Goal: Task Accomplishment & Management: Complete application form

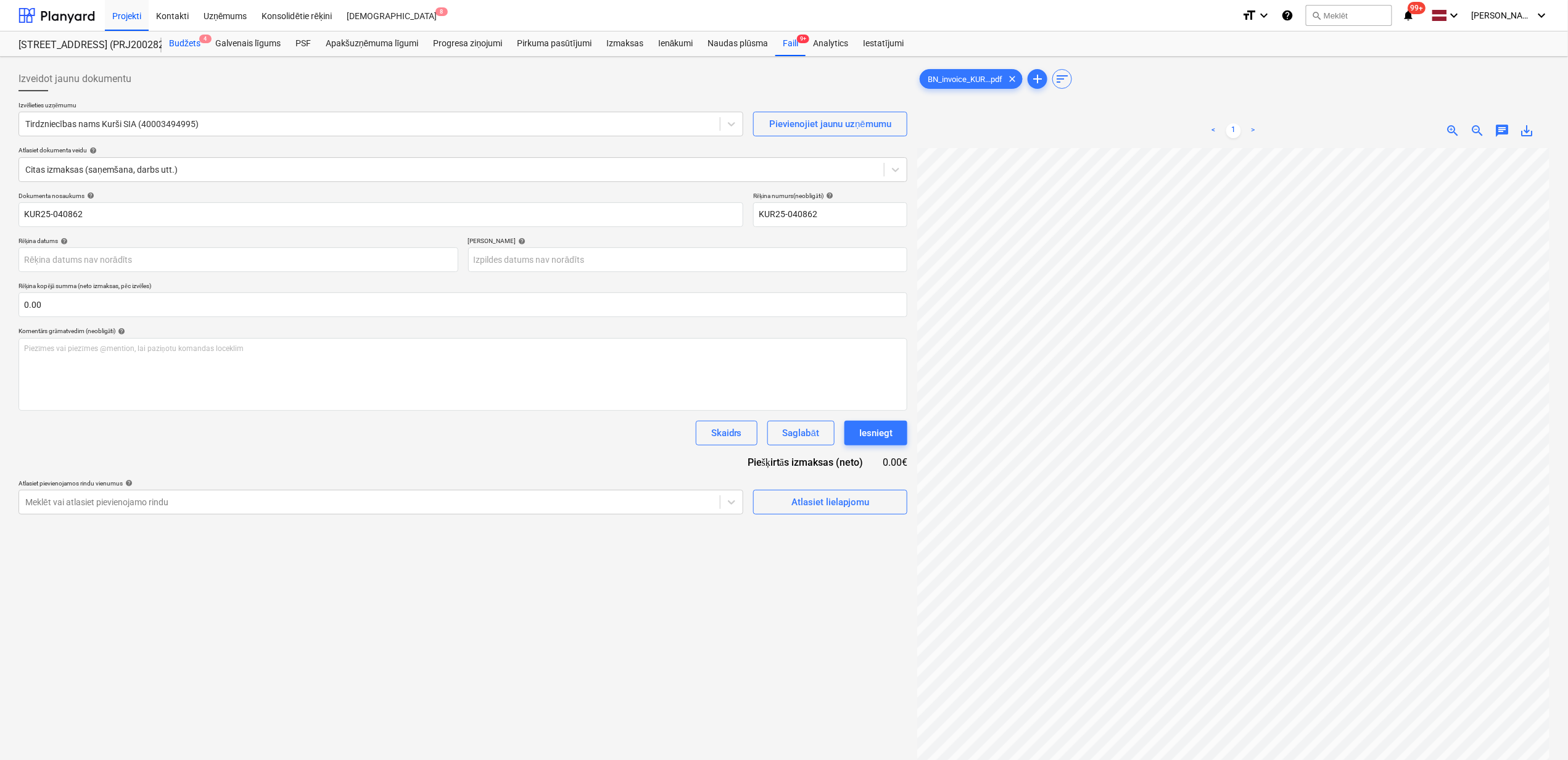
click at [181, 47] on div "Budžets 4" at bounding box center [185, 44] width 46 height 24
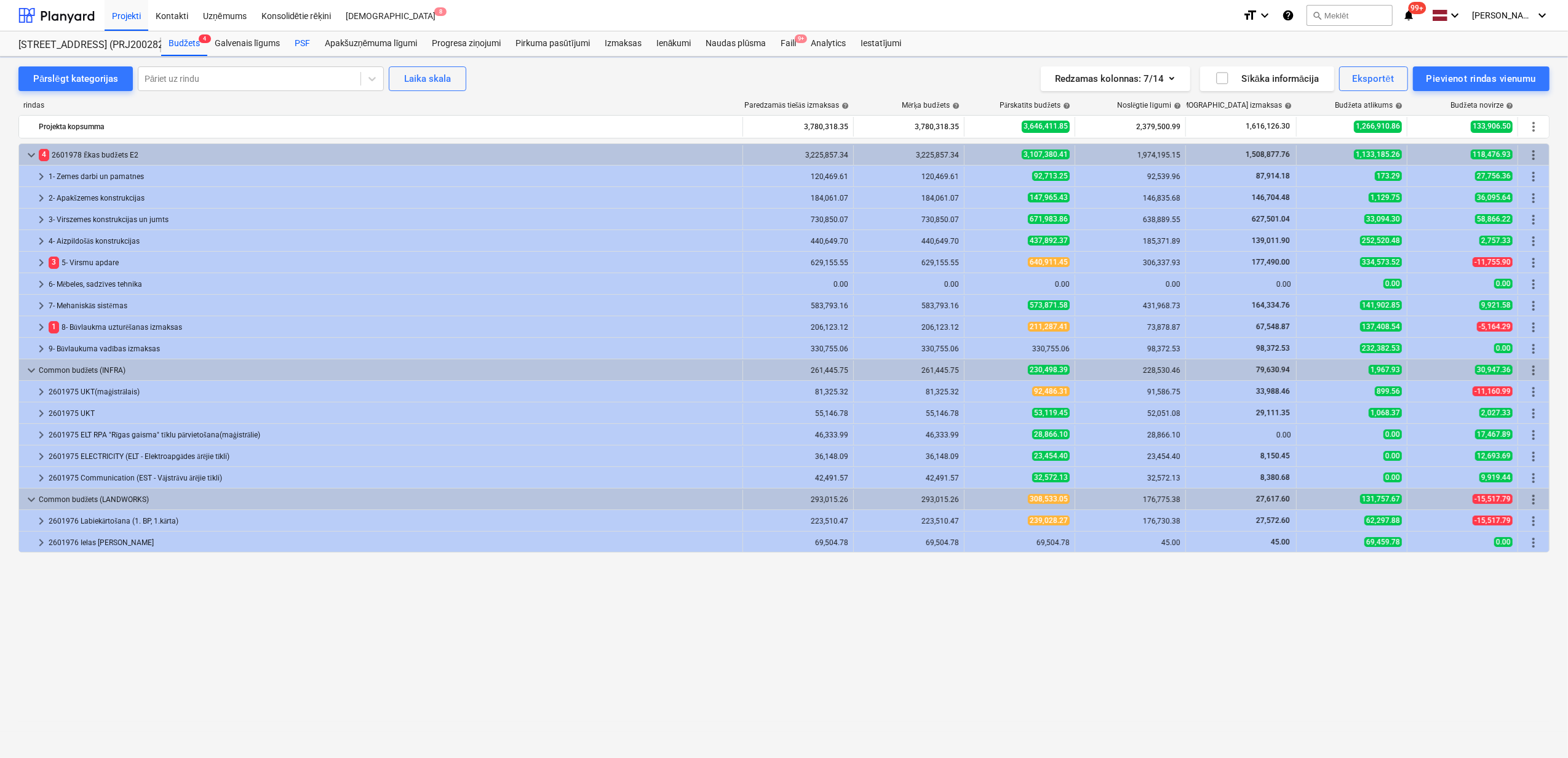
click at [299, 45] on div "PSF" at bounding box center [302, 44] width 30 height 24
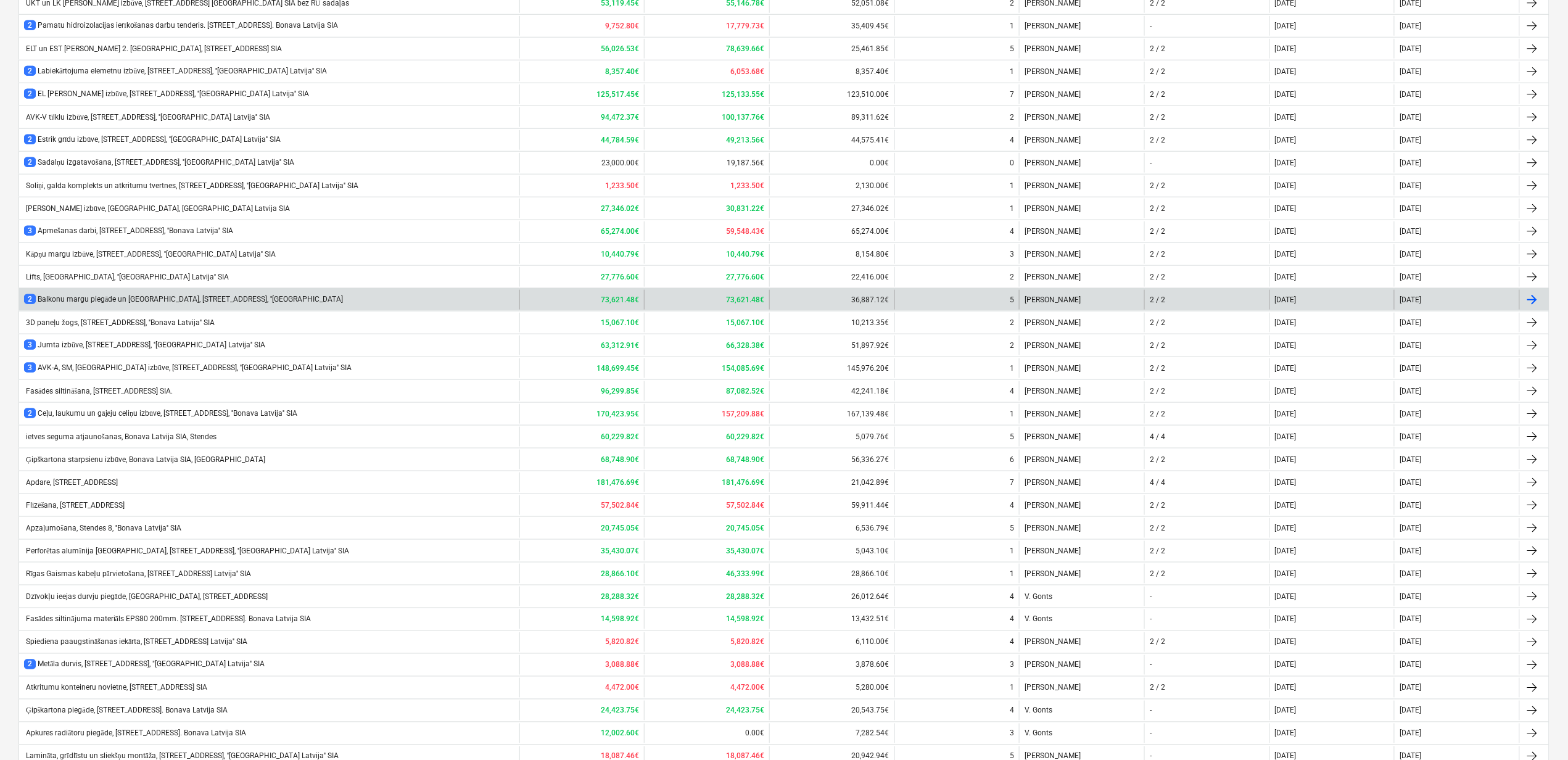
scroll to position [649, 0]
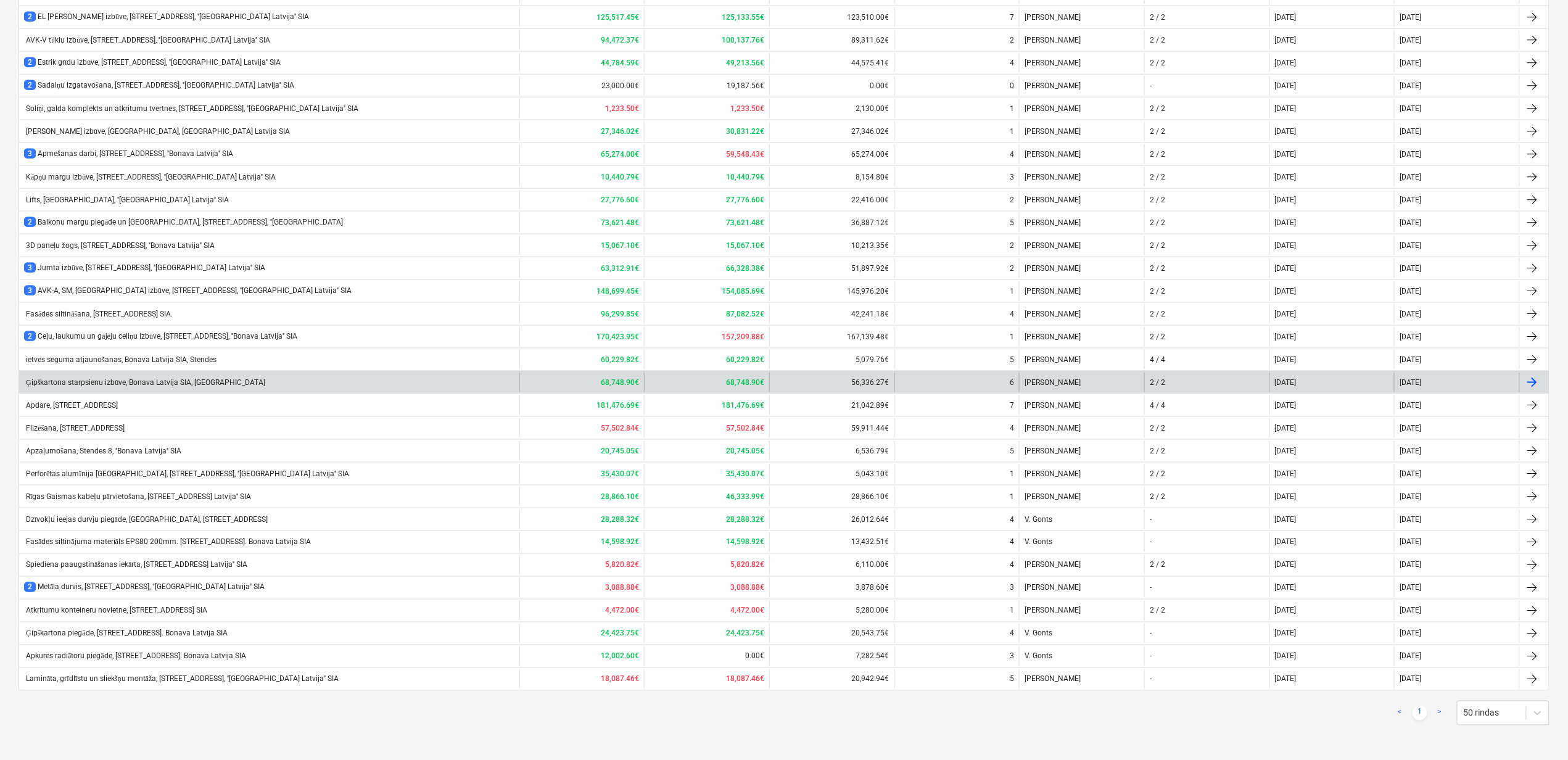
click at [186, 382] on div "Ģipškartona starpsienu izbūve, Bonava Latvija SIA, [GEOGRAPHIC_DATA]" at bounding box center [144, 382] width 241 height 9
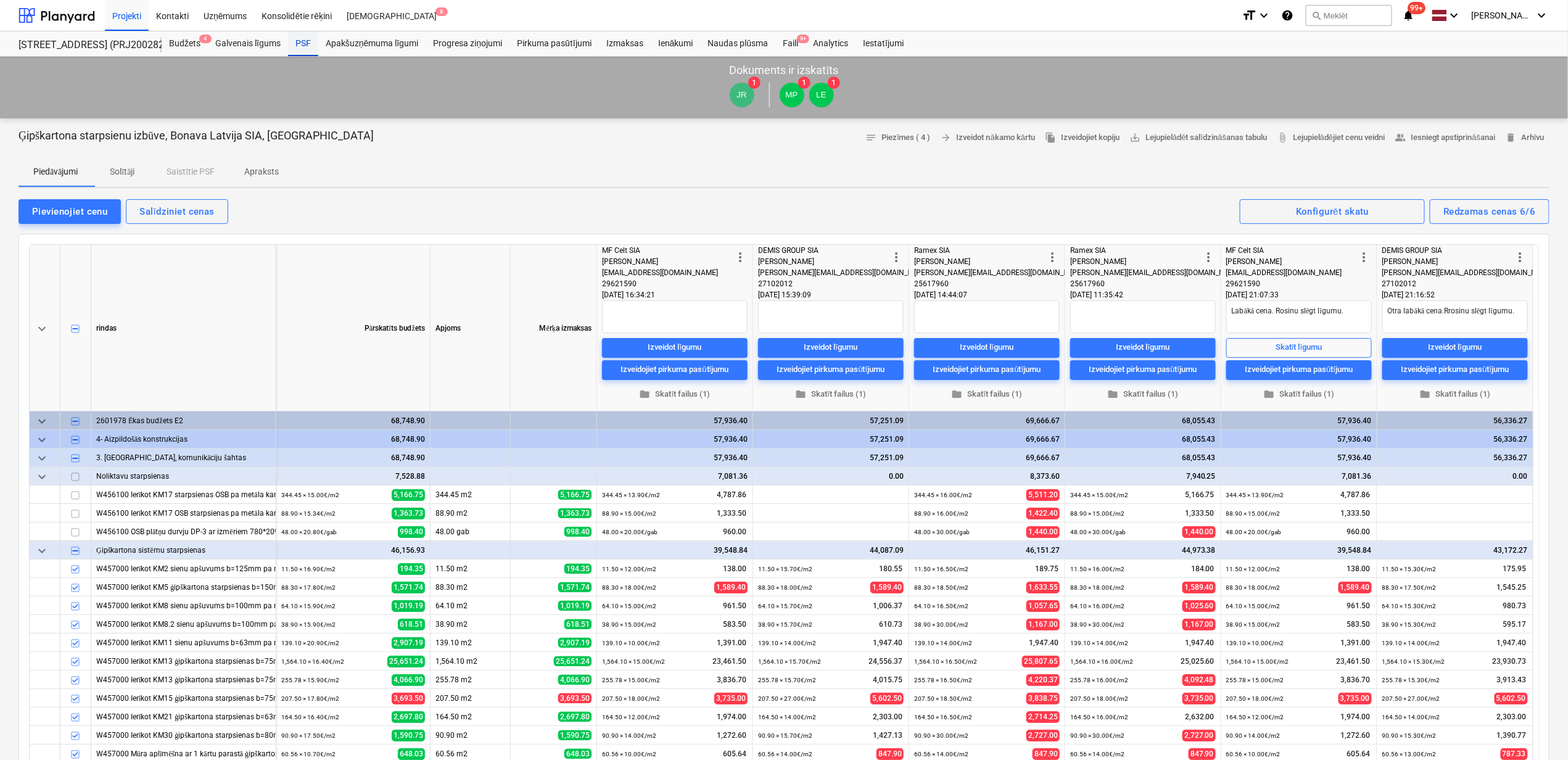
click at [302, 40] on div "PSF" at bounding box center [303, 44] width 30 height 24
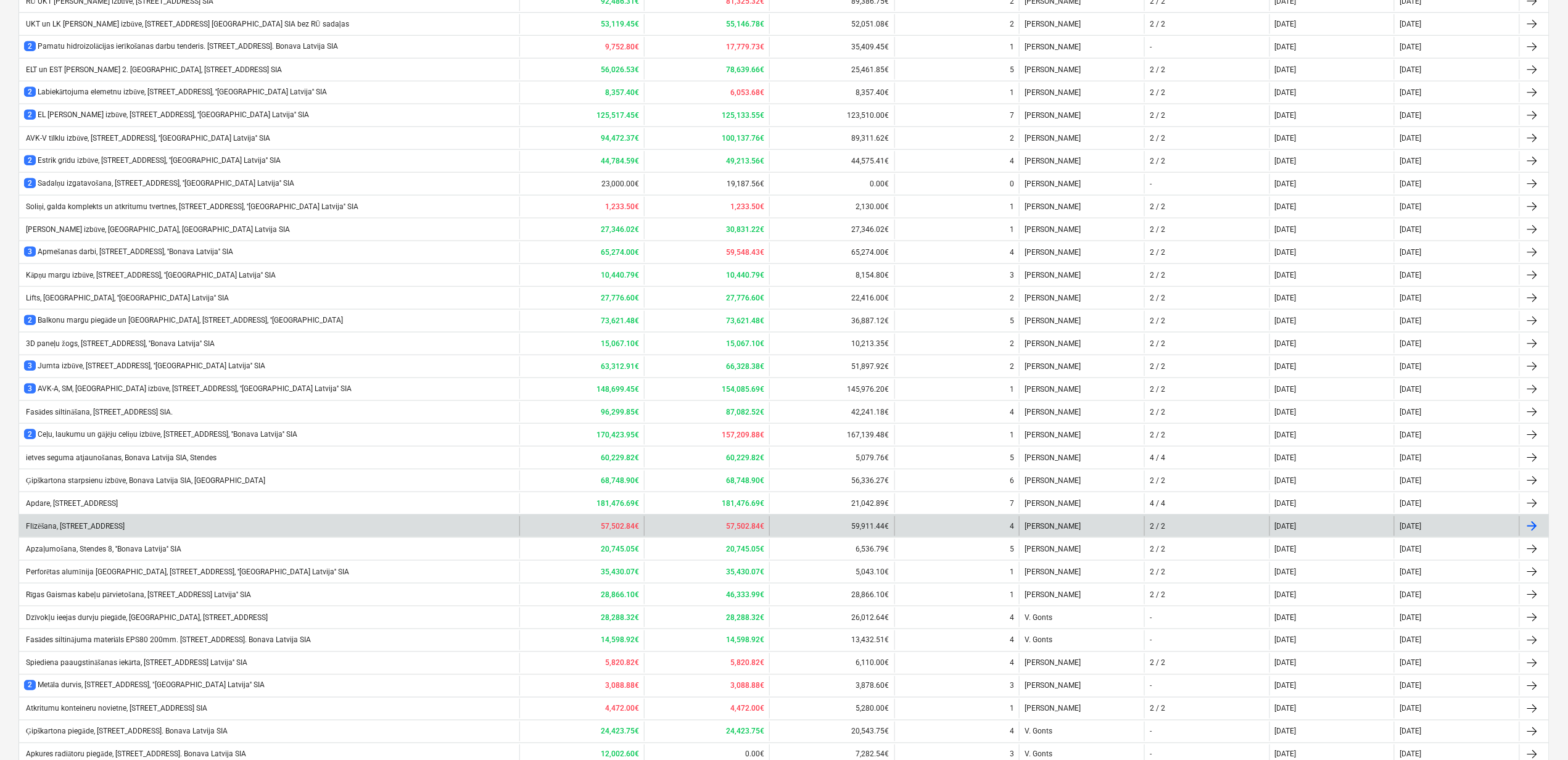
scroll to position [649, 0]
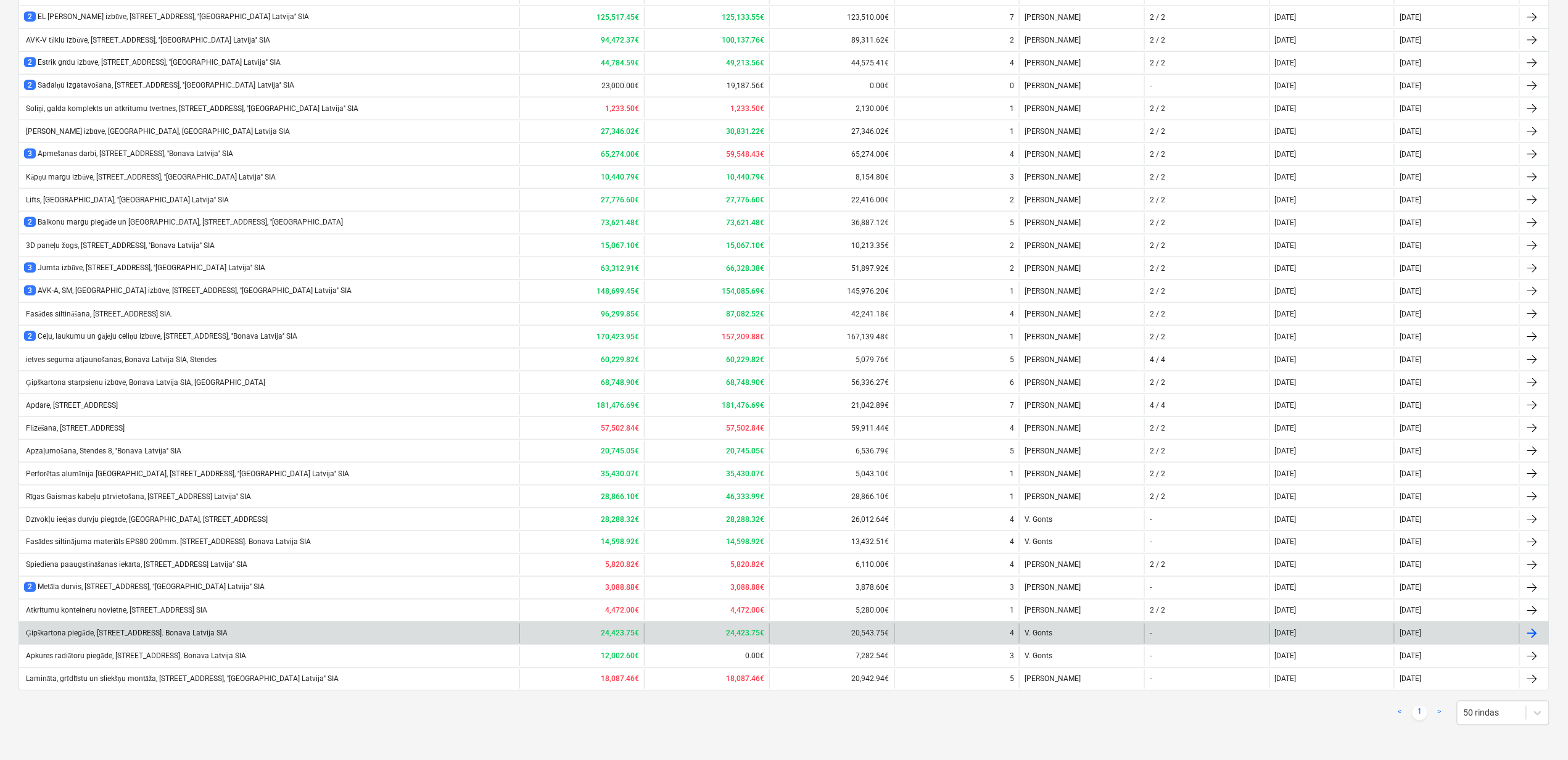
click at [84, 629] on div "Ģipškartona piegāde, [STREET_ADDRESS]. Bonava Latvija SIA" at bounding box center [125, 633] width 204 height 9
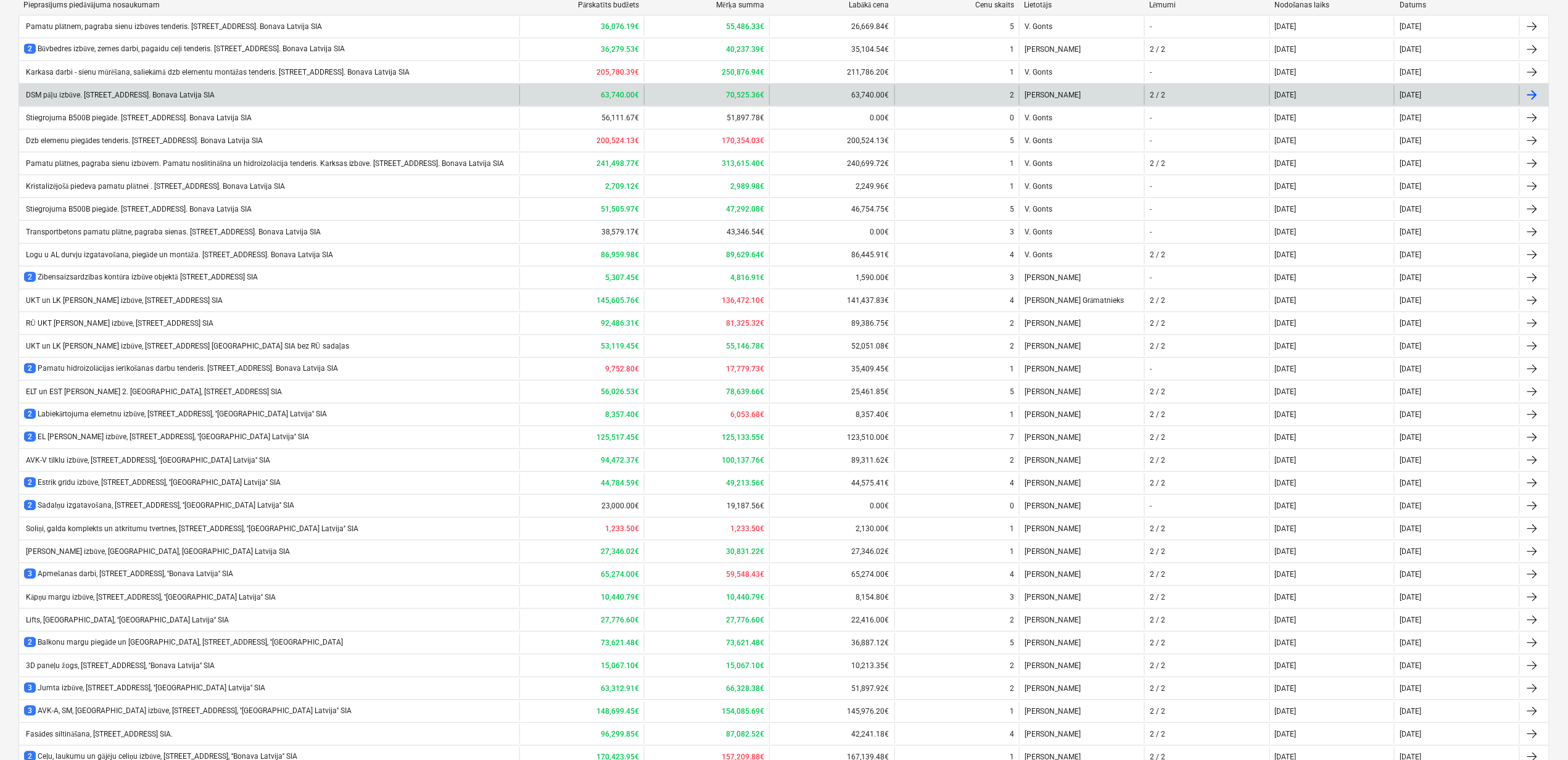
scroll to position [72, 0]
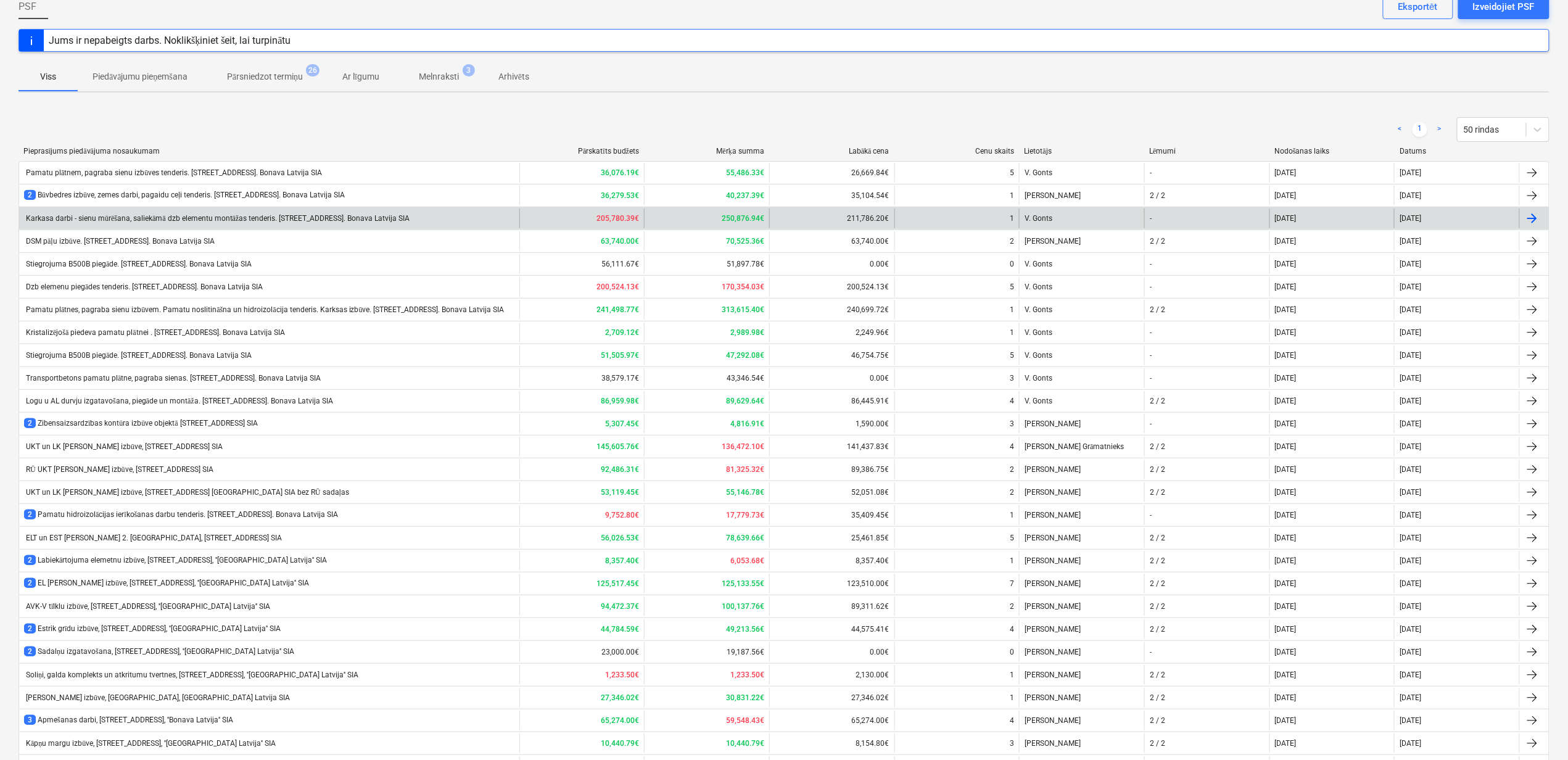
click at [568, 225] on div "205,780.39€" at bounding box center [582, 218] width 125 height 19
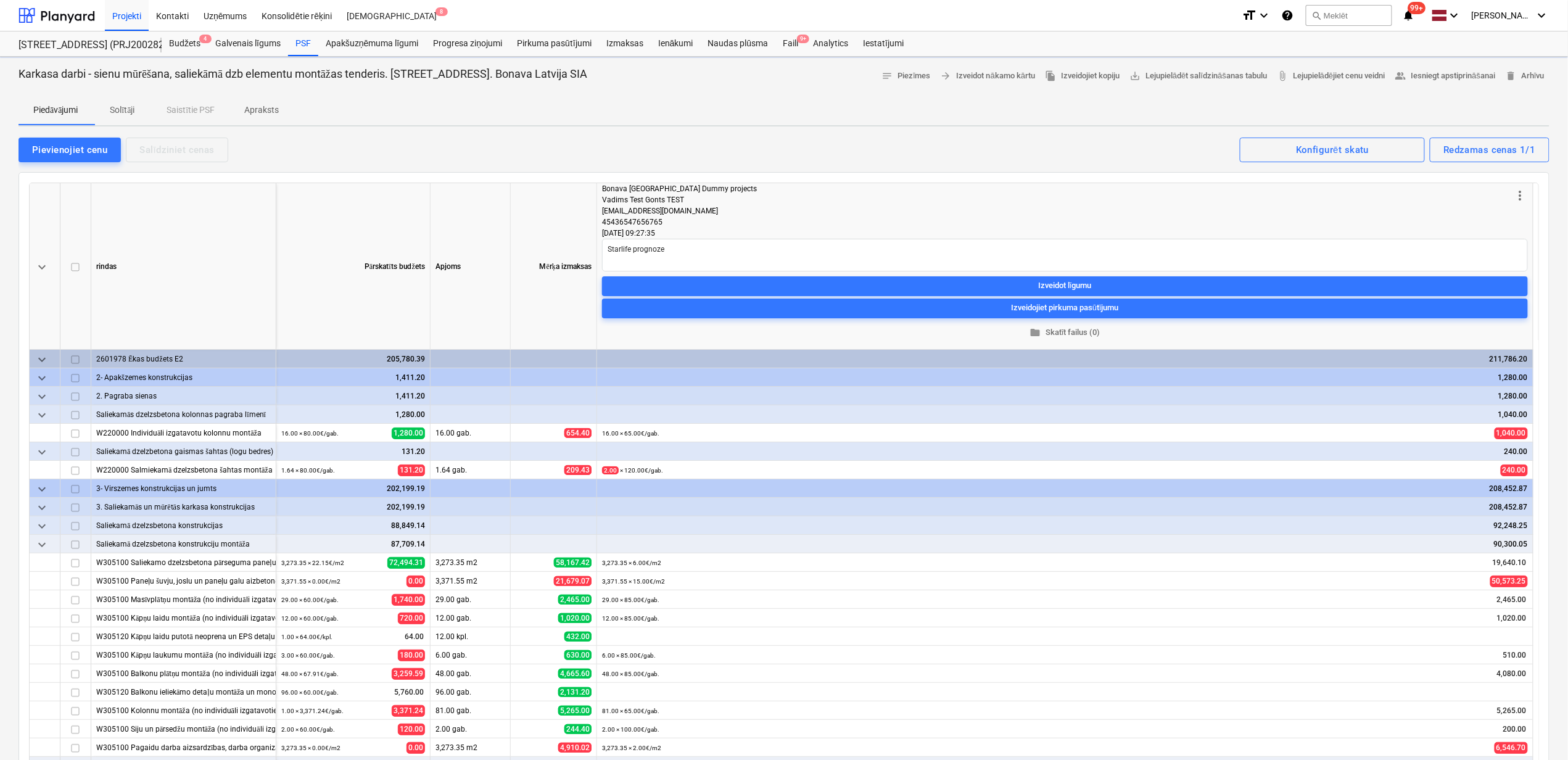
type textarea "x"
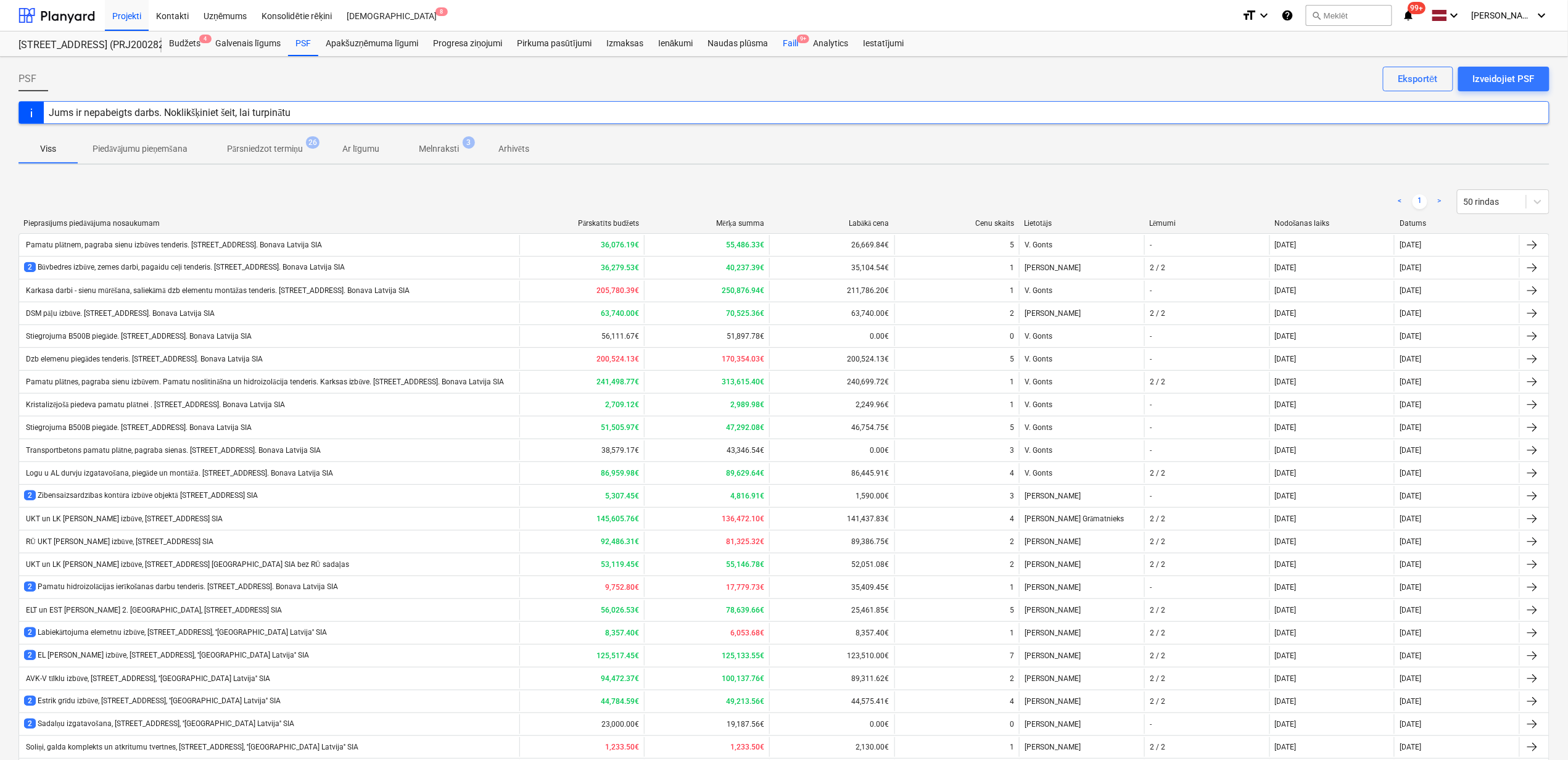
click at [783, 43] on div "Faili 9+" at bounding box center [790, 44] width 30 height 24
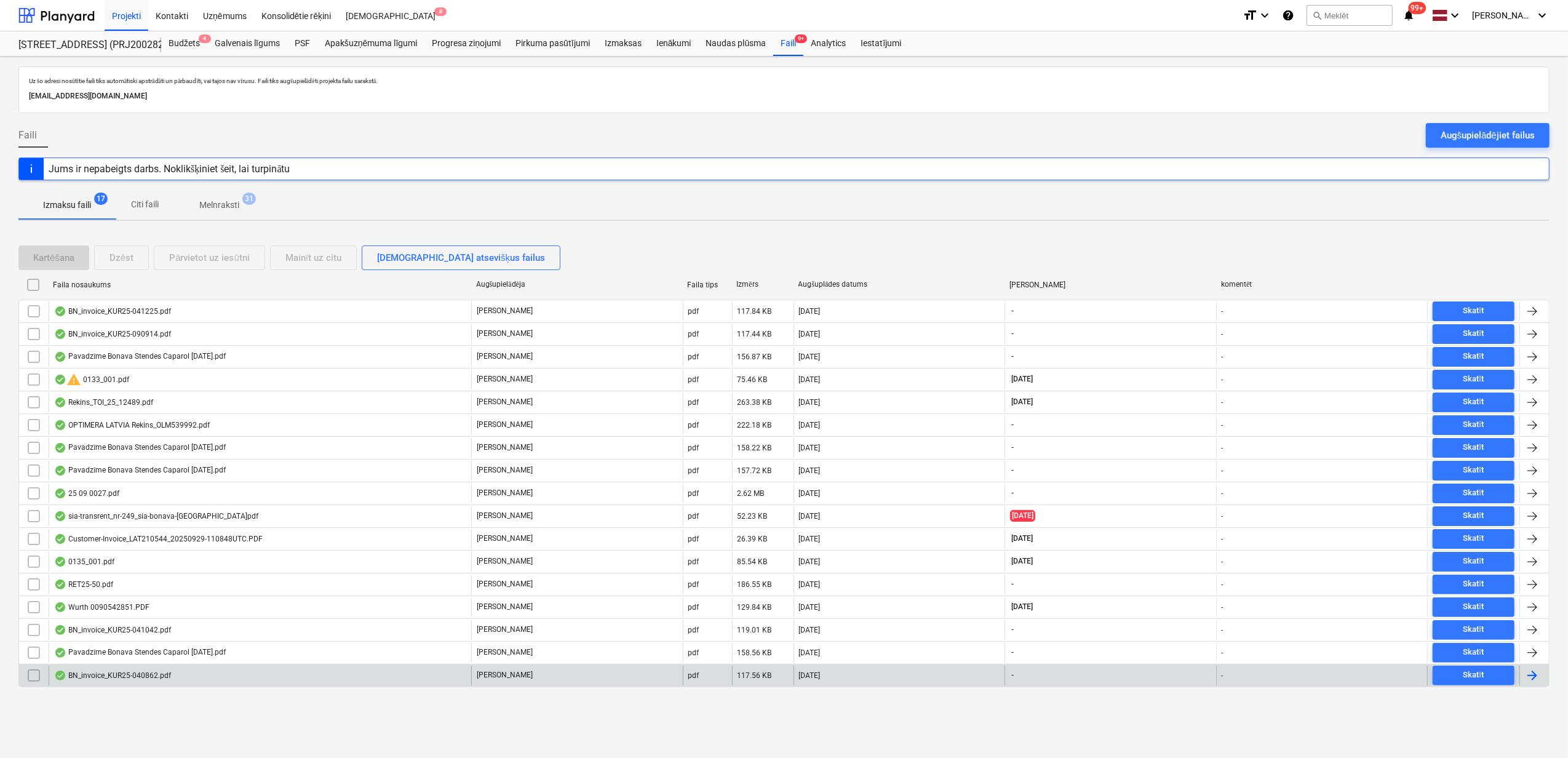
click at [283, 686] on div "BN_invoice_KUR25-040862.pdf" at bounding box center [260, 675] width 423 height 19
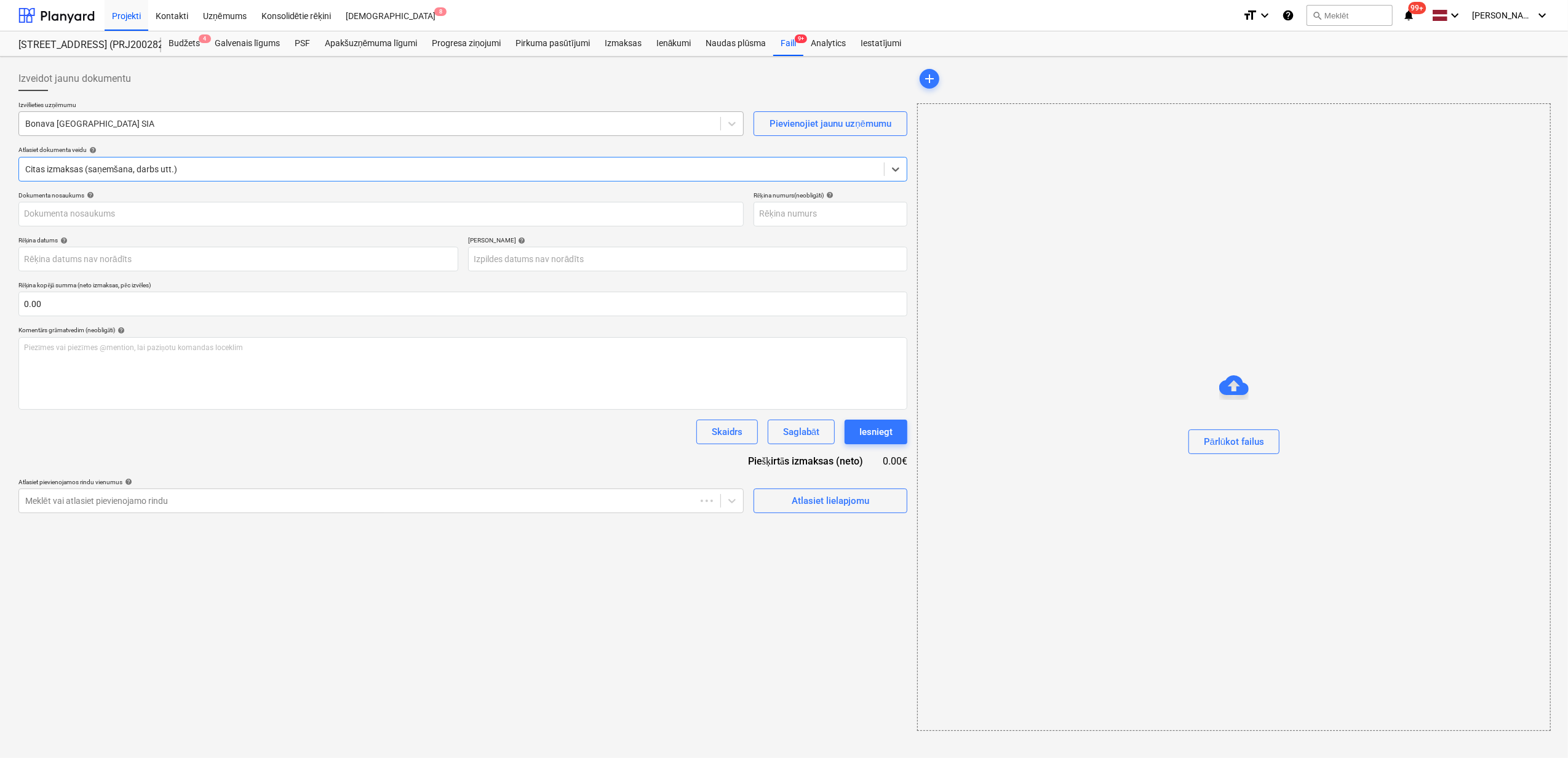
click at [116, 121] on div at bounding box center [370, 123] width 689 height 12
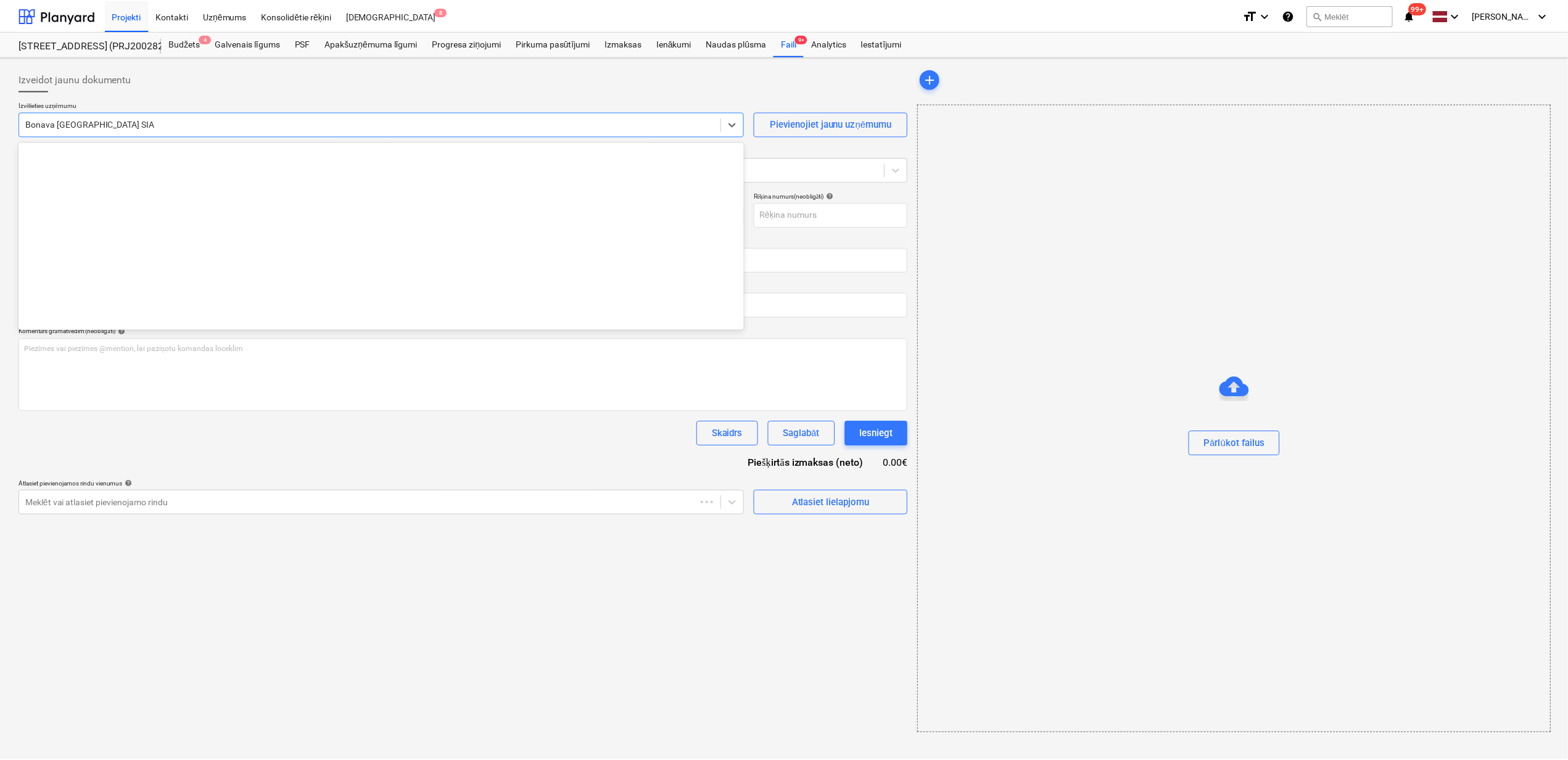
scroll to position [2331, 0]
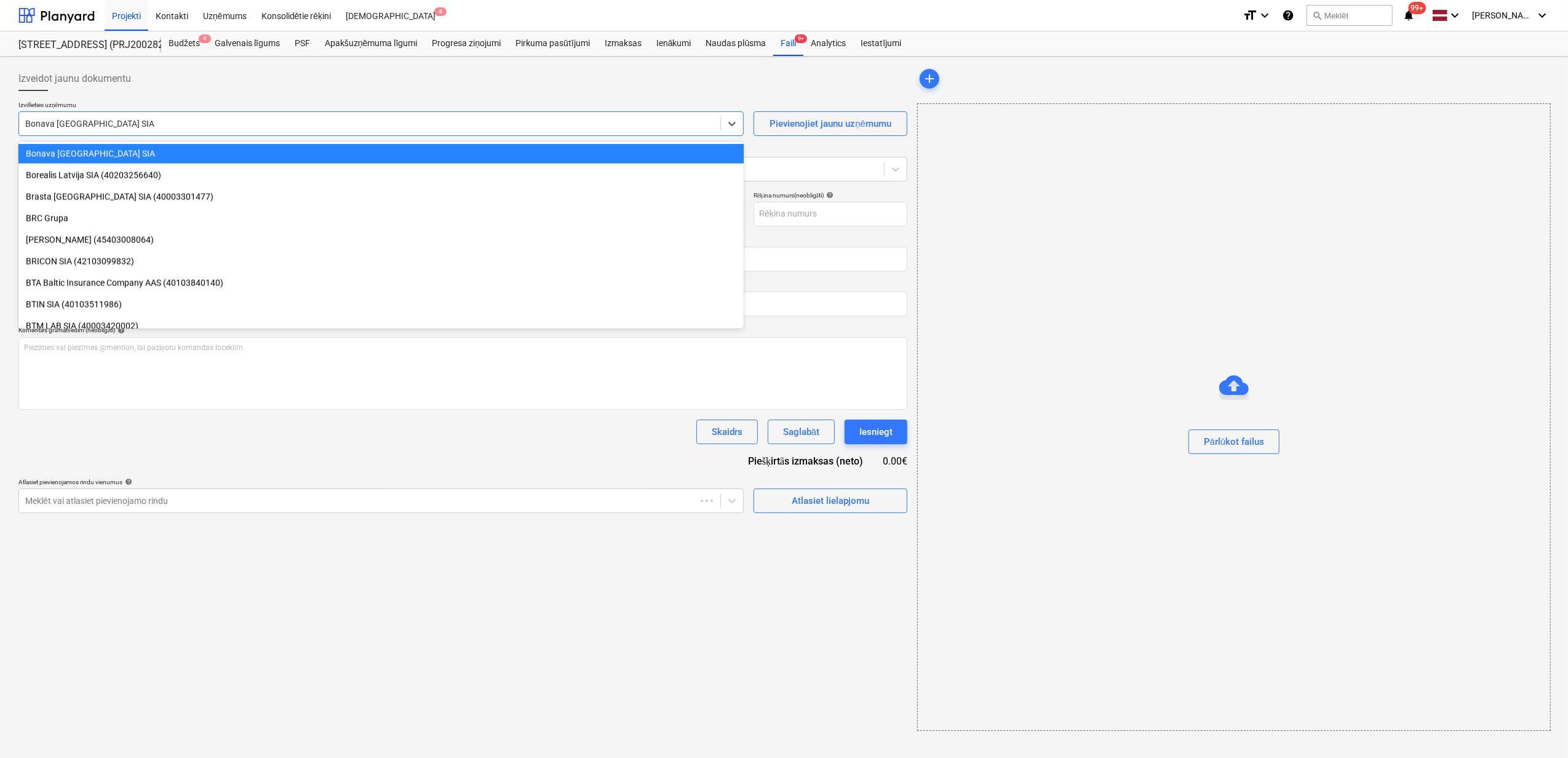
type input "KUR25-040862"
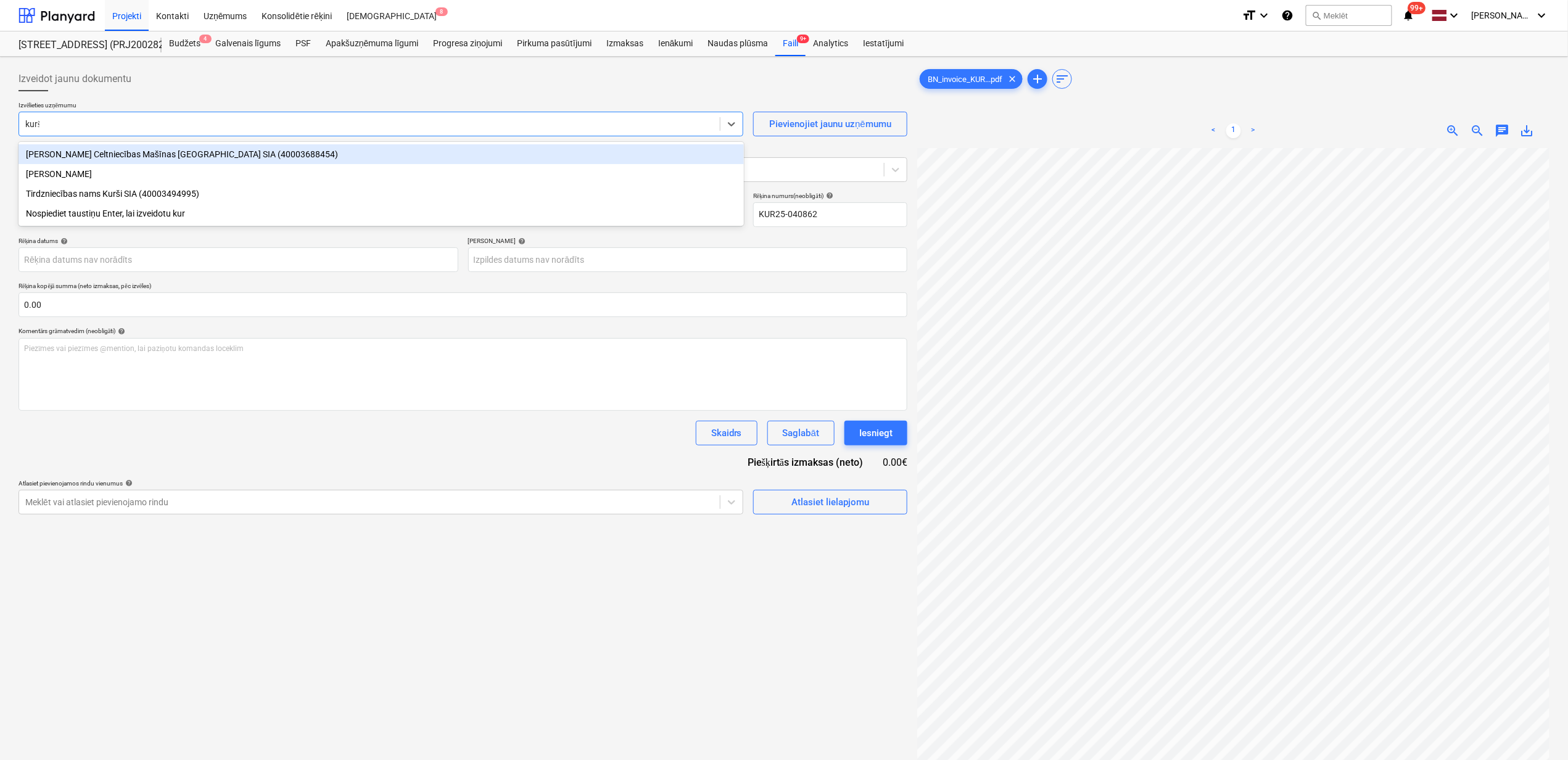
type input "kurši"
click at [136, 160] on div "Tirdzniecības nams Kurši SIA (40003494995)" at bounding box center [382, 154] width 726 height 19
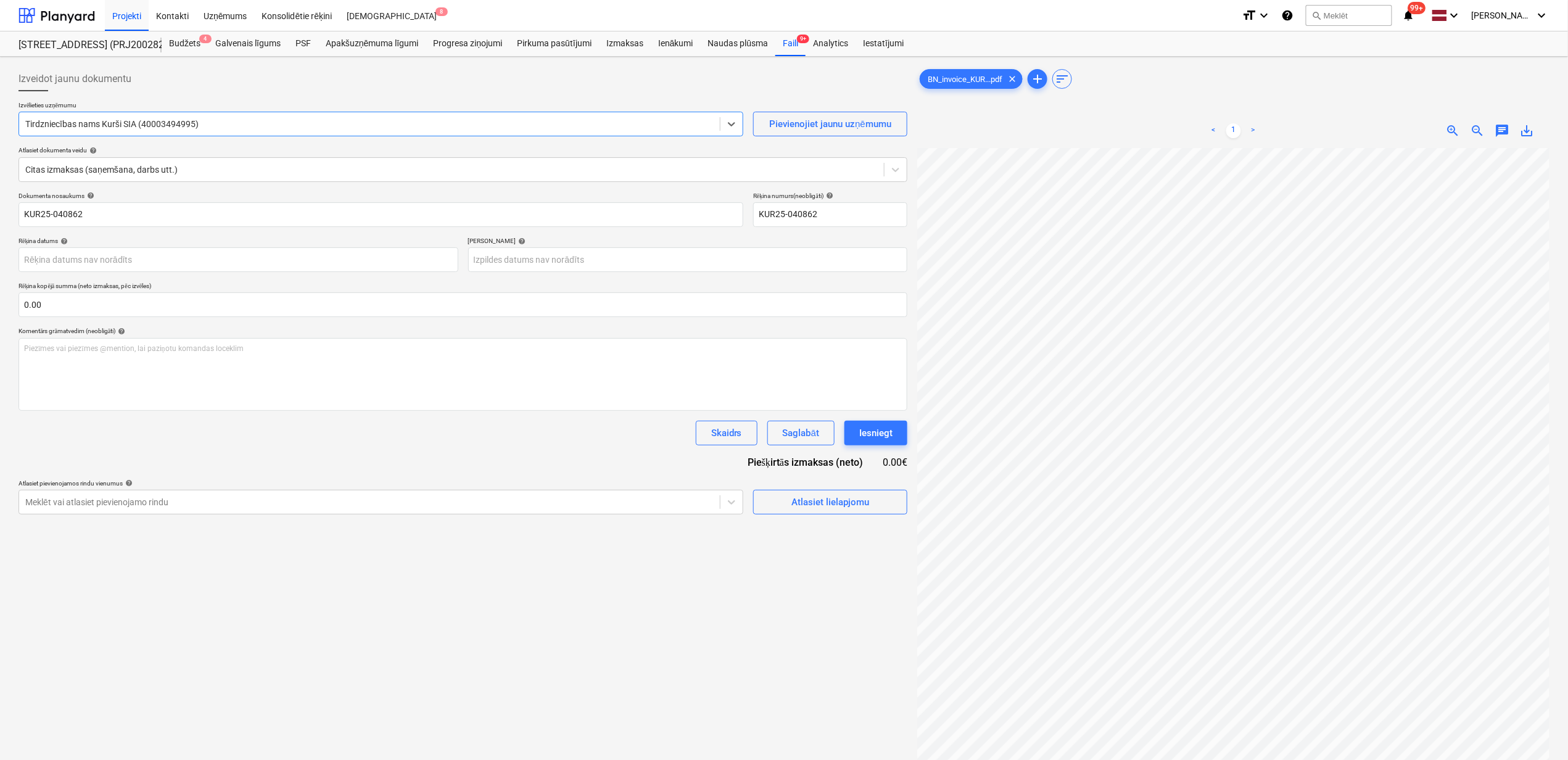
click at [1525, 136] on span "save_alt" at bounding box center [1528, 130] width 15 height 15
click at [107, 214] on input "KUR25-040862" at bounding box center [381, 214] width 725 height 24
drag, startPoint x: 120, startPoint y: 218, endPoint x: -19, endPoint y: 230, distance: 139.5
click at [0, 230] on html "Projekti Kontakti Uzņēmums Konsolidētie rēķini Iesūtne 8 format_size keyboard_a…" at bounding box center [784, 380] width 1568 height 760
drag, startPoint x: 153, startPoint y: 223, endPoint x: 145, endPoint y: 220, distance: 8.5
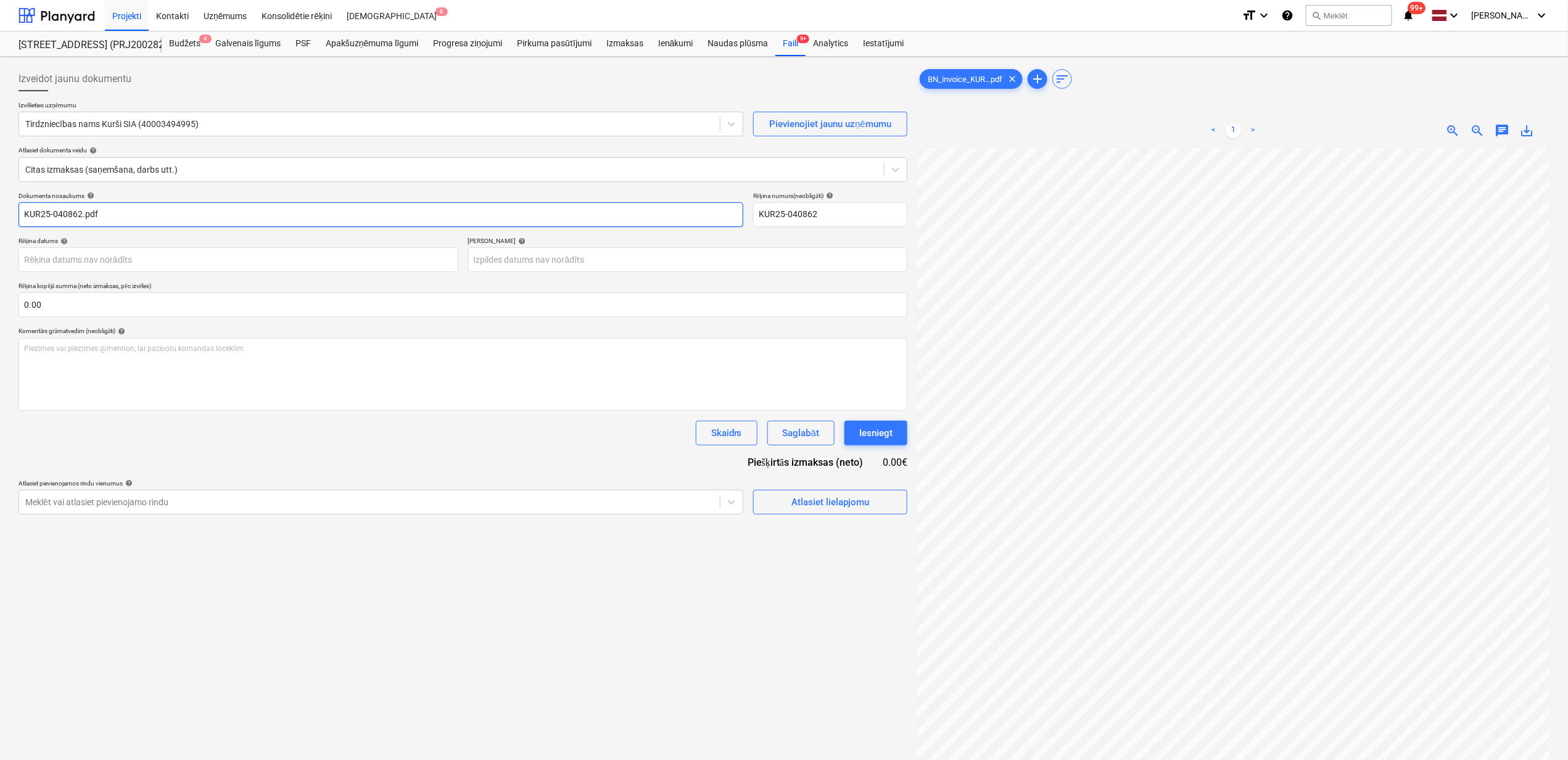
click at [153, 223] on input "KUR25-040862.pdf" at bounding box center [381, 214] width 725 height 24
drag, startPoint x: 145, startPoint y: 211, endPoint x: -35, endPoint y: 227, distance: 180.7
click at [0, 227] on html "Projekti Kontakti Uzņēmums Konsolidētie rēķini Iesūtne 8 format_size keyboard_a…" at bounding box center [784, 380] width 1568 height 760
paste input "BN_invoice_KUR25-040862"
type input "BN_invoice_KUR25-040862.pdf"
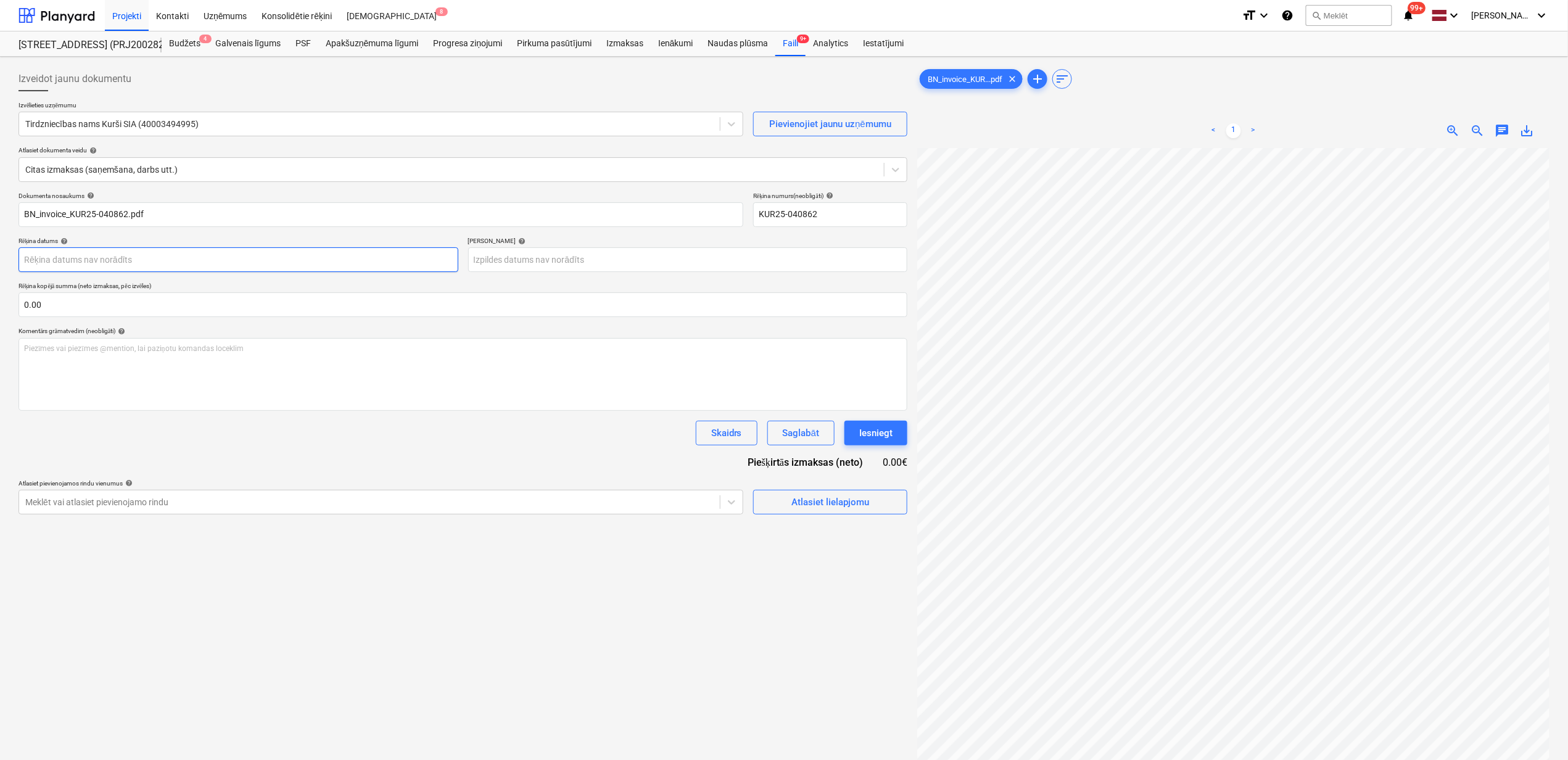
click at [221, 261] on body "Projekti Kontakti Uzņēmums Konsolidētie rēķini Iesūtne 8 format_size keyboard_a…" at bounding box center [784, 380] width 1568 height 760
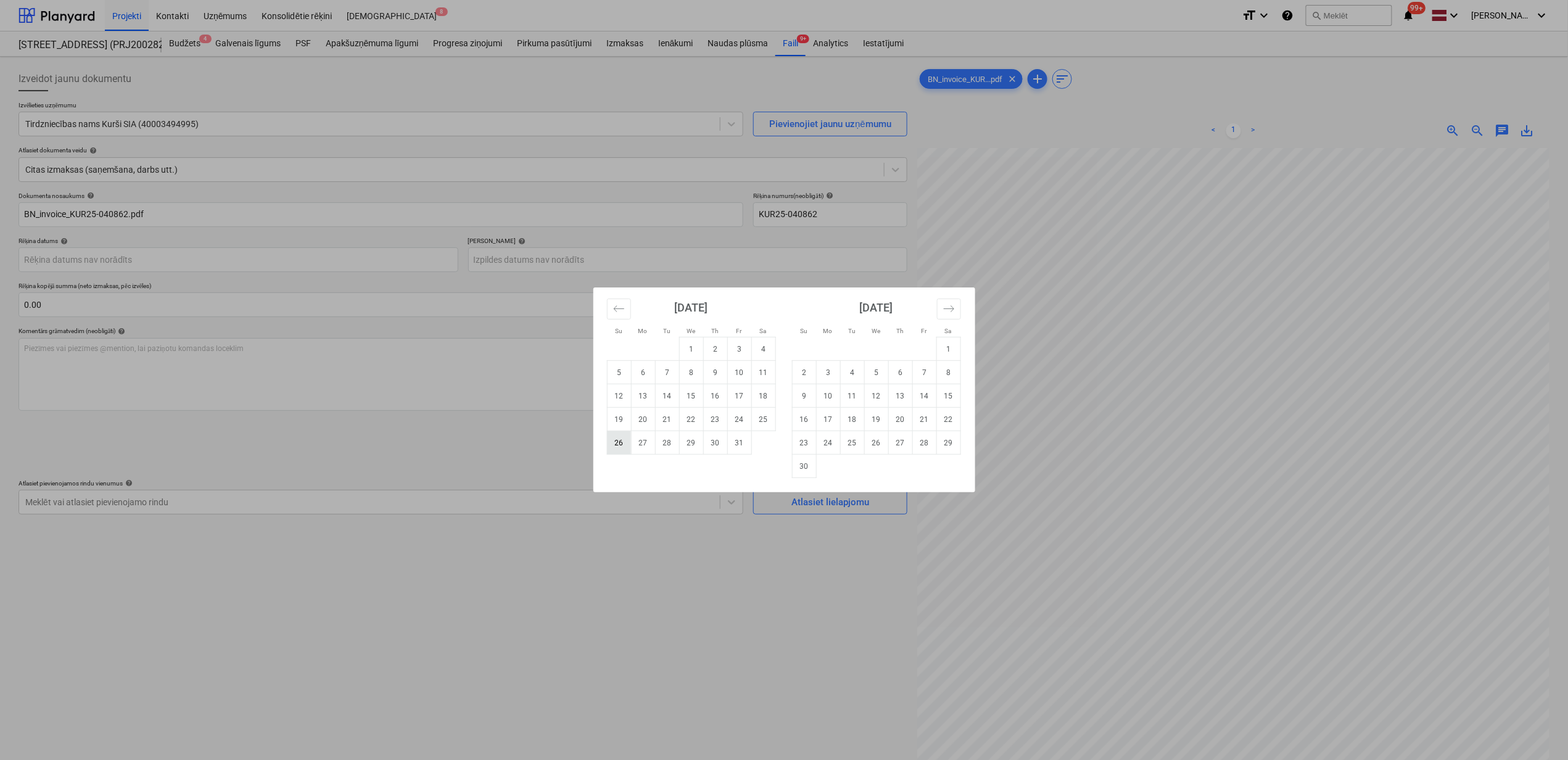
click at [618, 444] on td "26" at bounding box center [618, 443] width 24 height 24
type input "[DATE]"
click at [537, 261] on body "Projekti Kontakti Uzņēmums Konsolidētie rēķini Iesūtne 8 format_size keyboard_a…" at bounding box center [784, 380] width 1568 height 760
click at [948, 307] on icon "Move forward to switch to the next month." at bounding box center [949, 309] width 12 height 12
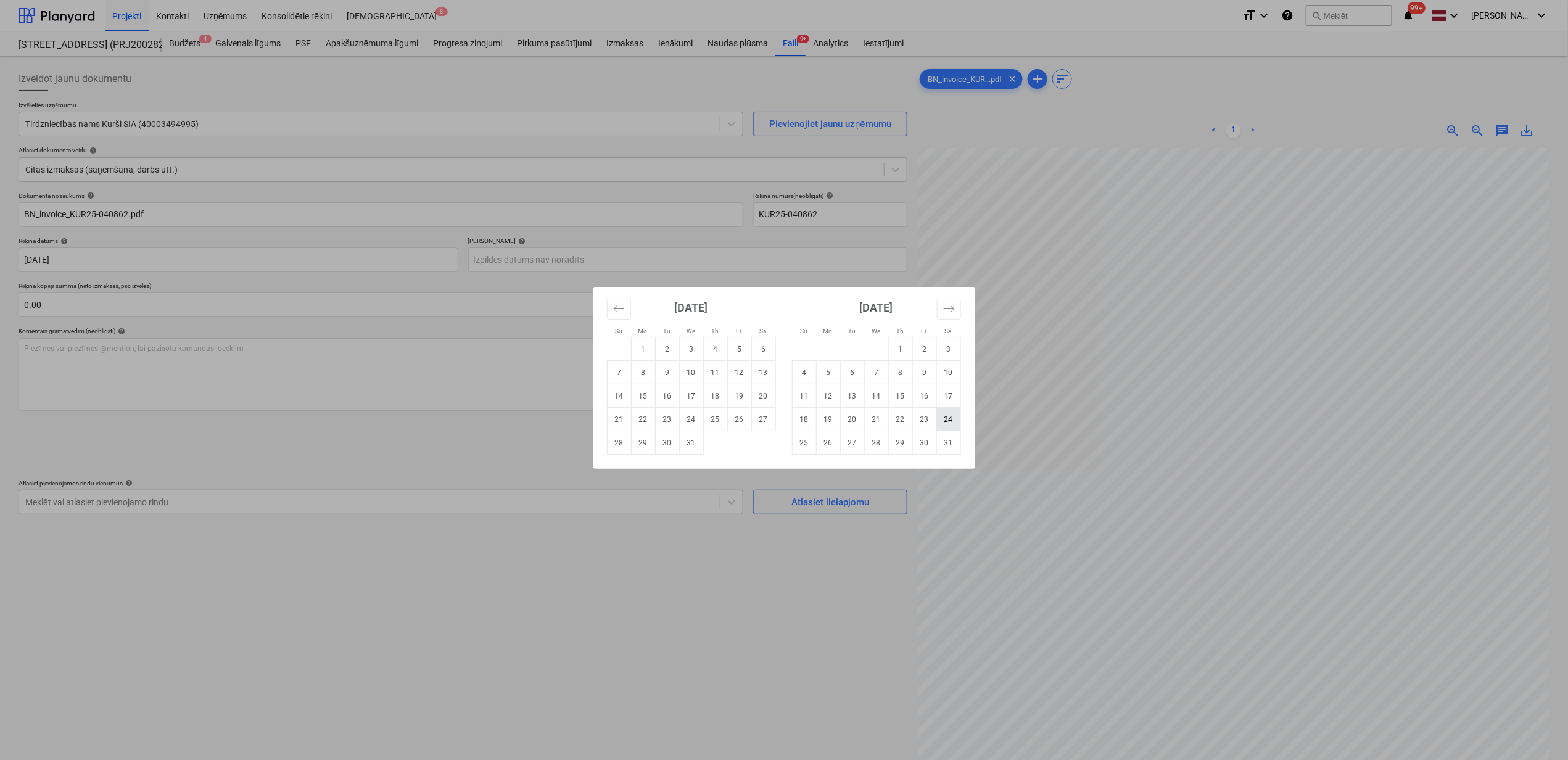
click at [955, 420] on td "24" at bounding box center [948, 419] width 24 height 24
type input "[DATE]"
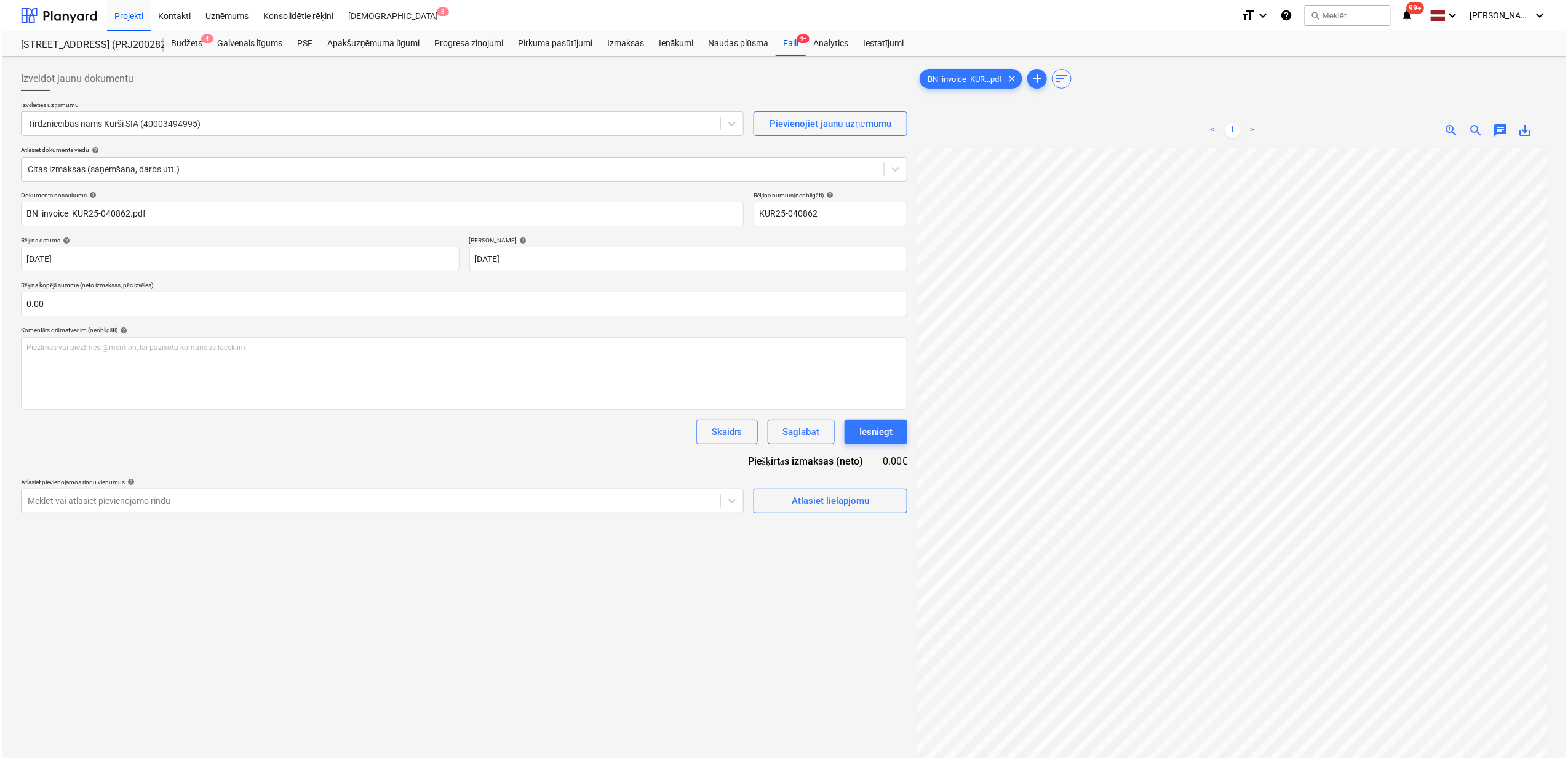
scroll to position [144, 150]
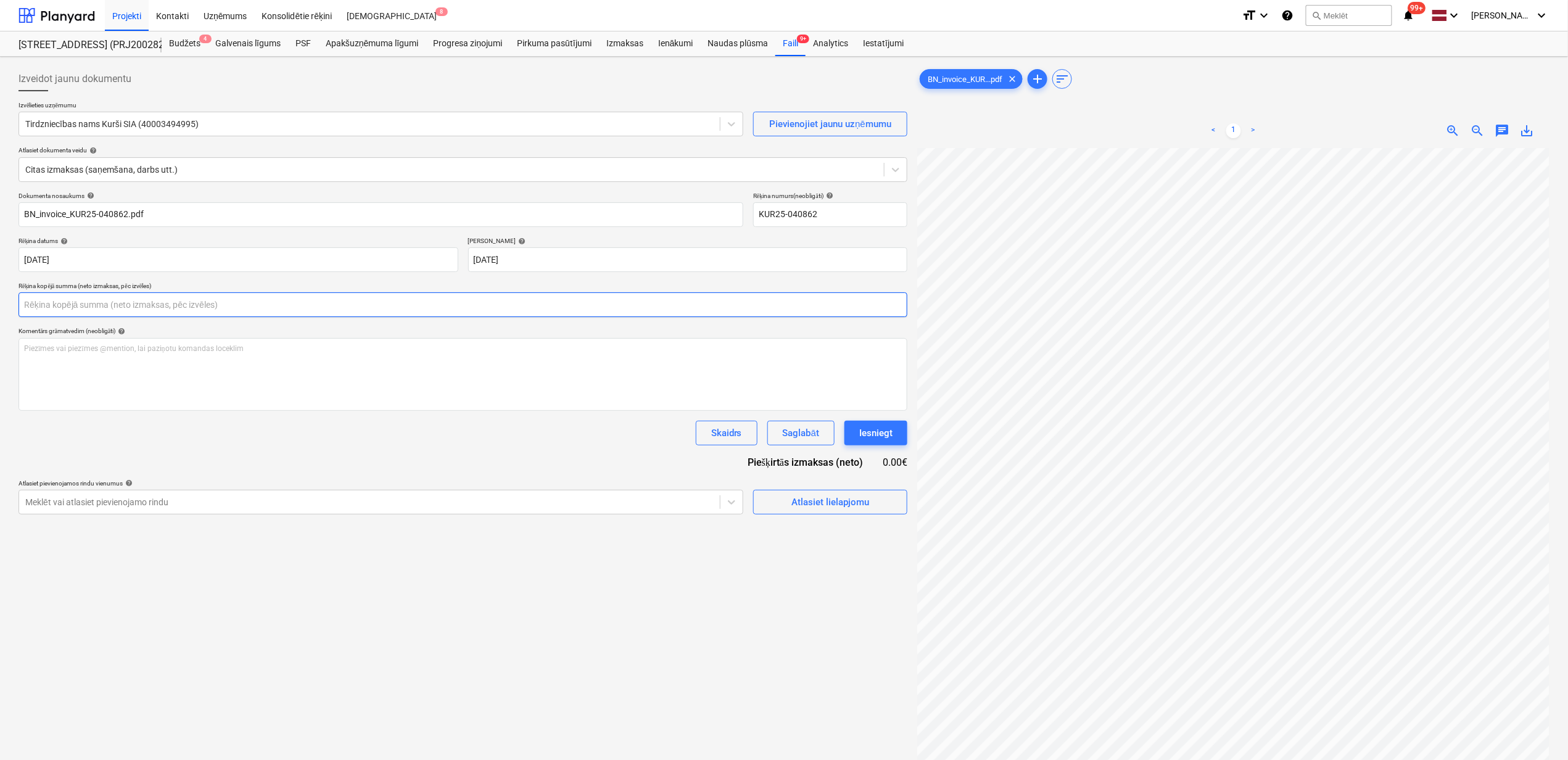
click at [74, 311] on input "text" at bounding box center [463, 304] width 889 height 24
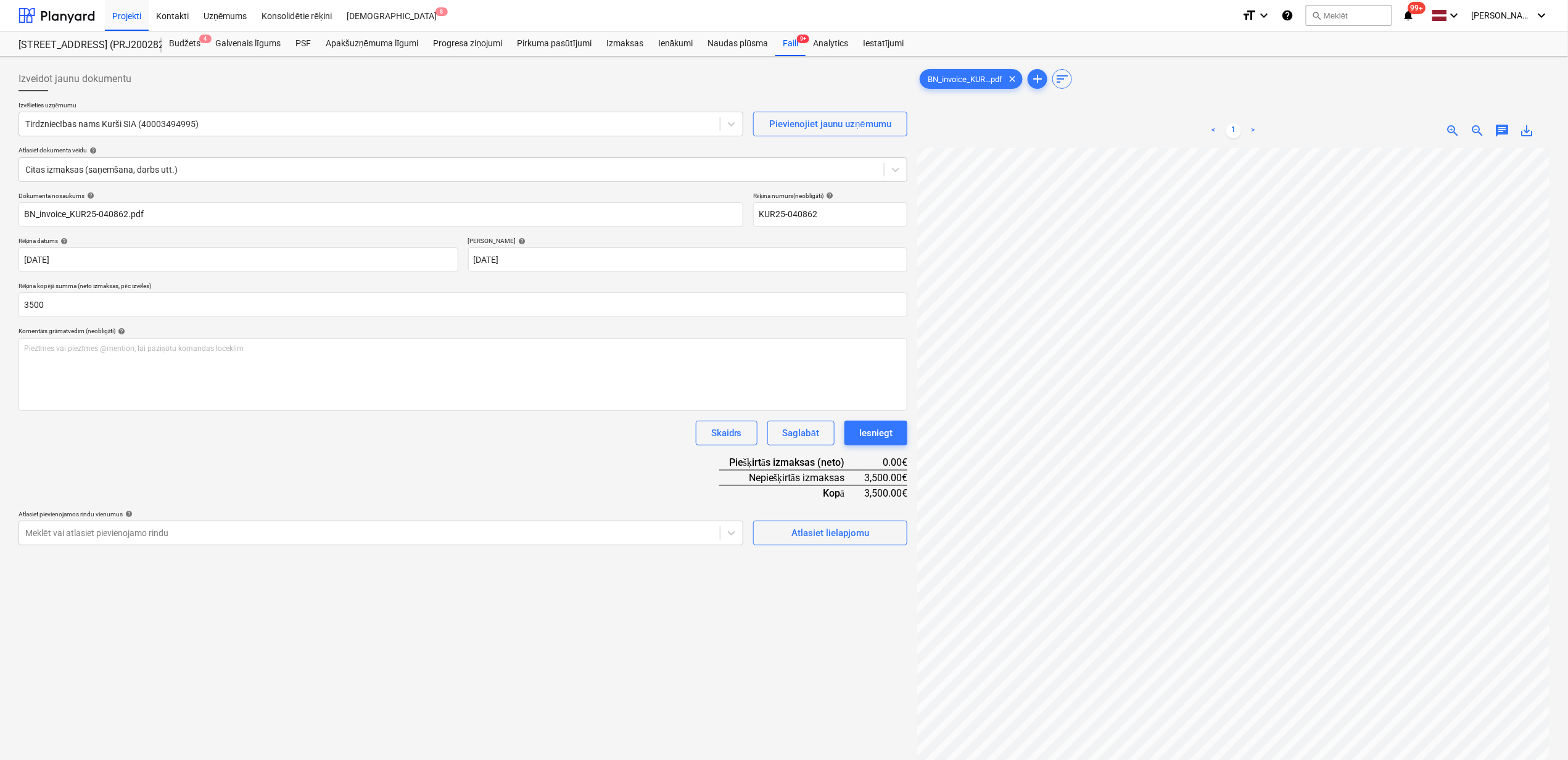
type input "3,500.00"
drag, startPoint x: 654, startPoint y: 642, endPoint x: 778, endPoint y: 540, distance: 160.6
click at [674, 625] on div "Izveidot jaunu dokumentu Izvēlieties uzņēmumu Tirdzniecības nams Kurši SIA (400…" at bounding box center [463, 470] width 899 height 817
click at [832, 527] on div "Atlasiet lielapjomu" at bounding box center [831, 533] width 78 height 16
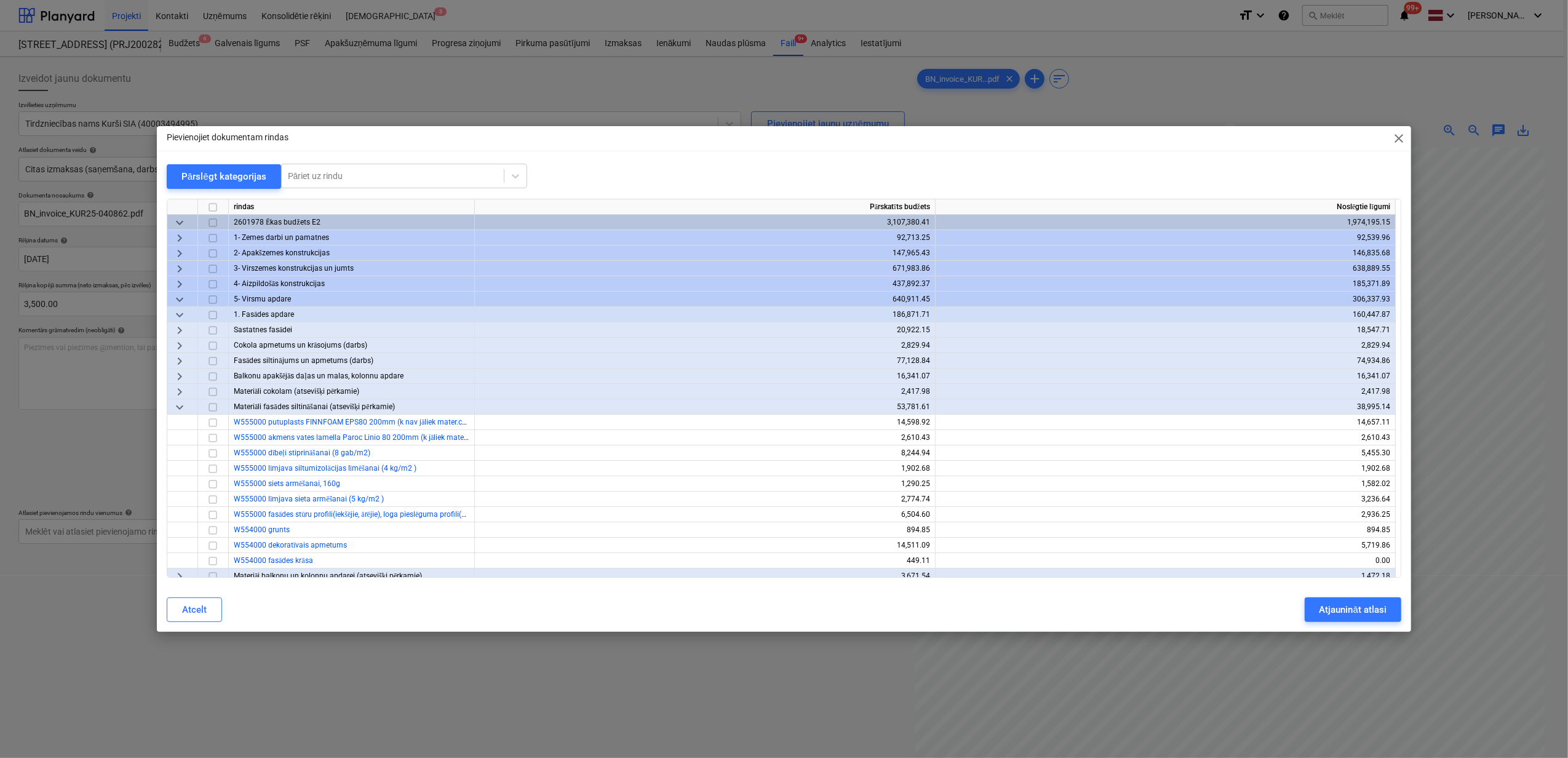
drag, startPoint x: 183, startPoint y: 298, endPoint x: 179, endPoint y: 293, distance: 6.4
click at [182, 298] on span "keyboard_arrow_down" at bounding box center [179, 299] width 15 height 15
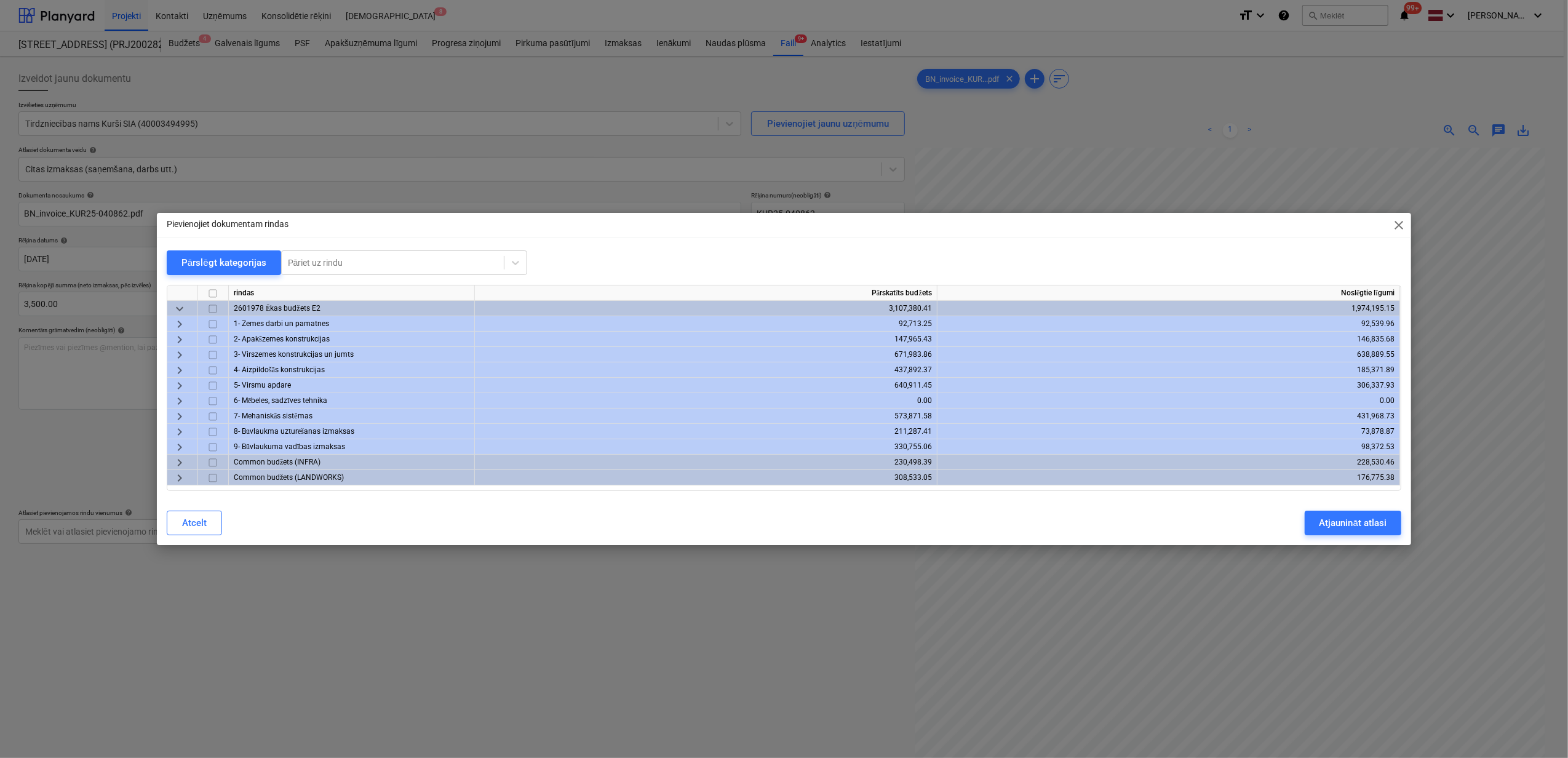
click at [177, 362] on div "keyboard_arrow_right" at bounding box center [182, 354] width 31 height 15
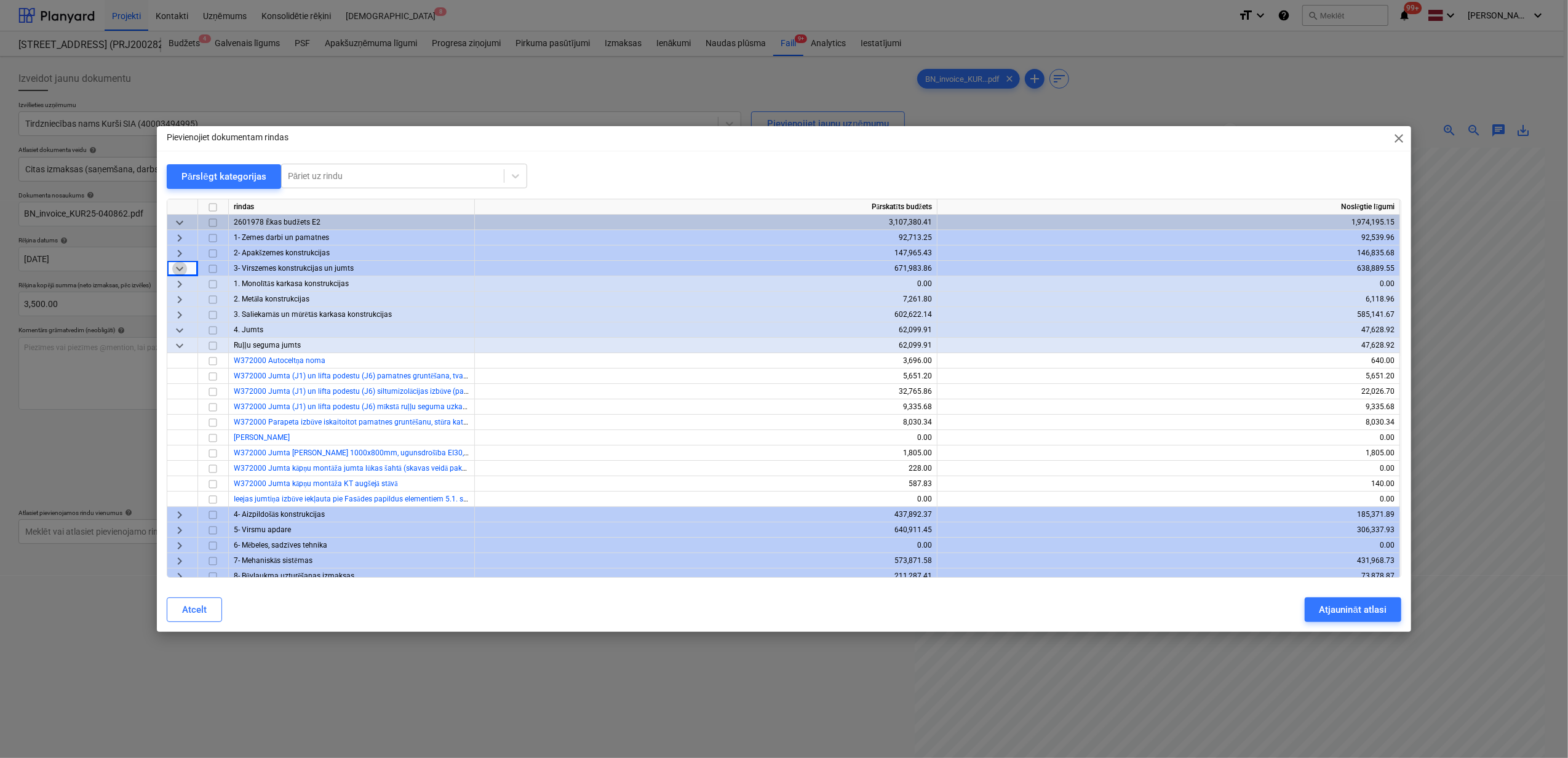
click at [183, 269] on span "keyboard_arrow_down" at bounding box center [179, 268] width 15 height 15
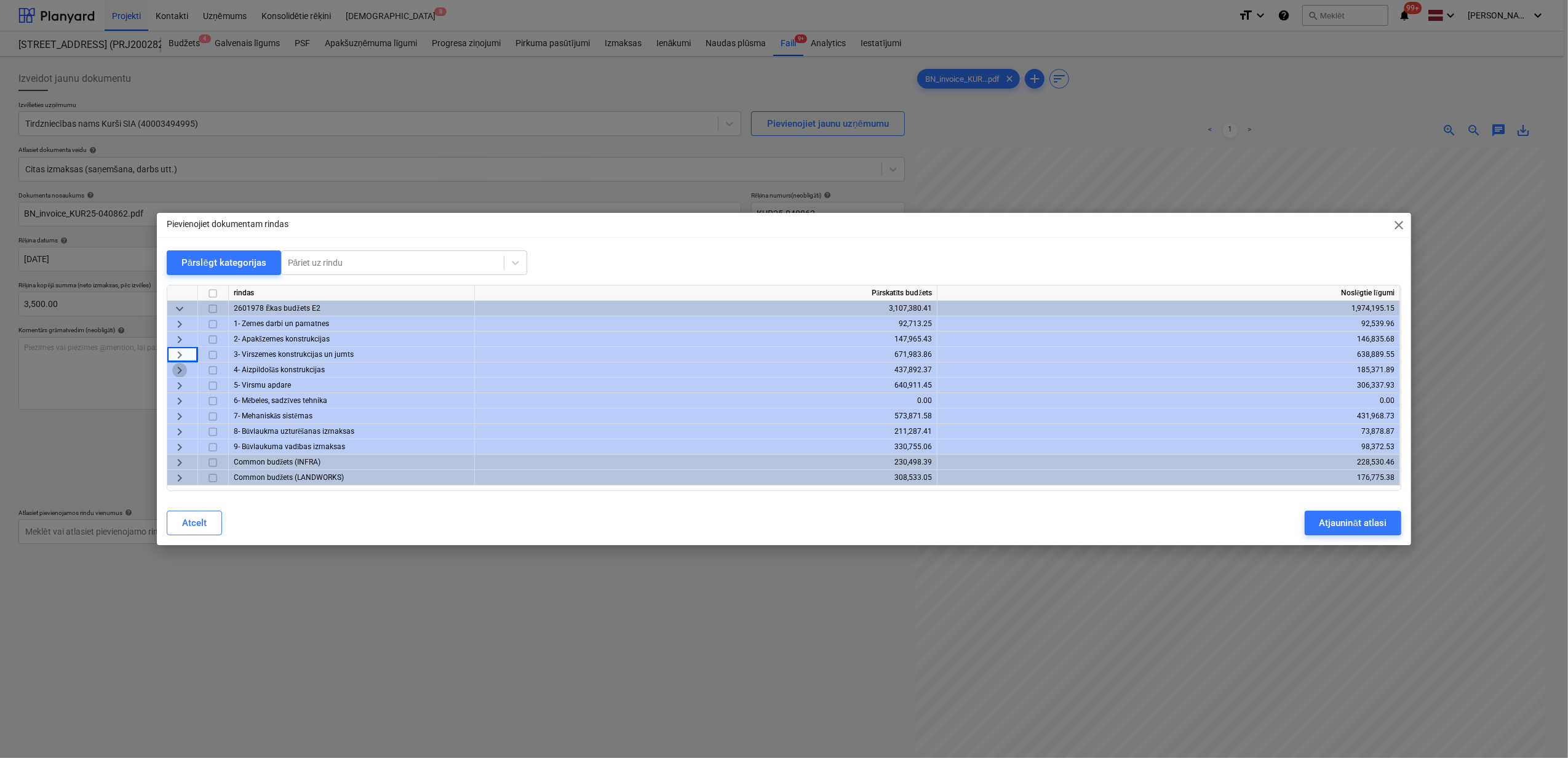
click at [173, 368] on span "keyboard_arrow_right" at bounding box center [179, 370] width 15 height 15
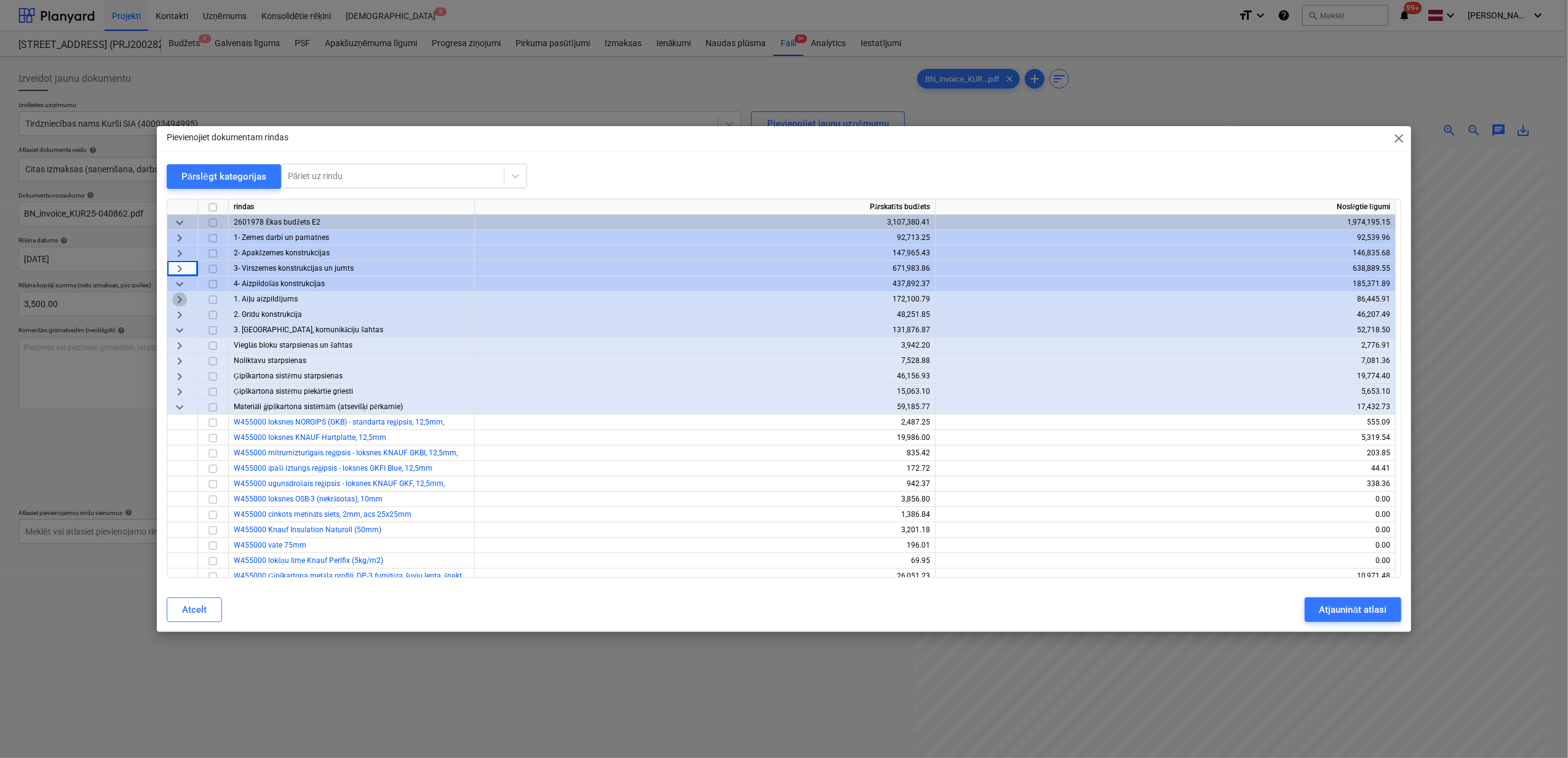
click at [179, 301] on span "keyboard_arrow_right" at bounding box center [179, 299] width 15 height 15
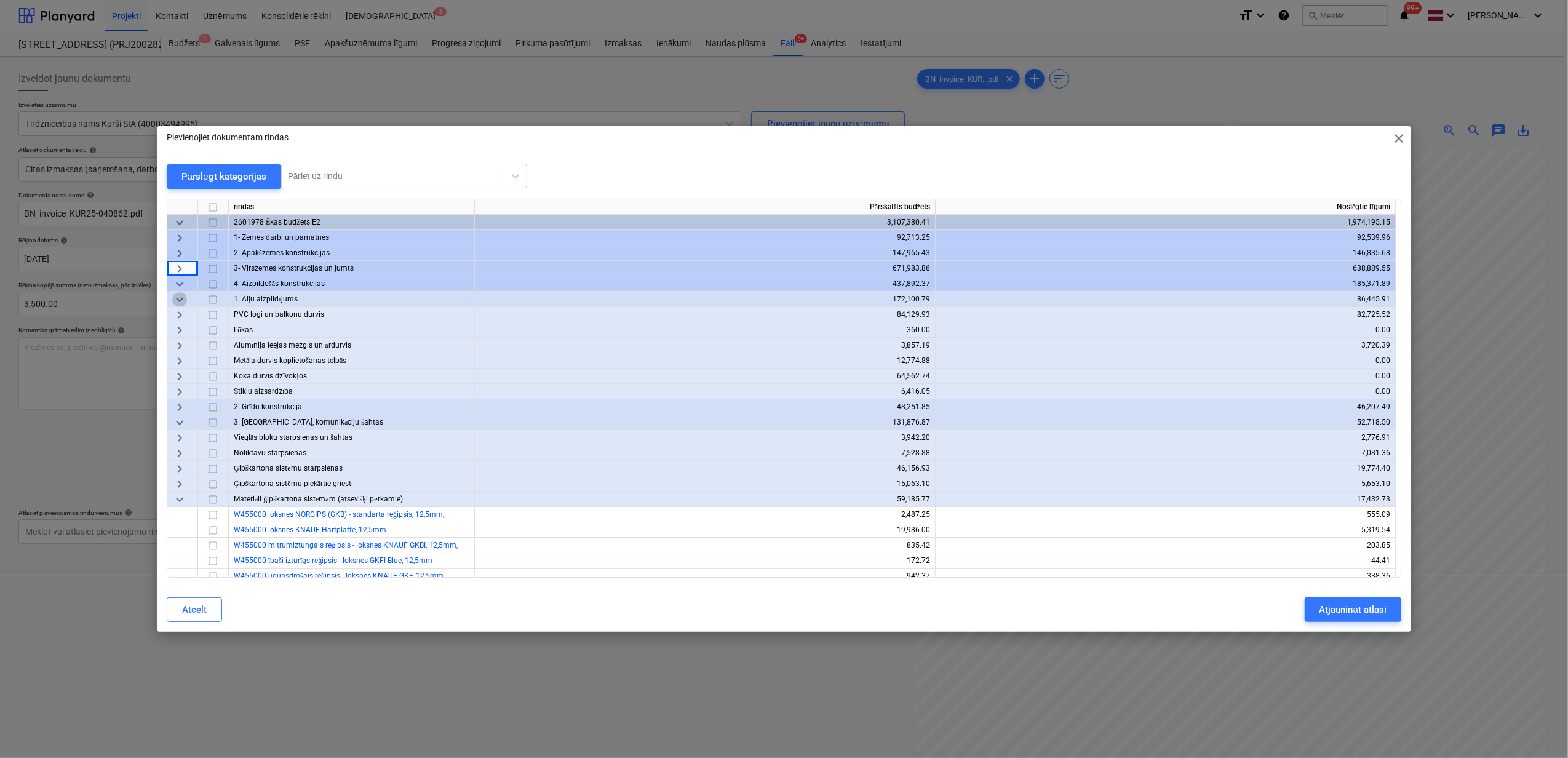
click at [179, 301] on span "keyboard_arrow_down" at bounding box center [179, 299] width 15 height 15
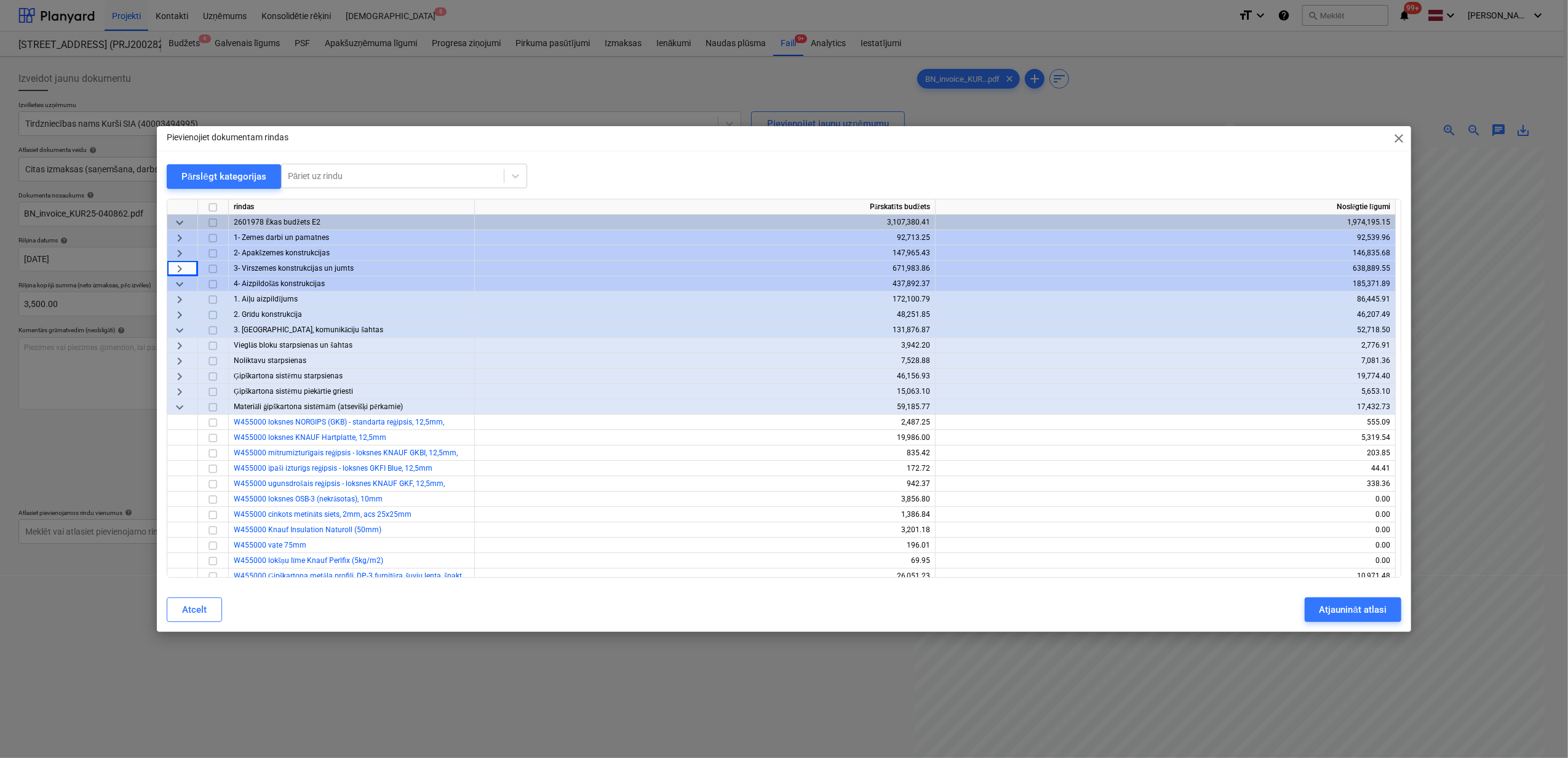
click at [175, 359] on span "keyboard_arrow_right" at bounding box center [179, 361] width 15 height 15
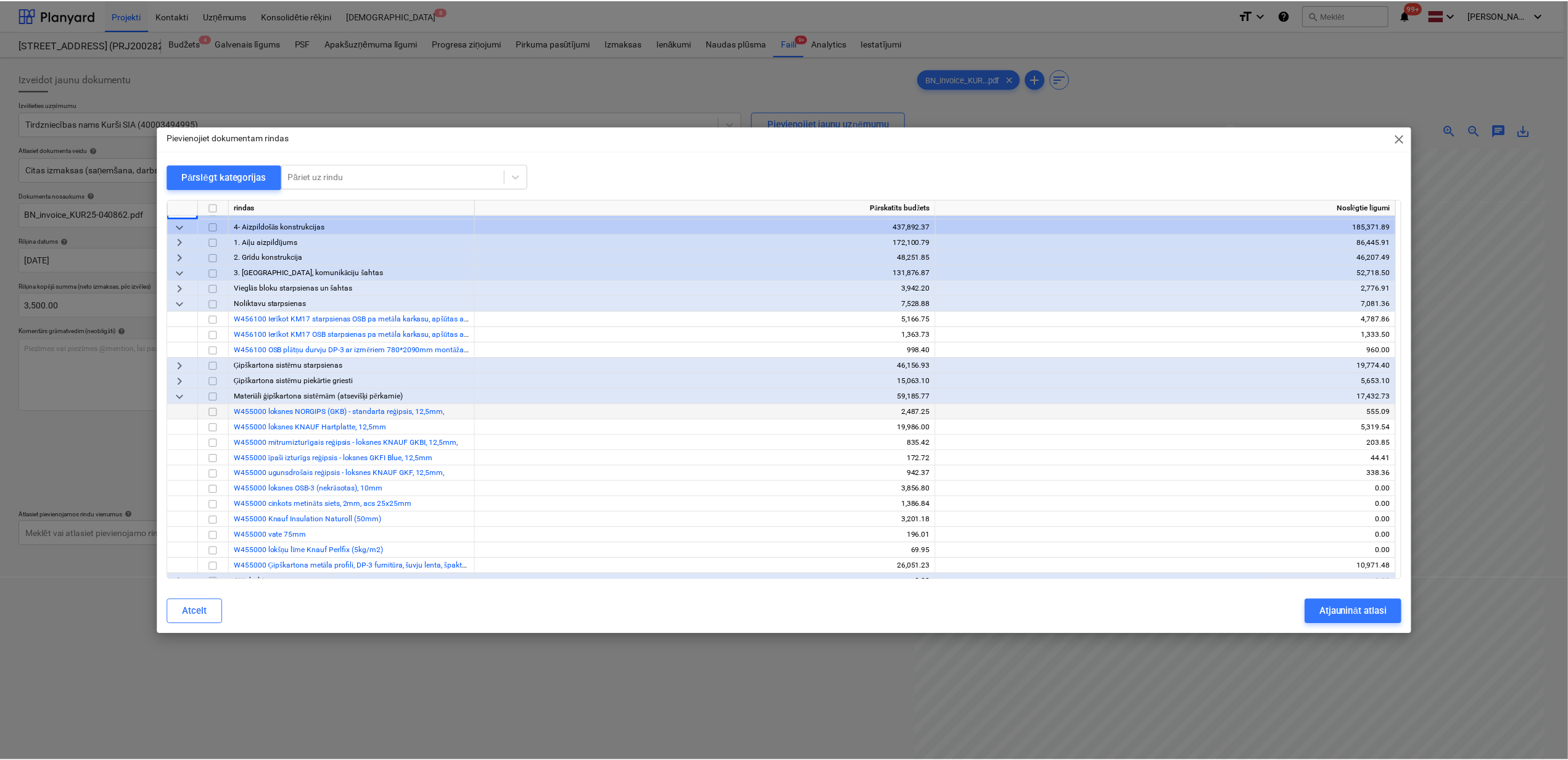
scroll to position [82, 0]
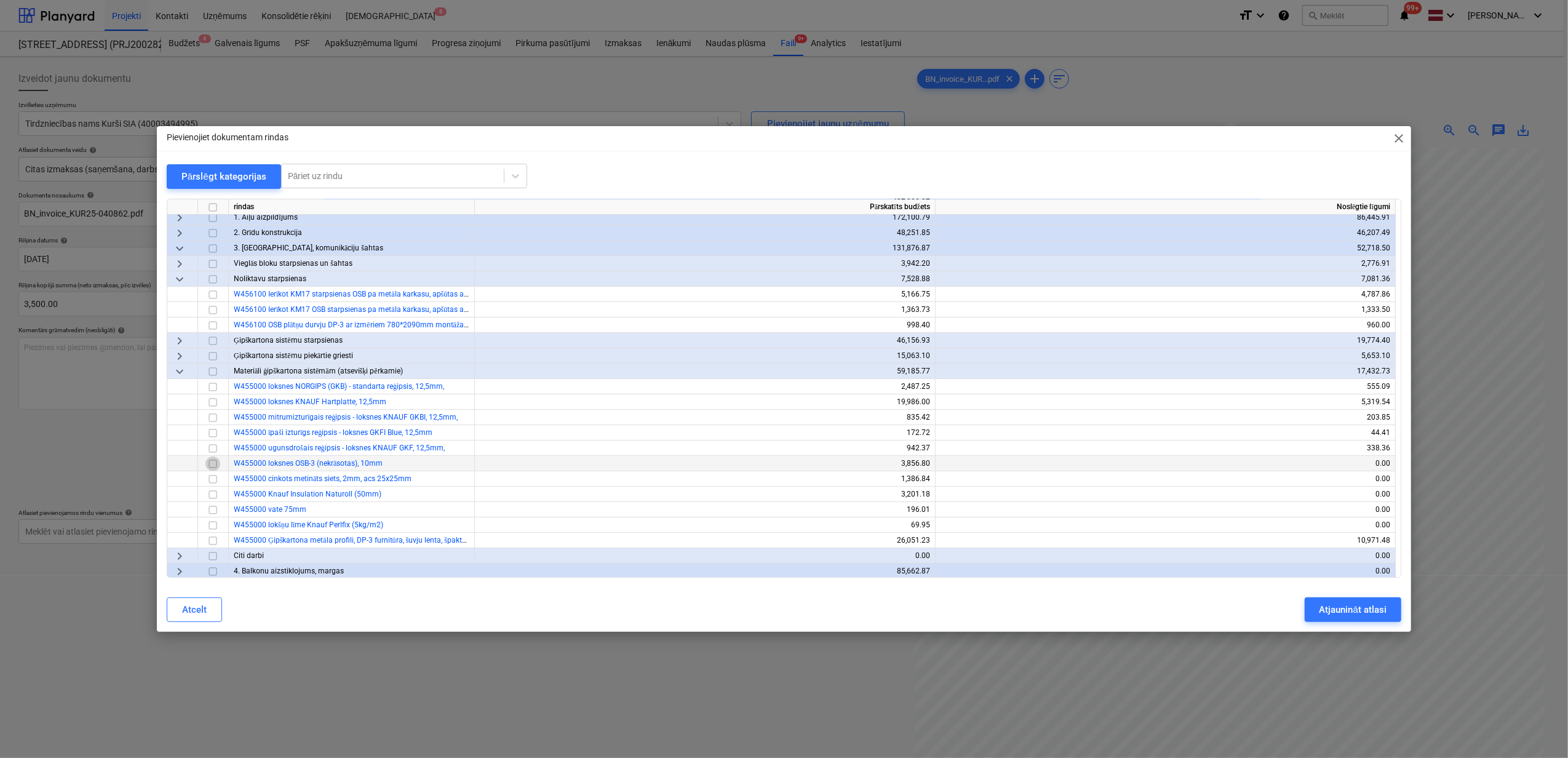
click at [213, 465] on input "checkbox" at bounding box center [213, 464] width 15 height 15
click at [1349, 602] on div "Atjaunināt atlasi" at bounding box center [1353, 609] width 67 height 16
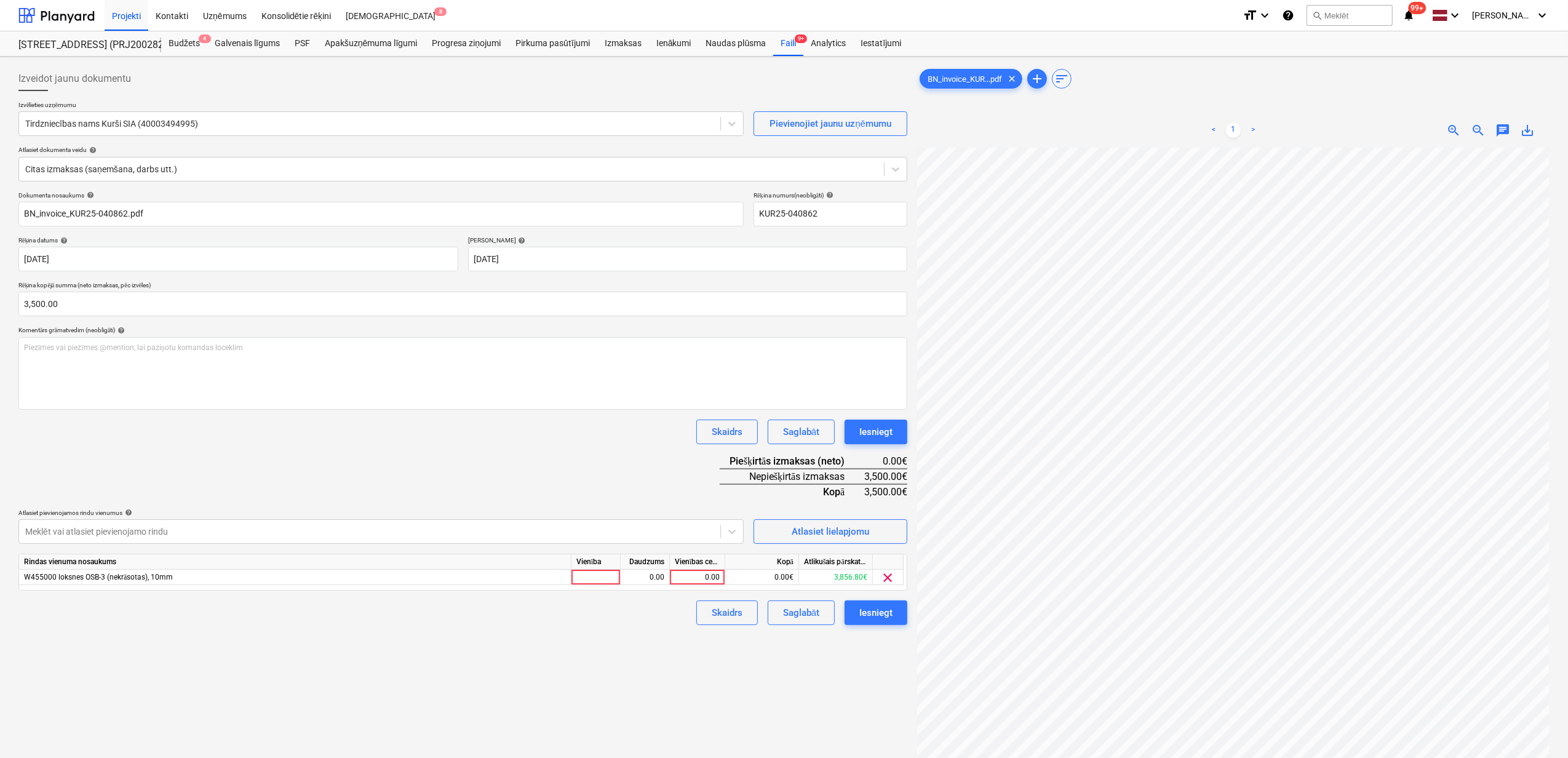
scroll to position [144, 149]
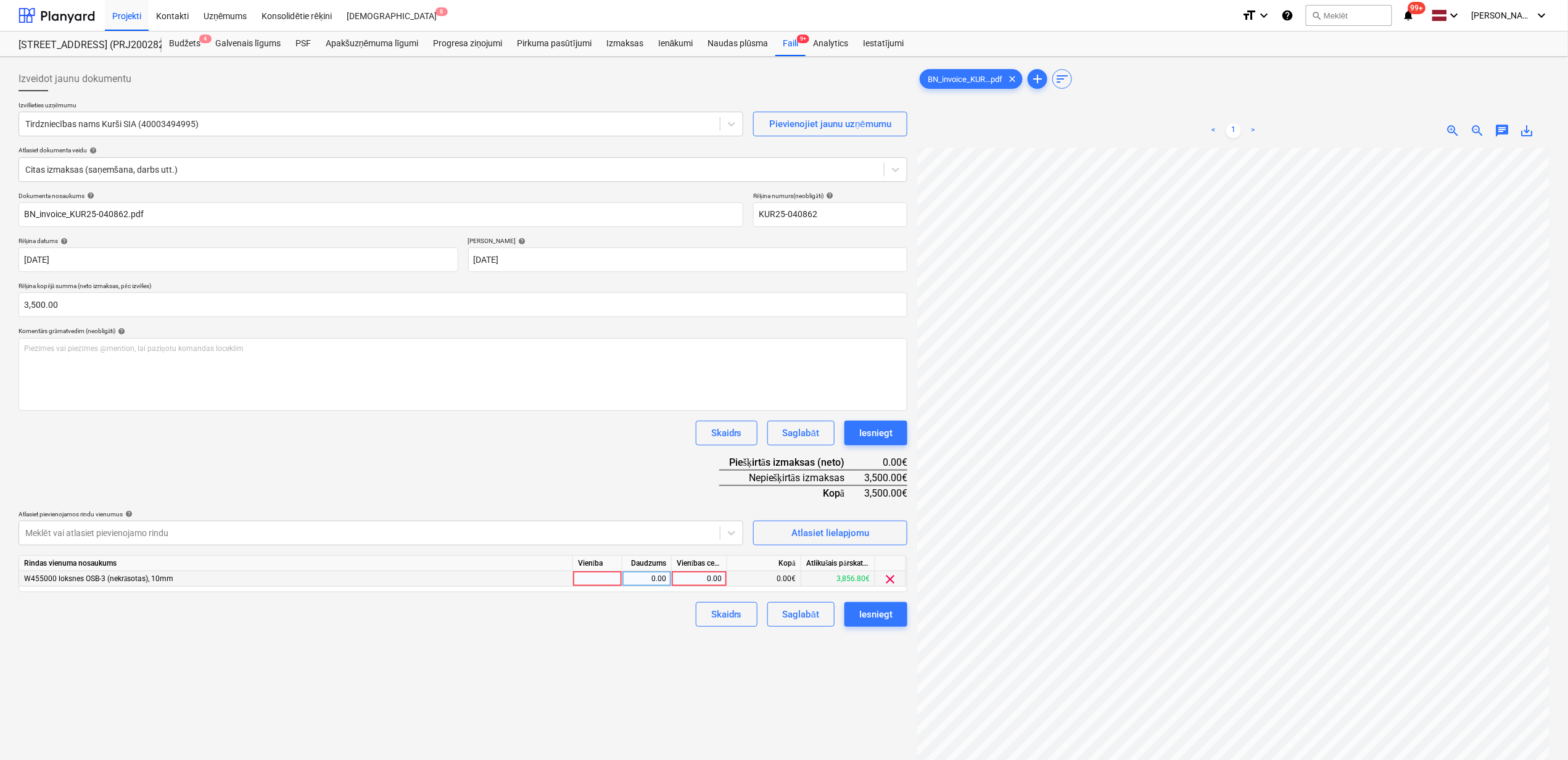
click at [697, 578] on div "0.00" at bounding box center [699, 579] width 45 height 15
type input "3500"
click at [813, 715] on div "Izveidot jaunu dokumentu Izvēlieties uzņēmumu Tirdzniecības nams Kurši SIA (400…" at bounding box center [463, 470] width 899 height 817
click at [884, 606] on div "Iesniegt" at bounding box center [876, 614] width 33 height 16
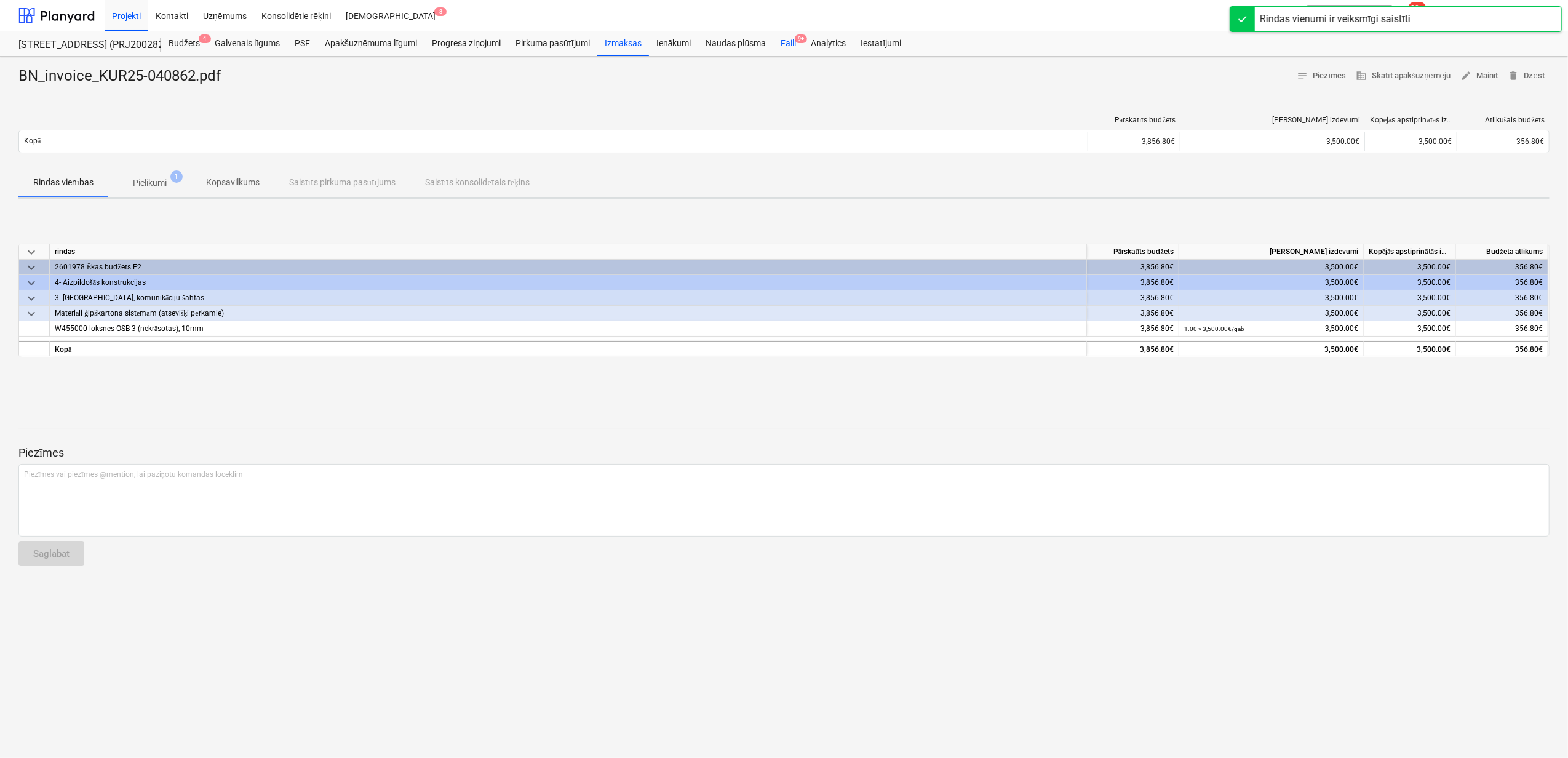
drag, startPoint x: 793, startPoint y: 47, endPoint x: 793, endPoint y: 55, distance: 8.0
click at [791, 47] on div "Faili 9+" at bounding box center [788, 44] width 30 height 24
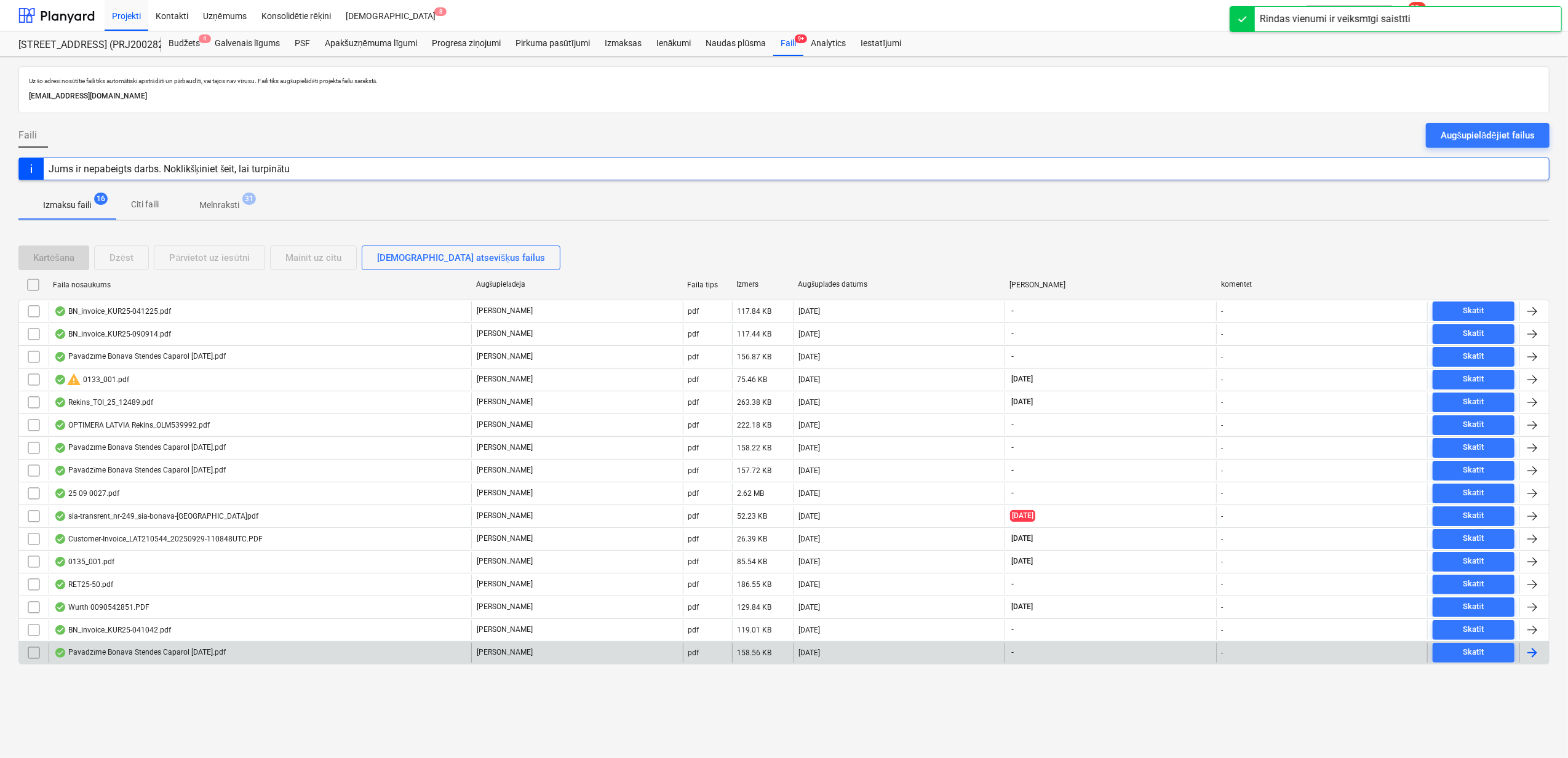
click at [119, 658] on div "Pavadzīme Bonava Stendes Caparol [DATE].pdf" at bounding box center [139, 652] width 172 height 10
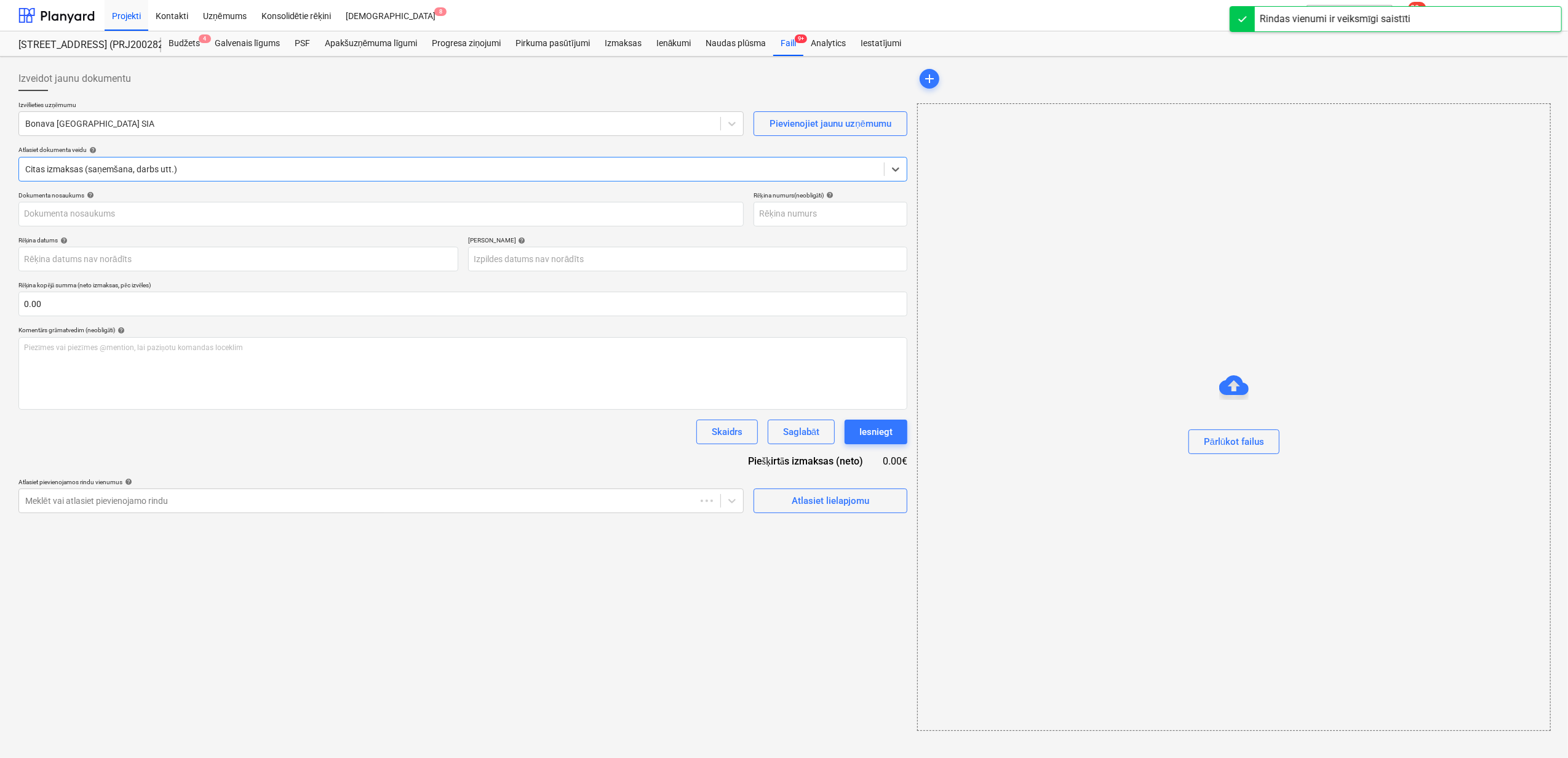
type input "40003941615"
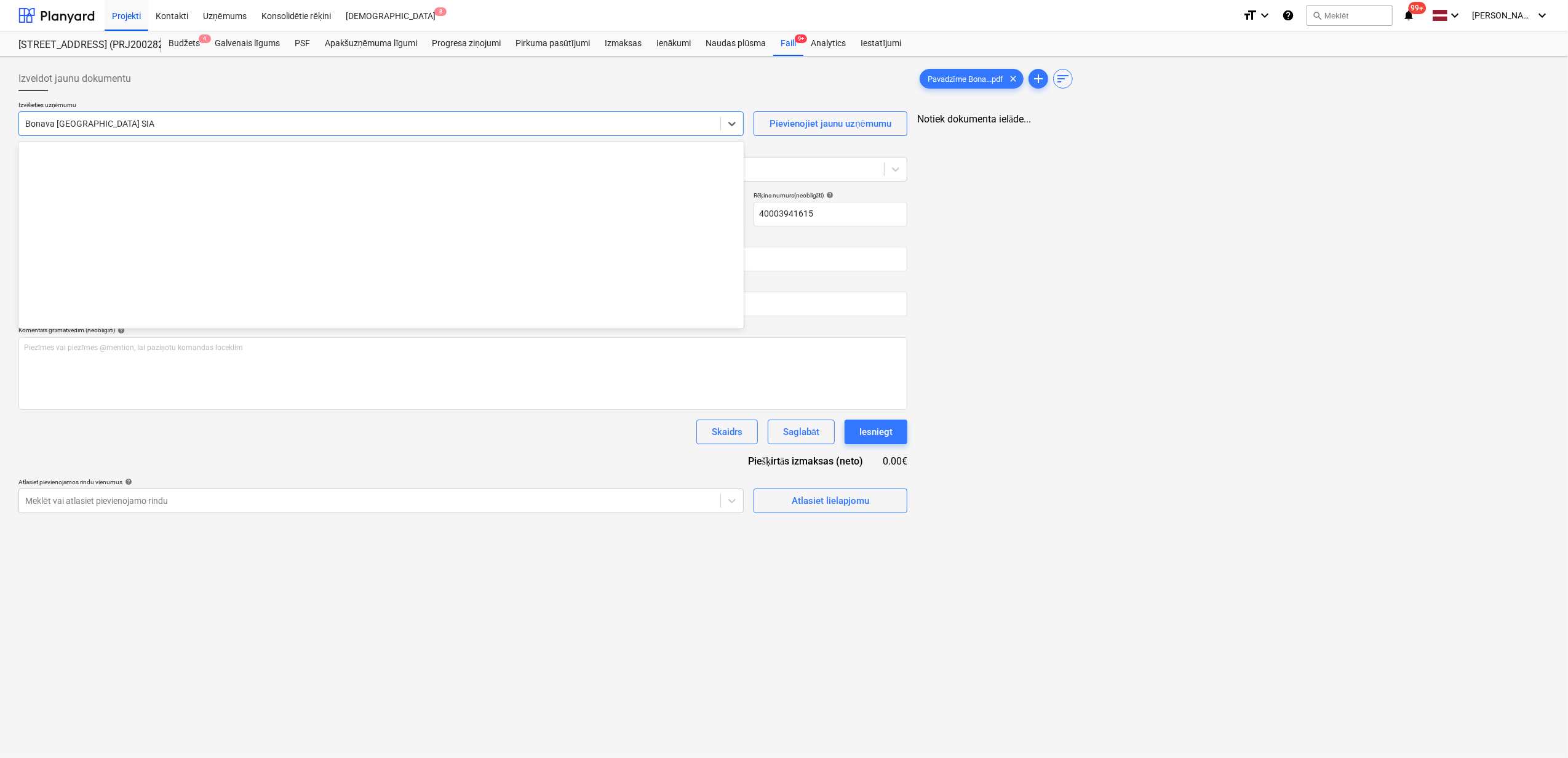
click at [188, 123] on div at bounding box center [370, 123] width 689 height 12
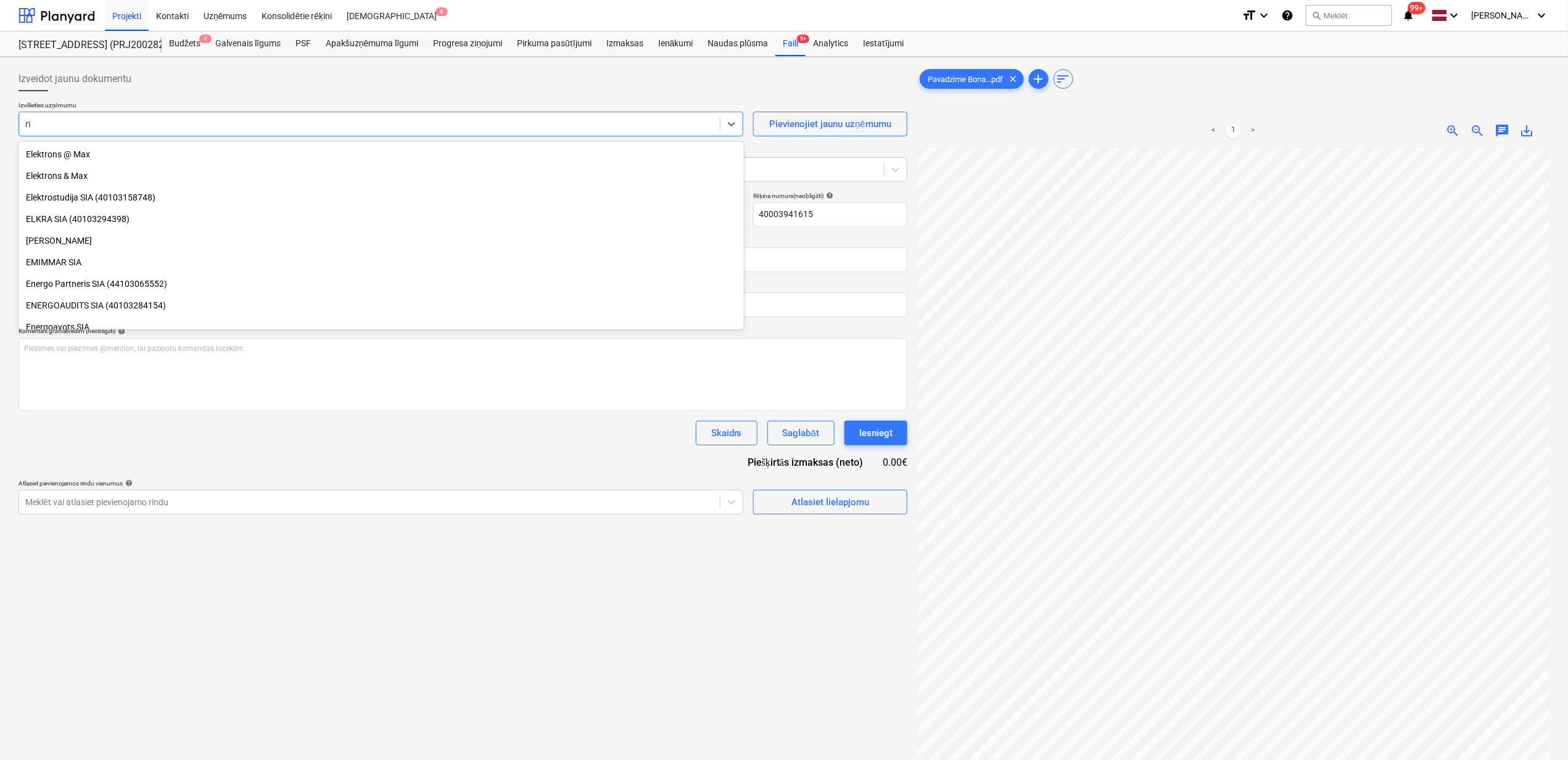
scroll to position [312, 0]
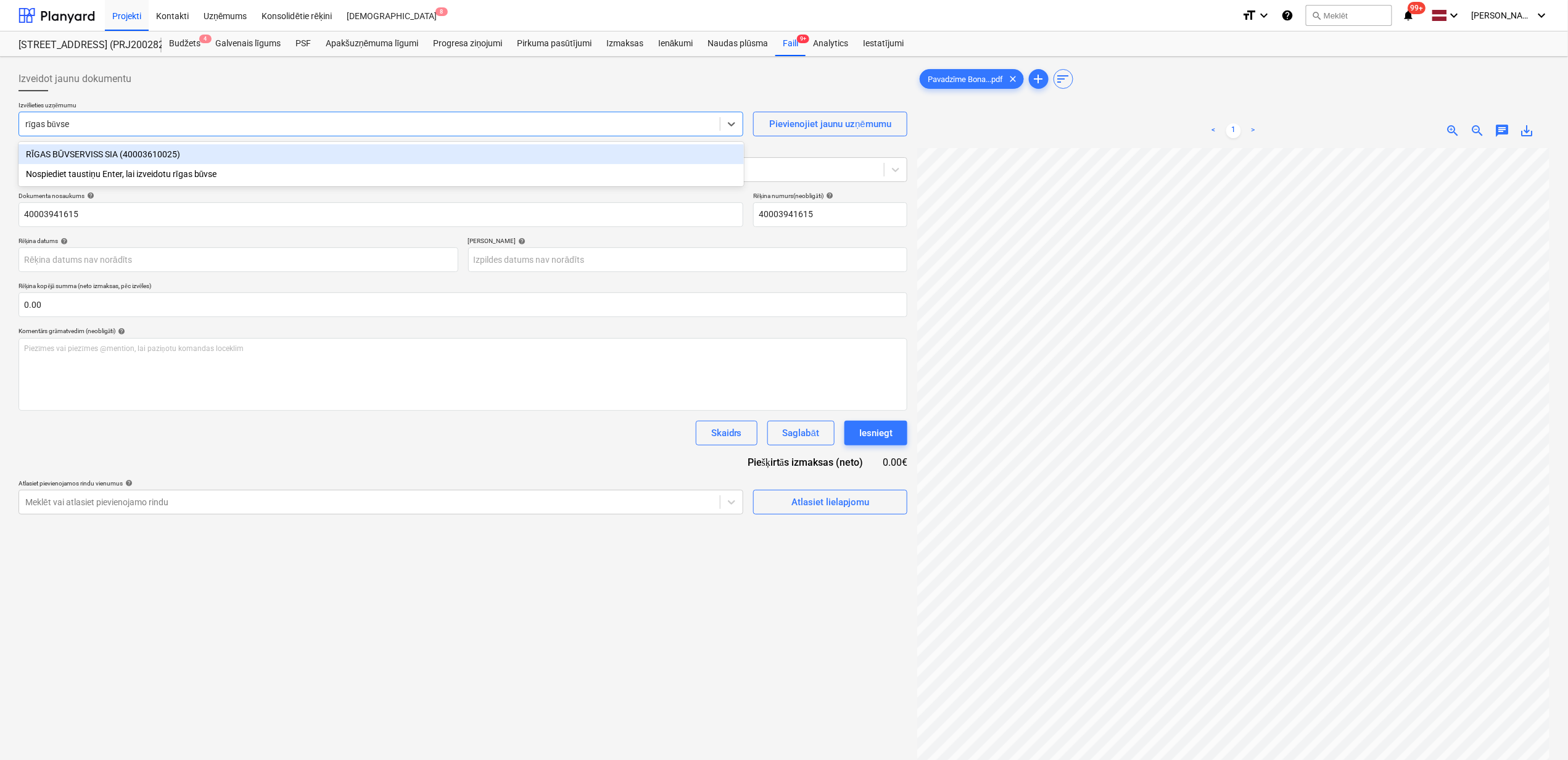
type input "rīgas būvser"
click at [190, 159] on div "RĪGAS BŪVSERVISS SIA (40003610025)" at bounding box center [382, 154] width 726 height 19
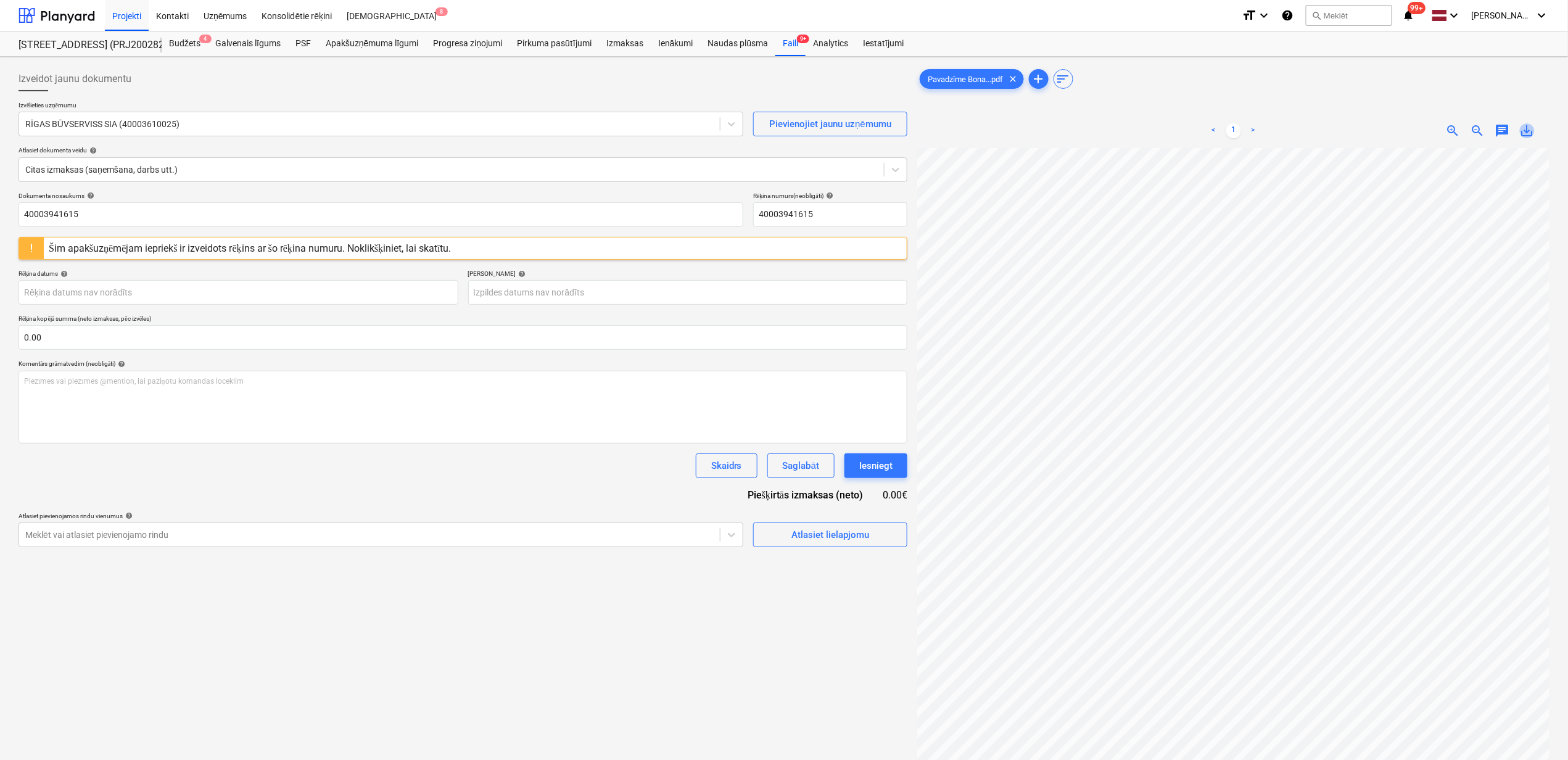
click at [1535, 132] on span "save_alt" at bounding box center [1528, 130] width 15 height 15
click at [94, 212] on input "40003941615" at bounding box center [381, 214] width 725 height 24
click at [6, 211] on div "Izveidot jaunu dokumentu Izvēlieties uzņēmumu RĪGAS BŪVSERVISS SIA (40003610025…" at bounding box center [784, 470] width 1568 height 826
click at [116, 214] on input "40003941615" at bounding box center [381, 214] width 725 height 24
drag, startPoint x: 117, startPoint y: 216, endPoint x: 7, endPoint y: 216, distance: 110.0
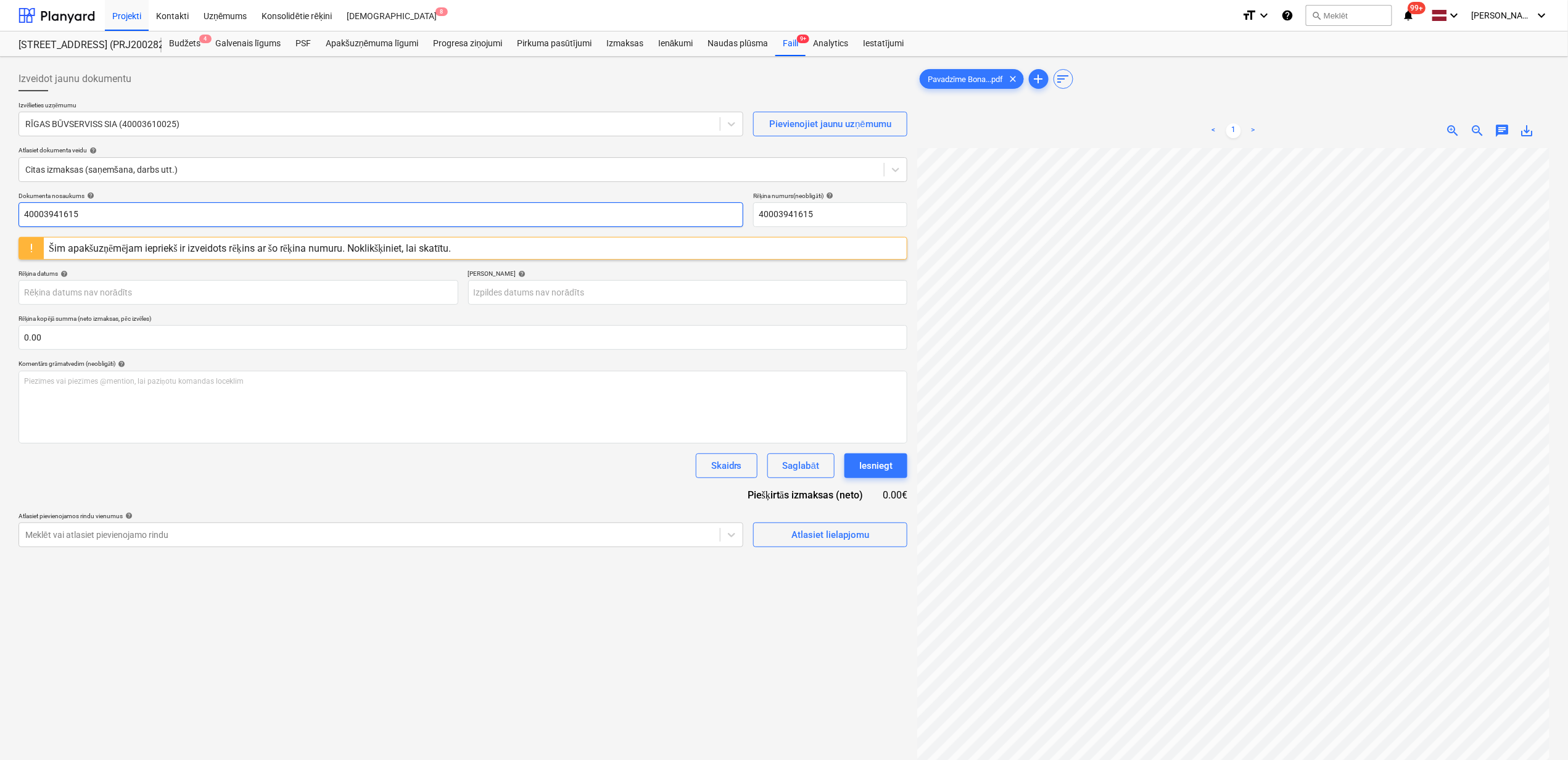
click at [7, 216] on div "Izveidot jaunu dokumentu Izvēlieties uzņēmumu RĪGAS BŪVSERVISS SIA (40003610025…" at bounding box center [784, 470] width 1568 height 826
paste input "Pavadzīme Bonava Stendes Caparol 30.09.202"
type input "Pavadzīme Bonava Stendes Caparol [DATE].pdf"
click at [850, 210] on input "40003941615" at bounding box center [830, 214] width 154 height 24
drag, startPoint x: 808, startPoint y: 221, endPoint x: 731, endPoint y: 220, distance: 77.0
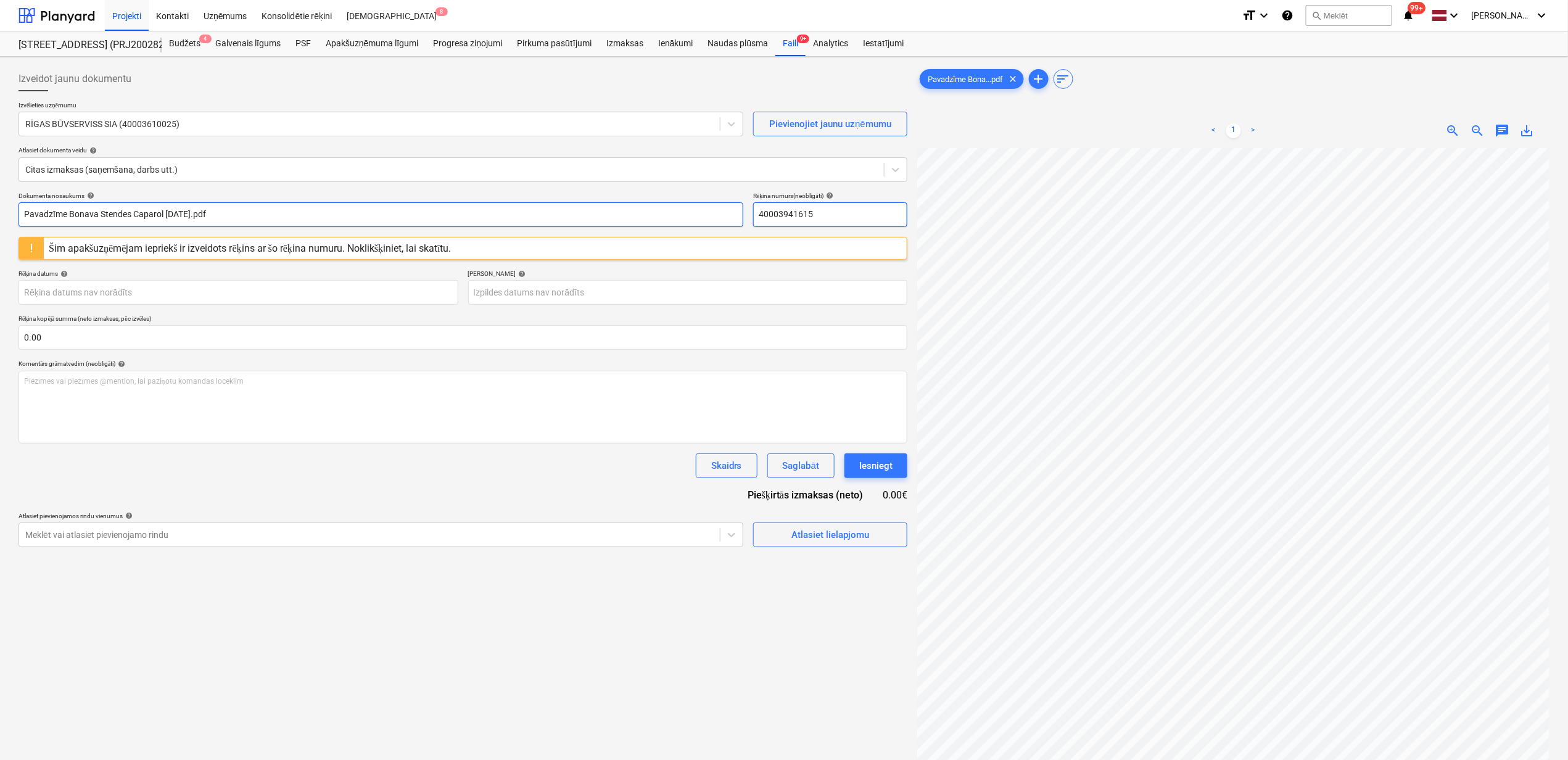
click at [731, 220] on div "Dokumenta nosaukums help Pavadzīme Bonava Stendes Caparol [DATE].pdf Rēķina num…" at bounding box center [463, 209] width 889 height 35
click at [844, 214] on input "40003941615" at bounding box center [830, 214] width 154 height 24
drag, startPoint x: 842, startPoint y: 214, endPoint x: 747, endPoint y: 217, distance: 95.0
click at [747, 217] on div "Dokumenta nosaukums help Pavadzīme Bonava Stendes Caparol [DATE].pdf Rēķina num…" at bounding box center [463, 209] width 889 height 35
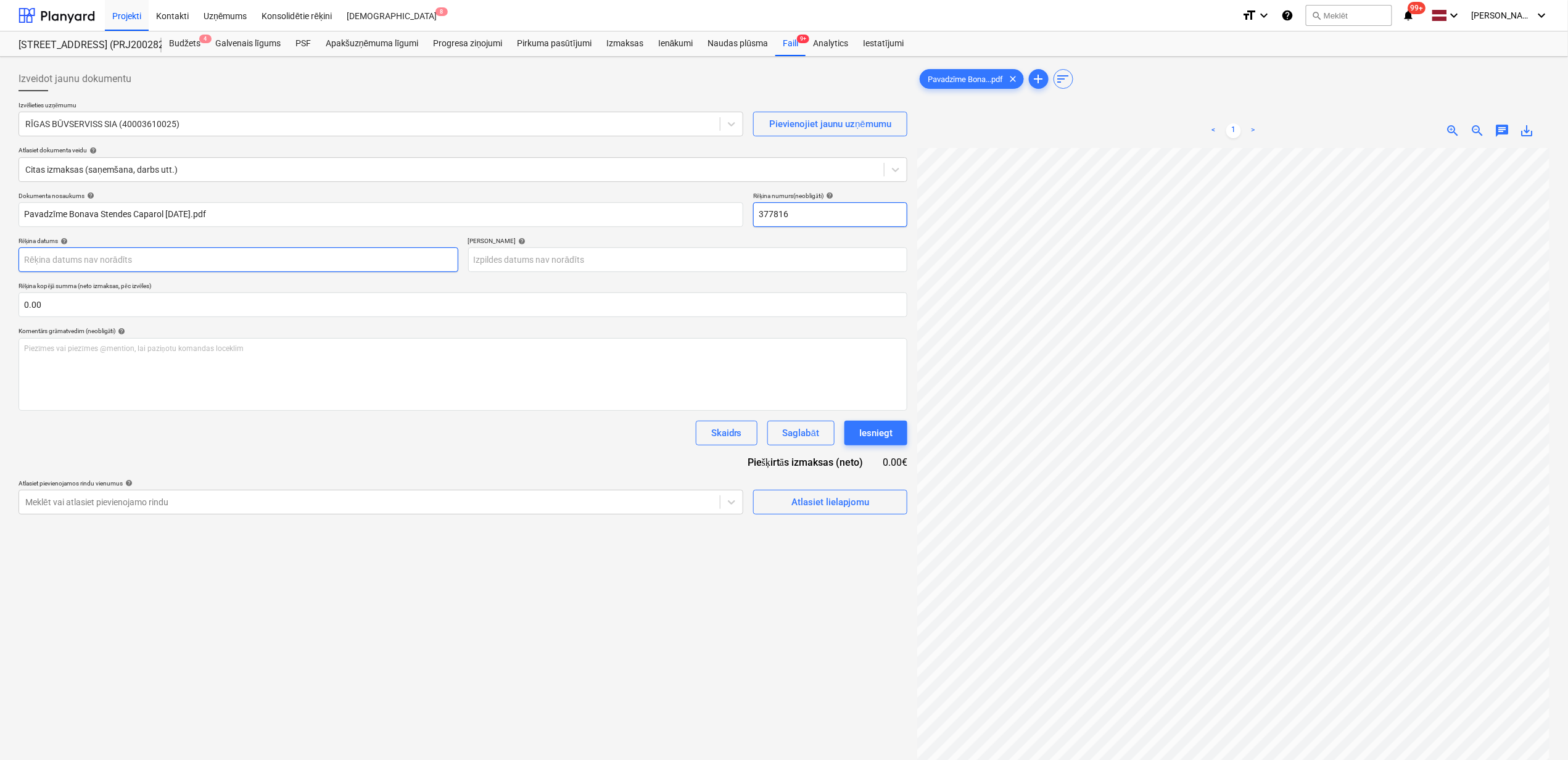
type input "377816"
click at [245, 264] on body "Projekti Kontakti Uzņēmums Konsolidētie rēķini Iesūtne 8 format_size keyboard_a…" at bounding box center [784, 380] width 1568 height 760
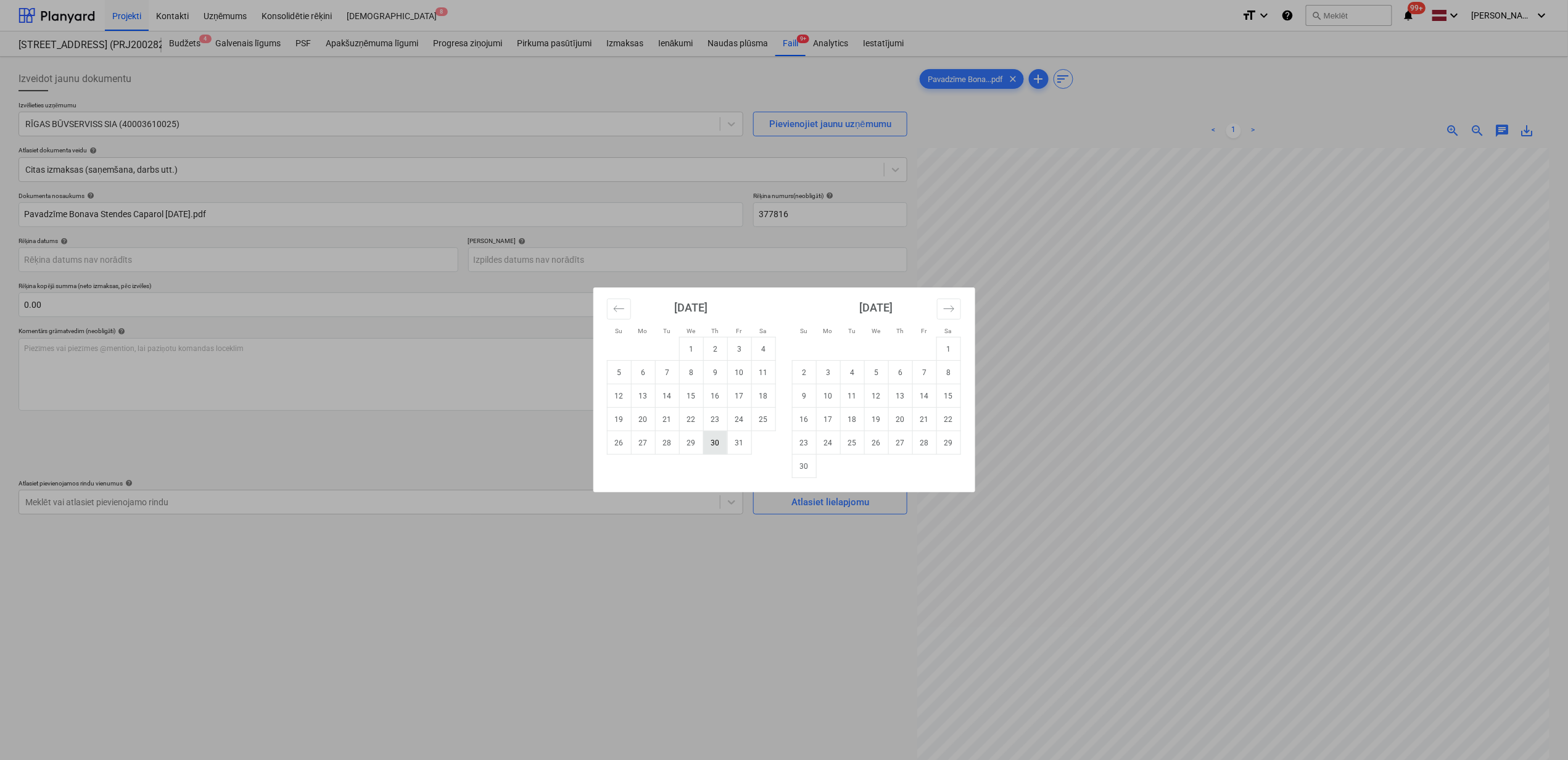
click at [719, 447] on td "30" at bounding box center [715, 443] width 24 height 24
click at [274, 262] on body "Projekti Kontakti Uzņēmums Konsolidētie rēķini Iesūtne 8 format_size keyboard_a…" at bounding box center [784, 380] width 1568 height 760
click at [618, 309] on icon "Move backward to switch to the previous month." at bounding box center [619, 309] width 12 height 12
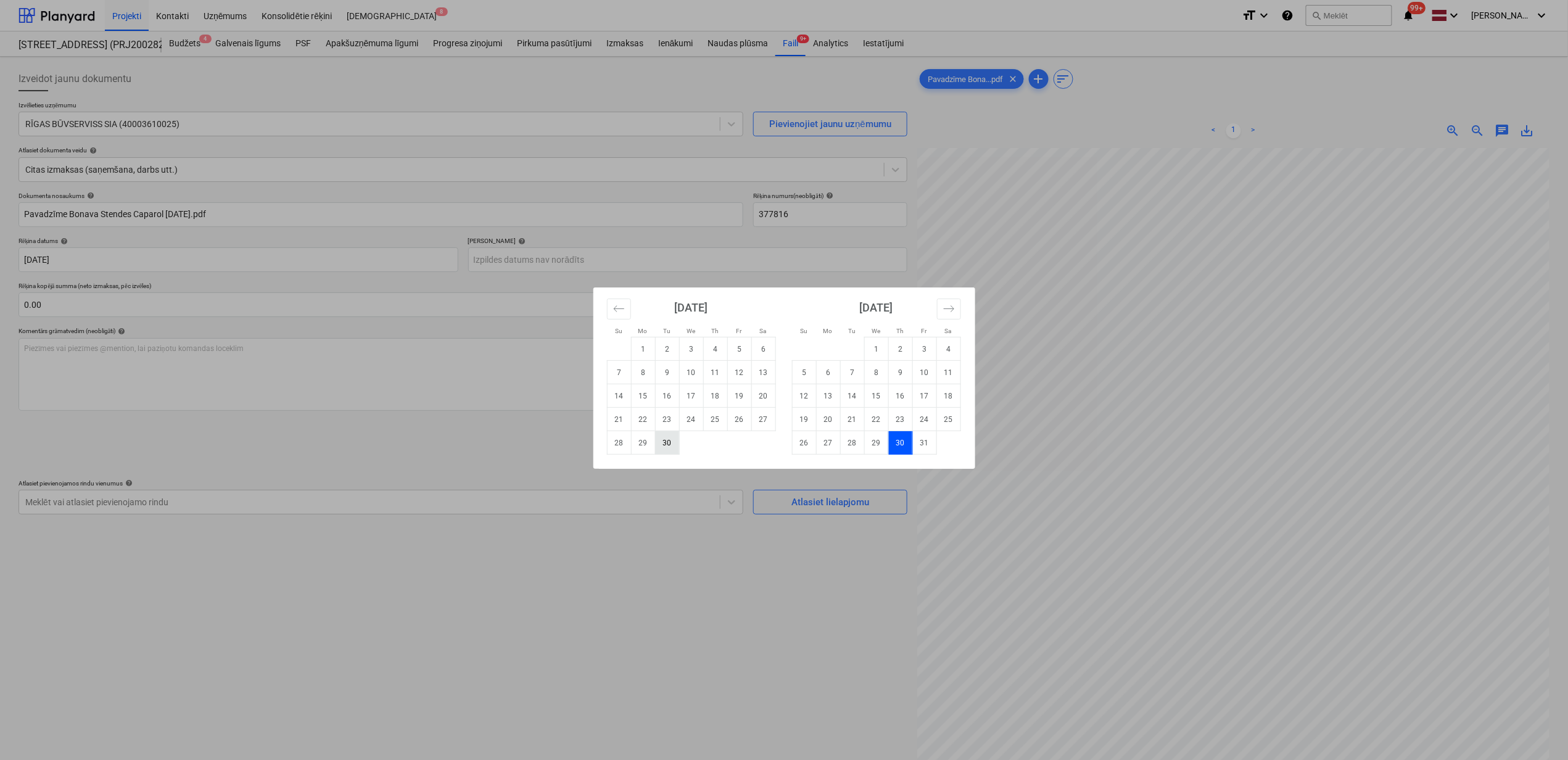
click at [664, 447] on td "30" at bounding box center [667, 443] width 24 height 24
type input "[DATE]"
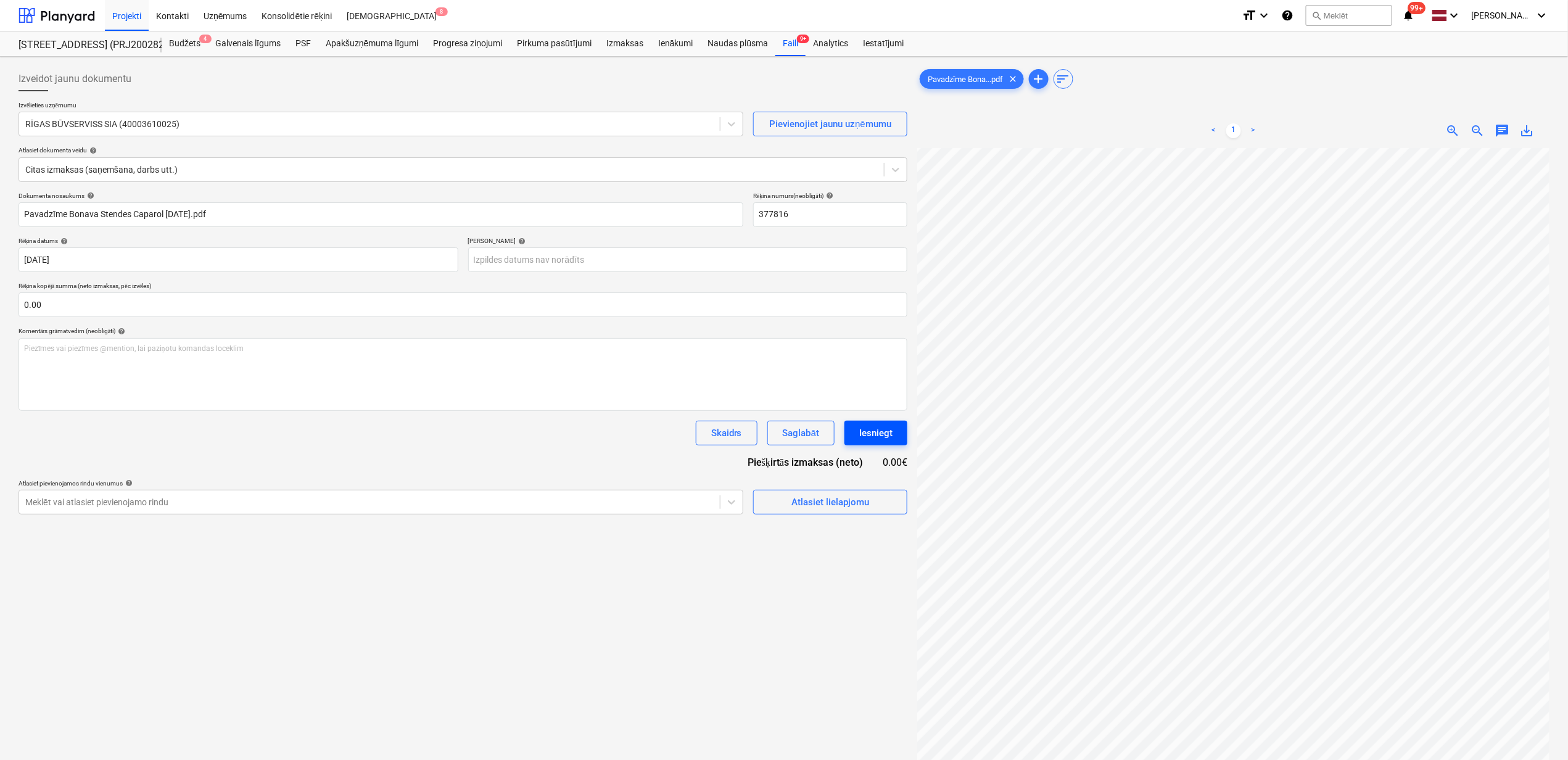
scroll to position [112, 71]
click at [567, 273] on div "Dokumenta nosaukums help Pavadzīme Bonava Stendes Caparol [DATE].pdf Rēķina num…" at bounding box center [463, 353] width 889 height 322
click at [548, 260] on body "Projekti Kontakti Uzņēmums Konsolidētie rēķini Iesūtne 8 format_size keyboard_a…" at bounding box center [784, 380] width 1568 height 760
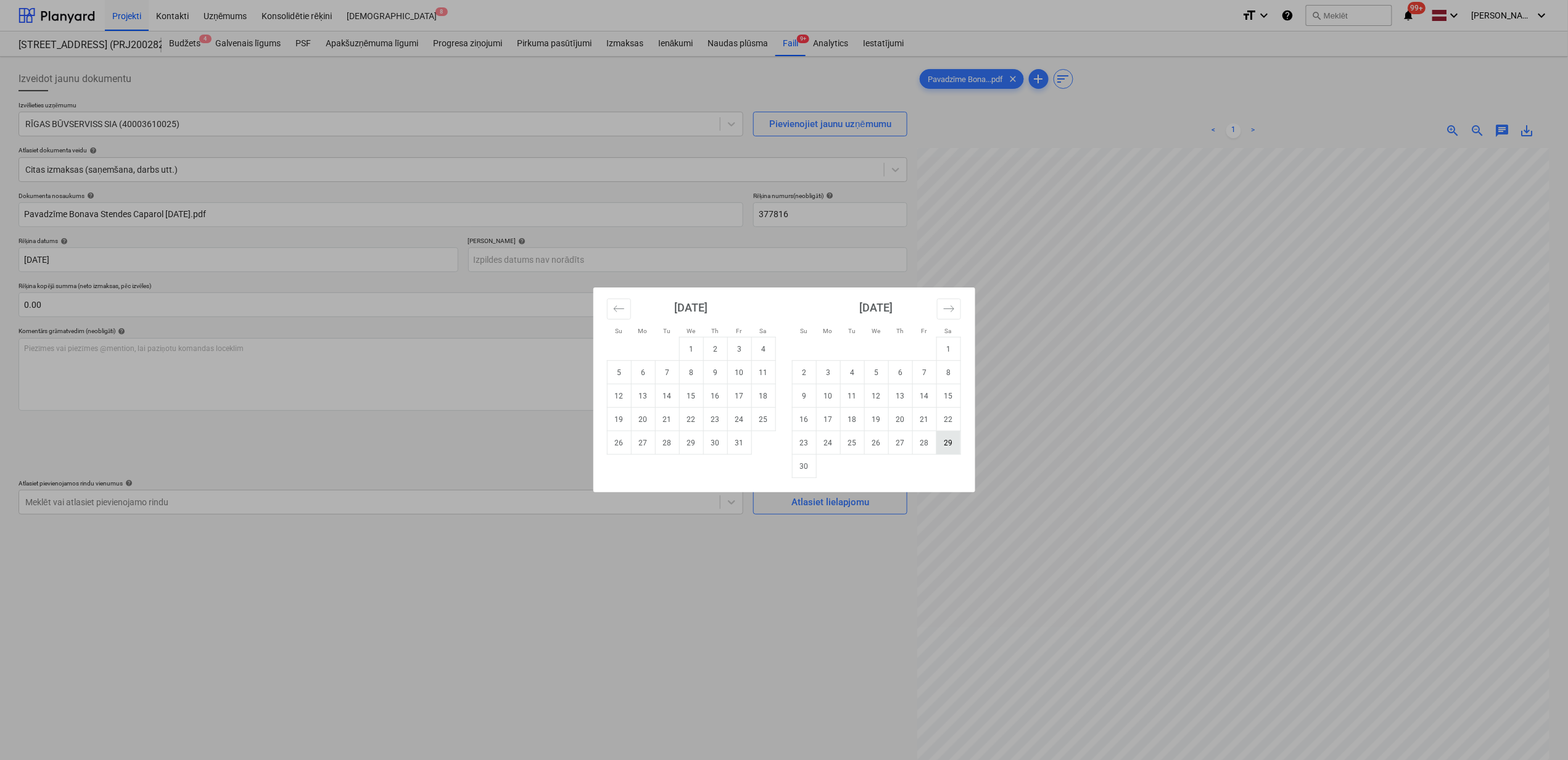
click at [946, 444] on td "29" at bounding box center [948, 443] width 24 height 24
type input "[DATE]"
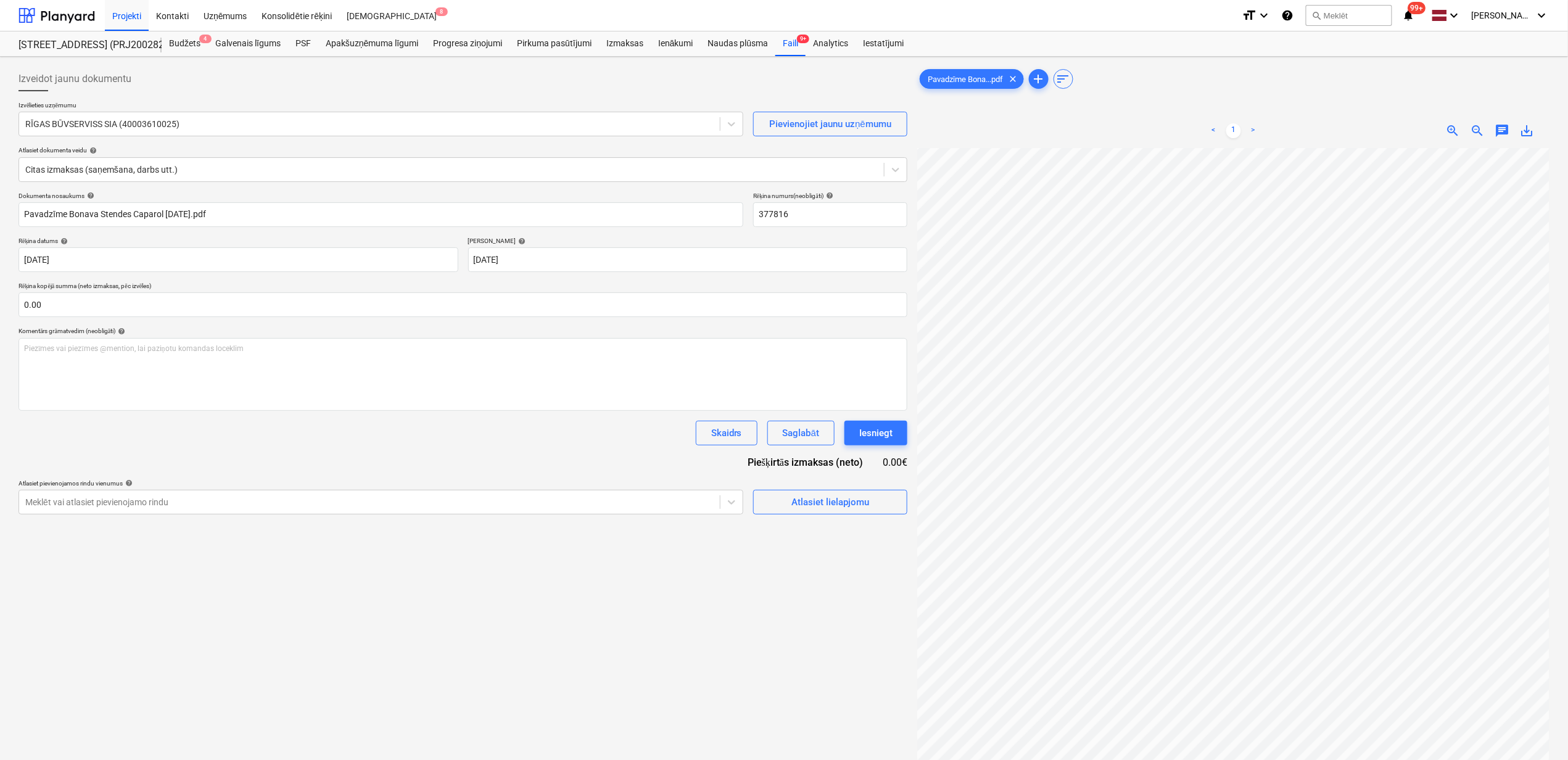
scroll to position [143, 109]
click at [267, 309] on input "text" at bounding box center [463, 304] width 889 height 24
type input "592.69"
click at [850, 537] on div "Atlasiet lielapjomu" at bounding box center [831, 533] width 78 height 16
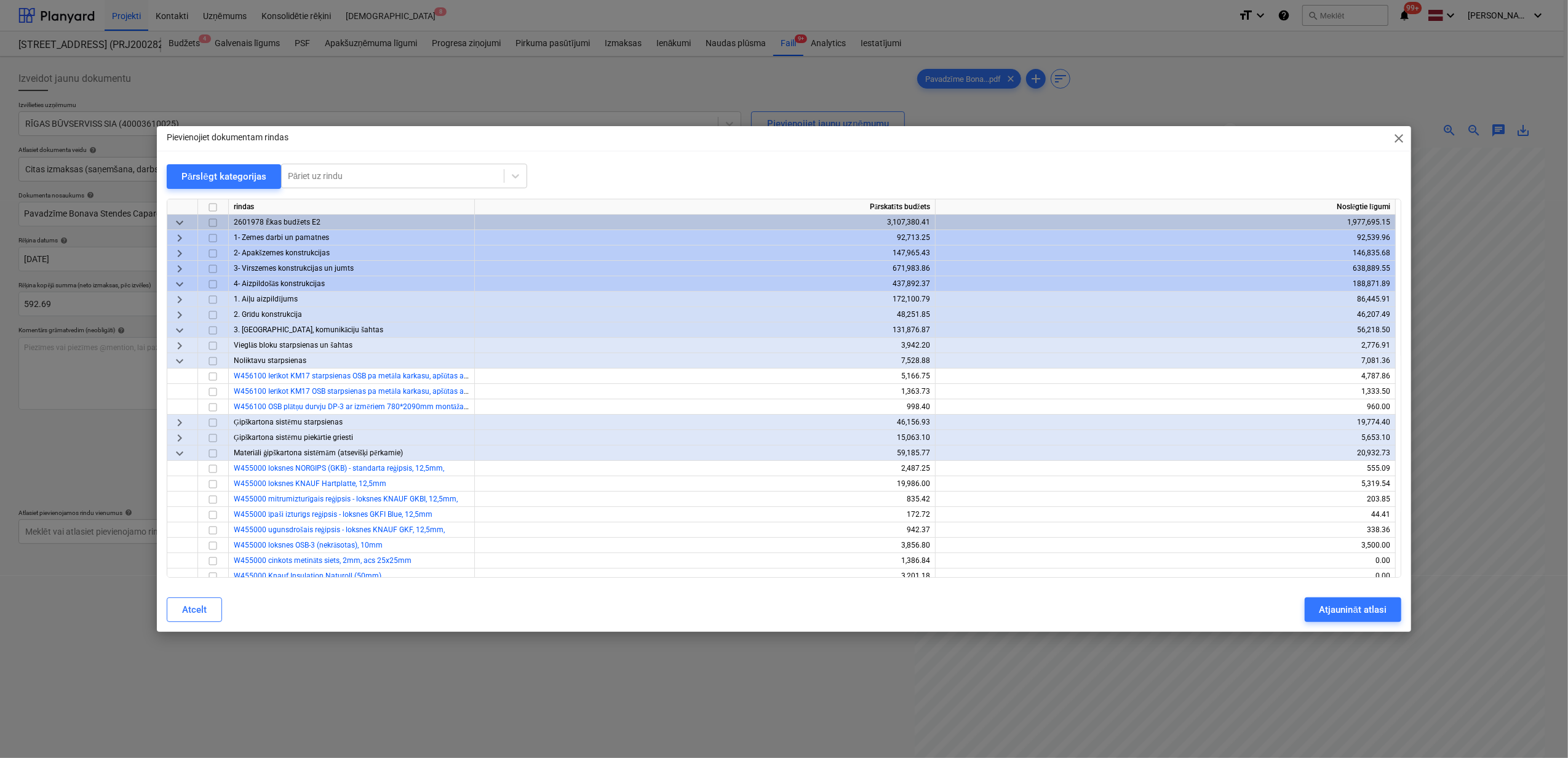
click at [1403, 136] on span "close" at bounding box center [1399, 139] width 15 height 15
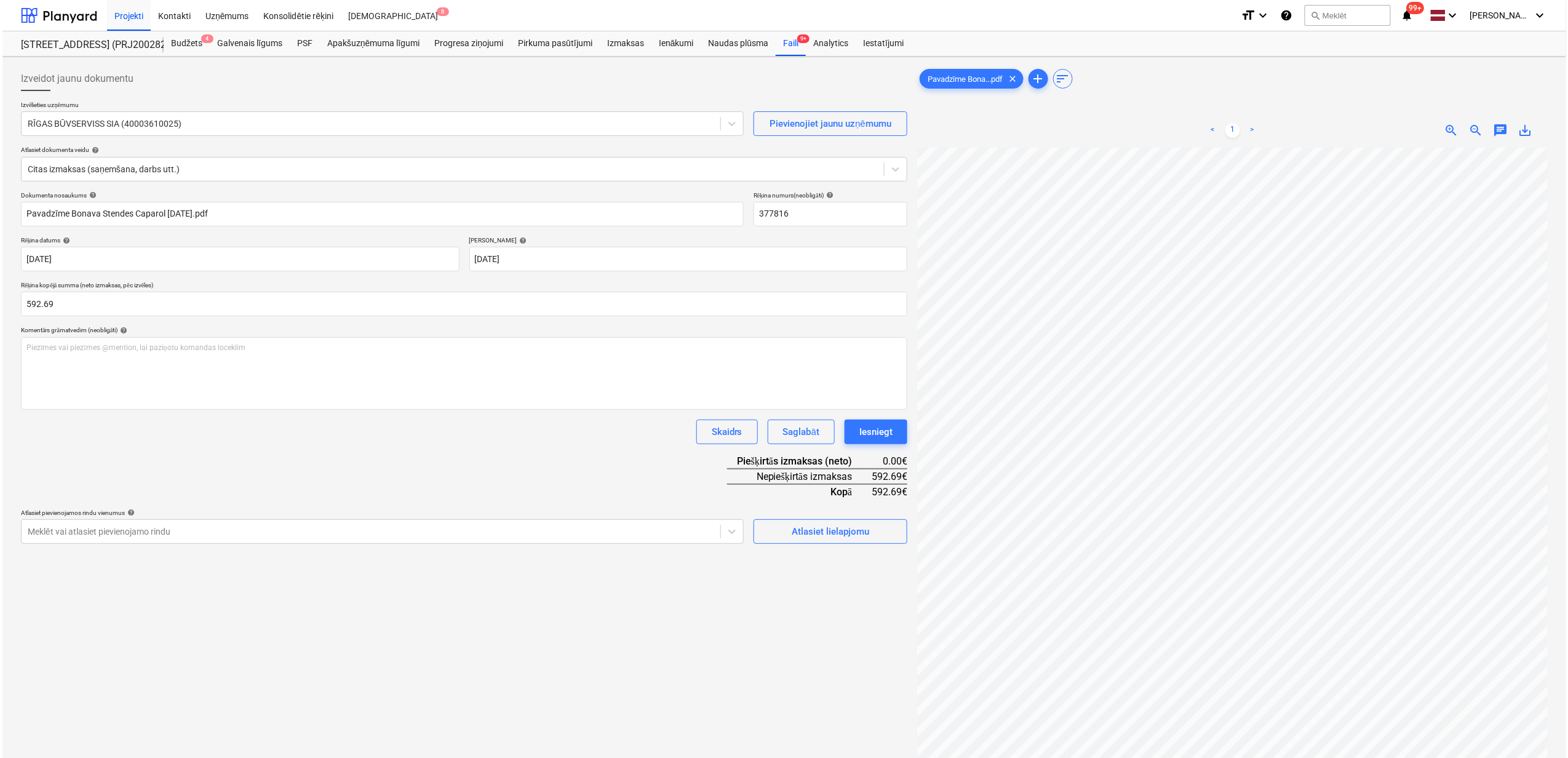
scroll to position [128, 108]
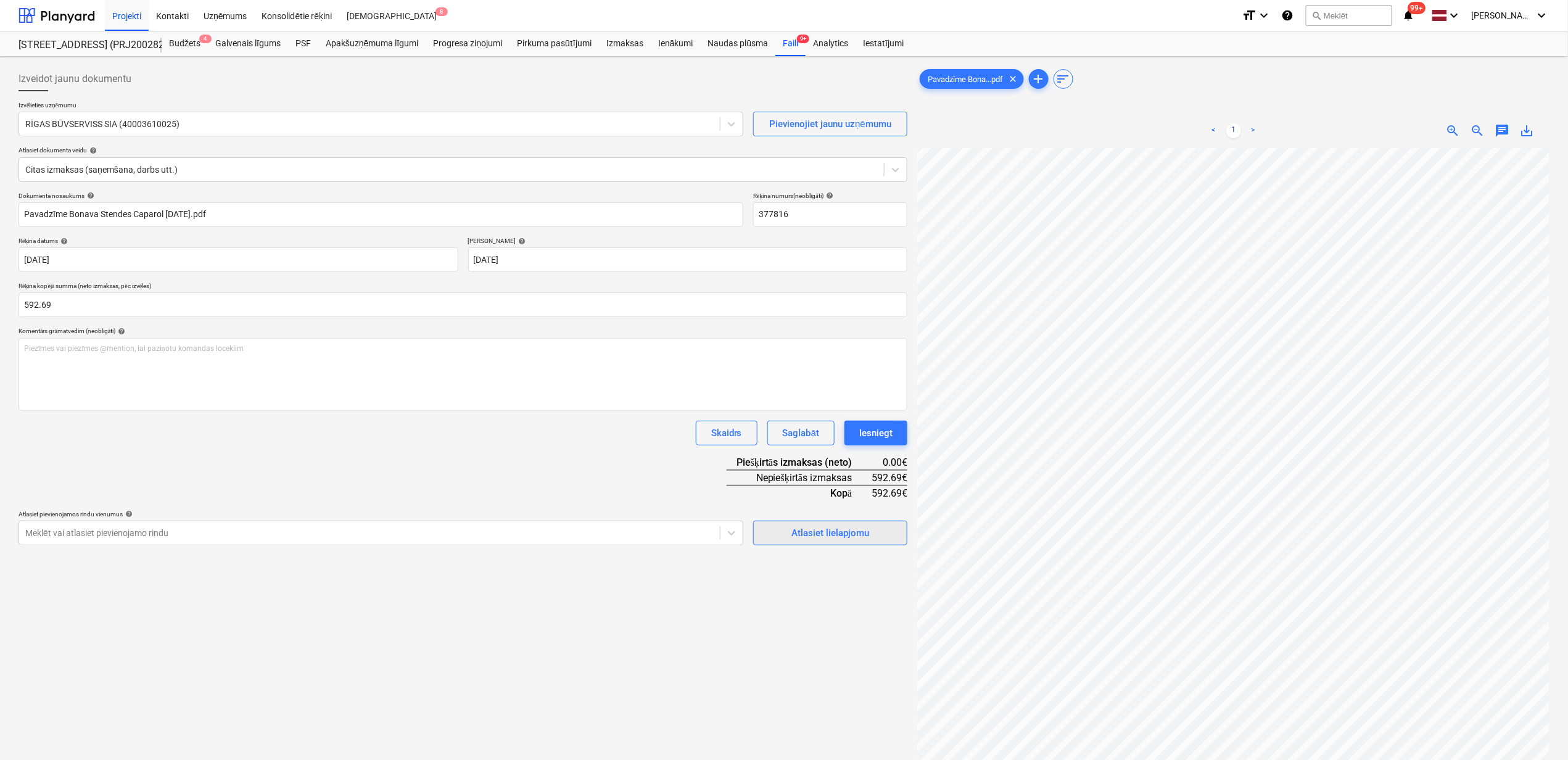
click at [869, 530] on span "Atlasiet lielapjomu" at bounding box center [830, 533] width 123 height 16
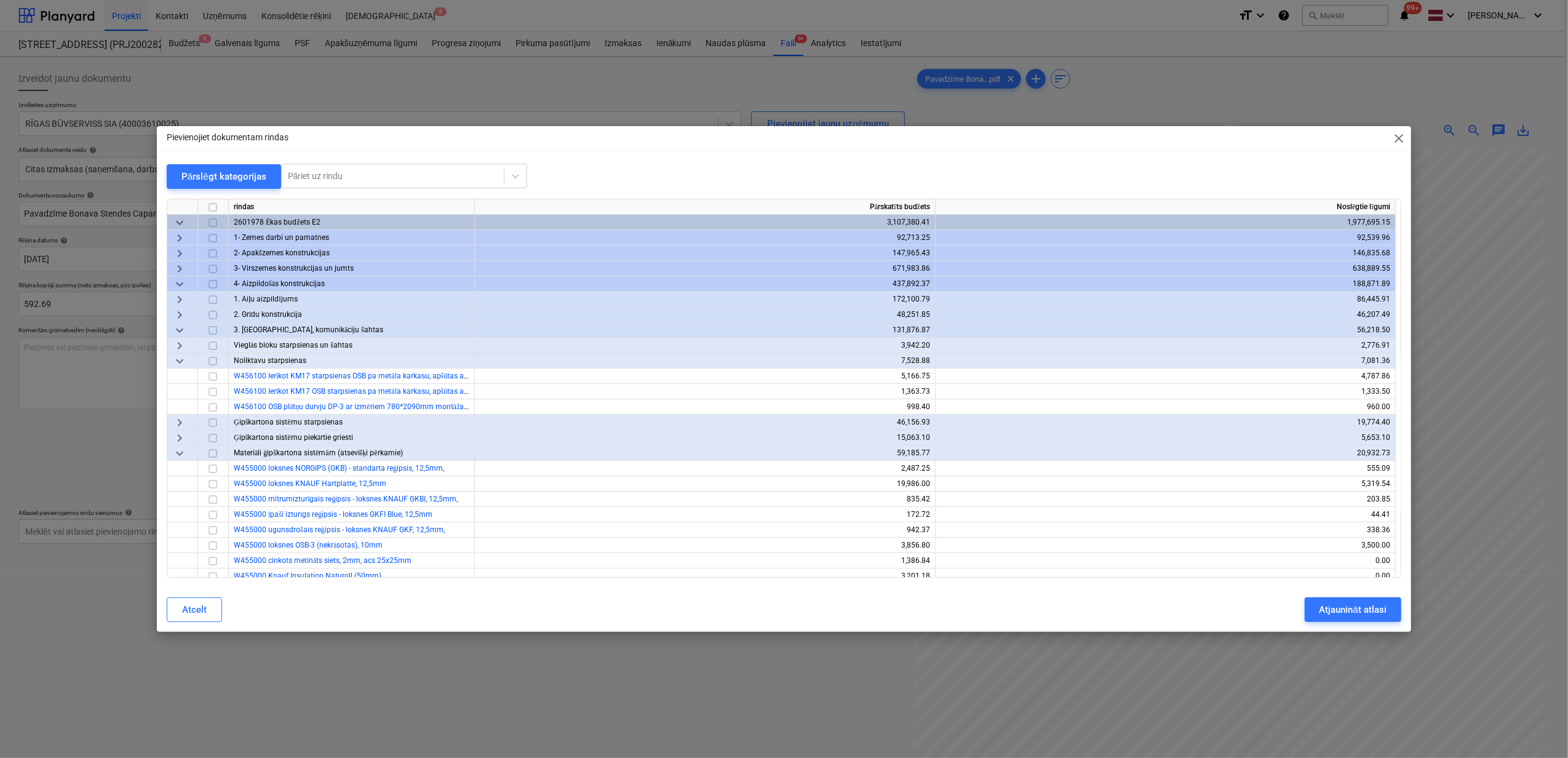
click at [187, 283] on div "keyboard_arrow_down" at bounding box center [182, 284] width 31 height 15
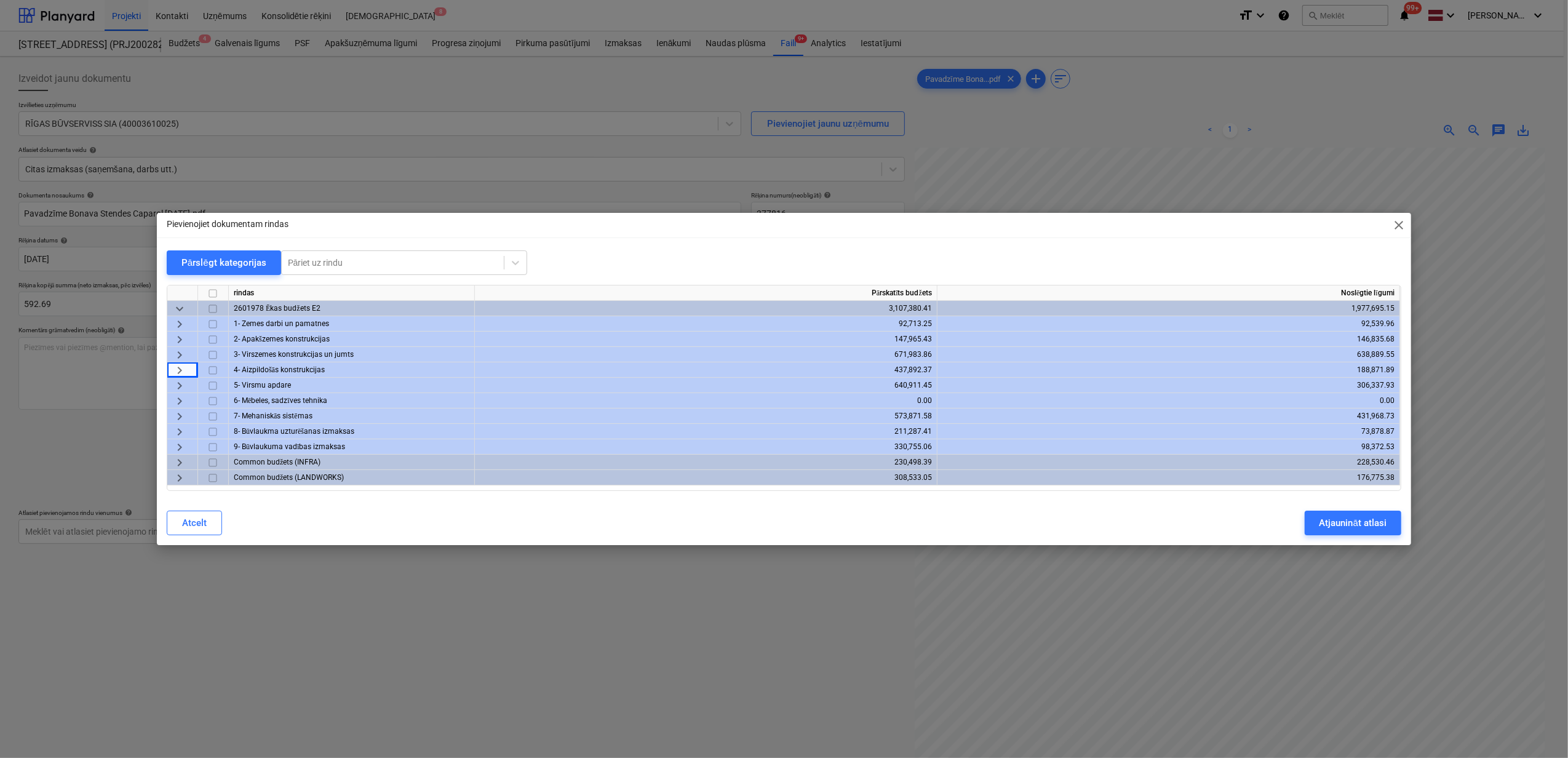
click at [178, 386] on span "keyboard_arrow_right" at bounding box center [179, 385] width 15 height 15
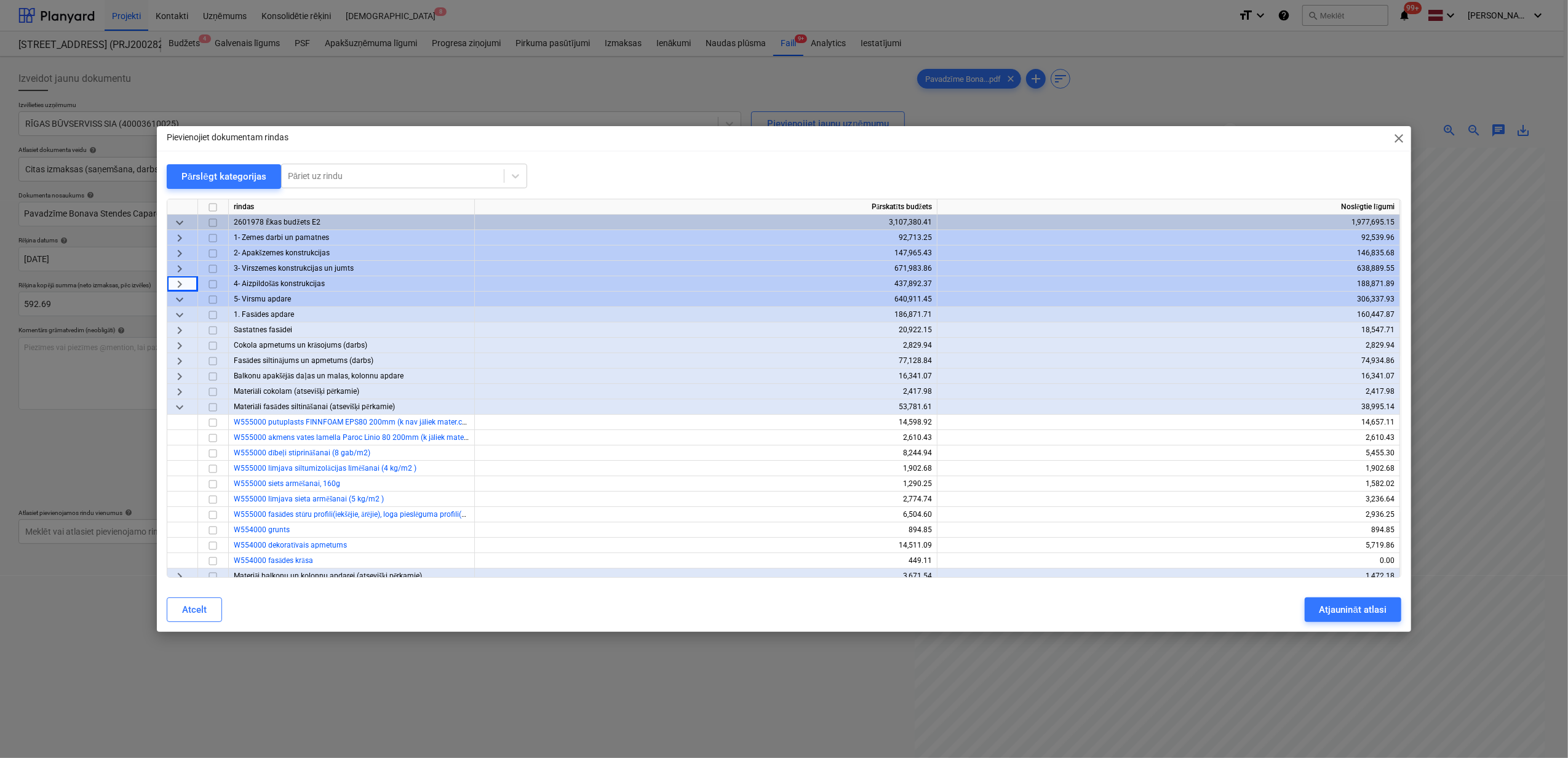
click at [179, 345] on span "keyboard_arrow_right" at bounding box center [179, 345] width 15 height 15
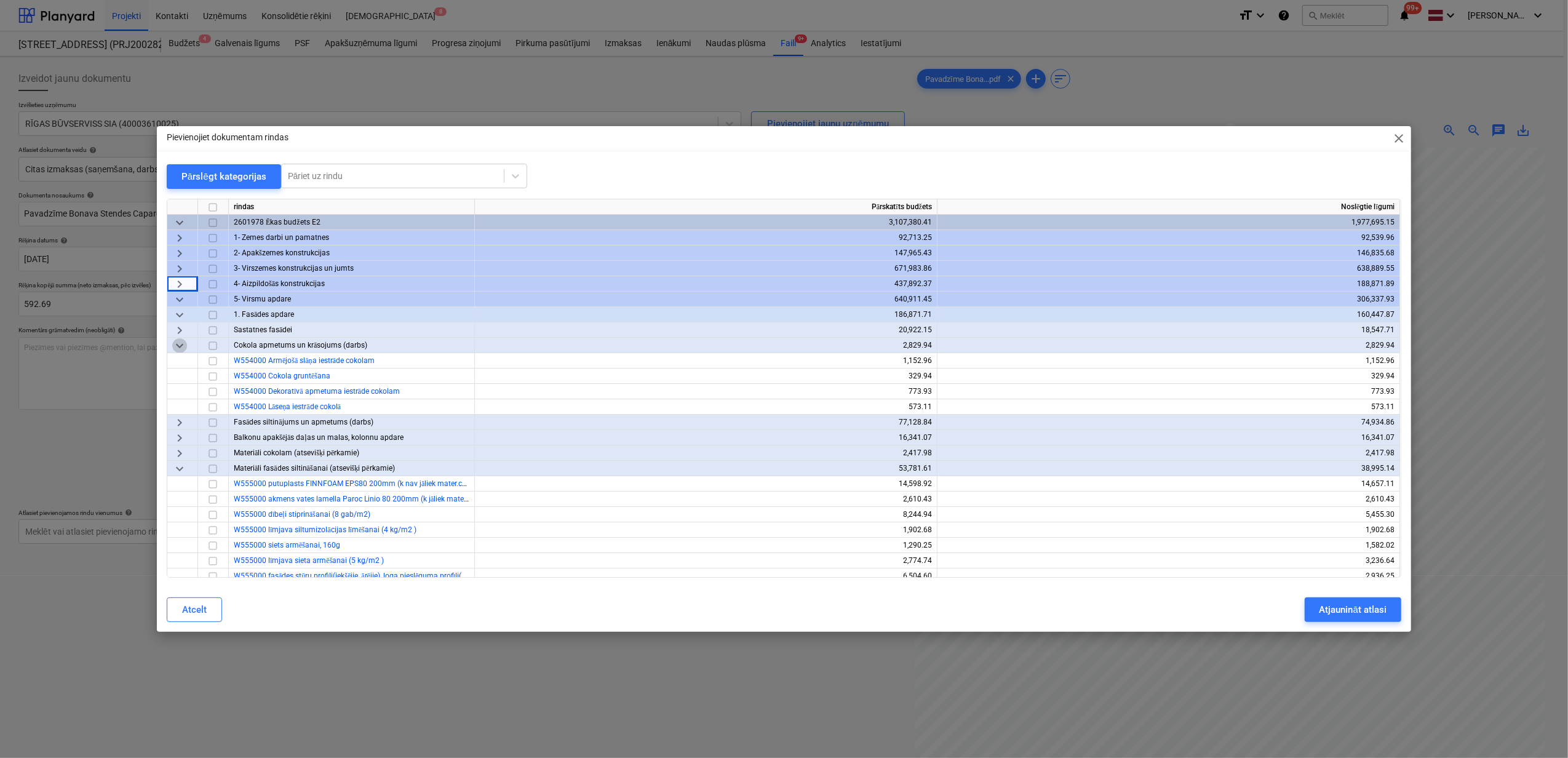
click at [179, 345] on span "keyboard_arrow_down" at bounding box center [179, 345] width 15 height 15
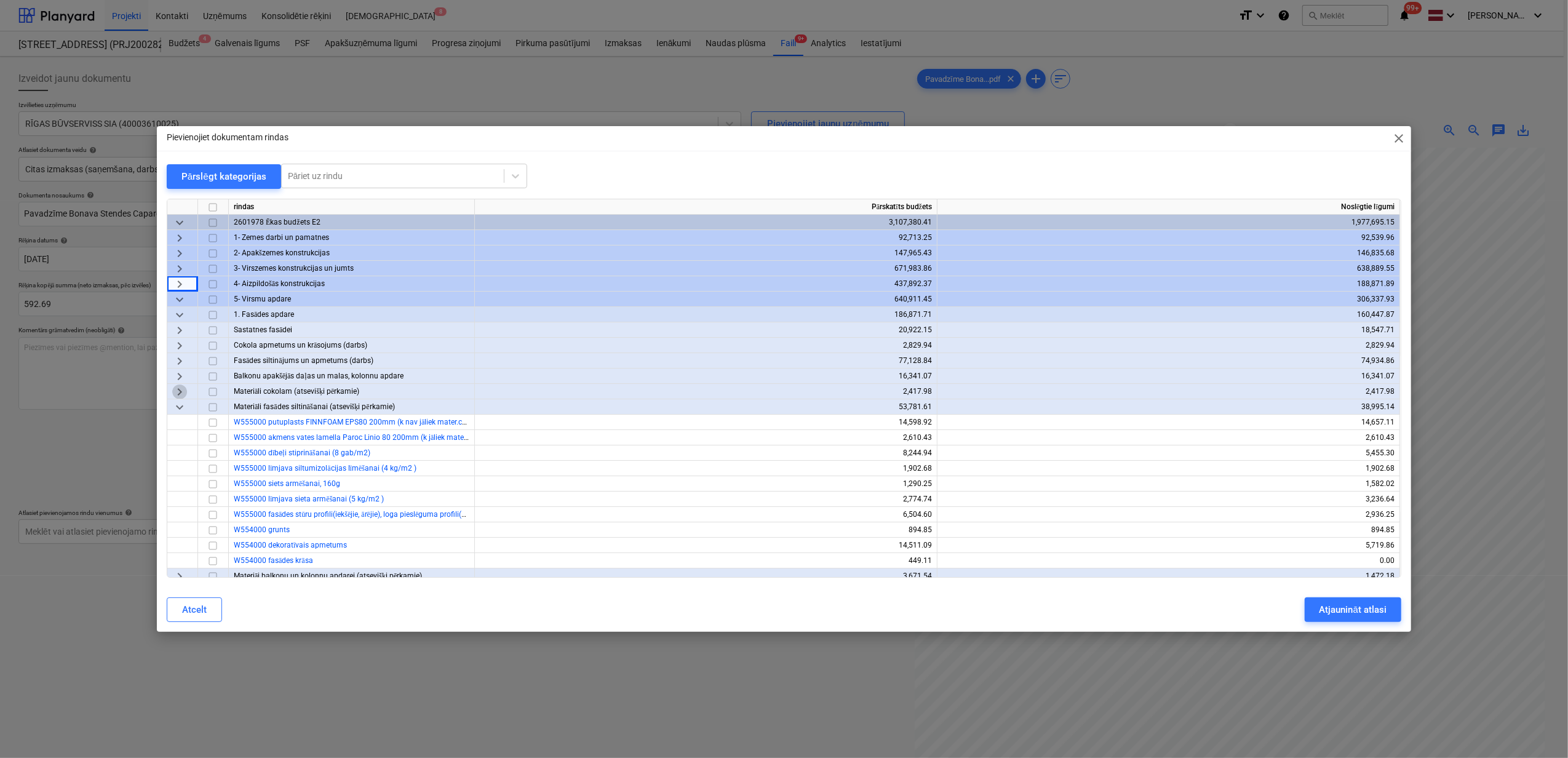
click at [179, 392] on span "keyboard_arrow_right" at bounding box center [179, 392] width 15 height 15
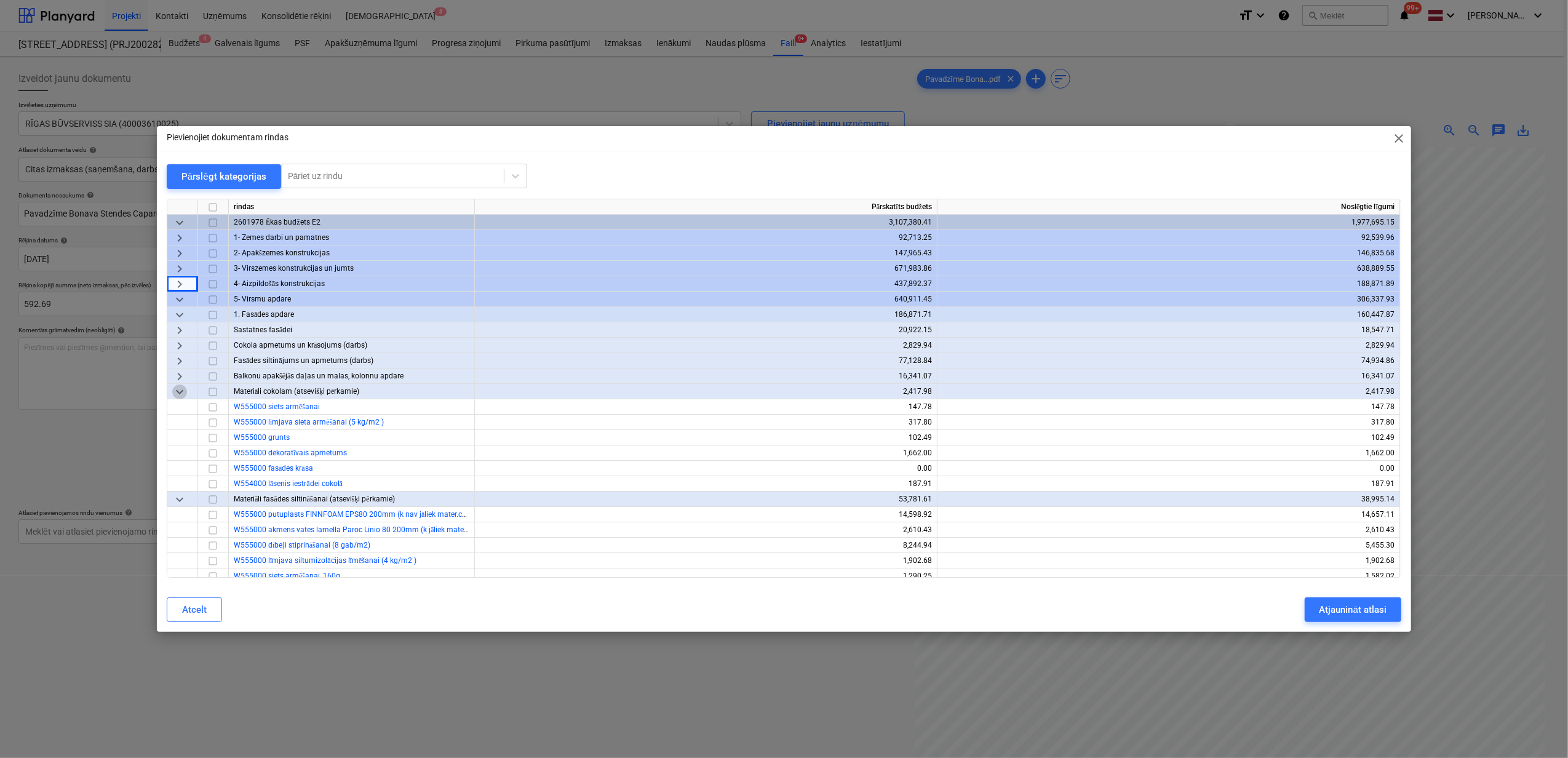
click at [179, 388] on span "keyboard_arrow_down" at bounding box center [179, 392] width 15 height 15
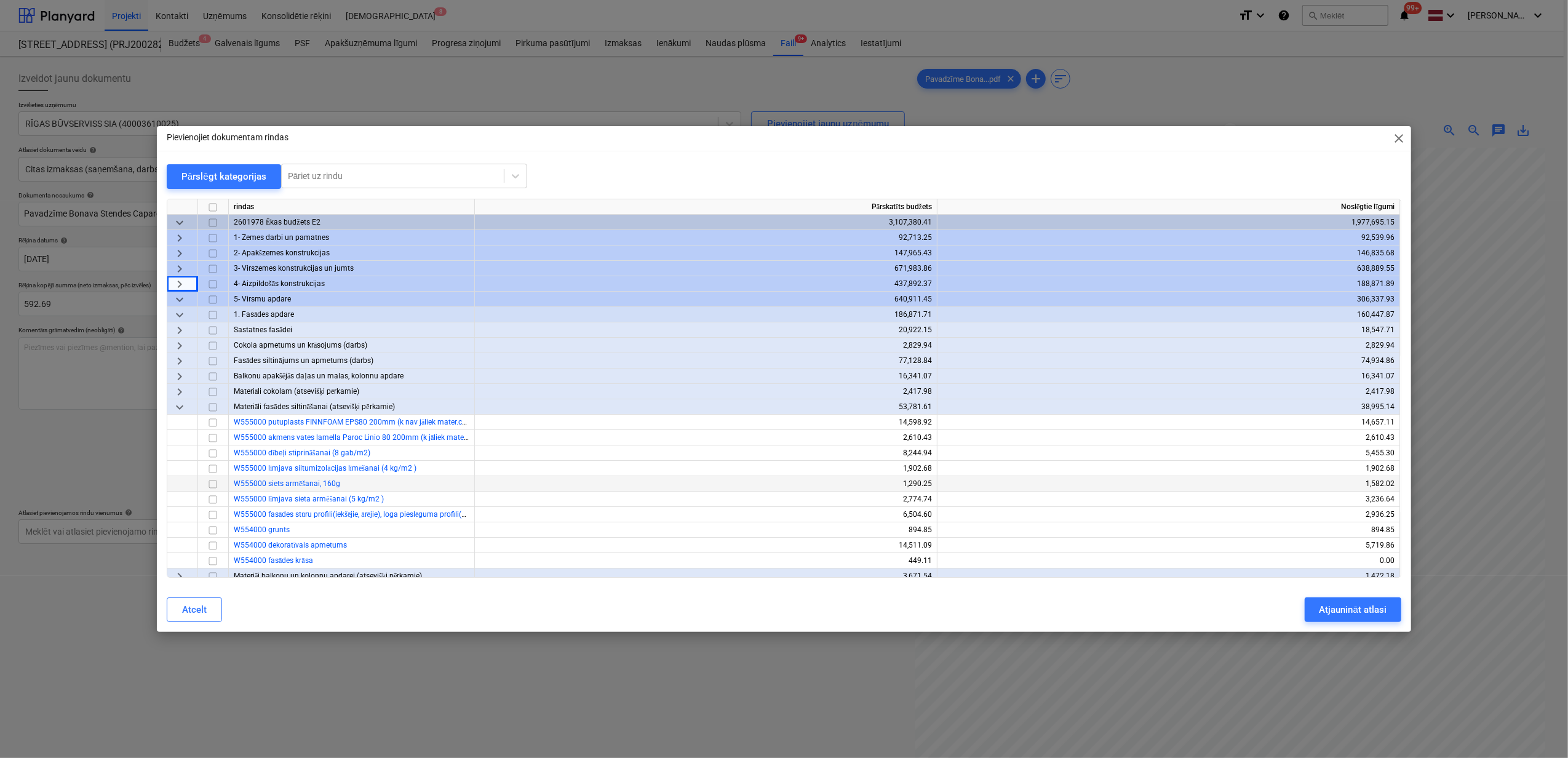
scroll to position [82, 0]
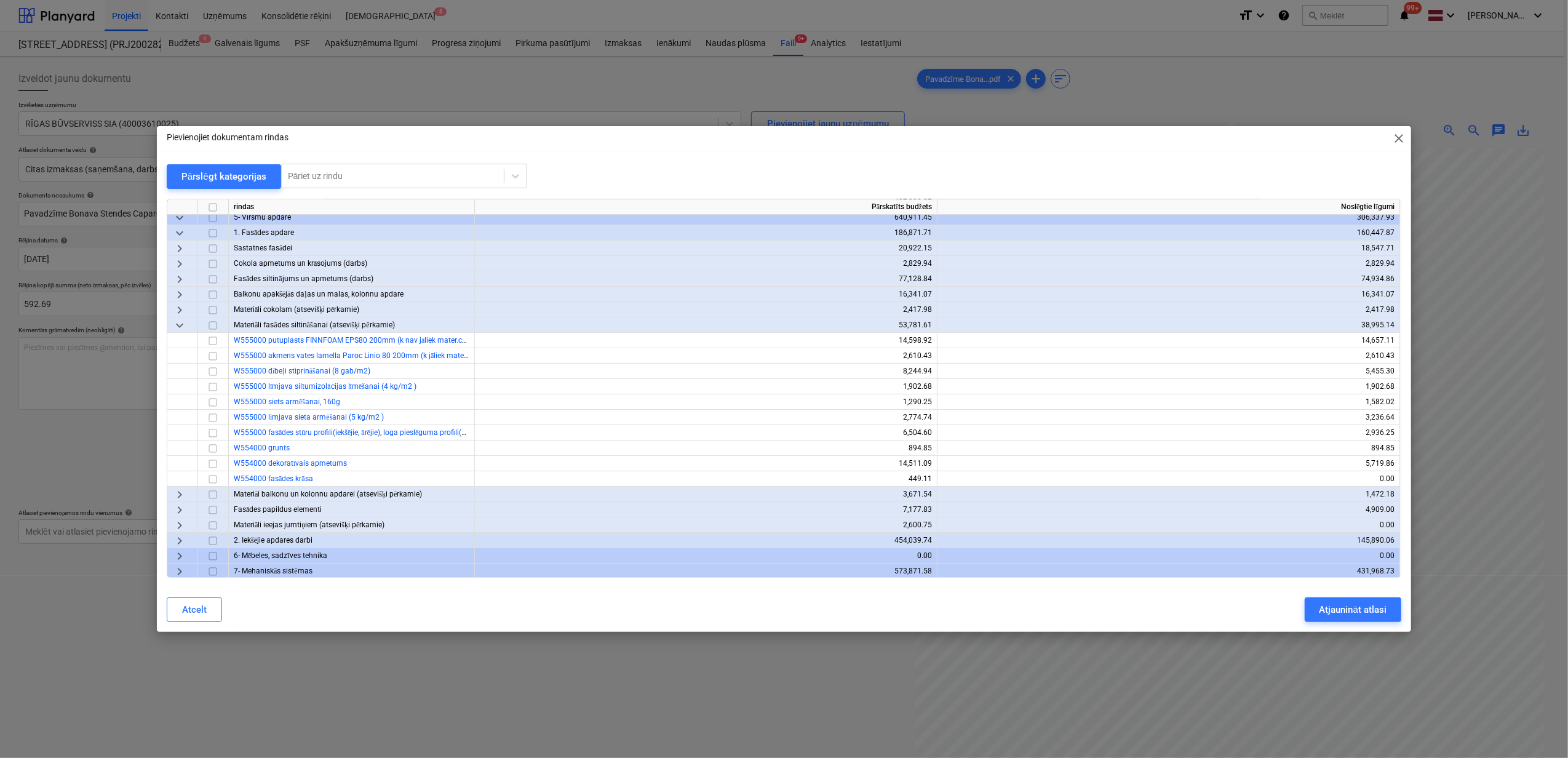
click at [179, 496] on span "keyboard_arrow_right" at bounding box center [179, 495] width 15 height 15
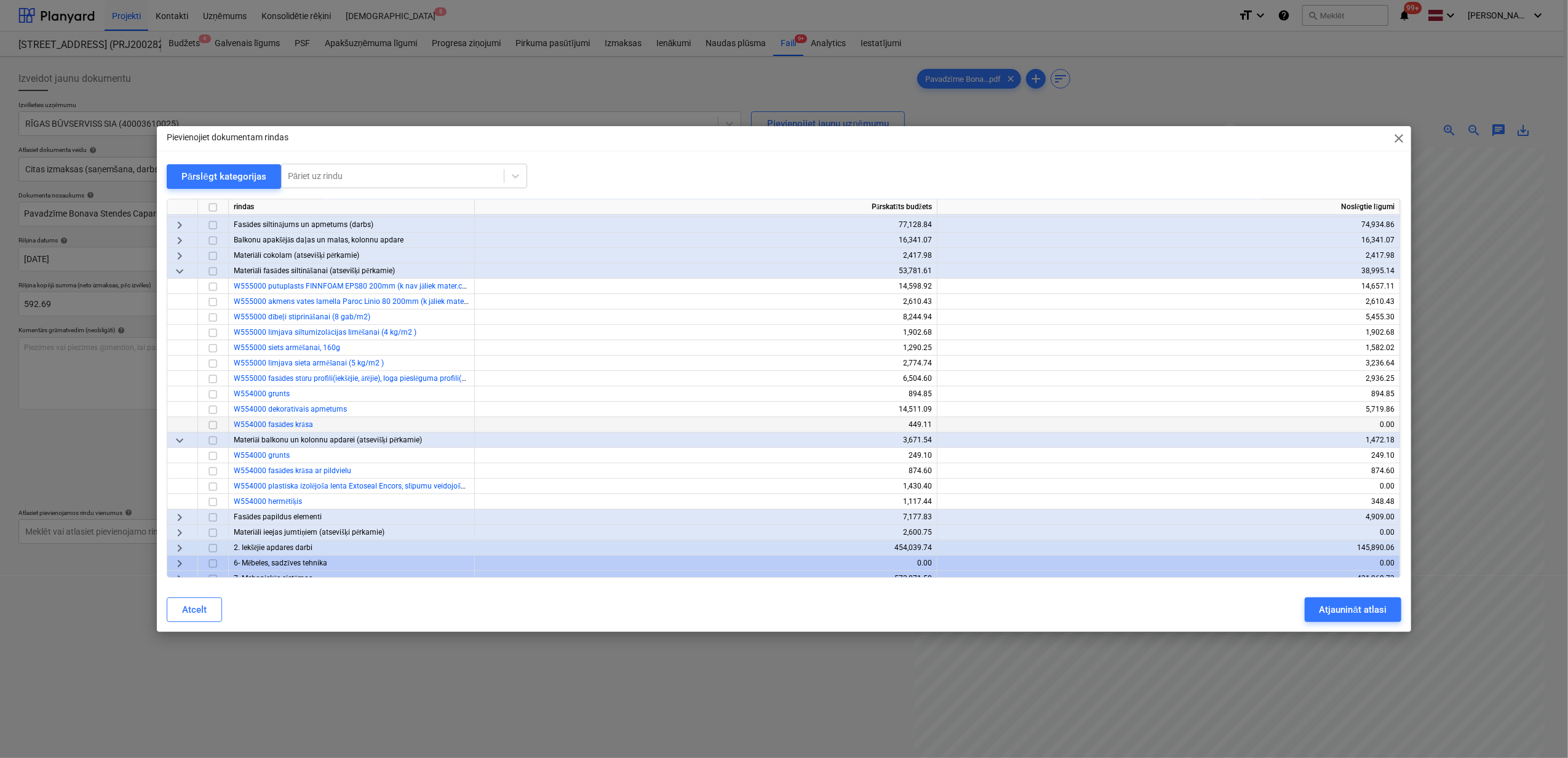
scroll to position [164, 0]
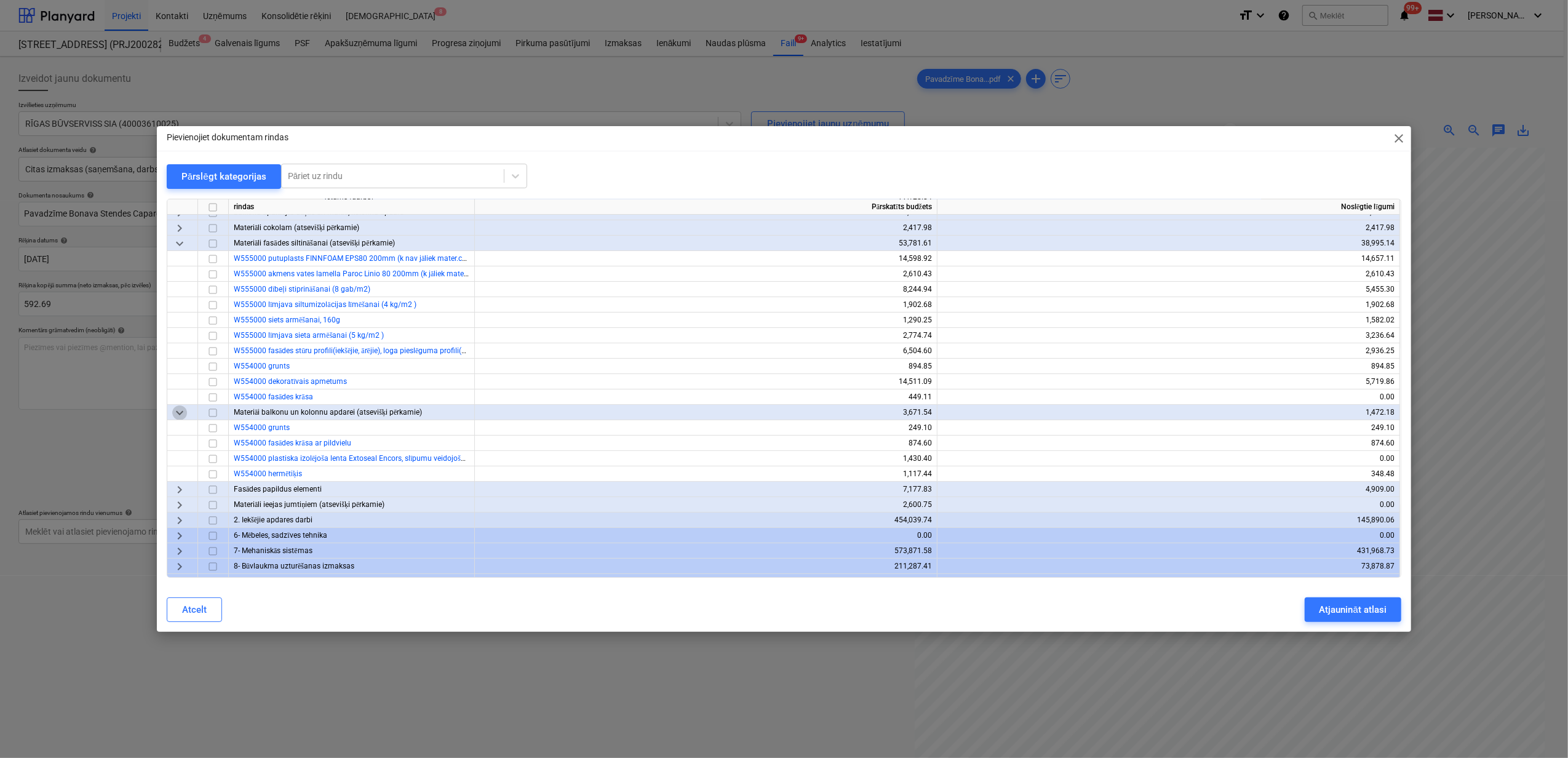
click at [177, 407] on span "keyboard_arrow_down" at bounding box center [179, 413] width 15 height 15
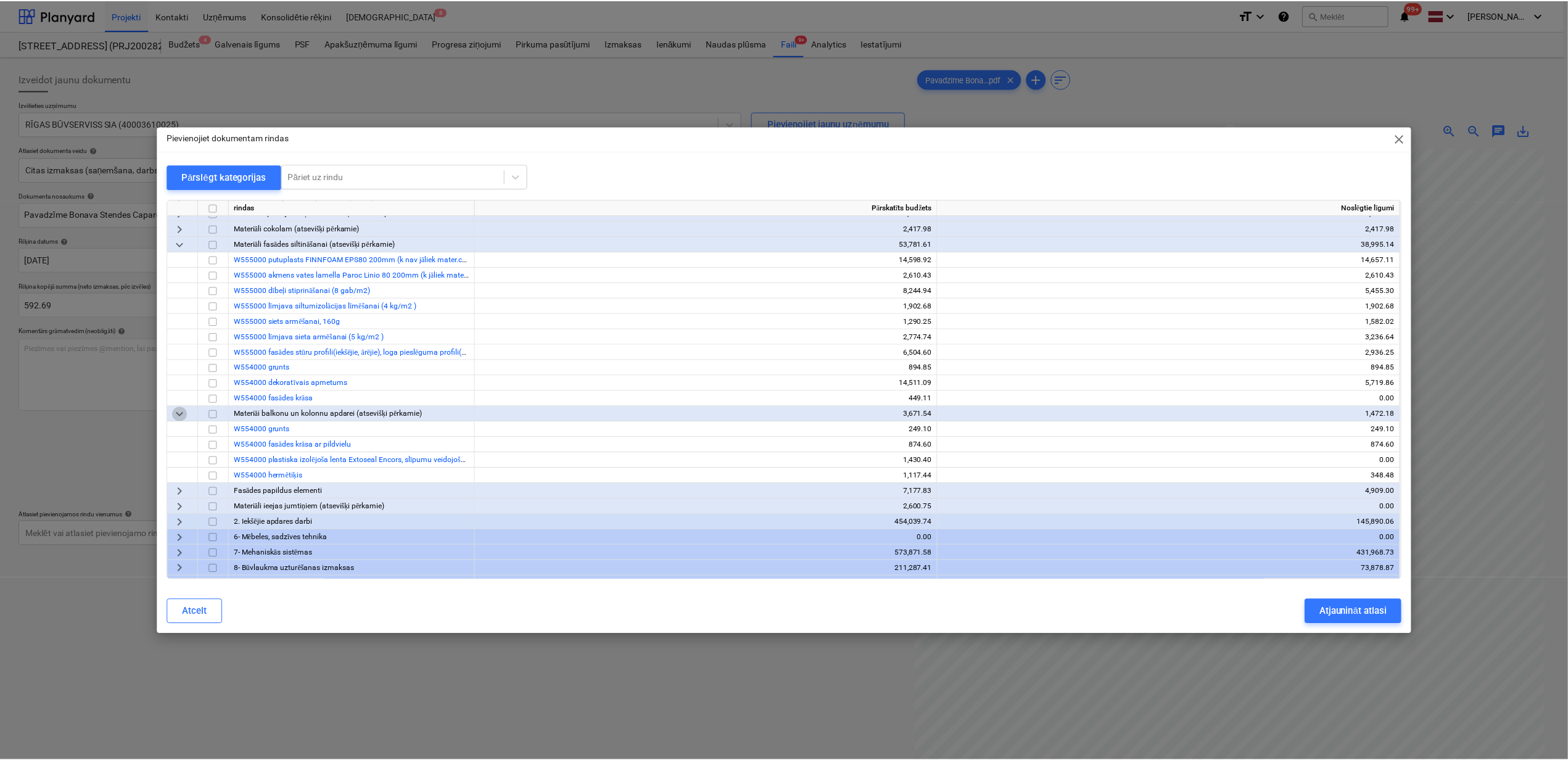
scroll to position [150, 0]
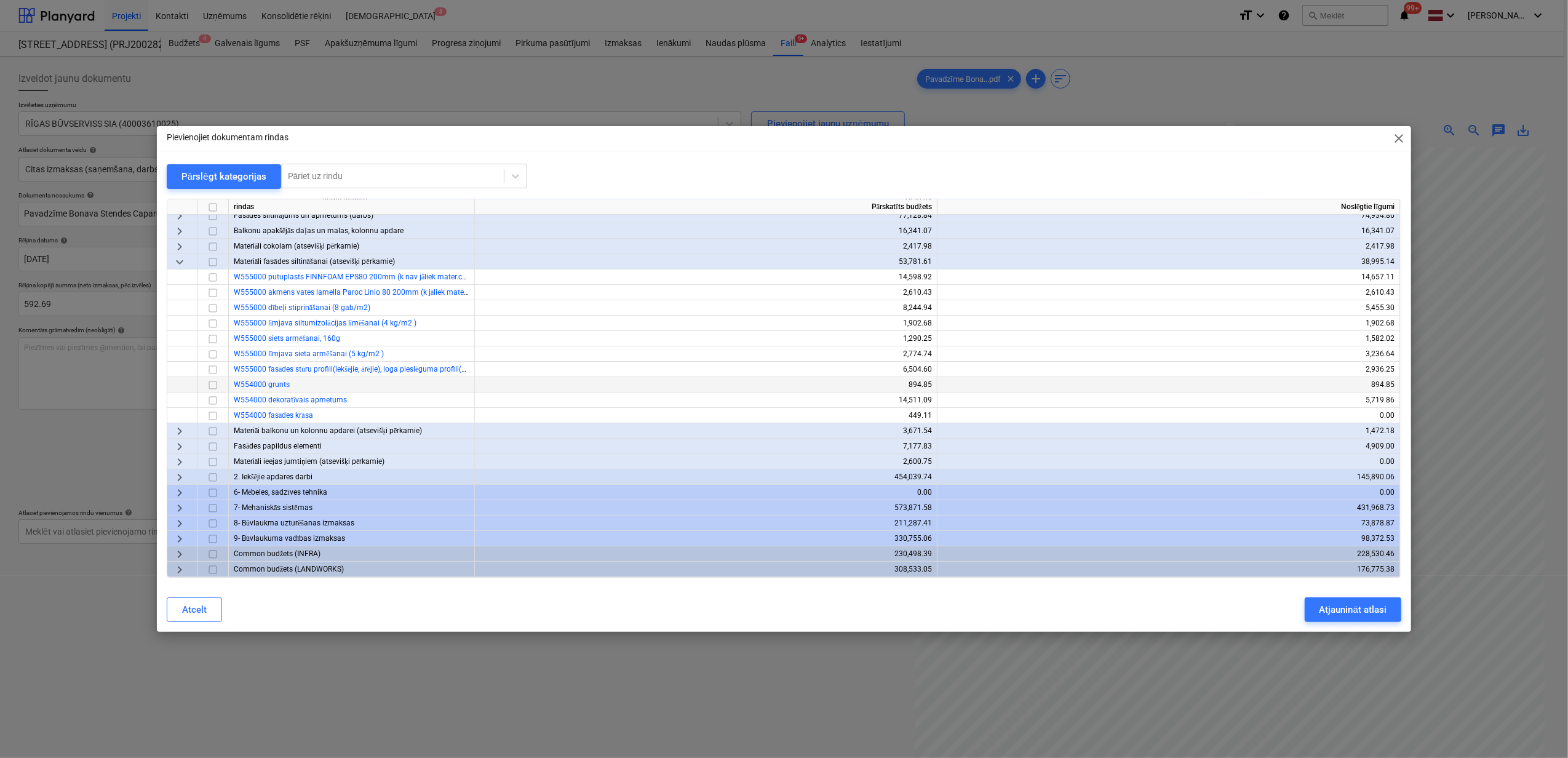
click at [210, 378] on input "checkbox" at bounding box center [213, 385] width 15 height 15
click at [1361, 608] on div "Atjaunināt atlasi" at bounding box center [1353, 609] width 67 height 16
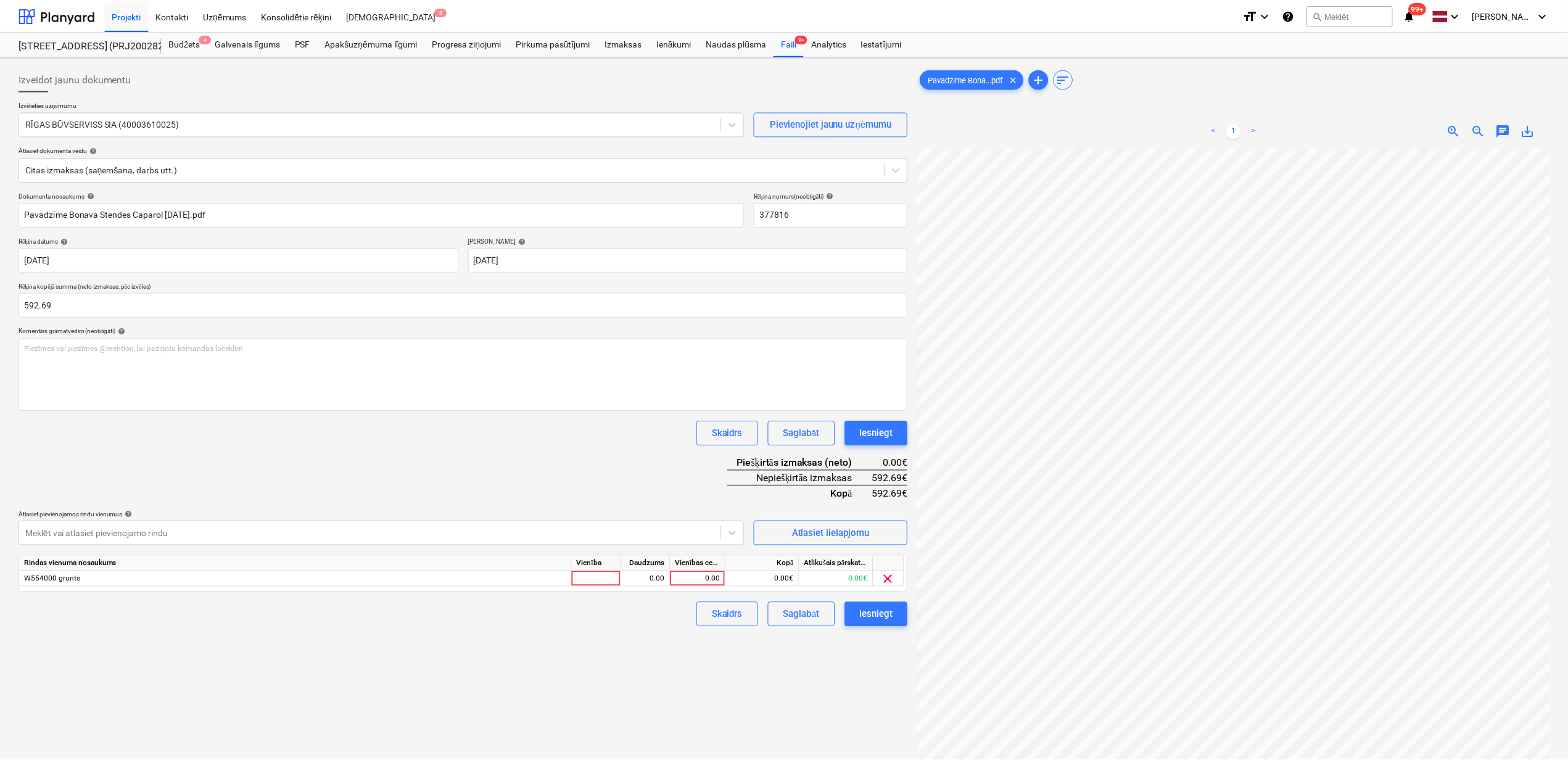
scroll to position [128, 107]
click at [704, 576] on div "0.00" at bounding box center [699, 579] width 45 height 15
type input "592.69"
drag, startPoint x: 451, startPoint y: 625, endPoint x: 459, endPoint y: 635, distance: 12.8
click at [454, 629] on div "Izveidot jaunu dokumentu Izvēlieties uzņēmumu RĪGAS BŪVSERVISS SIA (40003610025…" at bounding box center [463, 470] width 899 height 817
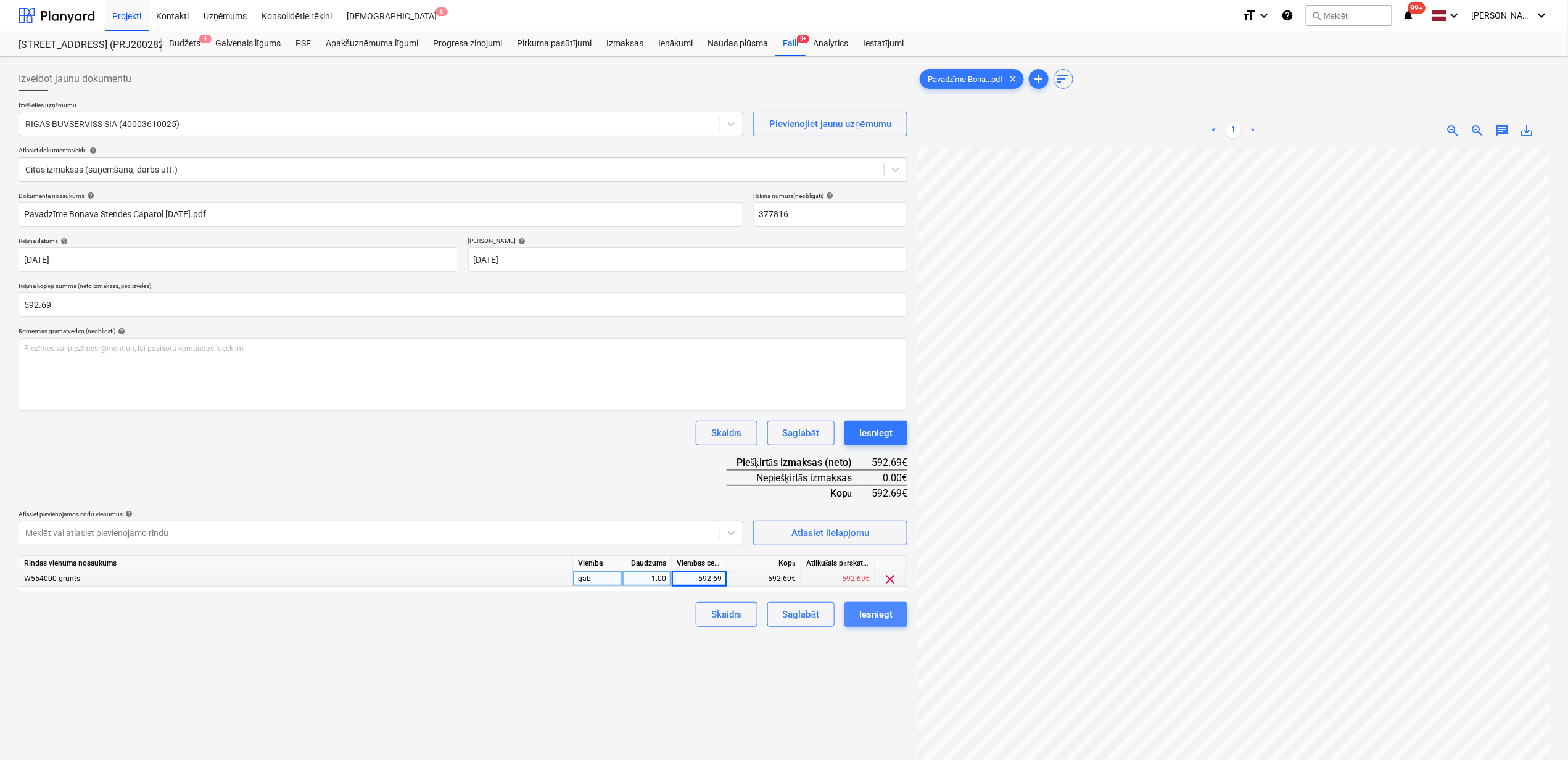
click at [884, 610] on div "Iesniegt" at bounding box center [876, 614] width 33 height 16
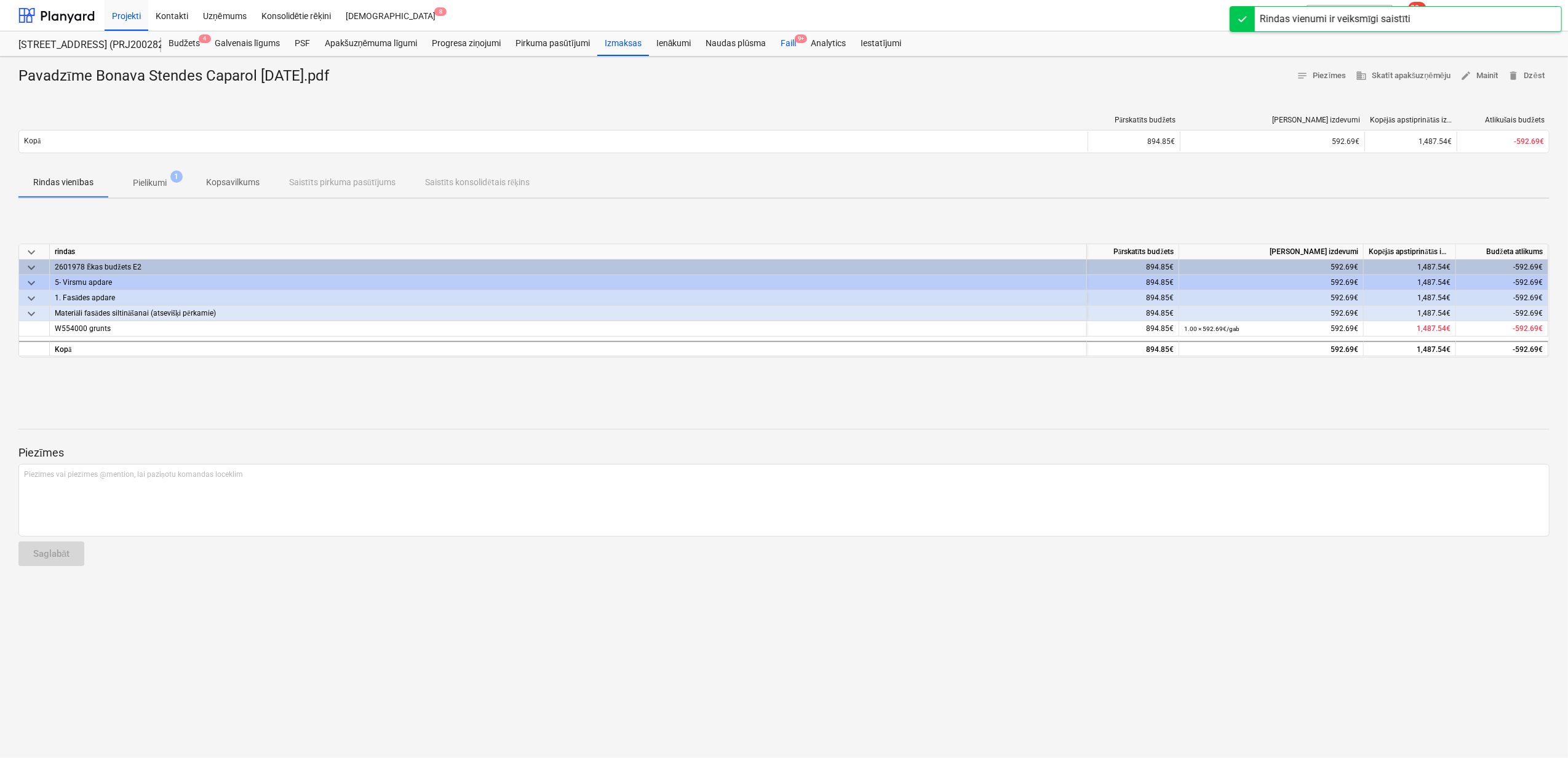
click at [785, 45] on div "Faili 9+" at bounding box center [788, 44] width 30 height 24
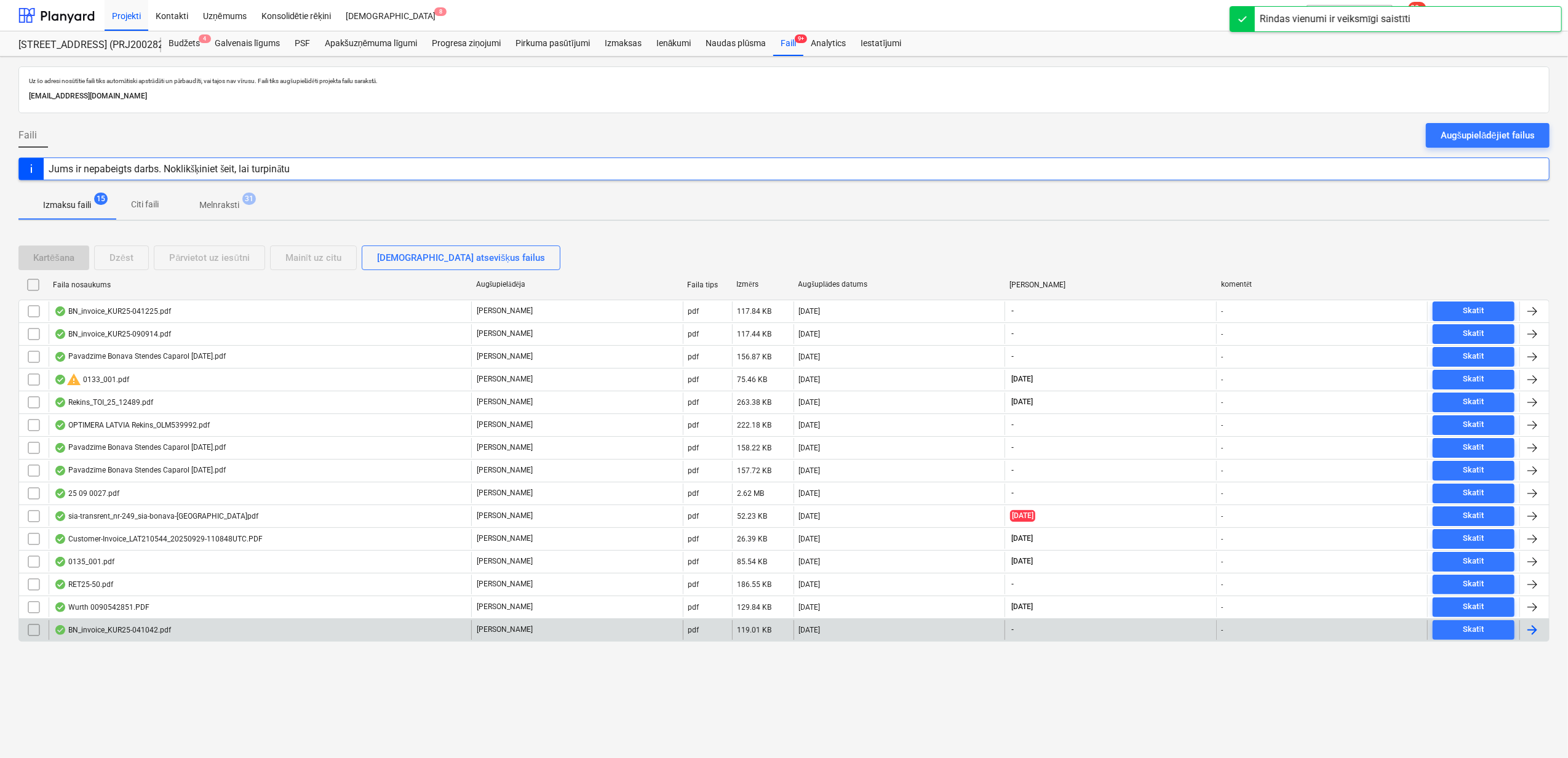
click at [169, 635] on div "BN_invoice_KUR25-041042.pdf" at bounding box center [112, 630] width 117 height 10
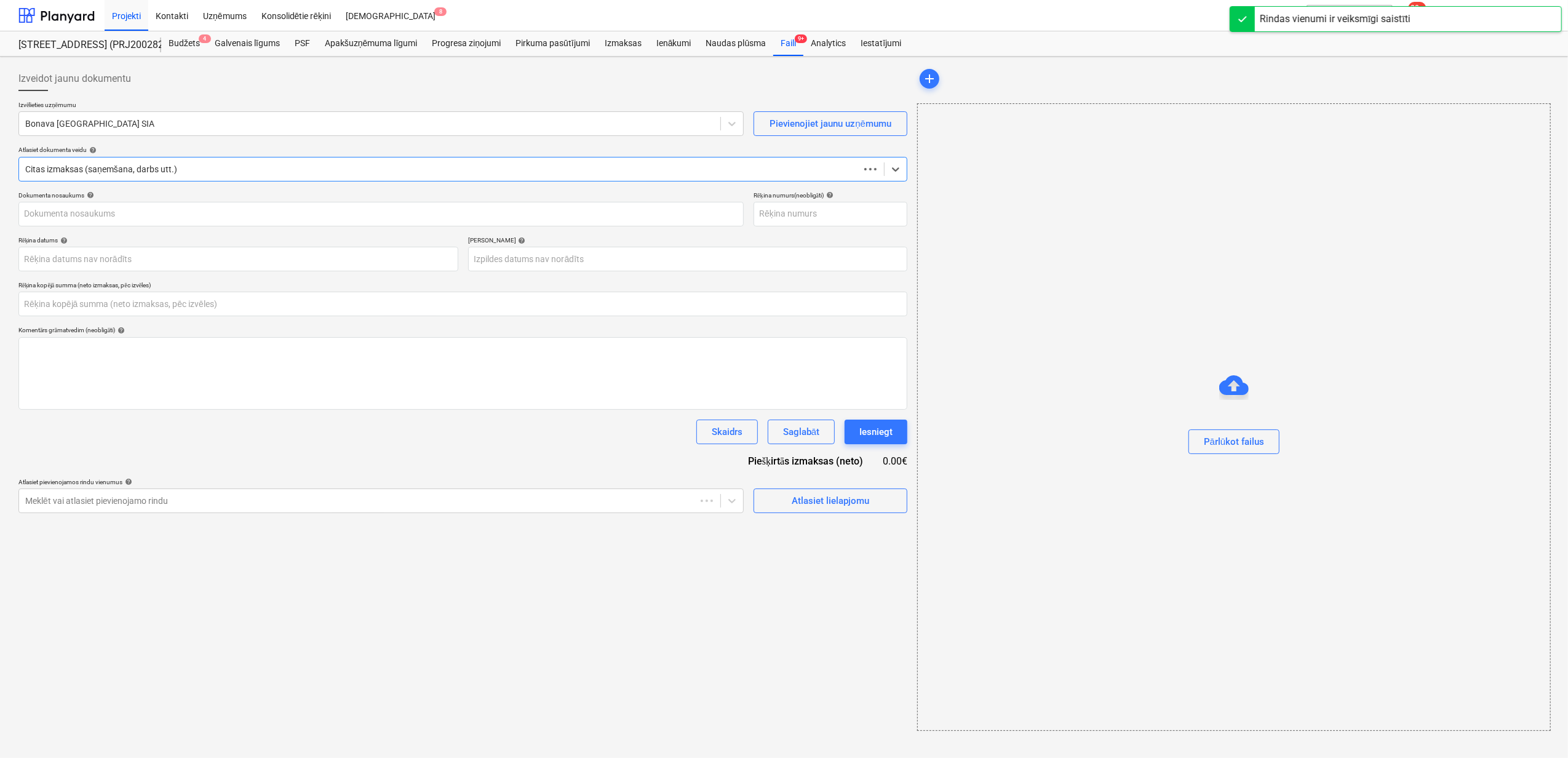
type input "0.00"
type input "KUR25-041042"
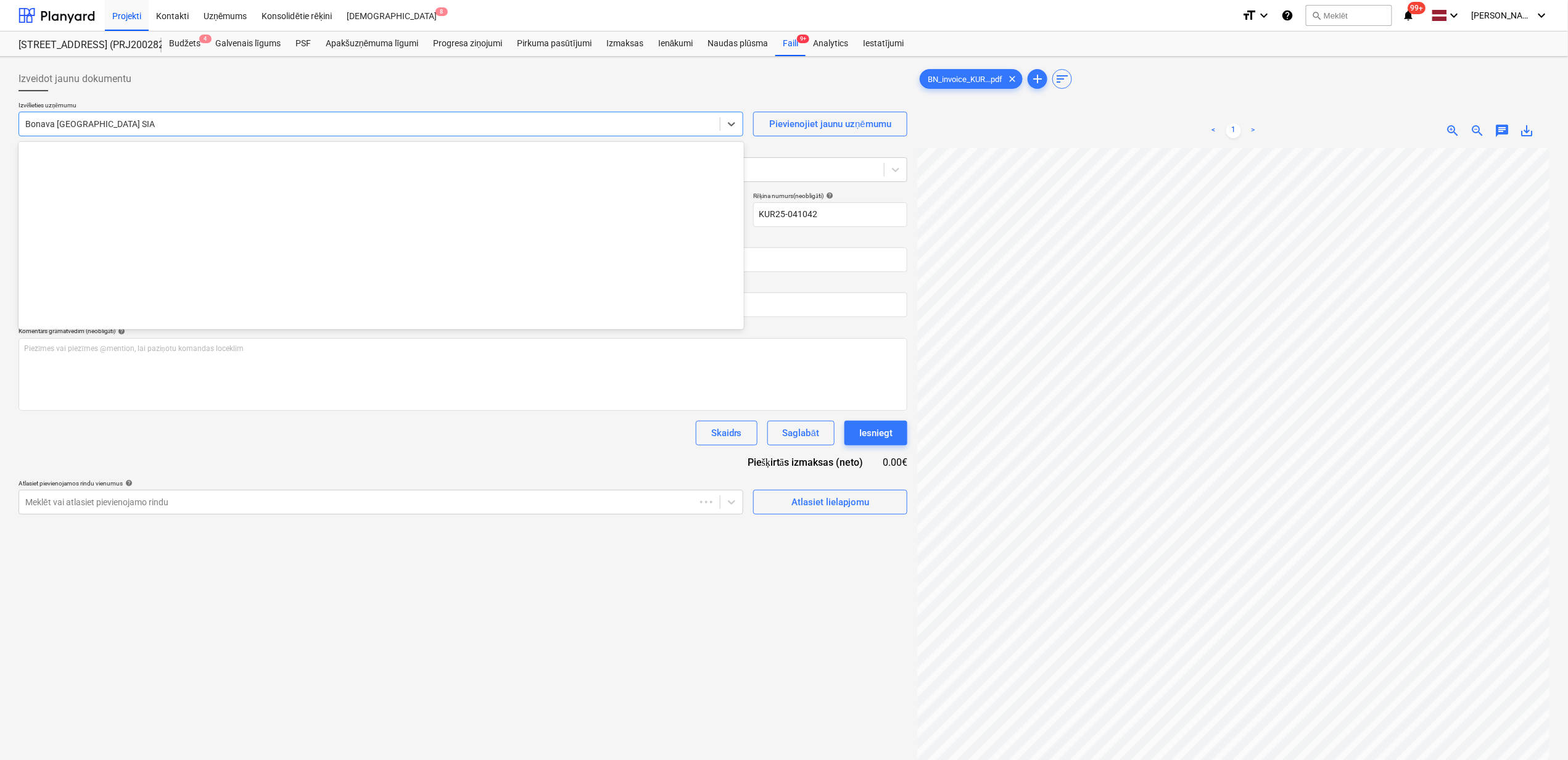
click at [171, 115] on div "Bonava [GEOGRAPHIC_DATA] SIA" at bounding box center [370, 124] width 701 height 17
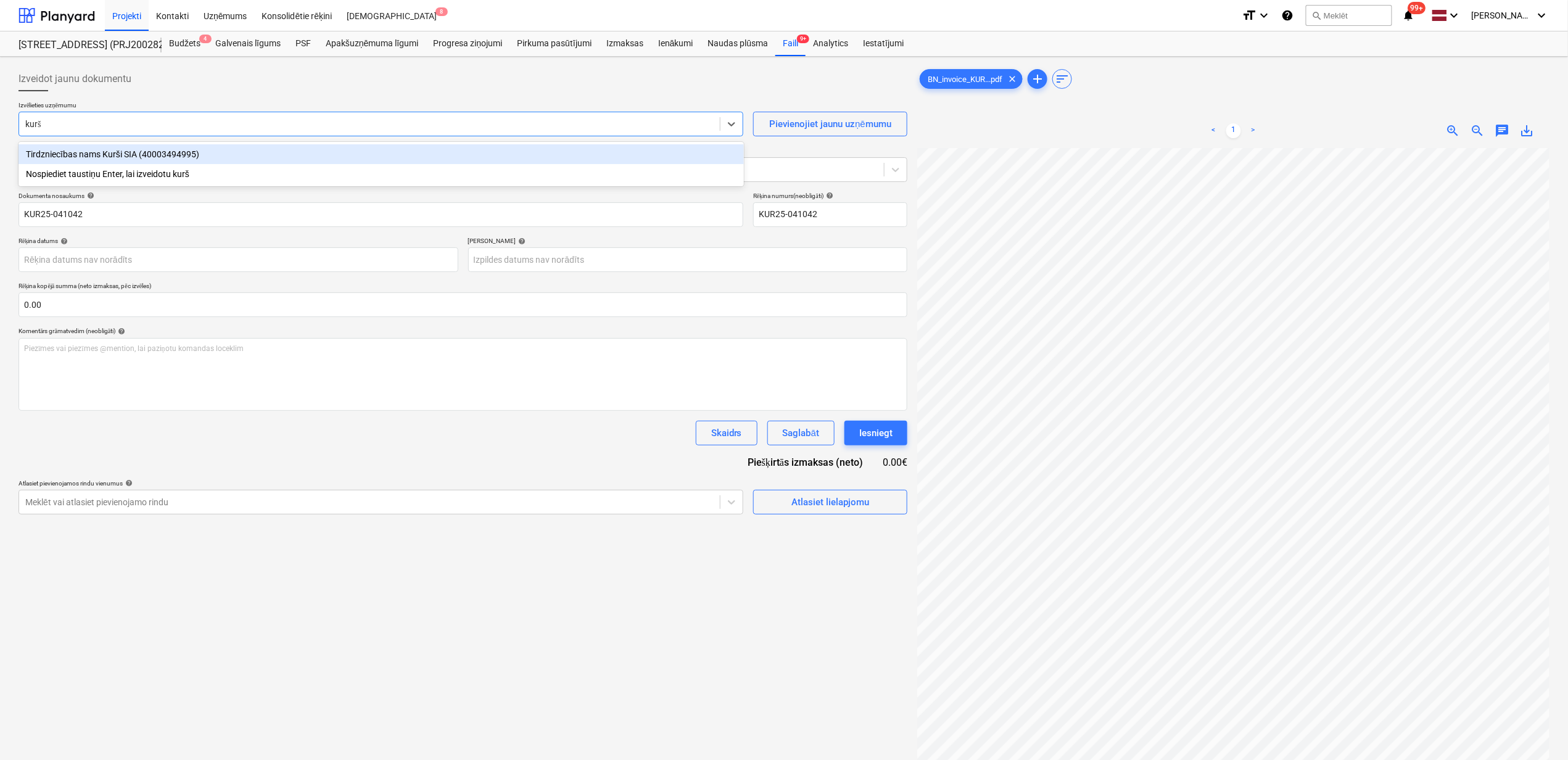
type input "kurši"
click at [157, 163] on div "Tirdzniecības nams Kurši SIA (40003494995)" at bounding box center [382, 154] width 726 height 19
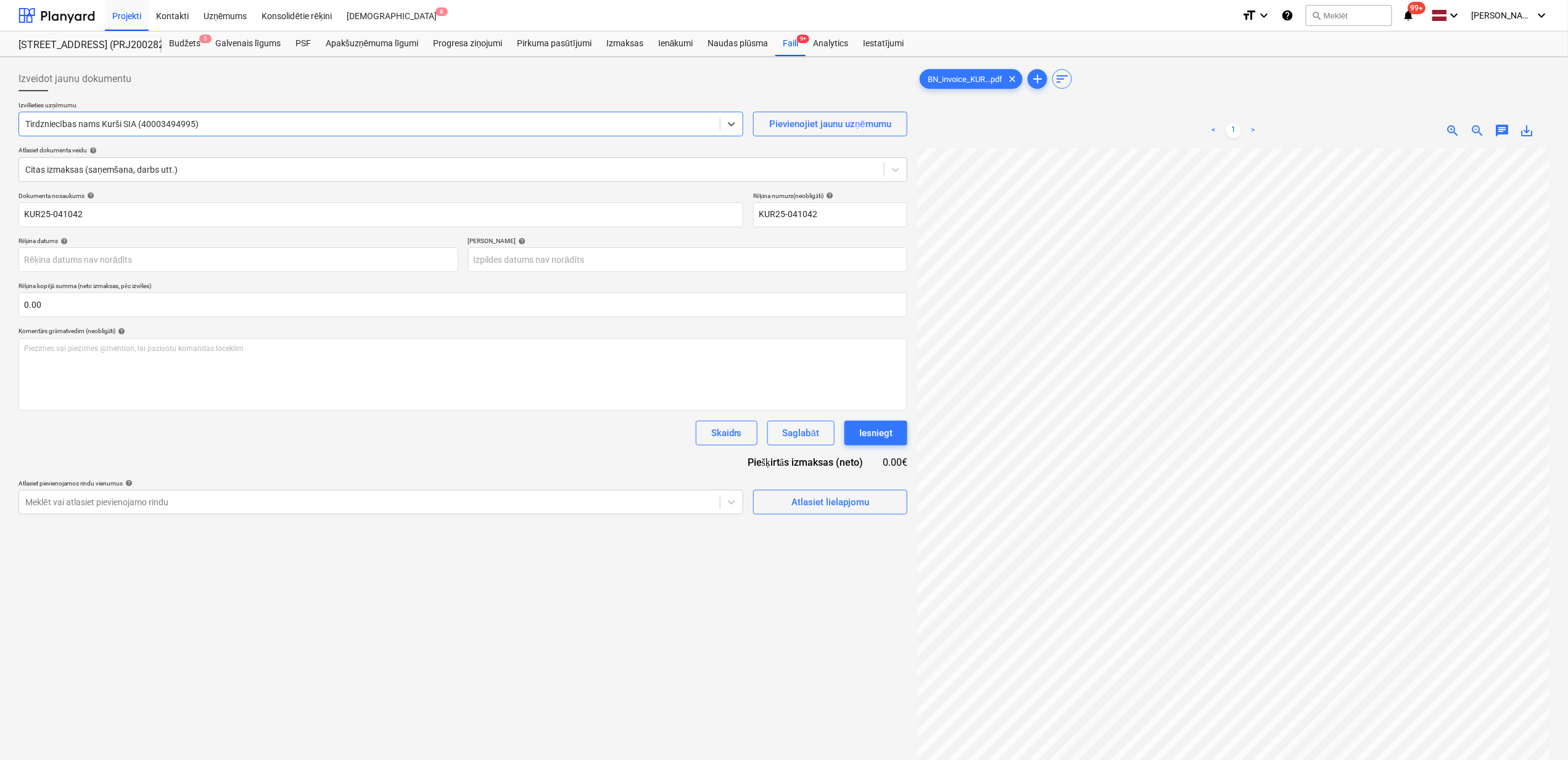
click at [1538, 132] on div "save_alt" at bounding box center [1528, 130] width 24 height 15
click at [1526, 132] on span "save_alt" at bounding box center [1528, 130] width 15 height 15
drag, startPoint x: 96, startPoint y: 213, endPoint x: 109, endPoint y: 213, distance: 13.0
click at [96, 213] on input "KUR25-041042" at bounding box center [381, 214] width 725 height 24
click at [0, 230] on html "Projekti Kontakti Uzņēmums Konsolidētie rēķini Iesūtne 8 format_size keyboard_a…" at bounding box center [784, 380] width 1568 height 760
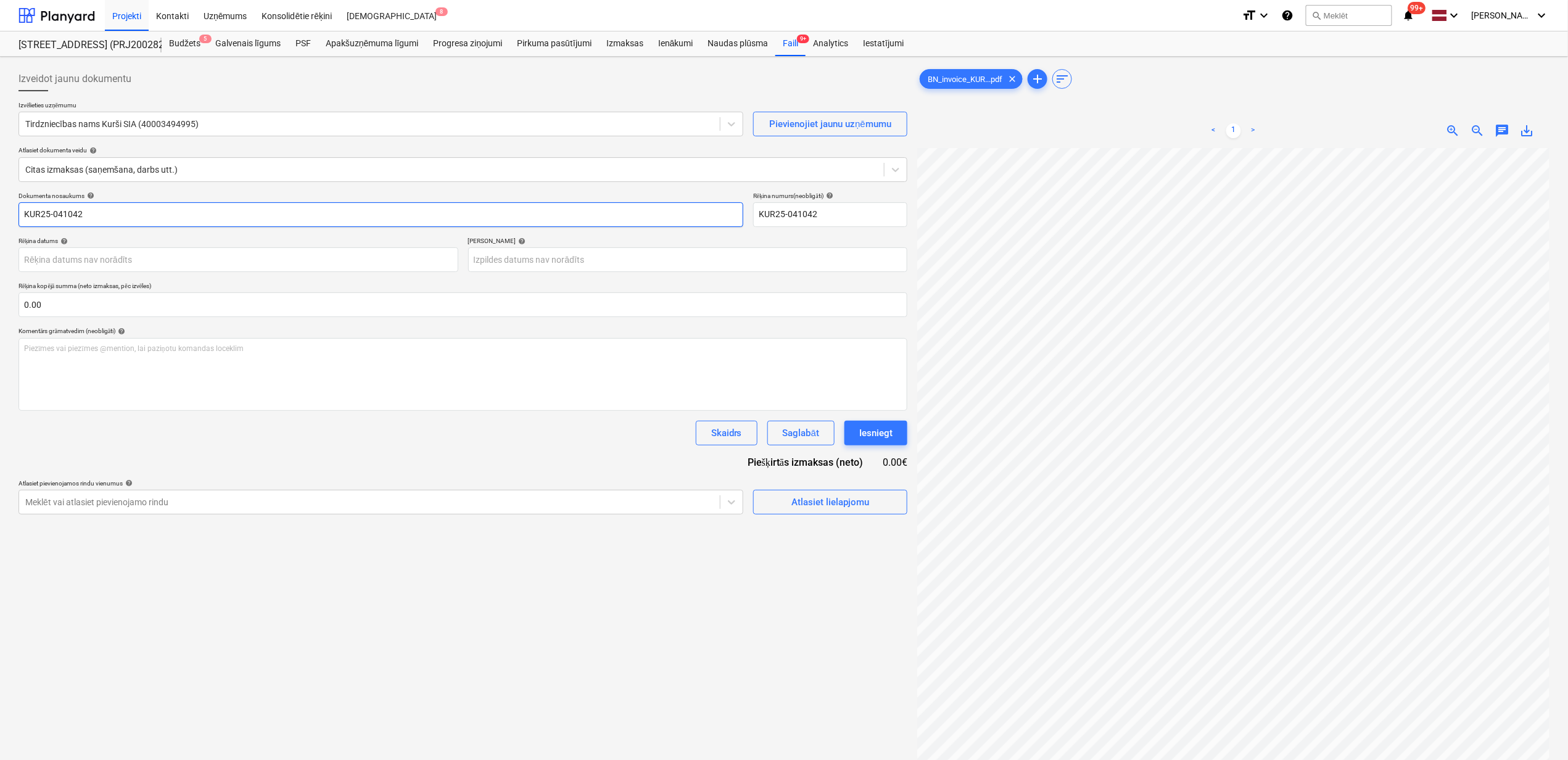
paste input "BN_invoice_"
type input "BN_invoice_KUR25-041042.pdf"
click at [121, 263] on body "Projekti Kontakti Uzņēmums Konsolidētie rēķini Iesūtne 8 format_size keyboard_a…" at bounding box center [784, 380] width 1568 height 760
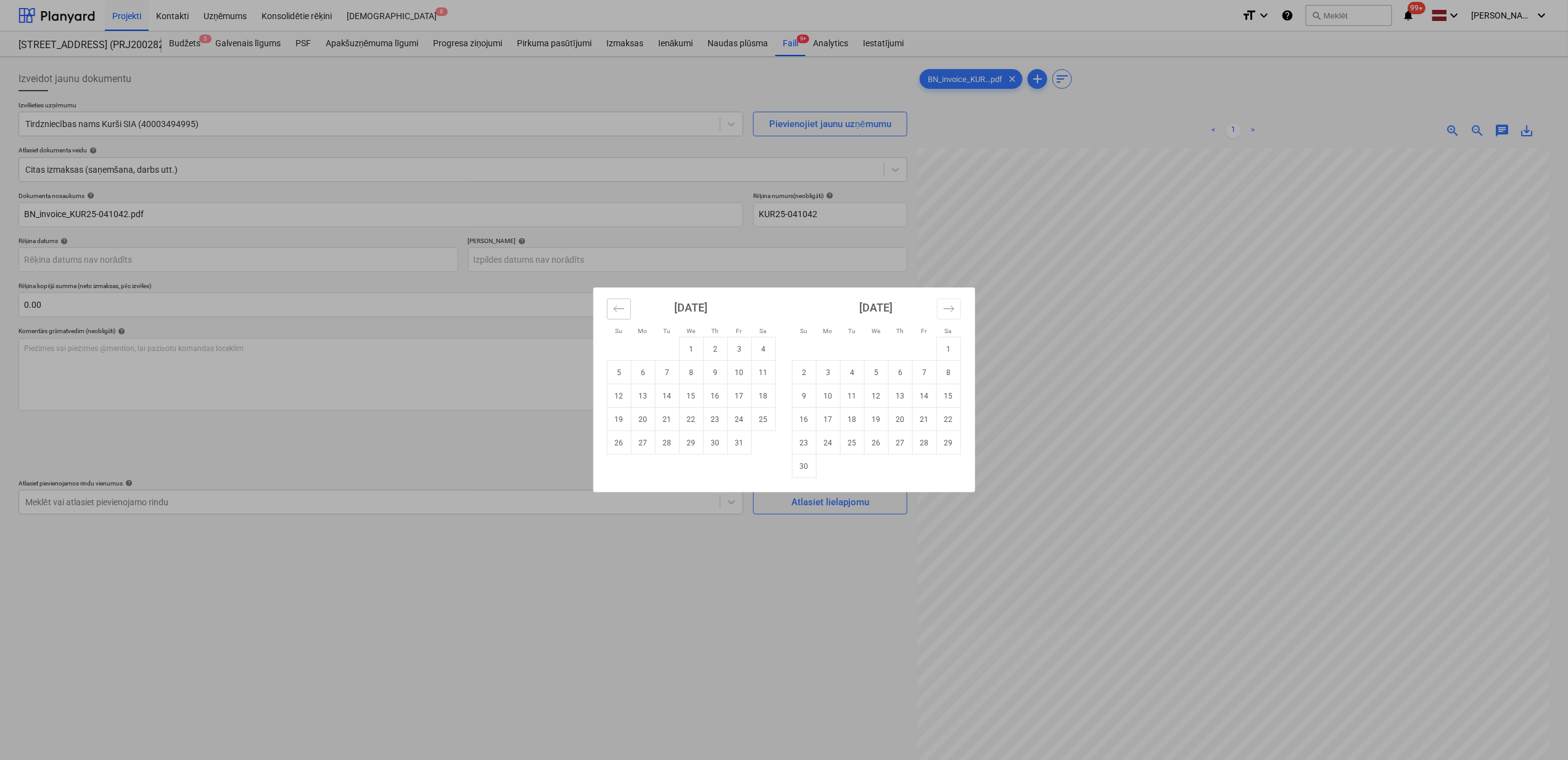
click at [617, 309] on icon "Move backward to switch to the previous month." at bounding box center [619, 309] width 12 height 12
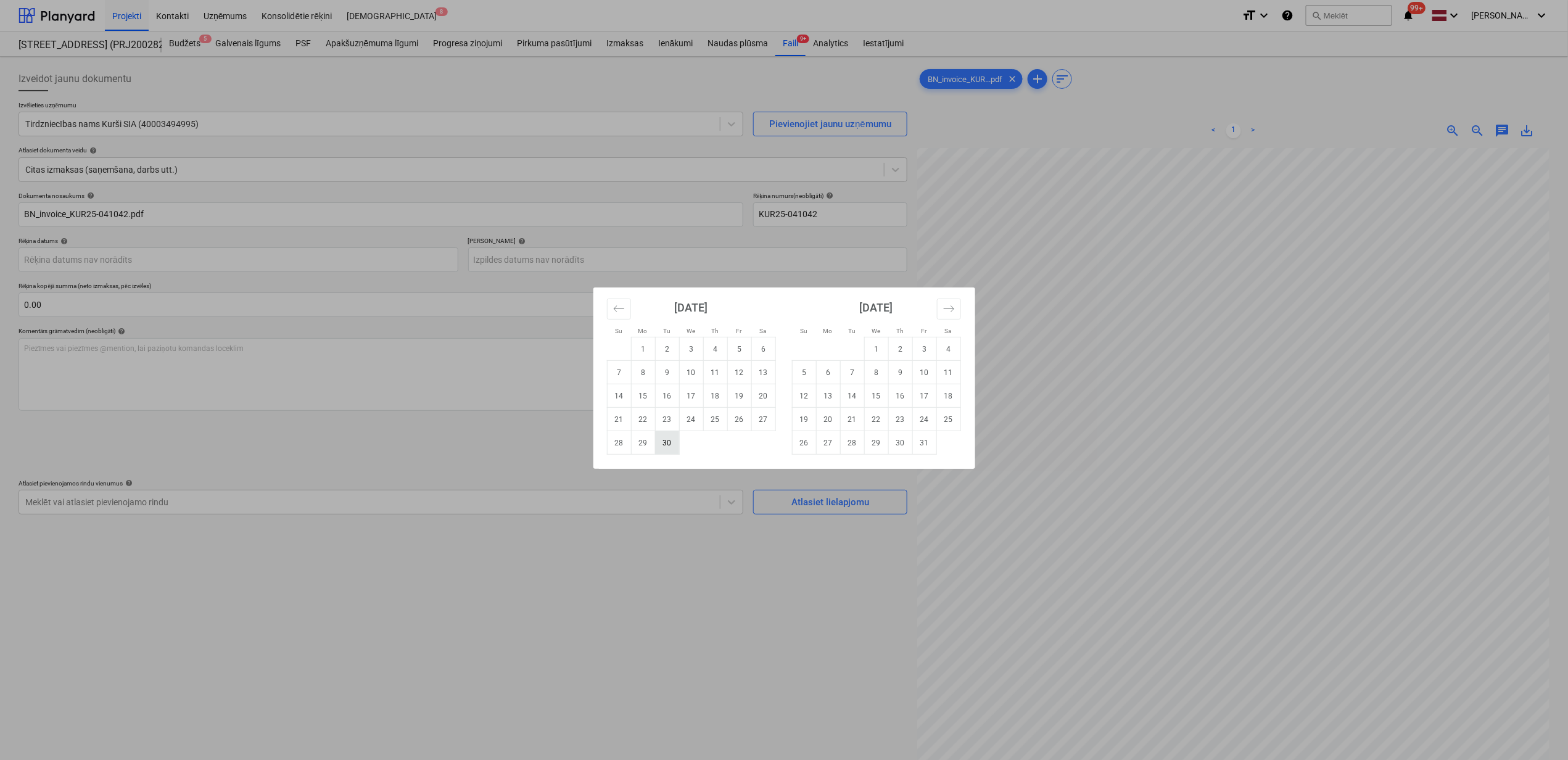
click at [667, 443] on td "30" at bounding box center [667, 443] width 24 height 24
type input "[DATE]"
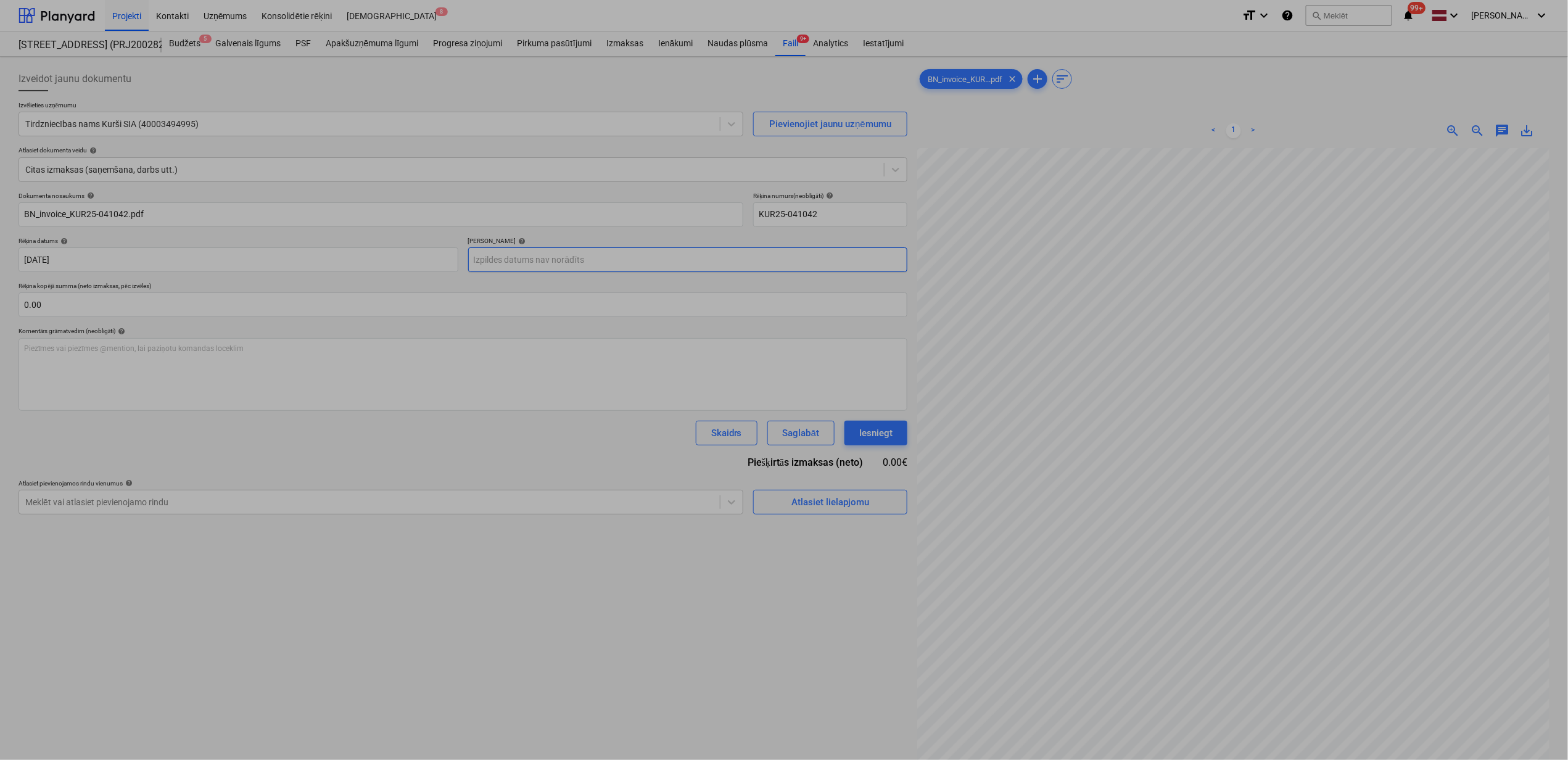
click at [543, 272] on body "Projekti Kontakti Uzņēmums Konsolidētie rēķini Iesūtne 8 format_size keyboard_a…" at bounding box center [784, 380] width 1568 height 760
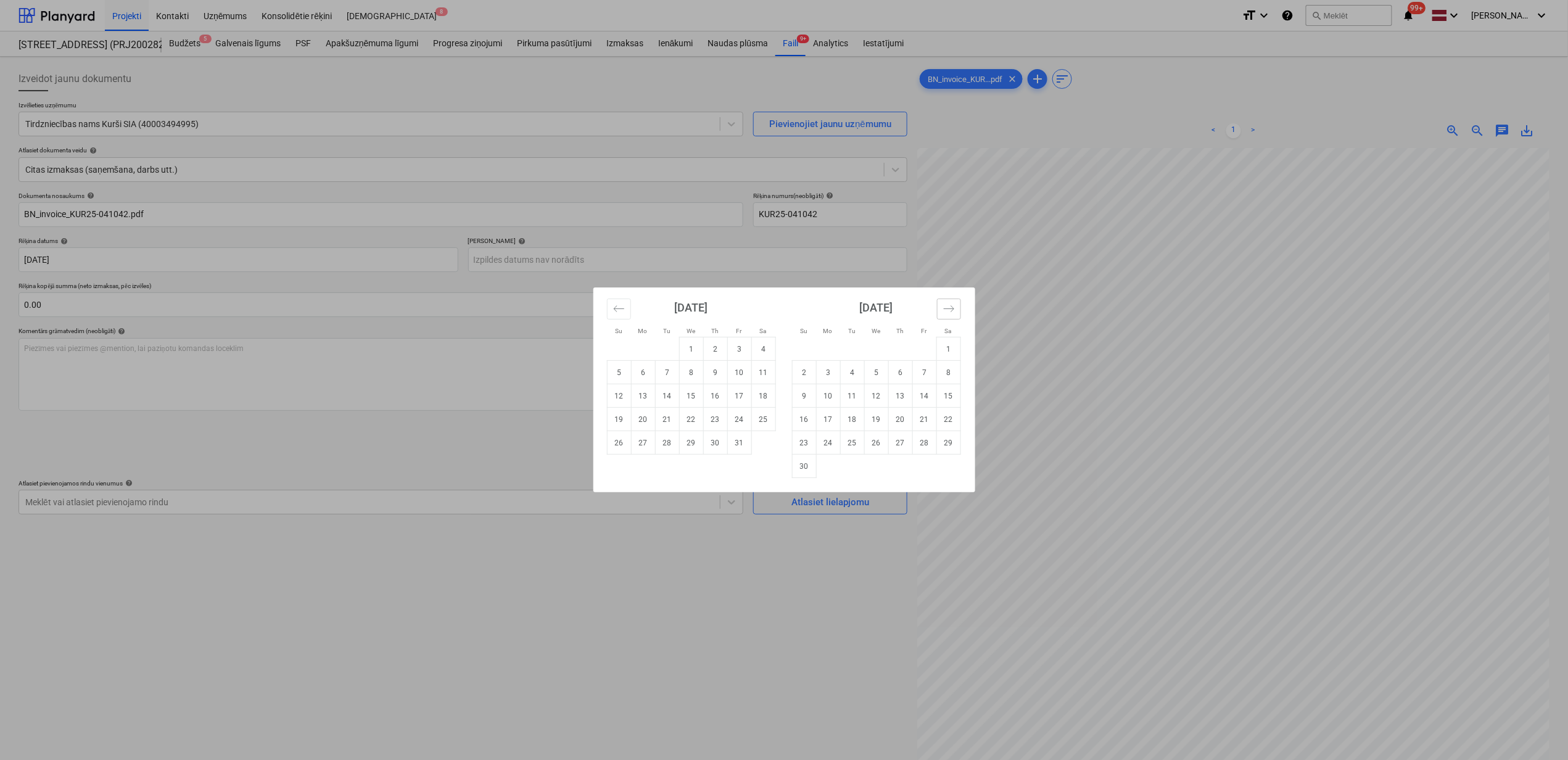
click at [949, 315] on button "Move forward to switch to the next month." at bounding box center [949, 309] width 24 height 21
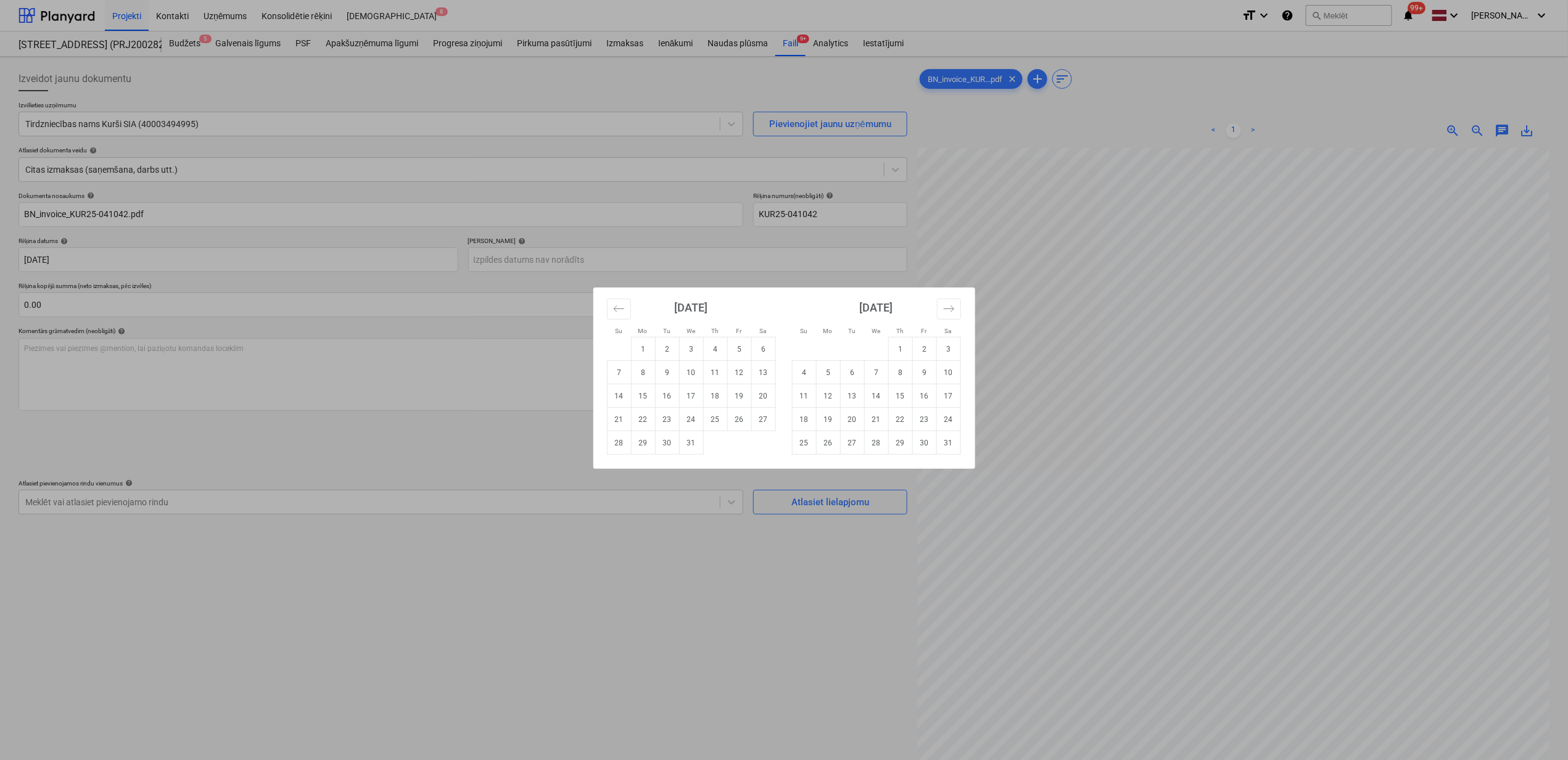
click at [881, 445] on td "28" at bounding box center [876, 443] width 24 height 24
type input "[DATE]"
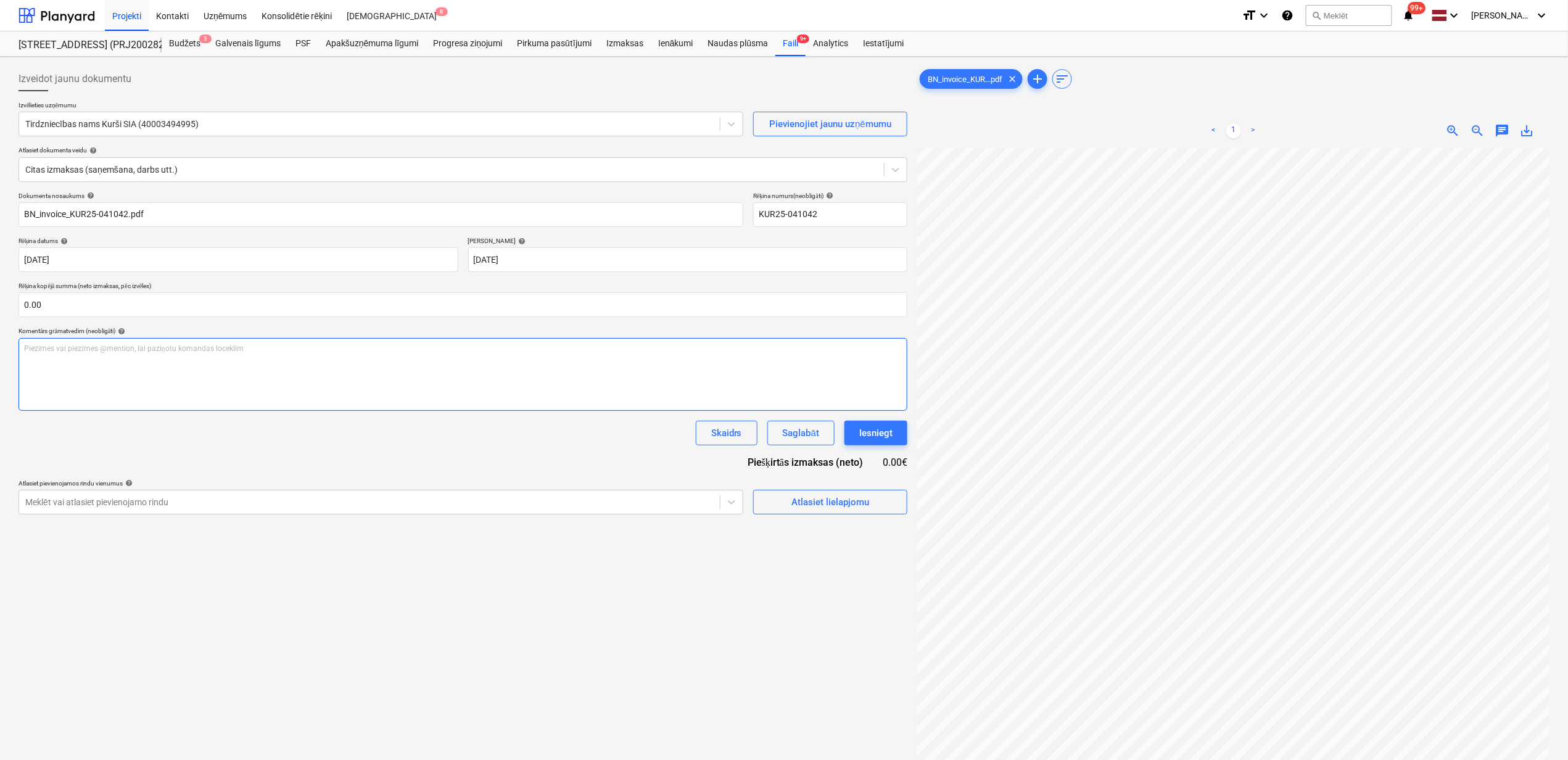
scroll to position [287, 130]
click at [140, 314] on input "text" at bounding box center [463, 304] width 889 height 24
type input "635.54"
click at [704, 650] on div "Izveidot jaunu dokumentu Izvēlieties uzņēmumu Tirdzniecības nams Kurši SIA (400…" at bounding box center [463, 470] width 899 height 817
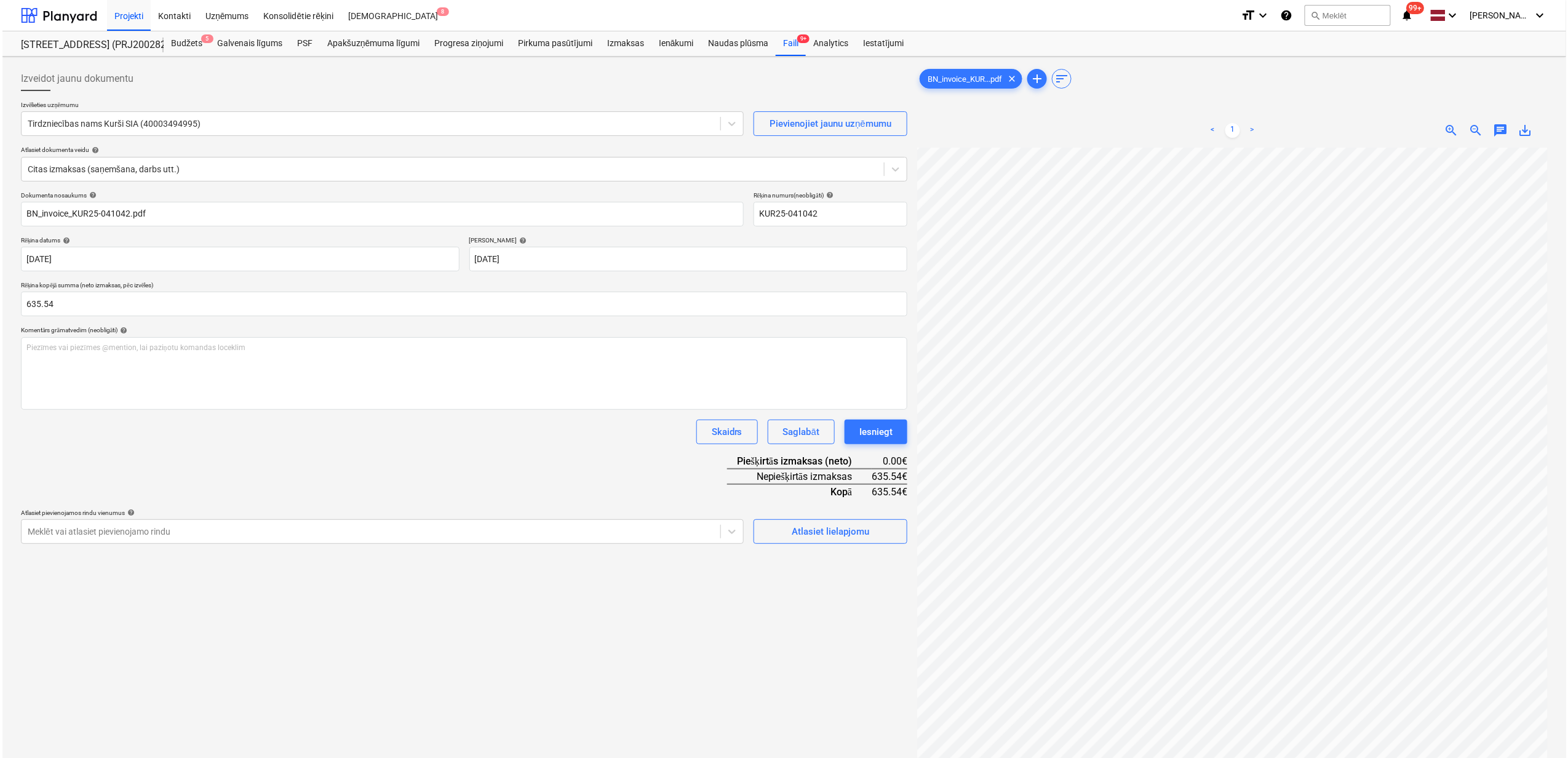
scroll to position [286, 149]
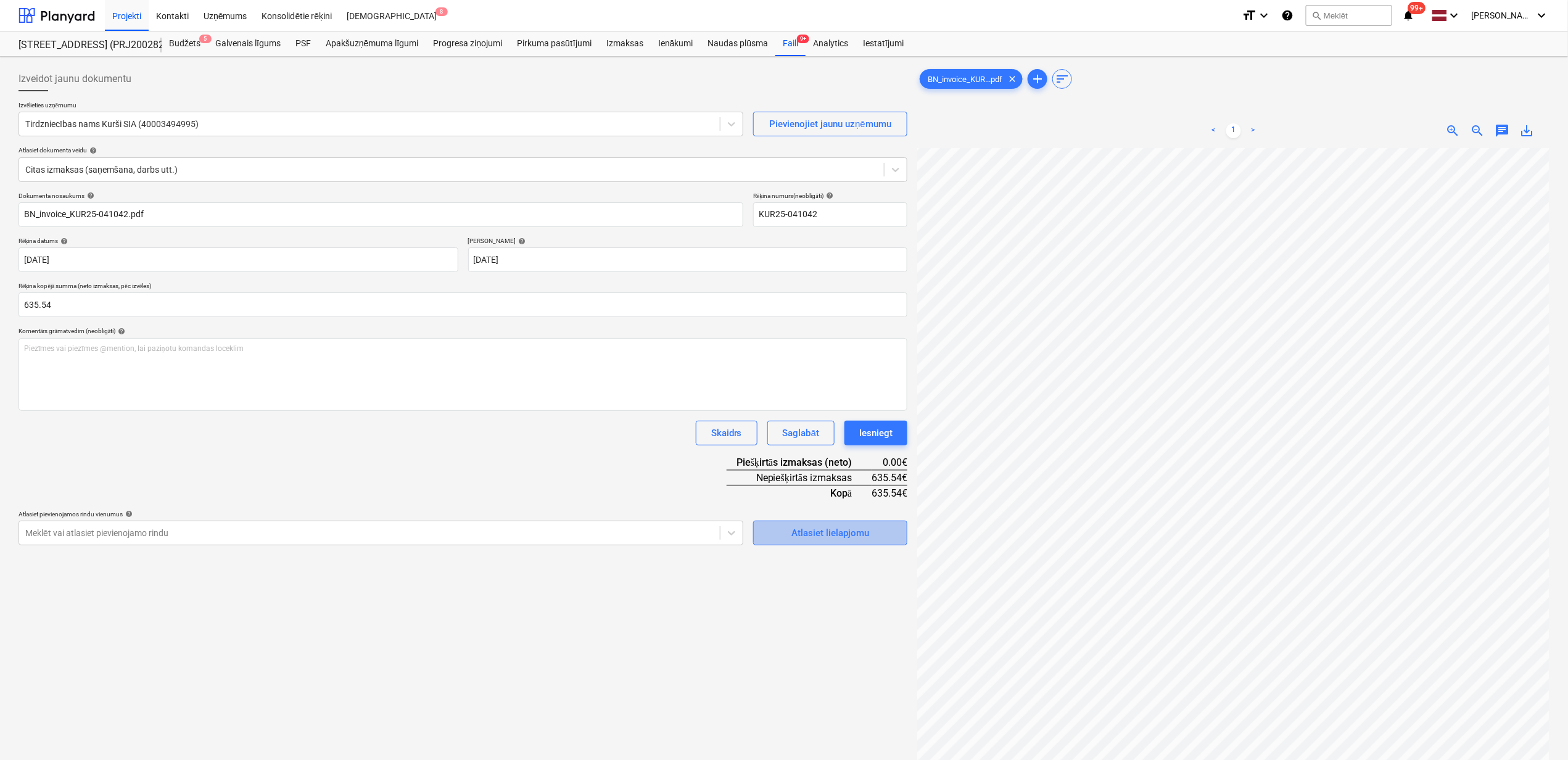
click at [816, 538] on div "Atlasiet lielapjomu" at bounding box center [831, 533] width 78 height 16
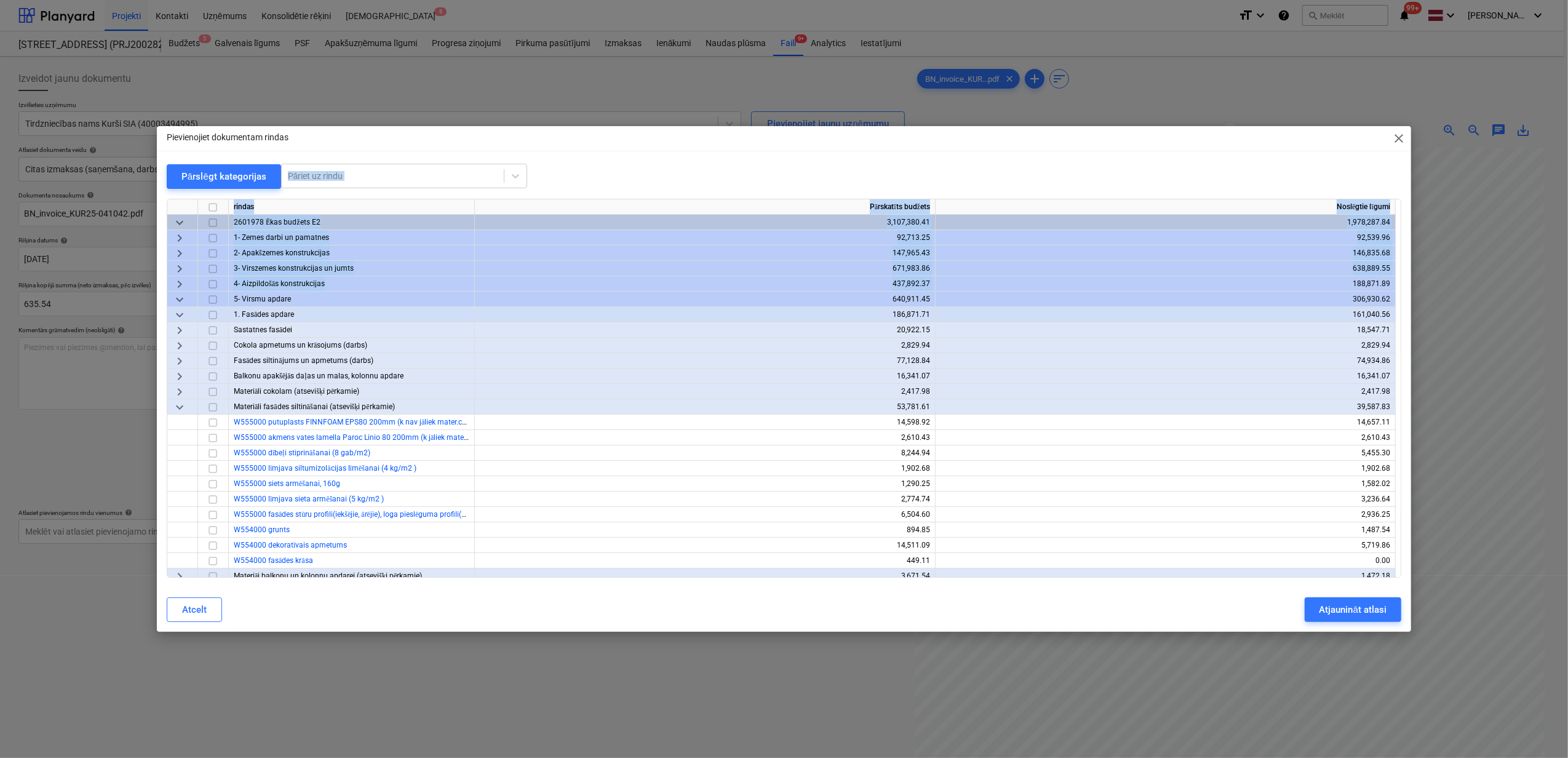
drag, startPoint x: 1101, startPoint y: 144, endPoint x: 1081, endPoint y: 265, distance: 122.6
click at [1081, 265] on div "Pievienojiet dokumentam rindas close Pārslēgt kategorijas Pāriet uz rindu rinda…" at bounding box center [784, 379] width 1254 height 505
click at [1404, 139] on span "close" at bounding box center [1399, 139] width 15 height 15
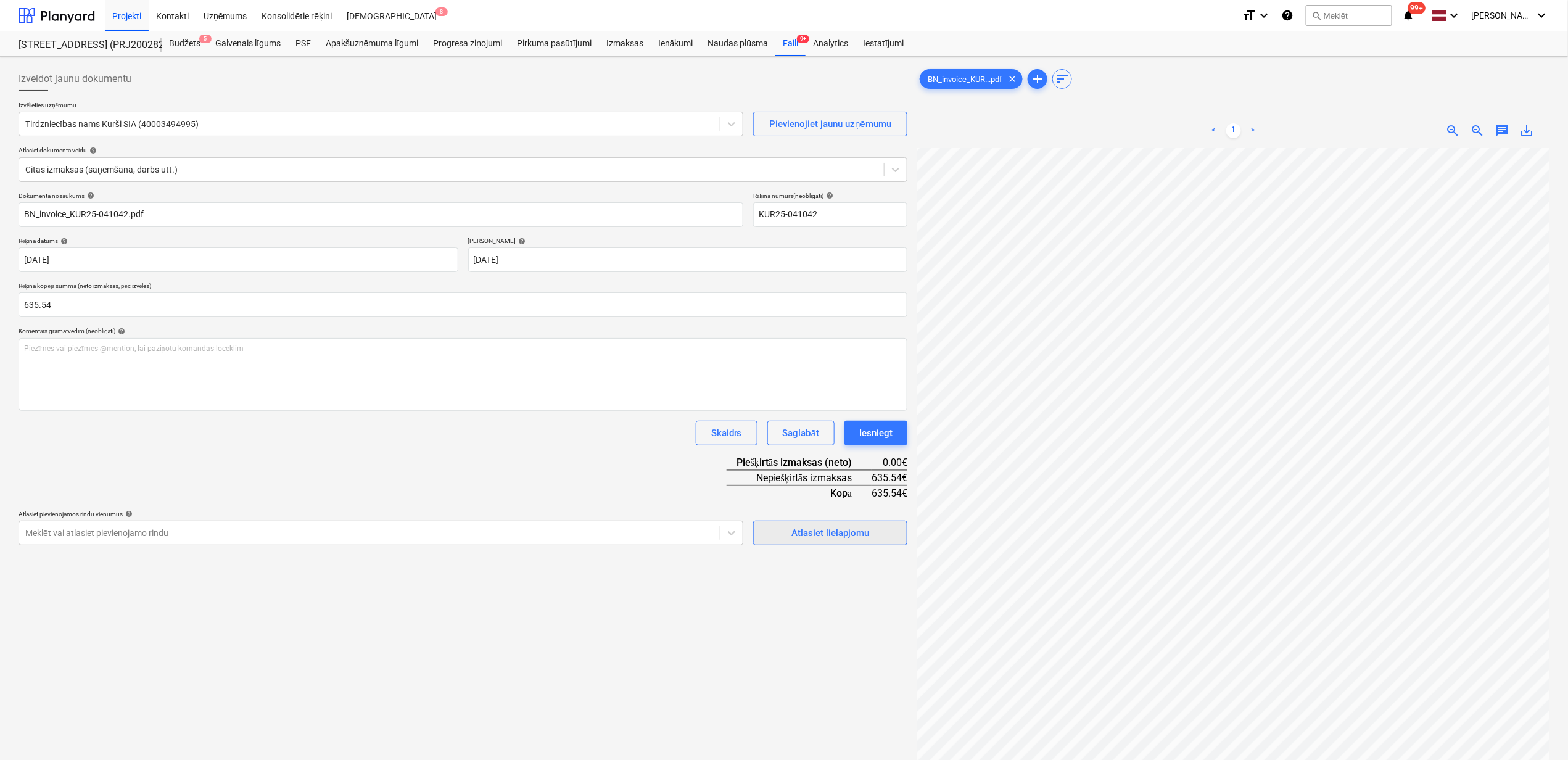
click at [817, 529] on div "Atlasiet lielapjomu" at bounding box center [831, 533] width 78 height 16
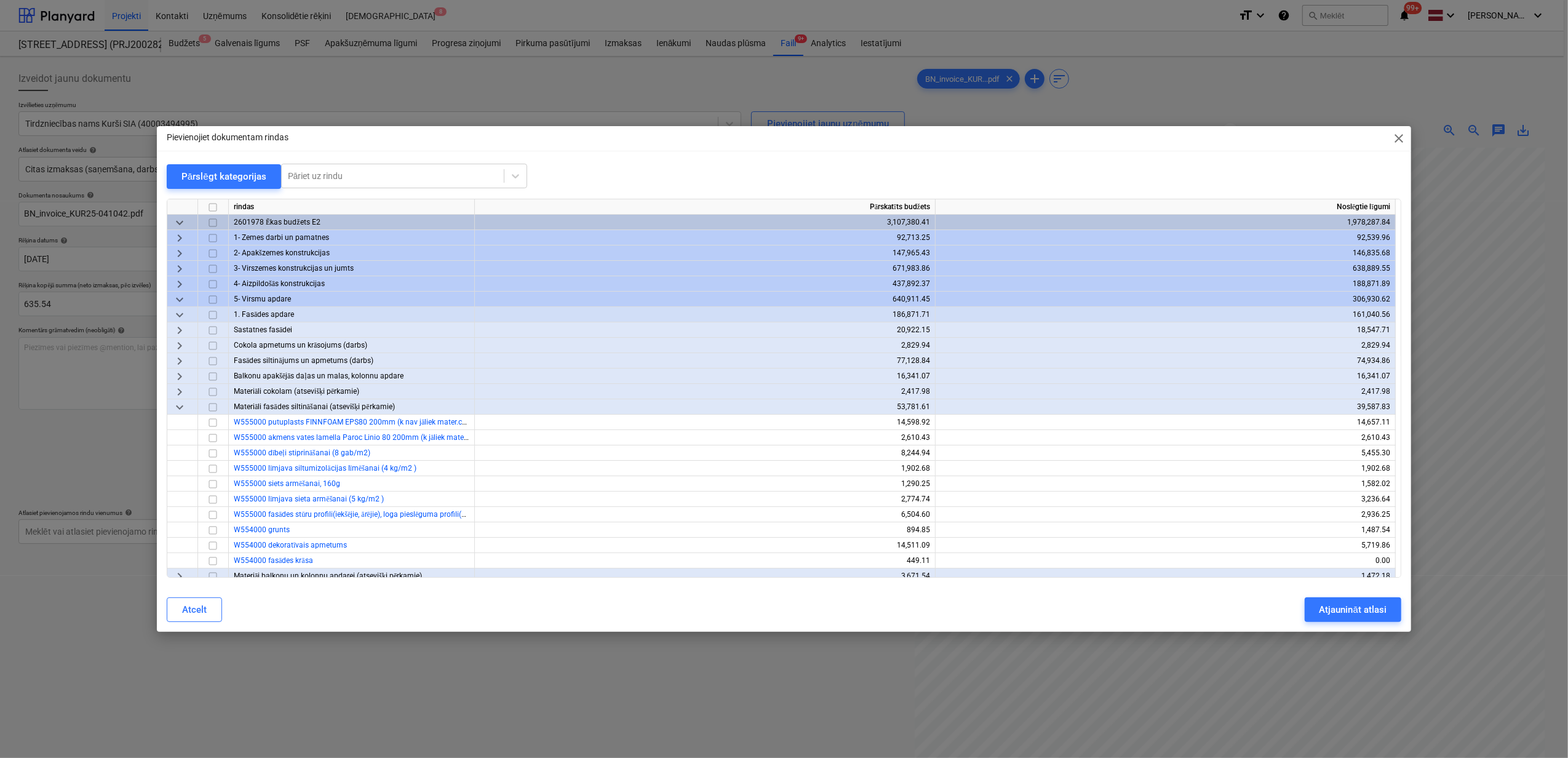
click at [174, 299] on span "keyboard_arrow_down" at bounding box center [179, 299] width 15 height 15
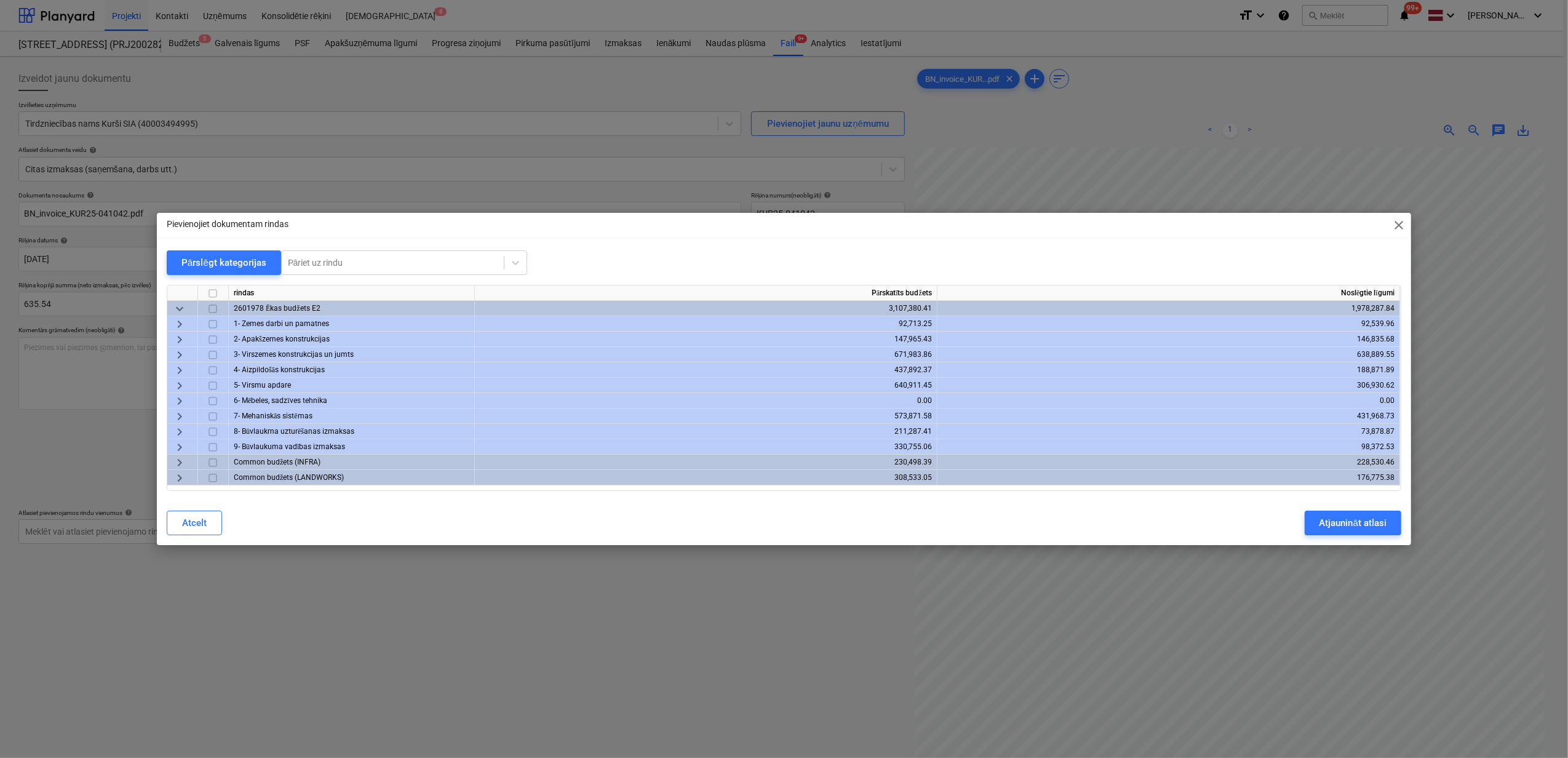
click at [178, 352] on span "keyboard_arrow_right" at bounding box center [179, 355] width 15 height 15
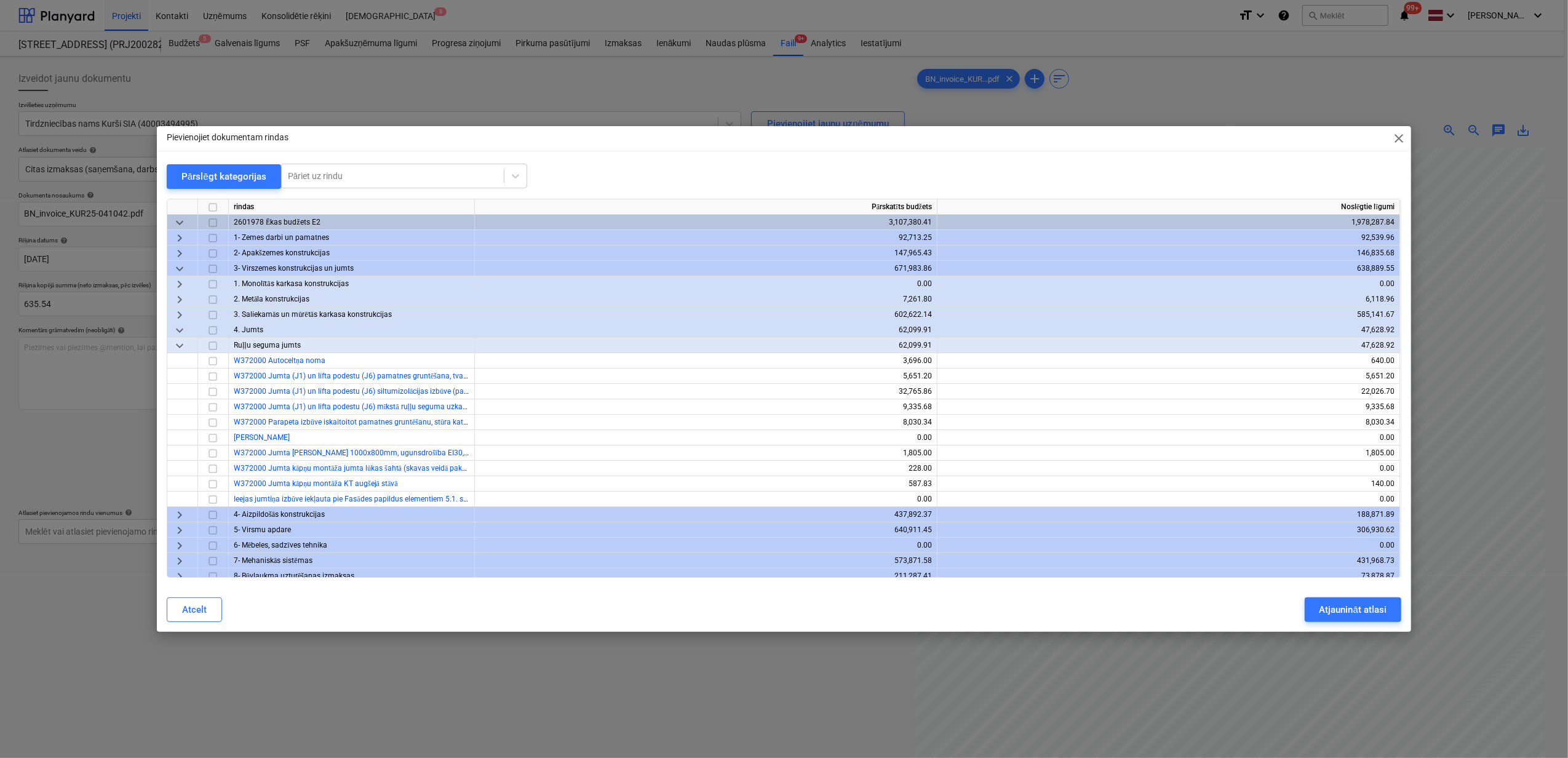
click at [179, 315] on span "keyboard_arrow_right" at bounding box center [179, 314] width 15 height 15
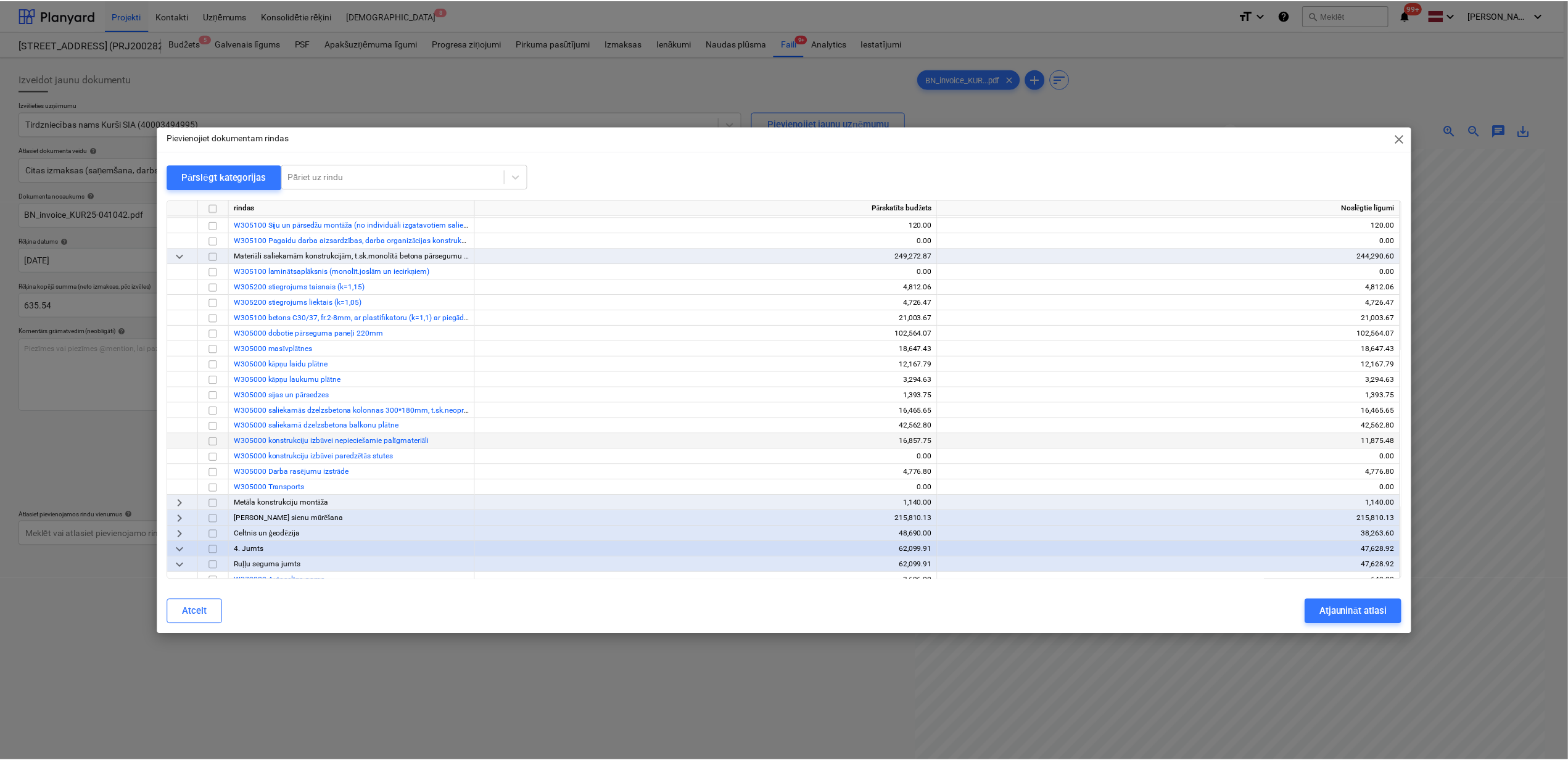
scroll to position [329, 0]
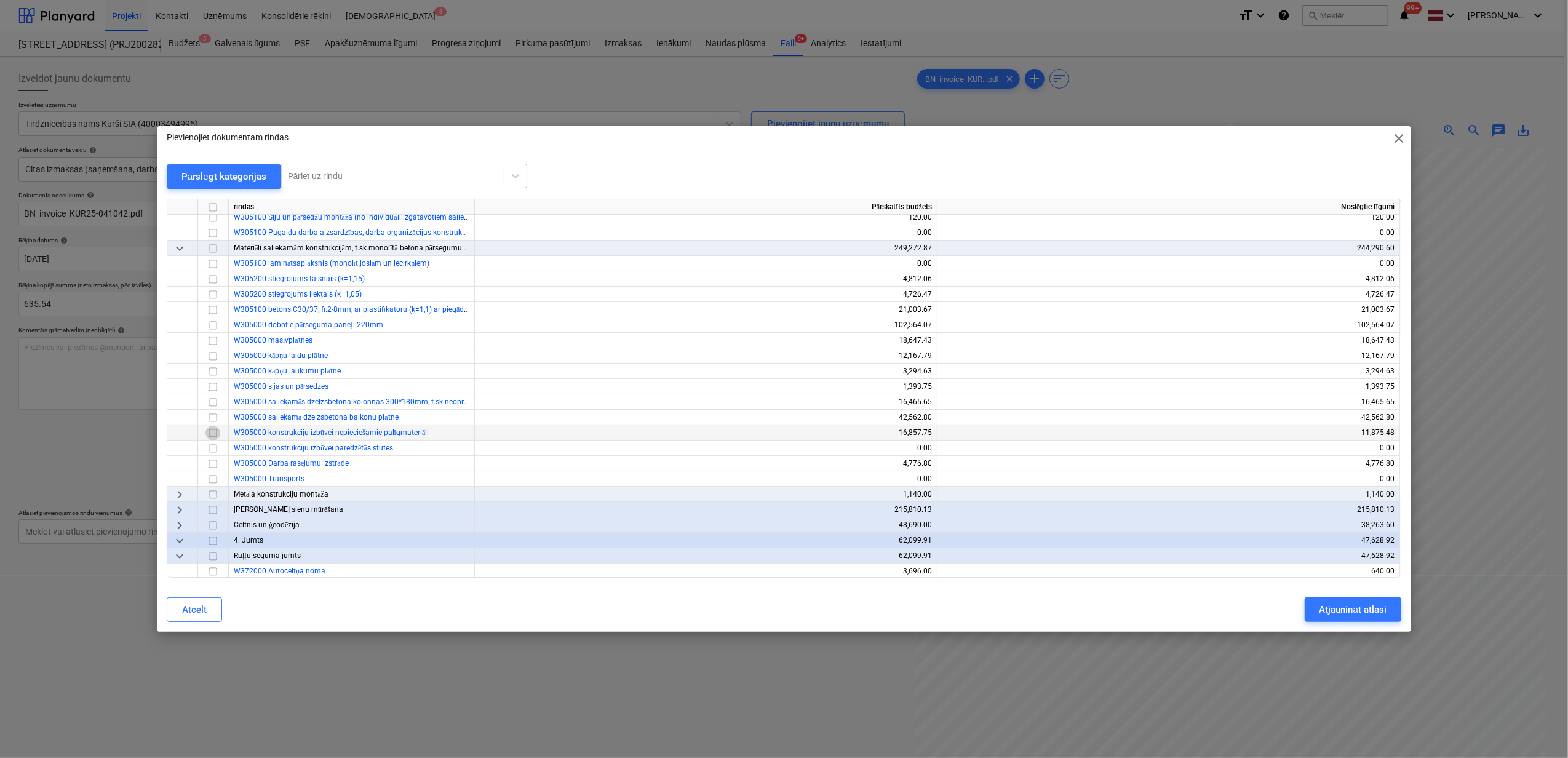
click at [215, 431] on input "checkbox" at bounding box center [213, 433] width 15 height 15
click at [1332, 612] on div "Atjaunināt atlasi" at bounding box center [1353, 609] width 67 height 16
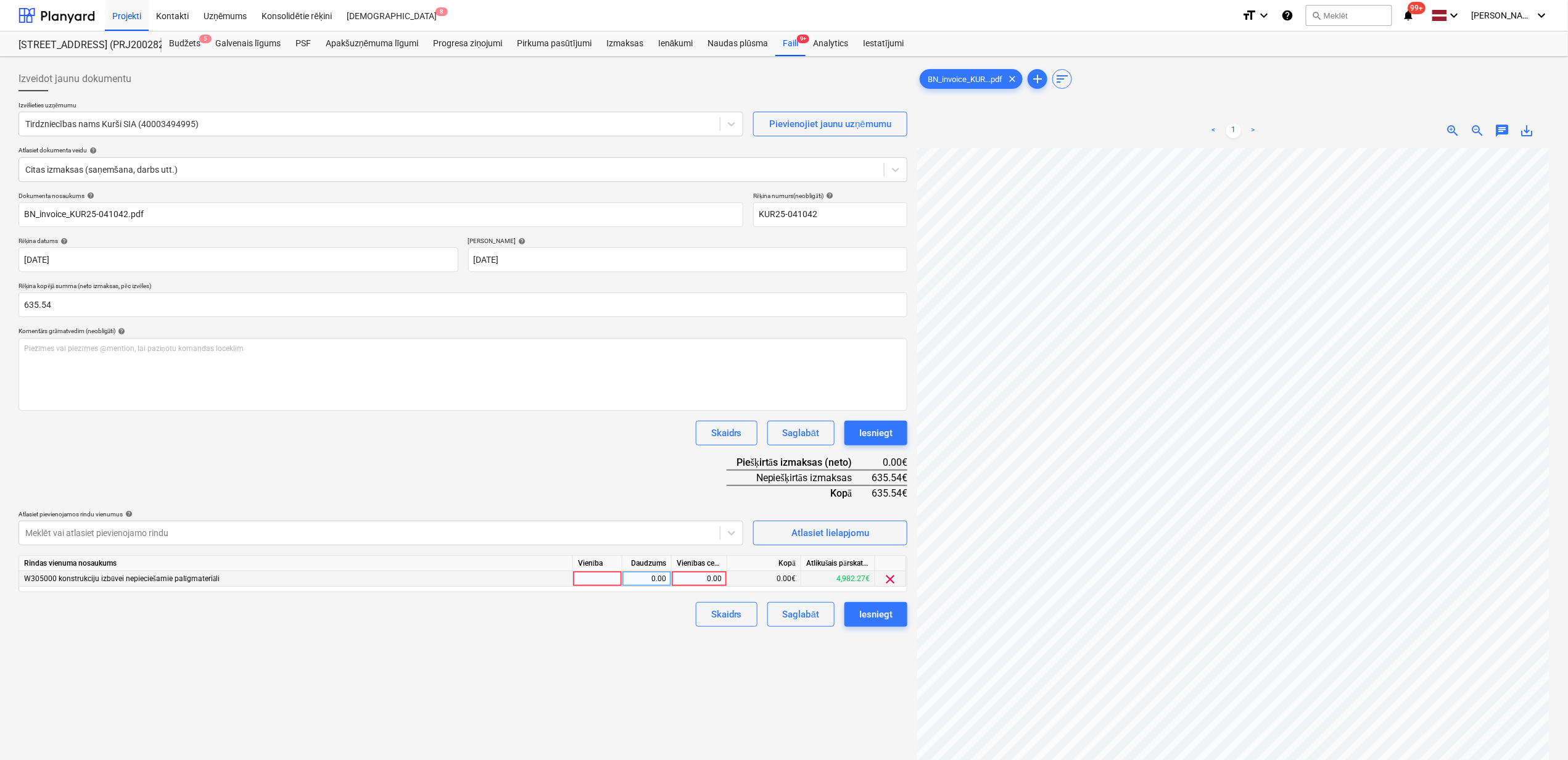
click at [689, 576] on div "0.00" at bounding box center [699, 579] width 45 height 15
type input "635.54"
drag, startPoint x: 546, startPoint y: 664, endPoint x: 657, endPoint y: 653, distance: 111.5
click at [558, 665] on div "Izveidot jaunu dokumentu Izvēlieties uzņēmumu Tirdzniecības nams Kurši SIA (400…" at bounding box center [463, 470] width 899 height 817
click at [869, 607] on div "Iesniegt" at bounding box center [876, 614] width 33 height 16
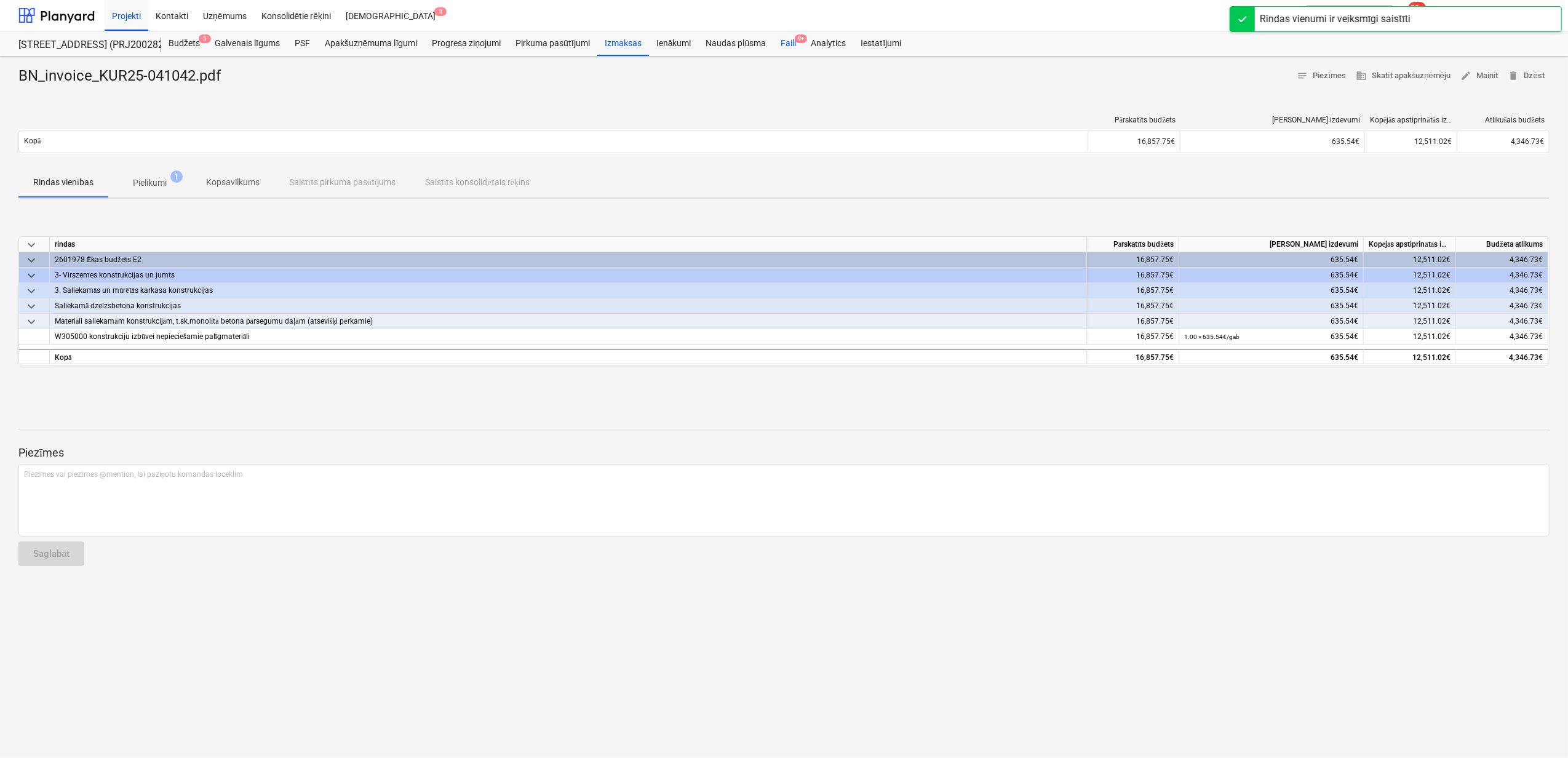
click at [791, 45] on div "Faili 9+" at bounding box center [788, 44] width 30 height 24
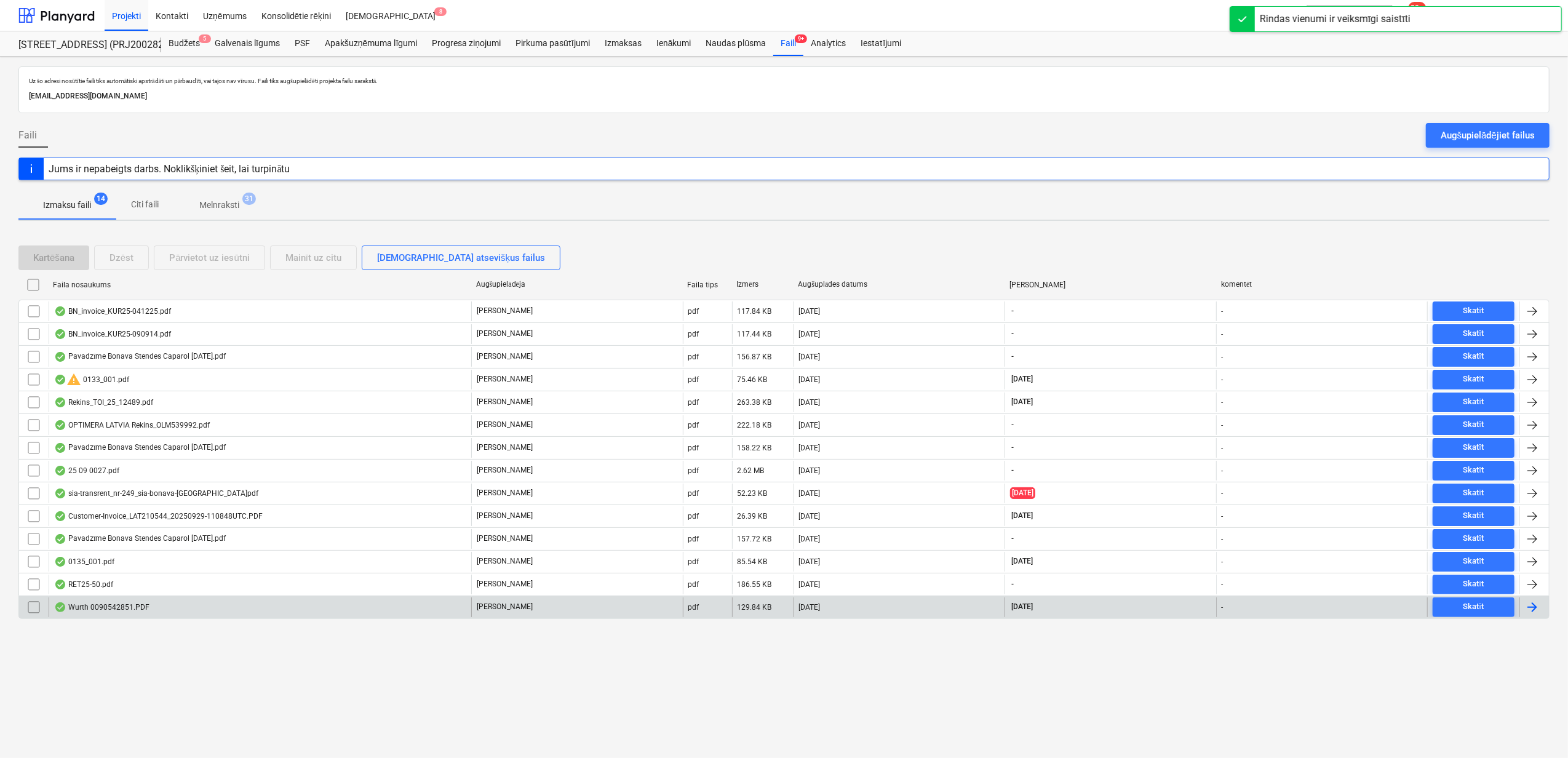
click at [153, 612] on div "Wurth 0090542851.PDF" at bounding box center [260, 607] width 423 height 19
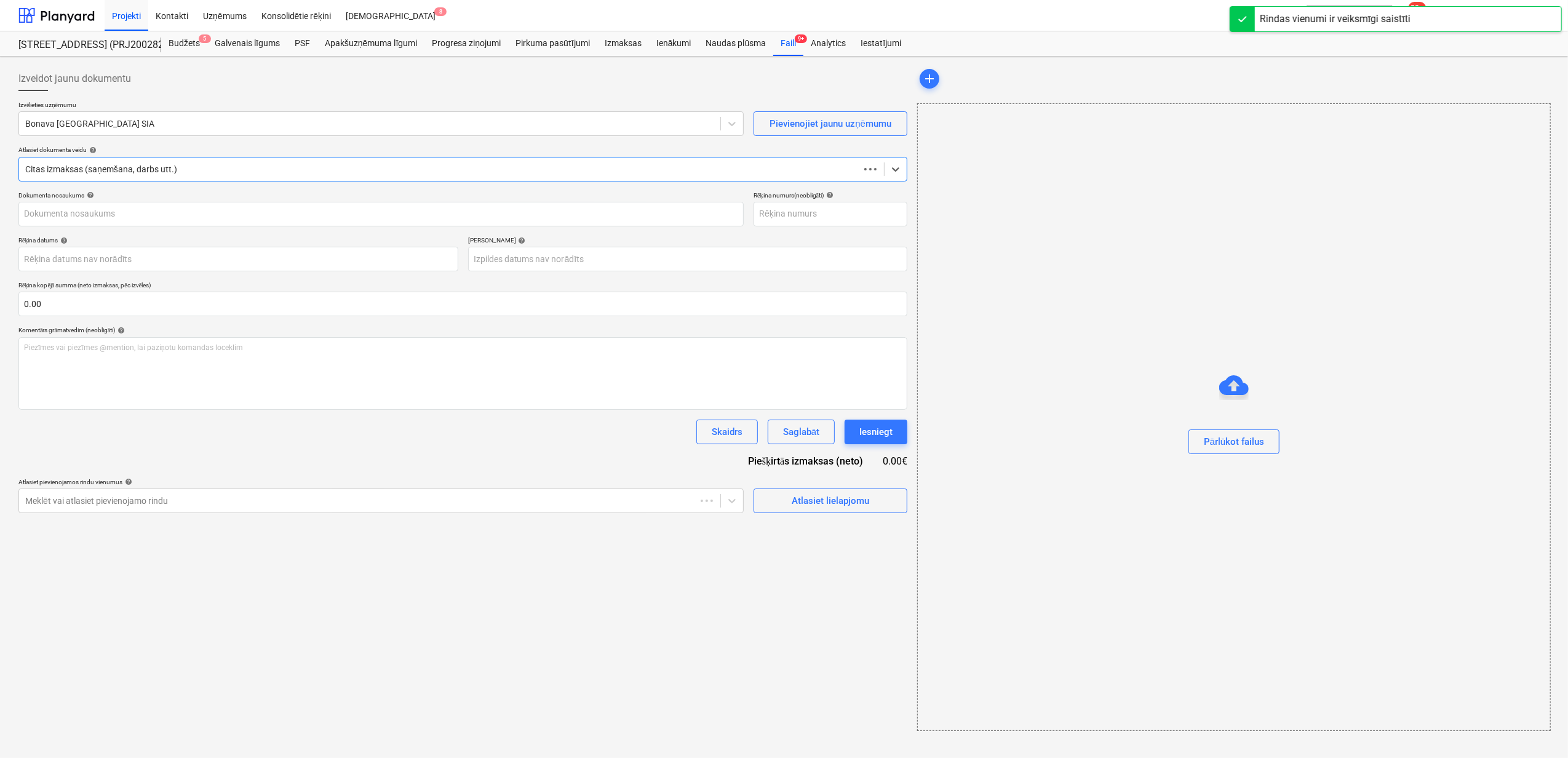
type input "90542851"
type input "[DATE]"
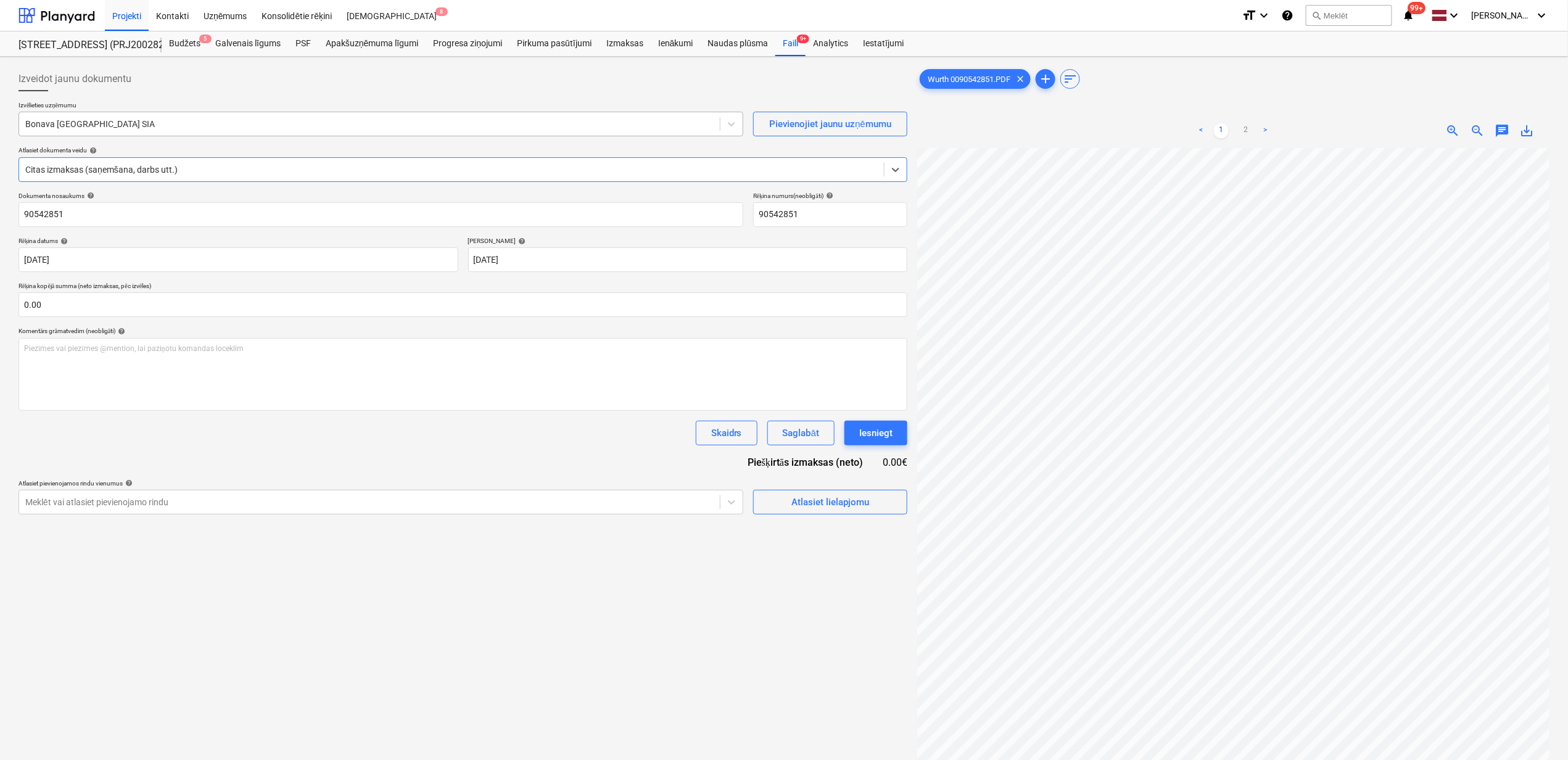
click at [169, 119] on div at bounding box center [369, 124] width 688 height 12
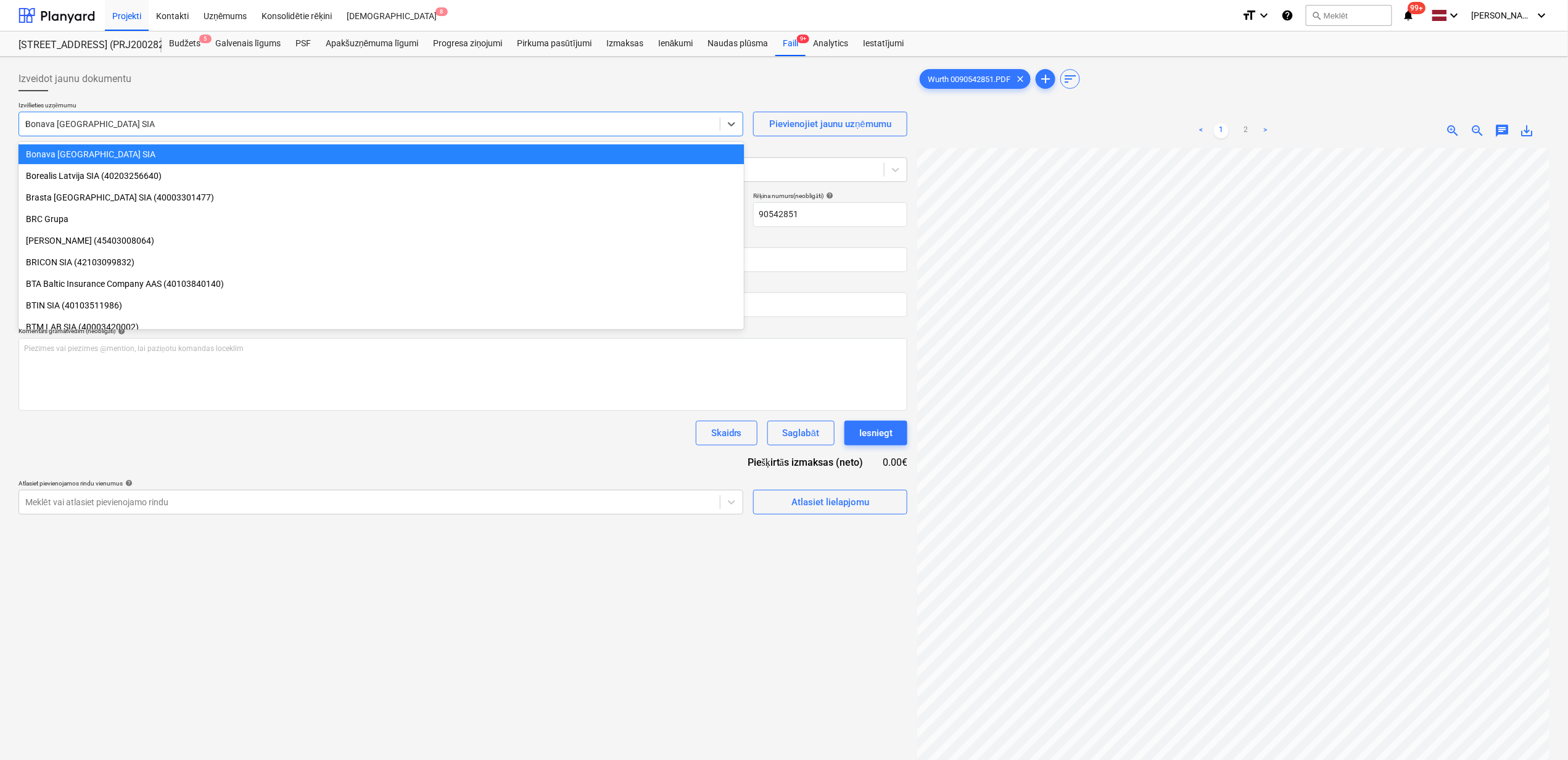
scroll to position [312, 0]
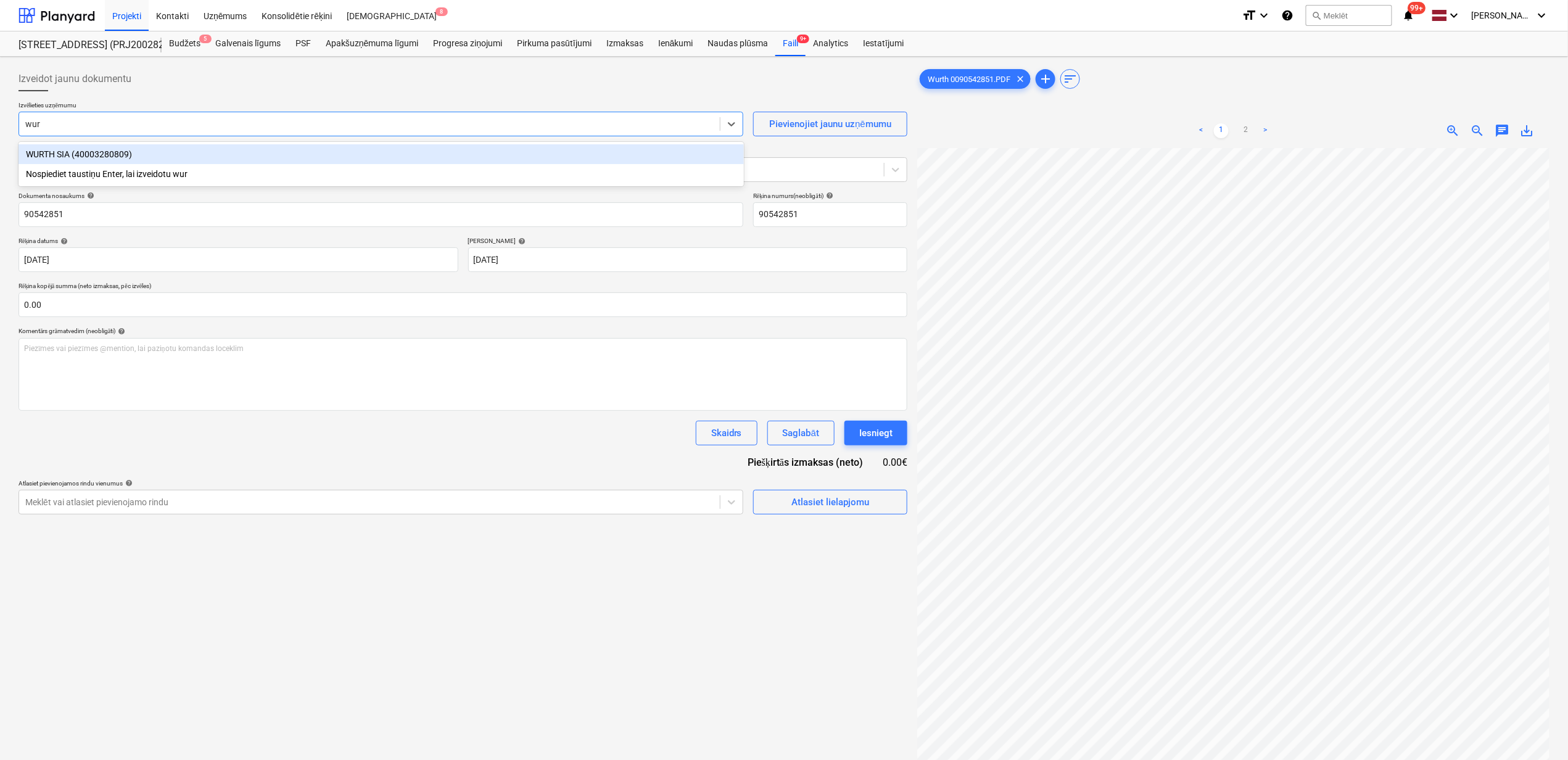
type input "wurt"
click at [141, 153] on div "WURTH SIA (40003280809)" at bounding box center [382, 154] width 726 height 19
click at [1533, 132] on span "save_alt" at bounding box center [1528, 130] width 15 height 15
click at [95, 216] on input "90542851" at bounding box center [381, 214] width 725 height 24
click at [0, 220] on html "Projekti Kontakti Uzņēmums Konsolidētie rēķini Iesūtne 8 format_size keyboard_a…" at bounding box center [784, 380] width 1568 height 760
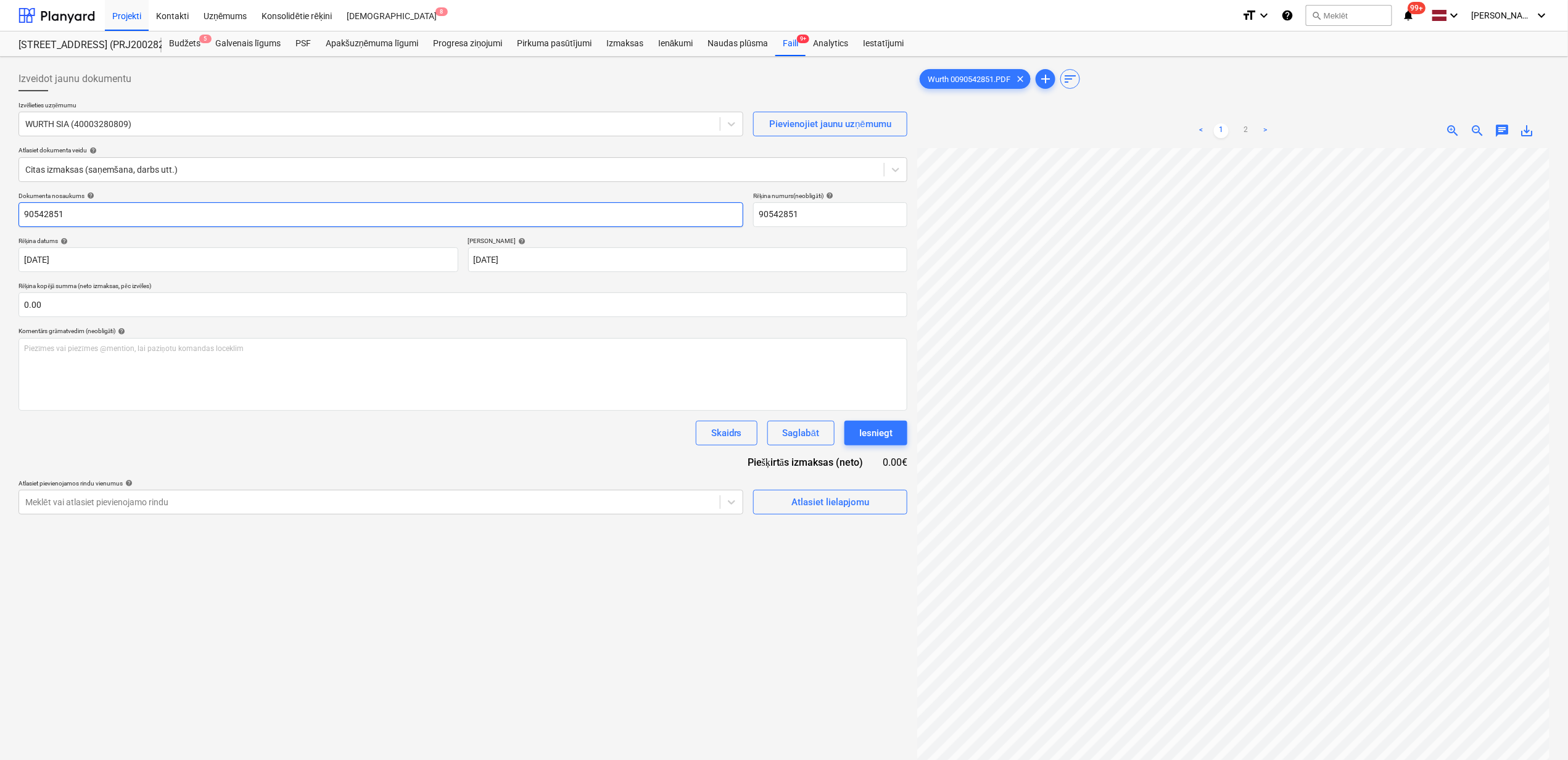
click at [90, 215] on input "90542851" at bounding box center [381, 214] width 725 height 24
click at [0, 220] on div "Izveidot jaunu dokumentu Izvēlieties uzņēmumu [PERSON_NAME] (40003280809) Pievi…" at bounding box center [784, 470] width 1568 height 826
paste input "Wurth 00"
type input "Wurth 0090542851.pdf"
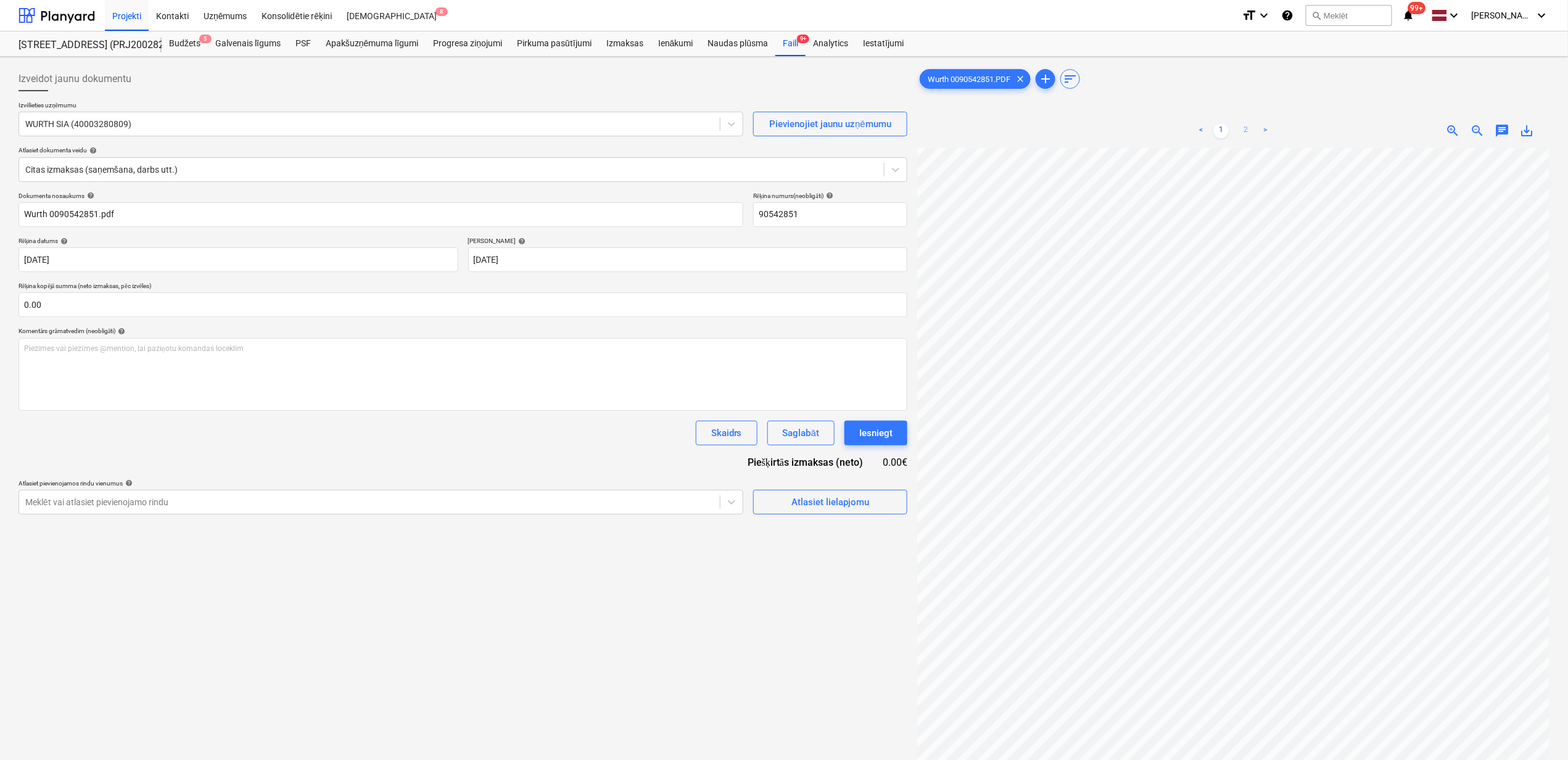
click at [1246, 132] on link "2" at bounding box center [1246, 130] width 15 height 15
click at [146, 309] on input "text" at bounding box center [463, 304] width 889 height 24
type input "239.57"
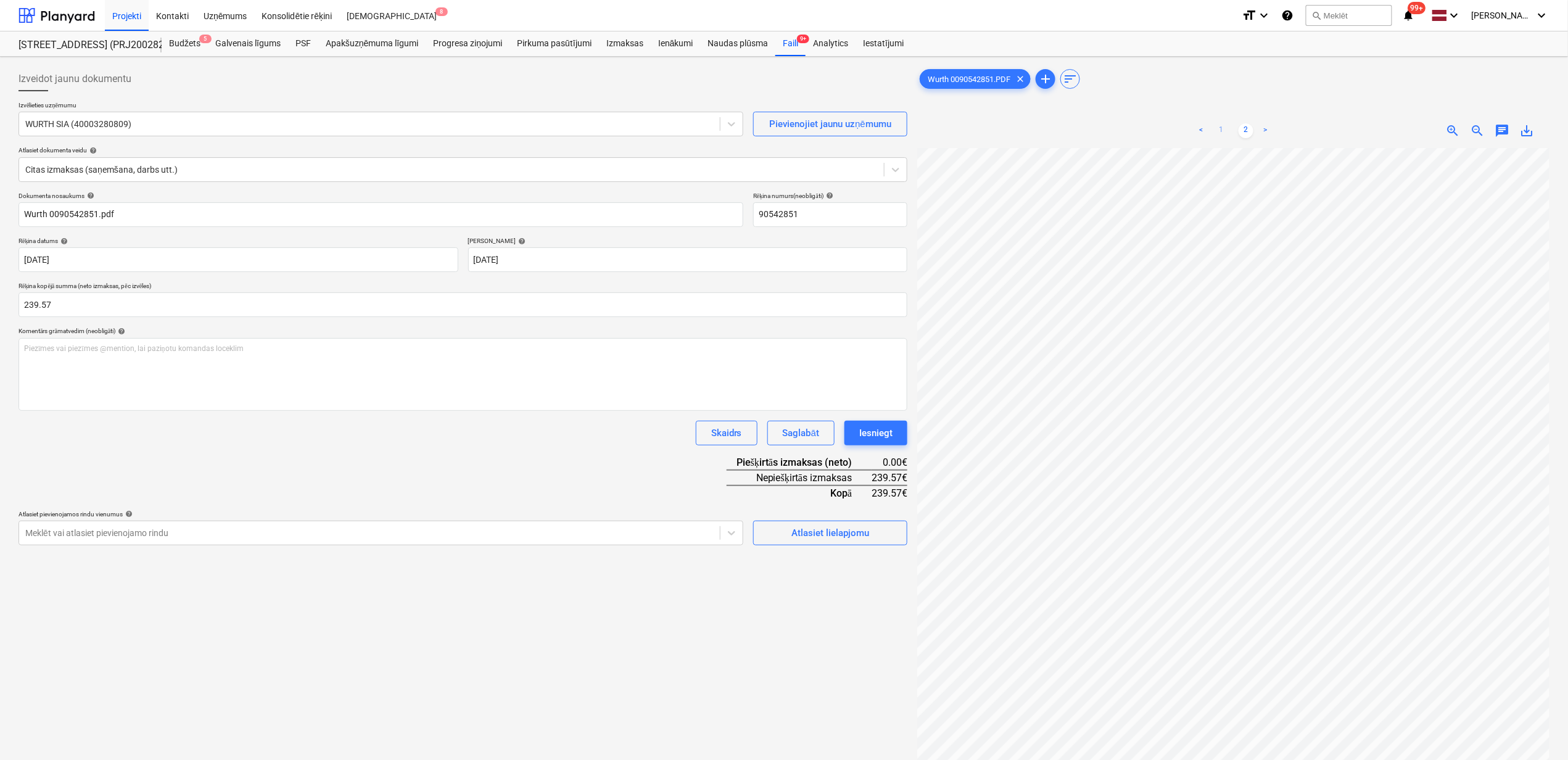
click at [1220, 132] on link "1" at bounding box center [1222, 130] width 15 height 15
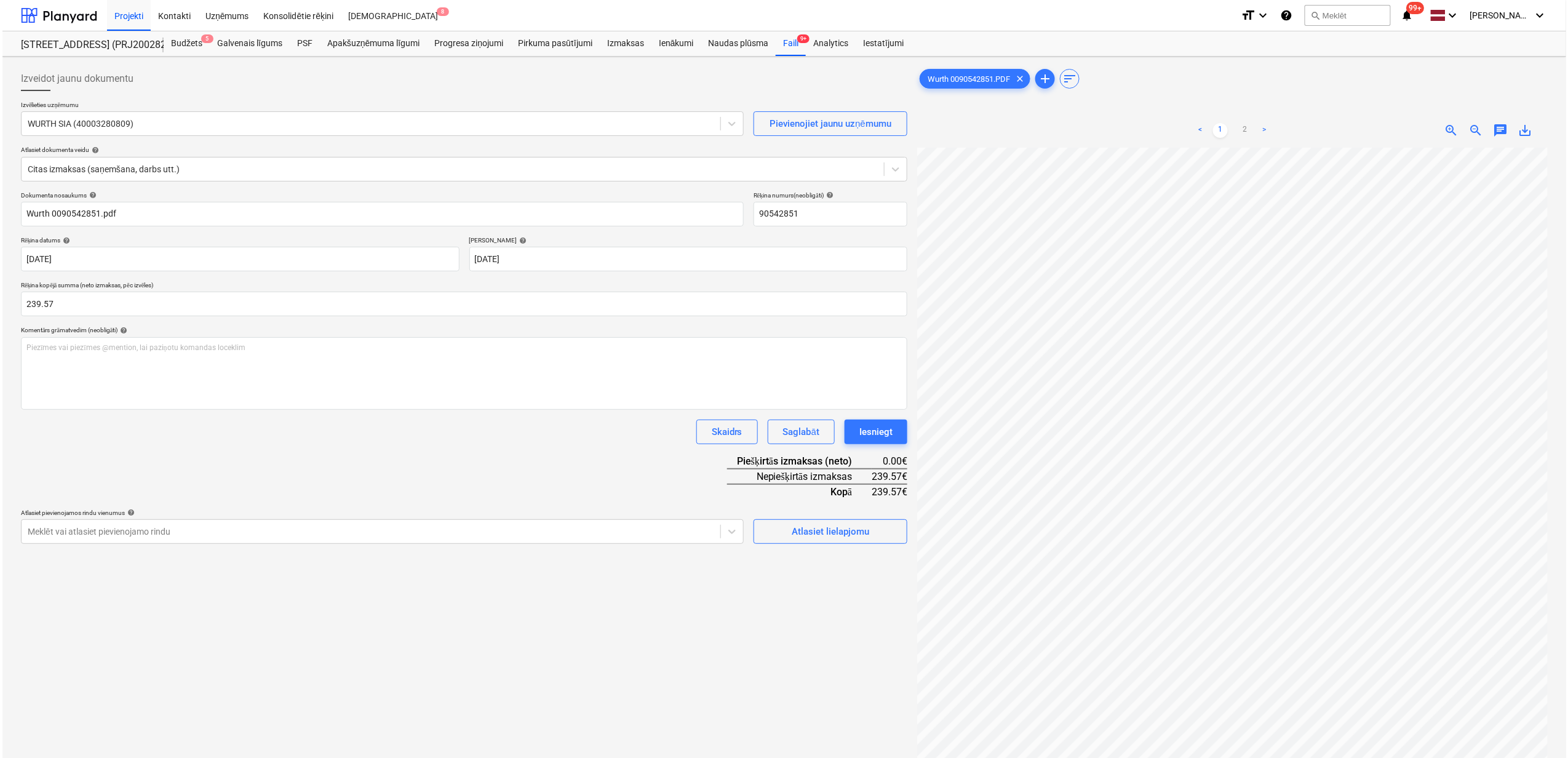
scroll to position [320, 0]
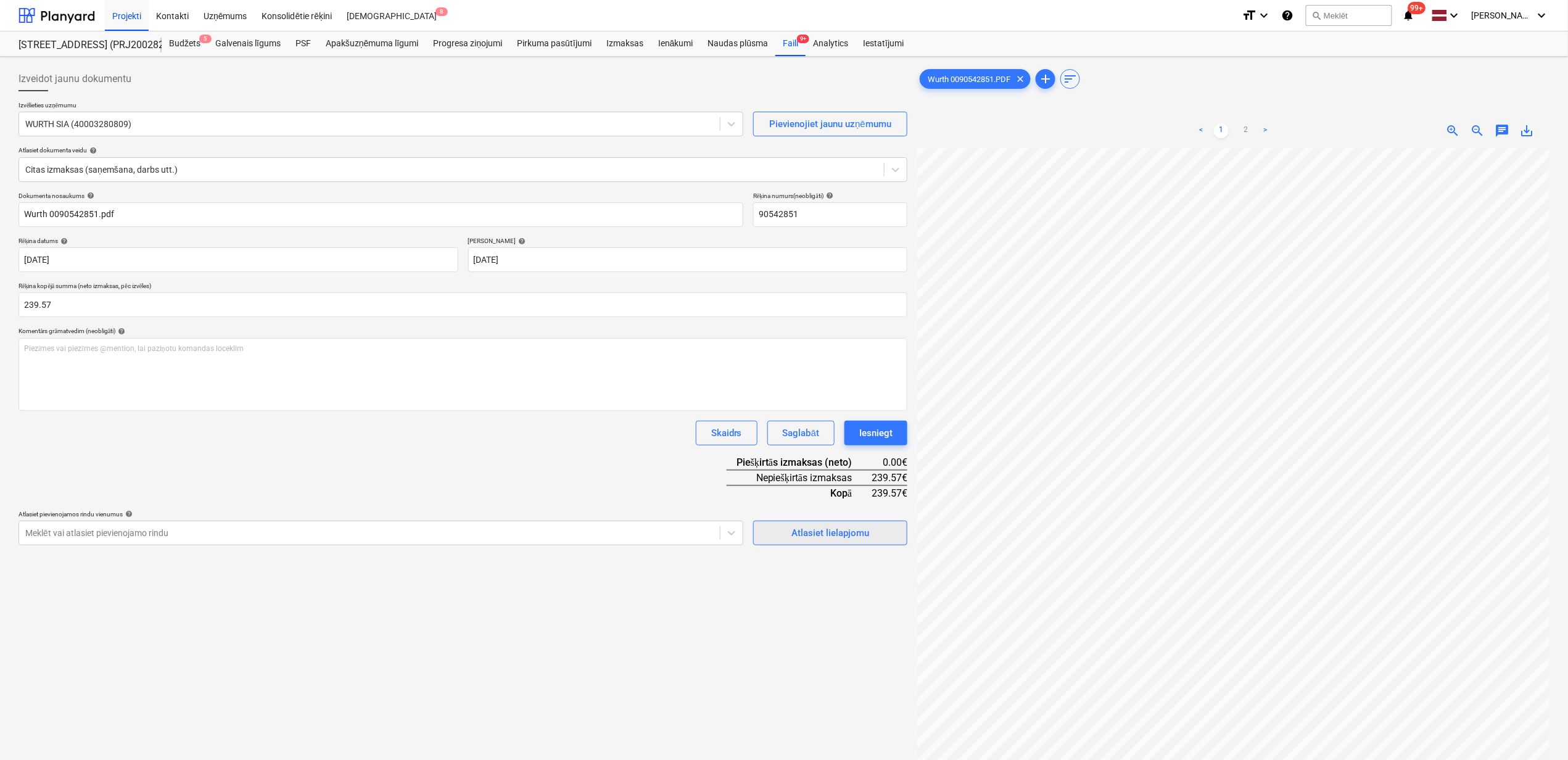
click at [833, 523] on button "Atlasiet lielapjomu" at bounding box center [830, 533] width 154 height 24
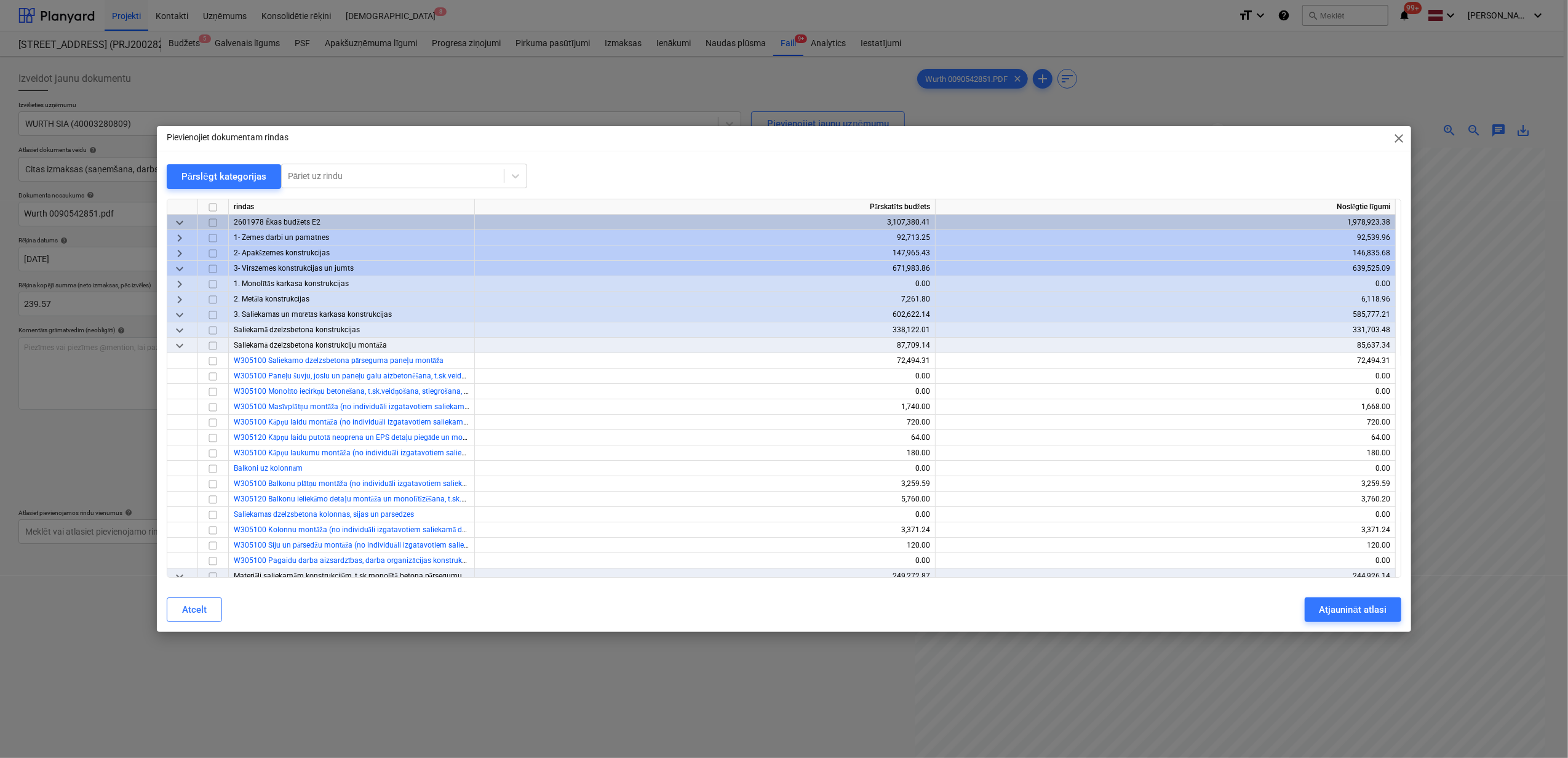
click at [179, 268] on span "keyboard_arrow_down" at bounding box center [179, 268] width 15 height 15
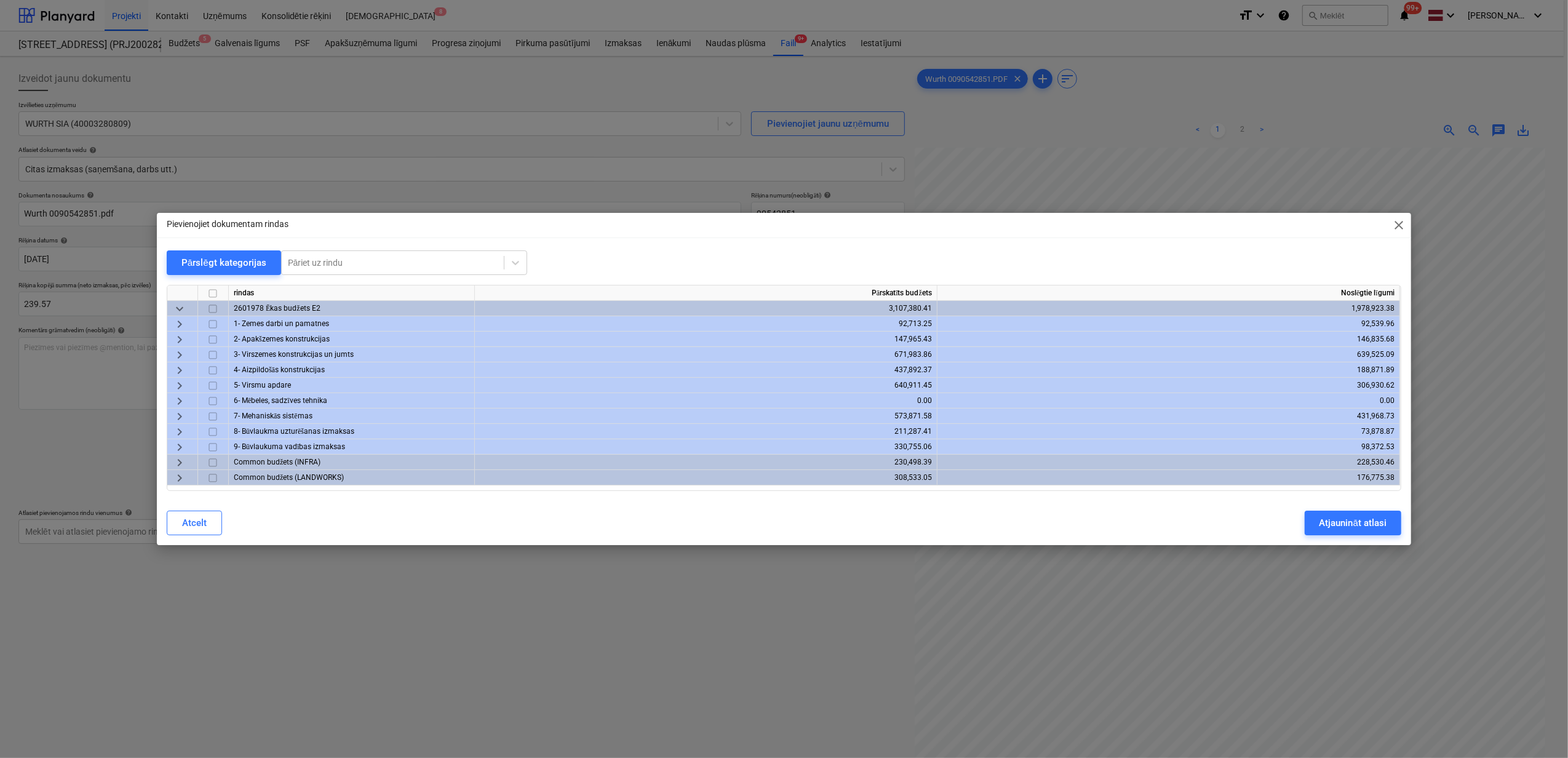
click at [174, 417] on span "keyboard_arrow_right" at bounding box center [179, 416] width 15 height 15
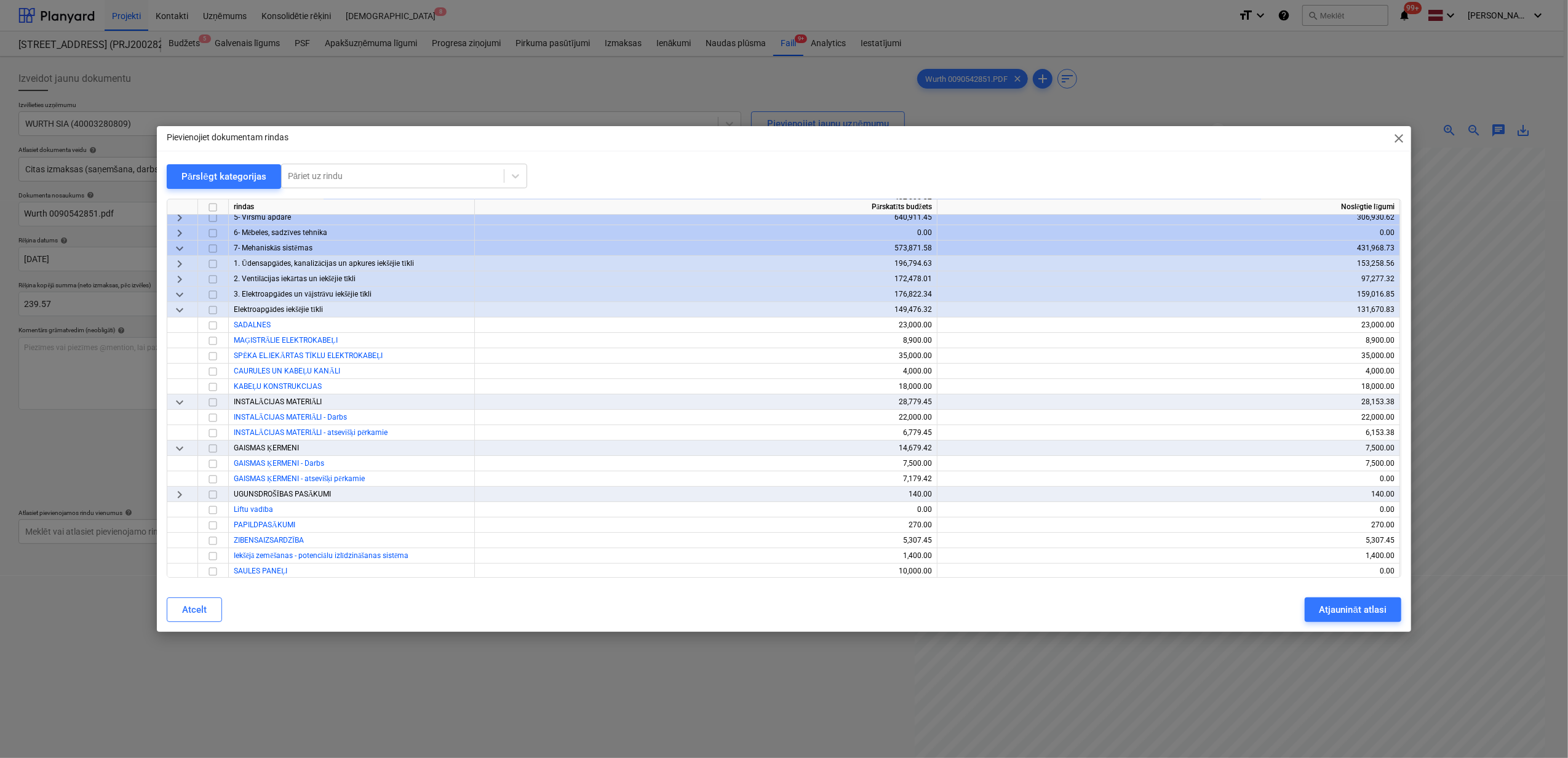
scroll to position [0, 0]
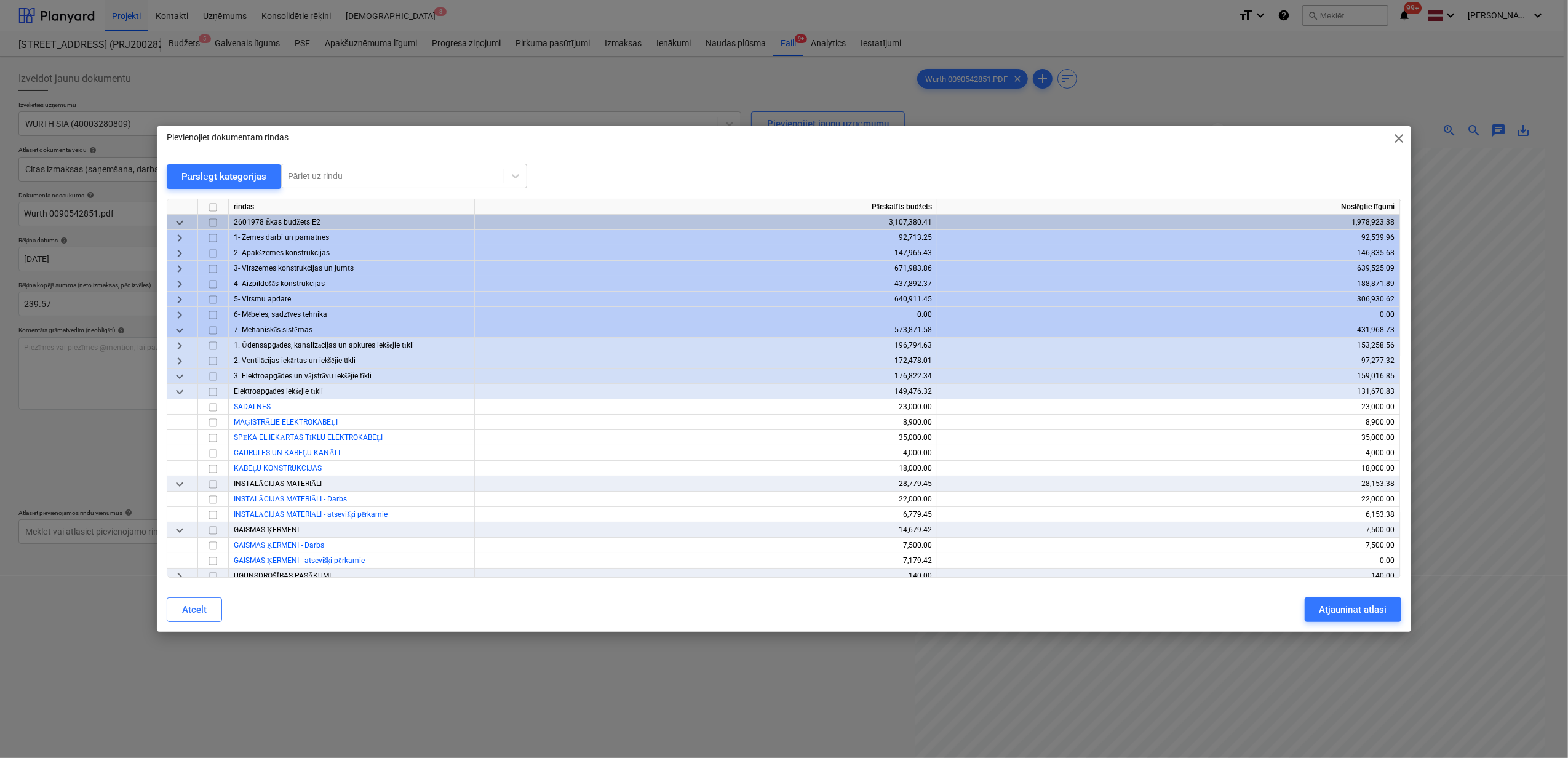
click at [181, 386] on span "keyboard_arrow_down" at bounding box center [179, 392] width 15 height 15
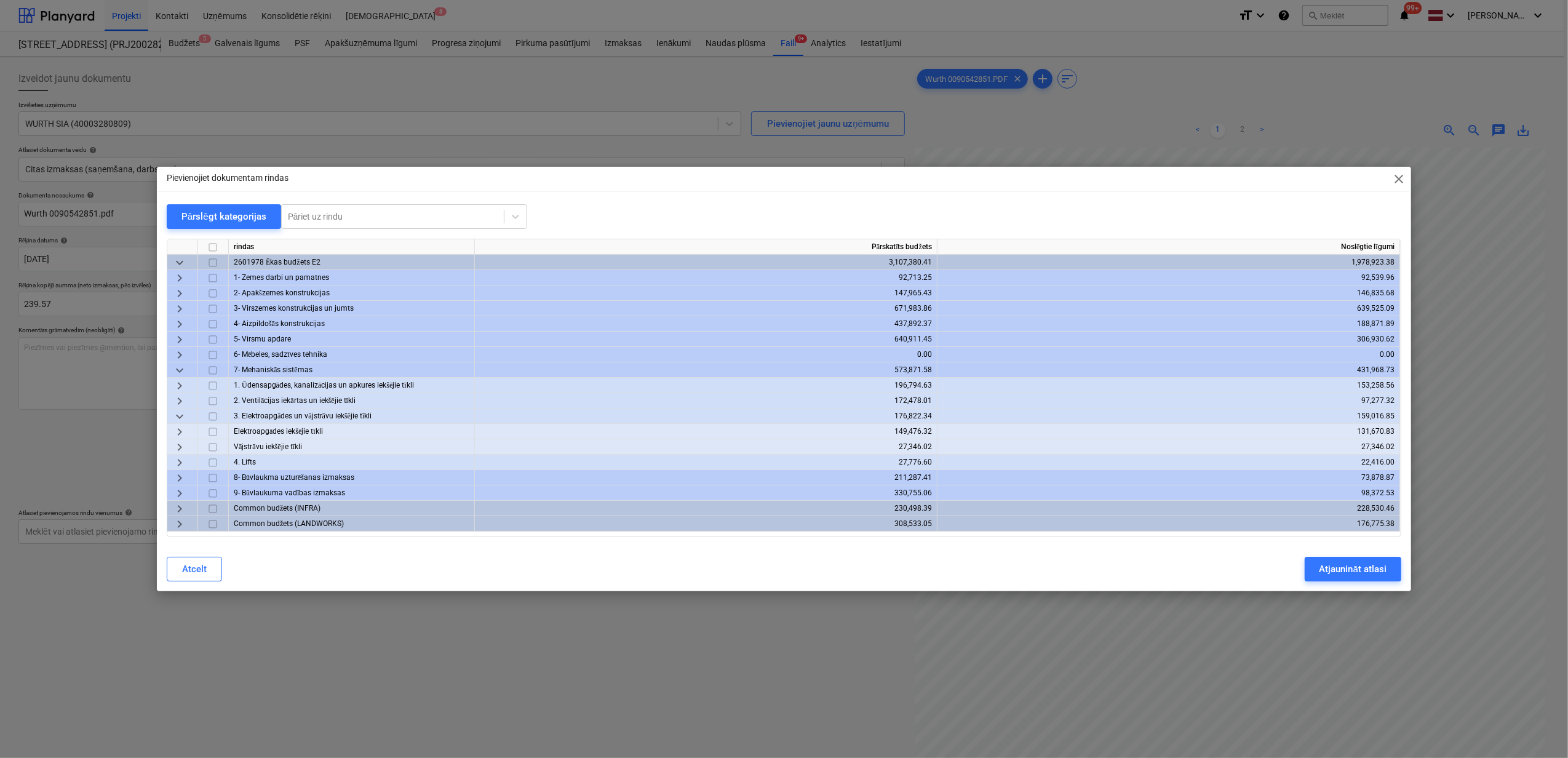
click at [174, 429] on span "keyboard_arrow_right" at bounding box center [179, 431] width 15 height 15
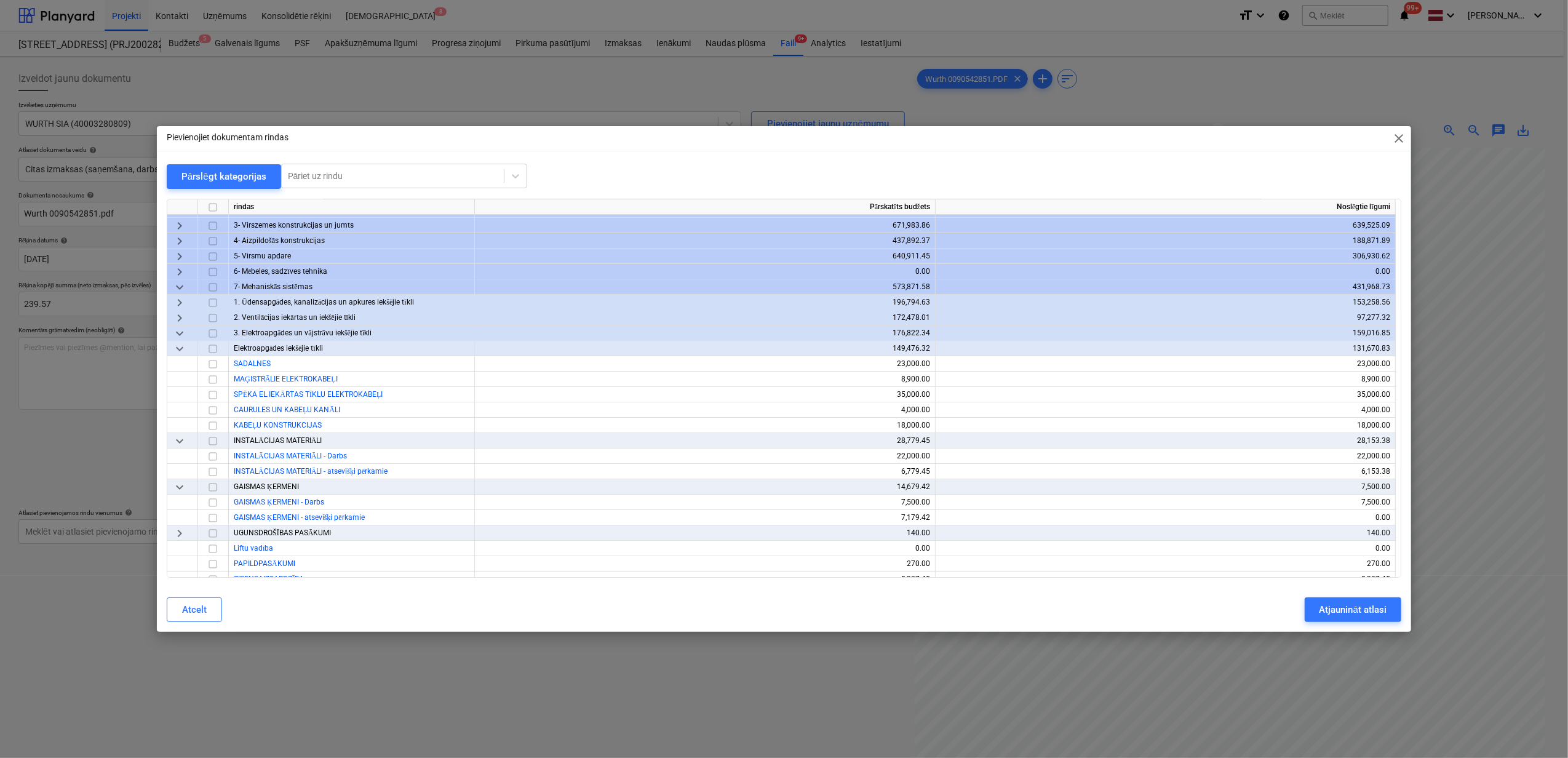
scroll to position [82, 0]
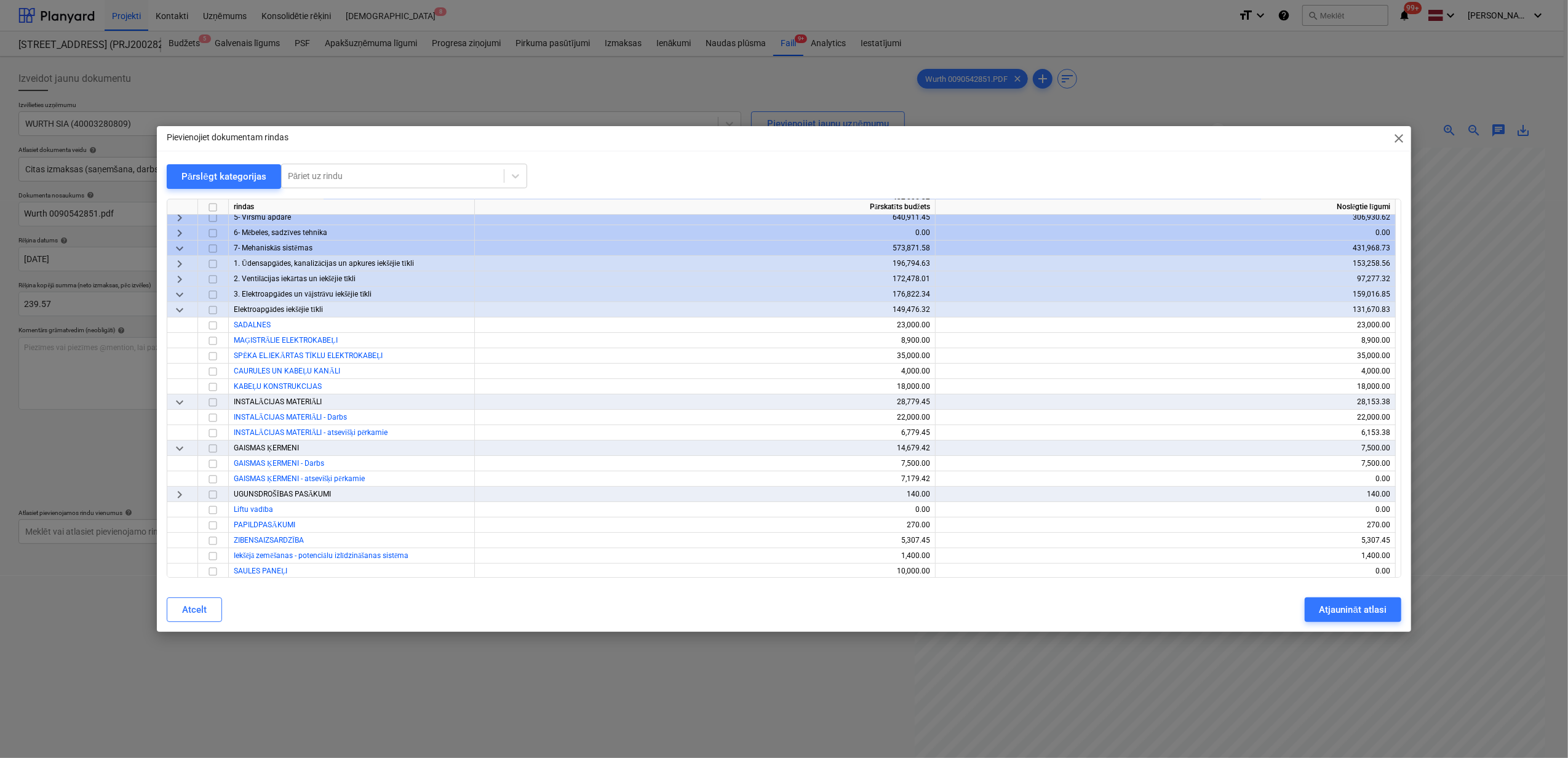
click at [182, 495] on span "keyboard_arrow_right" at bounding box center [179, 495] width 15 height 15
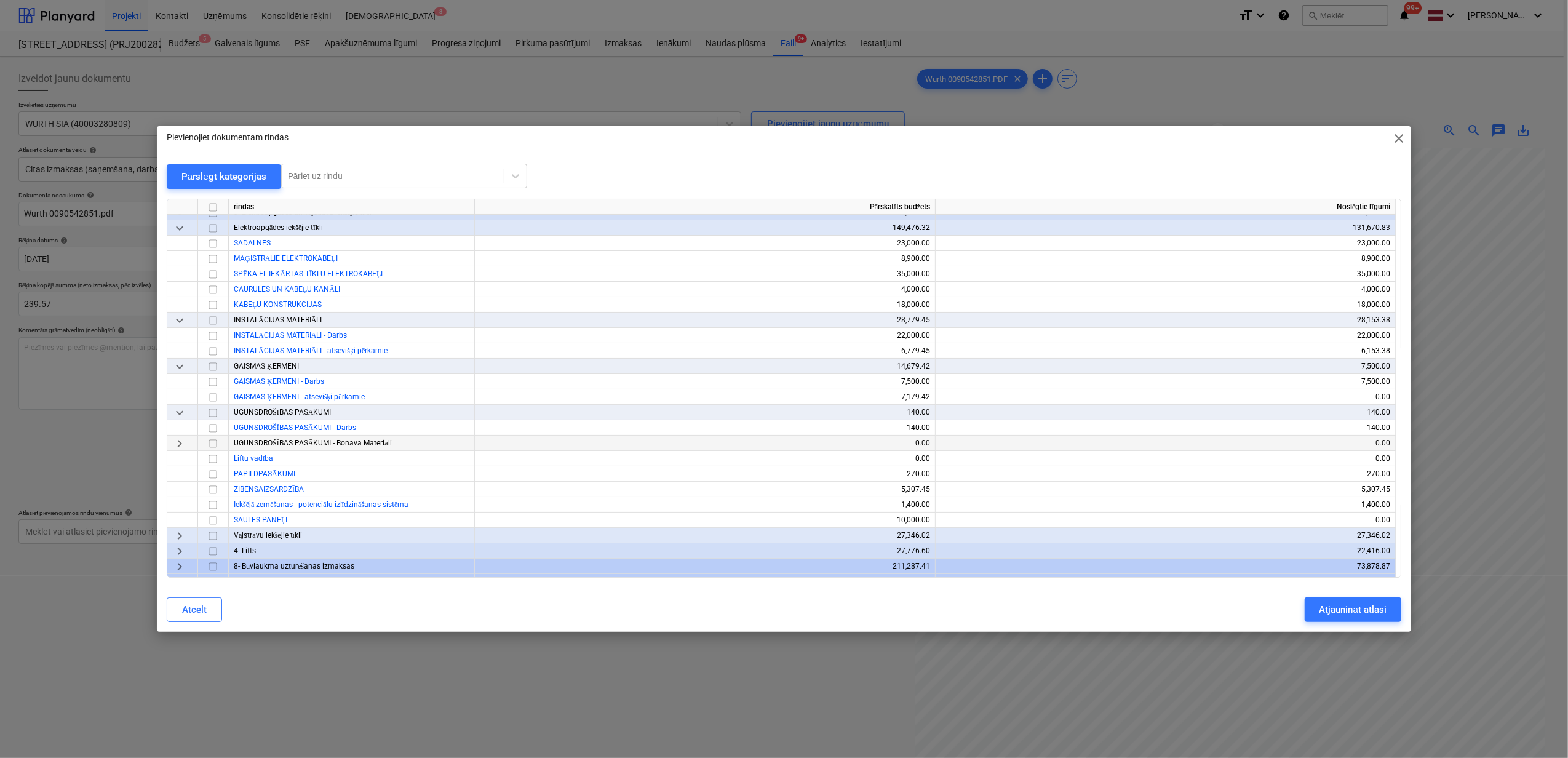
click at [180, 444] on span "keyboard_arrow_right" at bounding box center [179, 444] width 15 height 15
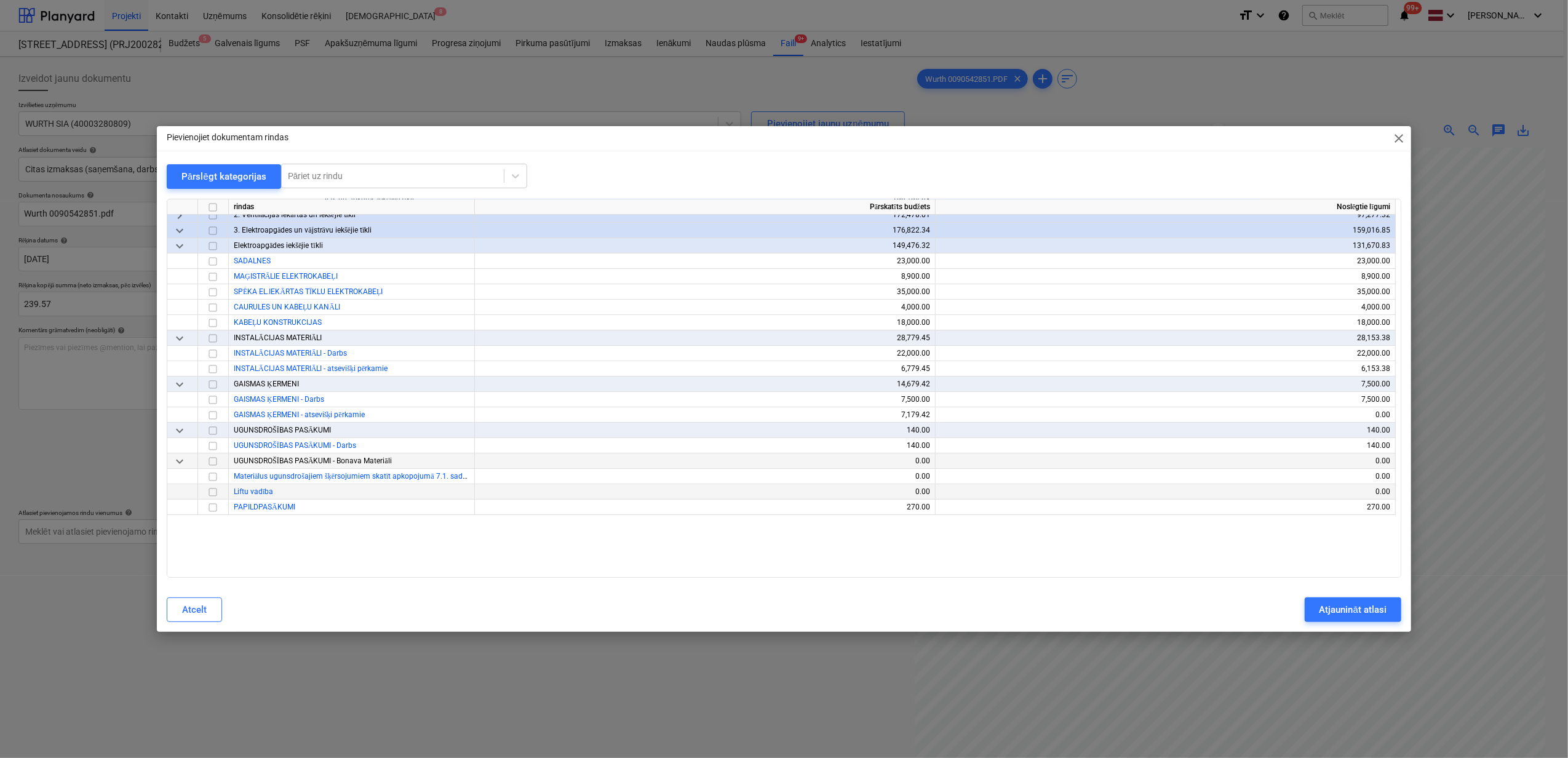
scroll to position [0, 0]
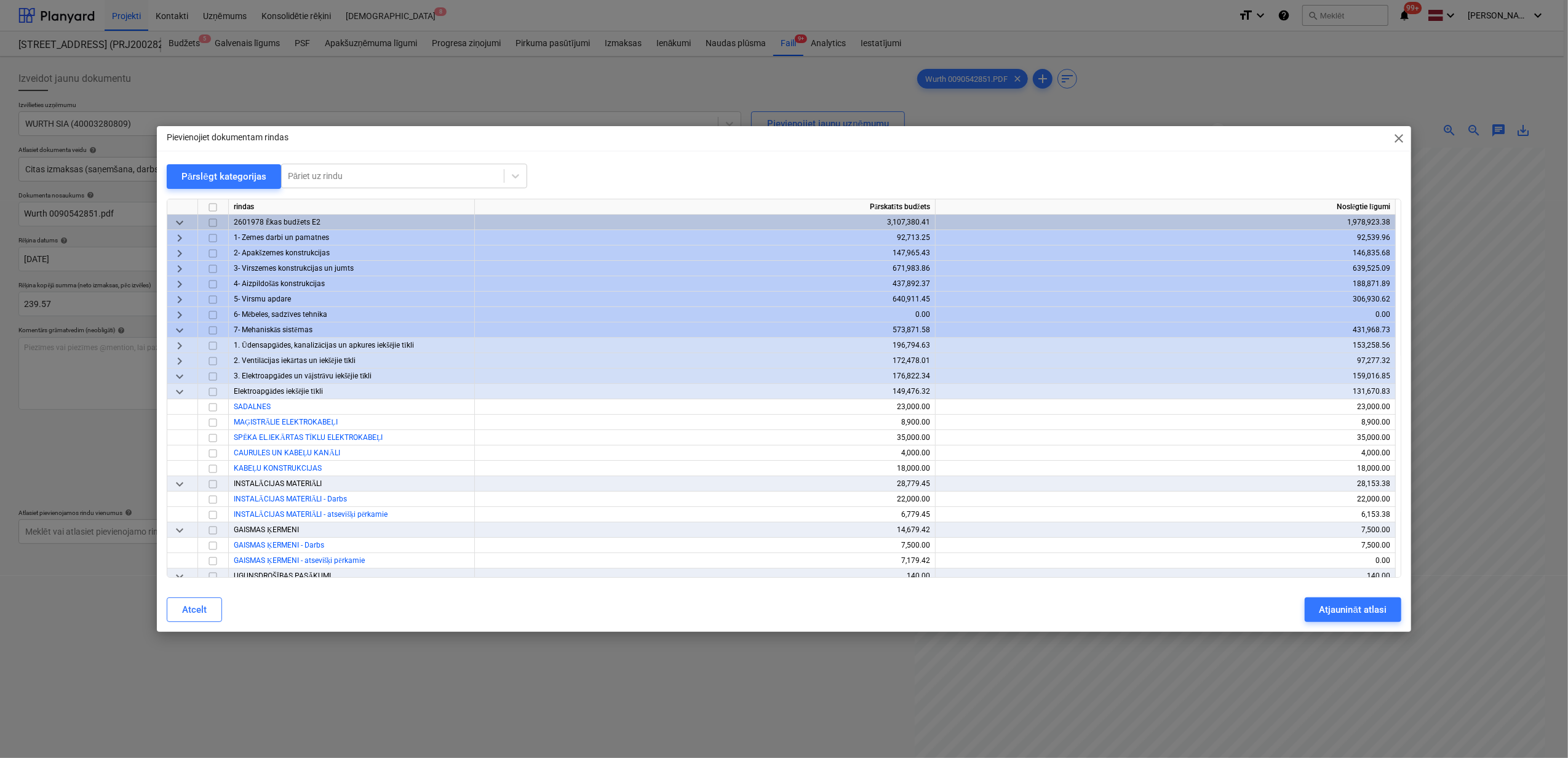
click at [178, 342] on span "keyboard_arrow_right" at bounding box center [179, 345] width 15 height 15
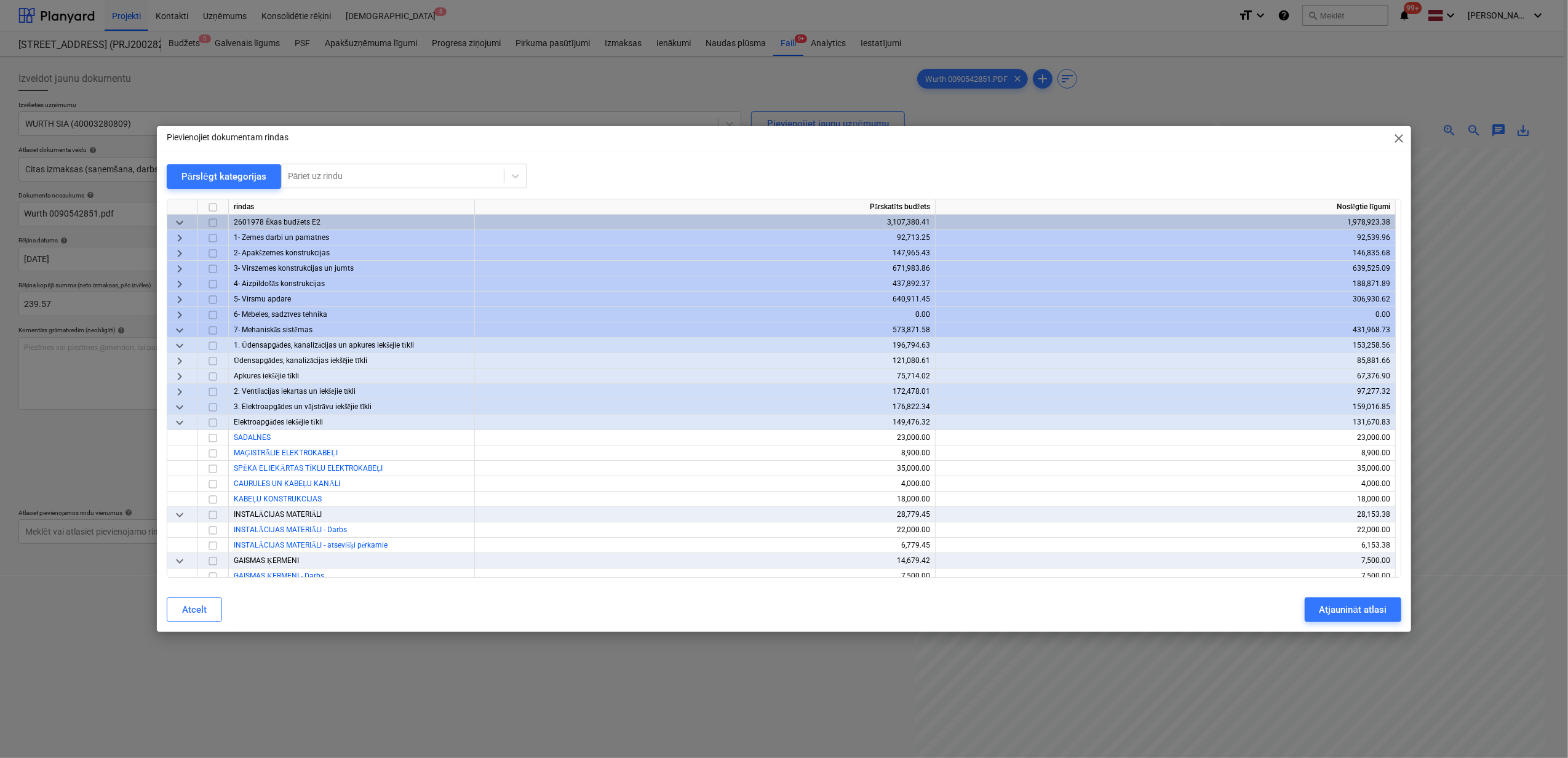
click at [179, 359] on span "keyboard_arrow_right" at bounding box center [179, 361] width 15 height 15
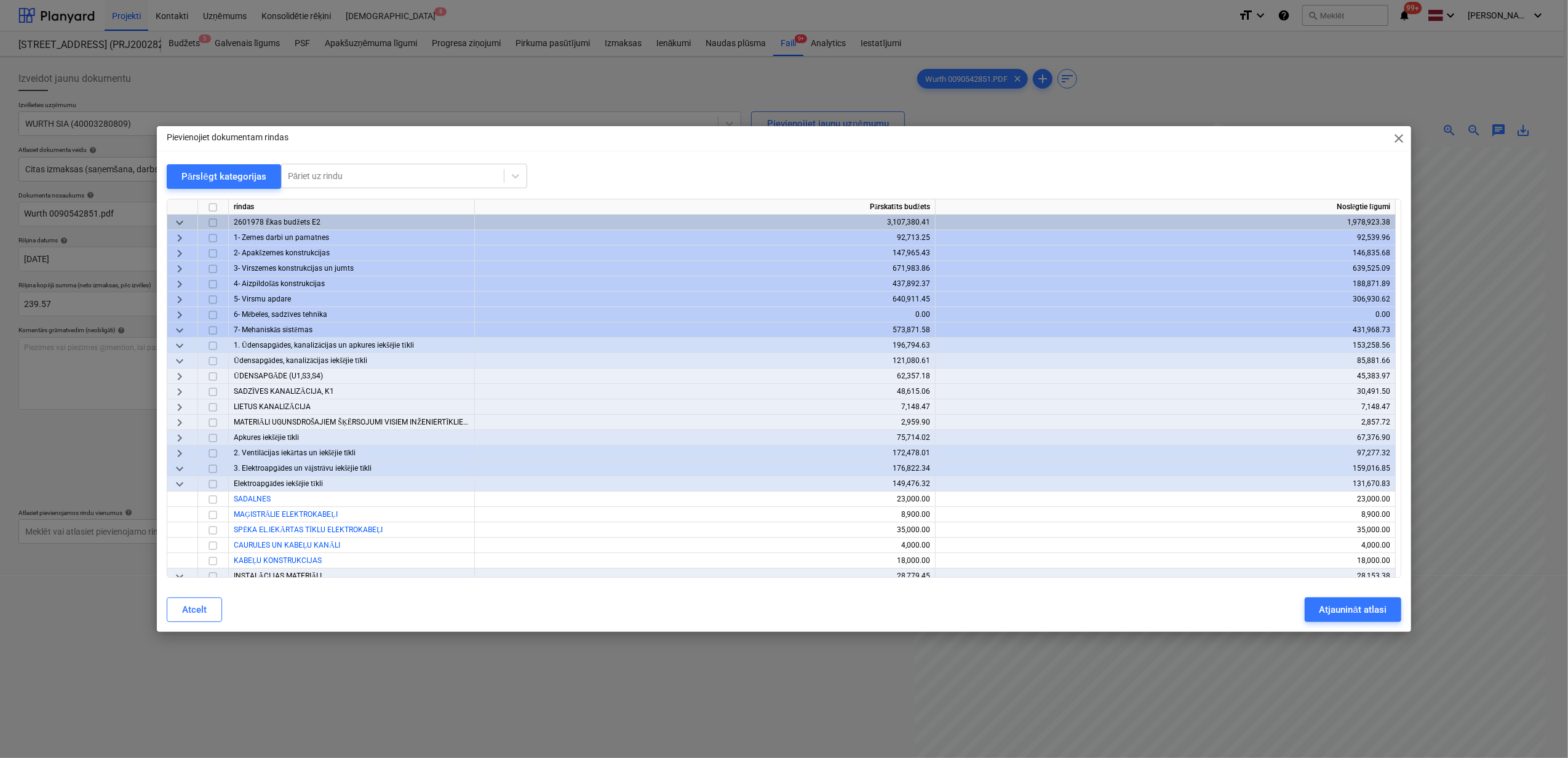
click at [183, 424] on span "keyboard_arrow_right" at bounding box center [179, 422] width 15 height 15
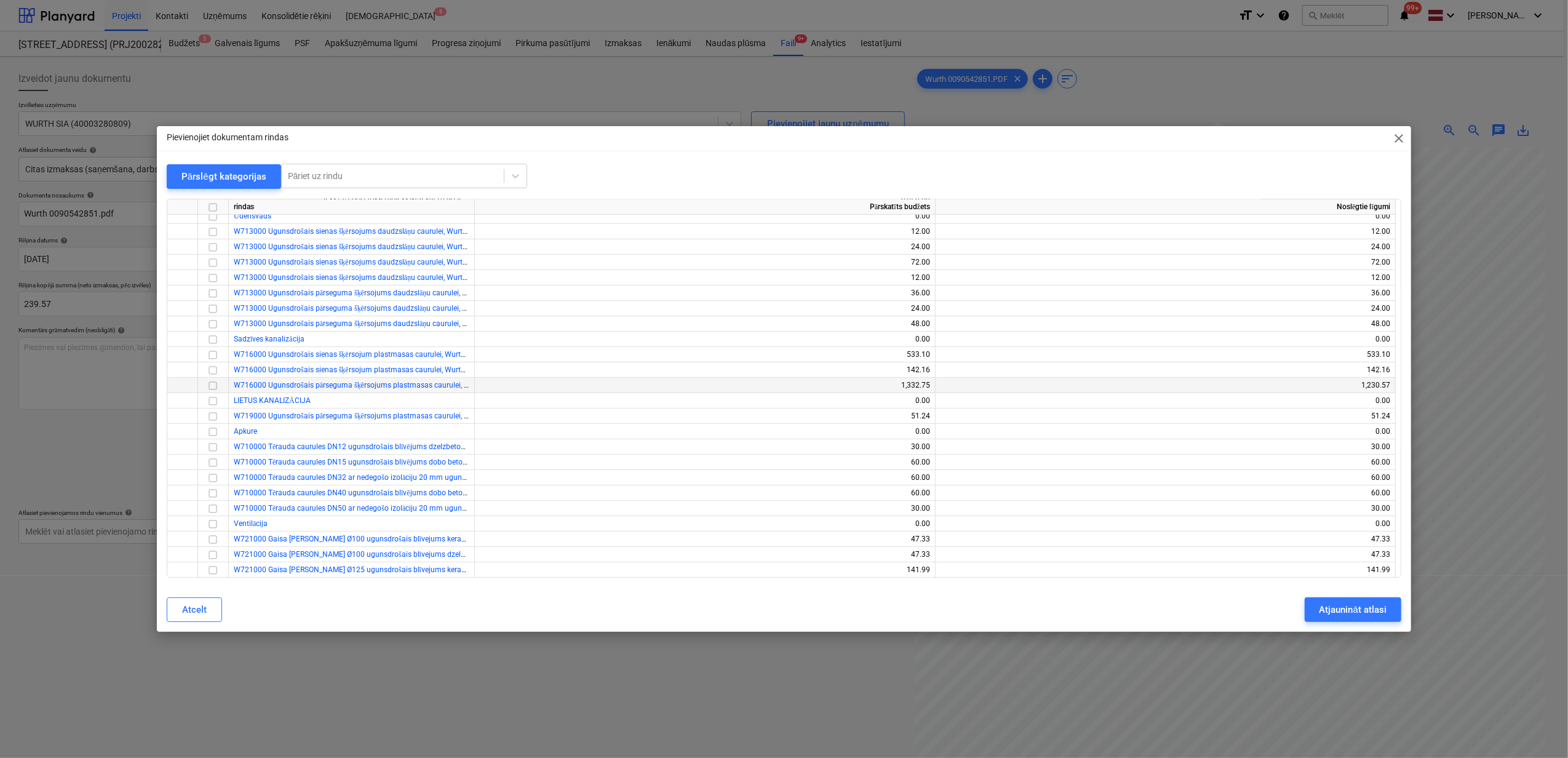
scroll to position [246, 0]
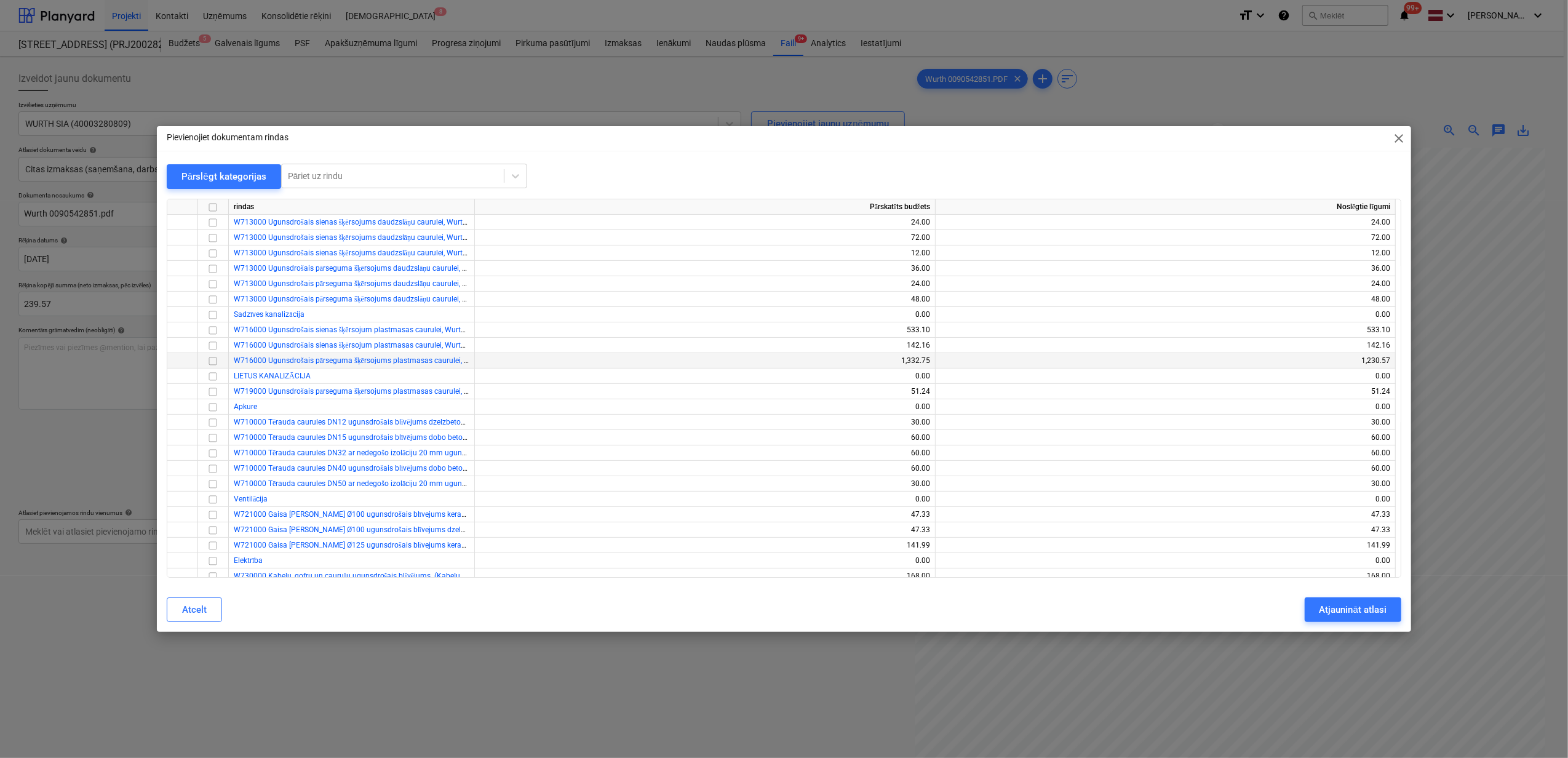
click at [214, 362] on input "checkbox" at bounding box center [213, 361] width 15 height 15
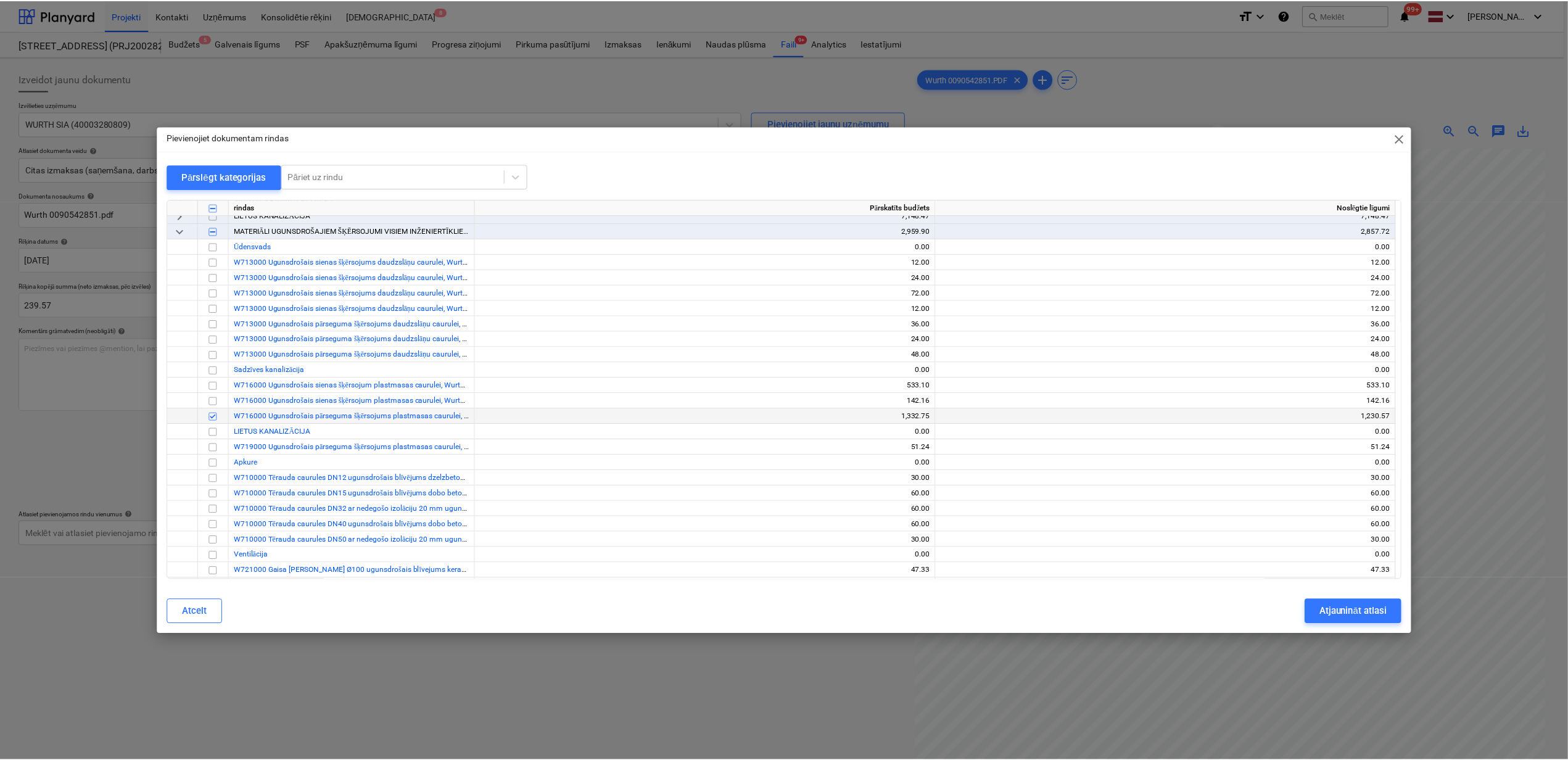
scroll to position [164, 0]
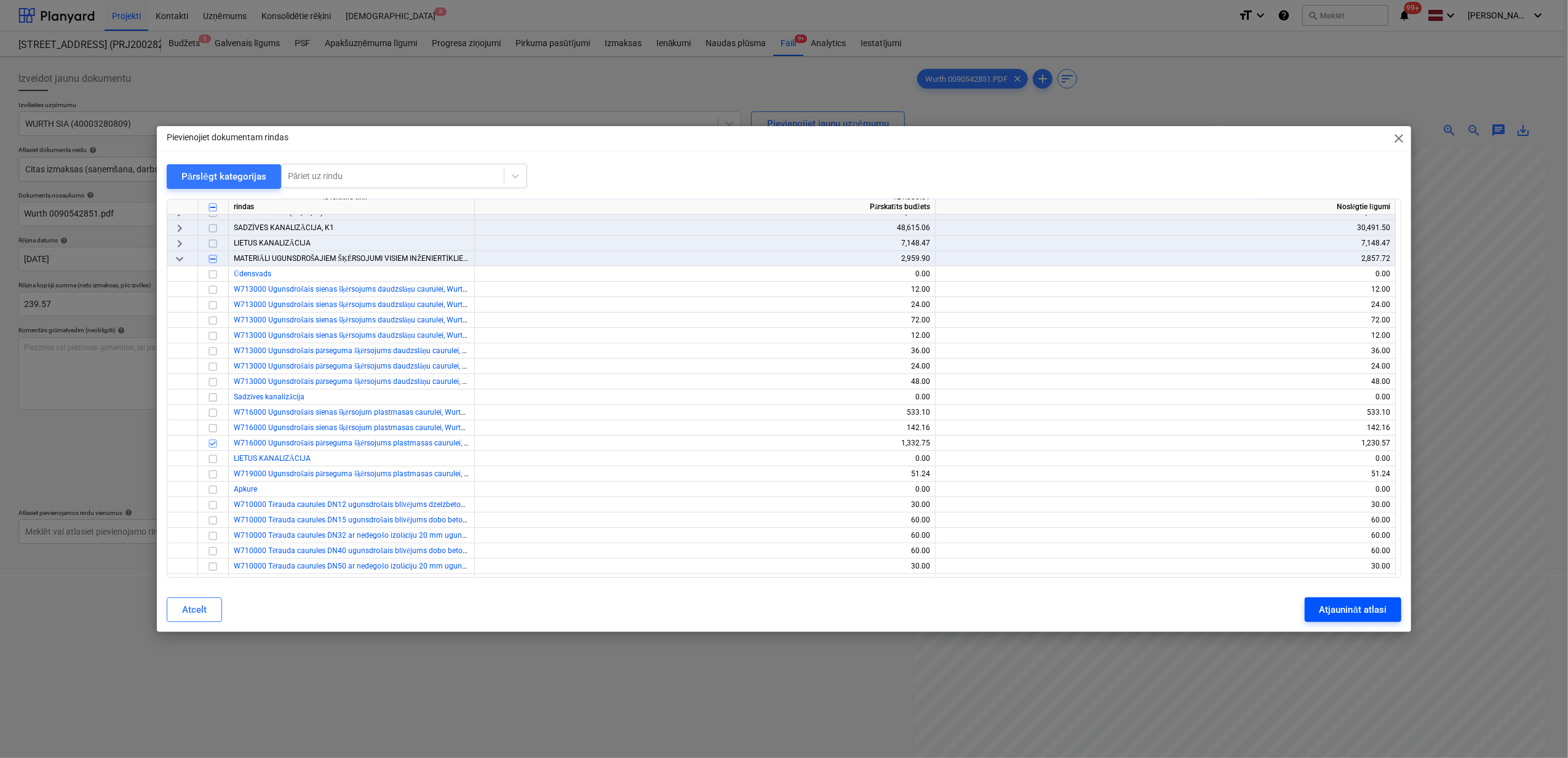
click at [1374, 610] on div "Atjaunināt atlasi" at bounding box center [1353, 609] width 67 height 16
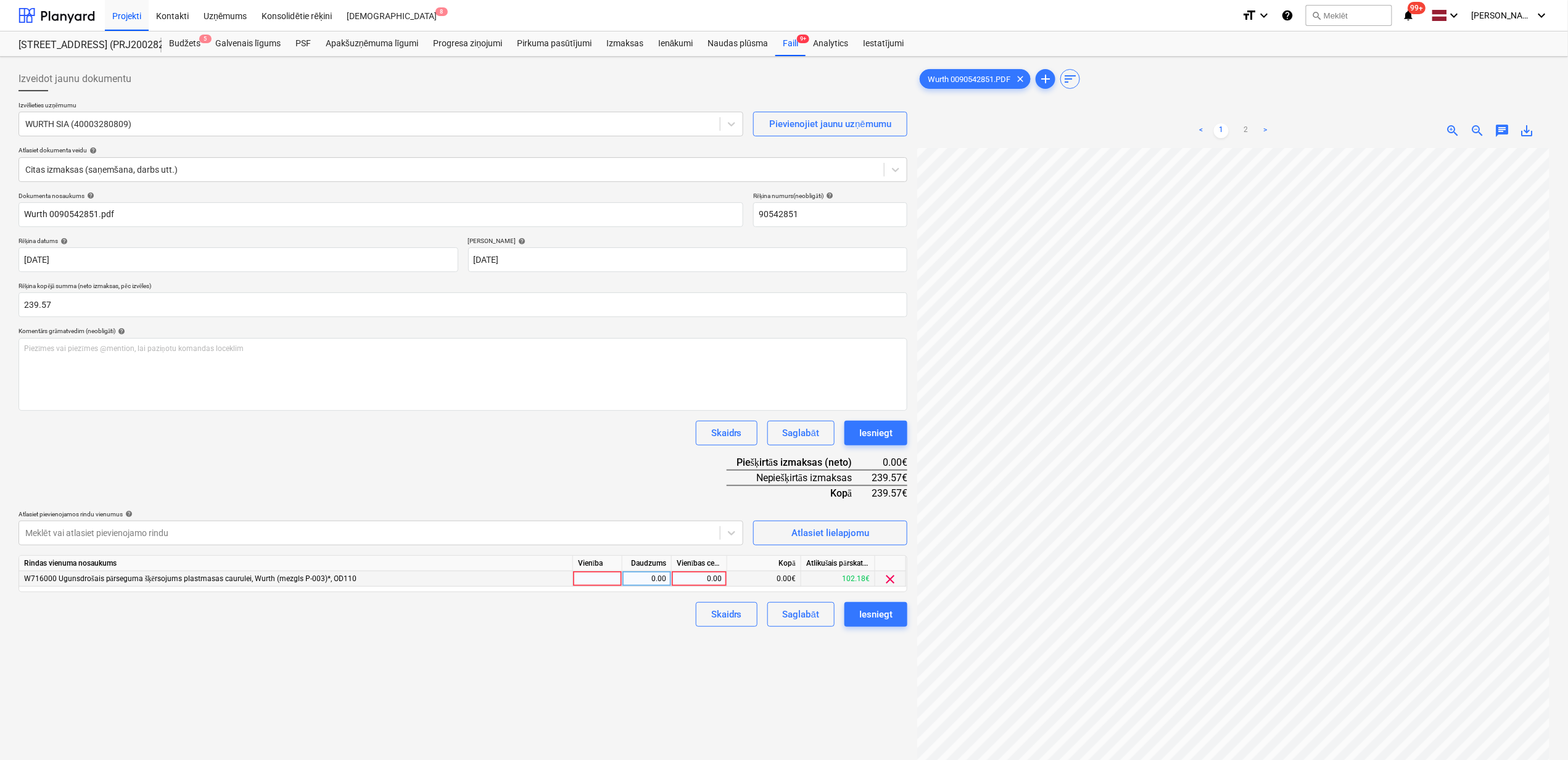
click at [698, 571] on div "0.00" at bounding box center [699, 579] width 45 height 15
type input "239.57"
click at [610, 697] on div "Izveidot jaunu dokumentu Izvēlieties uzņēmumu [PERSON_NAME] (40003280809) Pievi…" at bounding box center [463, 470] width 899 height 817
click at [871, 643] on div "Izveidot jaunu dokumentu Izvēlieties uzņēmumu [PERSON_NAME] (40003280809) Pievi…" at bounding box center [463, 470] width 899 height 817
click at [888, 610] on div "Iesniegt" at bounding box center [876, 614] width 33 height 16
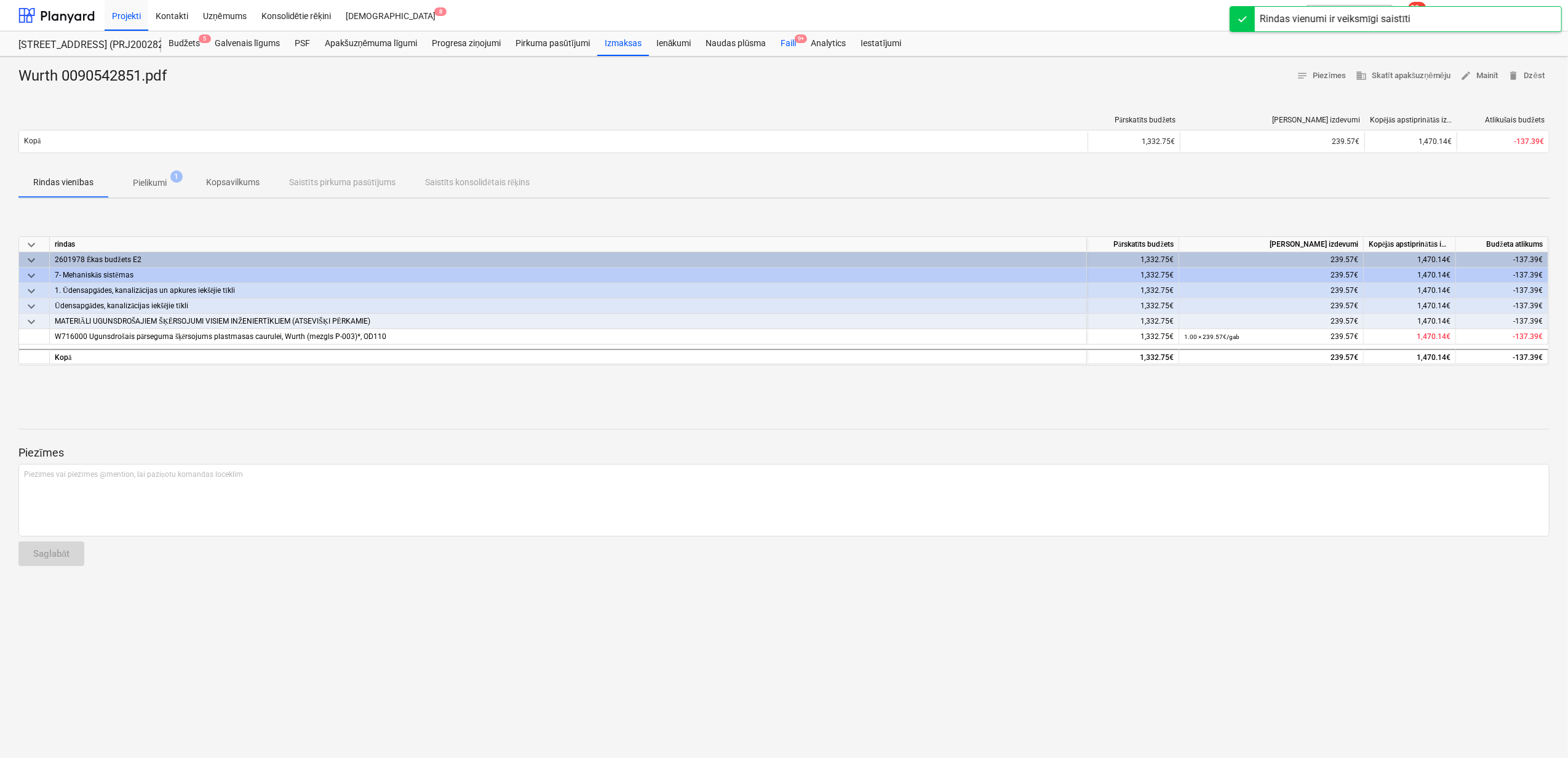
click at [785, 42] on div "Faili 9+" at bounding box center [788, 44] width 30 height 24
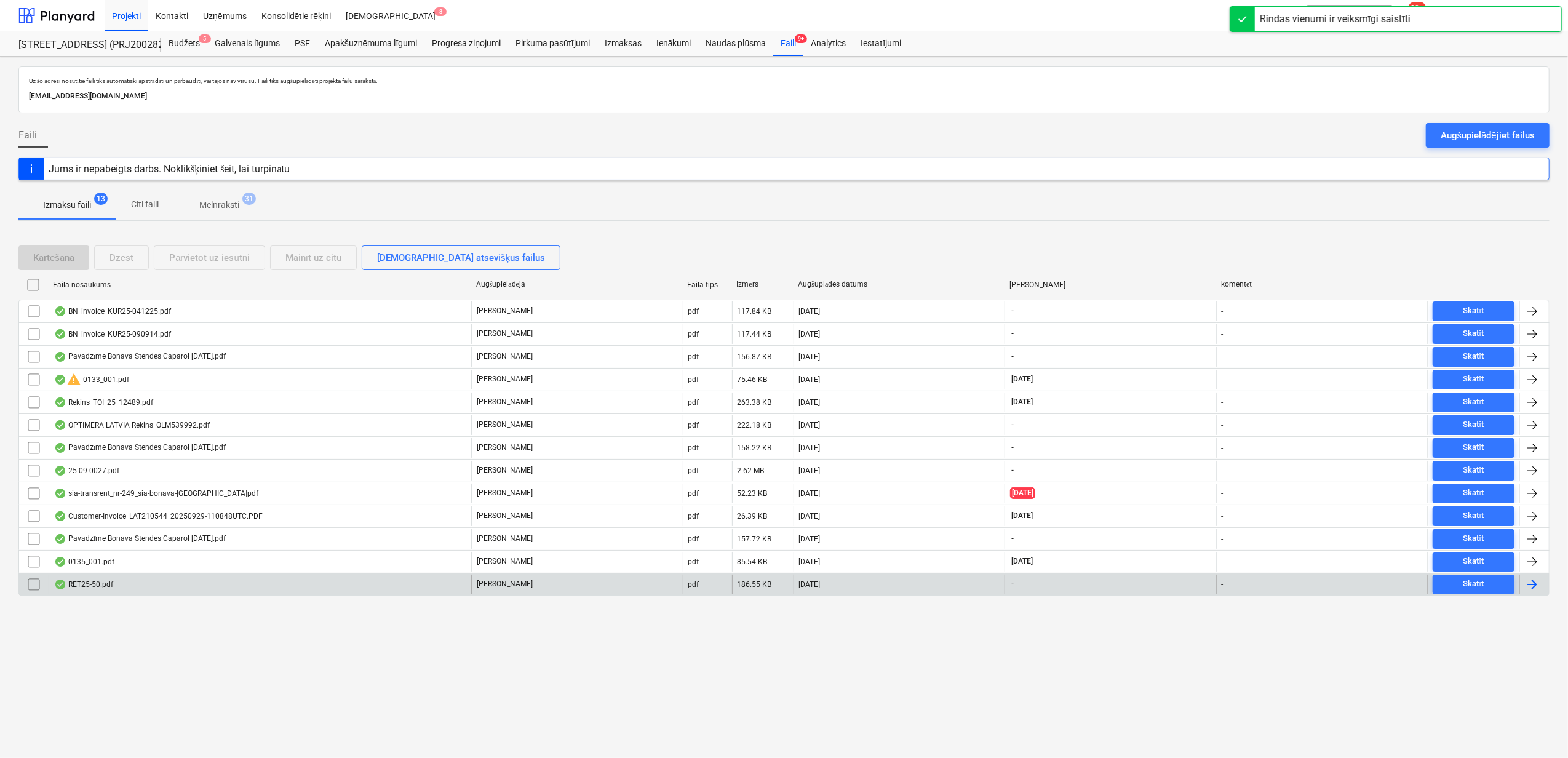
click at [140, 582] on div "RET25-50.pdf" at bounding box center [260, 584] width 423 height 19
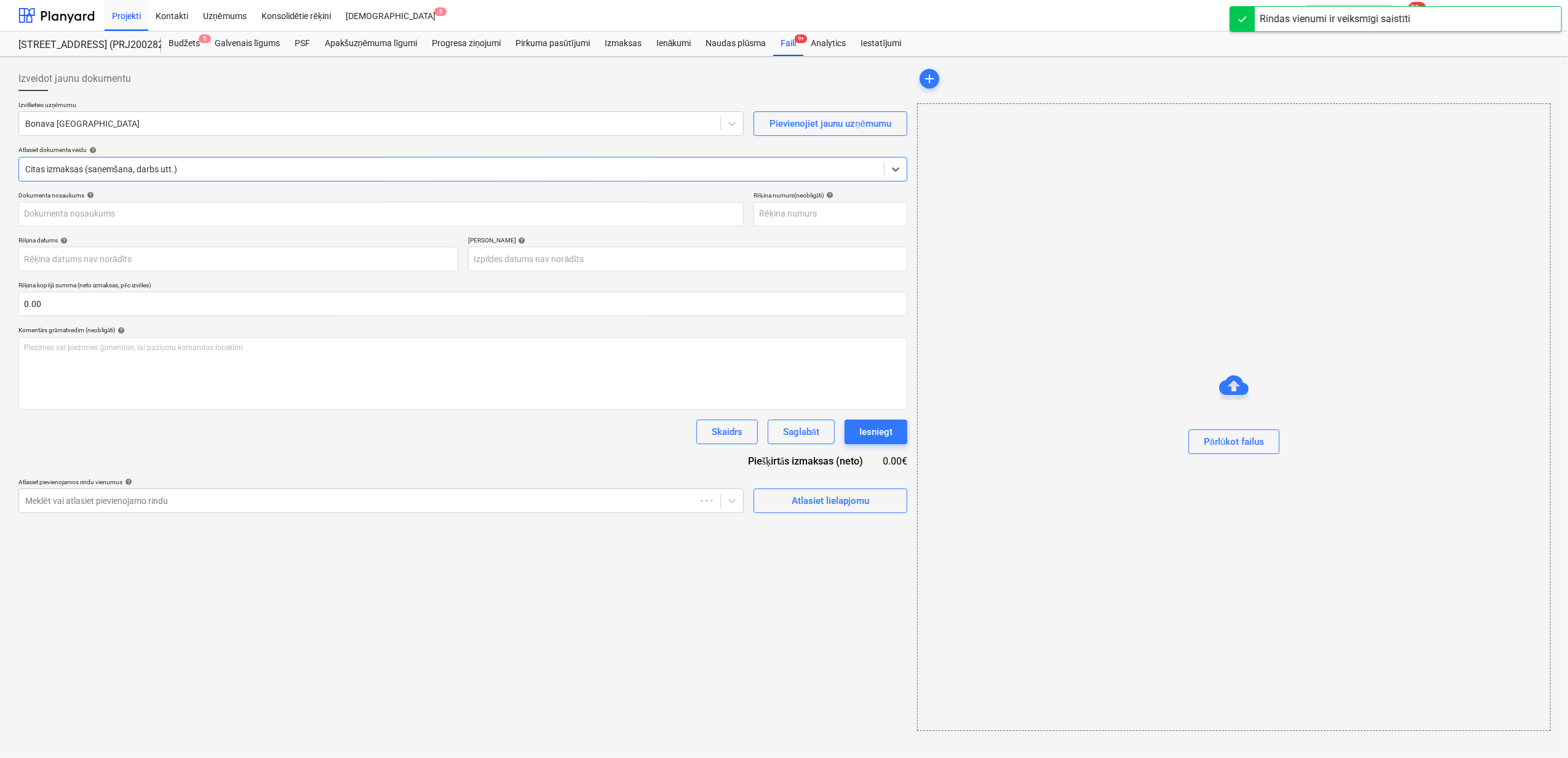
type input "RET25-50"
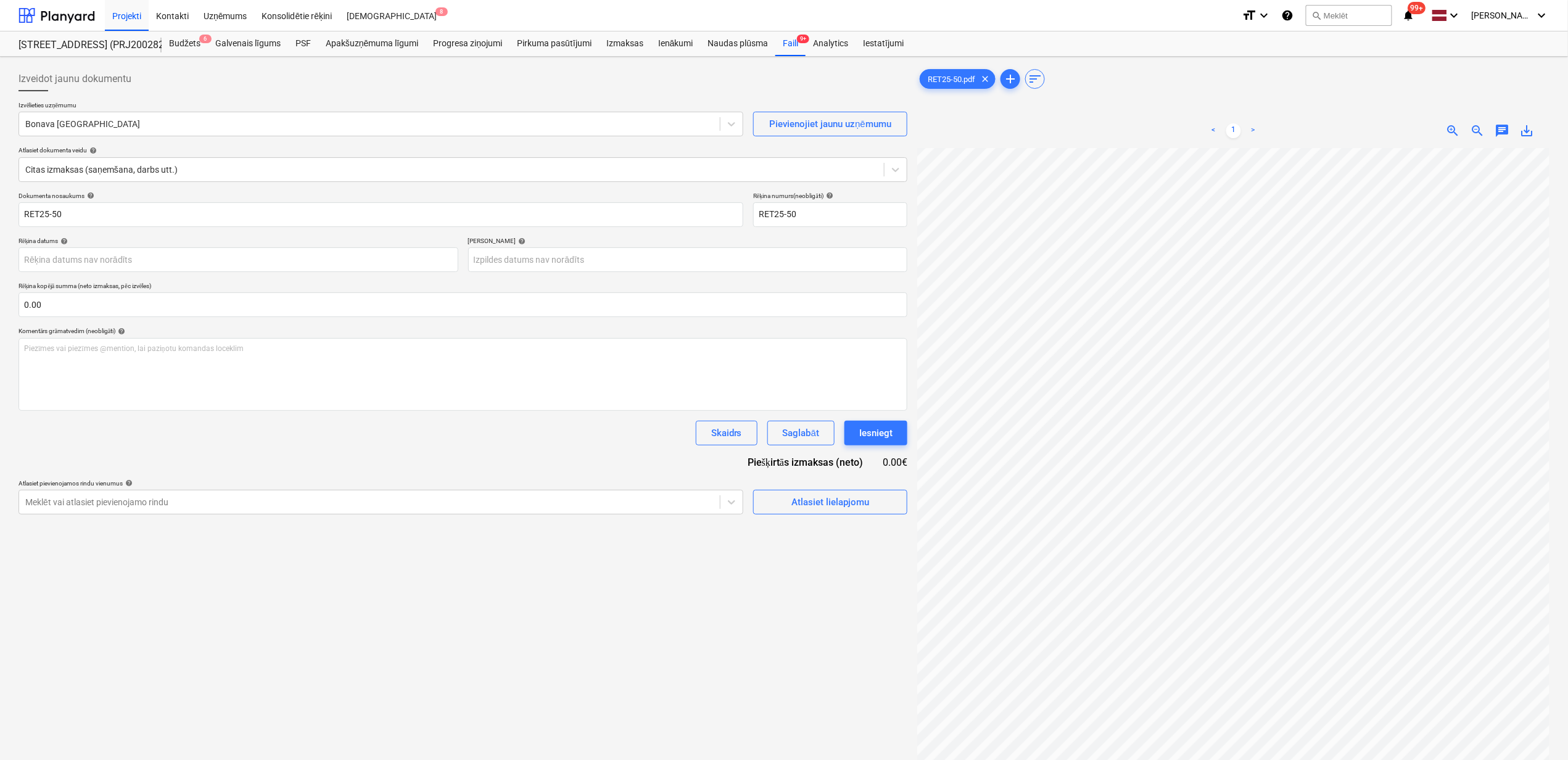
scroll to position [4, 24]
click at [145, 136] on div "Bonava [GEOGRAPHIC_DATA]" at bounding box center [381, 124] width 725 height 24
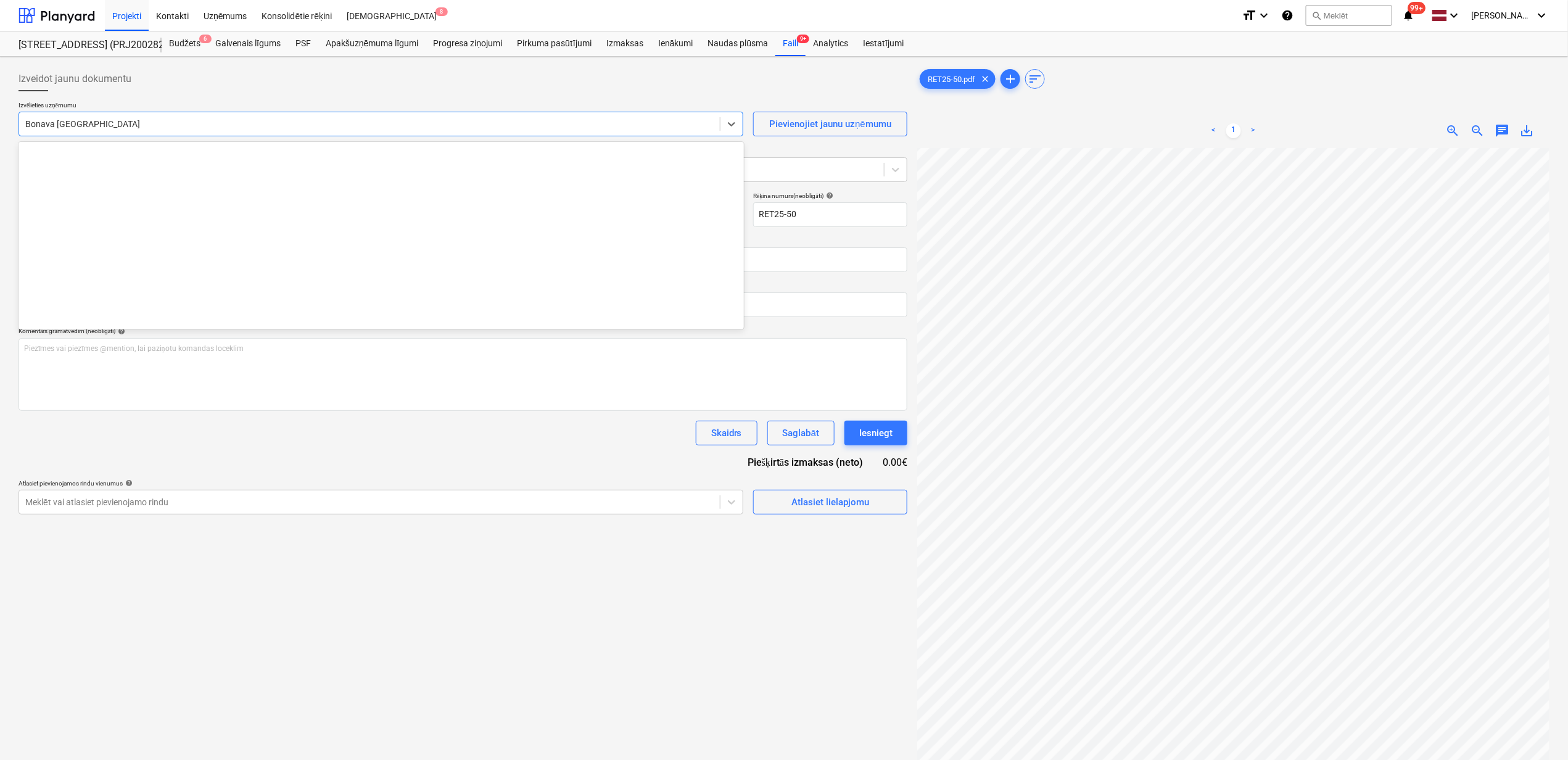
scroll to position [2288, 0]
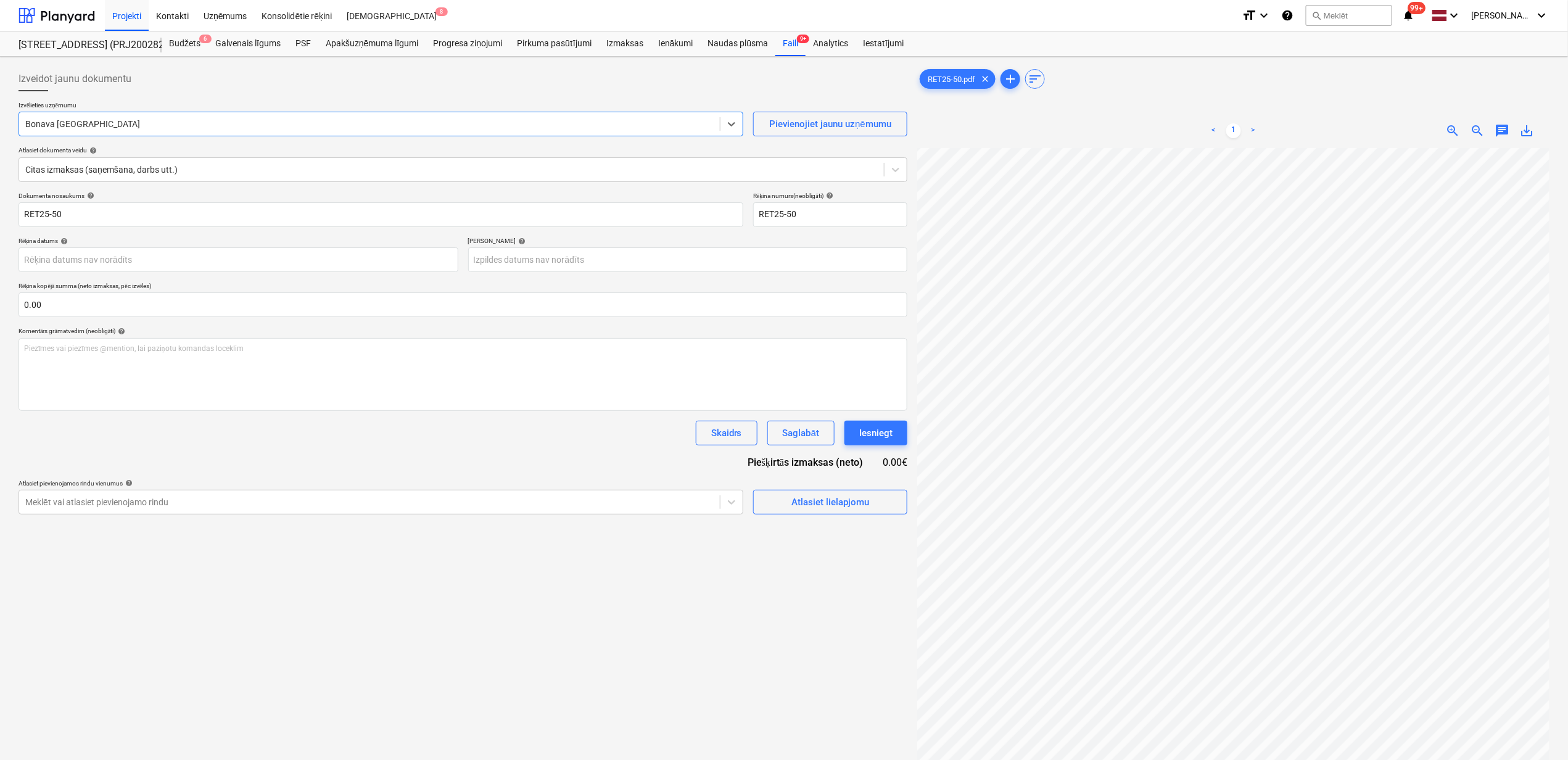
click at [145, 127] on div at bounding box center [369, 124] width 688 height 12
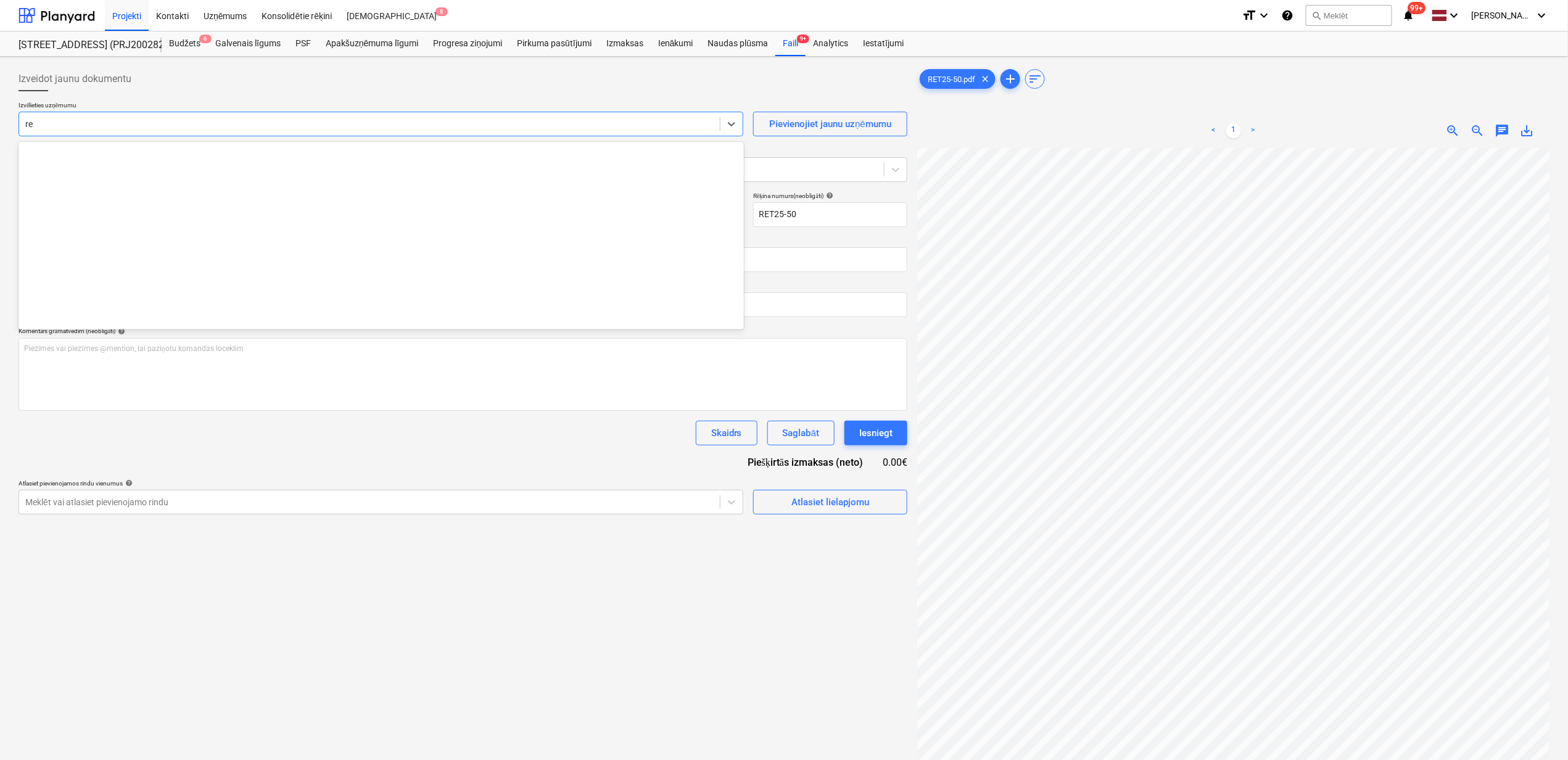
scroll to position [1154, 0]
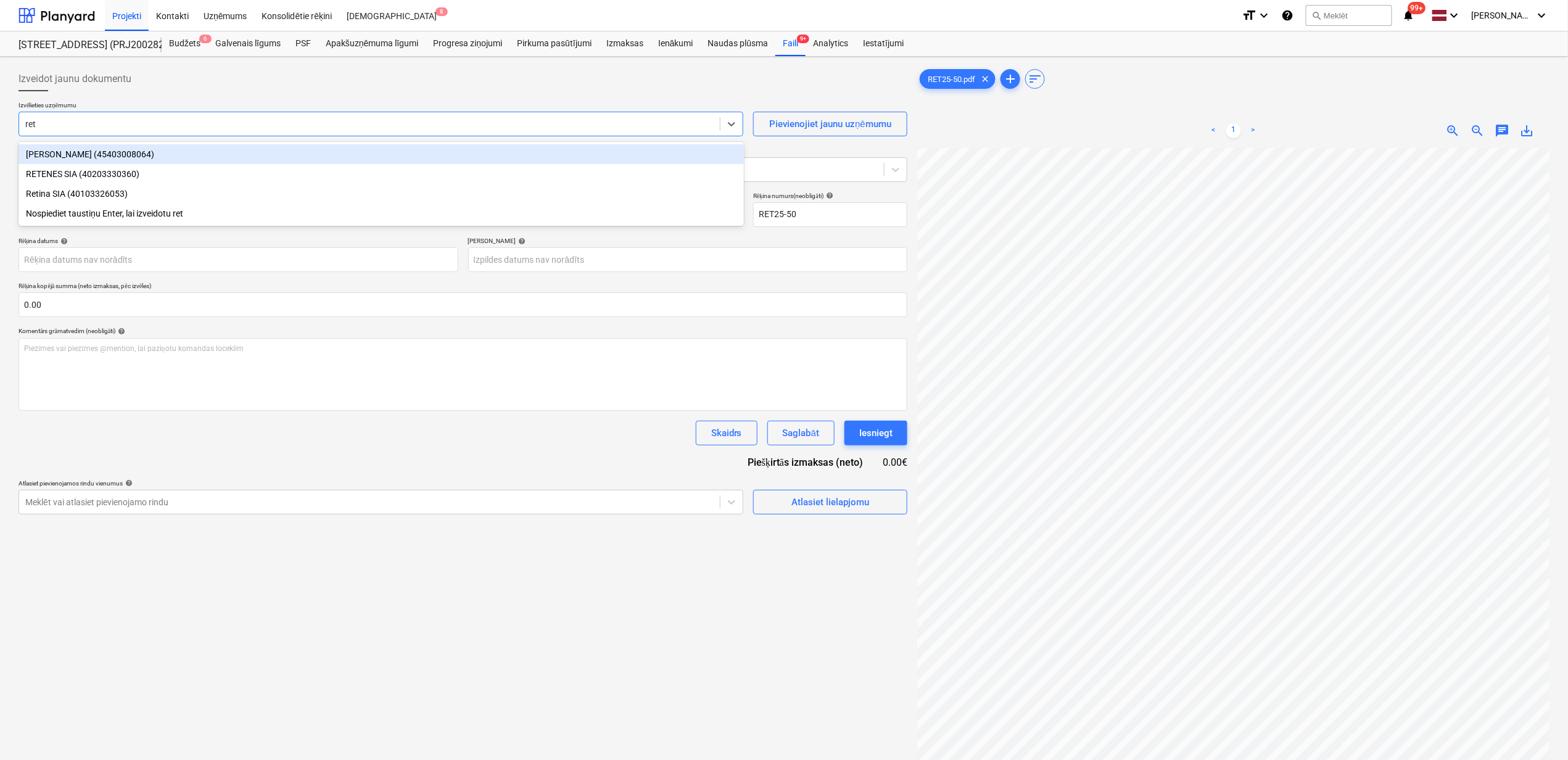
type input "rete"
click at [171, 160] on div "RETENES SIA (40203330360)" at bounding box center [382, 154] width 726 height 19
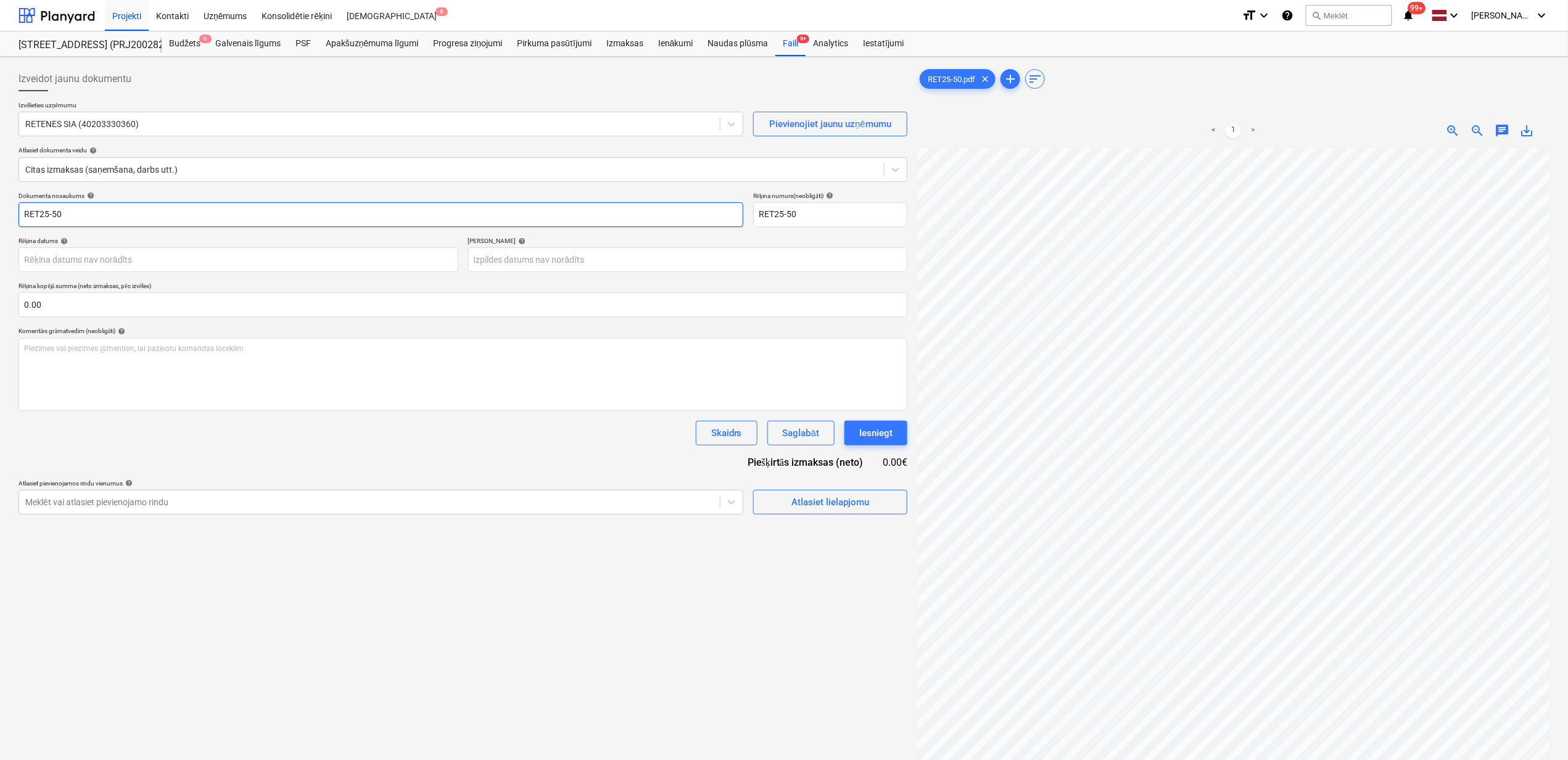
click at [130, 220] on input "RET25-50" at bounding box center [381, 214] width 725 height 24
type input "RET25-50.pdf"
click at [227, 263] on body "Projekti Kontakti Uzņēmums Konsolidētie rēķini Iesūtne 8 format_size keyboard_a…" at bounding box center [784, 380] width 1568 height 760
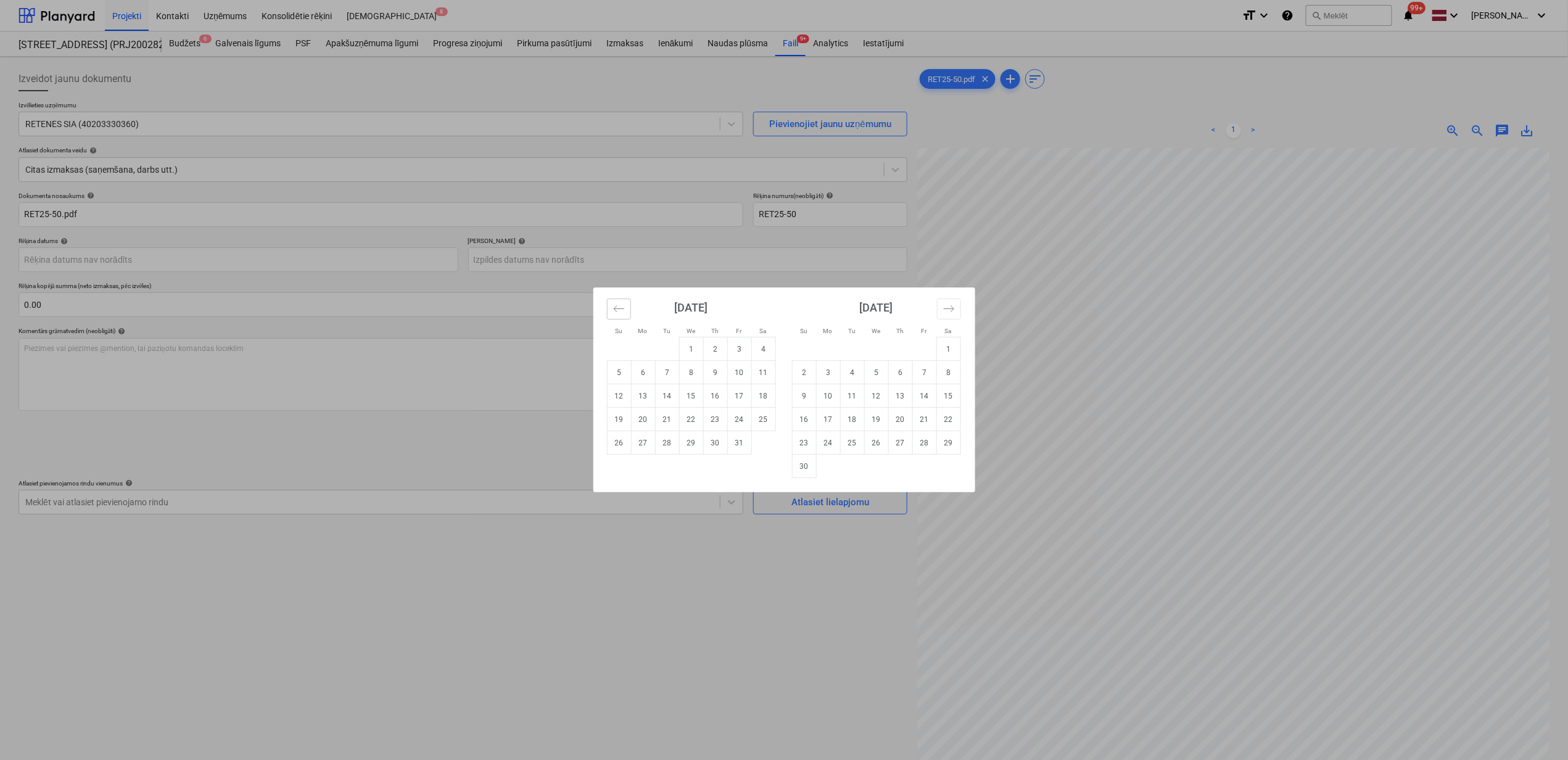
click at [615, 307] on icon "Move backward to switch to the previous month." at bounding box center [619, 309] width 12 height 12
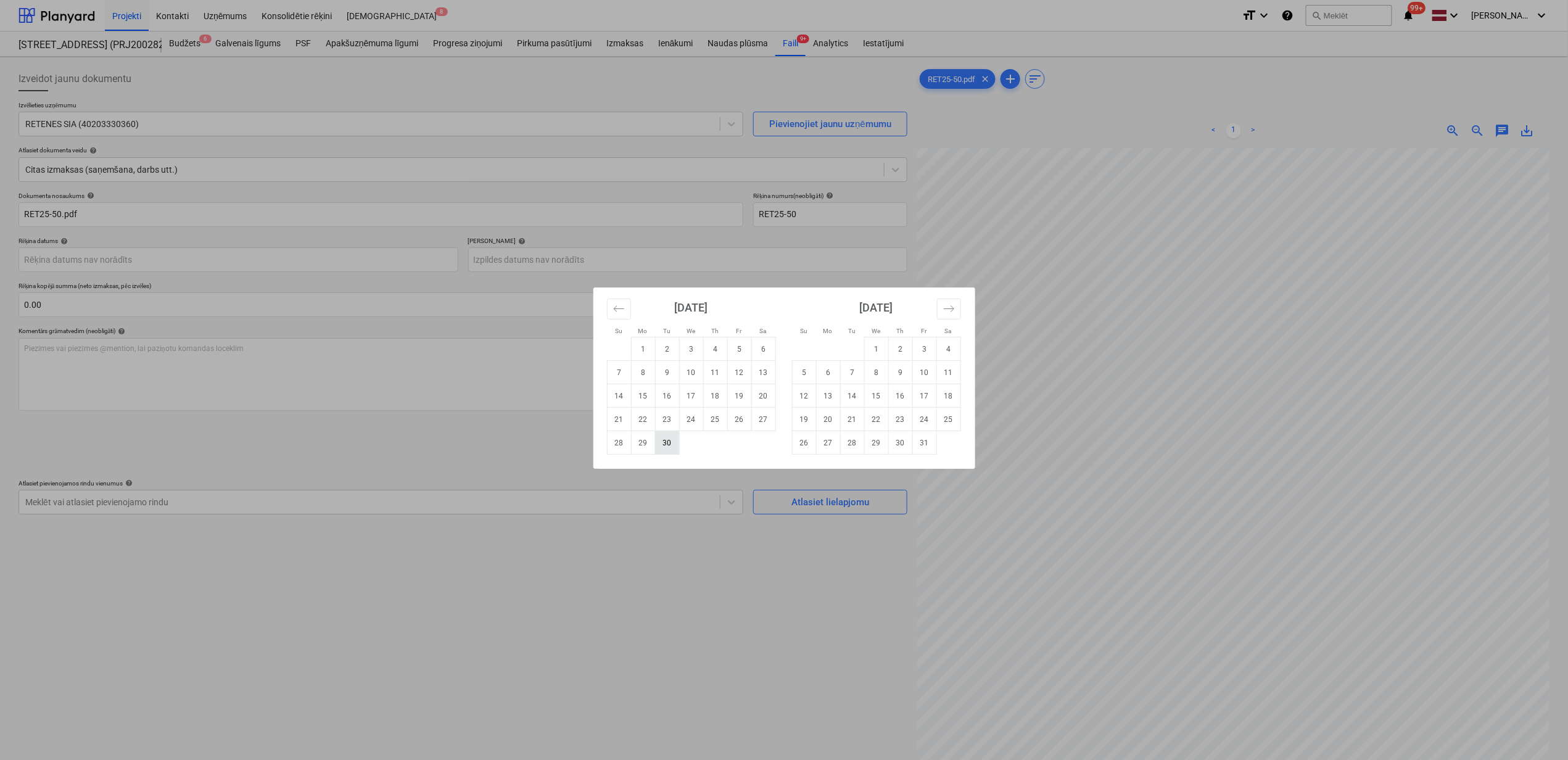
click at [675, 445] on td "30" at bounding box center [667, 443] width 24 height 24
type input "[DATE]"
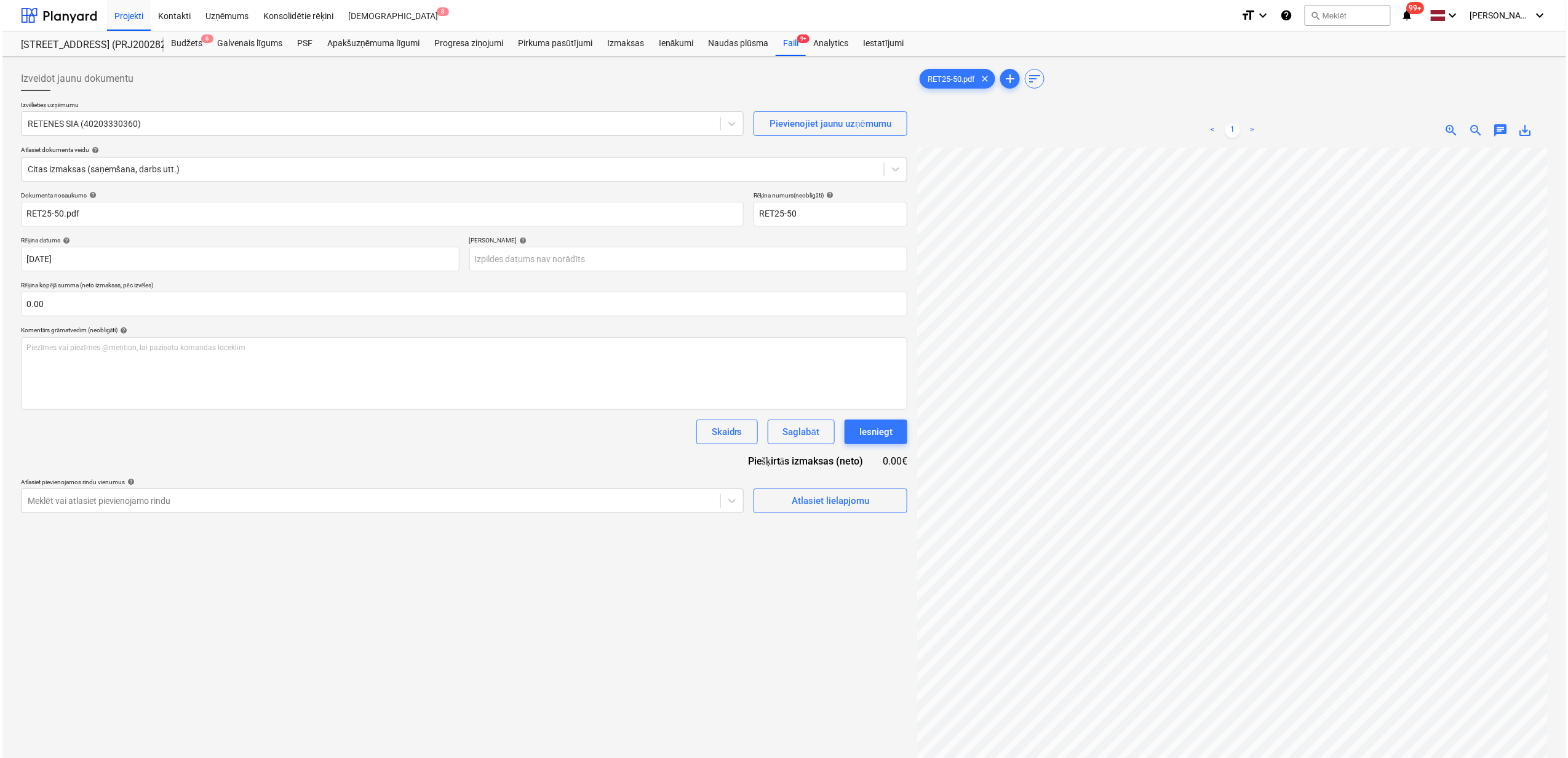
scroll to position [50, 93]
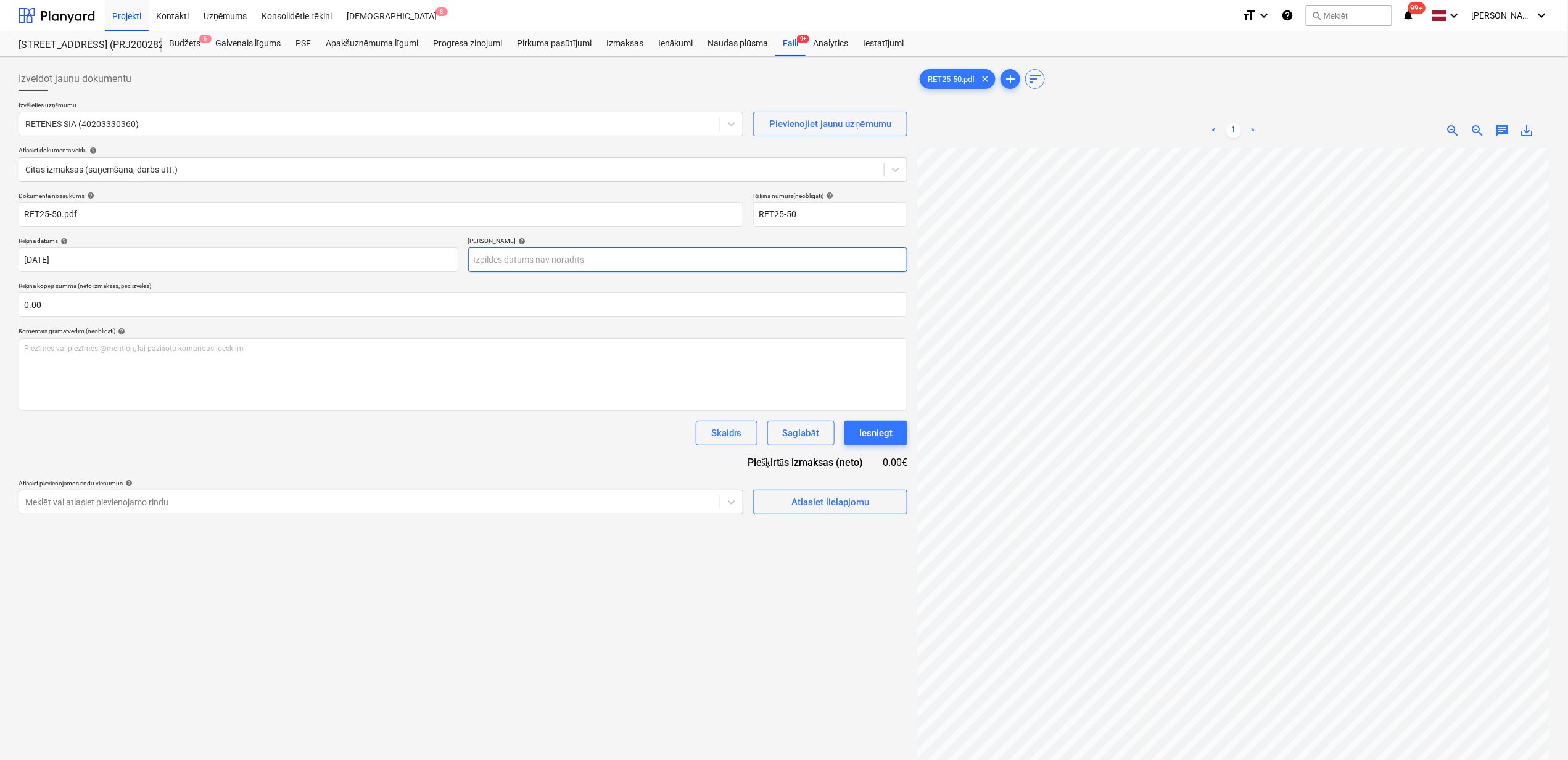
click at [608, 266] on body "Projekti Kontakti Uzņēmums Konsolidētie rēķini Iesūtne 8 format_size keyboard_a…" at bounding box center [784, 380] width 1568 height 760
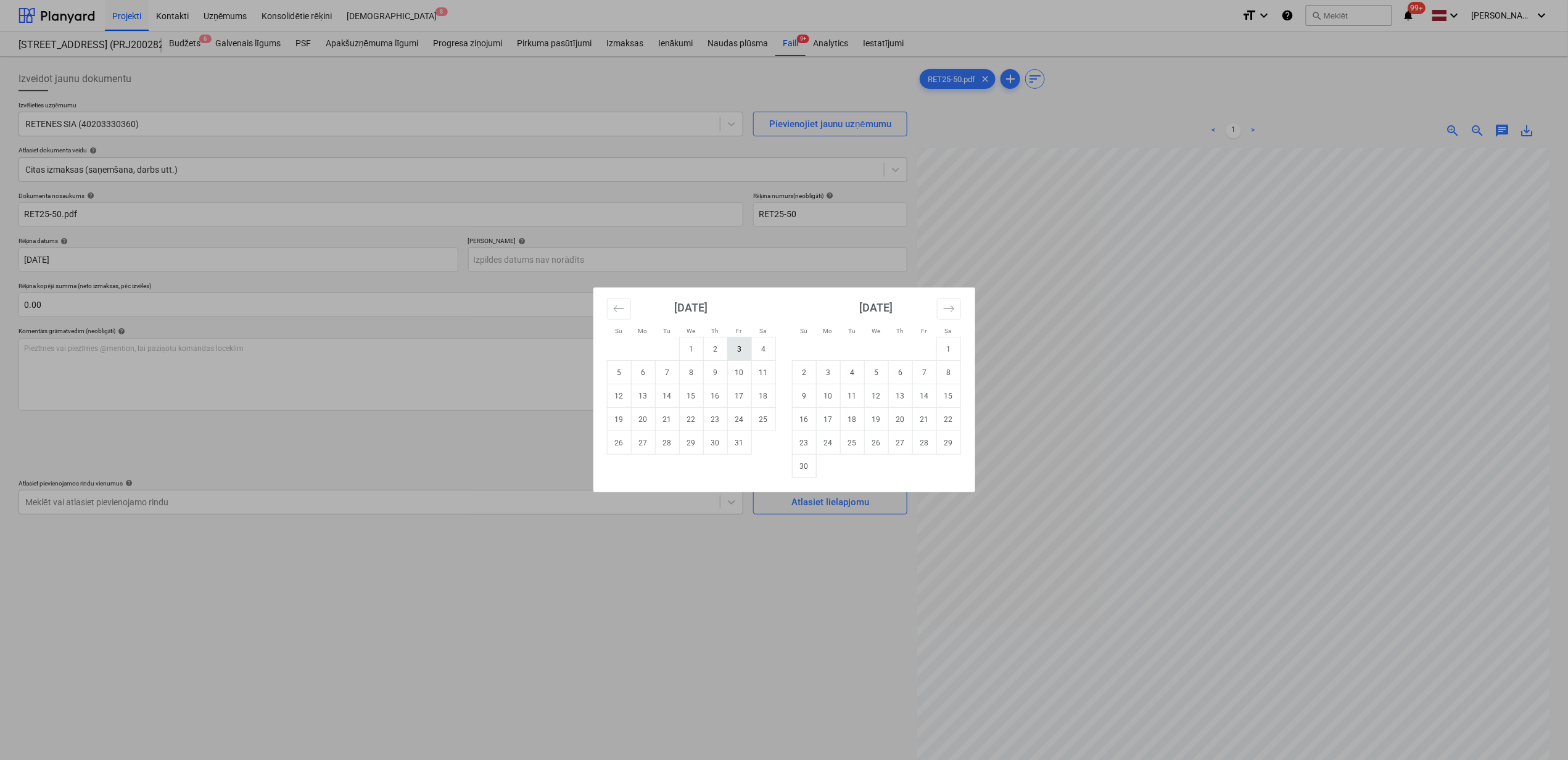
drag, startPoint x: 744, startPoint y: 353, endPoint x: 726, endPoint y: 423, distance: 72.3
click at [743, 353] on td "3" at bounding box center [739, 349] width 24 height 24
type input "[DATE]"
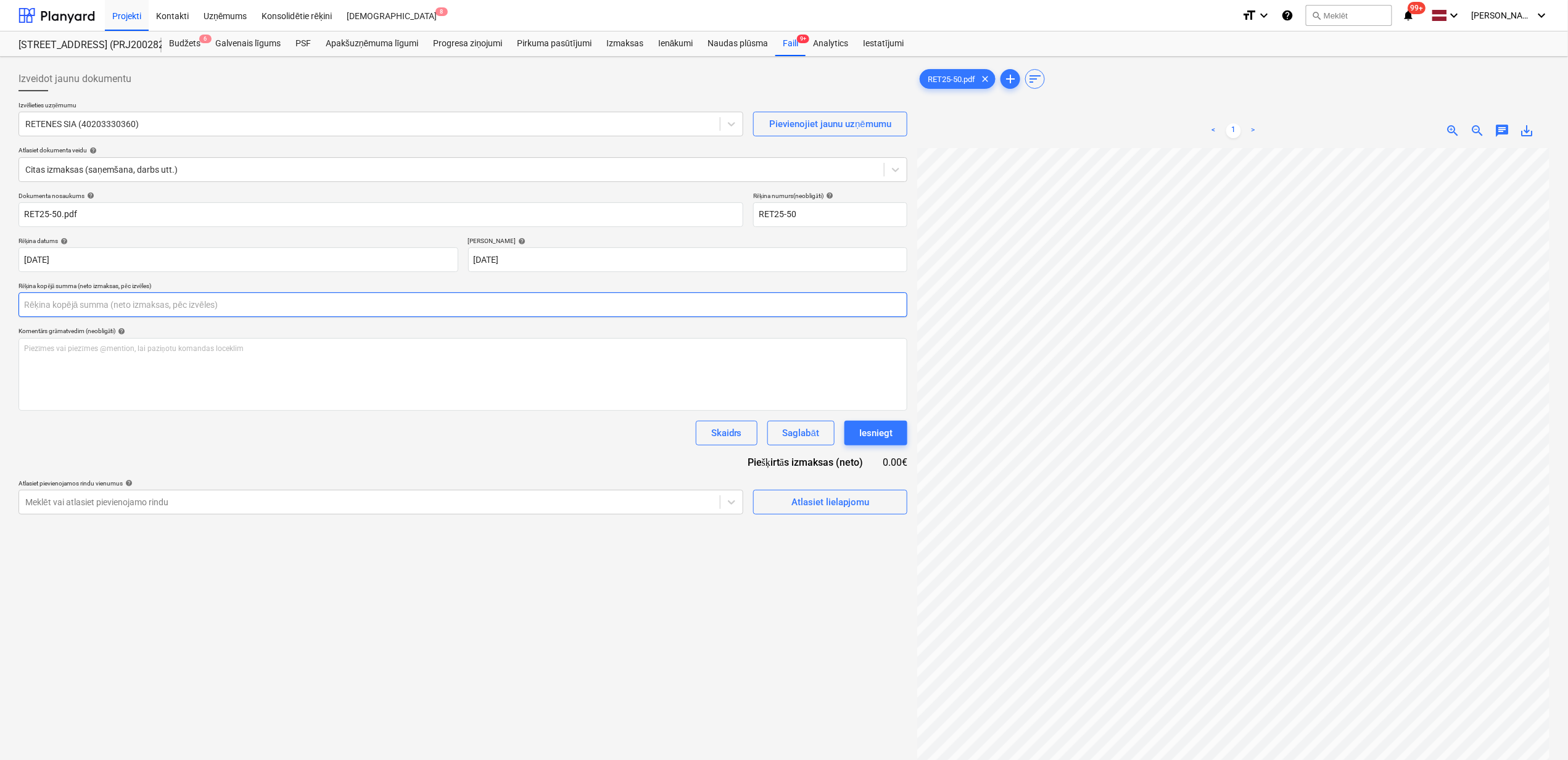
click at [217, 314] on input "text" at bounding box center [463, 304] width 889 height 24
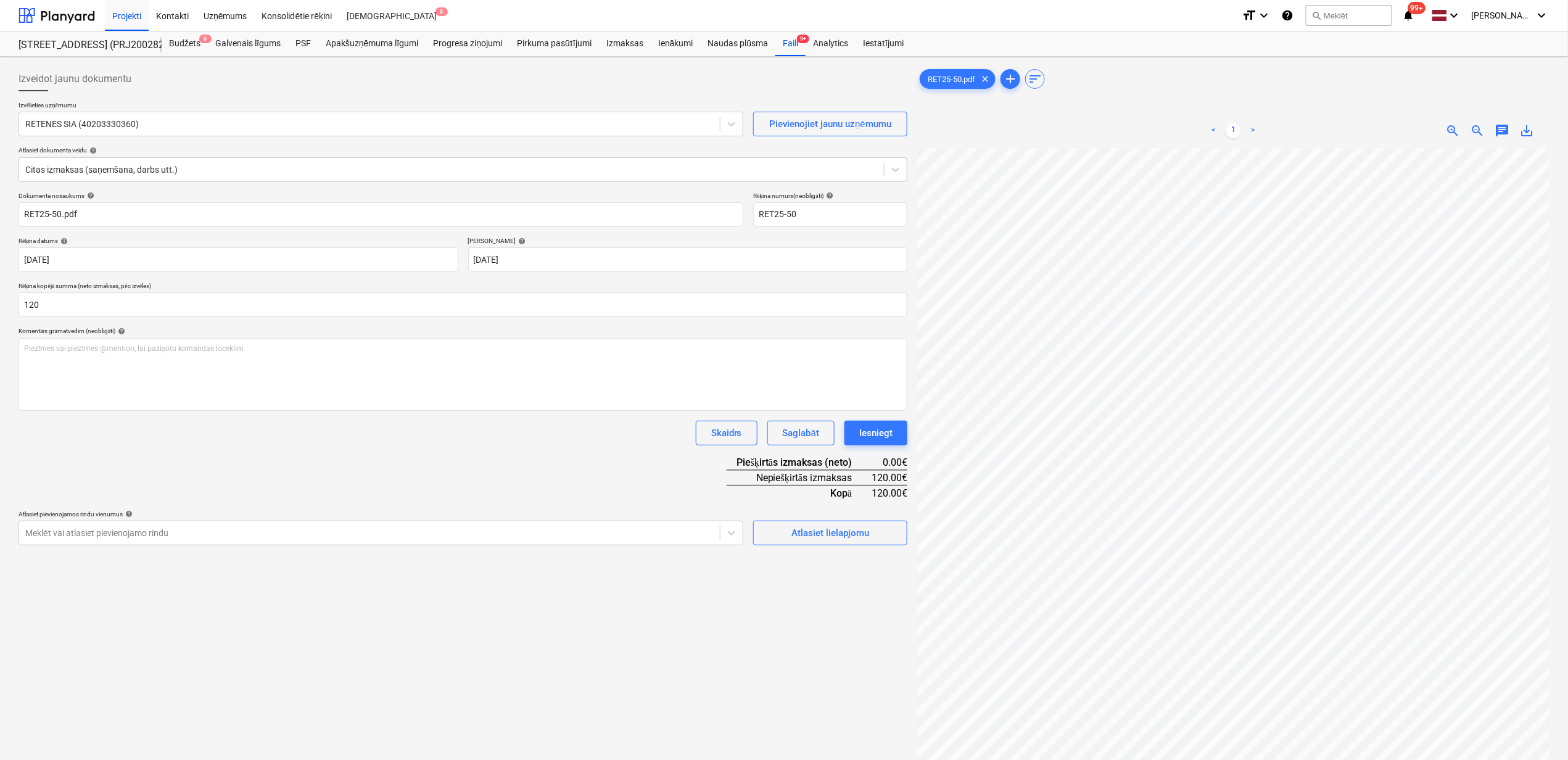
type input "120.00"
click at [448, 475] on div "Dokumenta nosaukums help RET25-50.pdf Rēķina numurs (neobligāti) help RET25-50 …" at bounding box center [463, 368] width 889 height 353
click at [791, 525] on span "Atlasiet lielapjomu" at bounding box center [830, 533] width 123 height 16
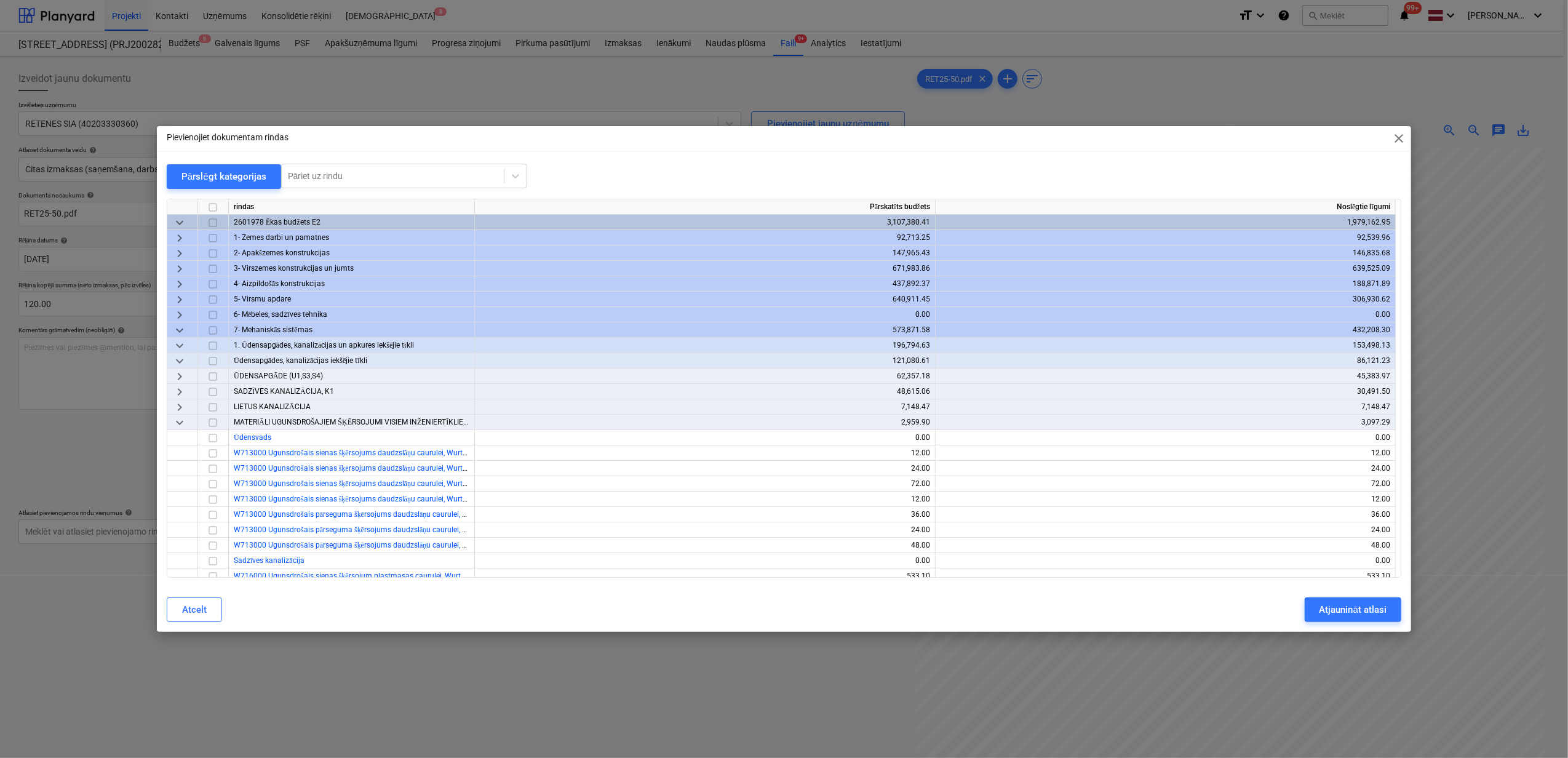
click at [182, 329] on span "keyboard_arrow_down" at bounding box center [179, 330] width 15 height 15
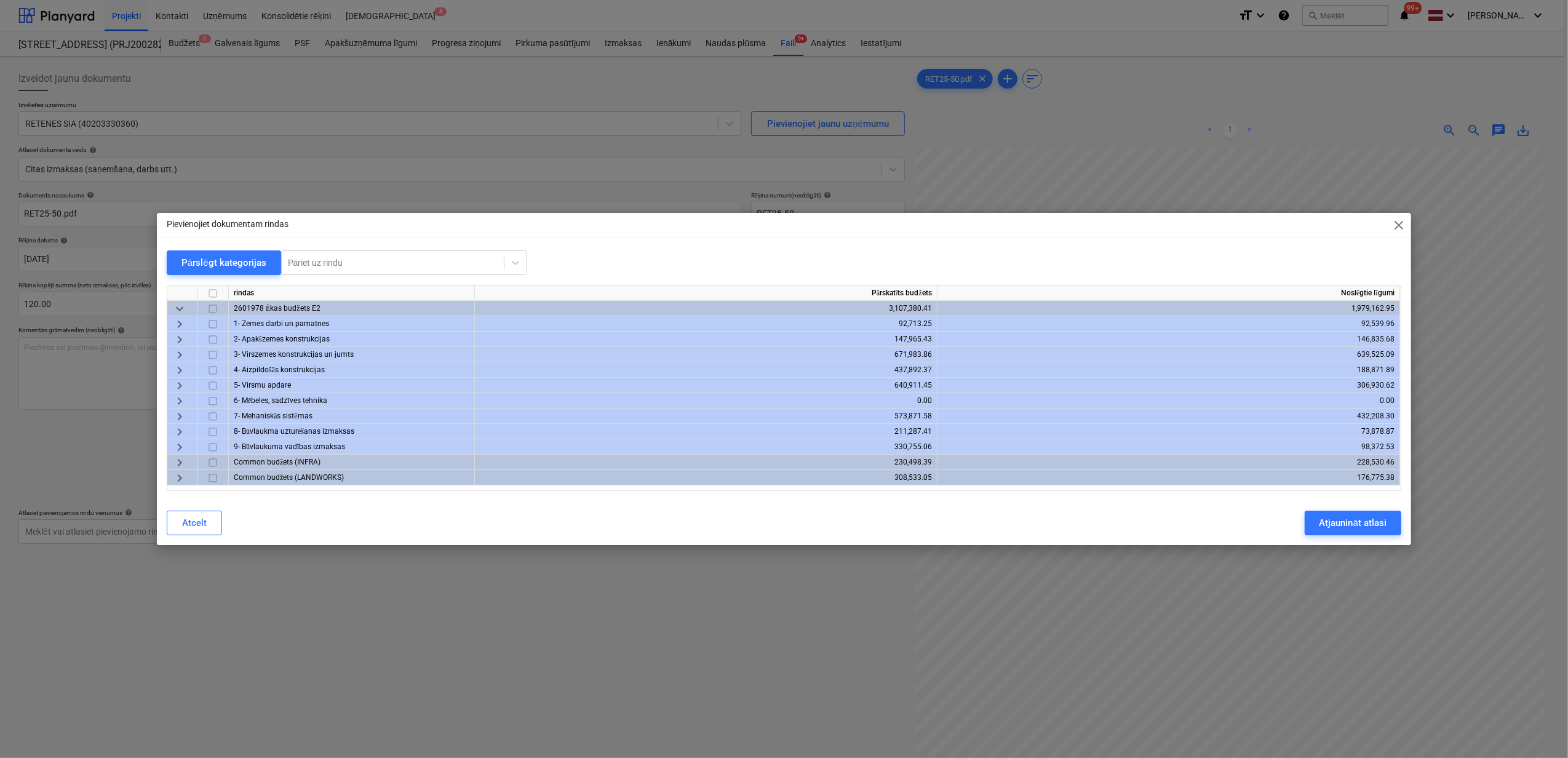
click at [181, 431] on span "keyboard_arrow_right" at bounding box center [179, 431] width 15 height 15
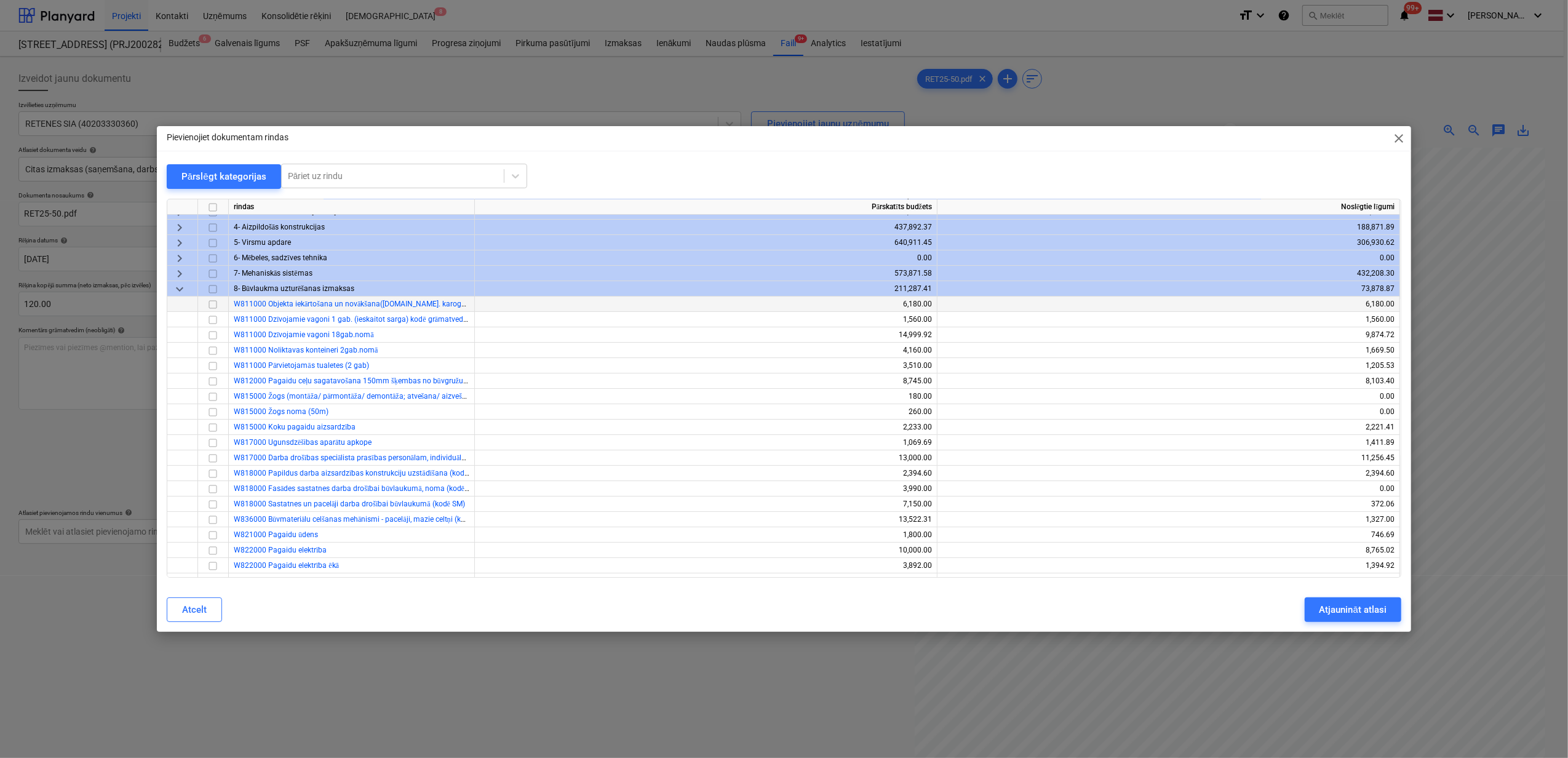
scroll to position [82, 0]
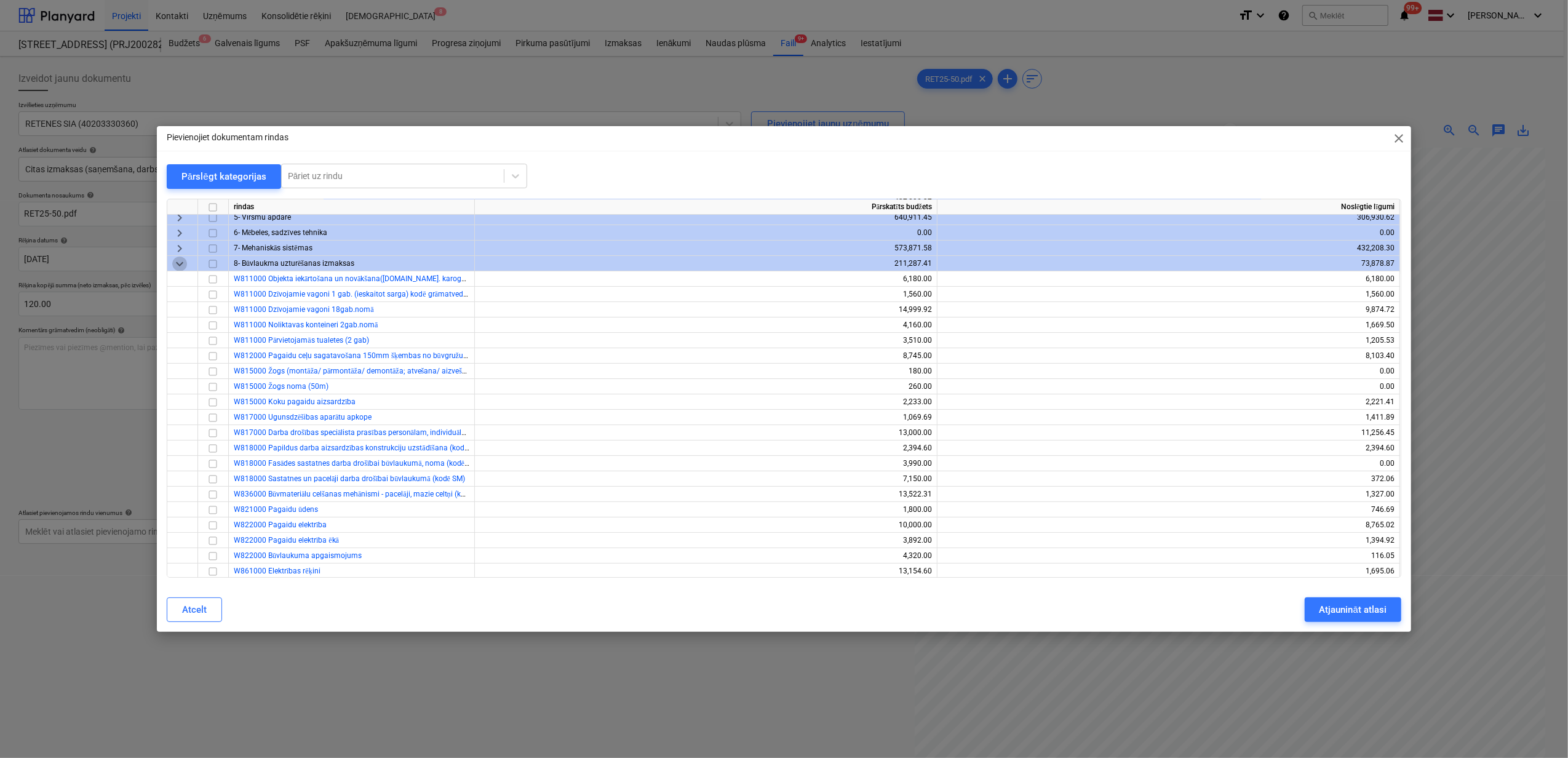
click at [178, 266] on span "keyboard_arrow_down" at bounding box center [179, 263] width 15 height 15
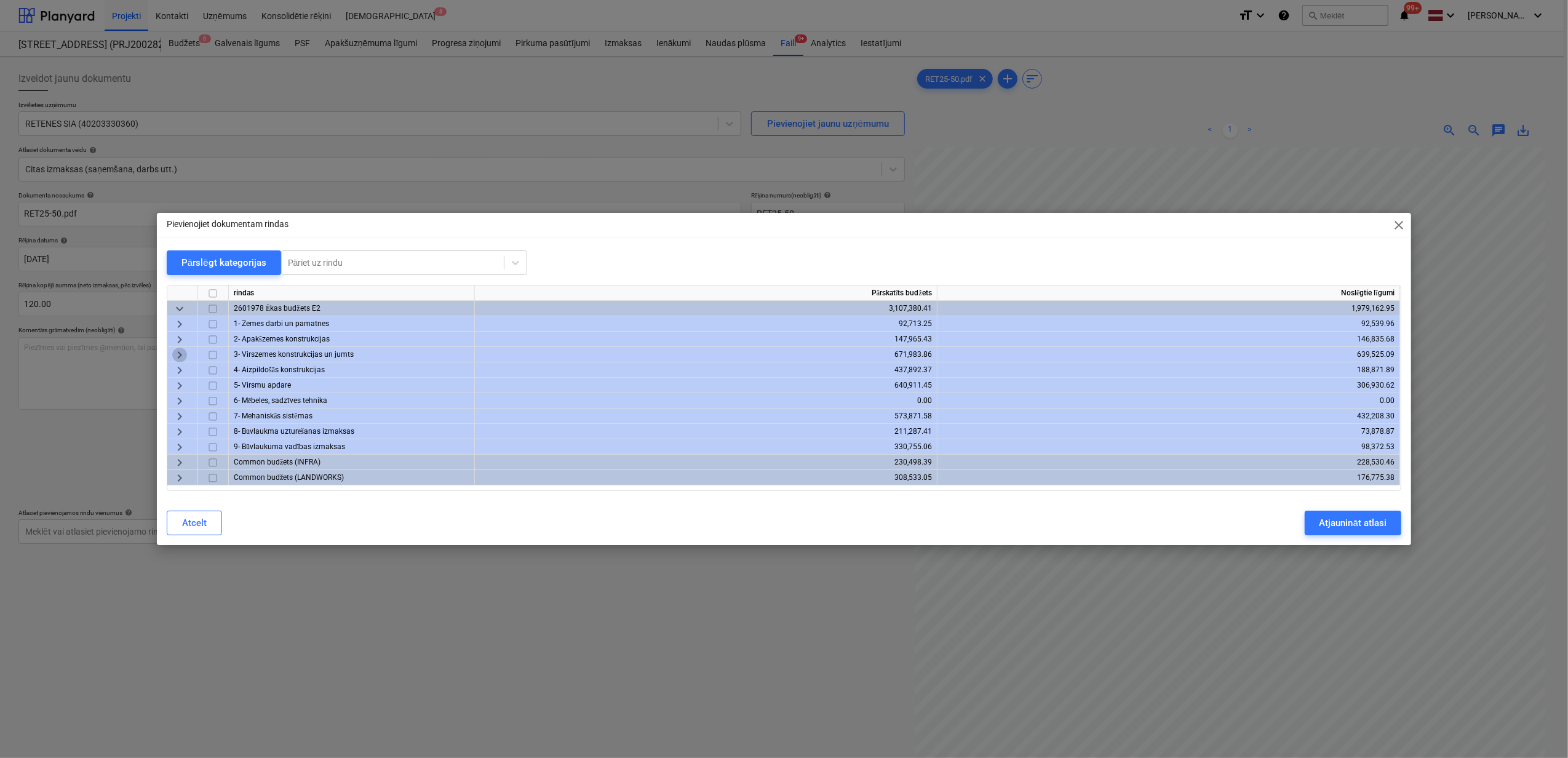
click at [176, 355] on span "keyboard_arrow_right" at bounding box center [179, 355] width 15 height 15
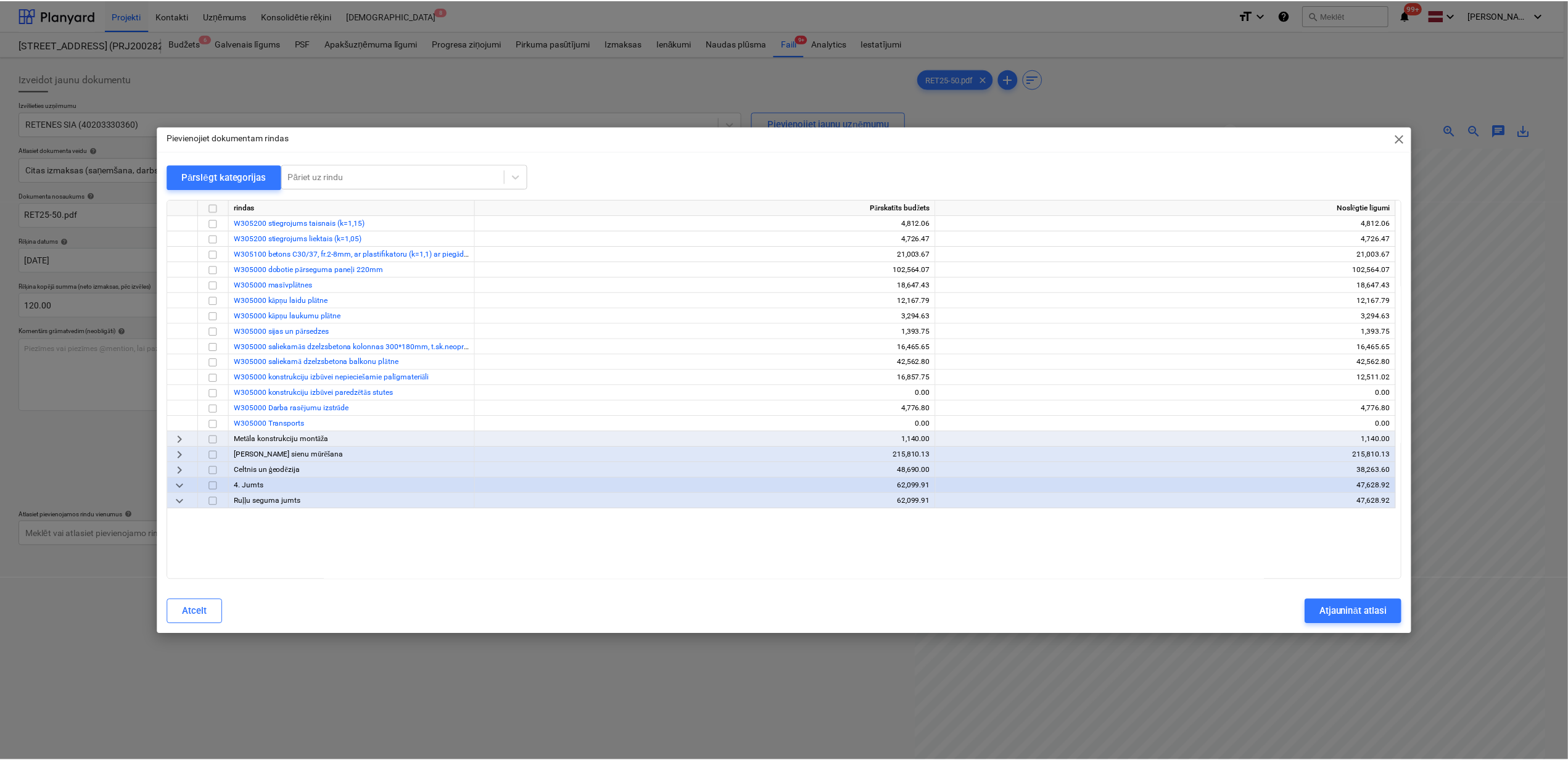
scroll to position [411, 0]
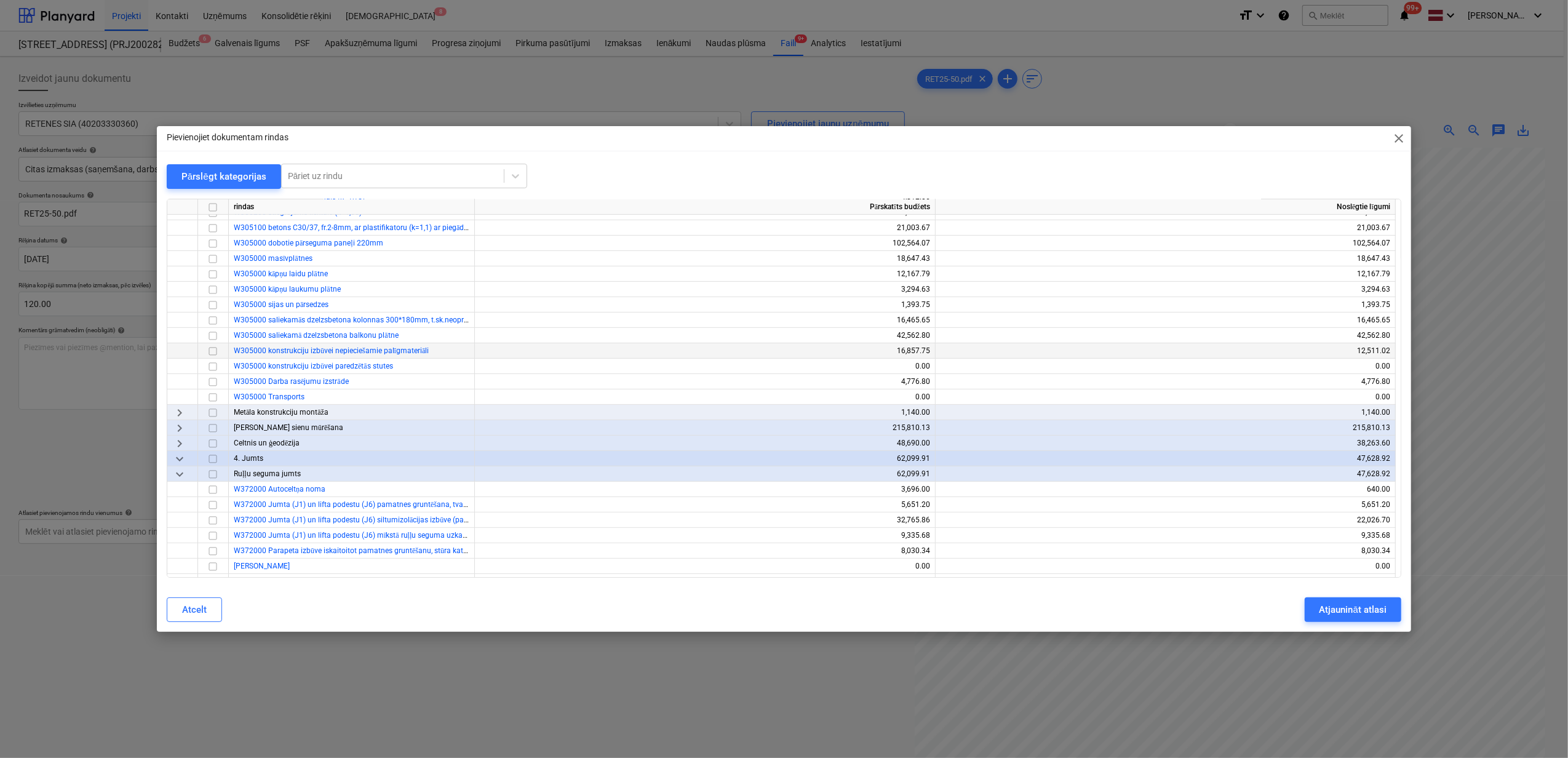
click at [210, 353] on input "checkbox" at bounding box center [213, 351] width 15 height 15
click at [1339, 602] on div "Atjaunināt atlasi" at bounding box center [1353, 609] width 67 height 16
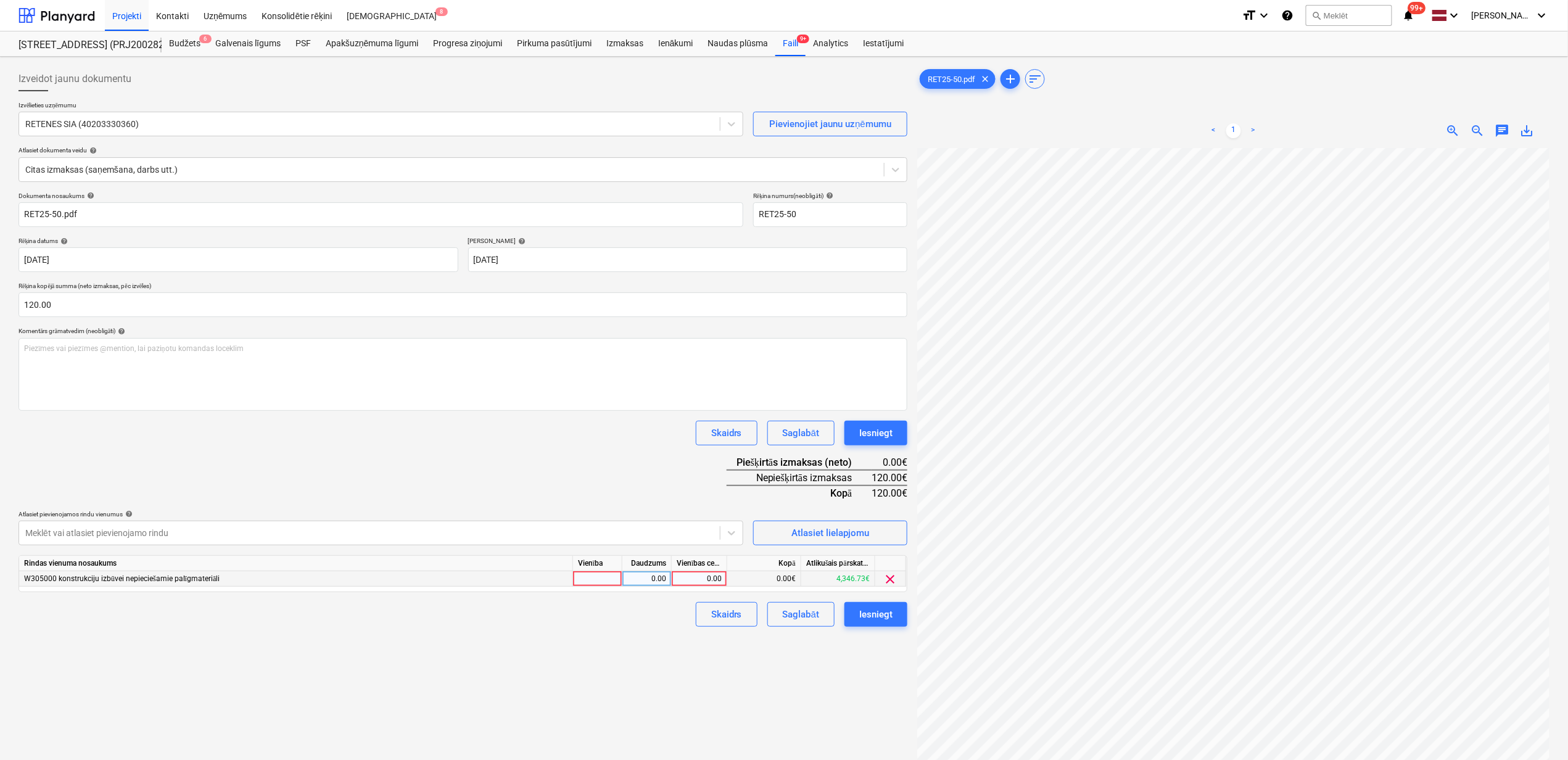
click at [700, 584] on div "0.00" at bounding box center [699, 579] width 45 height 15
type input "120"
drag, startPoint x: 667, startPoint y: 672, endPoint x: 657, endPoint y: 672, distance: 10.0
click at [664, 672] on div "Izveidot jaunu dokumentu Izvēlieties uzņēmumu RETENES SIA (40203330360) Pievien…" at bounding box center [463, 470] width 899 height 817
click at [888, 615] on div "Iesniegt" at bounding box center [876, 614] width 33 height 16
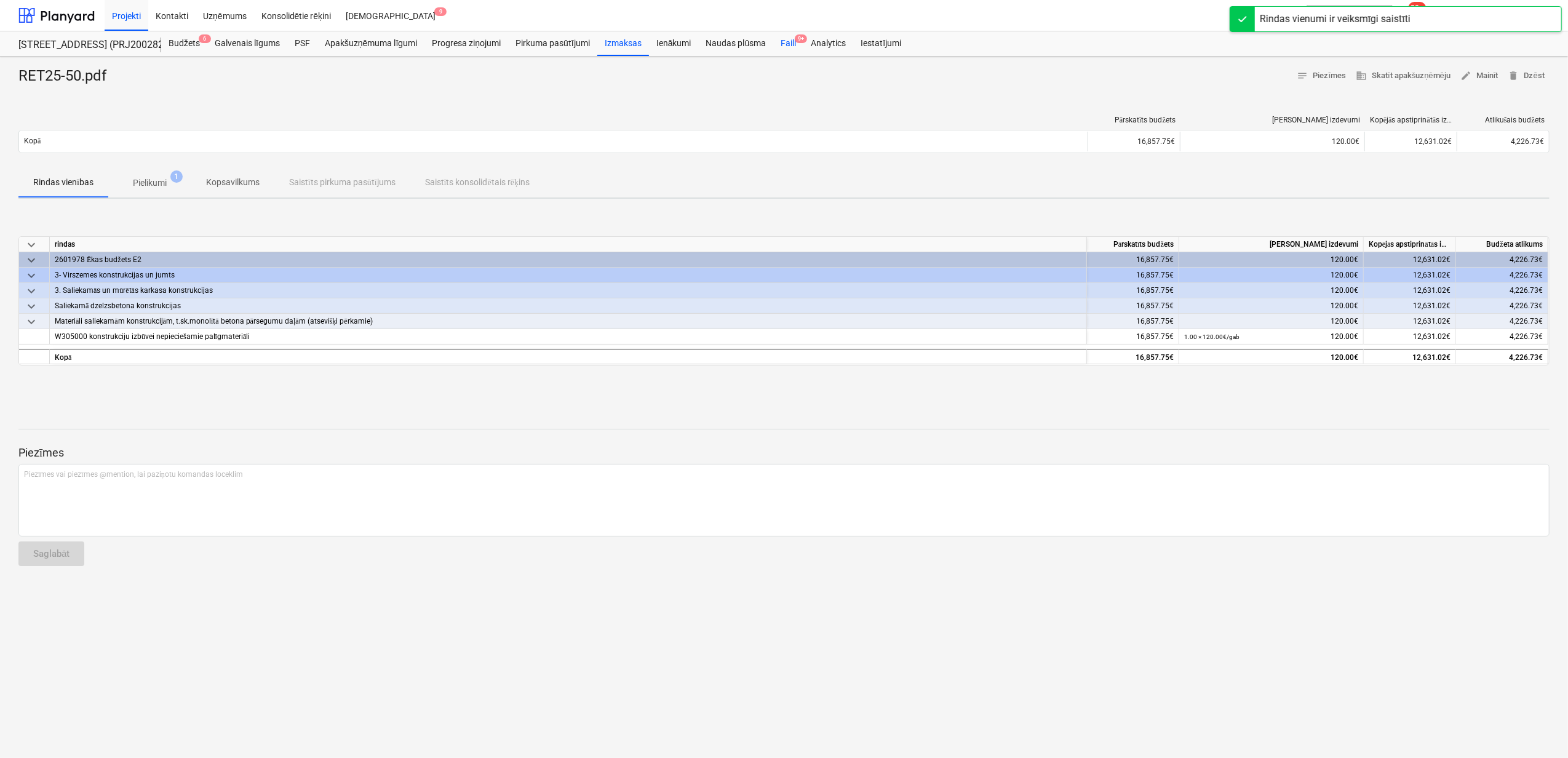
drag, startPoint x: 786, startPoint y: 42, endPoint x: 789, endPoint y: 50, distance: 8.5
click at [788, 42] on div "Faili 9+" at bounding box center [788, 44] width 30 height 24
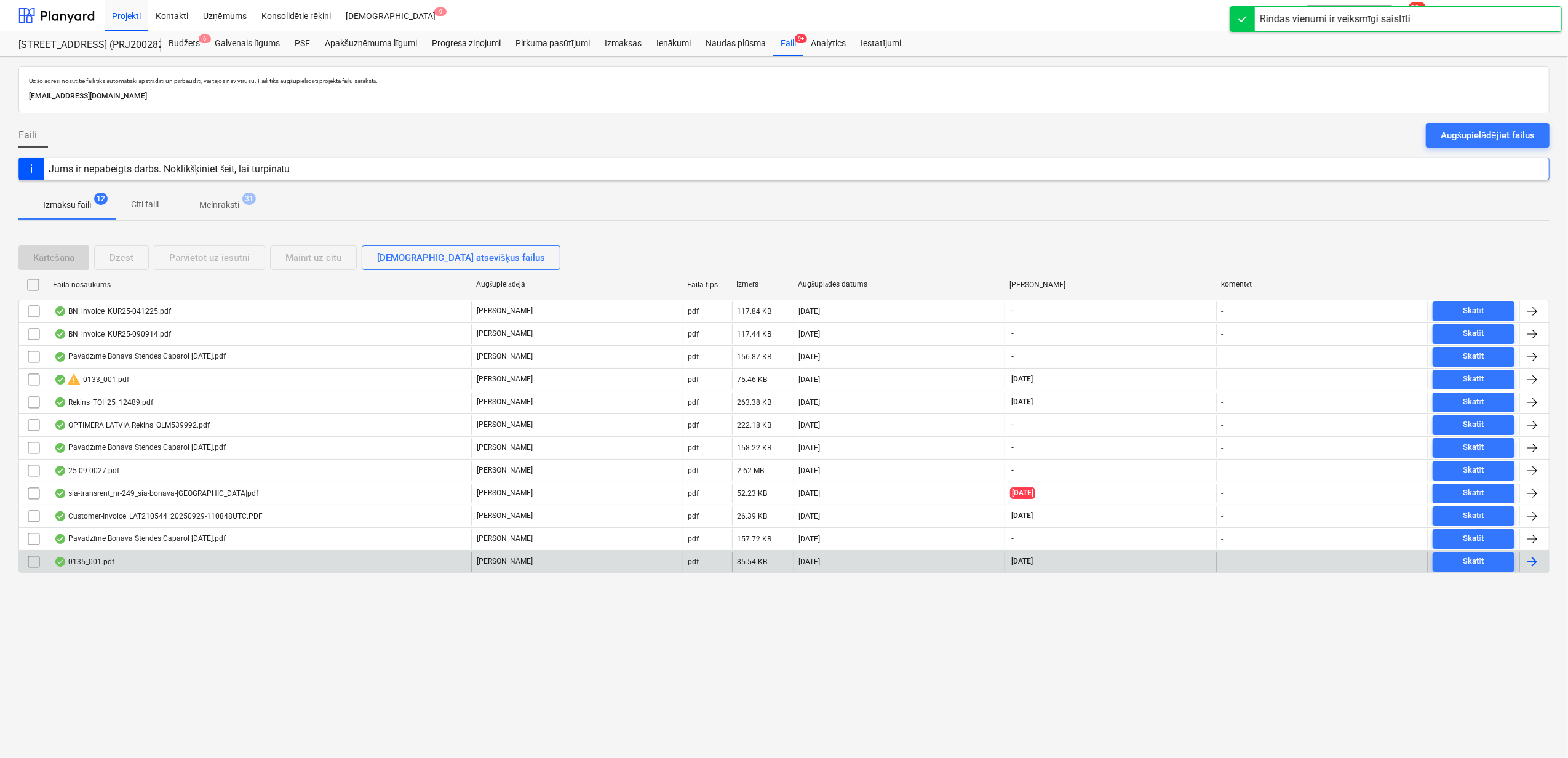
click at [218, 561] on div "0135_001.pdf" at bounding box center [260, 561] width 423 height 19
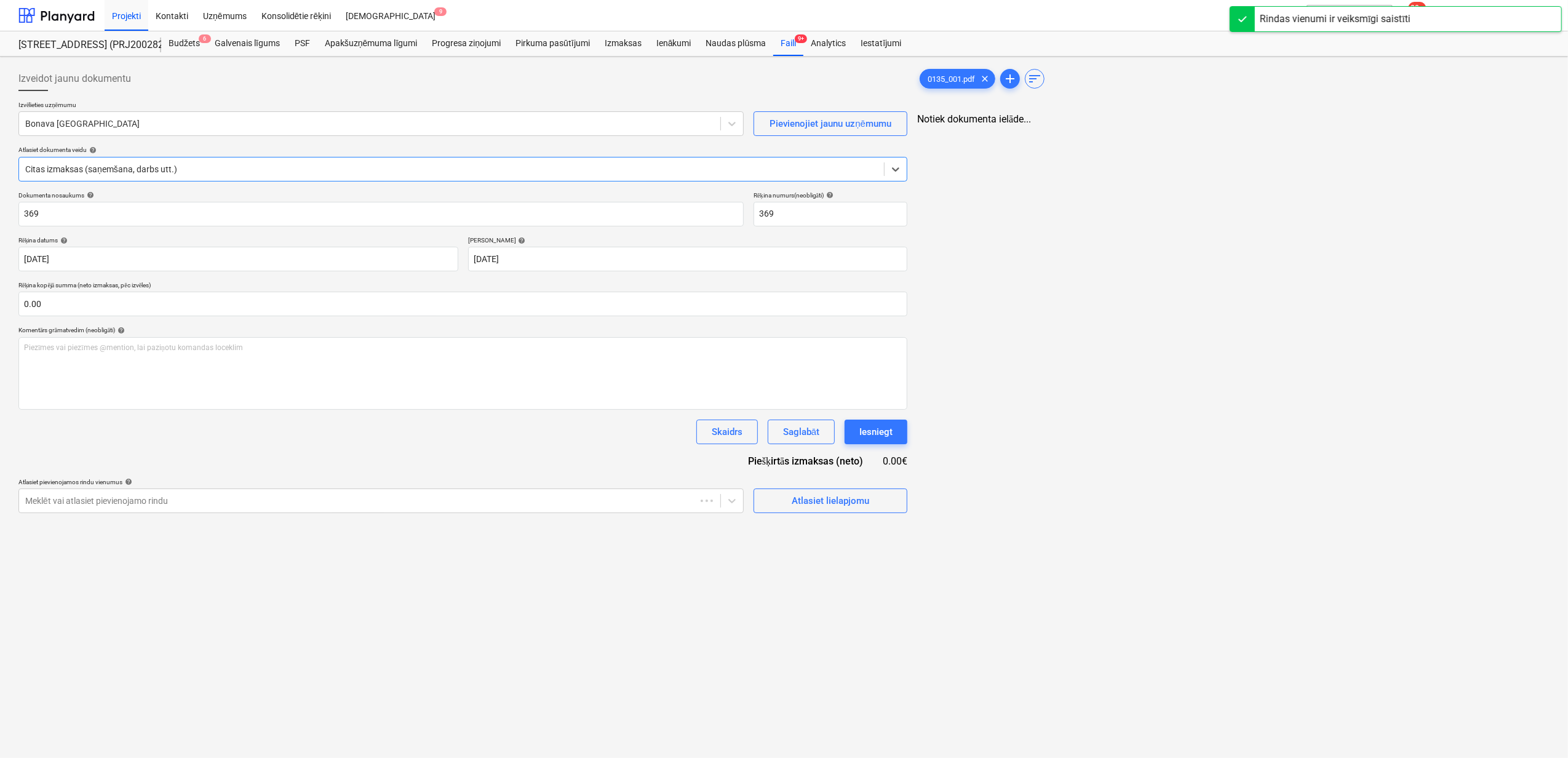
type input "369"
type input "[DATE]"
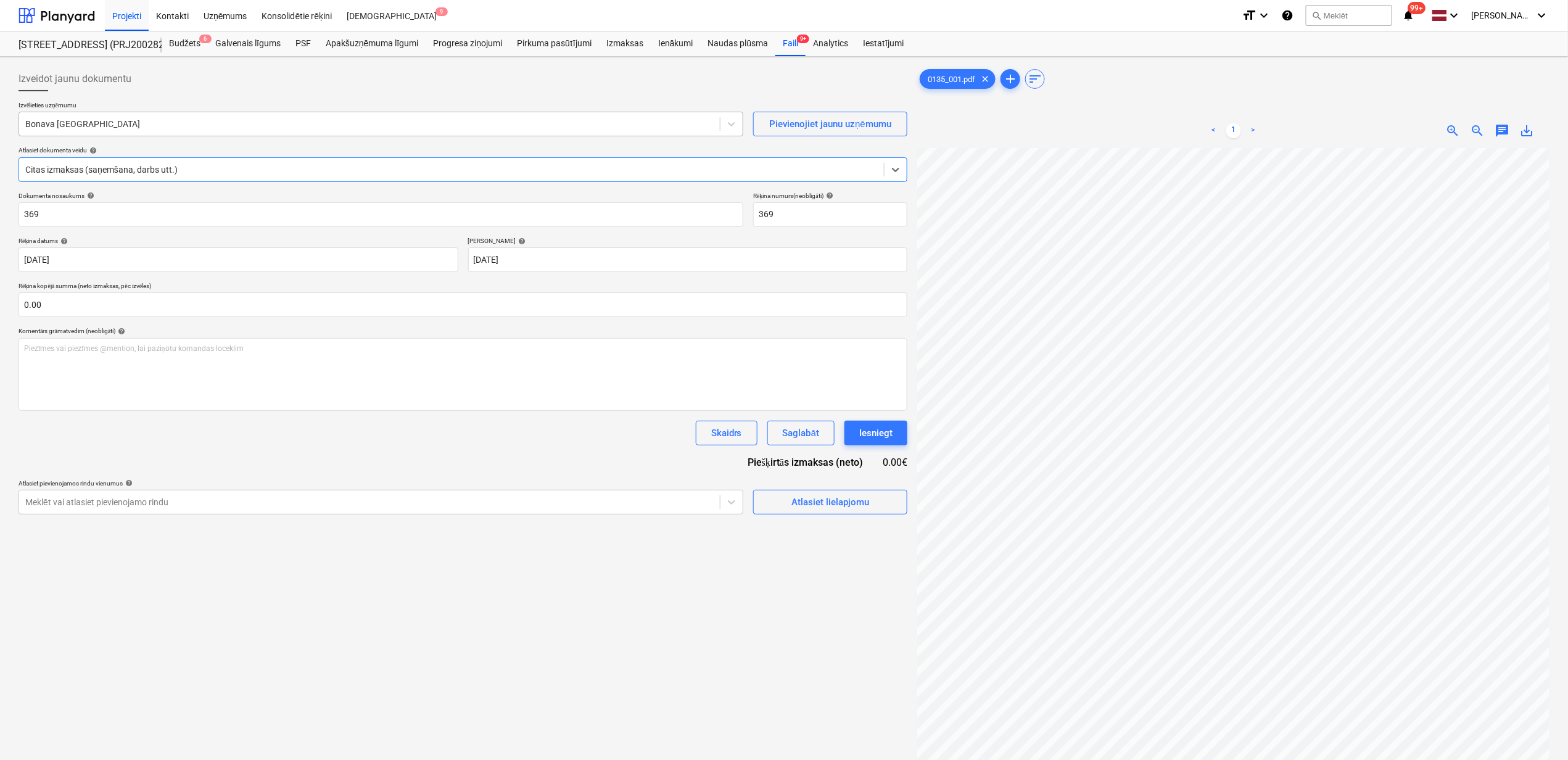
click at [181, 122] on div at bounding box center [369, 124] width 688 height 12
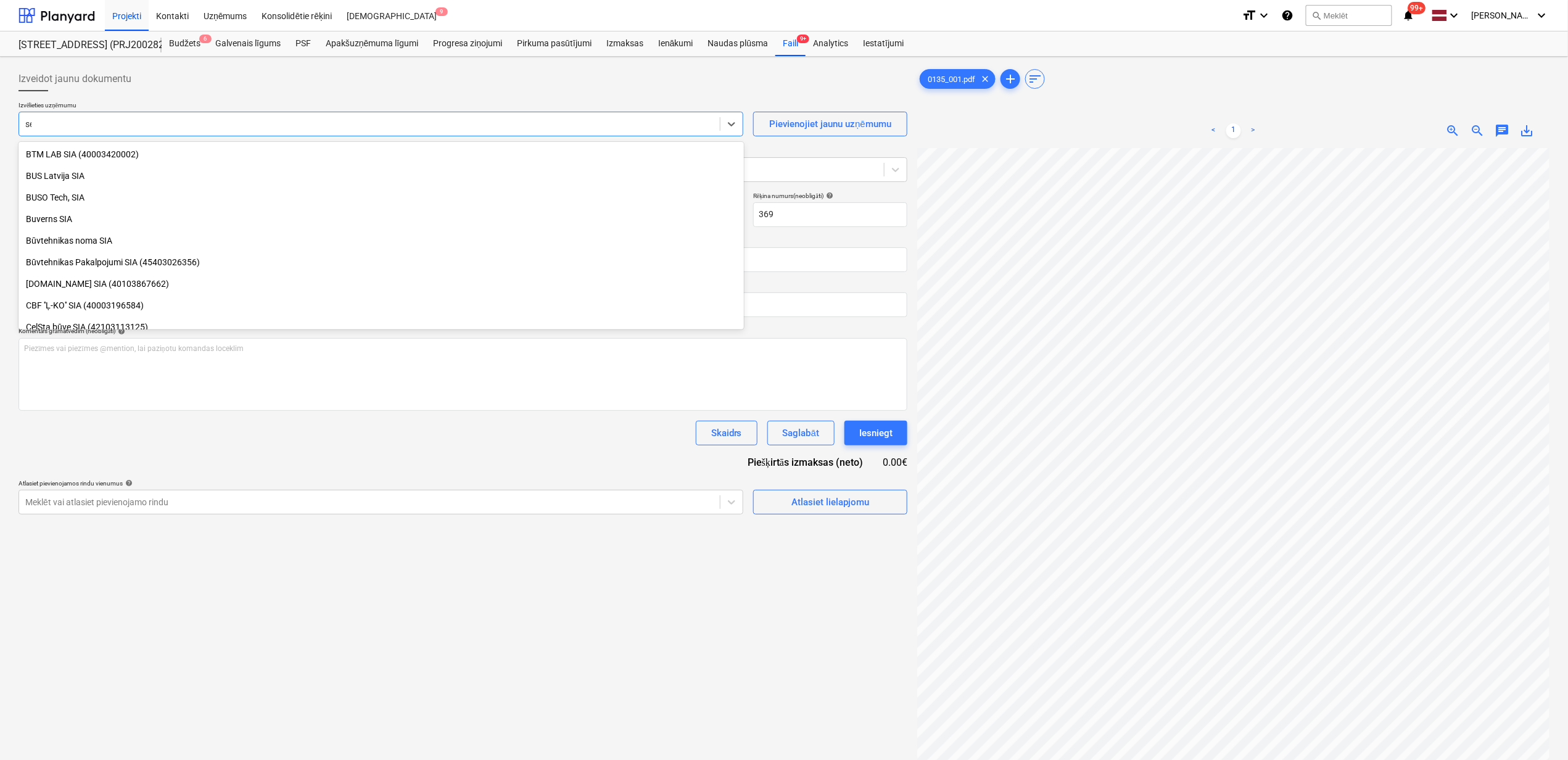
scroll to position [722, 0]
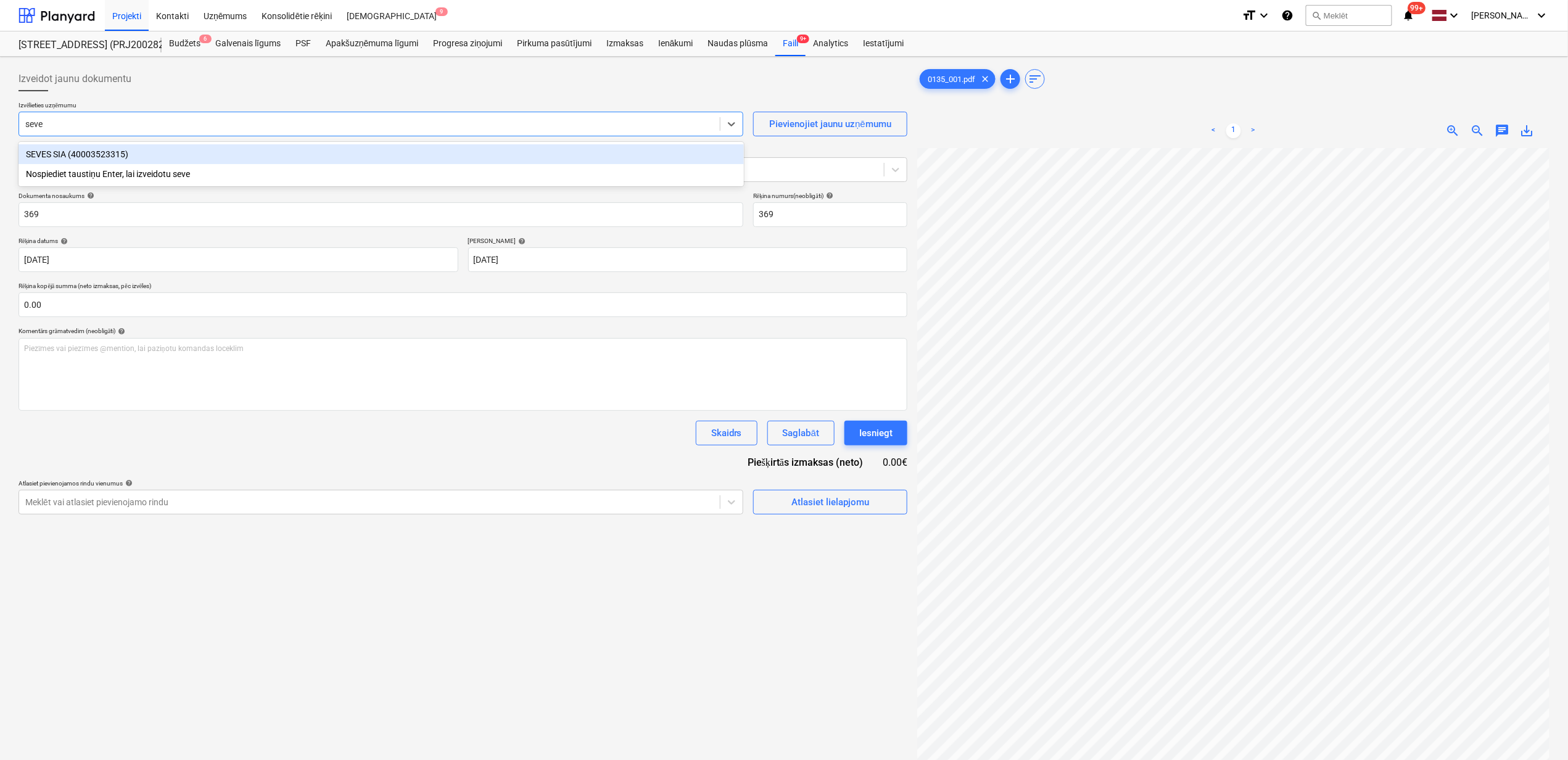
type input "seves"
click at [183, 155] on div "SEVES SIA (40003523315)" at bounding box center [382, 154] width 726 height 19
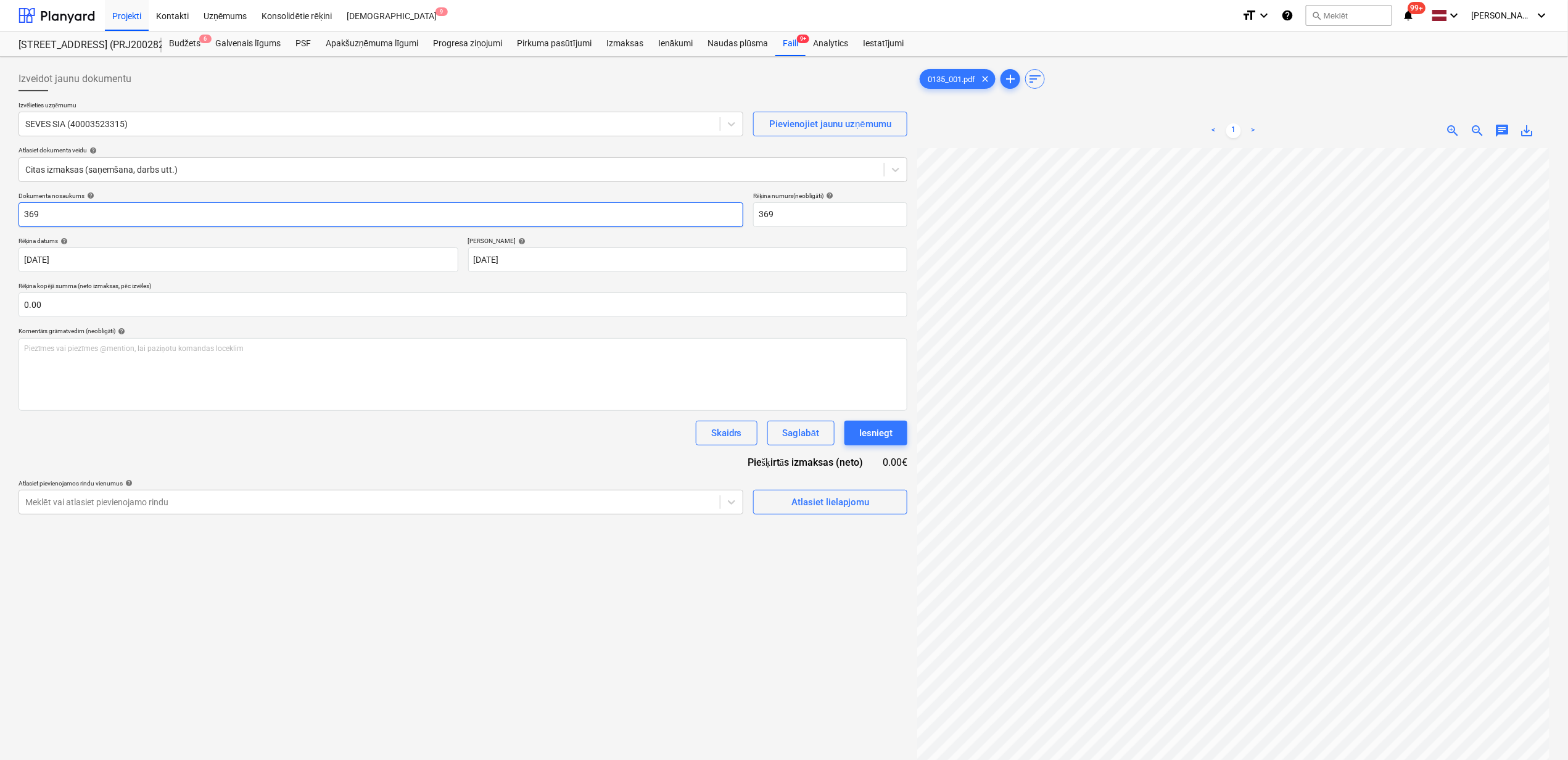
drag, startPoint x: 31, startPoint y: 225, endPoint x: -52, endPoint y: 225, distance: 83.0
click at [0, 225] on html "Projekti Kontakti Uzņēmums Konsolidētie rēķini Iesūtne 9 format_size keyboard_a…" at bounding box center [784, 380] width 1568 height 760
type input "0135_001.pdf"
click at [407, 299] on input "text" at bounding box center [463, 304] width 889 height 24
type input "0.00"
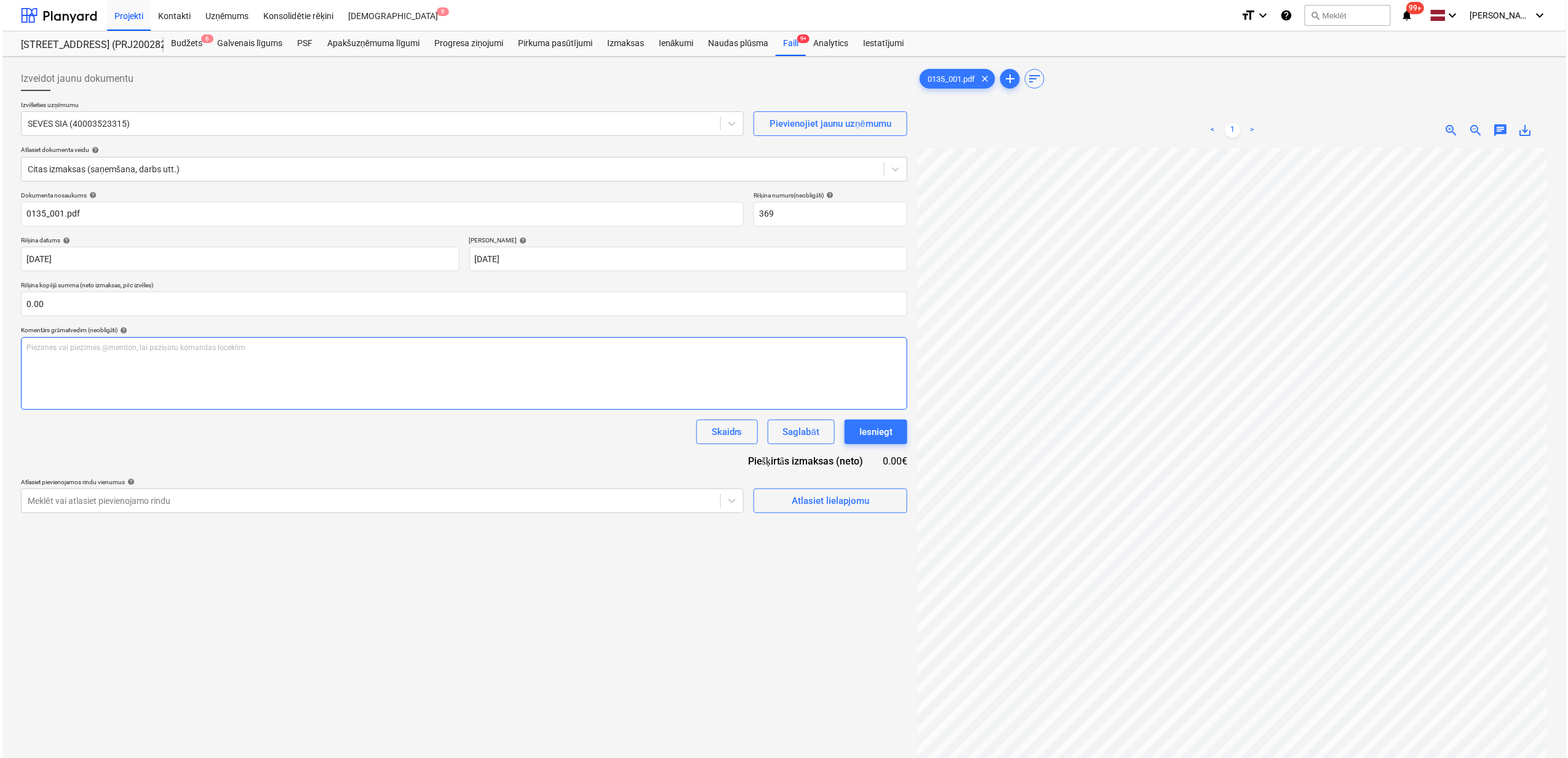
scroll to position [321, 108]
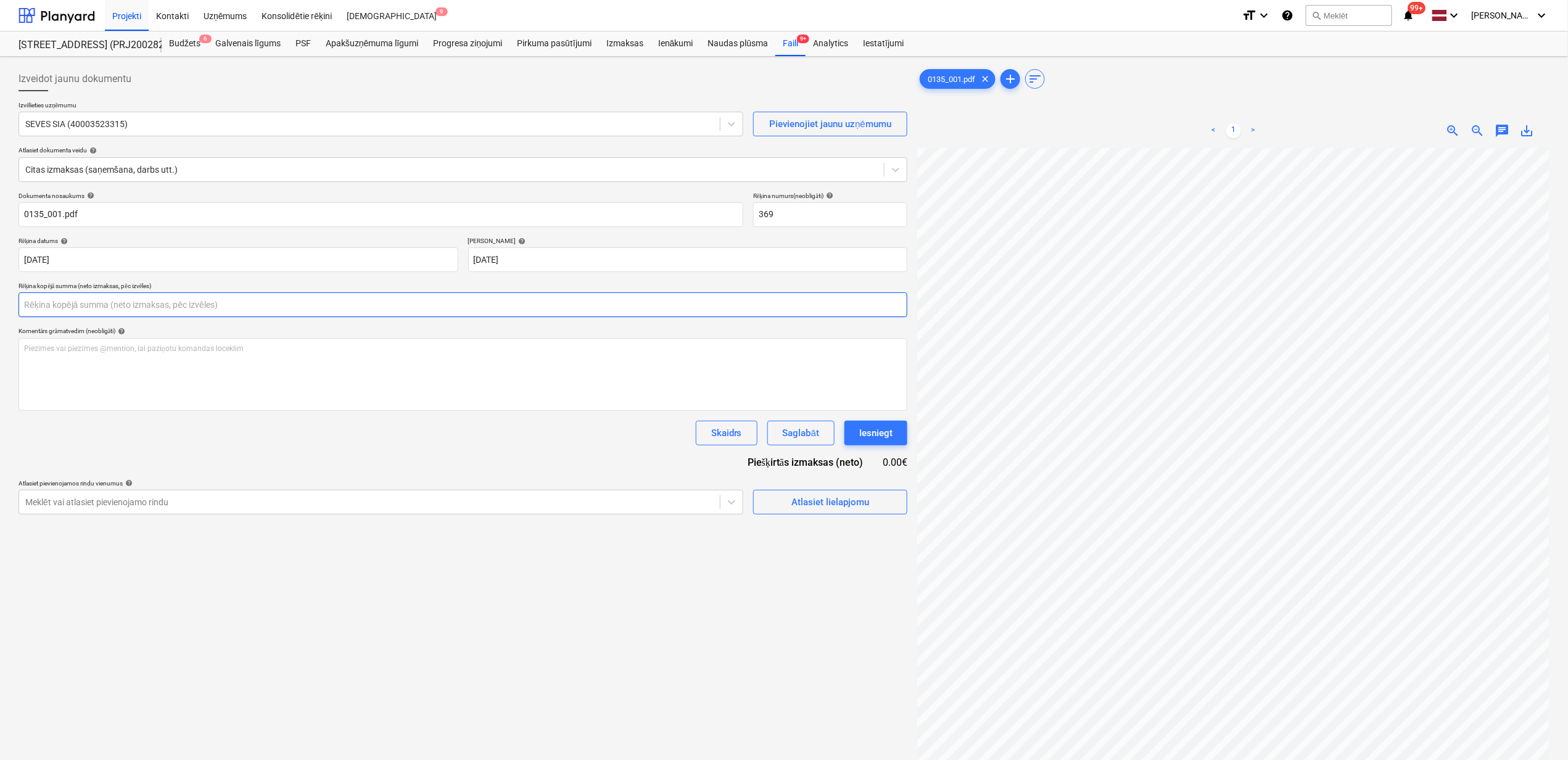
click at [99, 299] on input "text" at bounding box center [463, 304] width 889 height 24
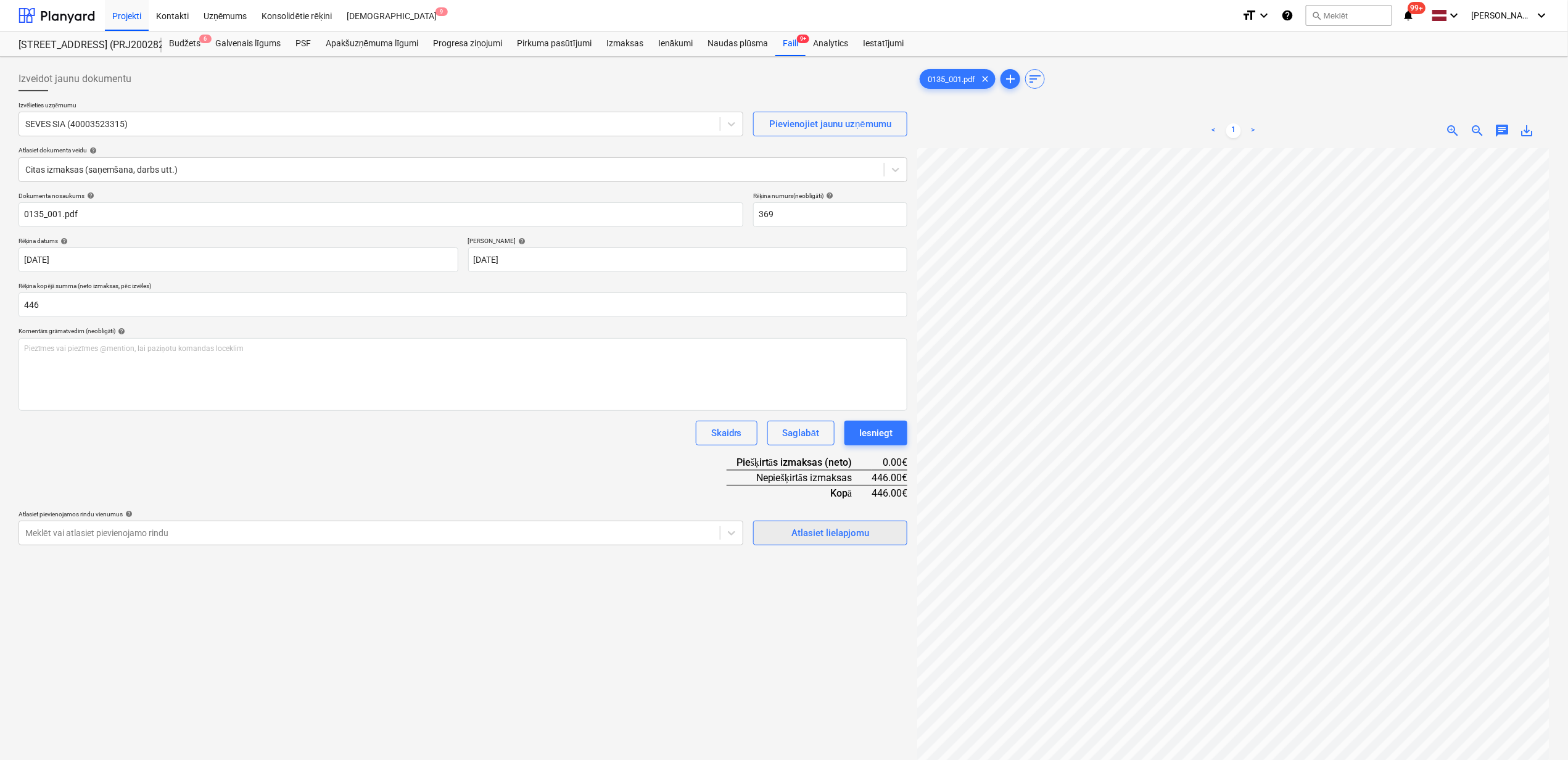
type input "446.00"
click at [821, 523] on button "Atlasiet lielapjomu" at bounding box center [830, 533] width 154 height 24
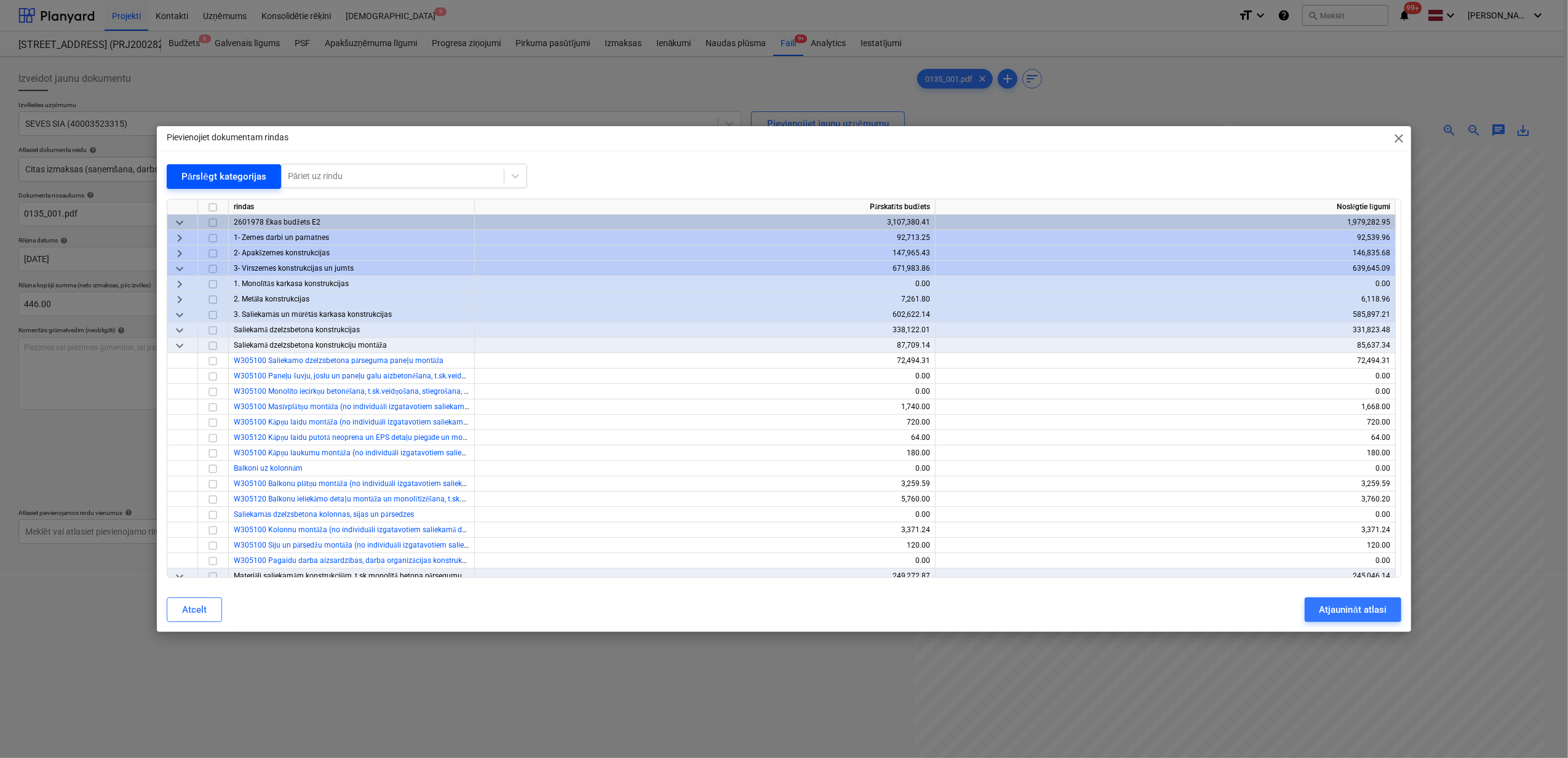
click at [175, 271] on span "keyboard_arrow_down" at bounding box center [179, 268] width 15 height 15
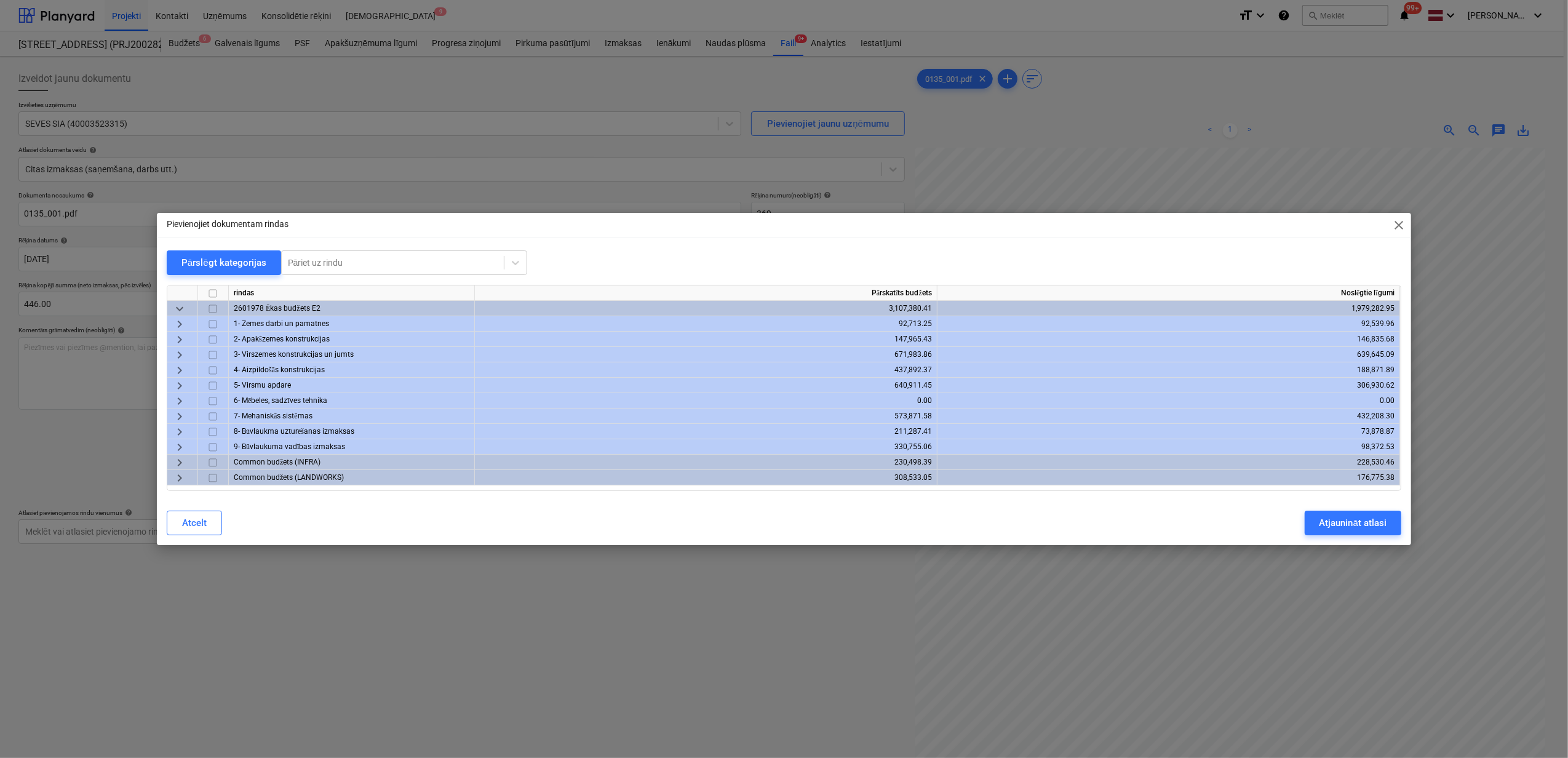
click at [183, 411] on span "keyboard_arrow_right" at bounding box center [179, 416] width 15 height 15
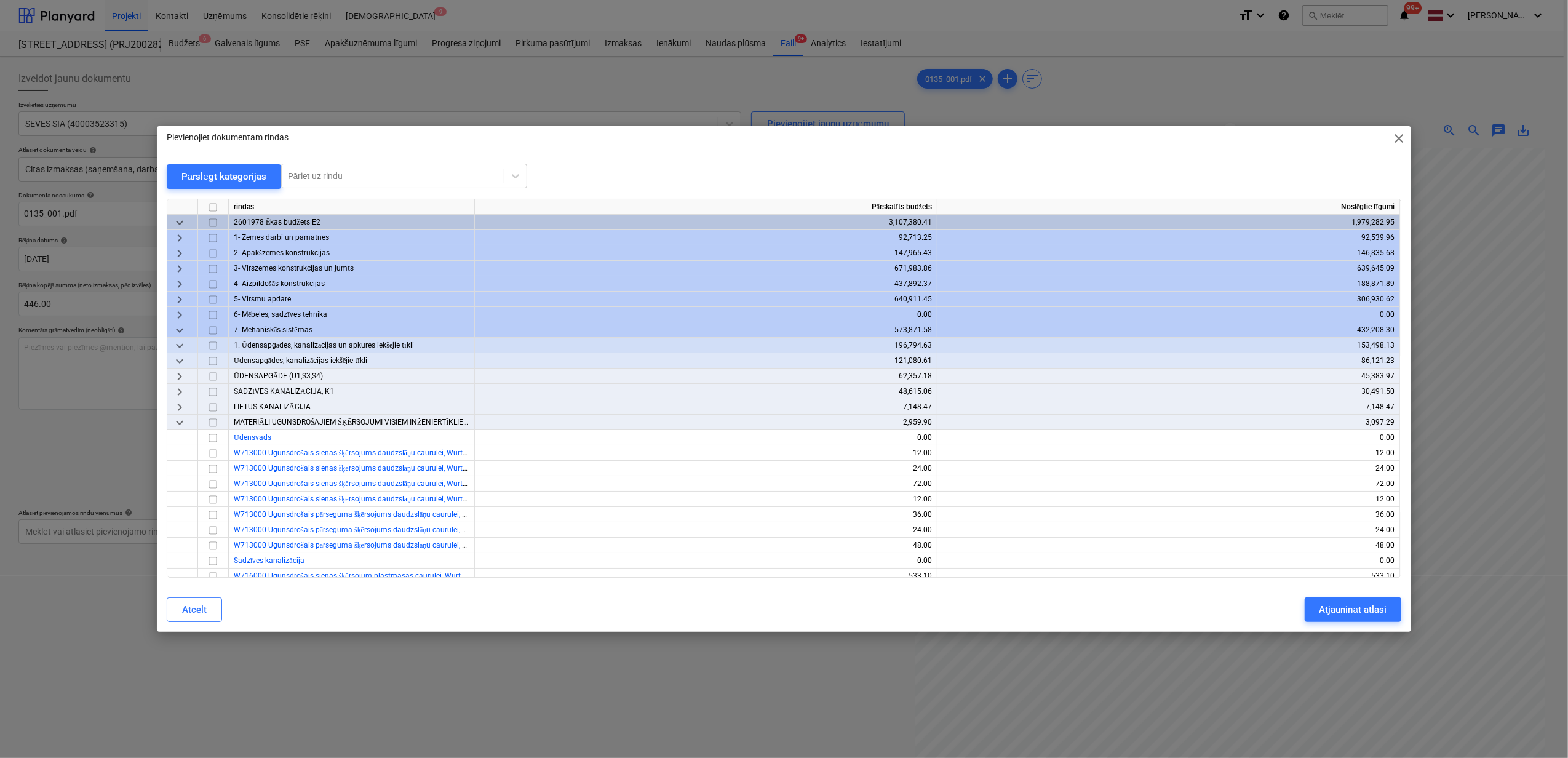
click at [177, 372] on span "keyboard_arrow_right" at bounding box center [179, 376] width 15 height 15
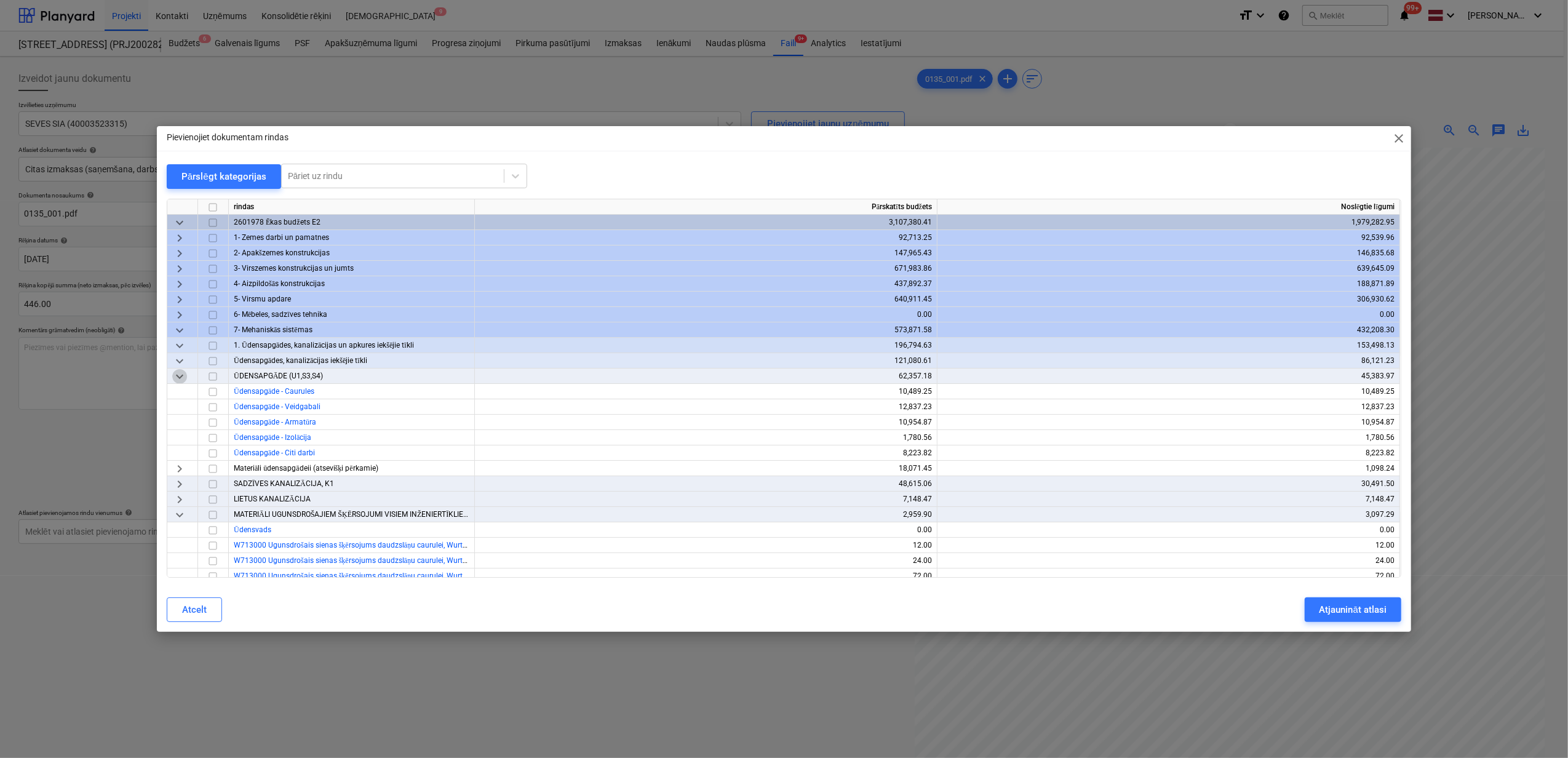
click at [177, 372] on span "keyboard_arrow_down" at bounding box center [179, 376] width 15 height 15
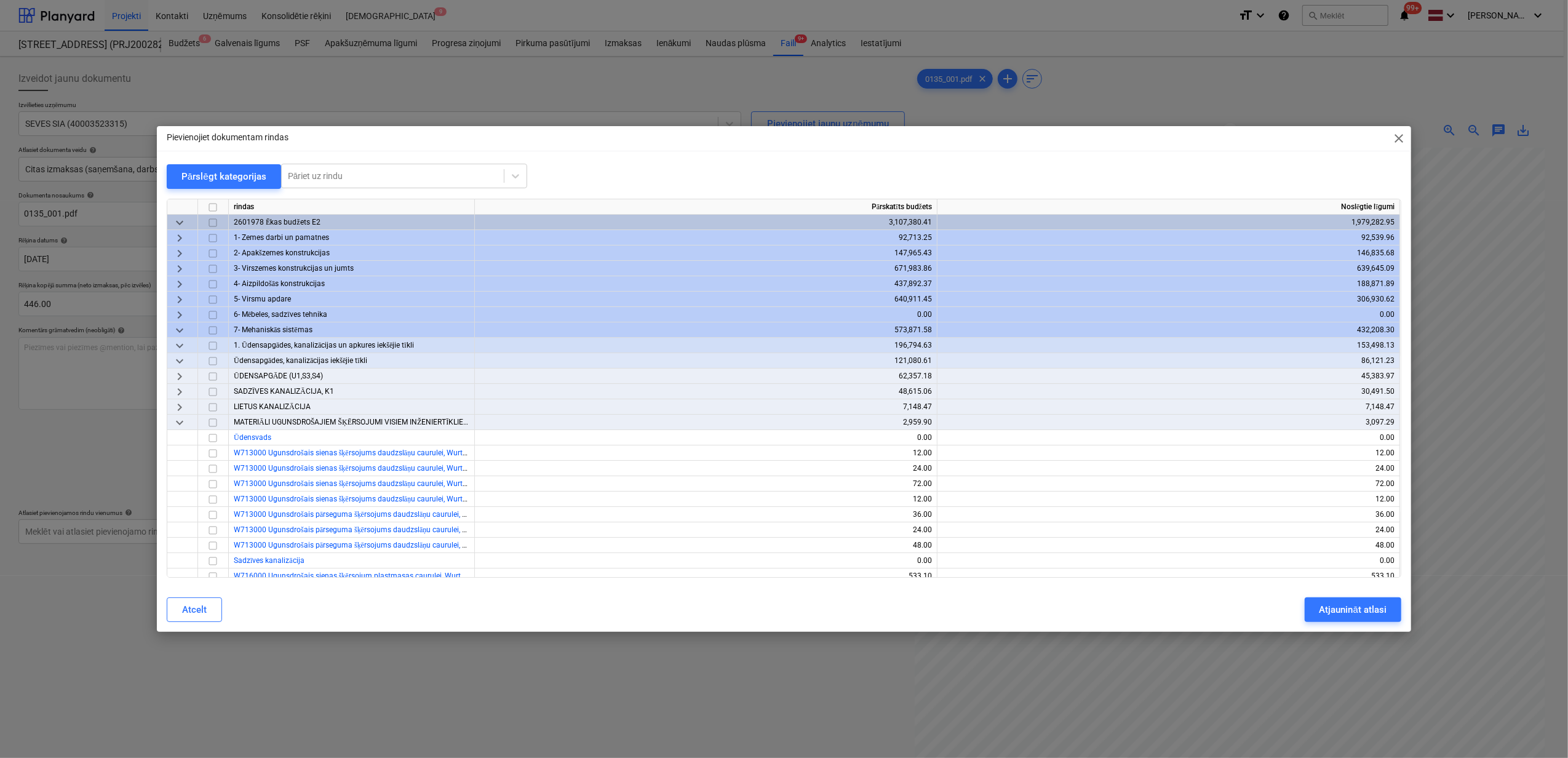
click at [176, 421] on span "keyboard_arrow_down" at bounding box center [179, 422] width 15 height 15
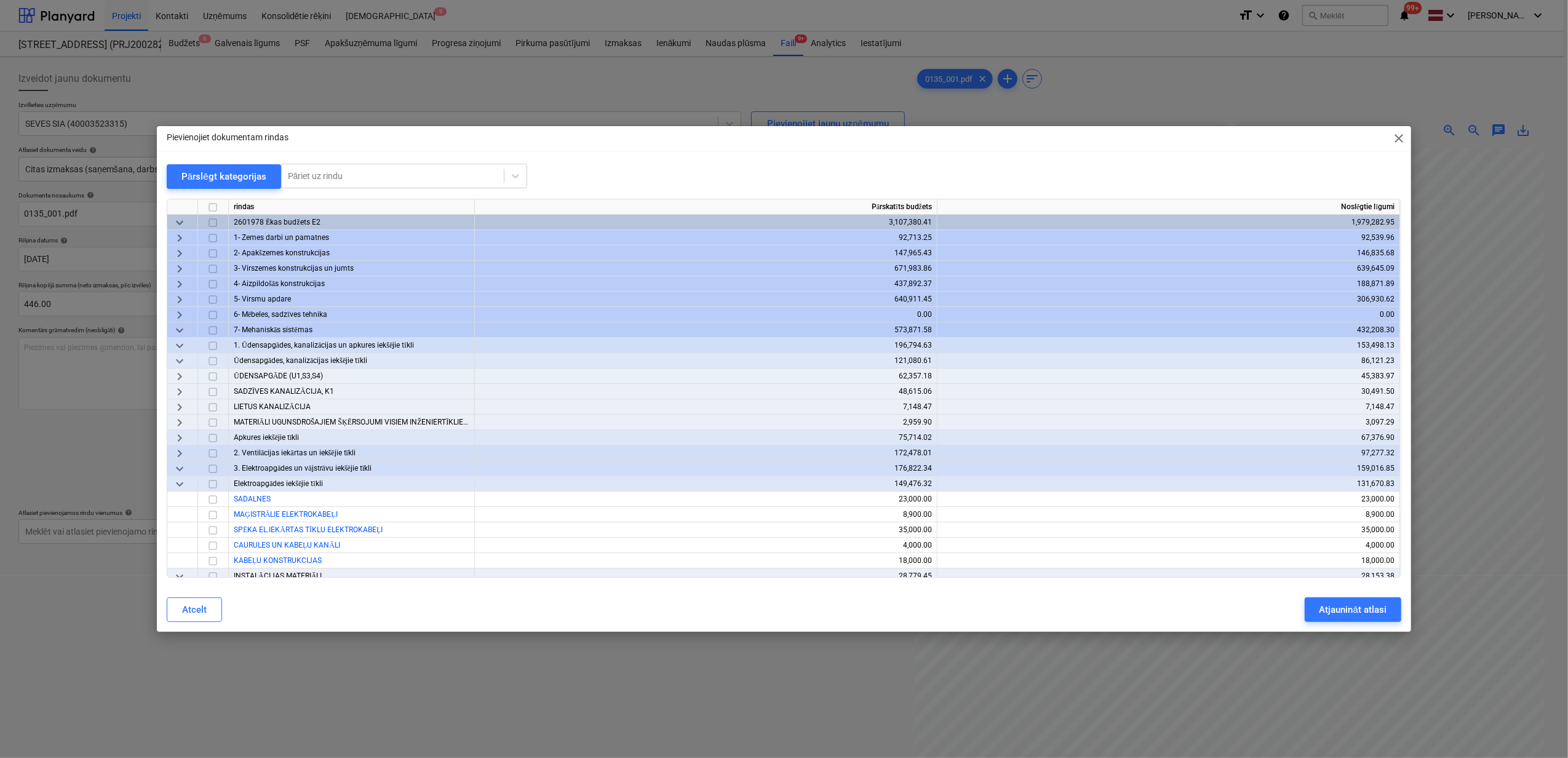
click at [174, 341] on span "keyboard_arrow_down" at bounding box center [179, 345] width 15 height 15
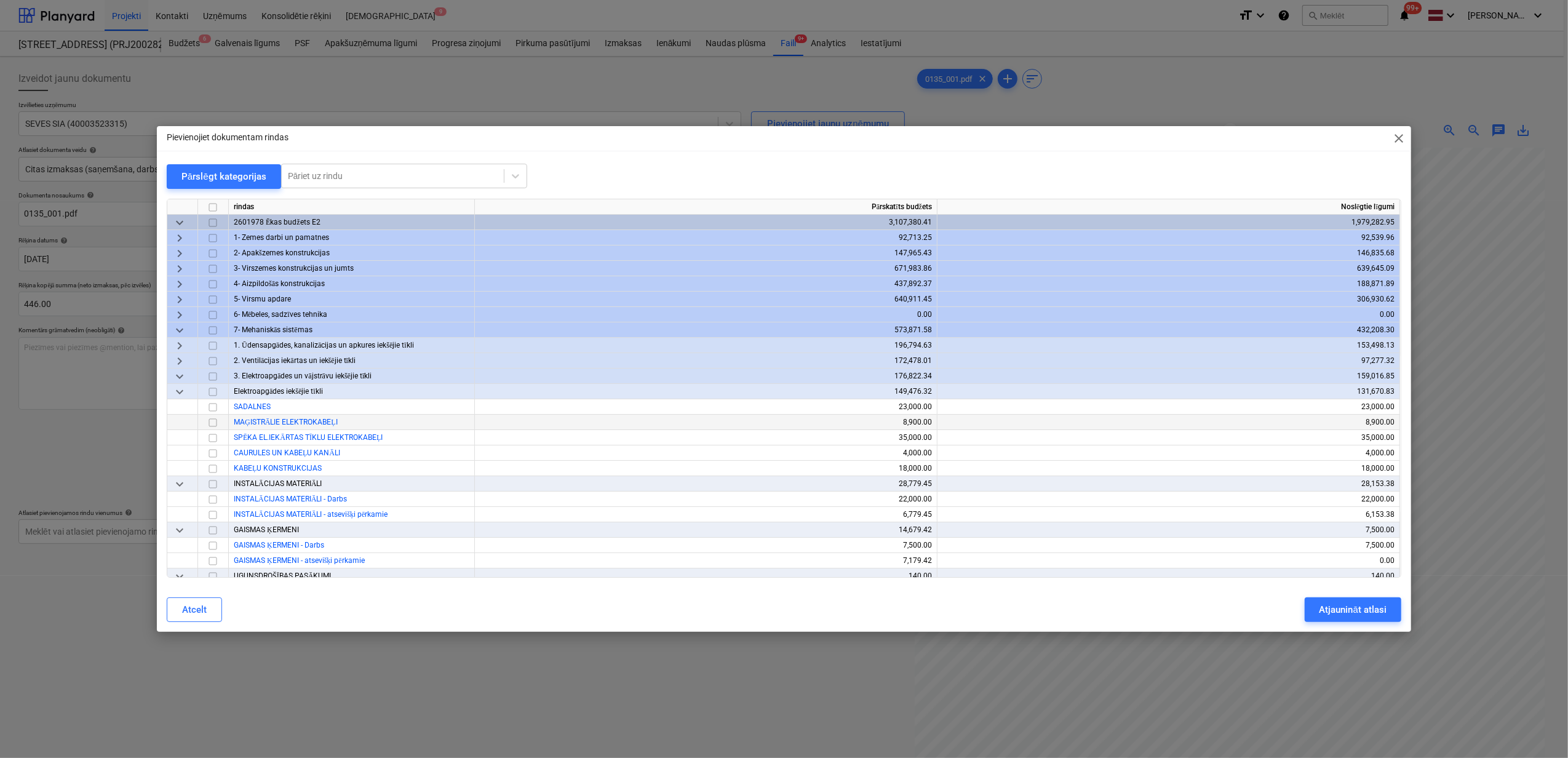
click at [176, 359] on span "keyboard_arrow_right" at bounding box center [179, 361] width 15 height 15
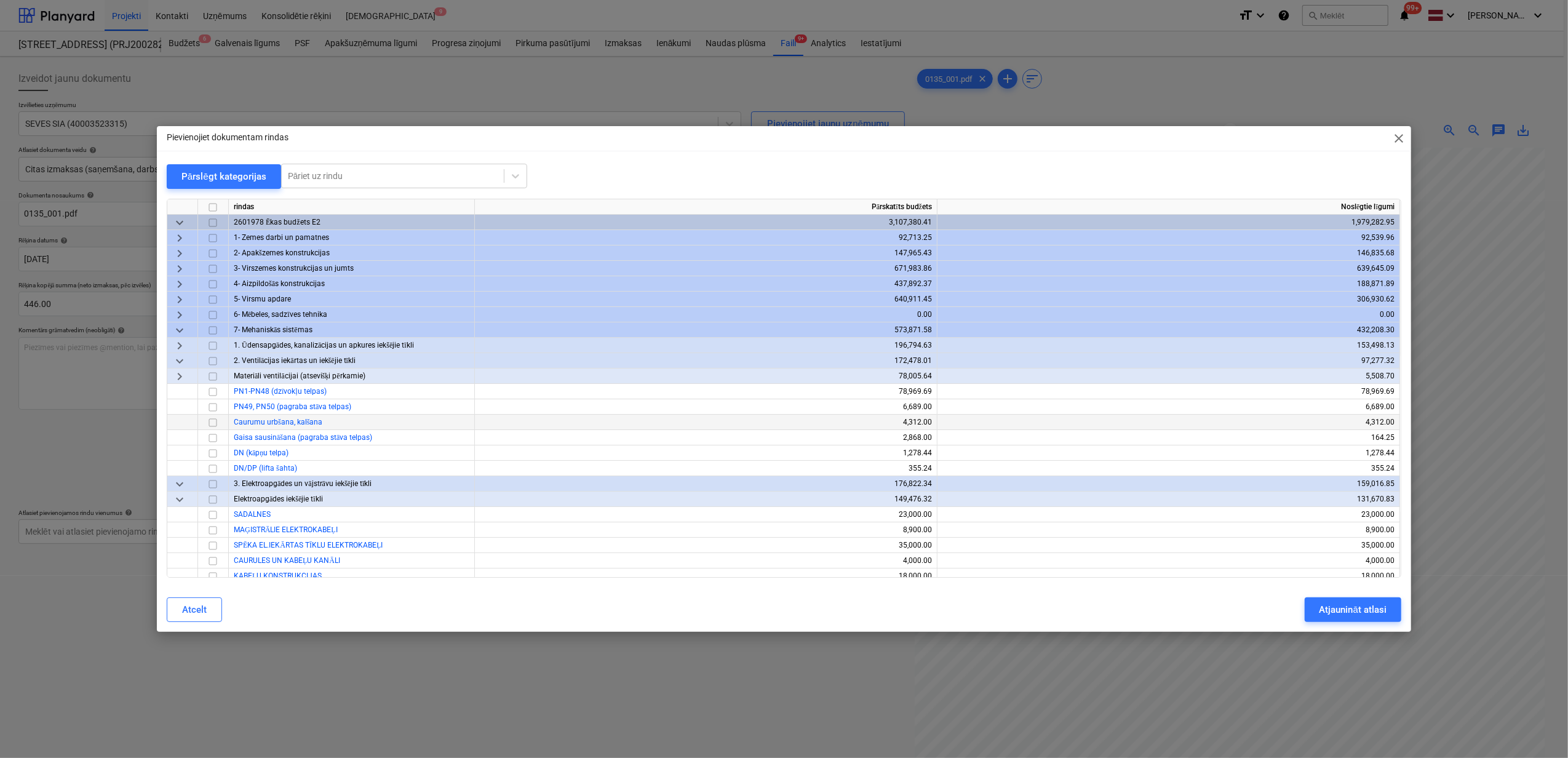
click at [210, 424] on input "checkbox" at bounding box center [213, 422] width 15 height 15
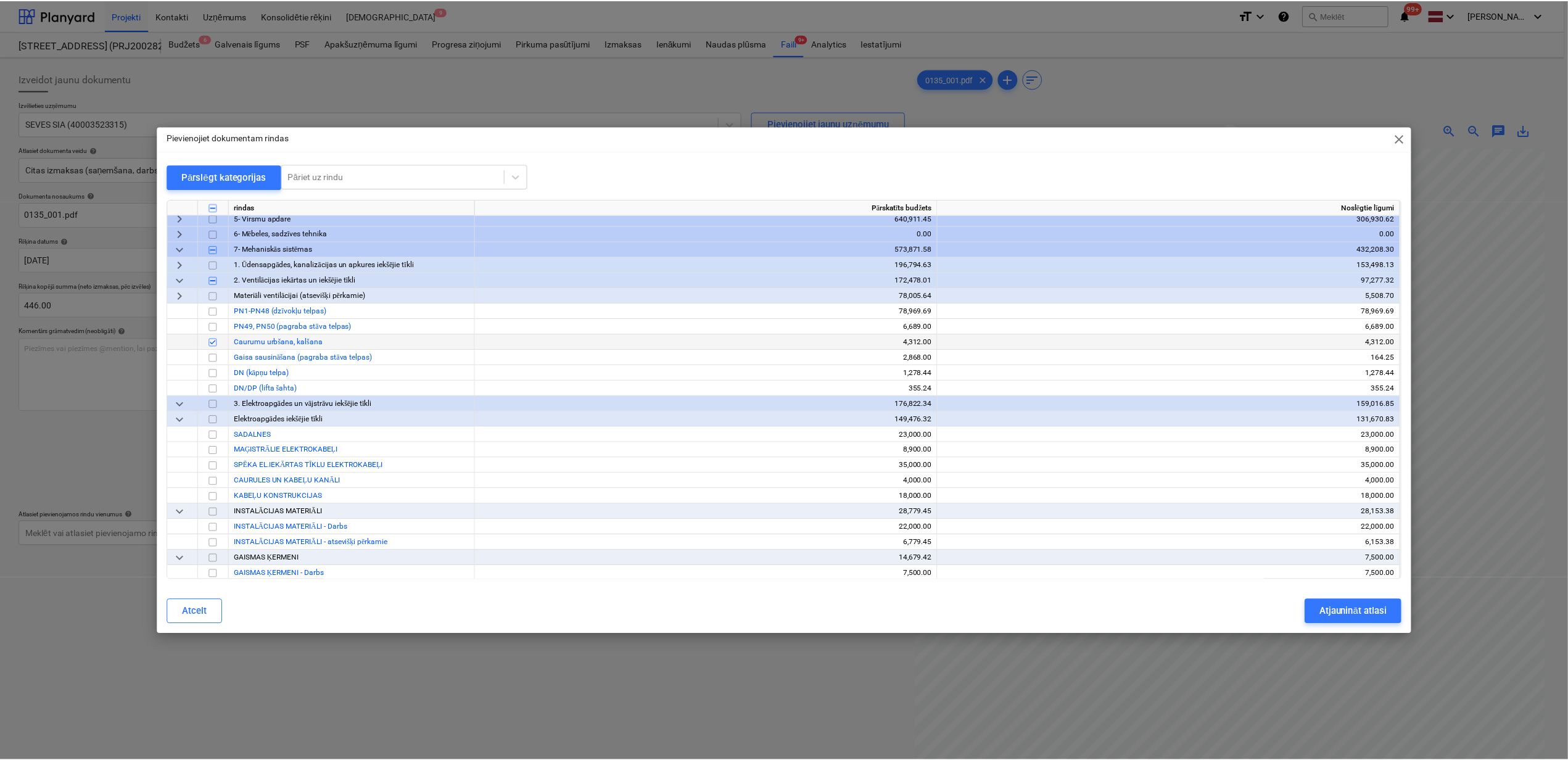
scroll to position [82, 0]
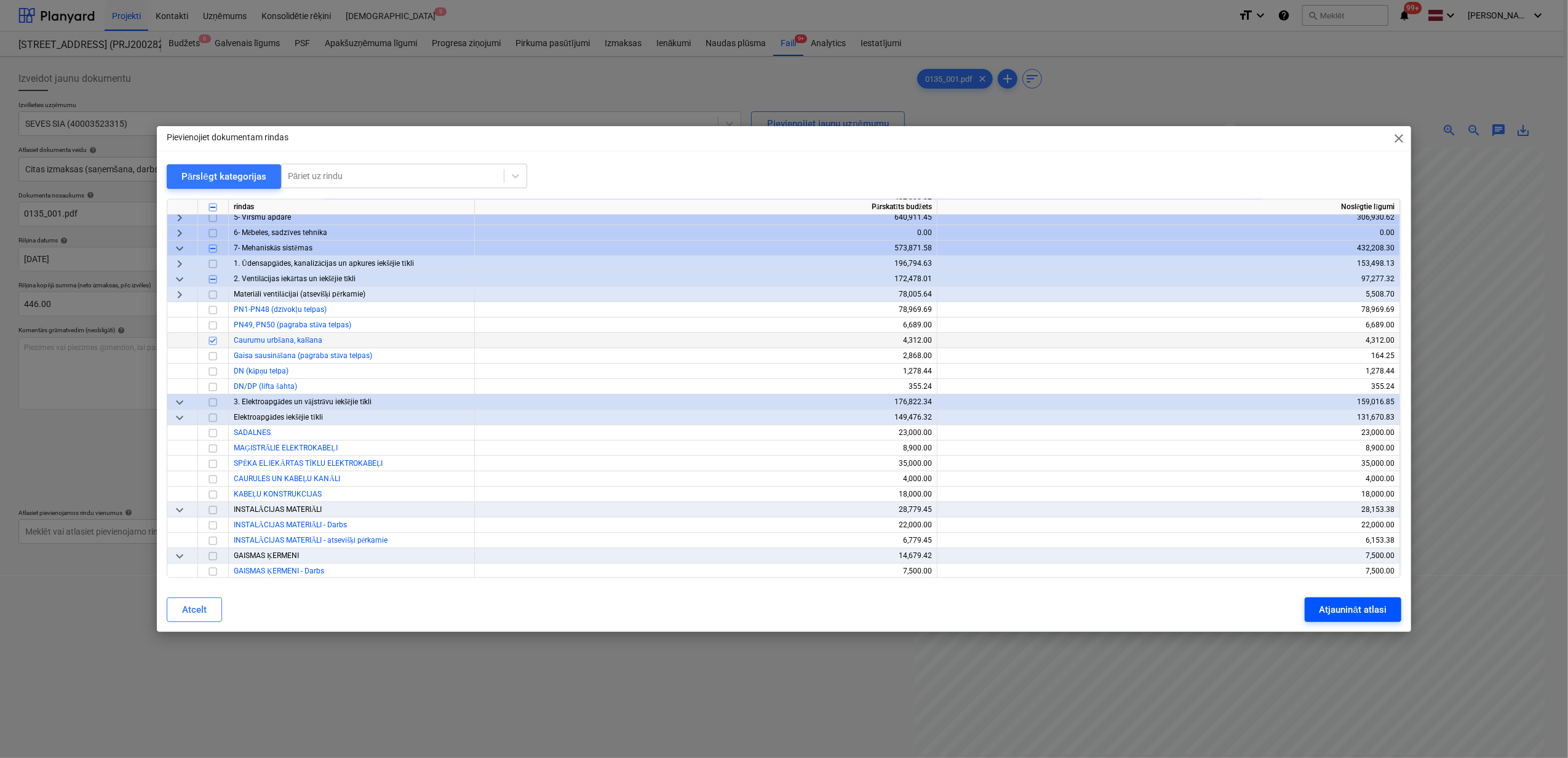
click at [1327, 604] on div "Atjaunināt atlasi" at bounding box center [1353, 609] width 67 height 16
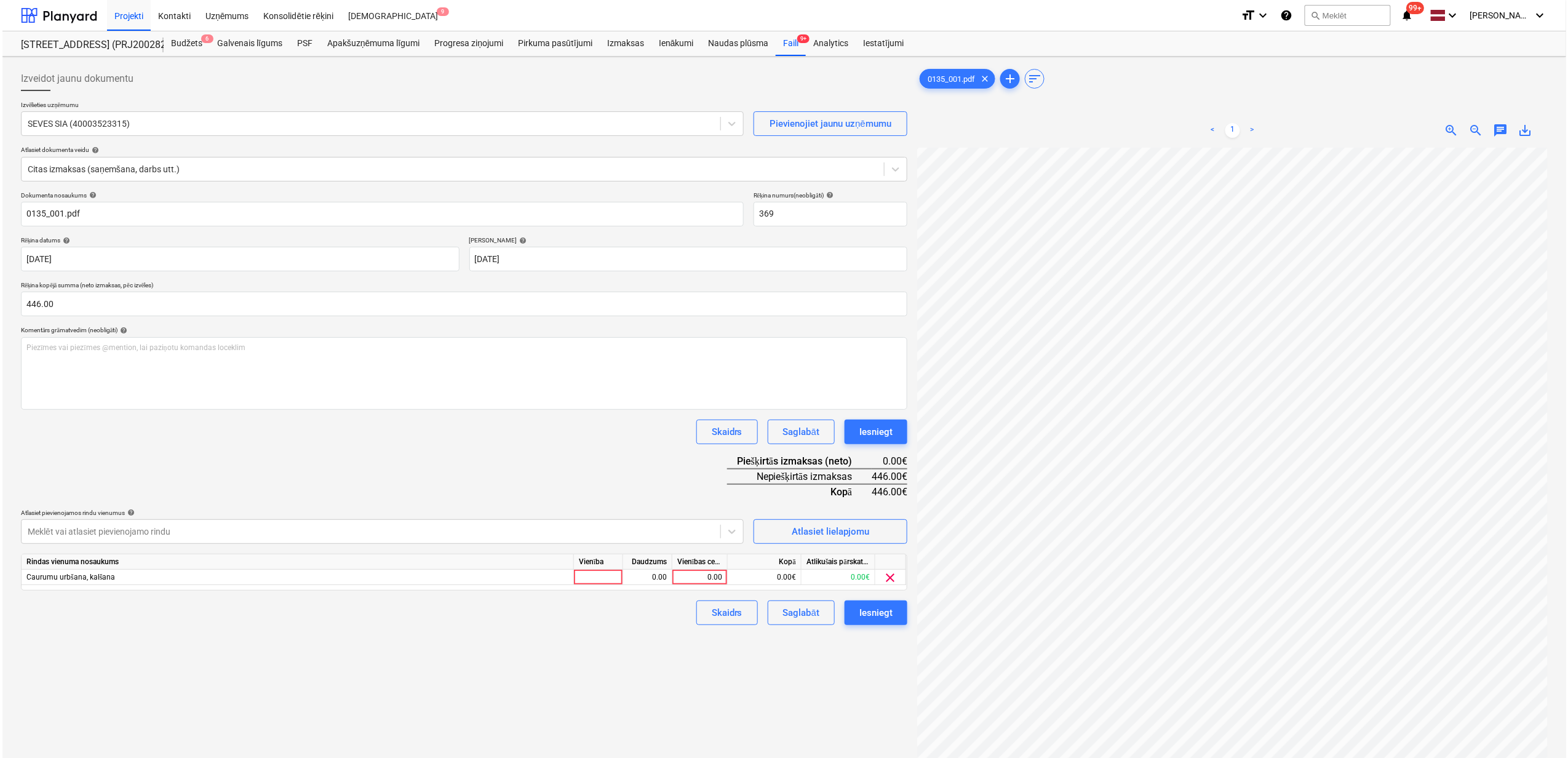
scroll to position [321, 106]
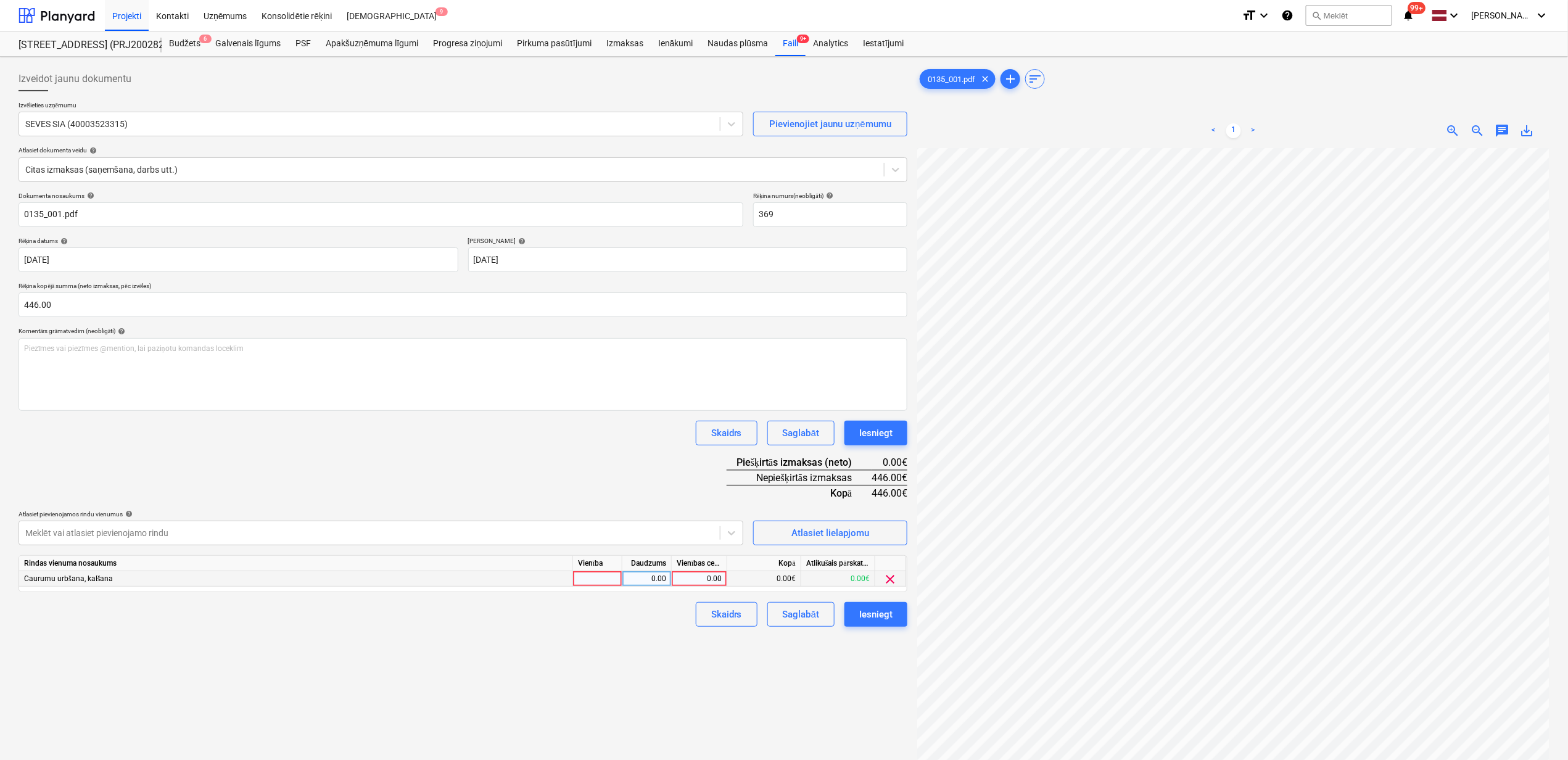
click at [689, 581] on div "0.00" at bounding box center [699, 579] width 45 height 15
type input "446"
click at [602, 744] on div "Izveidot jaunu dokumentu Izvēlieties uzņēmumu SEVES SIA (40003523315) Pievienoj…" at bounding box center [463, 470] width 899 height 817
click at [886, 576] on span "clear" at bounding box center [891, 579] width 15 height 15
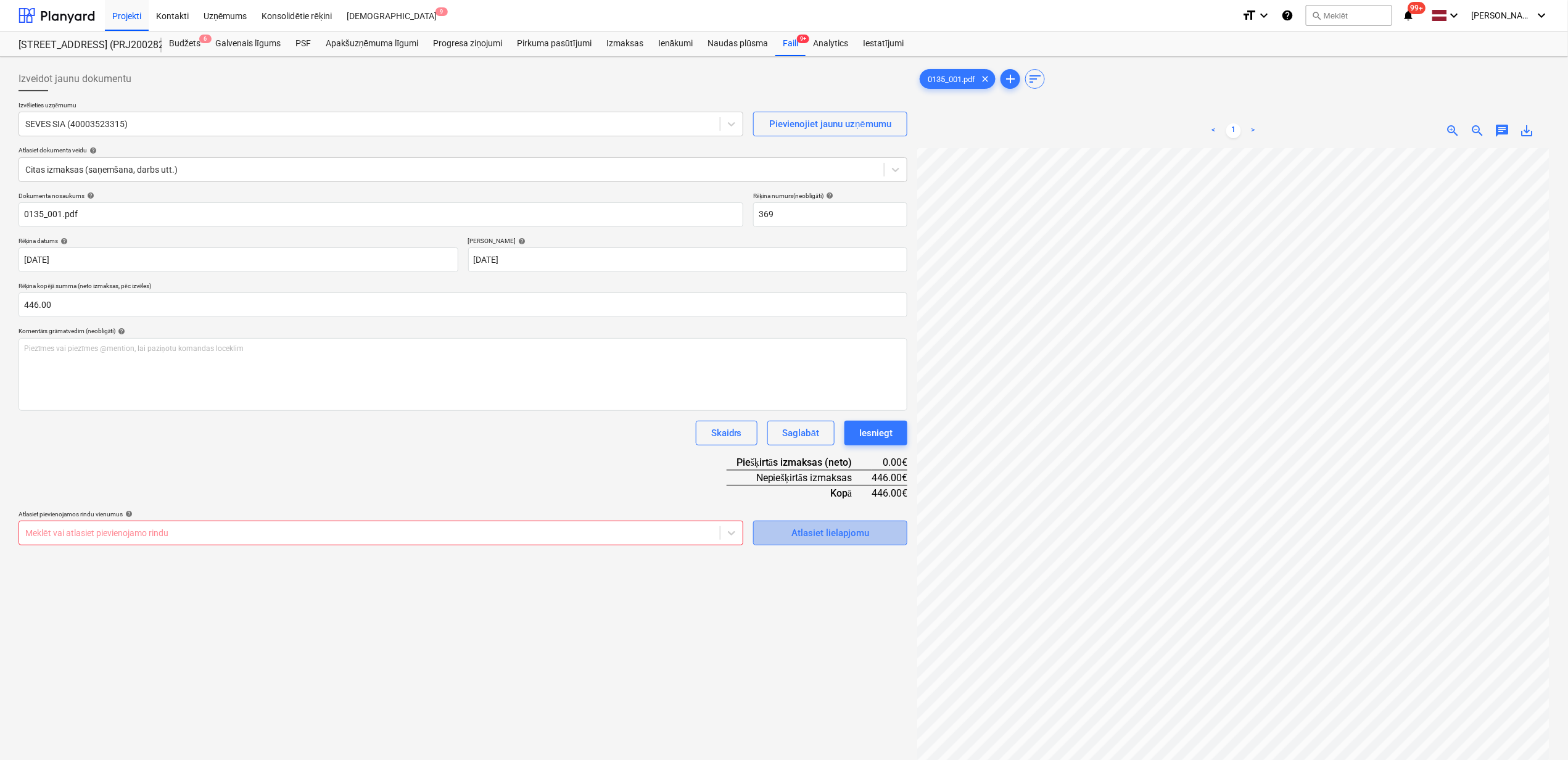
click at [808, 529] on div "Atlasiet lielapjomu" at bounding box center [831, 533] width 78 height 16
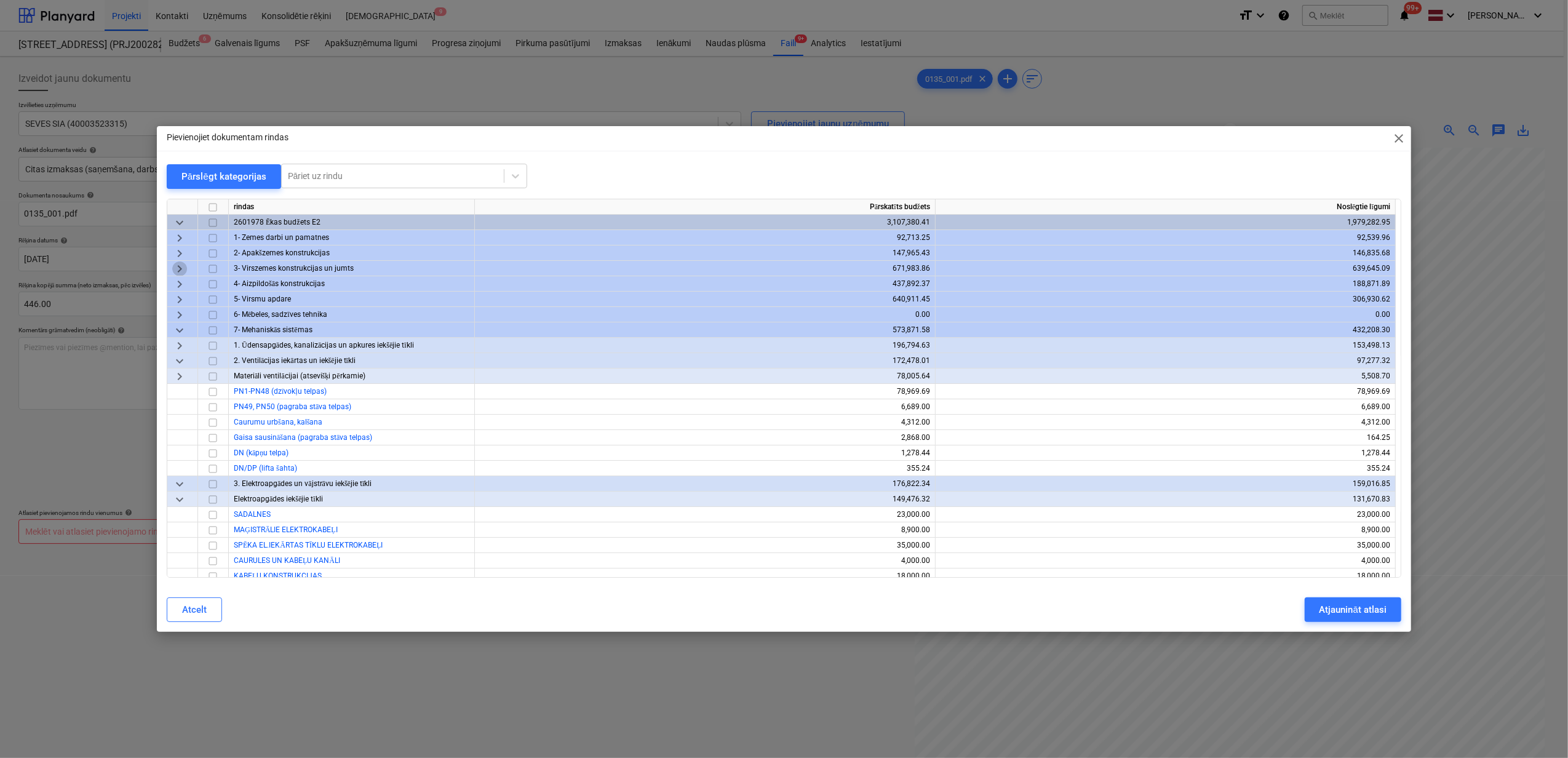
click at [178, 266] on span "keyboard_arrow_right" at bounding box center [179, 268] width 15 height 15
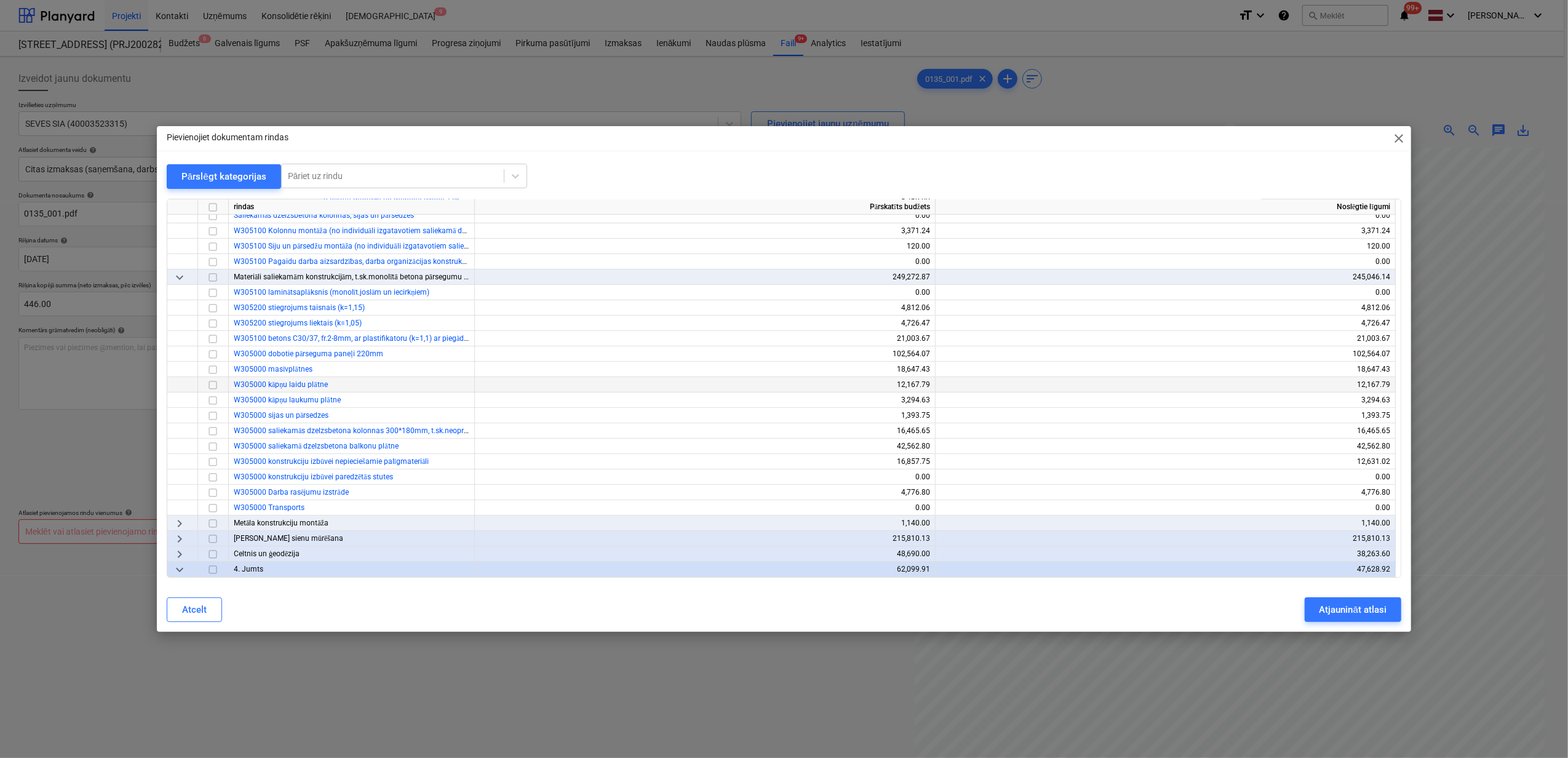
scroll to position [328, 0]
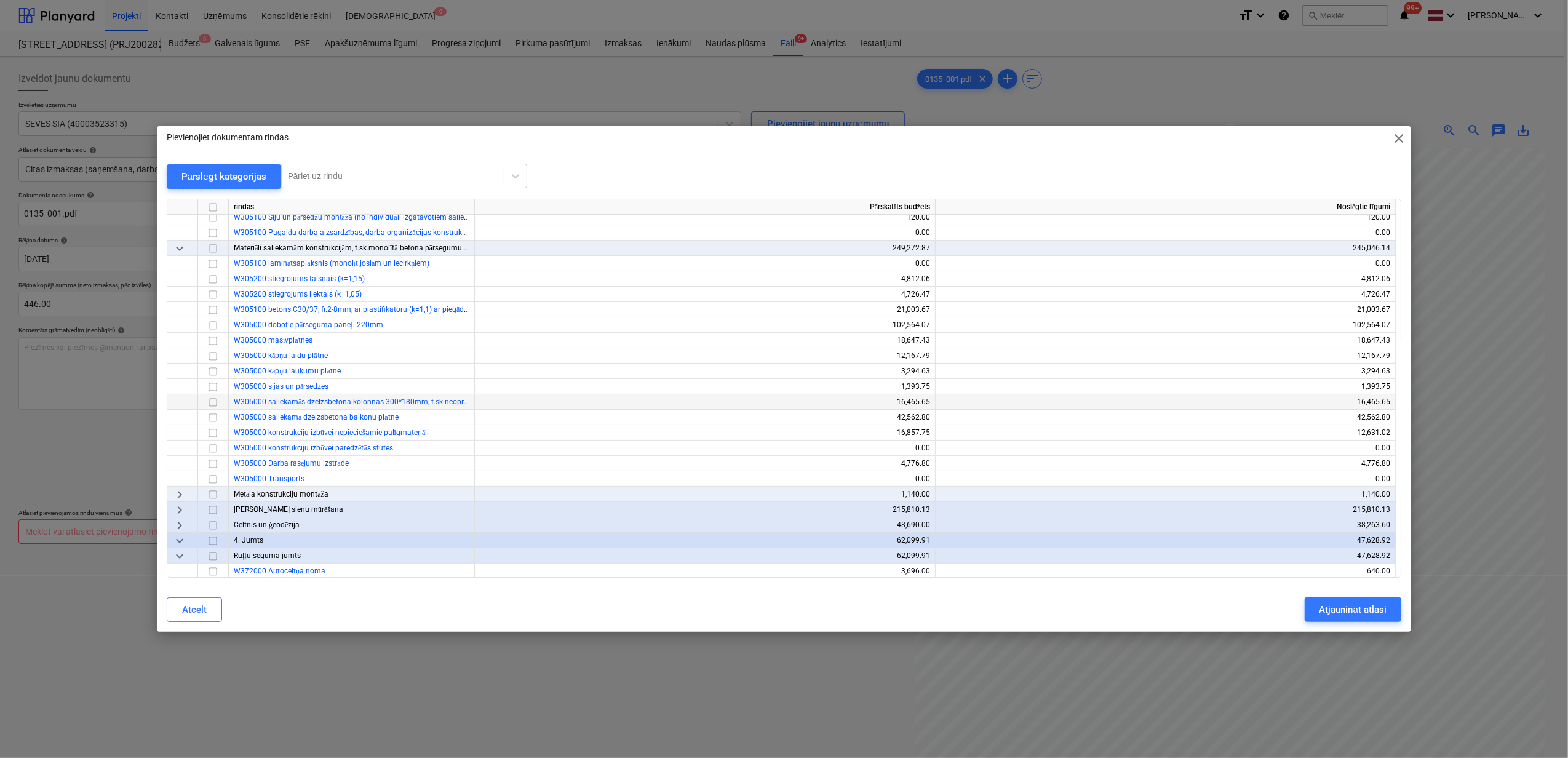
click at [212, 402] on input "checkbox" at bounding box center [213, 402] width 15 height 15
click at [213, 434] on input "checkbox" at bounding box center [213, 433] width 15 height 15
click at [1361, 609] on div "Atjaunināt atlasi" at bounding box center [1353, 609] width 67 height 16
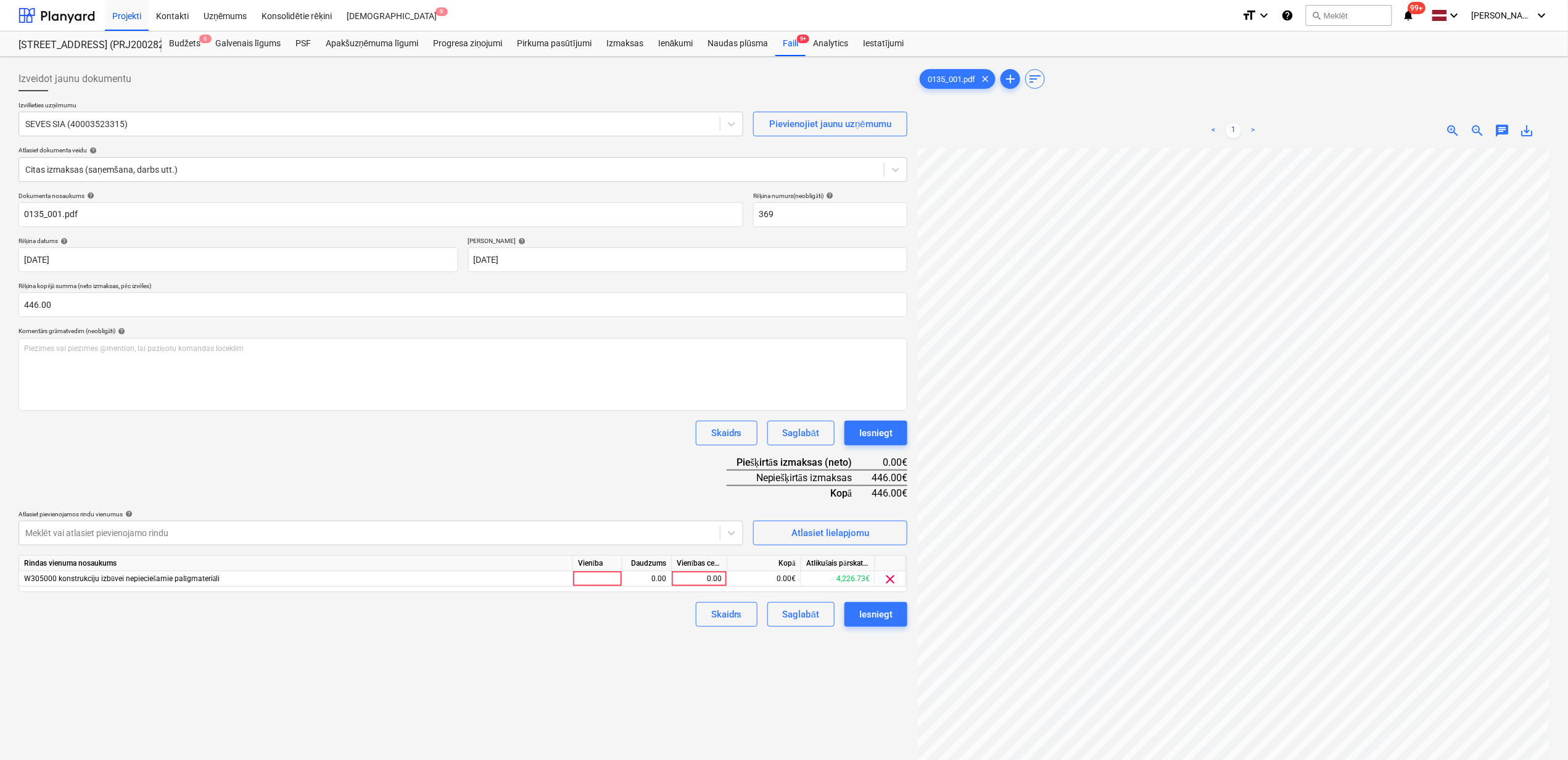
drag, startPoint x: 689, startPoint y: 580, endPoint x: 849, endPoint y: 653, distance: 175.9
click at [689, 581] on div "0.00" at bounding box center [699, 579] width 45 height 15
type input "446"
click at [684, 723] on div "Izveidot jaunu dokumentu Izvēlieties uzņēmumu SEVES SIA (40003523315) Pievienoj…" at bounding box center [463, 470] width 899 height 817
click at [880, 615] on div "Iesniegt" at bounding box center [876, 614] width 33 height 16
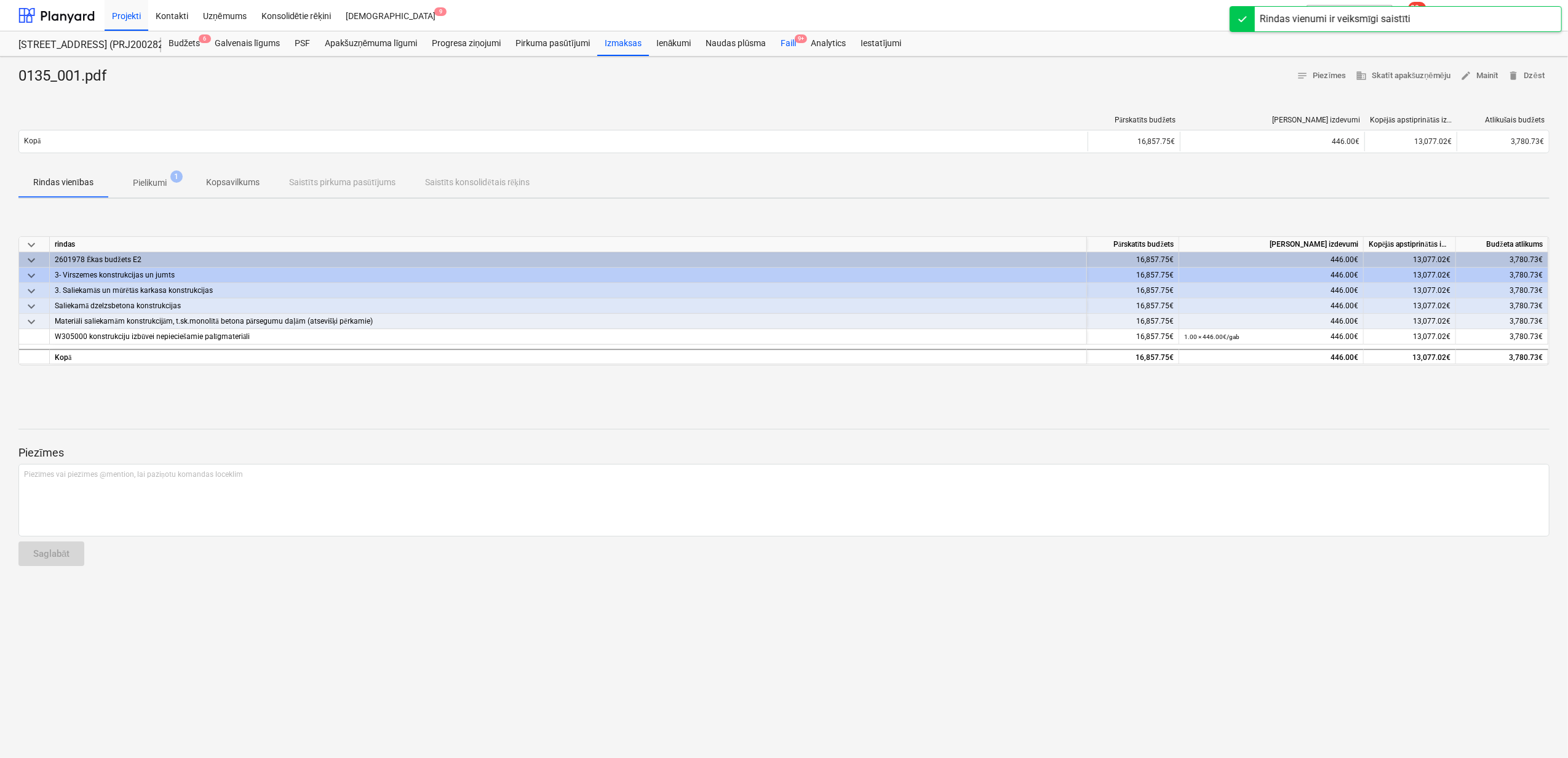
click at [783, 42] on div "Faili 9+" at bounding box center [788, 44] width 30 height 24
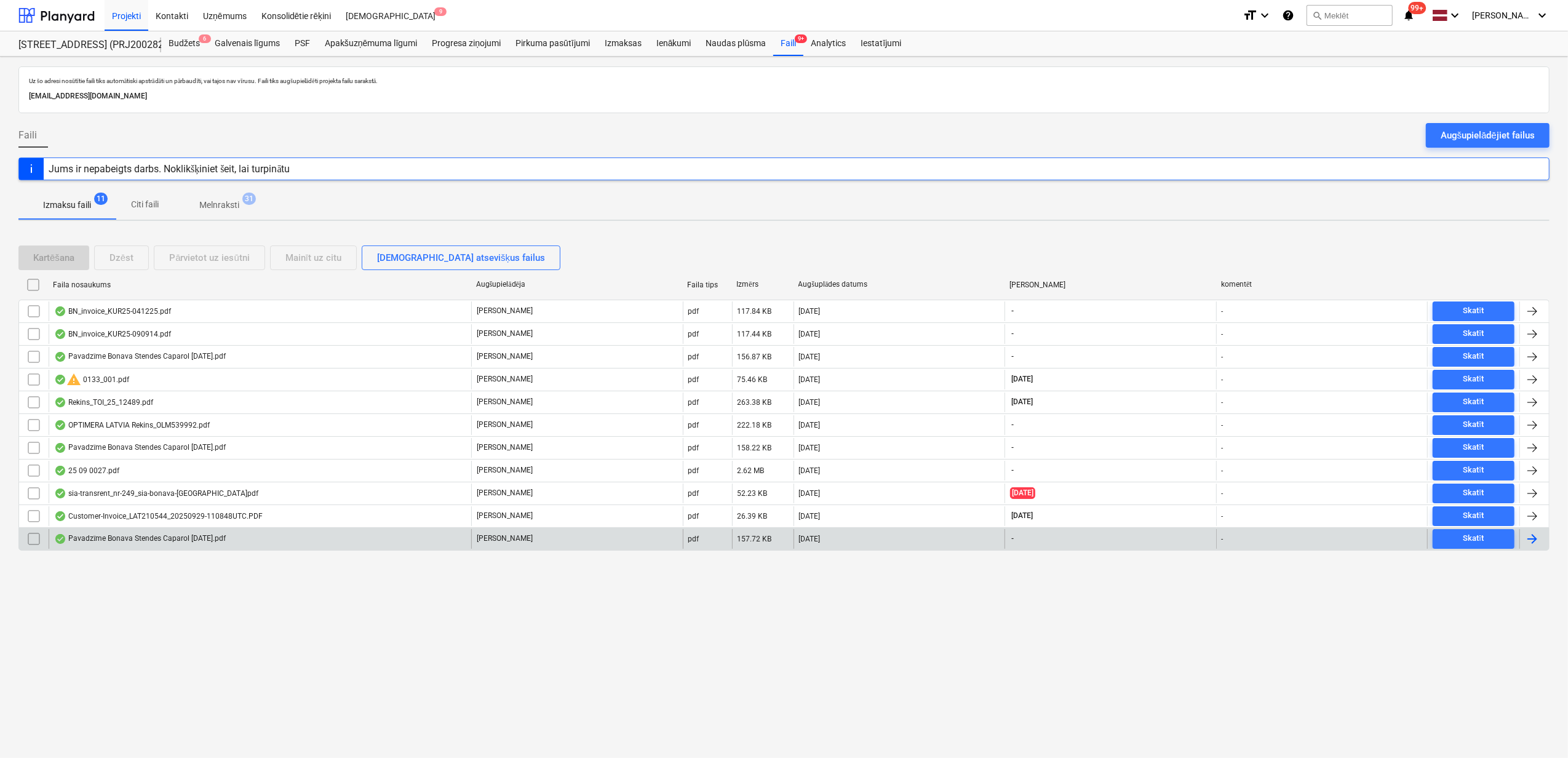
click at [151, 543] on div "Pavadzīme Bonava Stendes Caparol [DATE].pdf" at bounding box center [139, 539] width 172 height 10
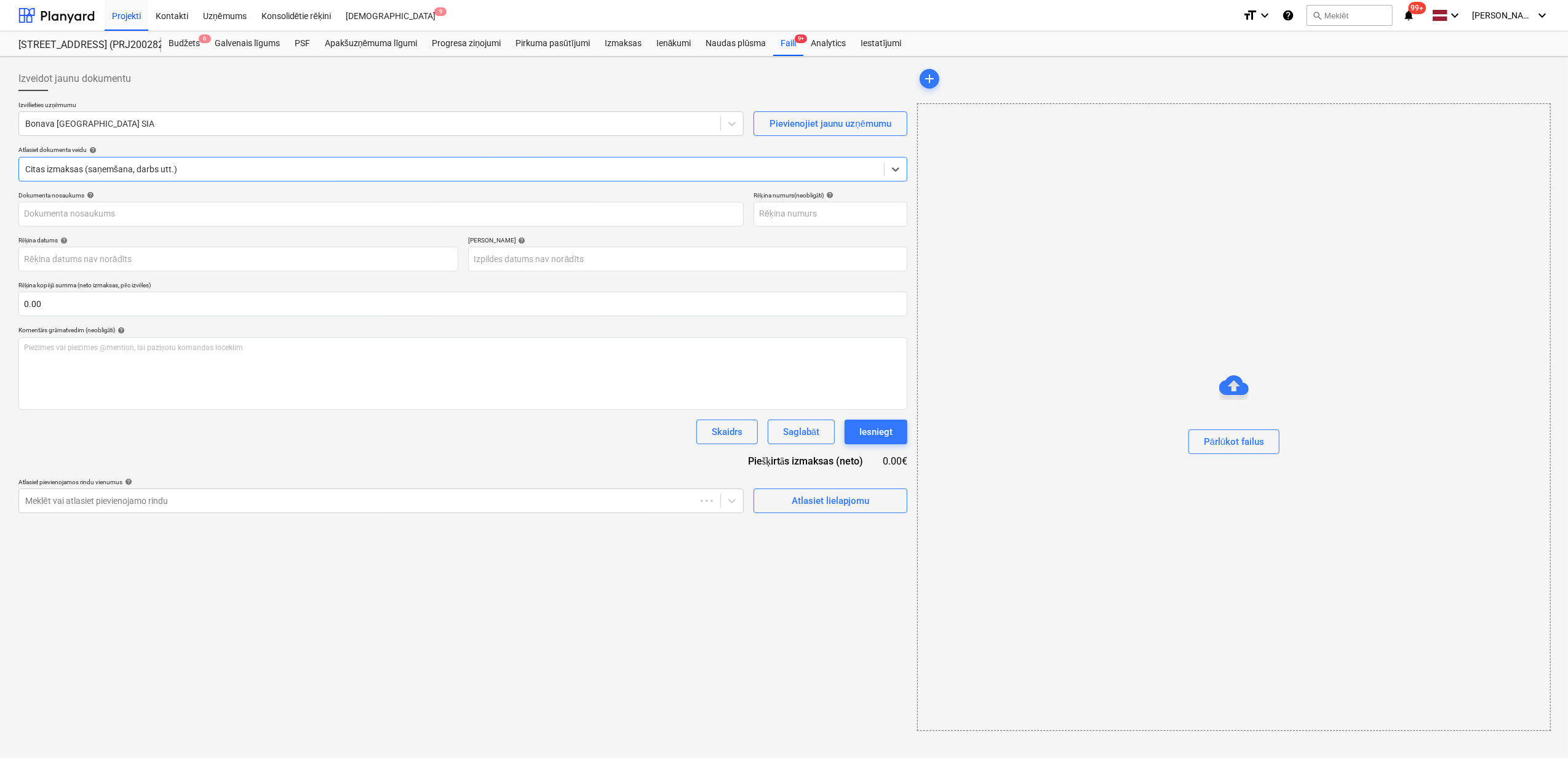
type input "40003941615"
click at [146, 126] on div at bounding box center [370, 123] width 689 height 12
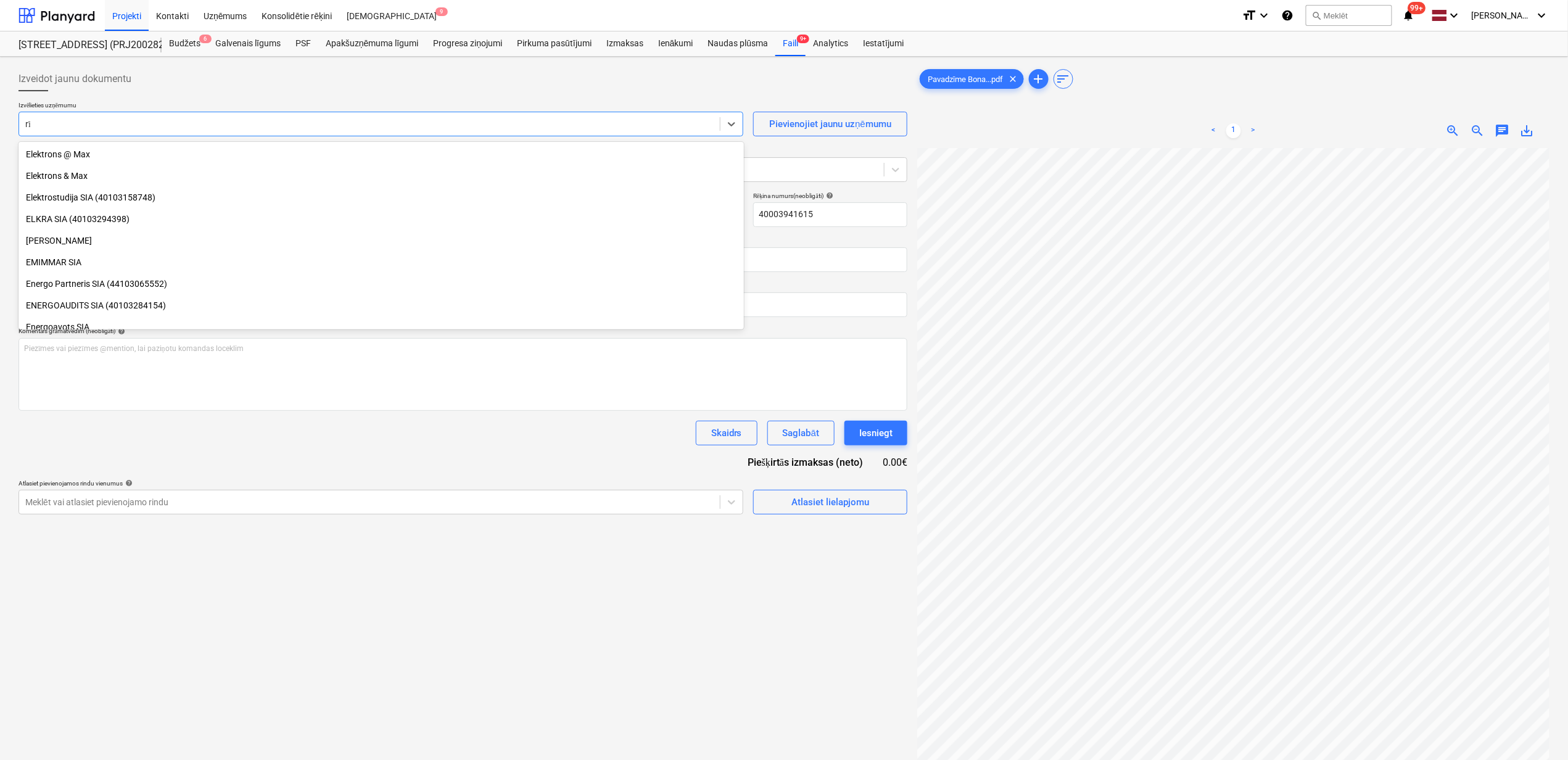
scroll to position [312, 0]
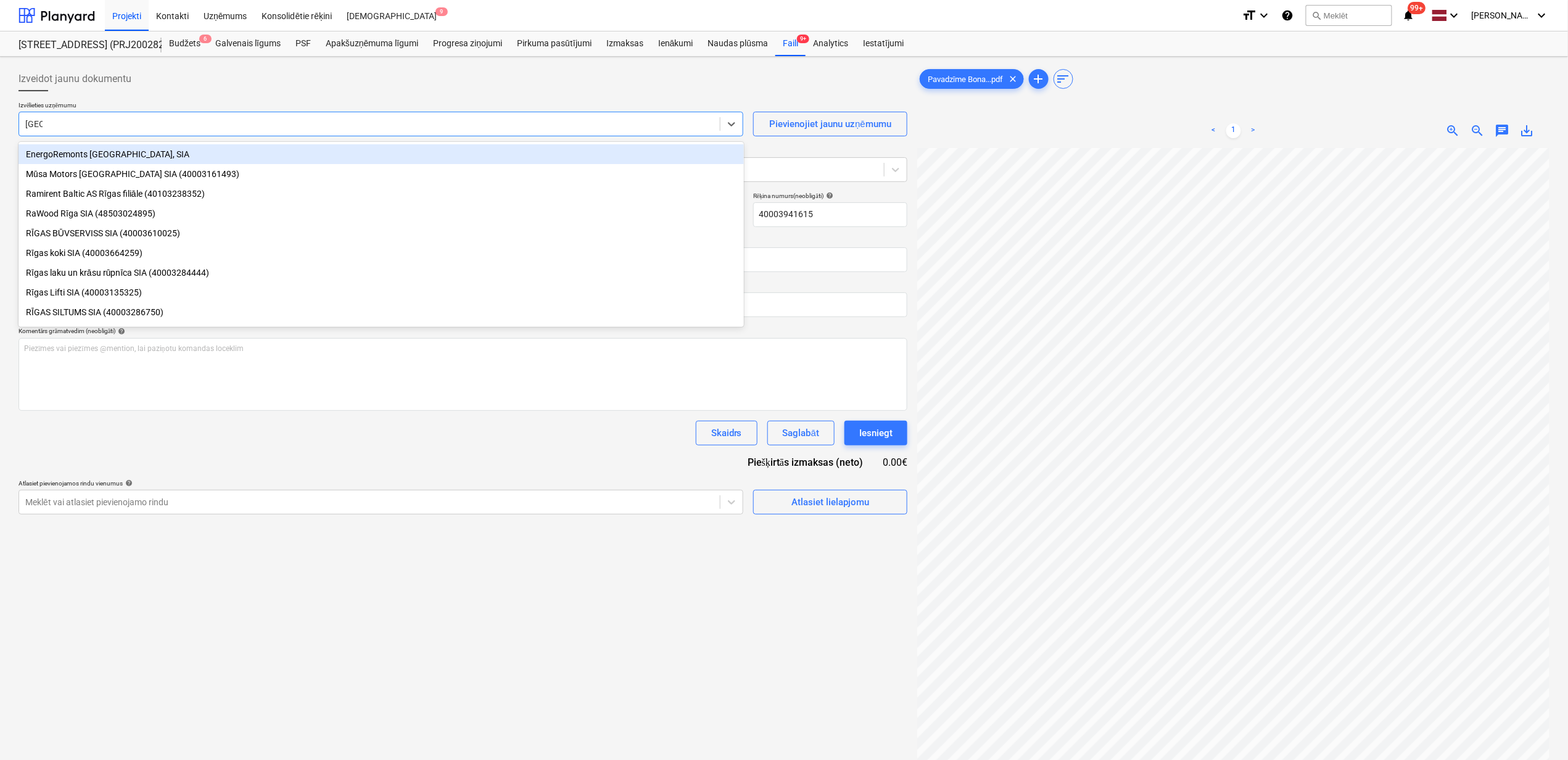
type input "[GEOGRAPHIC_DATA]"
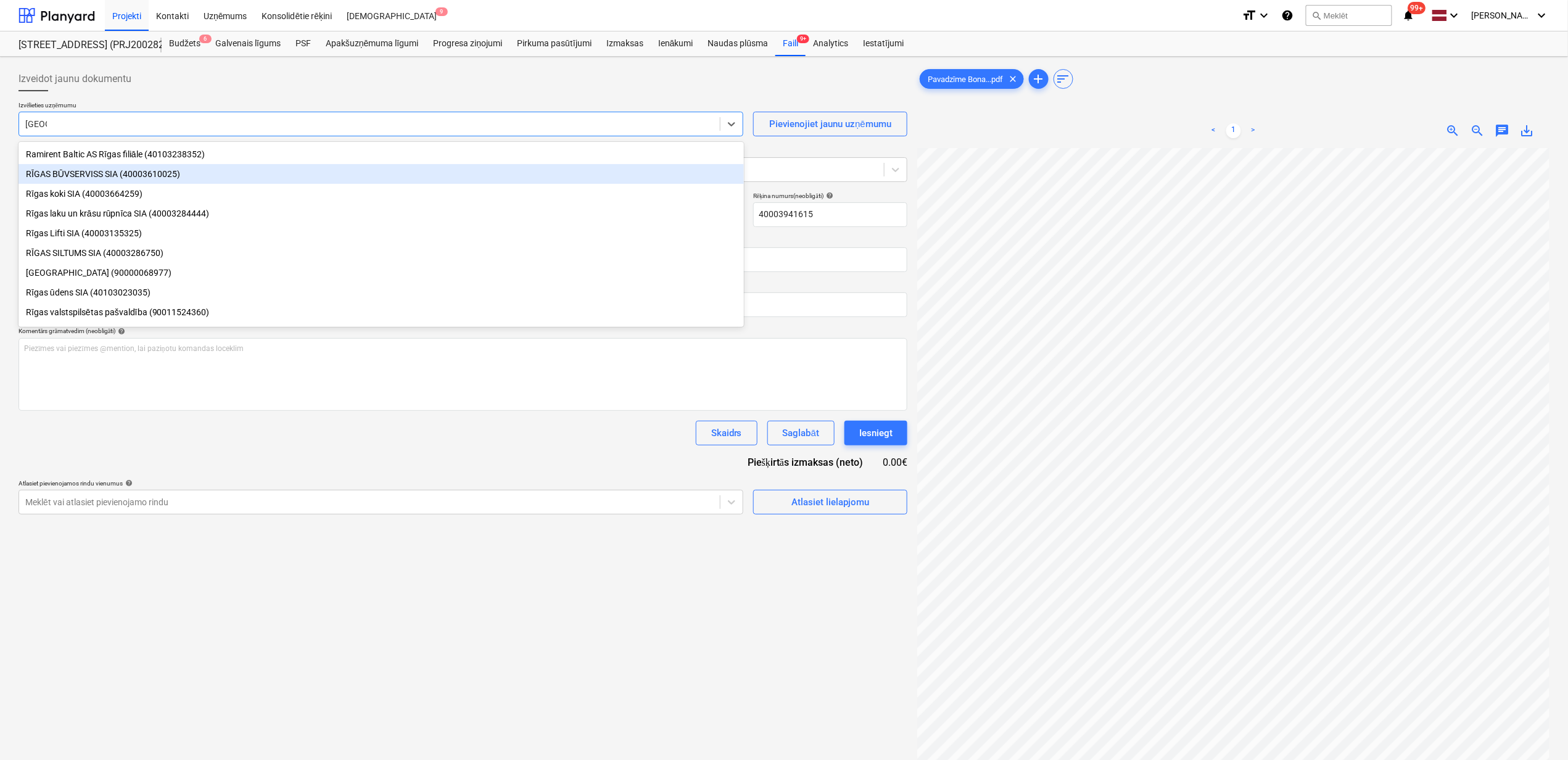
click at [106, 171] on div "RĪGAS BŪVSERVISS SIA (40003610025)" at bounding box center [382, 173] width 726 height 19
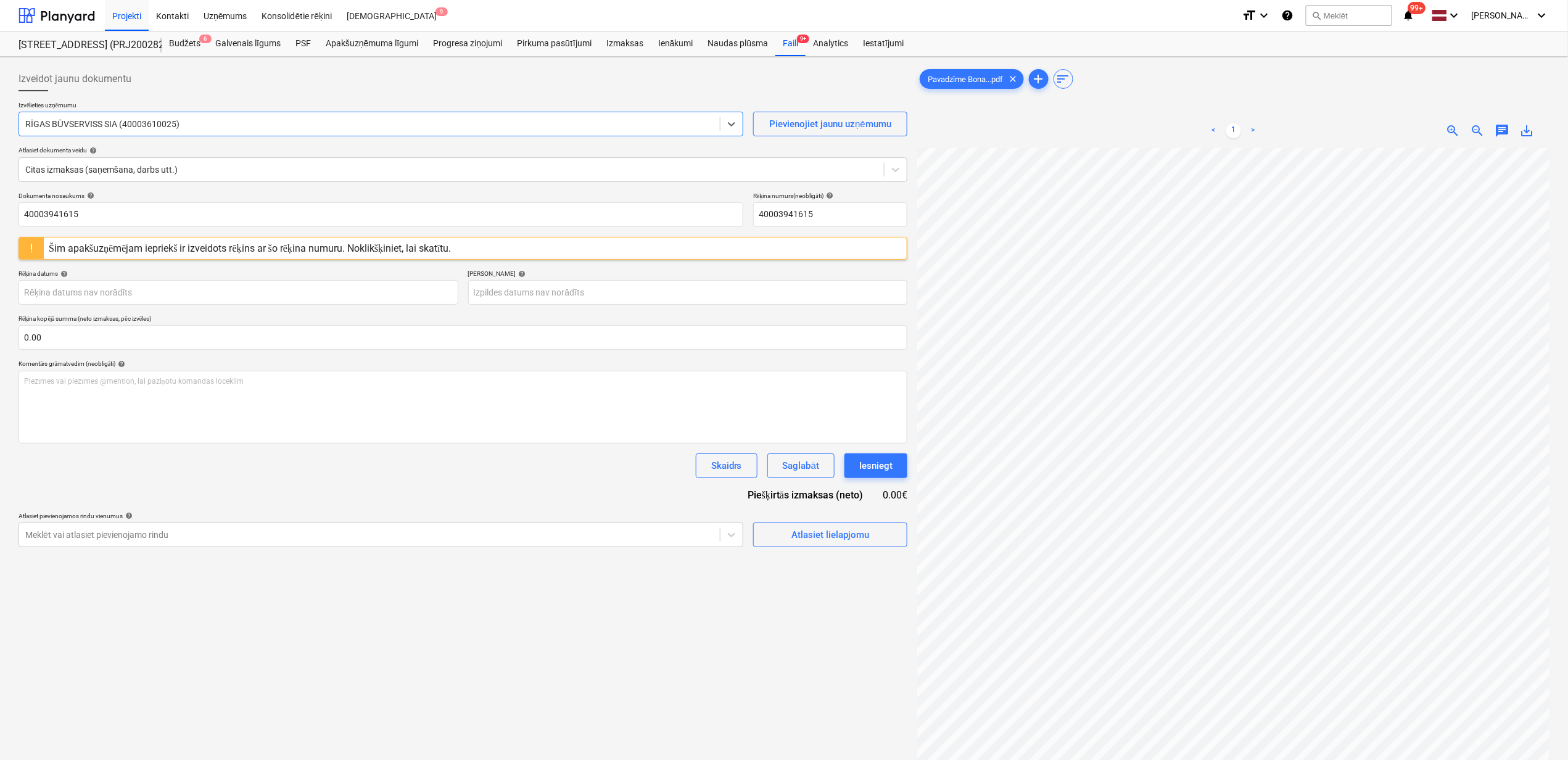
click at [1526, 137] on span "save_alt" at bounding box center [1528, 130] width 15 height 15
click at [294, 245] on div "Šim apakšuzņēmējam iepriekš ir izveidots rēķins ar šo rēķina numuru. Noklikšķin…" at bounding box center [251, 248] width 403 height 12
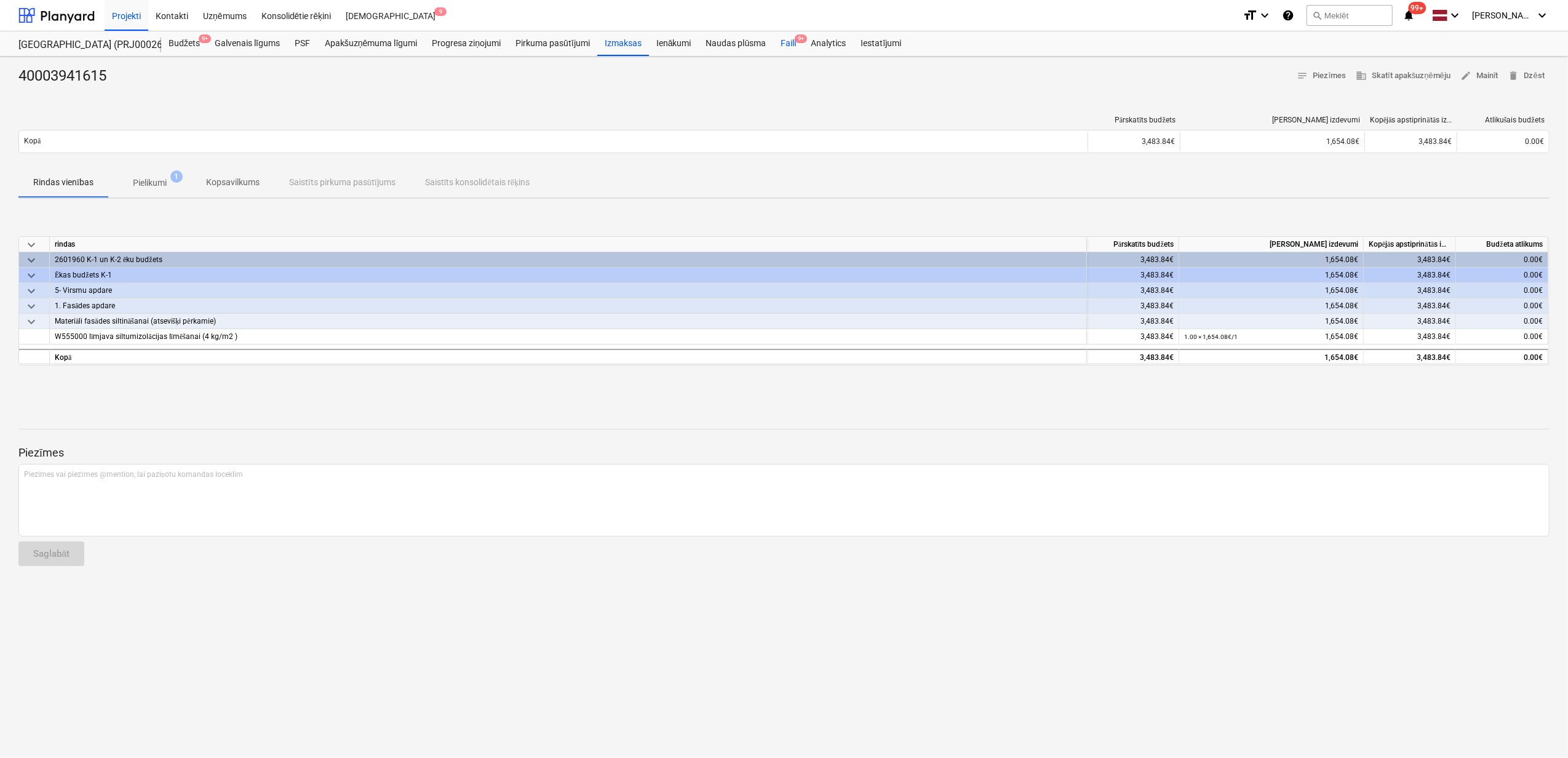
drag, startPoint x: 789, startPoint y: 39, endPoint x: 777, endPoint y: 40, distance: 12.0
click at [789, 39] on div "Faili 9+" at bounding box center [788, 44] width 30 height 24
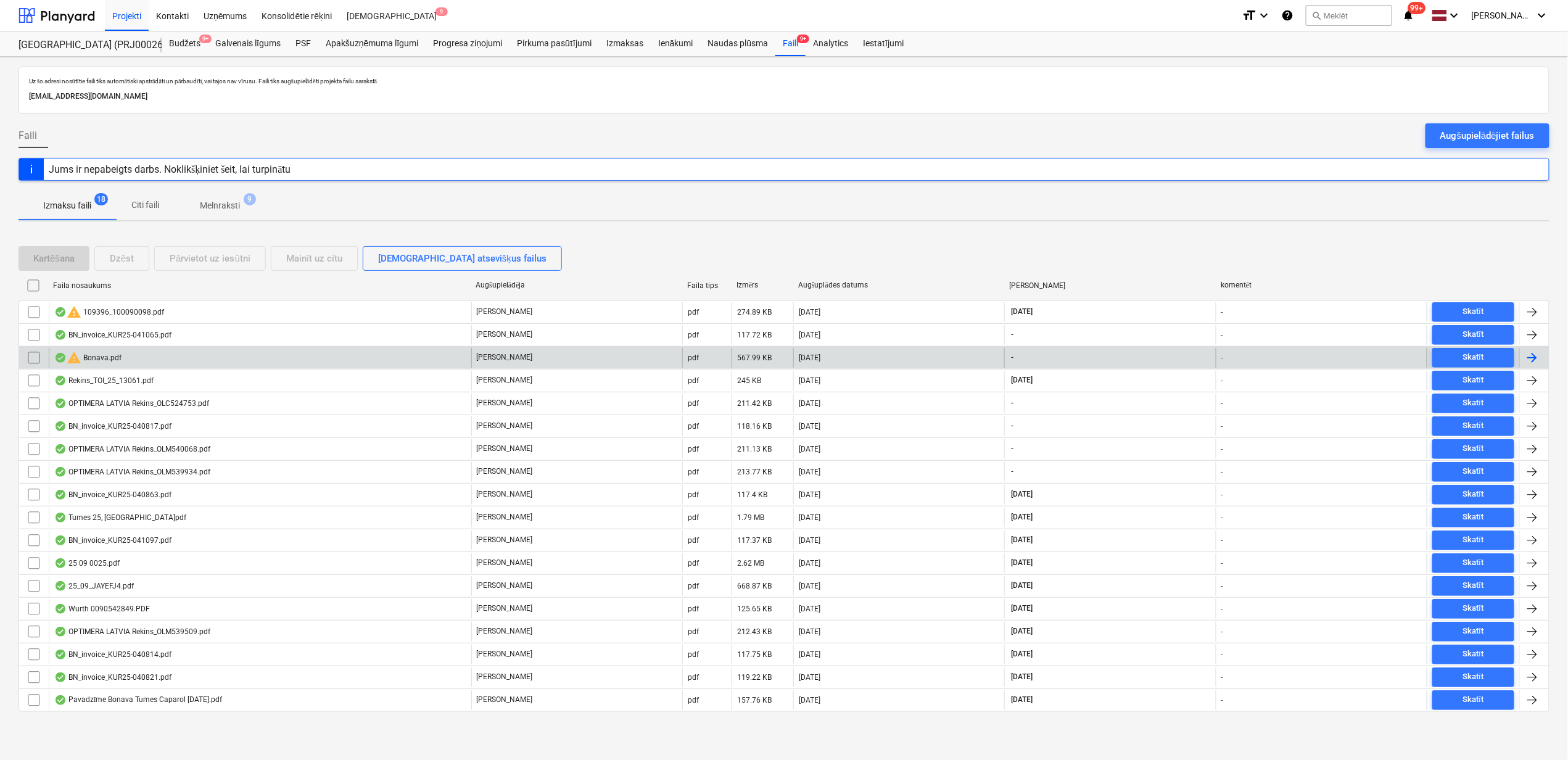
click at [97, 356] on div "warning Bonava.pdf" at bounding box center [87, 358] width 67 height 15
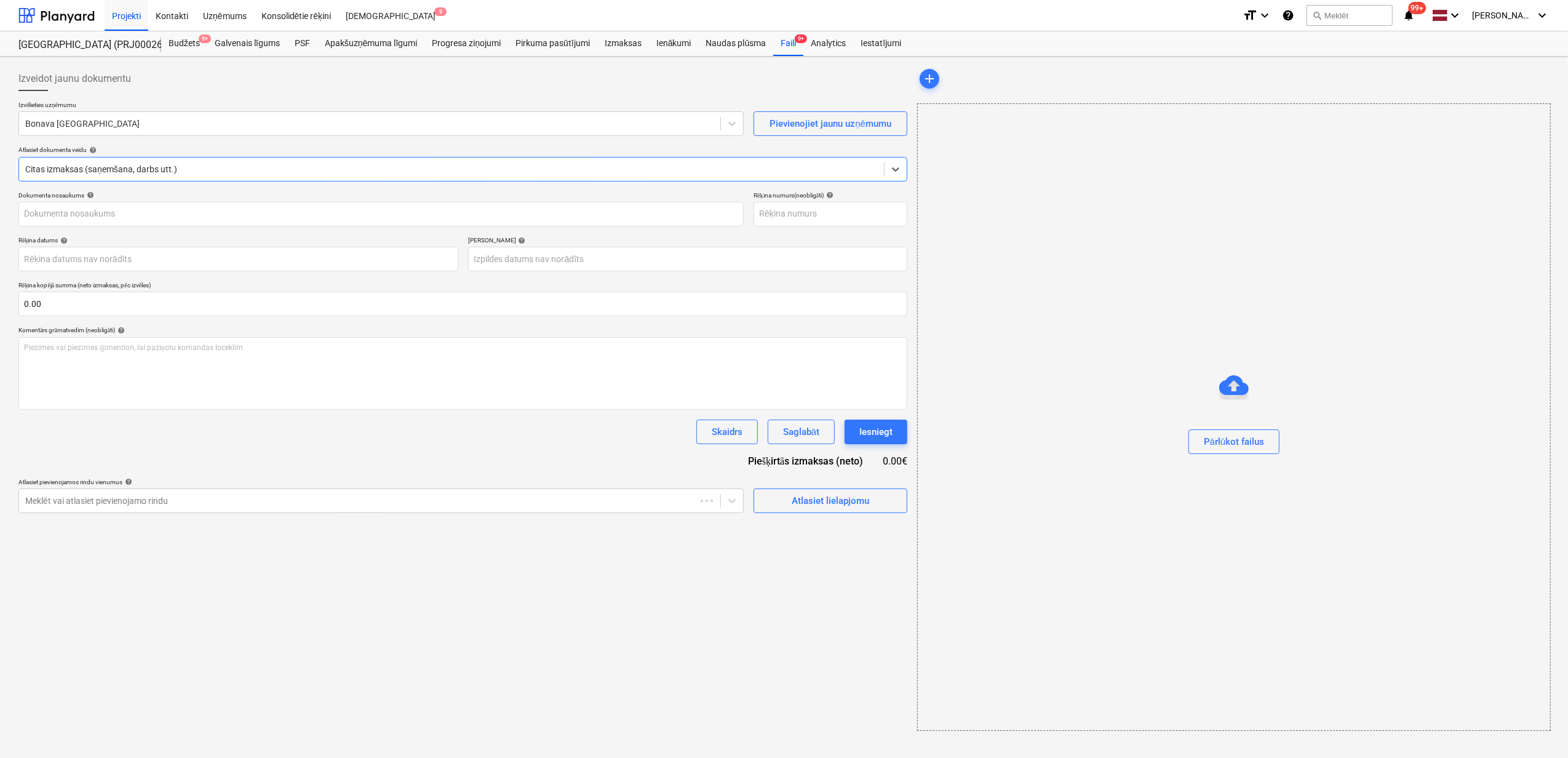
type input "251605"
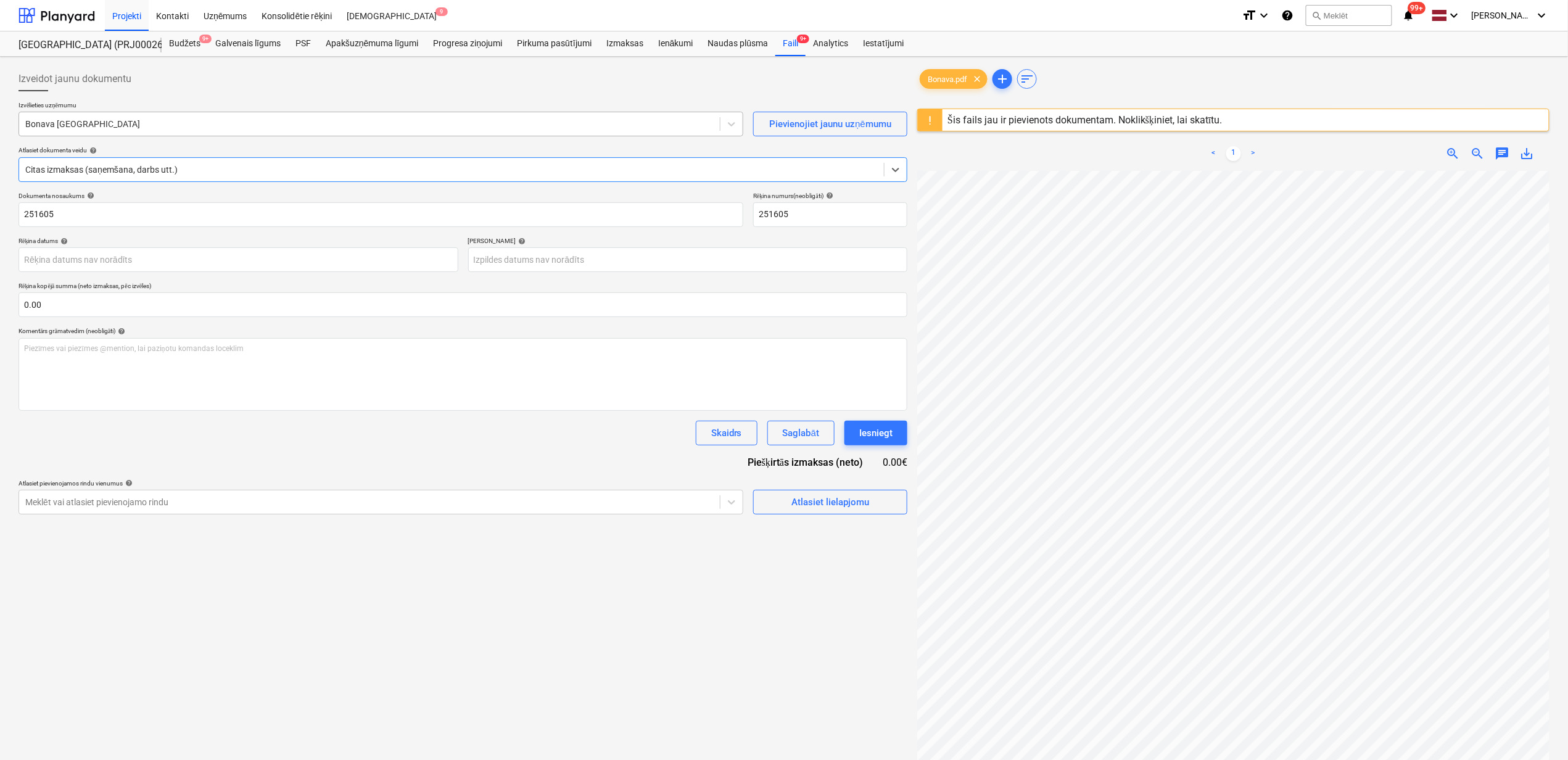
click at [83, 130] on div at bounding box center [369, 124] width 688 height 12
click at [1062, 119] on div "Šis fails jau ir pievienots dokumentam. Noklikšķiniet, lai skatītu." at bounding box center [1085, 120] width 275 height 12
drag, startPoint x: 783, startPoint y: 47, endPoint x: 808, endPoint y: 50, distance: 25.2
click at [783, 47] on div "Faili 9+" at bounding box center [790, 44] width 30 height 24
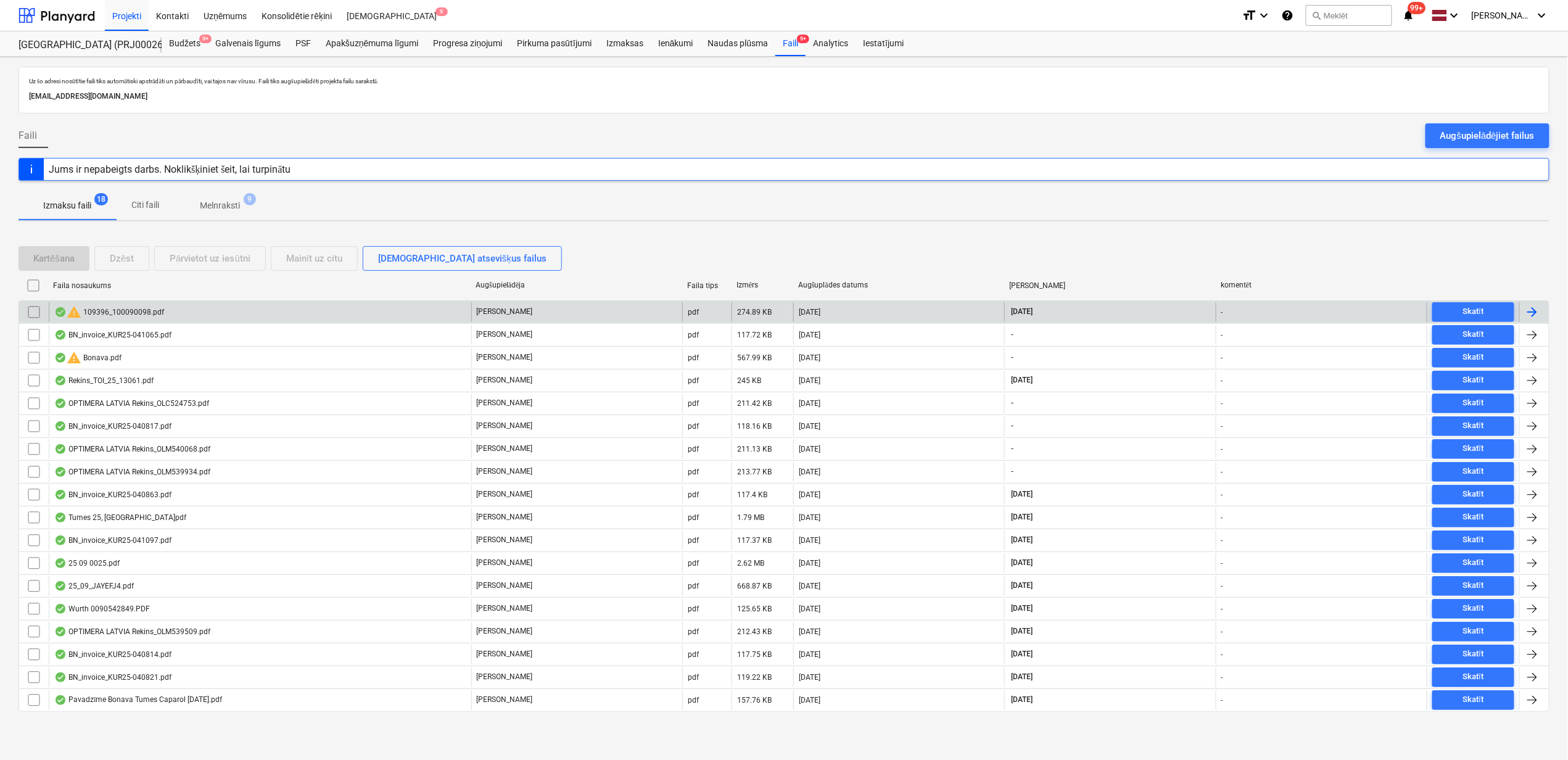
click at [35, 316] on input "checkbox" at bounding box center [33, 312] width 19 height 19
click at [125, 258] on div "Dzēst" at bounding box center [122, 258] width 24 height 16
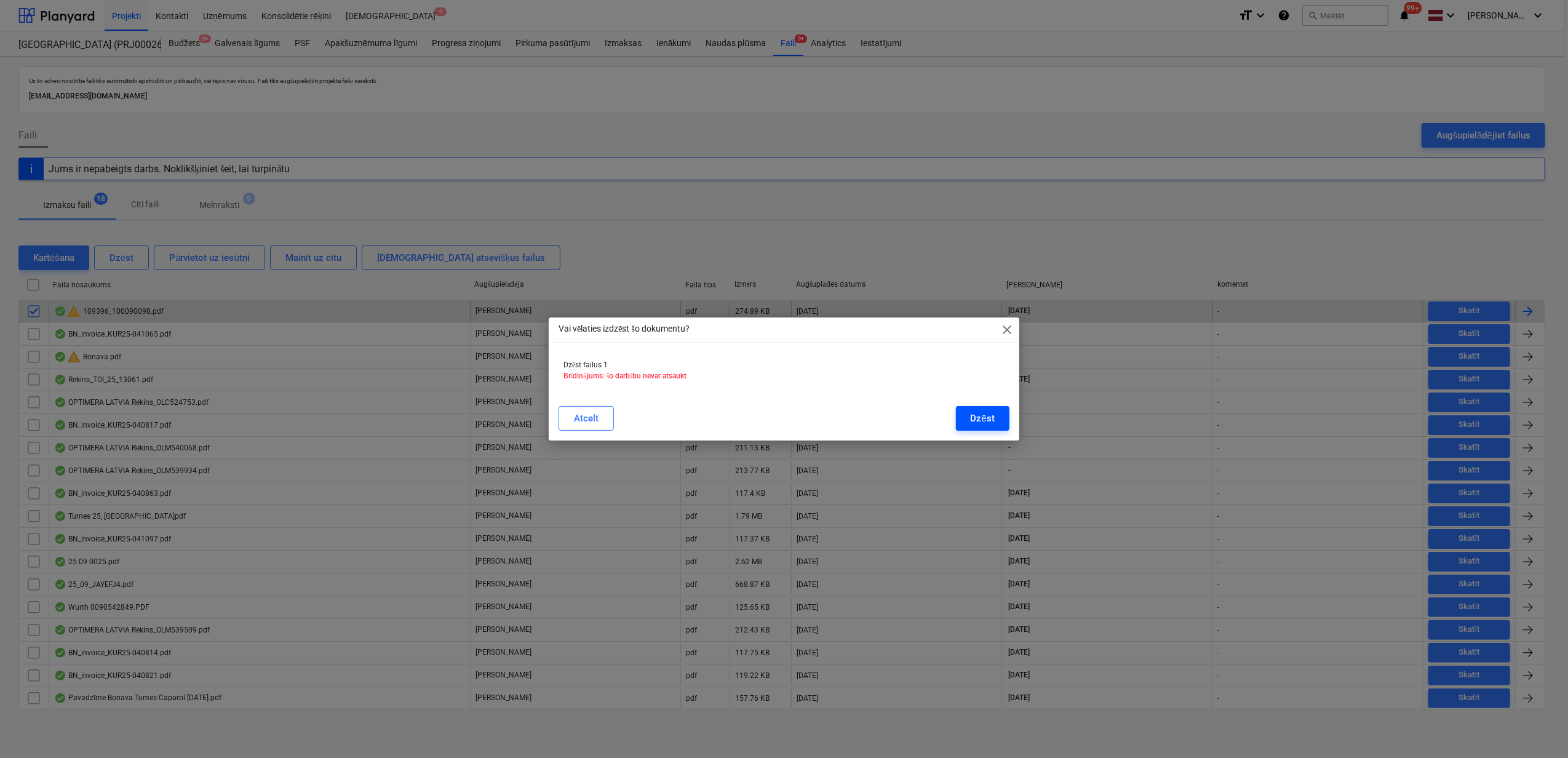
click at [973, 414] on div "Dzēst" at bounding box center [982, 418] width 24 height 16
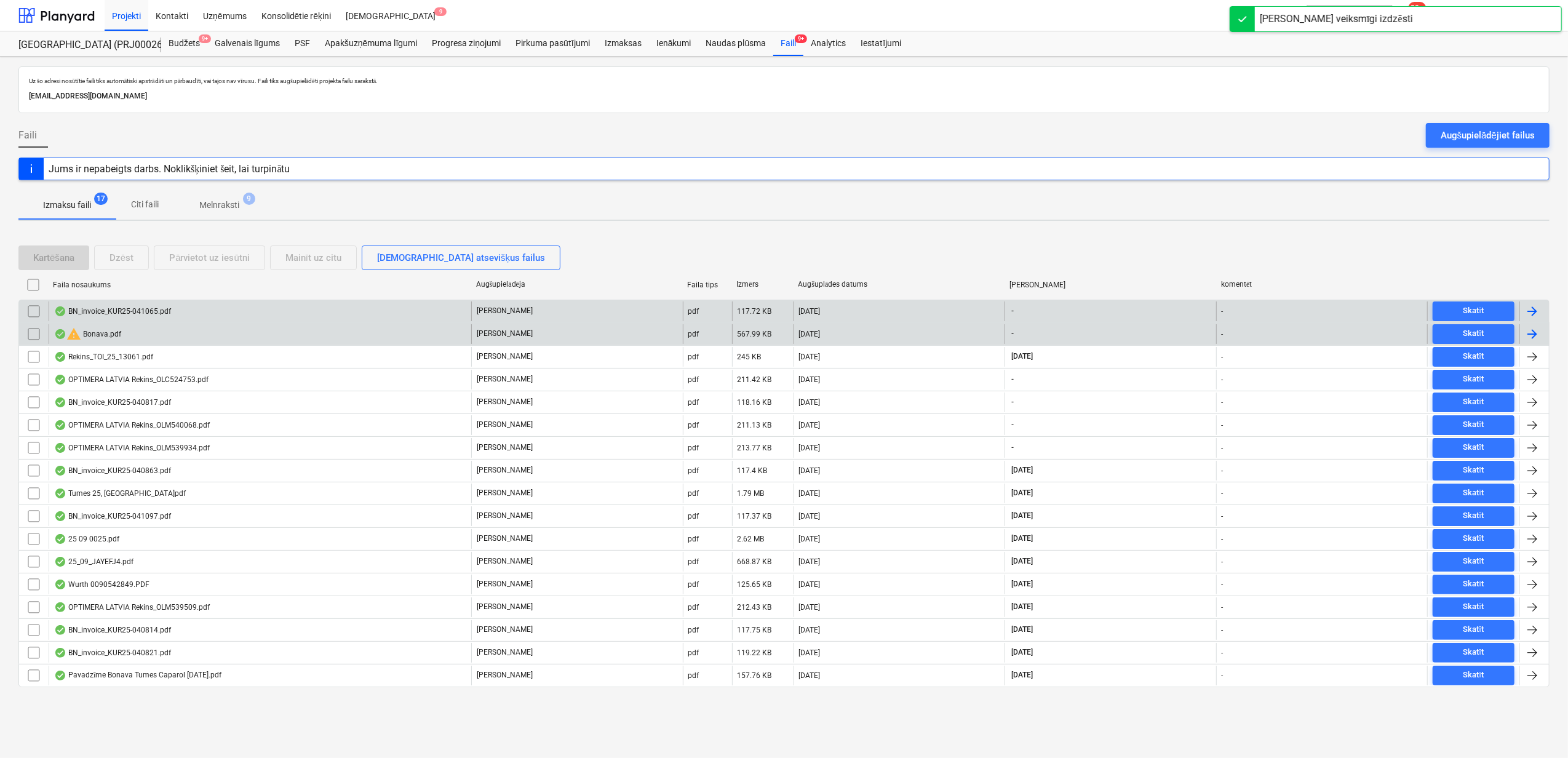
click at [123, 333] on div "warning Bonava.pdf" at bounding box center [260, 334] width 423 height 19
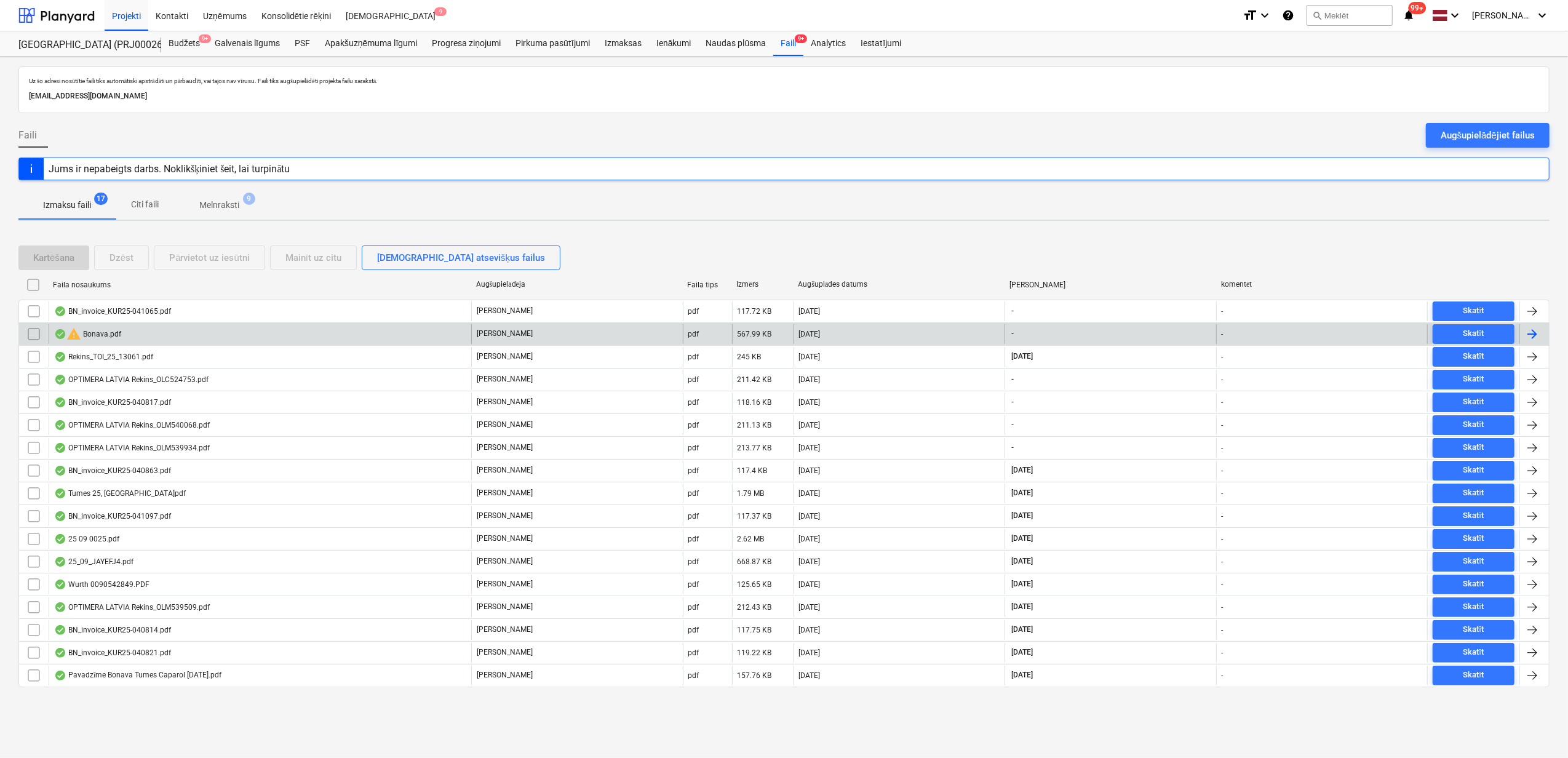
click at [170, 333] on div "warning Bonava.pdf" at bounding box center [260, 334] width 423 height 19
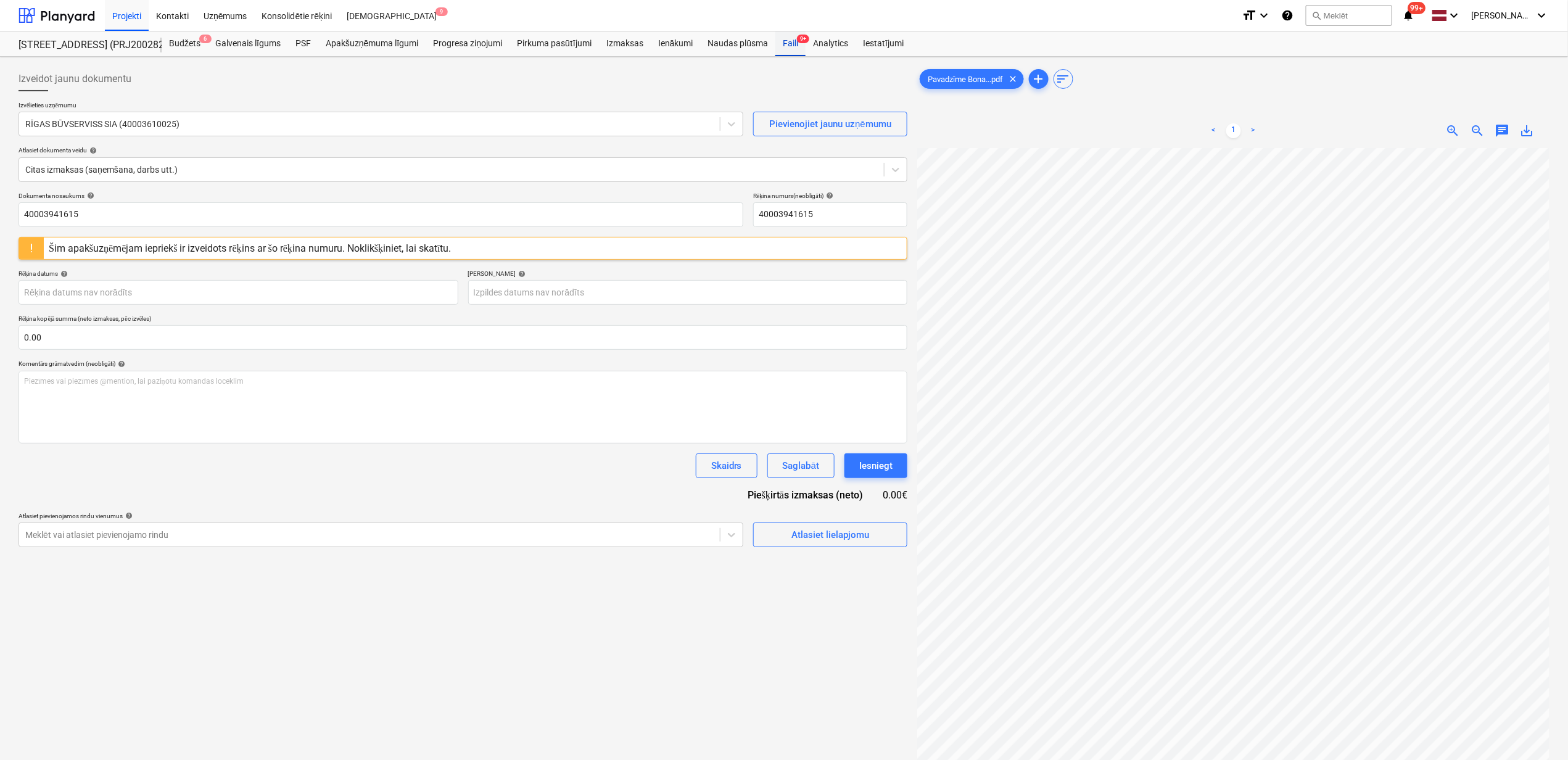
drag, startPoint x: 790, startPoint y: 45, endPoint x: 783, endPoint y: 55, distance: 12.2
click at [790, 45] on div "Faili 9+" at bounding box center [790, 44] width 30 height 24
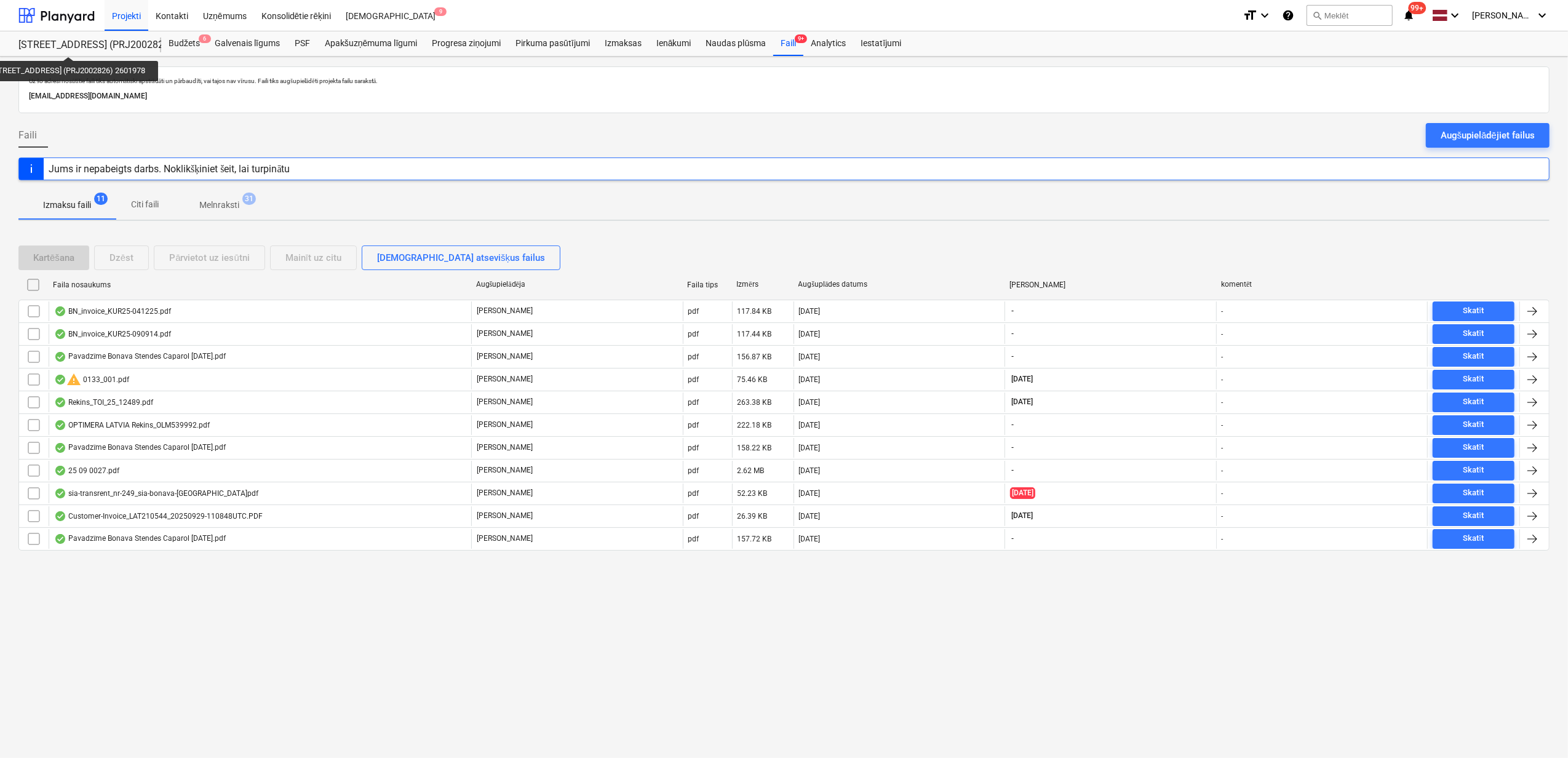
click at [65, 45] on div "[STREET_ADDRESS] (PRJ2002826) 2601978" at bounding box center [83, 45] width 128 height 13
click at [118, 11] on div "Projekti" at bounding box center [126, 15] width 44 height 32
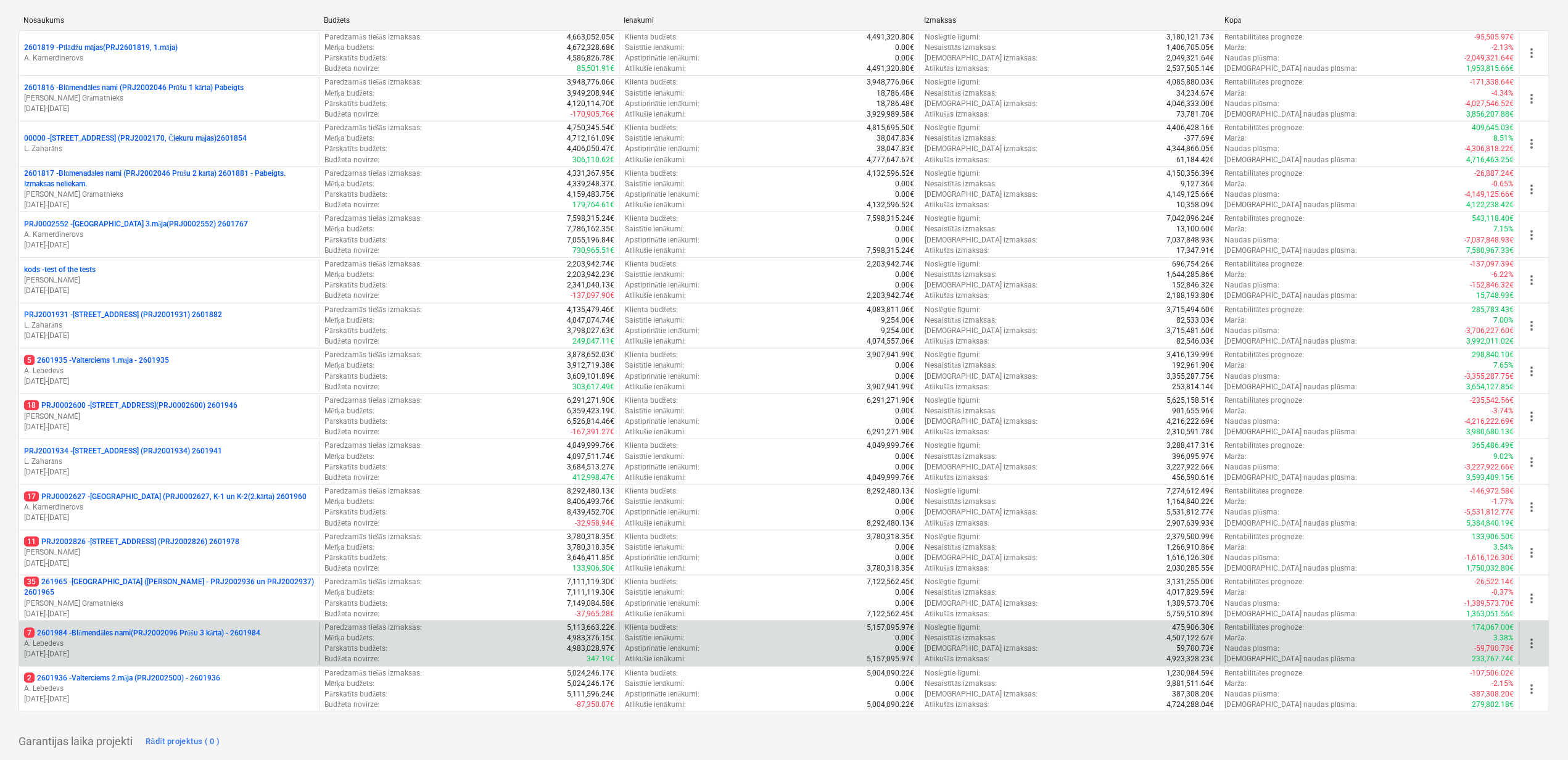
scroll to position [294, 0]
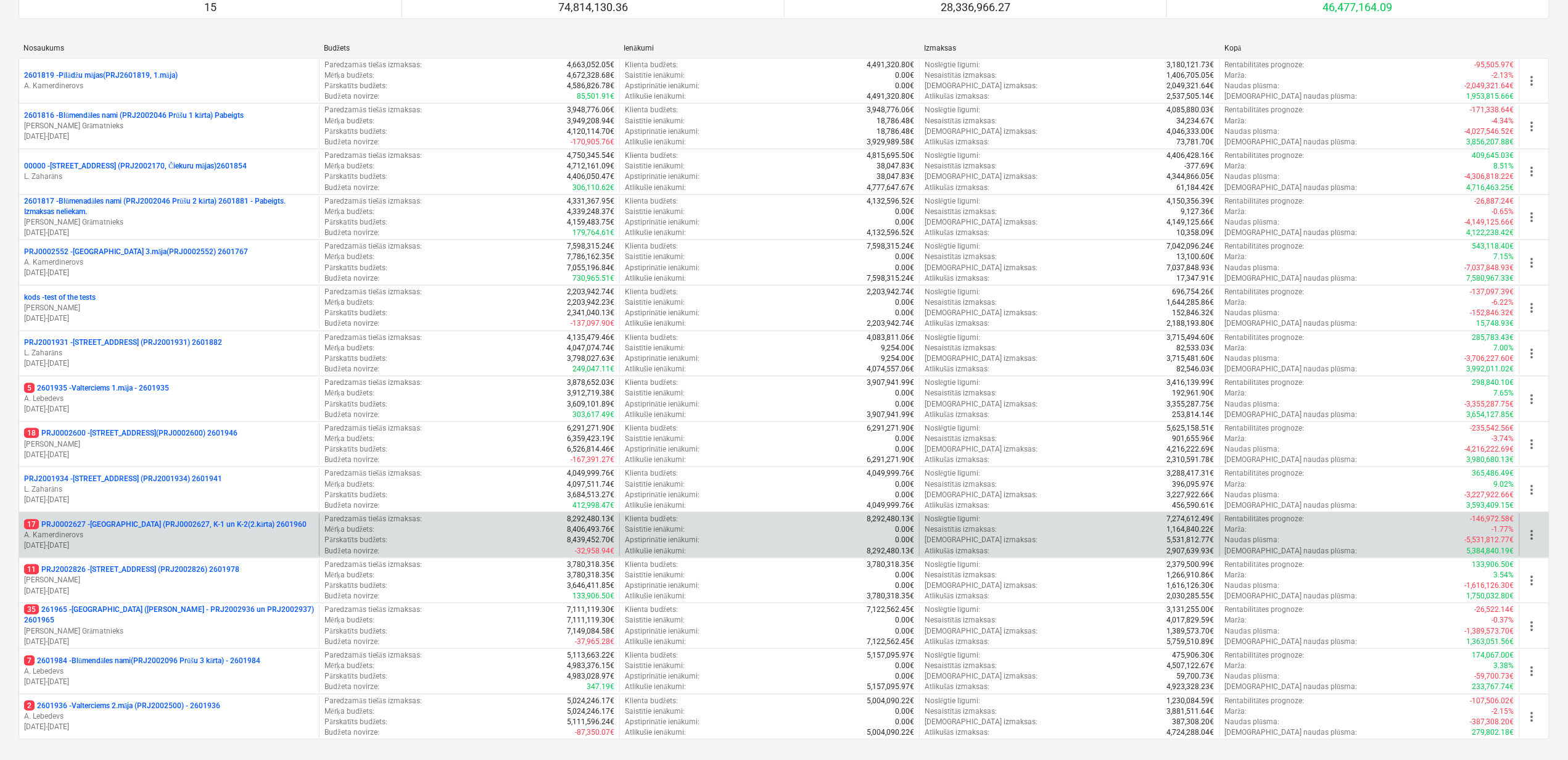
click at [125, 530] on p "17 PRJ0002627 - [GEOGRAPHIC_DATA] (PRJ0002627, K-1 un K-2(2.kārta) 2601960" at bounding box center [165, 525] width 282 height 11
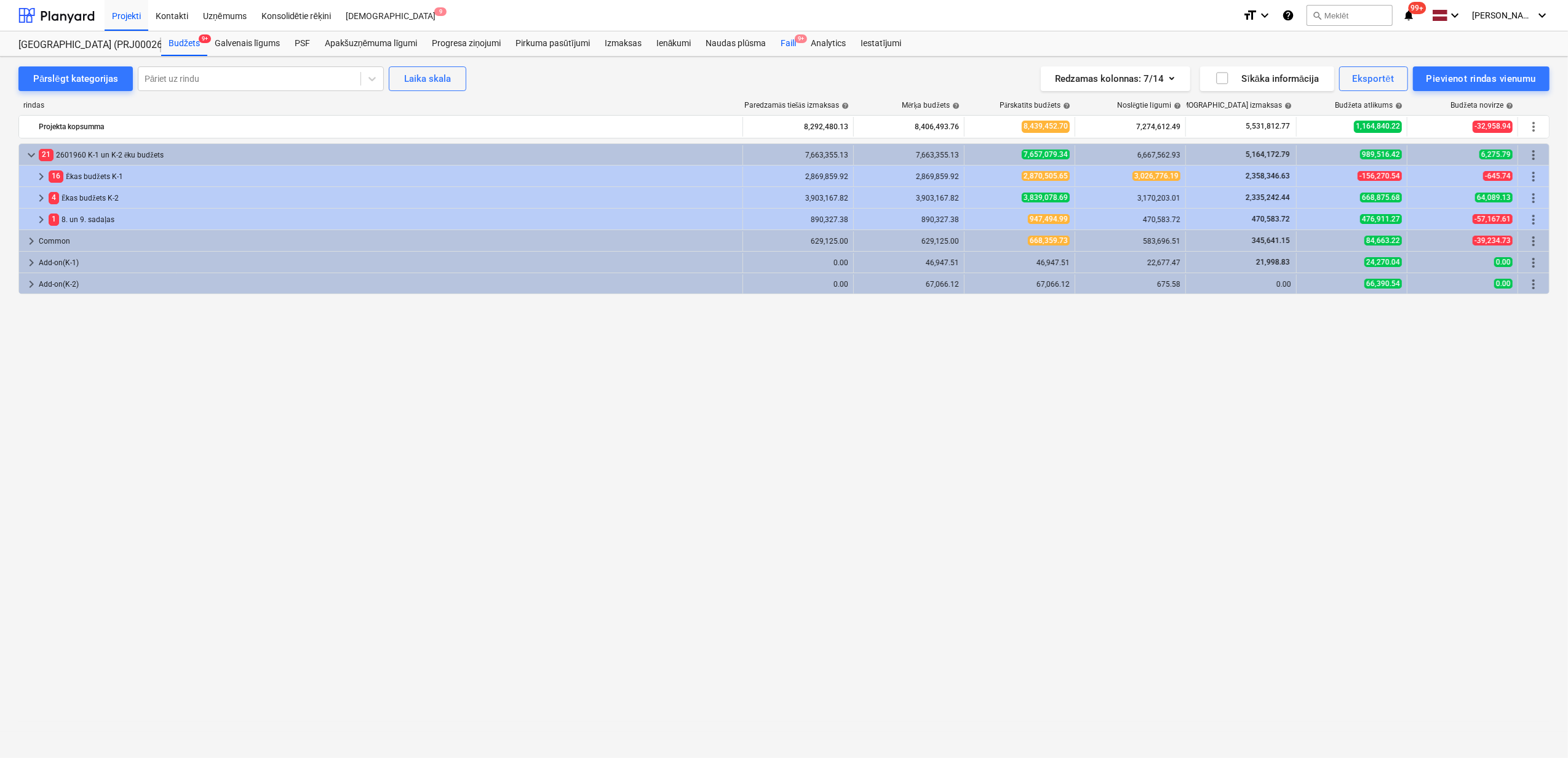
click at [791, 41] on div "Faili 9+" at bounding box center [788, 44] width 30 height 24
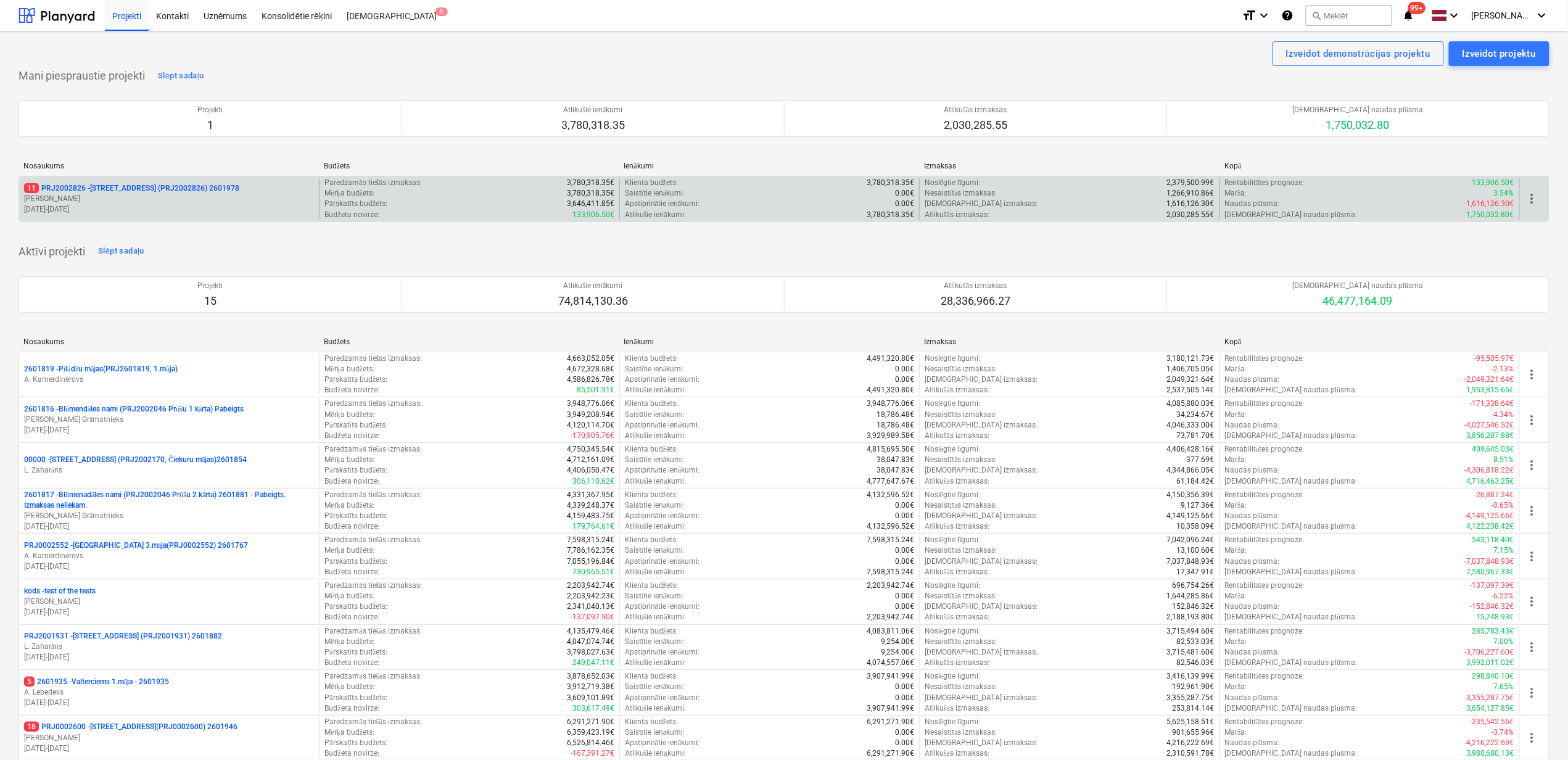
click at [157, 186] on p "11 PRJ2002826 - [STREET_ADDRESS] (PRJ2002826) 2601978" at bounding box center [131, 189] width 215 height 11
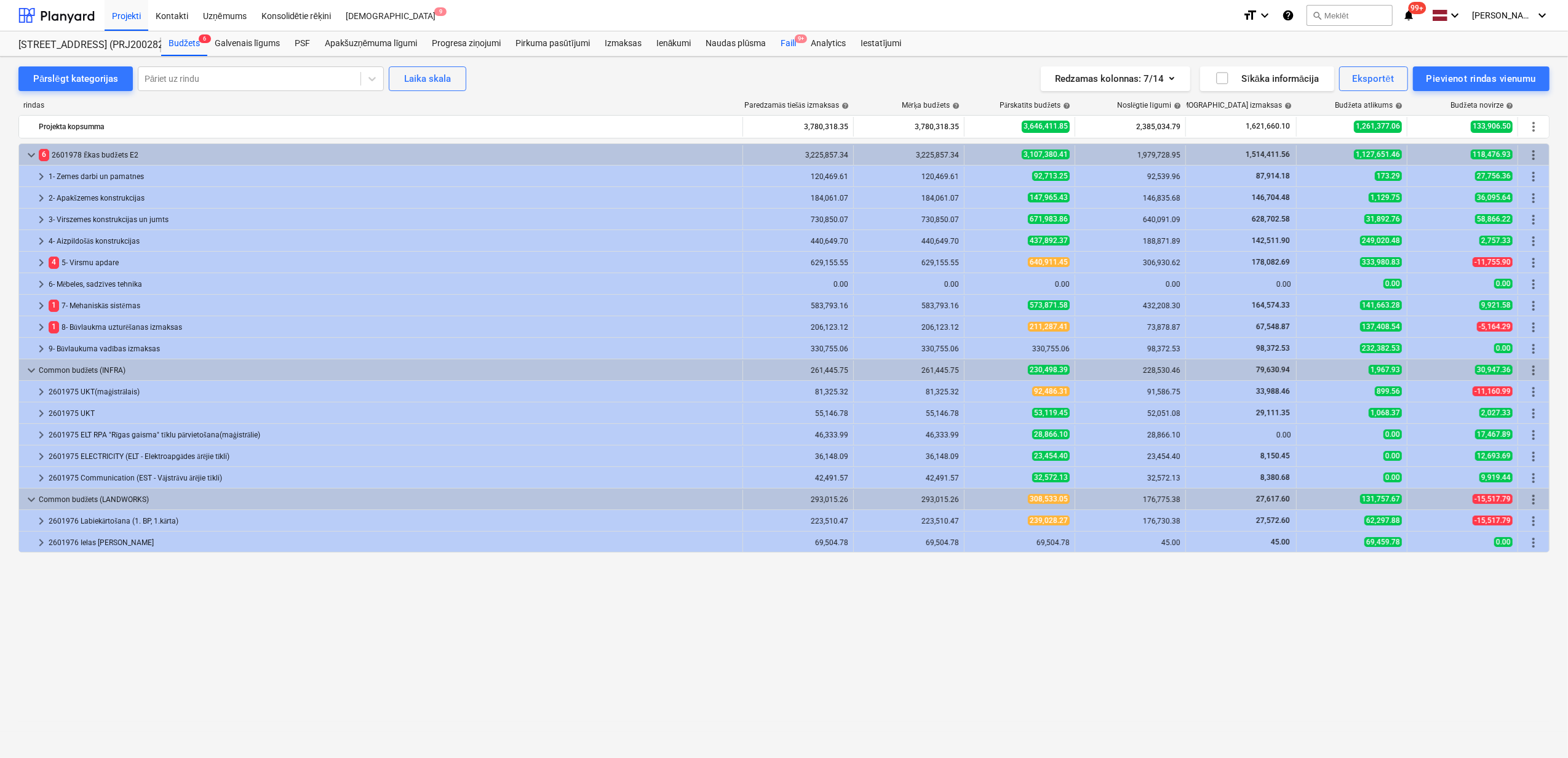
click at [789, 45] on div "Faili 9+" at bounding box center [788, 44] width 30 height 24
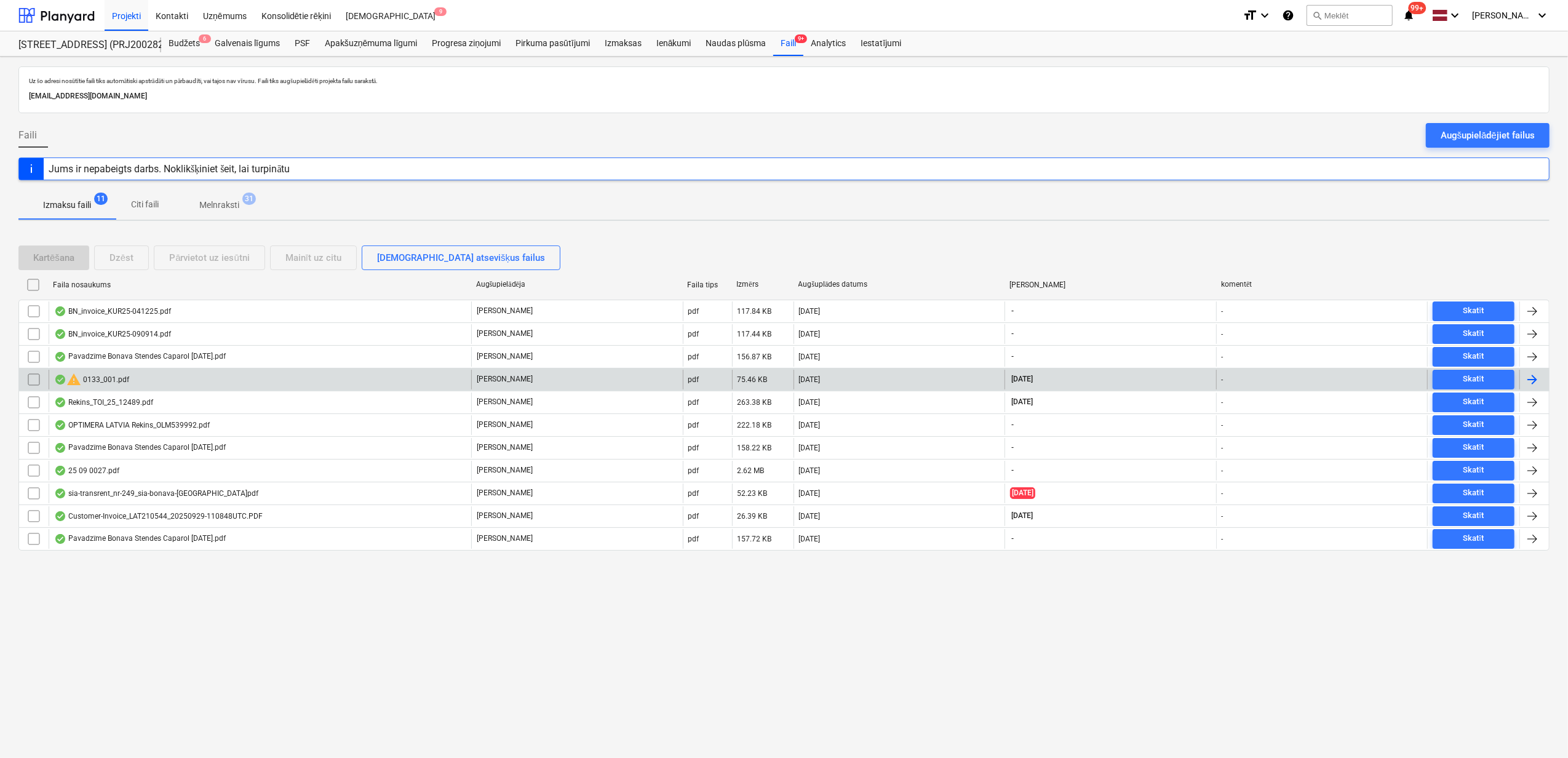
click at [128, 384] on div "warning 0133_001.pdf" at bounding box center [91, 379] width 75 height 15
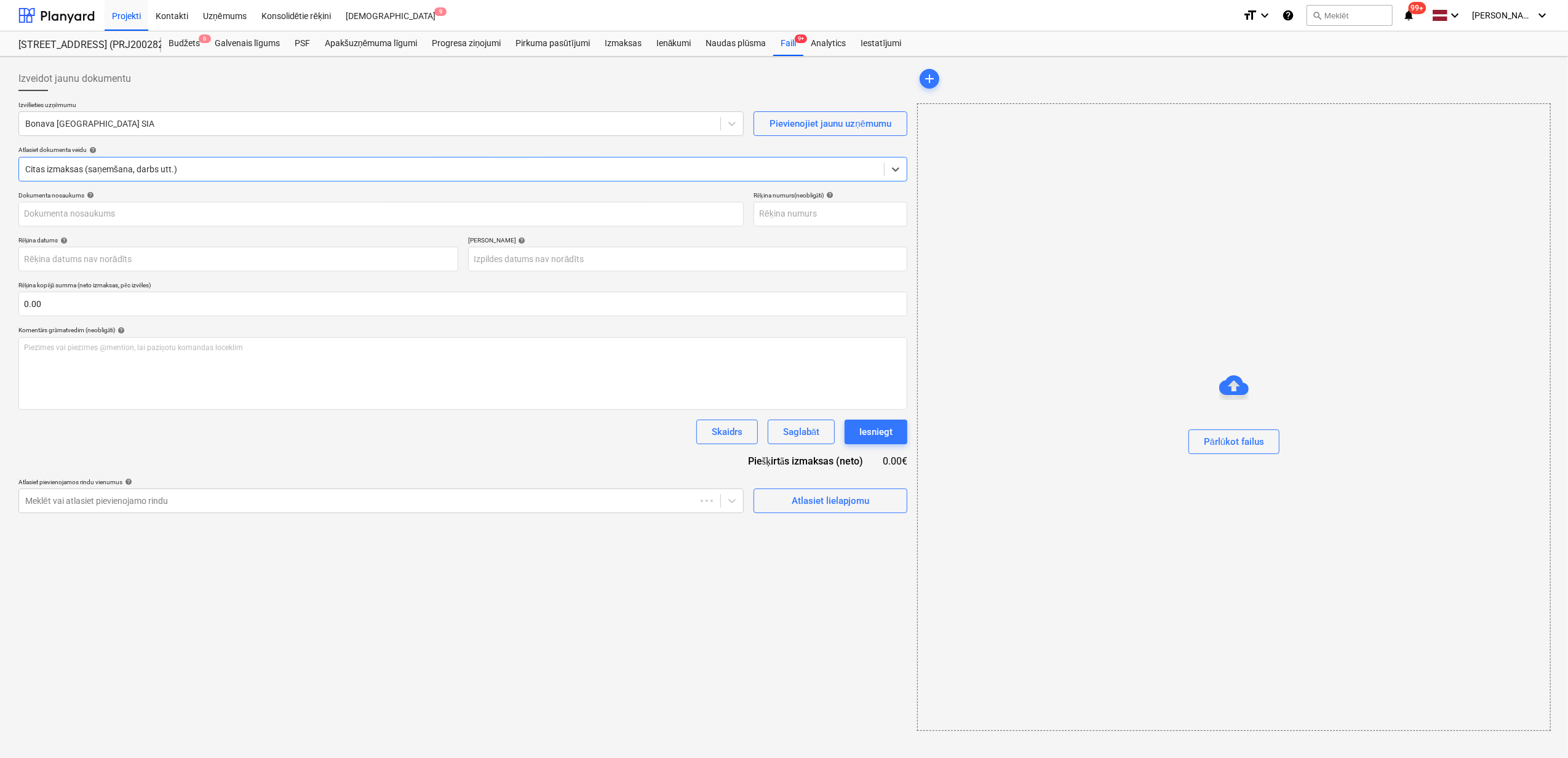
type input "1"
type input "[DATE]"
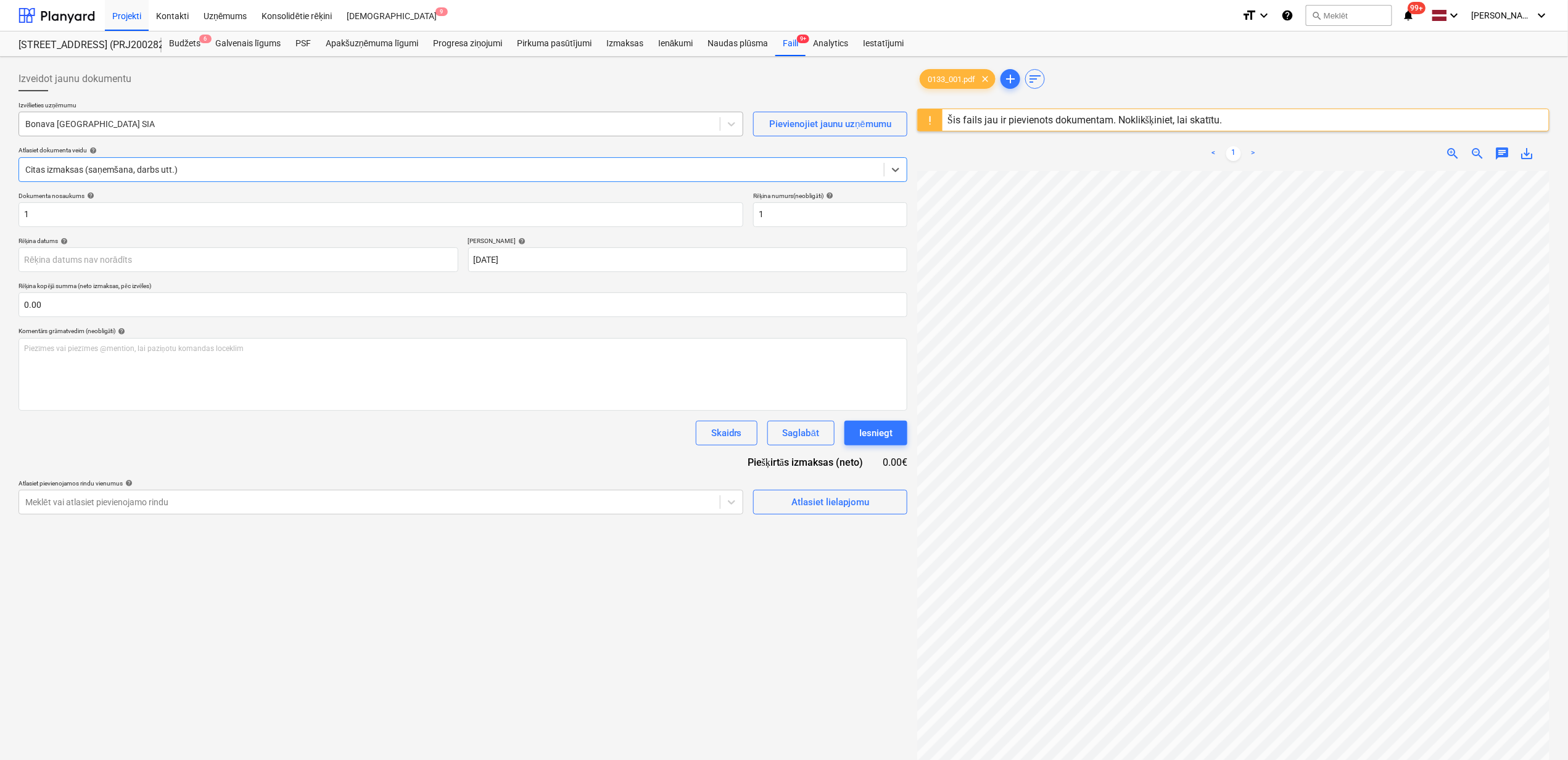
click at [102, 135] on div "Bonava [GEOGRAPHIC_DATA] SIA" at bounding box center [381, 124] width 725 height 24
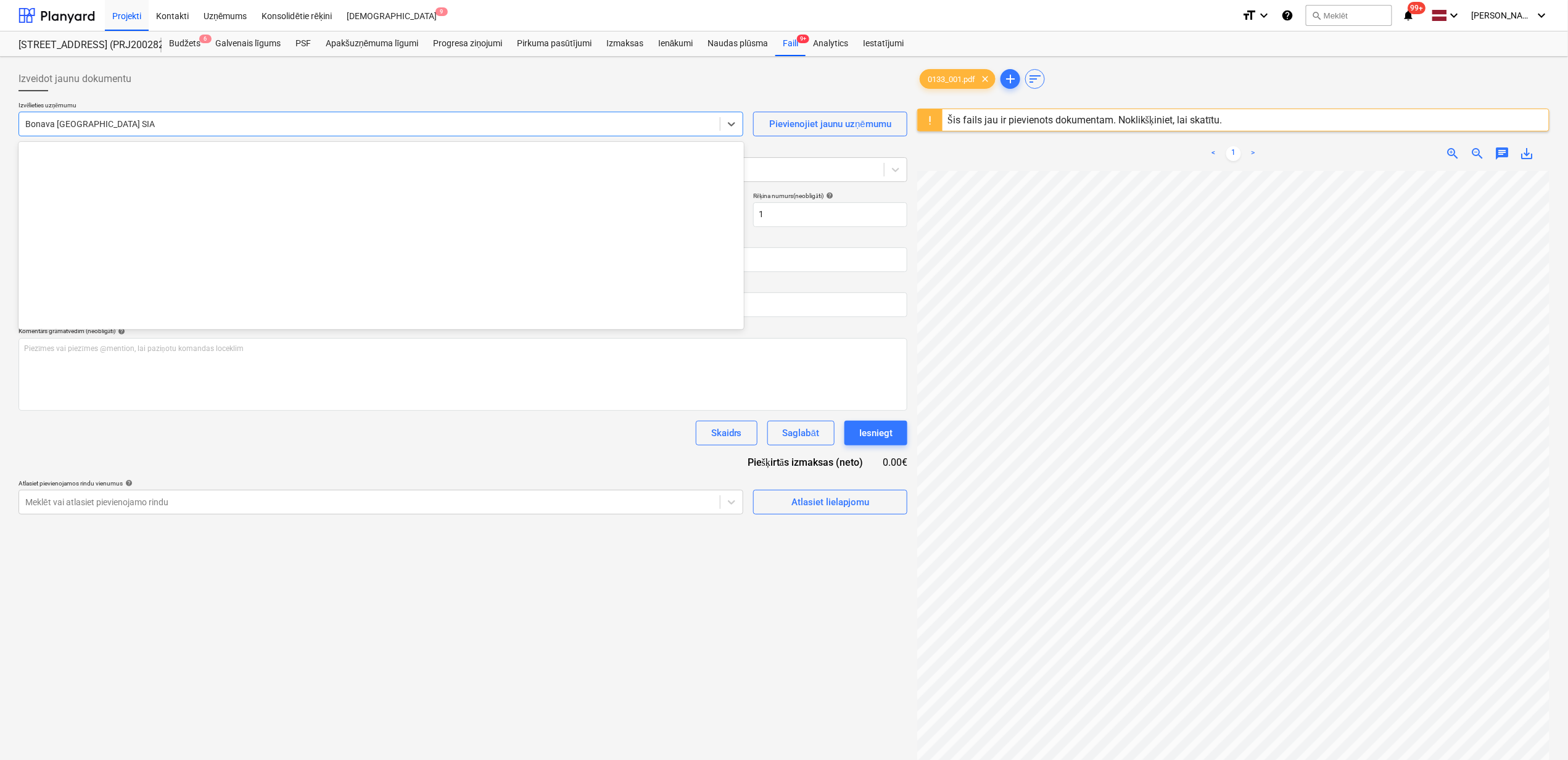
scroll to position [2331, 0]
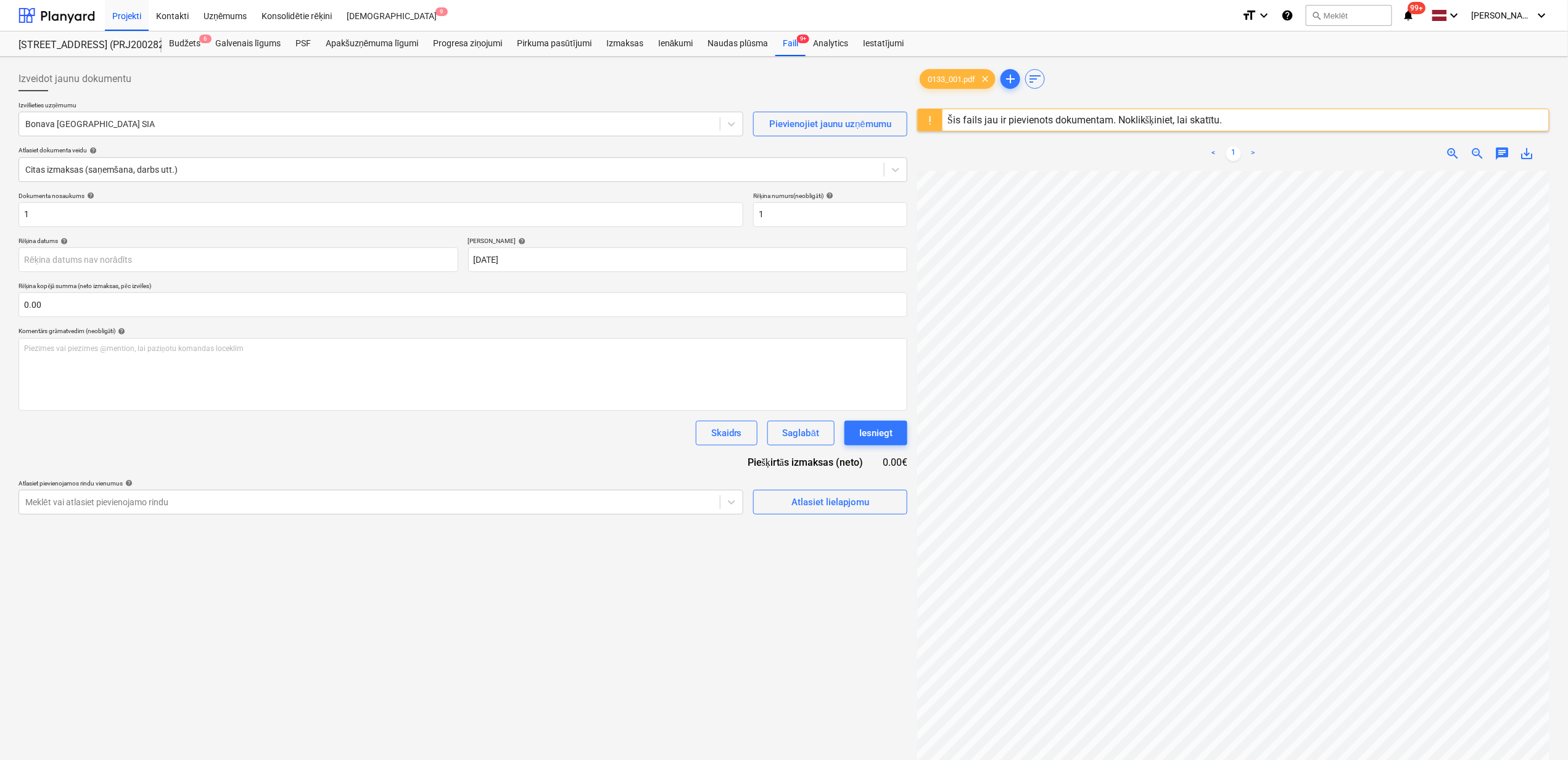
drag, startPoint x: 555, startPoint y: 88, endPoint x: 646, endPoint y: 68, distance: 93.2
click at [578, 92] on div "Izveidot jaunu dokumentu Izvēlieties uzņēmumu Bonava Latvija SIA Pievienojiet j…" at bounding box center [463, 291] width 889 height 448
click at [793, 48] on div "Faili 9+" at bounding box center [790, 44] width 30 height 24
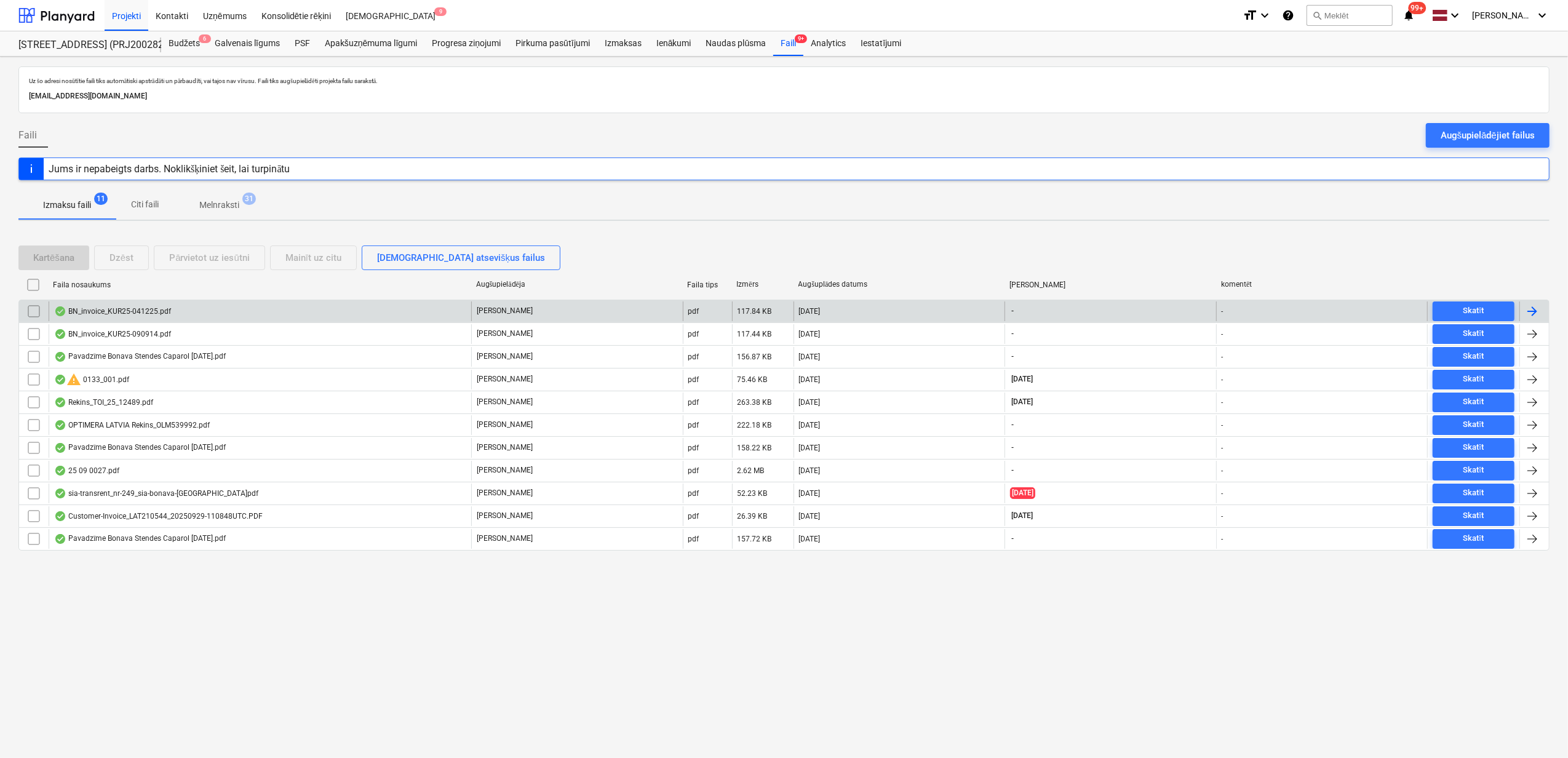
click at [166, 312] on div "BN_invoice_KUR25-041225.pdf" at bounding box center [112, 312] width 117 height 10
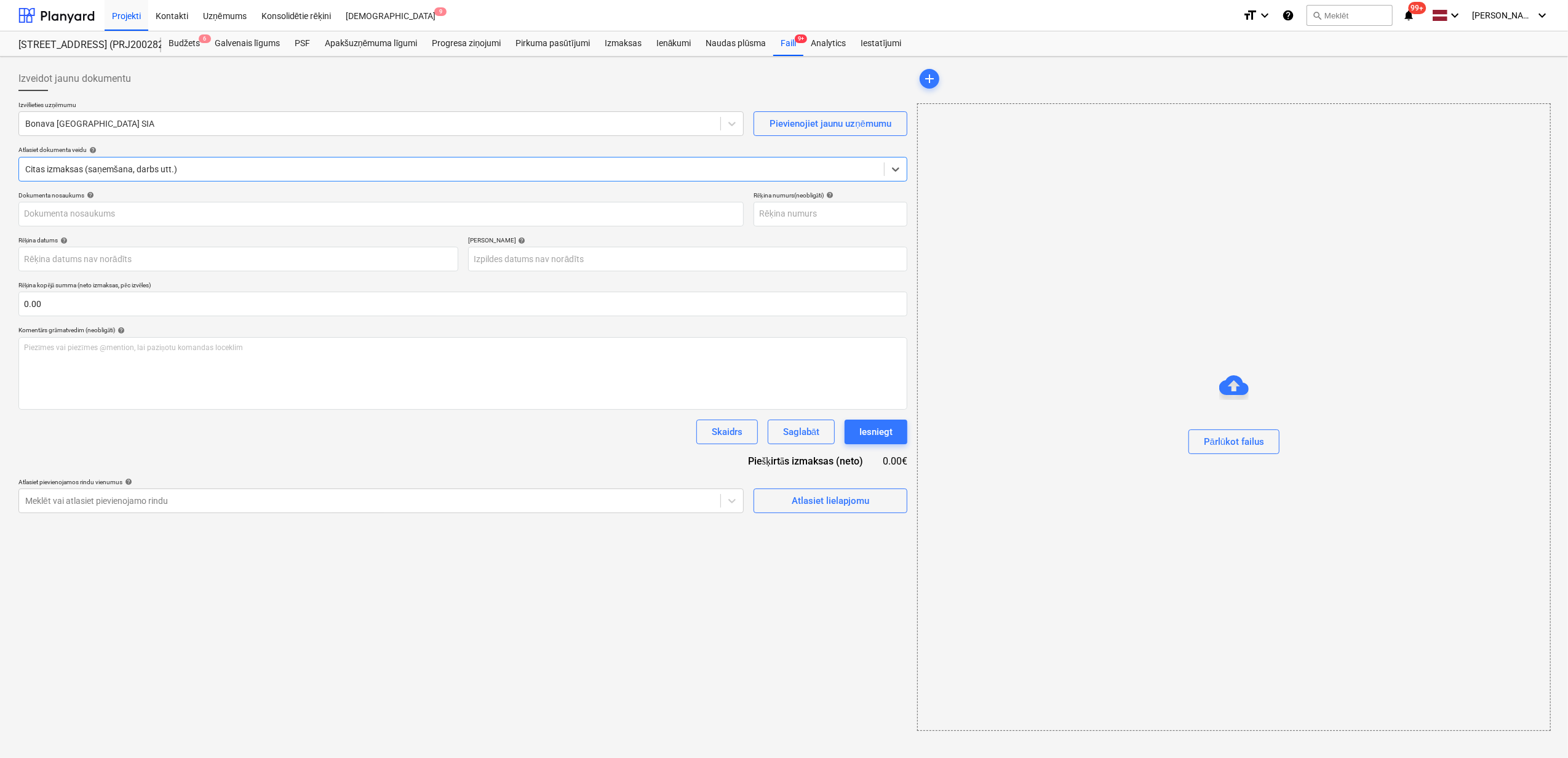
type input "KUR25-041225"
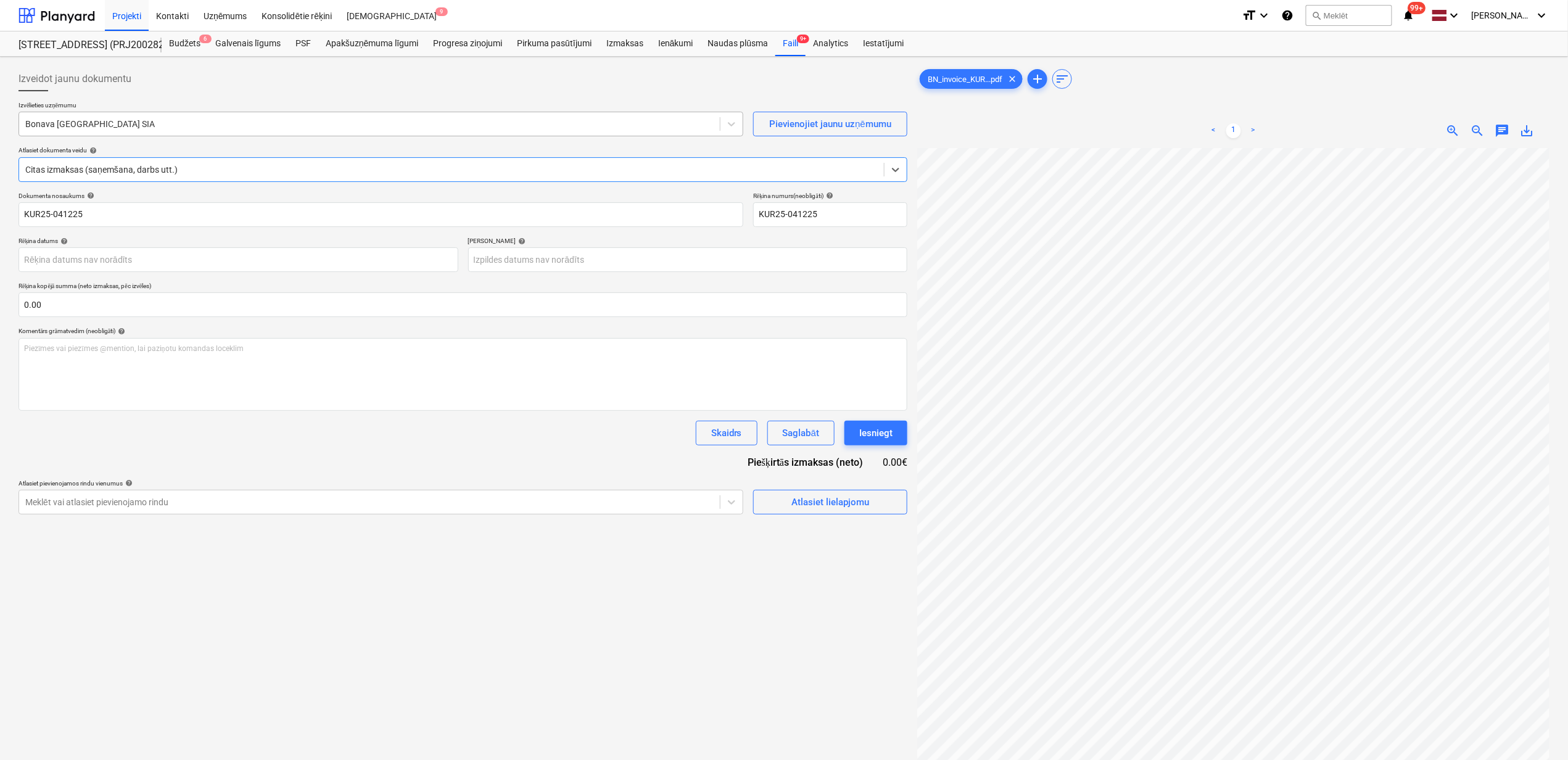
click at [154, 114] on div "Bonava [GEOGRAPHIC_DATA] SIA" at bounding box center [381, 124] width 725 height 24
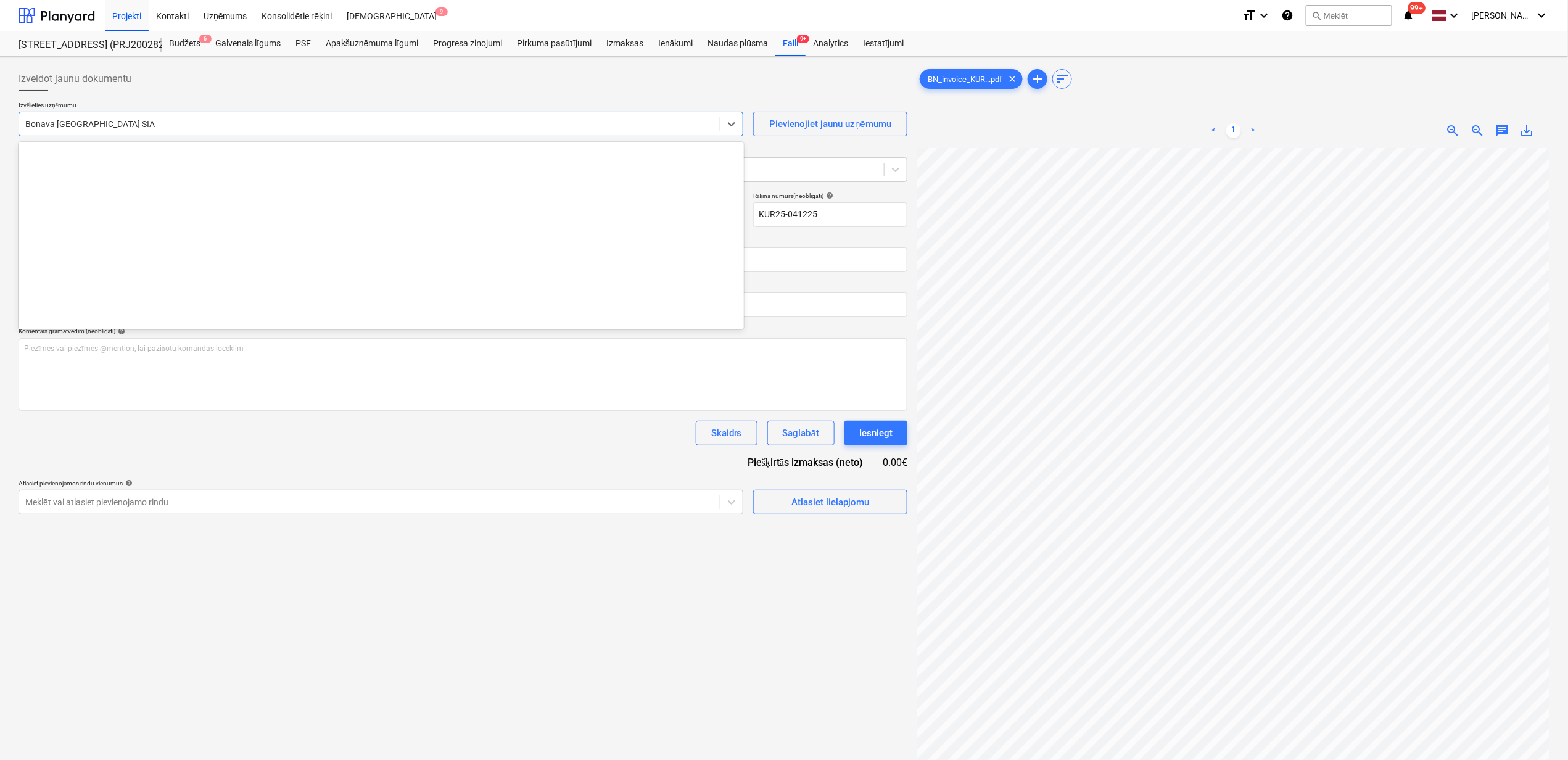
scroll to position [2331, 0]
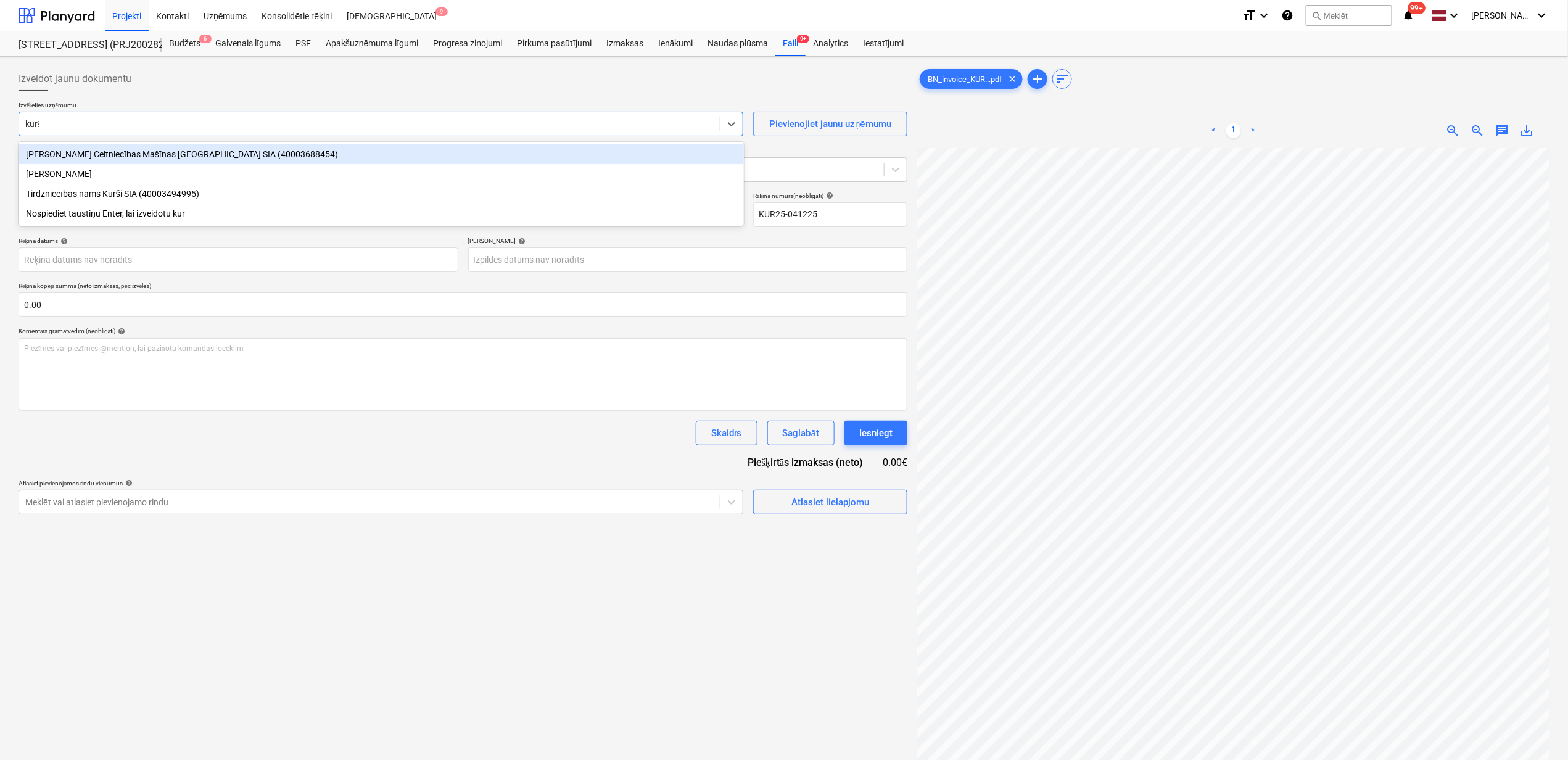
type input "kurši"
click at [132, 151] on div "Tirdzniecības nams Kurši SIA (40003494995)" at bounding box center [382, 154] width 726 height 19
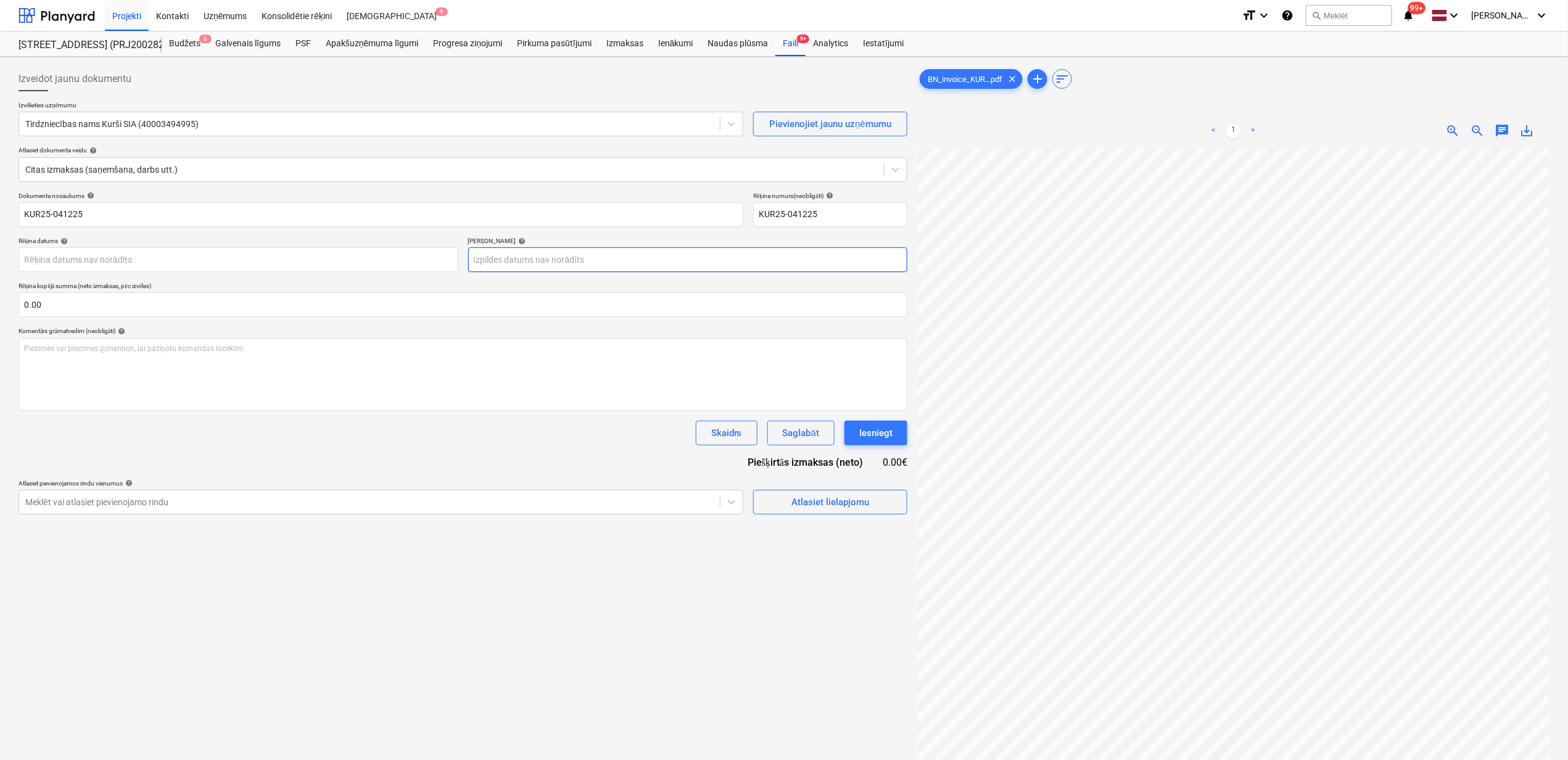
scroll to position [45, 21]
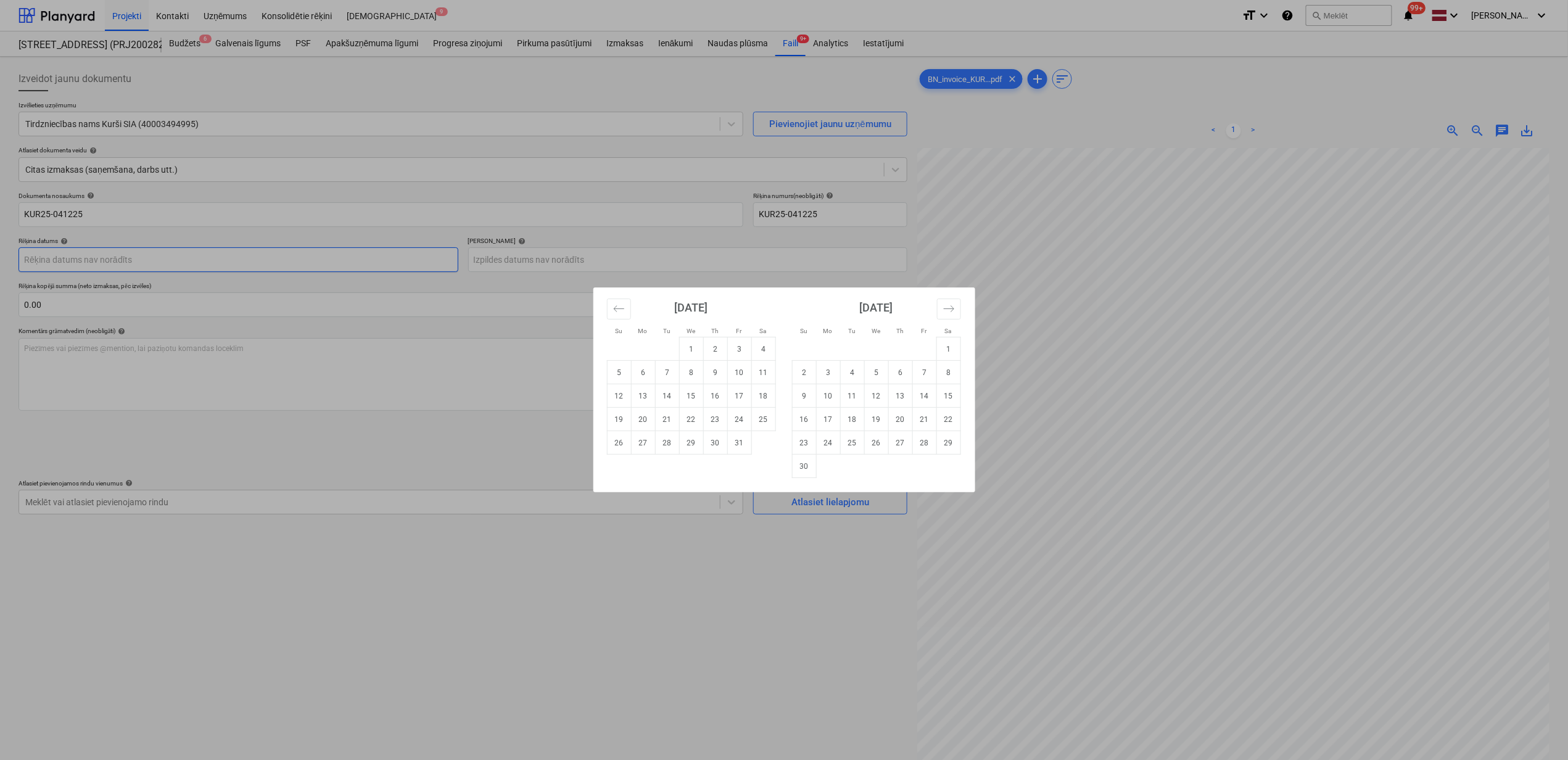
drag, startPoint x: 77, startPoint y: 259, endPoint x: 235, endPoint y: 272, distance: 158.5
click at [79, 261] on body "Projekti Kontakti Uzņēmums Konsolidētie rēķini Iesūtne 9 format_size keyboard_a…" at bounding box center [784, 380] width 1568 height 760
click at [712, 347] on td "2" at bounding box center [715, 349] width 24 height 24
type input "[DATE]"
click at [605, 270] on body "Projekti Kontakti Uzņēmums Konsolidētie rēķini Iesūtne 9 format_size keyboard_a…" at bounding box center [784, 380] width 1568 height 760
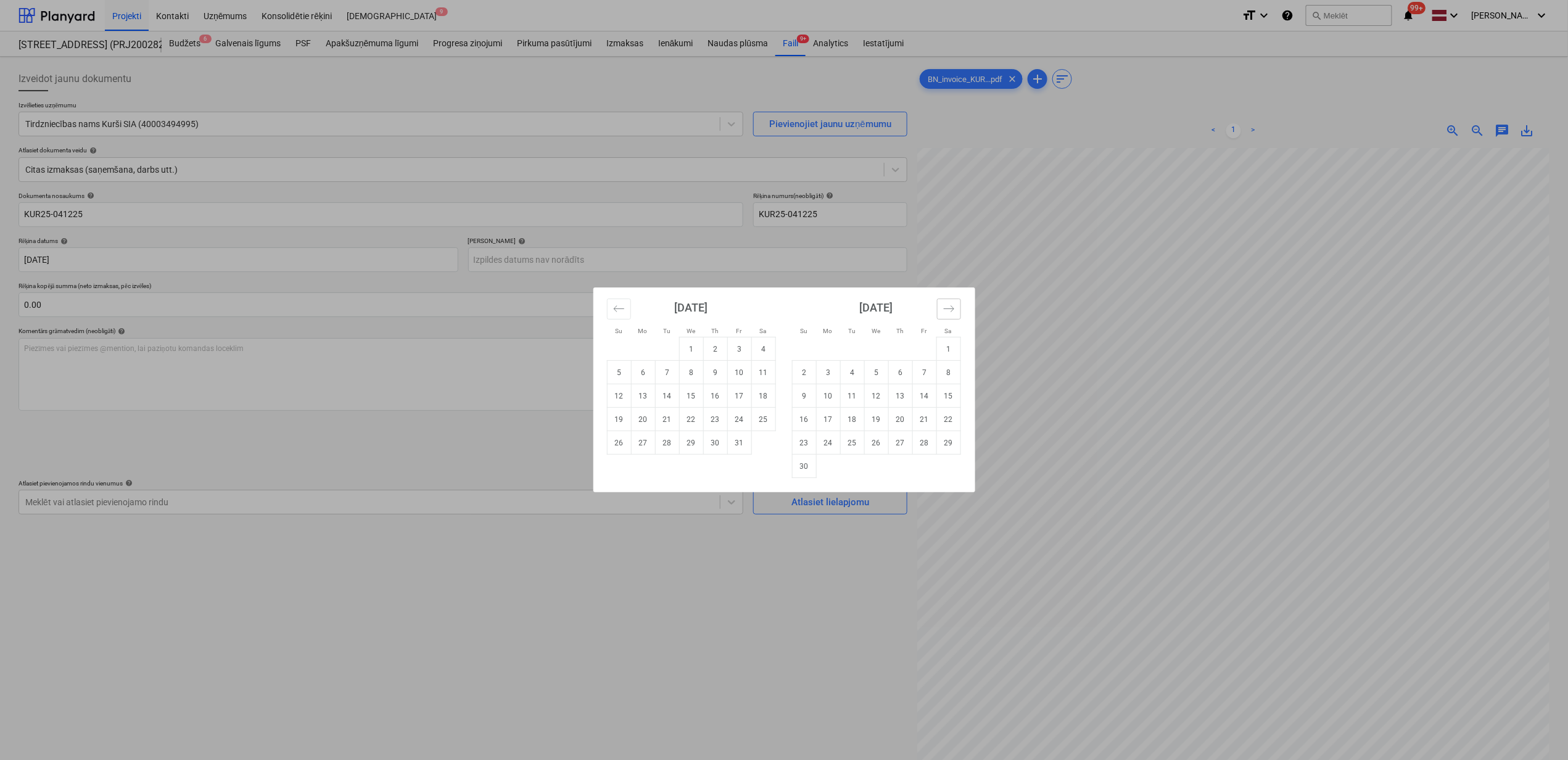
click at [954, 313] on icon "Move forward to switch to the next month." at bounding box center [949, 309] width 12 height 12
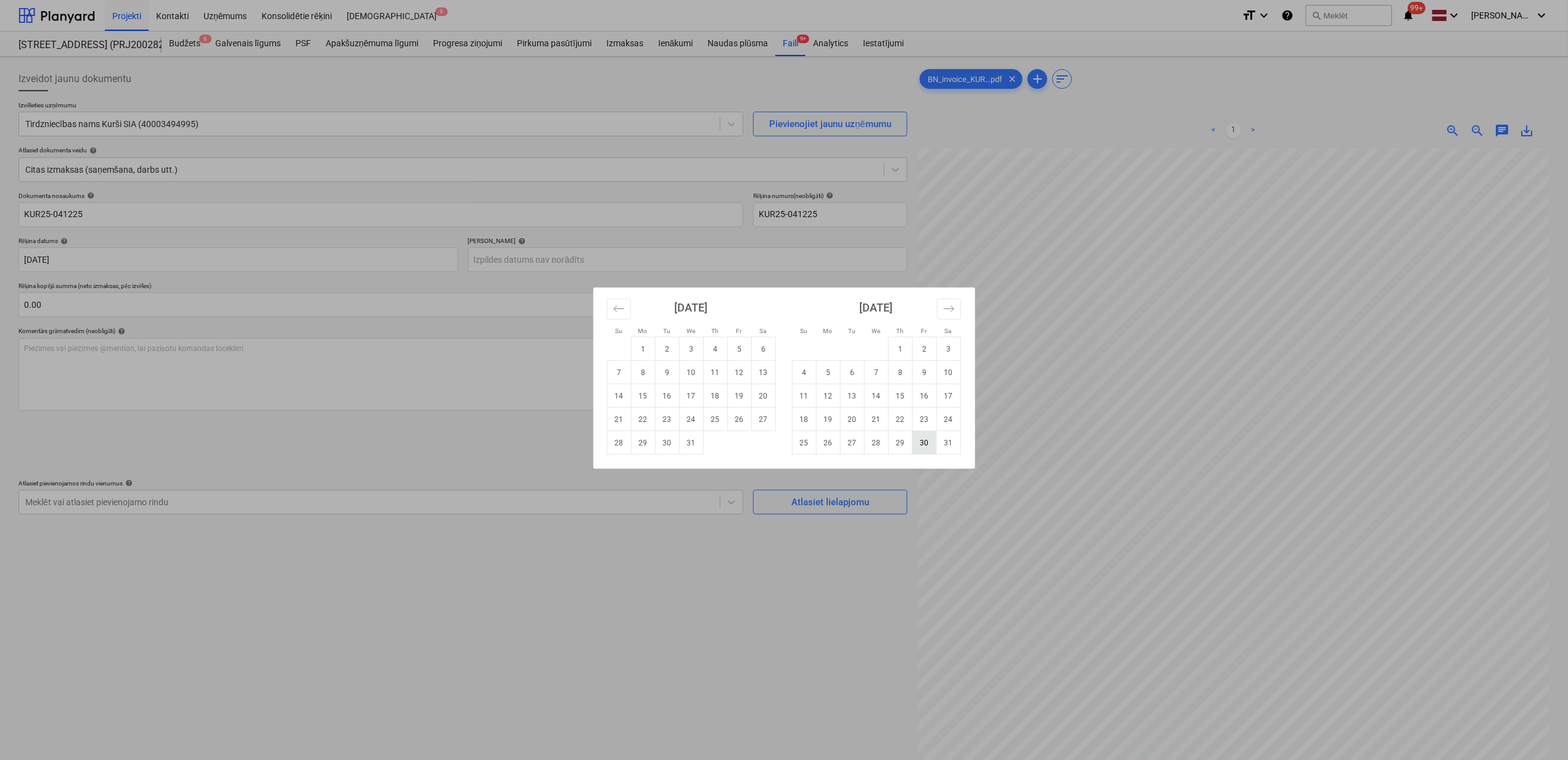
click at [934, 443] on td "30" at bounding box center [924, 443] width 24 height 24
type input "[DATE]"
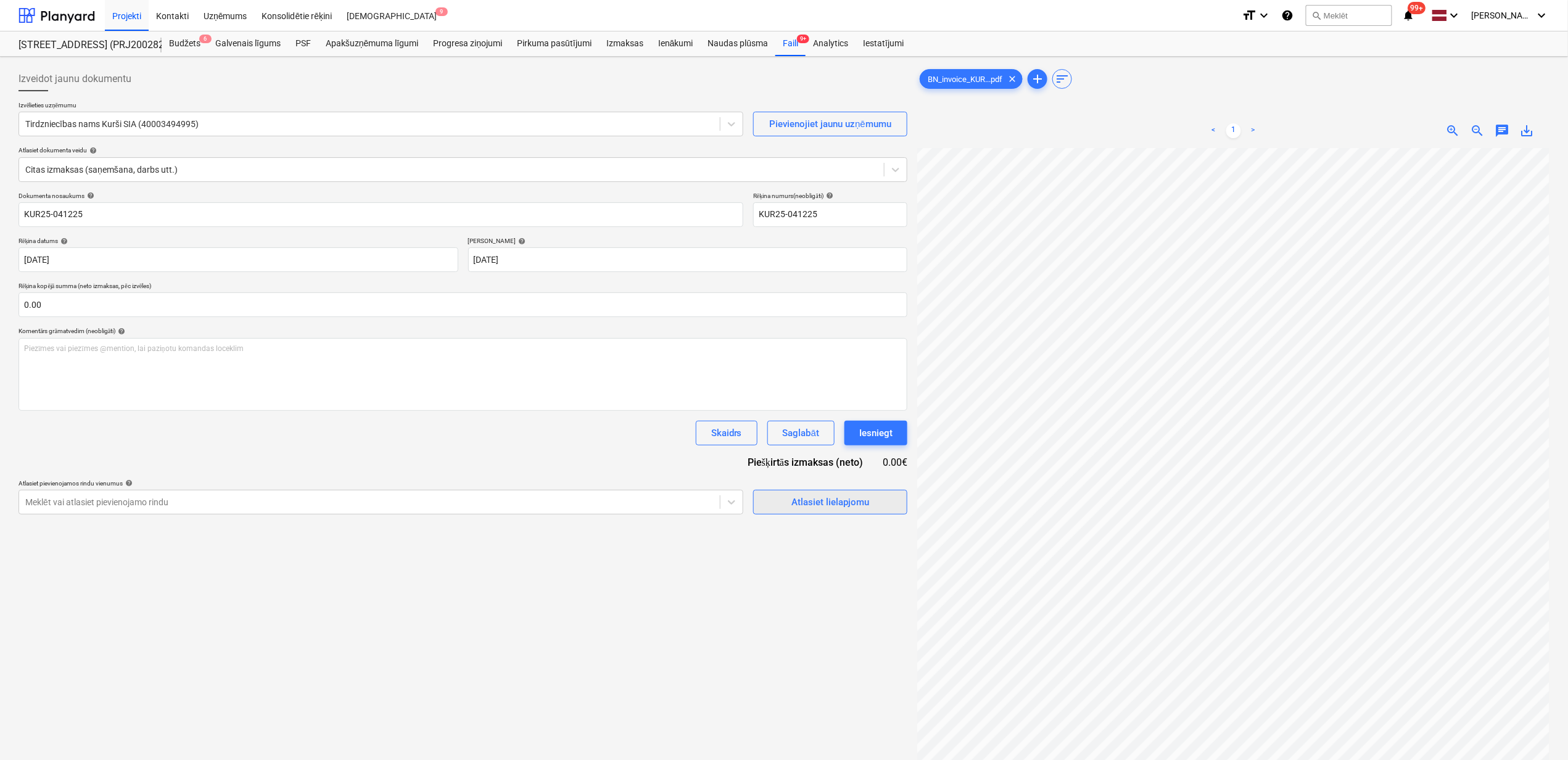
scroll to position [230, 150]
click at [162, 311] on input "text" at bounding box center [463, 304] width 889 height 24
type input "551.79"
click at [840, 544] on button "Atlasiet lielapjomu" at bounding box center [830, 533] width 154 height 24
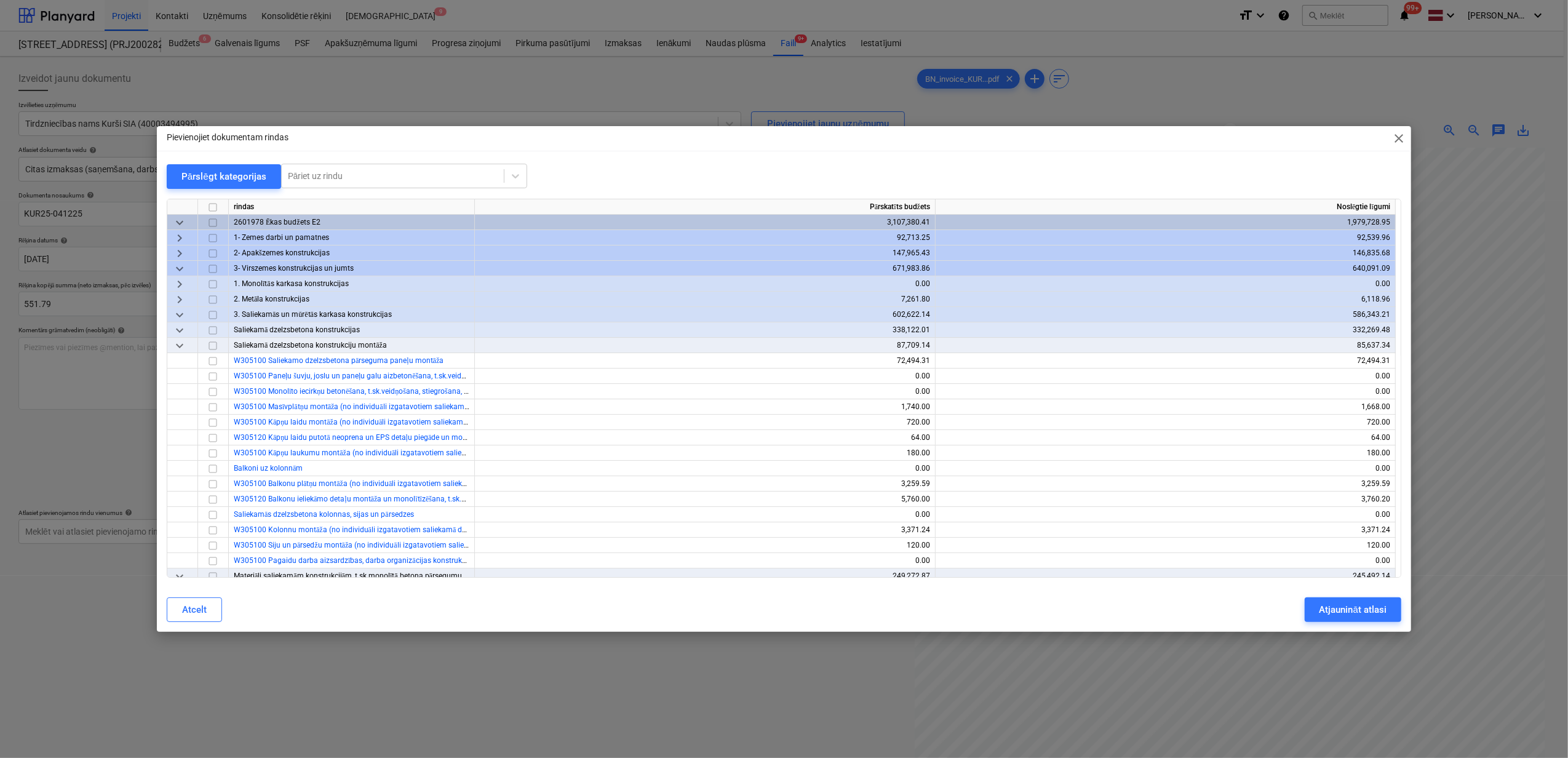
click at [1404, 143] on span "close" at bounding box center [1399, 139] width 15 height 15
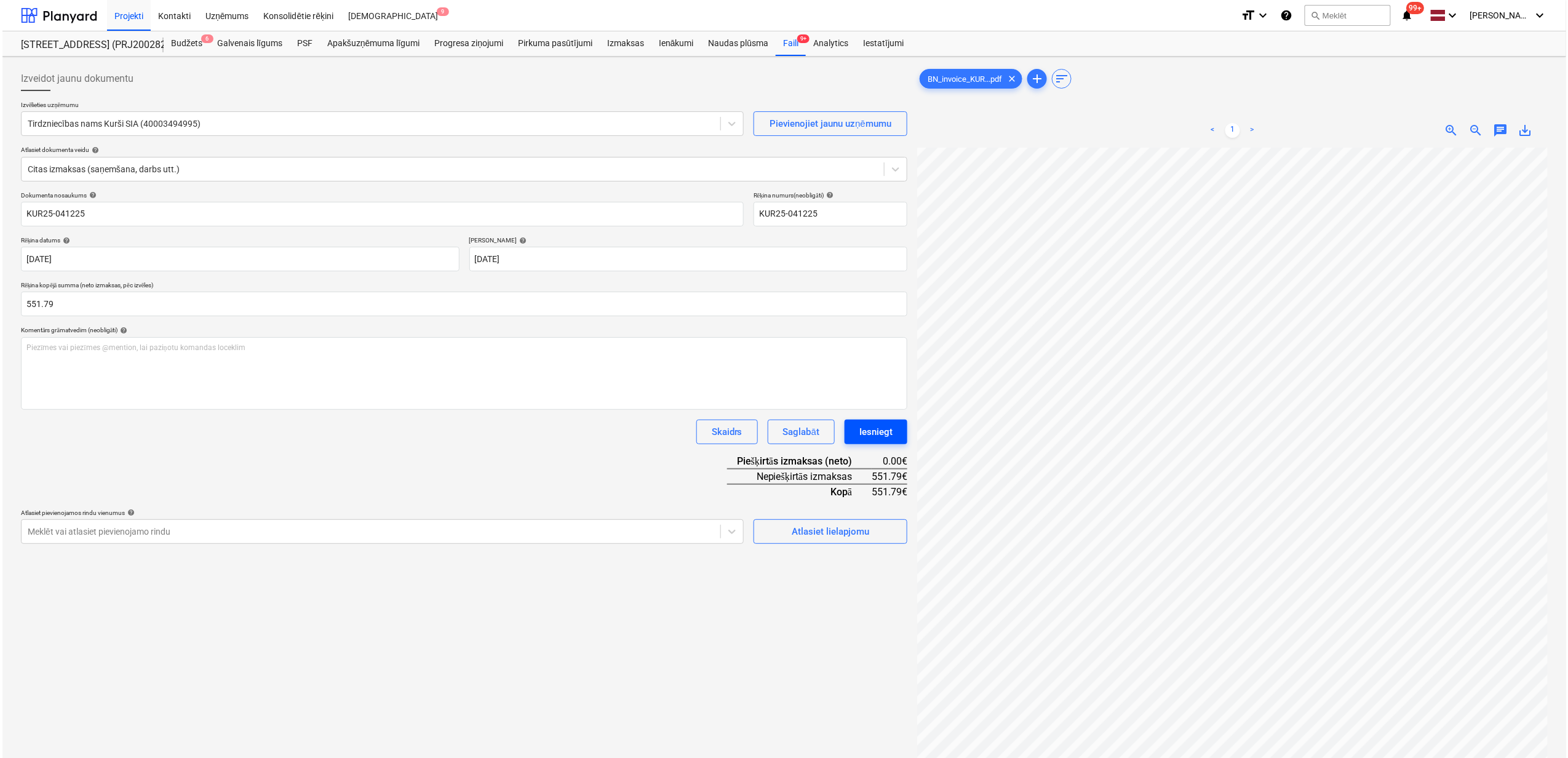
scroll to position [217, 23]
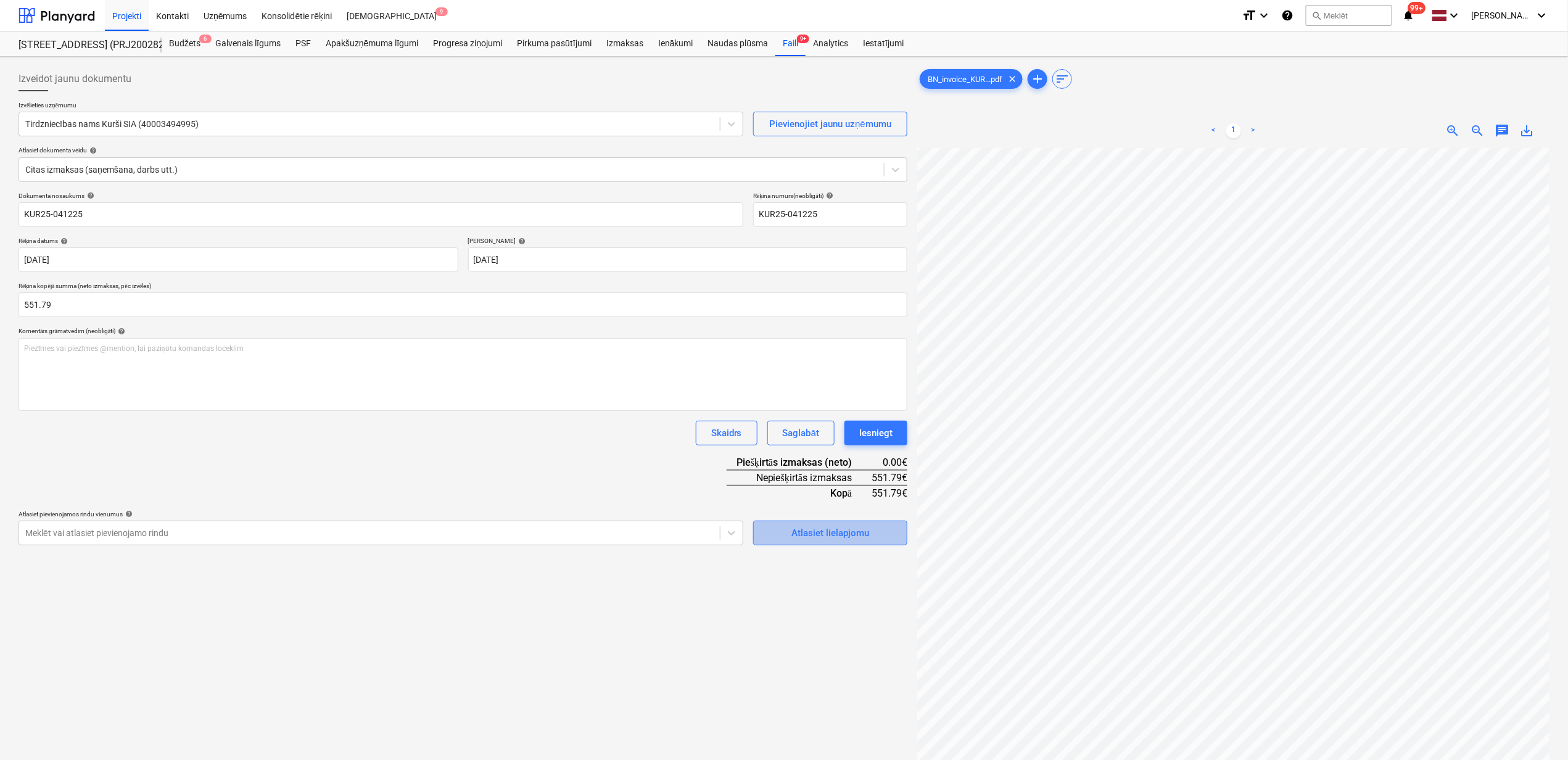
click at [834, 525] on div "Atlasiet lielapjomu" at bounding box center [831, 533] width 78 height 16
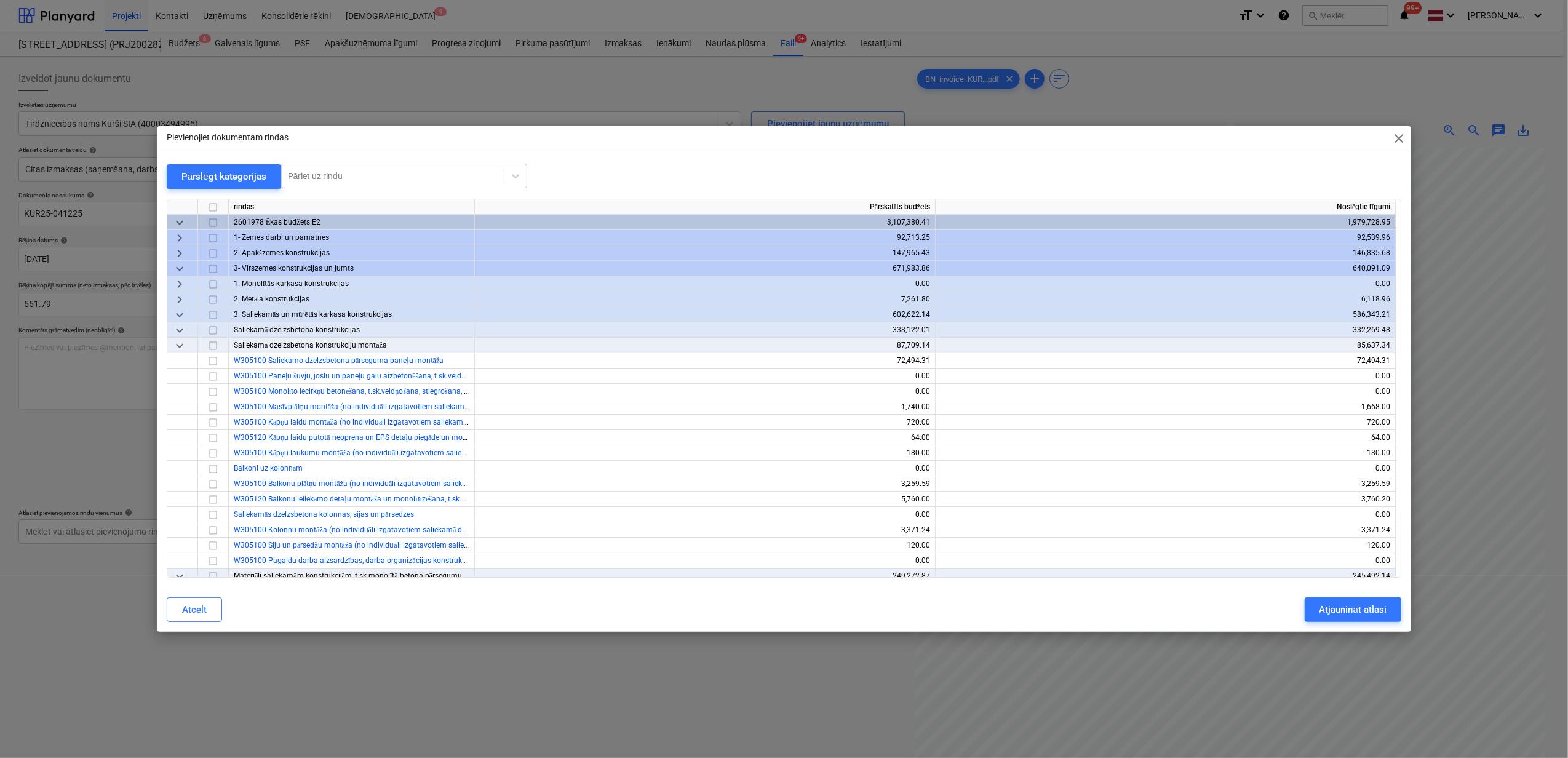
click at [170, 263] on div "keyboard_arrow_down" at bounding box center [182, 268] width 31 height 15
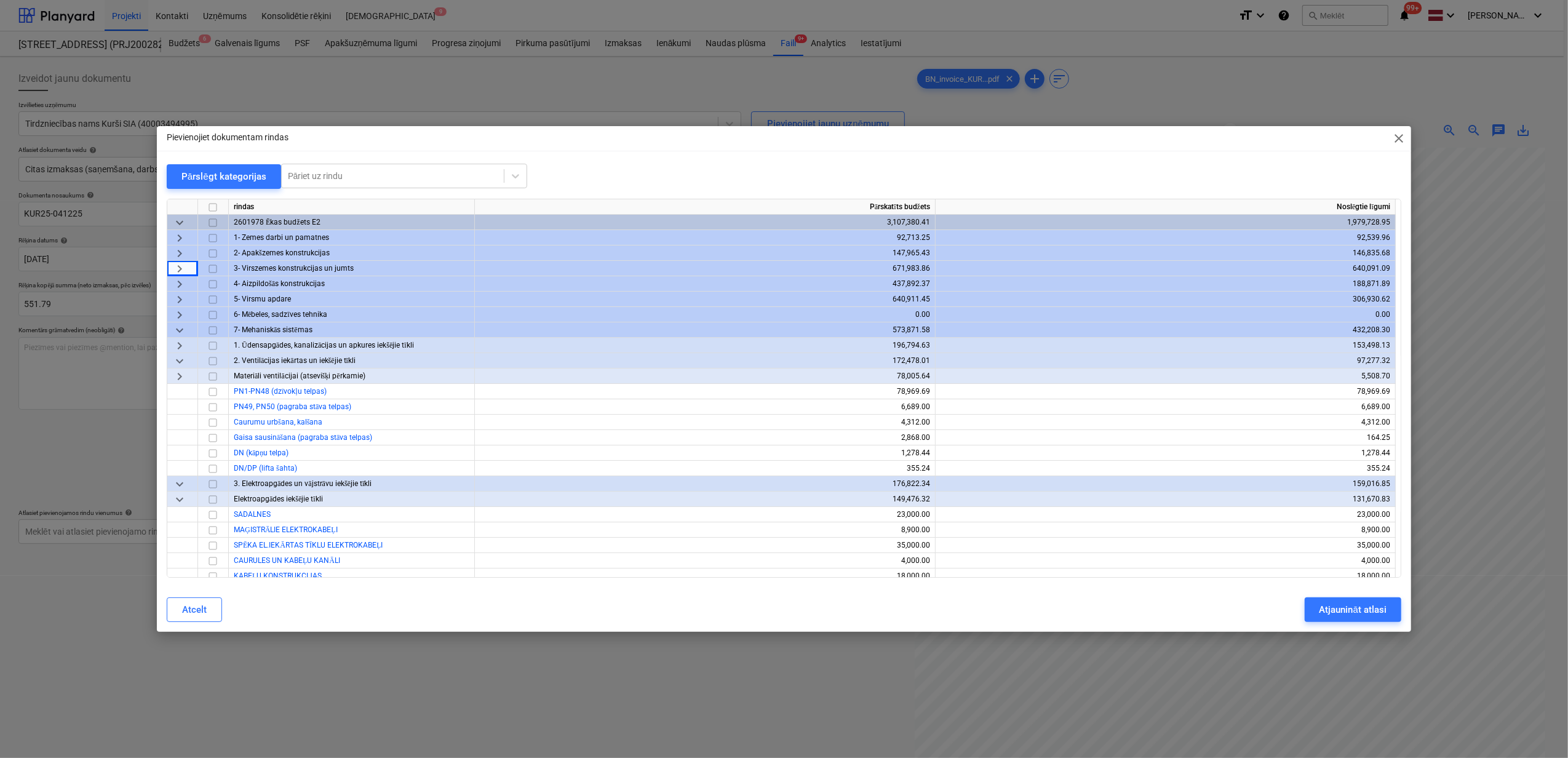
drag, startPoint x: 180, startPoint y: 299, endPoint x: 202, endPoint y: 321, distance: 31.1
click at [179, 299] on span "keyboard_arrow_right" at bounding box center [179, 299] width 15 height 15
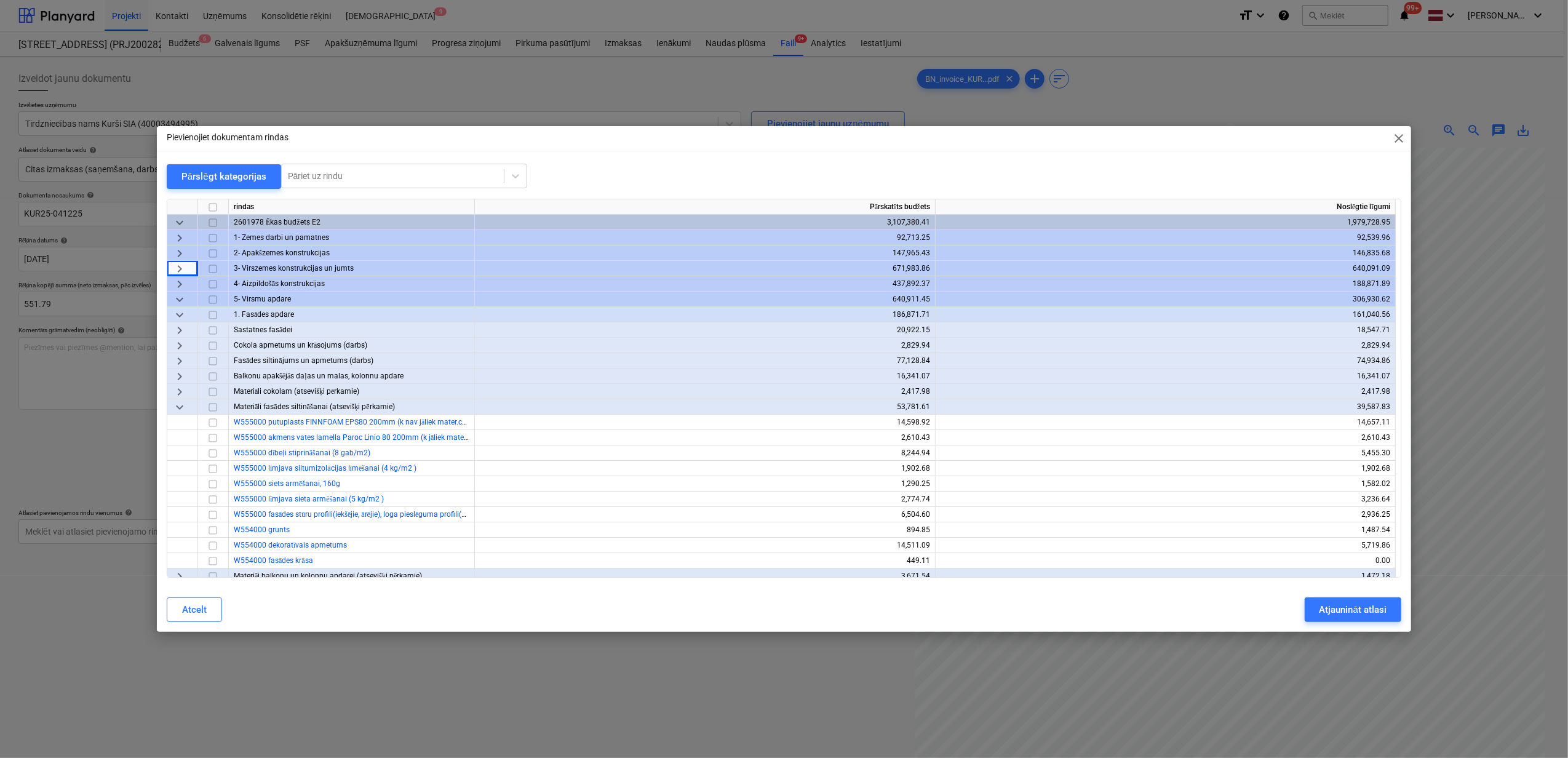
click at [177, 316] on span "keyboard_arrow_down" at bounding box center [179, 314] width 15 height 15
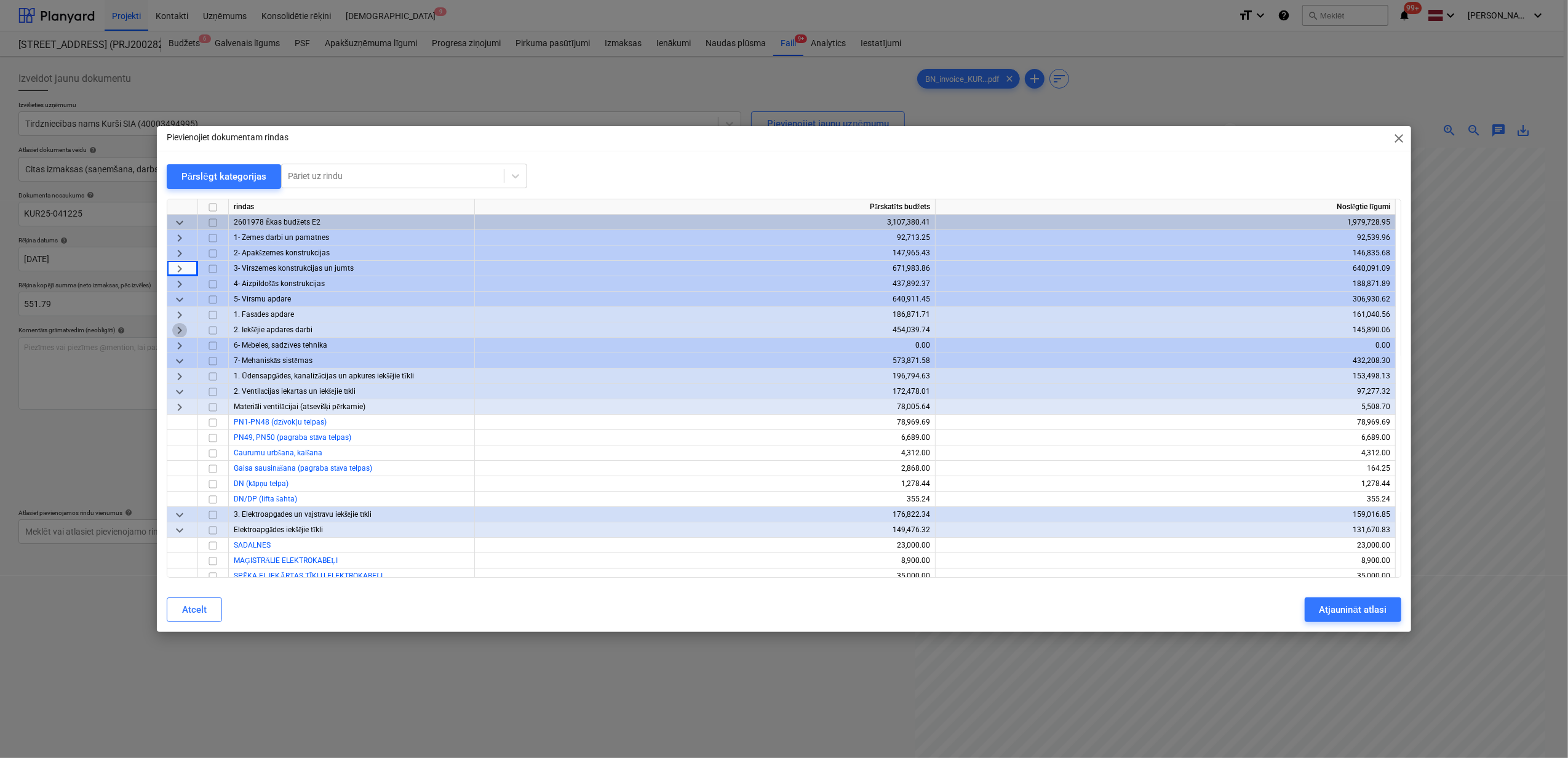
click at [177, 334] on span "keyboard_arrow_right" at bounding box center [179, 330] width 15 height 15
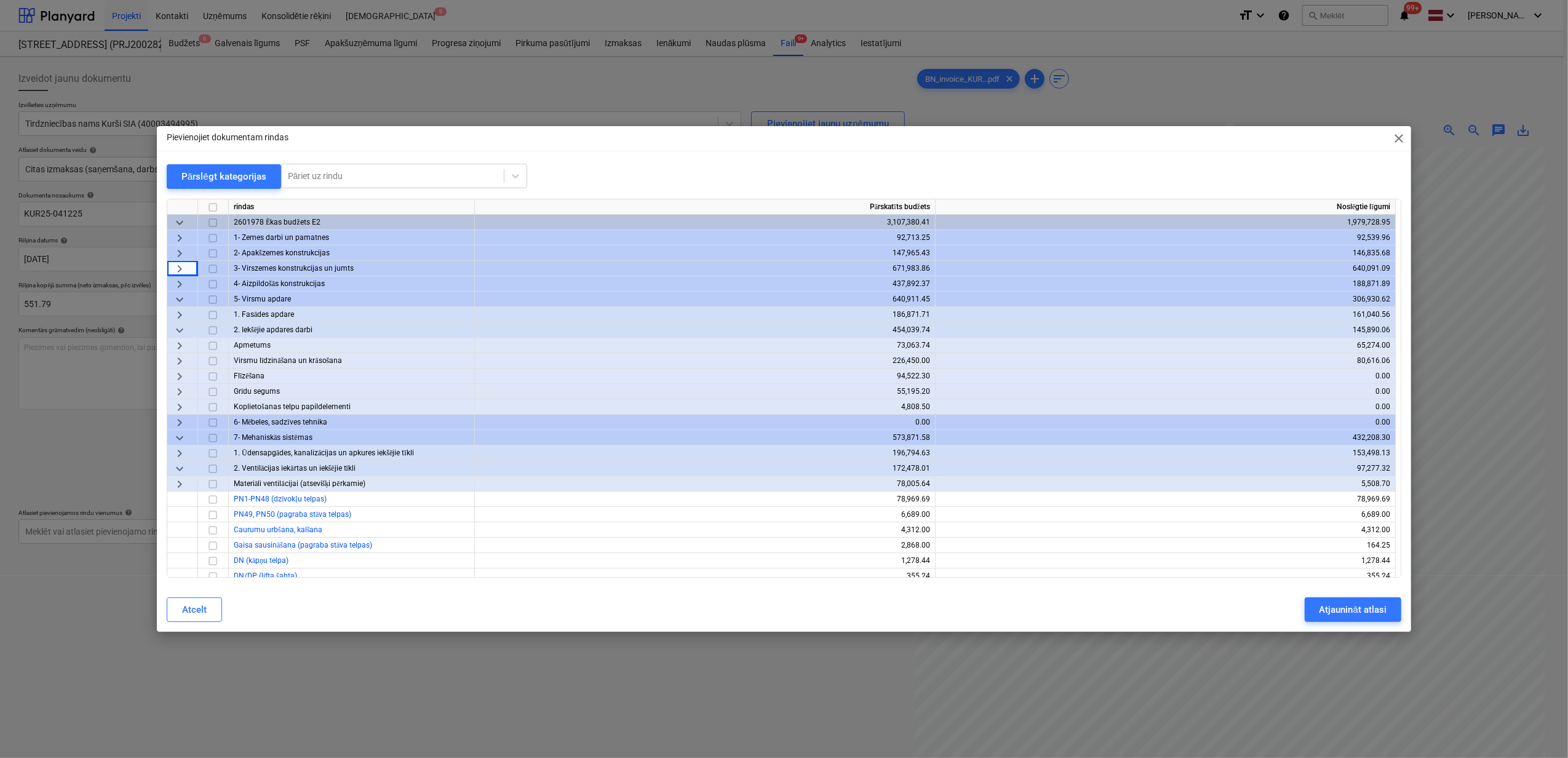
click at [182, 375] on span "keyboard_arrow_right" at bounding box center [179, 376] width 15 height 15
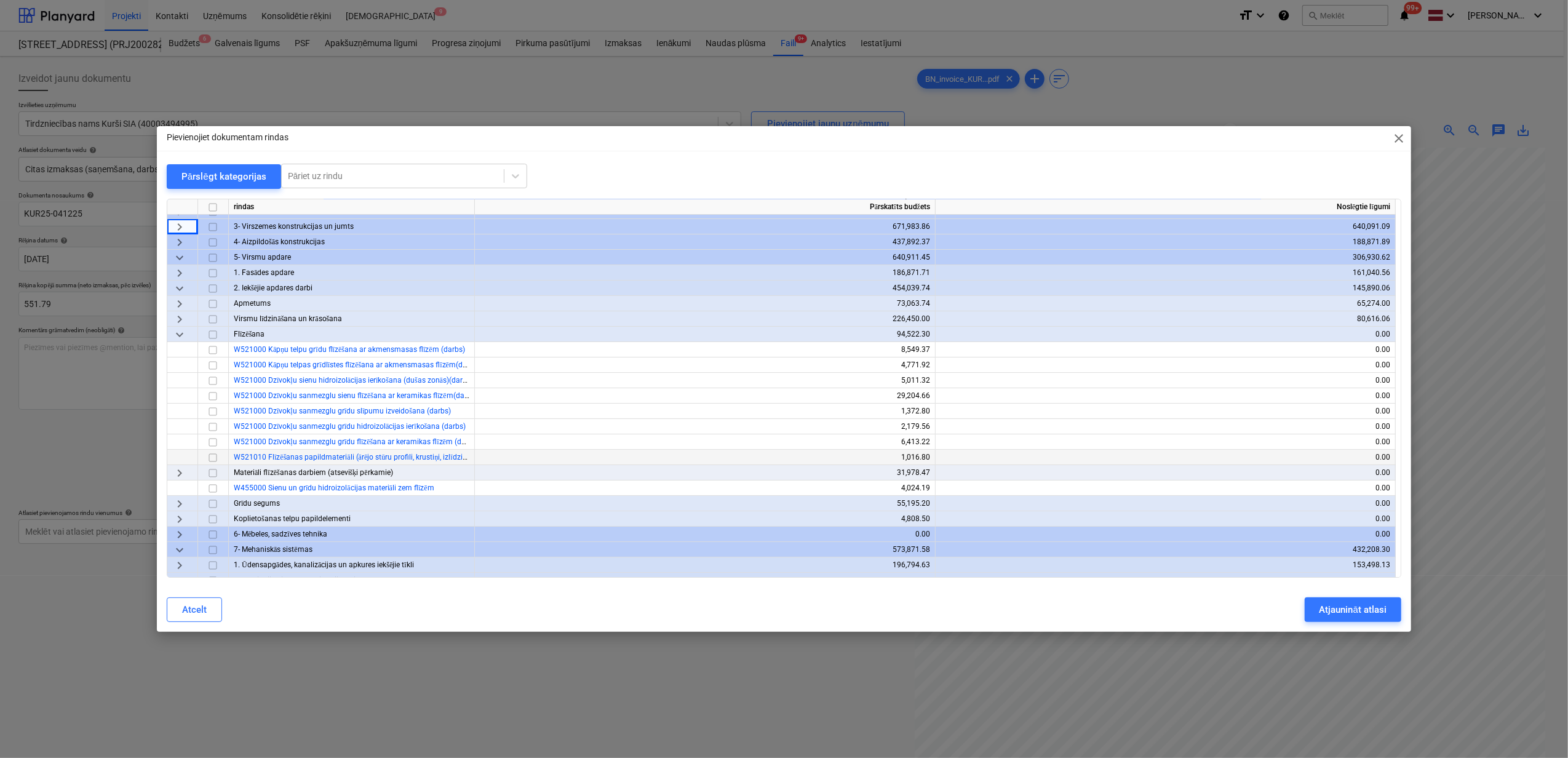
scroll to position [82, 0]
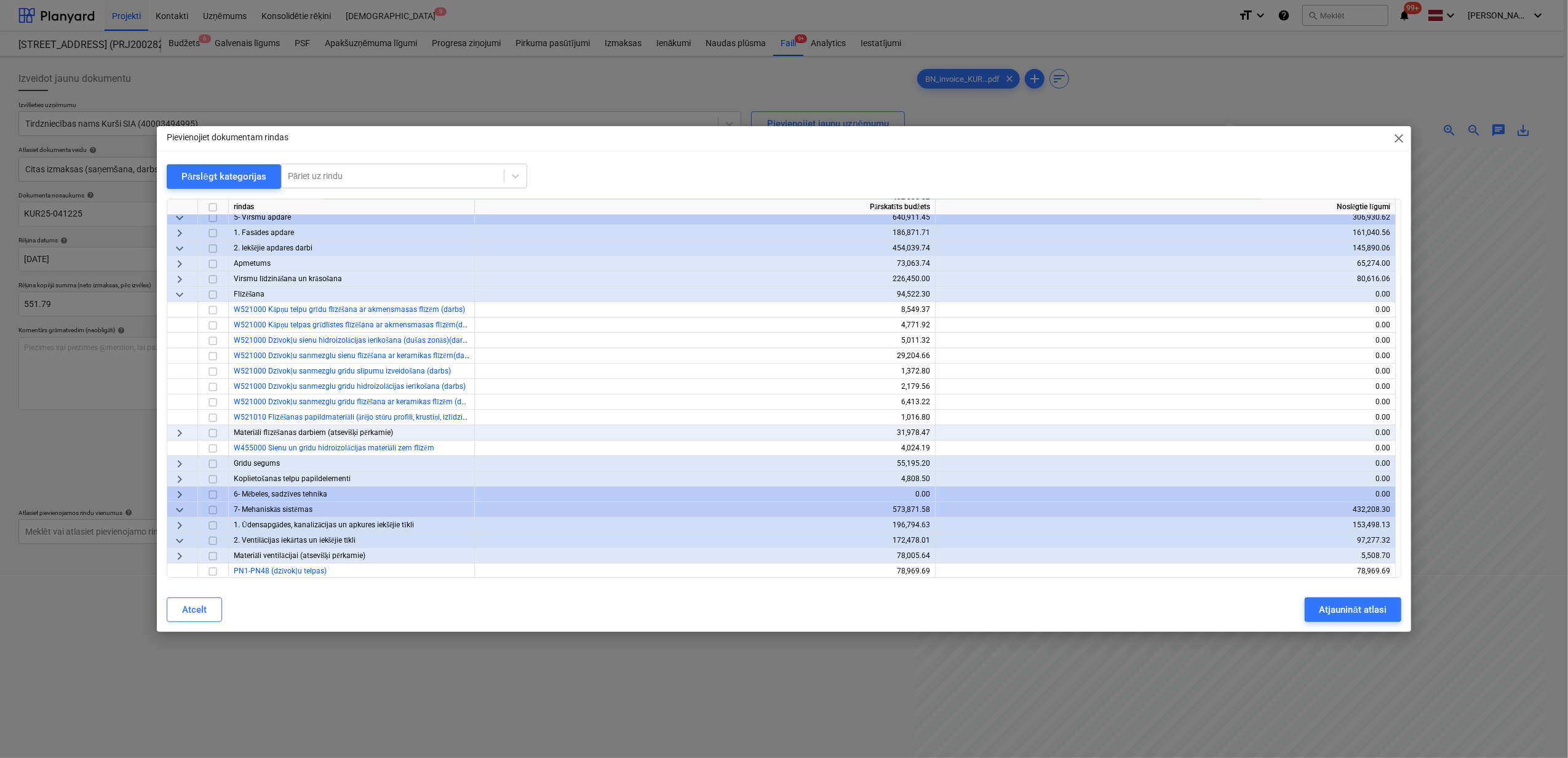
click at [179, 465] on span "keyboard_arrow_right" at bounding box center [179, 464] width 15 height 15
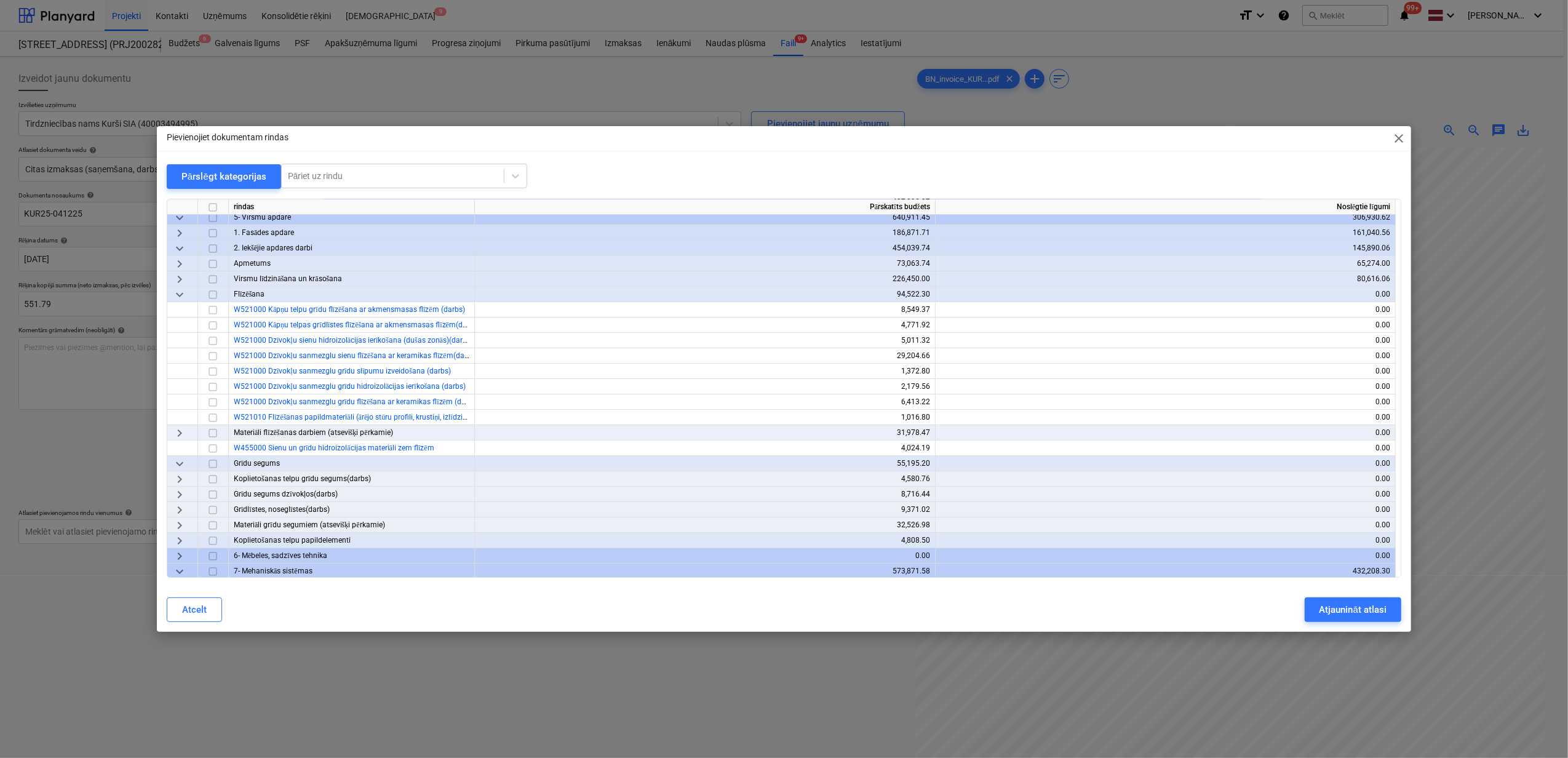
click at [178, 525] on span "keyboard_arrow_right" at bounding box center [179, 525] width 15 height 15
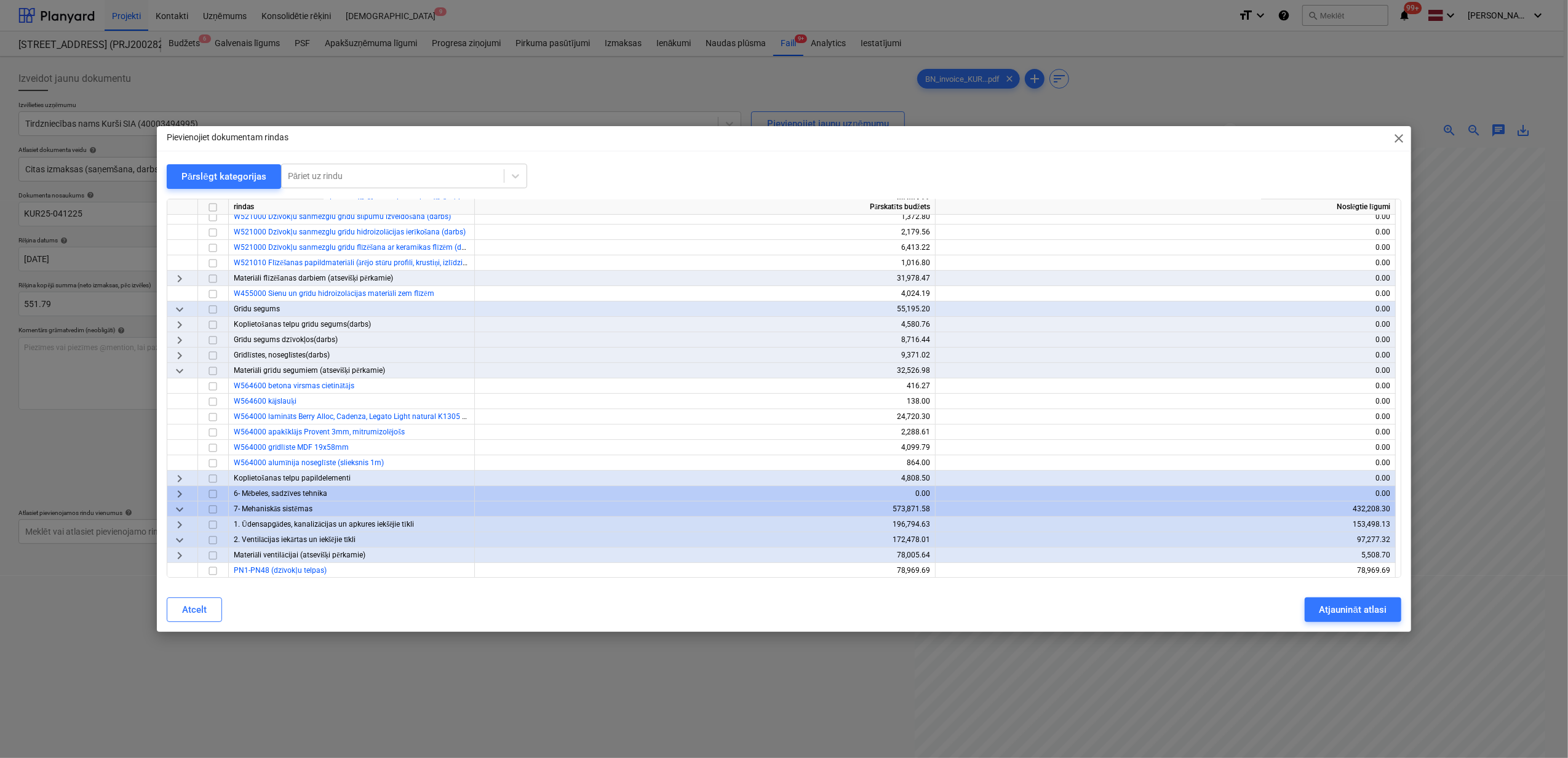
scroll to position [246, 0]
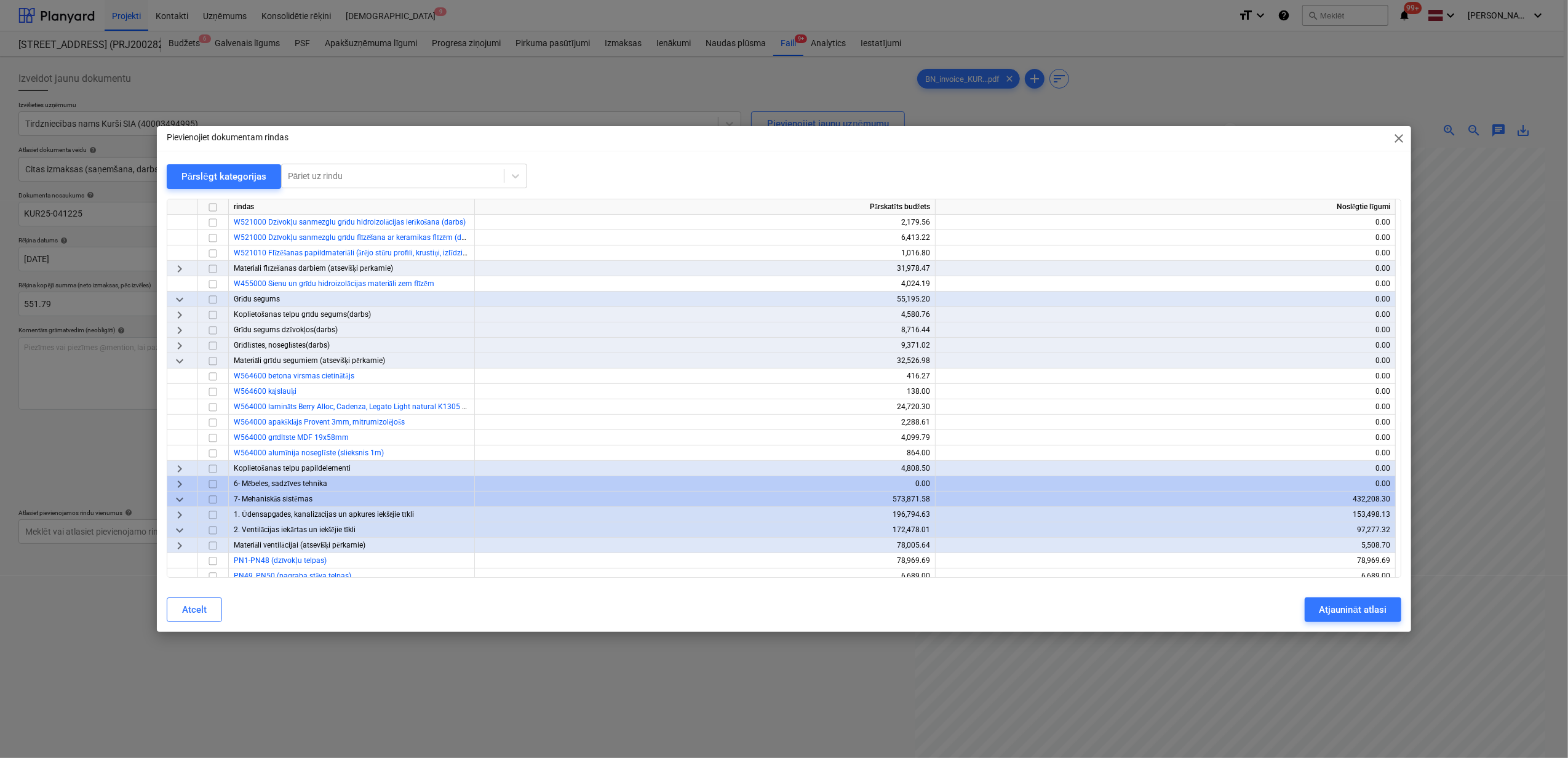
click at [172, 357] on span "keyboard_arrow_down" at bounding box center [179, 361] width 15 height 15
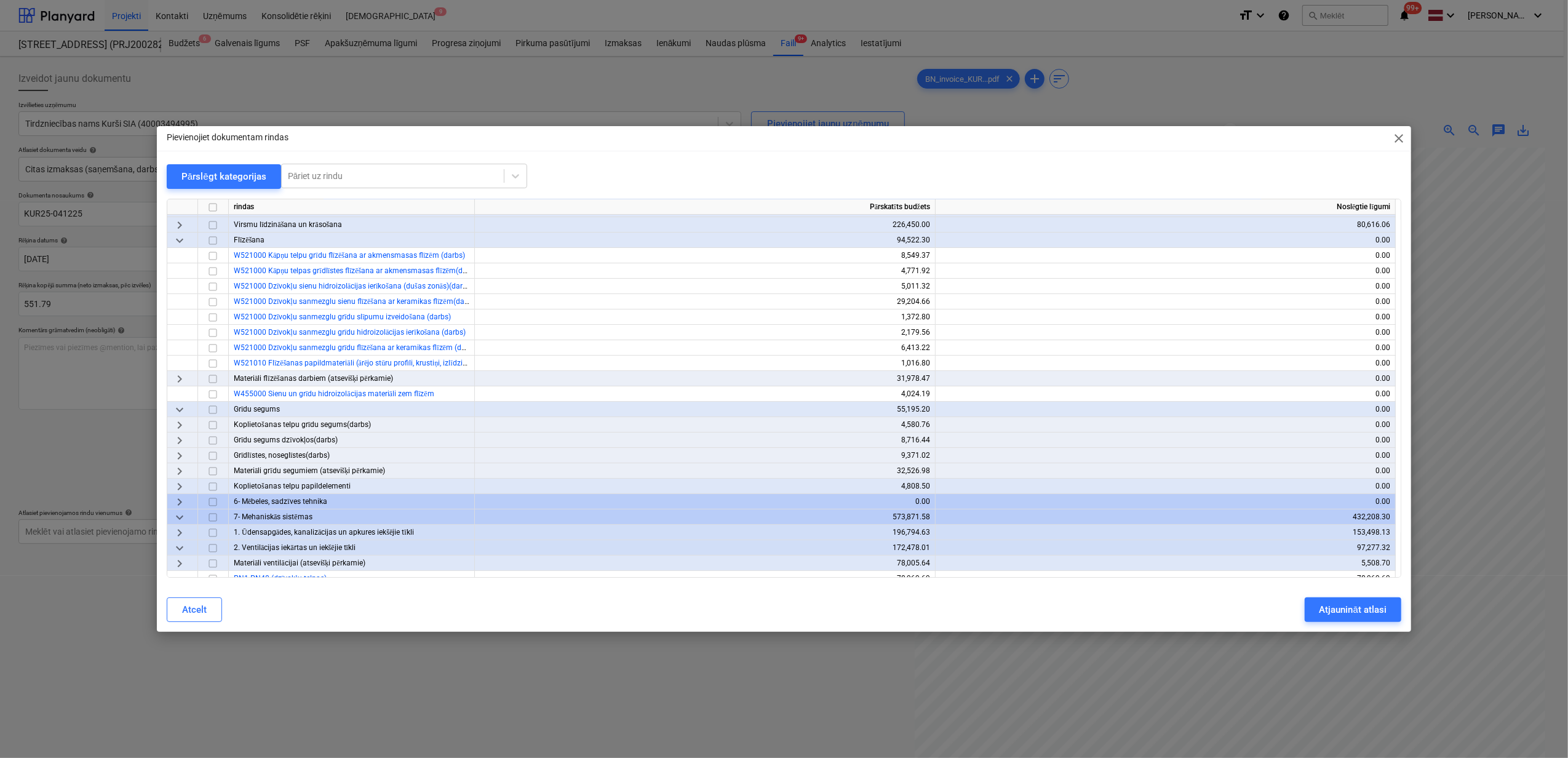
scroll to position [164, 0]
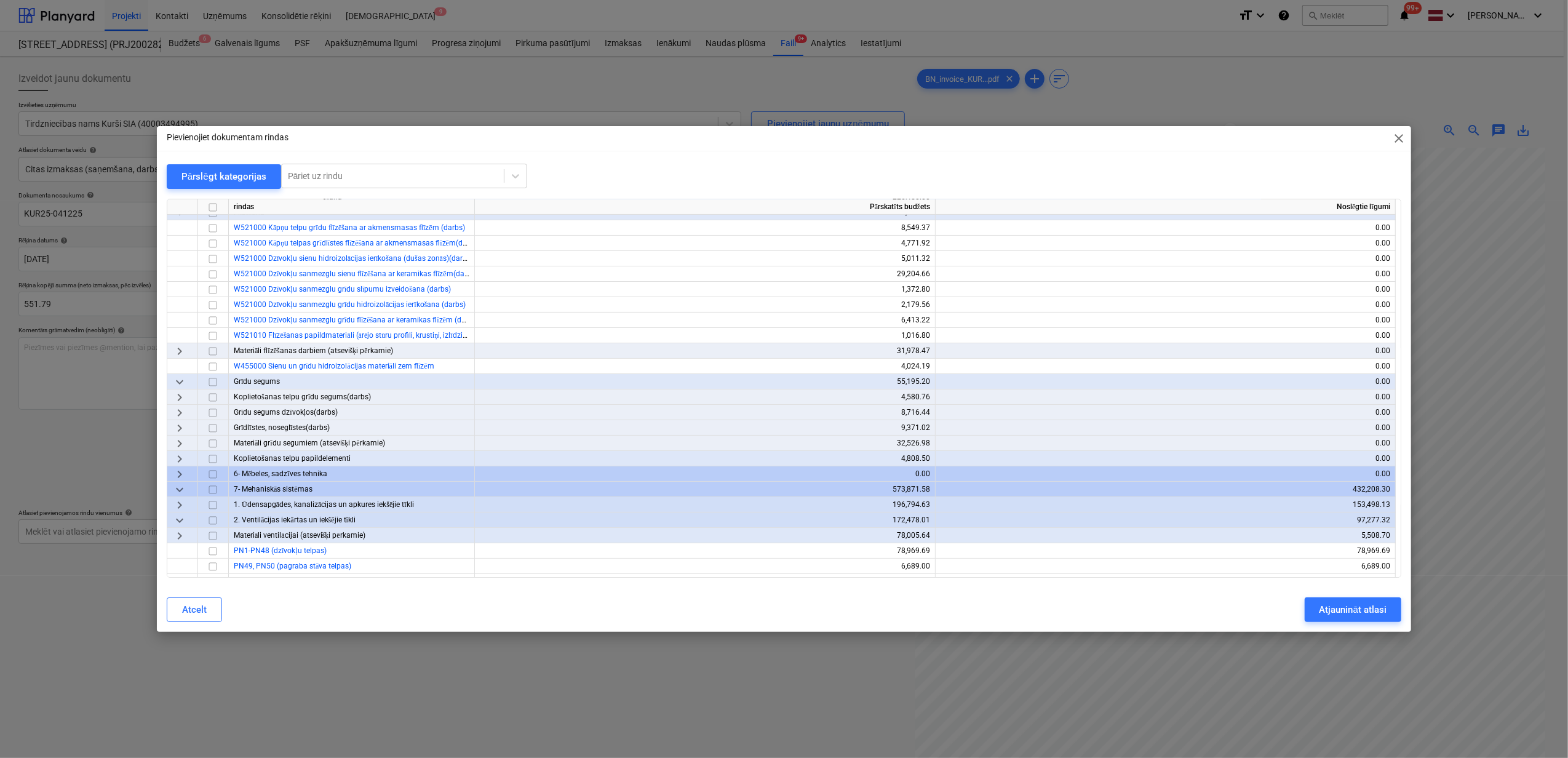
click at [173, 439] on span "keyboard_arrow_right" at bounding box center [179, 444] width 15 height 15
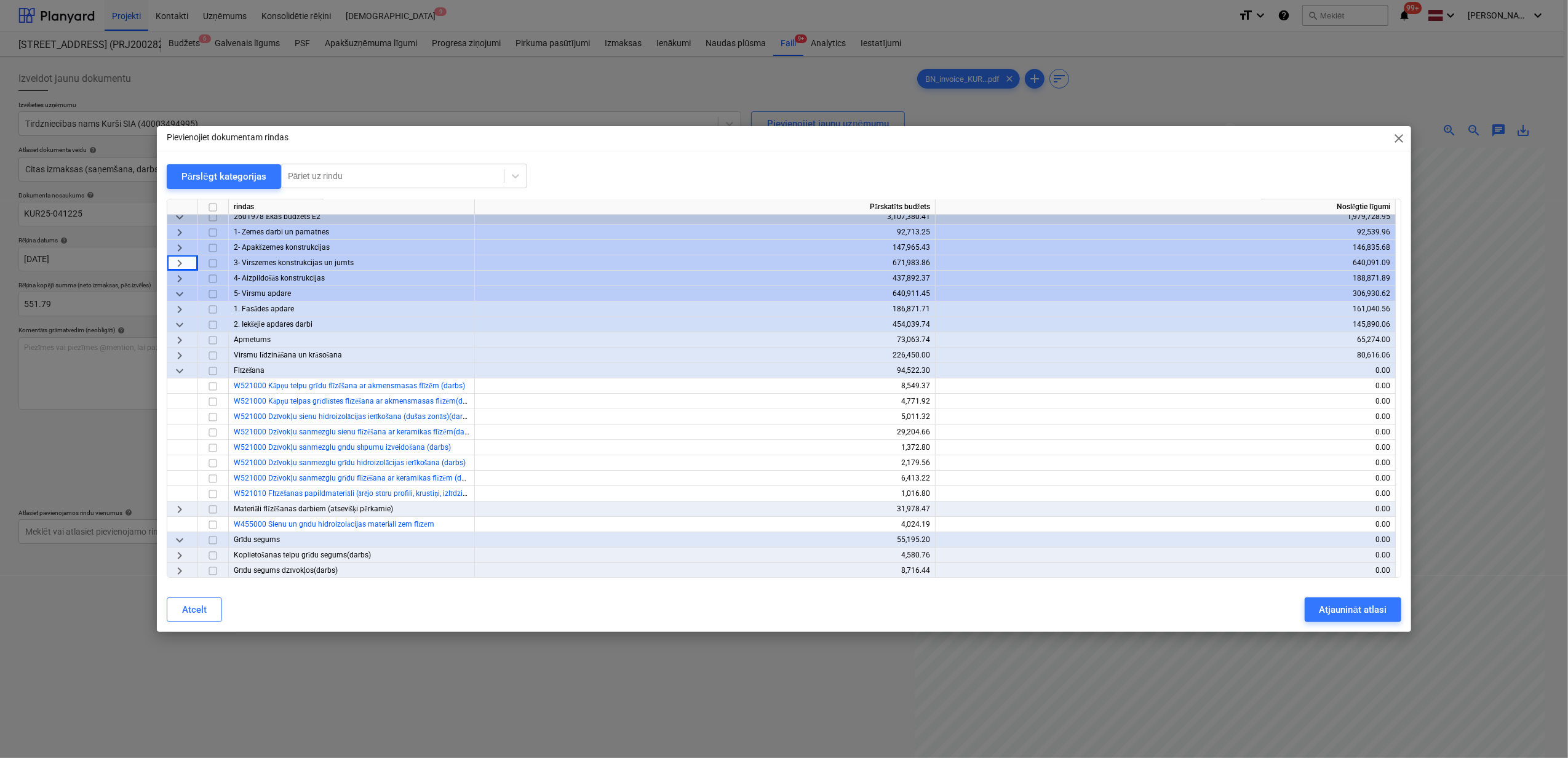
scroll to position [0, 0]
click at [174, 358] on span "keyboard_arrow_right" at bounding box center [179, 361] width 15 height 15
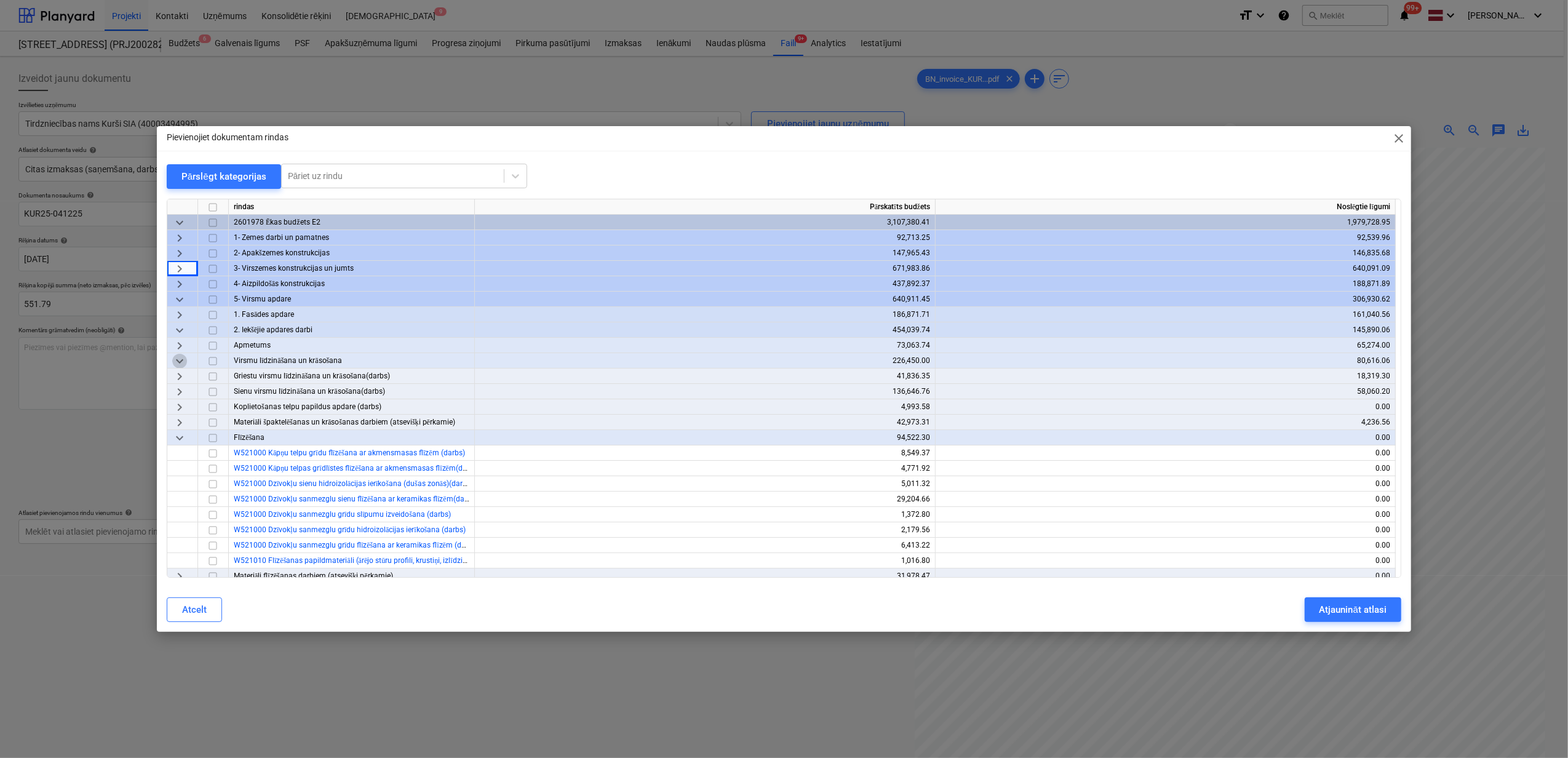
click at [176, 354] on span "keyboard_arrow_down" at bounding box center [179, 361] width 15 height 15
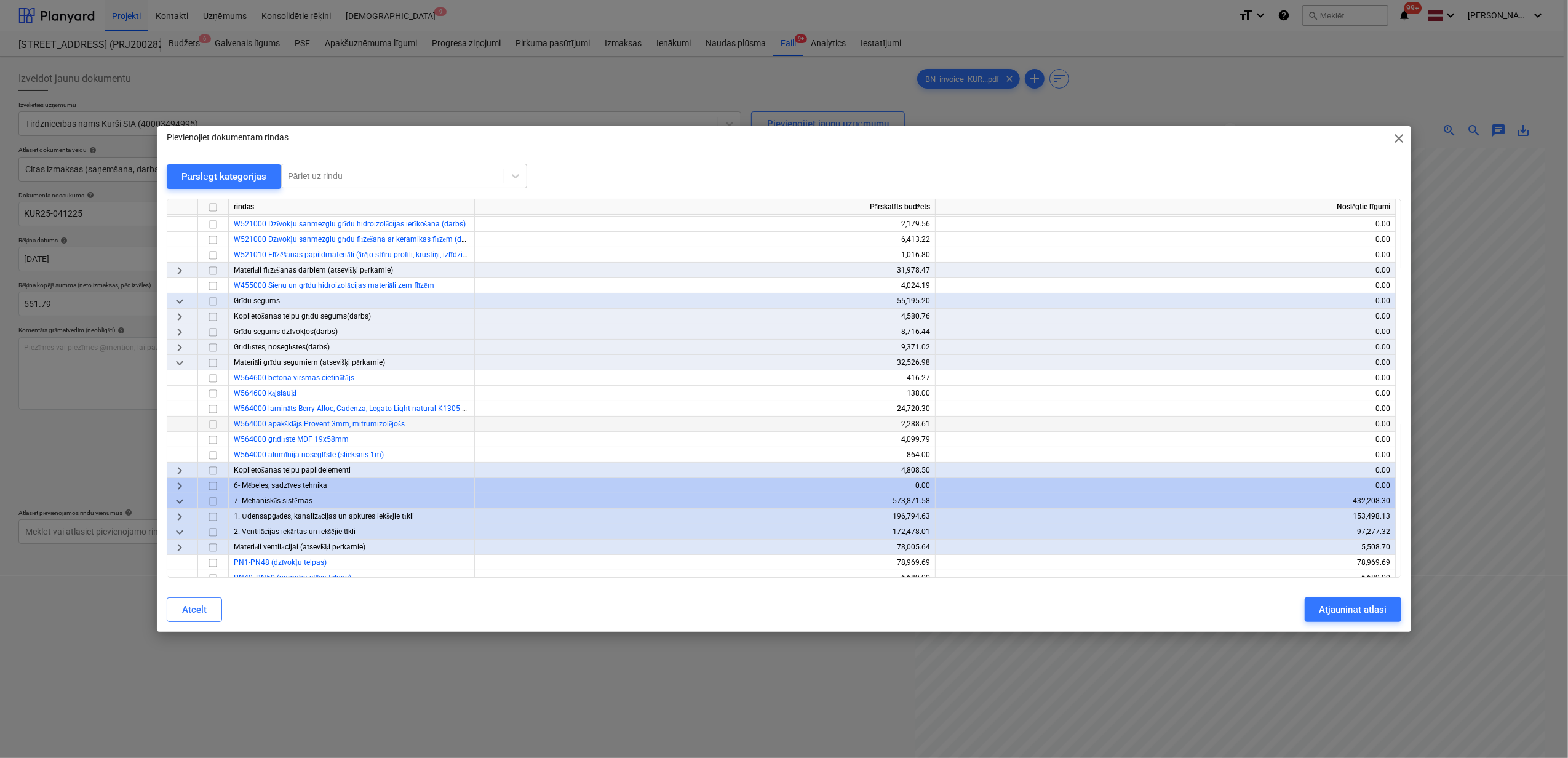
scroll to position [246, 0]
click at [186, 502] on span "keyboard_arrow_down" at bounding box center [179, 500] width 15 height 15
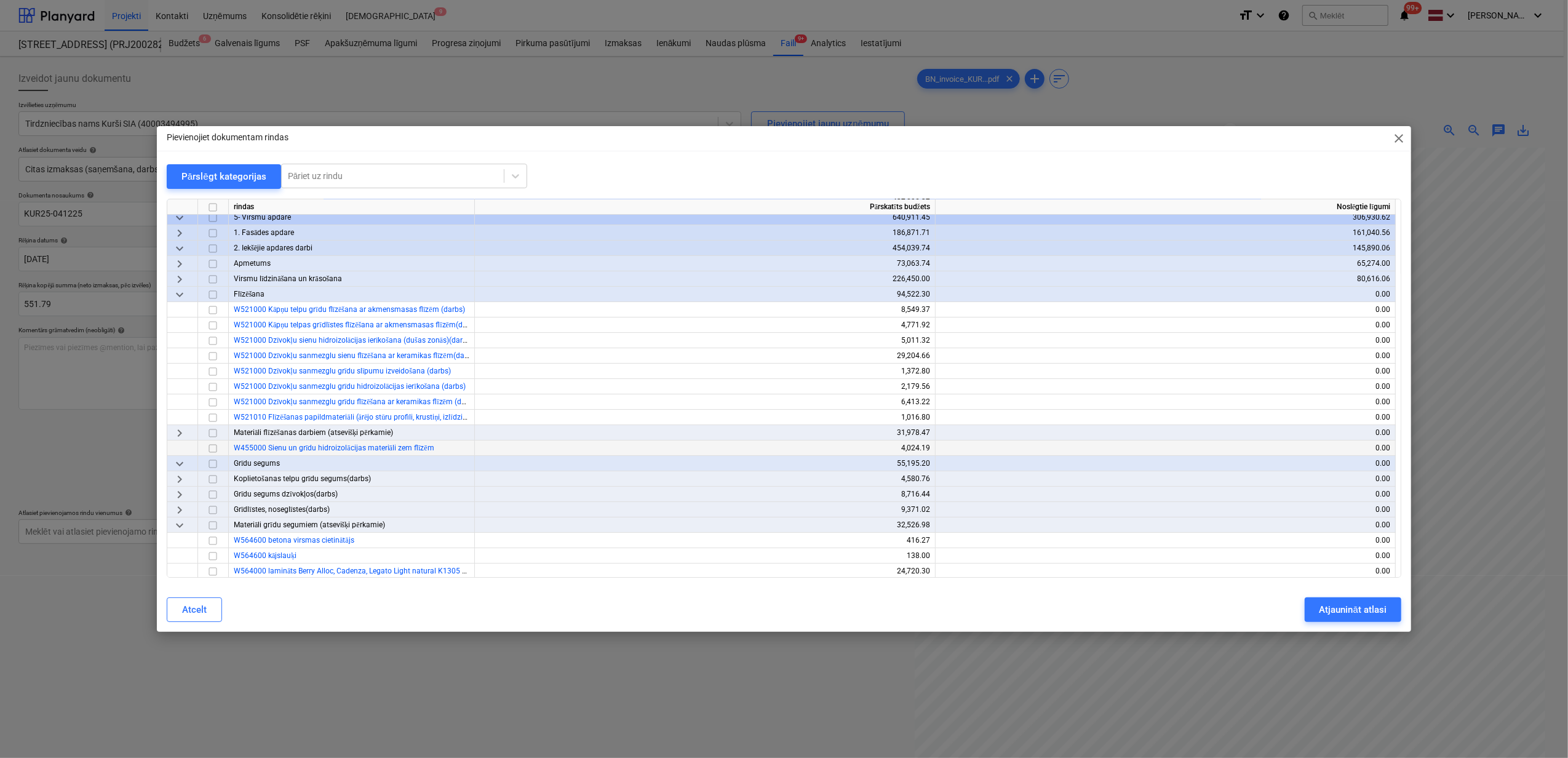
scroll to position [164, 0]
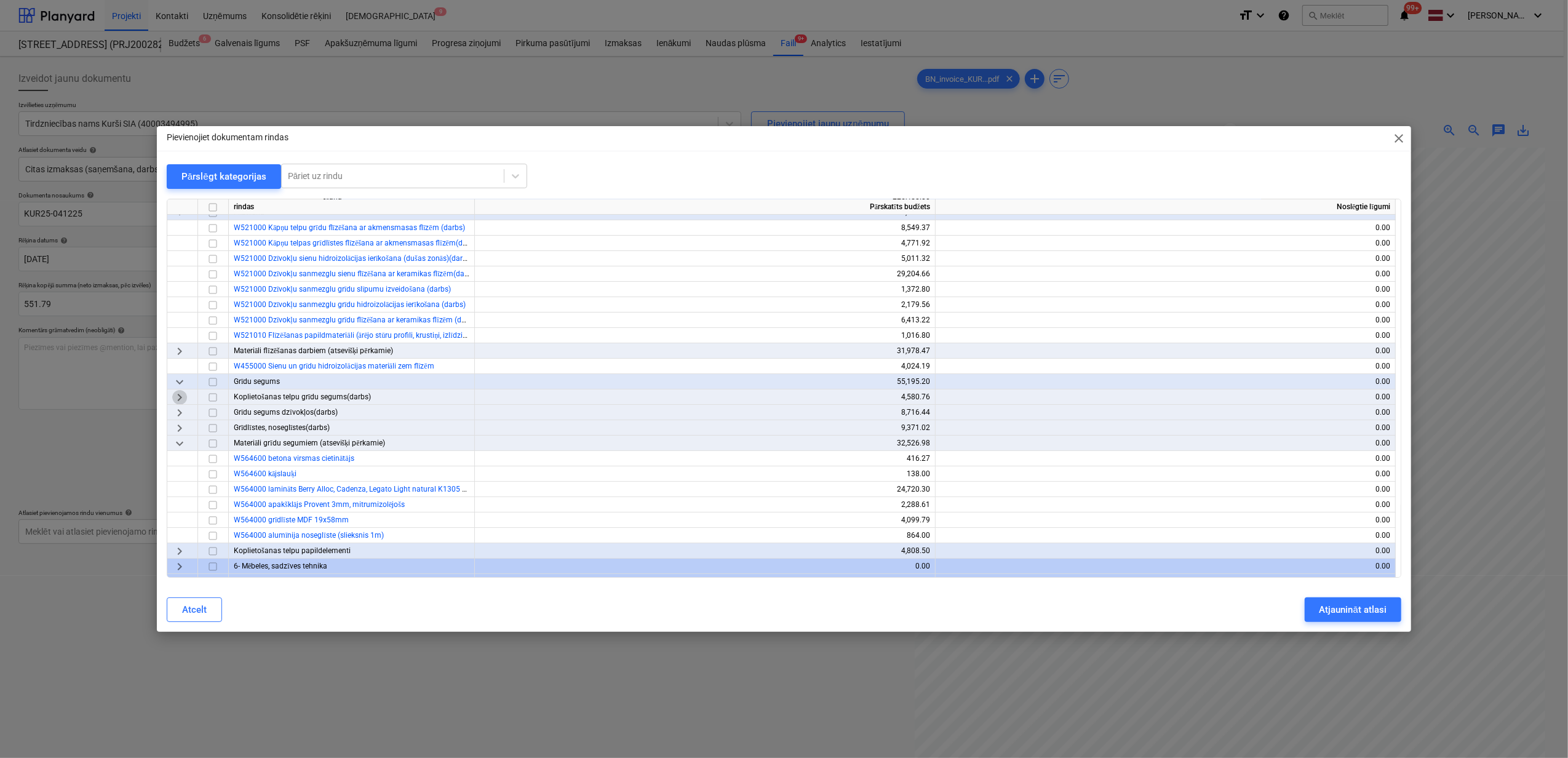
click at [181, 394] on span "keyboard_arrow_right" at bounding box center [179, 397] width 15 height 15
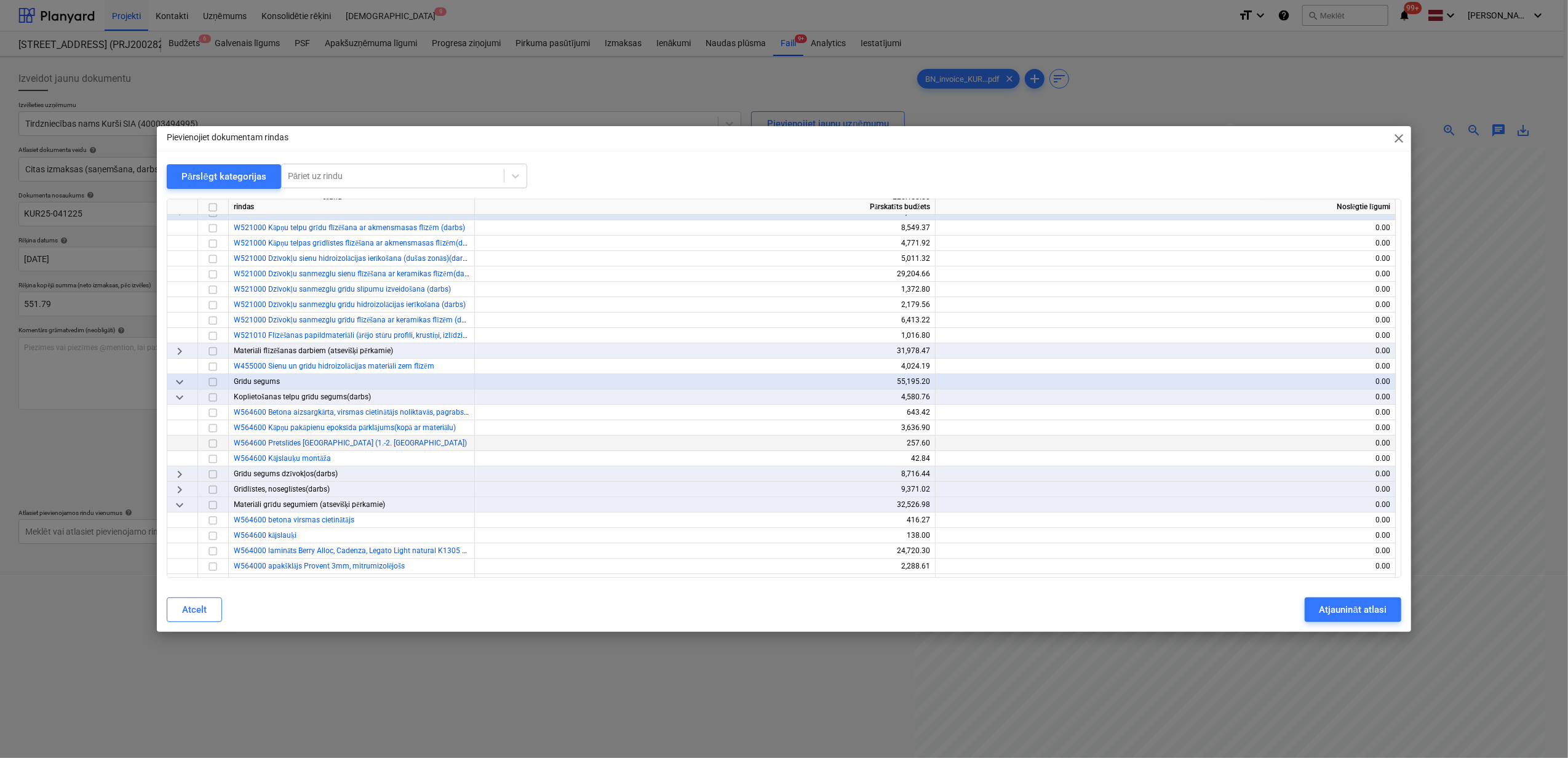
click at [181, 394] on span "keyboard_arrow_down" at bounding box center [179, 397] width 15 height 15
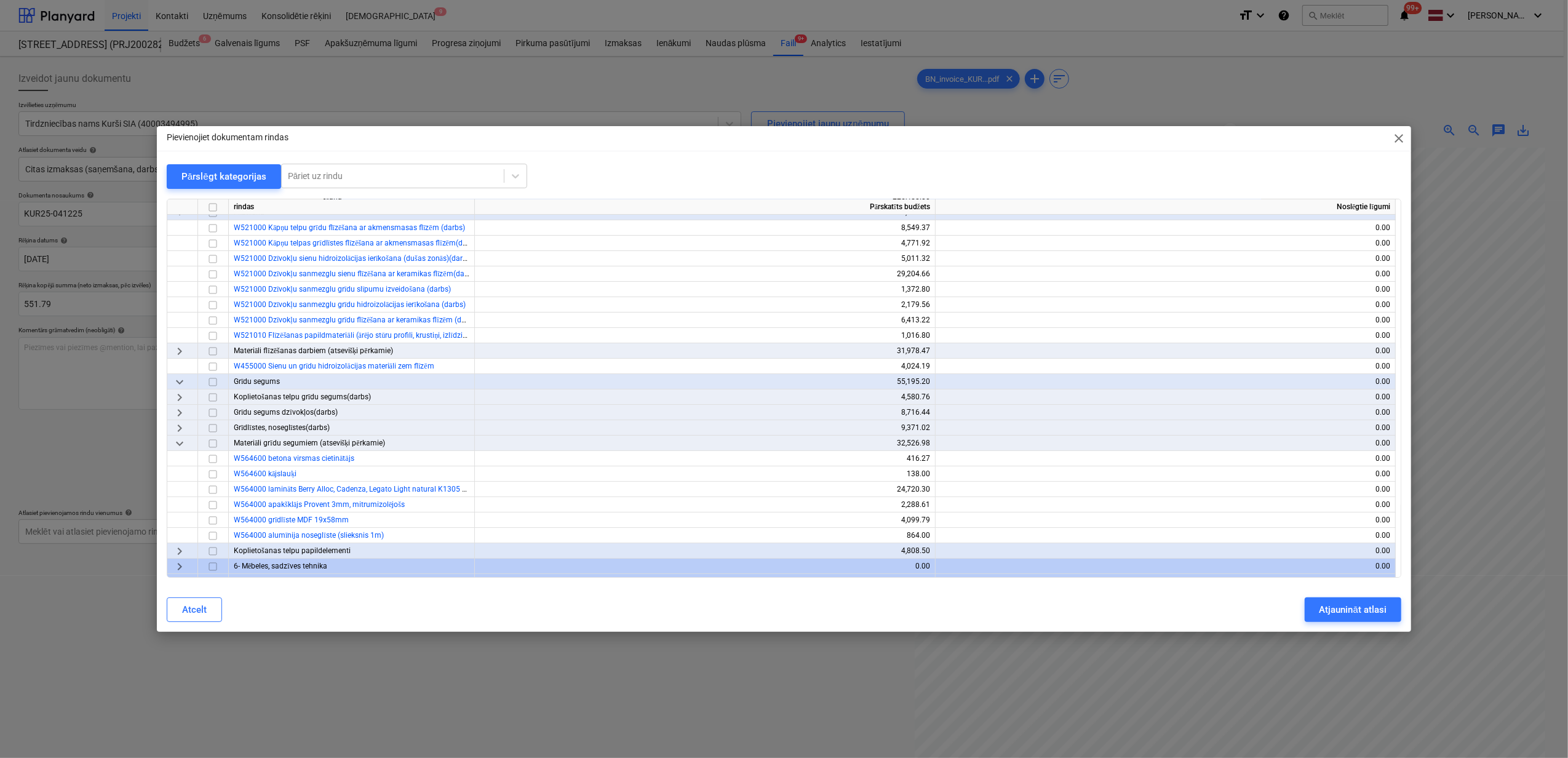
click at [179, 414] on span "keyboard_arrow_right" at bounding box center [179, 413] width 15 height 15
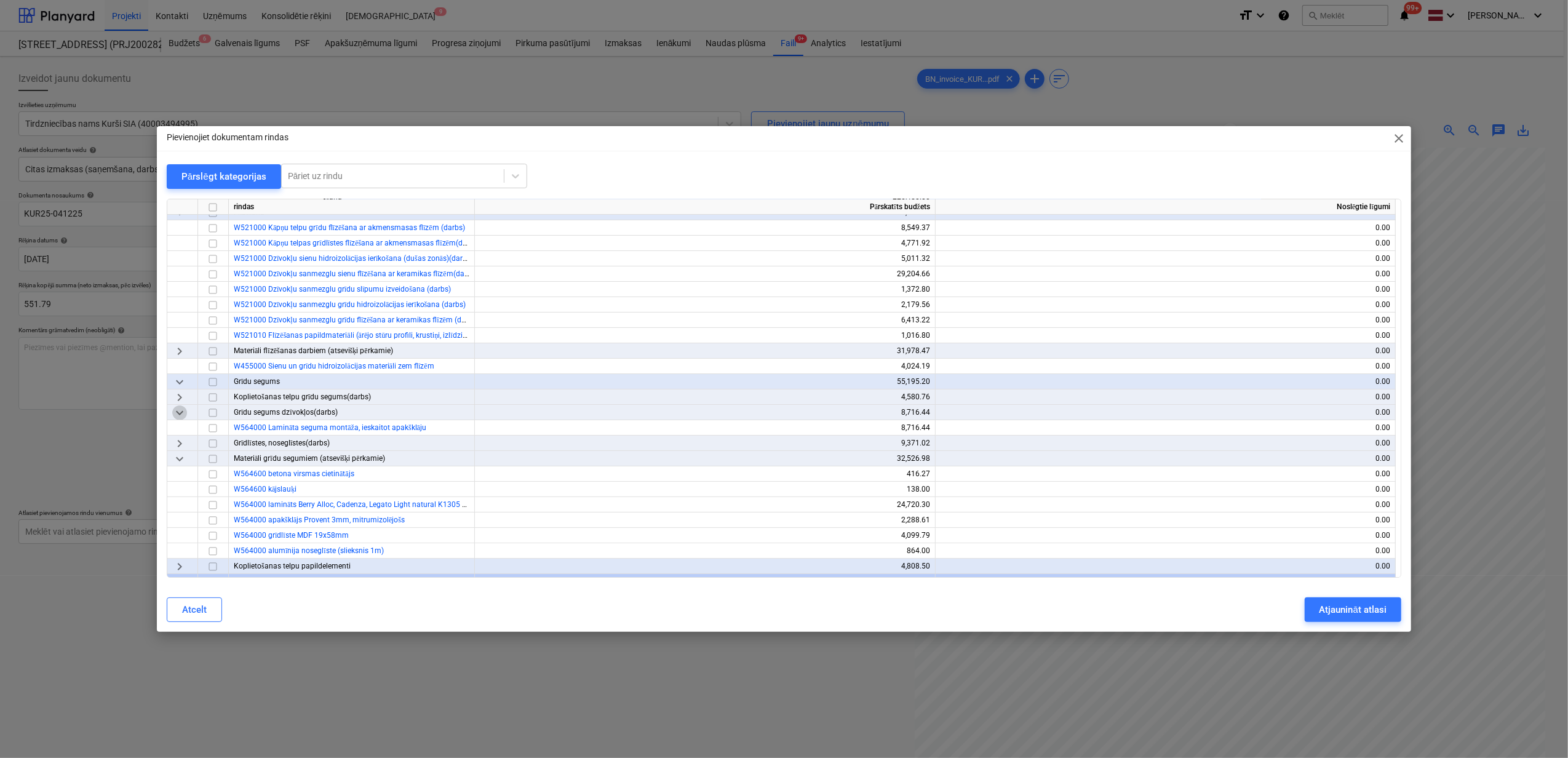
click at [179, 414] on span "keyboard_arrow_down" at bounding box center [179, 413] width 15 height 15
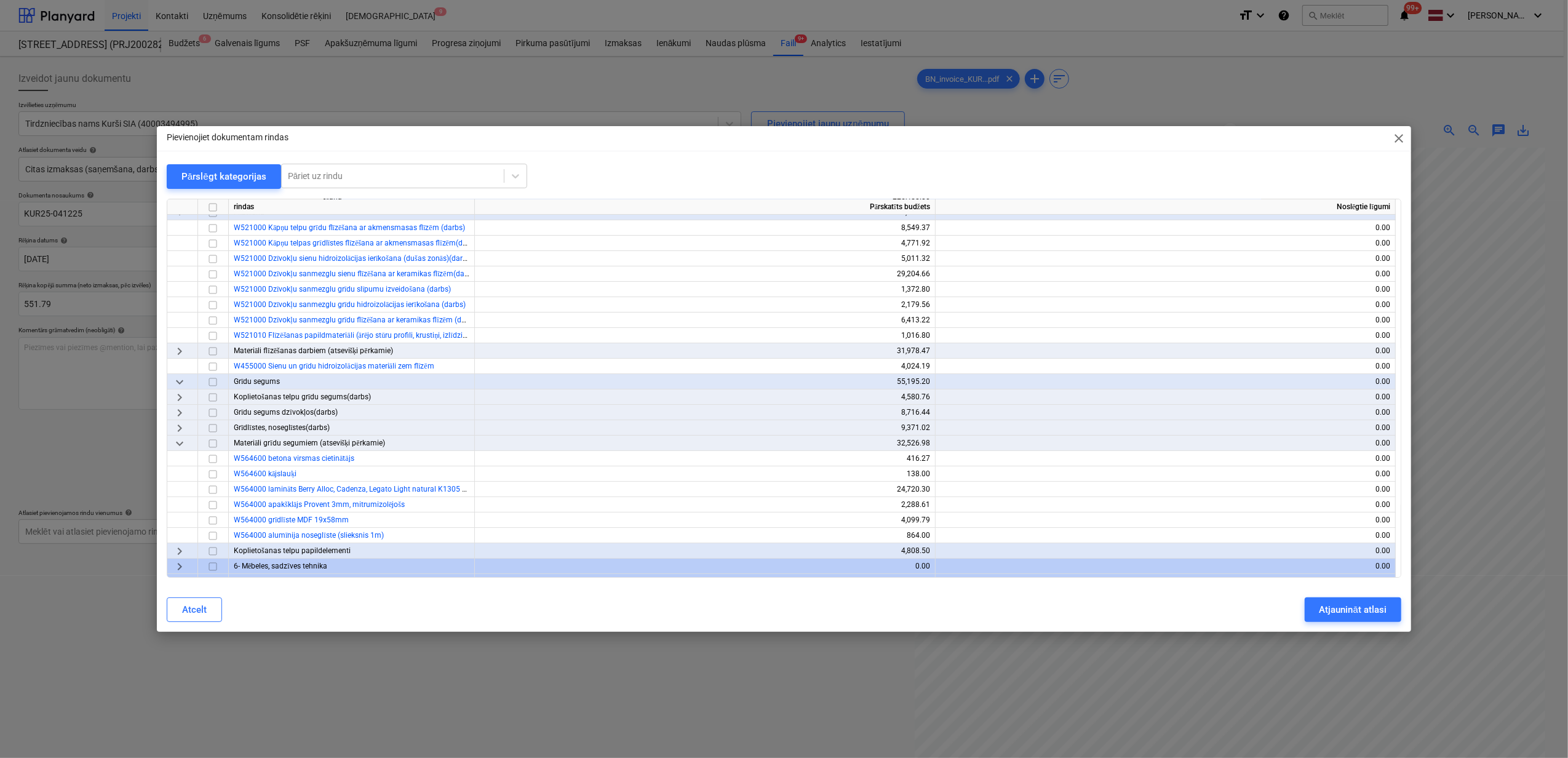
click at [178, 424] on span "keyboard_arrow_right" at bounding box center [179, 428] width 15 height 15
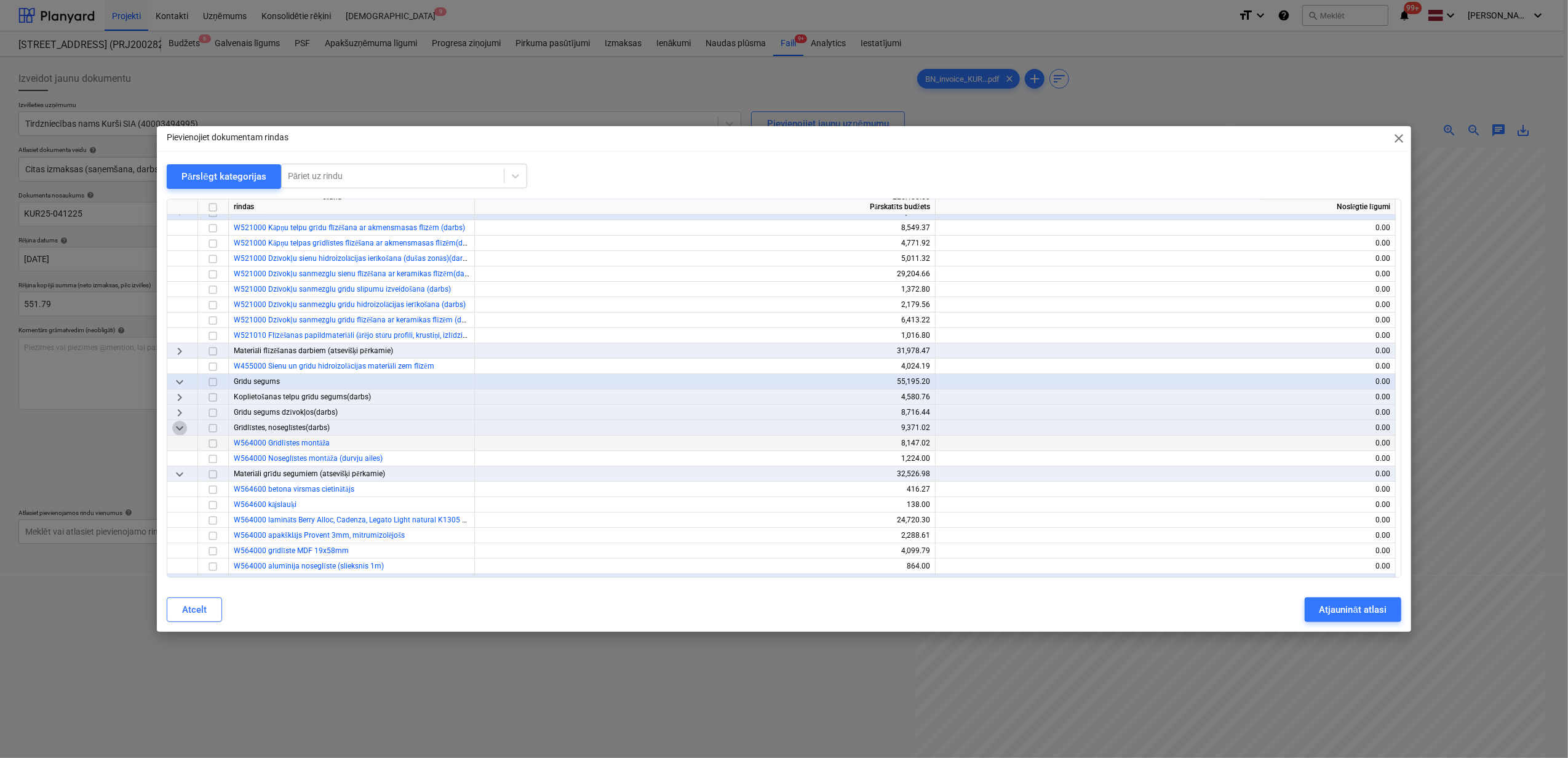
click at [178, 424] on span "keyboard_arrow_down" at bounding box center [179, 428] width 15 height 15
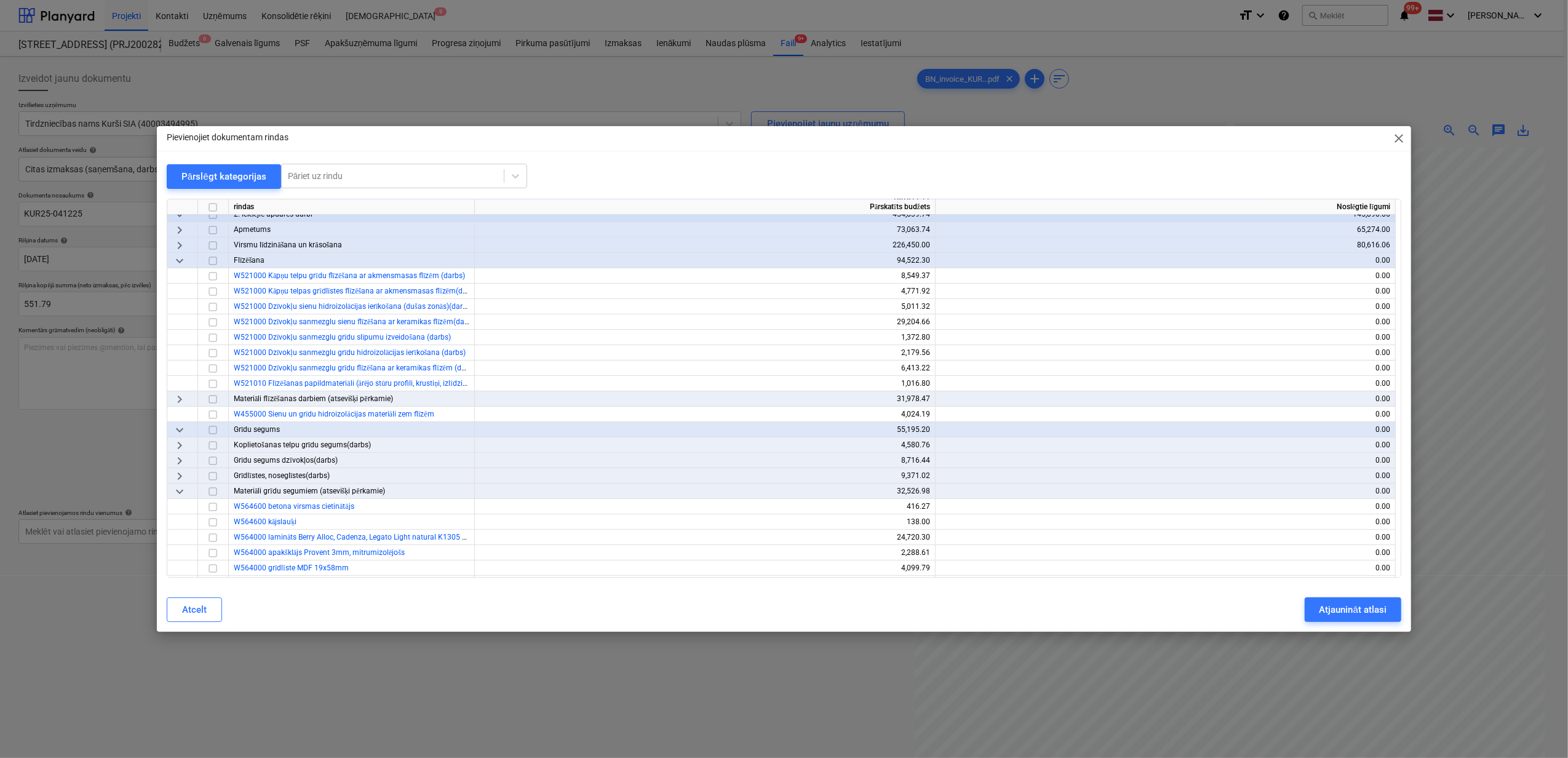
scroll to position [156, 0]
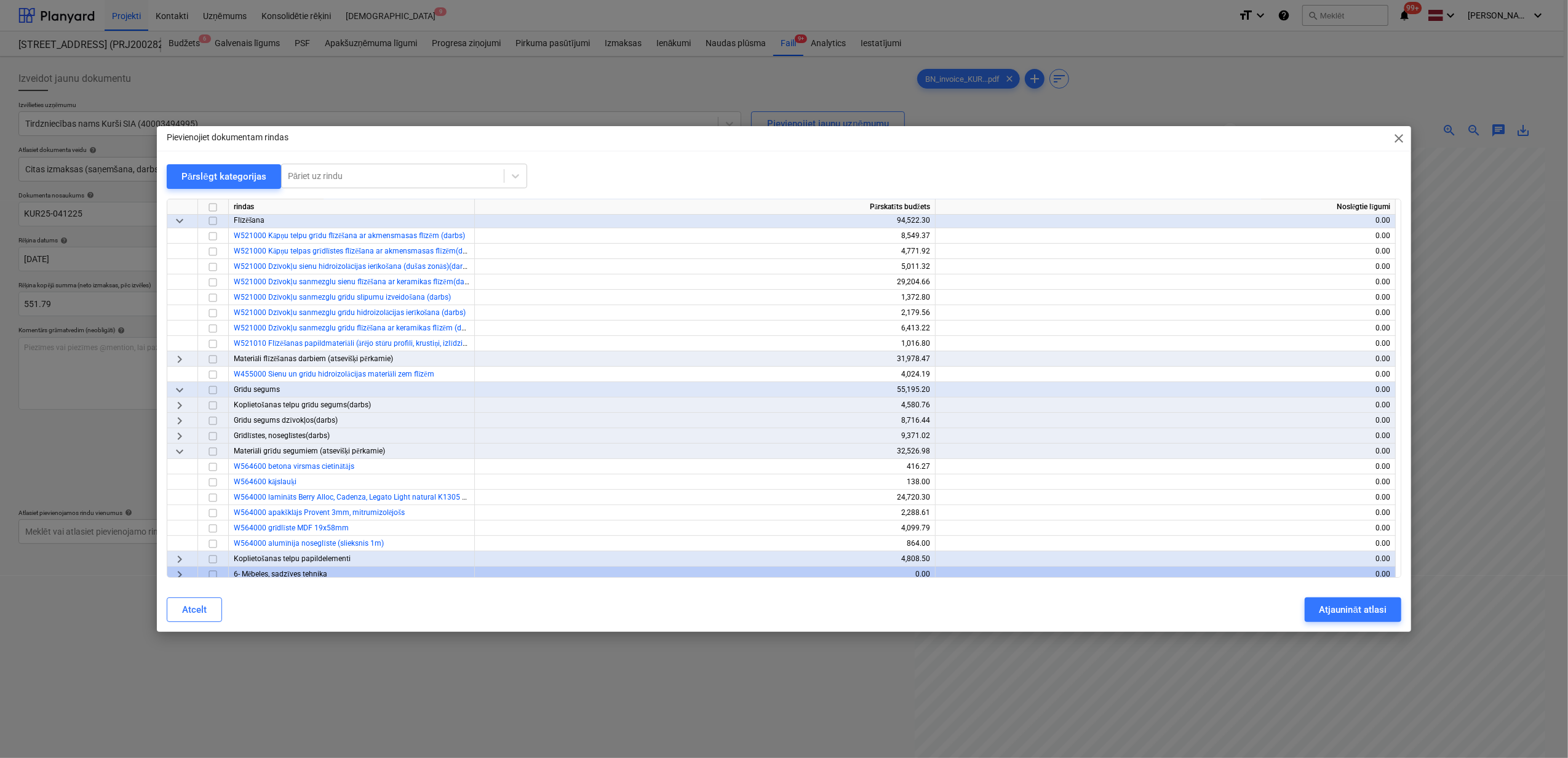
click at [183, 364] on span "keyboard_arrow_right" at bounding box center [179, 359] width 15 height 15
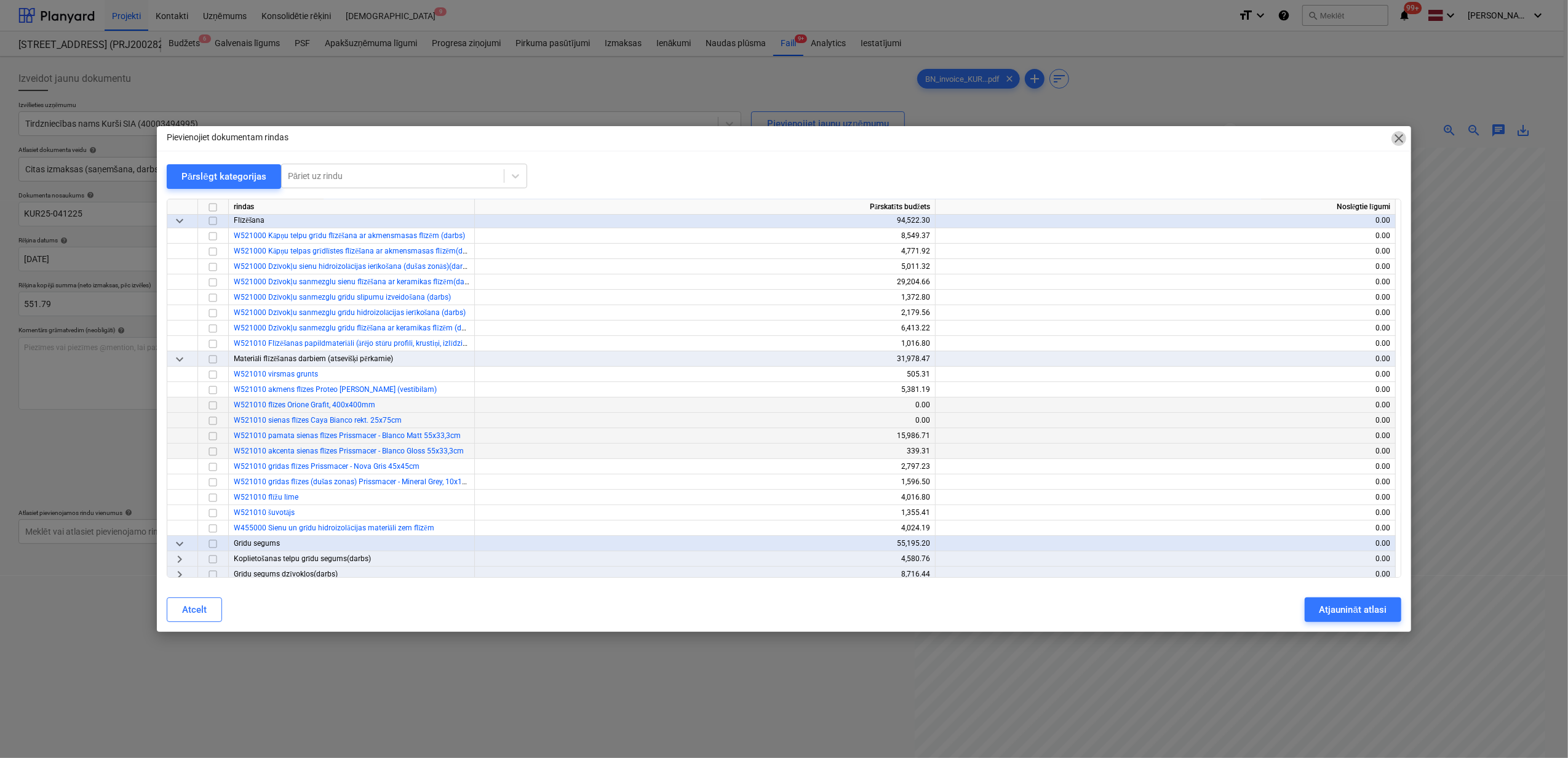
click at [1404, 134] on span "close" at bounding box center [1399, 139] width 15 height 15
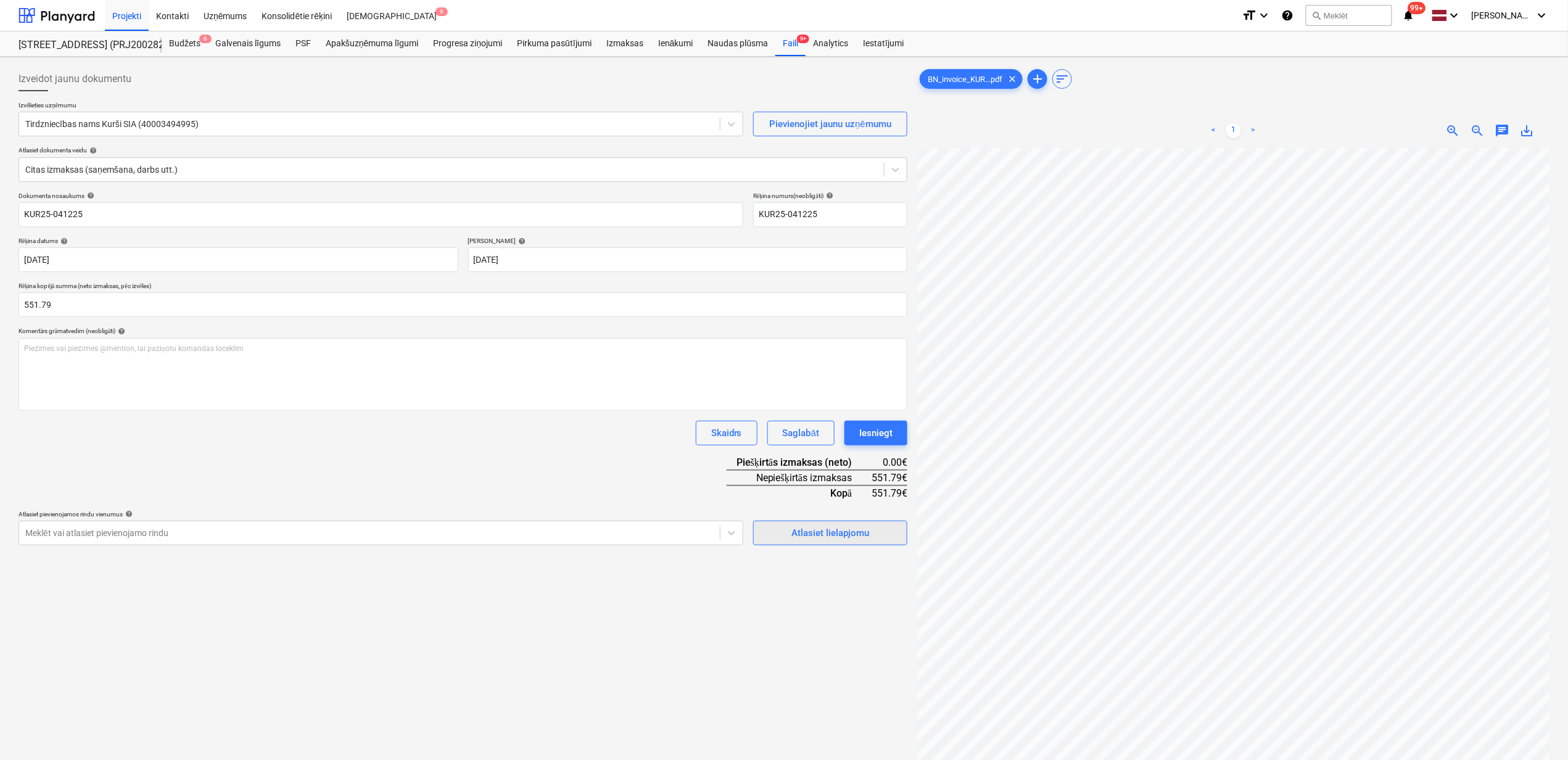
click at [827, 540] on div "Atlasiet lielapjomu" at bounding box center [831, 533] width 78 height 16
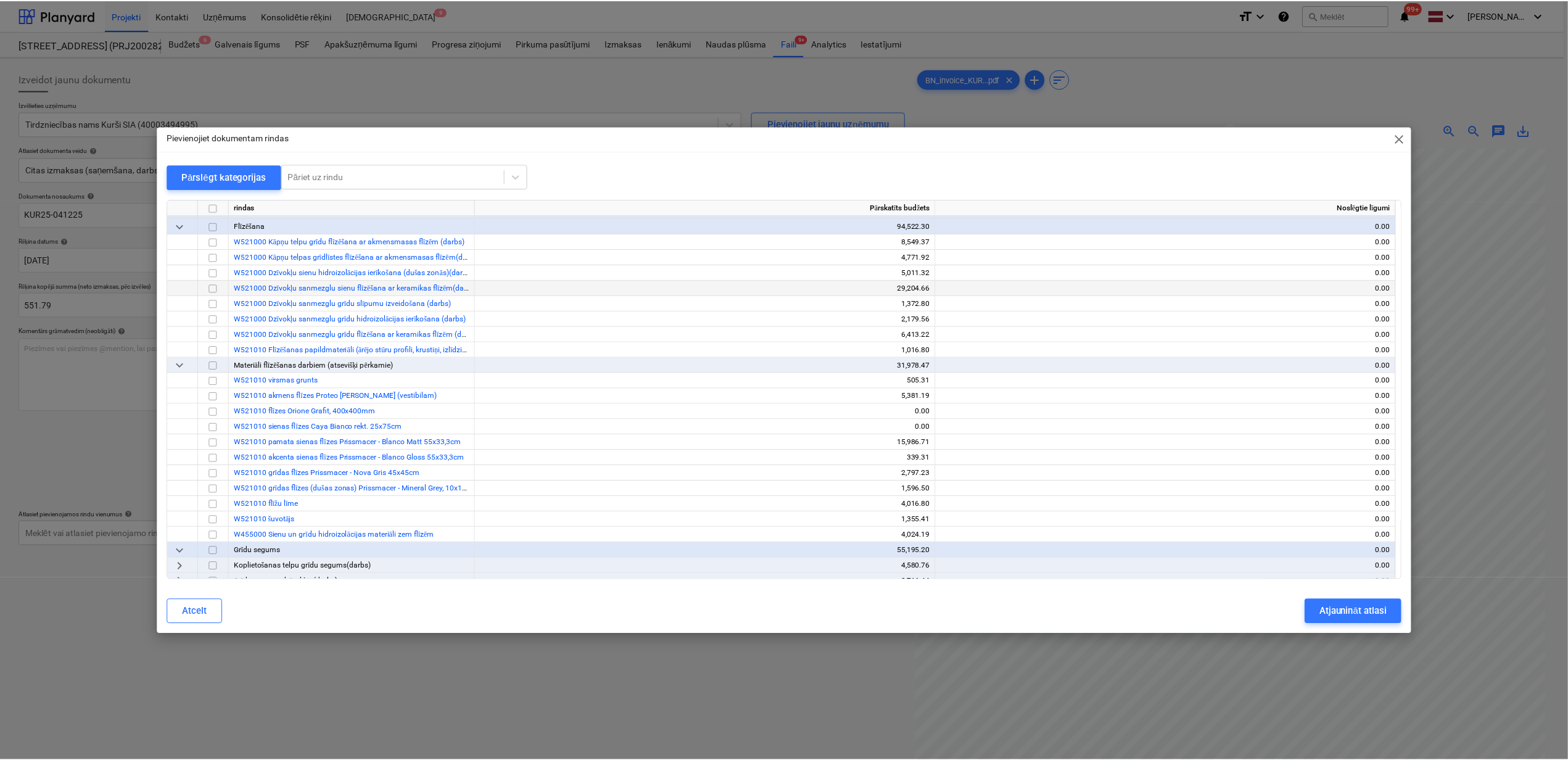
scroll to position [164, 0]
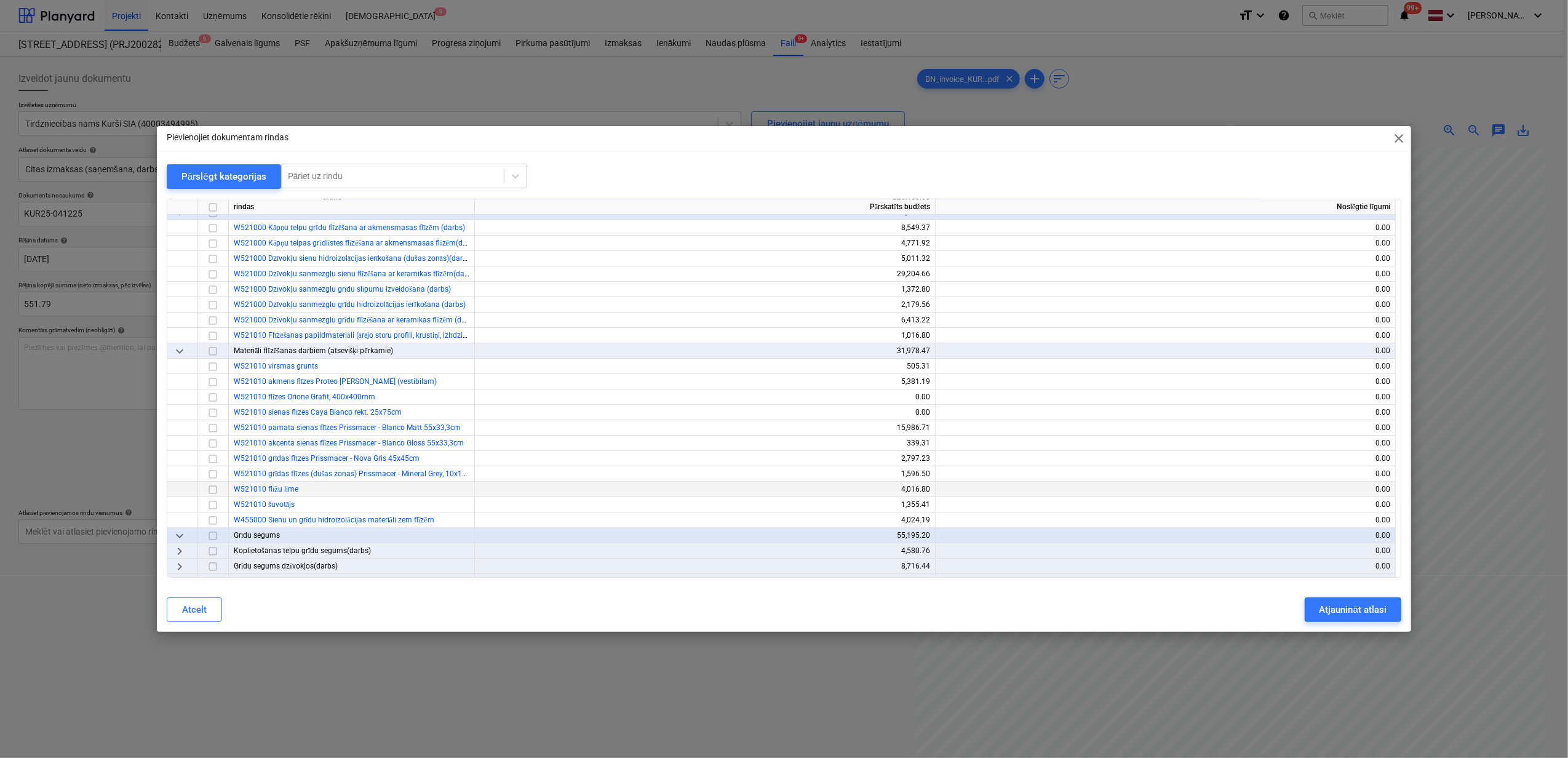
click at [212, 490] on input "checkbox" at bounding box center [213, 490] width 15 height 15
click at [215, 368] on input "checkbox" at bounding box center [213, 366] width 15 height 15
click at [1348, 605] on div "Atjaunināt atlasi" at bounding box center [1353, 609] width 67 height 16
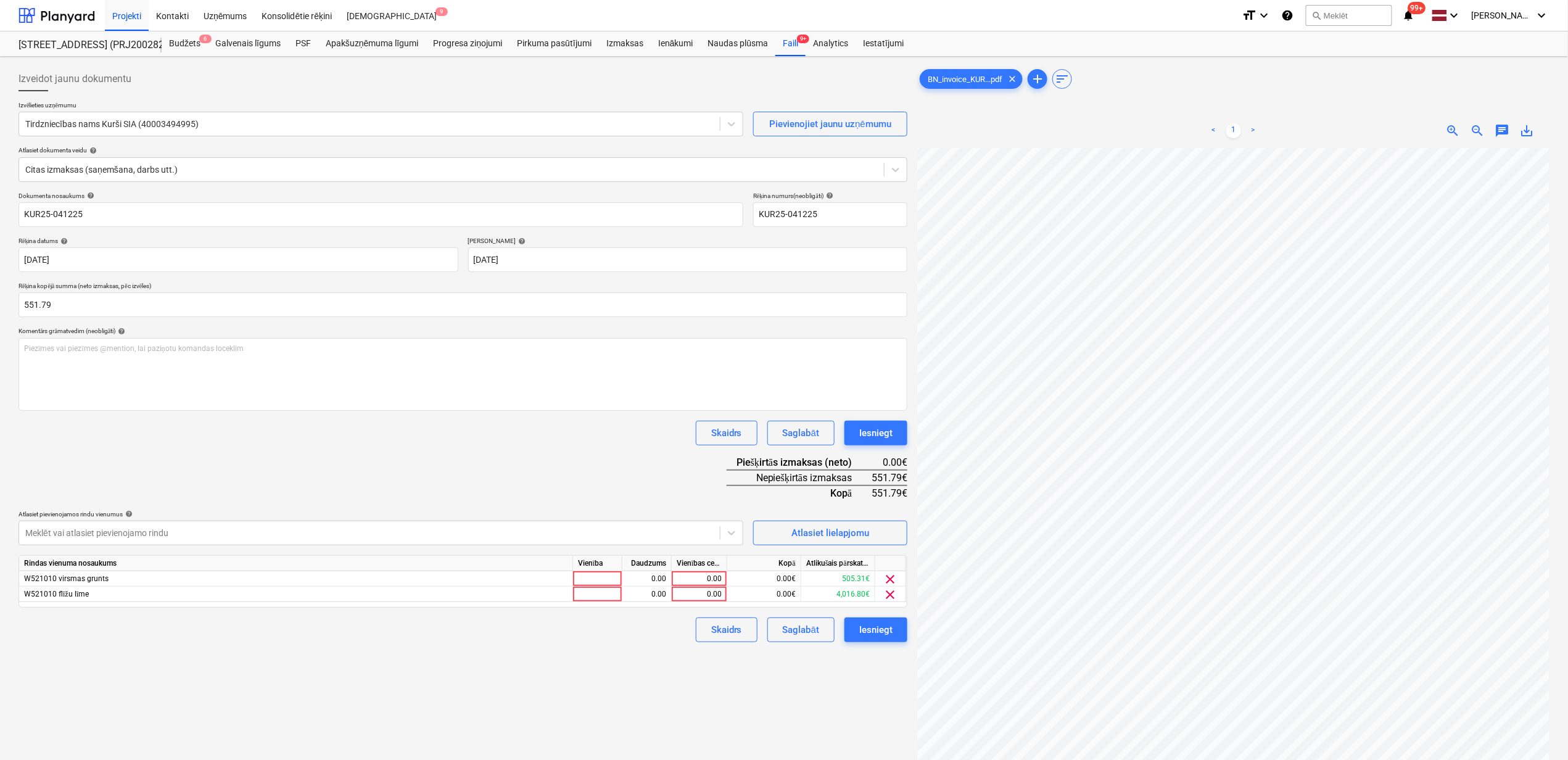
scroll to position [140, 150]
click at [696, 583] on div "0.00" at bounding box center [699, 579] width 45 height 15
type input "151"
click at [652, 704] on div "Izveidot jaunu dokumentu Izvēlieties uzņēmumu Tirdzniecības nams Kurši SIA (400…" at bounding box center [463, 470] width 899 height 817
click at [701, 587] on div "0.00" at bounding box center [699, 594] width 45 height 15
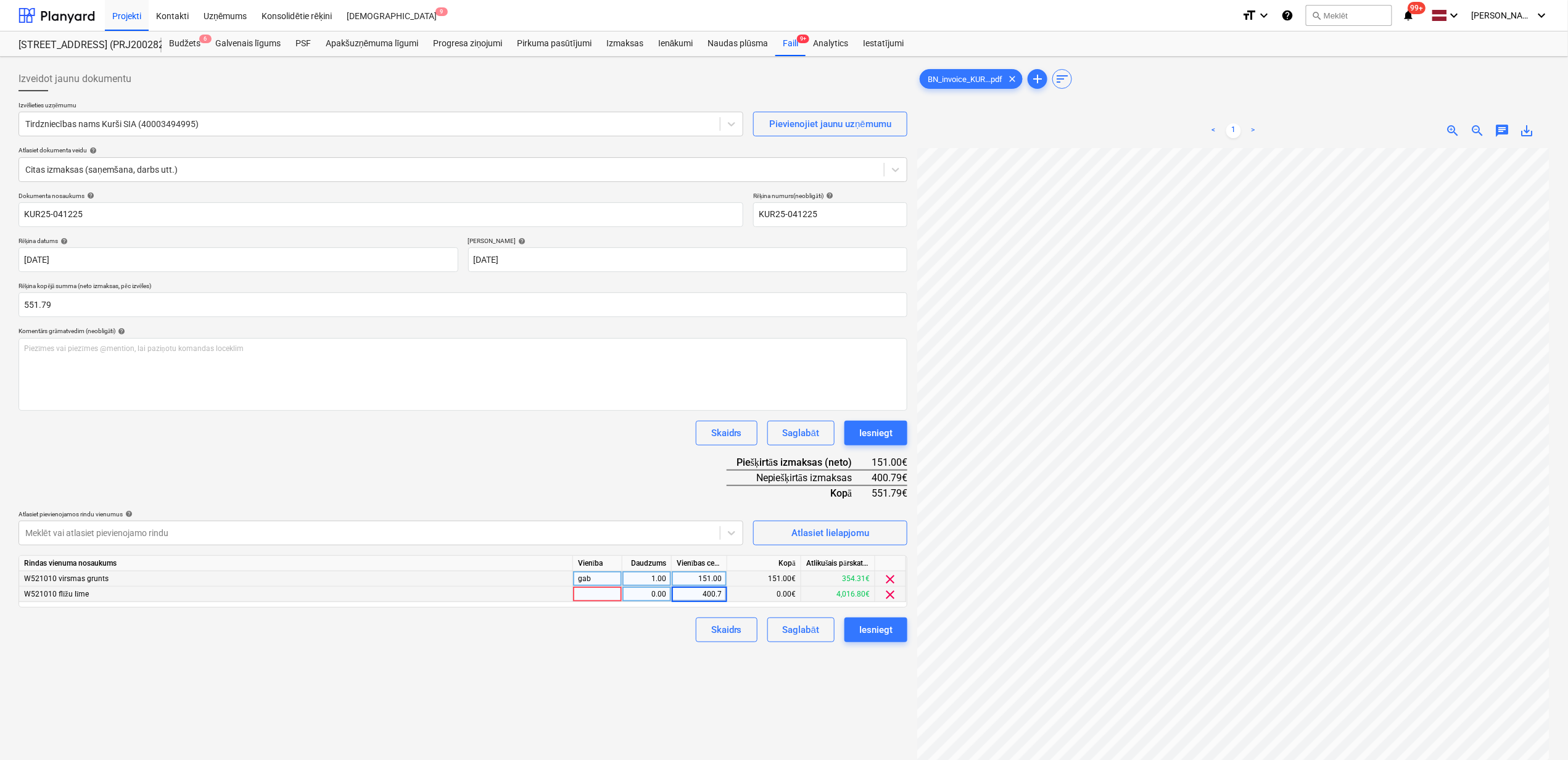
type input "400.79"
click at [791, 698] on div "Izveidot jaunu dokumentu Izvēlieties uzņēmumu Tirdzniecības nams Kurši SIA (400…" at bounding box center [463, 470] width 899 height 817
click at [873, 628] on div "Iesniegt" at bounding box center [876, 630] width 33 height 16
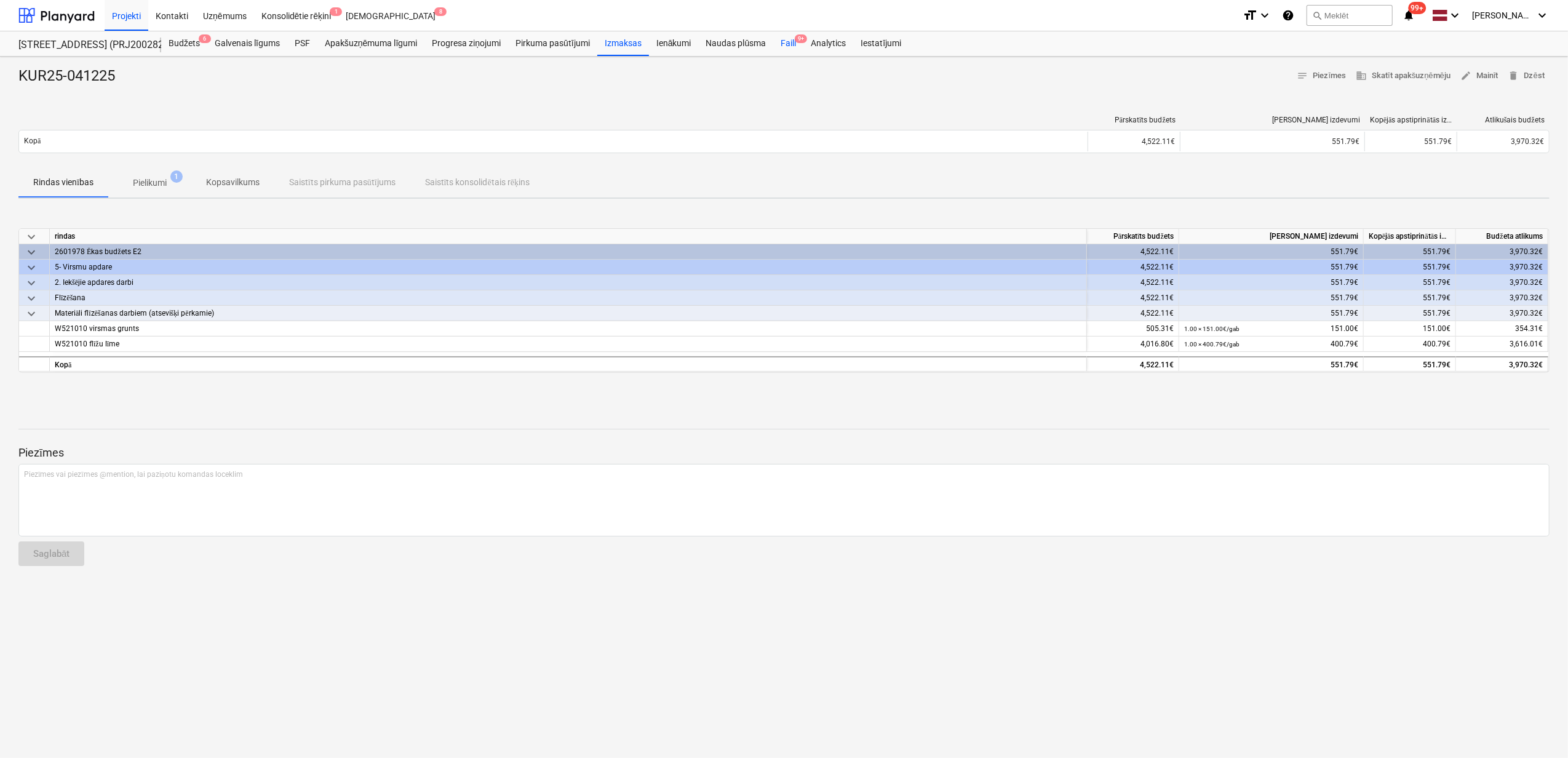
click at [790, 40] on div "Faili 9+" at bounding box center [788, 44] width 30 height 24
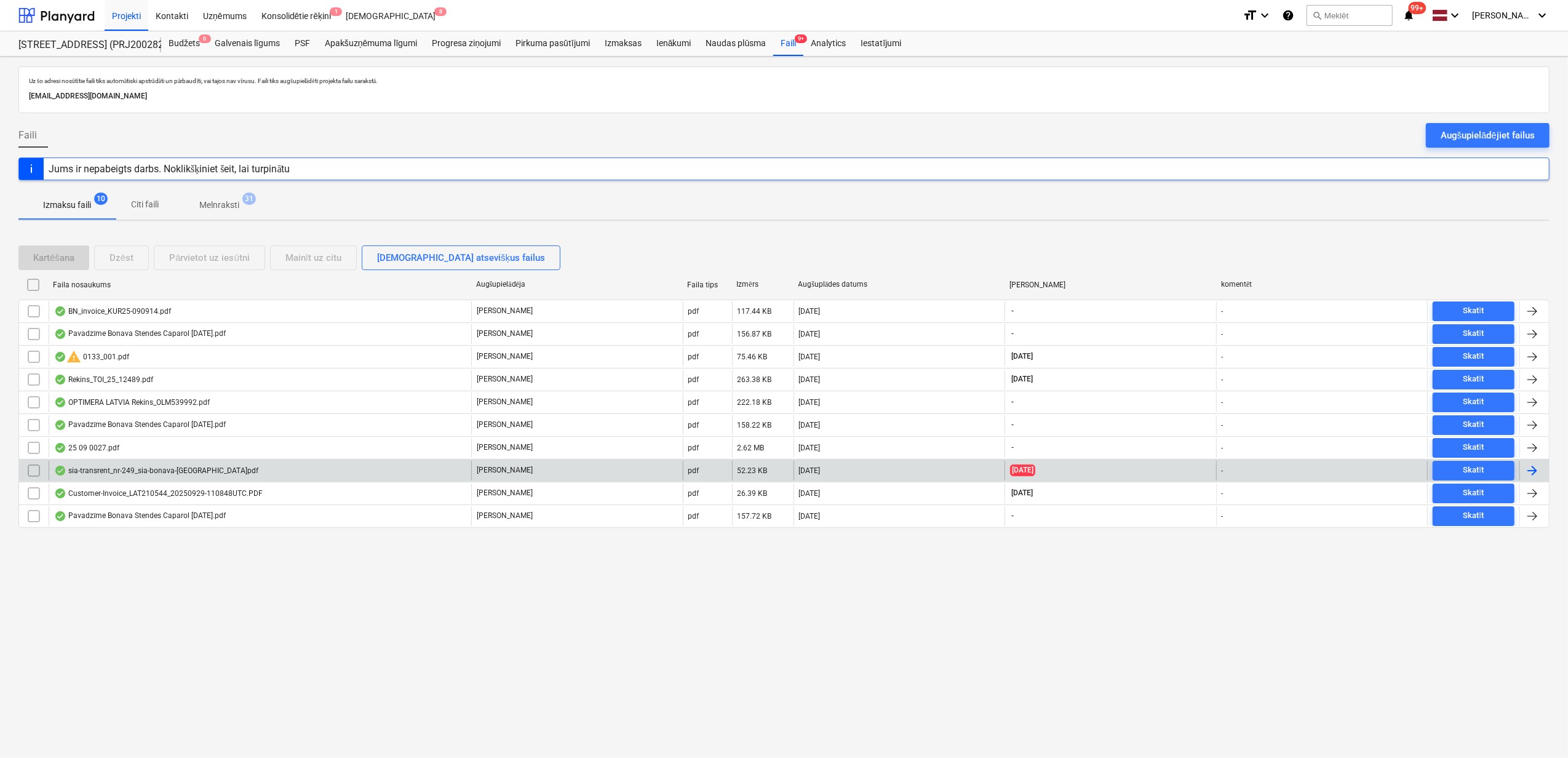
click at [176, 471] on div "sia-transrent_nr-249_sia-bonava-[GEOGRAPHIC_DATA]pdf" at bounding box center [156, 471] width 205 height 10
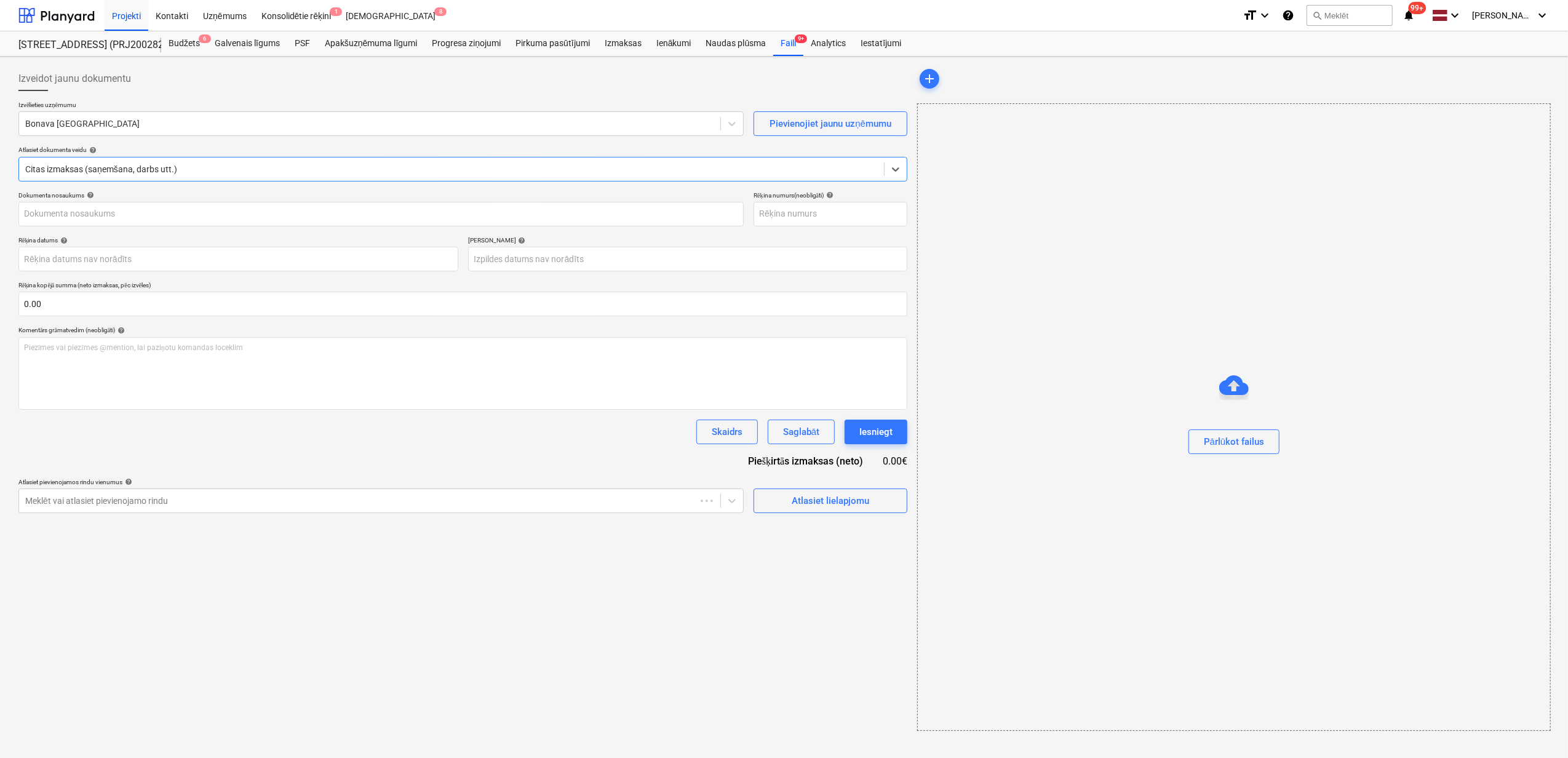
type input "249"
type input "[DATE]"
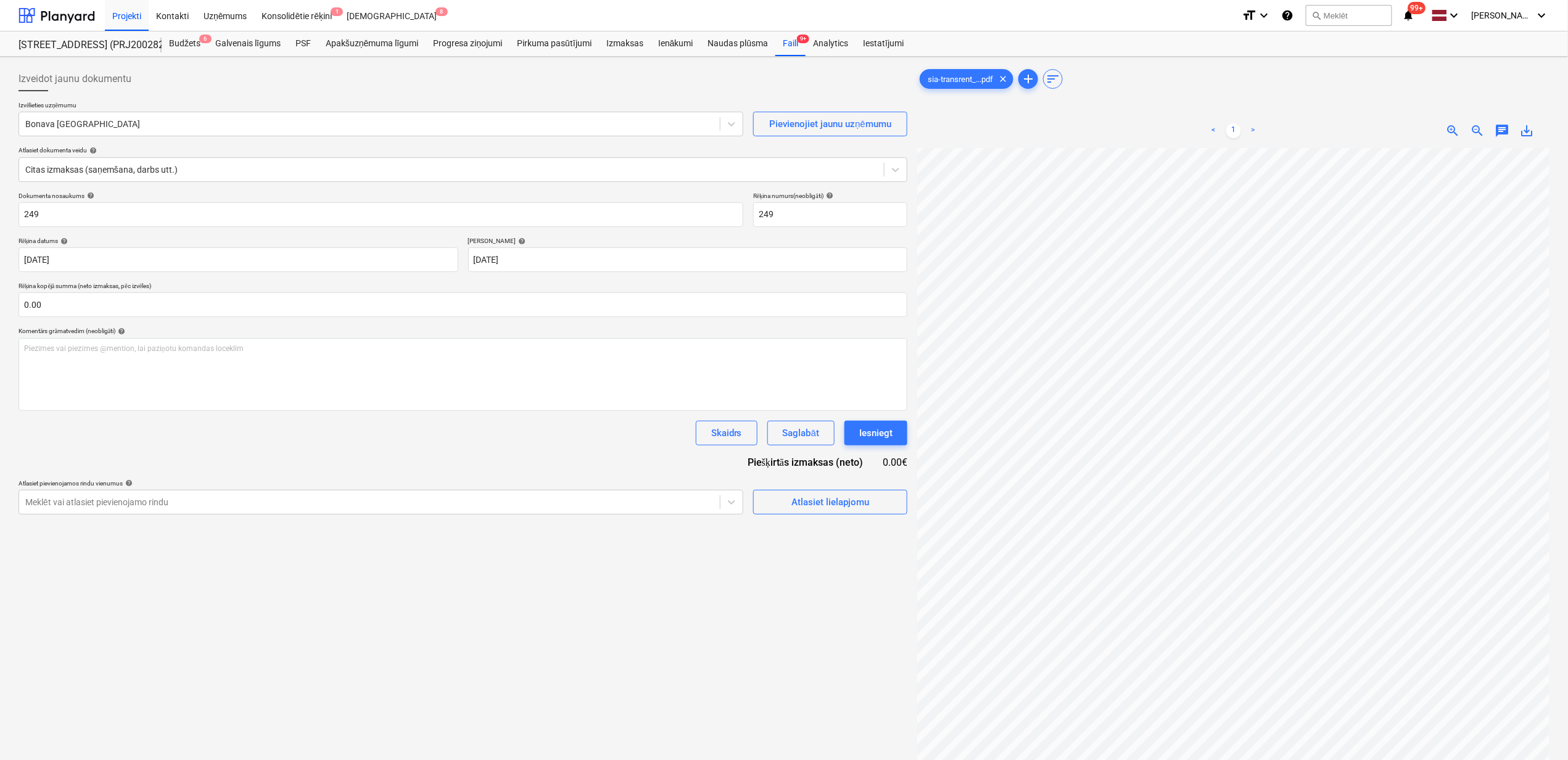
scroll to position [0, 111]
click at [223, 127] on div at bounding box center [369, 124] width 688 height 12
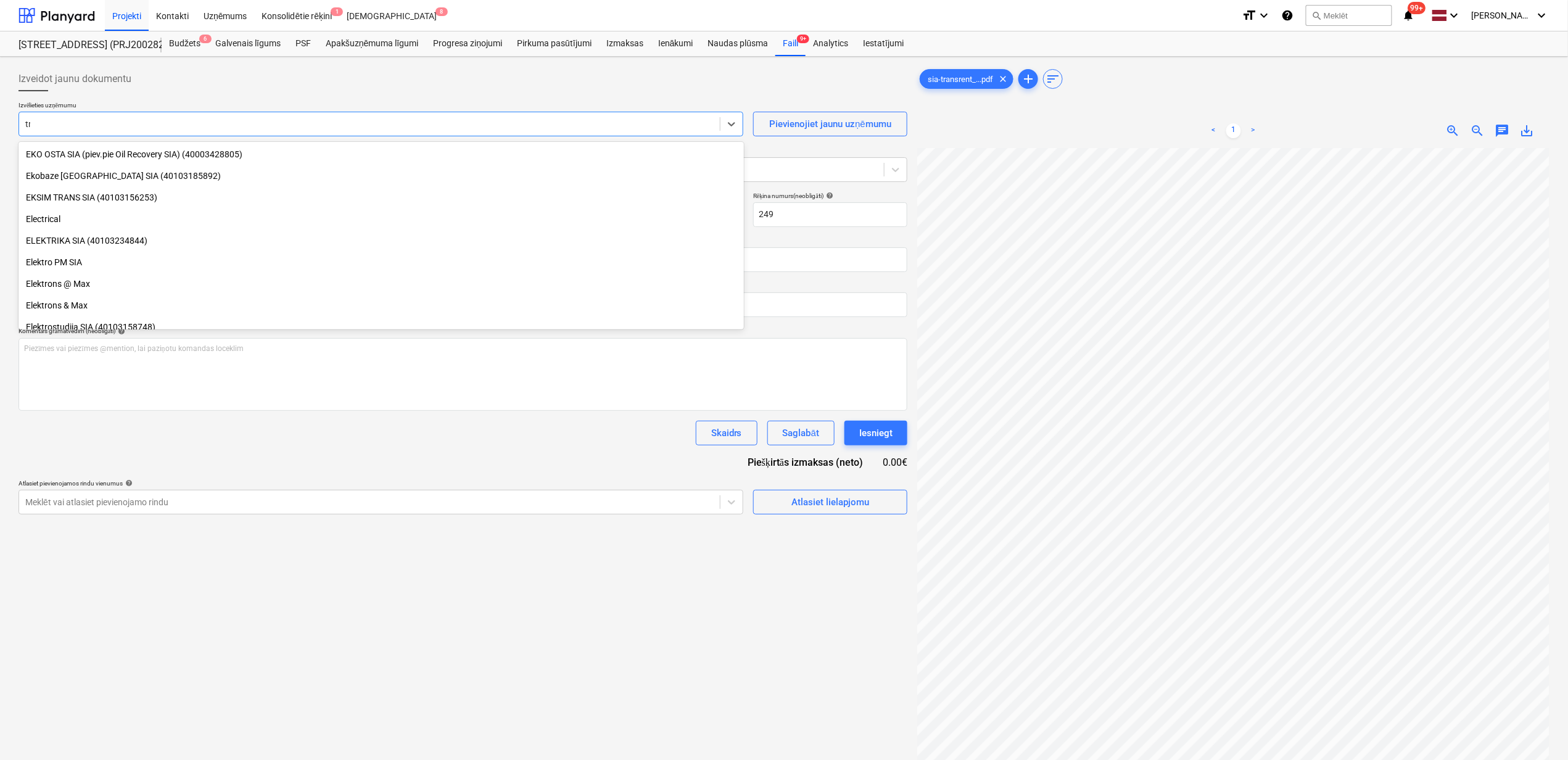
scroll to position [830, 0]
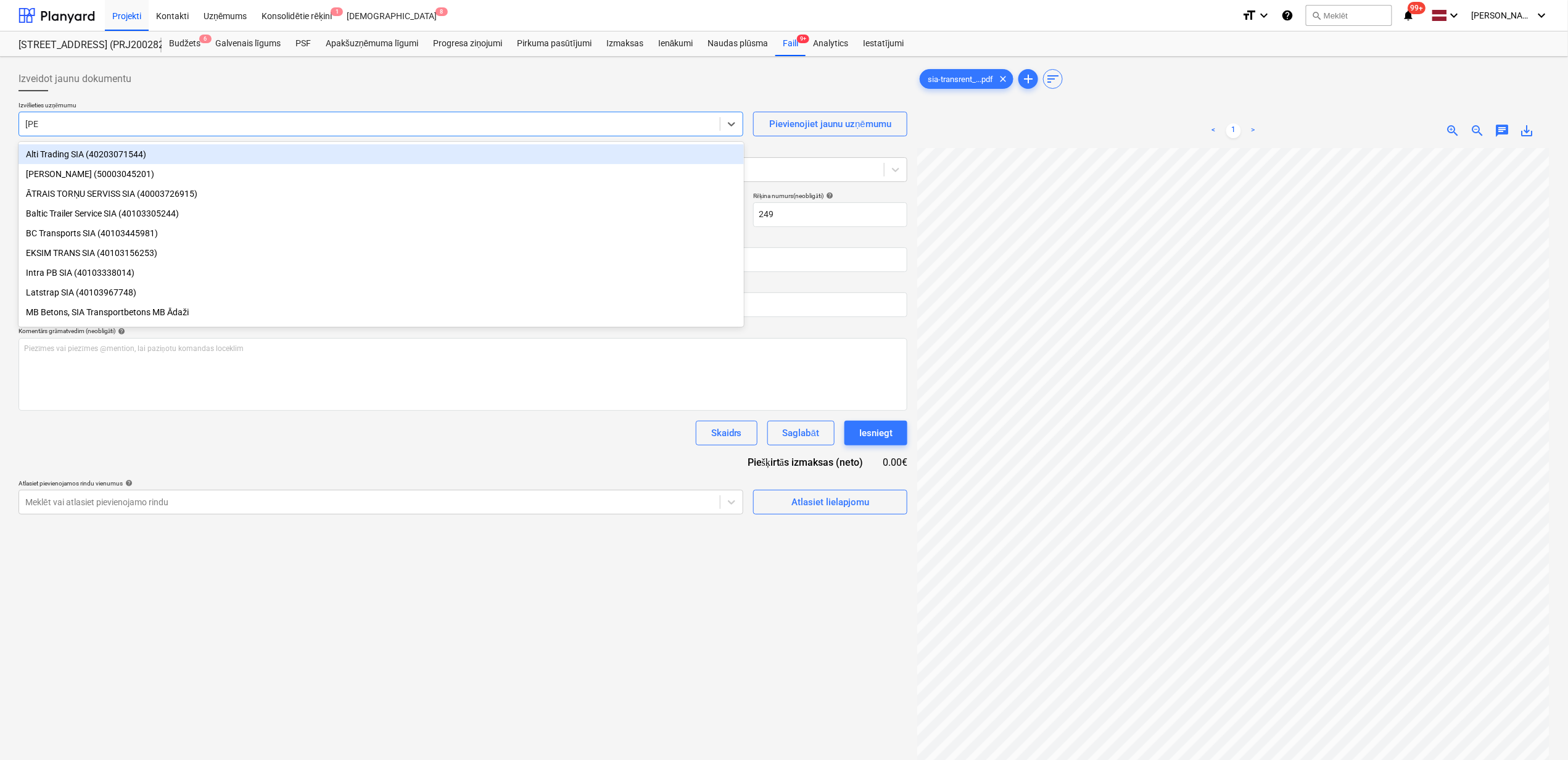
type input "trans"
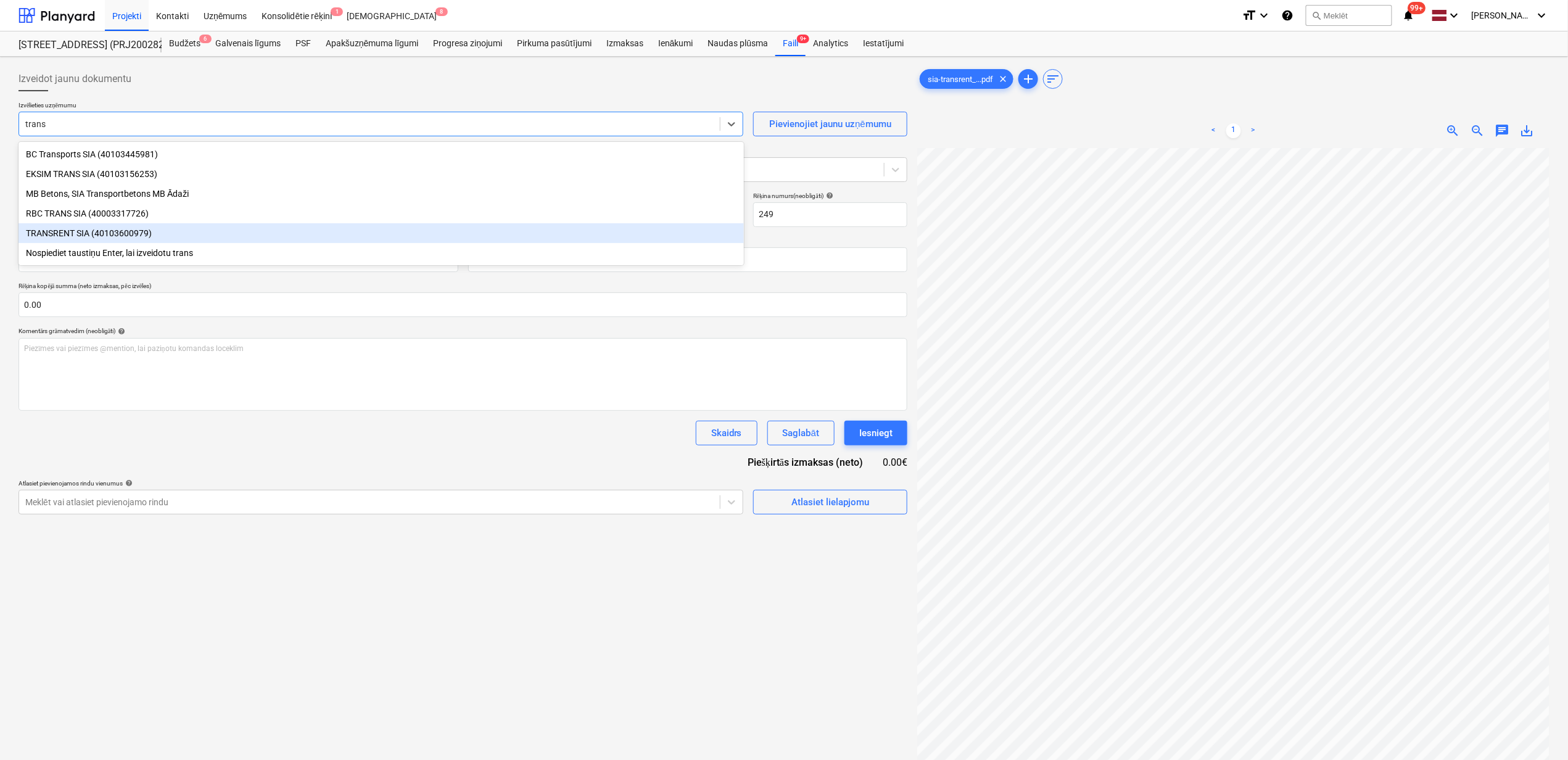
click at [102, 240] on div "TRANSRENT SIA (40103600979)" at bounding box center [382, 232] width 726 height 19
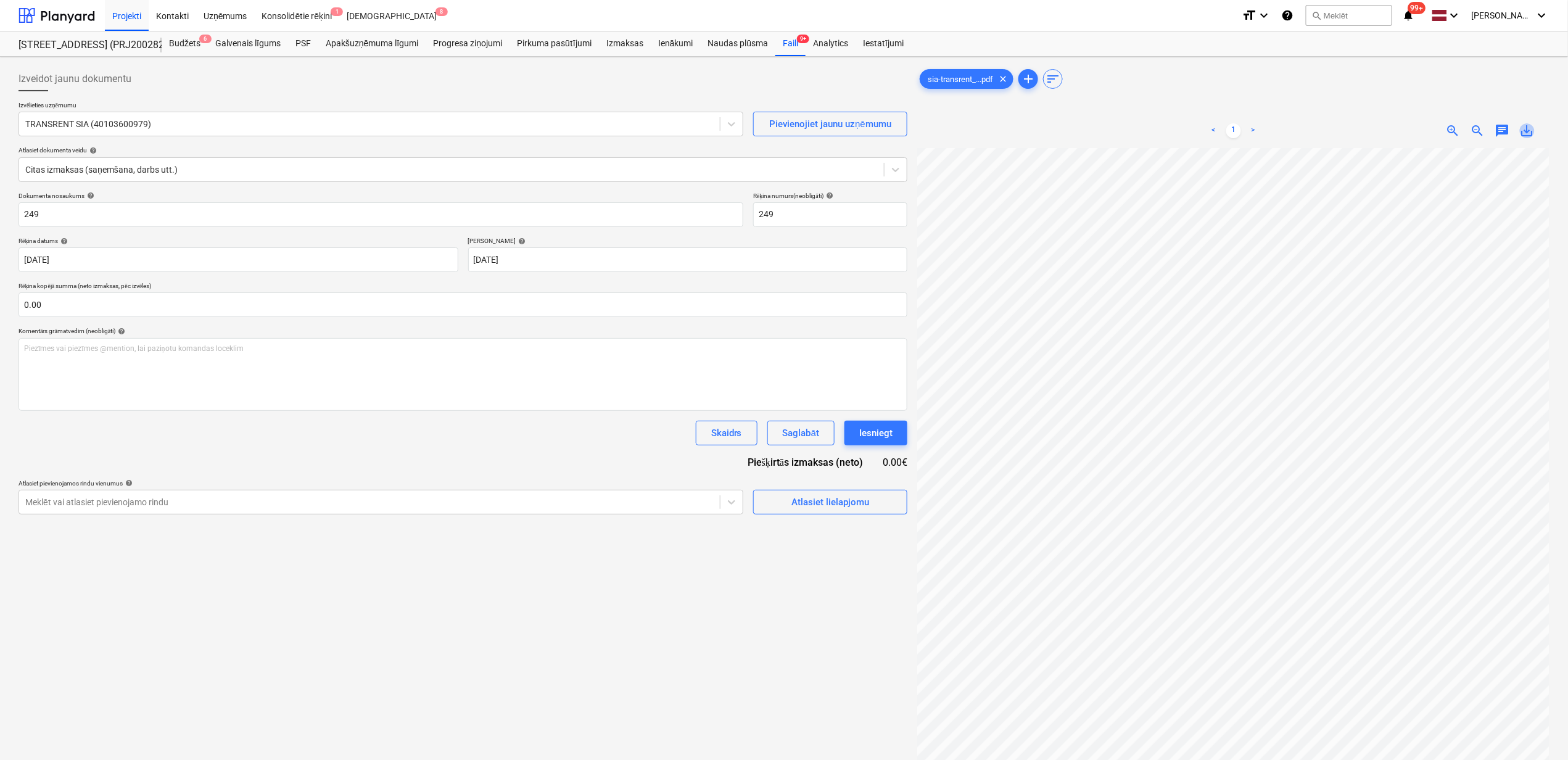
click at [1526, 129] on span "save_alt" at bounding box center [1528, 130] width 15 height 15
drag, startPoint x: 41, startPoint y: 201, endPoint x: 52, endPoint y: 216, distance: 18.6
click at [41, 202] on div "Dokumenta nosaukums help 249" at bounding box center [381, 209] width 725 height 35
click at [53, 216] on input "249" at bounding box center [381, 214] width 725 height 24
drag, startPoint x: 23, startPoint y: 214, endPoint x: 0, endPoint y: 214, distance: 23.0
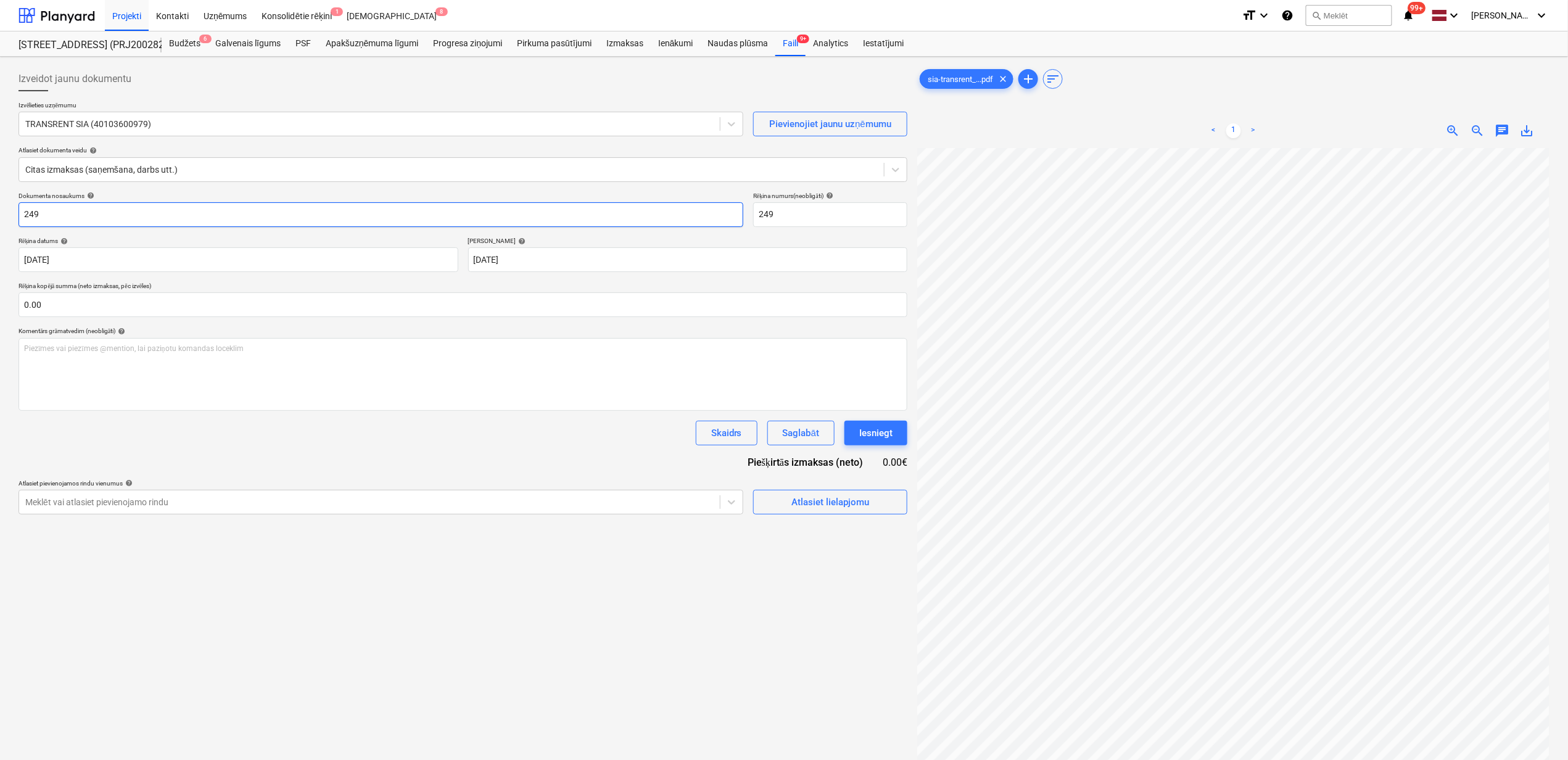
click at [0, 214] on div "Izveidot jaunu dokumentu Izvēlieties uzņēmumu TRANSRENT SIA (40103600979) Pievi…" at bounding box center [784, 470] width 1568 height 826
paste input "sia-transrent_nr-249_sia-[GEOGRAPHIC_DATA]-[GEOGRAPHIC_DATA]"
type input "sia-transrent_nr-249_sia-bonava-[GEOGRAPHIC_DATA]pdf"
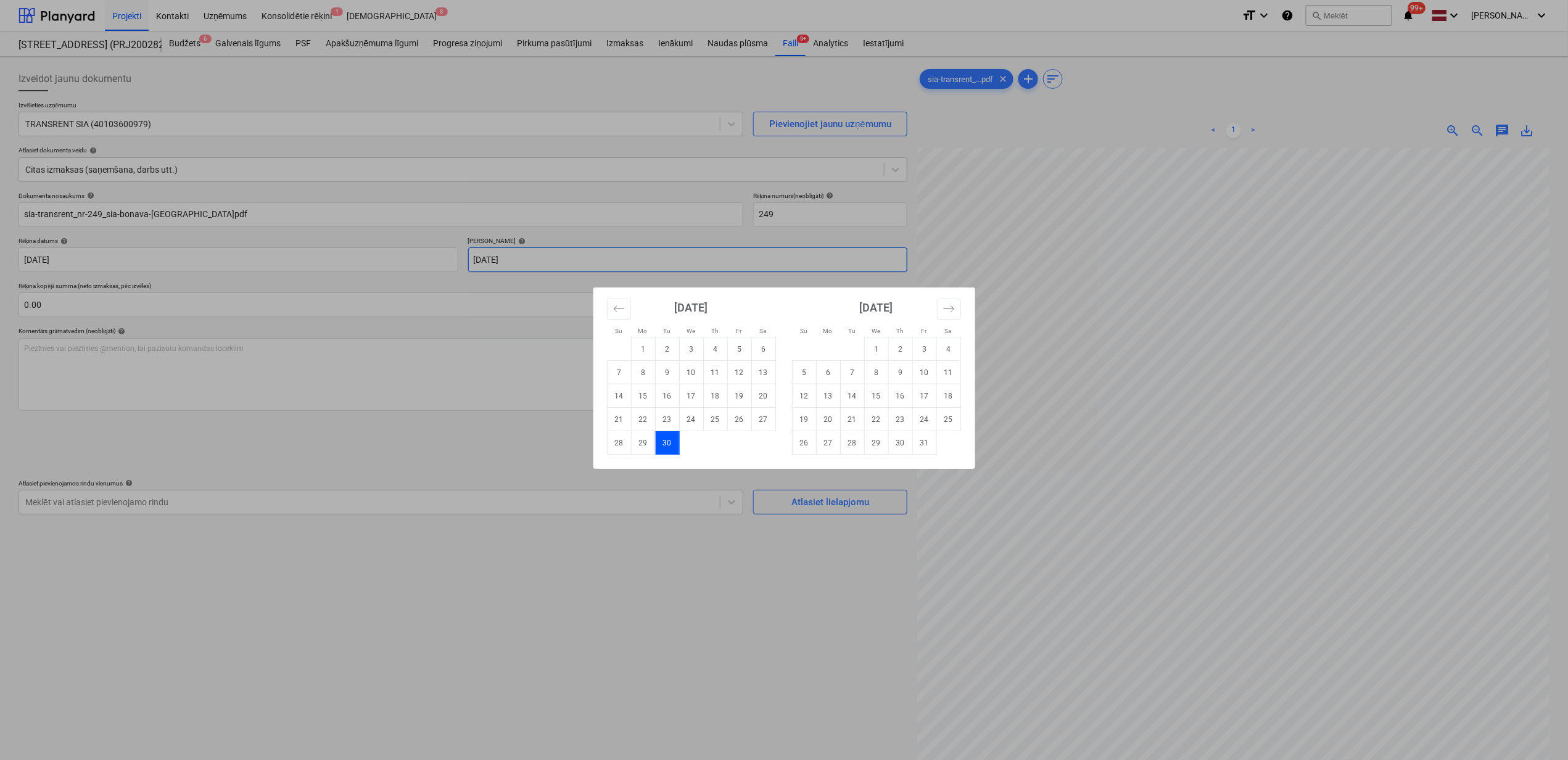
click at [601, 254] on body "Projekti Kontakti Uzņēmums Konsolidētie rēķini 1 Iesūtne 8 format_size keyboard…" at bounding box center [784, 380] width 1568 height 760
click at [929, 368] on td "10" at bounding box center [924, 372] width 24 height 24
type input "[DATE]"
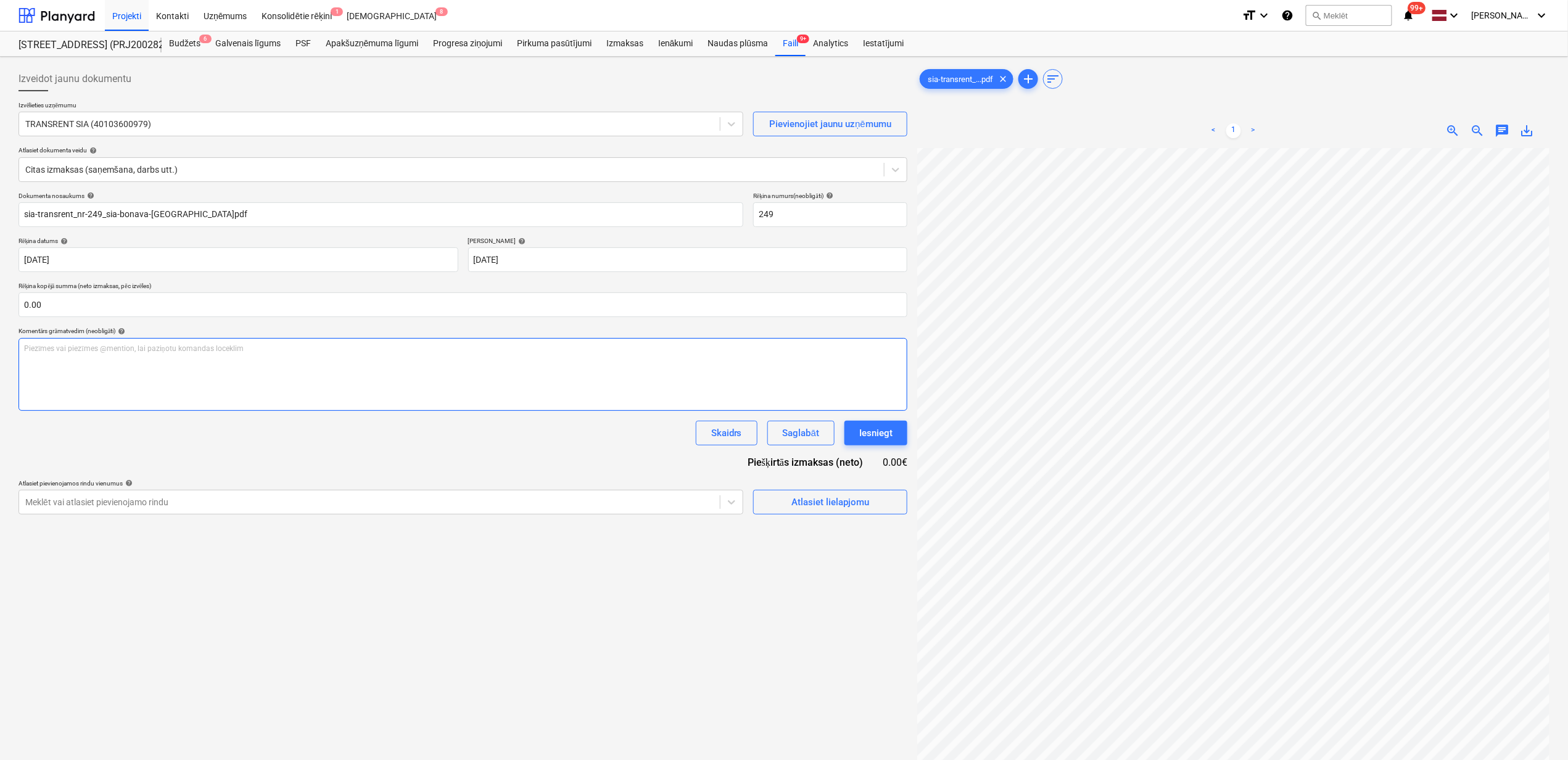
scroll to position [55, 111]
click at [153, 307] on input "text" at bounding box center [463, 304] width 889 height 24
type input "220.00"
drag, startPoint x: 305, startPoint y: 471, endPoint x: 631, endPoint y: 476, distance: 326.0
click at [308, 470] on div "Dokumenta nosaukums help sia-transrent_nr-249_sia-bonava-[GEOGRAPHIC_DATA]pdf R…" at bounding box center [463, 368] width 889 height 353
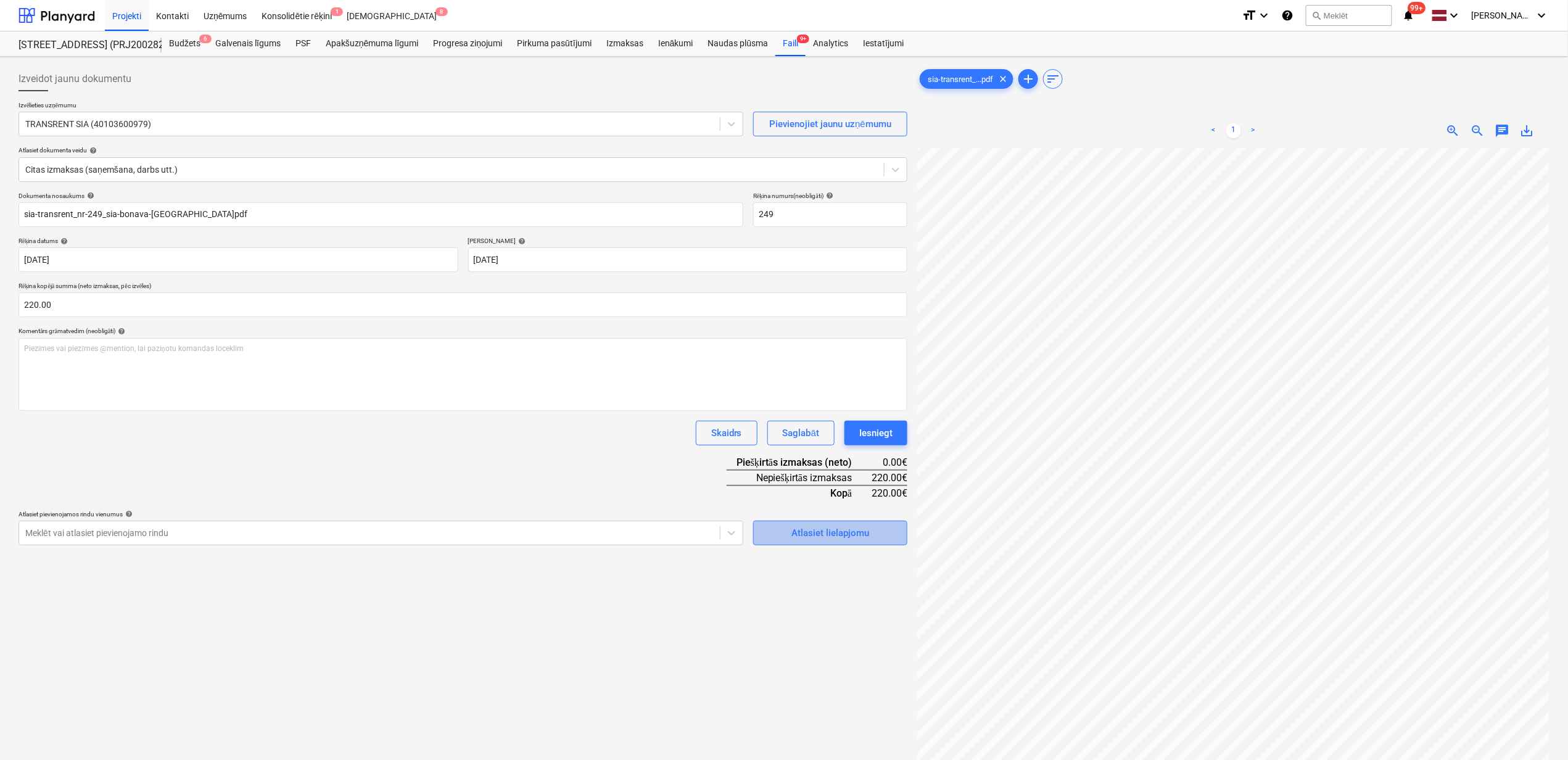
click at [835, 543] on button "Atlasiet lielapjomu" at bounding box center [830, 533] width 154 height 24
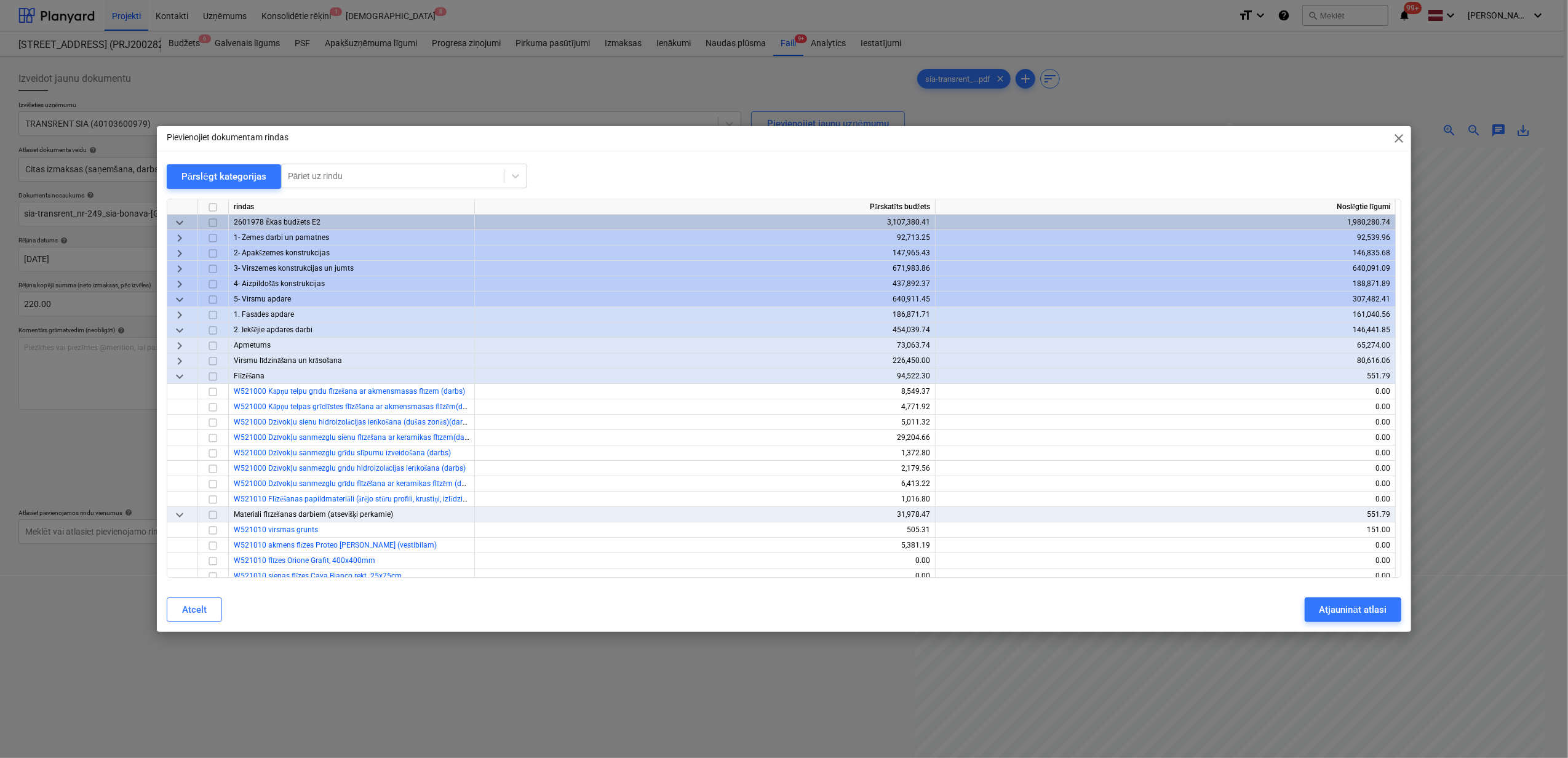
click at [176, 299] on span "keyboard_arrow_down" at bounding box center [179, 299] width 15 height 15
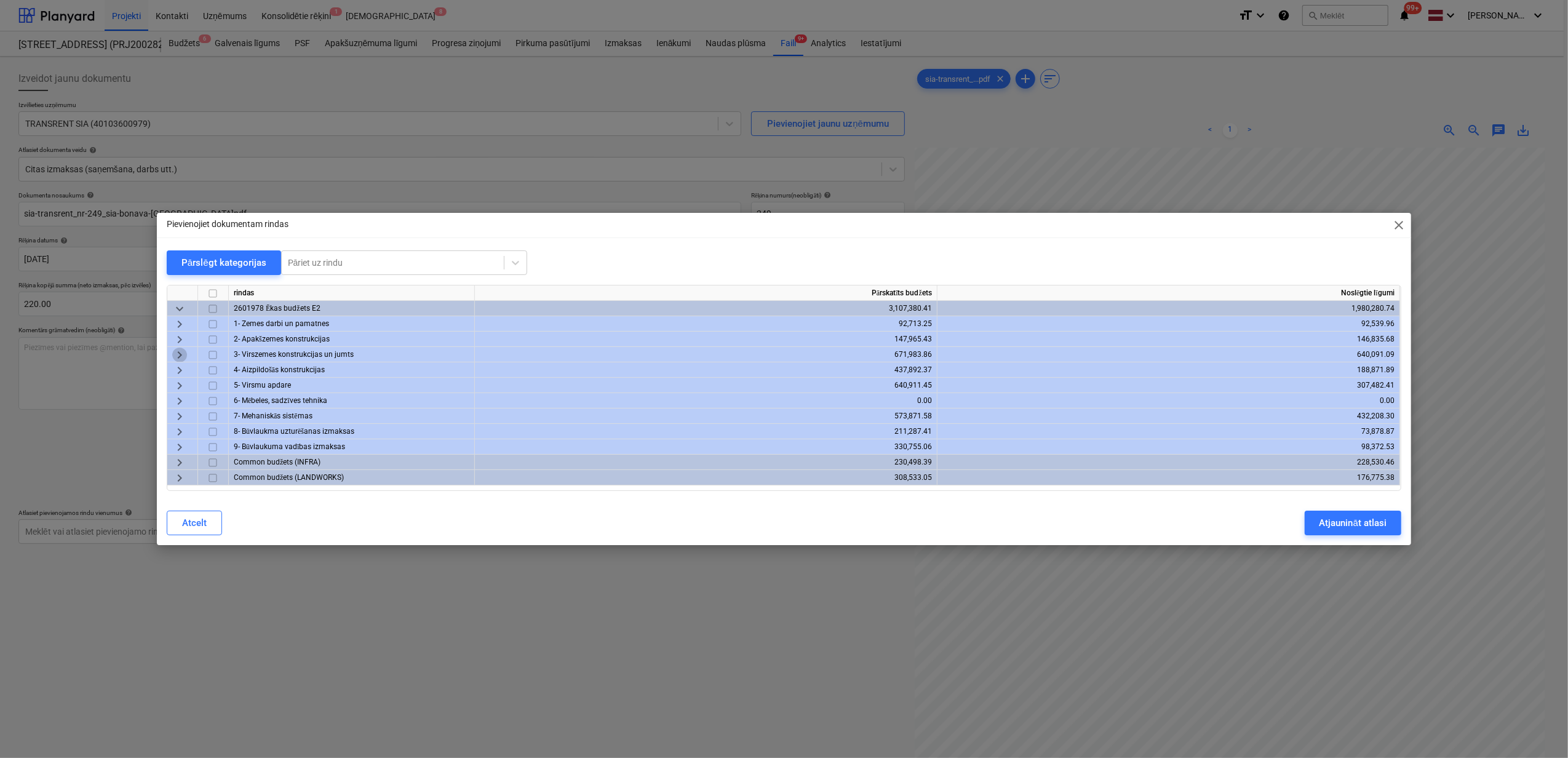
click at [180, 347] on span "keyboard_arrow_right" at bounding box center [179, 355] width 15 height 15
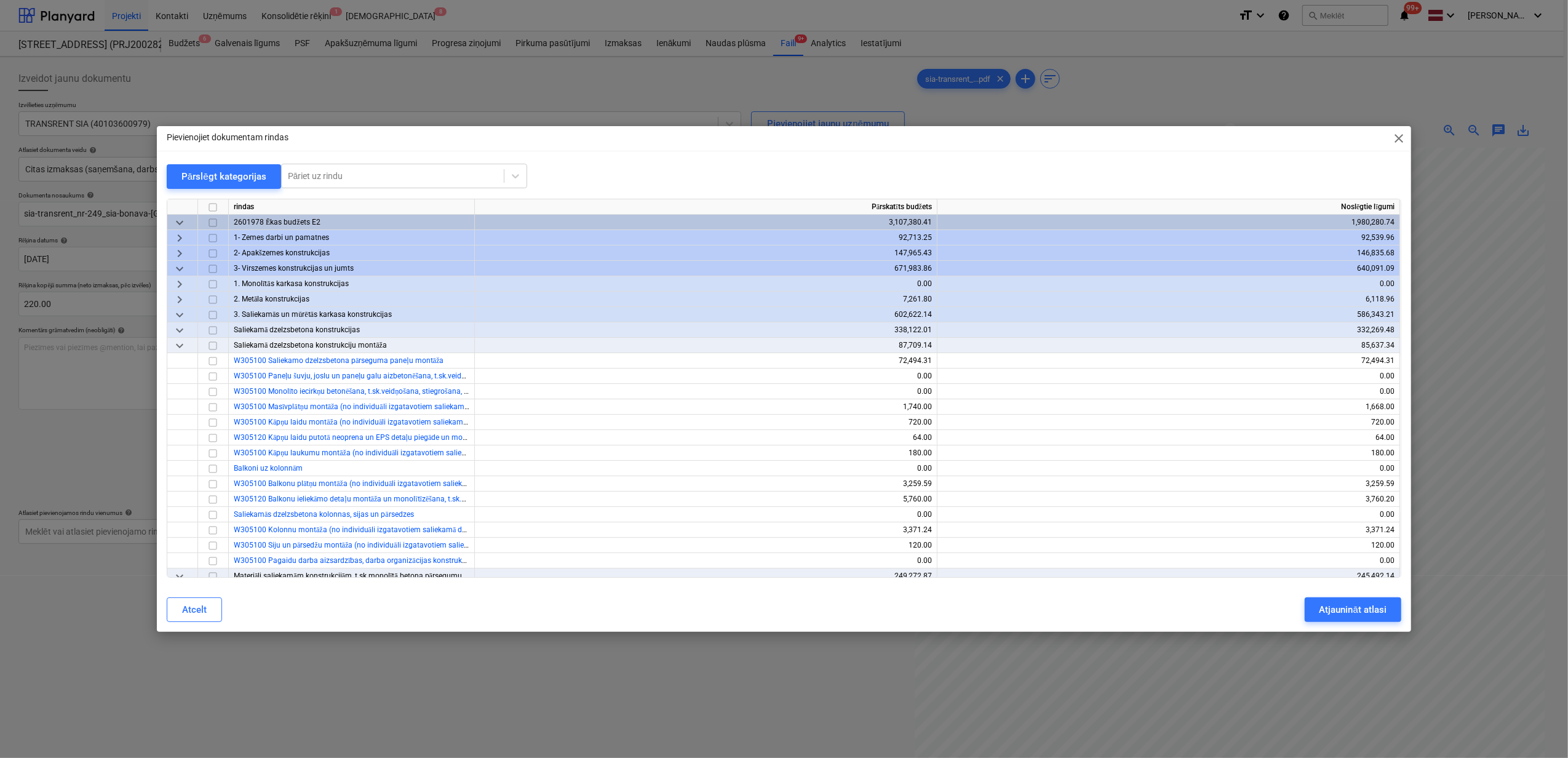
click at [172, 315] on span "keyboard_arrow_down" at bounding box center [179, 314] width 15 height 15
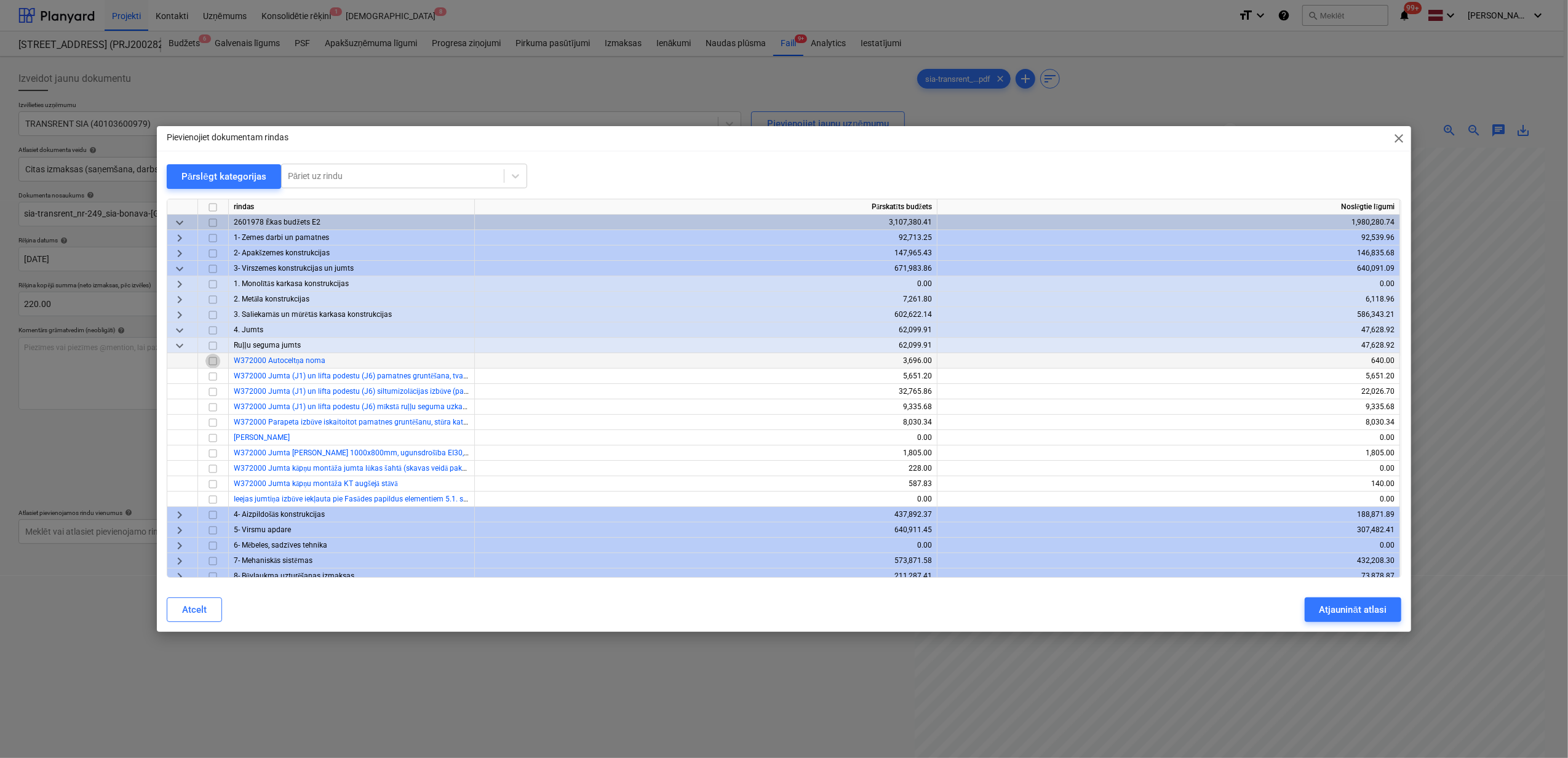
click at [209, 360] on input "checkbox" at bounding box center [213, 361] width 15 height 15
click at [1335, 604] on div "Atjaunināt atlasi" at bounding box center [1353, 609] width 67 height 16
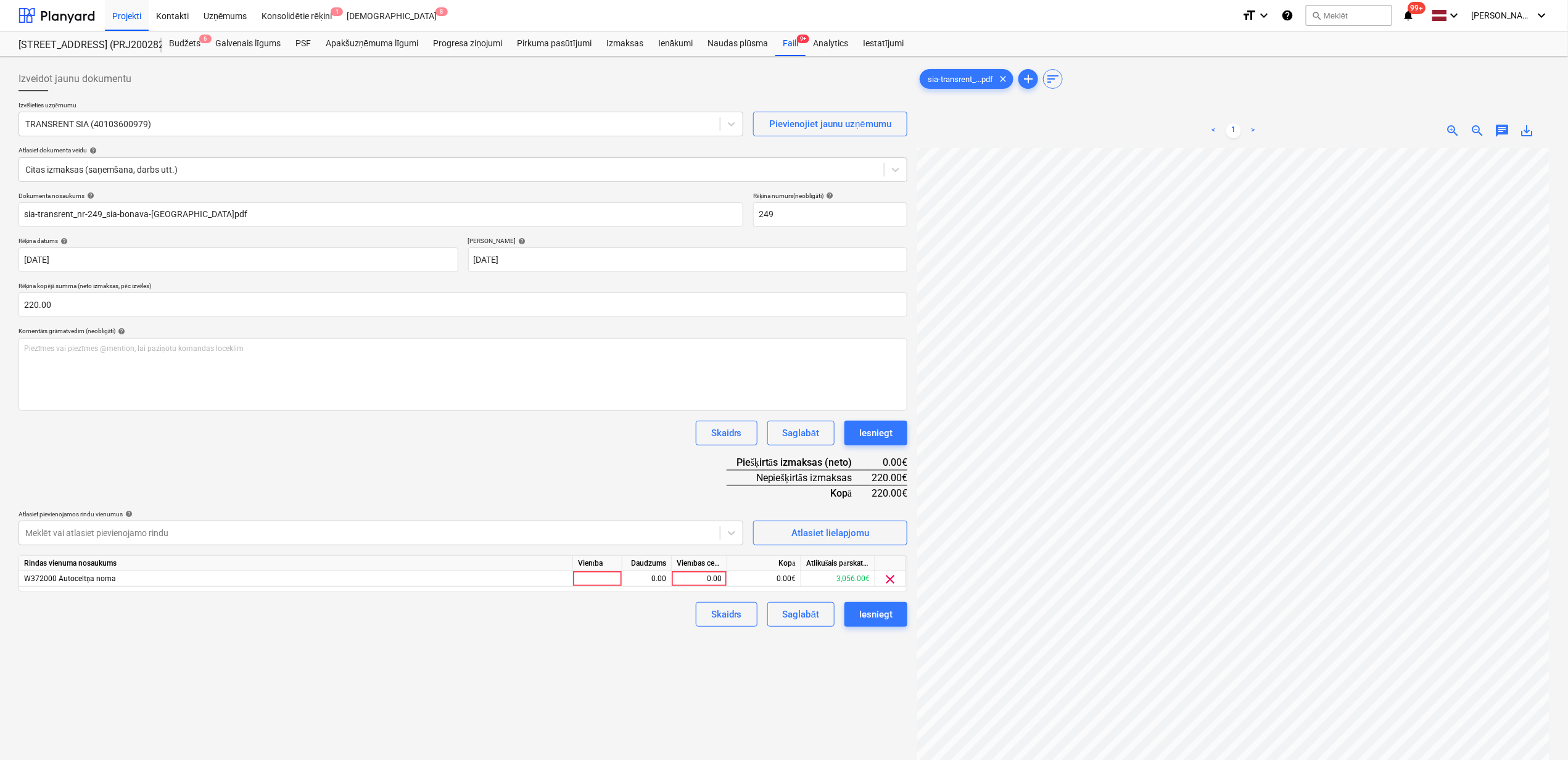
scroll to position [55, 109]
click at [694, 575] on div "0.00" at bounding box center [699, 579] width 45 height 15
type input "220"
click at [738, 682] on div "Izveidot jaunu dokumentu Izvēlieties uzņēmumu TRANSRENT SIA (40103600979) Pievi…" at bounding box center [463, 470] width 899 height 817
click at [880, 613] on div "Iesniegt" at bounding box center [876, 614] width 33 height 16
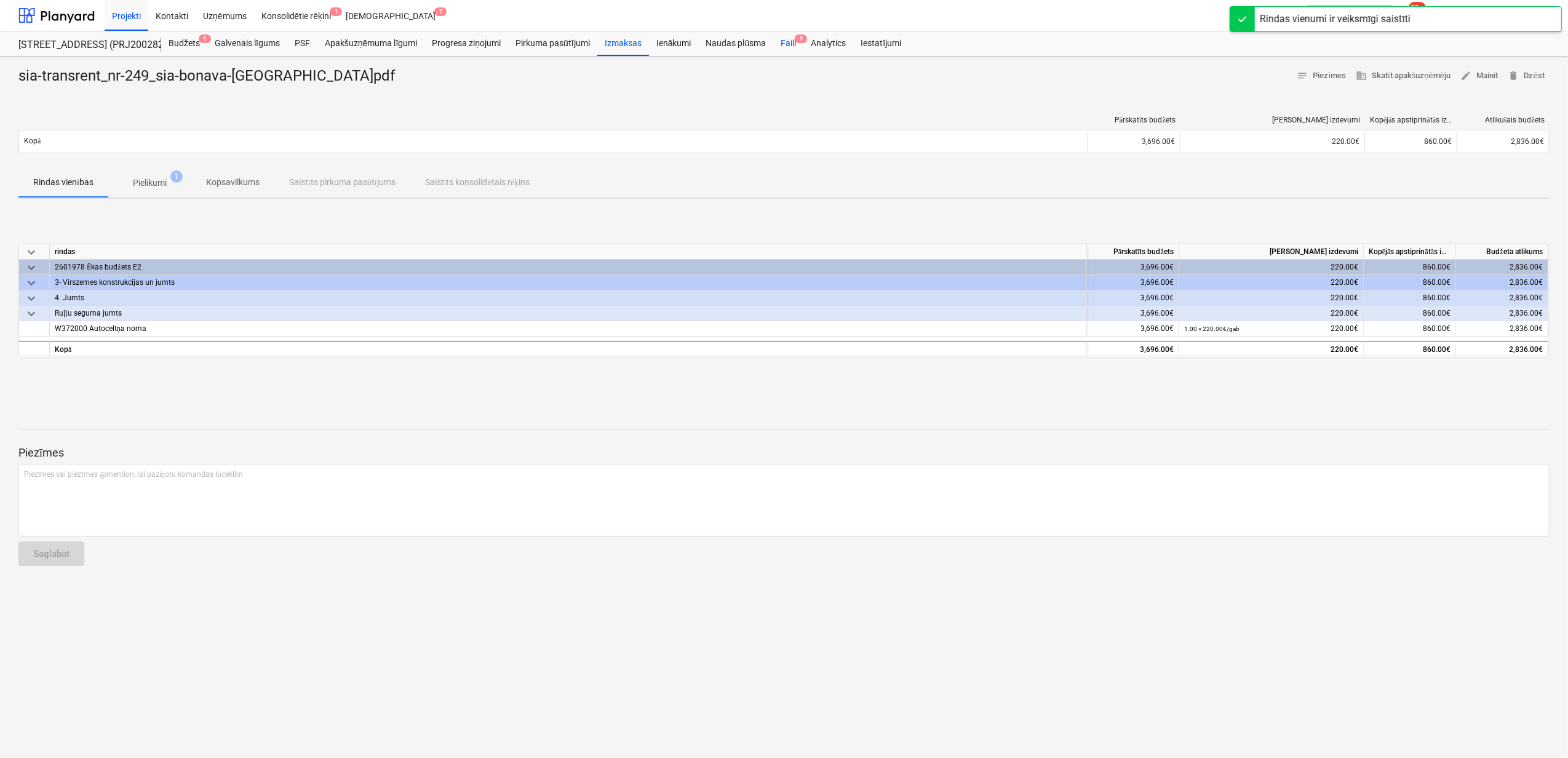
drag, startPoint x: 779, startPoint y: 43, endPoint x: 781, endPoint y: 50, distance: 7.3
click at [780, 43] on div "Faili 9" at bounding box center [788, 44] width 30 height 24
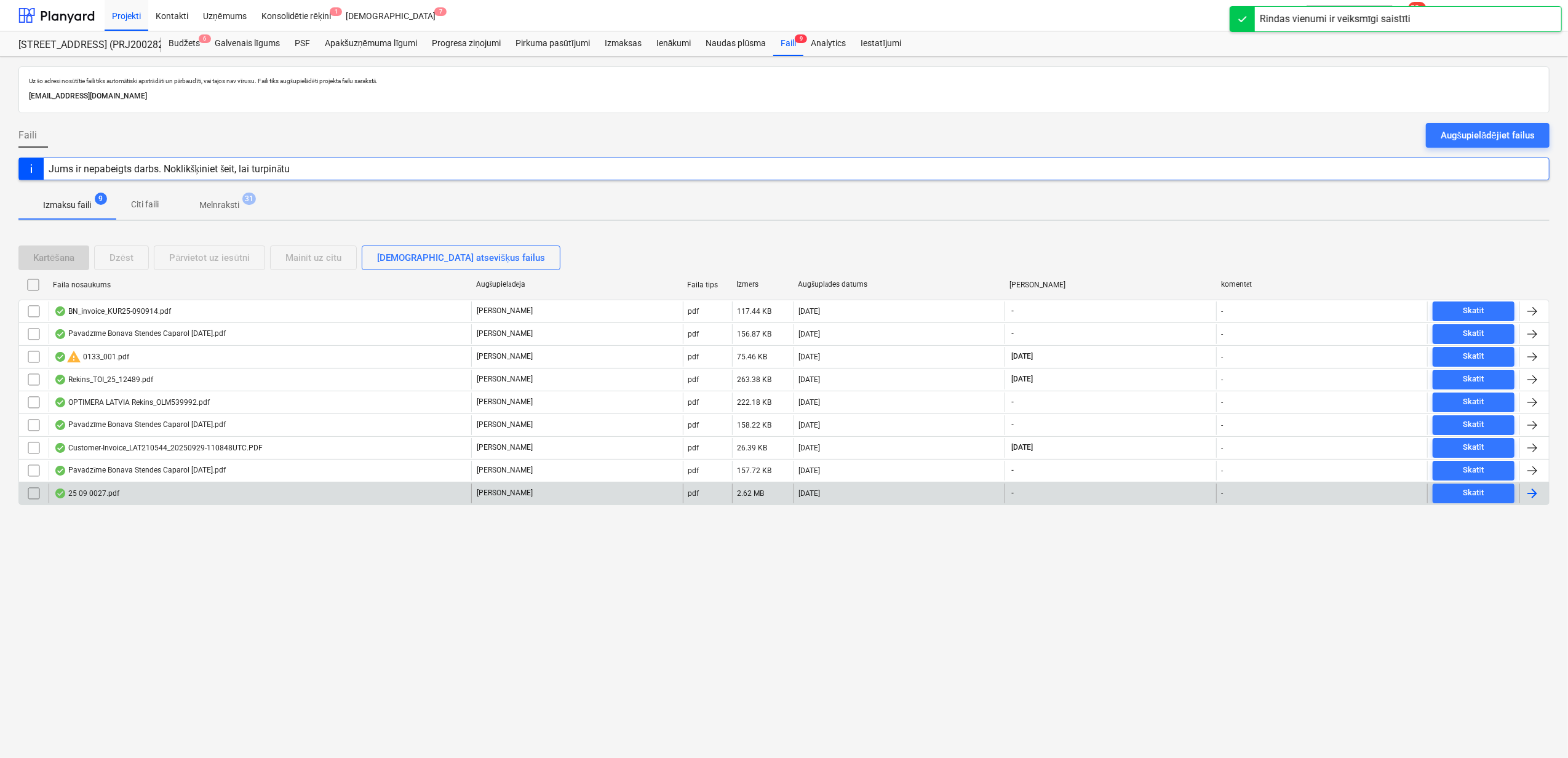
click at [124, 492] on div "25 09 0027.pdf" at bounding box center [260, 493] width 423 height 19
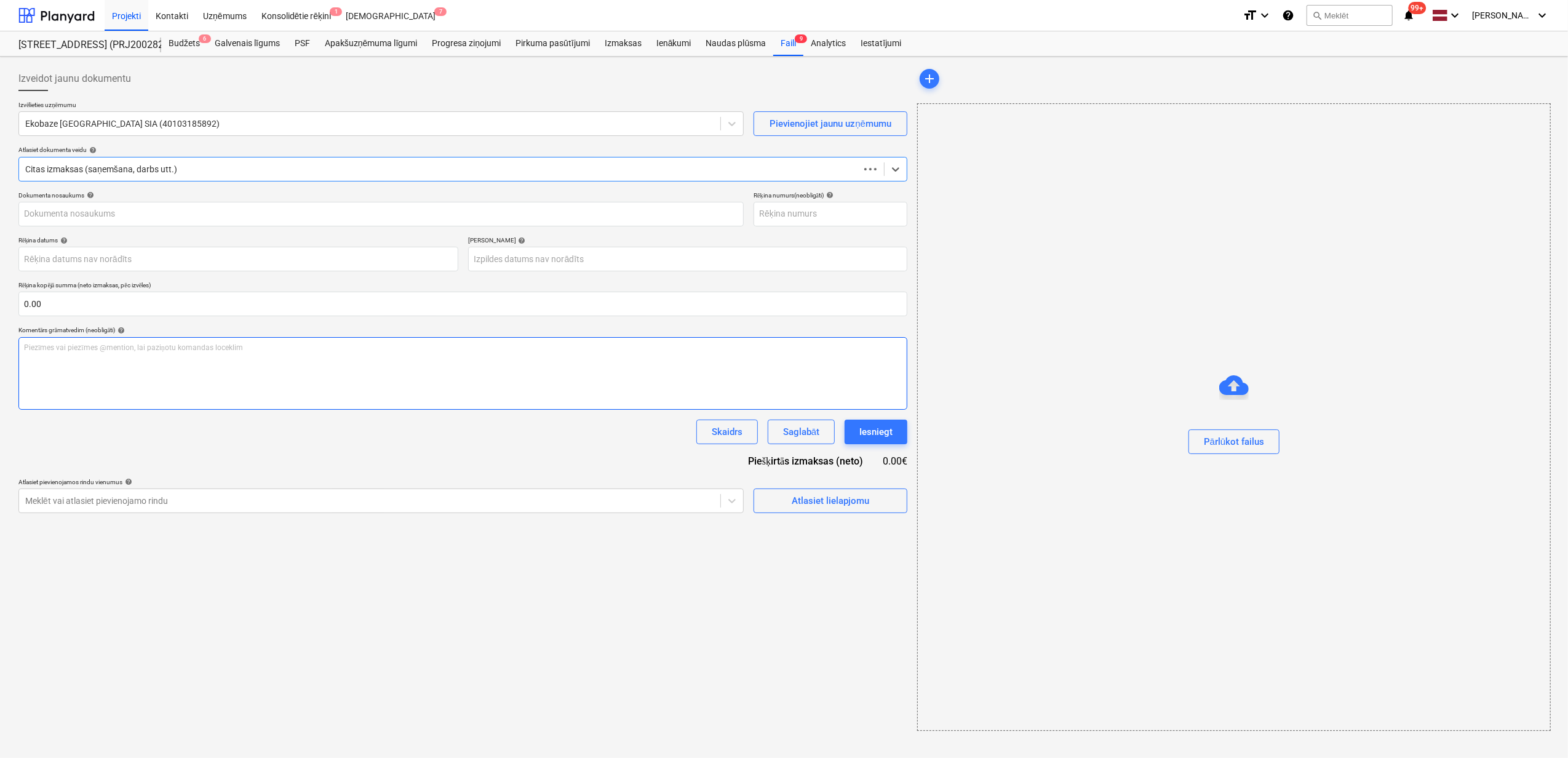
type input "25 09 0027.pdf"
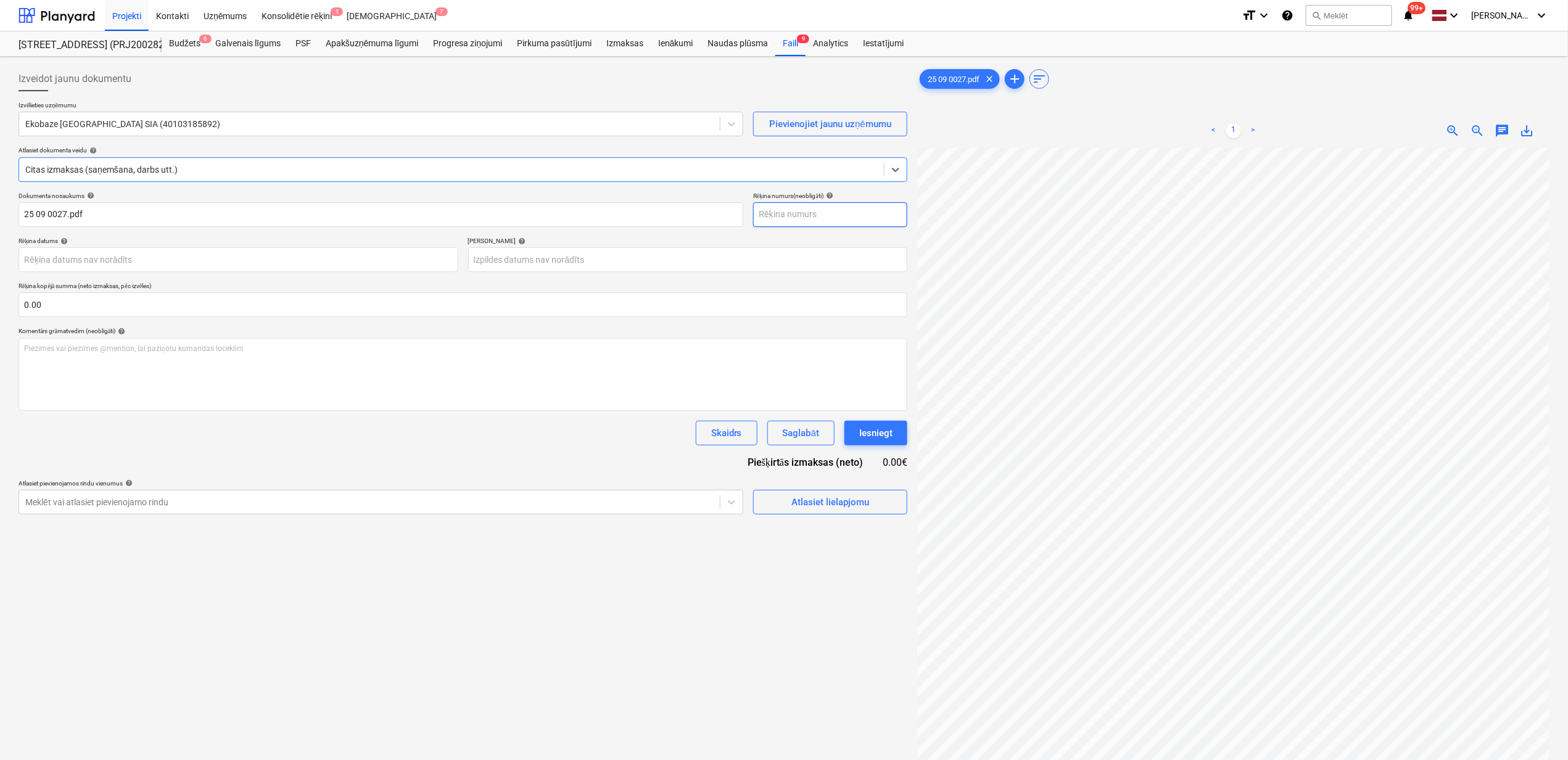
click at [817, 220] on input "text" at bounding box center [830, 214] width 154 height 24
type input "25/09/0027"
click at [324, 252] on body "Projekti Kontakti Uzņēmums Konsolidētie rēķini 1 Iesūtne 7 format_size keyboard…" at bounding box center [784, 380] width 1568 height 760
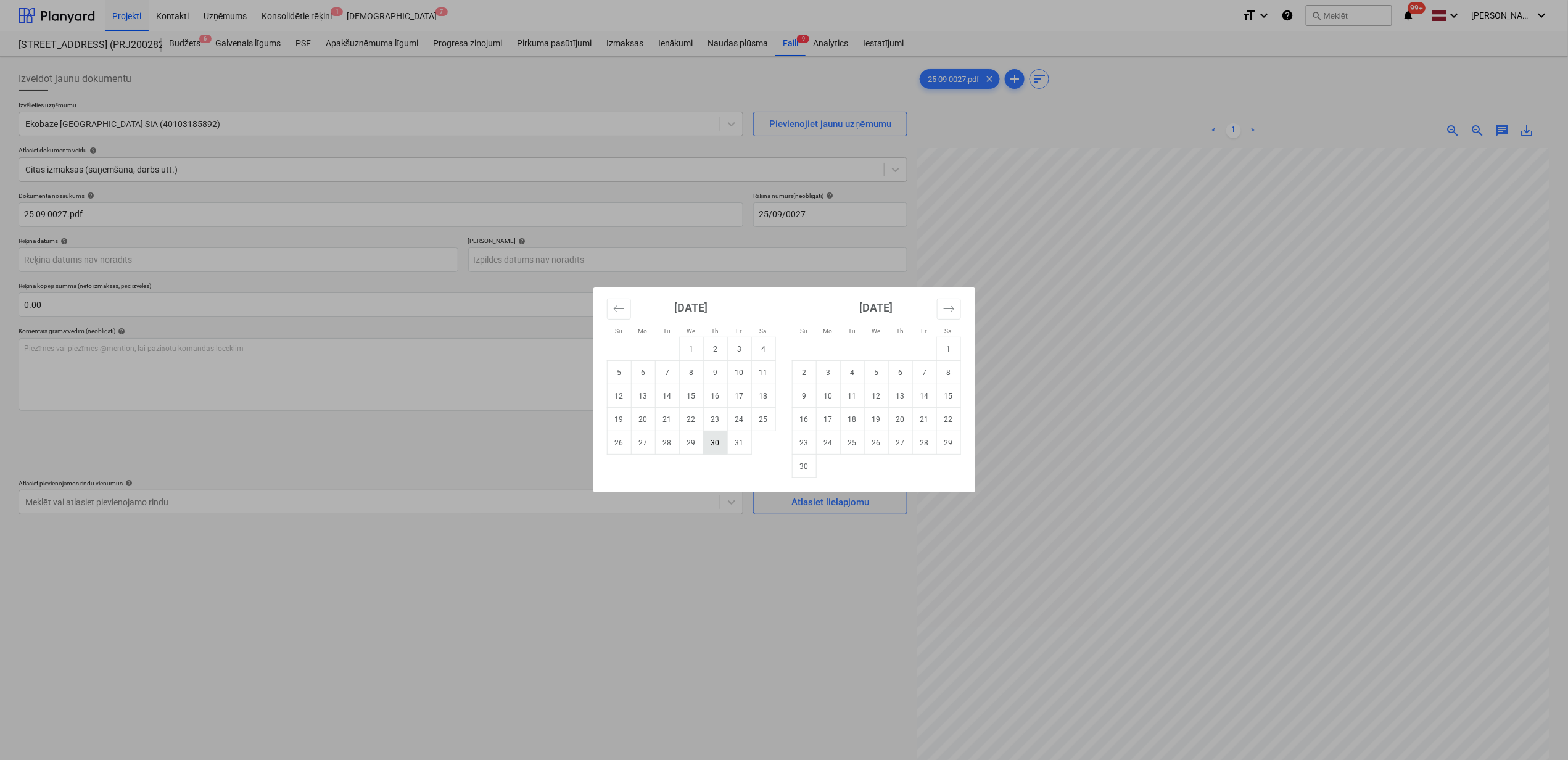
click at [724, 440] on td "30" at bounding box center [715, 443] width 24 height 24
drag, startPoint x: 245, startPoint y: 257, endPoint x: 263, endPoint y: 270, distance: 22.2
click at [245, 261] on body "Projekti Kontakti Uzņēmums Konsolidētie rēķini 1 Iesūtne 7 format_size keyboard…" at bounding box center [784, 380] width 1568 height 760
click at [613, 299] on button "Move backward to switch to the previous month." at bounding box center [618, 309] width 24 height 21
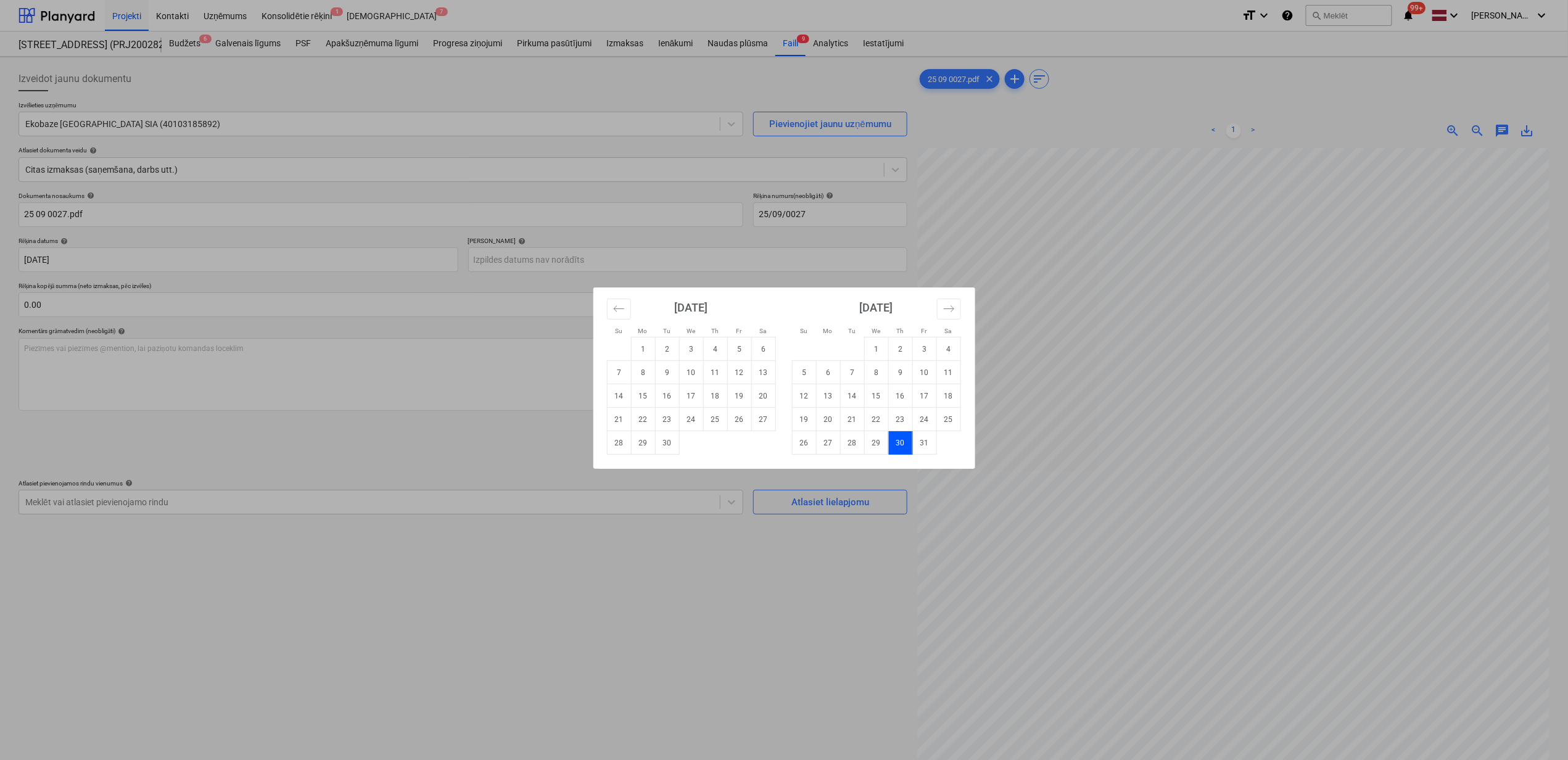
click at [662, 450] on td "30" at bounding box center [667, 443] width 24 height 24
type input "[DATE]"
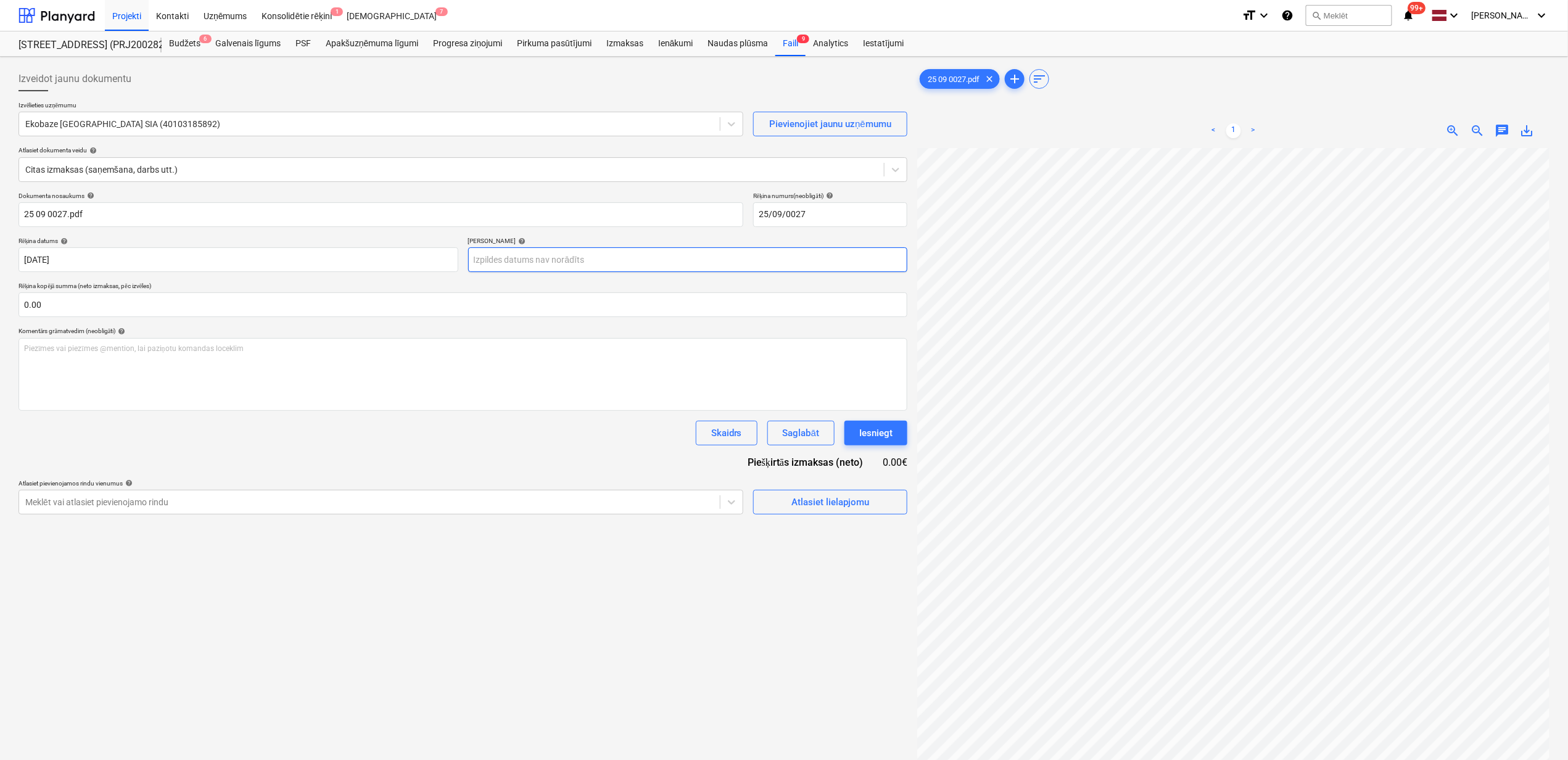
click at [526, 252] on body "Projekti Kontakti Uzņēmums Konsolidētie rēķini 1 Iesūtne 7 format_size keyboard…" at bounding box center [784, 380] width 1568 height 760
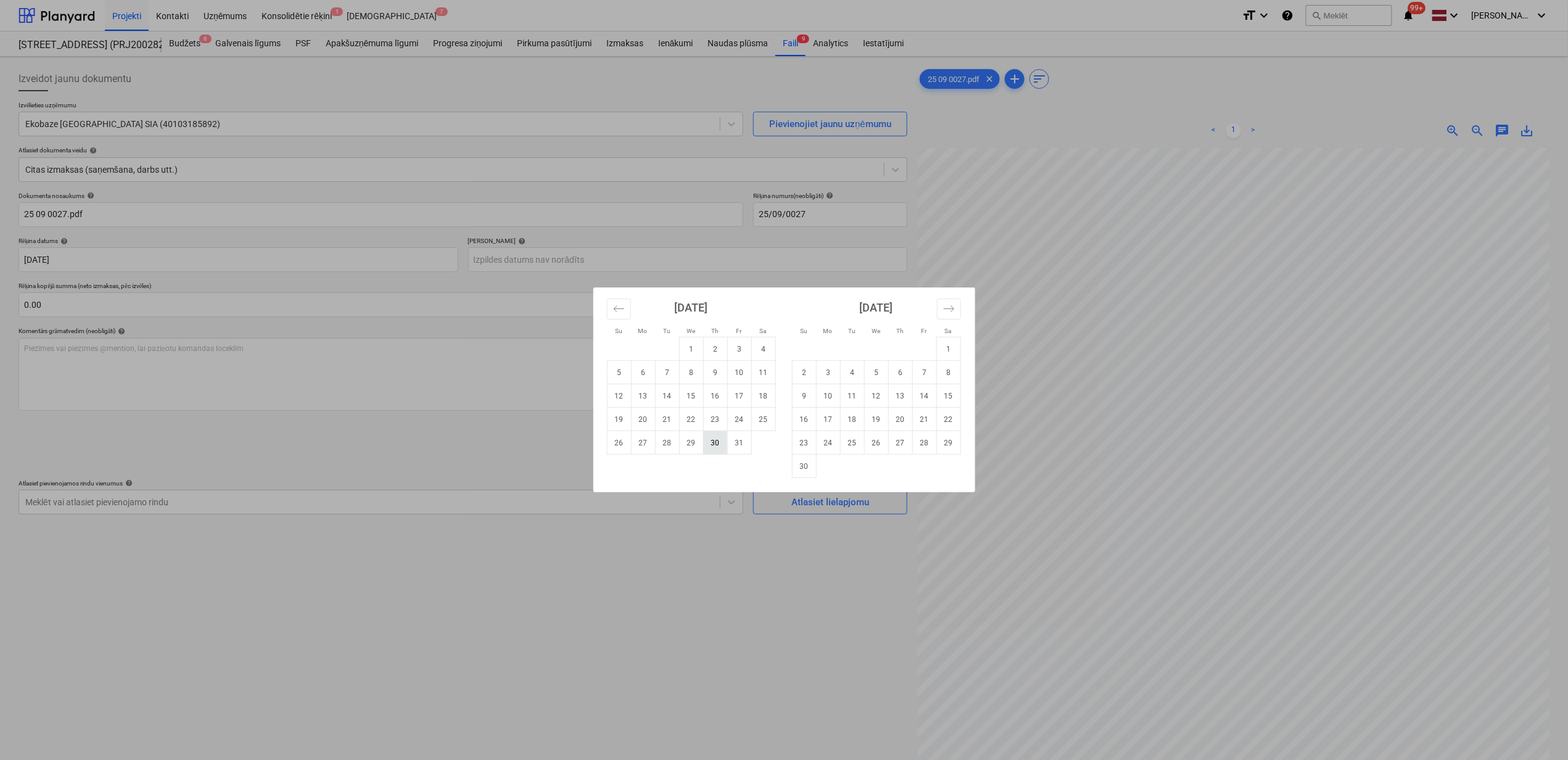
click at [719, 442] on td "30" at bounding box center [715, 443] width 24 height 24
type input "[DATE]"
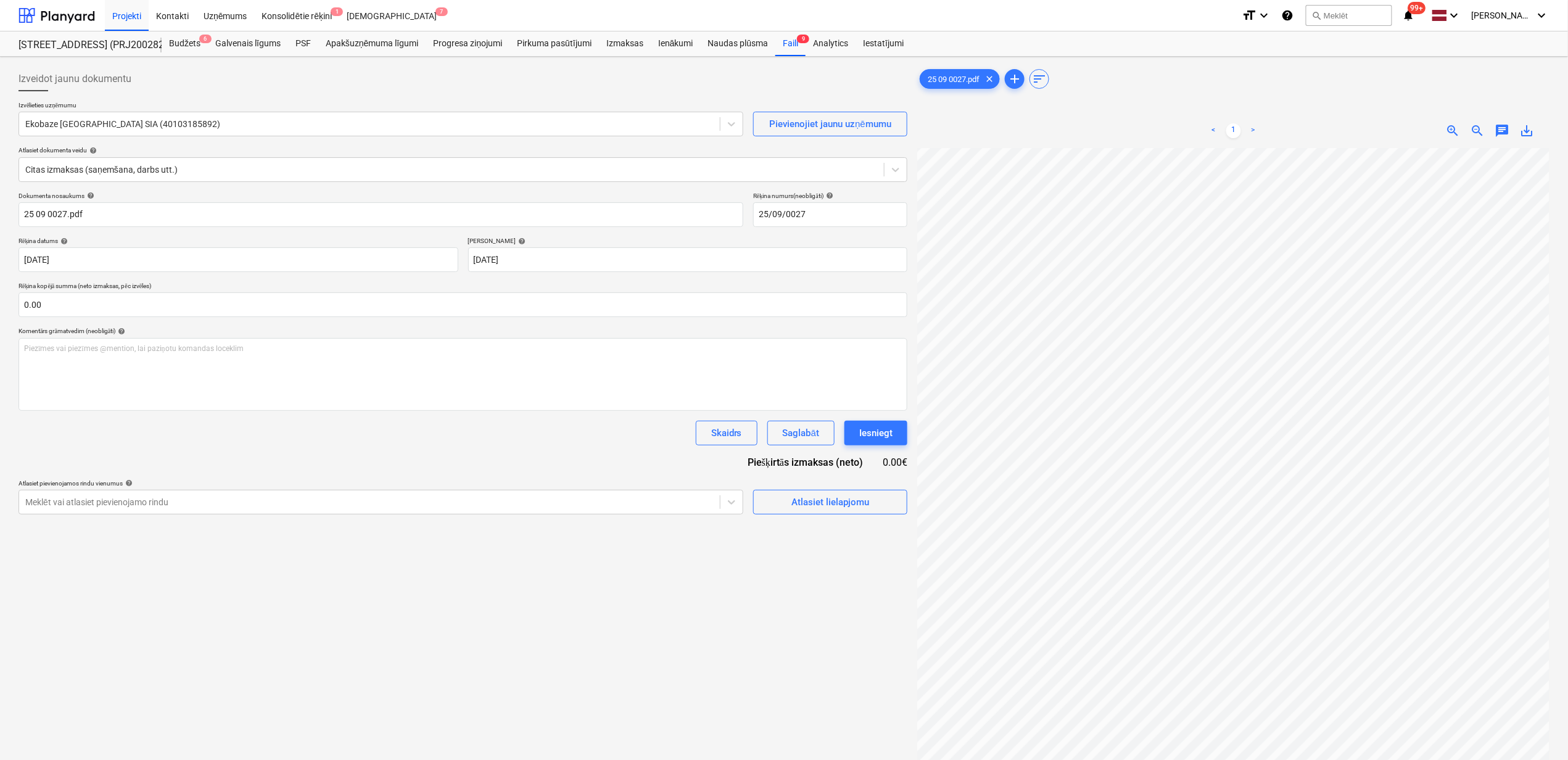
scroll to position [107, 109]
click at [205, 308] on input "text" at bounding box center [463, 304] width 889 height 24
type input "1,600.00"
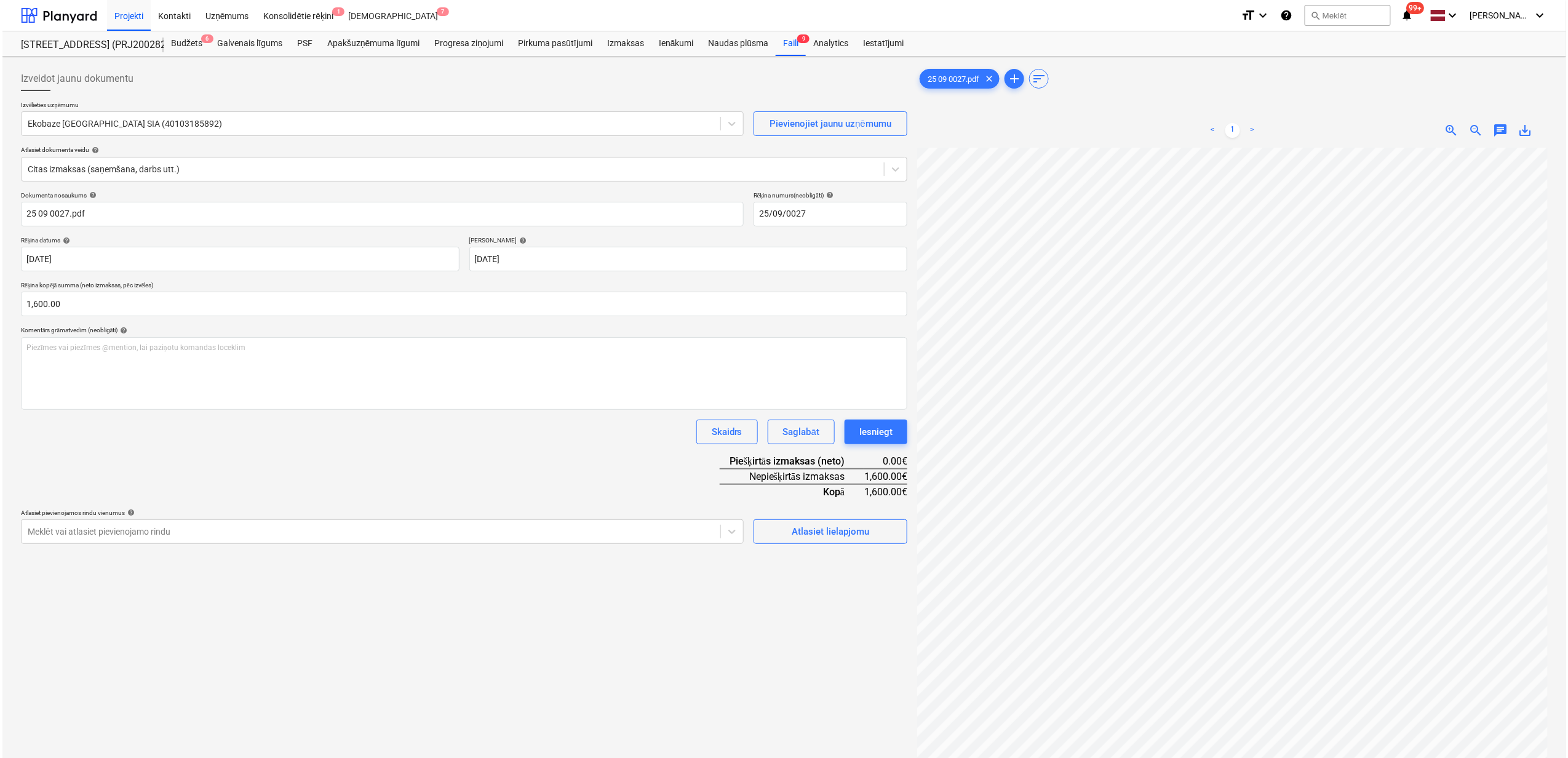
scroll to position [88, 108]
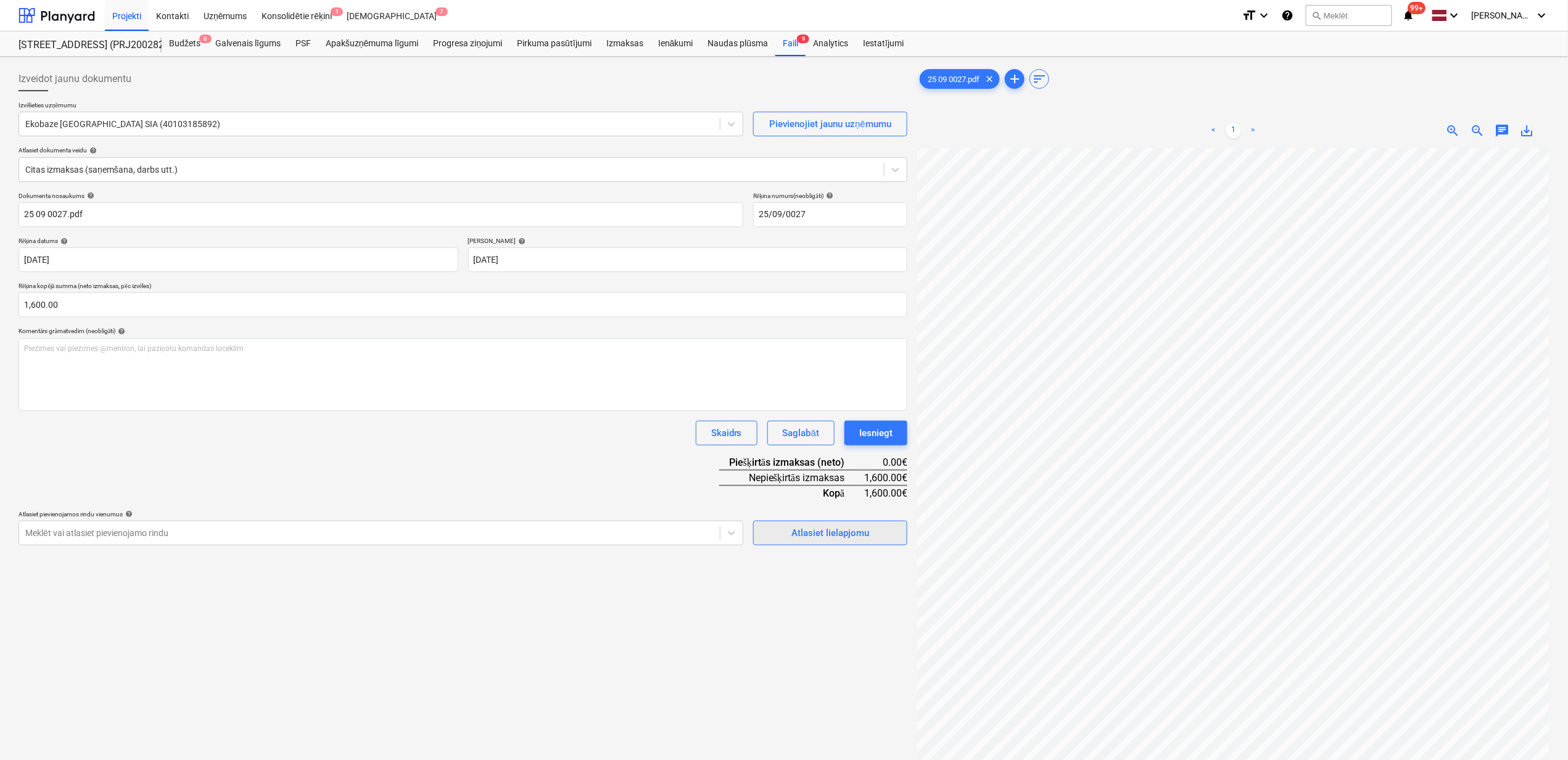
click at [842, 531] on div "Atlasiet lielapjomu" at bounding box center [831, 533] width 78 height 16
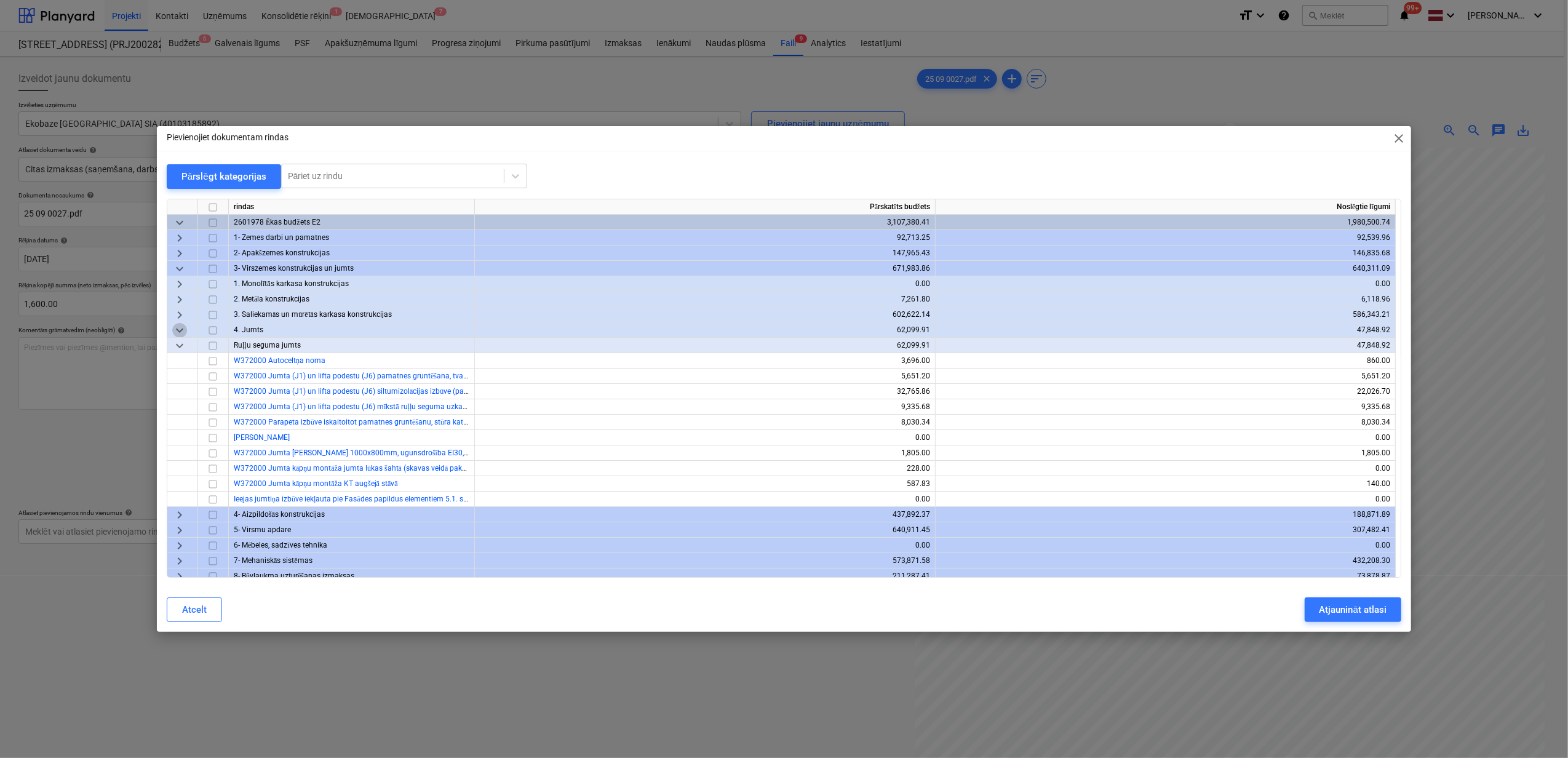
click at [181, 328] on span "keyboard_arrow_down" at bounding box center [179, 330] width 15 height 15
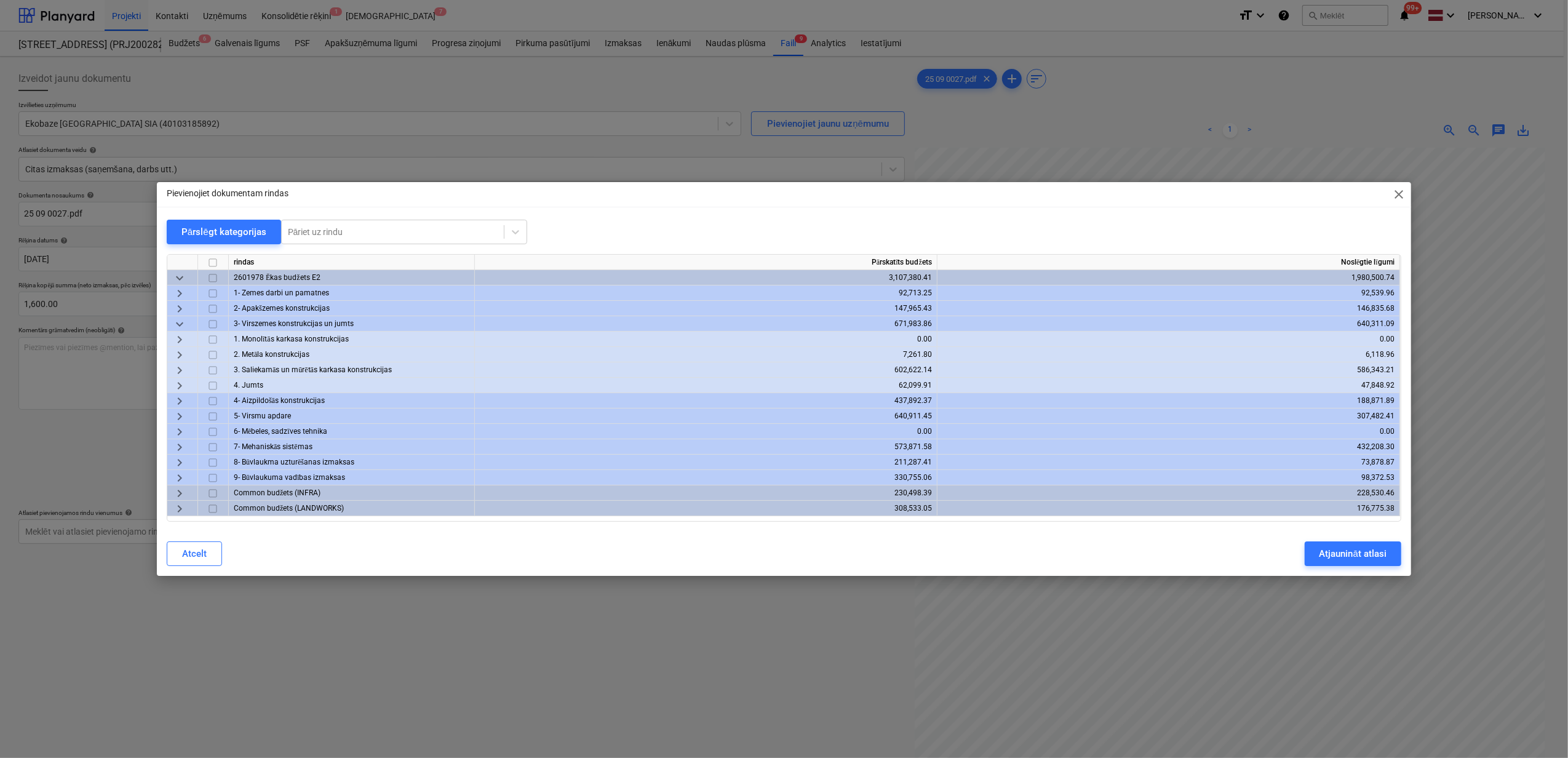
click at [176, 321] on span "keyboard_arrow_down" at bounding box center [179, 324] width 15 height 15
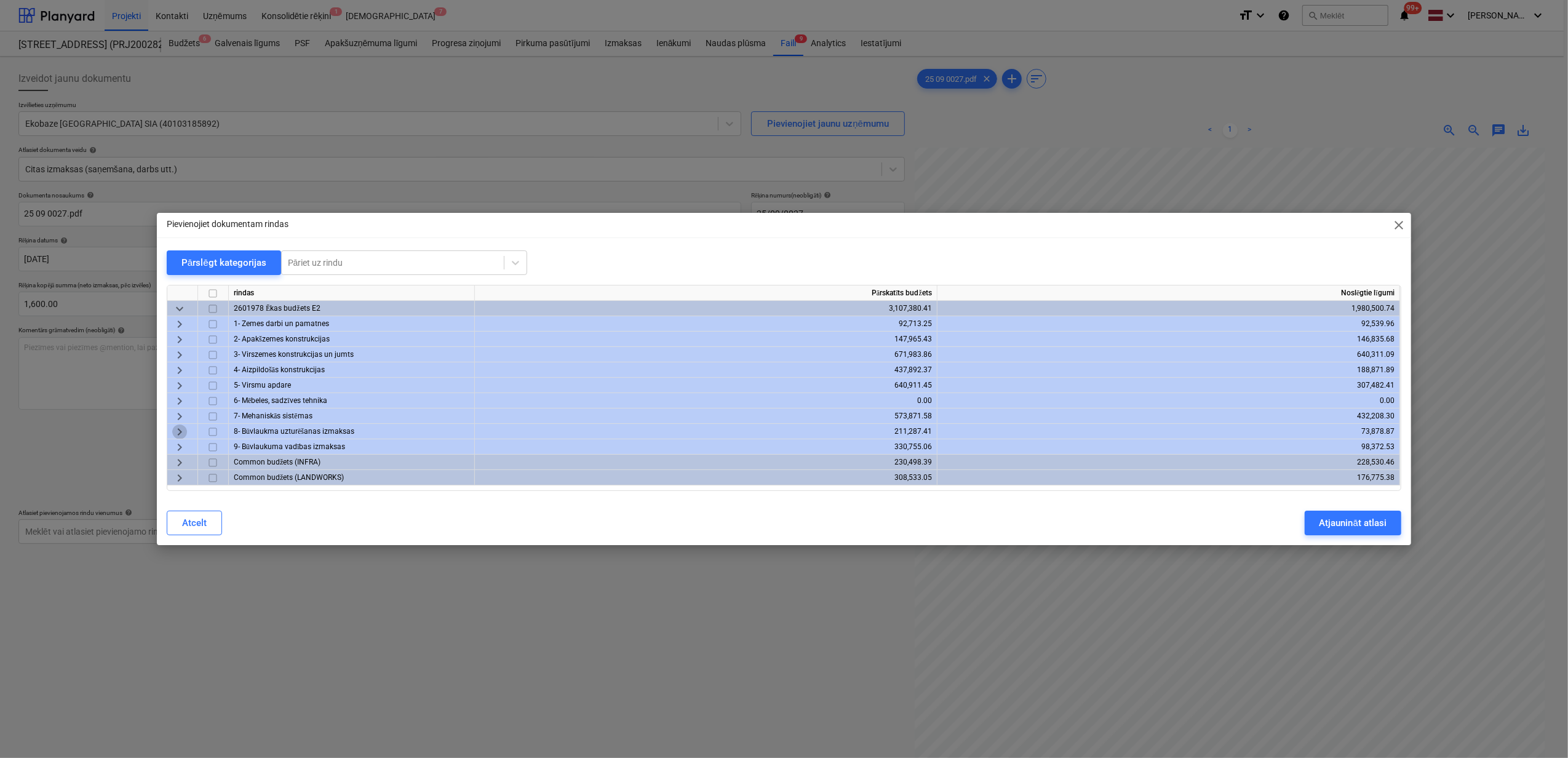
click at [181, 431] on span "keyboard_arrow_right" at bounding box center [179, 431] width 15 height 15
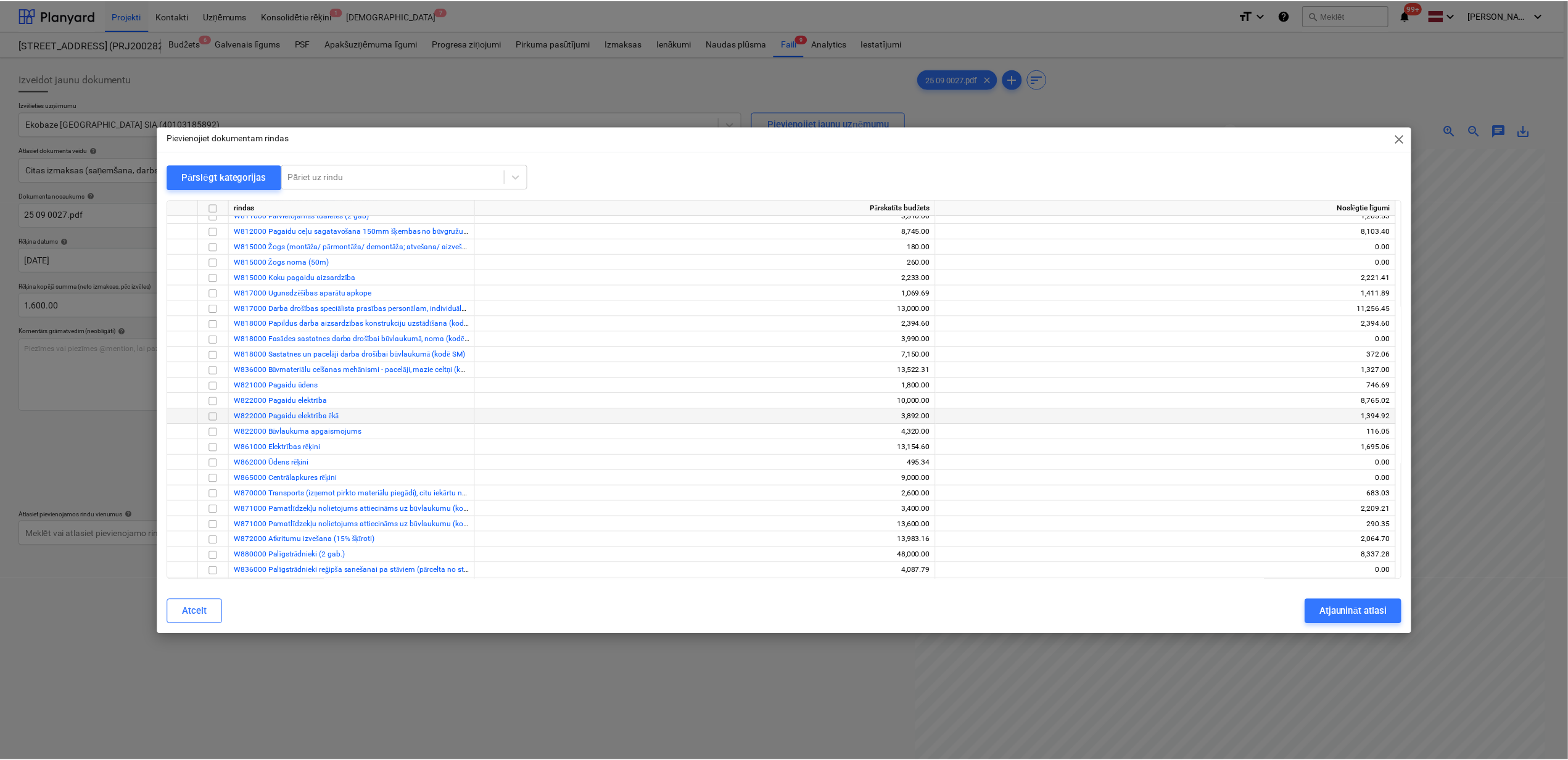
scroll to position [247, 0]
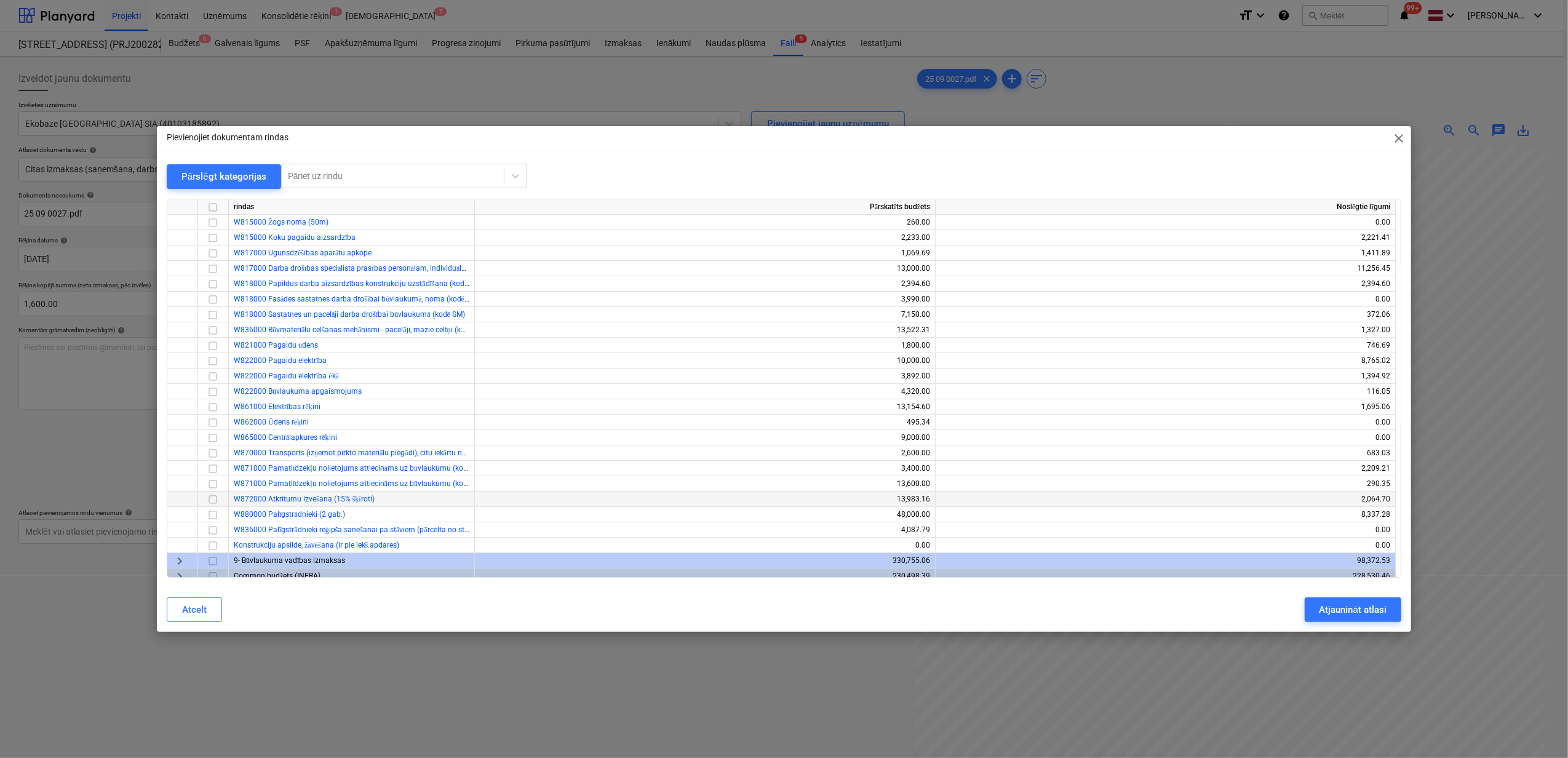
click at [208, 497] on input "checkbox" at bounding box center [213, 500] width 15 height 15
click at [1353, 612] on div "Atjaunināt atlasi" at bounding box center [1353, 609] width 67 height 16
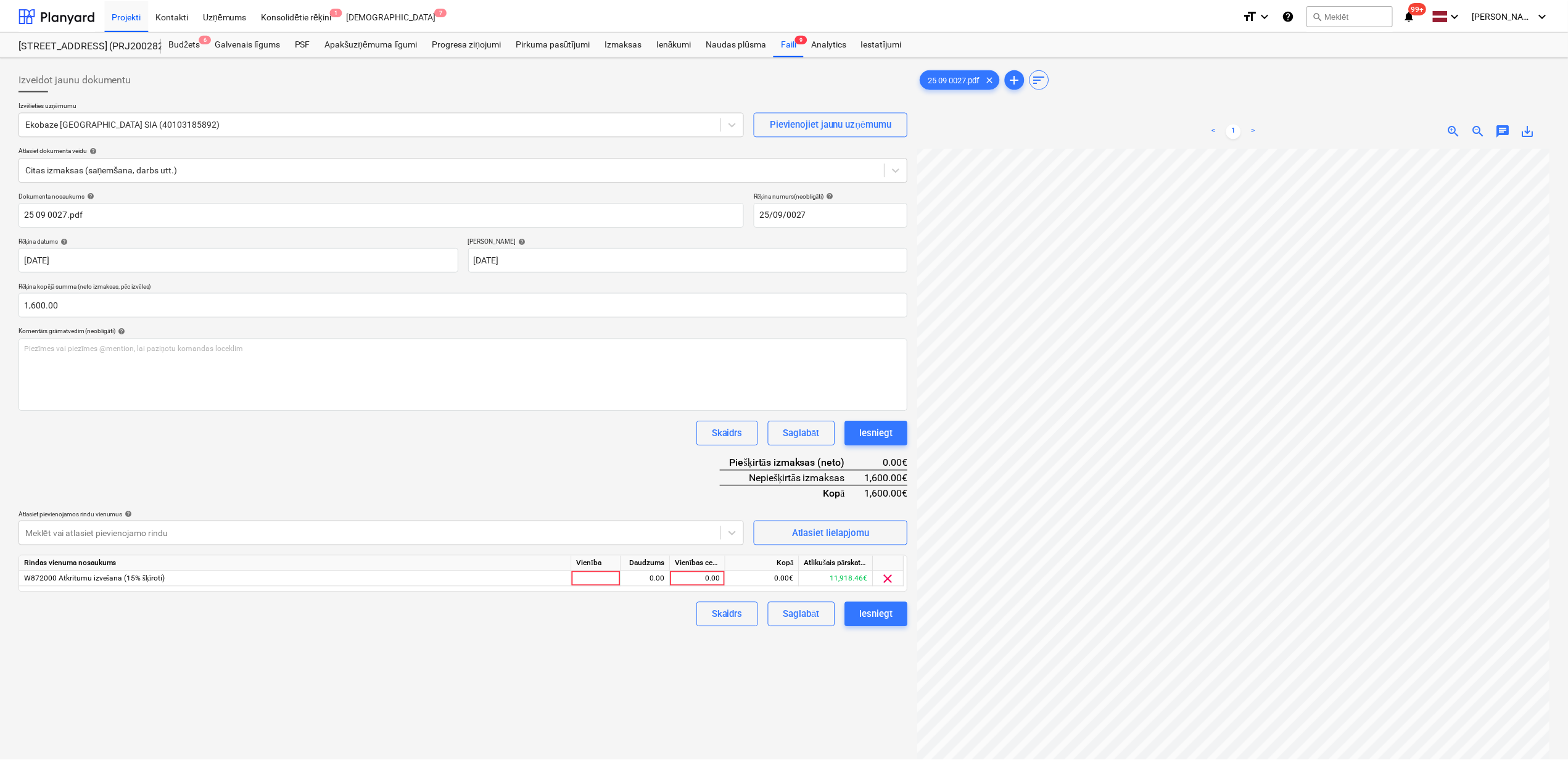
scroll to position [88, 107]
click at [686, 575] on div "0.00" at bounding box center [699, 579] width 45 height 15
type input "1600"
click at [743, 671] on div "Izveidot jaunu dokumentu Izvēlieties uzņēmumu Ekobaze [GEOGRAPHIC_DATA] SIA (40…" at bounding box center [463, 470] width 899 height 817
click at [874, 615] on div "Iesniegt" at bounding box center [876, 614] width 33 height 16
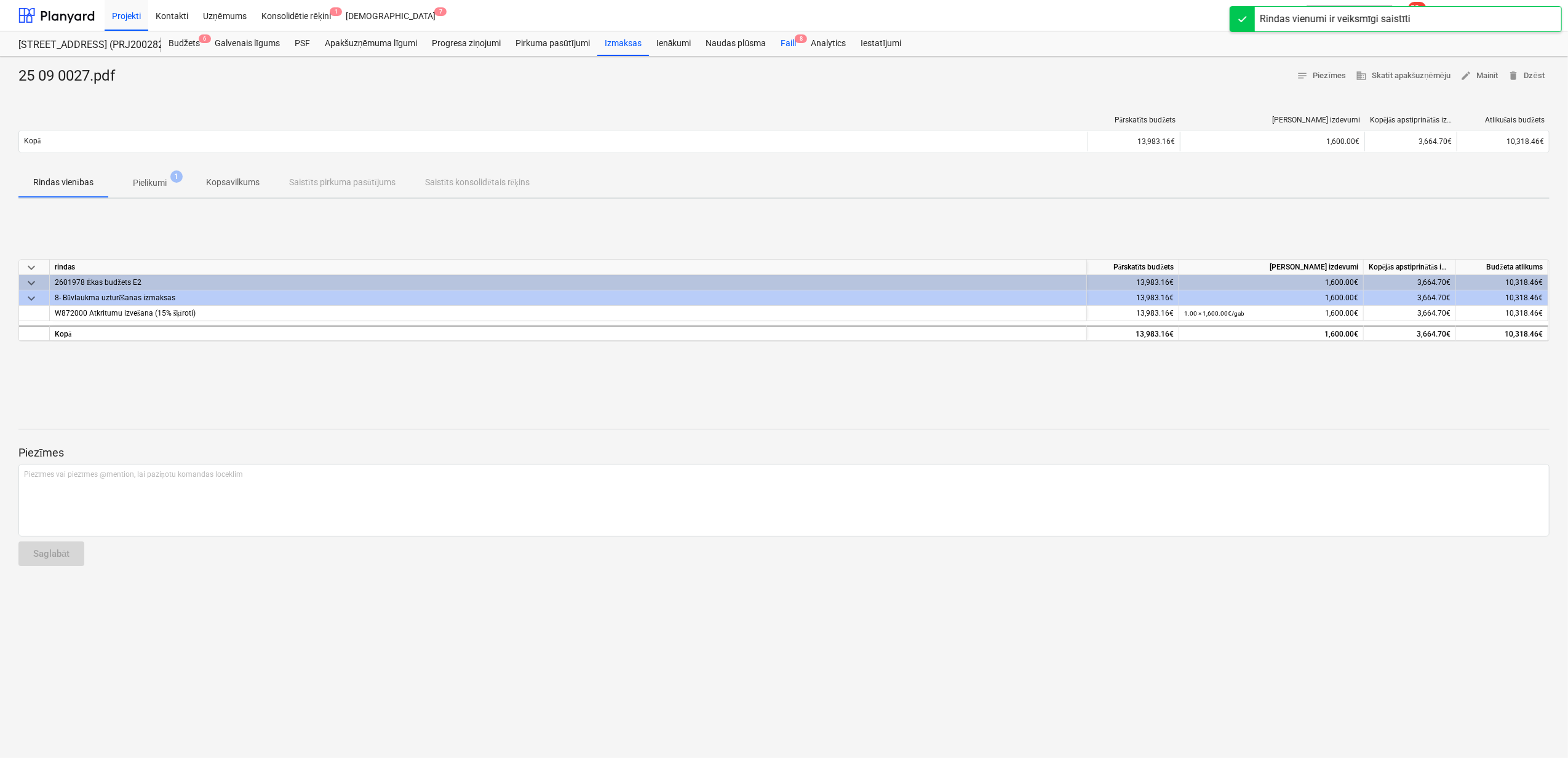
click at [796, 34] on div "Faili 8" at bounding box center [788, 44] width 30 height 24
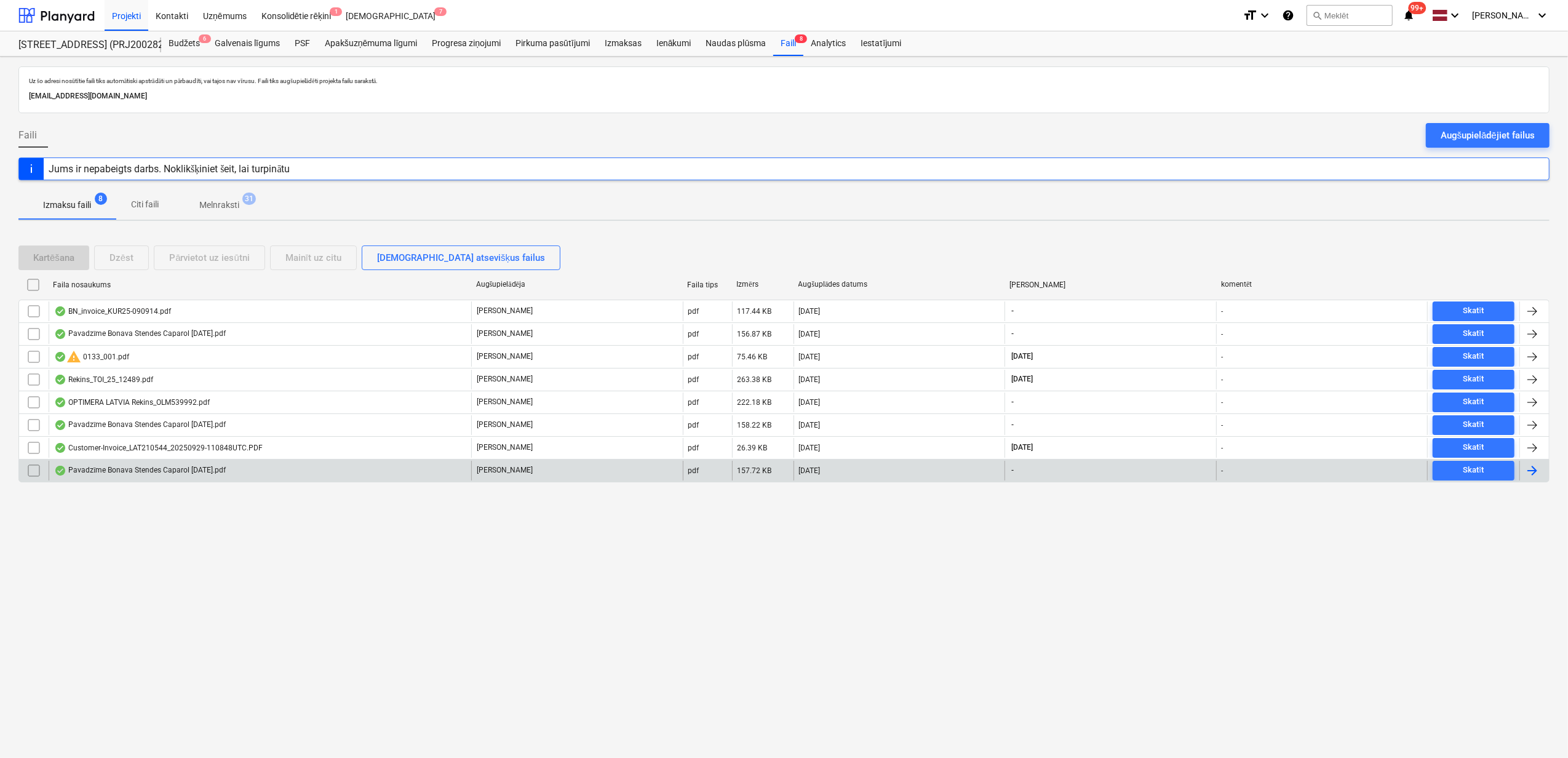
click at [141, 474] on div "Pavadzīme Bonava Stendes Caparol [DATE].pdf" at bounding box center [139, 471] width 172 height 10
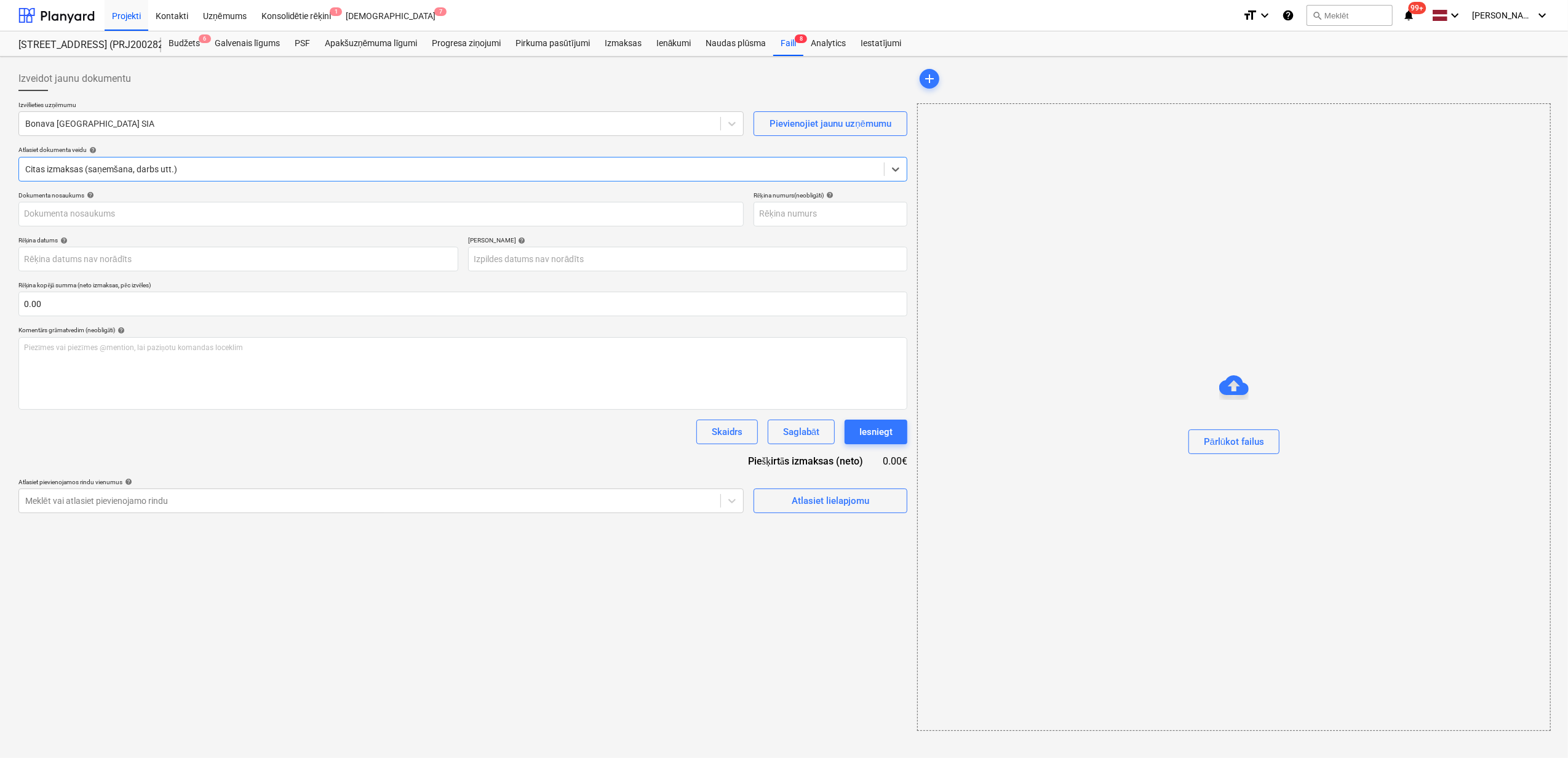
type input "40003941615"
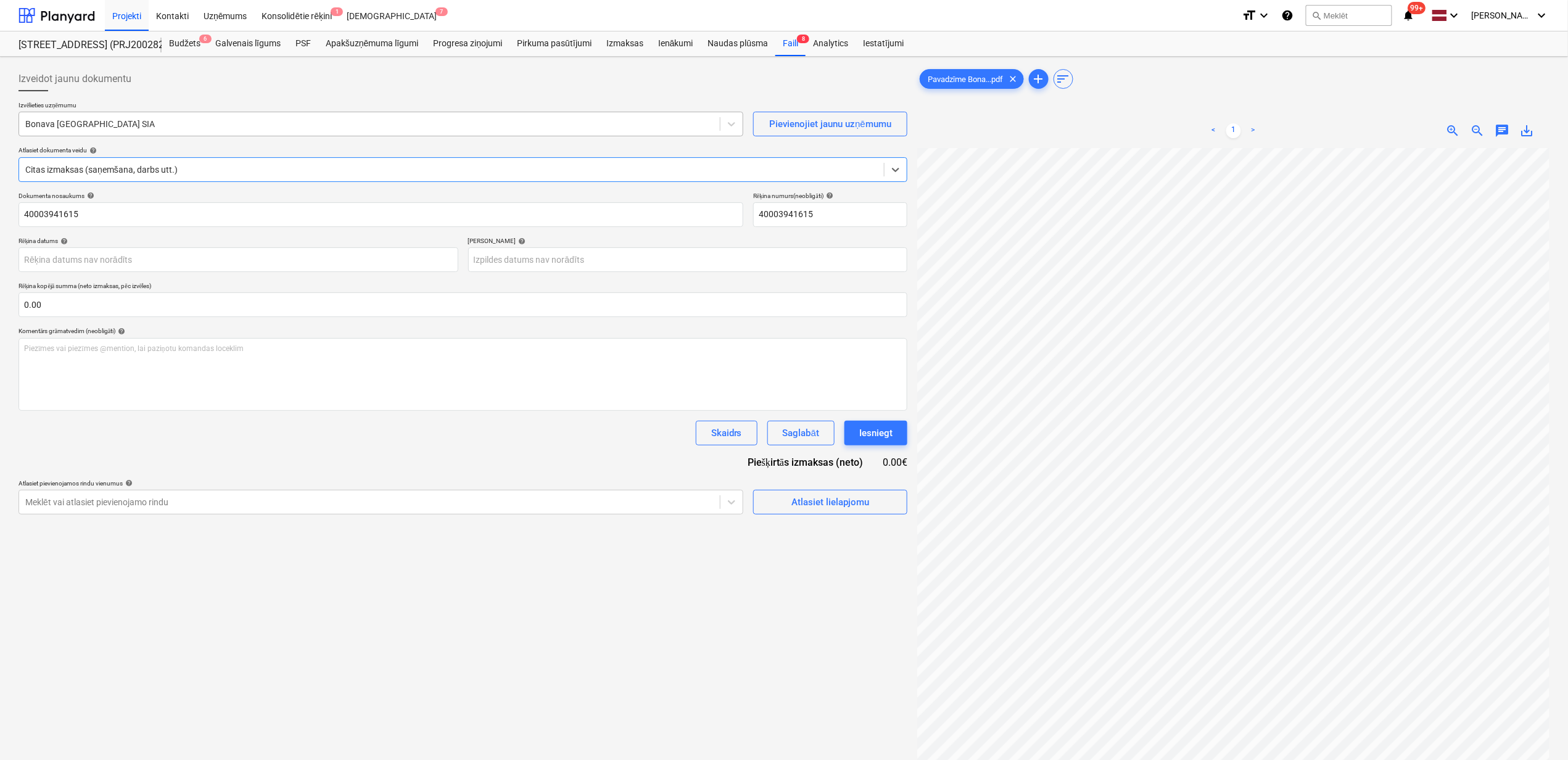
click at [97, 119] on div at bounding box center [369, 124] width 688 height 12
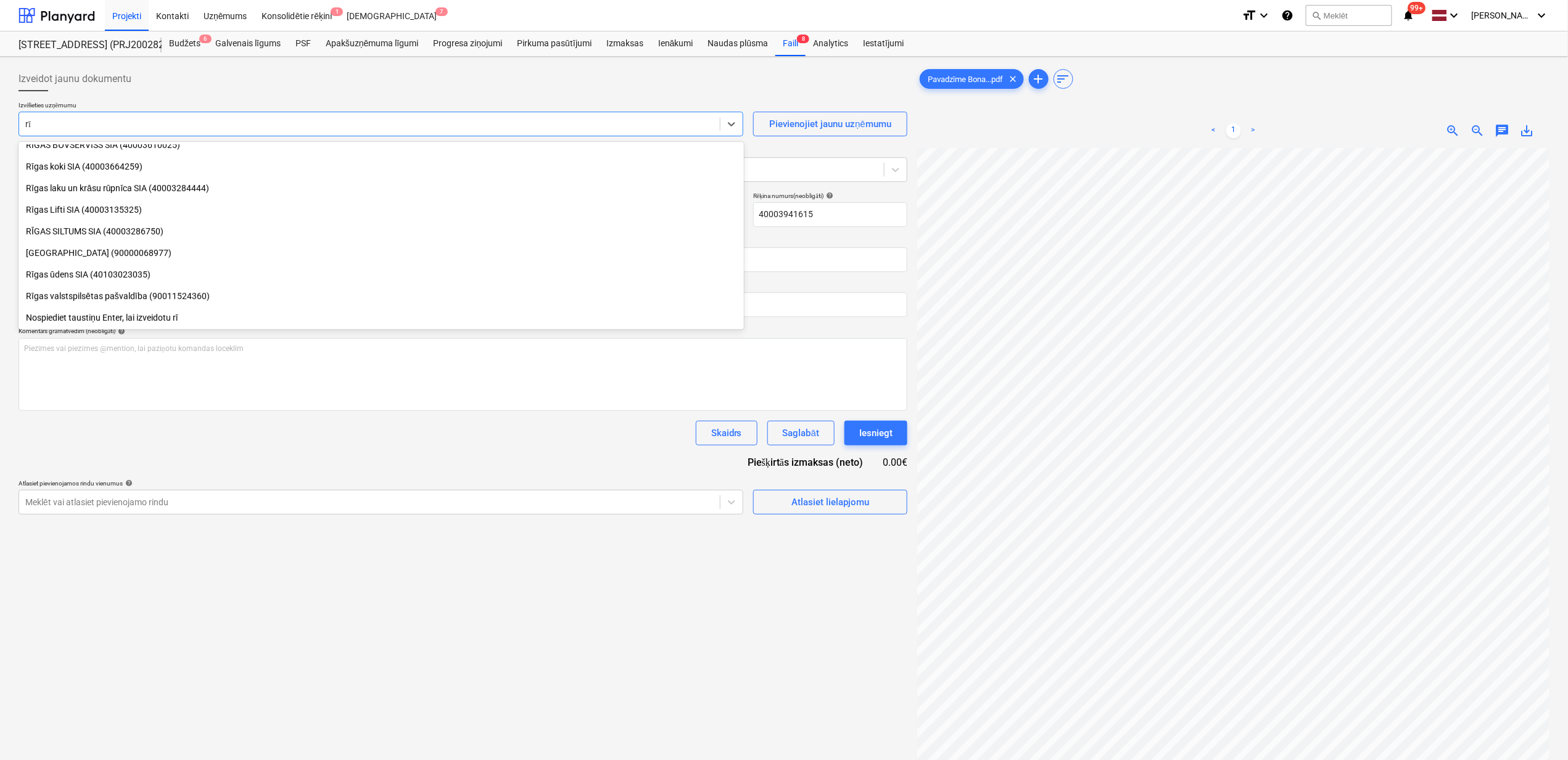
scroll to position [312, 0]
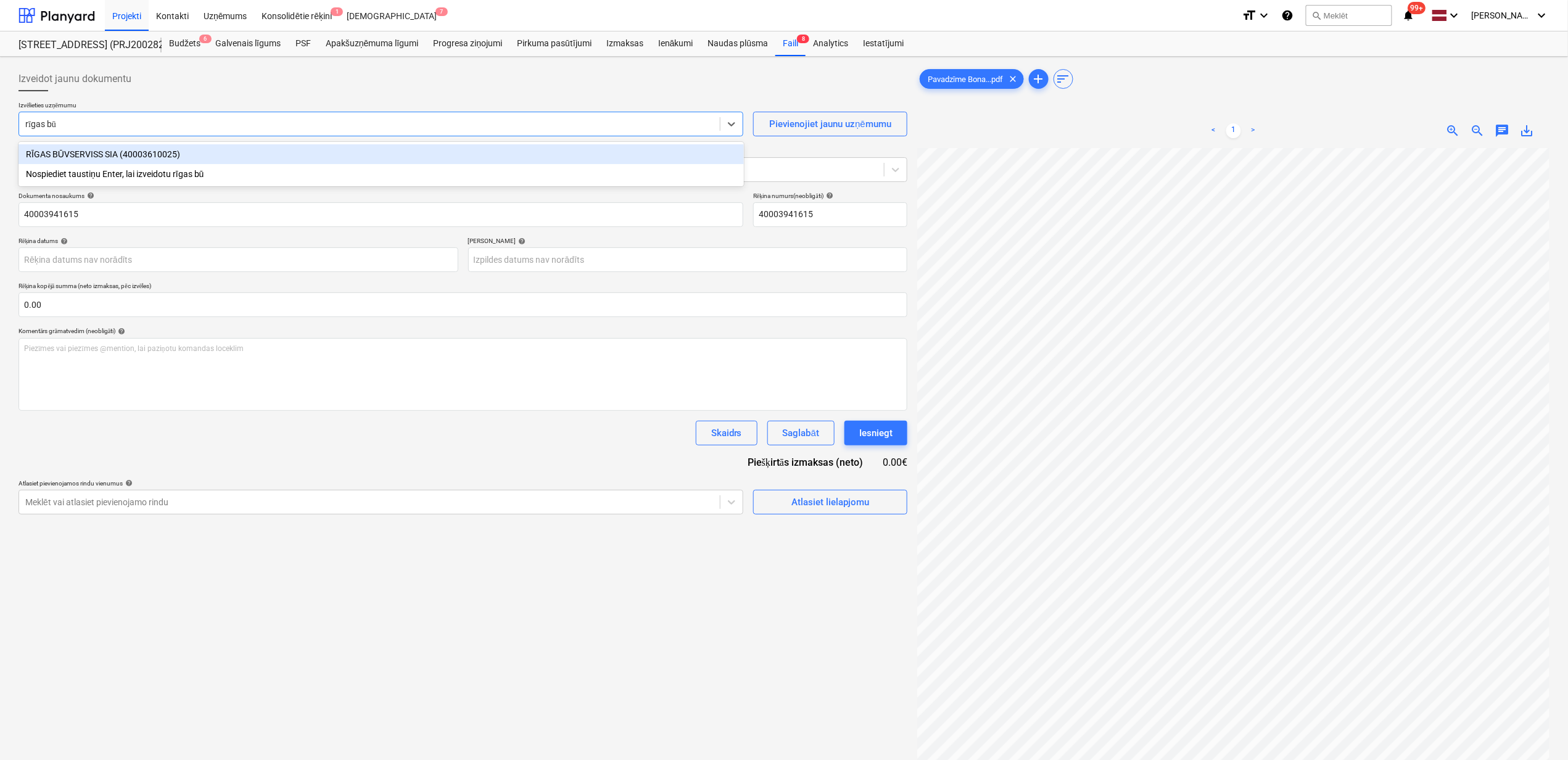
type input "rīgas būv"
click at [126, 151] on div "RĪGAS BŪVSERVISS SIA (40003610025)" at bounding box center [382, 154] width 726 height 19
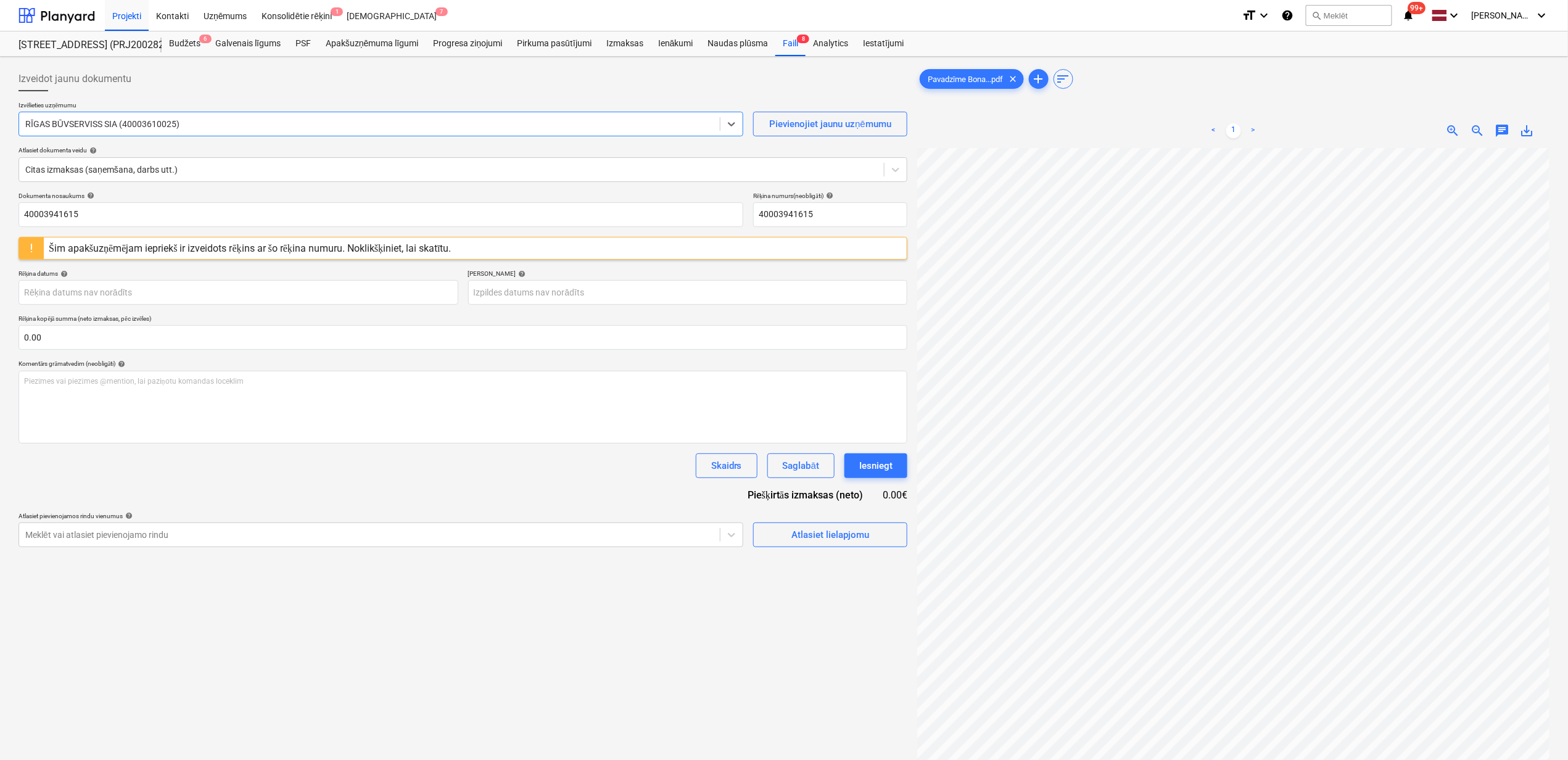
click at [1528, 126] on span "save_alt" at bounding box center [1528, 130] width 15 height 15
click at [825, 222] on input "40003941615" at bounding box center [830, 214] width 154 height 24
drag, startPoint x: 824, startPoint y: 214, endPoint x: 723, endPoint y: 227, distance: 101.8
click at [723, 227] on div "Dokumenta nosaukums help 40003941615 Rēķina numurs (neobligāti) help 4000394161…" at bounding box center [463, 370] width 889 height 356
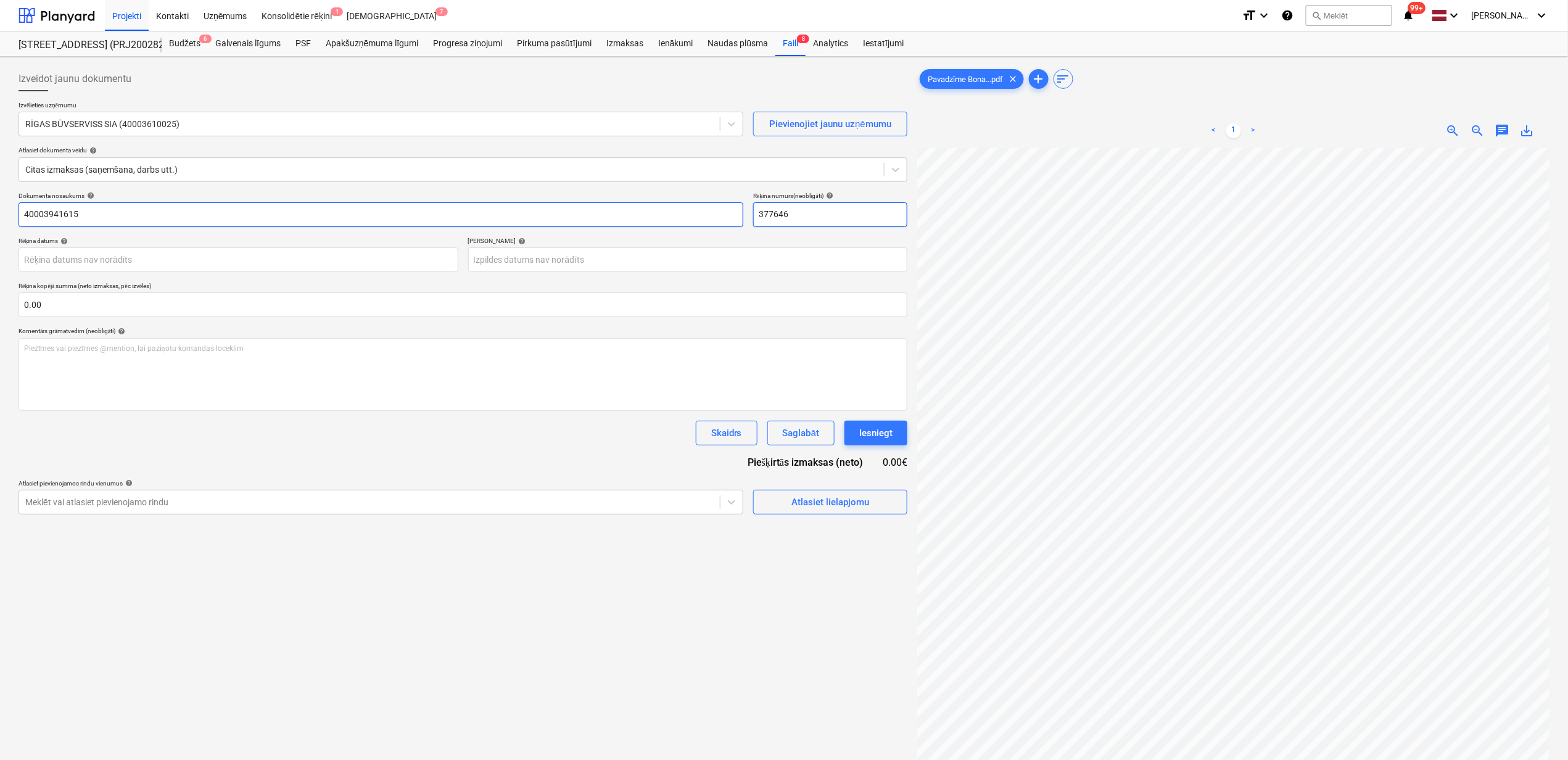
type input "377646"
drag, startPoint x: 112, startPoint y: 206, endPoint x: -45, endPoint y: 203, distance: 157.0
click at [0, 203] on html "Projekti Kontakti Uzņēmums Konsolidētie rēķini 1 Iesūtne 7 format_size keyboard…" at bounding box center [784, 380] width 1568 height 760
paste input "sia-transrent_nr-249_sia-[GEOGRAPHIC_DATA]-[GEOGRAPHIC_DATA]"
click at [90, 261] on body "Projekti Kontakti Uzņēmums Konsolidētie rēķini 1 Iesūtne 7 format_size keyboard…" at bounding box center [784, 380] width 1568 height 760
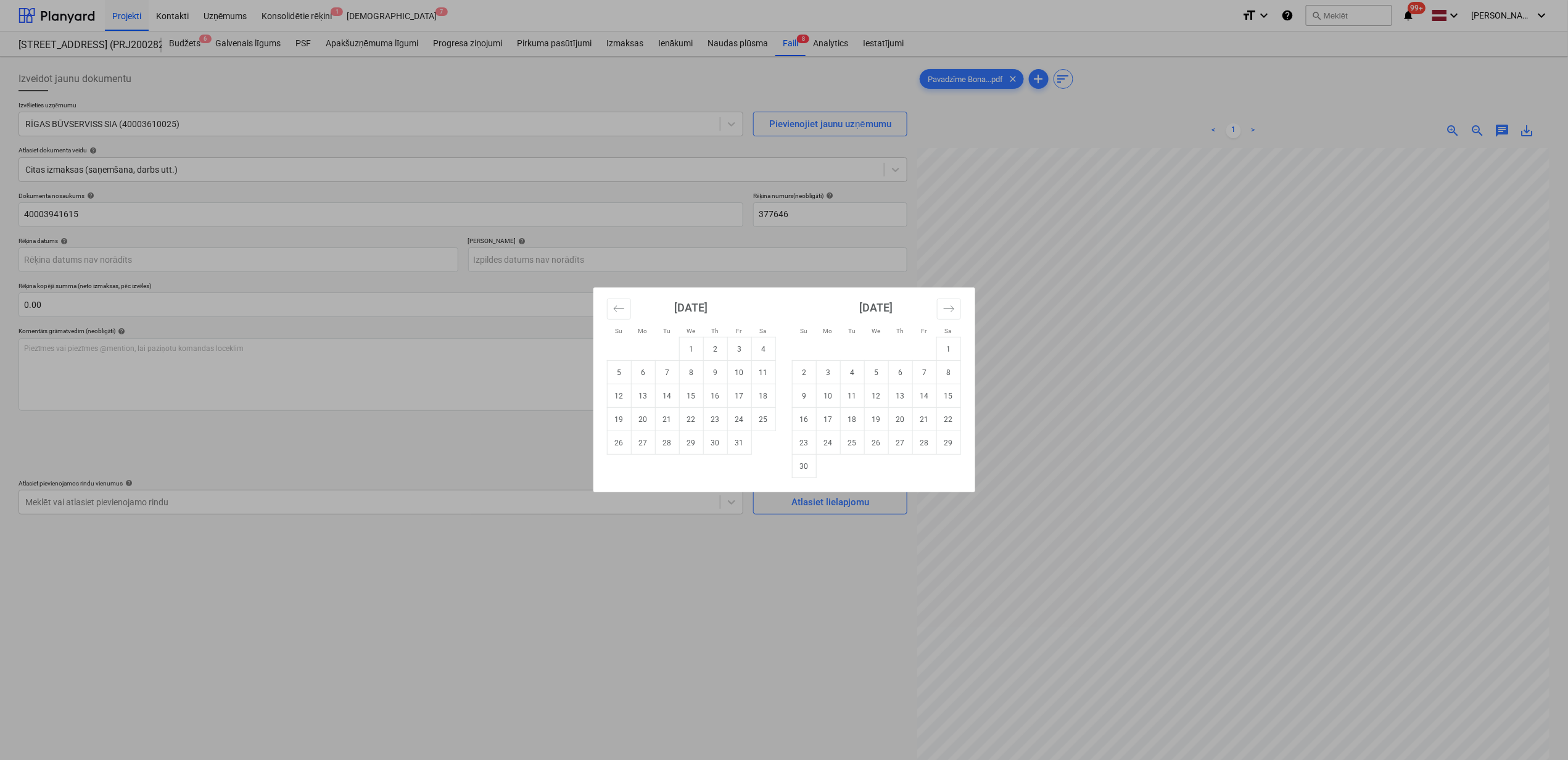
click at [114, 201] on div "Su Mo Tu We Th Fr Sa Su Mo Tu We Th Fr Sa [DATE] 1 2 3 4 5 6 7 8 9 10 11 12 13 …" at bounding box center [784, 380] width 1568 height 760
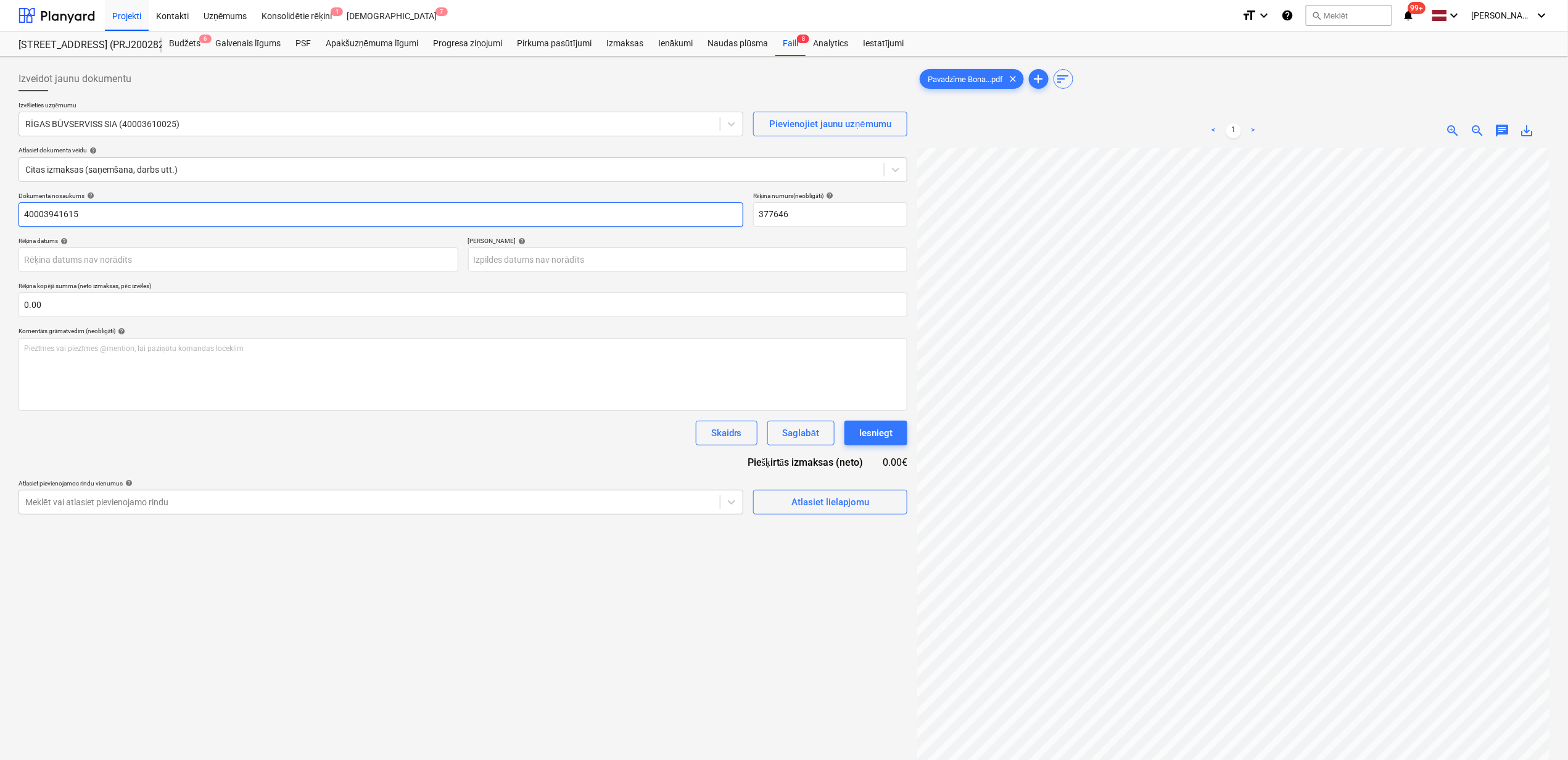
click at [106, 213] on input "40003941615" at bounding box center [381, 214] width 725 height 24
drag, startPoint x: 106, startPoint y: 216, endPoint x: -32, endPoint y: 216, distance: 138.0
click at [0, 216] on html "Projekti Kontakti Uzņēmums Konsolidētie rēķini 1 Iesūtne 7 format_size keyboard…" at bounding box center [784, 380] width 1568 height 760
paste input "Pavadzīme Bonava Stendes Caparol 29.09.202"
type input "Pavadzīme Bonava Stendes Caparol [DATE].pdf"
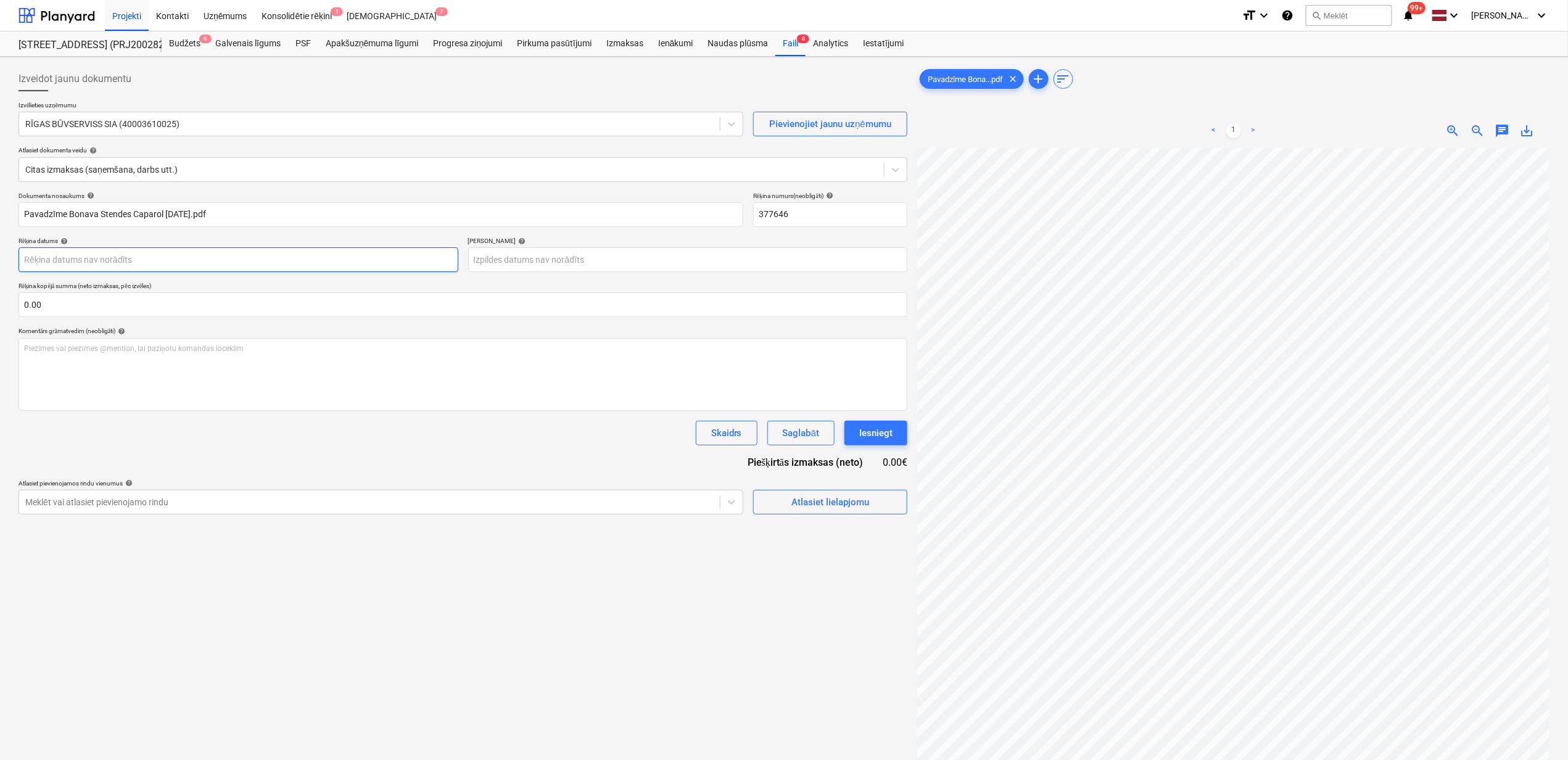
click at [260, 261] on body "Projekti Kontakti Uzņēmums Konsolidētie rēķini 1 Iesūtne 7 format_size keyboard…" at bounding box center [784, 380] width 1568 height 760
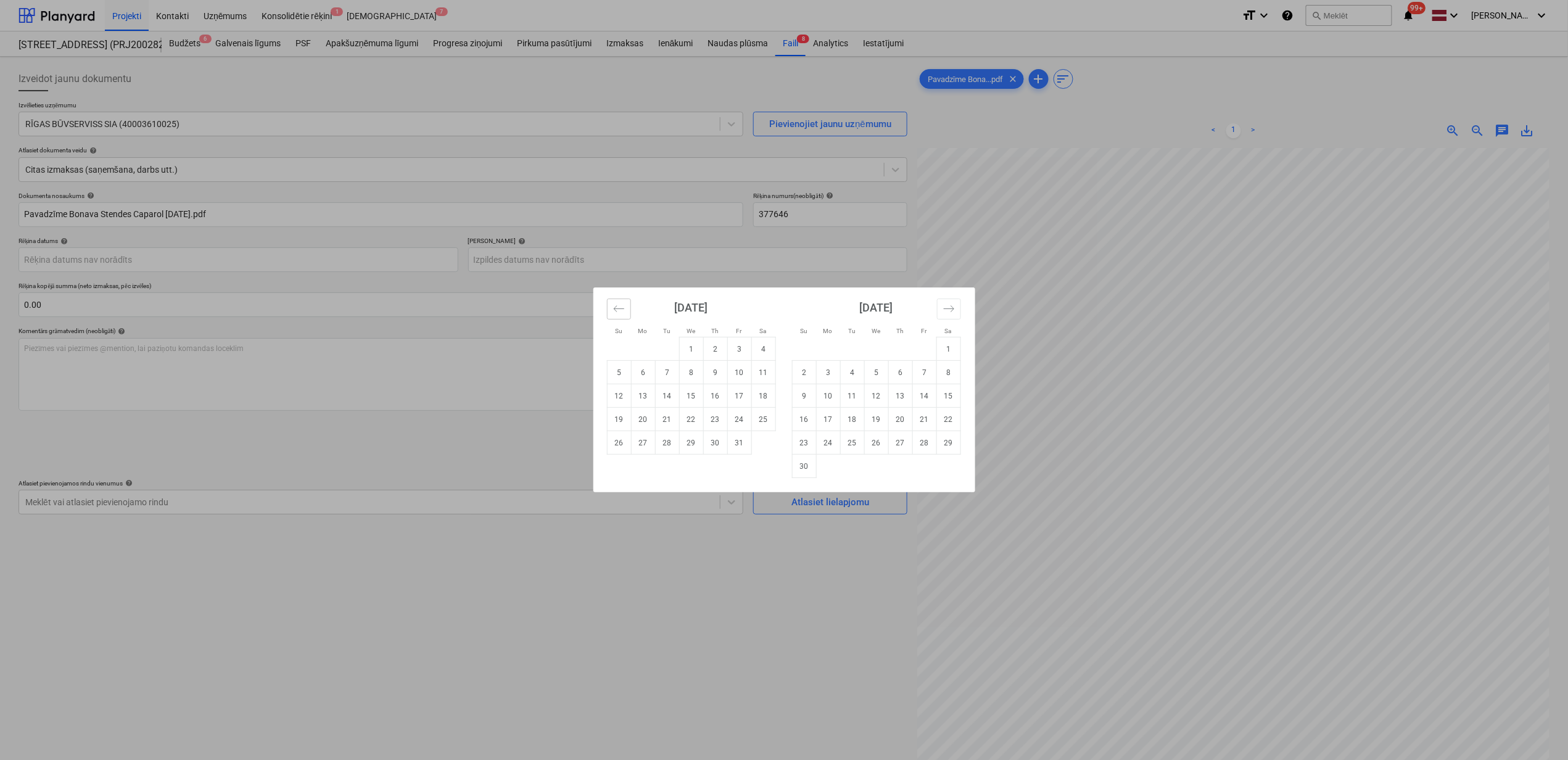
click at [617, 309] on icon "Move backward to switch to the previous month." at bounding box center [619, 309] width 12 height 12
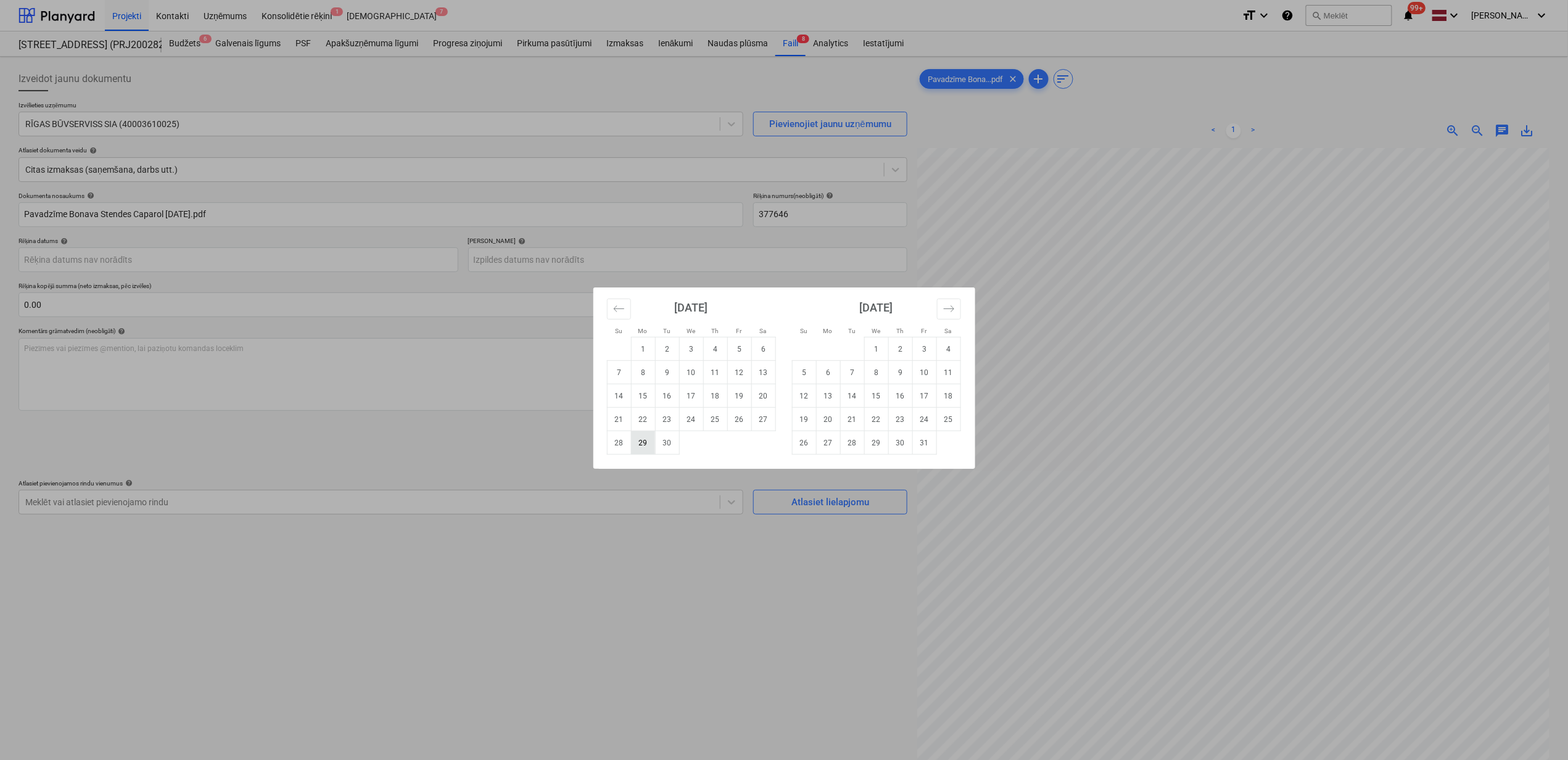
click at [641, 447] on td "29" at bounding box center [643, 443] width 24 height 24
type input "[DATE]"
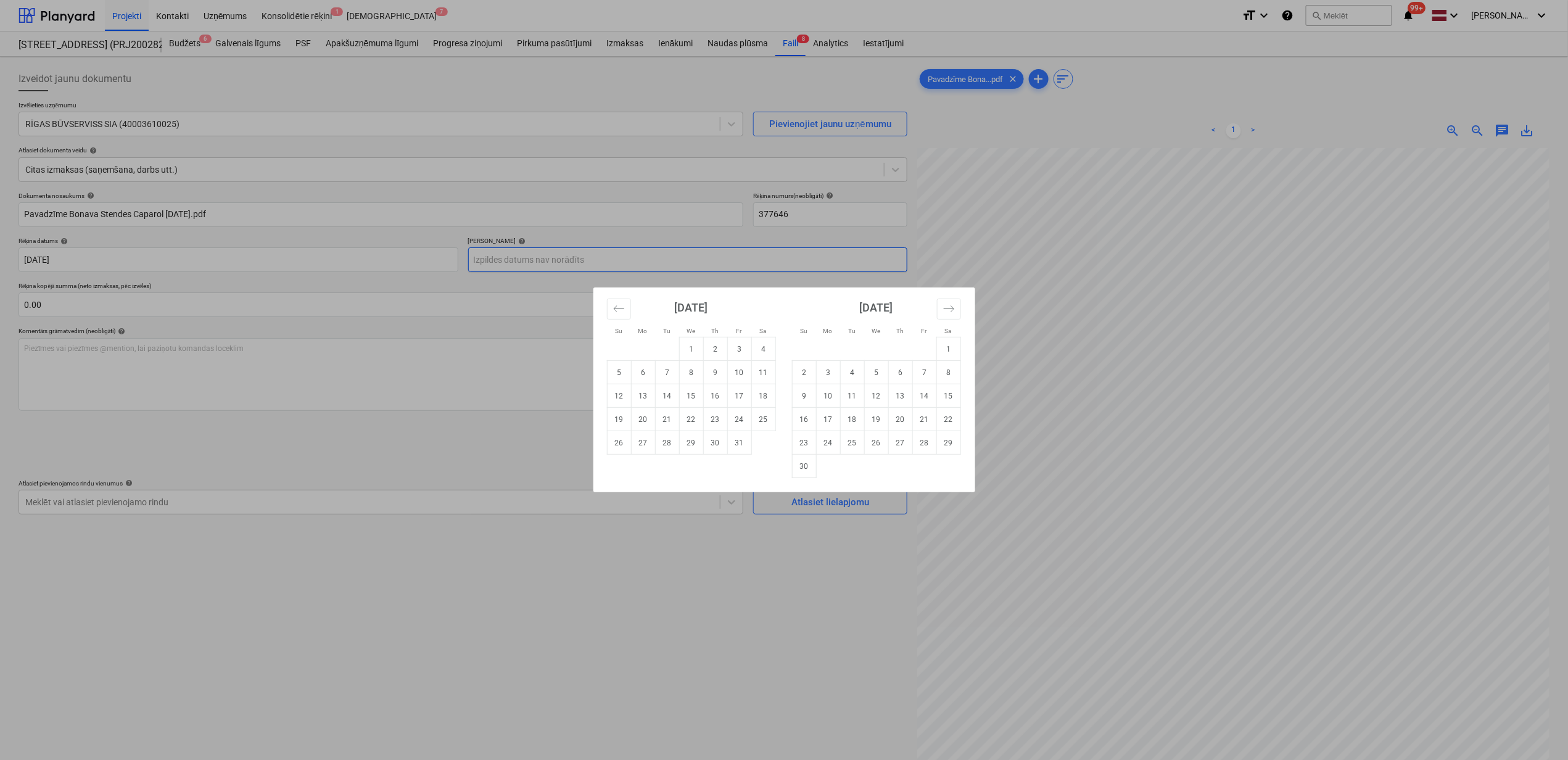
click at [692, 271] on body "Projekti Kontakti Uzņēmums Konsolidētie rēķini 1 Iesūtne 7 format_size keyboard…" at bounding box center [784, 380] width 1568 height 760
click at [914, 445] on td "28" at bounding box center [924, 443] width 24 height 24
type input "[DATE]"
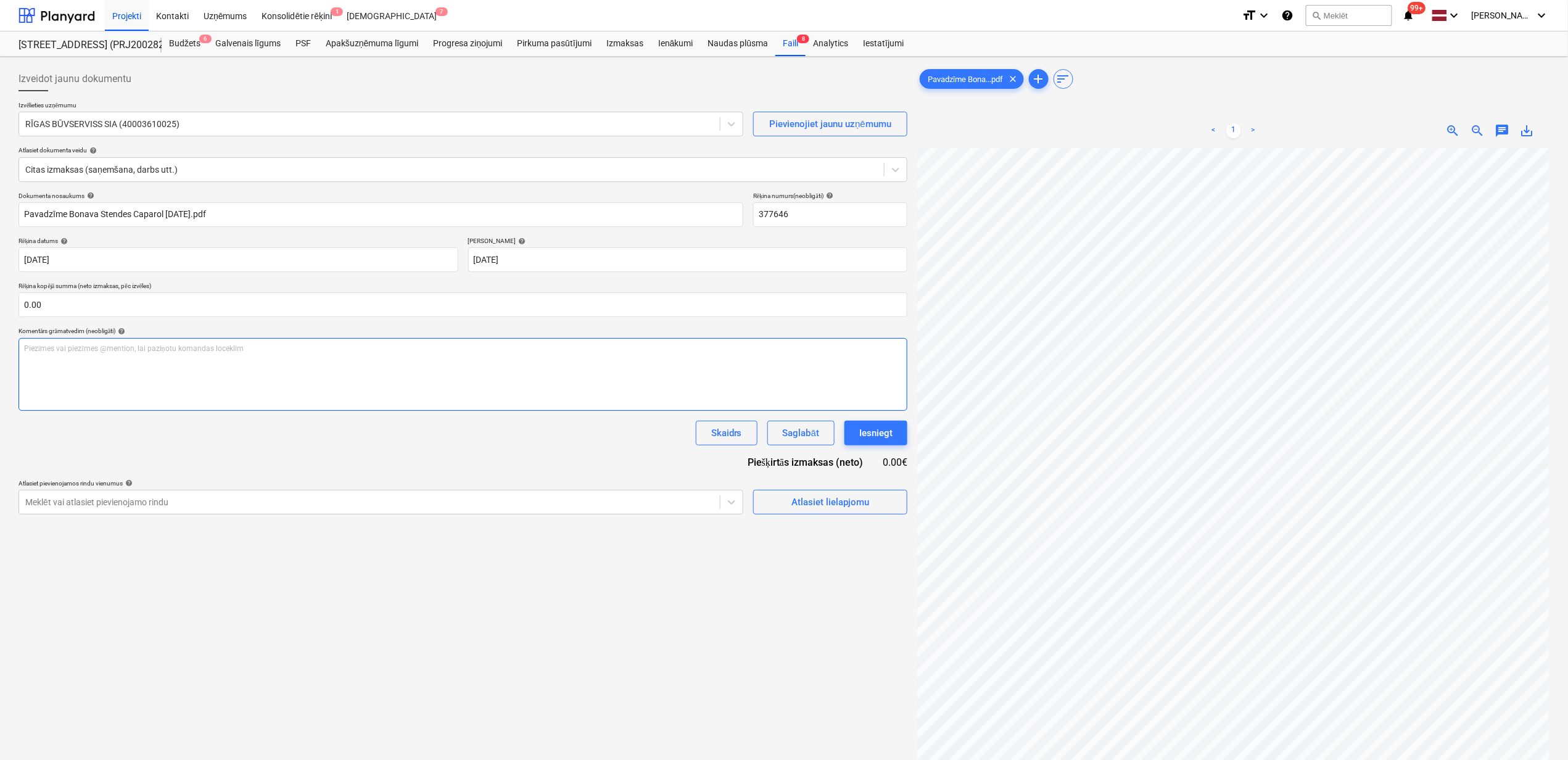
scroll to position [50, 109]
click at [289, 315] on input "text" at bounding box center [463, 304] width 889 height 24
type input "105.08"
click at [813, 525] on div "Atlasiet lielapjomu" at bounding box center [831, 533] width 78 height 16
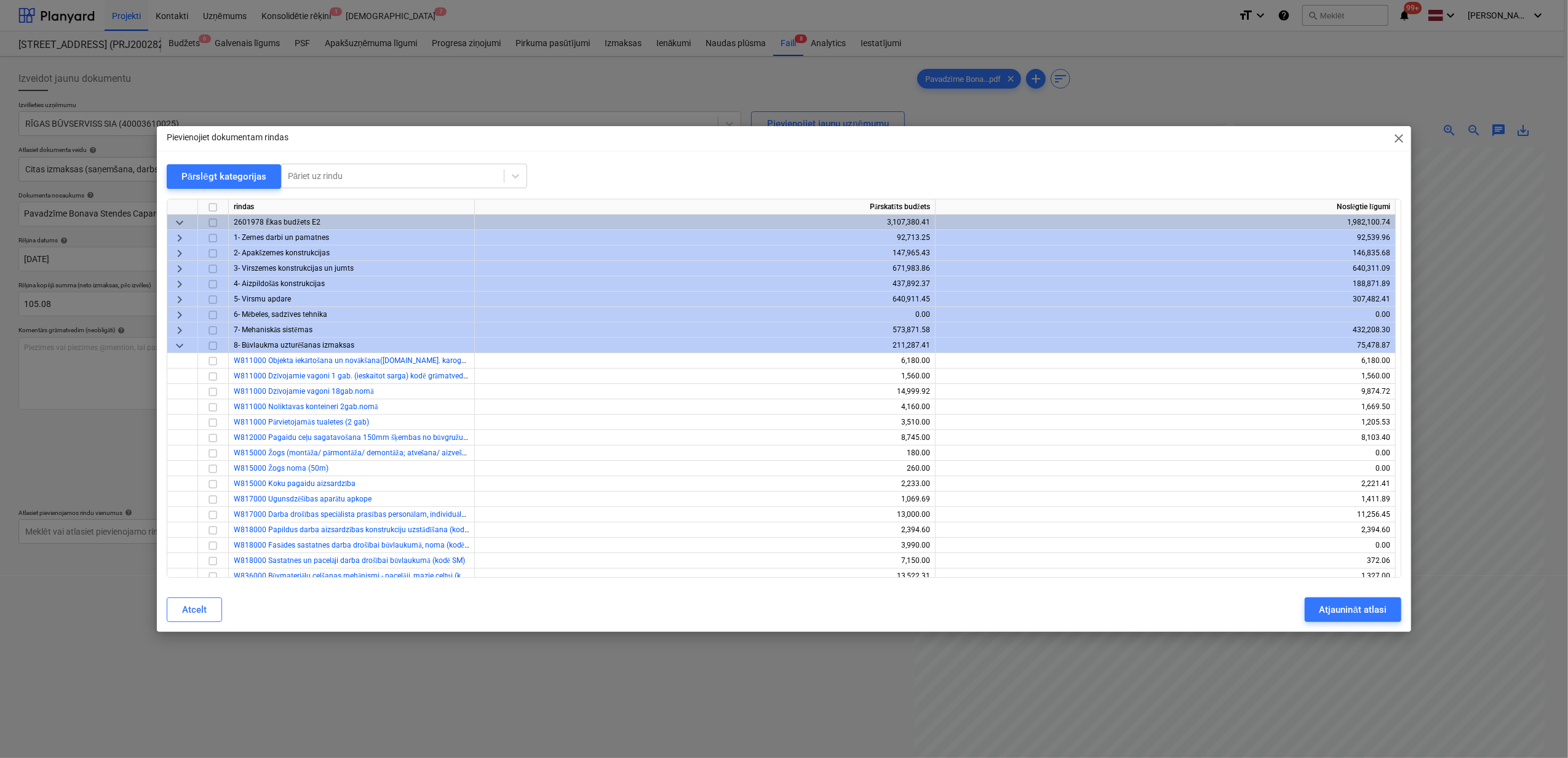
click at [183, 346] on span "keyboard_arrow_down" at bounding box center [179, 345] width 15 height 15
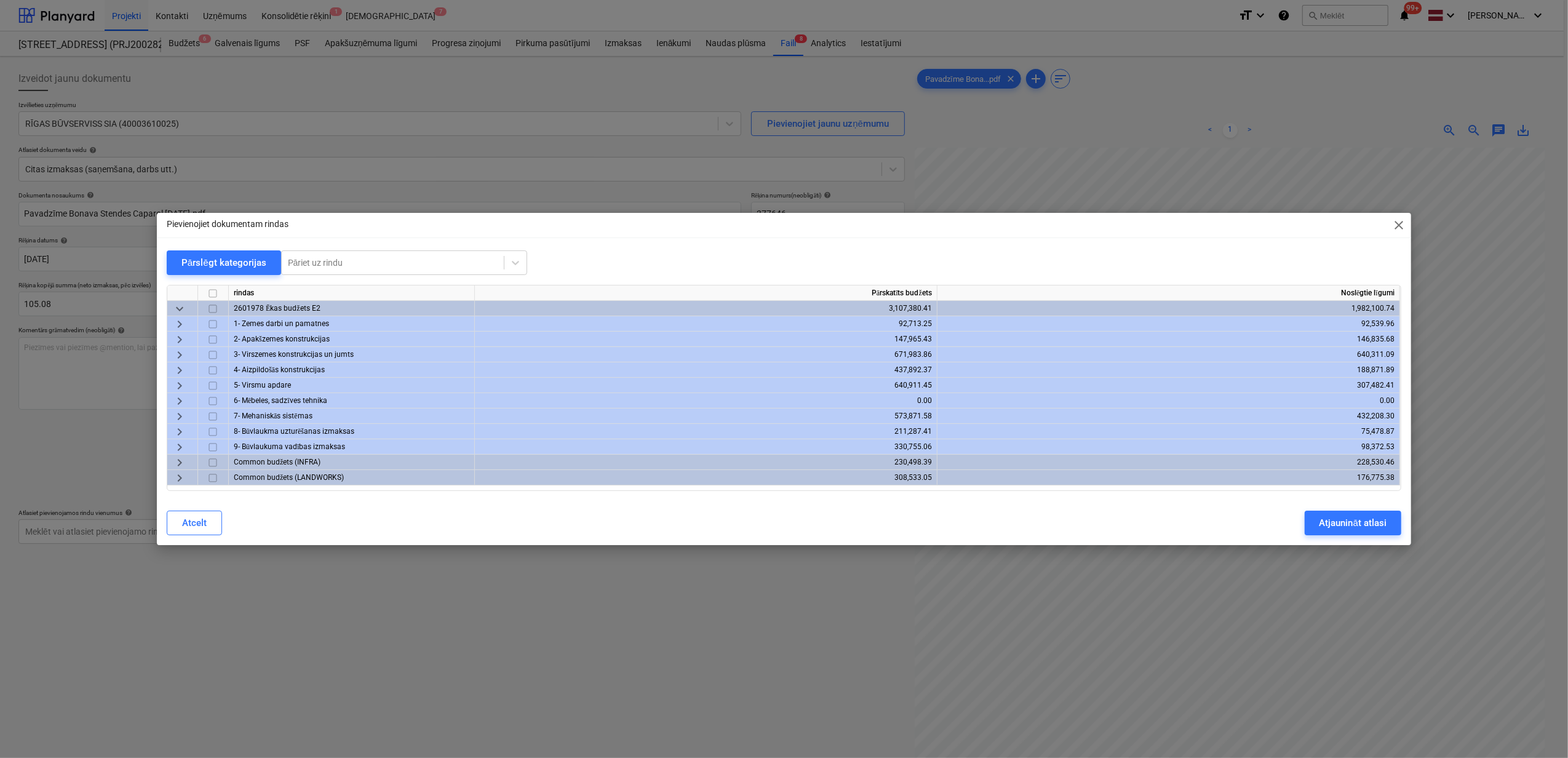
click at [180, 389] on span "keyboard_arrow_right" at bounding box center [179, 385] width 15 height 15
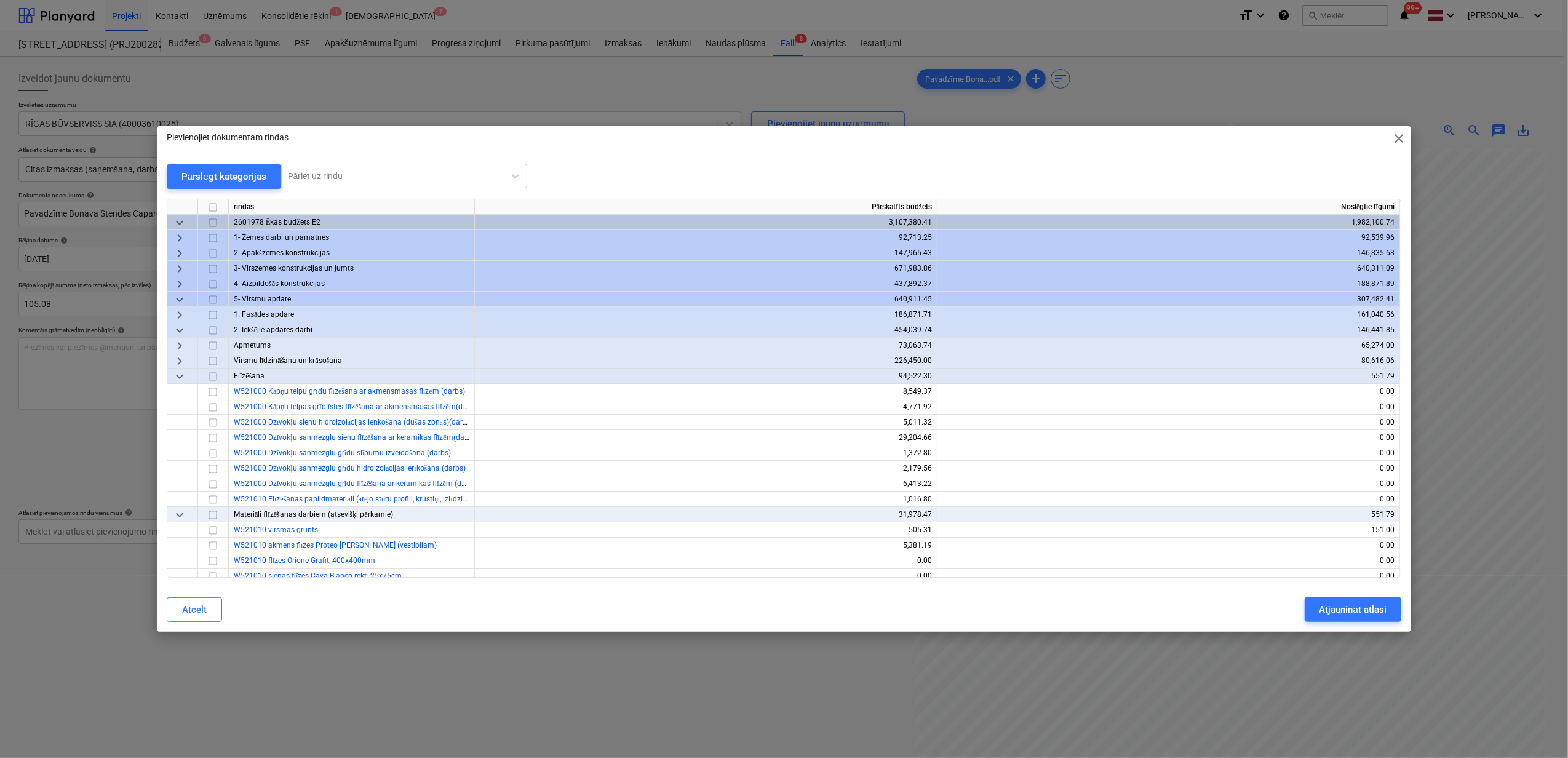
click at [178, 331] on span "keyboard_arrow_down" at bounding box center [179, 330] width 15 height 15
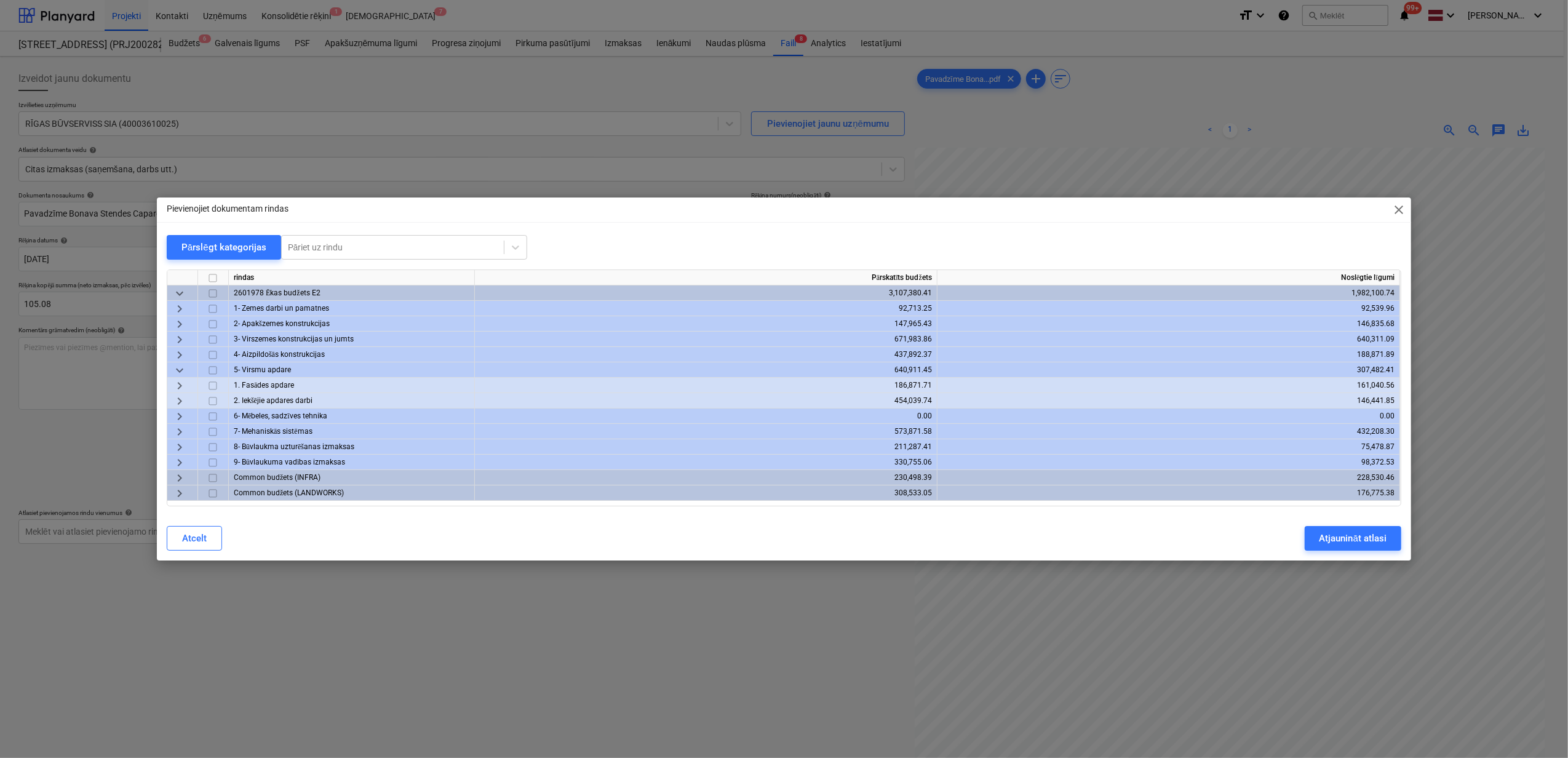
click at [178, 388] on span "keyboard_arrow_right" at bounding box center [179, 385] width 15 height 15
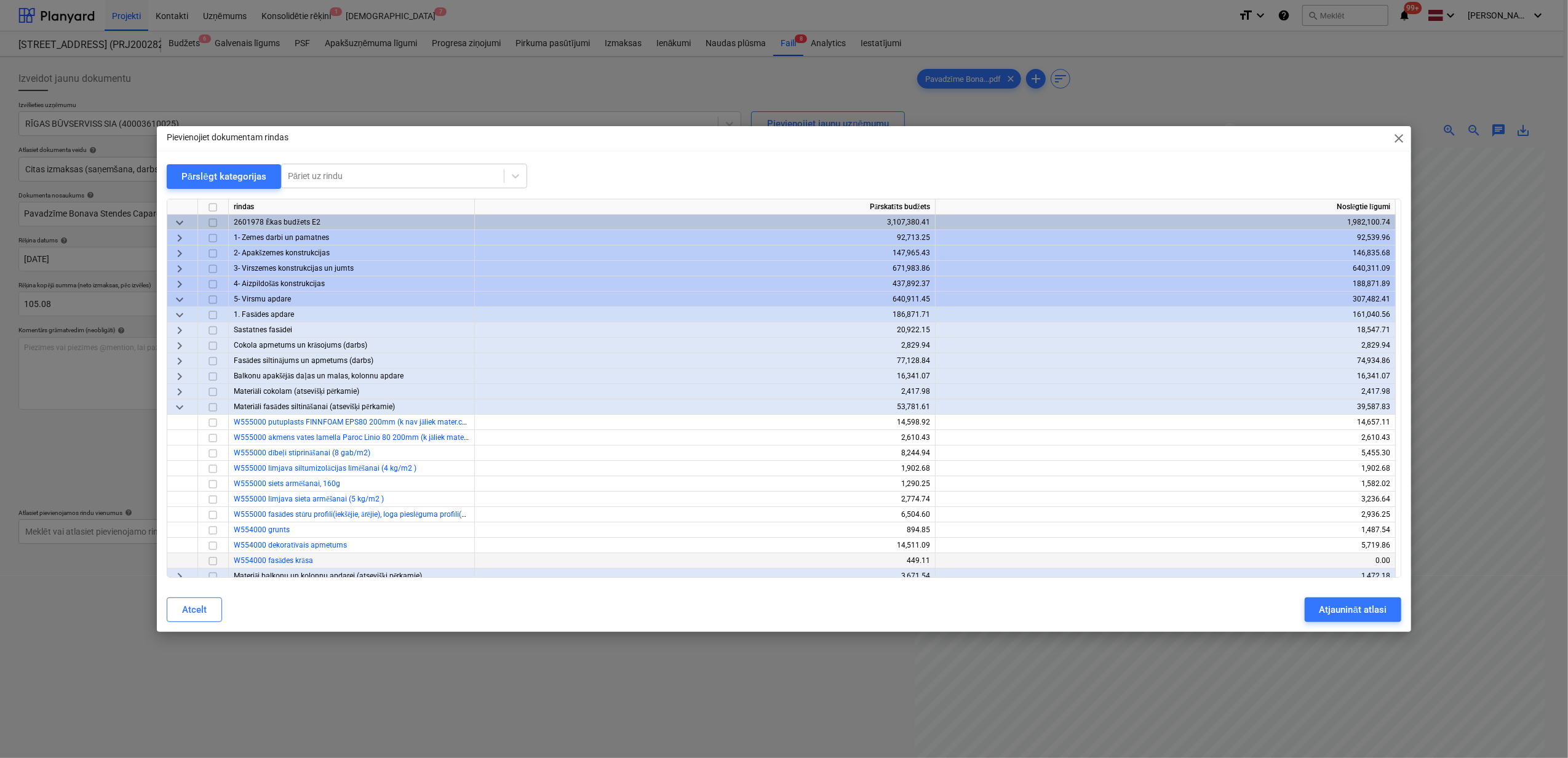
click at [212, 563] on input "checkbox" at bounding box center [213, 561] width 15 height 15
click at [1361, 611] on div "Atjaunināt atlasi" at bounding box center [1353, 609] width 67 height 16
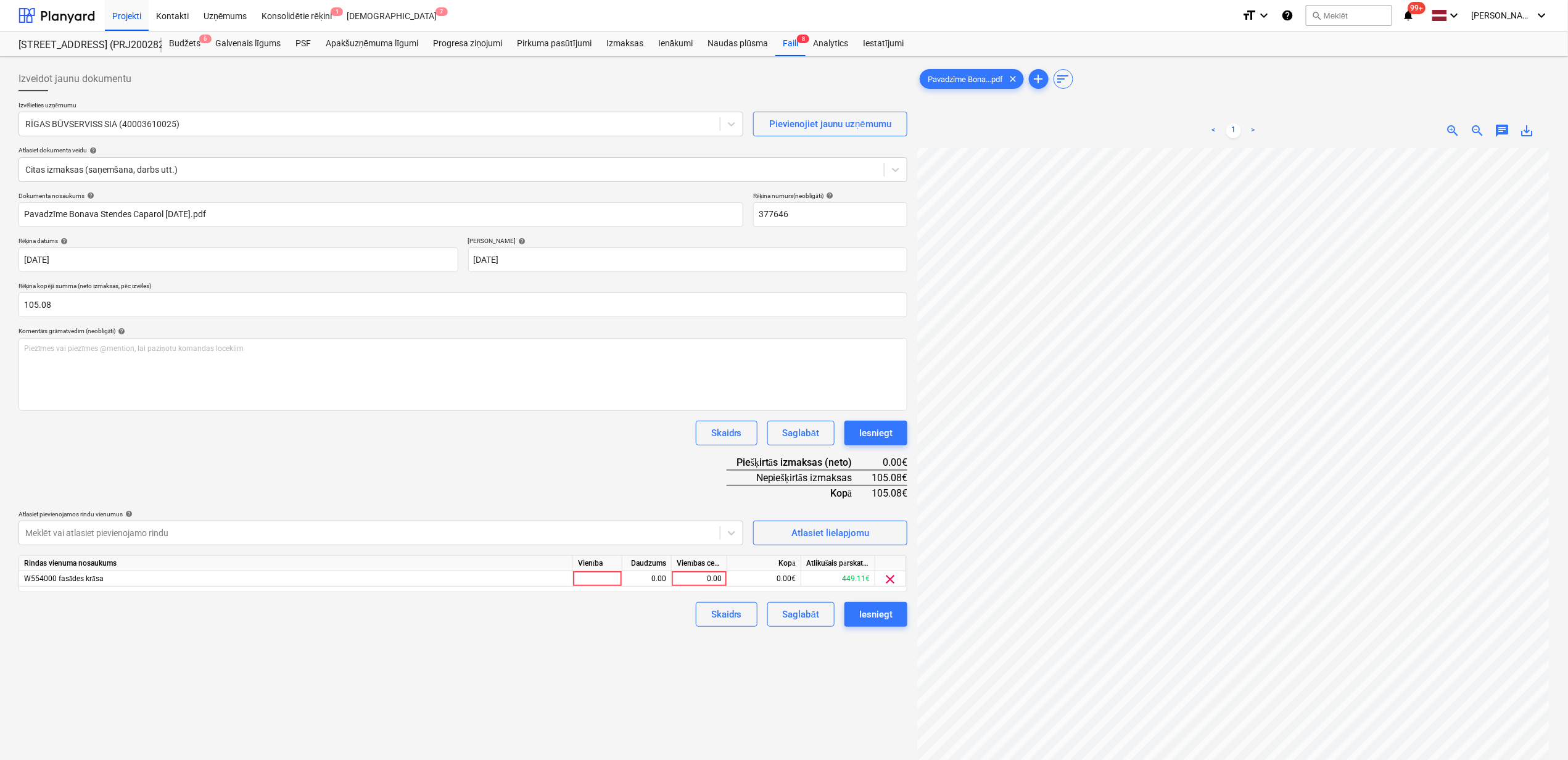
scroll to position [50, 107]
click at [672, 580] on div "0.00" at bounding box center [699, 579] width 55 height 15
type input "105.08"
drag, startPoint x: 692, startPoint y: 671, endPoint x: 698, endPoint y: 661, distance: 11.7
click at [694, 670] on div "Izveidot jaunu dokumentu Izvēlieties uzņēmumu RĪGAS BŪVSERVISS SIA (40003610025…" at bounding box center [463, 470] width 899 height 817
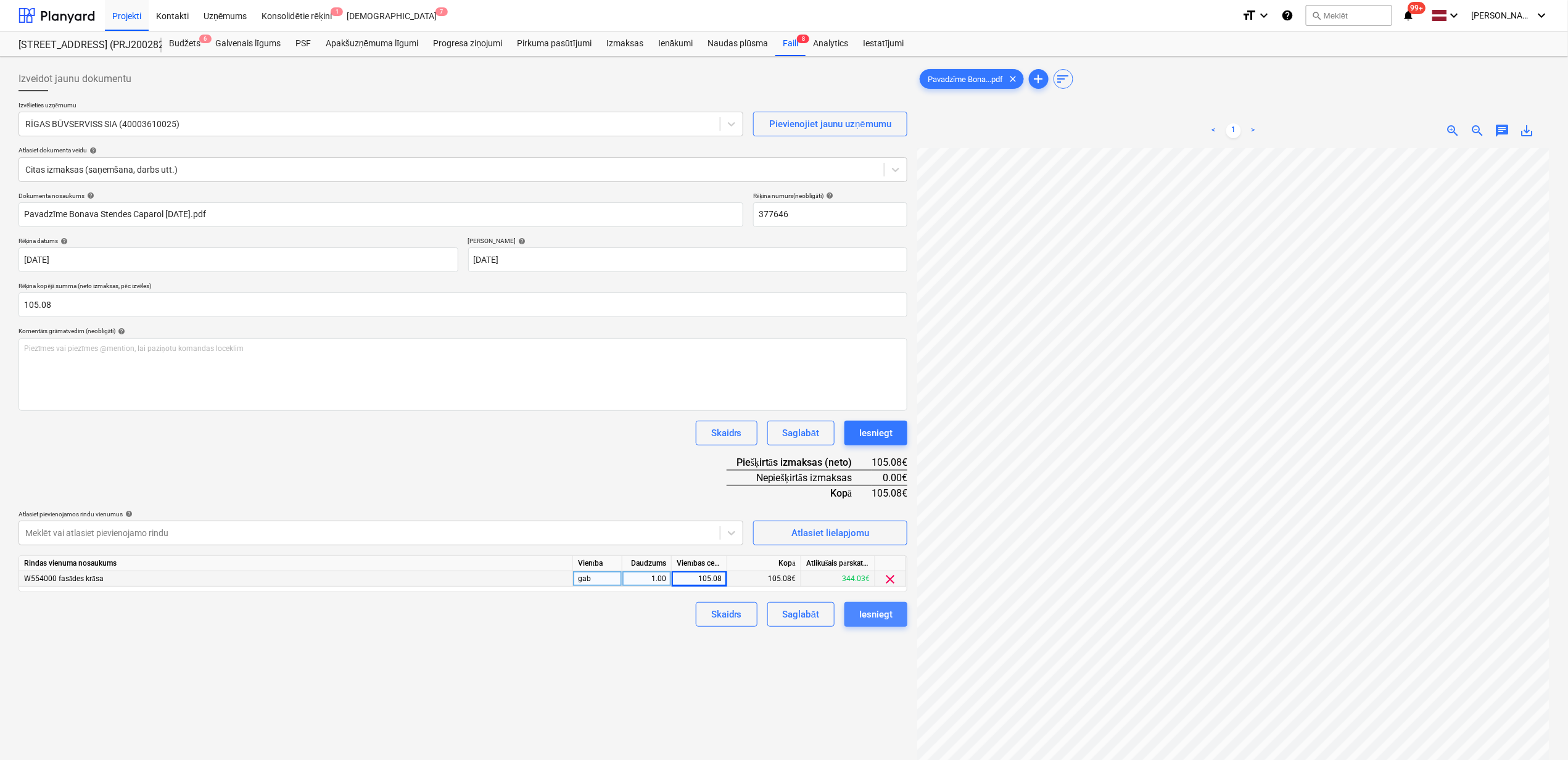
click at [882, 615] on div "Iesniegt" at bounding box center [876, 614] width 33 height 16
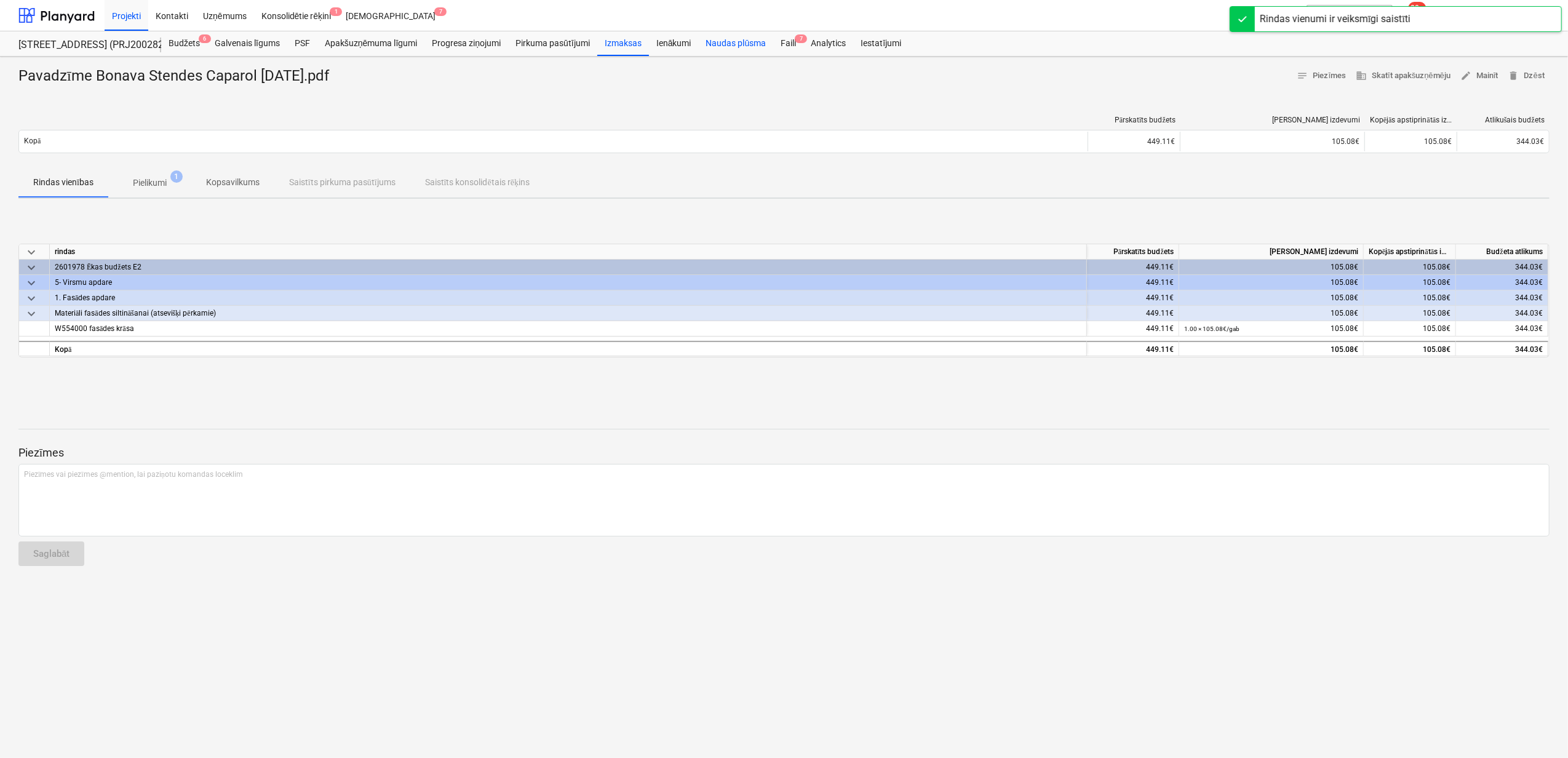
drag, startPoint x: 779, startPoint y: 45, endPoint x: 769, endPoint y: 53, distance: 12.8
click at [779, 45] on div "Faili 7" at bounding box center [788, 44] width 30 height 24
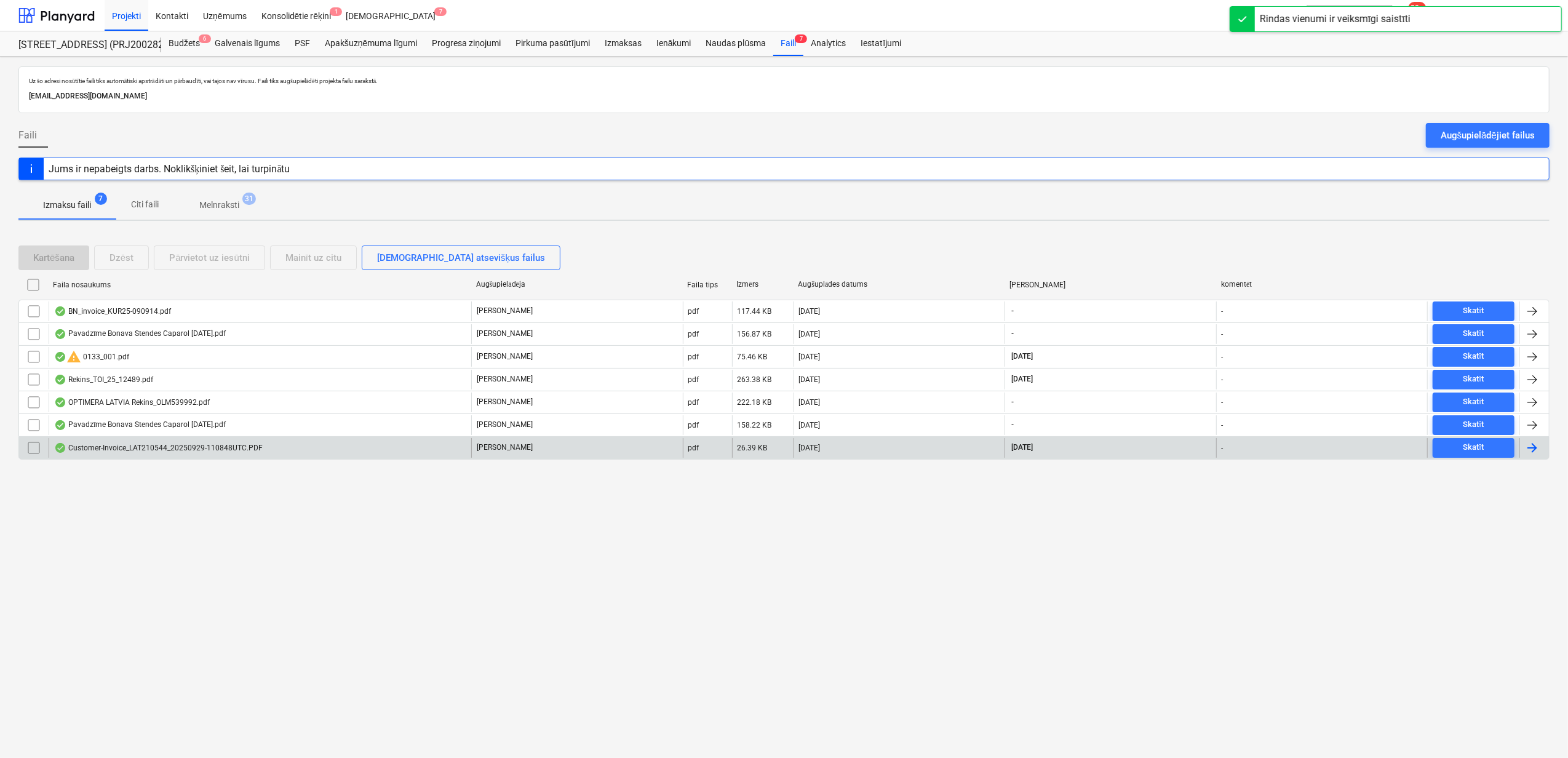
click at [190, 453] on div "Customer-Invoice_LAT210544_20250929-110848UTC.PDF" at bounding box center [158, 448] width 209 height 10
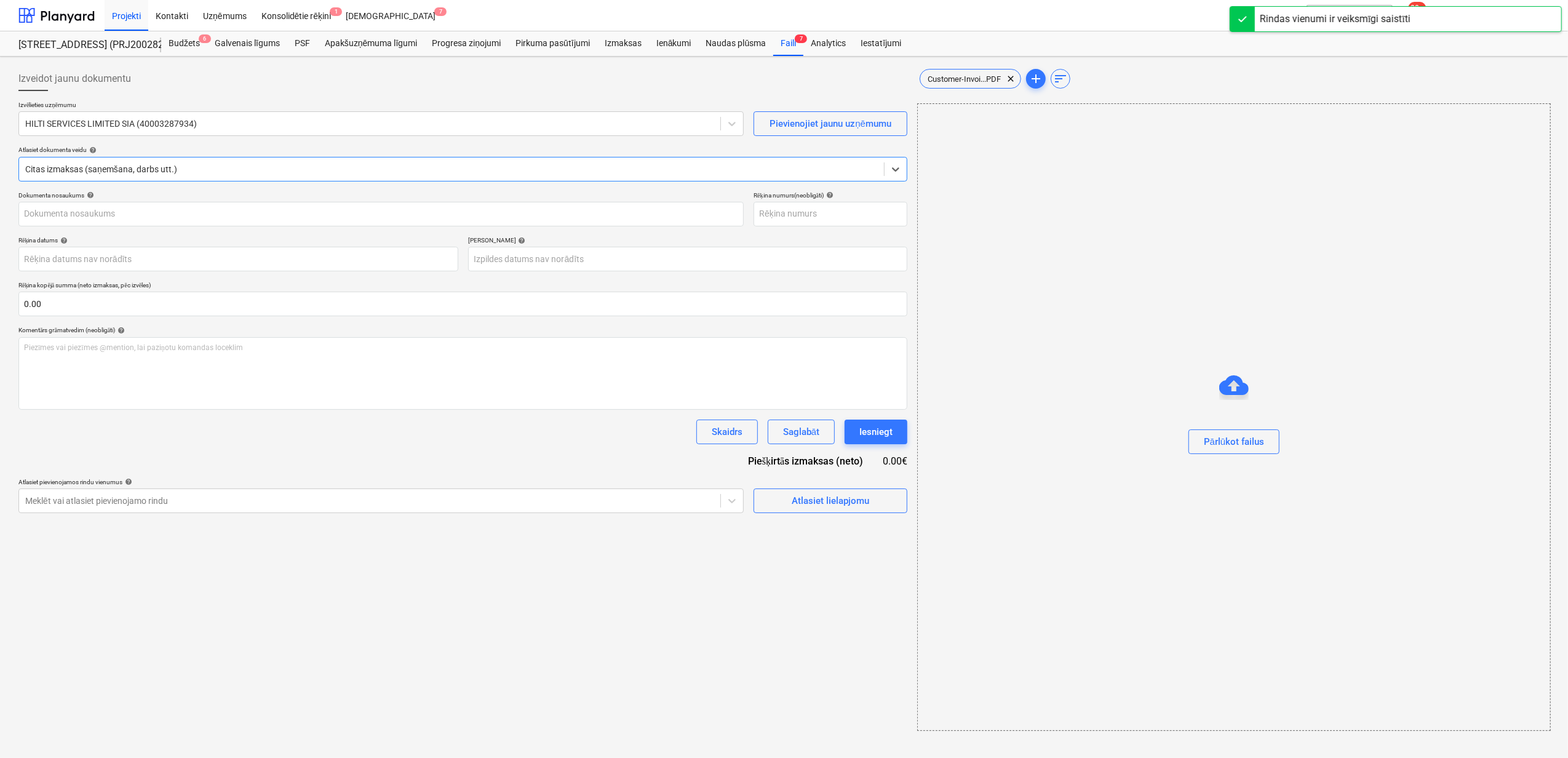
type input "LAT210544"
type input "[DATE]"
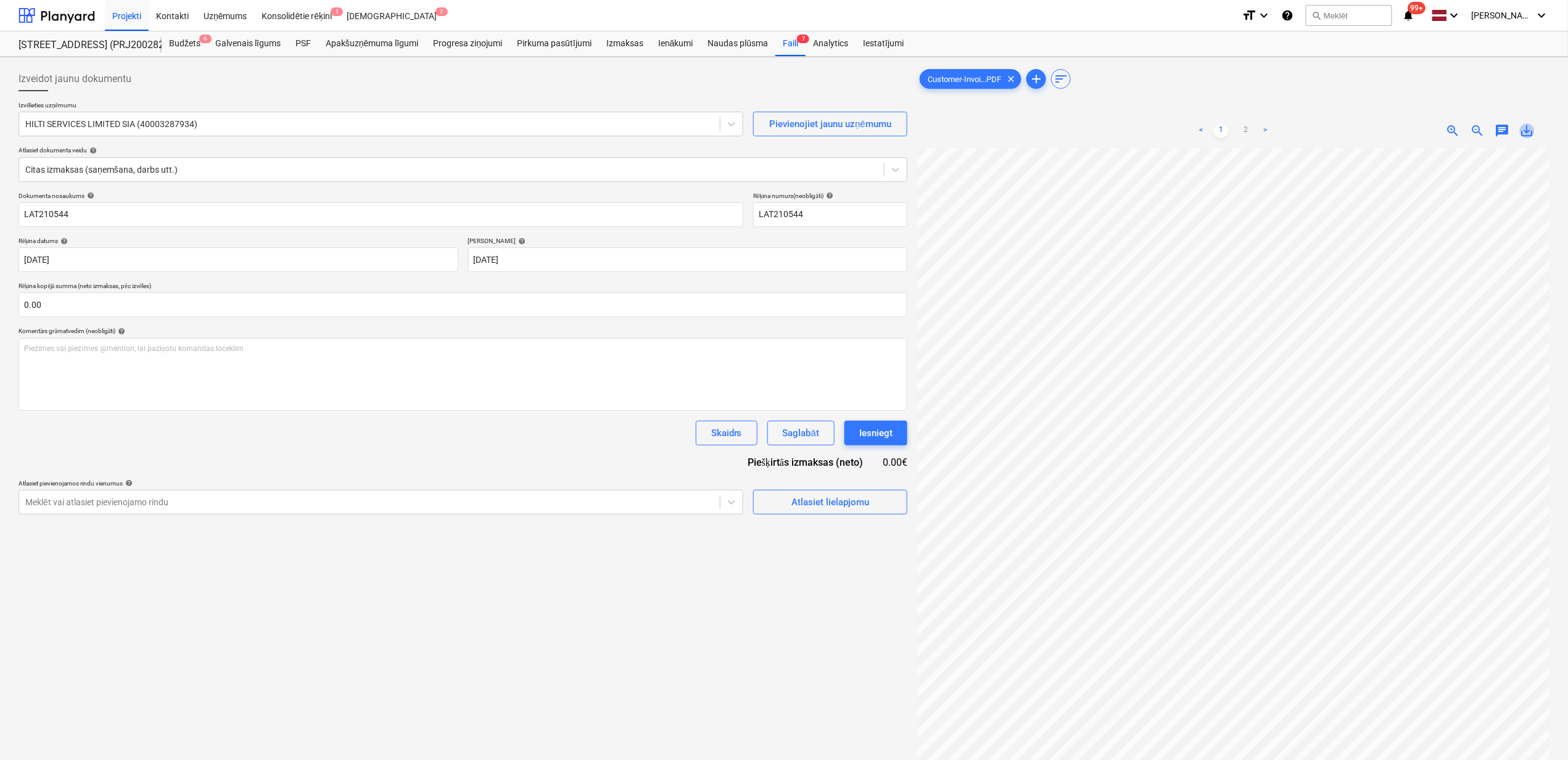
click at [1533, 127] on span "save_alt" at bounding box center [1528, 130] width 15 height 15
click at [100, 214] on input "LAT210544" at bounding box center [381, 214] width 725 height 24
drag, startPoint x: 54, startPoint y: 214, endPoint x: -1, endPoint y: 205, distance: 55.7
click at [0, 205] on html "Projekti Kontakti Uzņēmums Konsolidētie rēķini 1 Iesūtne 7 format_size keyboard…" at bounding box center [784, 380] width 1568 height 760
paste input "Customer-Invoice_LAT210544_20250929-110848UTC"
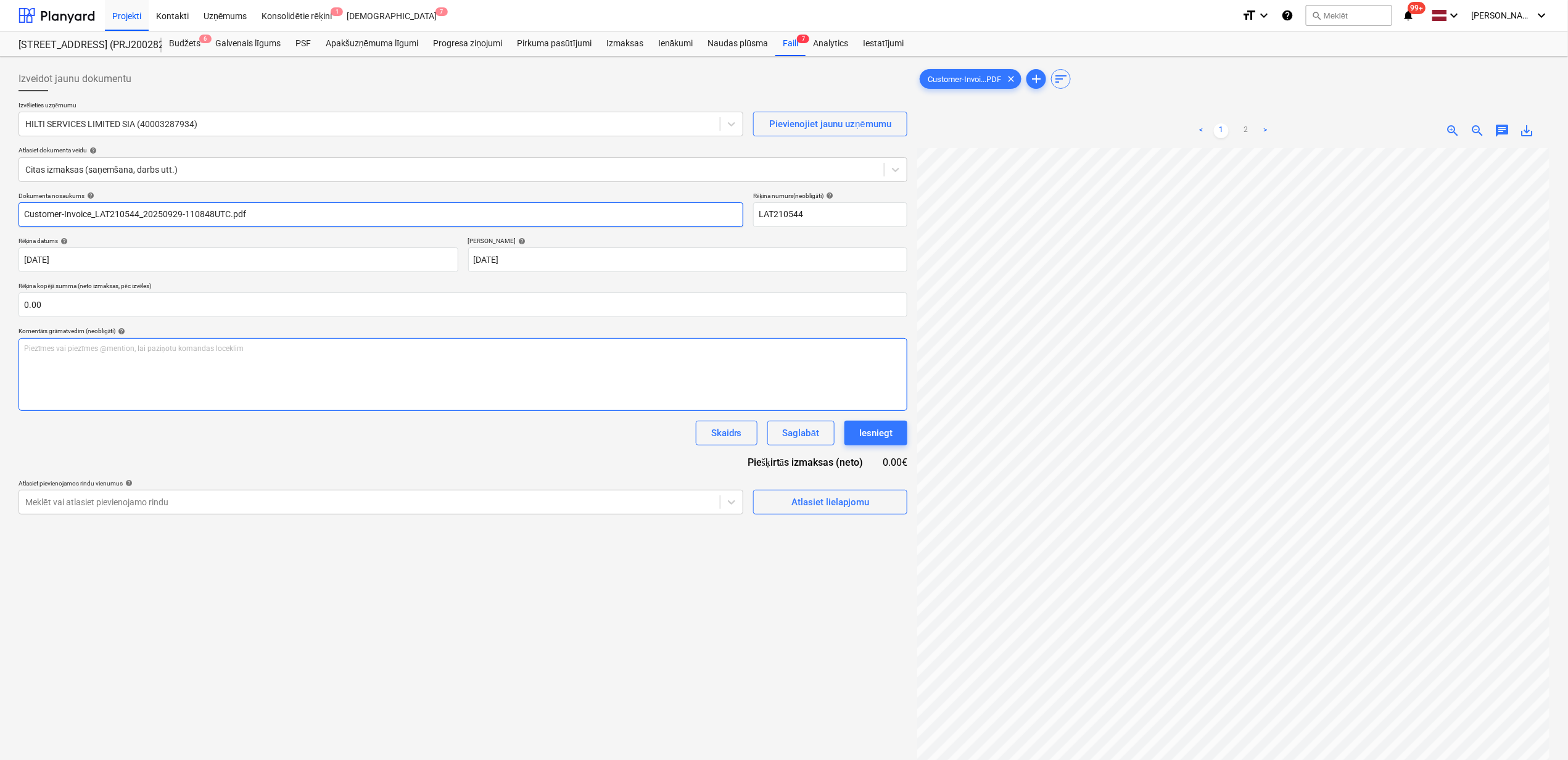
type input "Customer-Invoice_LAT210544_20250929-110848UTC.pdf"
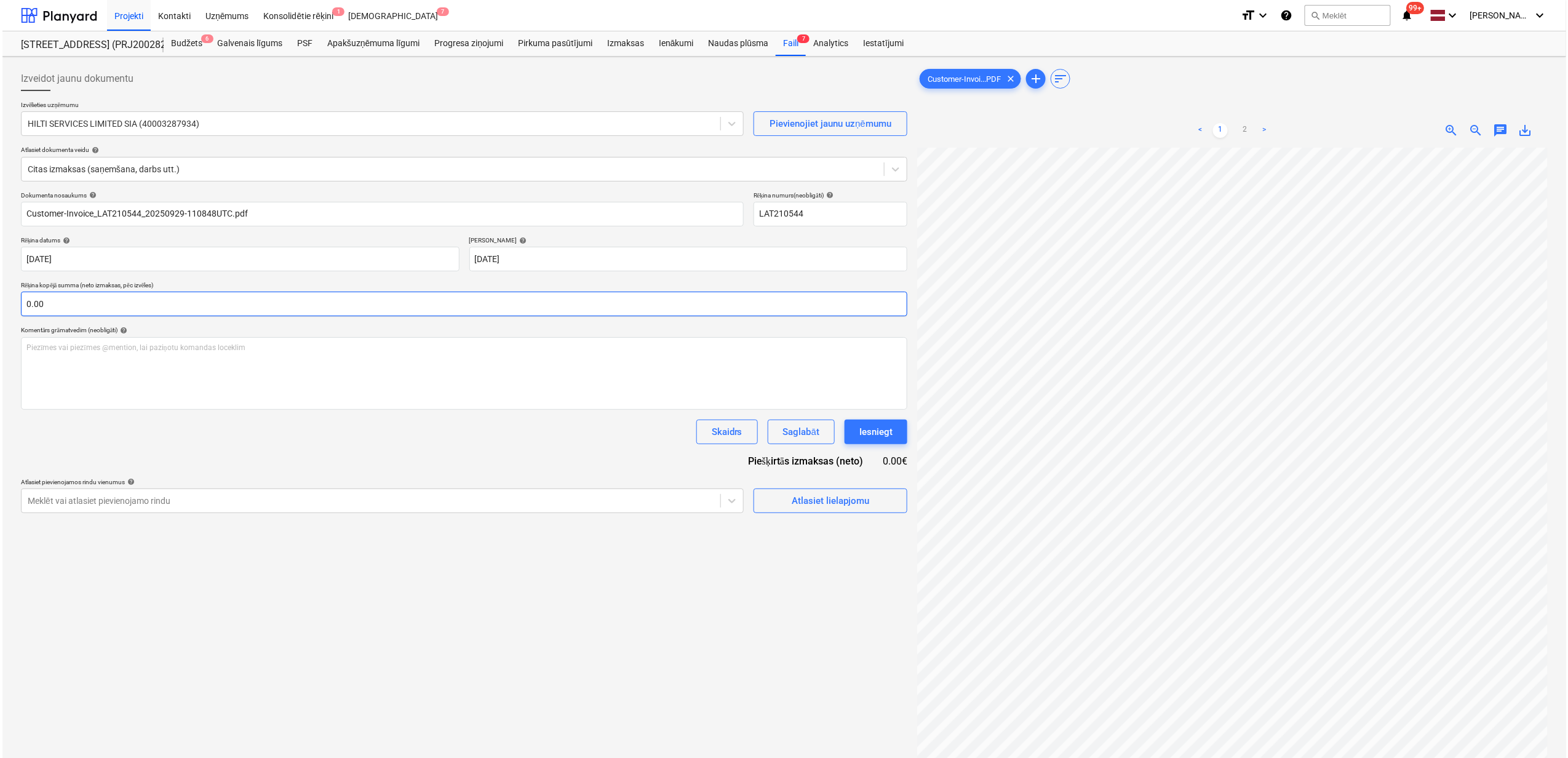
scroll to position [321, 108]
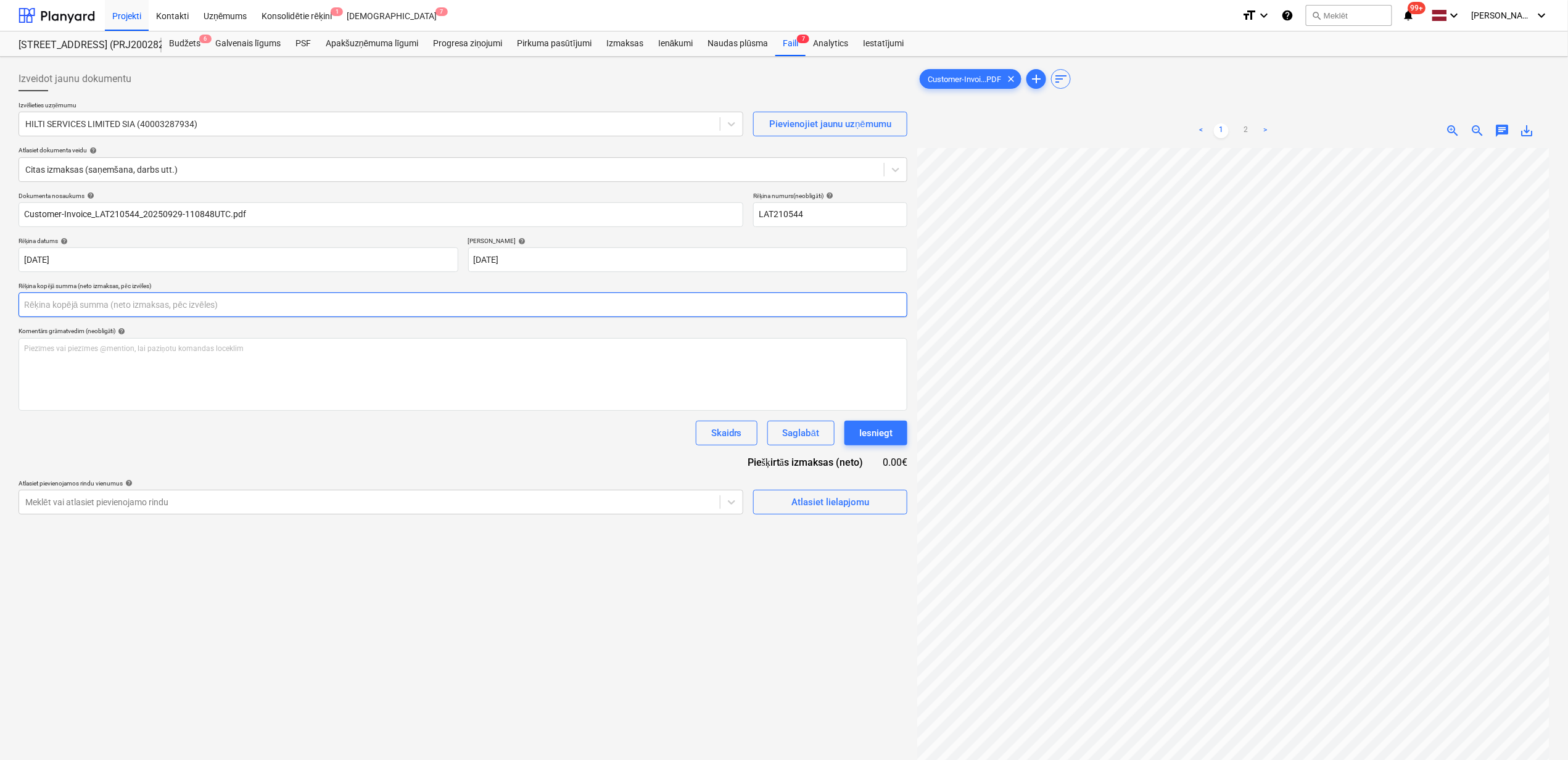
click at [240, 304] on input "text" at bounding box center [463, 304] width 889 height 24
type input "430.26"
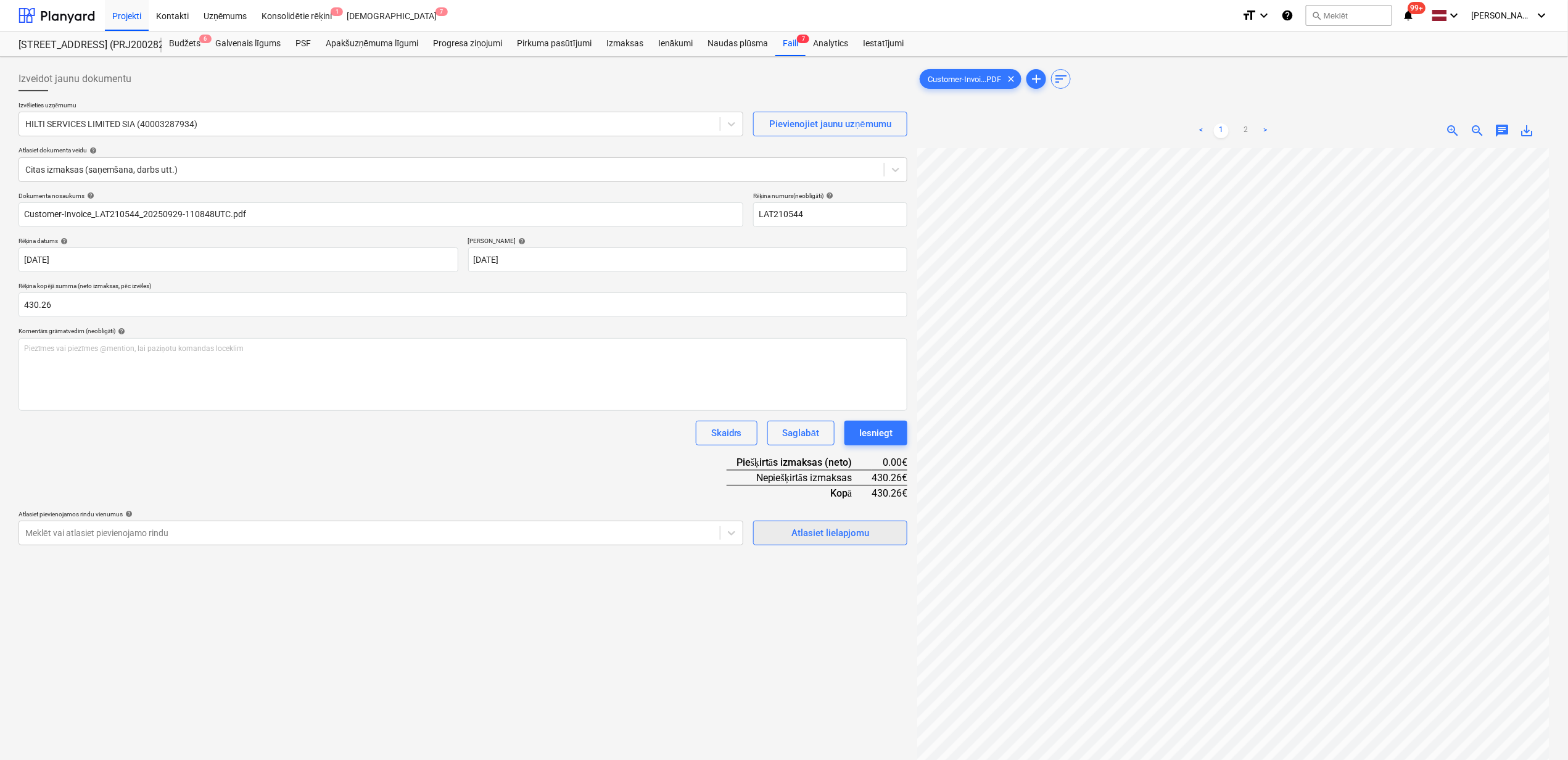
click at [850, 535] on div "Atlasiet lielapjomu" at bounding box center [831, 533] width 78 height 16
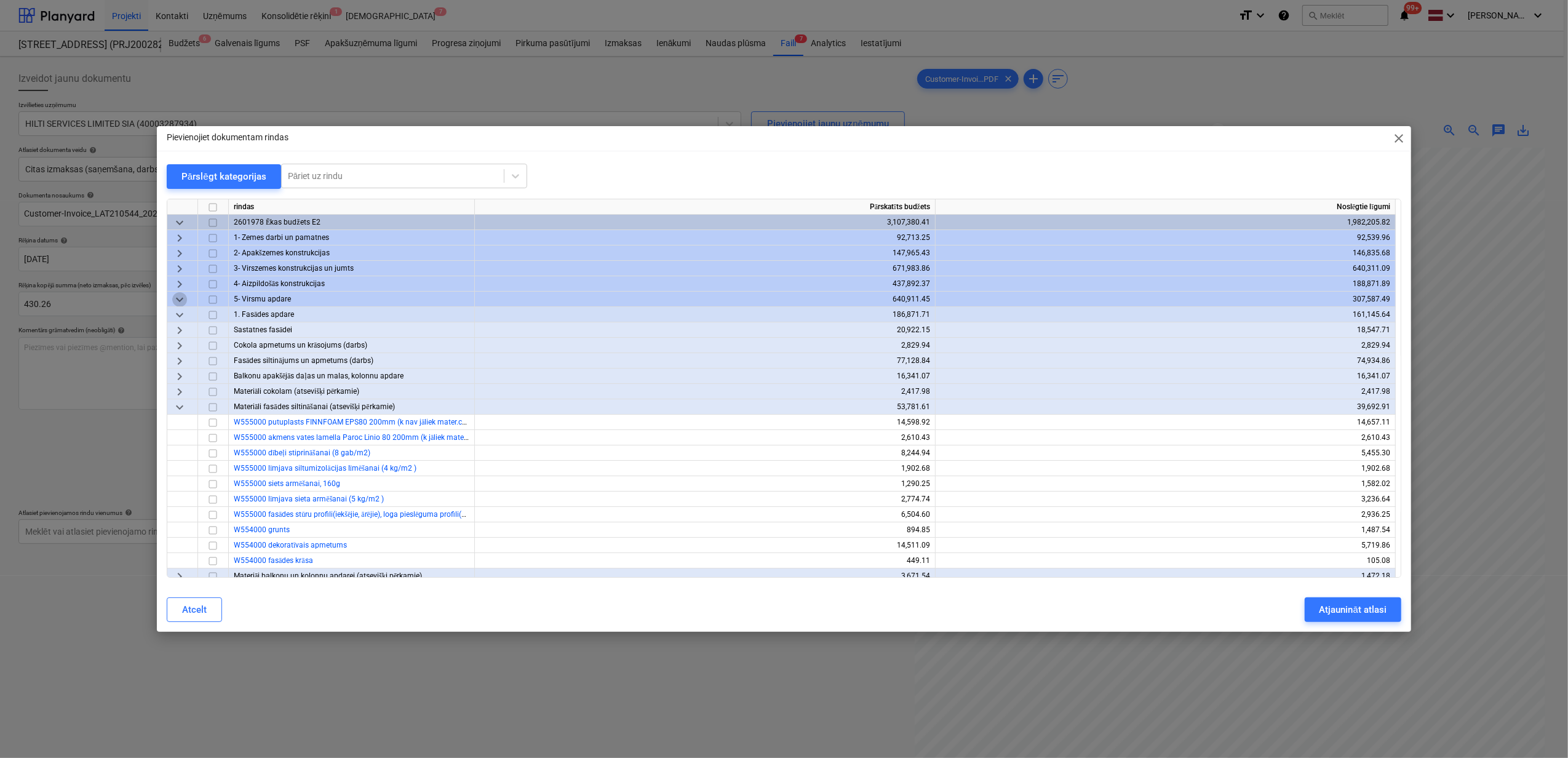
click at [185, 296] on span "keyboard_arrow_down" at bounding box center [179, 299] width 15 height 15
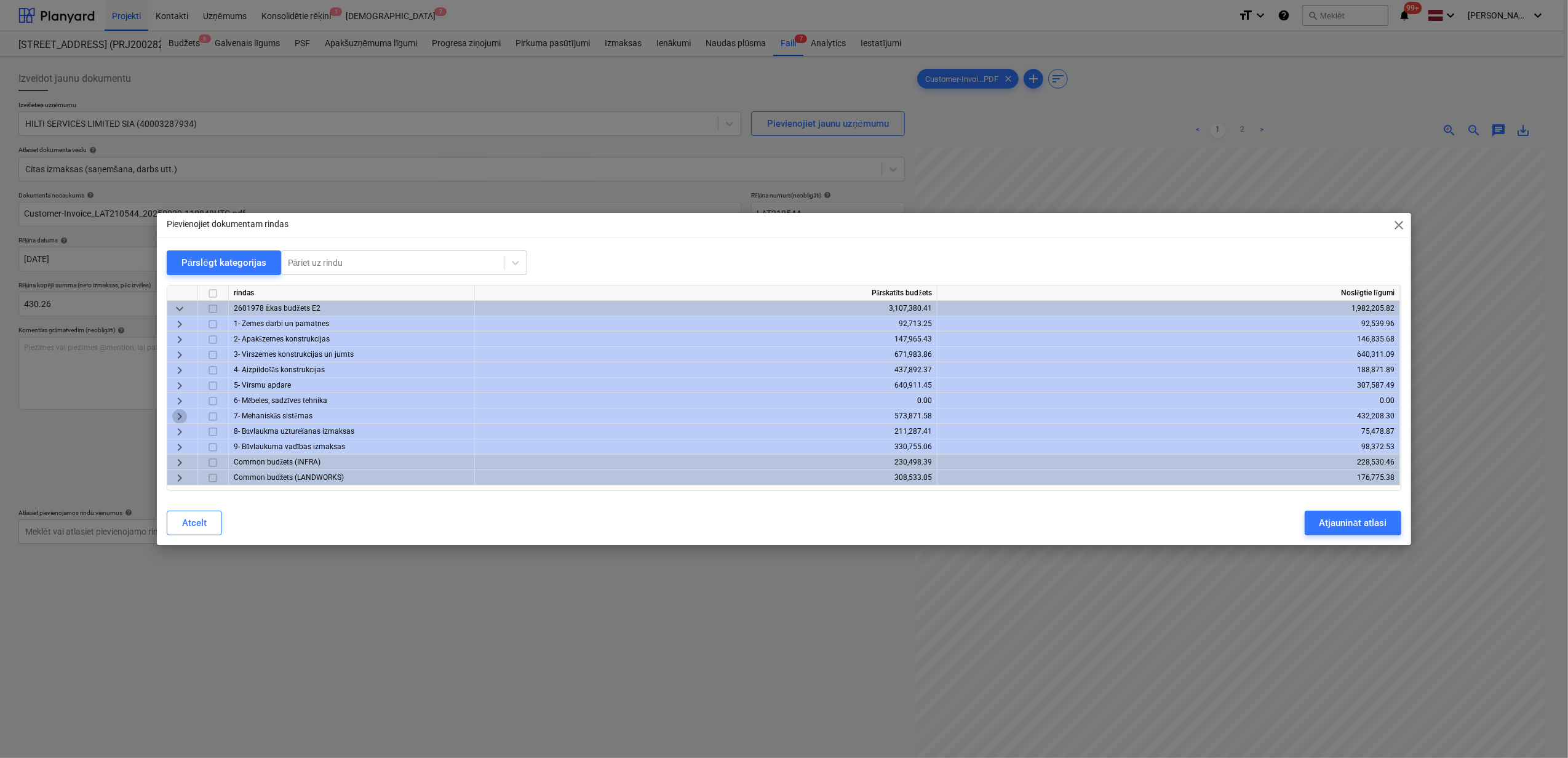
click at [182, 421] on span "keyboard_arrow_right" at bounding box center [179, 416] width 15 height 15
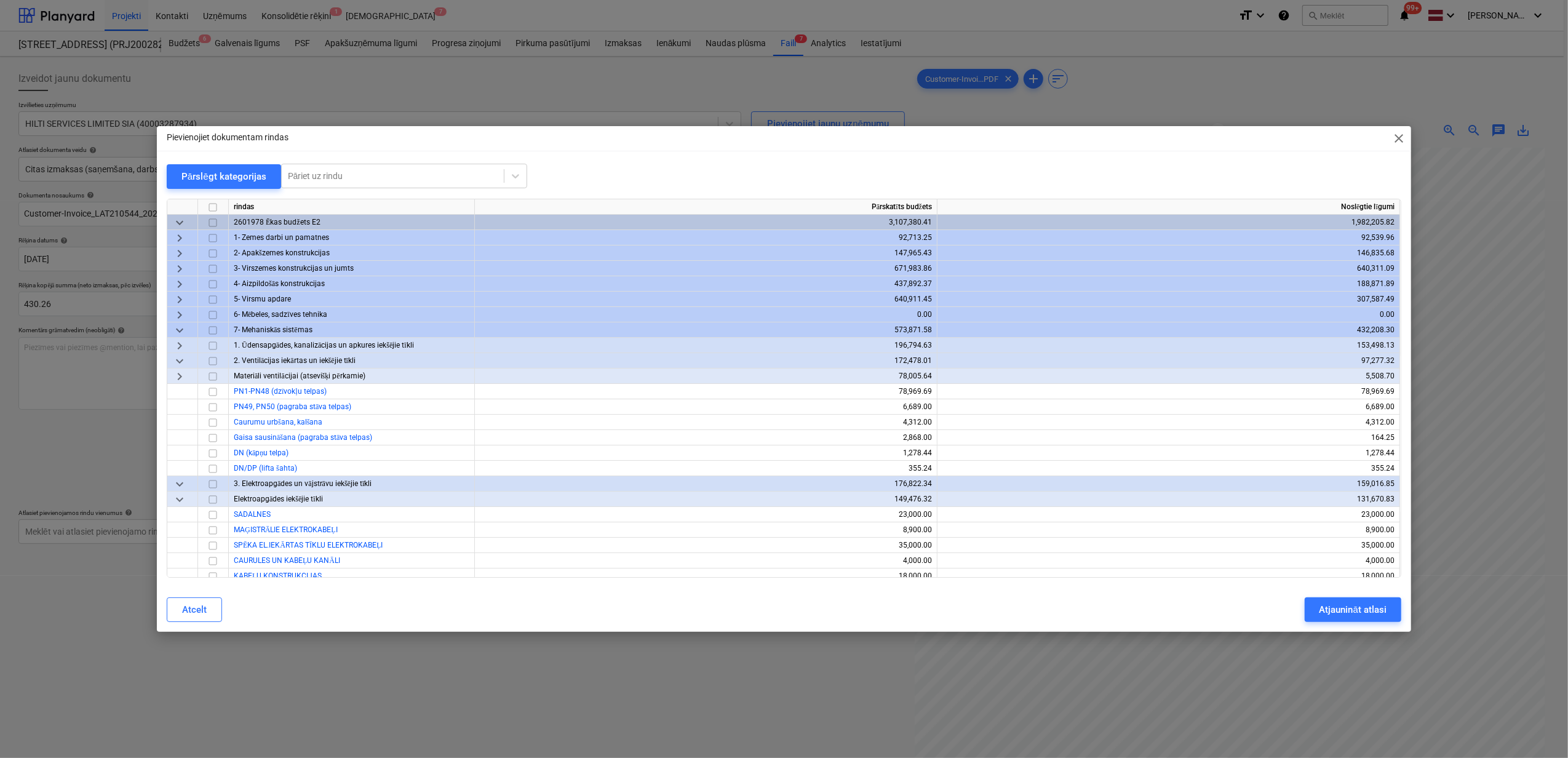
click at [182, 342] on span "keyboard_arrow_right" at bounding box center [179, 345] width 15 height 15
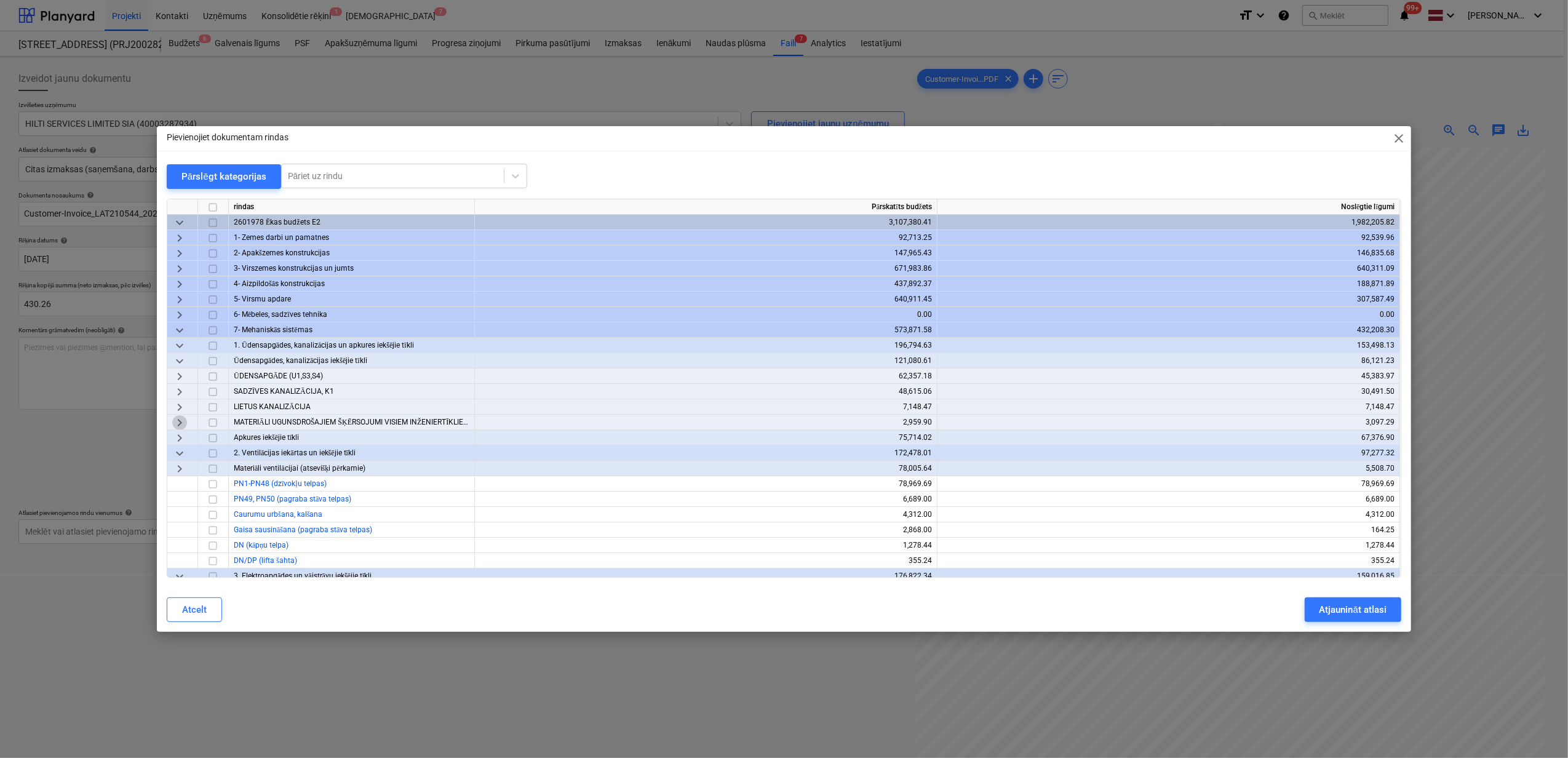
click at [179, 421] on span "keyboard_arrow_right" at bounding box center [179, 422] width 15 height 15
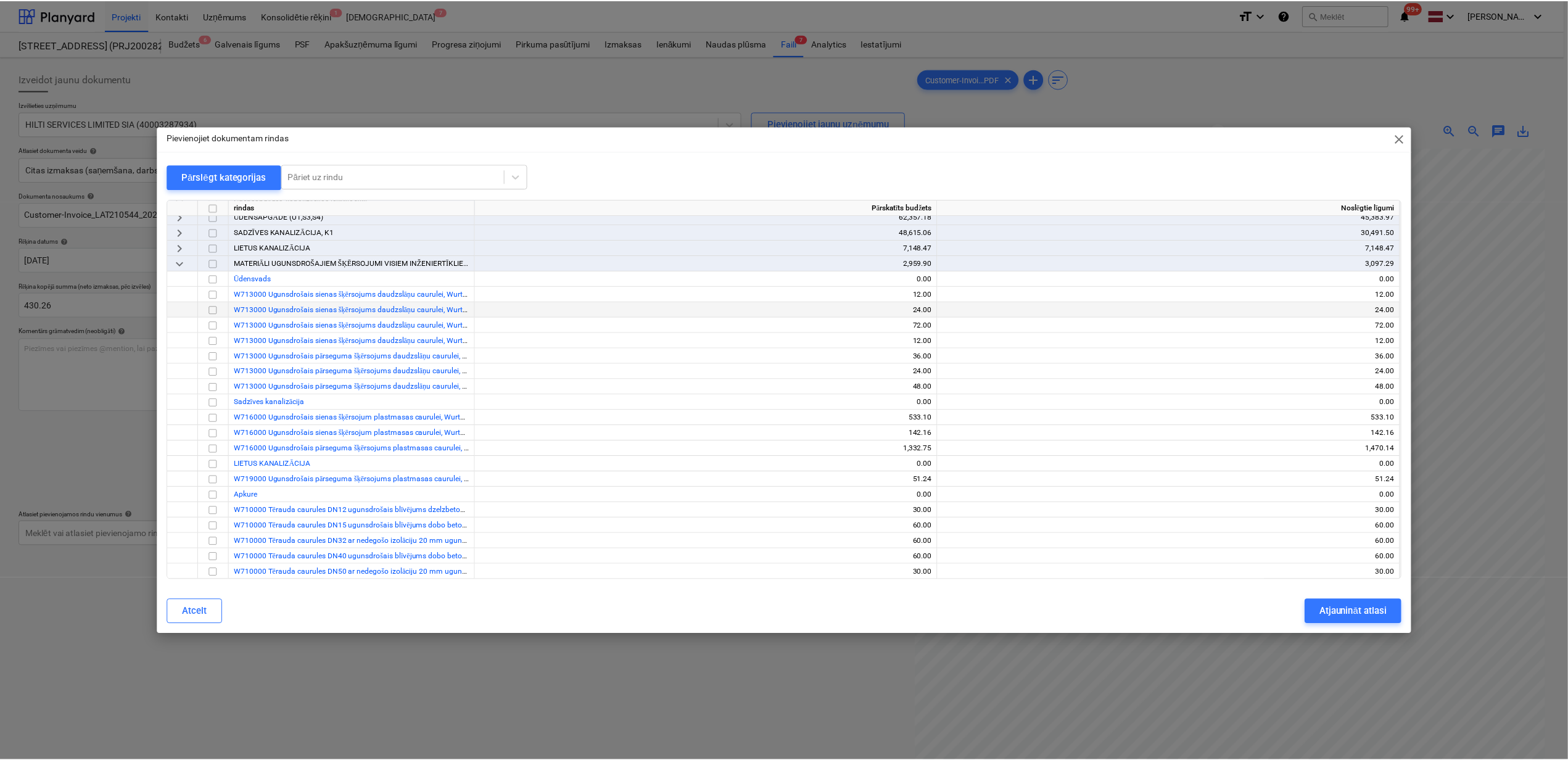
scroll to position [164, 0]
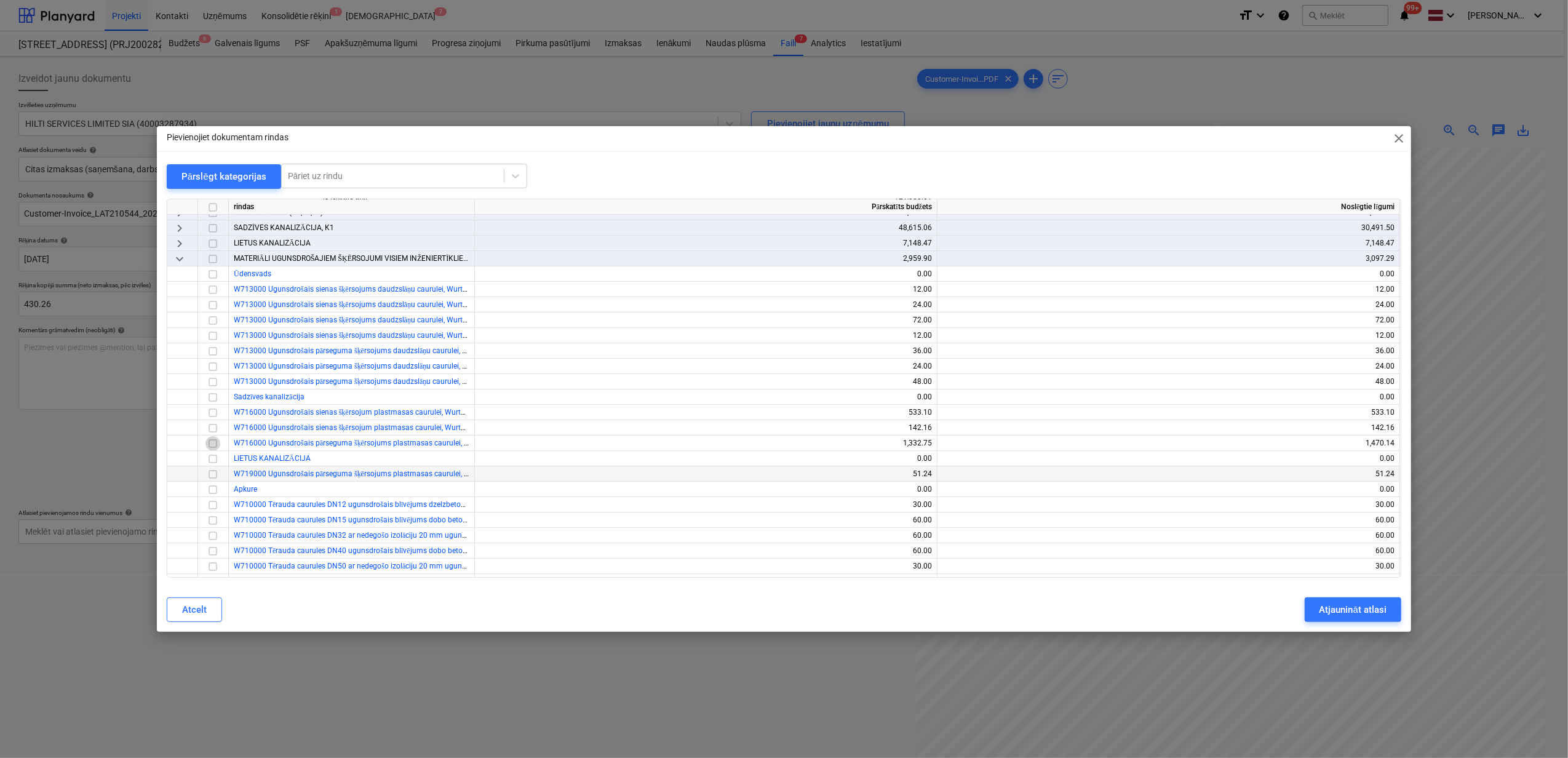
drag, startPoint x: 209, startPoint y: 444, endPoint x: 260, endPoint y: 471, distance: 57.7
click at [209, 444] on input "checkbox" at bounding box center [213, 444] width 15 height 15
click at [1366, 611] on div "Atjaunināt atlasi" at bounding box center [1353, 609] width 67 height 16
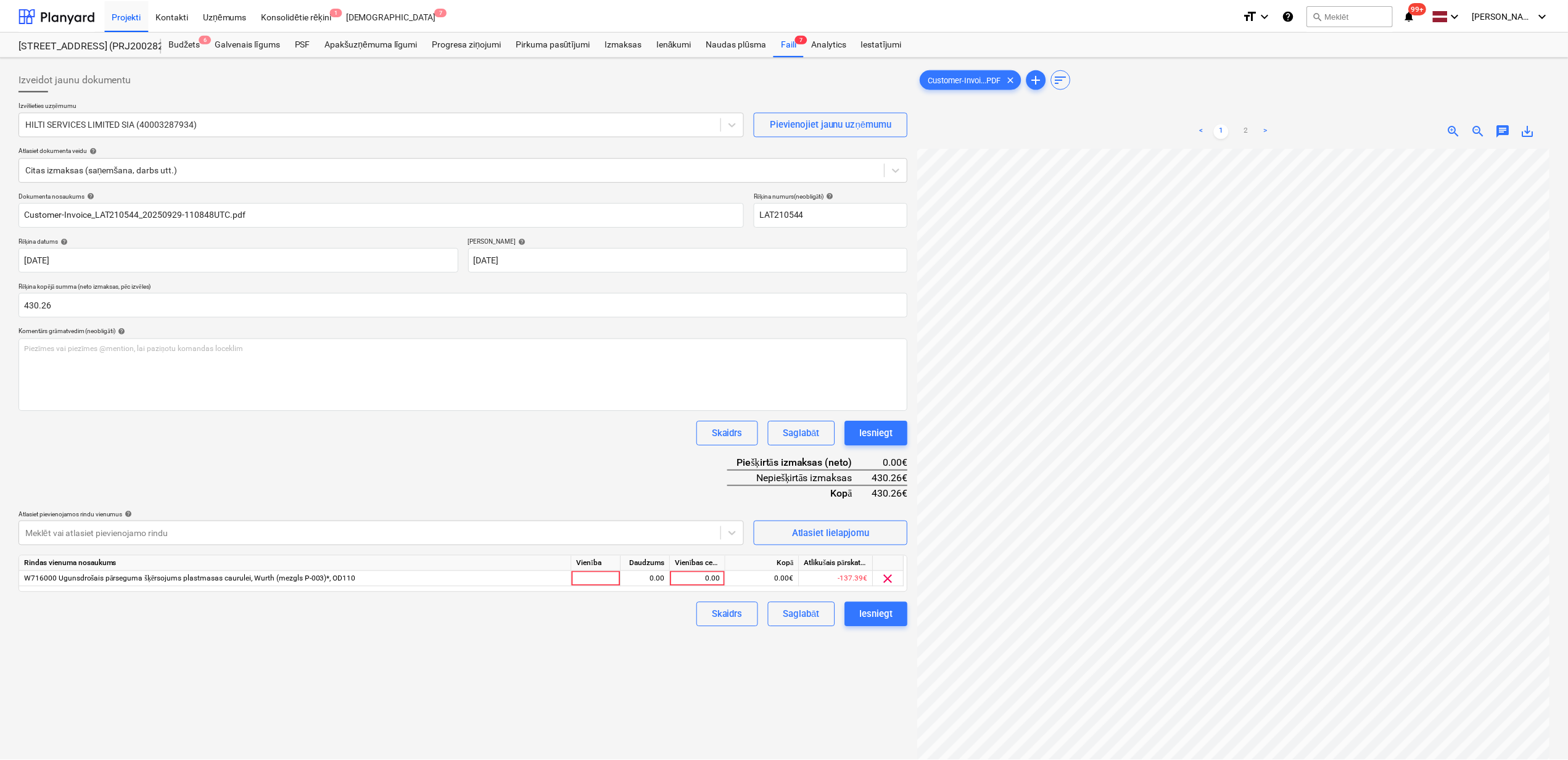
scroll to position [322, 107]
click at [685, 576] on div "0.00" at bounding box center [699, 579] width 45 height 15
type input "430.26"
drag, startPoint x: 838, startPoint y: 648, endPoint x: 855, endPoint y: 648, distance: 17.0
click at [839, 649] on div "Izveidot jaunu dokumentu Izvēlieties uzņēmumu HILTI SERVICES LIMITED SIA (40003…" at bounding box center [463, 470] width 899 height 817
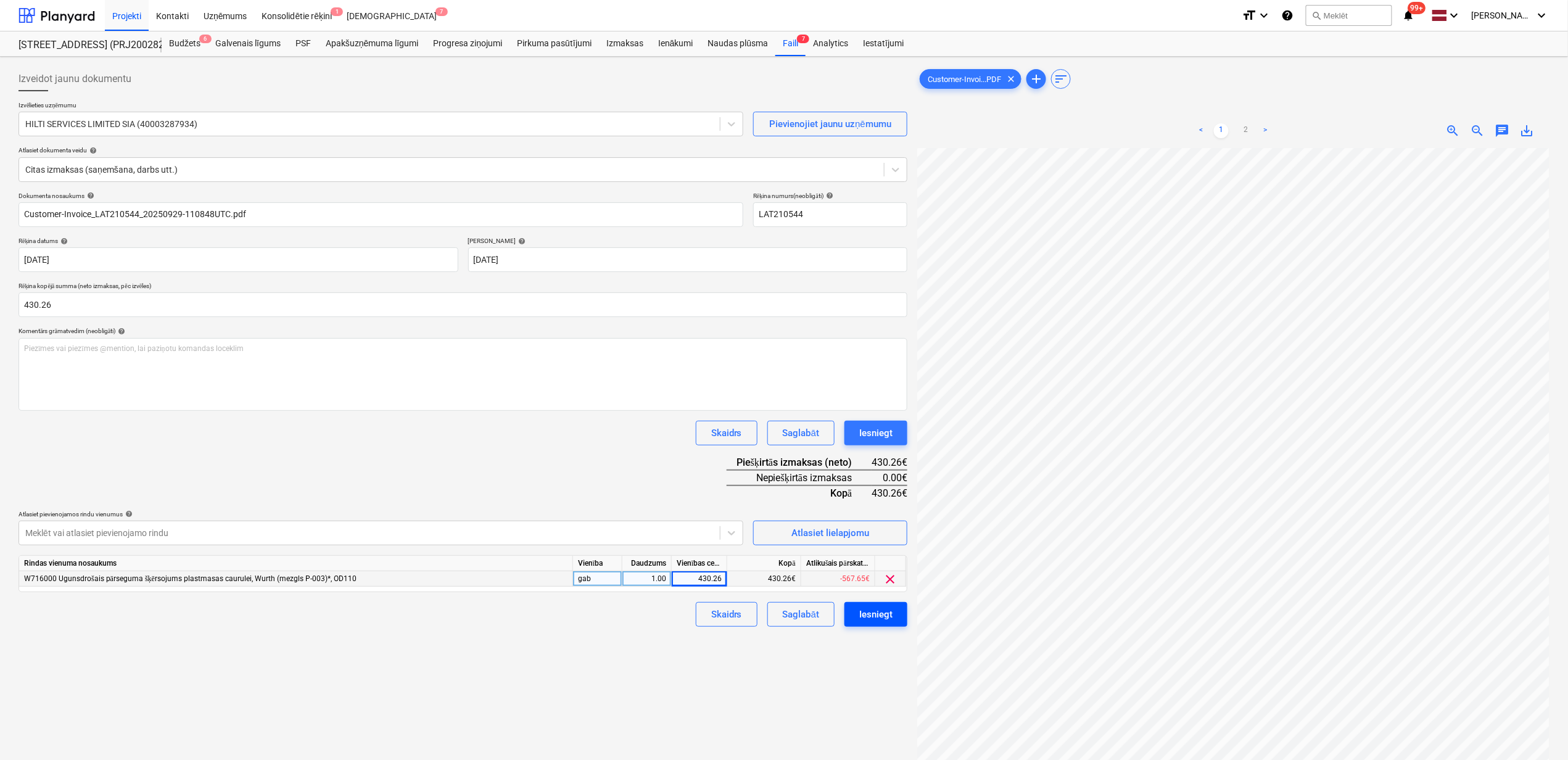
click at [891, 618] on div "Iesniegt" at bounding box center [876, 614] width 33 height 16
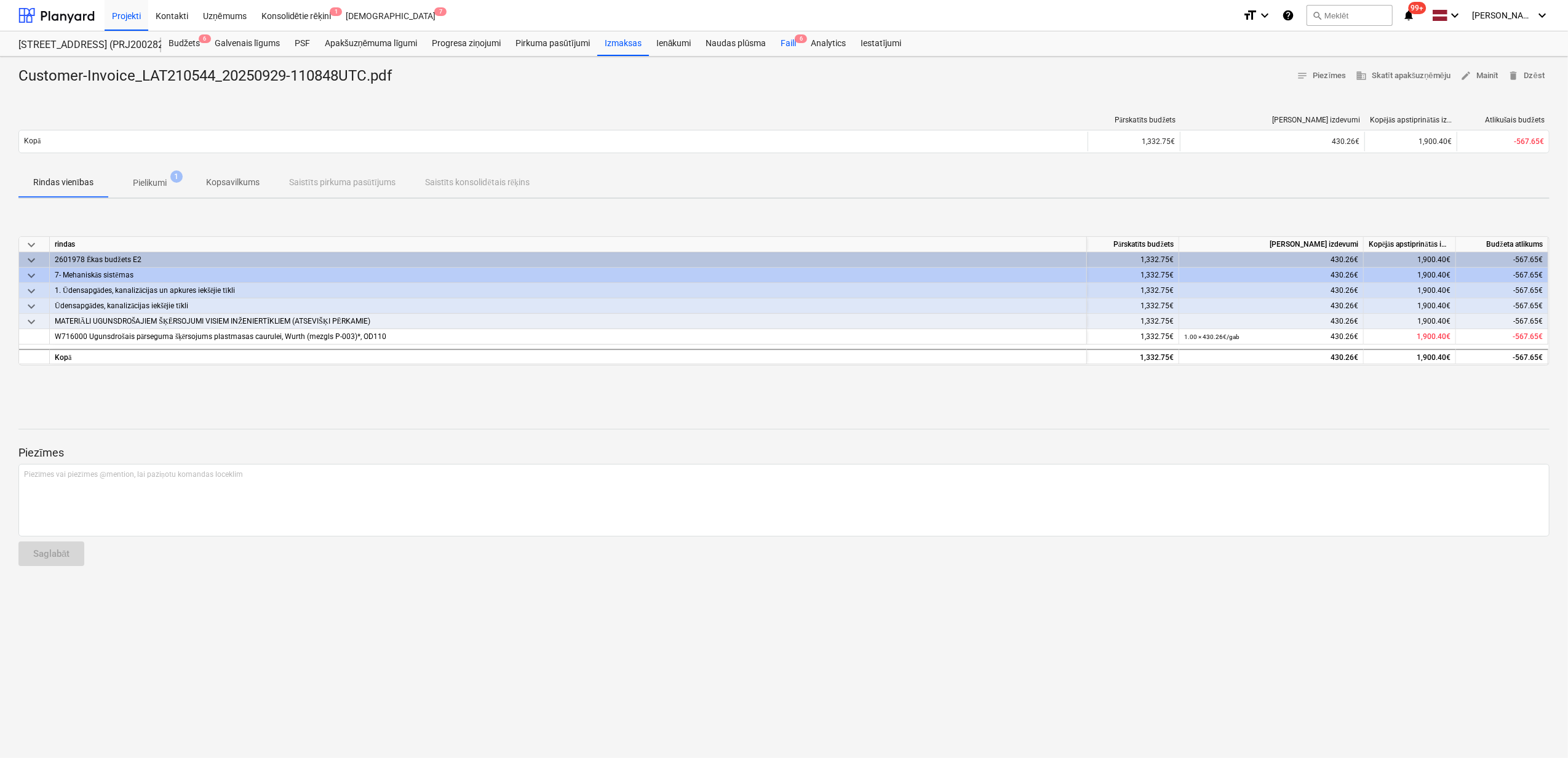
click at [785, 42] on div "Faili 6" at bounding box center [788, 44] width 30 height 24
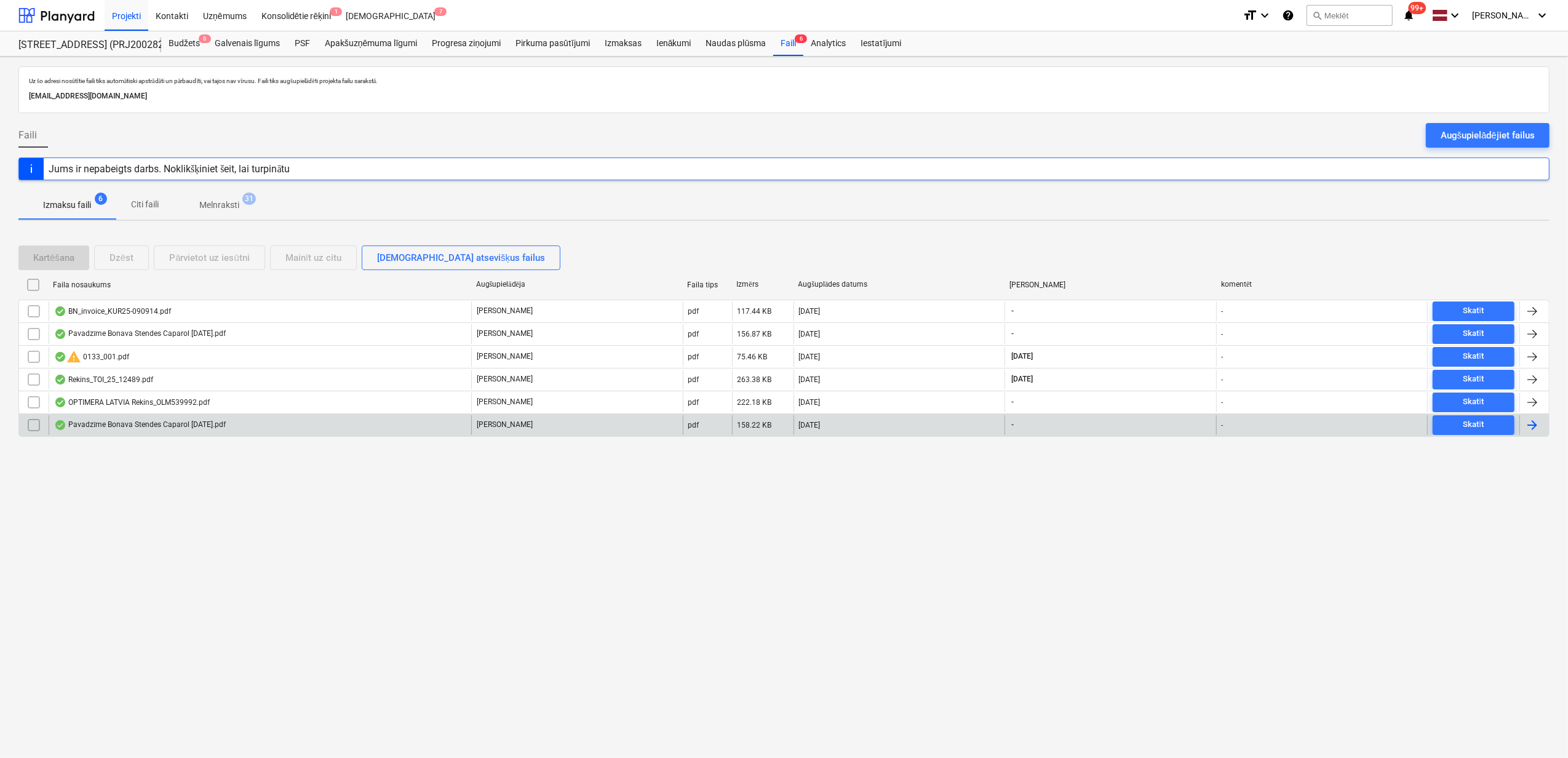
click at [156, 428] on div "Pavadzīme Bonava Stendes Caparol [DATE].pdf" at bounding box center [139, 425] width 172 height 10
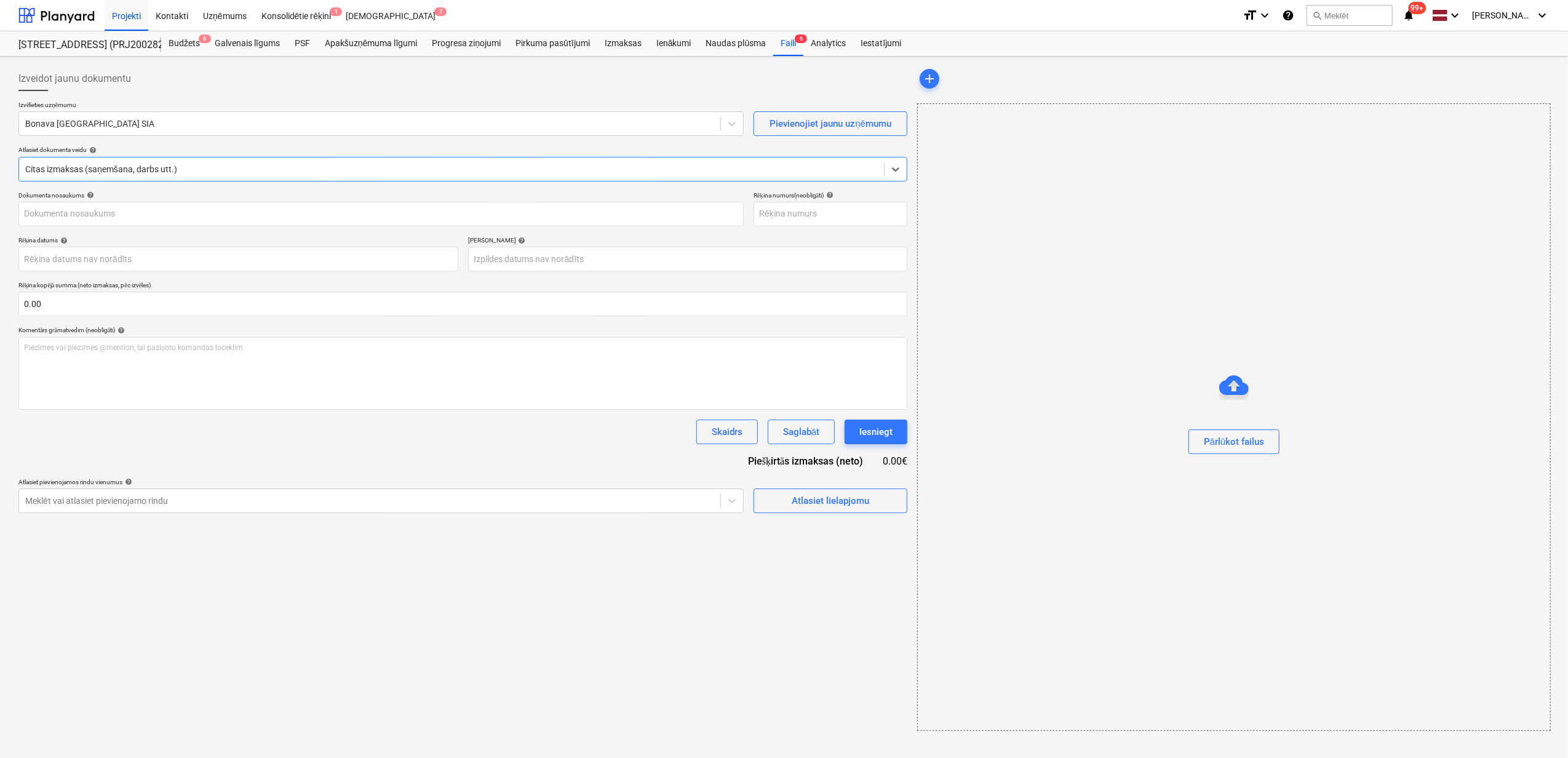
type input "40003941615"
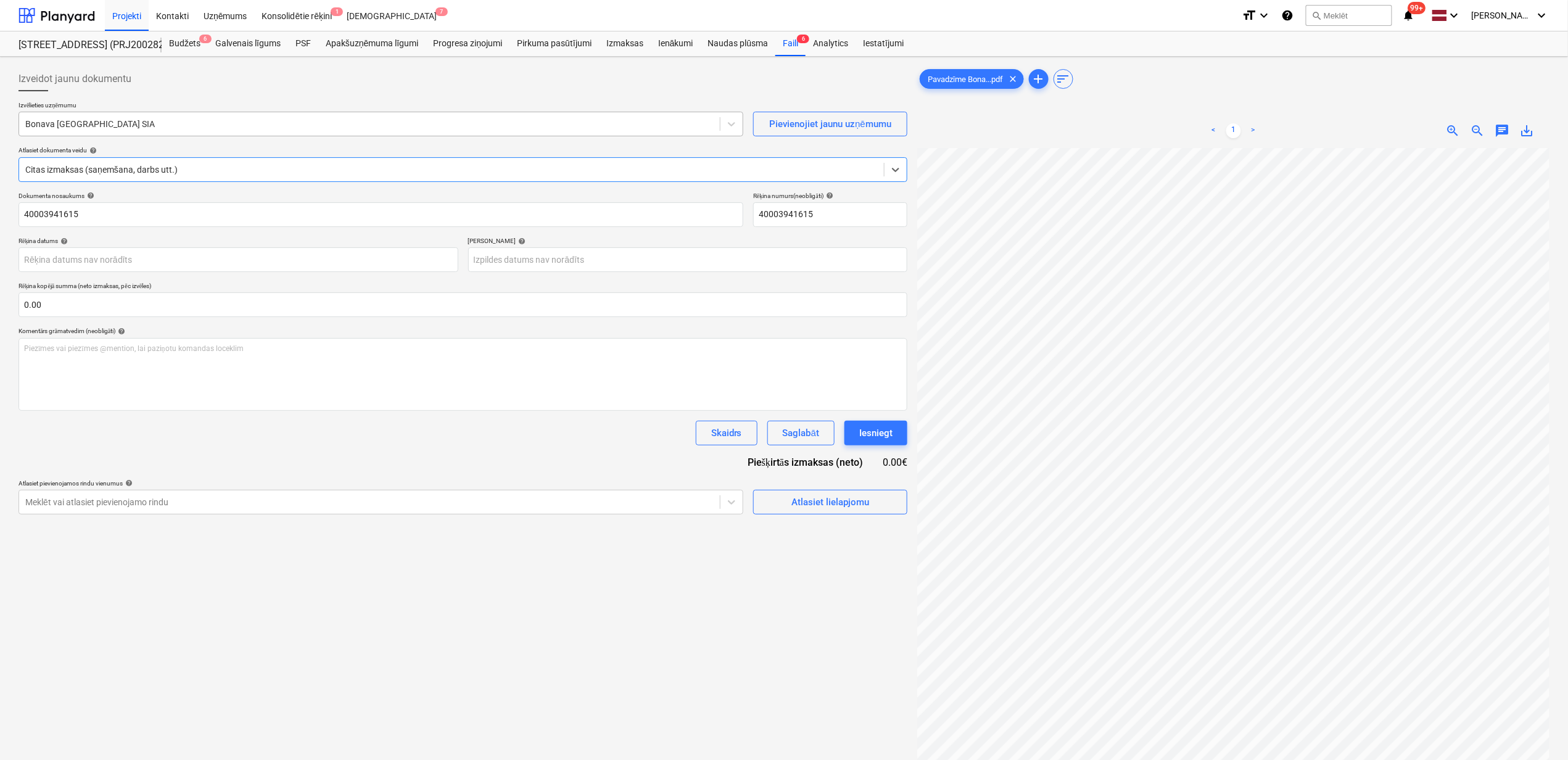
click at [117, 118] on div at bounding box center [369, 124] width 688 height 12
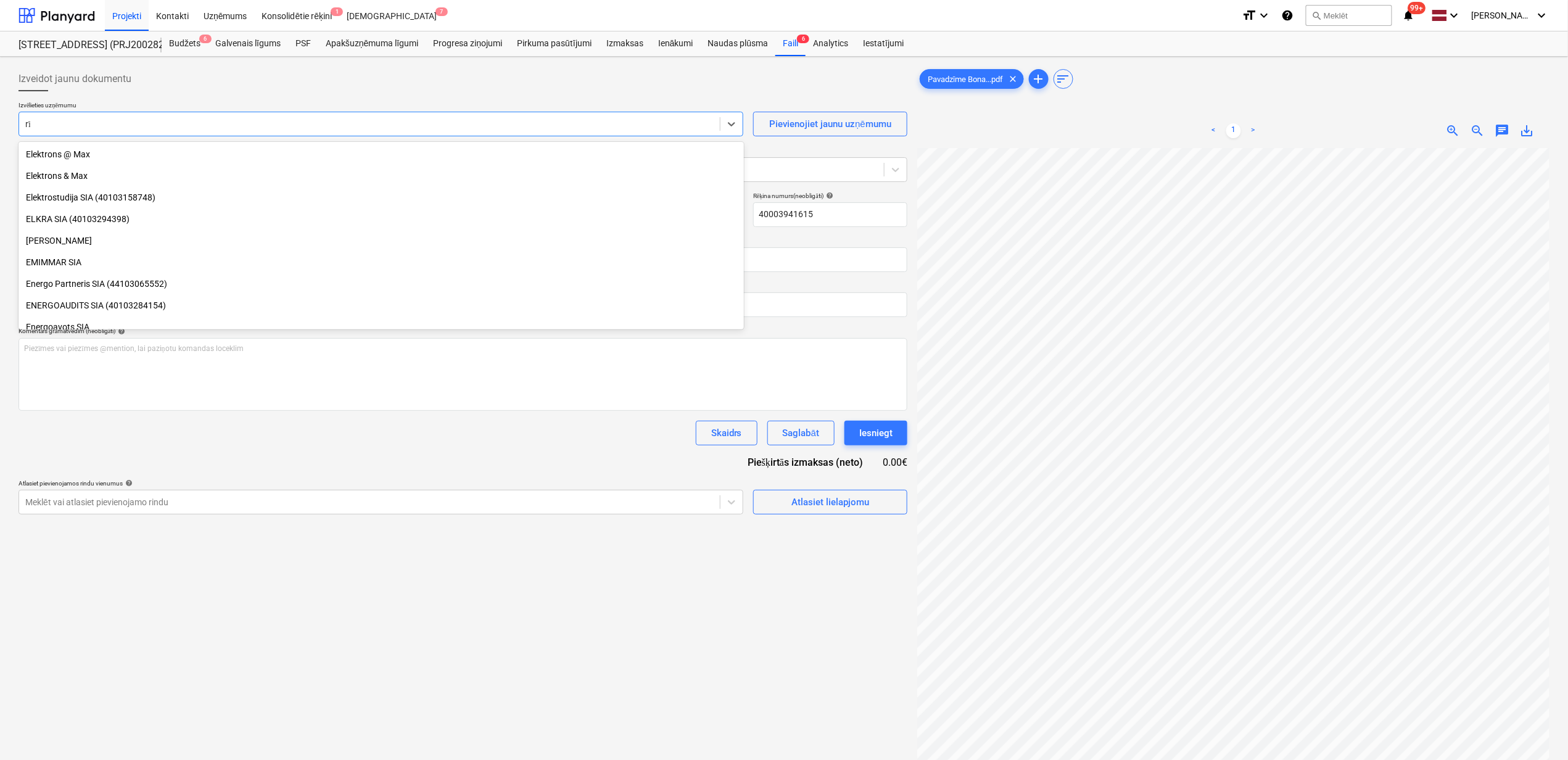
scroll to position [312, 0]
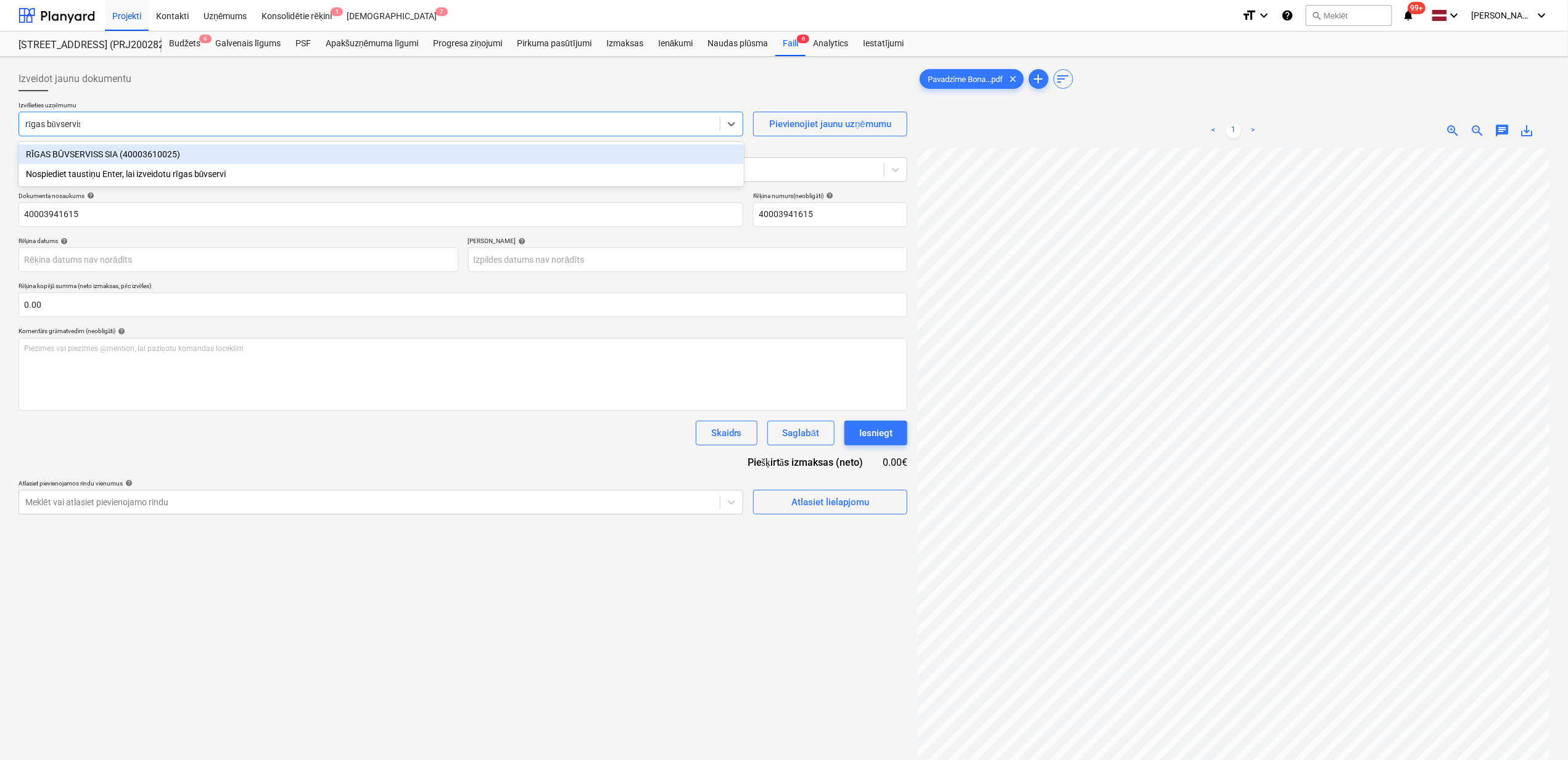
type input "rīgas būvserviss"
click at [140, 150] on div "RĪGAS BŪVSERVISS SIA (40003610025)" at bounding box center [382, 154] width 726 height 19
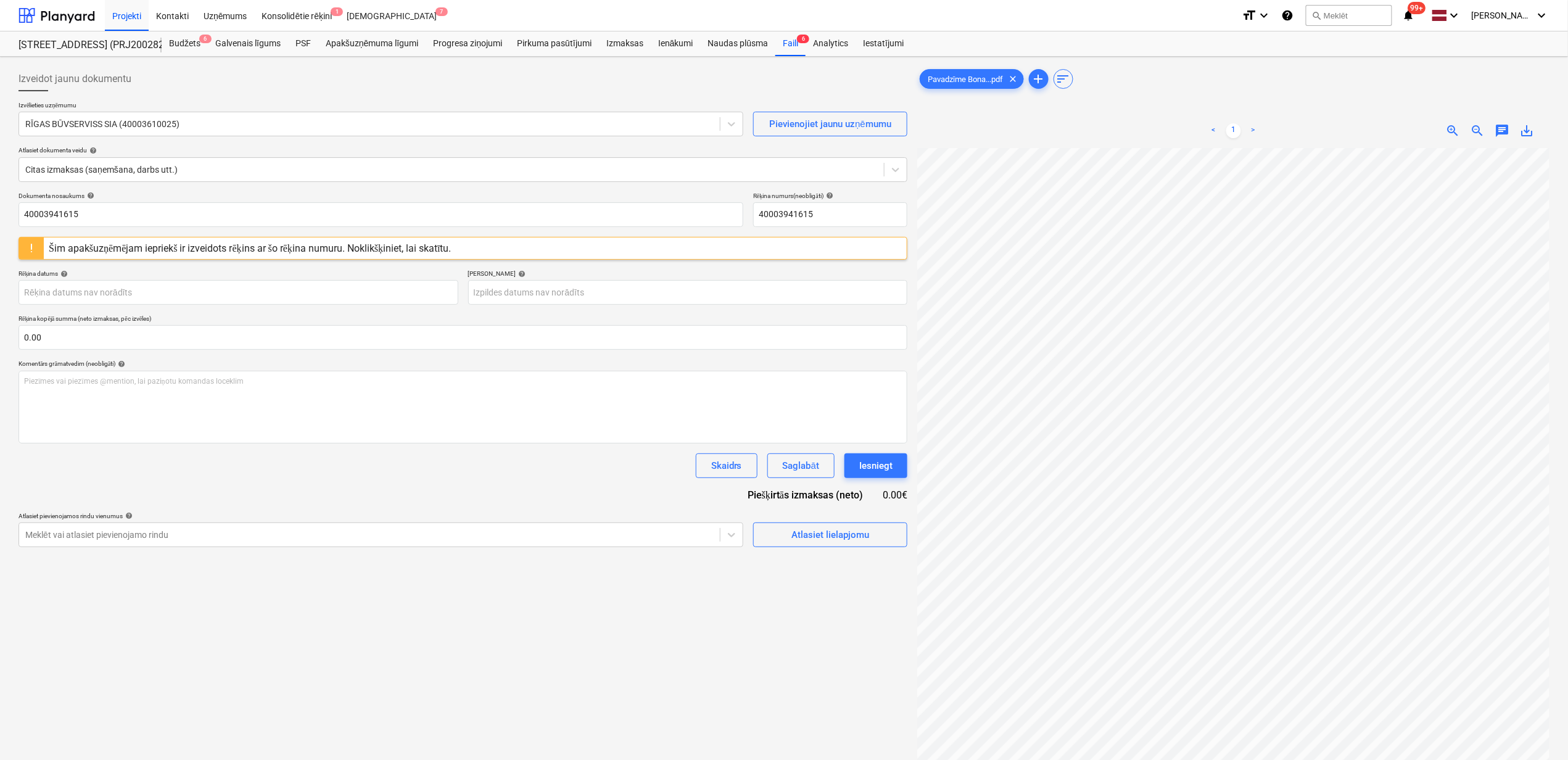
click at [1536, 130] on div "save_alt" at bounding box center [1528, 130] width 24 height 15
click at [1530, 136] on span "save_alt" at bounding box center [1528, 130] width 15 height 15
click at [141, 211] on input "40003941615" at bounding box center [381, 214] width 725 height 24
drag, startPoint x: 45, startPoint y: 215, endPoint x: 4, endPoint y: 211, distance: 41.2
click at [4, 211] on div "Izveidot jaunu dokumentu Izvēlieties uzņēmumu RĪGAS BŪVSERVISS SIA (40003610025…" at bounding box center [784, 470] width 1568 height 826
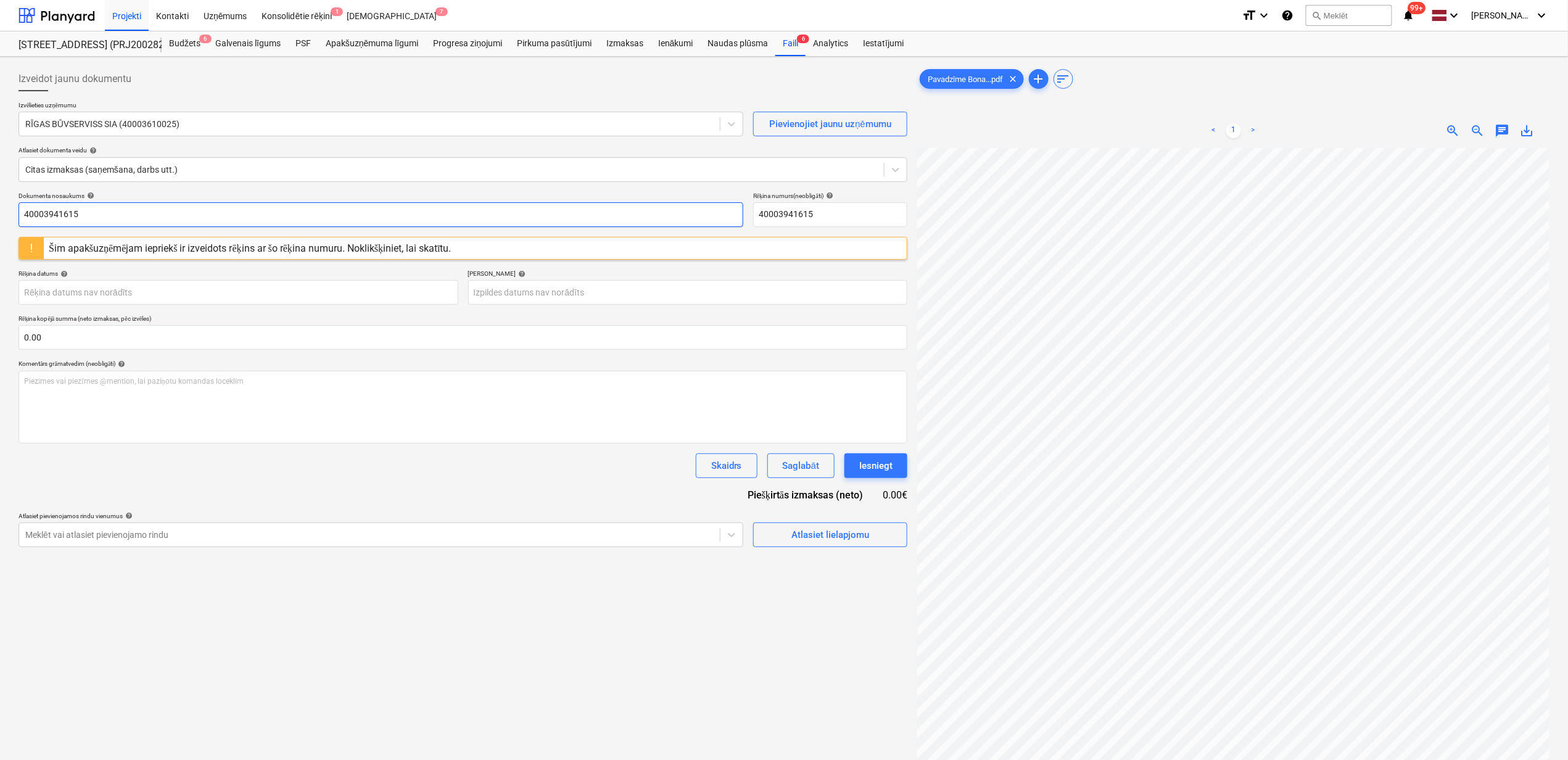
paste input "Pavadzīme Bonava Stendes Caparol 01.10.202"
type input "Pavadzīme Bonava Stendes Caparol [DATE].pdf"
drag, startPoint x: 829, startPoint y: 222, endPoint x: 837, endPoint y: 220, distance: 8.2
click at [833, 222] on input "40003941615" at bounding box center [830, 214] width 154 height 24
drag, startPoint x: 839, startPoint y: 215, endPoint x: 753, endPoint y: 212, distance: 86.1
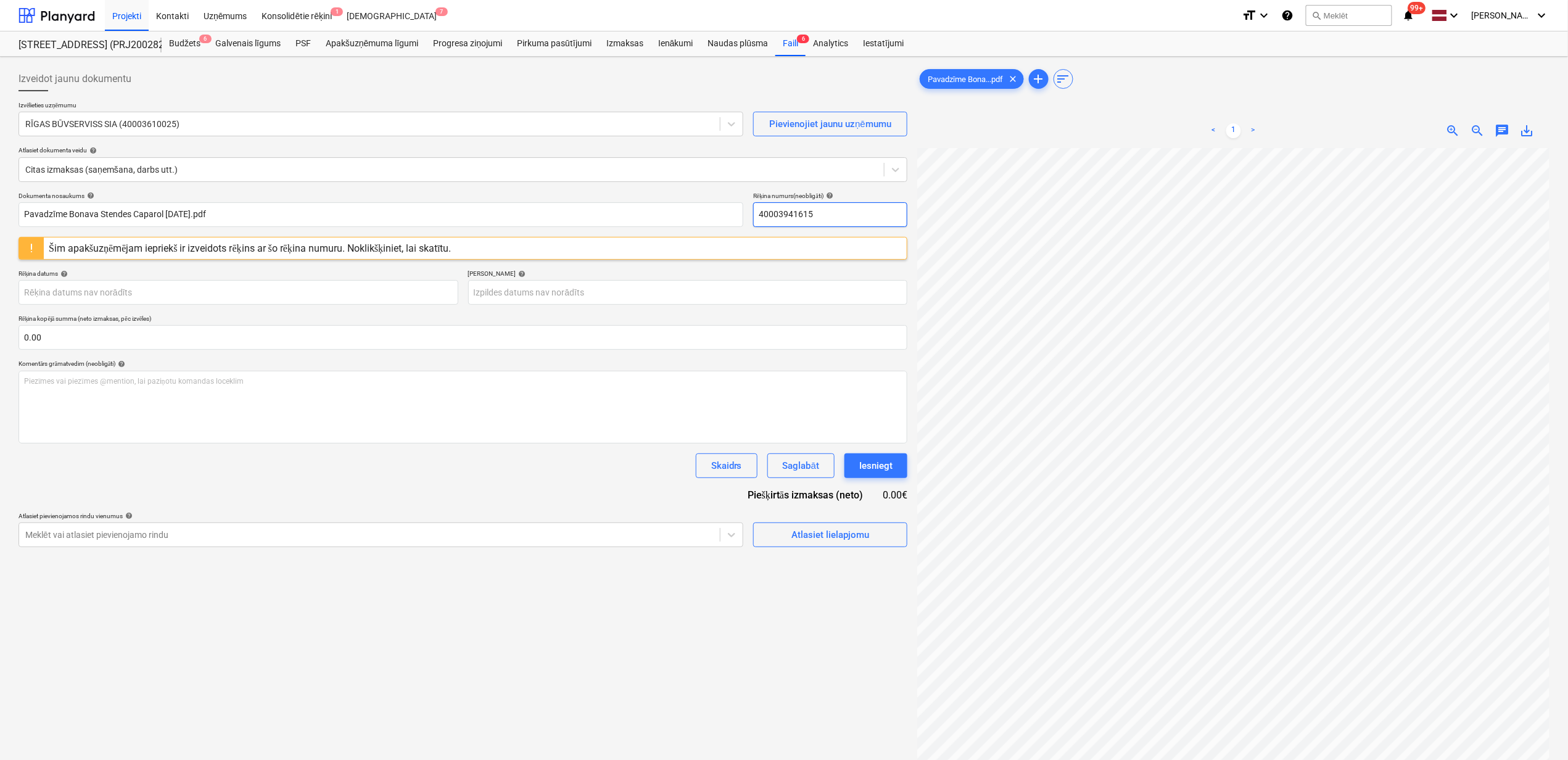
click at [753, 212] on div "Dokumenta nosaukums help Pavadzīme Bonava Stendes Caparol [DATE].pdf Rēķina num…" at bounding box center [463, 209] width 889 height 35
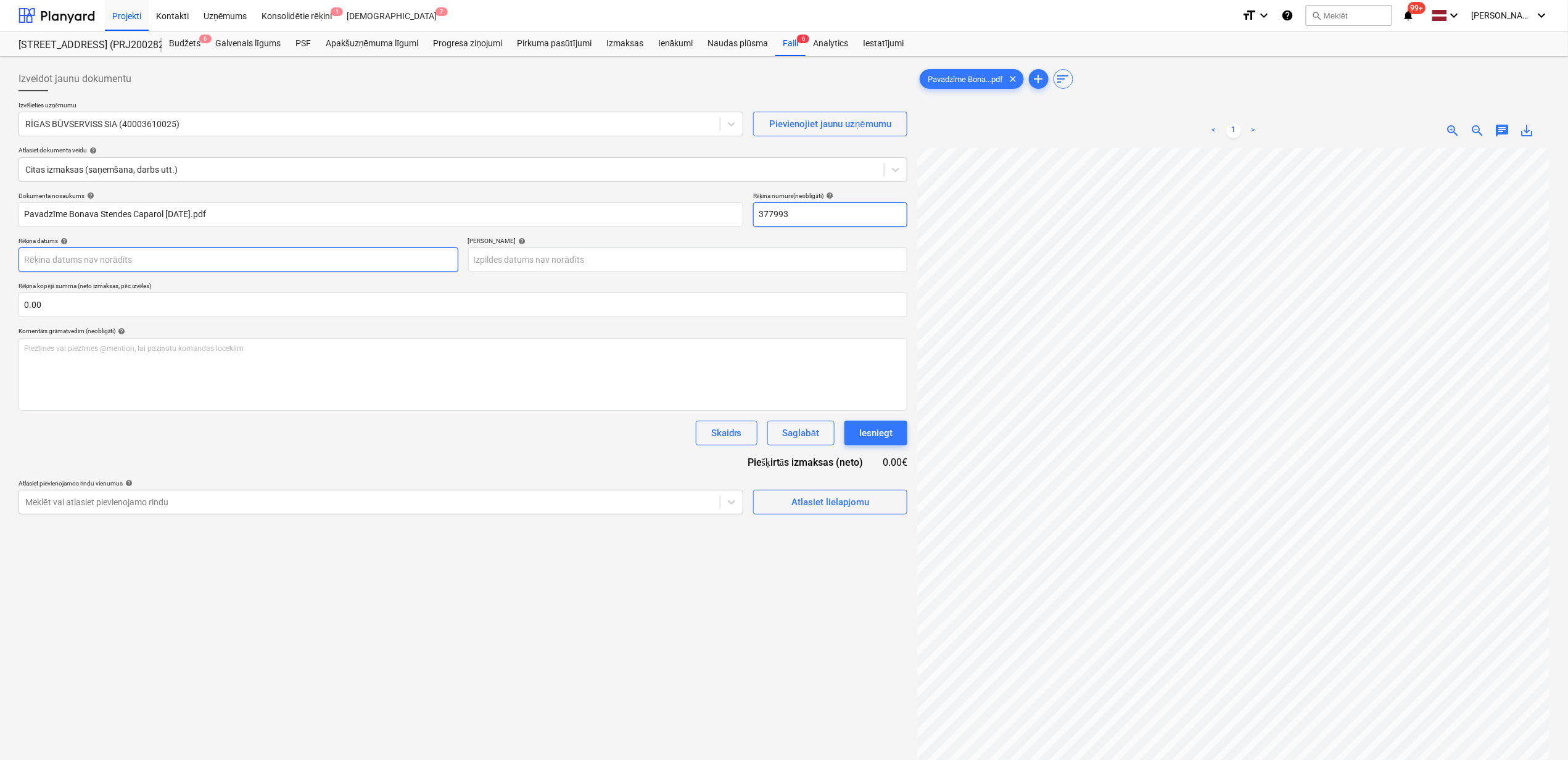
type input "377993"
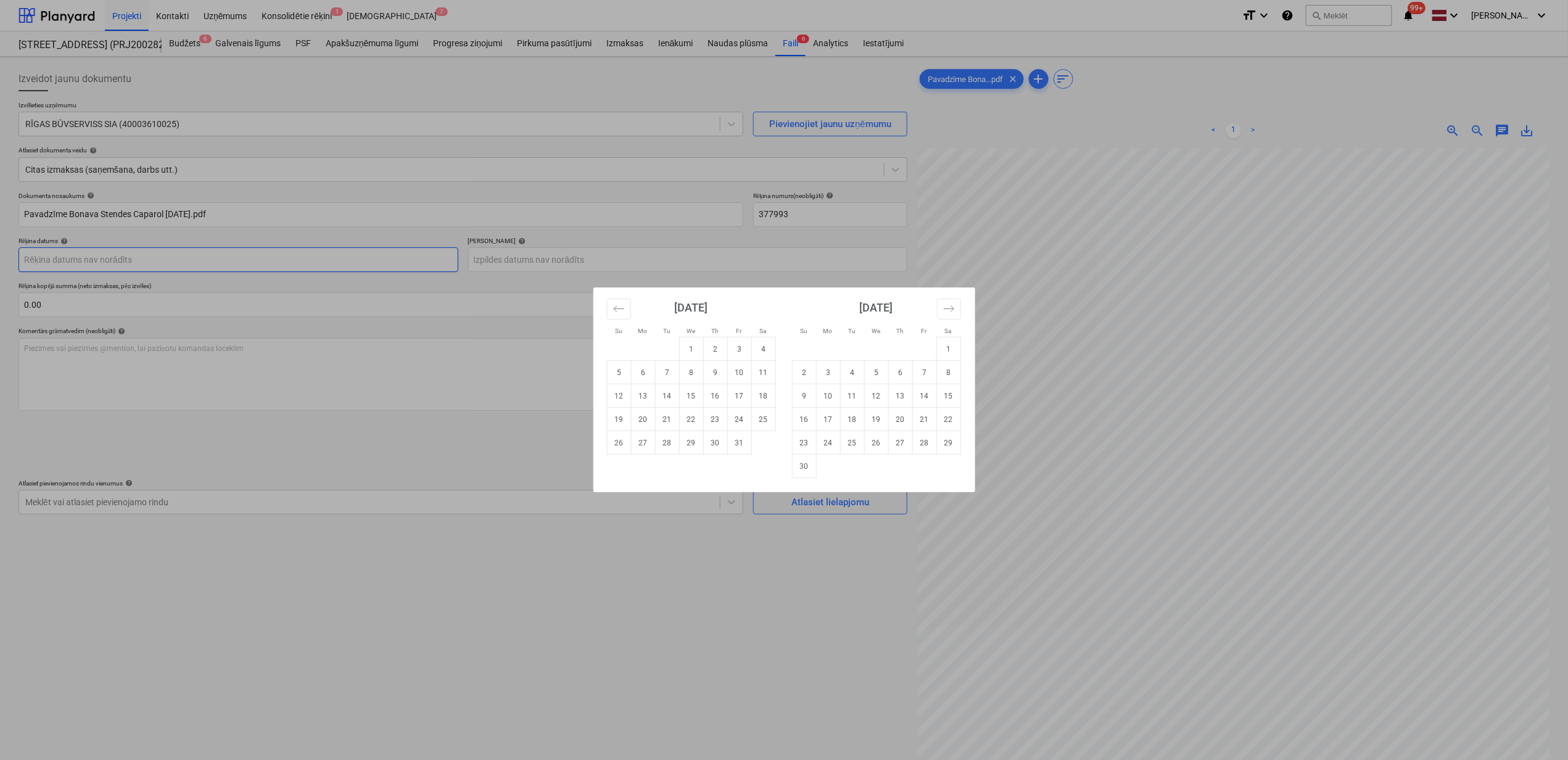
click at [265, 263] on body "Projekti Kontakti Uzņēmums Konsolidētie rēķini 1 Iesūtne 7 format_size keyboard…" at bounding box center [784, 380] width 1568 height 760
click at [684, 340] on td "1" at bounding box center [691, 349] width 24 height 24
type input "[DATE]"
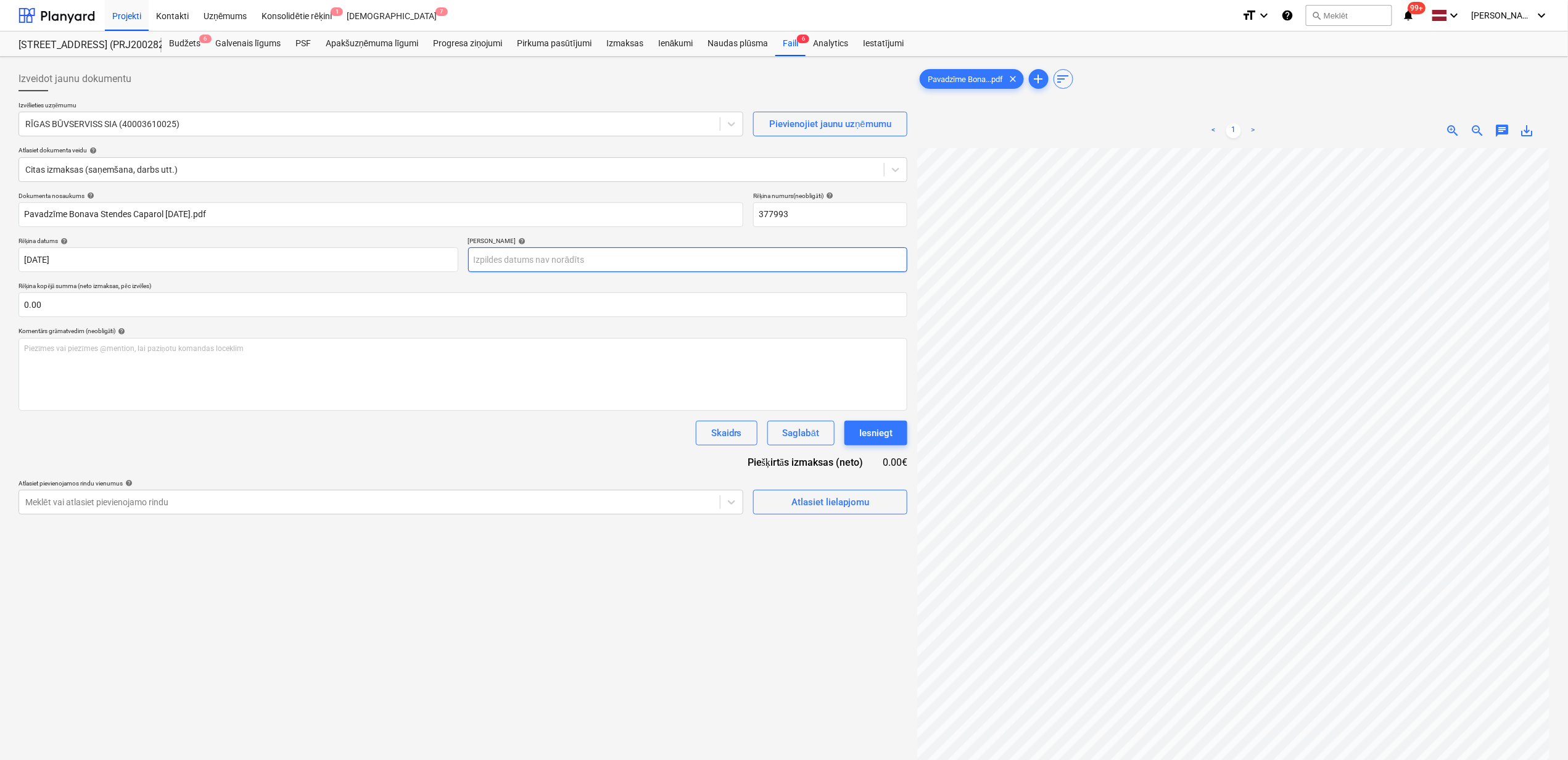
click at [658, 261] on body "Projekti Kontakti Uzņēmums Konsolidētie rēķini 1 Iesūtne 7 format_size keyboard…" at bounding box center [784, 380] width 1568 height 760
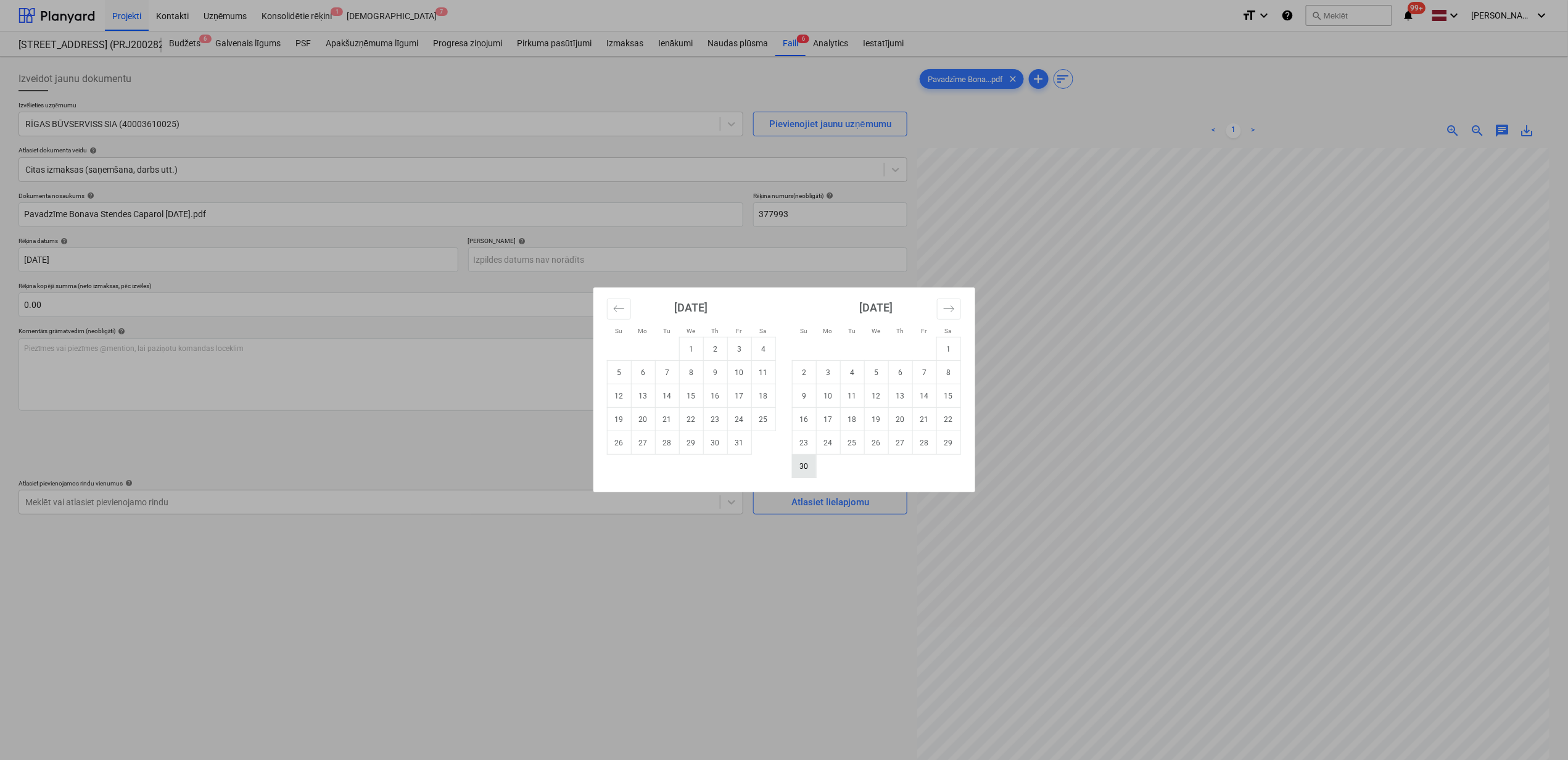
click at [801, 469] on td "30" at bounding box center [803, 466] width 24 height 24
type input "[DATE]"
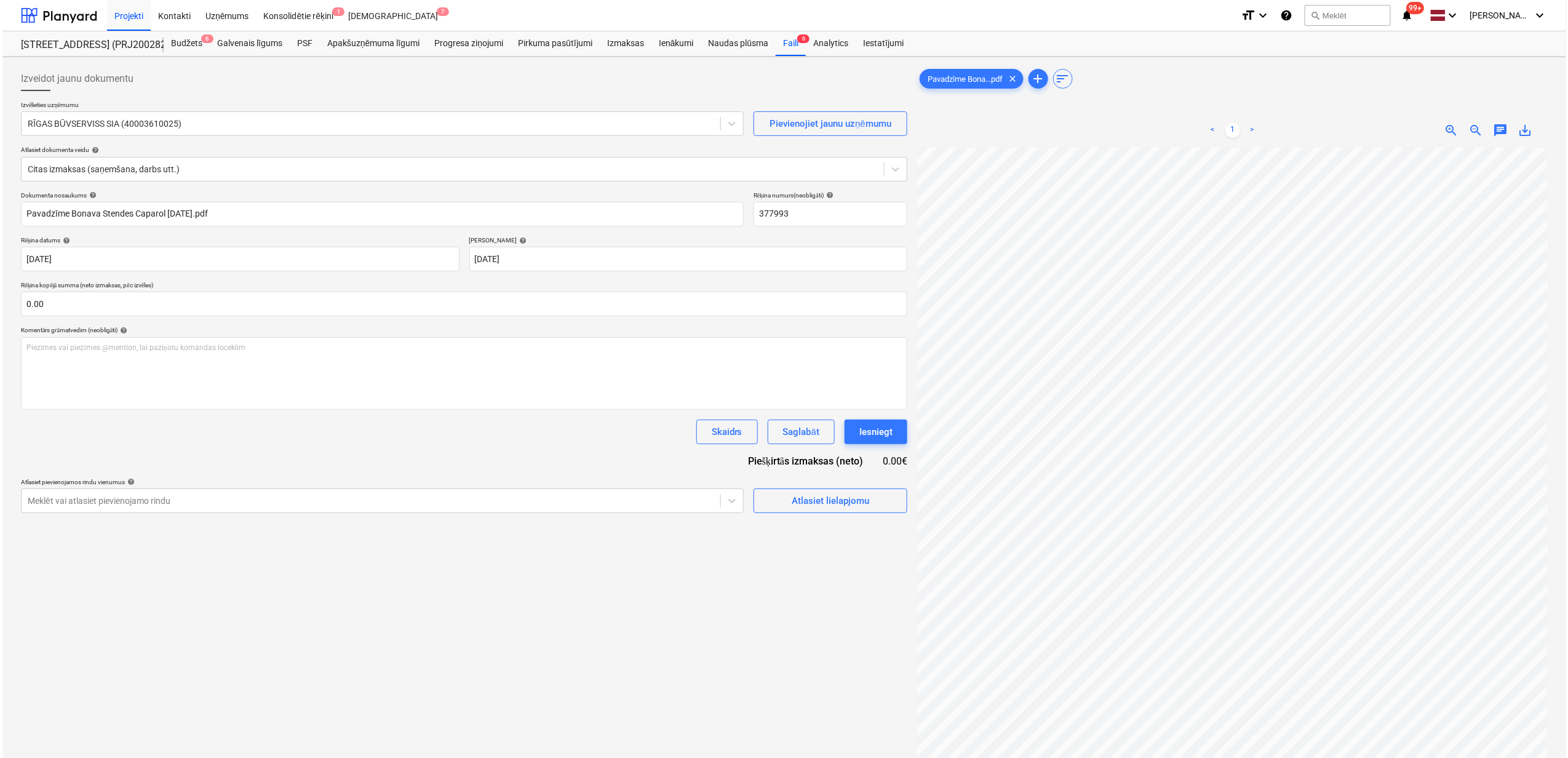
scroll to position [102, 108]
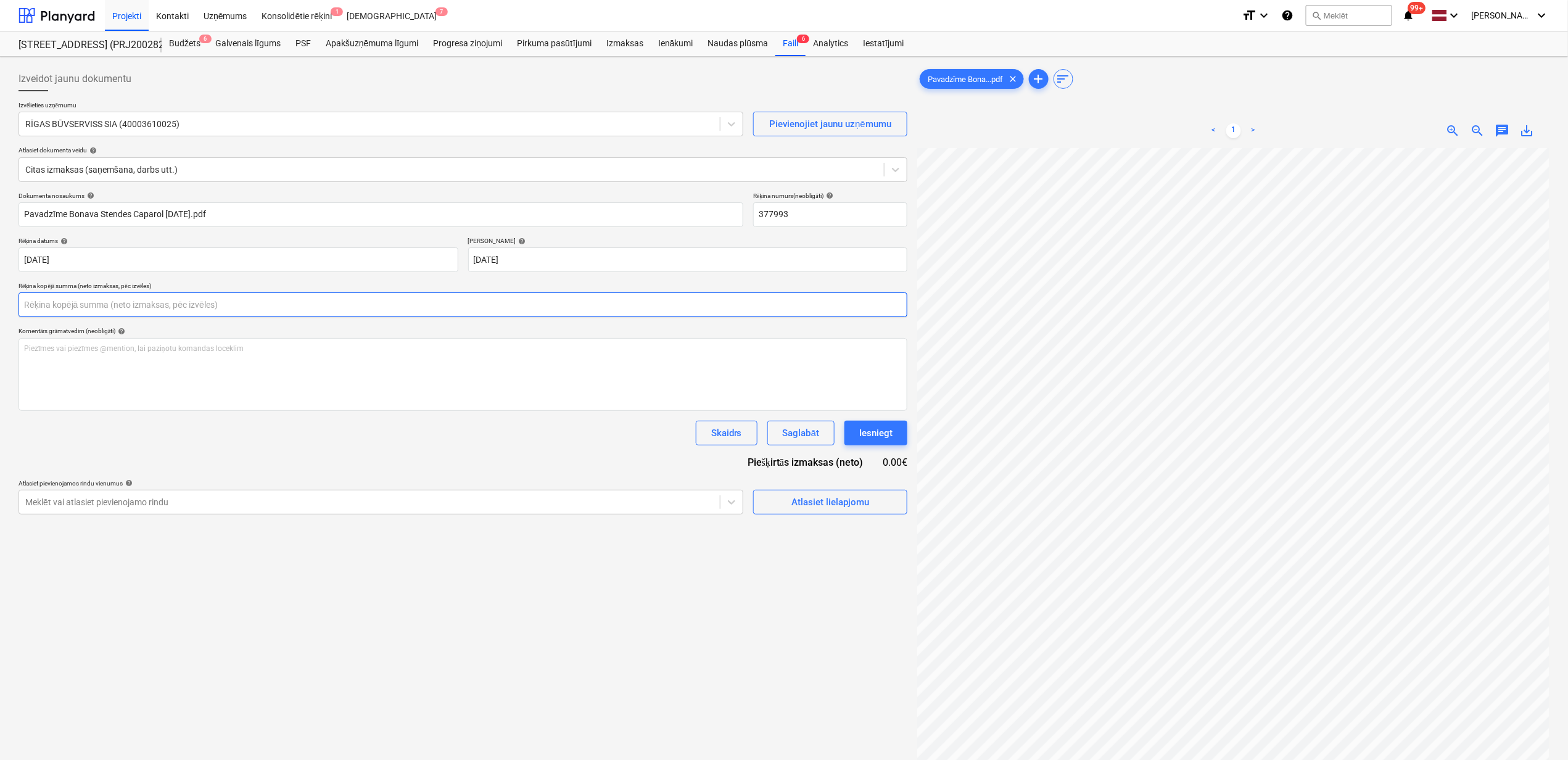
click at [140, 309] on input "text" at bounding box center [463, 304] width 889 height 24
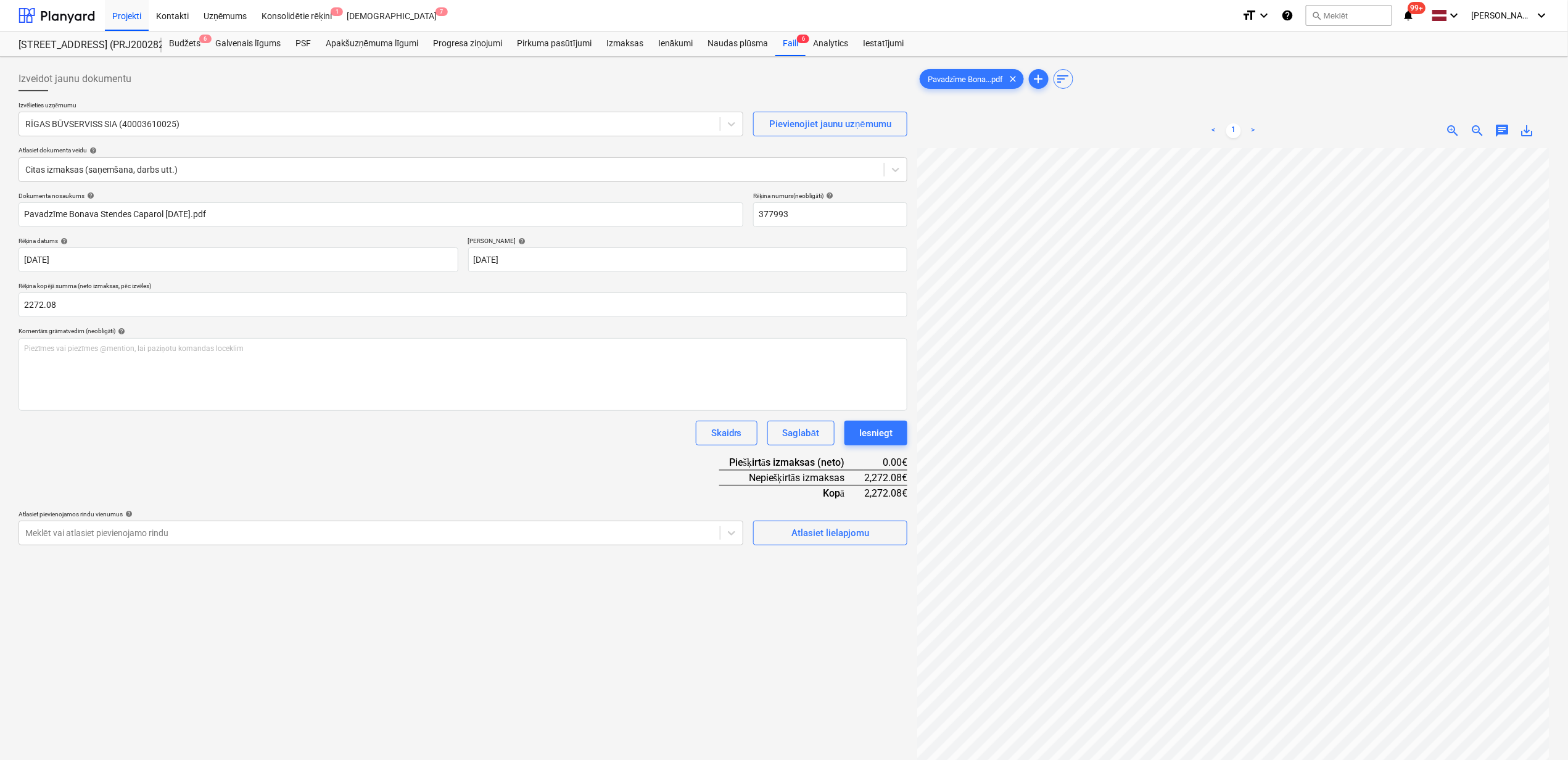
type input "2,272.08"
click at [695, 615] on div "Izveidot jaunu dokumentu Izvēlieties uzņēmumu RĪGAS BŪVSERVISS SIA (40003610025…" at bounding box center [463, 470] width 899 height 817
click at [845, 536] on div "Atlasiet lielapjomu" at bounding box center [831, 533] width 78 height 16
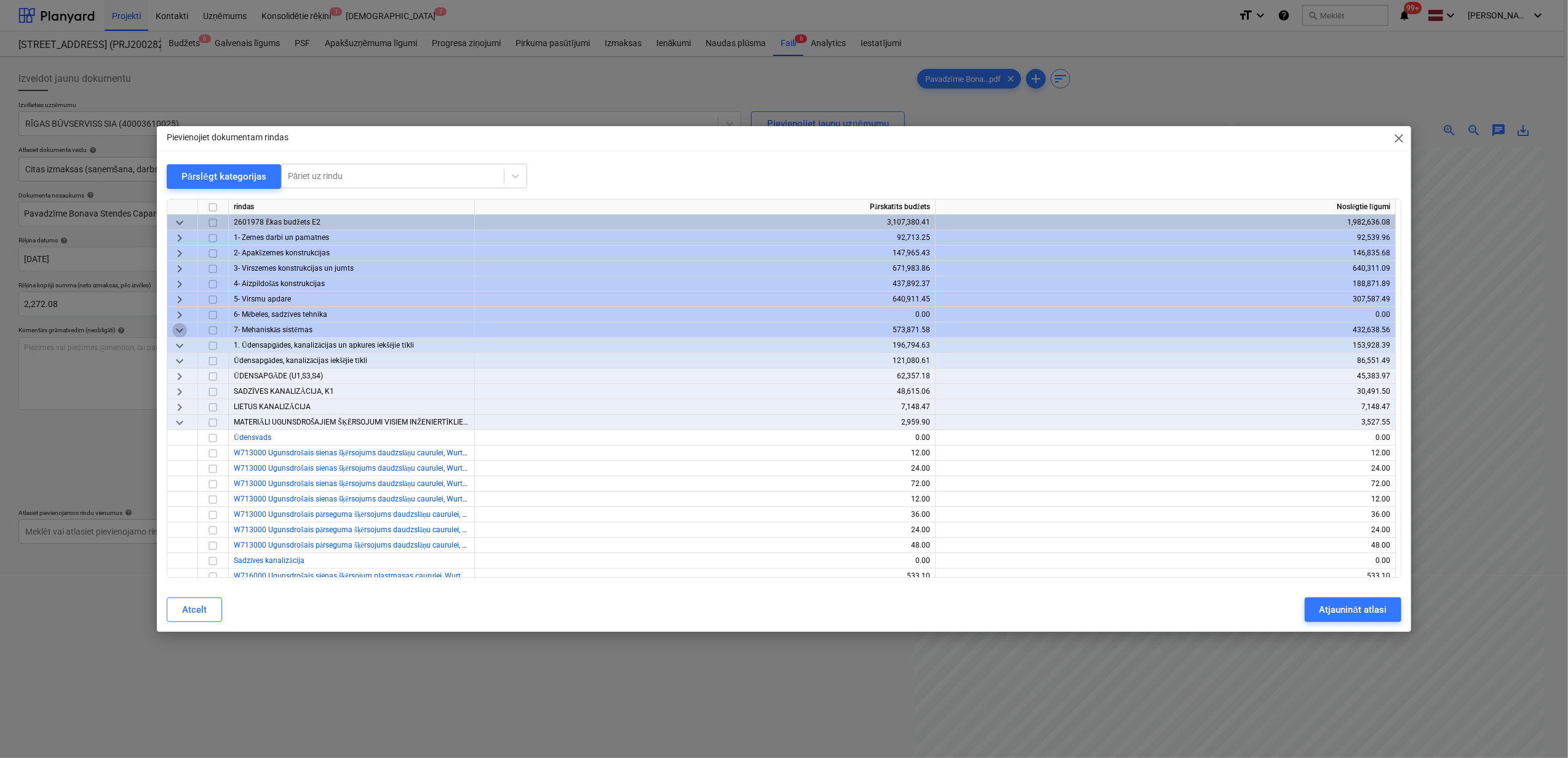
click at [182, 325] on span "keyboard_arrow_down" at bounding box center [179, 330] width 15 height 15
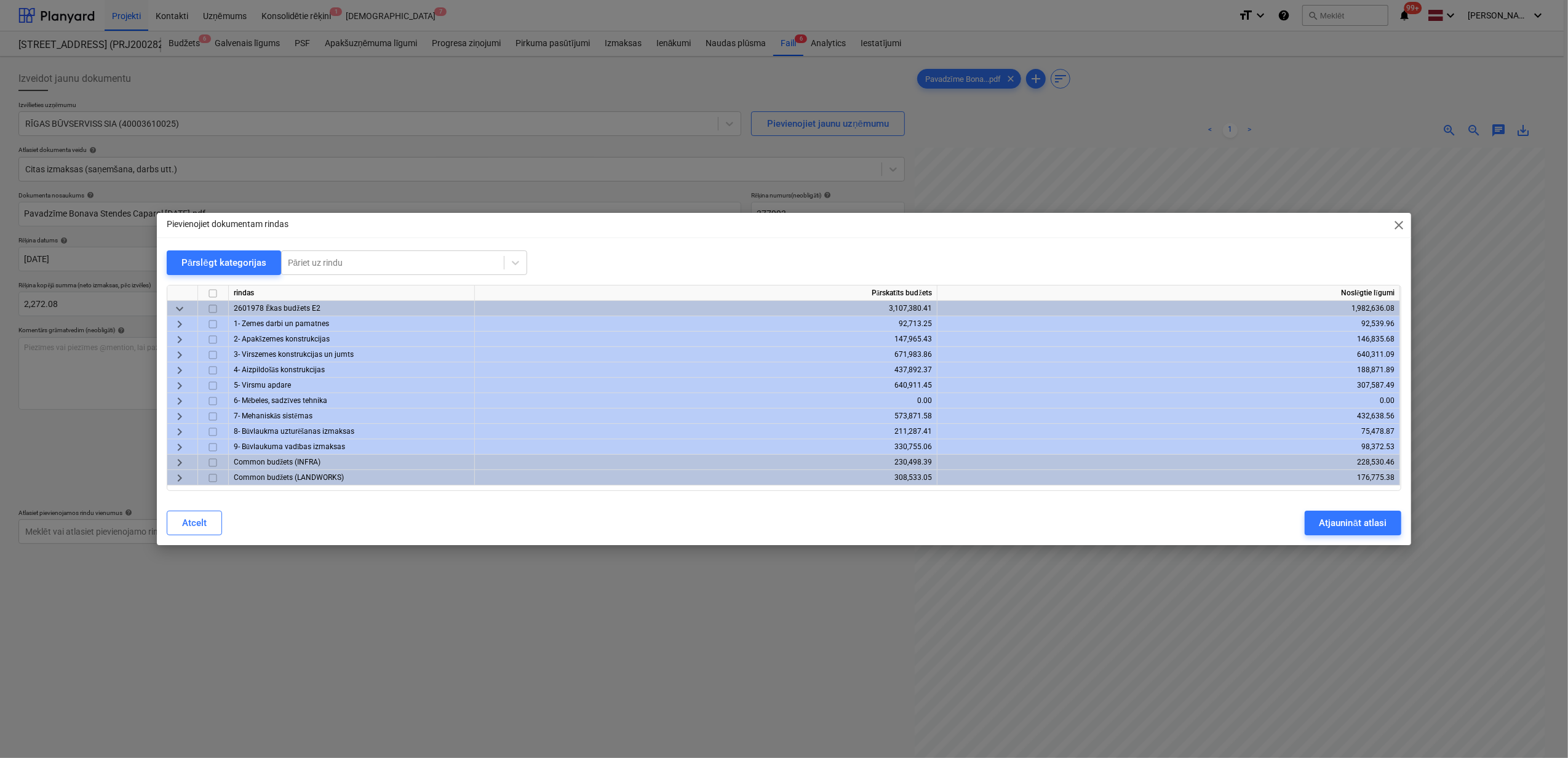
click at [178, 378] on span "keyboard_arrow_right" at bounding box center [179, 385] width 15 height 15
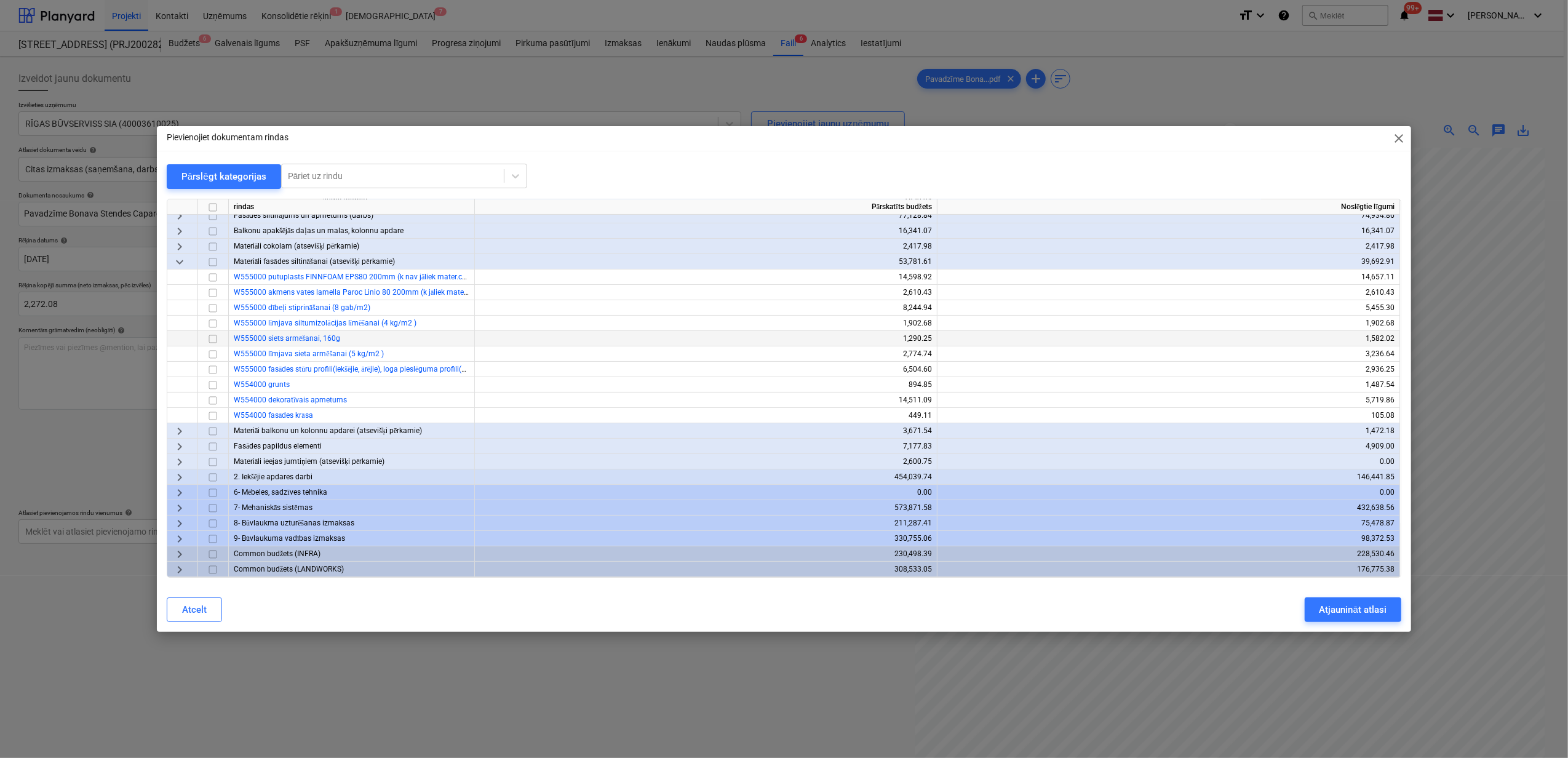
scroll to position [67, 0]
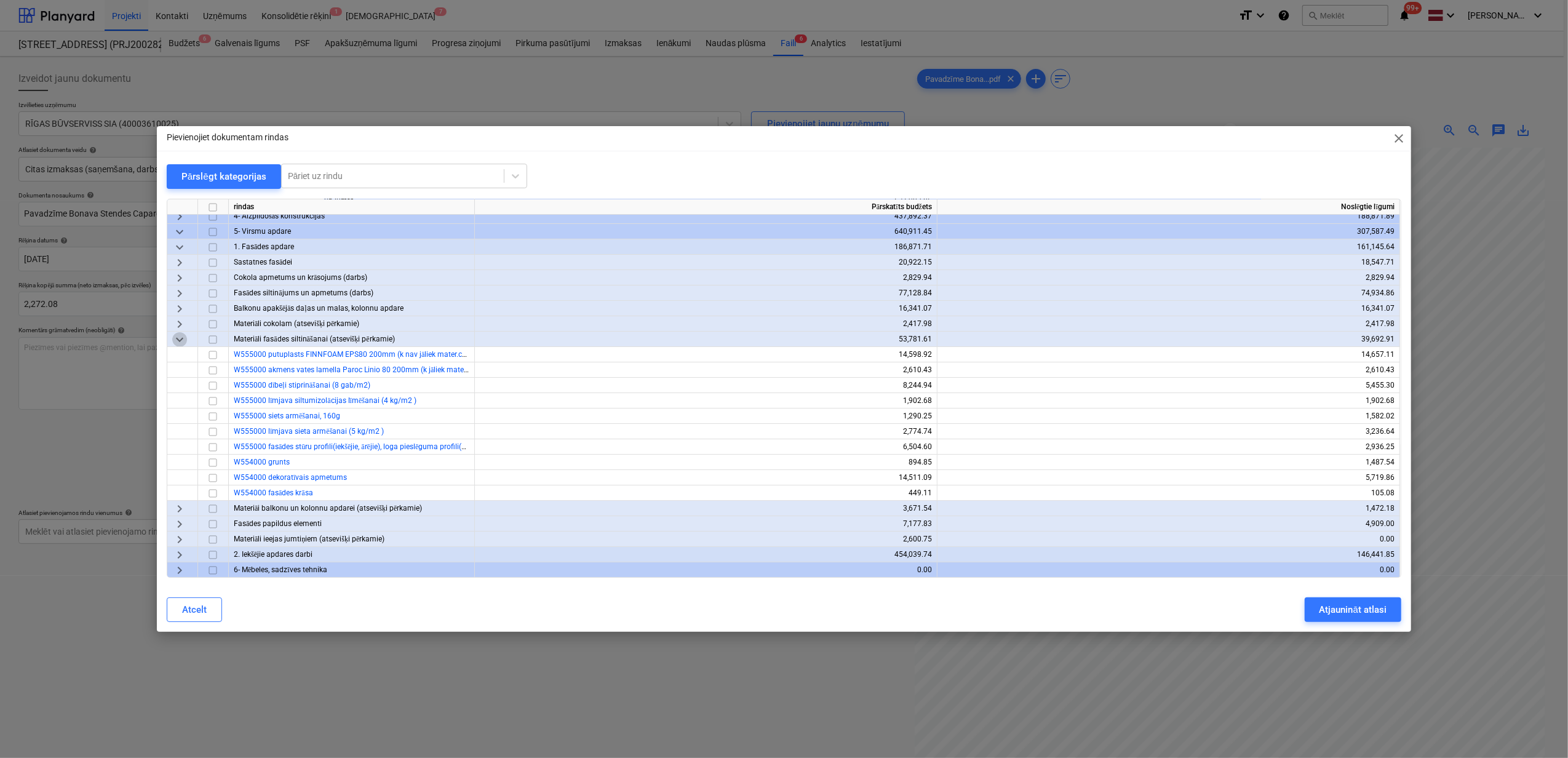
click at [183, 336] on span "keyboard_arrow_down" at bounding box center [179, 340] width 15 height 15
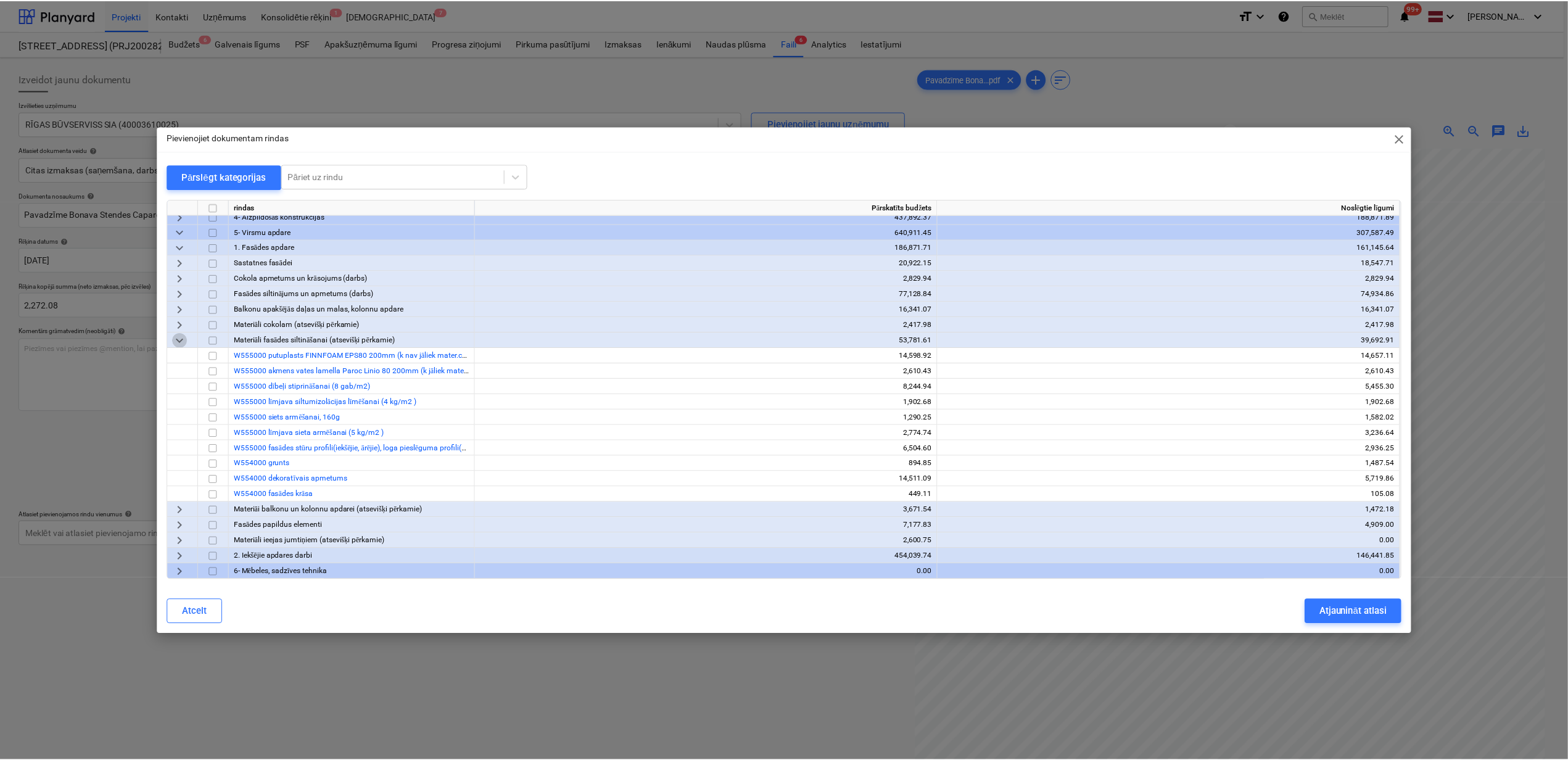
scroll to position [0, 0]
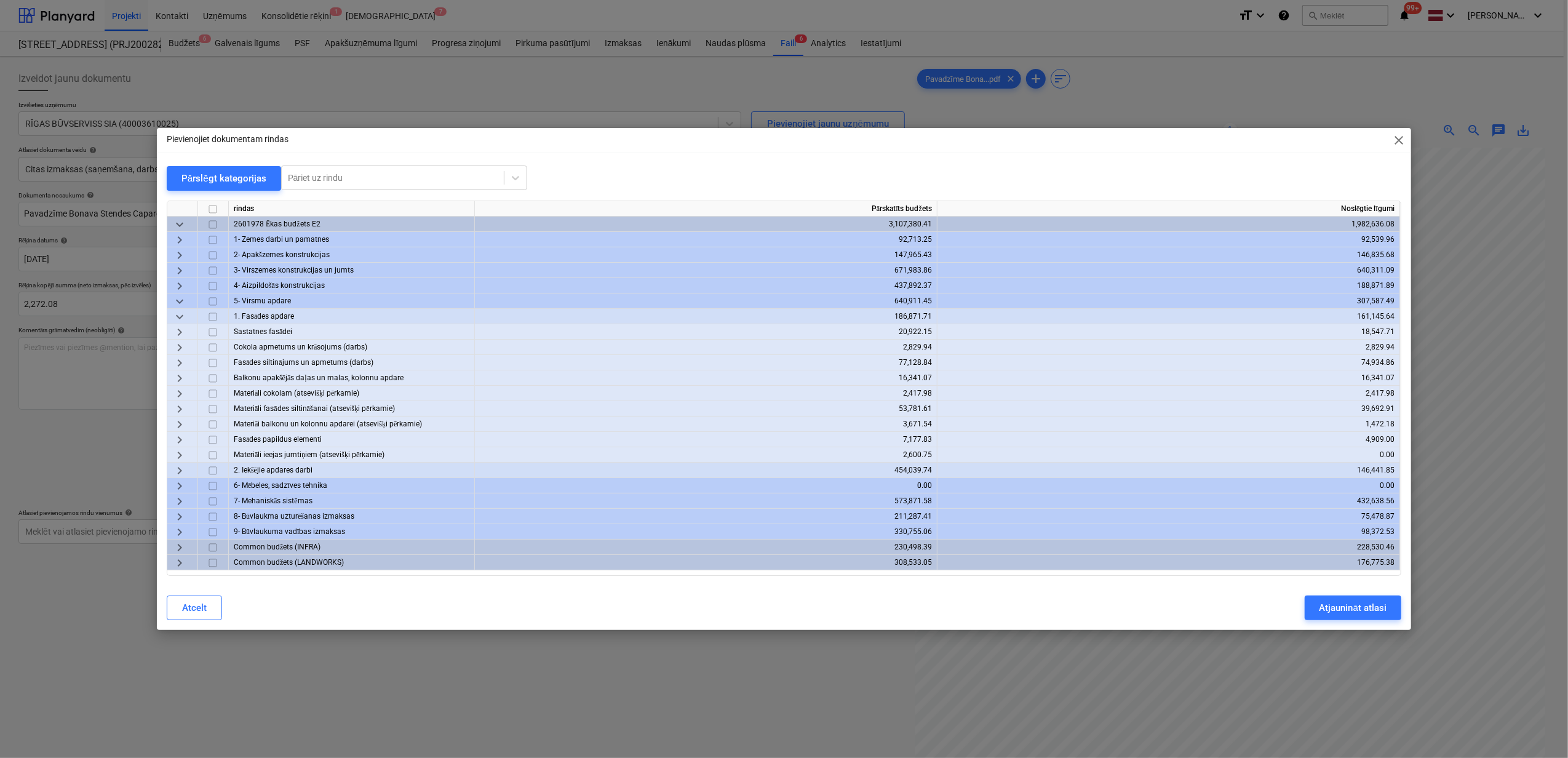
click at [174, 402] on span "keyboard_arrow_right" at bounding box center [179, 409] width 15 height 15
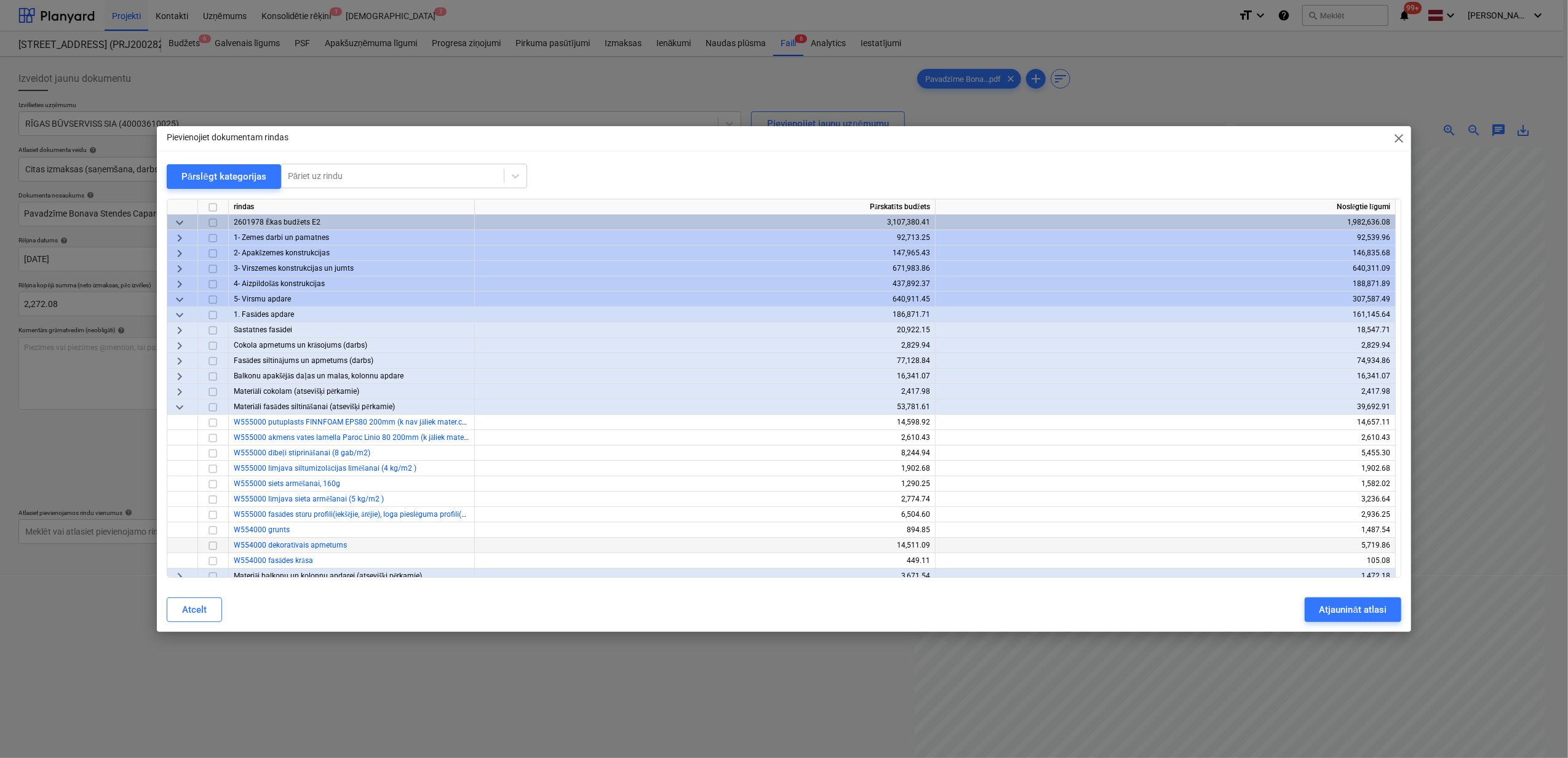
click at [210, 544] on input "checkbox" at bounding box center [213, 546] width 15 height 15
drag, startPoint x: 210, startPoint y: 559, endPoint x: 265, endPoint y: 586, distance: 61.3
click at [210, 560] on input "checkbox" at bounding box center [213, 561] width 15 height 15
click at [1350, 609] on div "Atjaunināt atlasi" at bounding box center [1353, 609] width 67 height 16
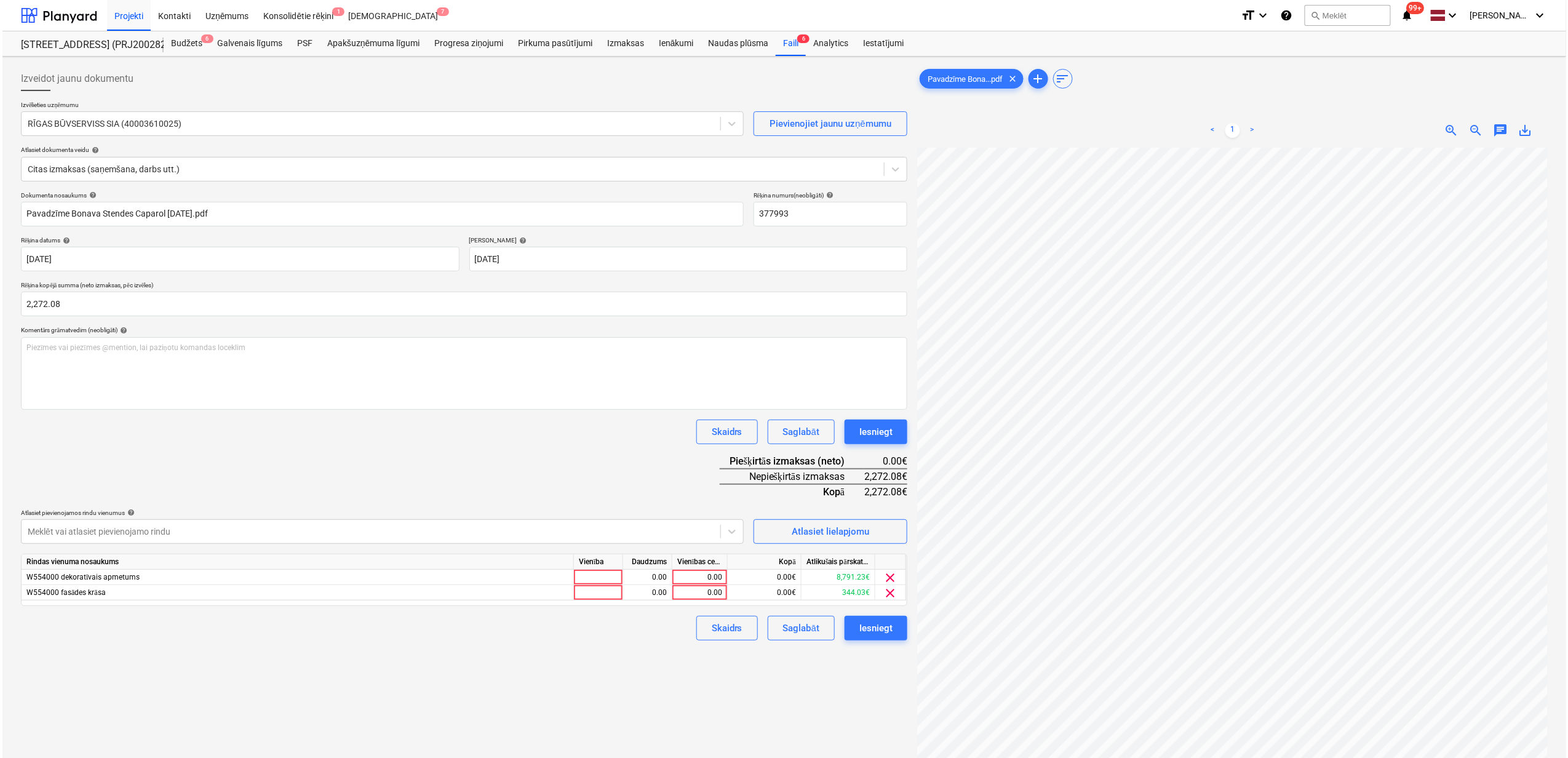
scroll to position [102, 106]
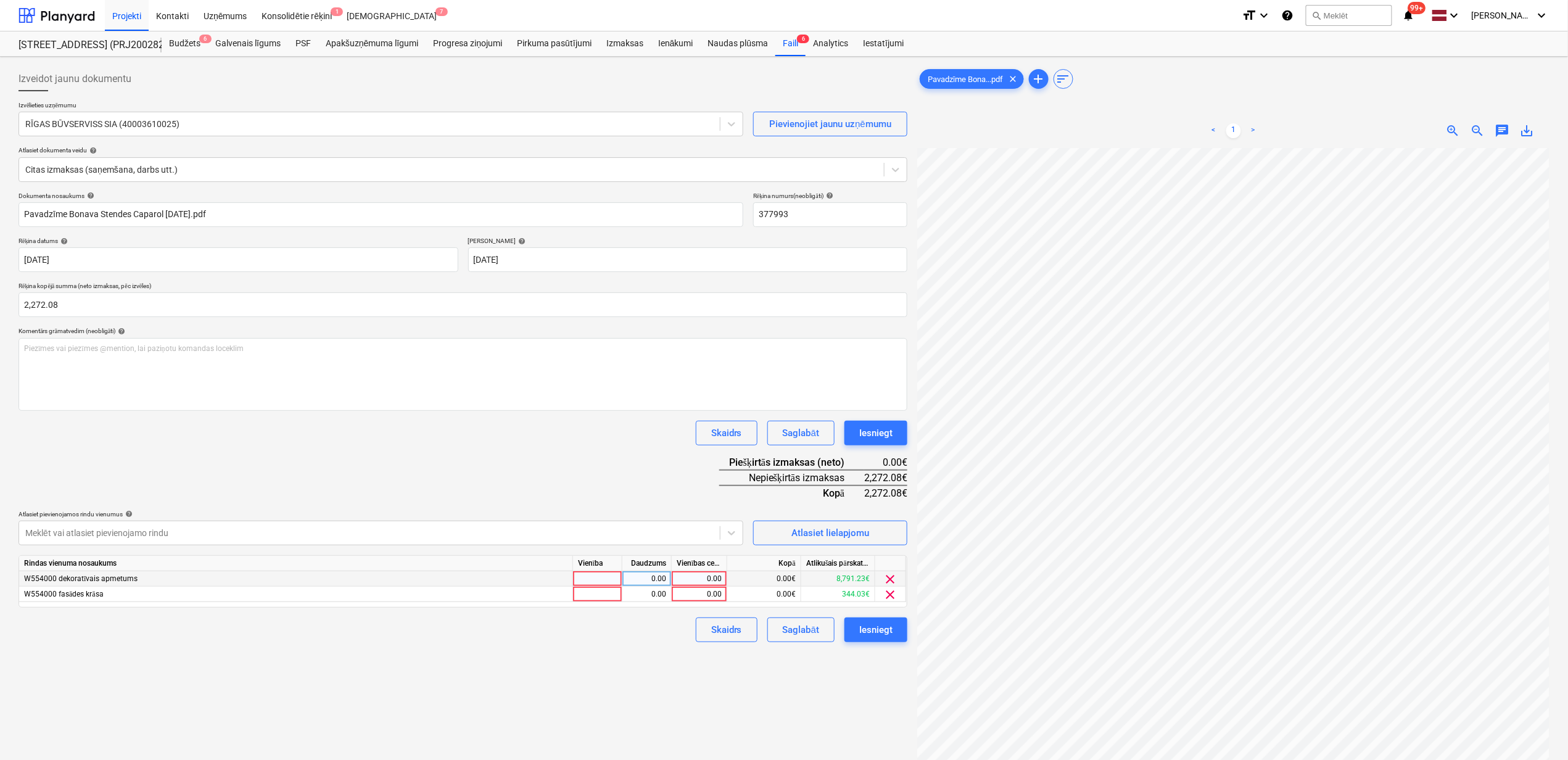
click at [702, 577] on div "0.00" at bounding box center [699, 579] width 45 height 15
drag, startPoint x: 697, startPoint y: 587, endPoint x: 736, endPoint y: 633, distance: 60.3
click at [697, 589] on div "0.00" at bounding box center [699, 594] width 45 height 15
click at [842, 536] on div "Atlasiet lielapjomu" at bounding box center [831, 533] width 78 height 16
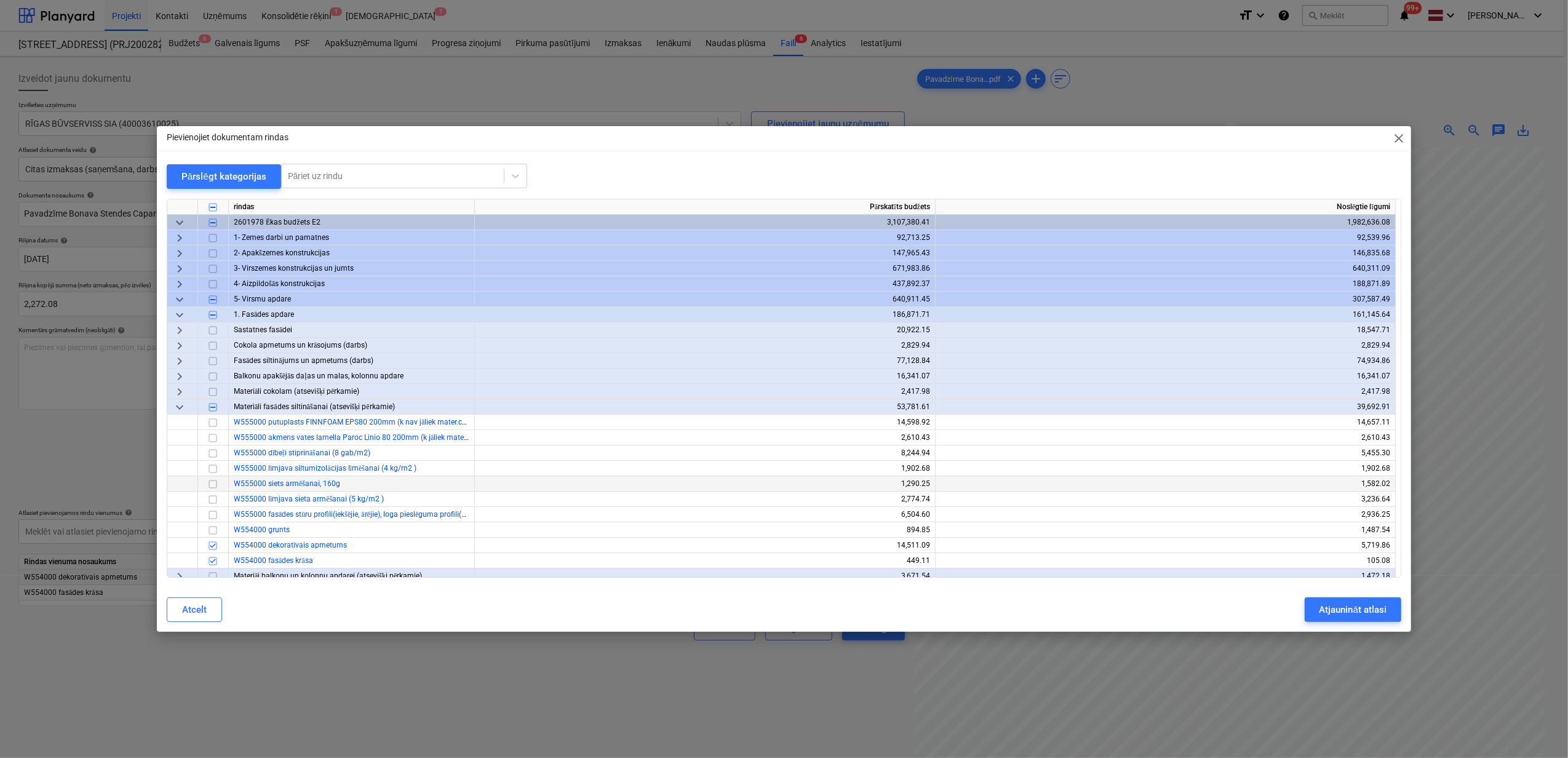
scroll to position [82, 0]
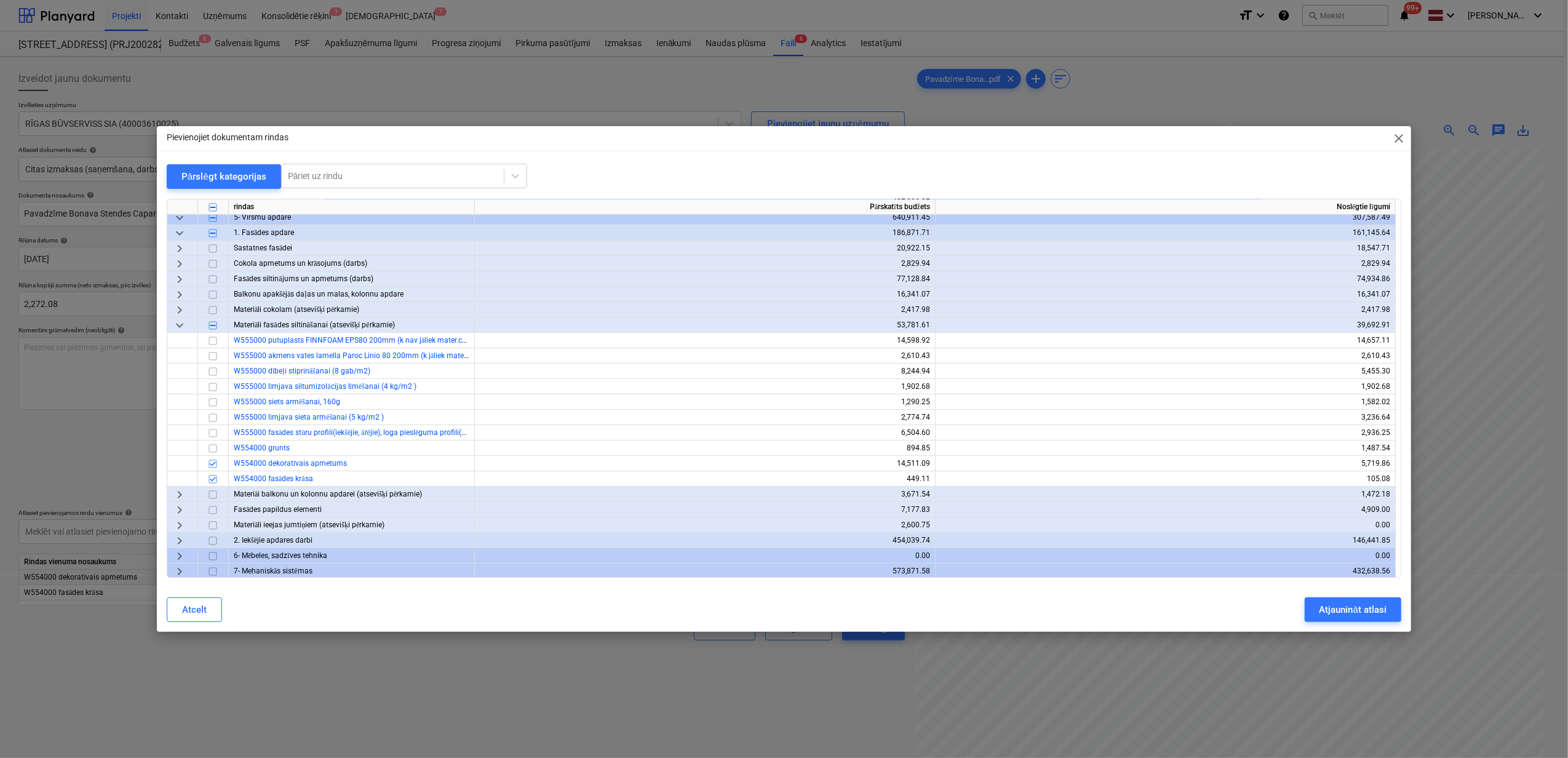
click at [179, 491] on span "keyboard_arrow_right" at bounding box center [179, 495] width 15 height 15
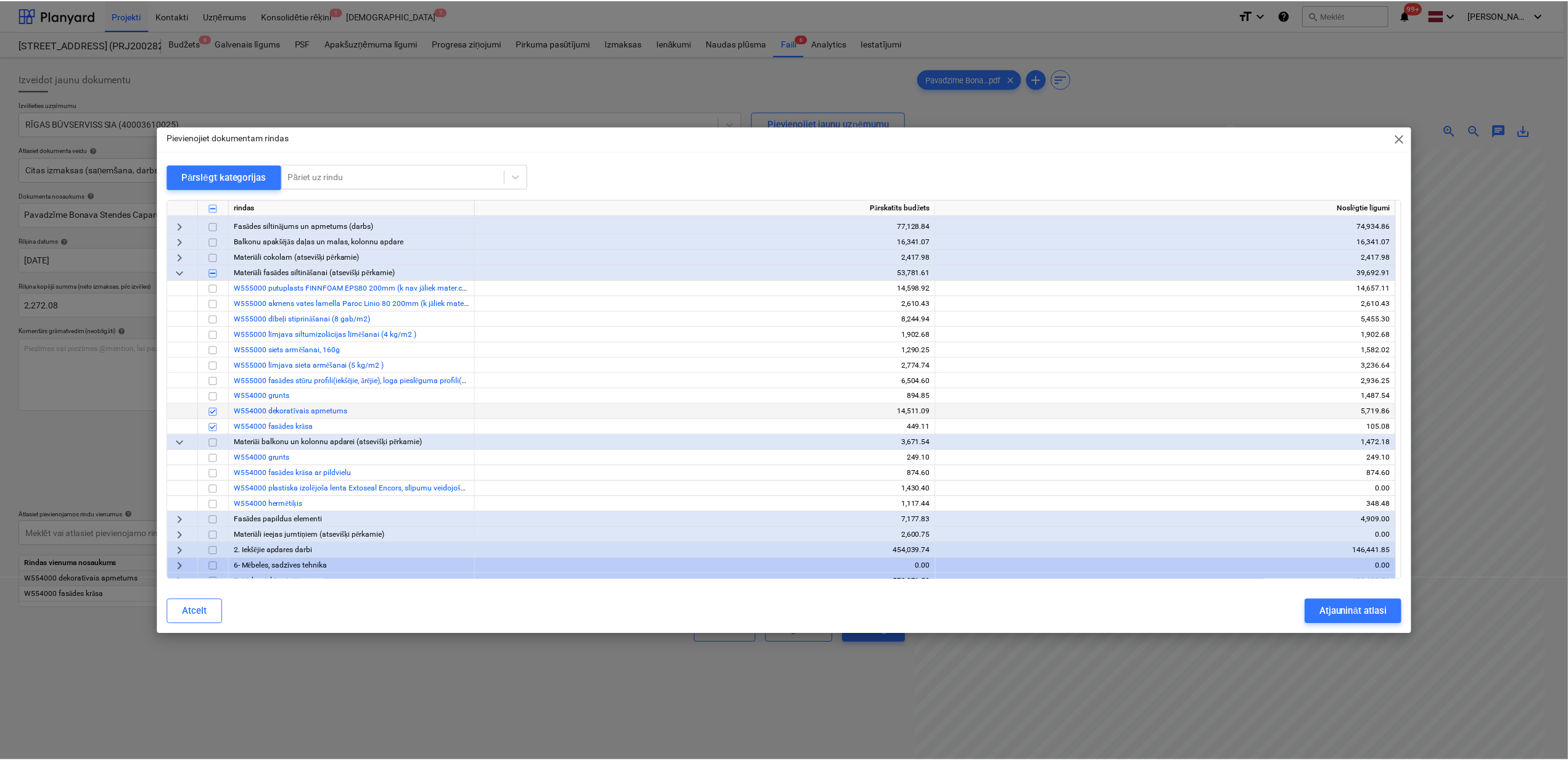
scroll to position [164, 0]
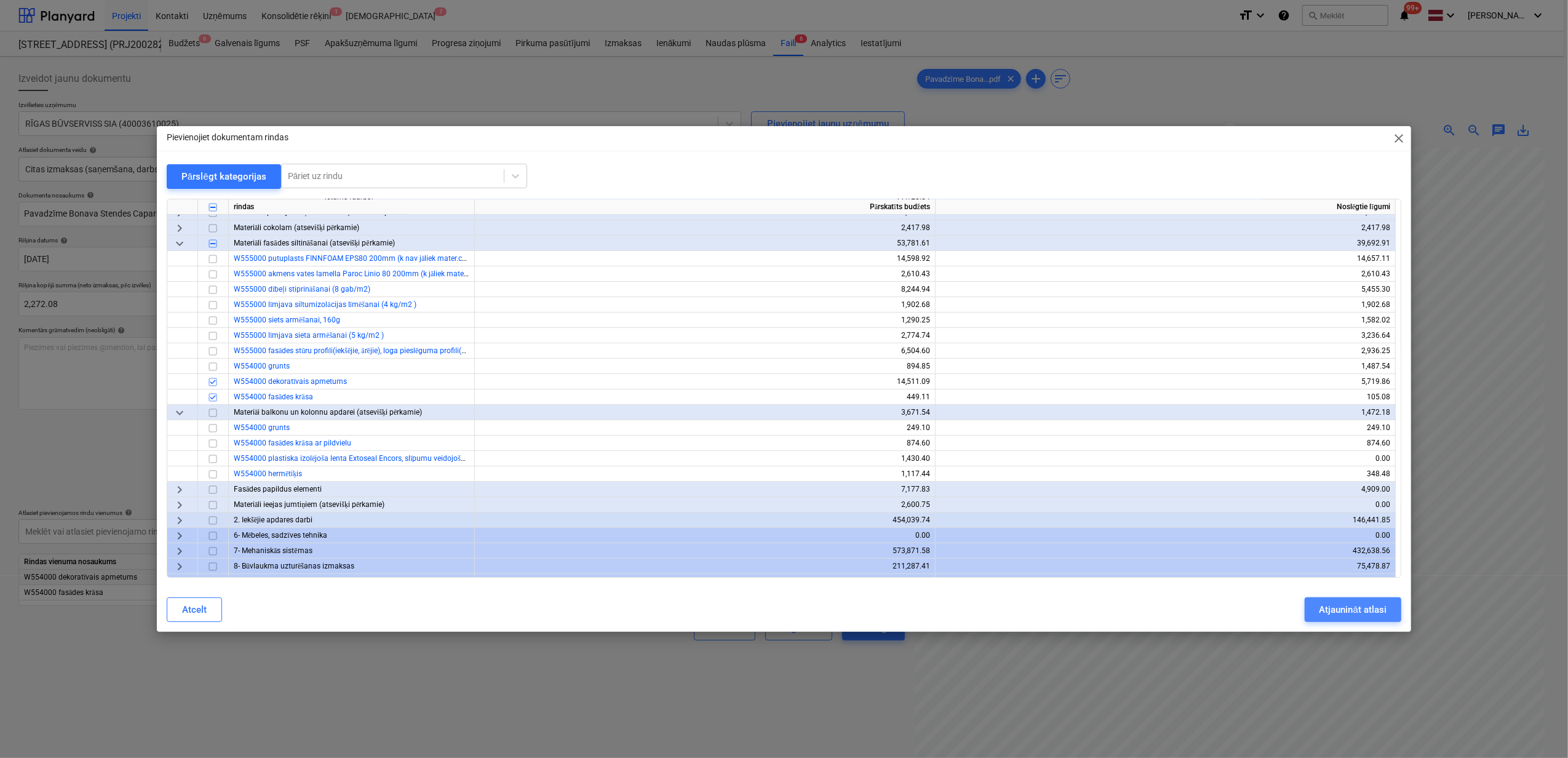
click at [1356, 603] on div "Atjaunināt atlasi" at bounding box center [1353, 609] width 67 height 16
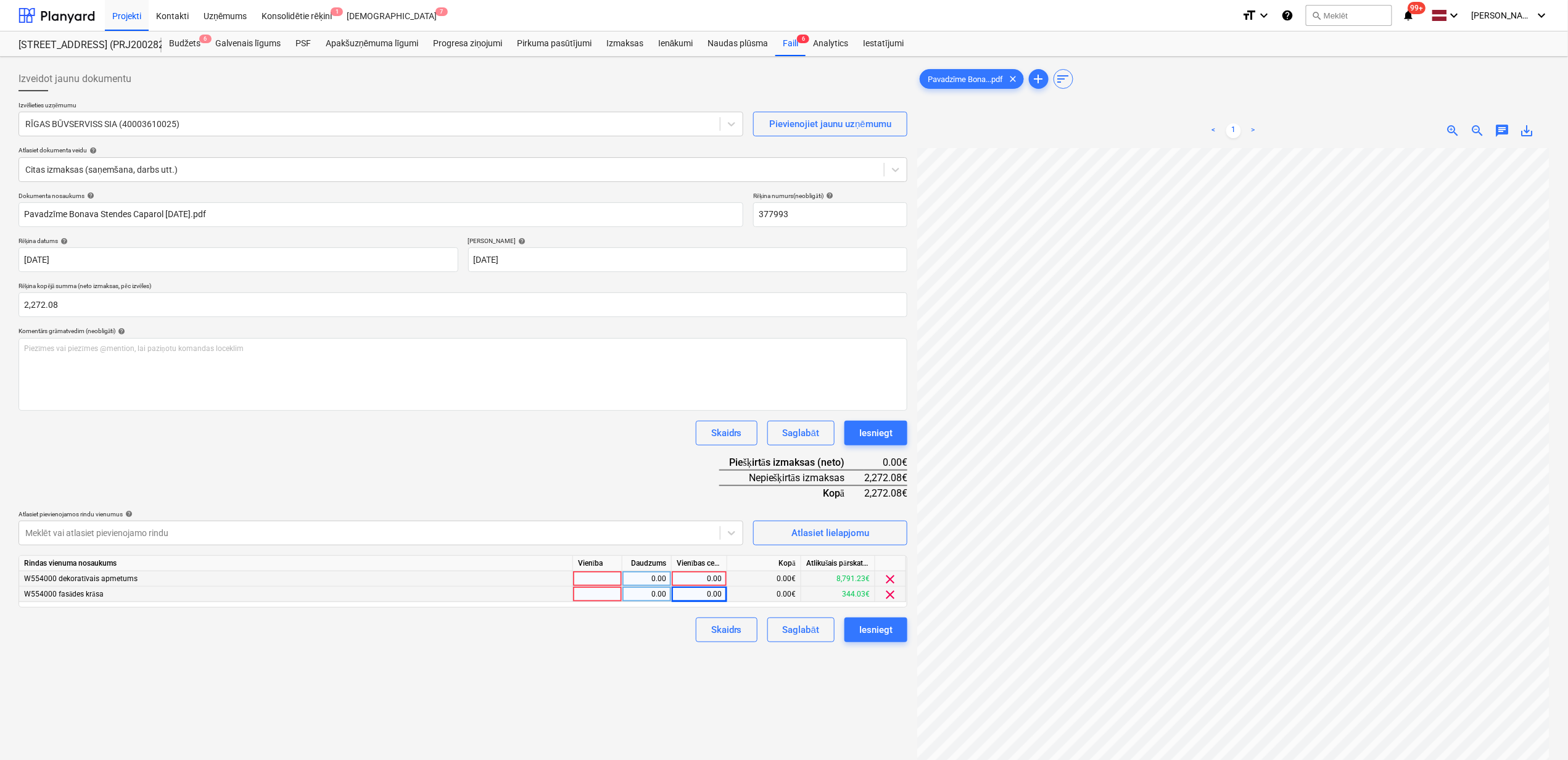
click at [694, 600] on div "0.00" at bounding box center [699, 594] width 45 height 15
type input "260.28"
click at [693, 573] on div "0.00" at bounding box center [699, 579] width 45 height 15
type input "2011.80"
drag, startPoint x: 638, startPoint y: 697, endPoint x: 647, endPoint y: 714, distance: 19.2
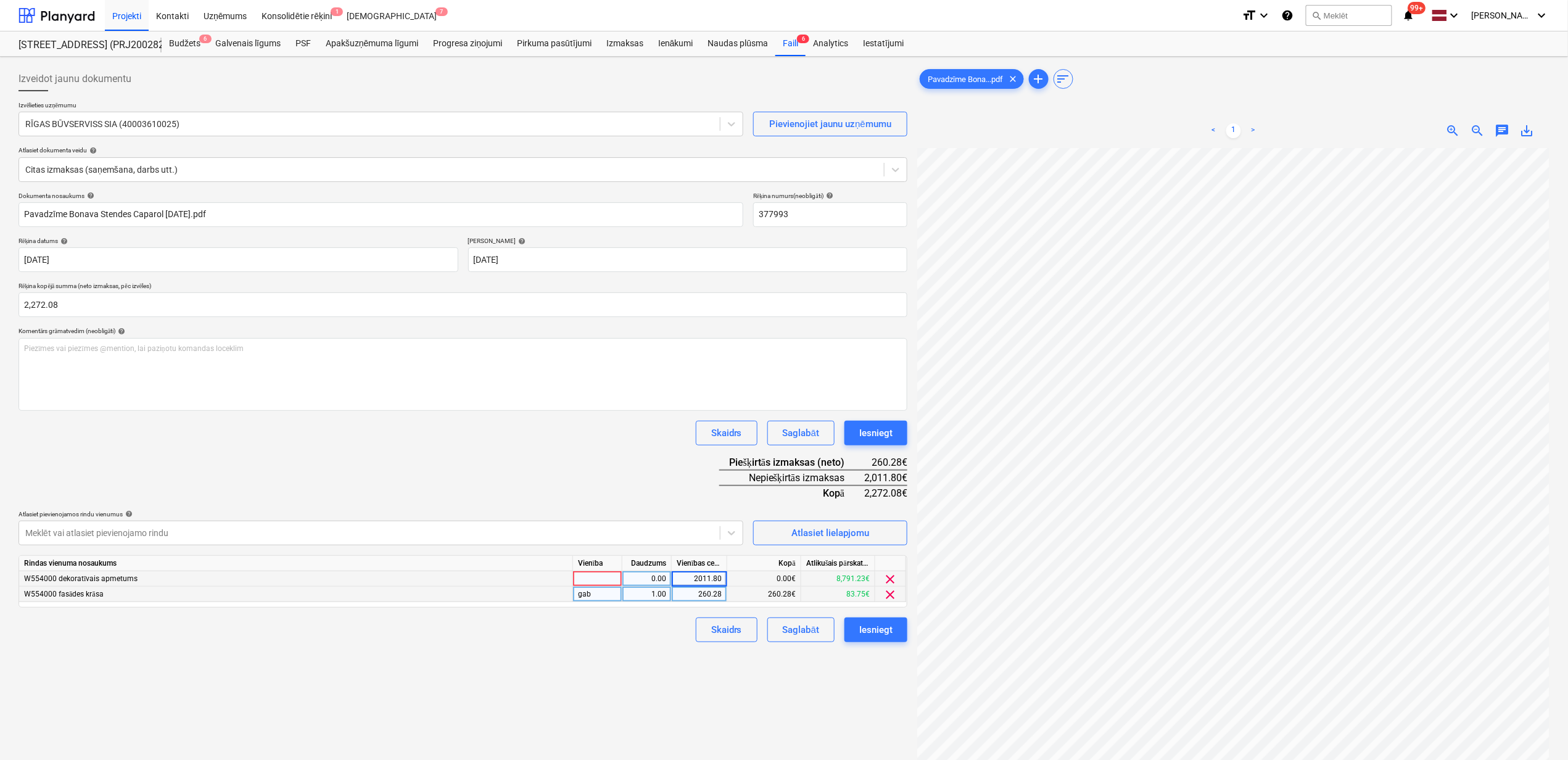
click at [643, 696] on div "Izveidot jaunu dokumentu Izvēlieties uzņēmumu RĪGAS BŪVSERVISS SIA (40003610025…" at bounding box center [463, 470] width 899 height 817
click at [877, 625] on div "Iesniegt" at bounding box center [876, 630] width 33 height 16
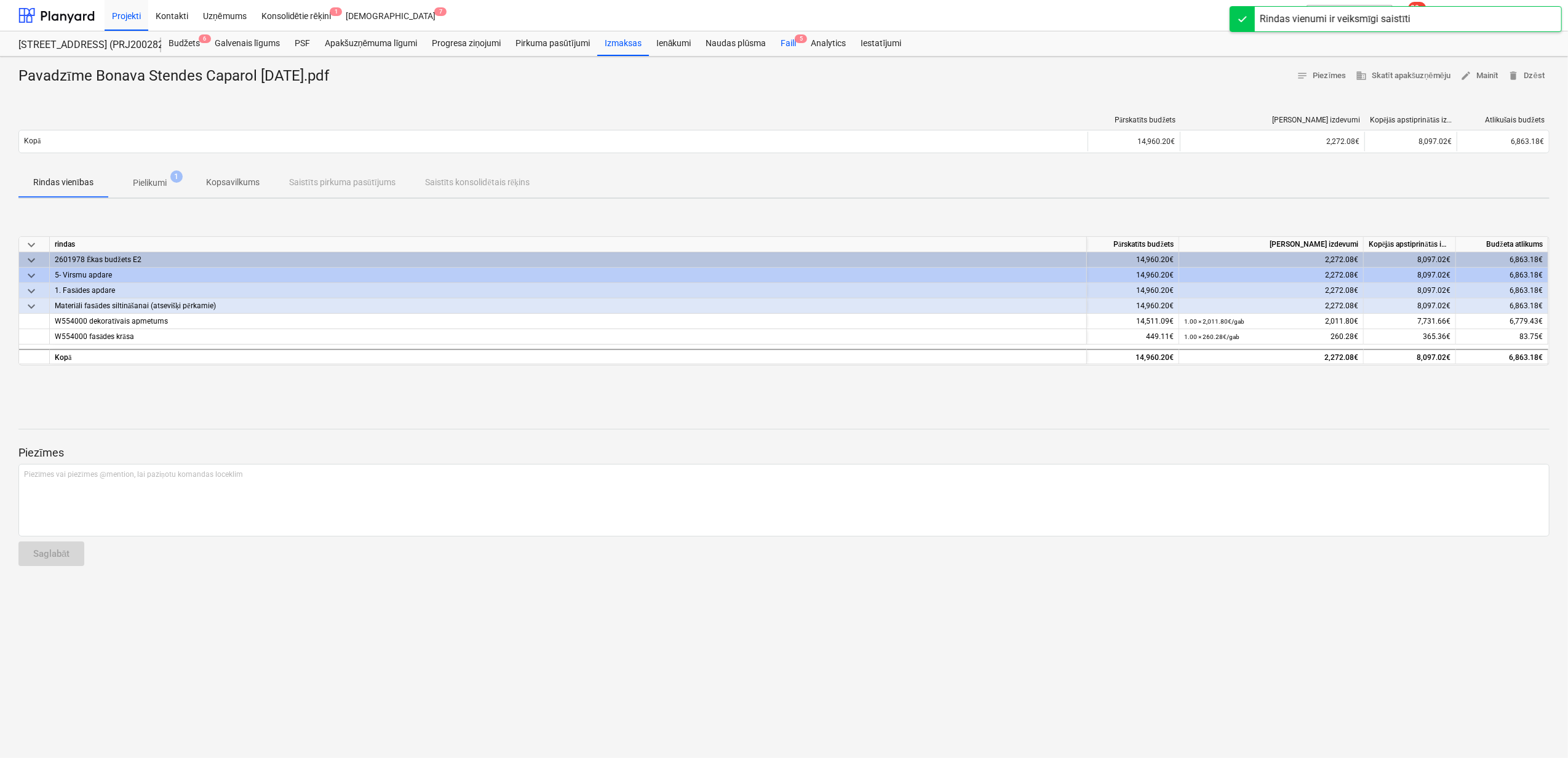
click at [790, 45] on div "Faili 5" at bounding box center [788, 44] width 30 height 24
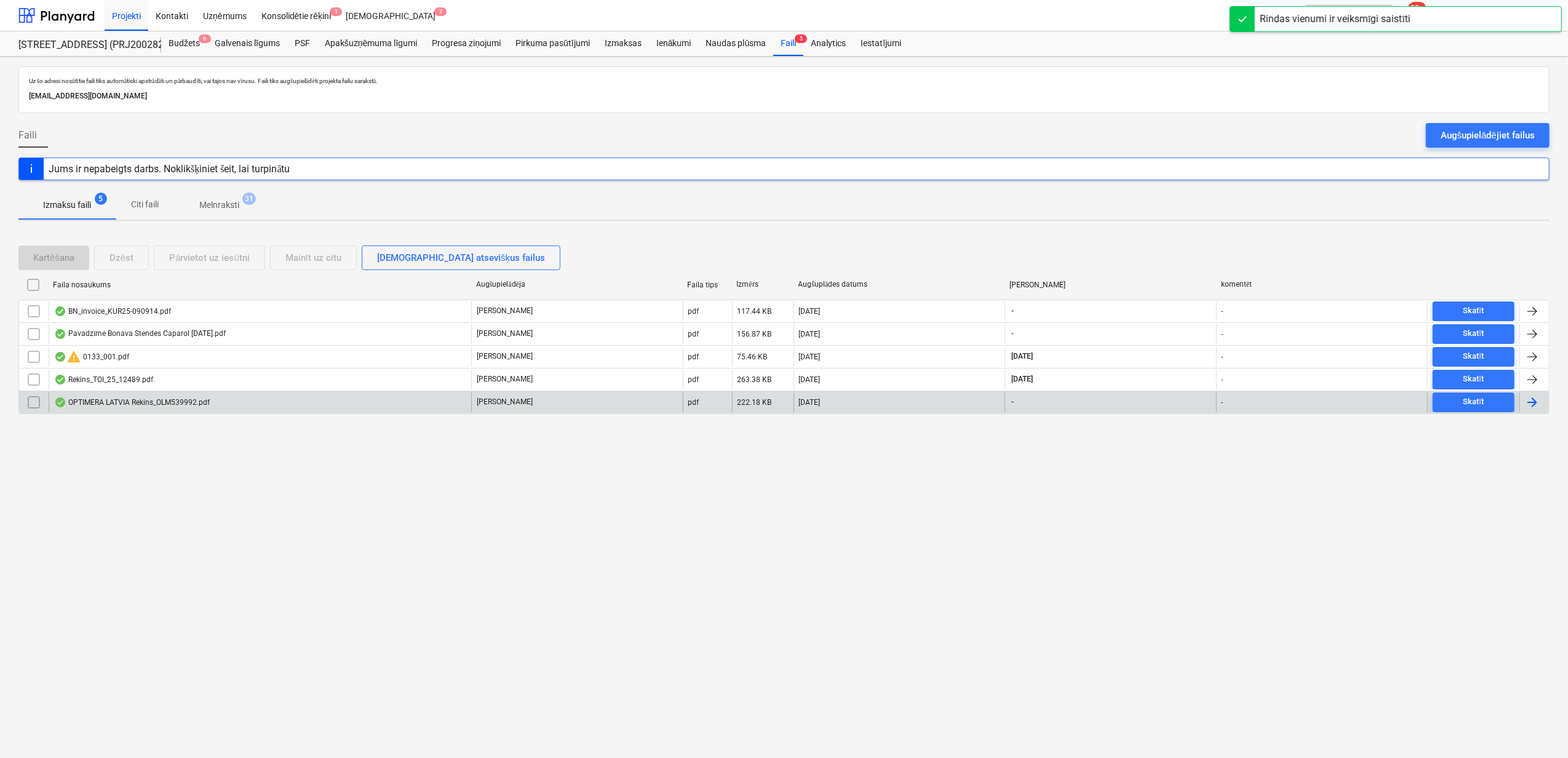
click at [271, 409] on div "OPTIMERA LATVIA Rekins_OLM539992.pdf" at bounding box center [260, 402] width 423 height 19
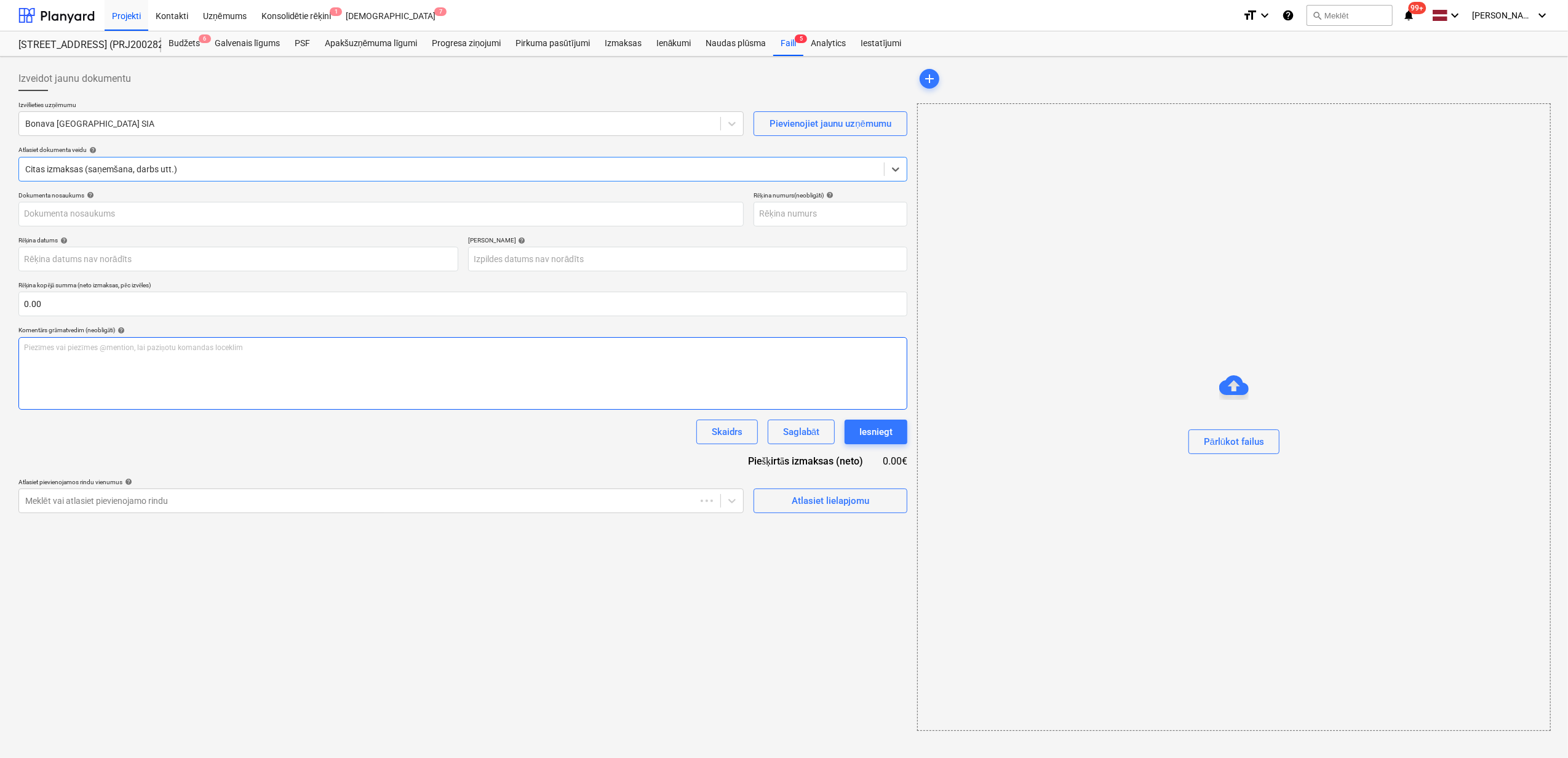
type input "OLM539992"
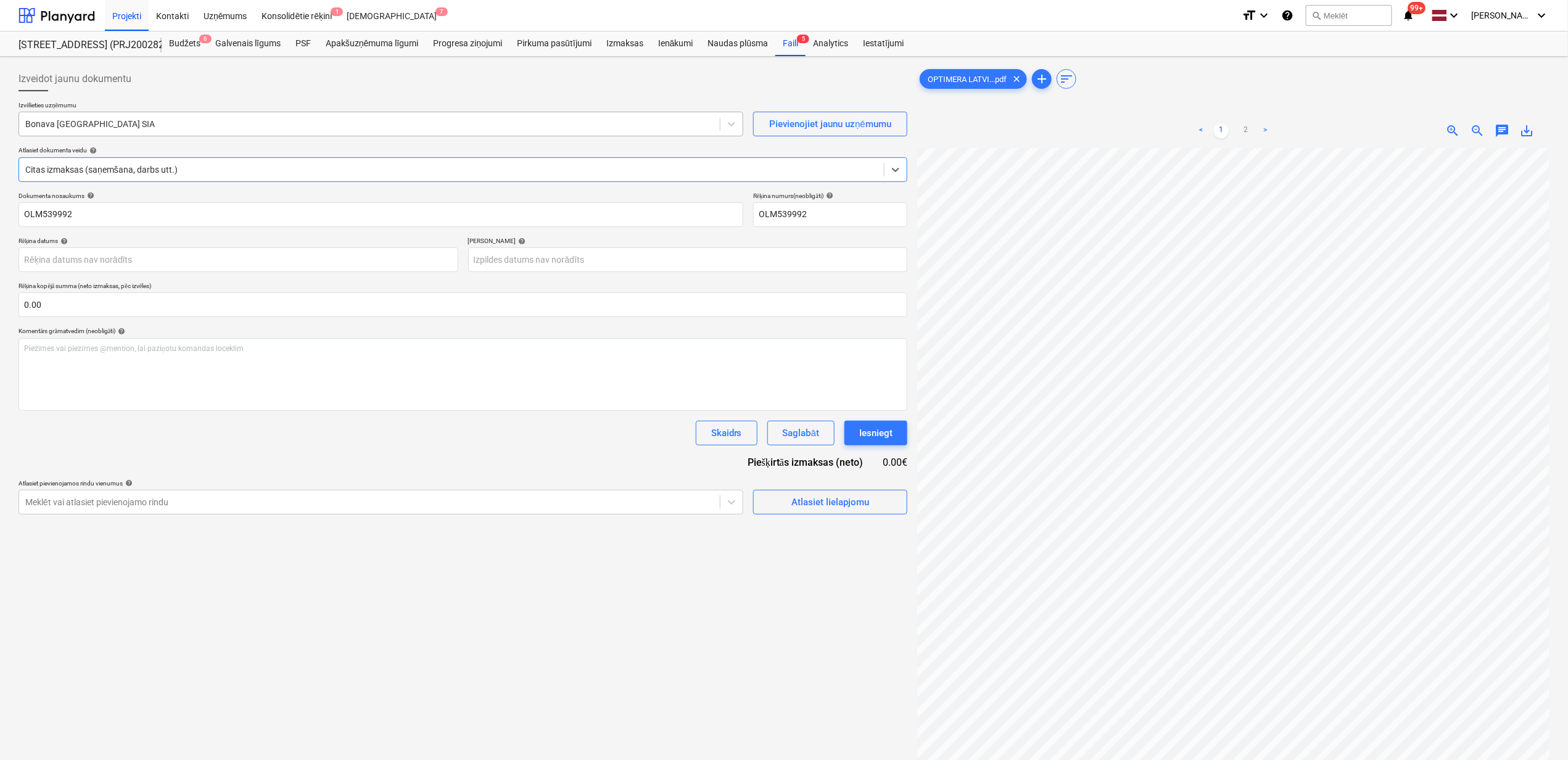
click at [205, 129] on div at bounding box center [369, 124] width 688 height 12
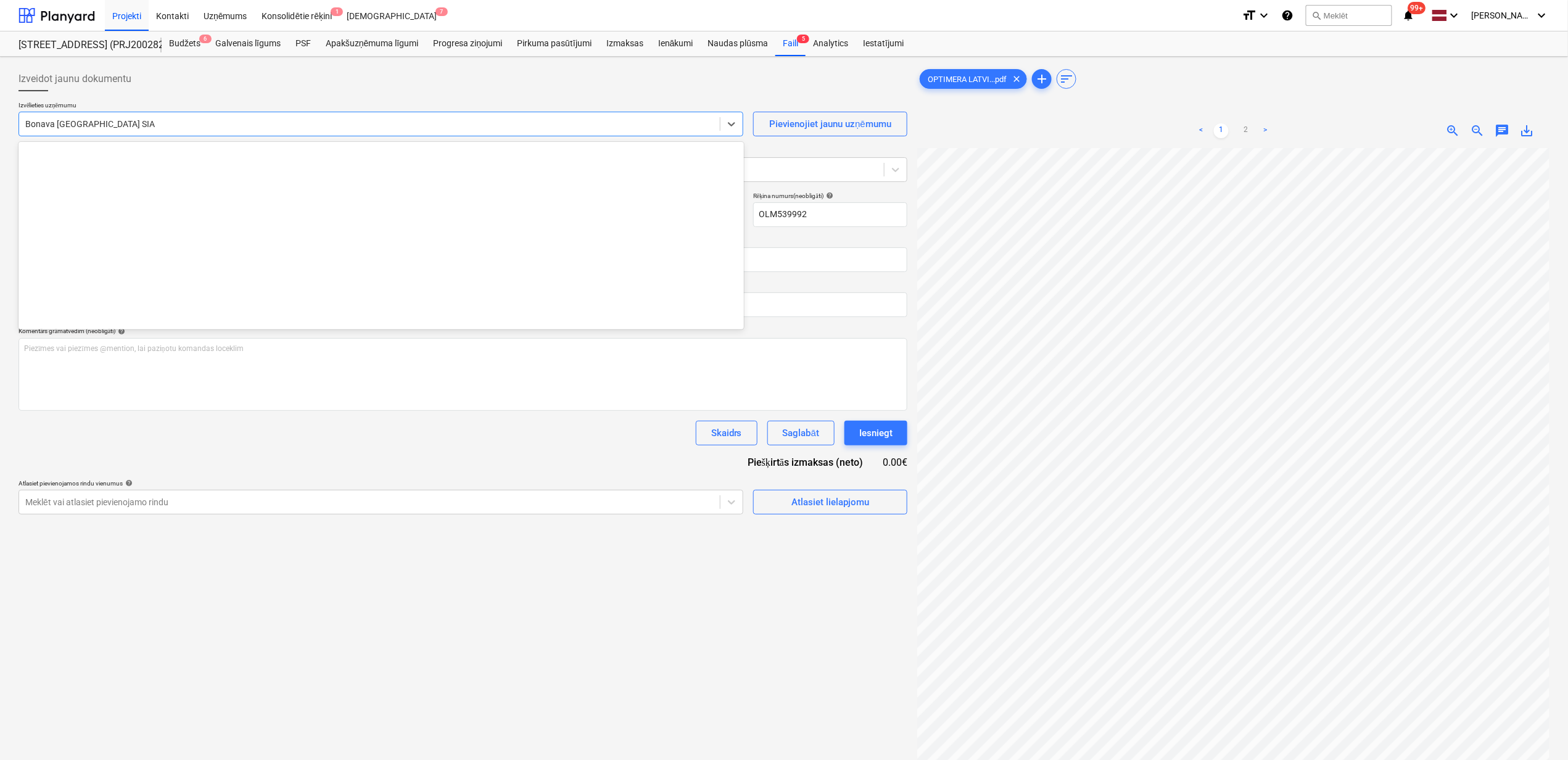
scroll to position [2331, 0]
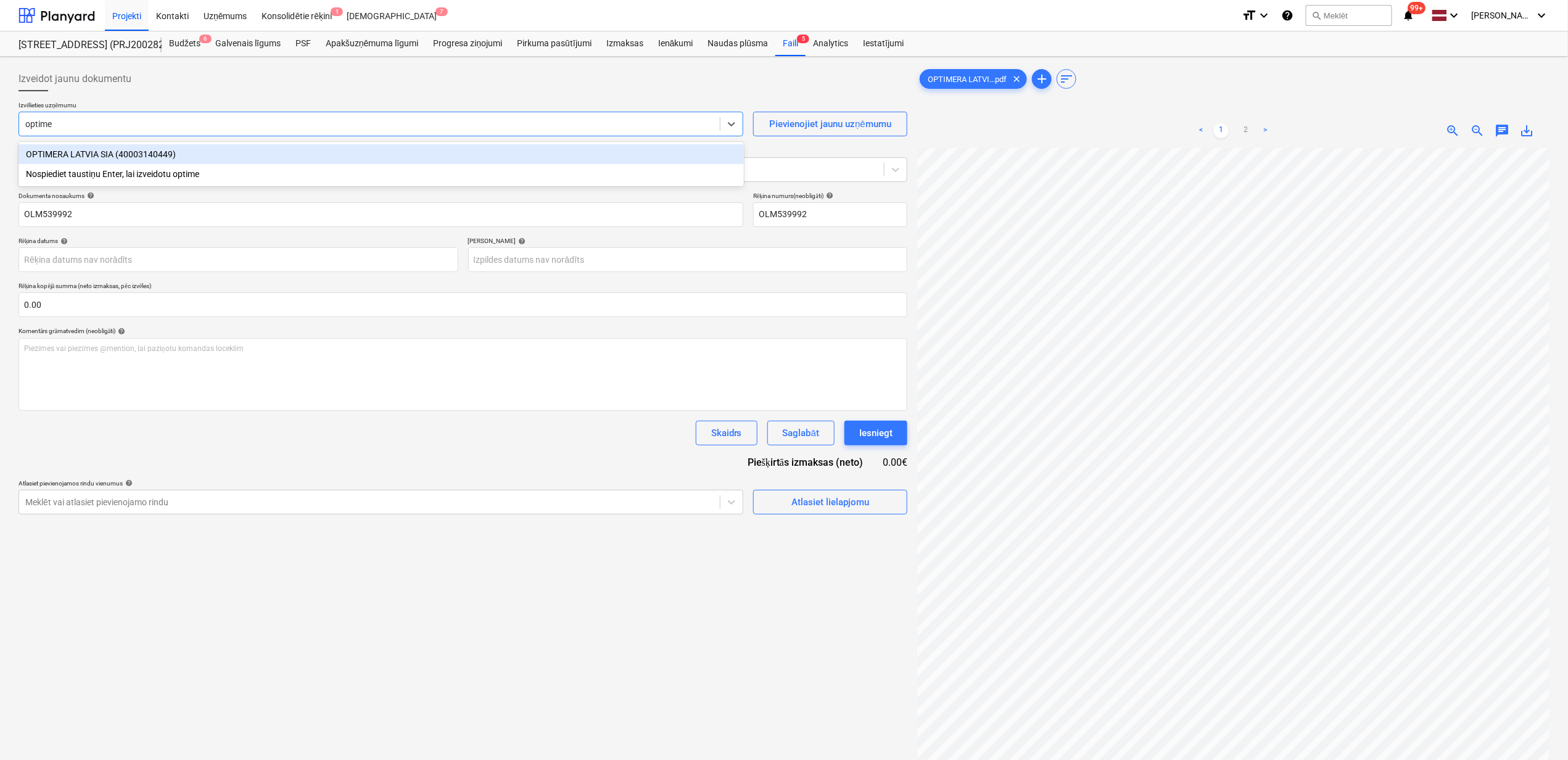
type input "optimer"
click at [68, 150] on div "OPTIMERA LATVIA SIA (40003140449)" at bounding box center [382, 154] width 726 height 19
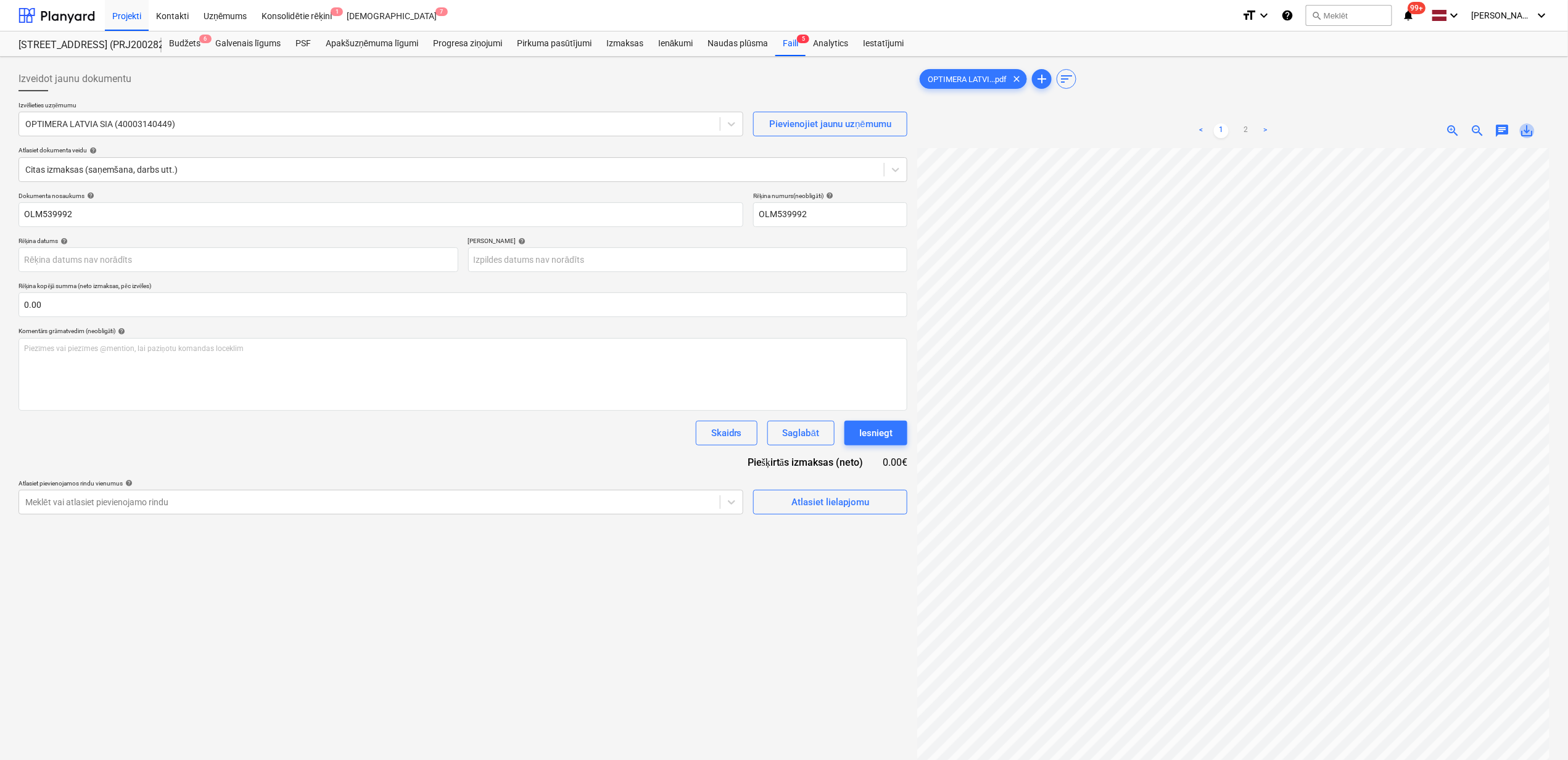
click at [1533, 132] on span "save_alt" at bounding box center [1528, 130] width 15 height 15
drag, startPoint x: 83, startPoint y: 226, endPoint x: 94, endPoint y: 216, distance: 14.9
click at [84, 227] on input "OLM539992" at bounding box center [381, 214] width 725 height 24
drag, startPoint x: 50, startPoint y: 222, endPoint x: -39, endPoint y: 214, distance: 89.4
click at [0, 214] on html "Projekti Kontakti Uzņēmums Konsolidētie rēķini 1 Iesūtne 7 format_size keyboard…" at bounding box center [784, 380] width 1568 height 760
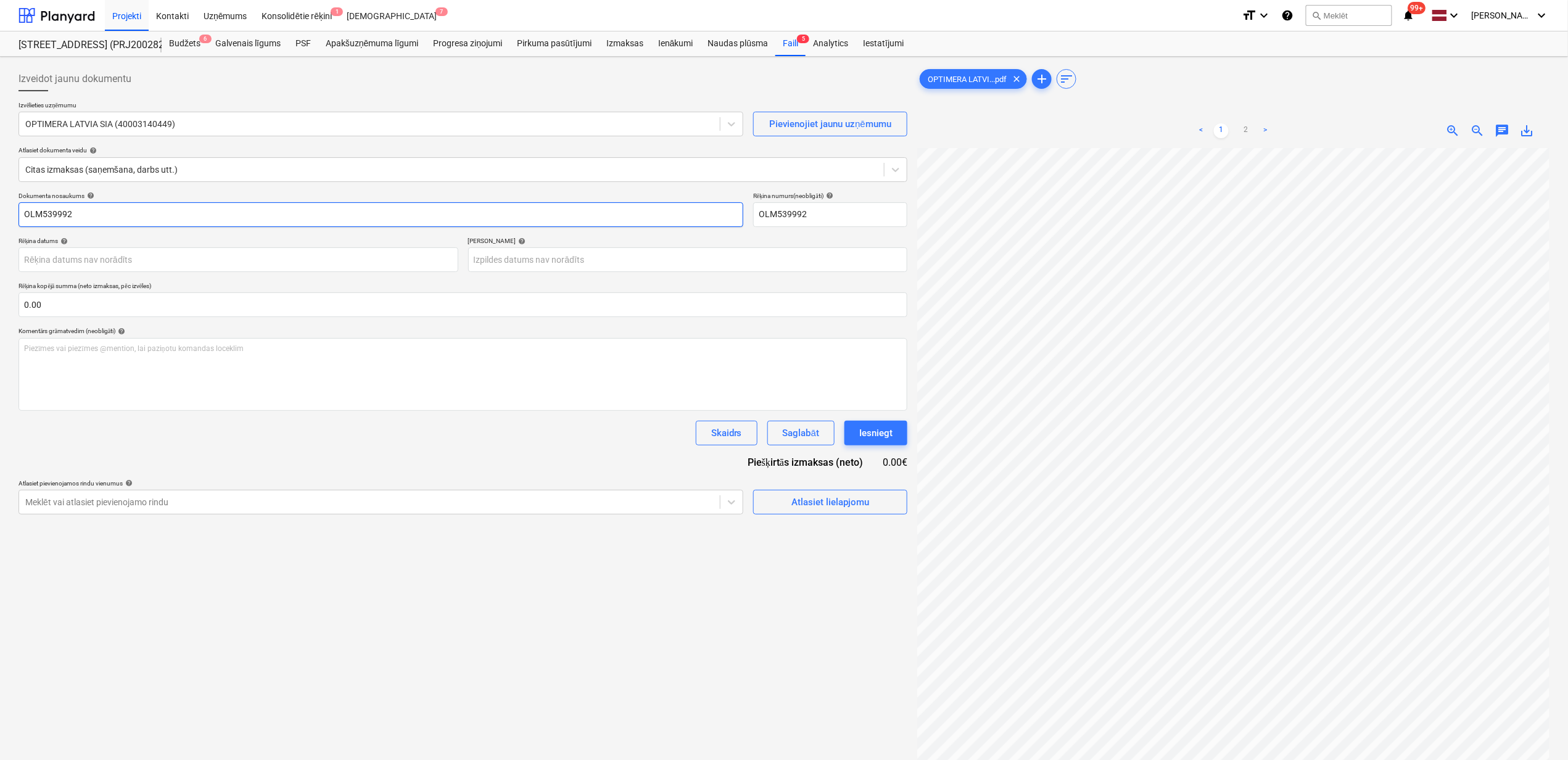
paste input "OPTIMERA LATVIA Rekins_"
type input "OPTIMERA LATVIA Rekins_OLM539992.pdf"
click at [163, 259] on body "Projekti Kontakti Uzņēmums Konsolidētie rēķini 1 Iesūtne 7 format_size keyboard…" at bounding box center [784, 380] width 1568 height 760
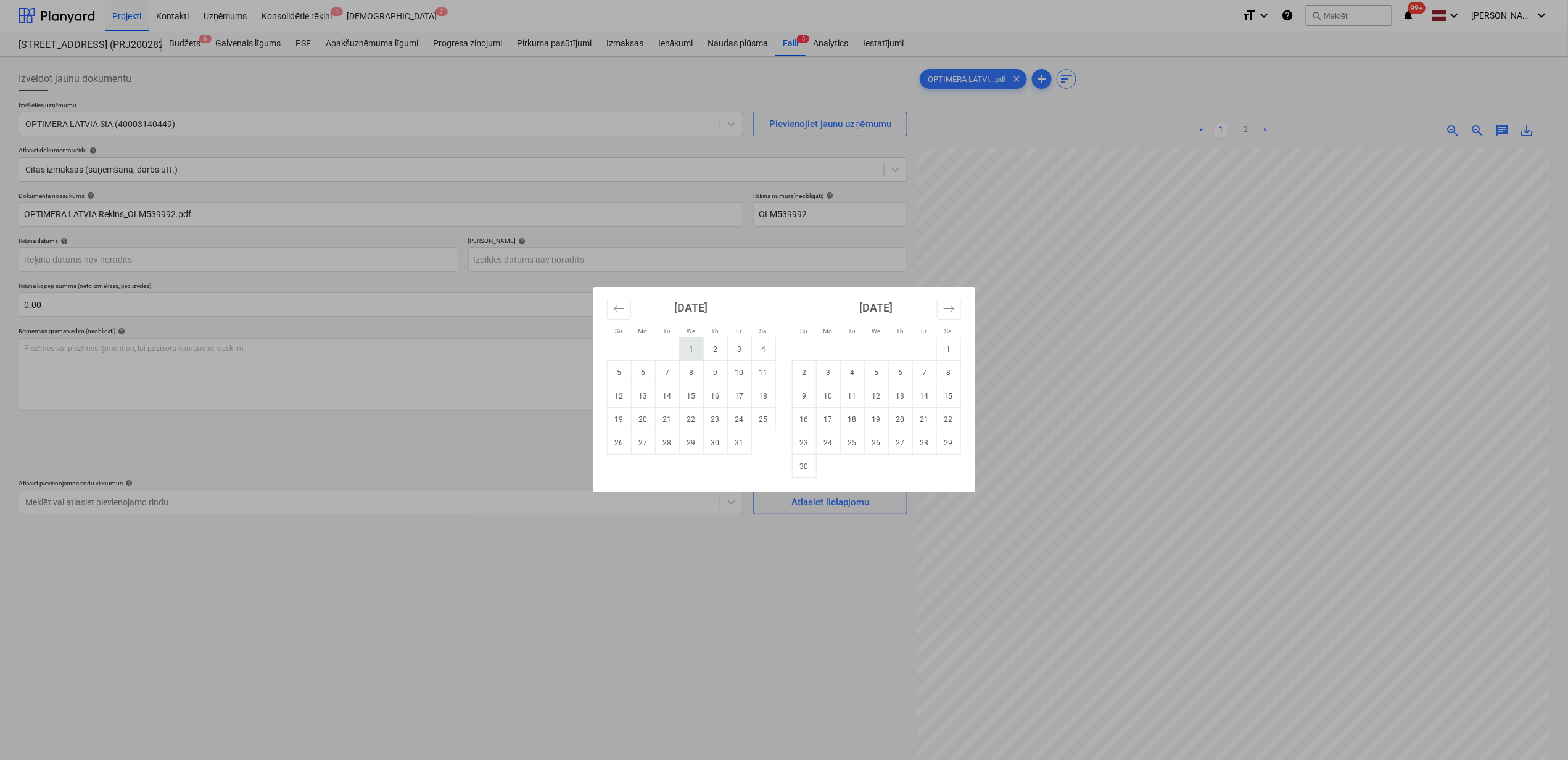
click at [693, 349] on td "1" at bounding box center [691, 349] width 24 height 24
type input "[DATE]"
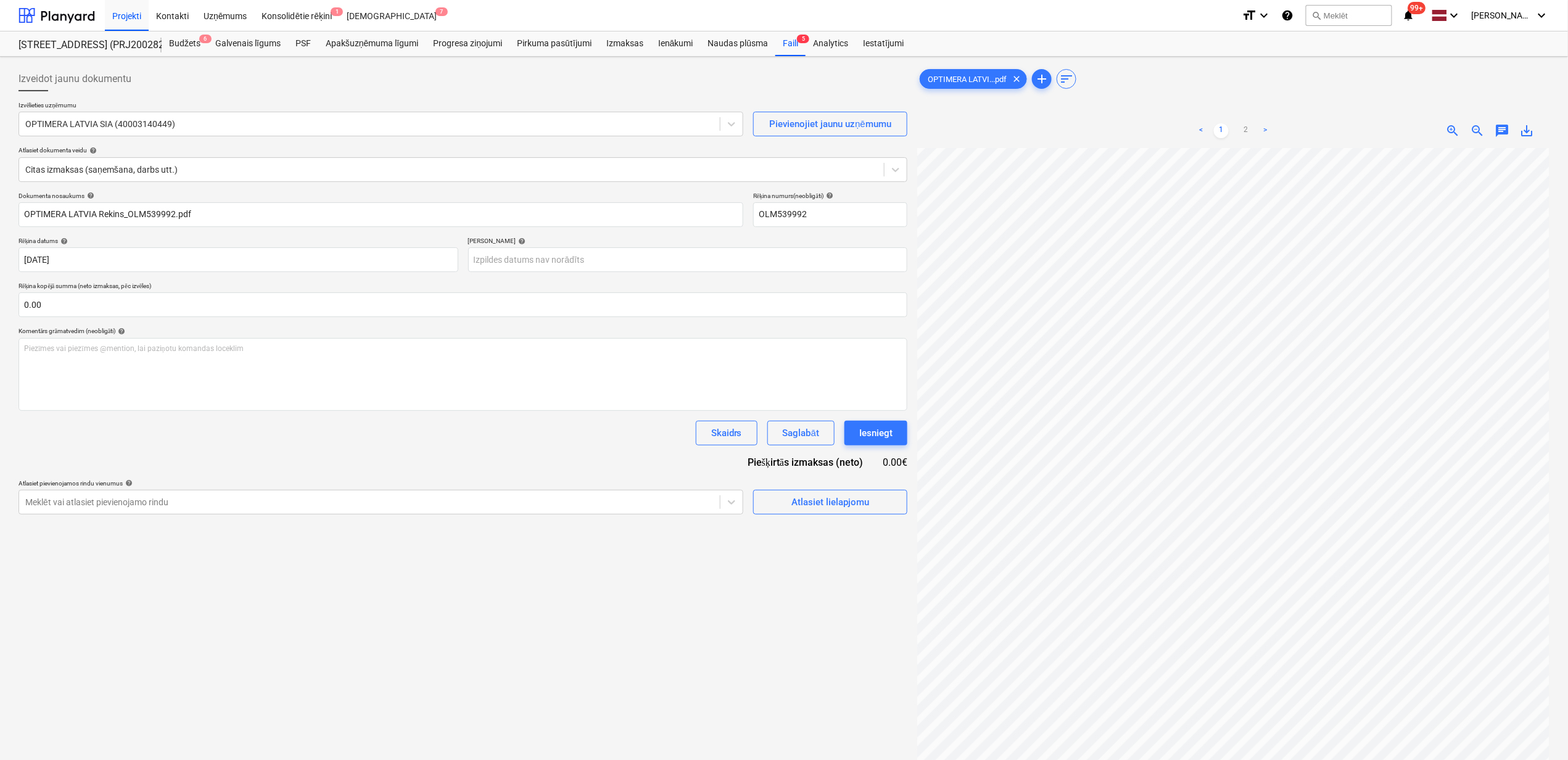
scroll to position [75, 109]
click at [606, 261] on body "Projekti Kontakti Uzņēmums Konsolidētie rēķini 1 Iesūtne 7 format_size keyboard…" at bounding box center [784, 380] width 1568 height 760
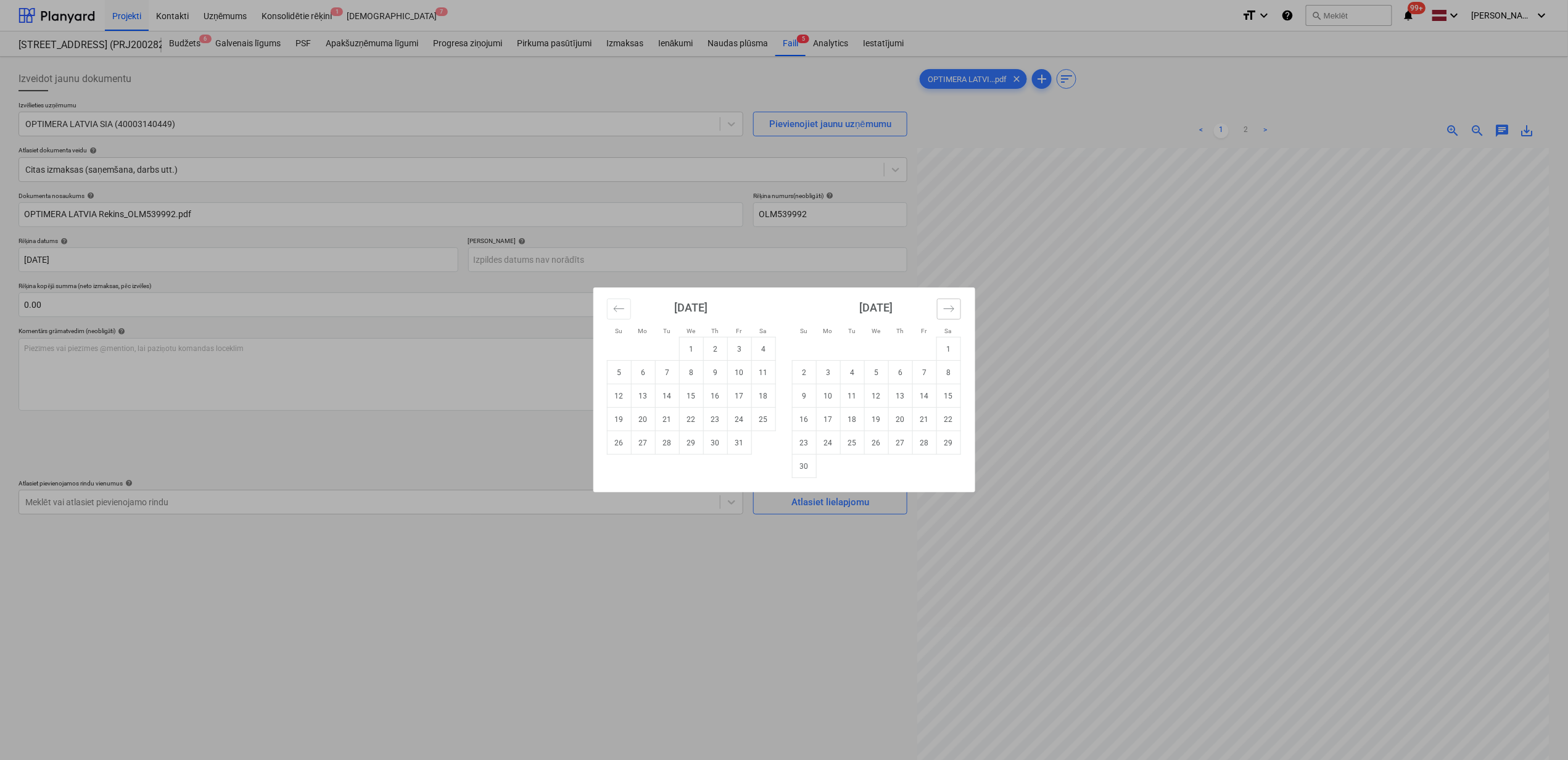
click at [943, 309] on icon "Move forward to switch to the next month." at bounding box center [949, 309] width 12 height 12
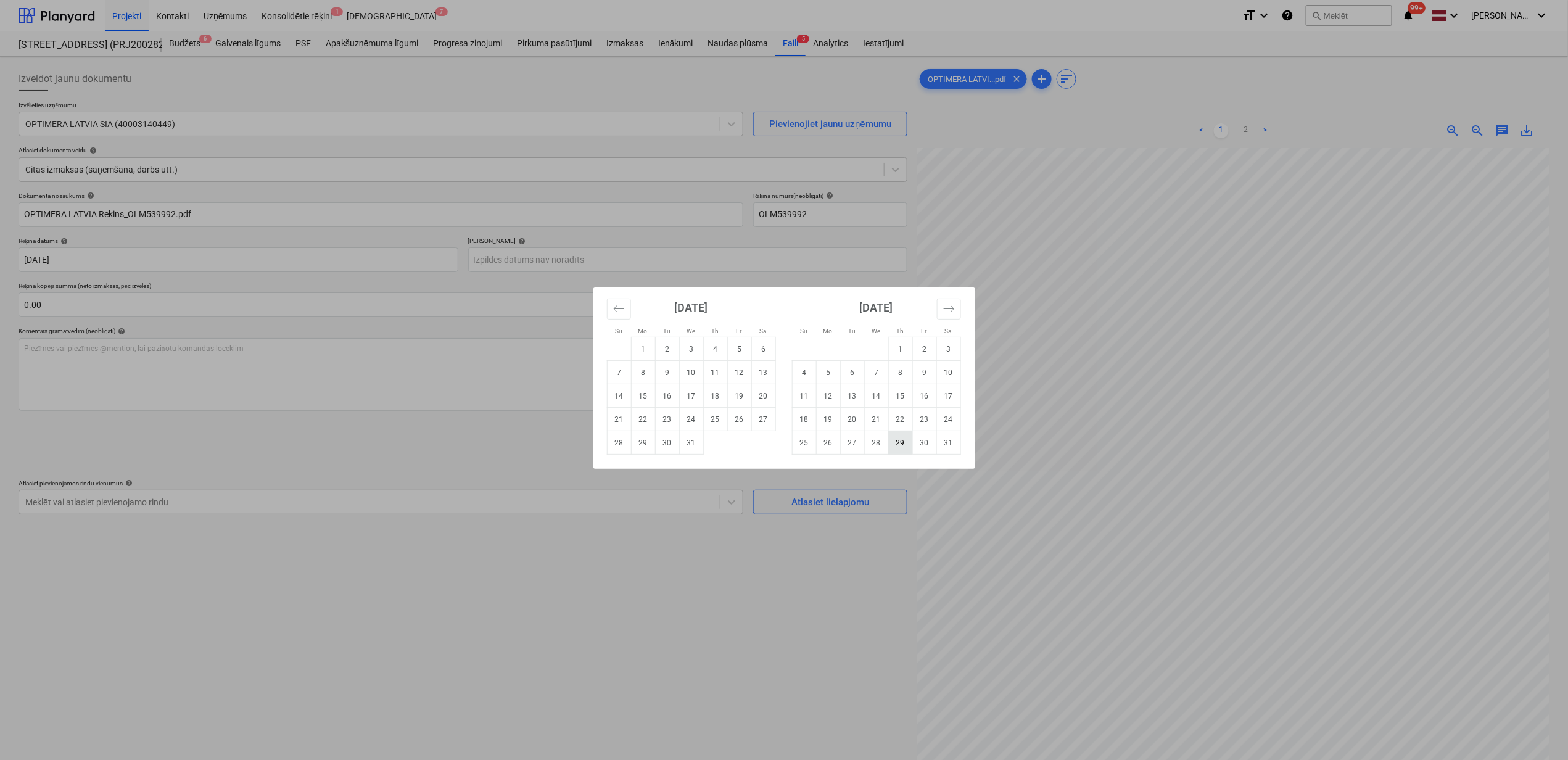
click at [904, 445] on td "29" at bounding box center [900, 443] width 24 height 24
type input "[DATE]"
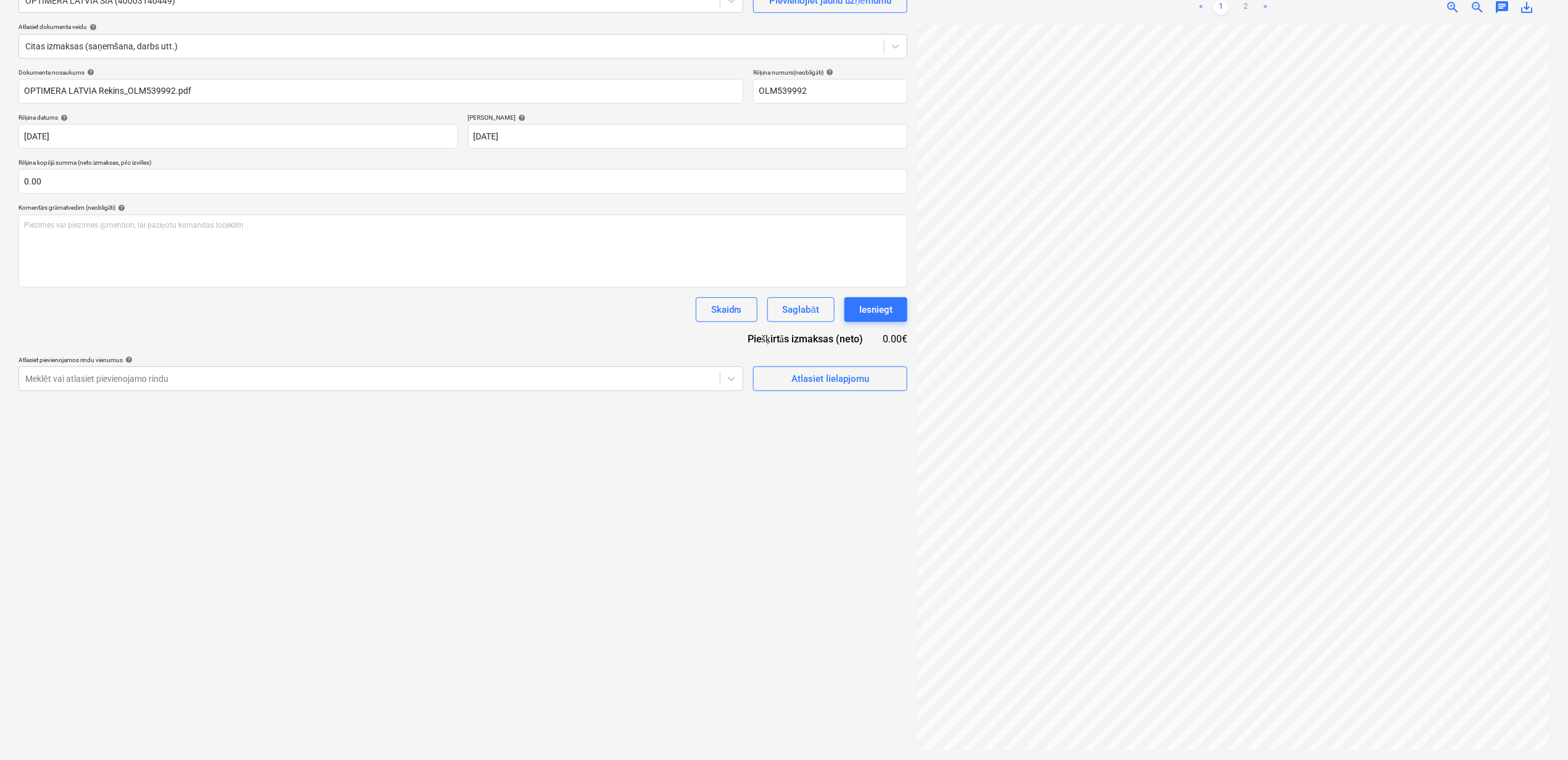
scroll to position [173, 109]
click at [929, 636] on html "Projekti Kontakti Uzņēmums Konsolidētie rēķini 1 Iesūtne 7 format_size keyboard…" at bounding box center [784, 257] width 1568 height 760
click at [1246, 4] on div at bounding box center [1242, 13] width 24 height 24
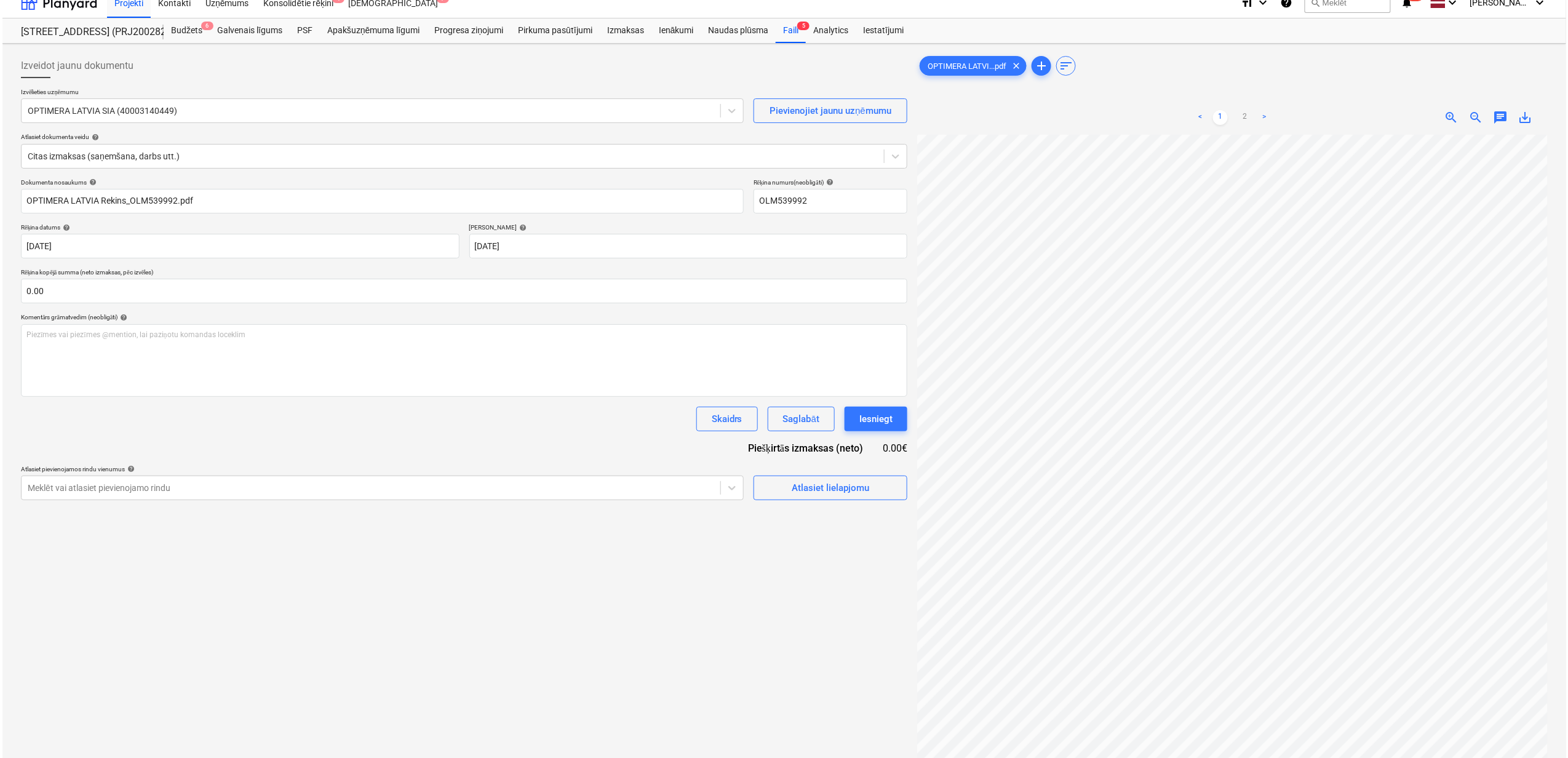
scroll to position [0, 0]
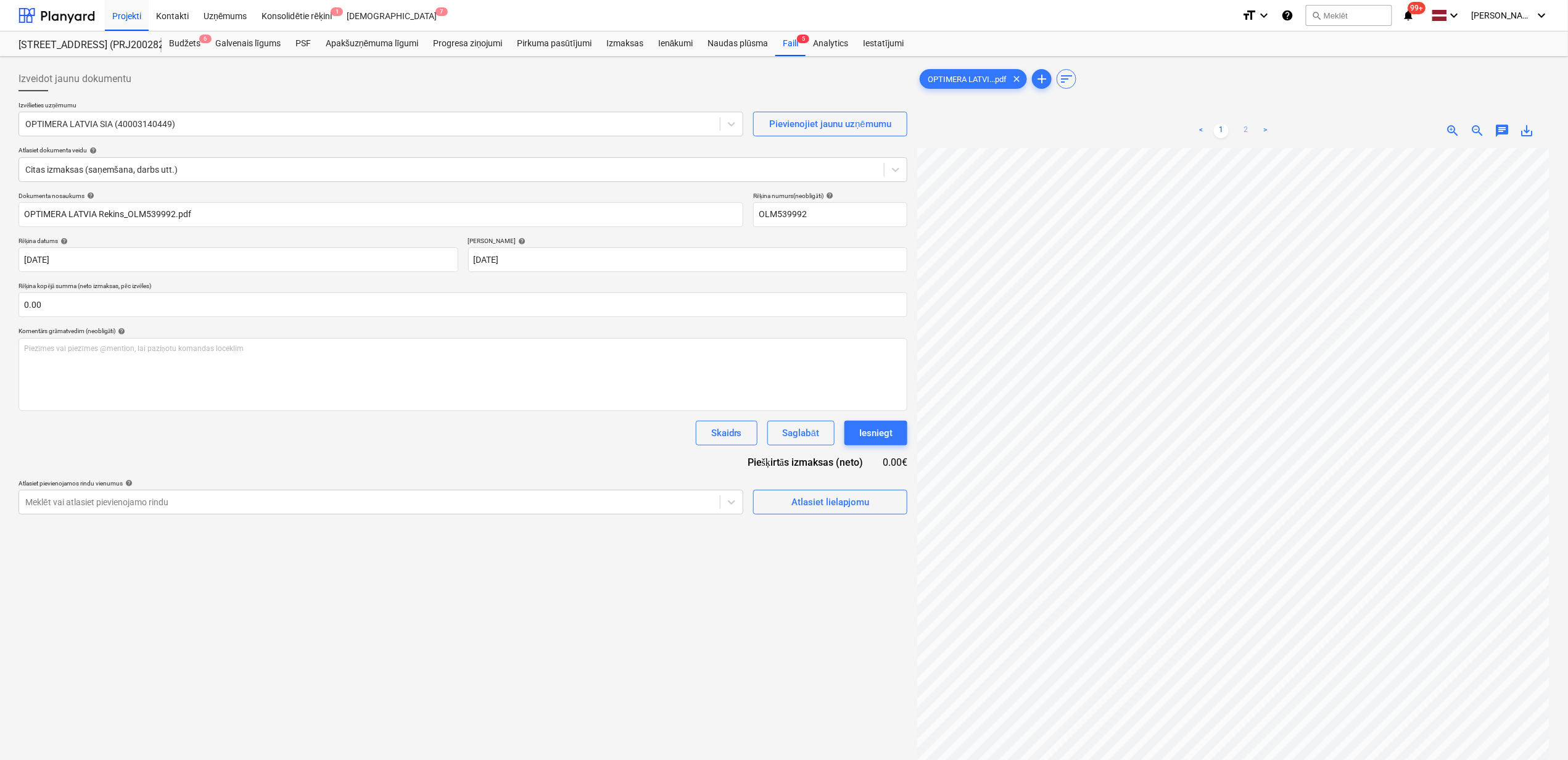
click at [1243, 132] on link "2" at bounding box center [1246, 130] width 15 height 15
click at [364, 309] on input "text" at bounding box center [463, 304] width 889 height 24
type input "297.54"
click at [837, 529] on div "Atlasiet lielapjomu" at bounding box center [831, 533] width 78 height 16
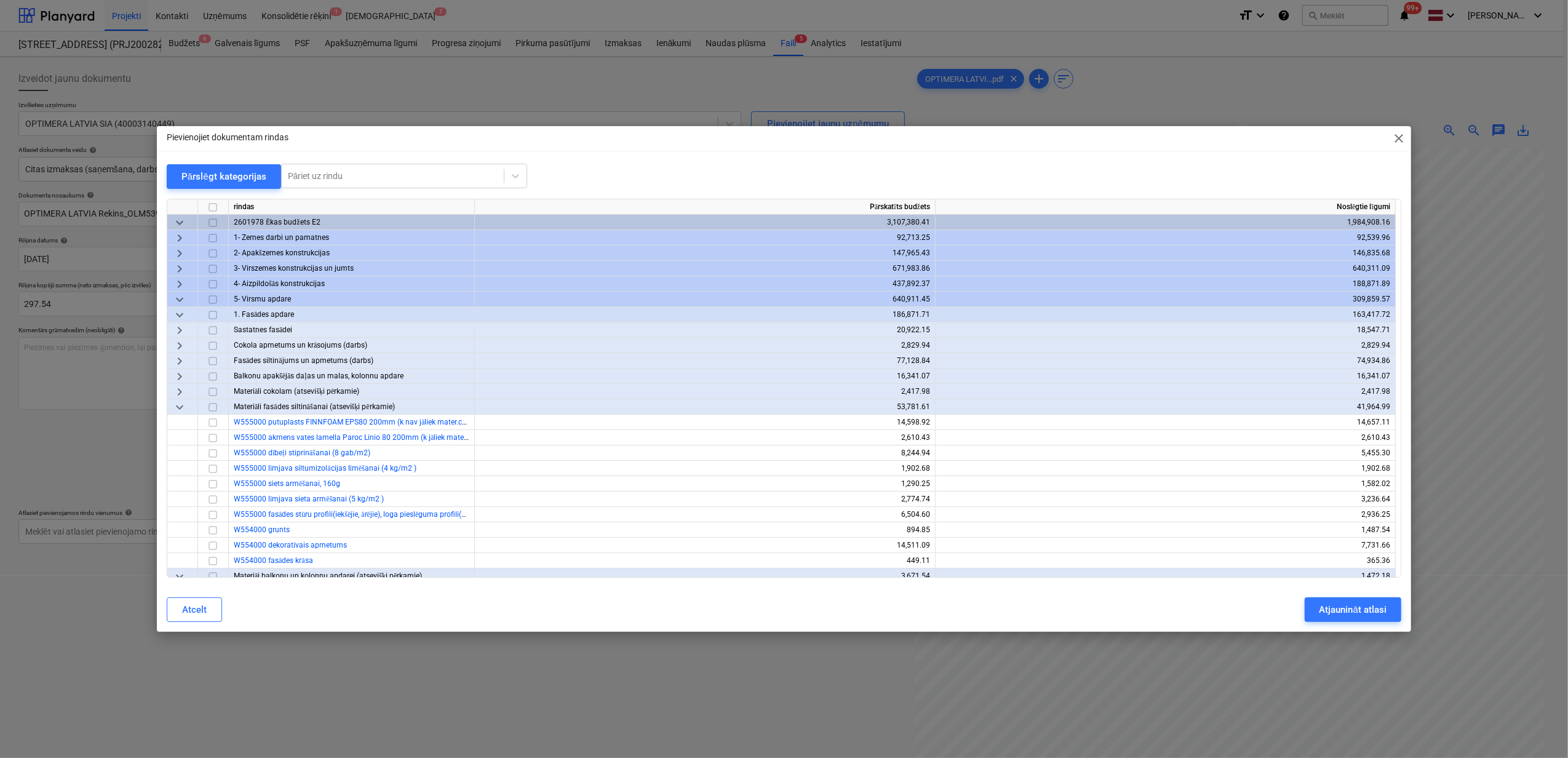
click at [173, 296] on span "keyboard_arrow_down" at bounding box center [179, 299] width 15 height 15
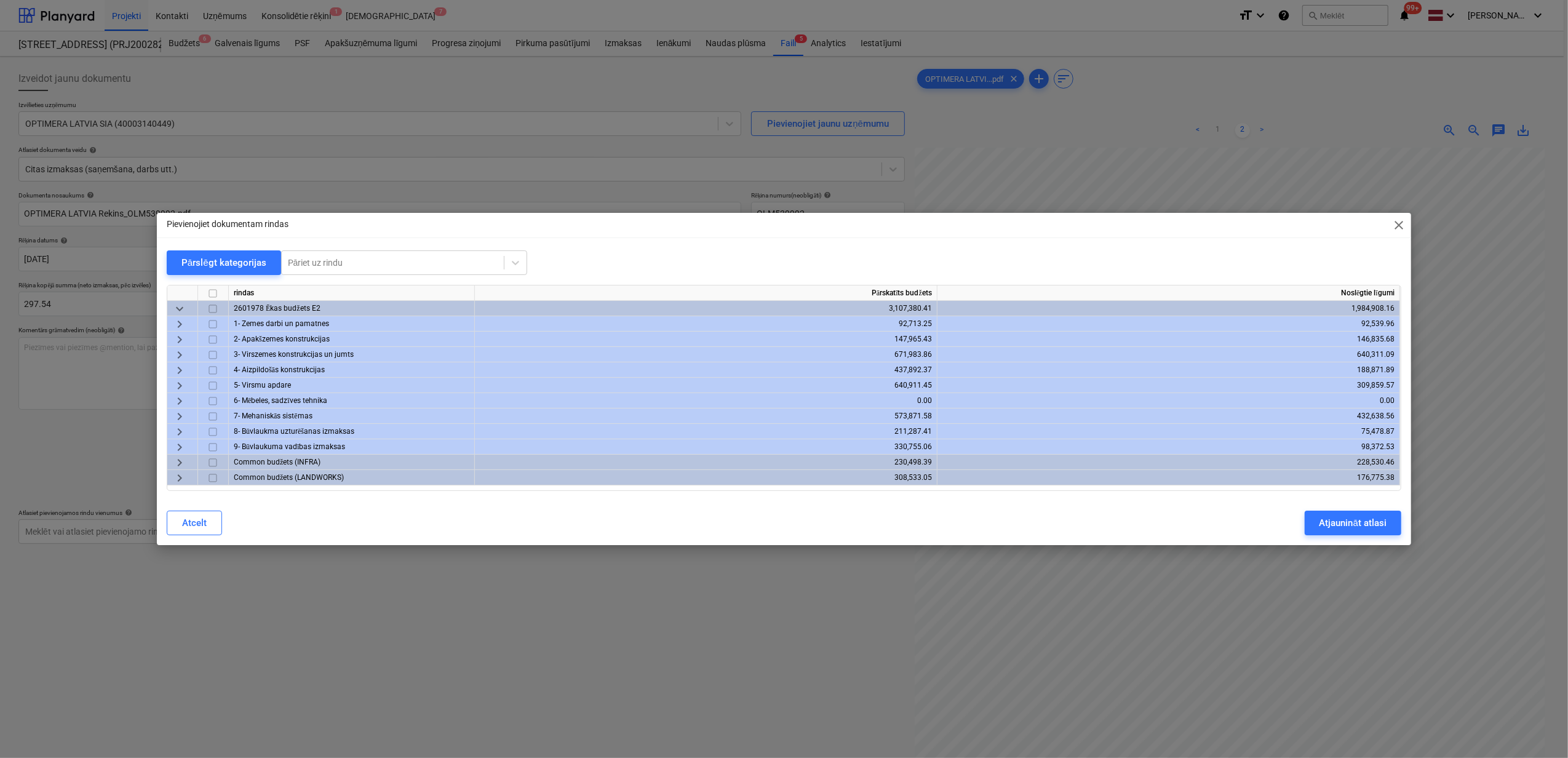
click at [174, 357] on span "keyboard_arrow_right" at bounding box center [179, 355] width 15 height 15
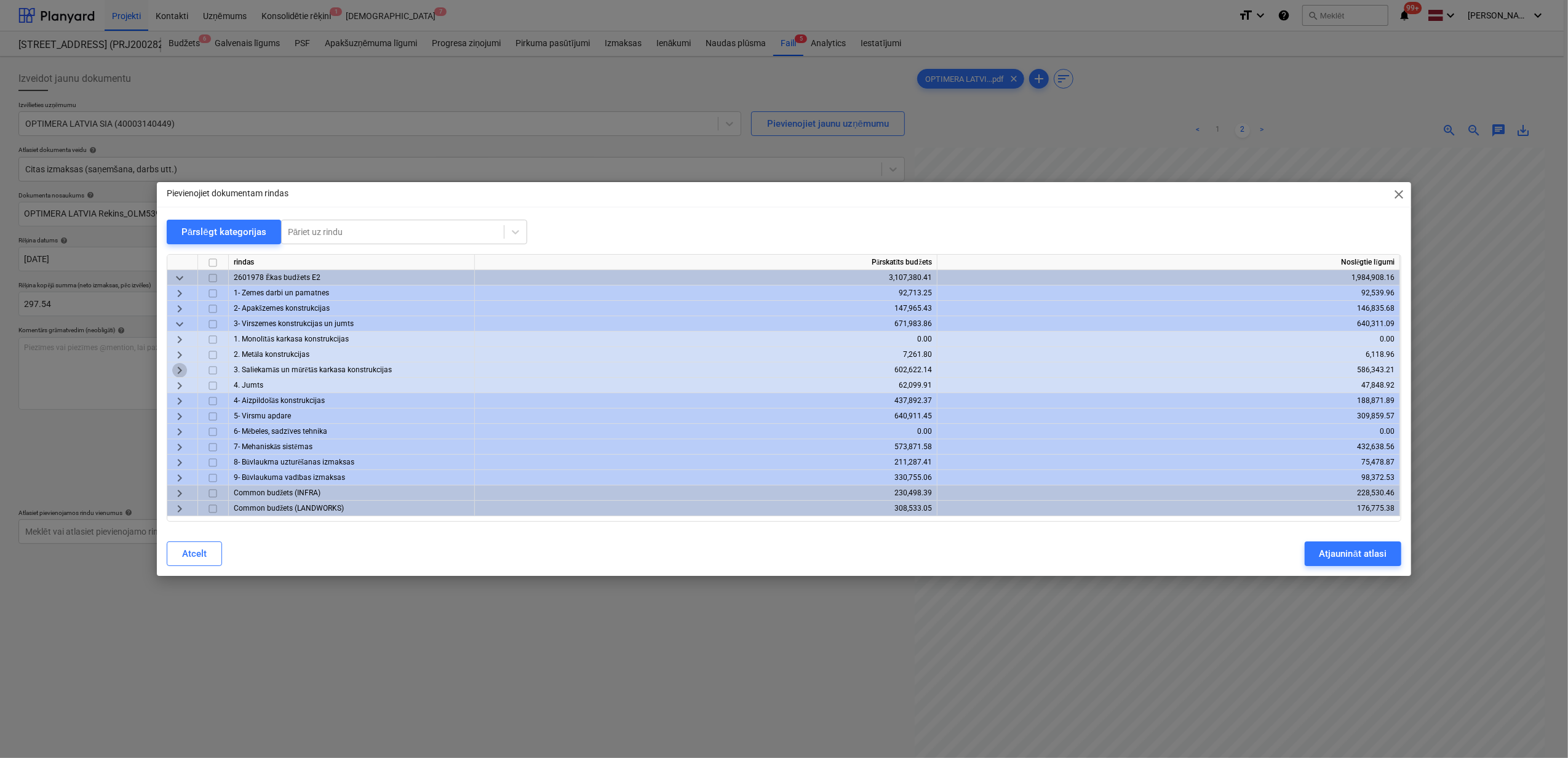
click at [179, 370] on span "keyboard_arrow_right" at bounding box center [179, 370] width 15 height 15
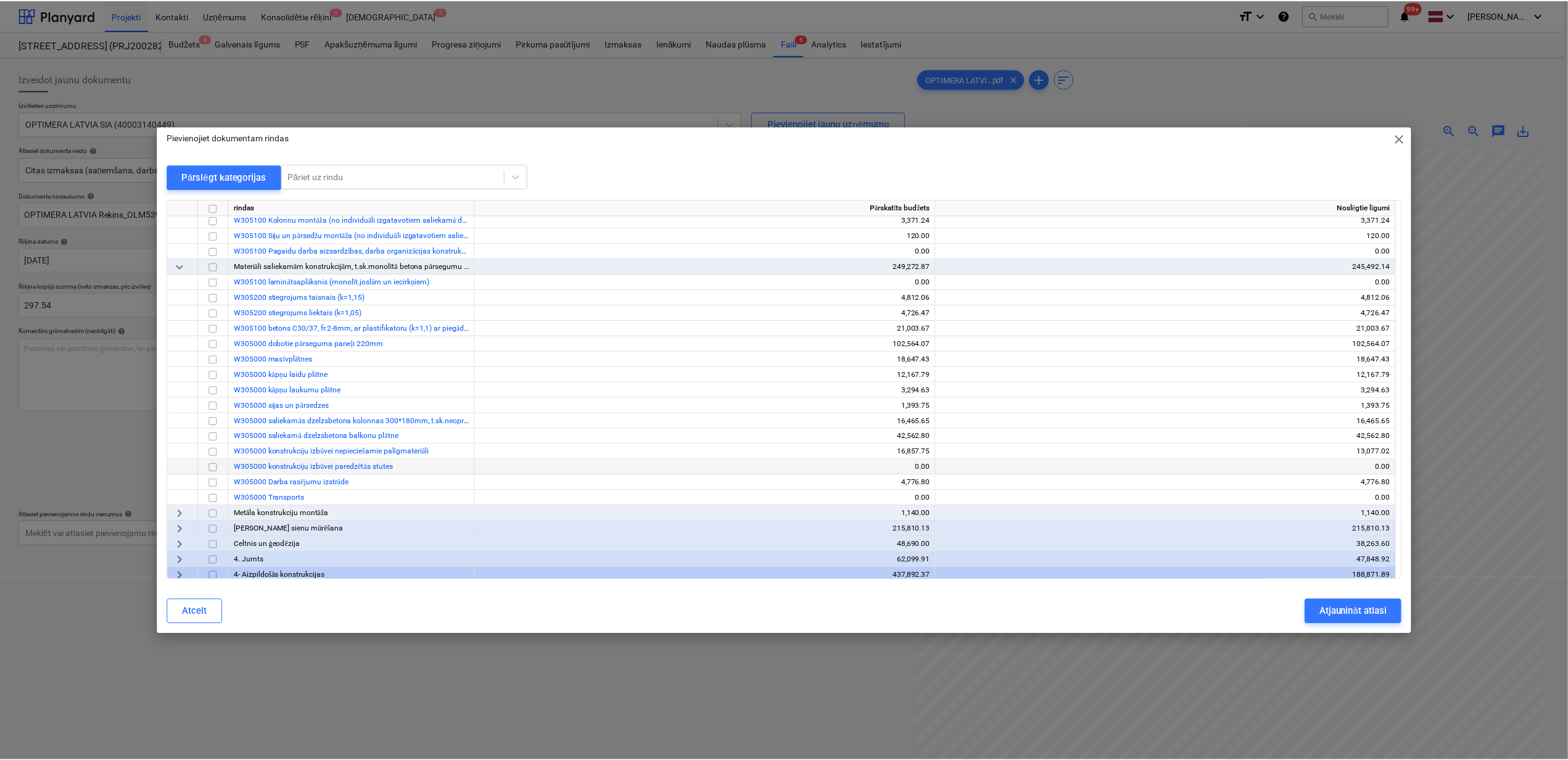
scroll to position [329, 0]
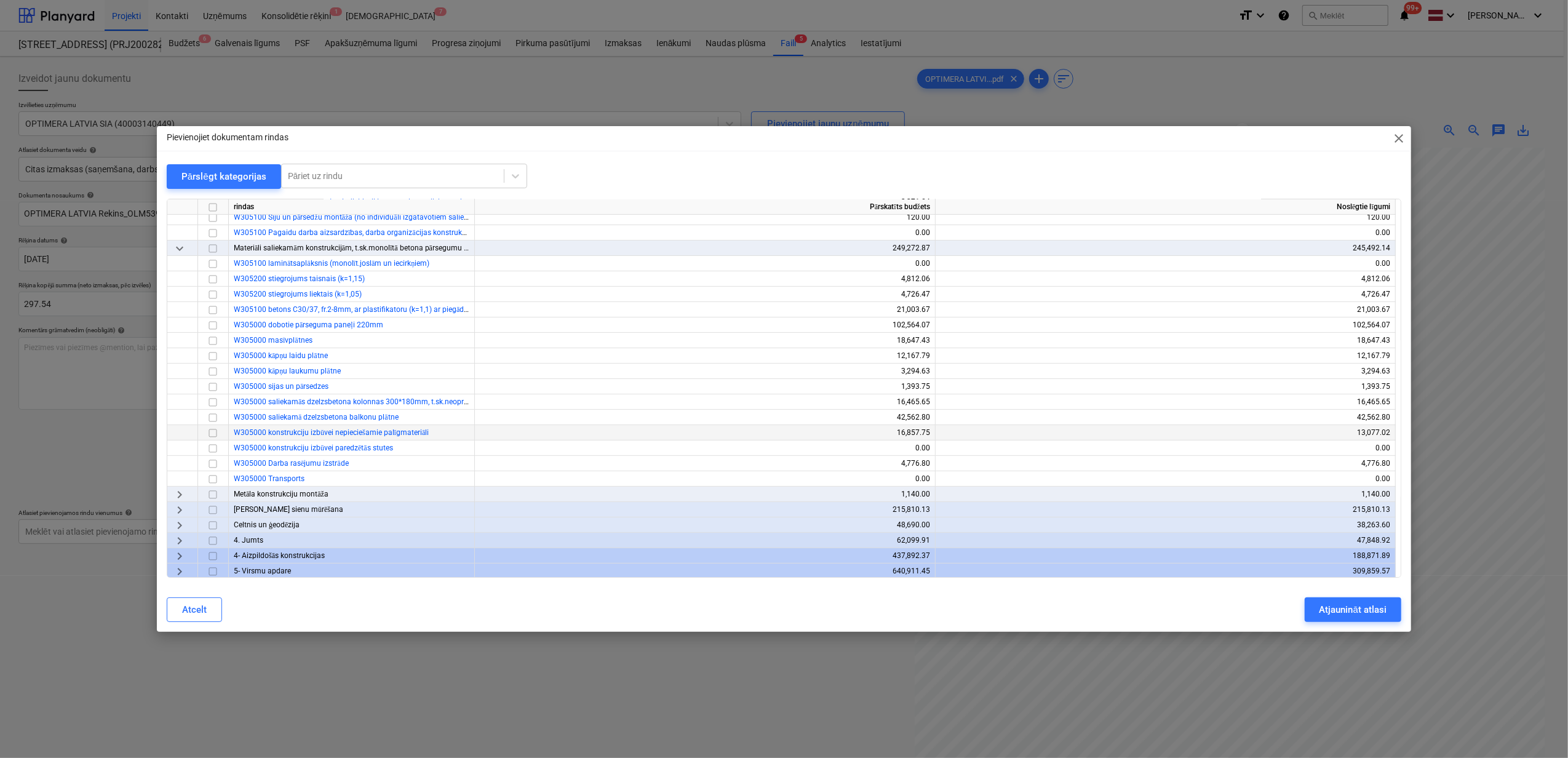
click at [210, 434] on input "checkbox" at bounding box center [213, 433] width 15 height 15
click at [1372, 610] on div "Atjaunināt atlasi" at bounding box center [1353, 609] width 67 height 16
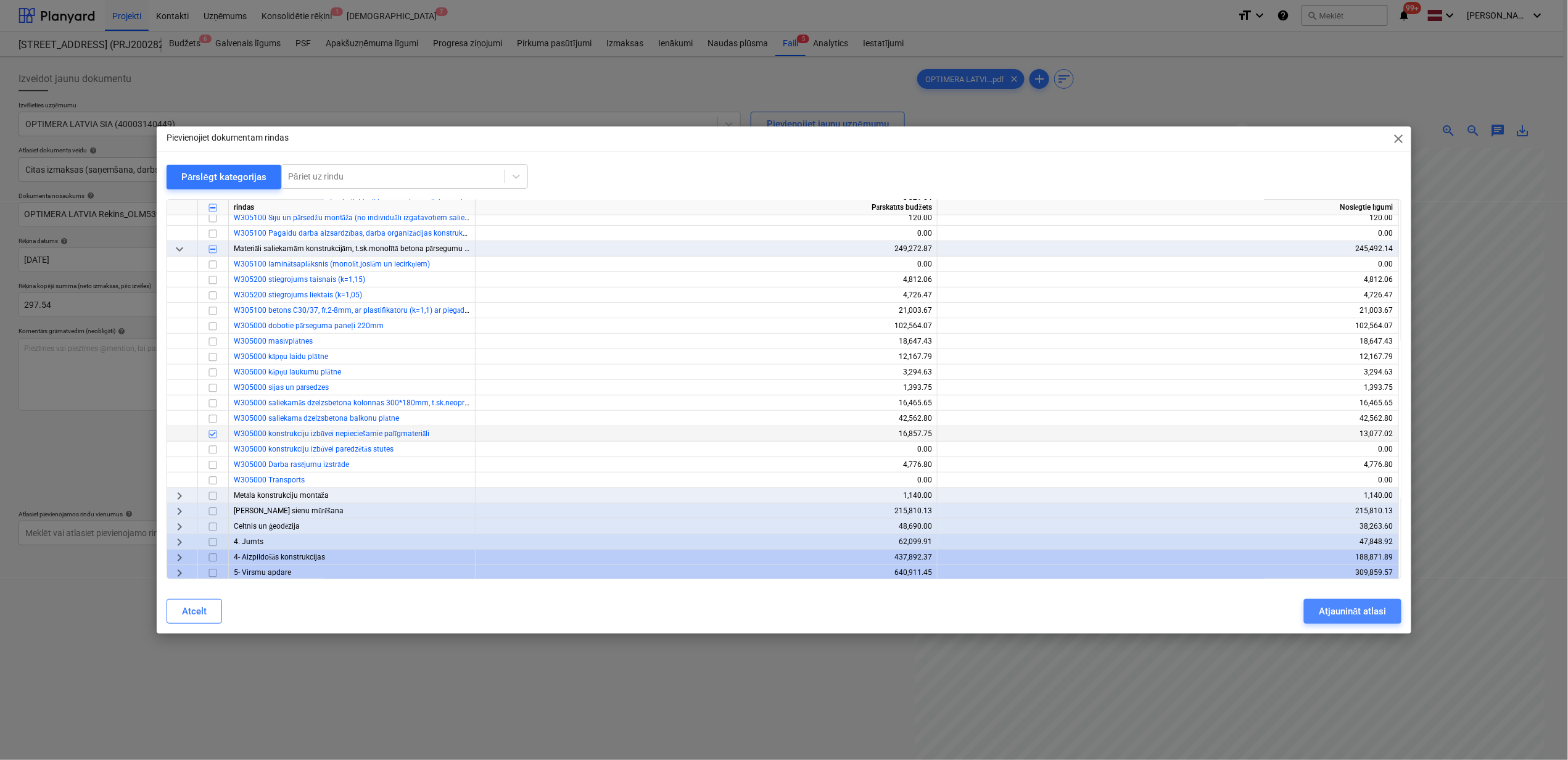
scroll to position [91, 107]
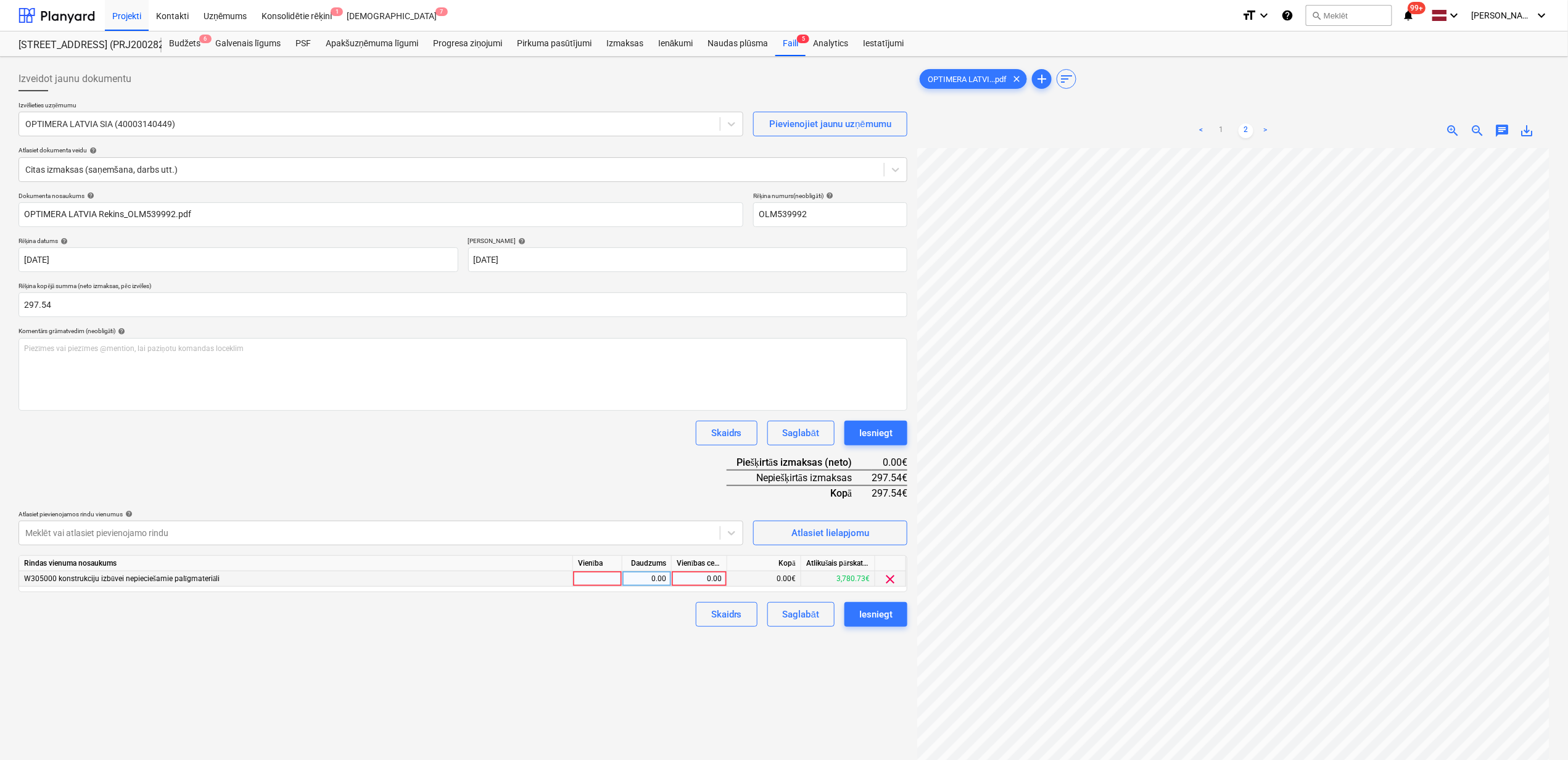
click at [695, 580] on div "0.00" at bounding box center [699, 579] width 45 height 15
type input "297.54"
click at [766, 694] on div "Izveidot jaunu dokumentu Izvēlieties uzņēmumu OPTIMERA LATVIA SIA (40003140449)…" at bounding box center [463, 470] width 899 height 817
click at [875, 607] on div "Iesniegt" at bounding box center [876, 614] width 33 height 16
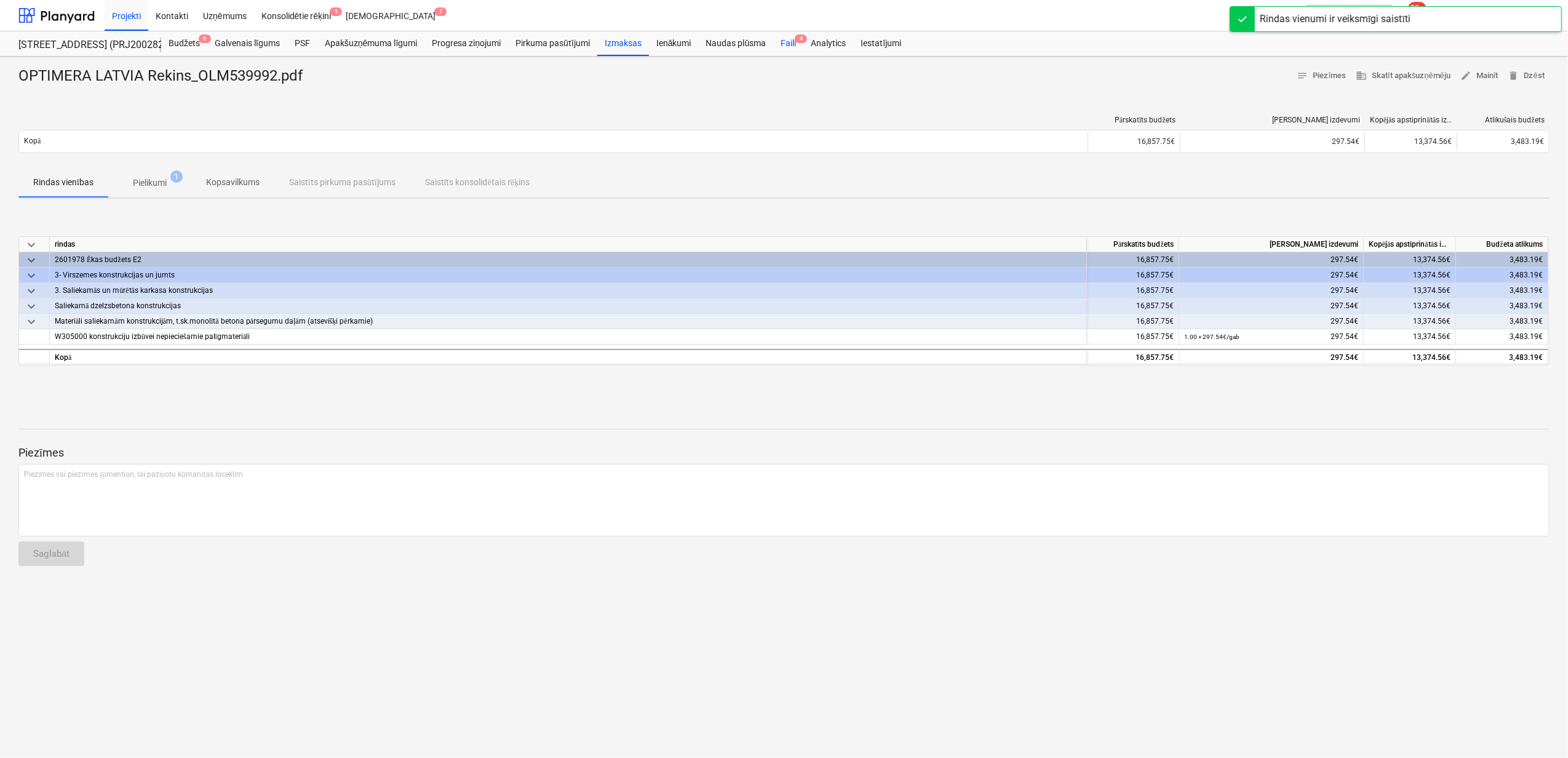
click at [796, 43] on div "Faili 4" at bounding box center [788, 44] width 30 height 24
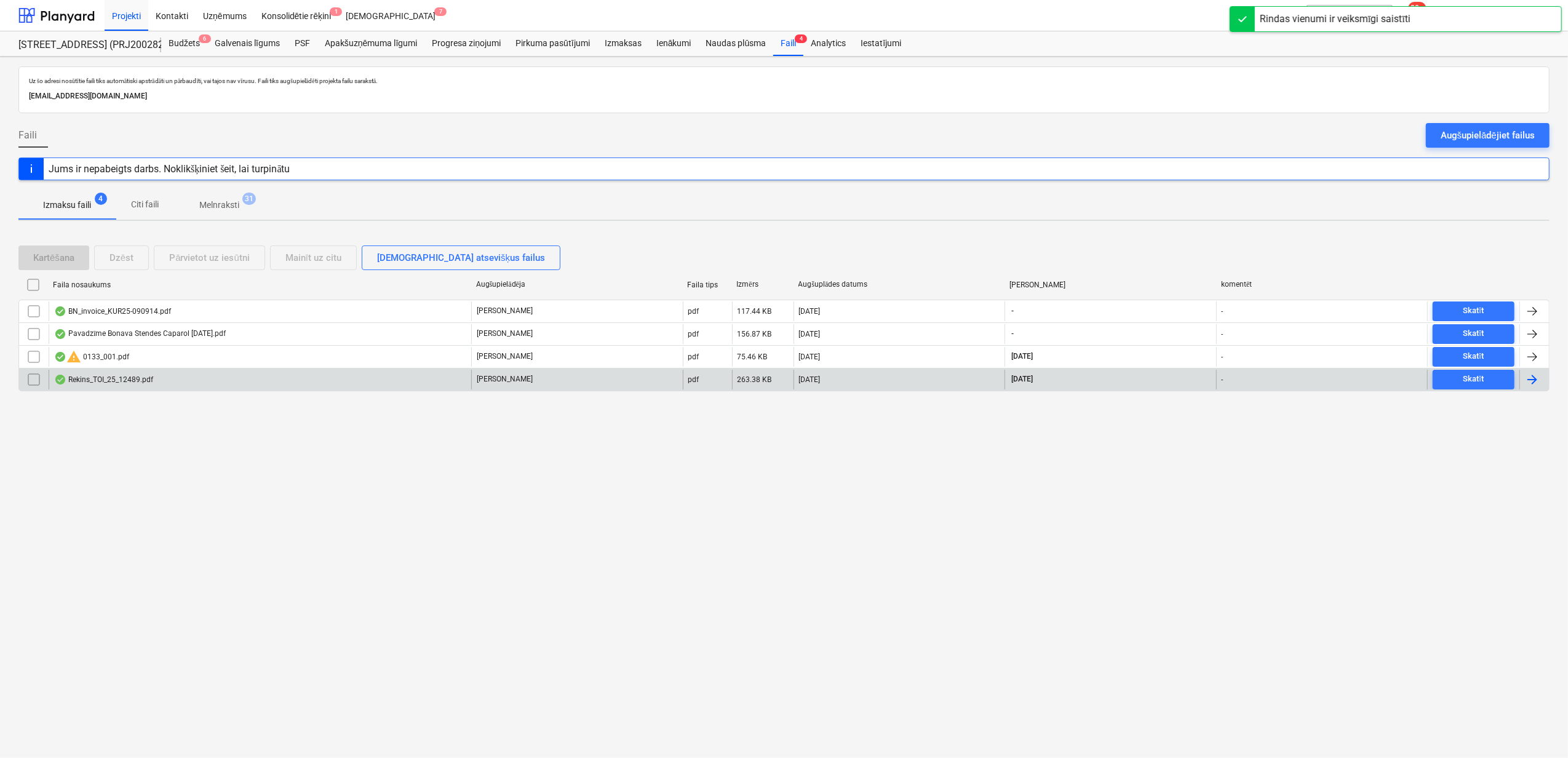
click at [116, 375] on div "Rekins_TOI_25_12489.pdf" at bounding box center [260, 379] width 423 height 19
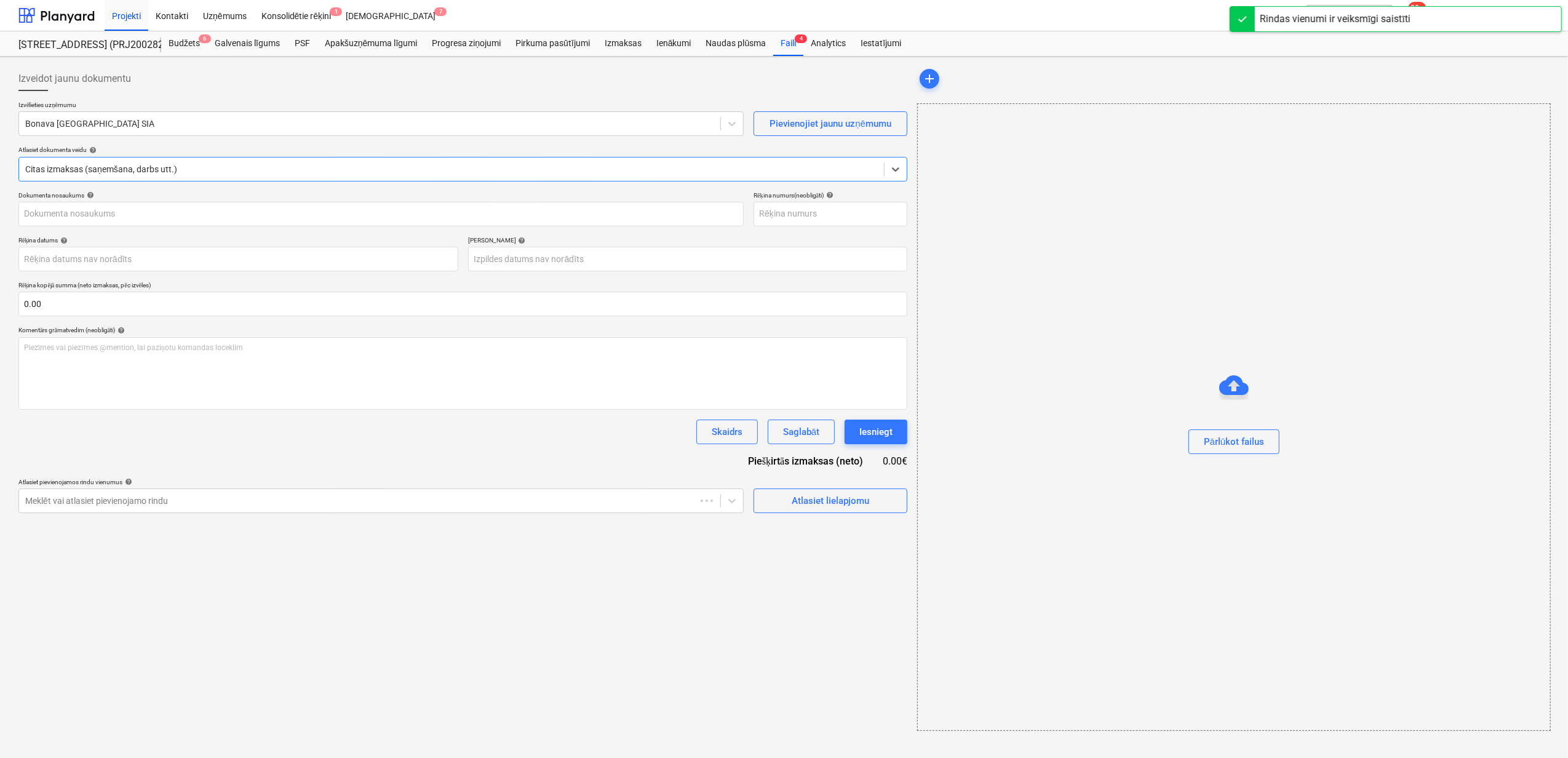
type input "Rekins_TOI_25_12489.pdf"
type input "[DATE]"
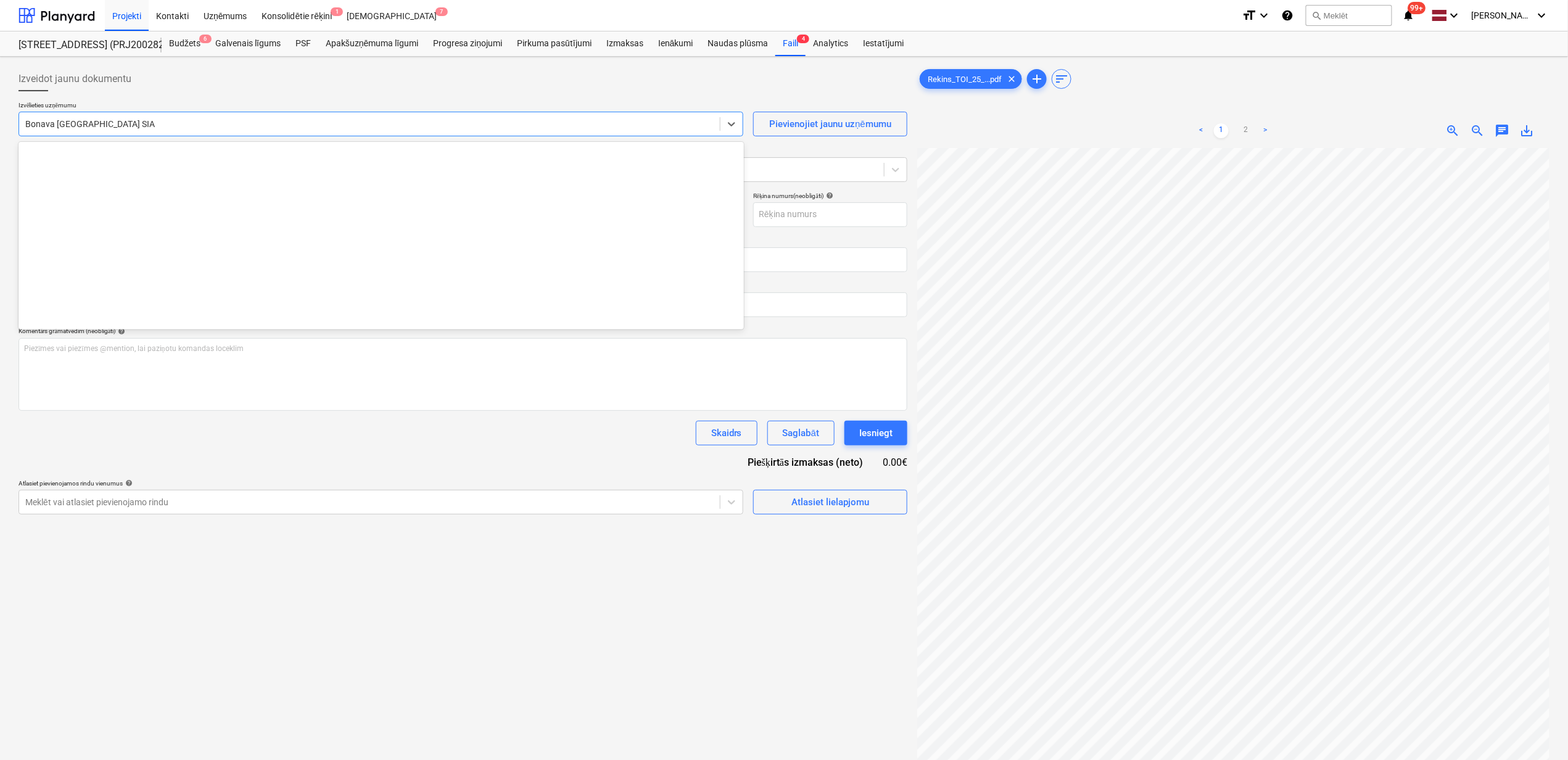
click at [135, 122] on div at bounding box center [369, 124] width 688 height 12
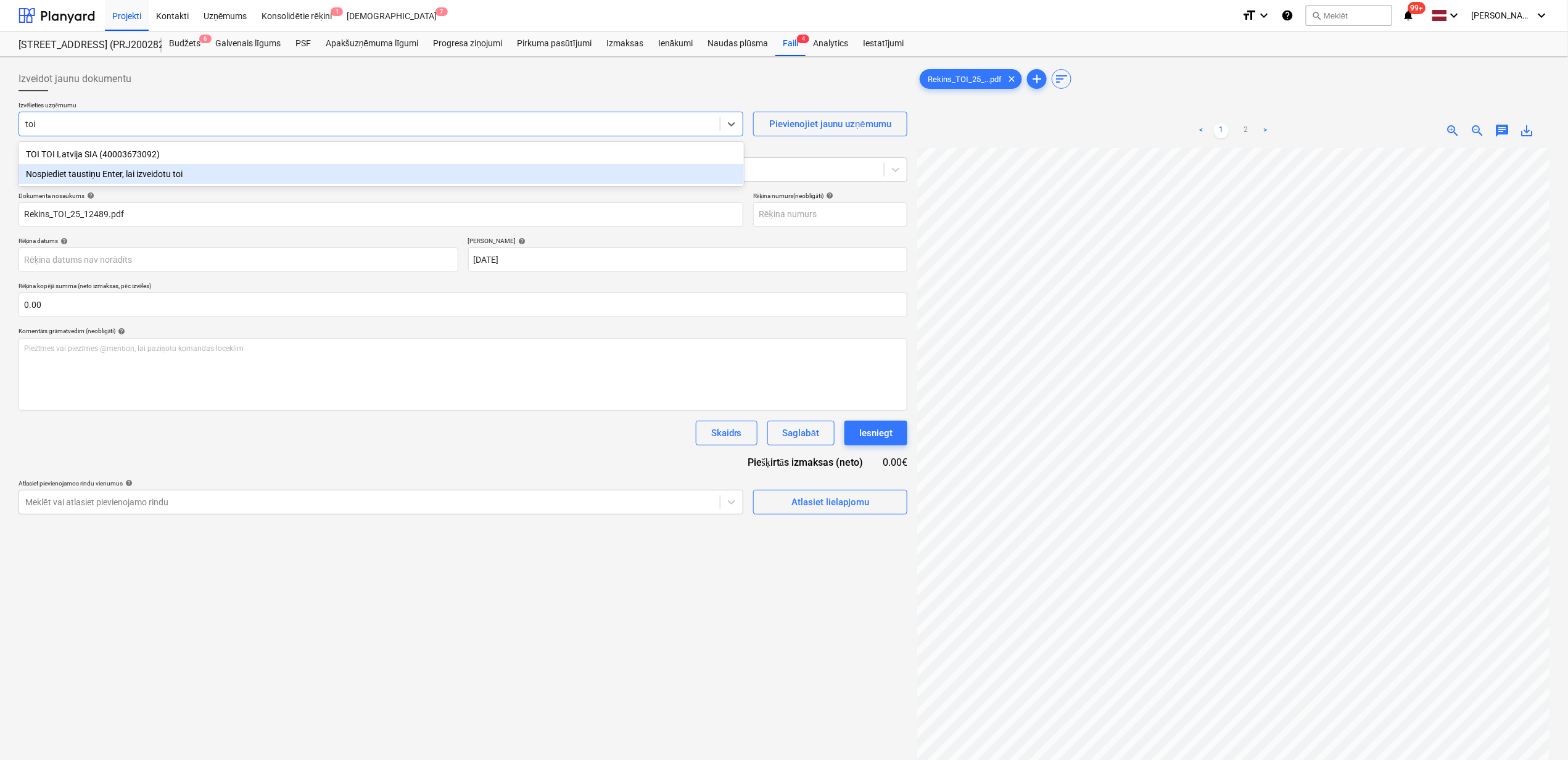
type input "toi"
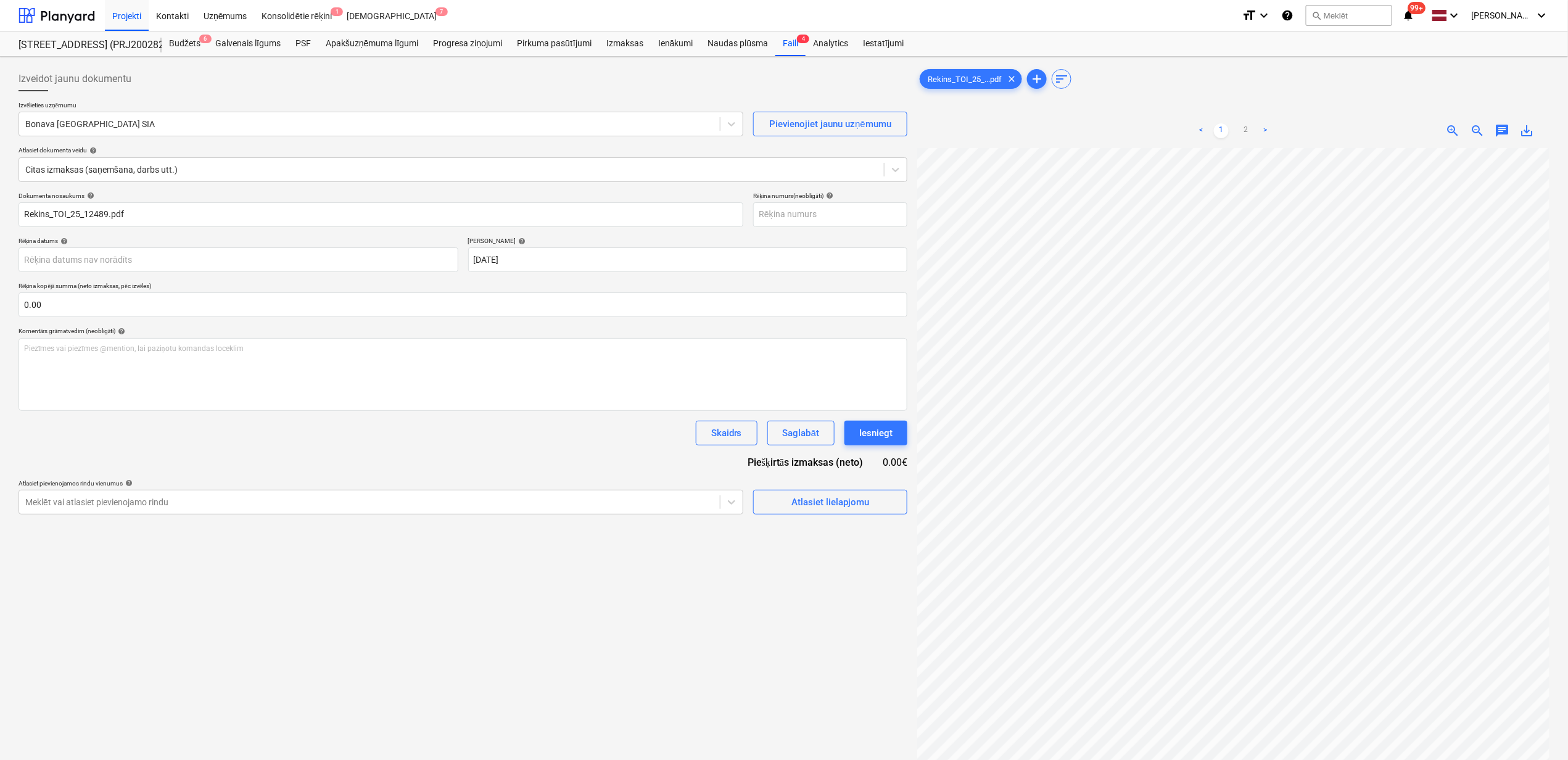
click at [133, 140] on div "Izvēlieties uzņēmumu Bonava Latvija SIA Pievienojiet jaunu uzņēmumu Atlasiet do…" at bounding box center [463, 147] width 889 height 91
click at [785, 215] on input "text" at bounding box center [830, 214] width 154 height 24
type input "TOI/25/12489"
click at [237, 266] on body "Projekti Kontakti Uzņēmums Konsolidētie rēķini 1 Iesūtne 7 format_size keyboard…" at bounding box center [784, 380] width 1568 height 760
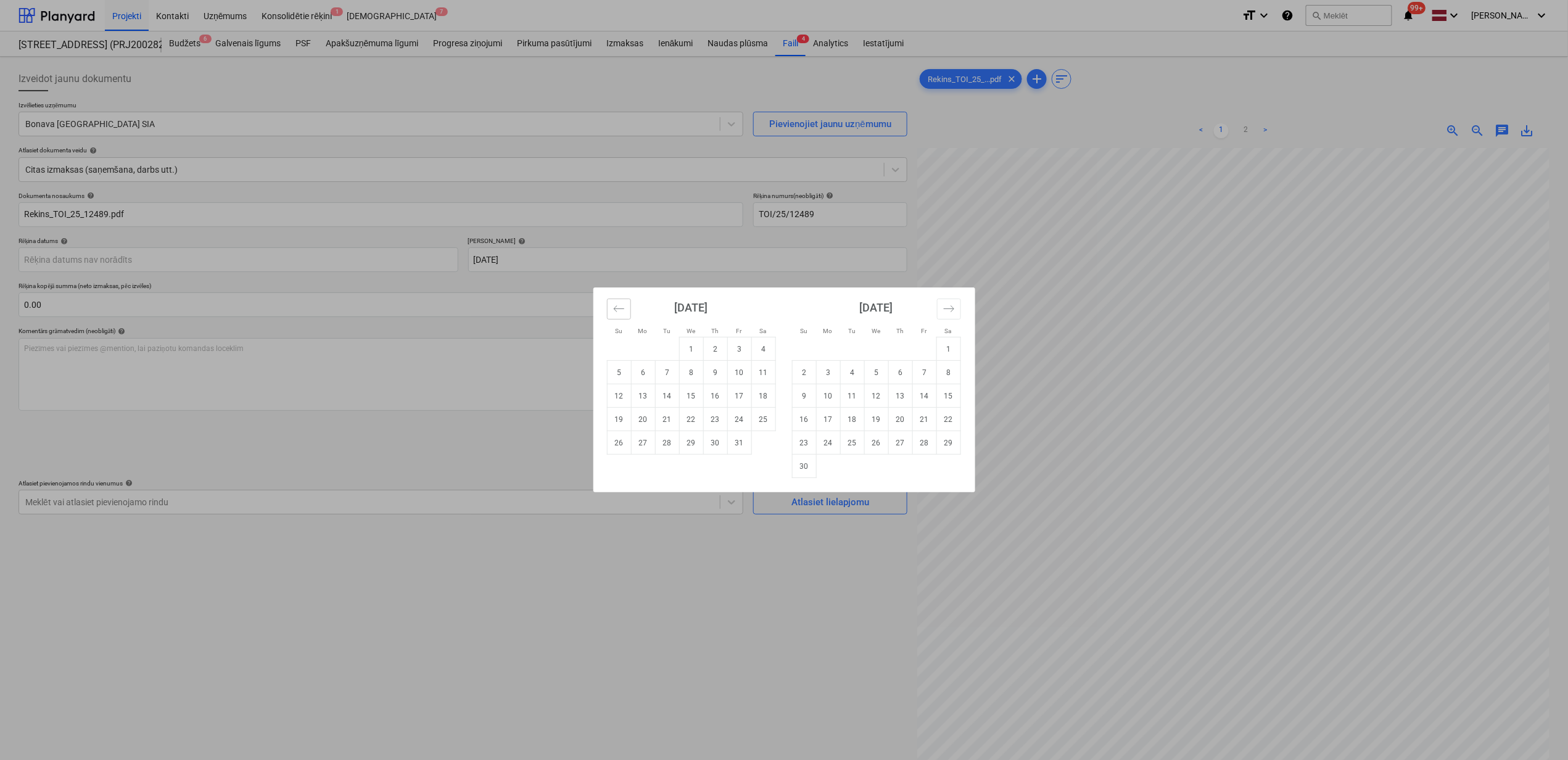
click at [623, 306] on icon "Move backward to switch to the previous month." at bounding box center [619, 309] width 12 height 12
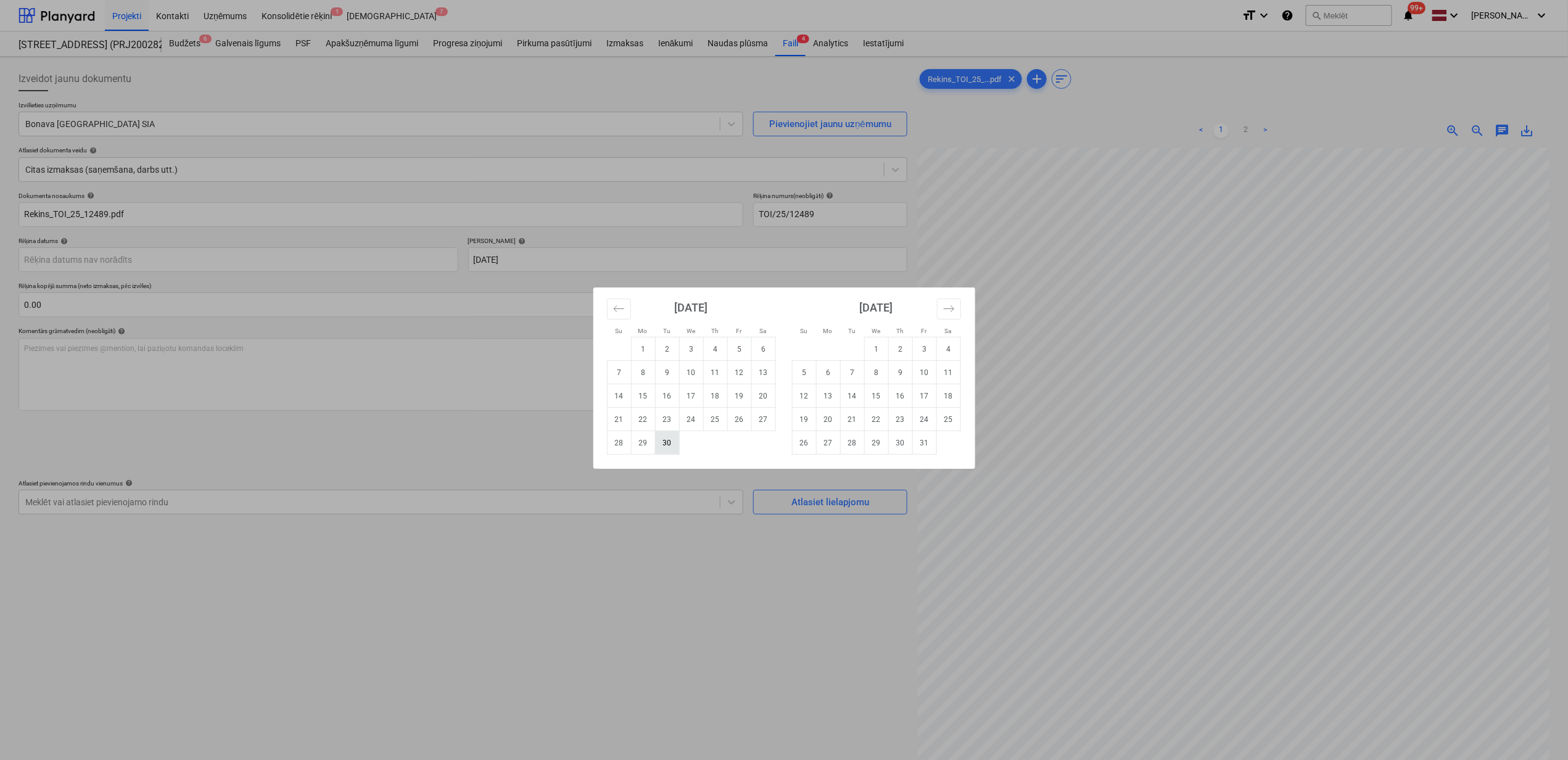
click at [667, 444] on td "30" at bounding box center [667, 443] width 24 height 24
type input "[DATE]"
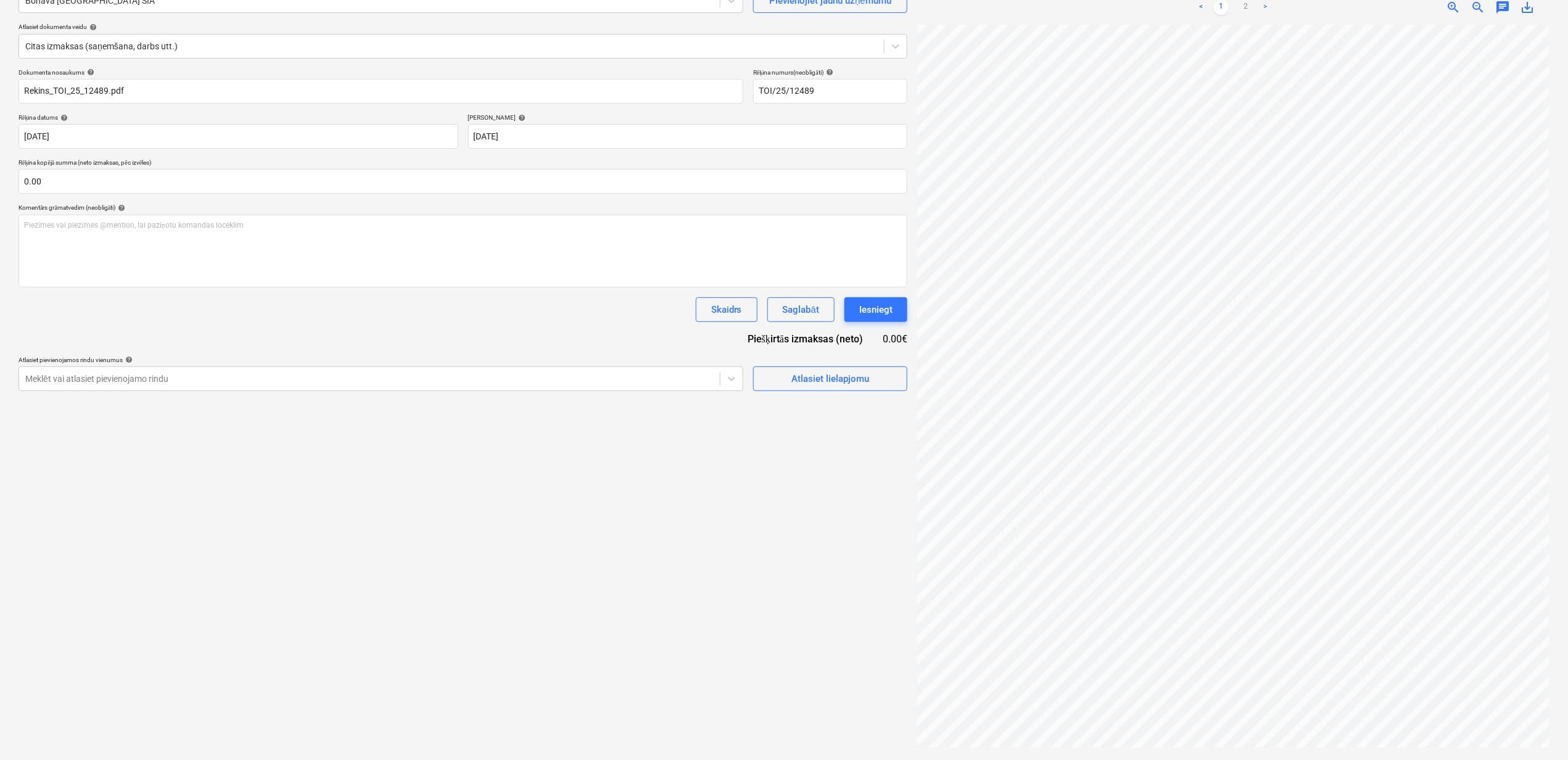
scroll to position [0, 109]
click at [1244, 5] on div at bounding box center [1242, 13] width 24 height 24
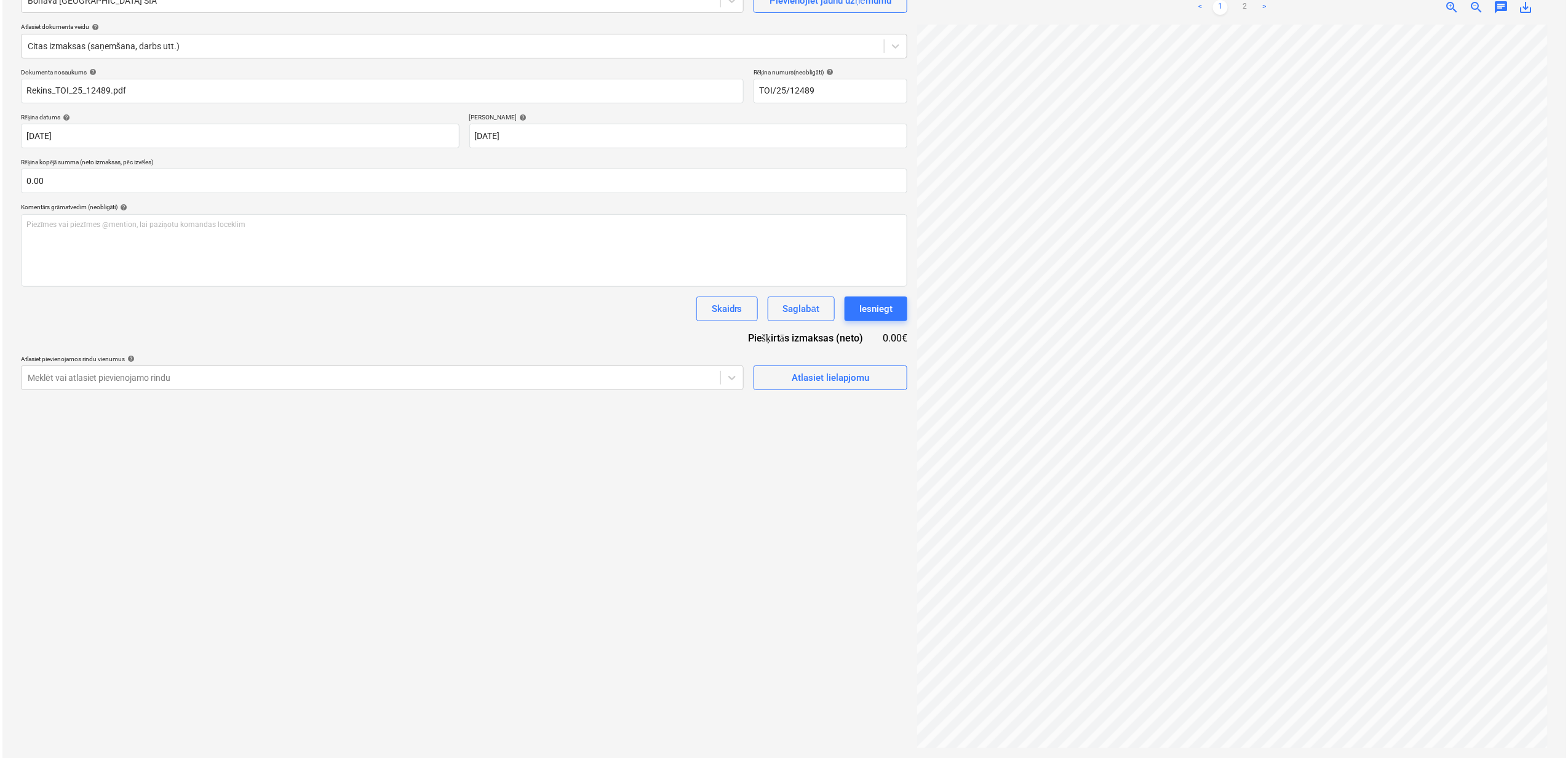
scroll to position [42, 0]
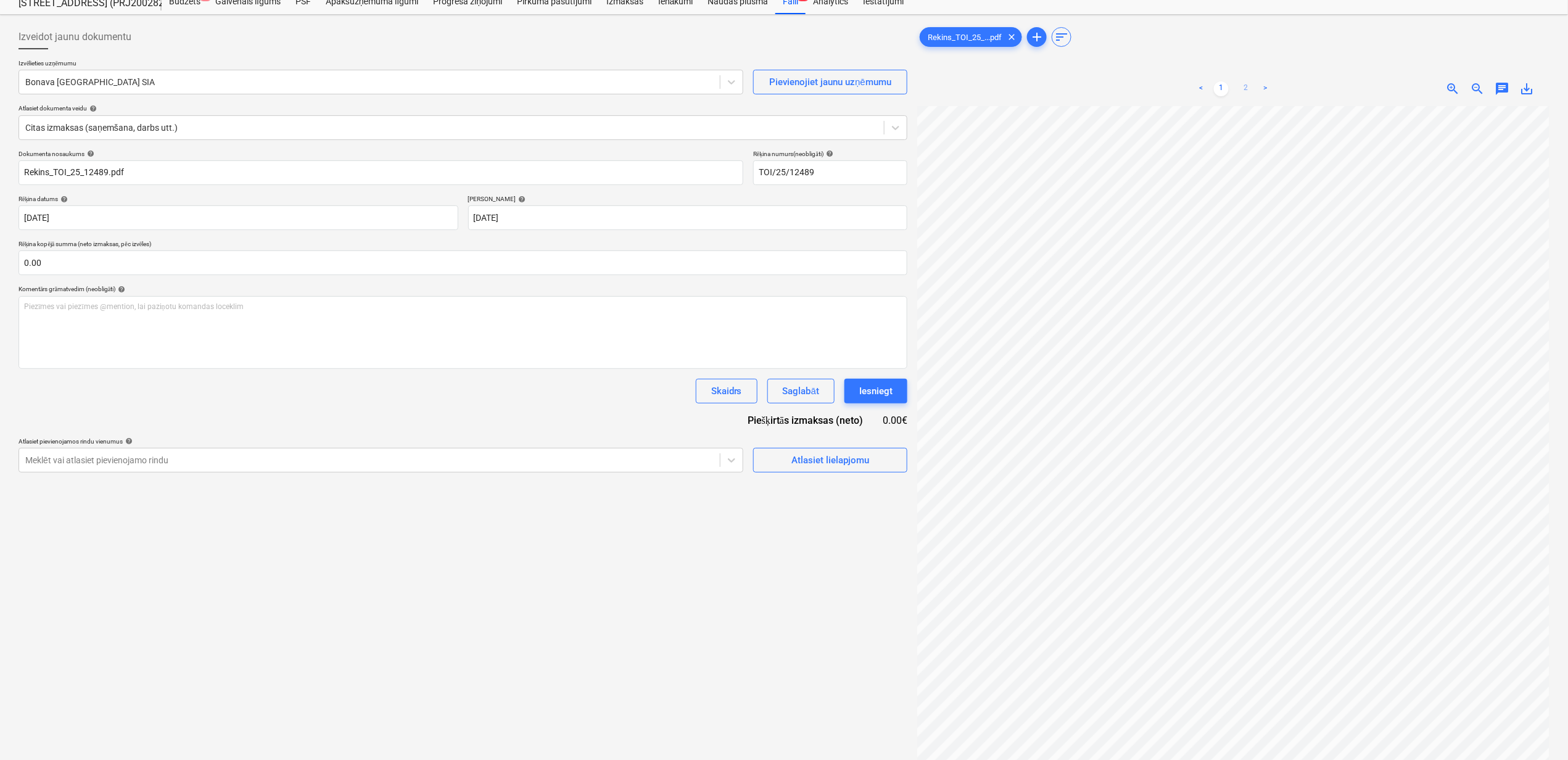
click at [1245, 84] on link "2" at bounding box center [1246, 89] width 15 height 15
click at [132, 273] on input "text" at bounding box center [463, 263] width 889 height 24
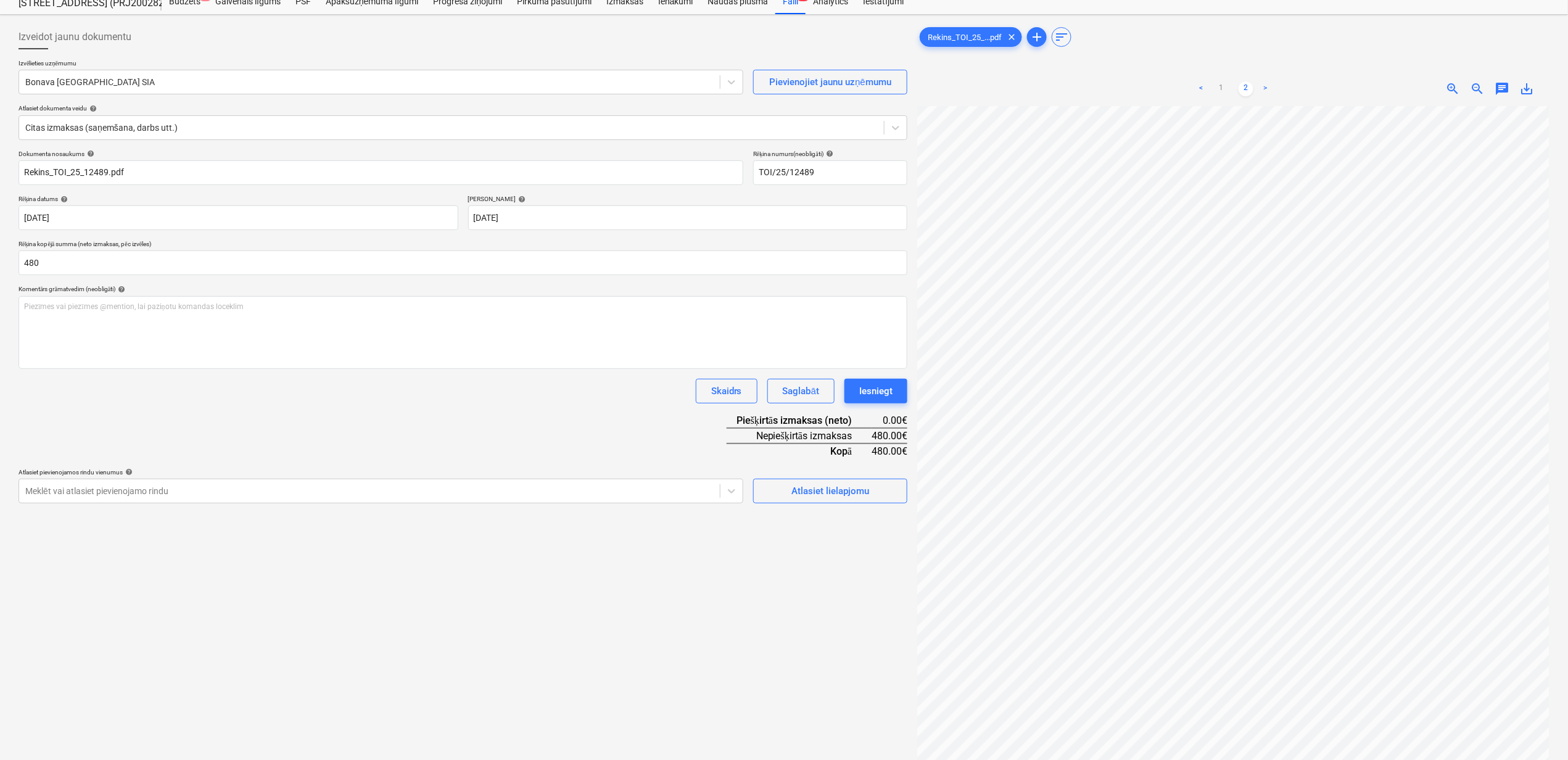
type input "480.00"
drag, startPoint x: 487, startPoint y: 514, endPoint x: 502, endPoint y: 543, distance: 32.6
click at [487, 515] on div "Izveidot jaunu dokumentu Izvēlieties uzņēmumu Bonava Latvija SIA Pievienojiet j…" at bounding box center [463, 428] width 899 height 817
click at [844, 491] on div "Atlasiet lielapjomu" at bounding box center [831, 491] width 78 height 16
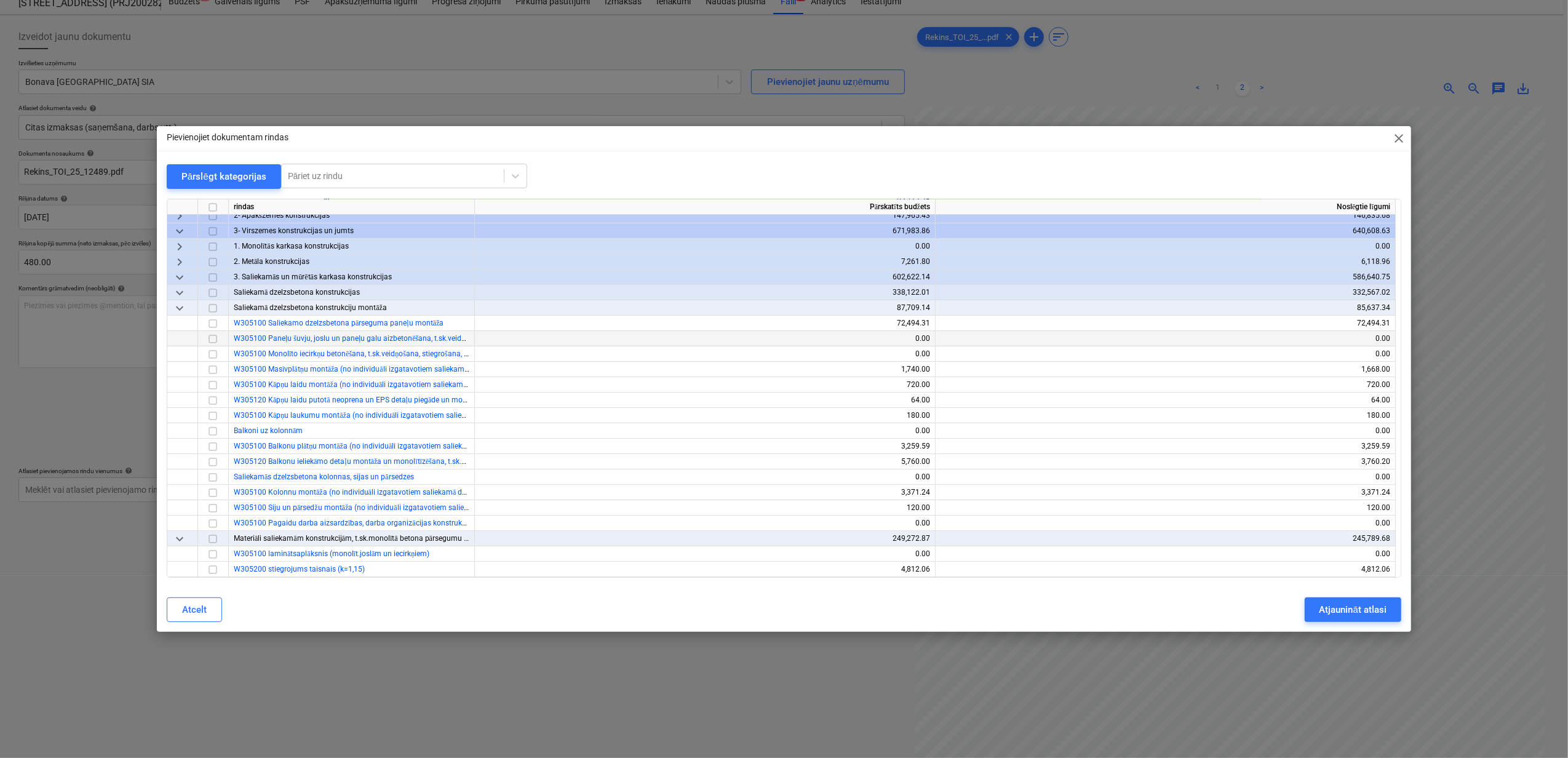
scroll to position [0, 0]
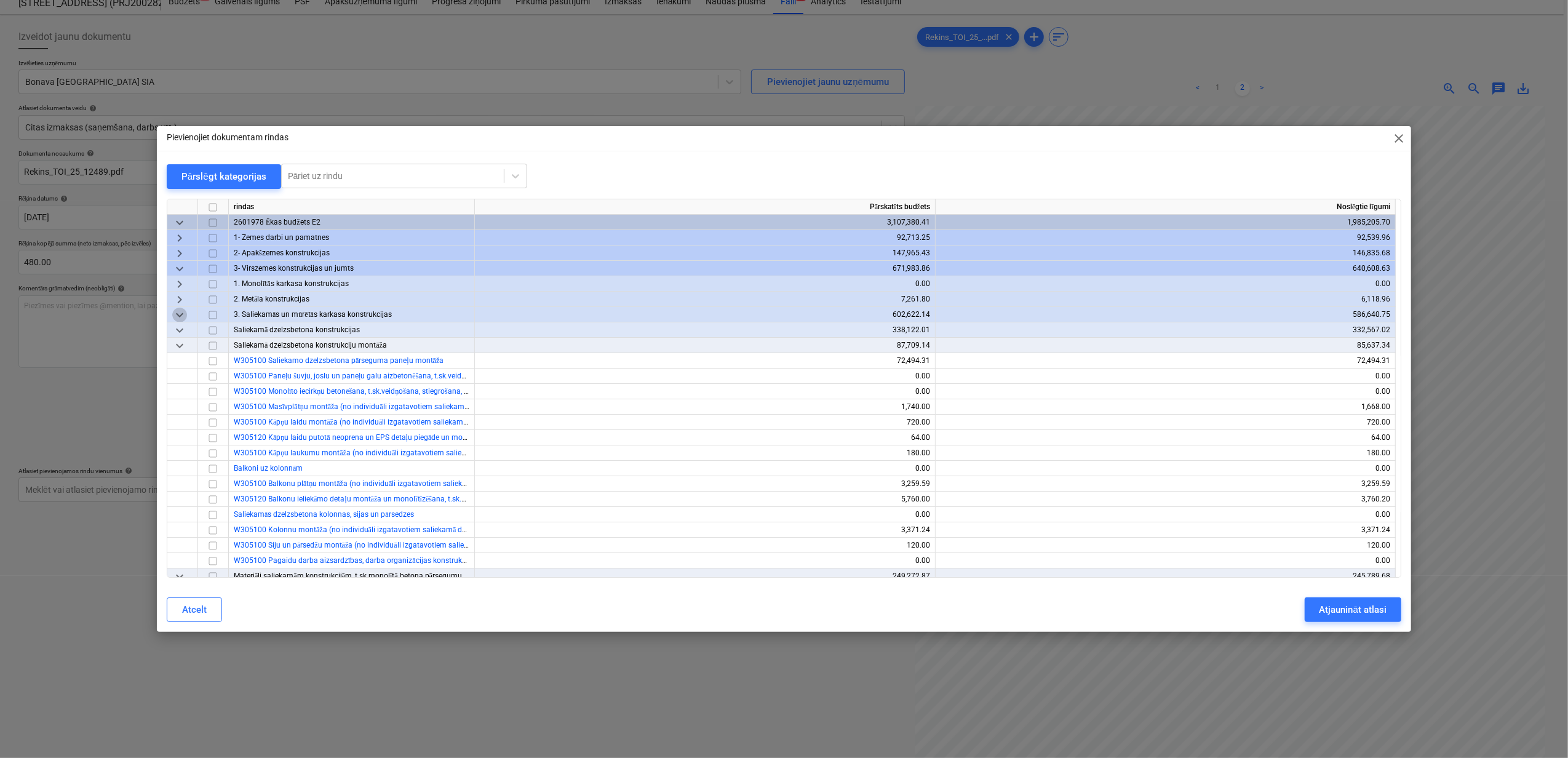
click at [178, 313] on span "keyboard_arrow_down" at bounding box center [179, 314] width 15 height 15
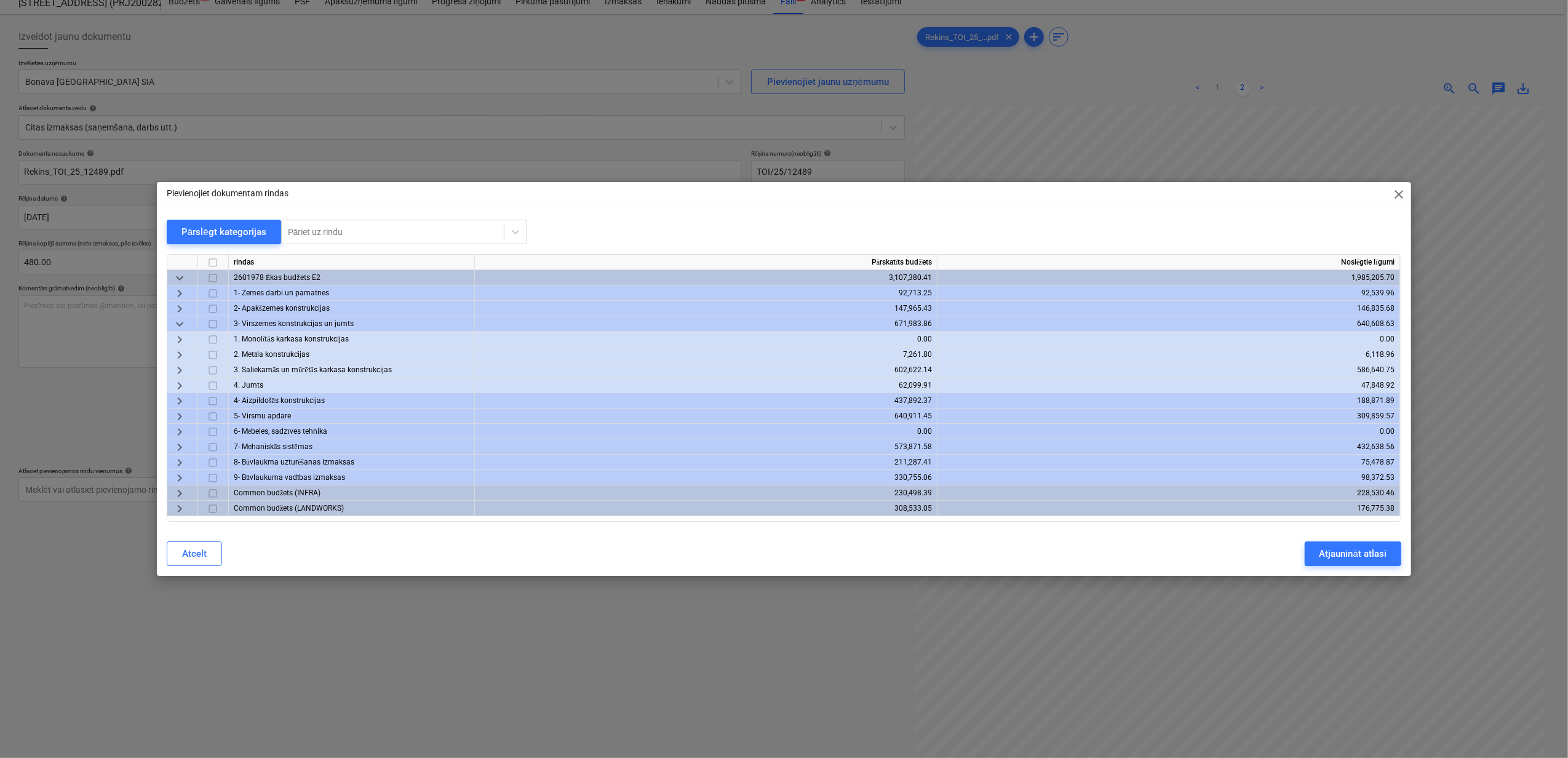
click at [179, 319] on span "keyboard_arrow_down" at bounding box center [179, 324] width 15 height 15
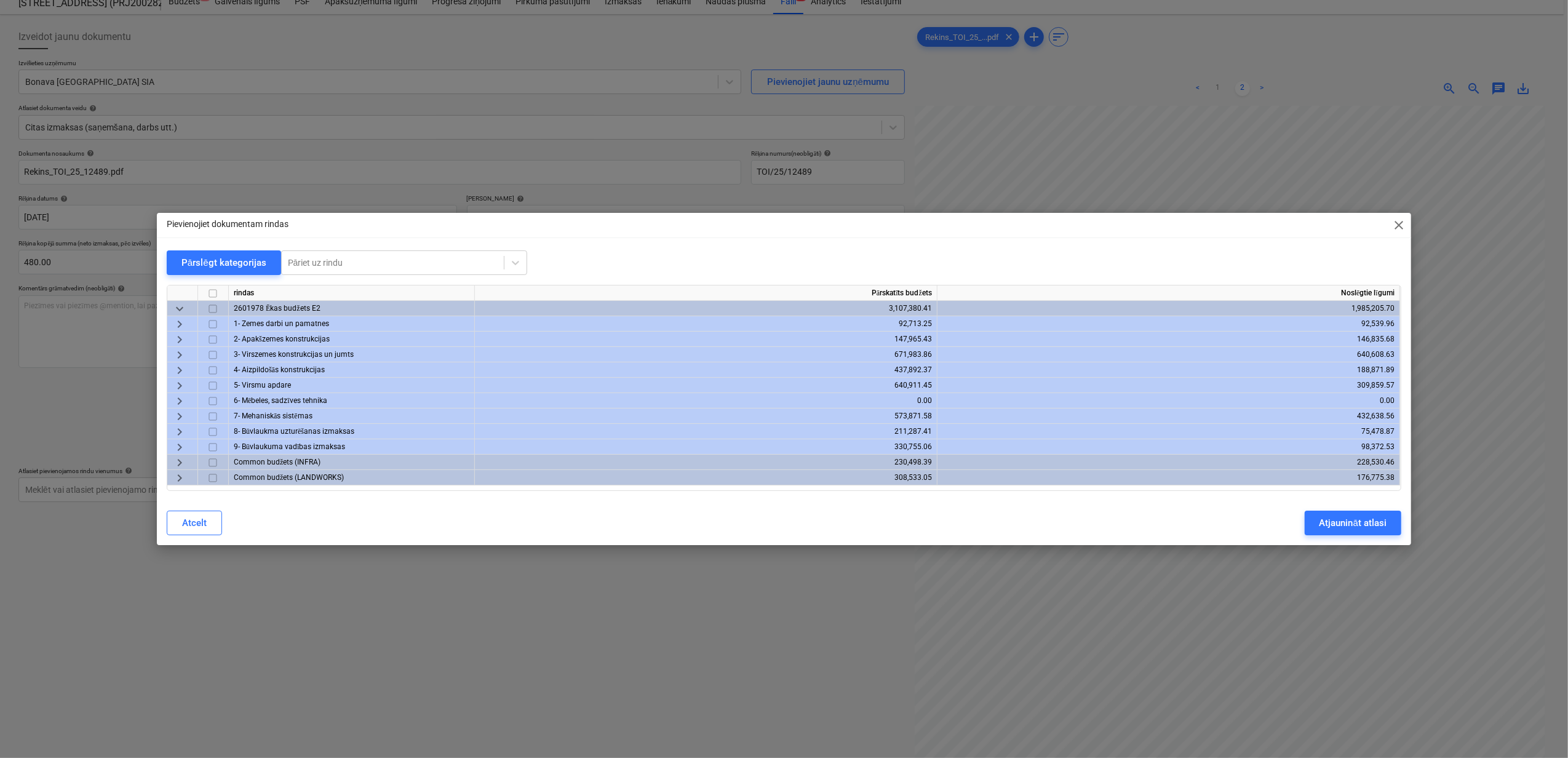
click at [186, 429] on span "keyboard_arrow_right" at bounding box center [179, 431] width 15 height 15
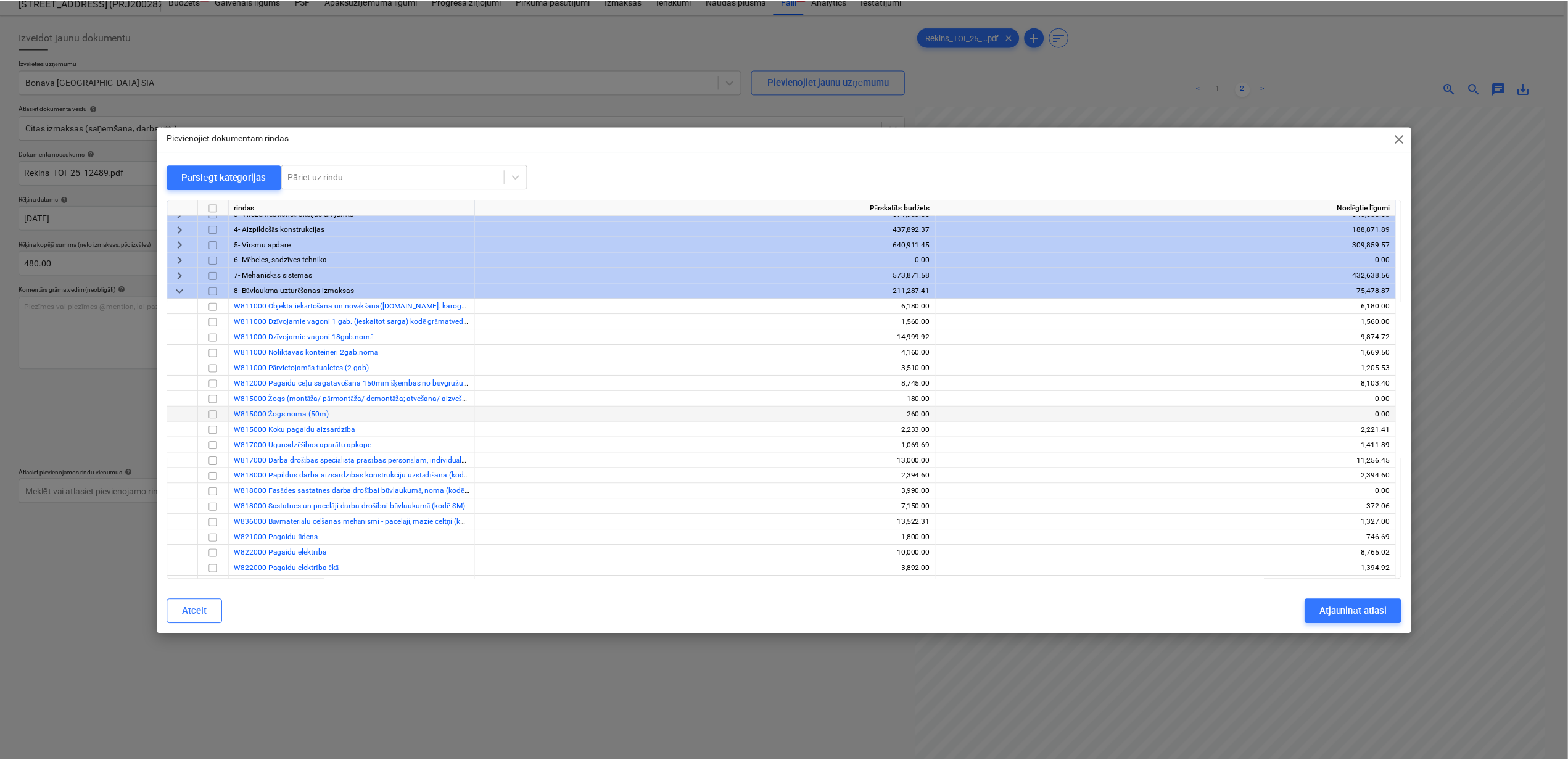
scroll to position [82, 0]
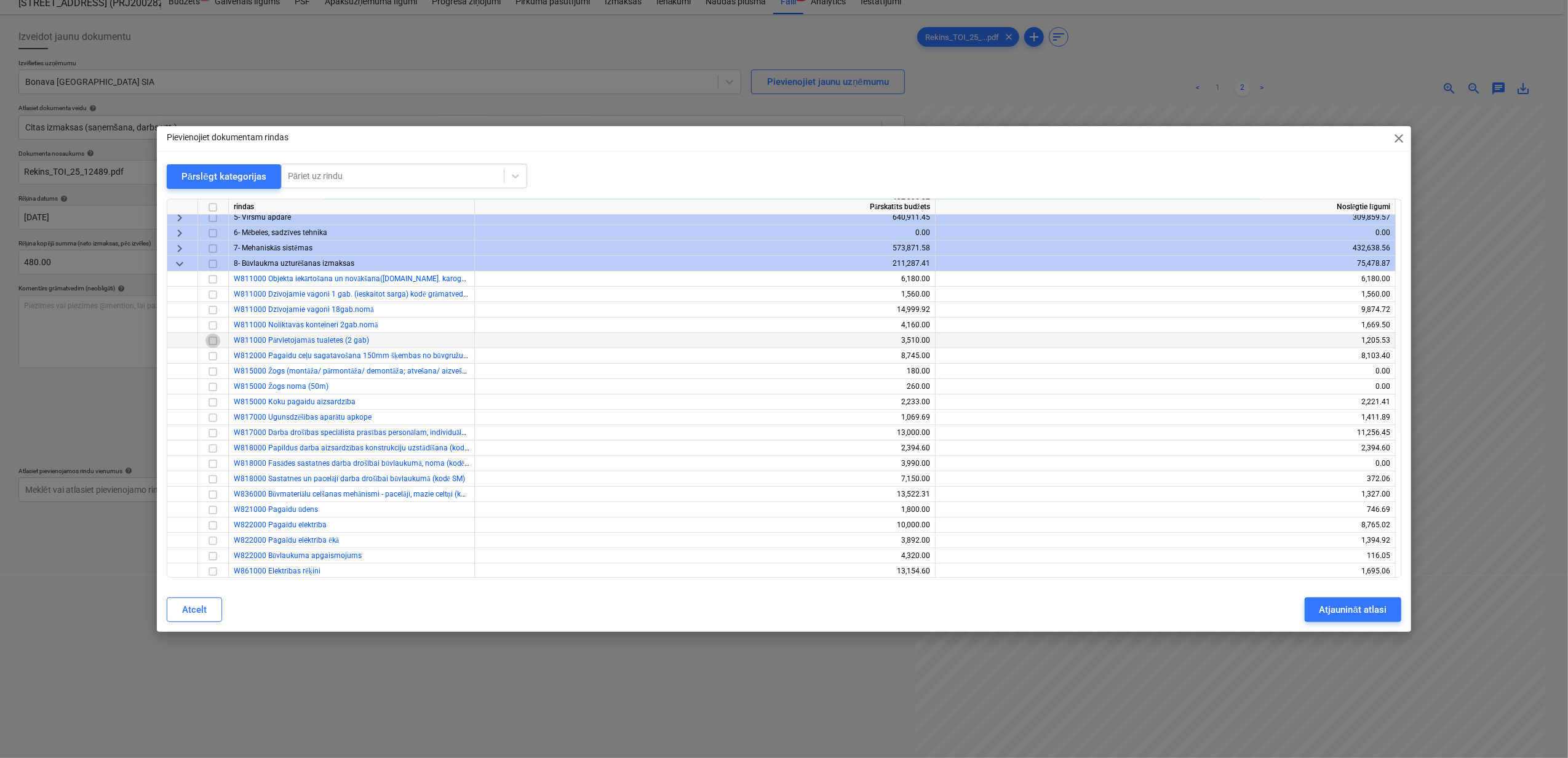
click at [210, 341] on input "checkbox" at bounding box center [213, 340] width 15 height 15
click at [1359, 604] on div "Atjaunināt atlasi" at bounding box center [1353, 609] width 67 height 16
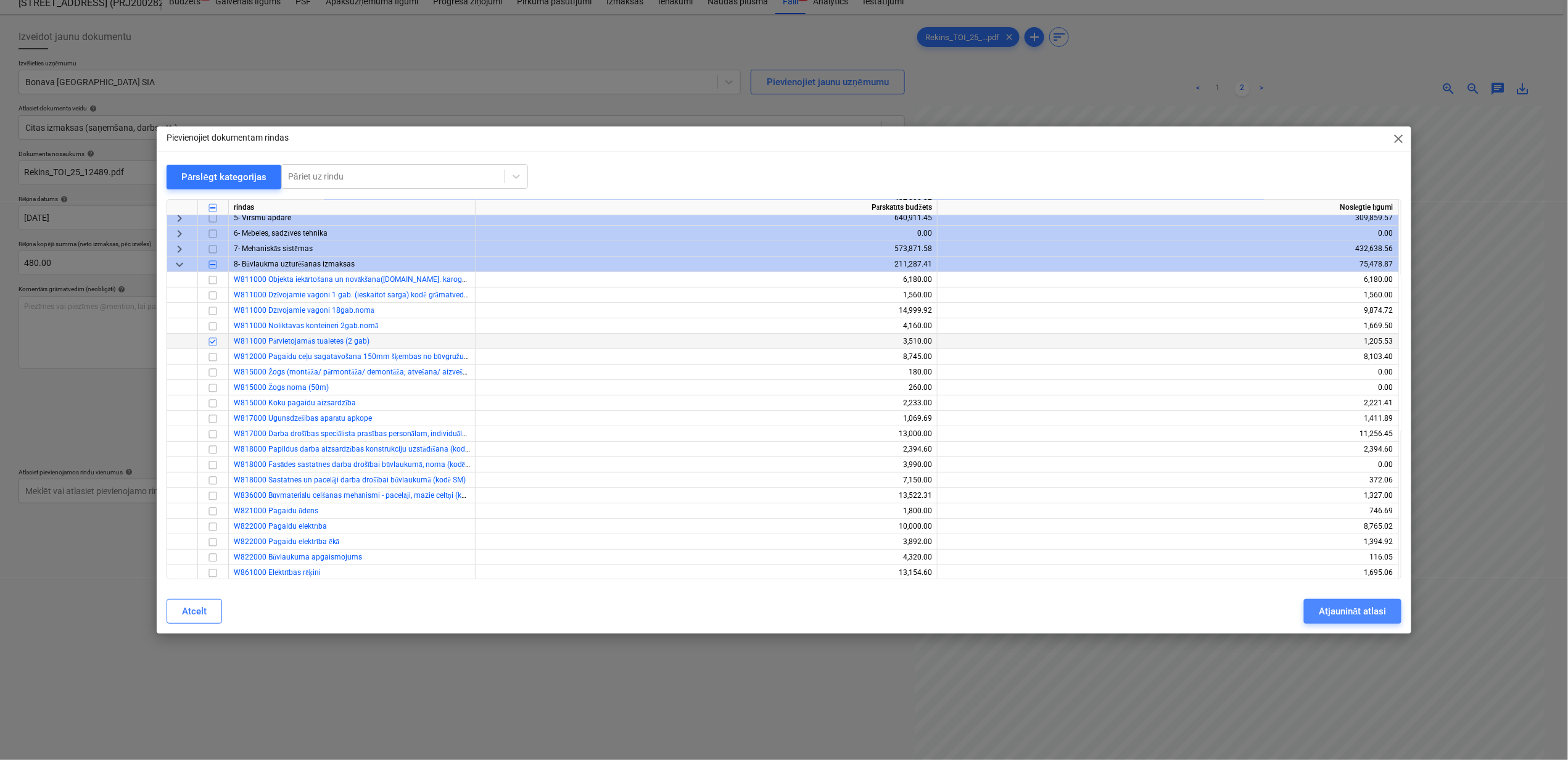
scroll to position [0, 107]
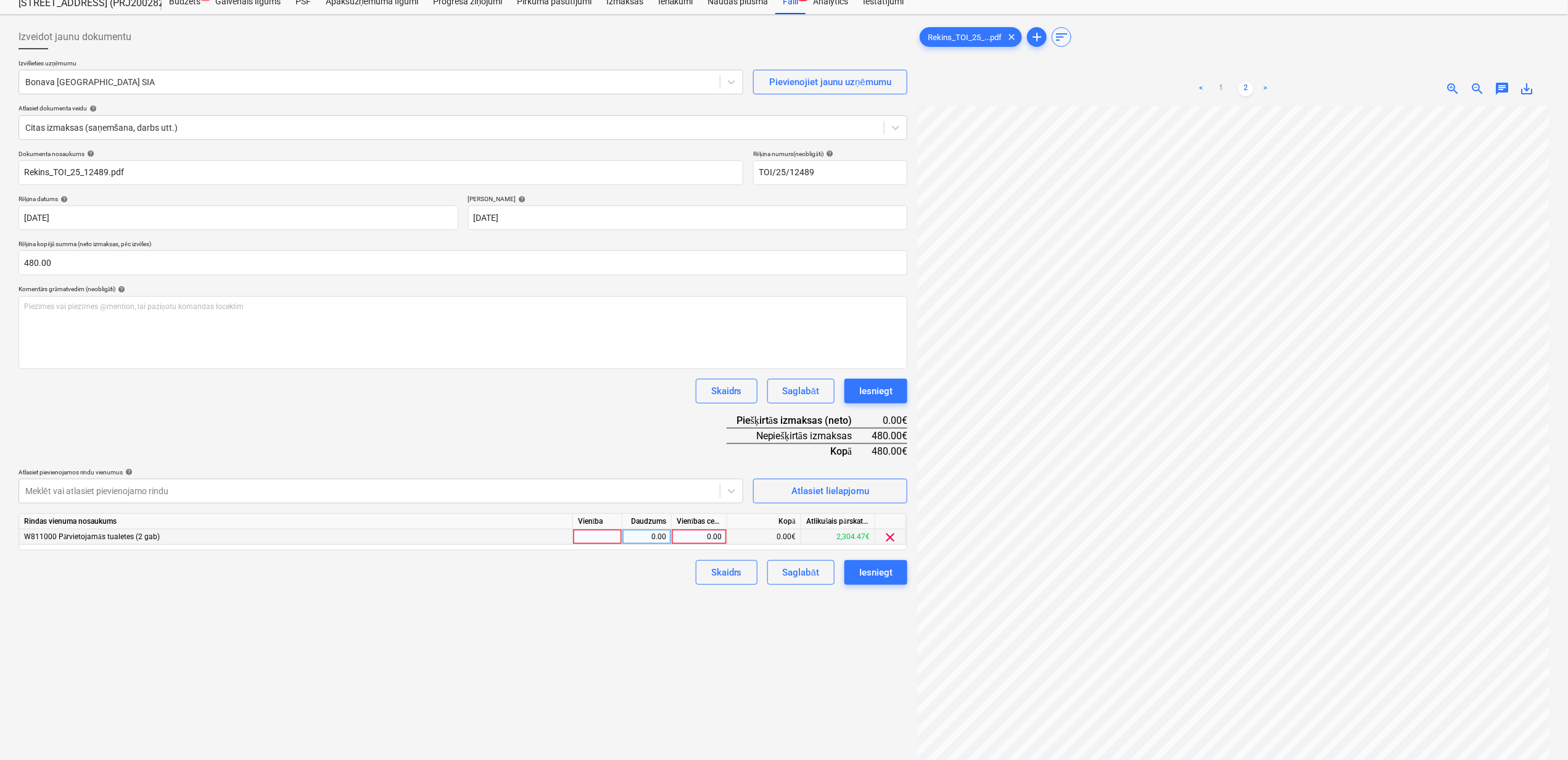
click at [692, 533] on div "0.00" at bounding box center [699, 536] width 45 height 15
type input "480"
click at [811, 652] on div "Izveidot jaunu dokumentu Izvēlieties uzņēmumu Bonava Latvija SIA Pievienojiet j…" at bounding box center [463, 428] width 899 height 817
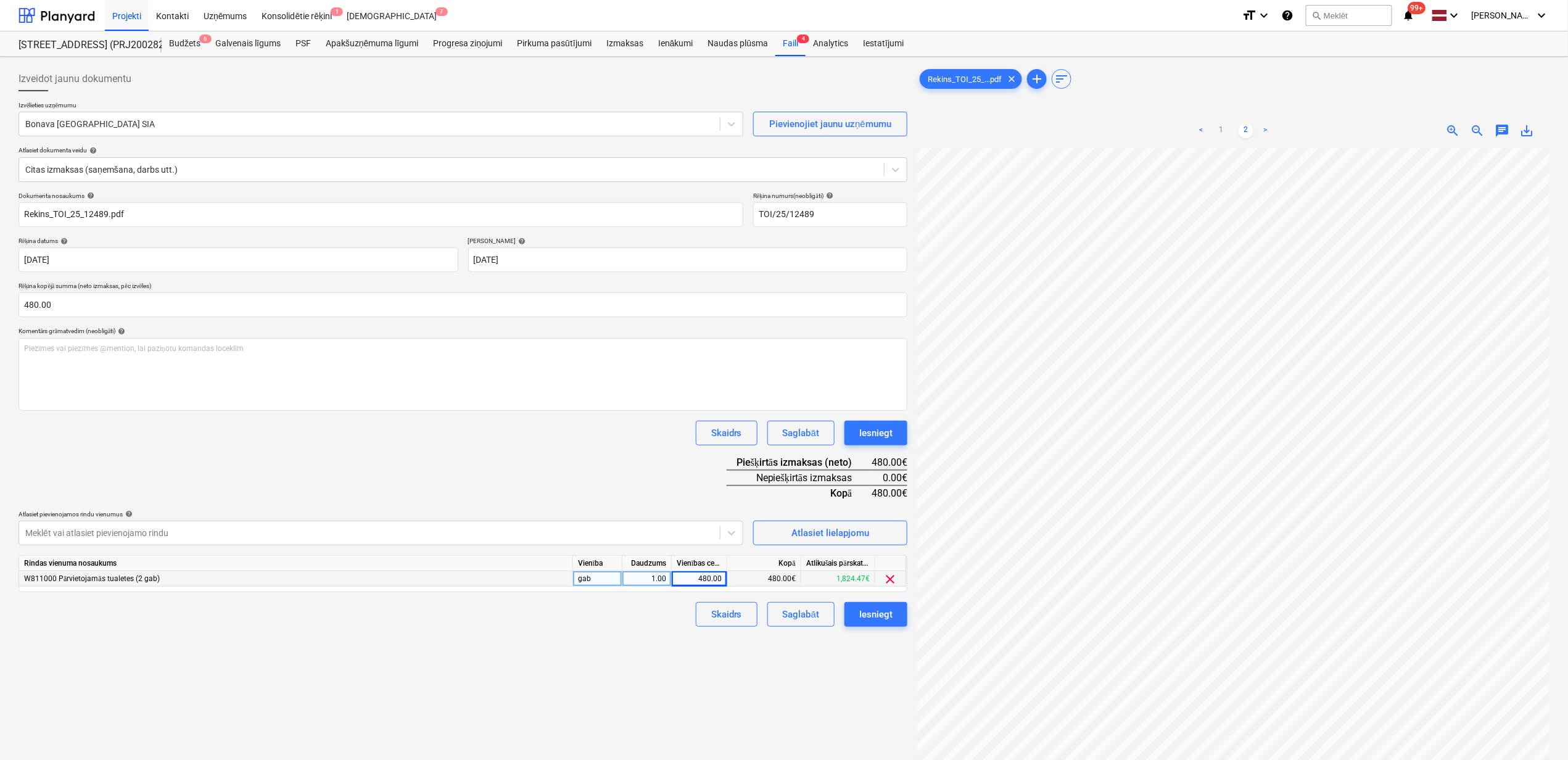
scroll to position [0, 0]
click at [1220, 130] on link "1" at bounding box center [1222, 130] width 15 height 15
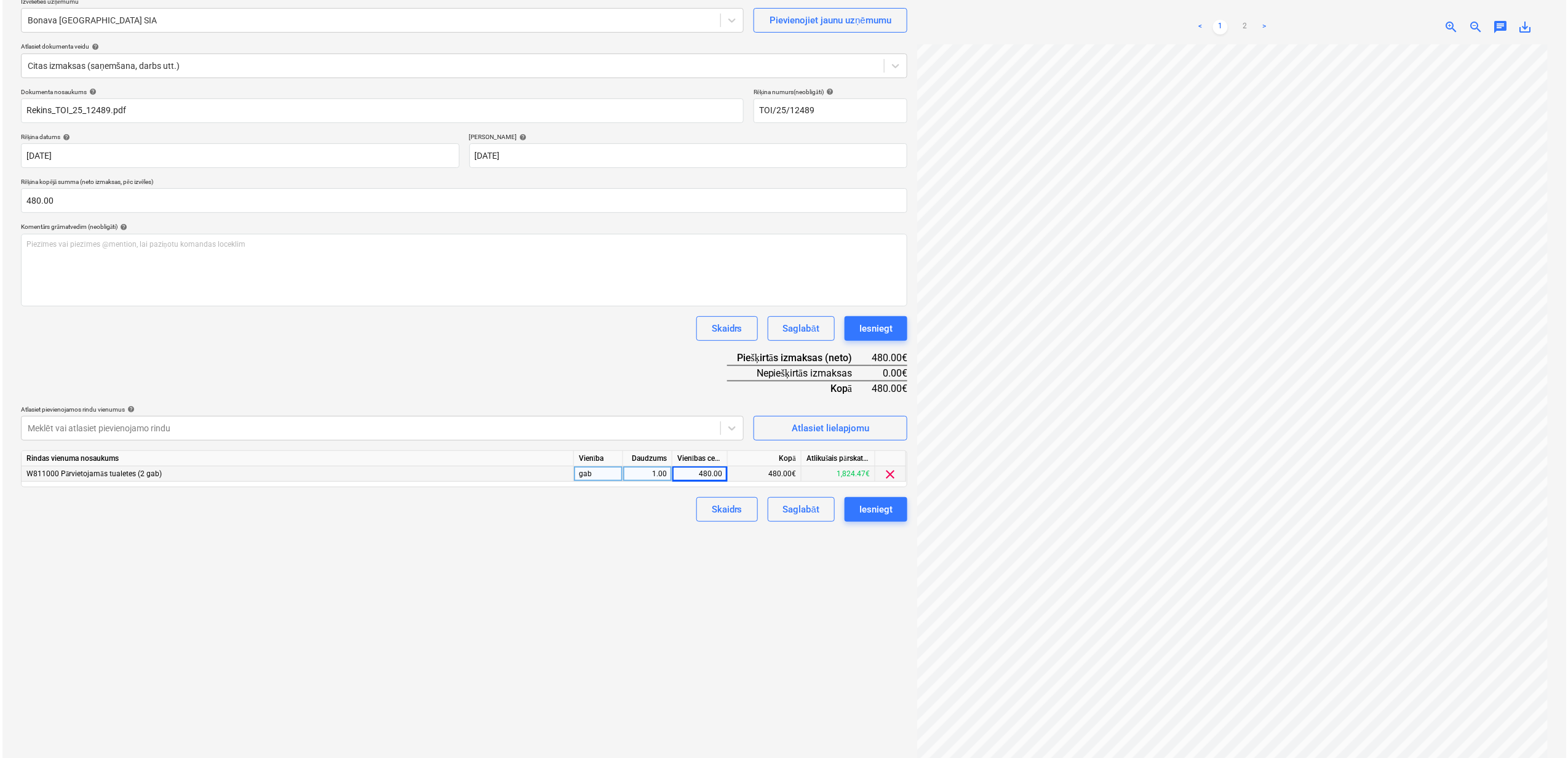
scroll to position [123, 0]
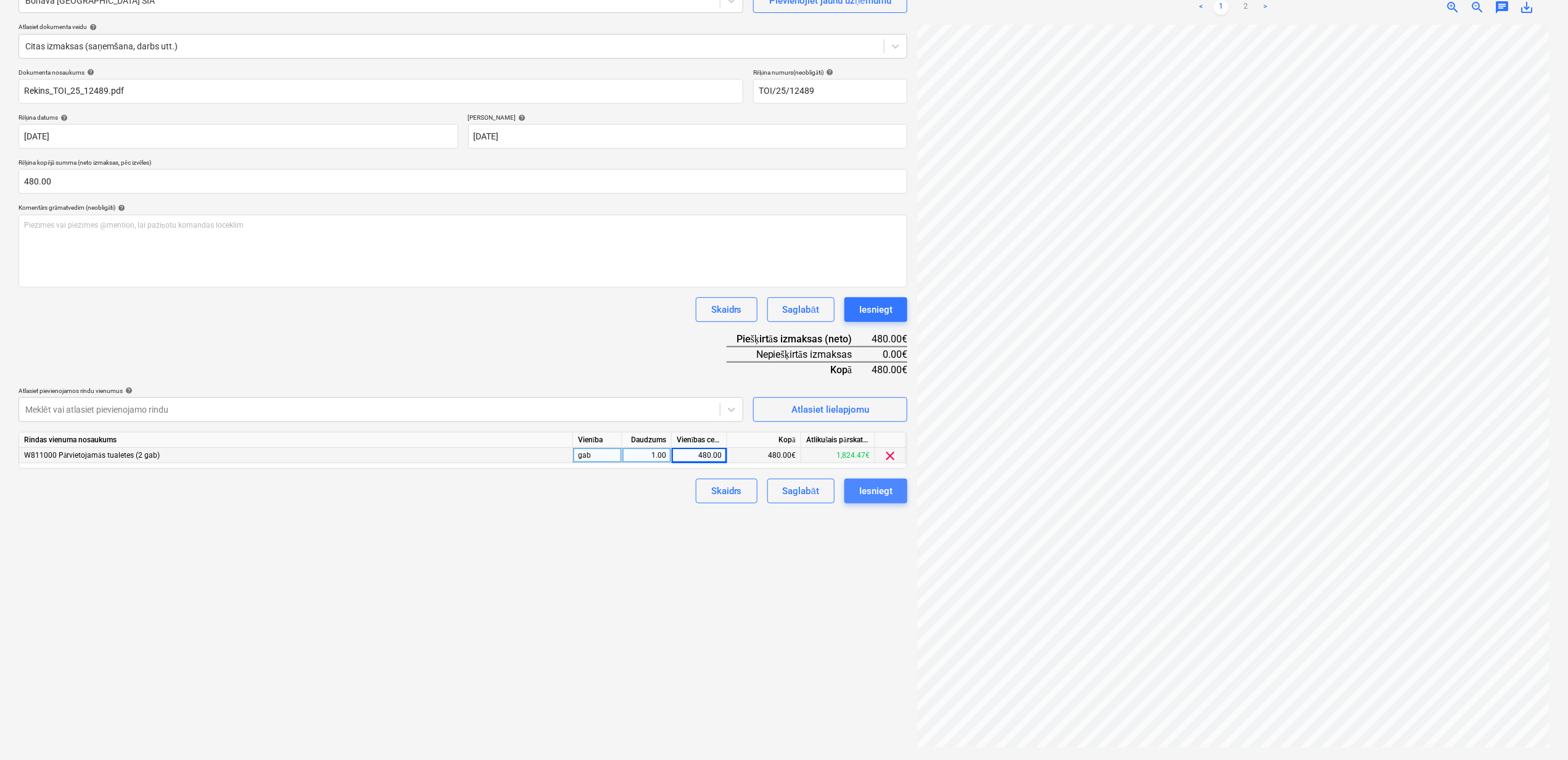
click at [878, 483] on div "Iesniegt" at bounding box center [876, 491] width 33 height 16
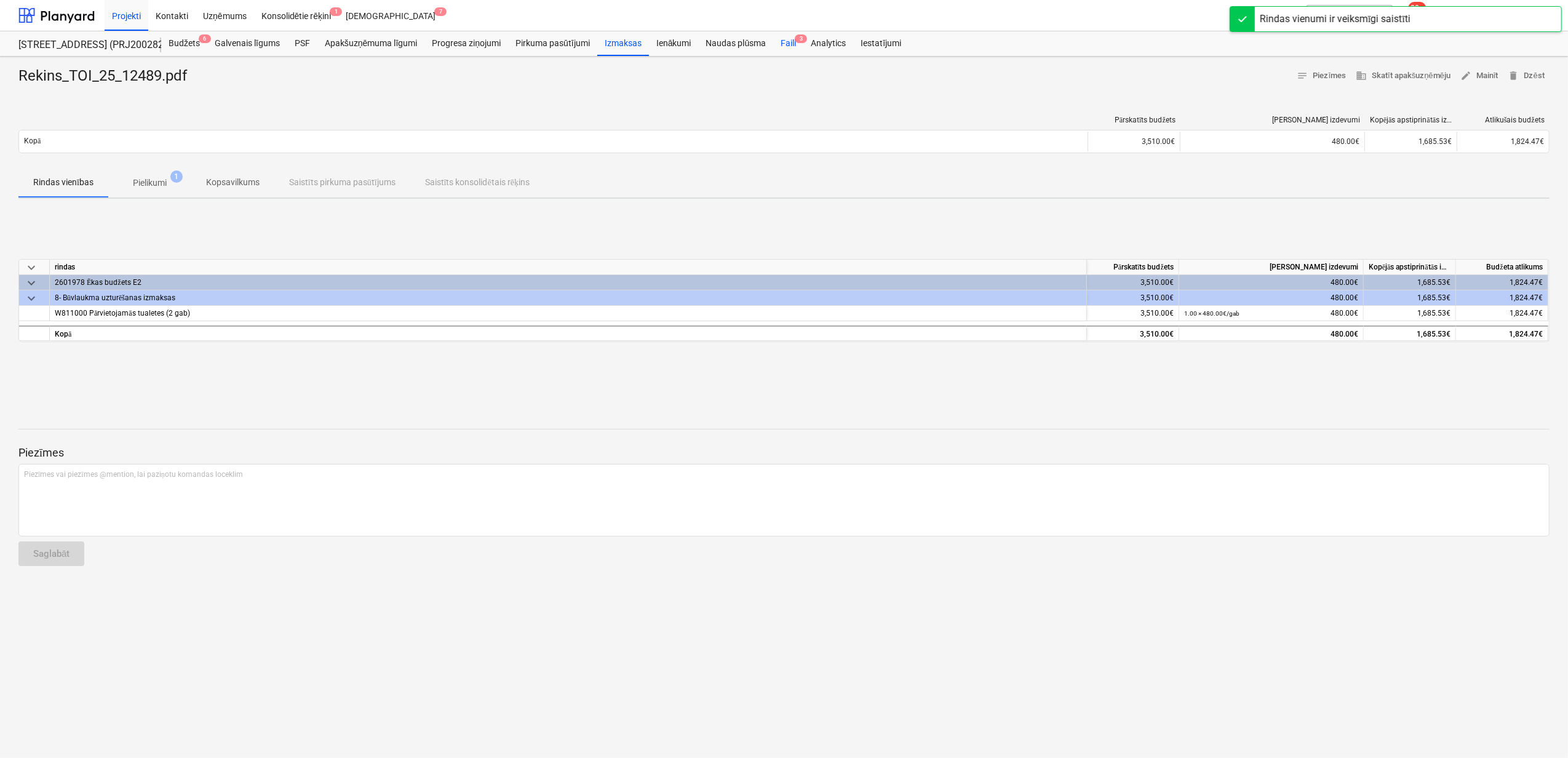
drag, startPoint x: 783, startPoint y: 47, endPoint x: 791, endPoint y: 55, distance: 11.3
click at [783, 47] on div "Faili 3" at bounding box center [788, 44] width 30 height 24
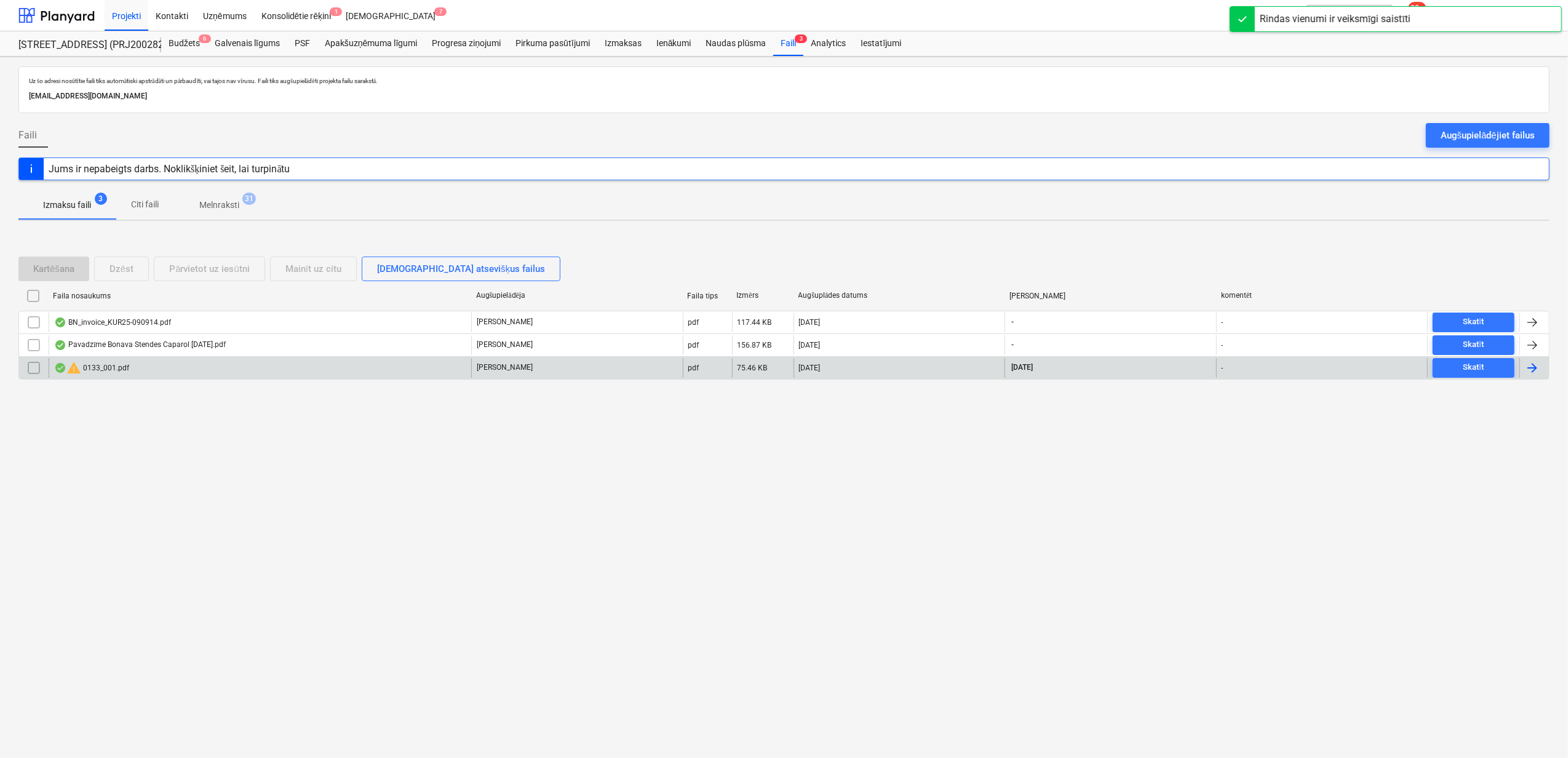
click at [207, 372] on div "warning 0133_001.pdf" at bounding box center [260, 368] width 423 height 19
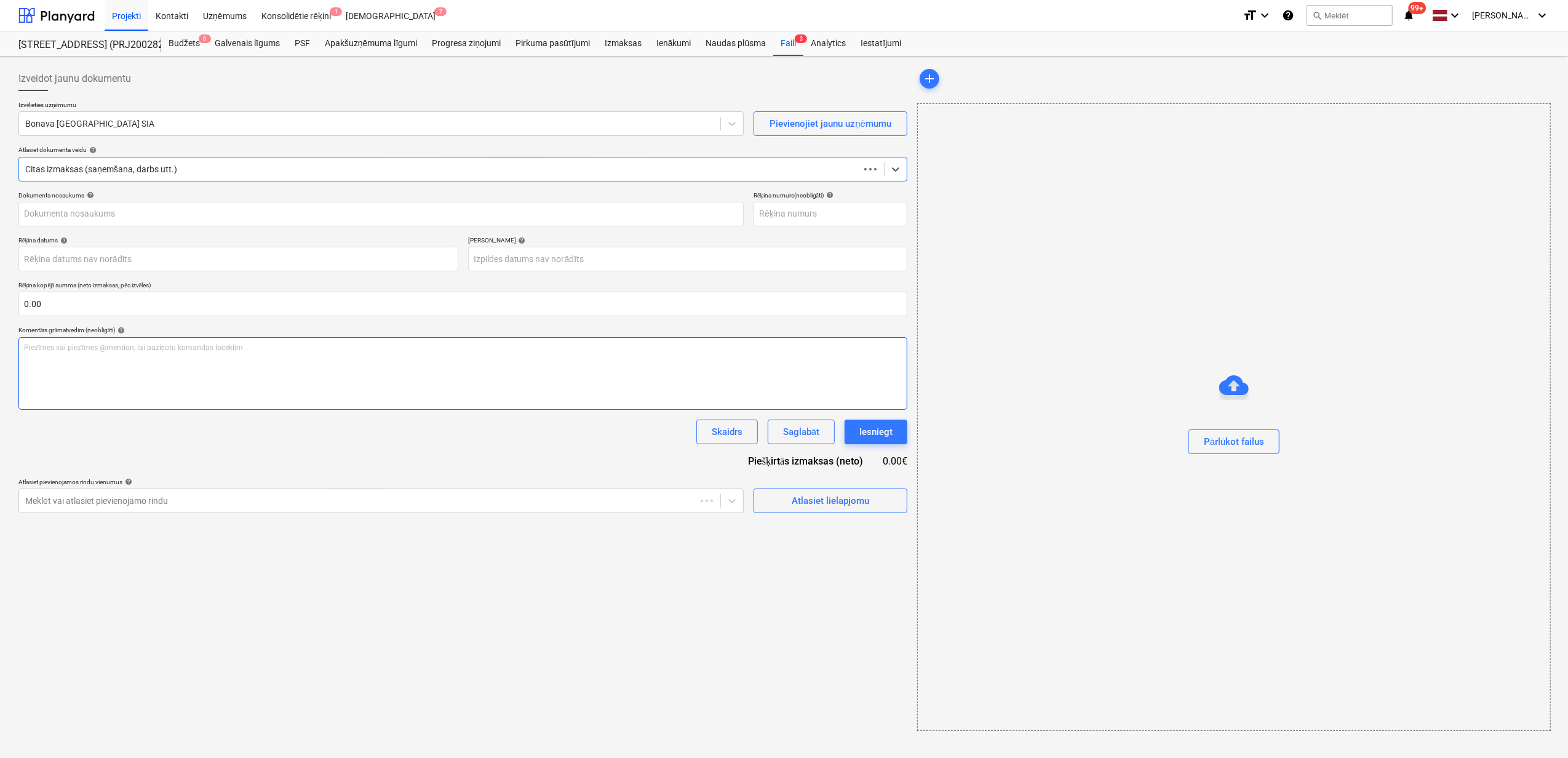
type input "1"
type input "[DATE]"
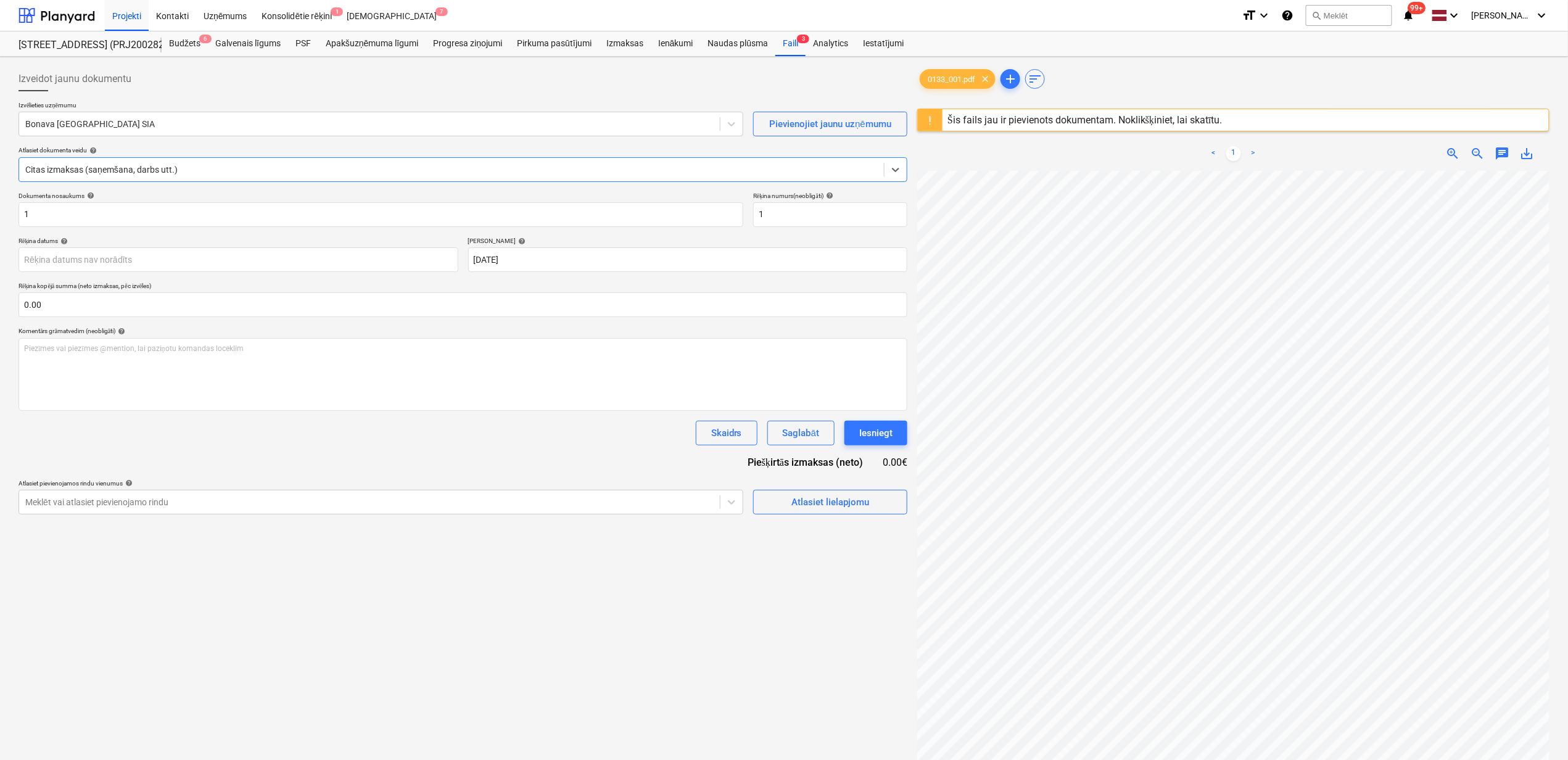
click at [1054, 117] on div "Šis fails jau ir pievienots dokumentam. Noklikšķiniet, lai skatītu." at bounding box center [1085, 120] width 275 height 12
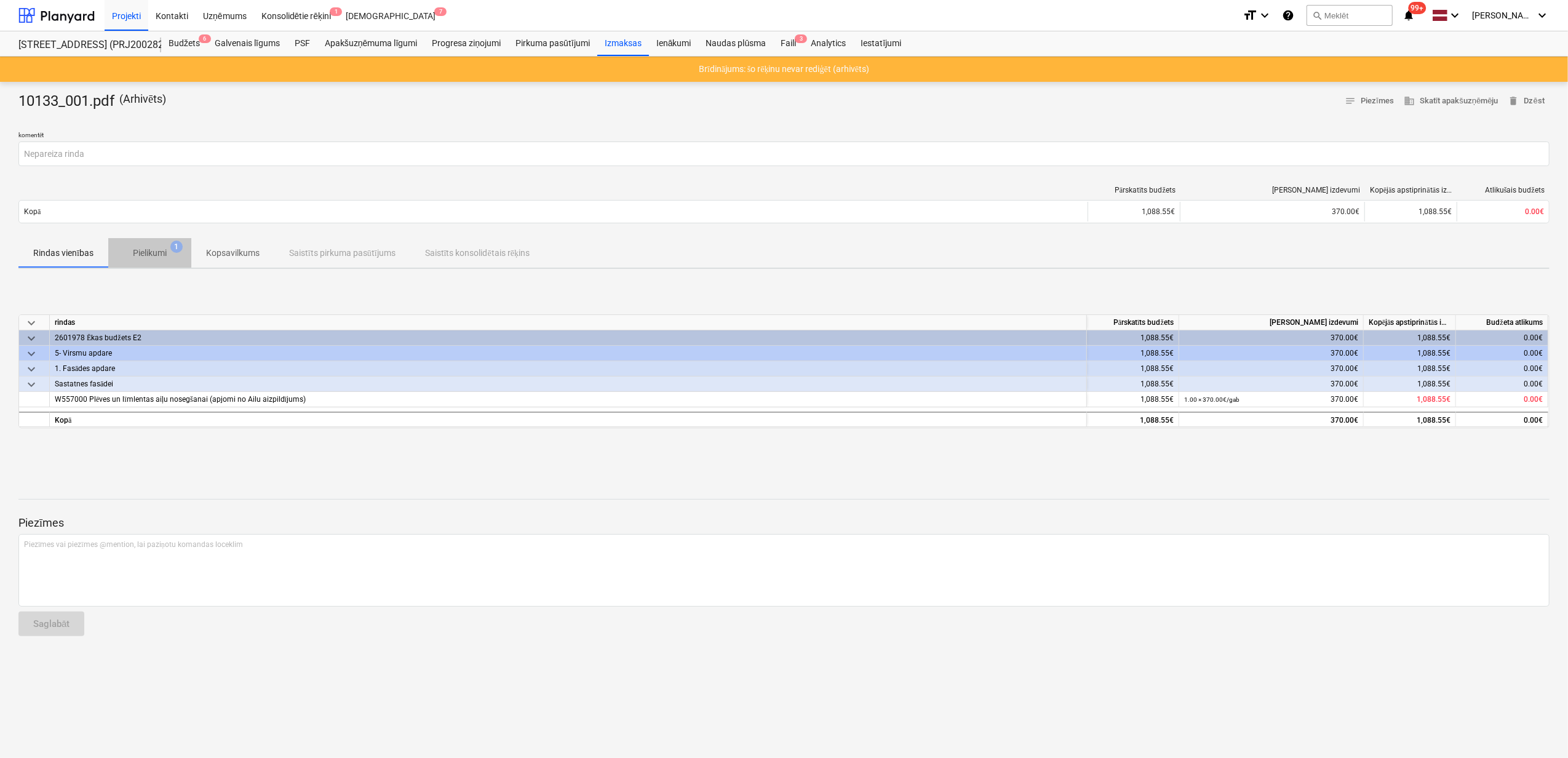
click at [155, 251] on p "Pielikumi" at bounding box center [149, 253] width 34 height 13
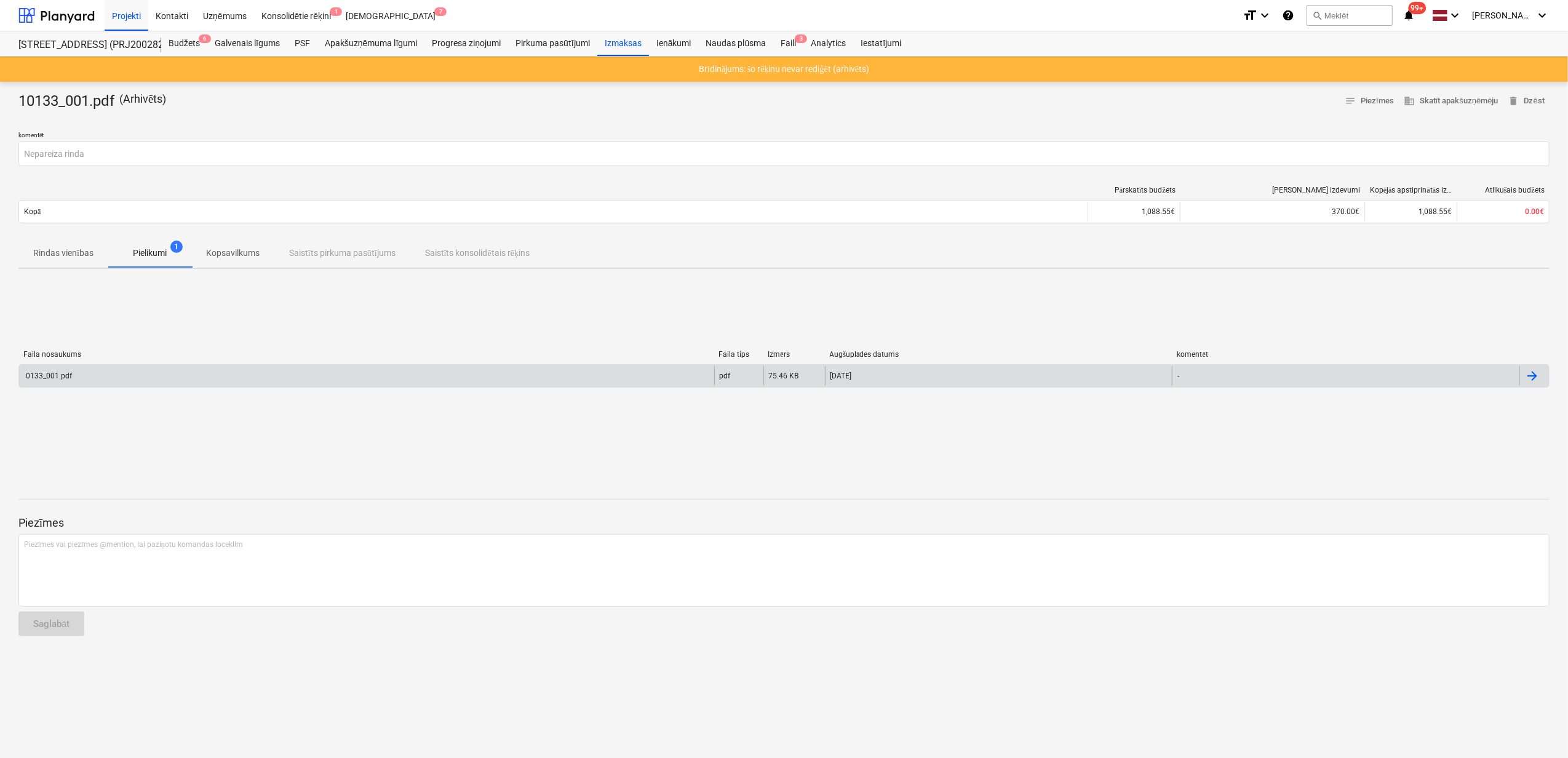
click at [110, 375] on div "0133_001.pdf" at bounding box center [367, 375] width 695 height 19
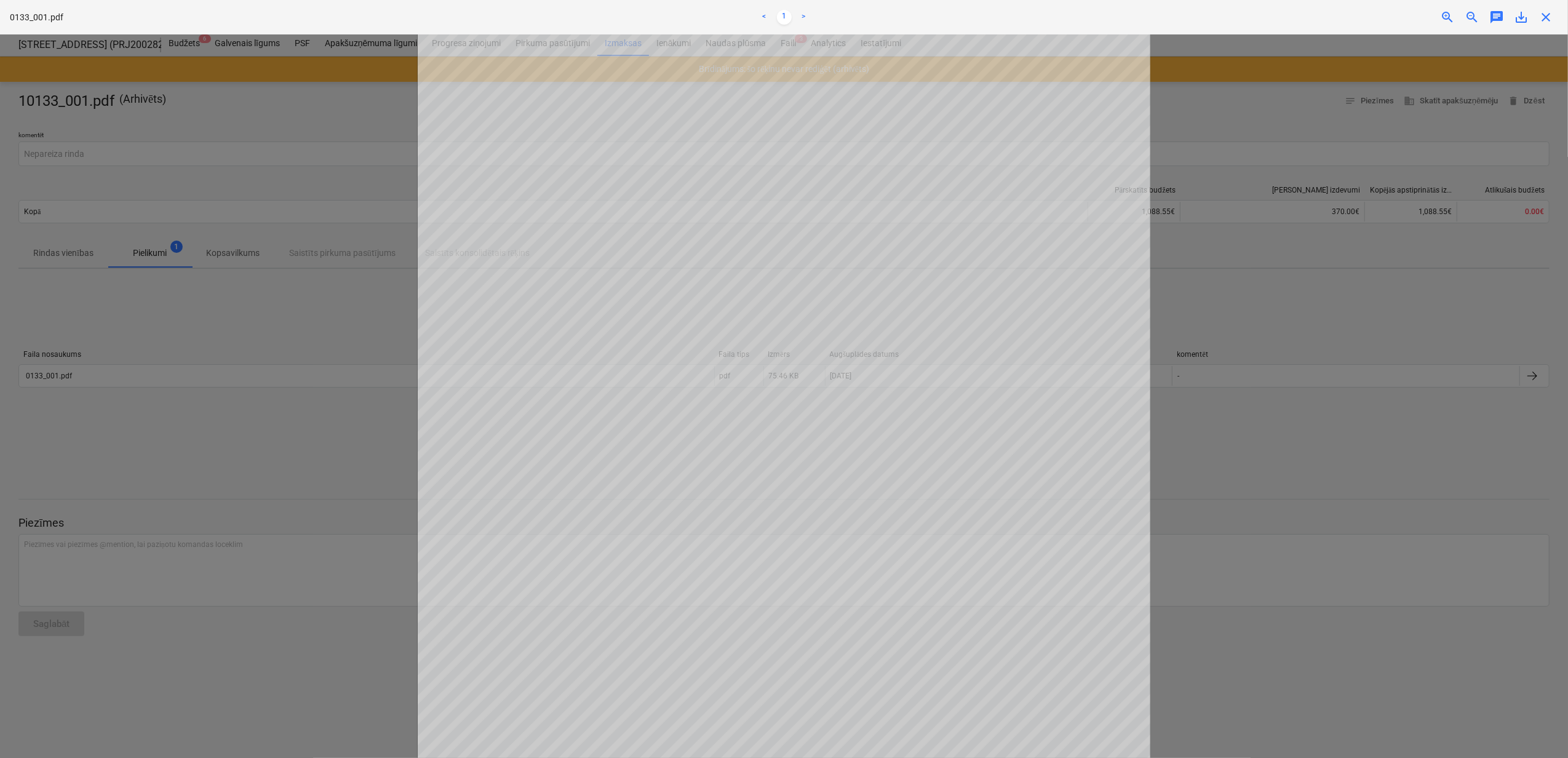
drag, startPoint x: 1543, startPoint y: 19, endPoint x: 1536, endPoint y: 28, distance: 11.4
click at [1543, 20] on div "Neizdevās iegūt projektu" at bounding box center [1396, 13] width 332 height 26
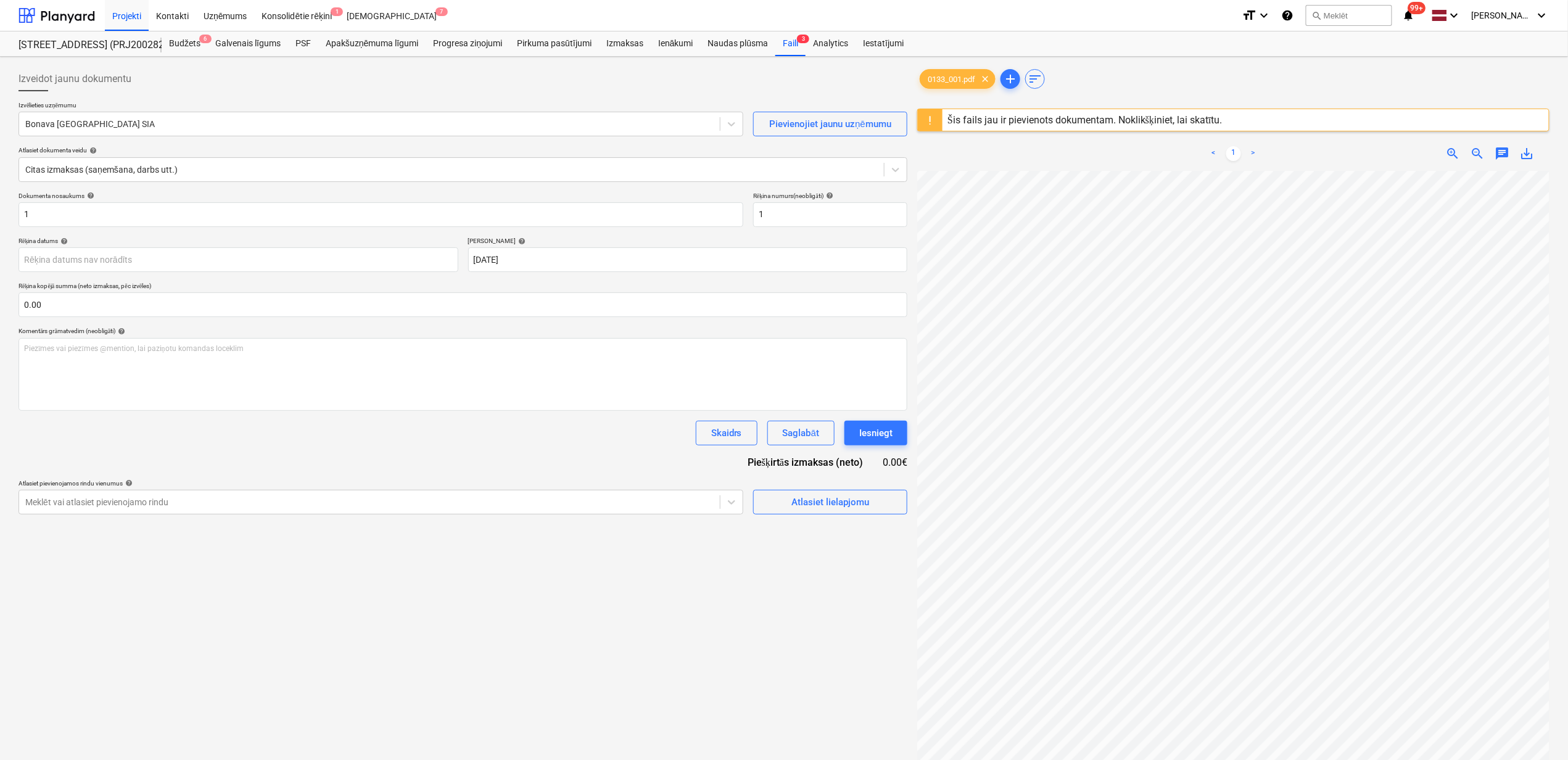
scroll to position [0, 109]
click at [790, 48] on div "Faili 3" at bounding box center [790, 44] width 30 height 24
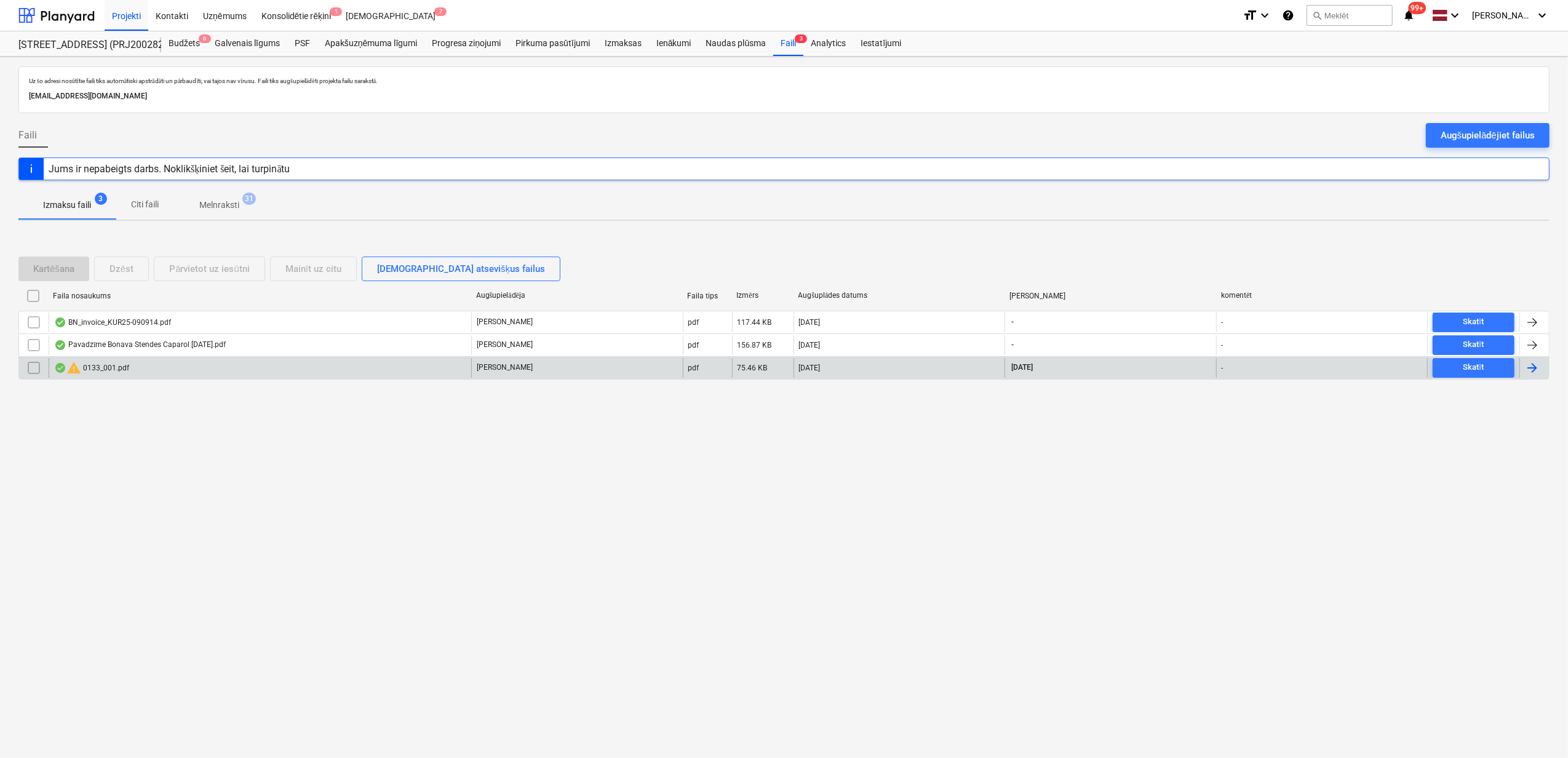
click at [35, 368] on input "checkbox" at bounding box center [33, 368] width 19 height 19
click at [124, 257] on button "Dzēst" at bounding box center [121, 268] width 55 height 24
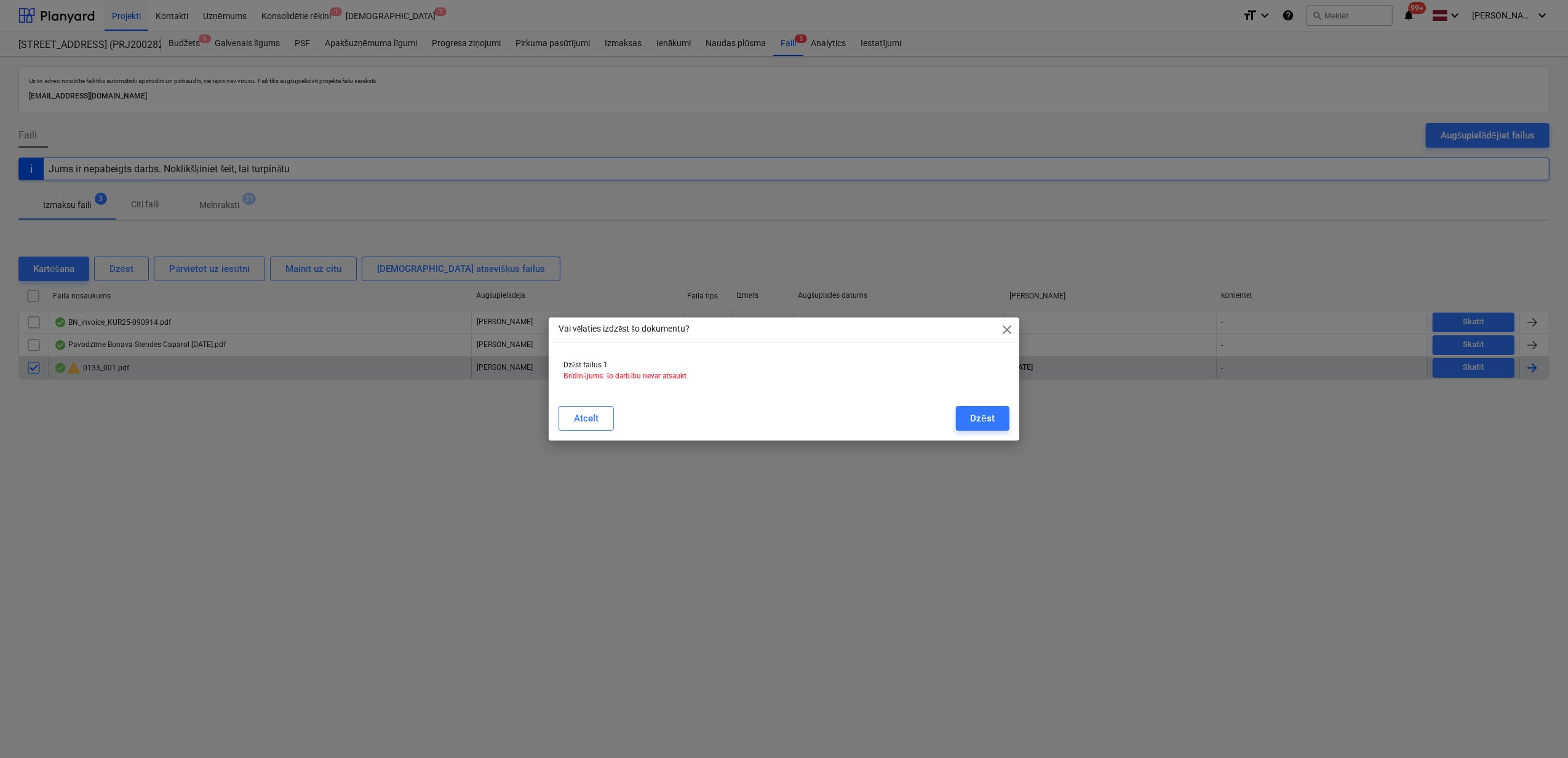
drag, startPoint x: 561, startPoint y: 426, endPoint x: 543, endPoint y: 426, distance: 18.0
click at [559, 426] on button "Atcelt" at bounding box center [586, 418] width 55 height 24
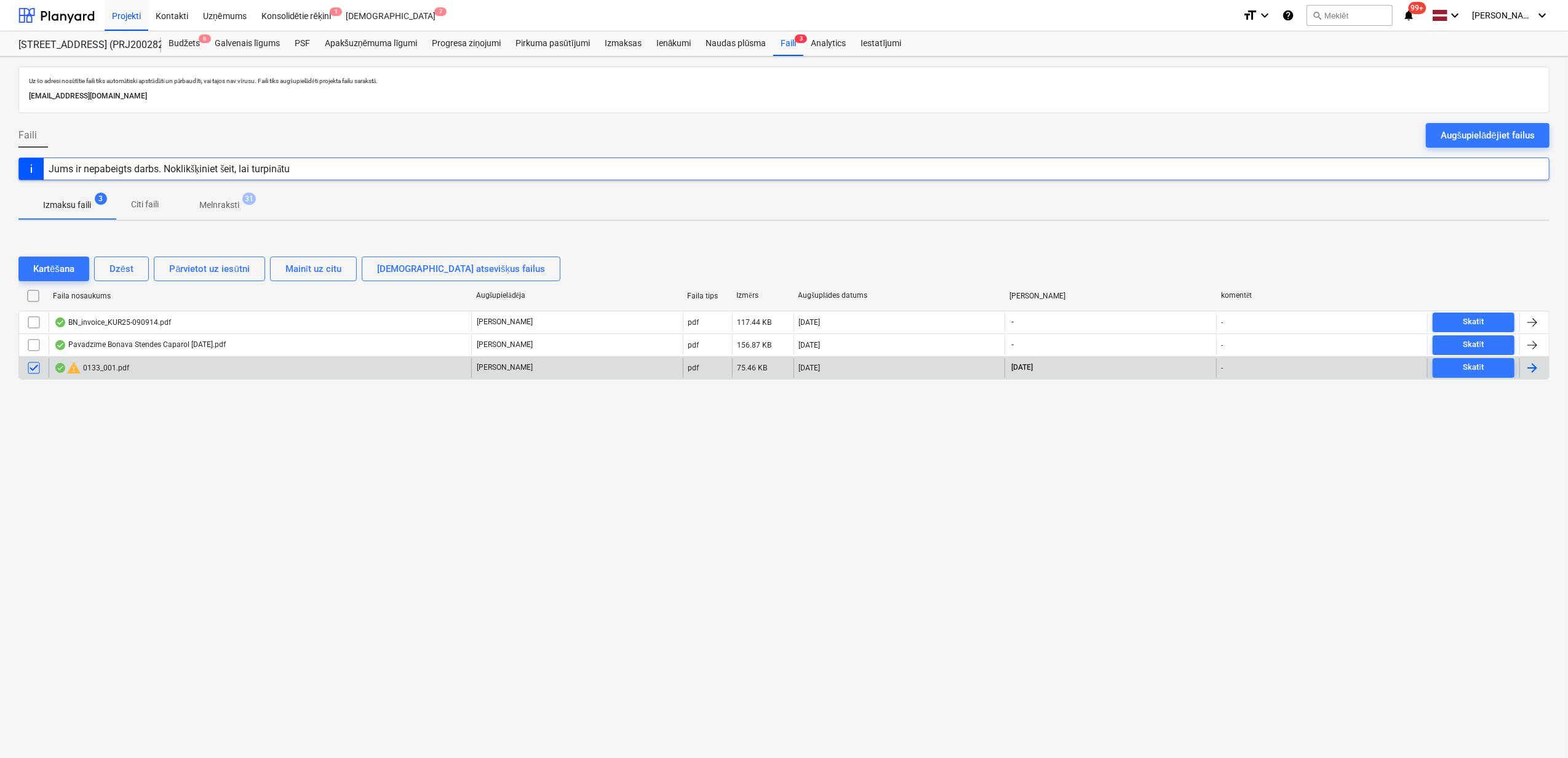
click at [149, 367] on div "warning 0133_001.pdf" at bounding box center [260, 368] width 423 height 19
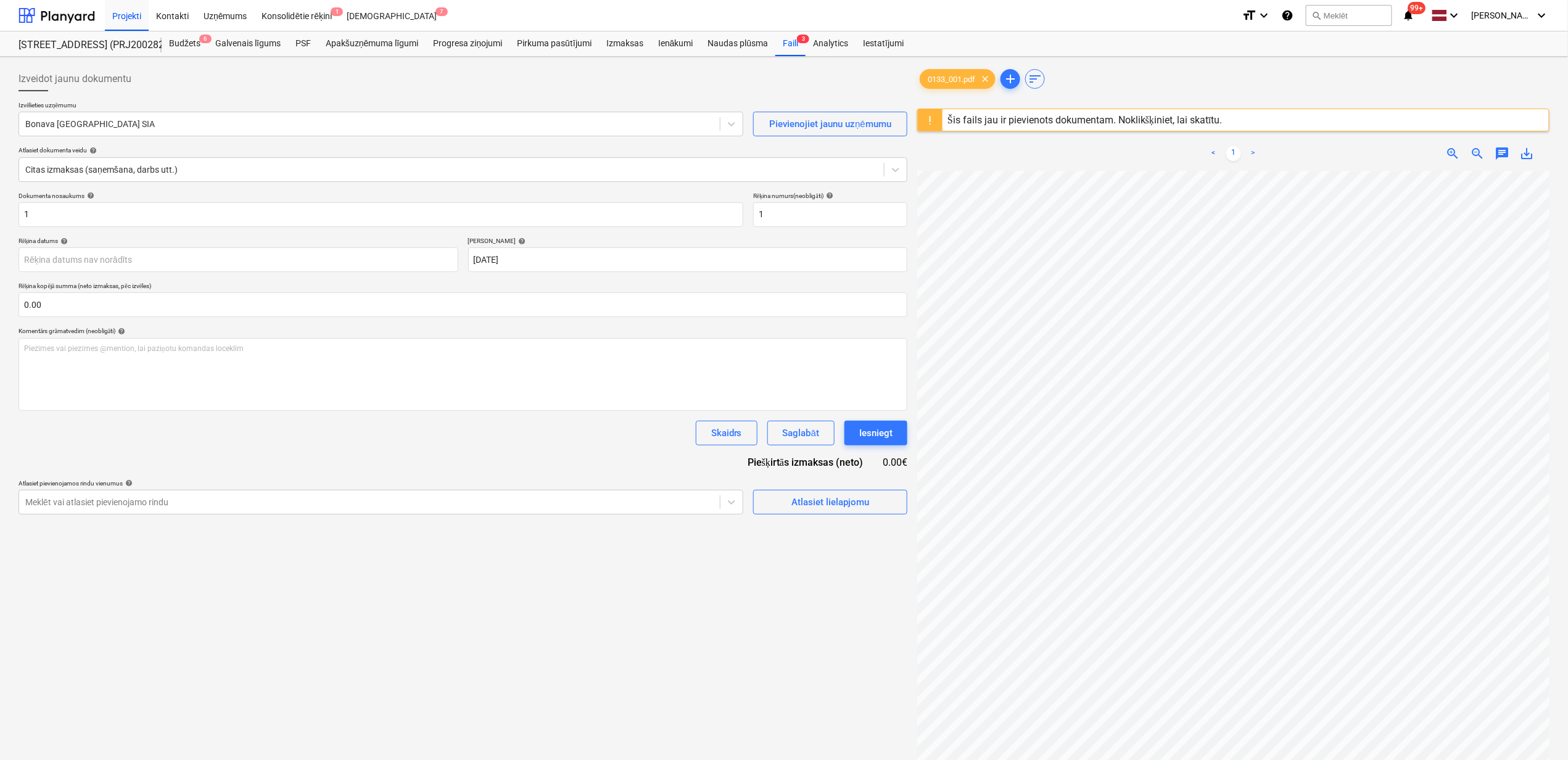
scroll to position [322, 19]
drag, startPoint x: 788, startPoint y: 42, endPoint x: 781, endPoint y: 55, distance: 14.8
click at [788, 42] on div "Faili 3" at bounding box center [790, 44] width 30 height 24
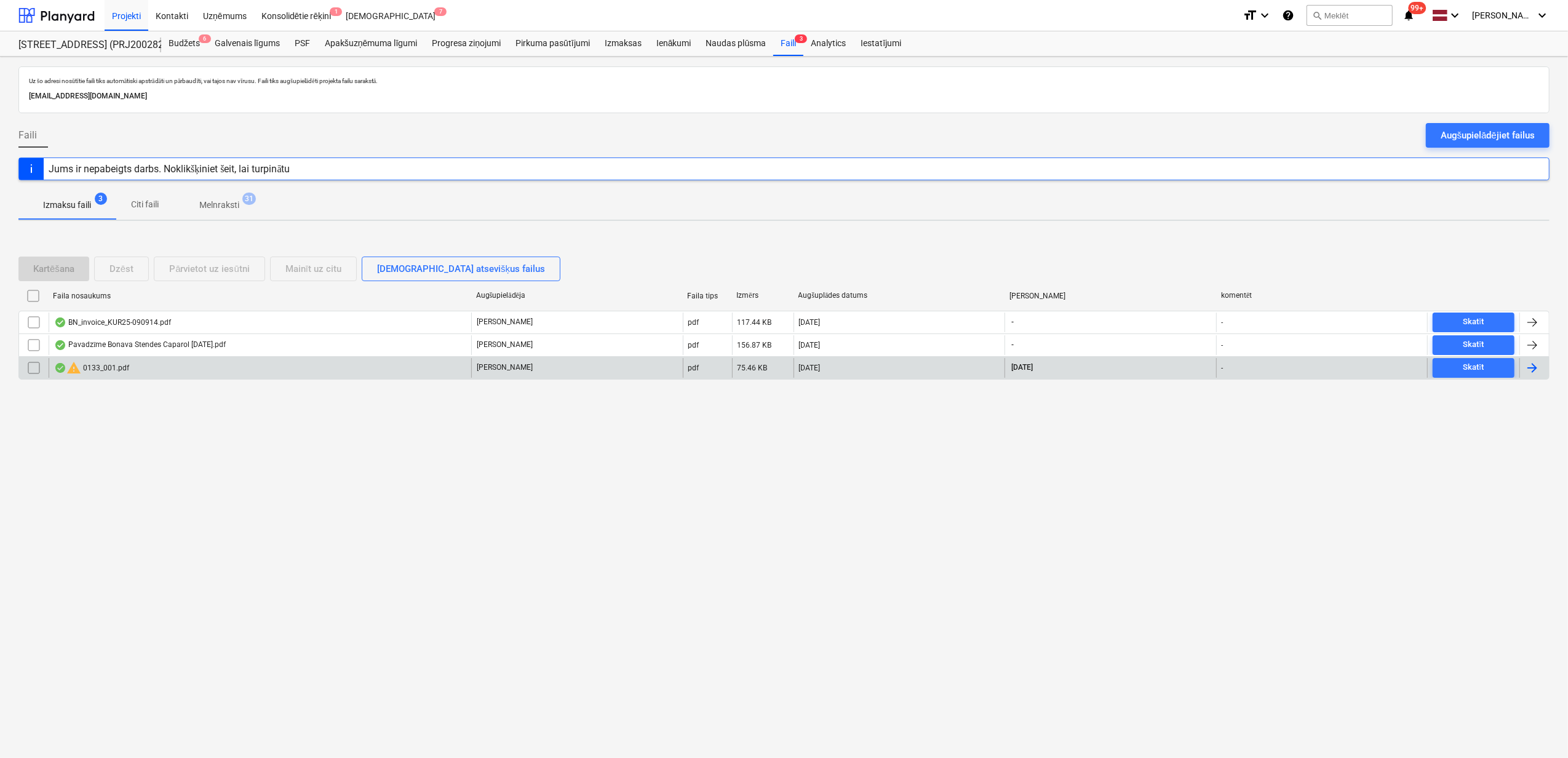
click at [32, 372] on input "checkbox" at bounding box center [33, 368] width 19 height 19
click at [126, 266] on div "Dzēst" at bounding box center [121, 268] width 24 height 16
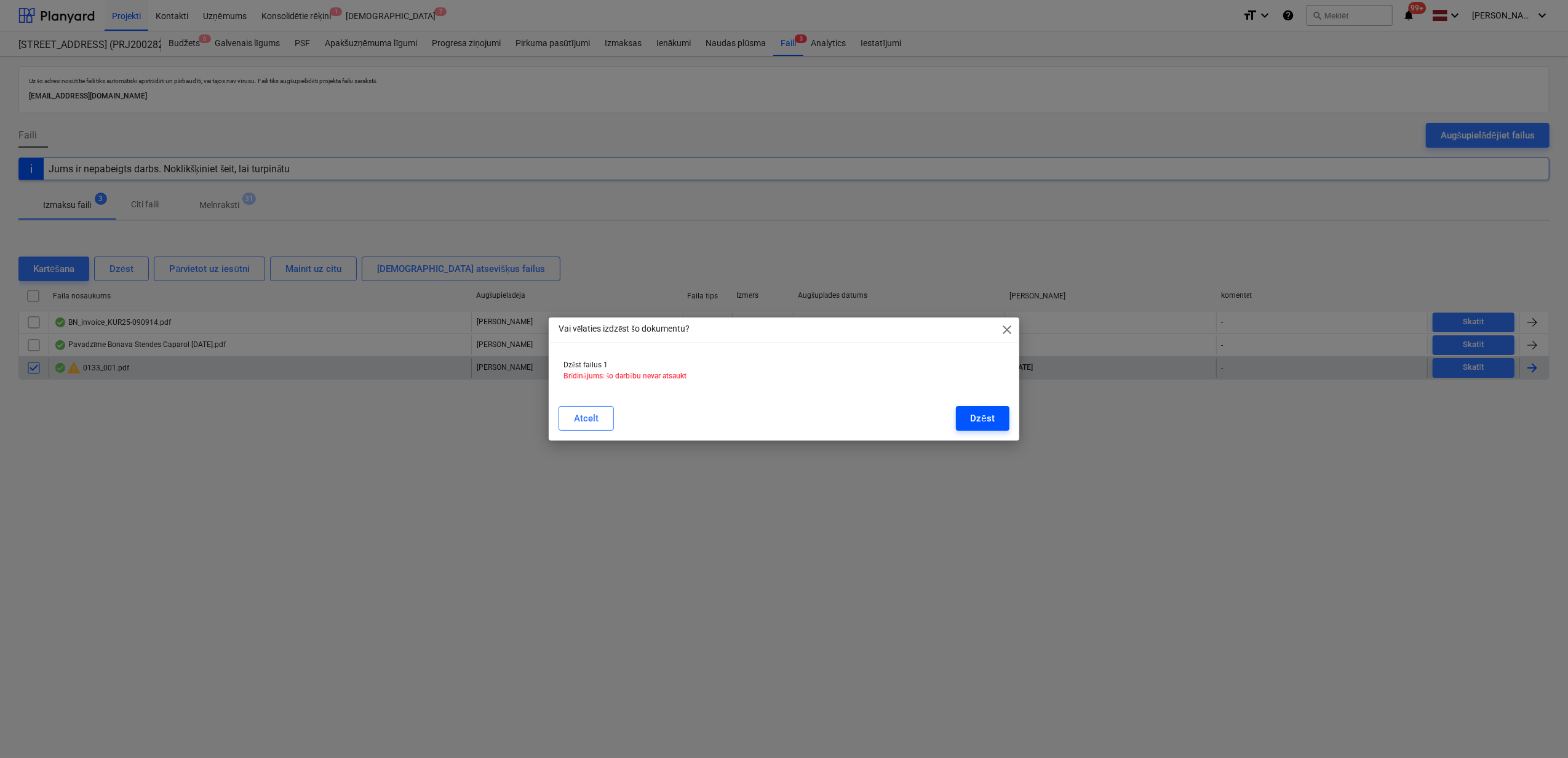
click at [970, 416] on button "Dzēst" at bounding box center [983, 418] width 54 height 24
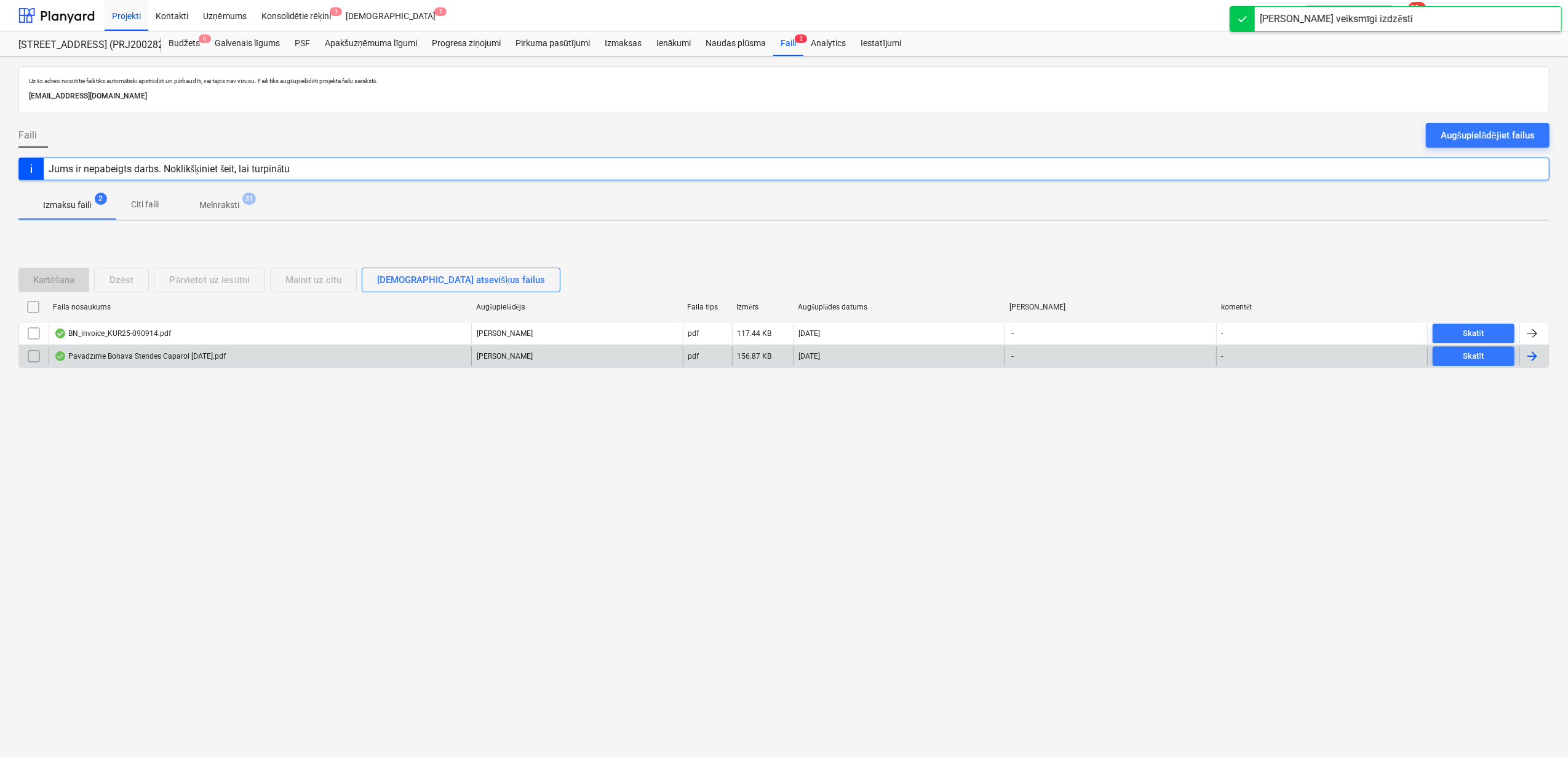
click at [141, 358] on div "Pavadzīme Bonava Stendes Caparol [DATE].pdf" at bounding box center [139, 356] width 172 height 10
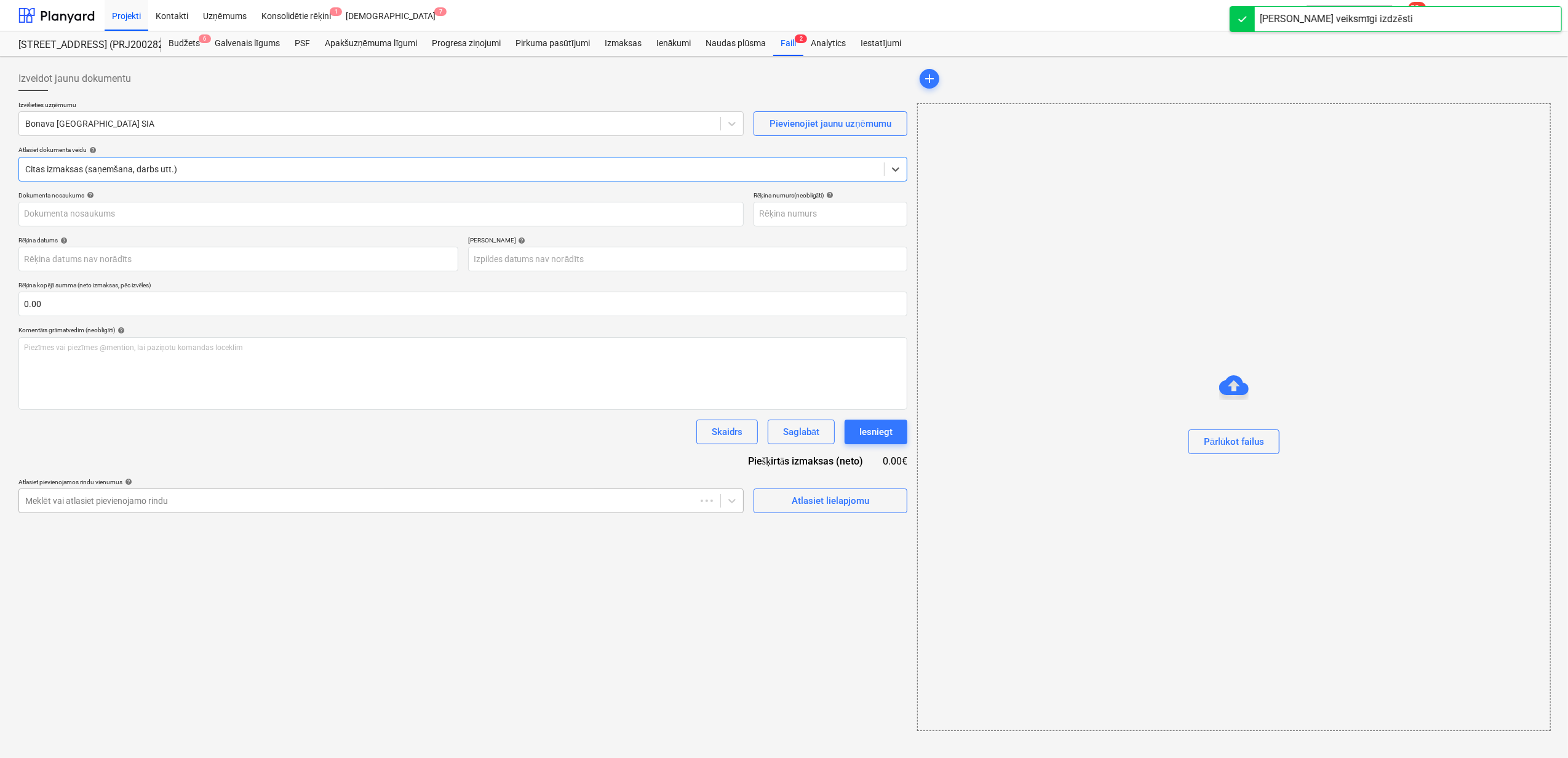
type input "40003941615"
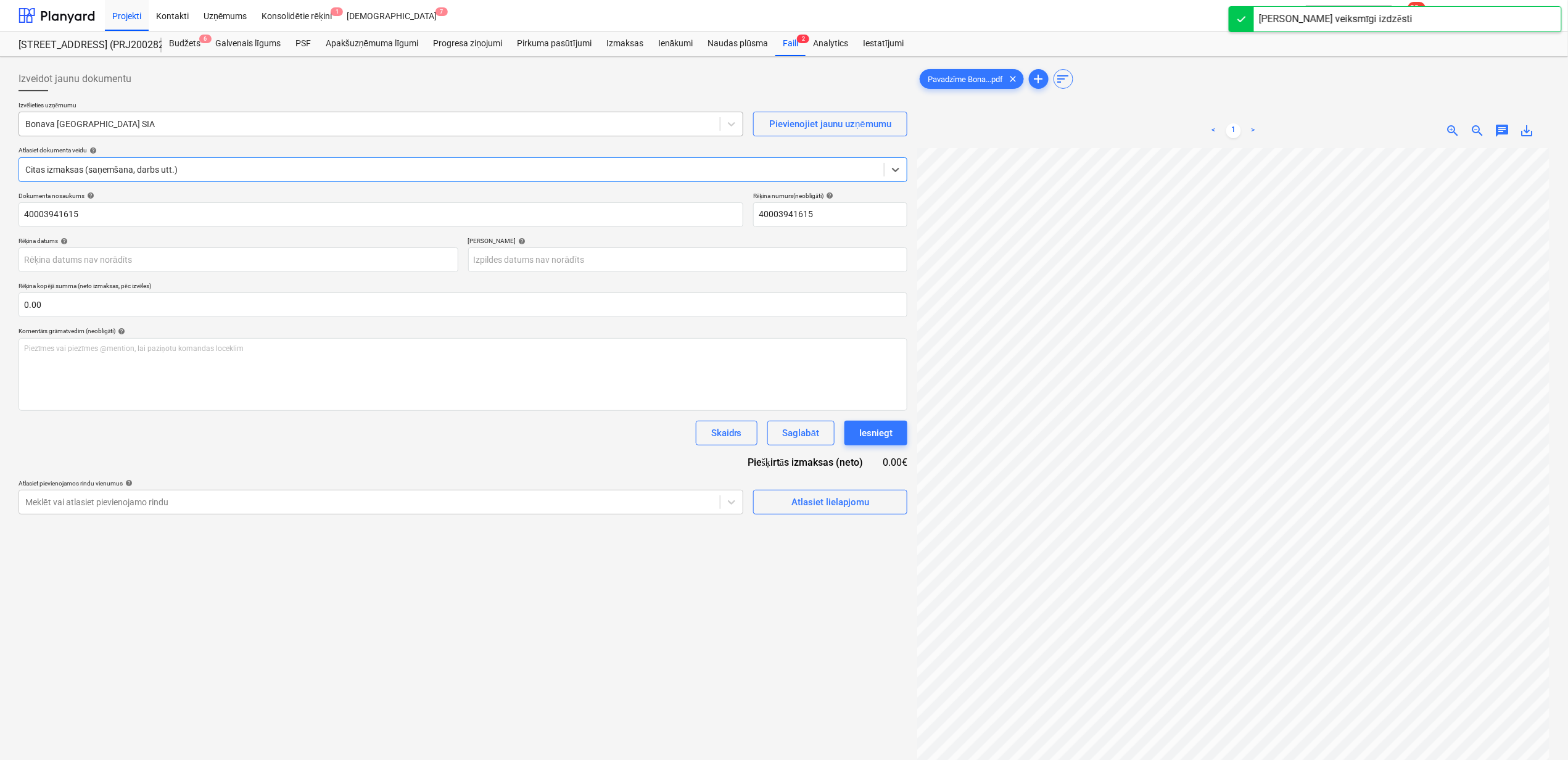
click at [146, 122] on div "Bonava [GEOGRAPHIC_DATA] SIA" at bounding box center [370, 124] width 701 height 17
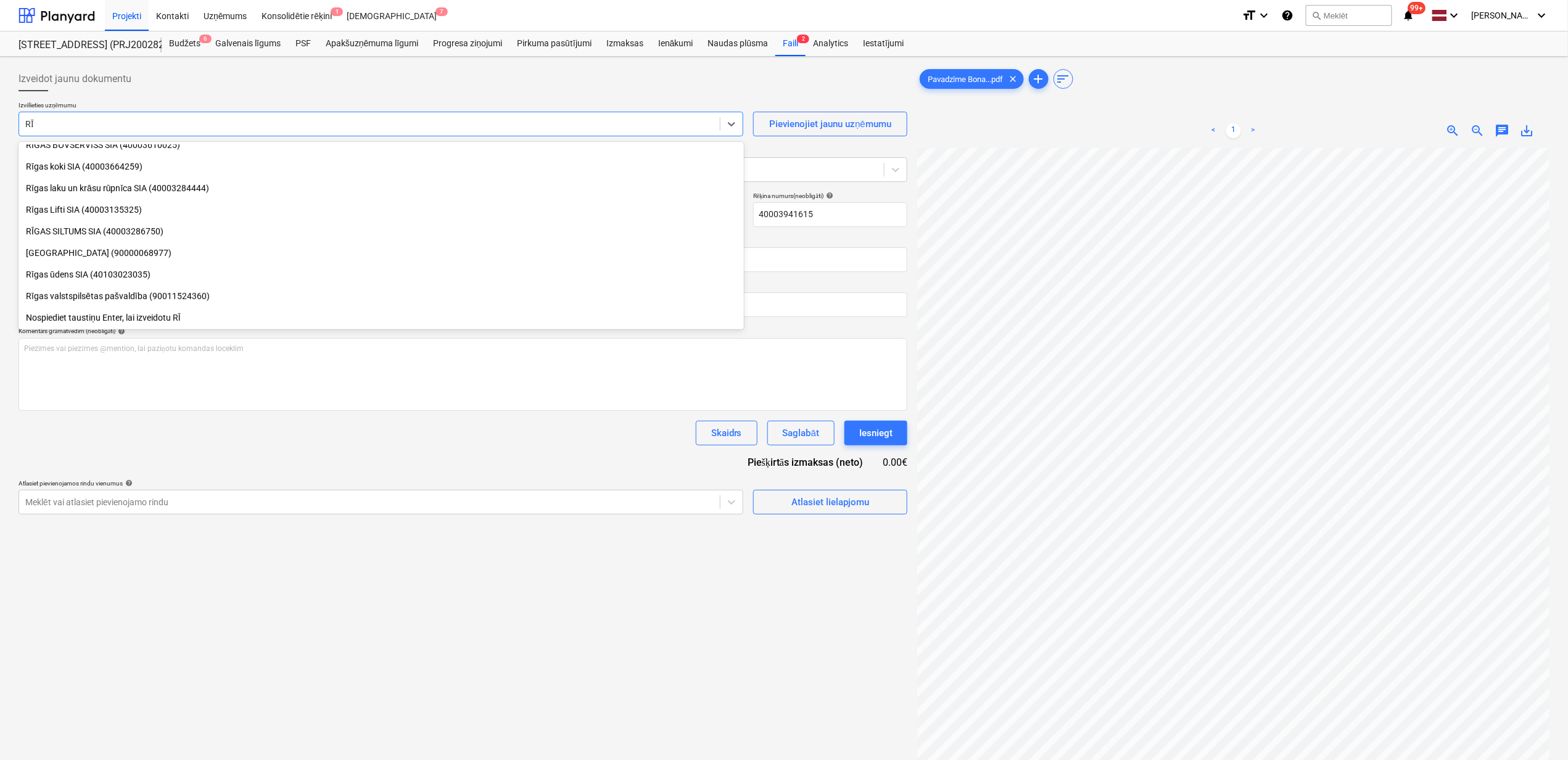
scroll to position [312, 0]
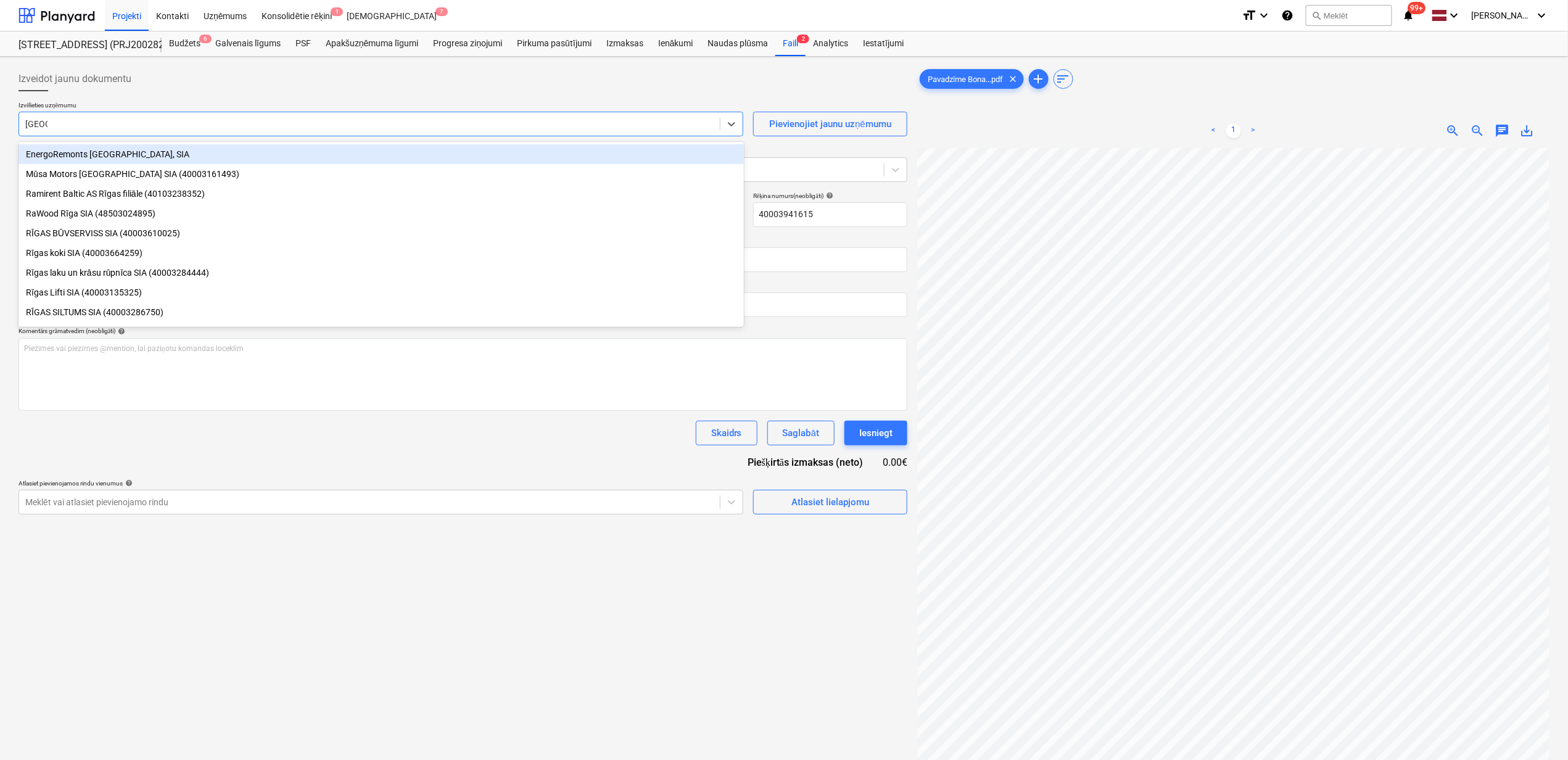
type input "[GEOGRAPHIC_DATA]"
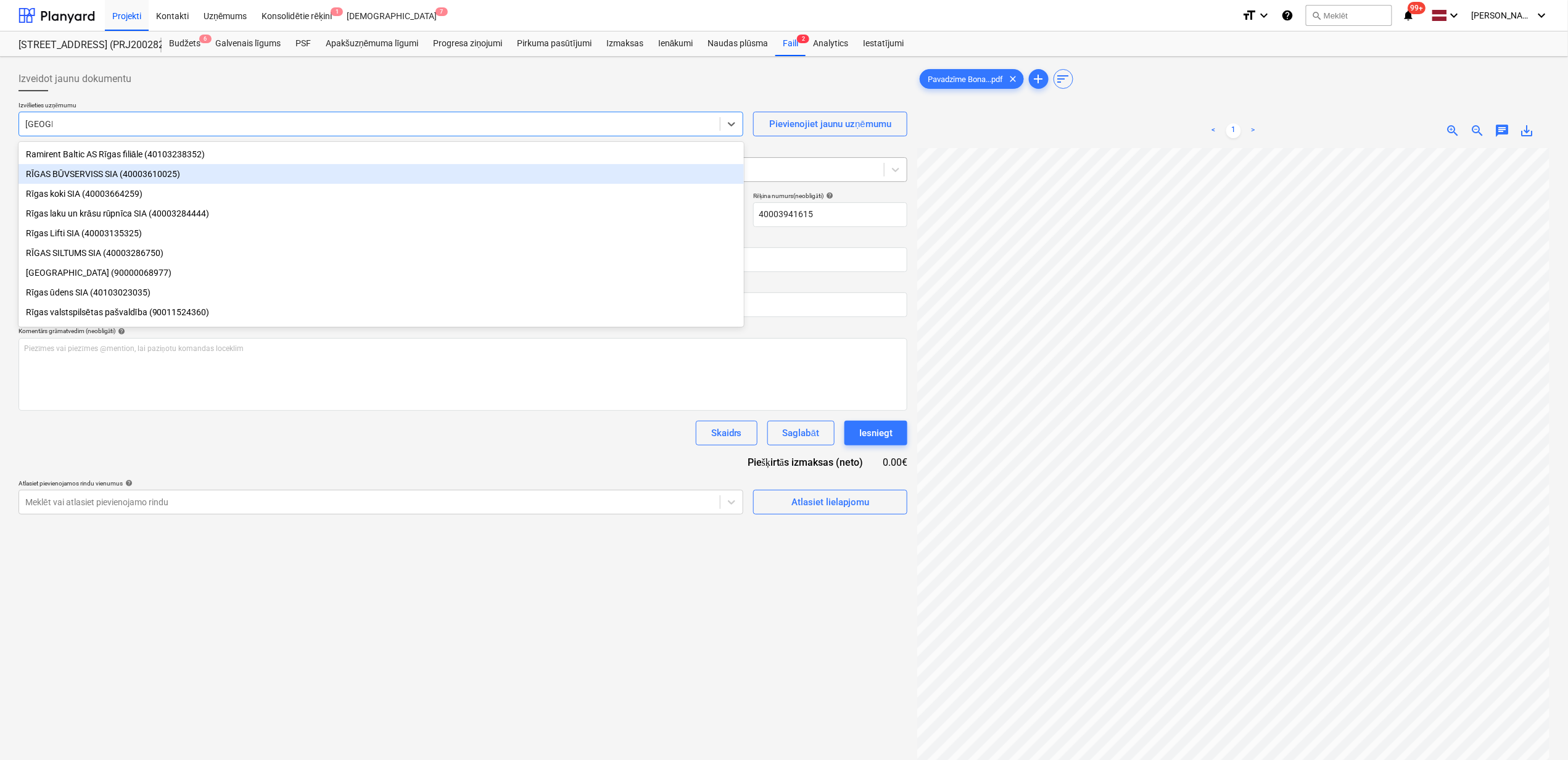
click at [73, 174] on div "RĪGAS BŪVSERVISS SIA (40003610025)" at bounding box center [382, 173] width 726 height 19
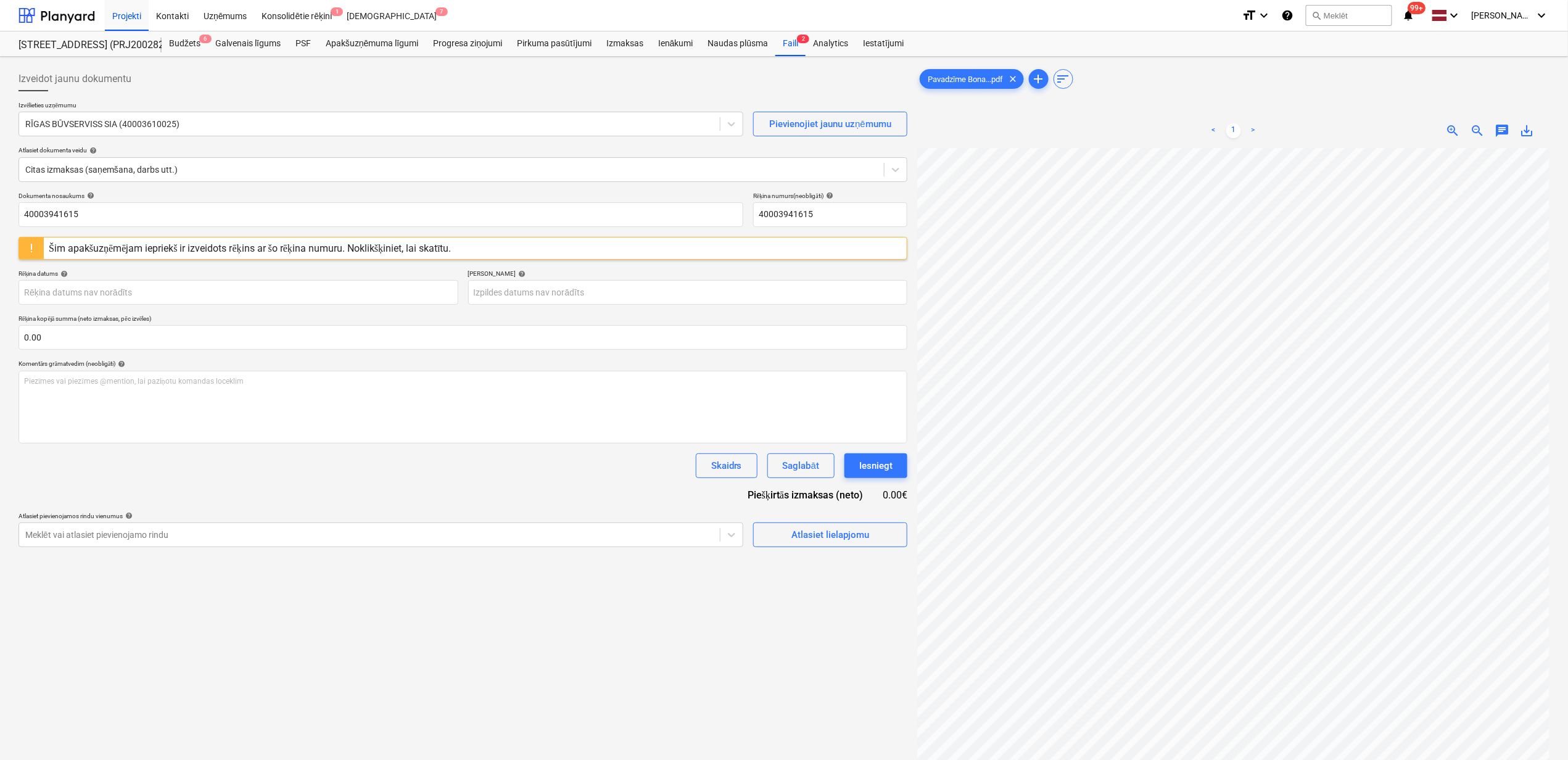
click at [1529, 135] on span "save_alt" at bounding box center [1528, 130] width 15 height 15
click at [111, 217] on input "40003941615" at bounding box center [381, 214] width 725 height 24
drag, startPoint x: 114, startPoint y: 216, endPoint x: 19, endPoint y: 222, distance: 95.2
click at [0, 214] on html "Projekti Kontakti Uzņēmums Konsolidētie rēķini 1 Iesūtne 7 format_size keyboard…" at bounding box center [784, 380] width 1568 height 760
paste input "Pavadzīme Bonava Stendes Caparol 02.10.202"
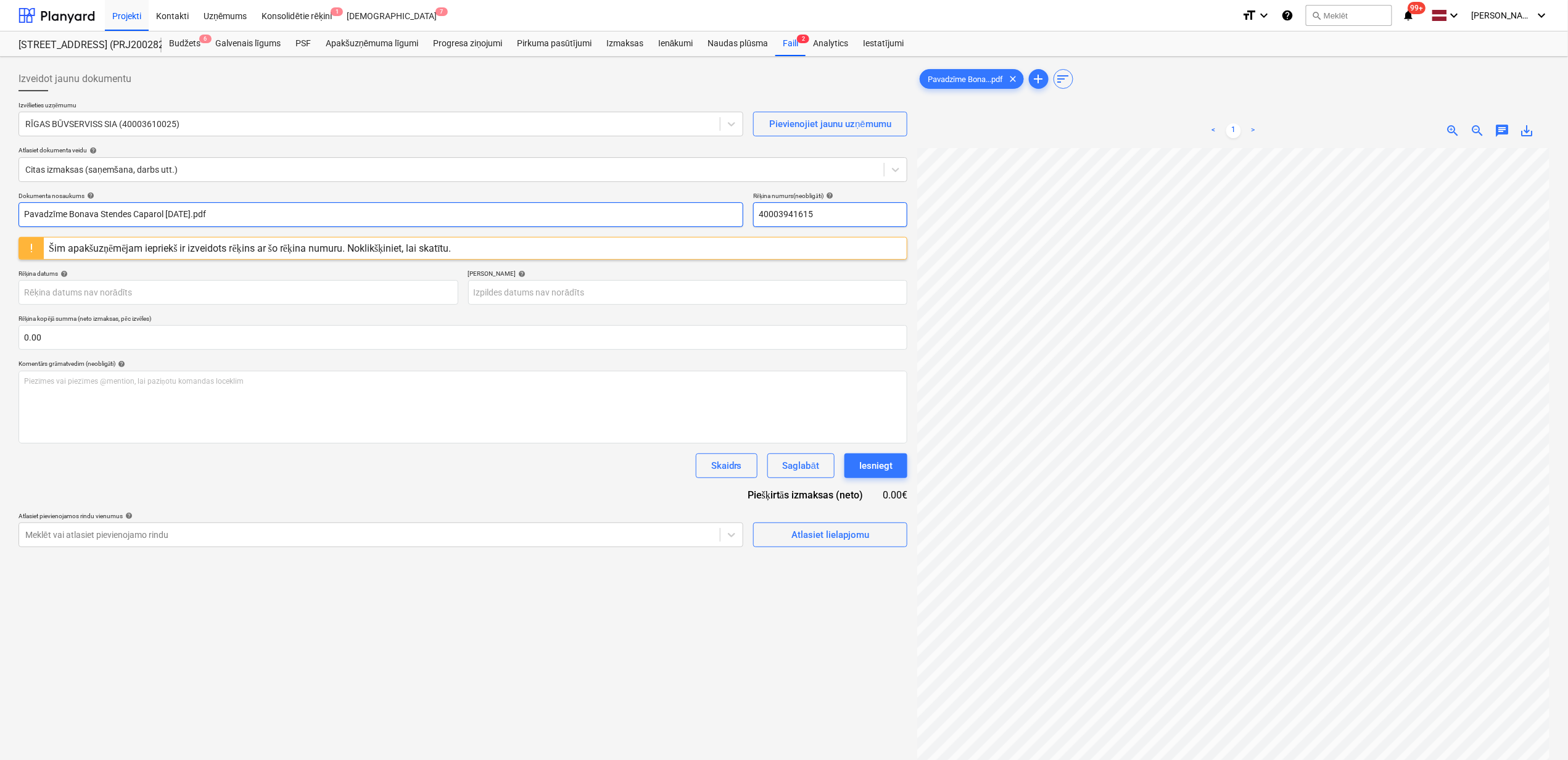
type input "Pavadzīme Bonava Stendes Caparol [DATE].pdf"
drag, startPoint x: 766, startPoint y: 222, endPoint x: 744, endPoint y: 218, distance: 22.4
click at [744, 218] on div "Dokumenta nosaukums help Pavadzīme Bonava Stendes Caparol [DATE].pdf Rēķina num…" at bounding box center [463, 209] width 889 height 35
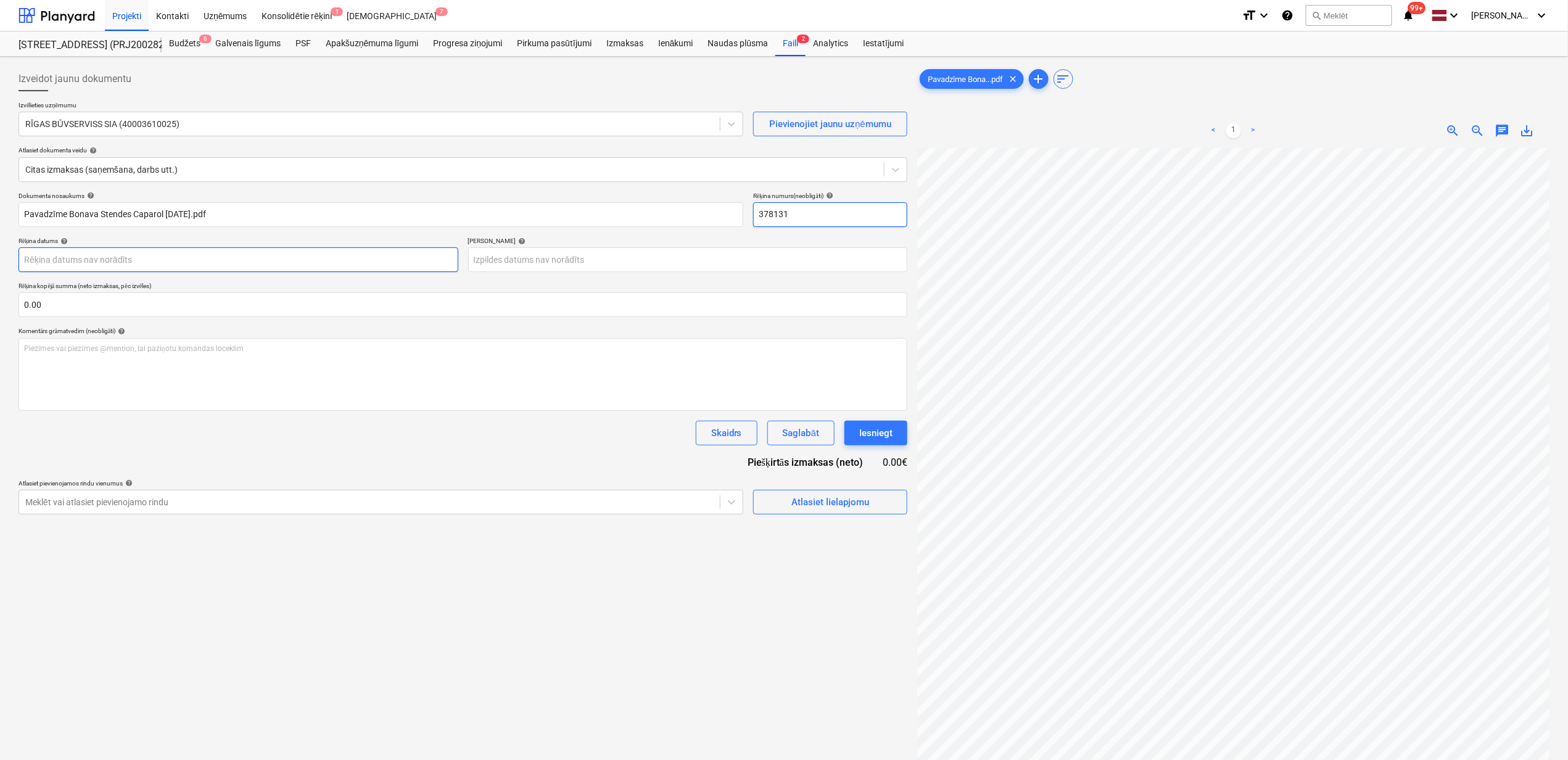
type input "378131"
click at [184, 261] on body "Projekti Kontakti Uzņēmums Konsolidētie rēķini 1 Iesūtne 7 format_size keyboard…" at bounding box center [784, 380] width 1568 height 760
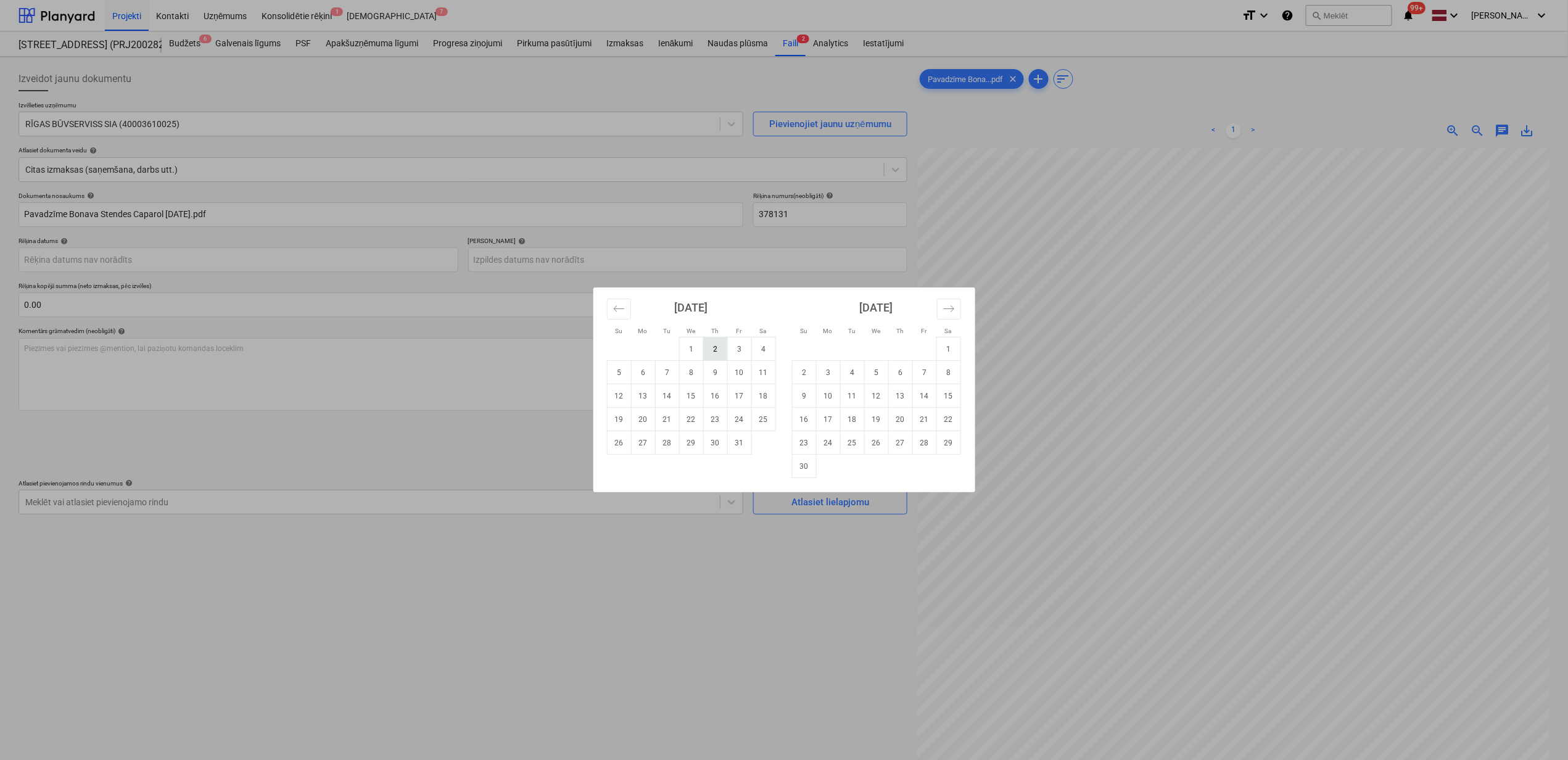
click at [713, 348] on td "2" at bounding box center [715, 349] width 24 height 24
type input "[DATE]"
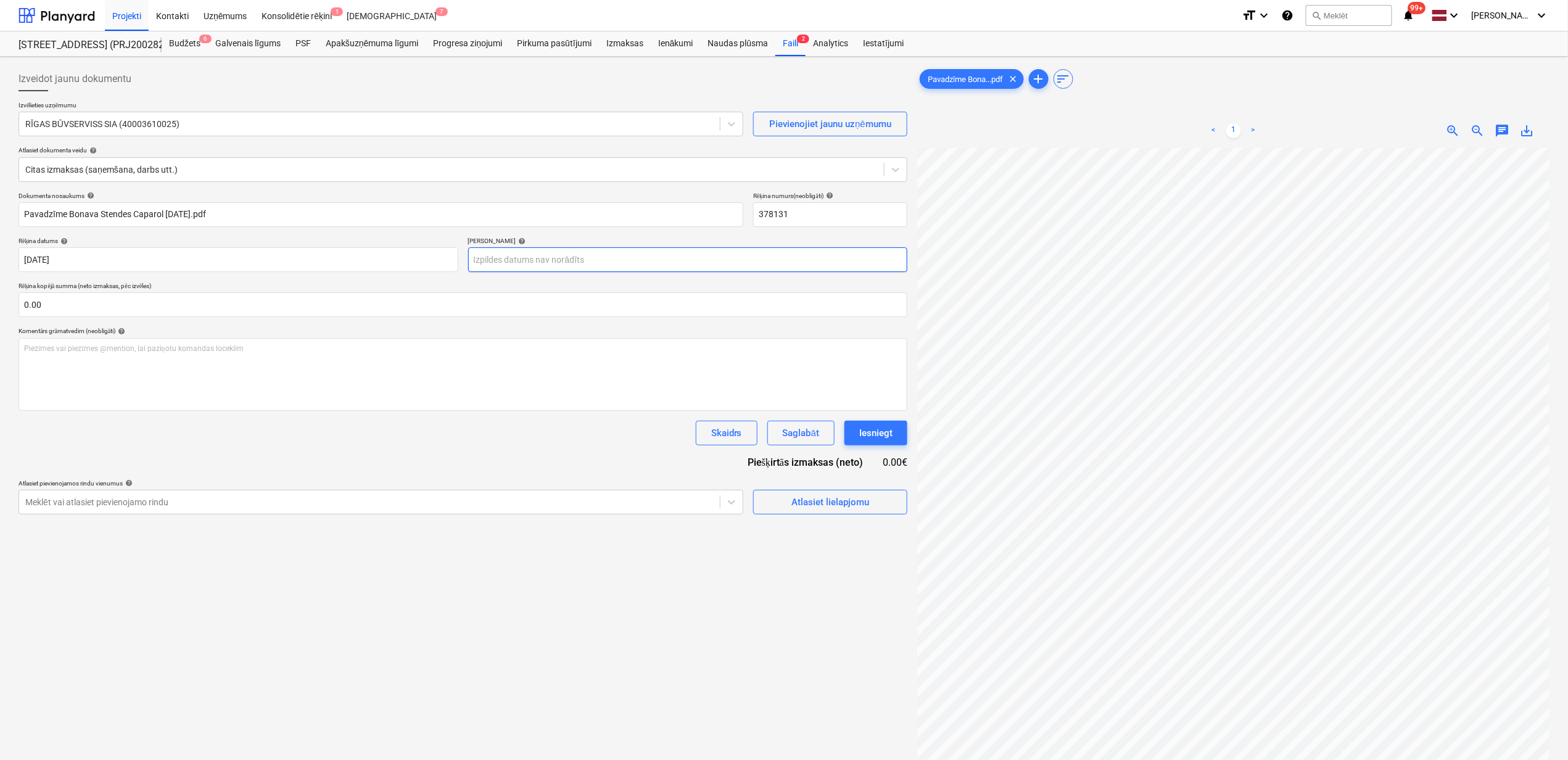
click at [724, 261] on body "Projekti Kontakti Uzņēmums Konsolidētie rēķini 1 Iesūtne 7 format_size keyboard…" at bounding box center [784, 380] width 1568 height 760
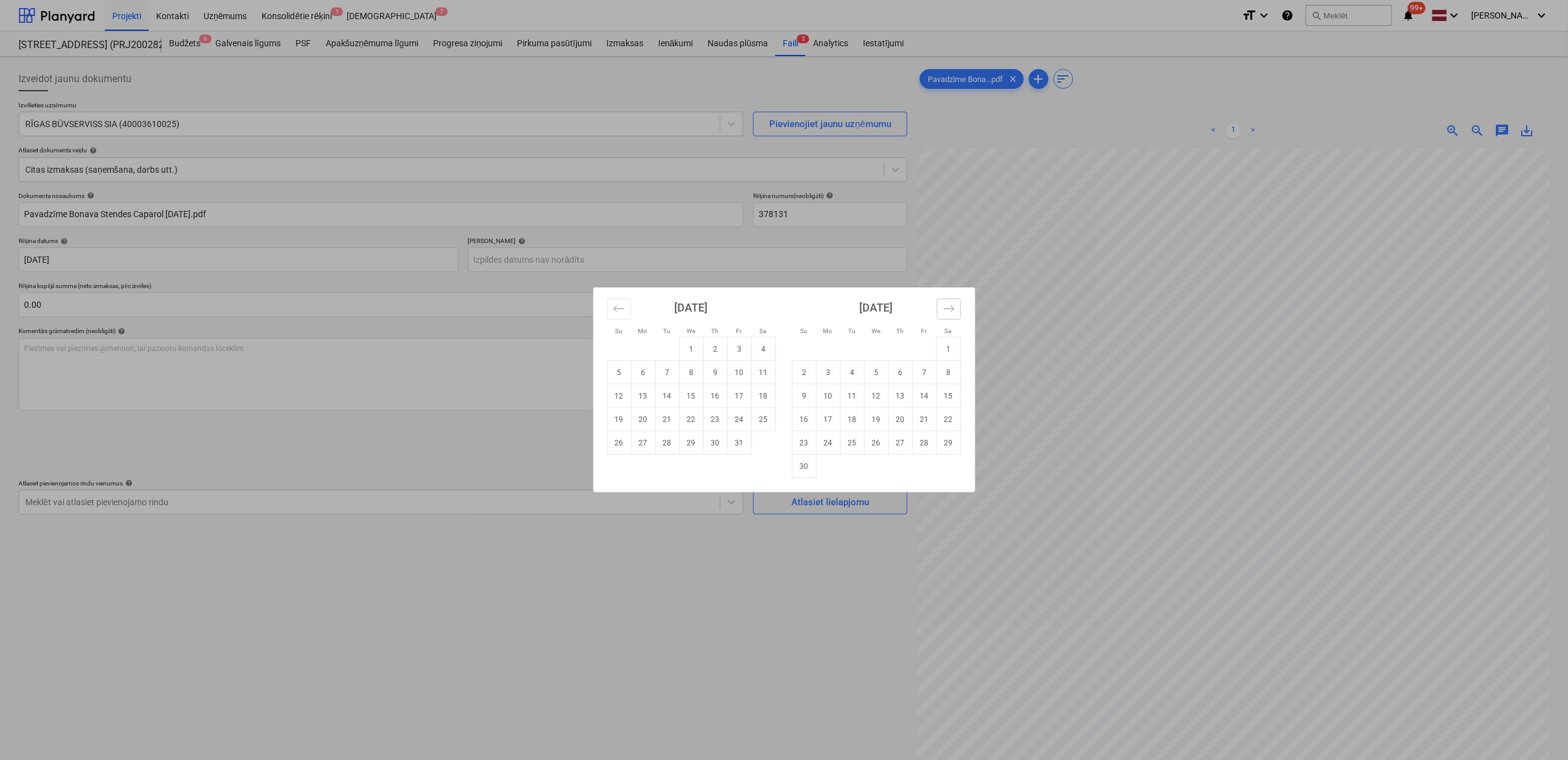
click at [944, 307] on icon "Move forward to switch to the next month." at bounding box center [949, 309] width 12 height 12
click at [832, 350] on td "1" at bounding box center [828, 349] width 24 height 24
type input "[DATE]"
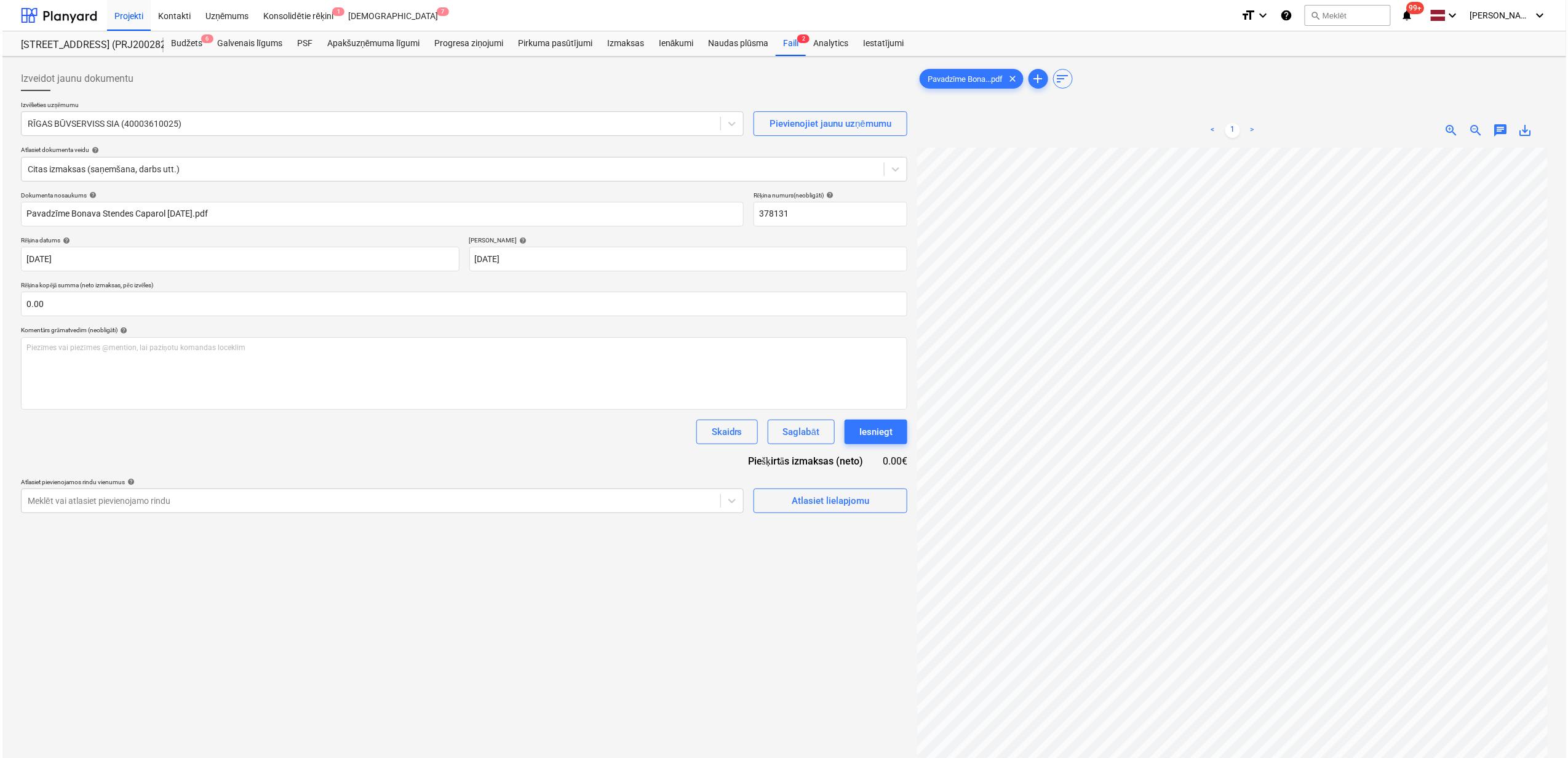
scroll to position [29, 95]
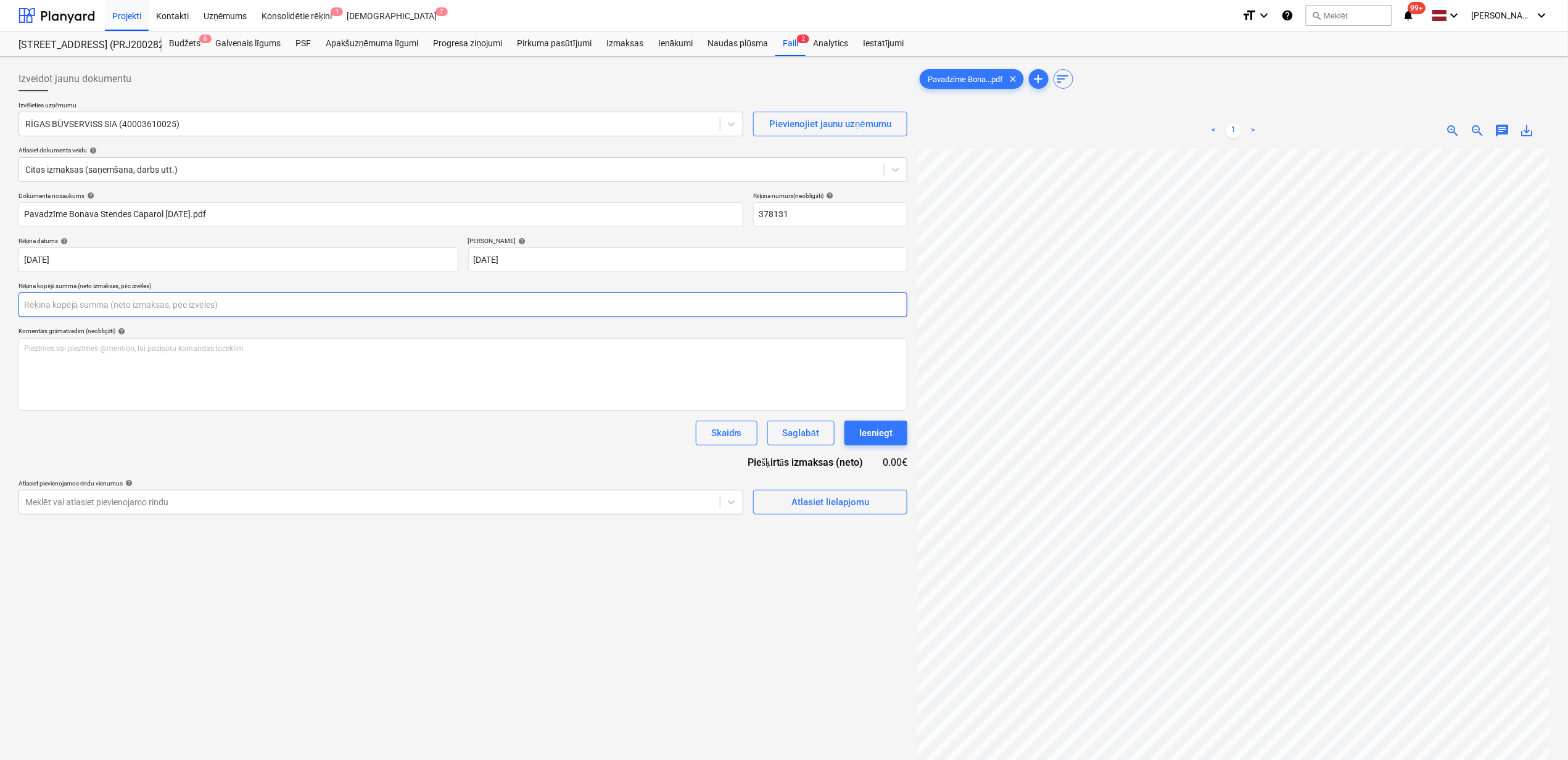
click at [313, 315] on input "text" at bounding box center [463, 304] width 889 height 24
type input "20.30"
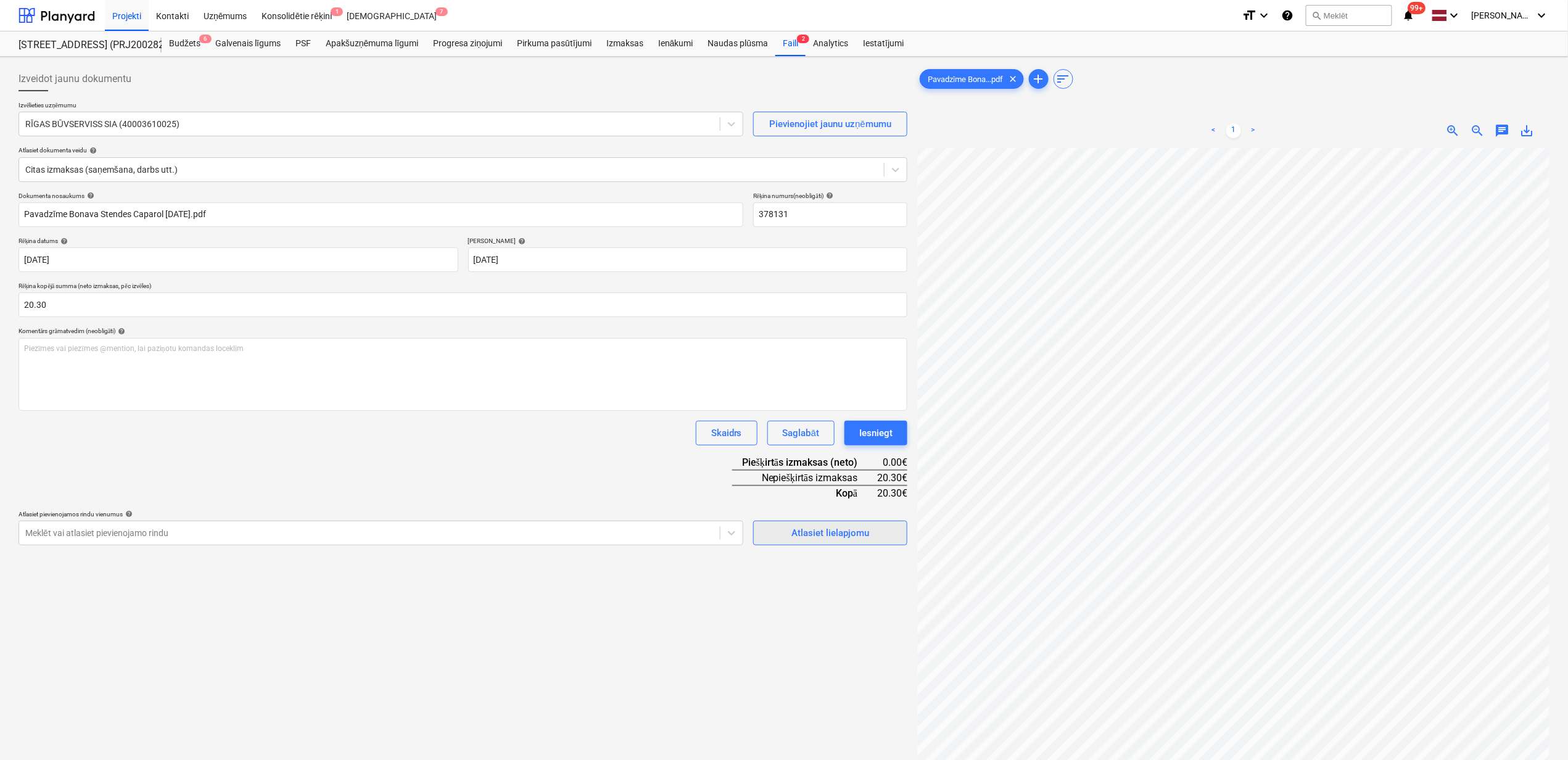
click at [844, 525] on div "Atlasiet lielapjomu" at bounding box center [831, 533] width 78 height 16
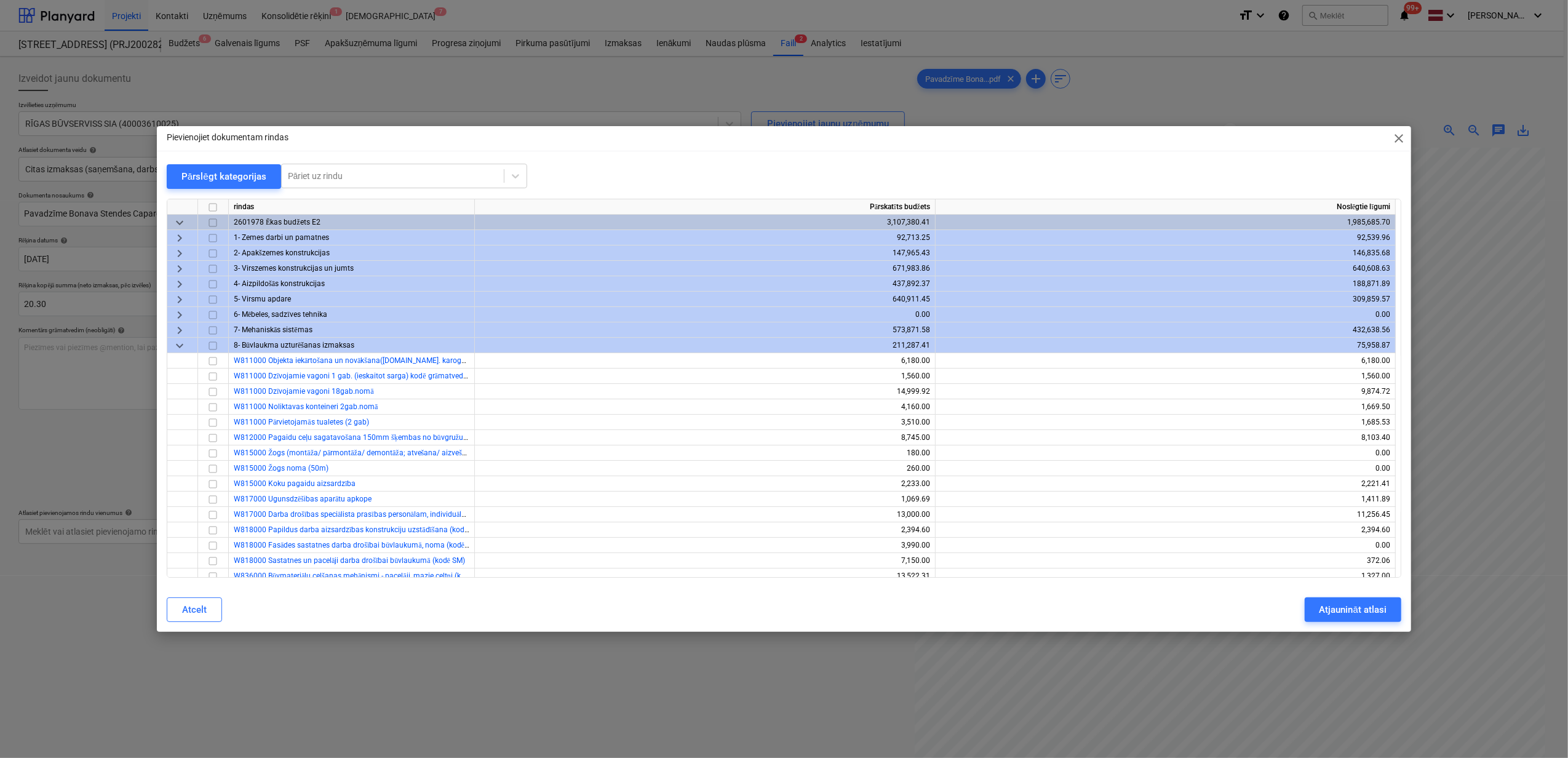
click at [183, 342] on span "keyboard_arrow_down" at bounding box center [179, 345] width 15 height 15
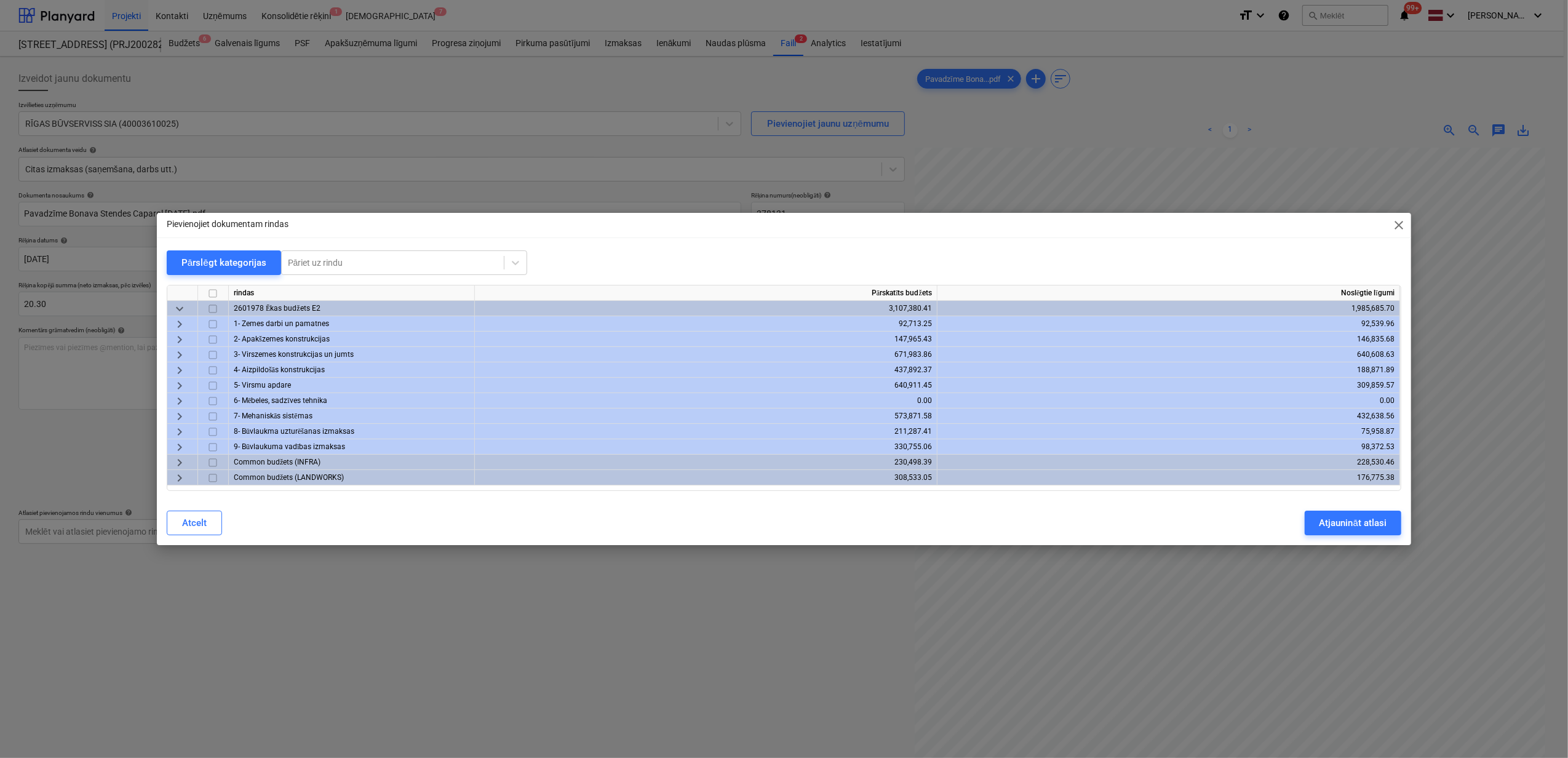
click at [180, 379] on span "keyboard_arrow_right" at bounding box center [179, 385] width 15 height 15
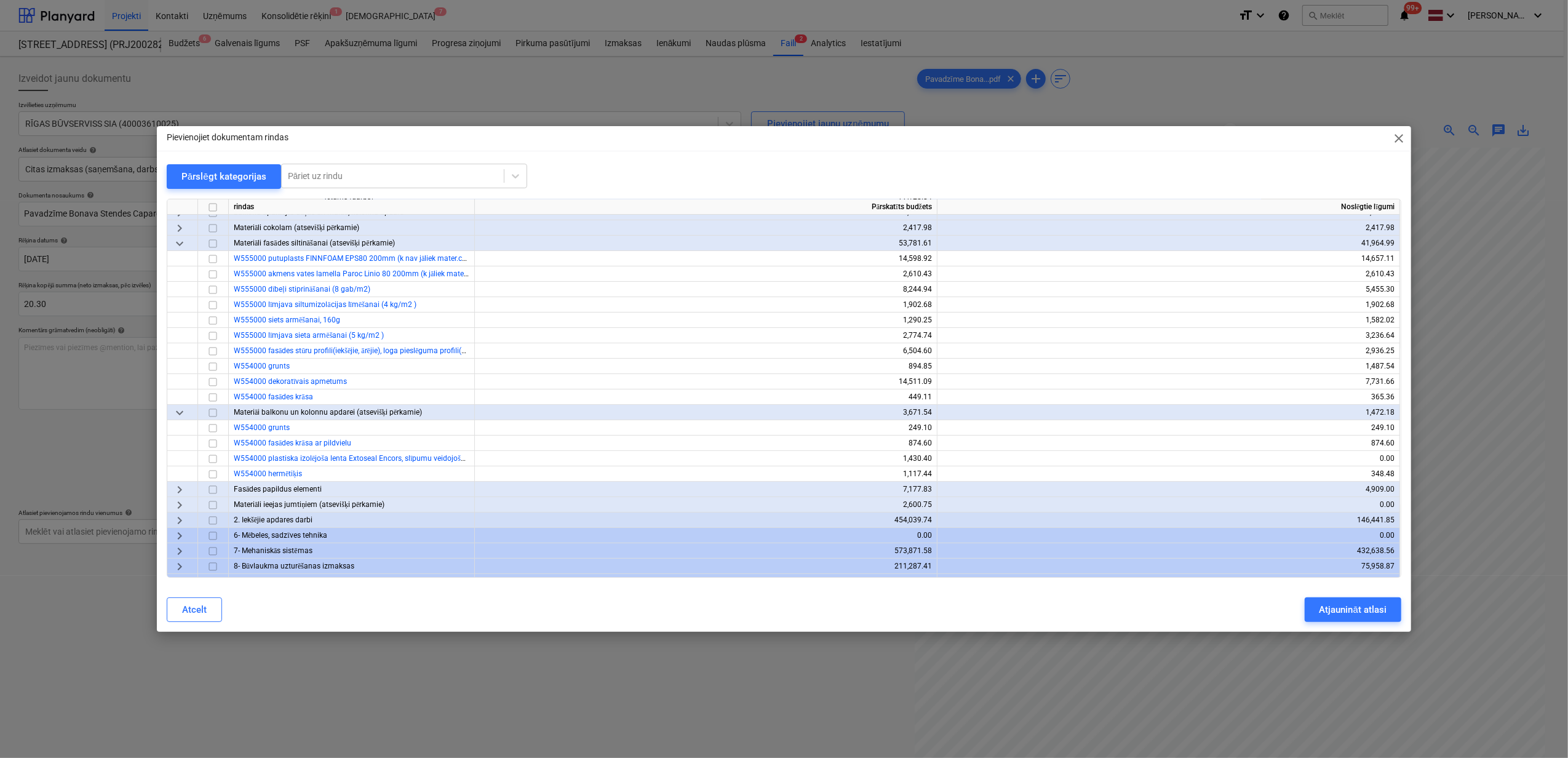
scroll to position [82, 0]
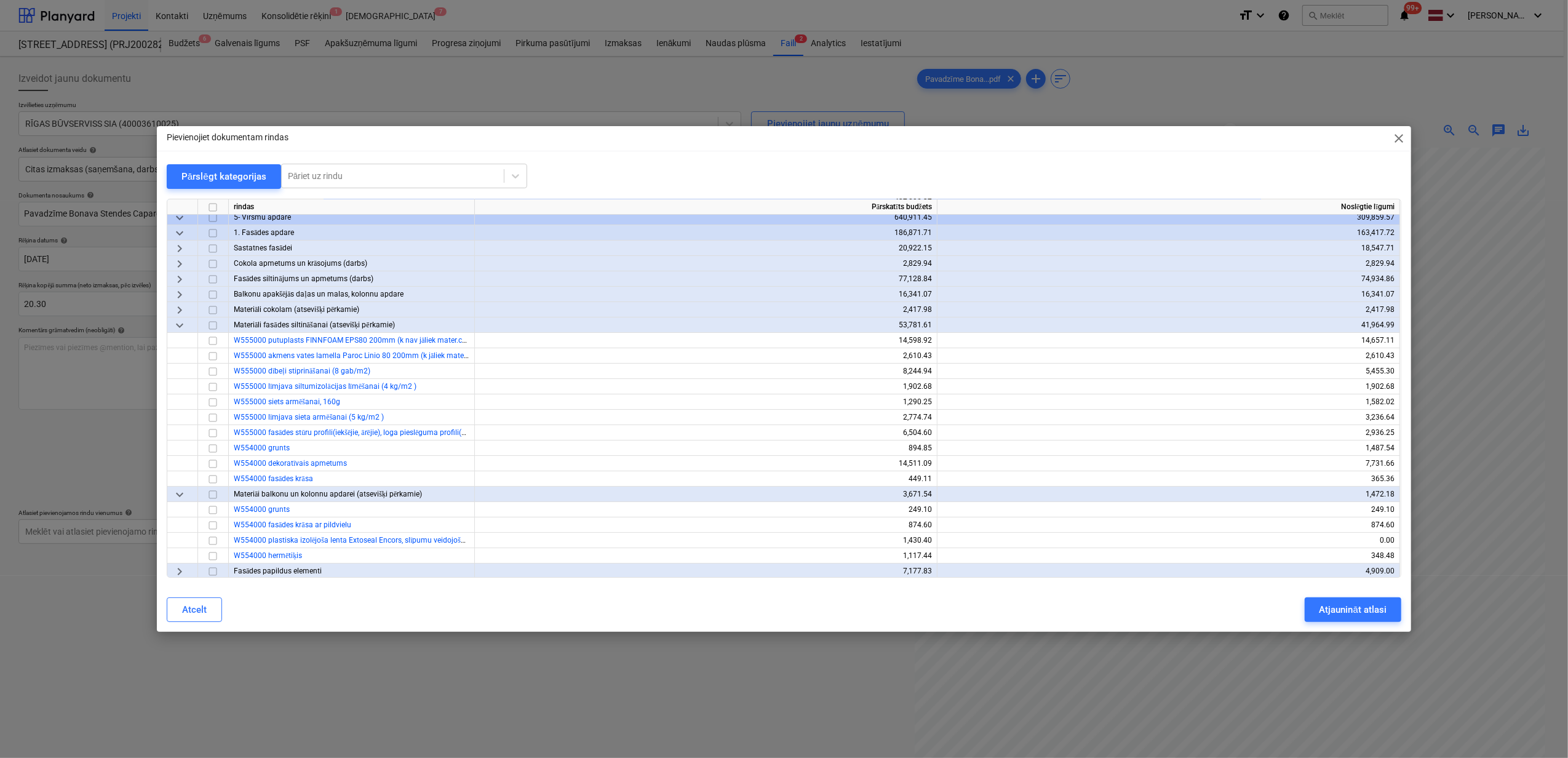
click at [174, 329] on span "keyboard_arrow_down" at bounding box center [179, 325] width 15 height 15
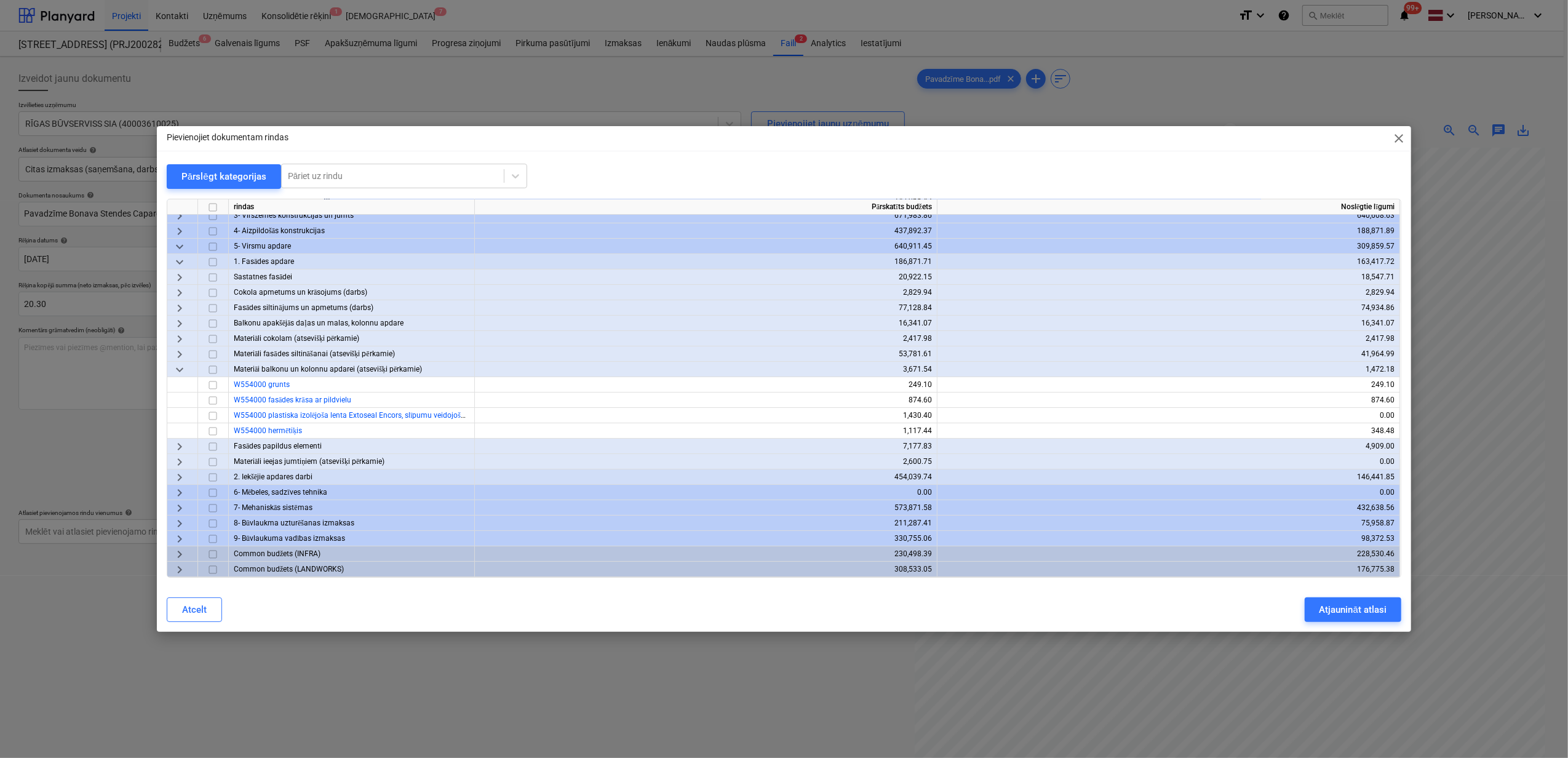
scroll to position [57, 0]
click at [183, 364] on span "keyboard_arrow_down" at bounding box center [179, 370] width 15 height 15
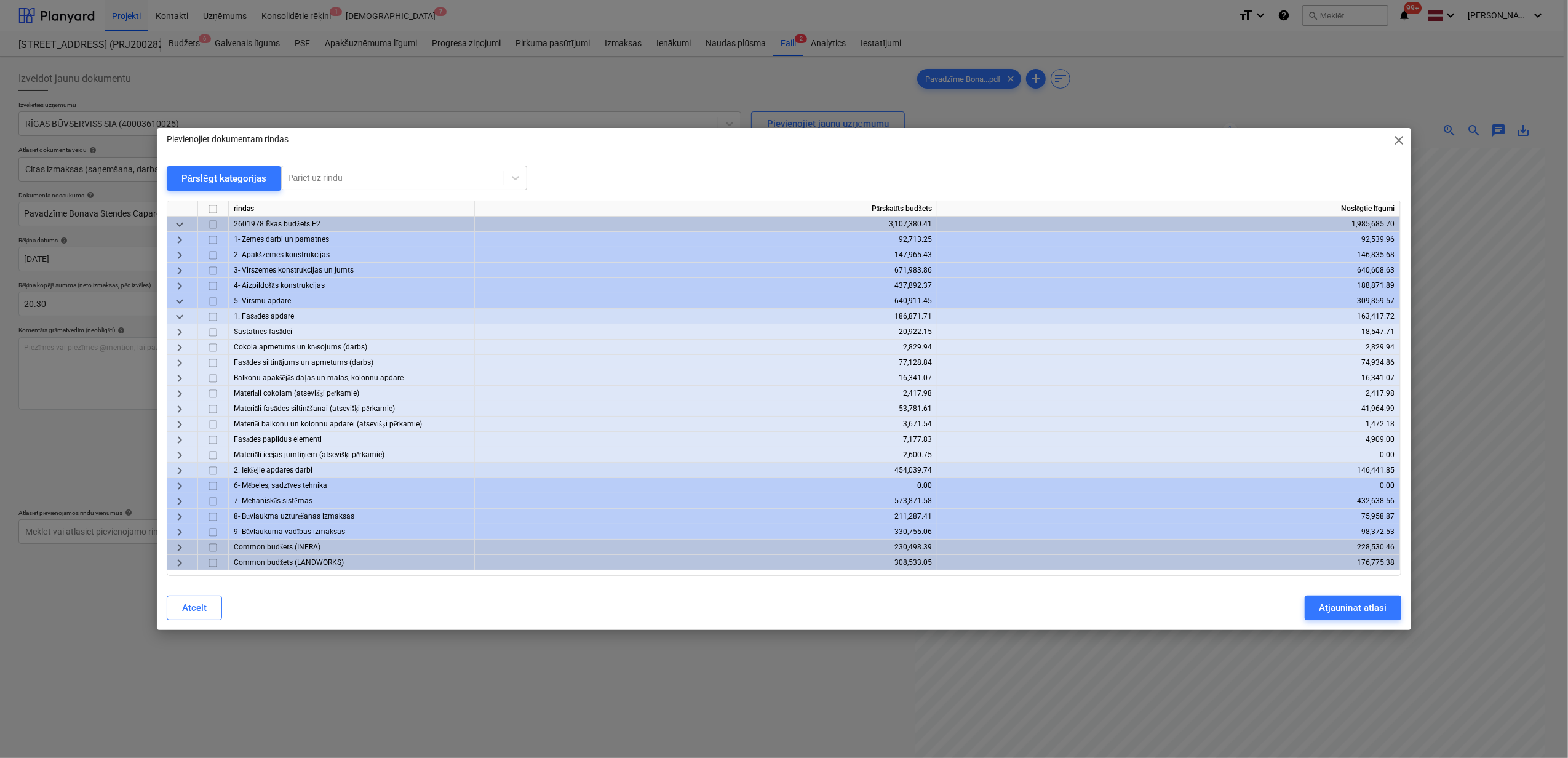
click at [183, 407] on span "keyboard_arrow_right" at bounding box center [179, 409] width 15 height 15
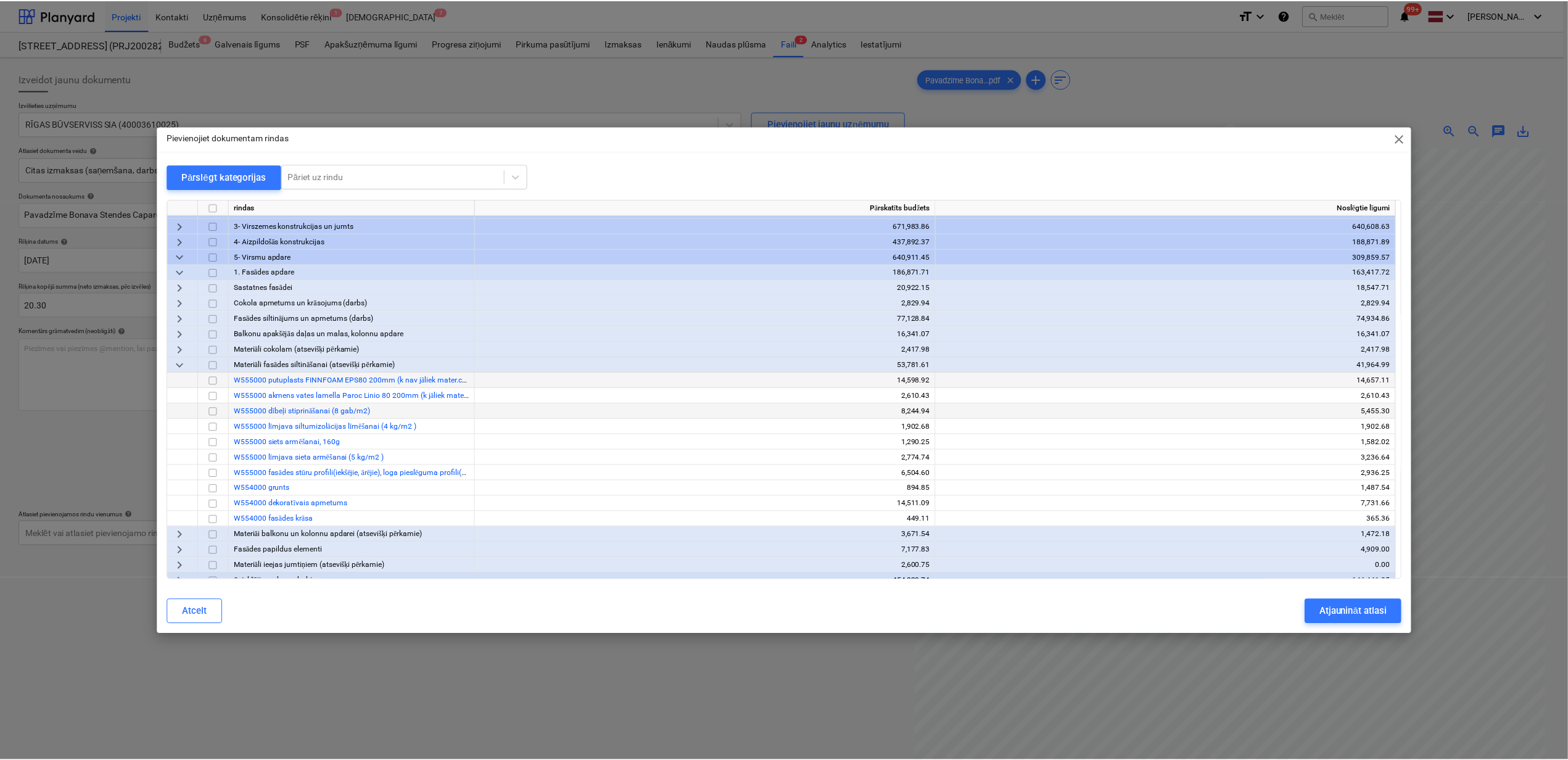
scroll to position [82, 0]
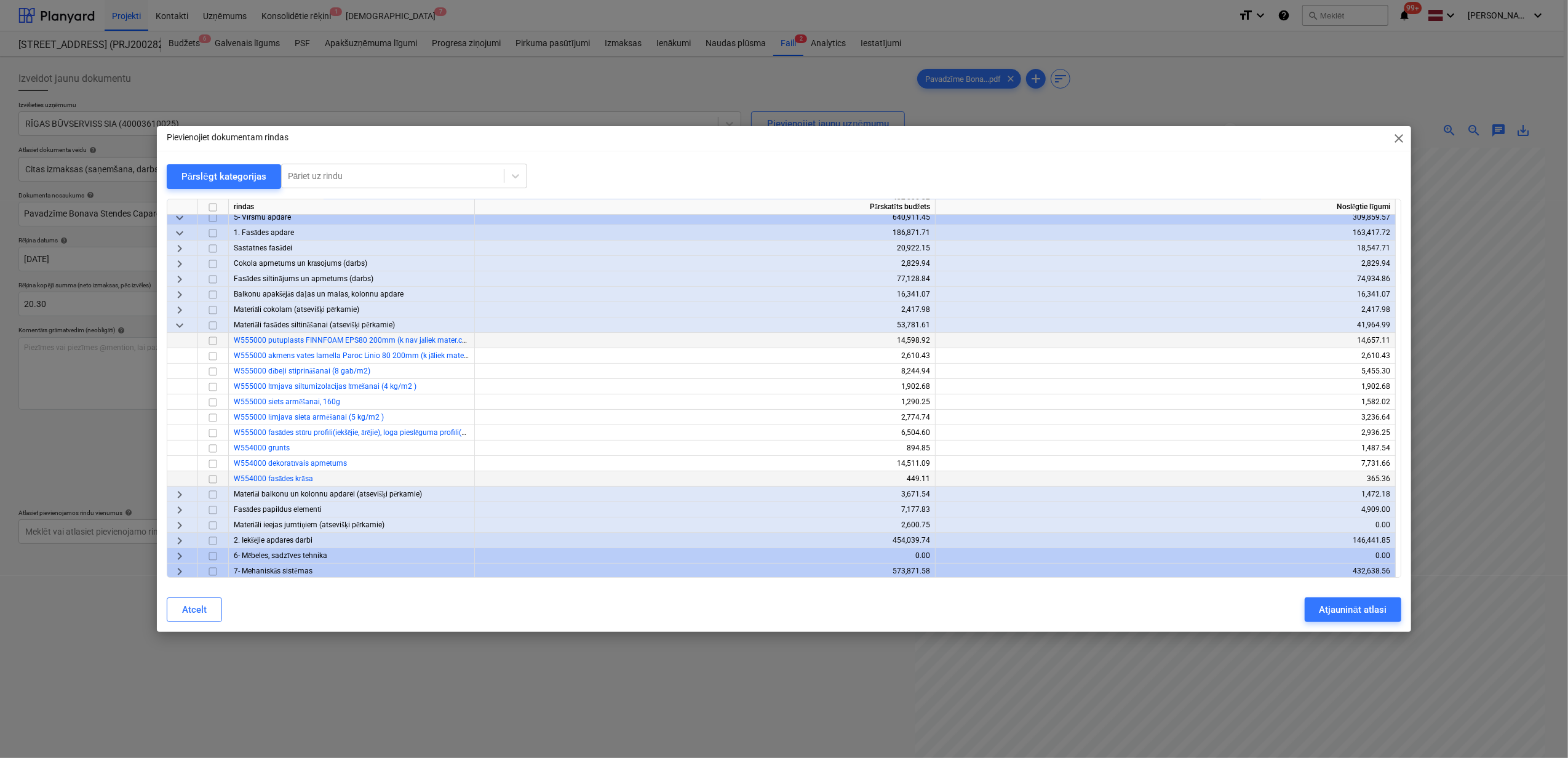
click at [210, 478] on input "checkbox" at bounding box center [213, 479] width 15 height 15
click at [1361, 618] on button "Atjaunināt atlasi" at bounding box center [1353, 609] width 97 height 24
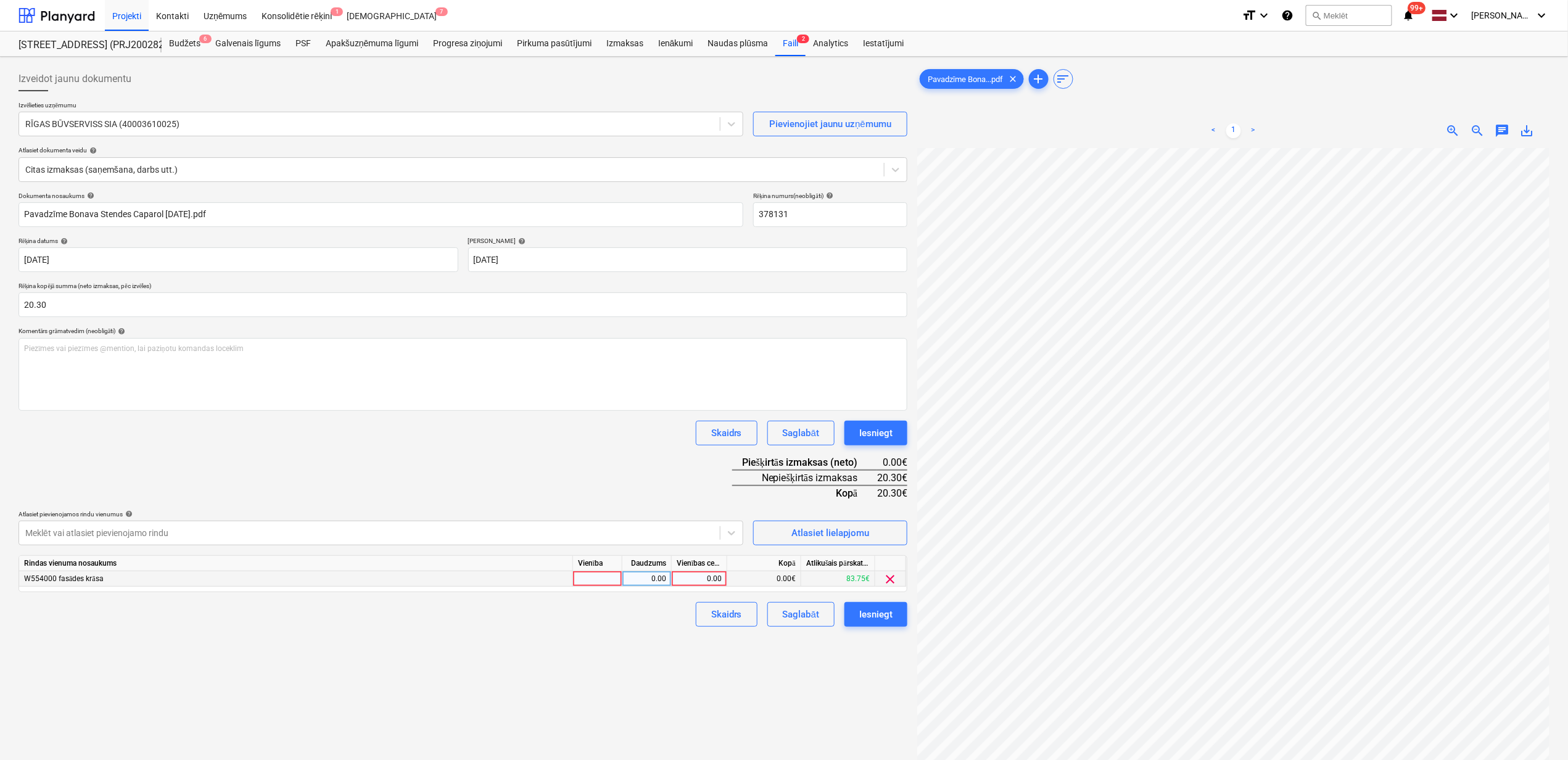
click at [701, 573] on div "0.00" at bounding box center [699, 579] width 45 height 15
type input "20.3"
click at [684, 713] on div "Izveidot jaunu dokumentu Izvēlieties uzņēmumu RĪGAS BŪVSERVISS SIA (40003610025…" at bounding box center [463, 470] width 899 height 817
click at [889, 615] on div "Iesniegt" at bounding box center [876, 614] width 33 height 16
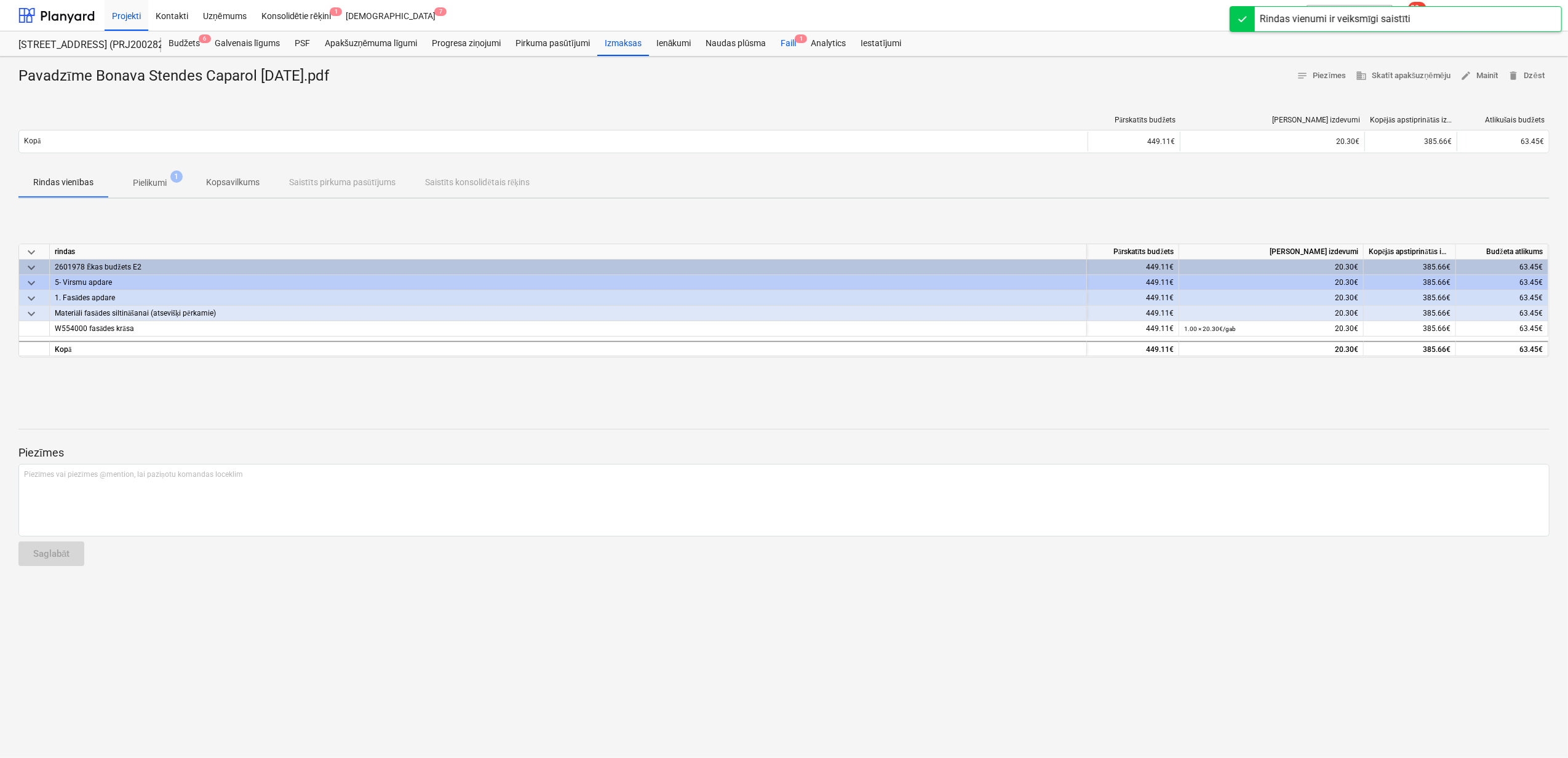
drag, startPoint x: 790, startPoint y: 39, endPoint x: 798, endPoint y: 52, distance: 15.3
click at [790, 39] on div "Faili 1" at bounding box center [788, 44] width 30 height 24
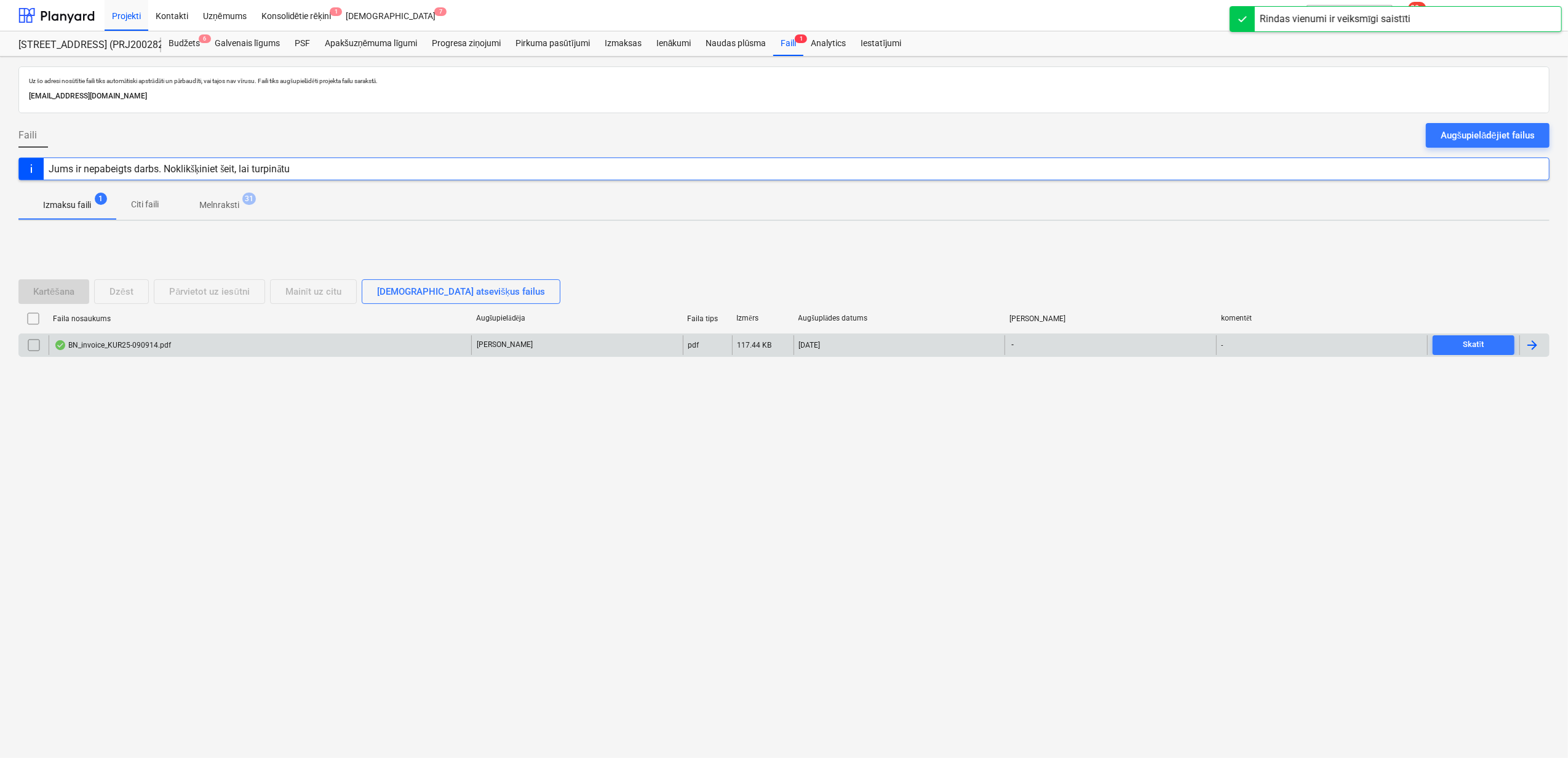
click at [153, 352] on div "BN_invoice_KUR25-090914.pdf" at bounding box center [260, 345] width 423 height 19
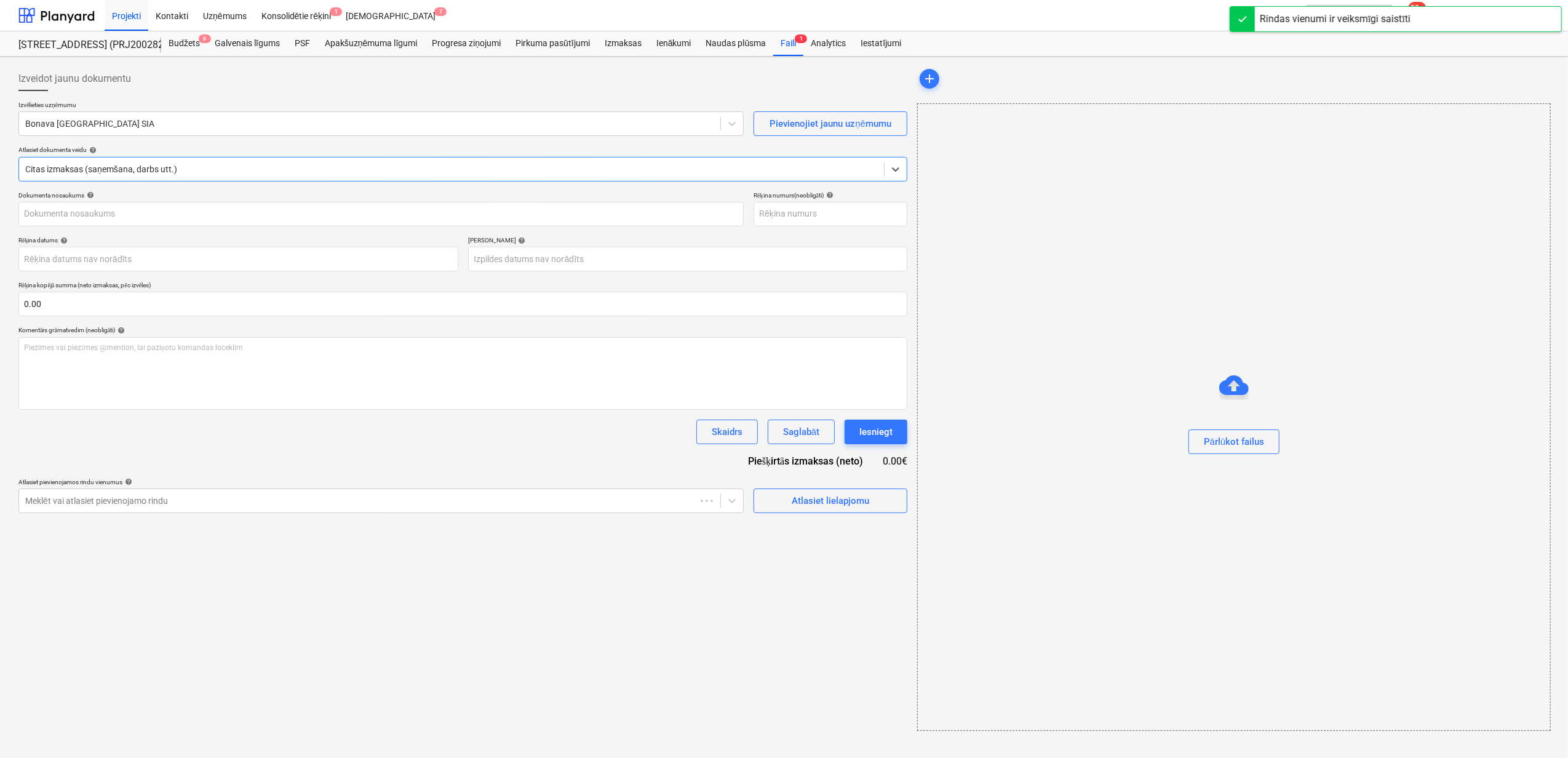
type input "KUR25-090914"
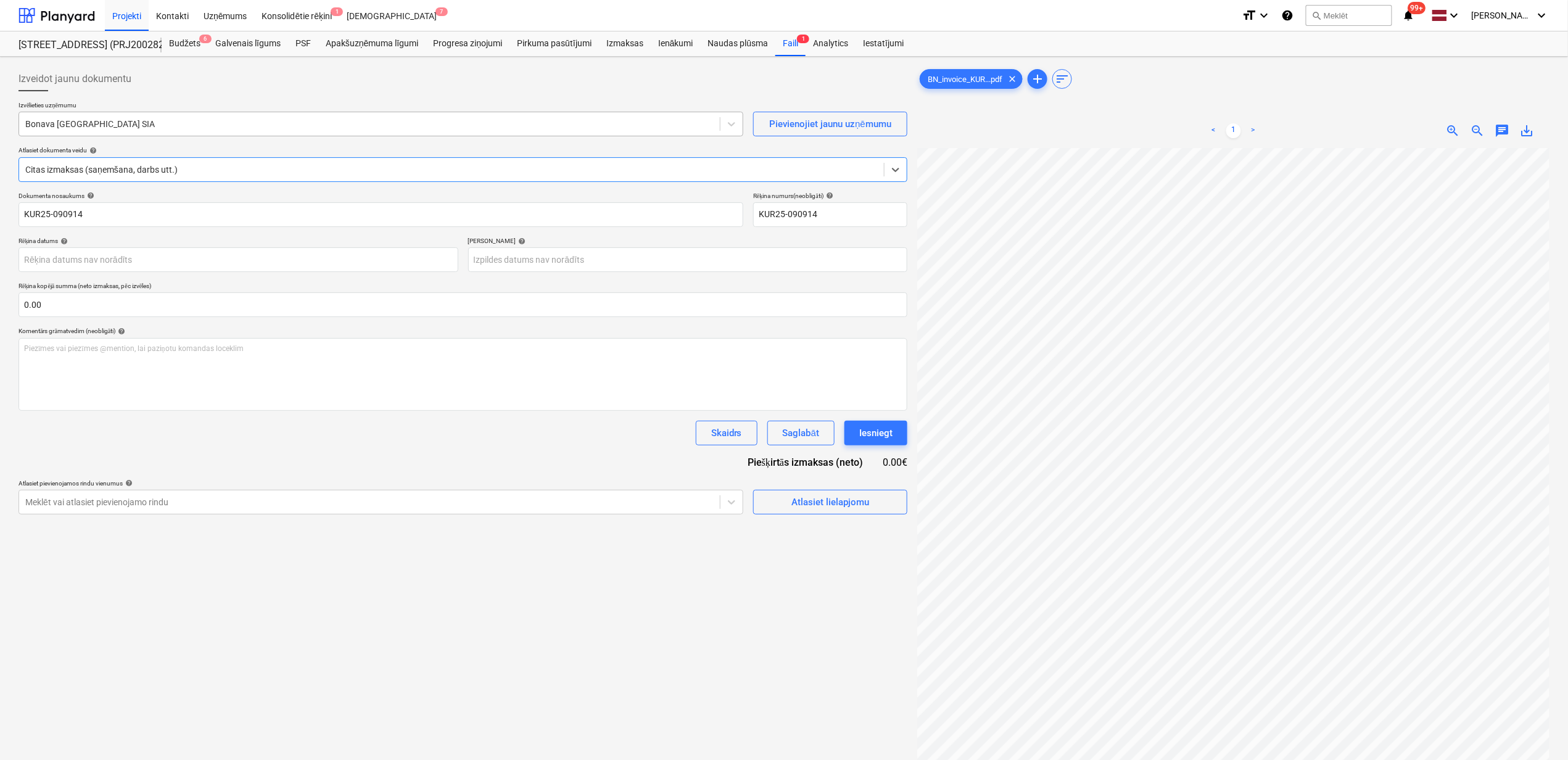
click at [344, 123] on div at bounding box center [369, 124] width 688 height 12
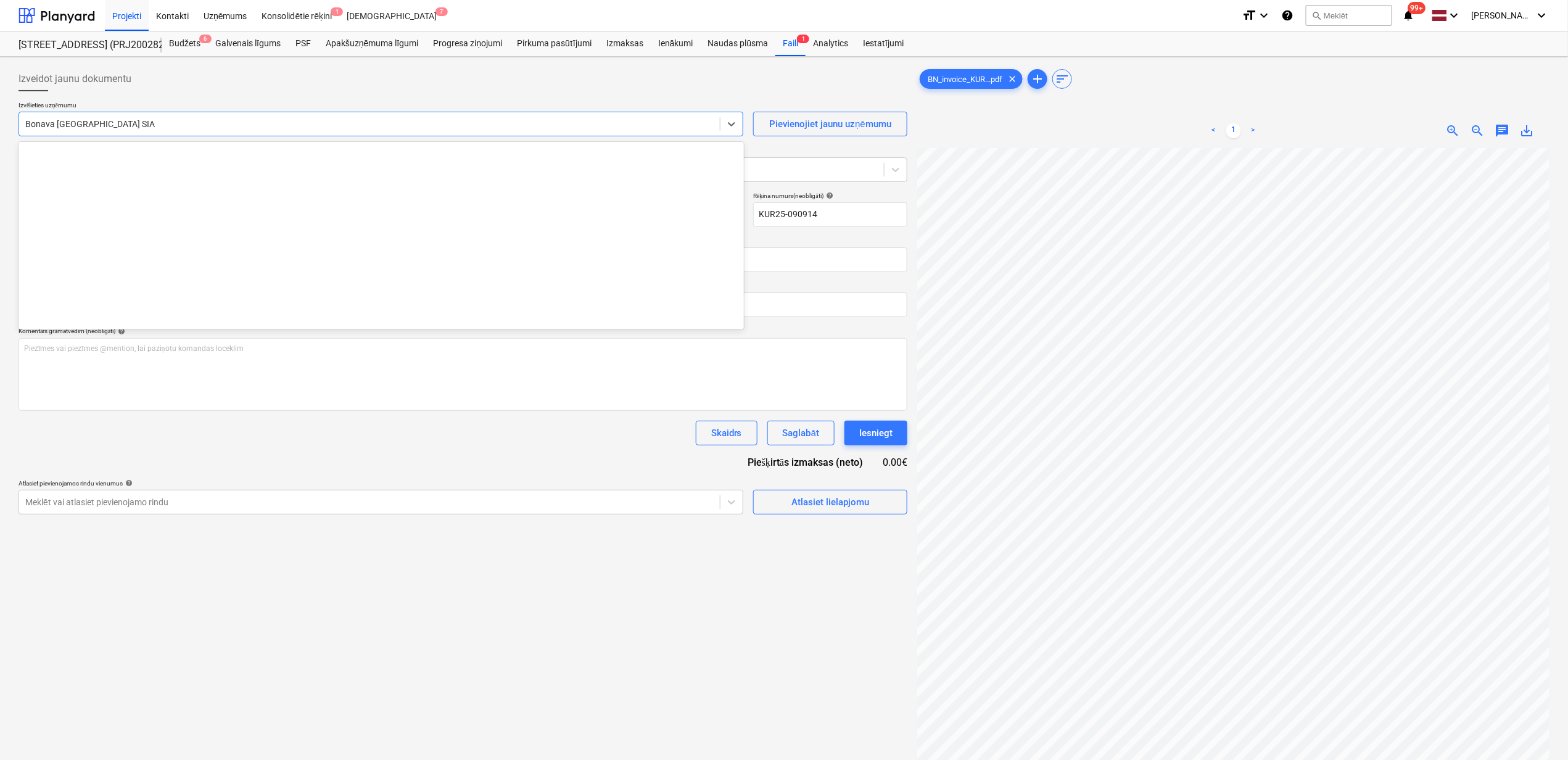
scroll to position [2331, 0]
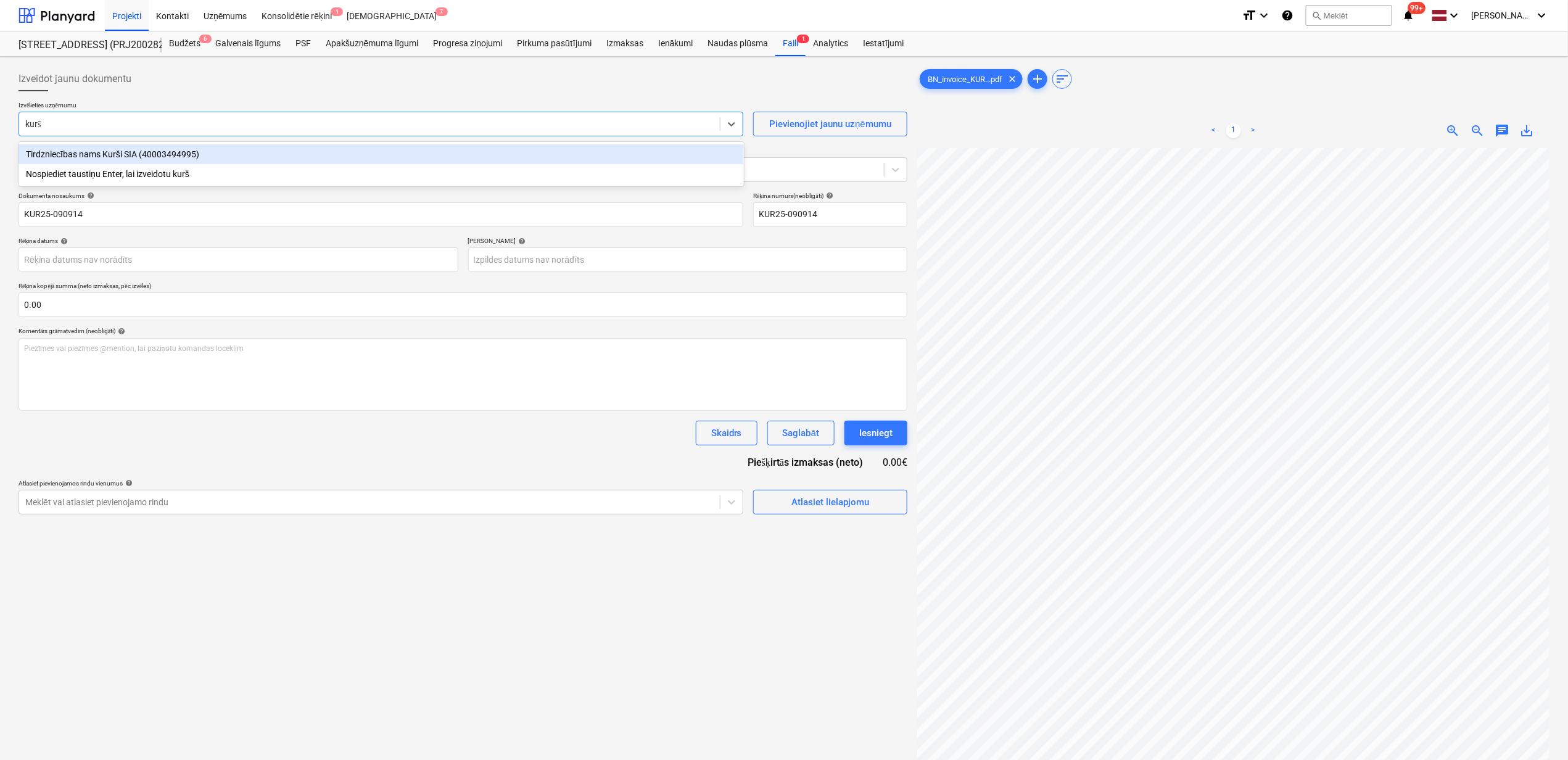
type input "kurši"
click at [99, 160] on div "Tirdzniecības nams Kurši SIA (40003494995)" at bounding box center [382, 154] width 726 height 19
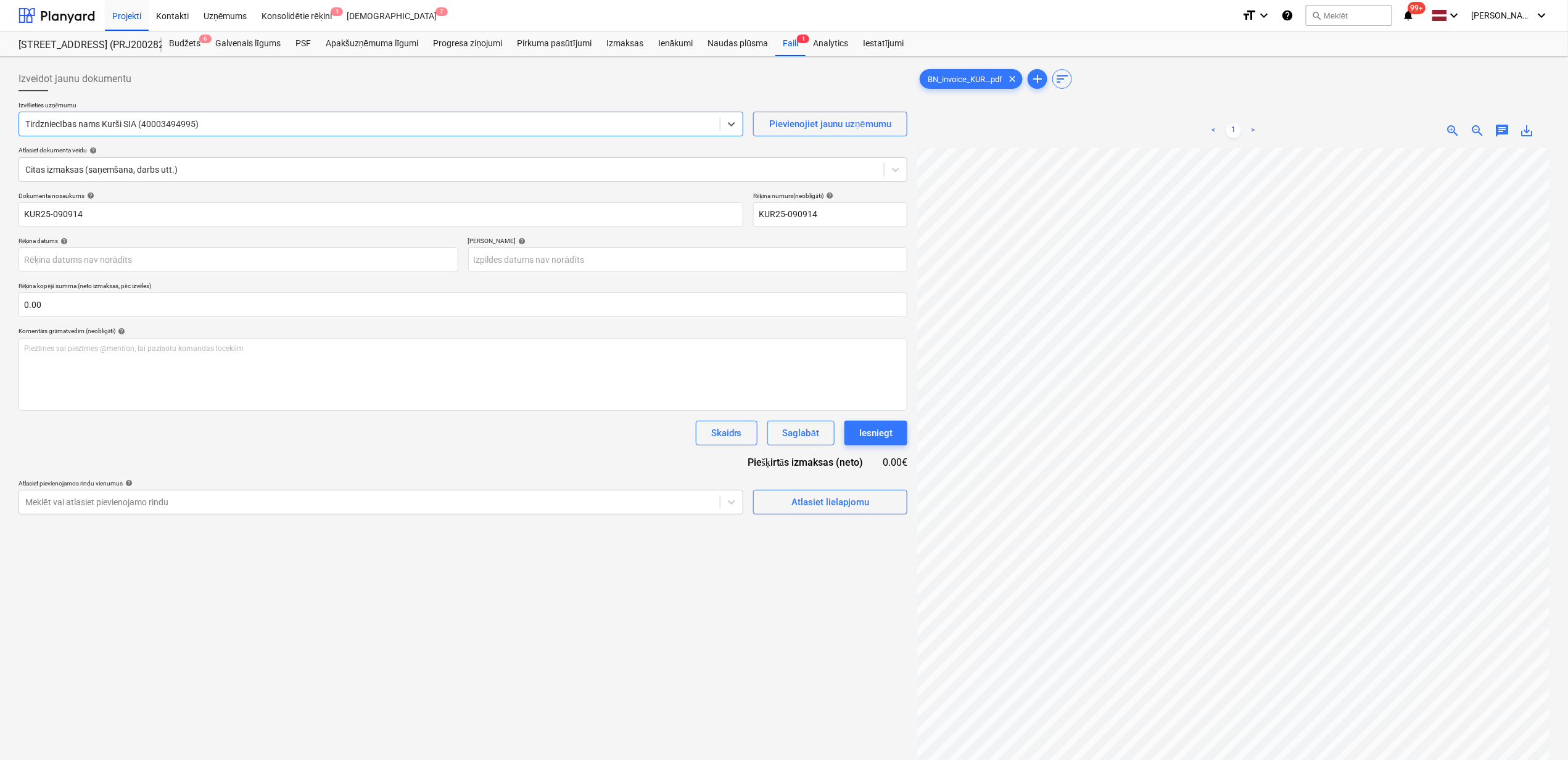
click at [1531, 131] on span "save_alt" at bounding box center [1528, 130] width 15 height 15
click at [119, 221] on input "KUR25-090914" at bounding box center [381, 214] width 725 height 24
drag, startPoint x: 71, startPoint y: 215, endPoint x: -120, endPoint y: 211, distance: 191.0
click at [0, 211] on html "Projekti Kontakti Uzņēmums Konsolidētie rēķini 1 Iesūtne 7 format_size keyboard…" at bounding box center [784, 380] width 1568 height 760
paste input "BN_invoice_"
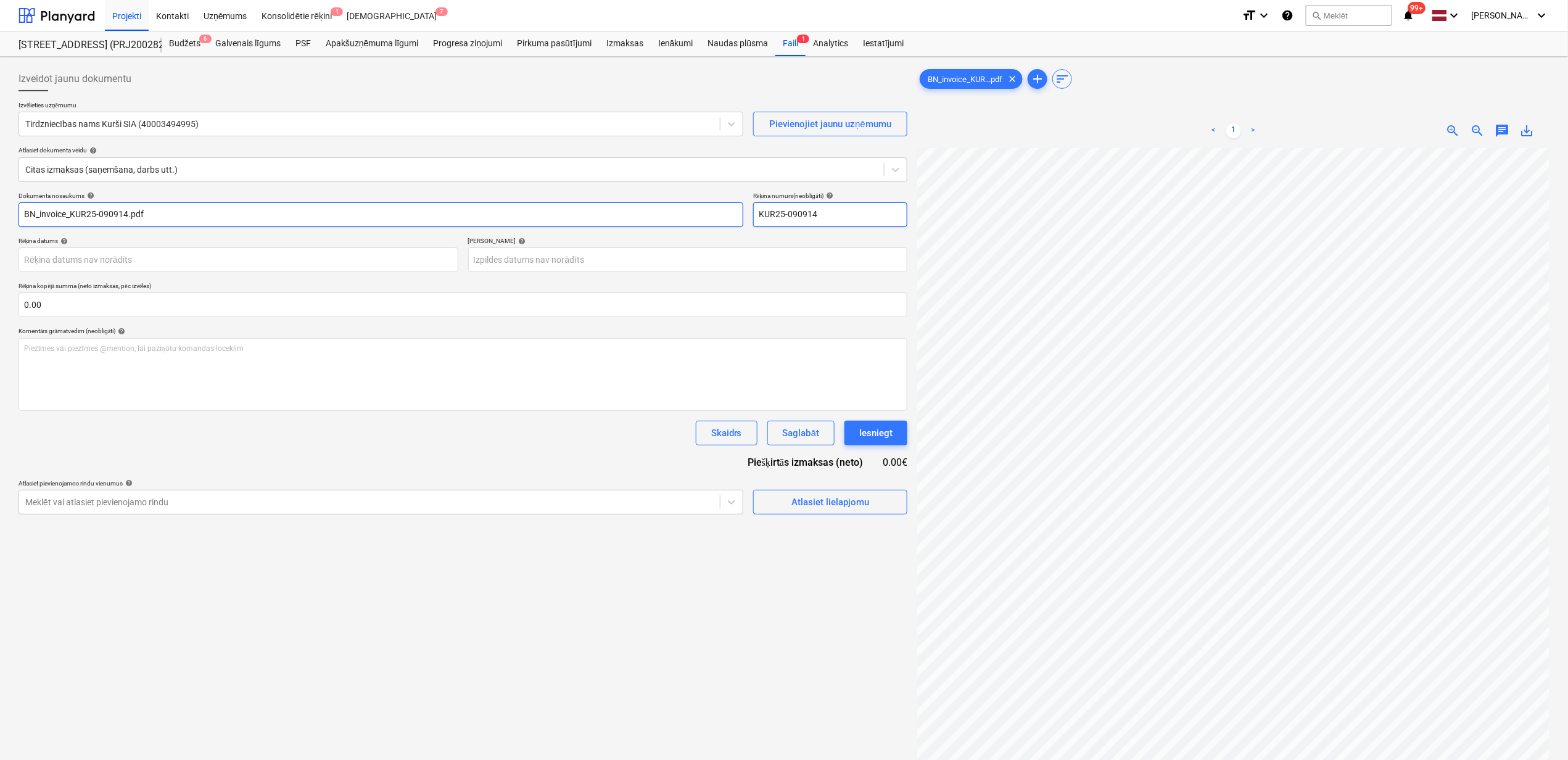
type input "BN_invoice_KUR25-090914.pdf"
click at [185, 265] on body "Projekti Kontakti Uzņēmums Konsolidētie rēķini 1 Iesūtne 7 format_size keyboard…" at bounding box center [784, 380] width 1568 height 760
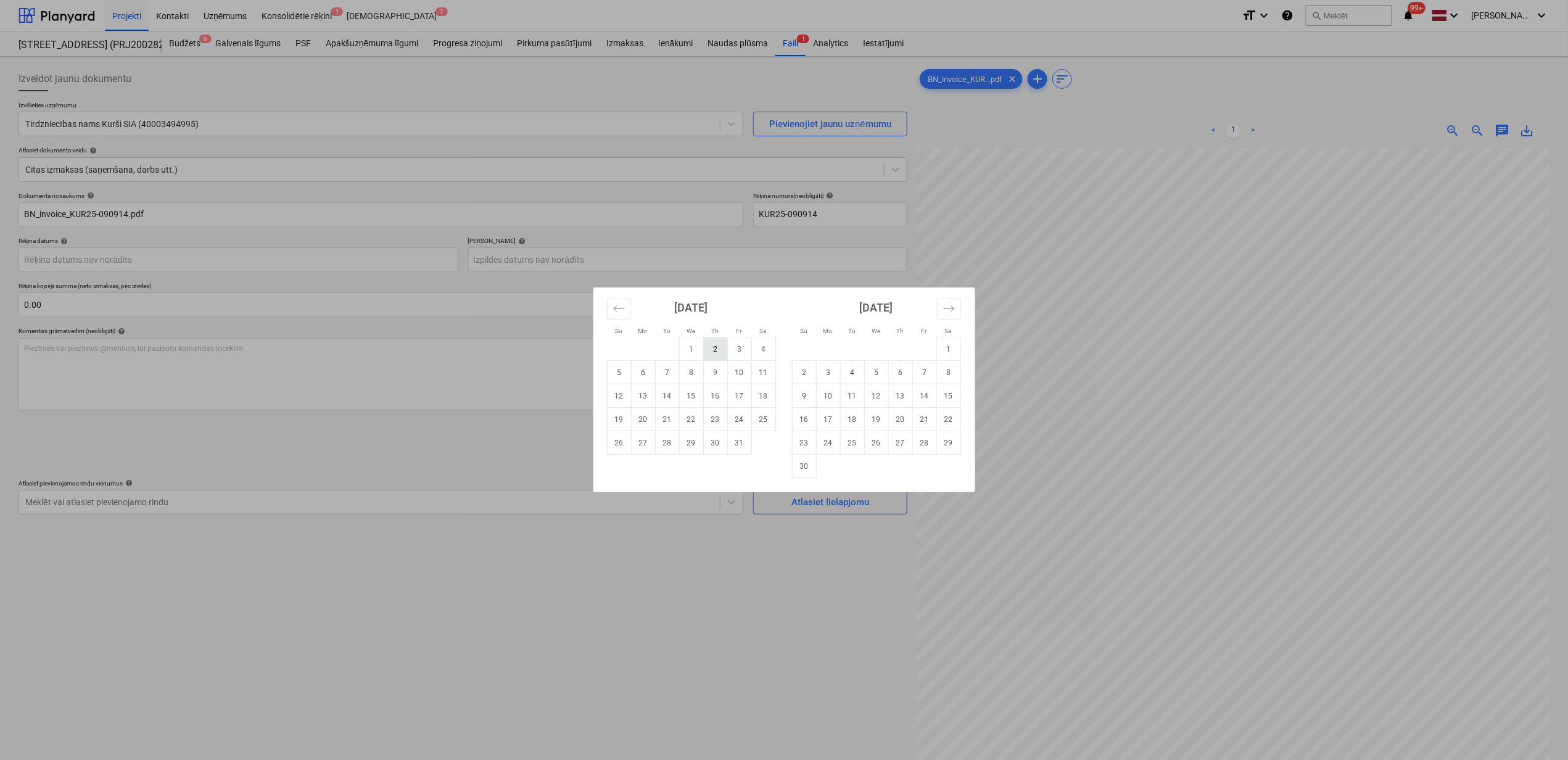
click at [721, 356] on td "2" at bounding box center [715, 349] width 24 height 24
type input "[DATE]"
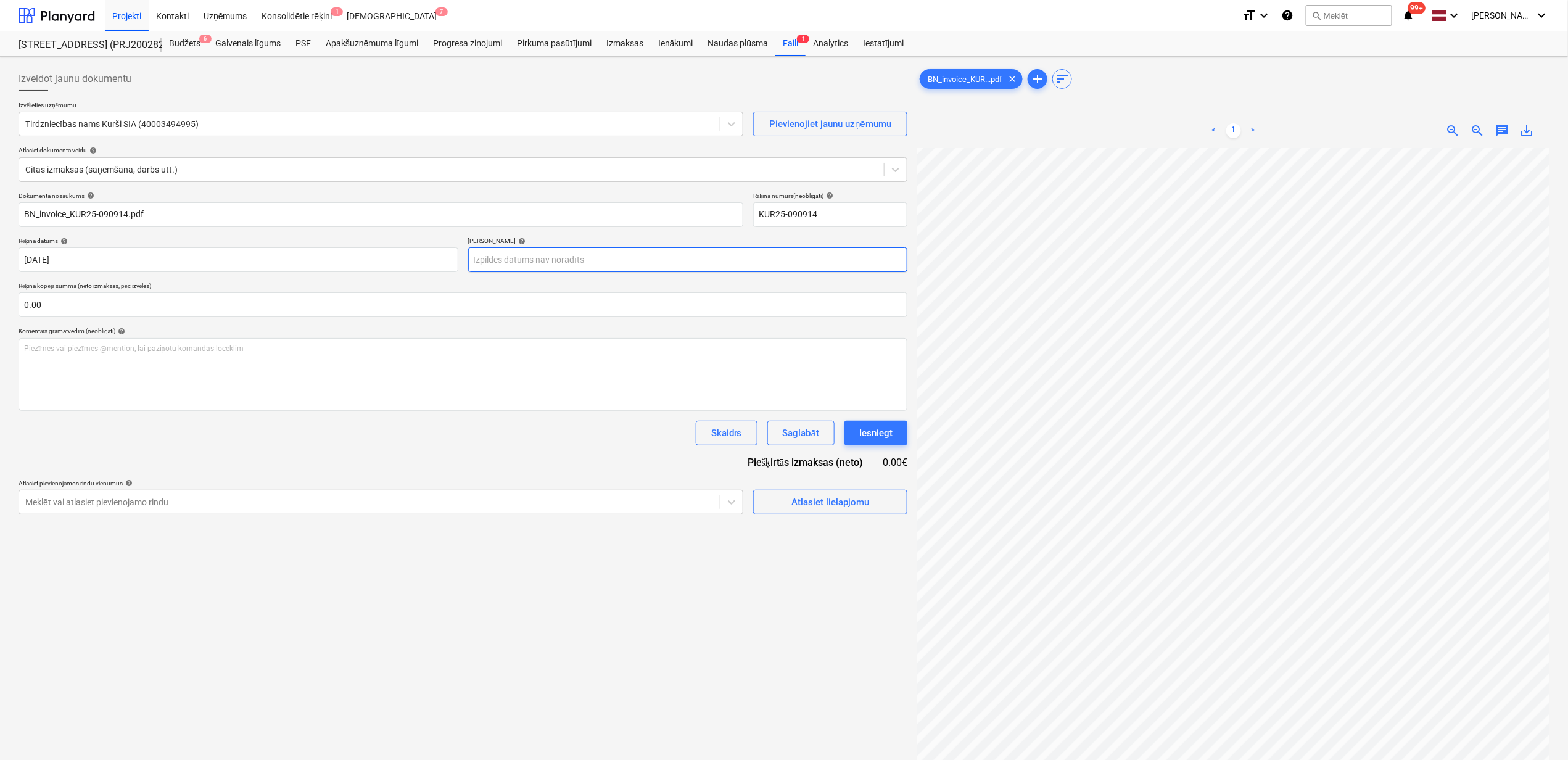
click at [687, 257] on body "Projekti Kontakti Uzņēmums Konsolidētie rēķini 1 Iesūtne 7 format_size keyboard…" at bounding box center [784, 380] width 1568 height 760
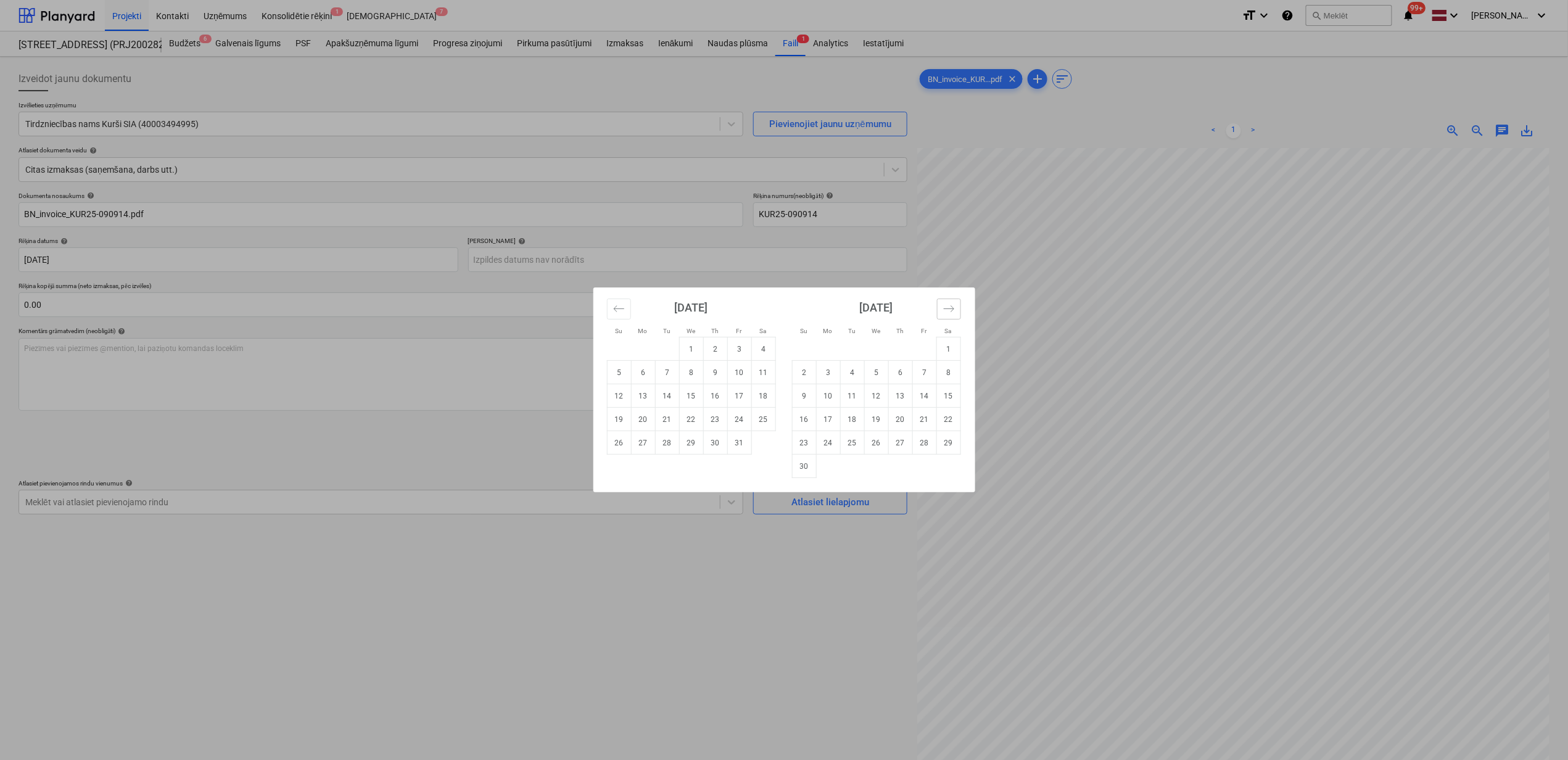
click at [944, 301] on button "Move forward to switch to the next month." at bounding box center [949, 309] width 24 height 21
click at [945, 302] on button "Move forward to switch to the next month." at bounding box center [949, 309] width 24 height 21
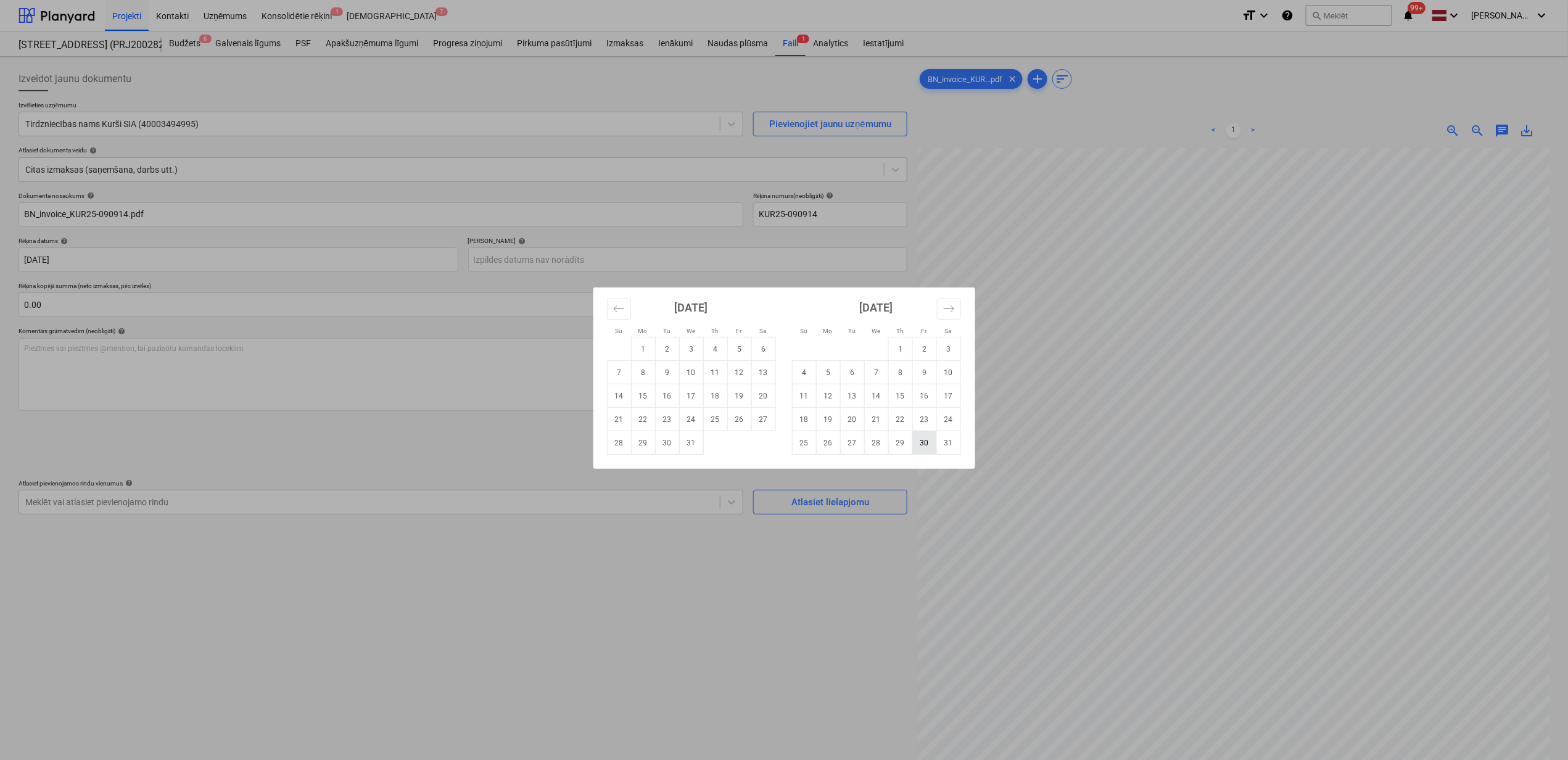
click at [931, 447] on td "30" at bounding box center [924, 443] width 24 height 24
type input "[DATE]"
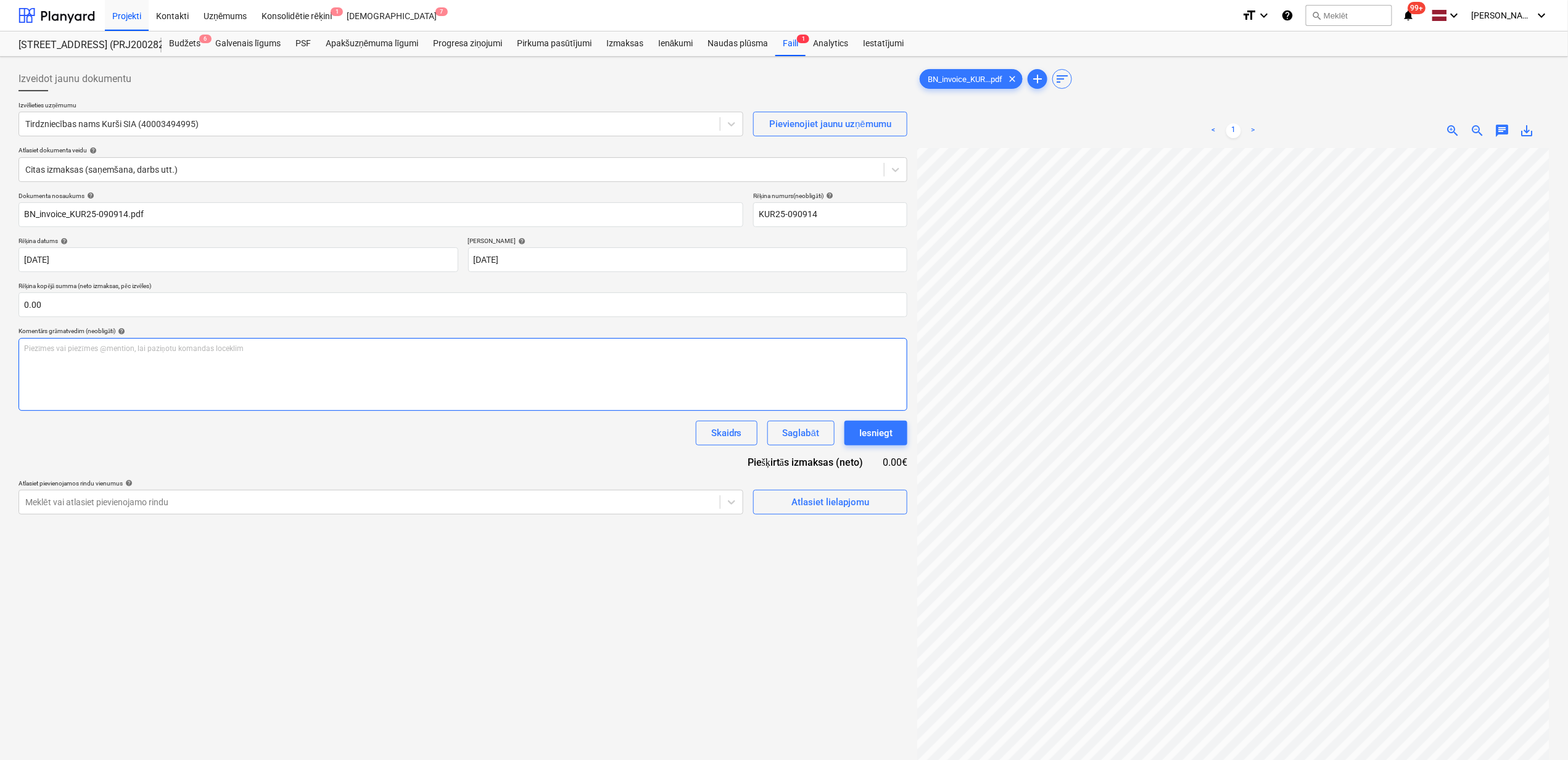
scroll to position [201, 150]
click at [176, 308] on input "text" at bounding box center [463, 304] width 889 height 24
type input "62.64"
click at [754, 555] on div "Izveidot jaunu dokumentu Izvēlieties uzņēmumu Tirdzniecības nams Kurši SIA (400…" at bounding box center [463, 470] width 899 height 817
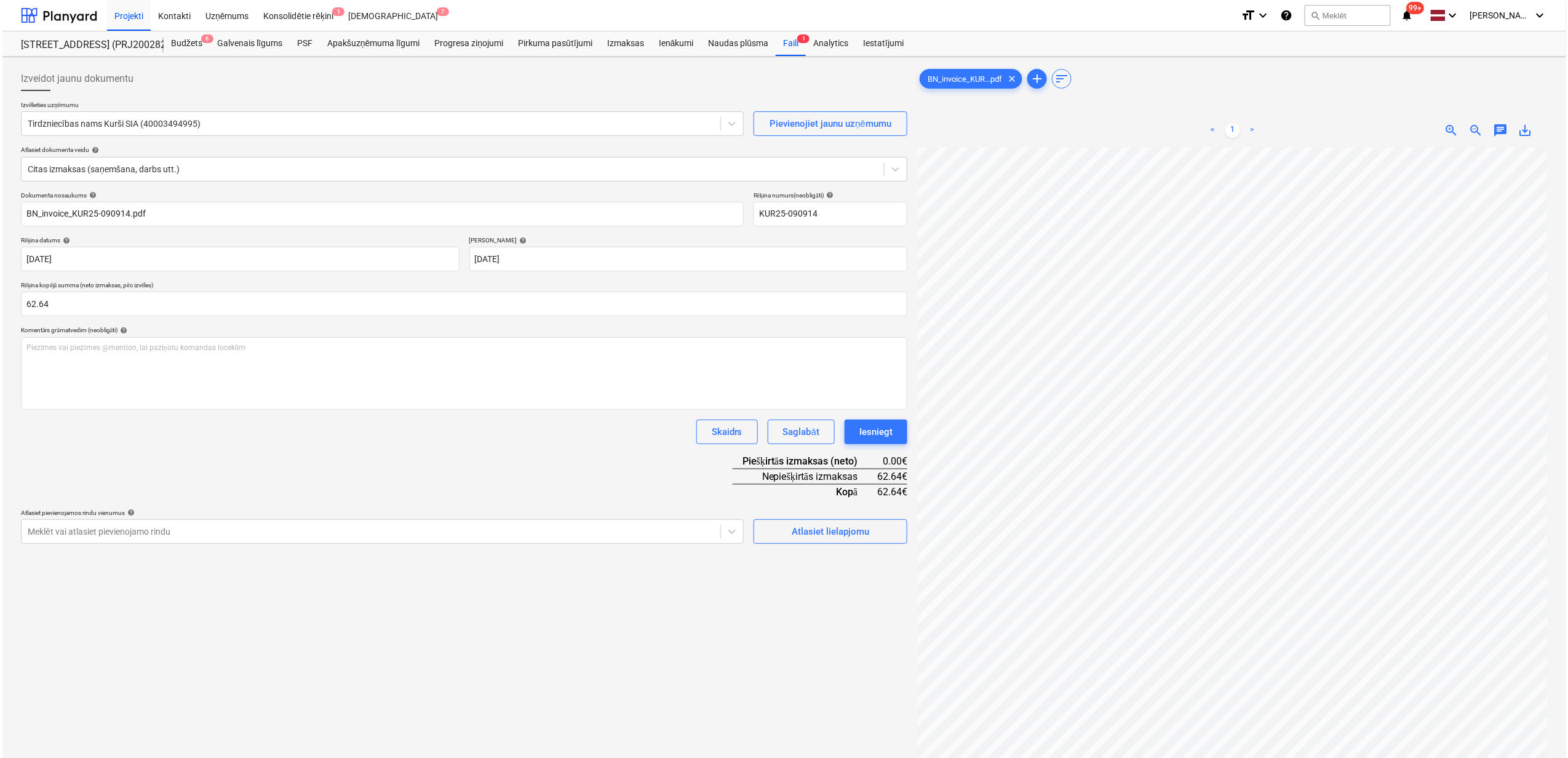
scroll to position [50, 0]
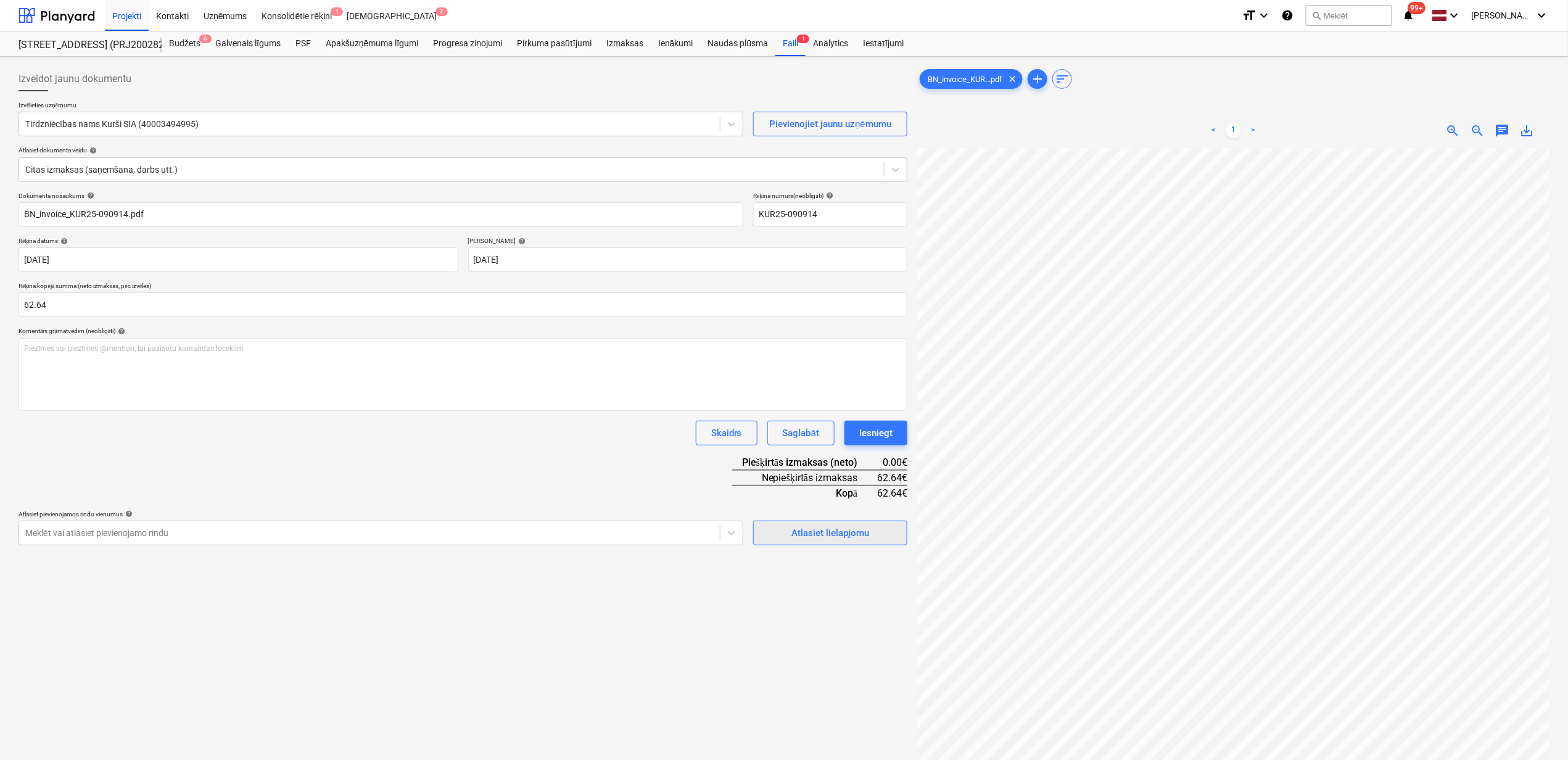
click at [834, 533] on div "Atlasiet lielapjomu" at bounding box center [831, 533] width 78 height 16
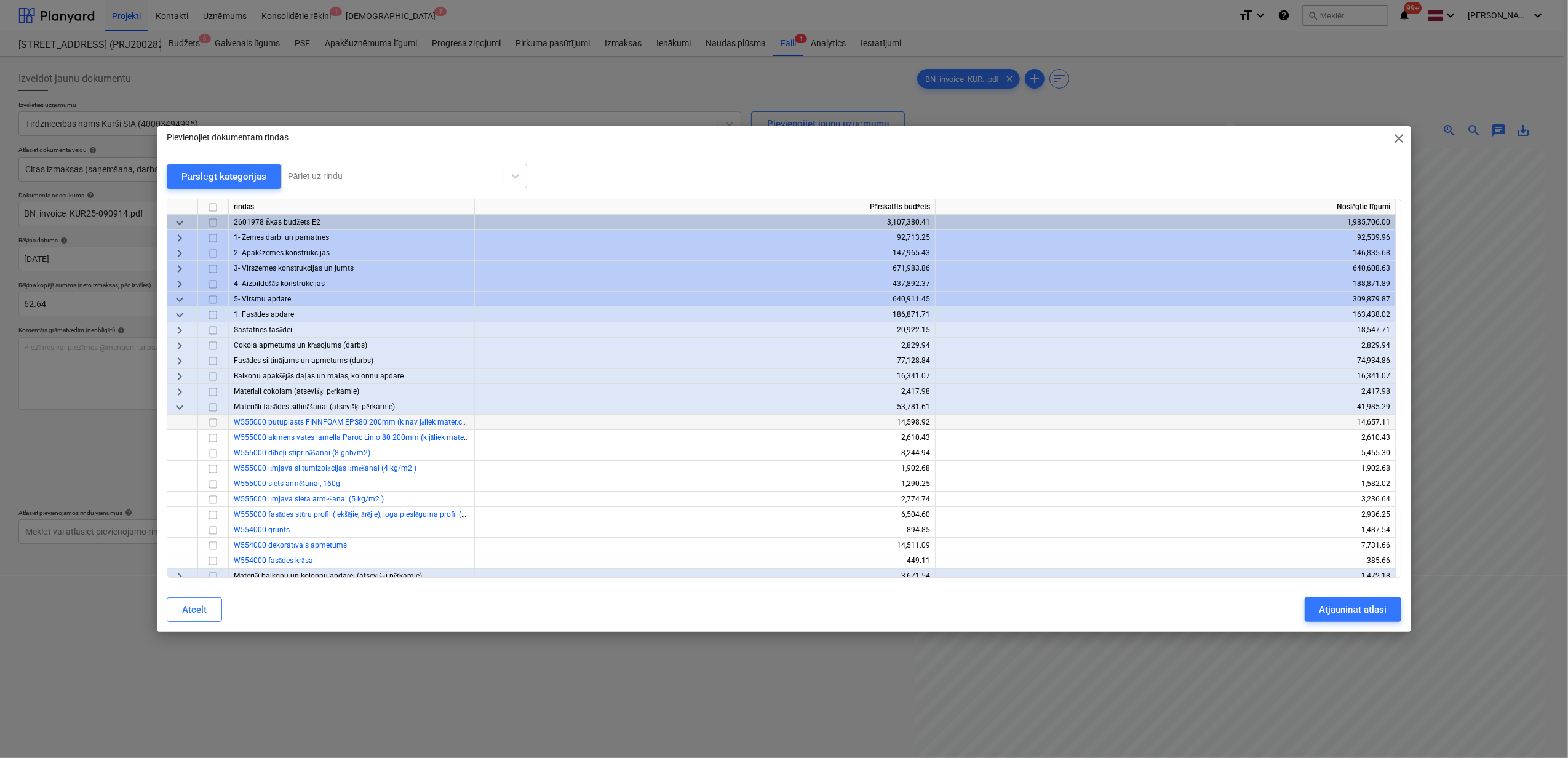
click at [217, 426] on input "checkbox" at bounding box center [213, 422] width 15 height 15
click at [1374, 609] on div "Atjaunināt atlasi" at bounding box center [1353, 609] width 67 height 16
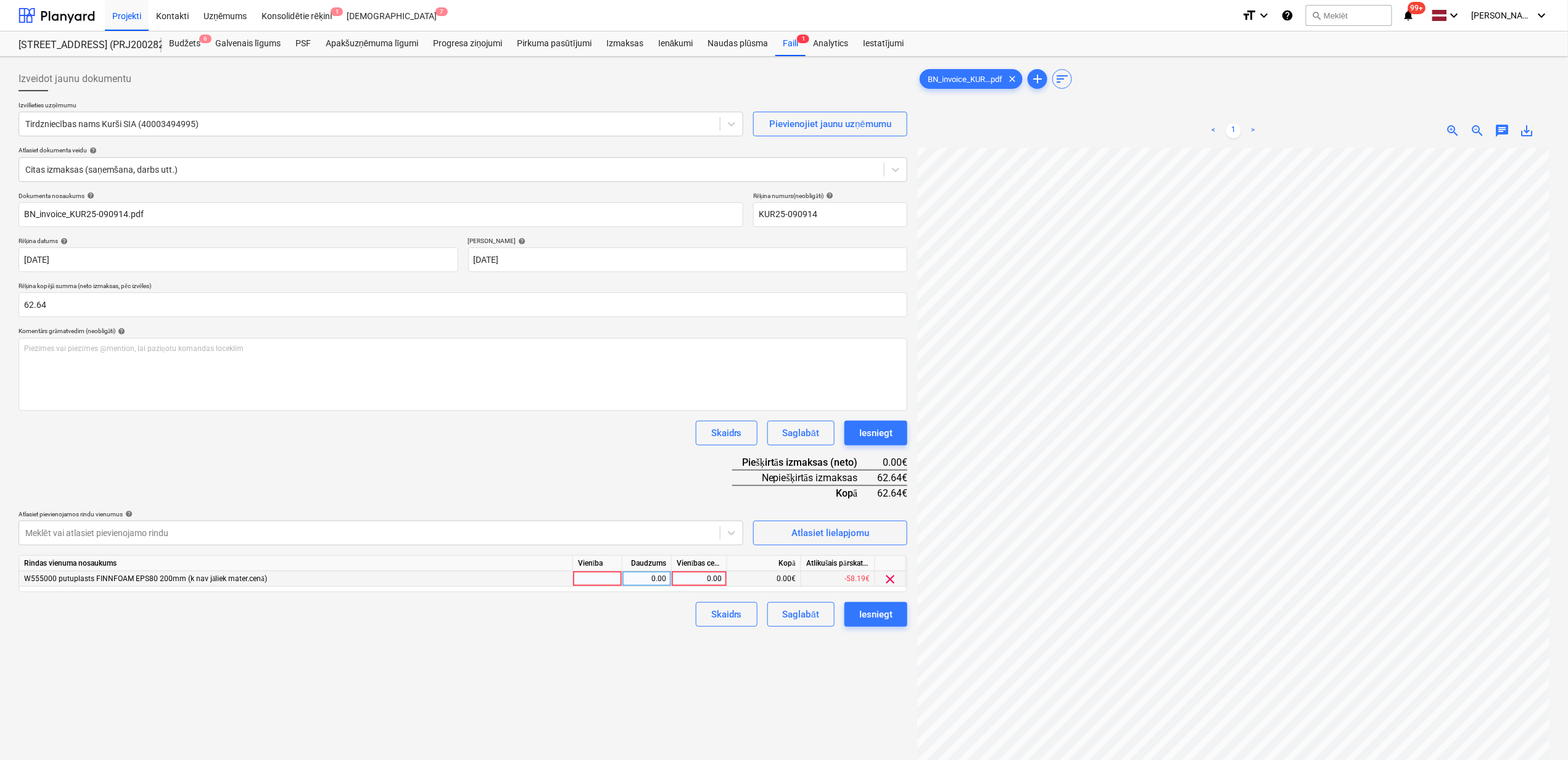
click at [689, 576] on div "0.00" at bounding box center [699, 579] width 45 height 15
type input "62.64"
click at [628, 669] on div "Izveidot jaunu dokumentu Izvēlieties uzņēmumu Tirdzniecības nams Kurši SIA (400…" at bounding box center [463, 470] width 899 height 817
click at [882, 612] on div "Iesniegt" at bounding box center [876, 614] width 33 height 16
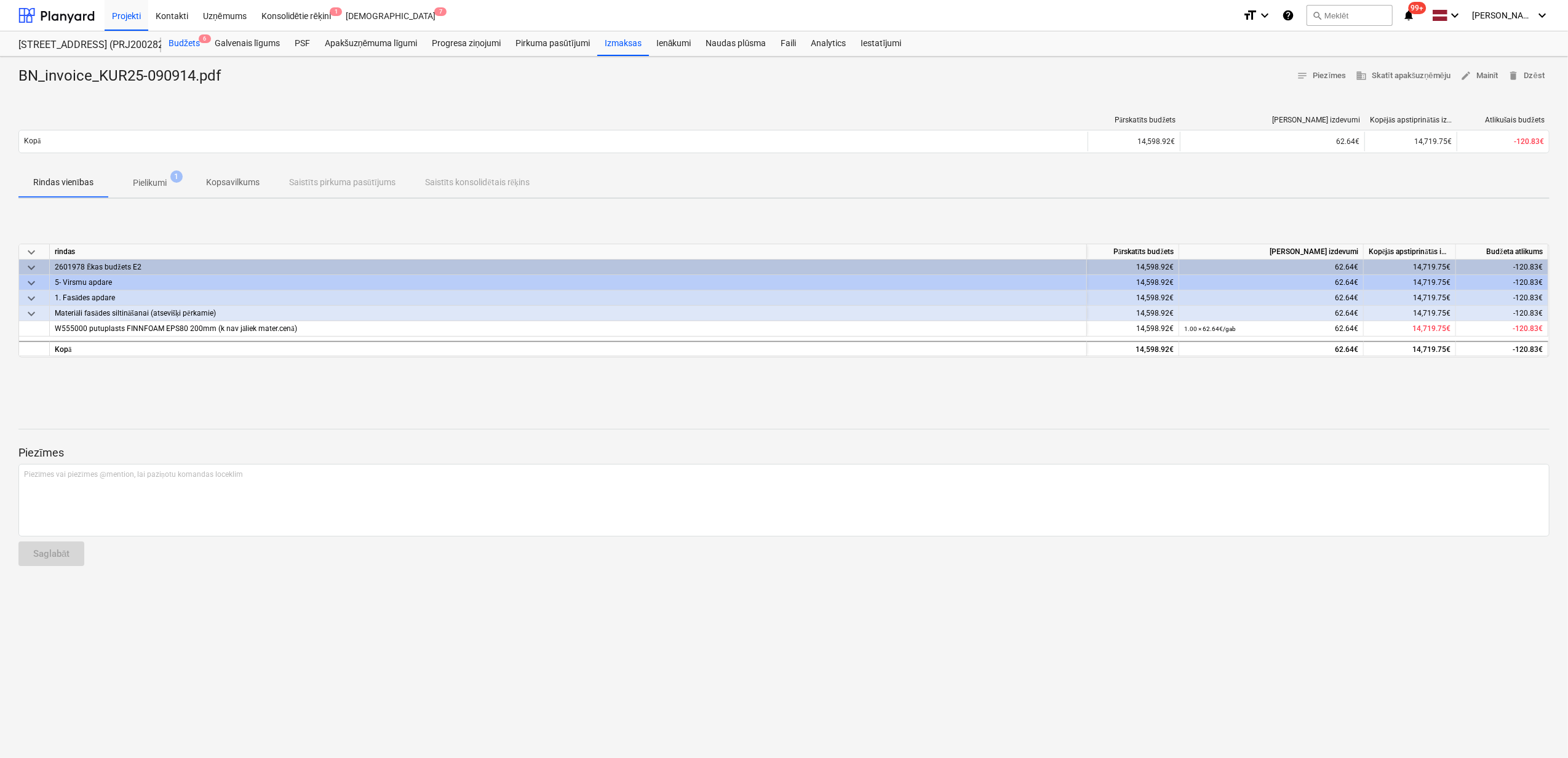
click at [180, 43] on div "Budžets 6" at bounding box center [185, 44] width 46 height 24
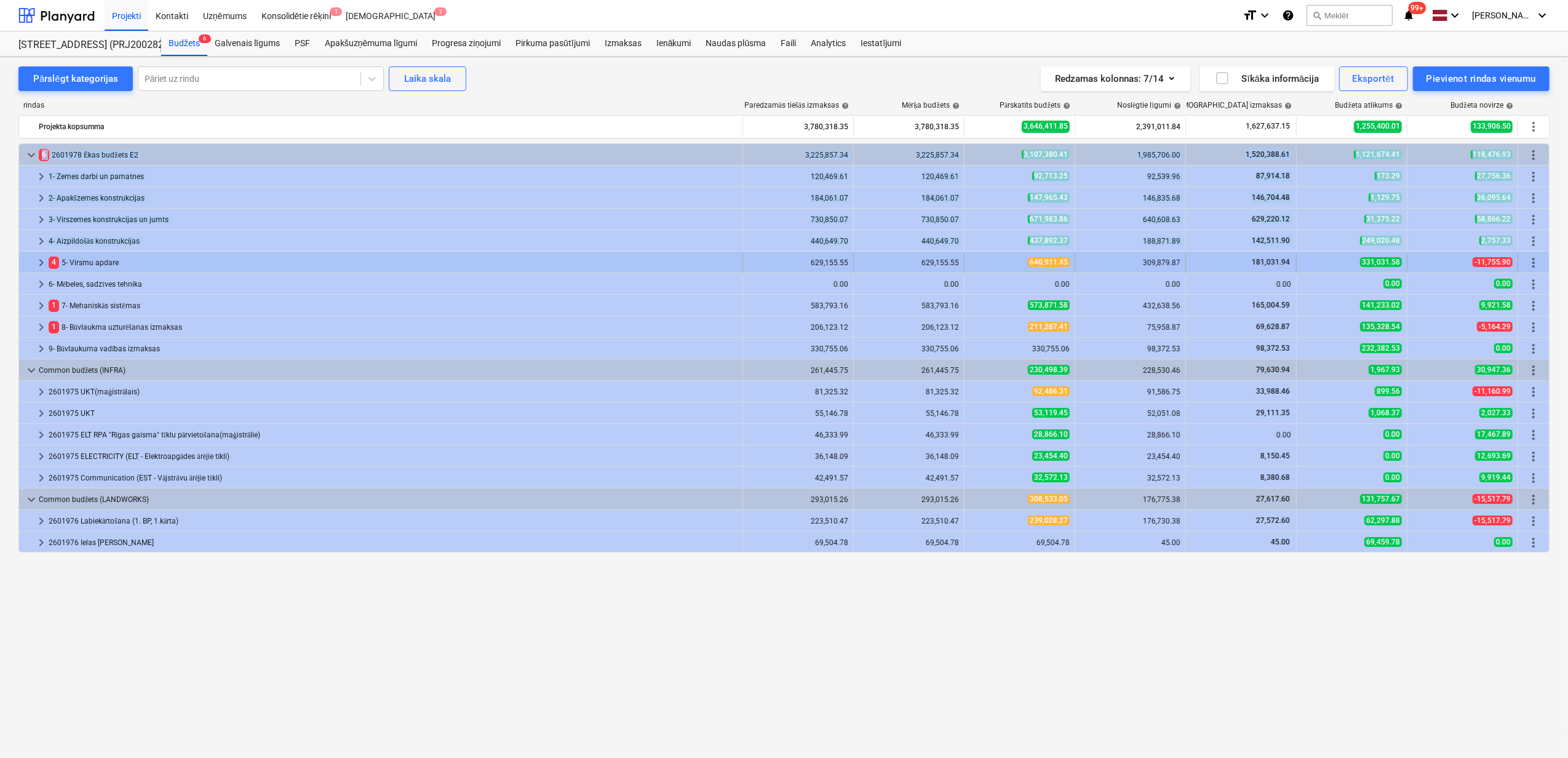
drag, startPoint x: 25, startPoint y: 263, endPoint x: 41, endPoint y: 263, distance: 16.0
click at [41, 263] on span "keyboard_arrow_right" at bounding box center [41, 263] width 15 height 15
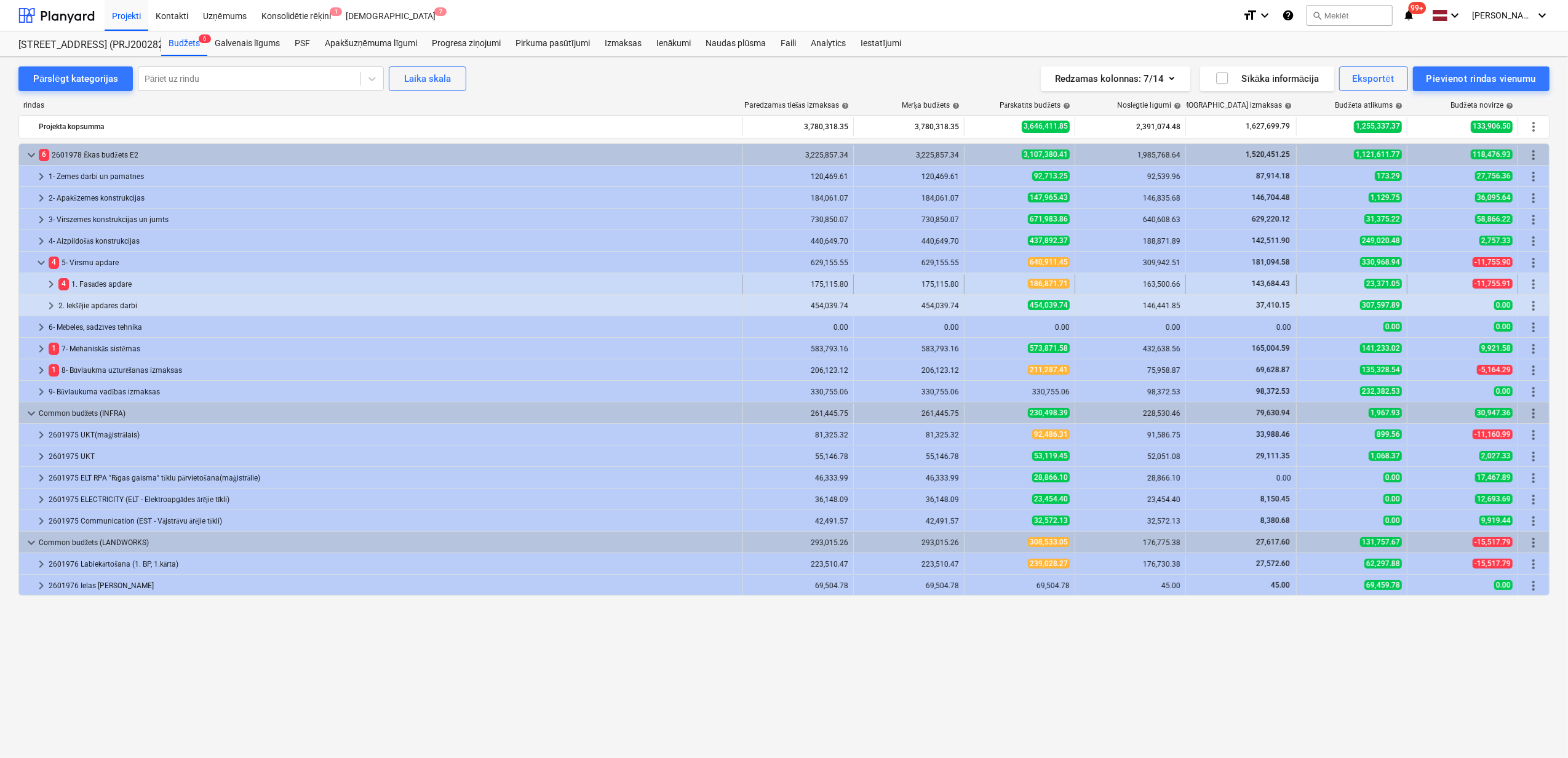
click at [45, 291] on span "keyboard_arrow_right" at bounding box center [51, 284] width 15 height 15
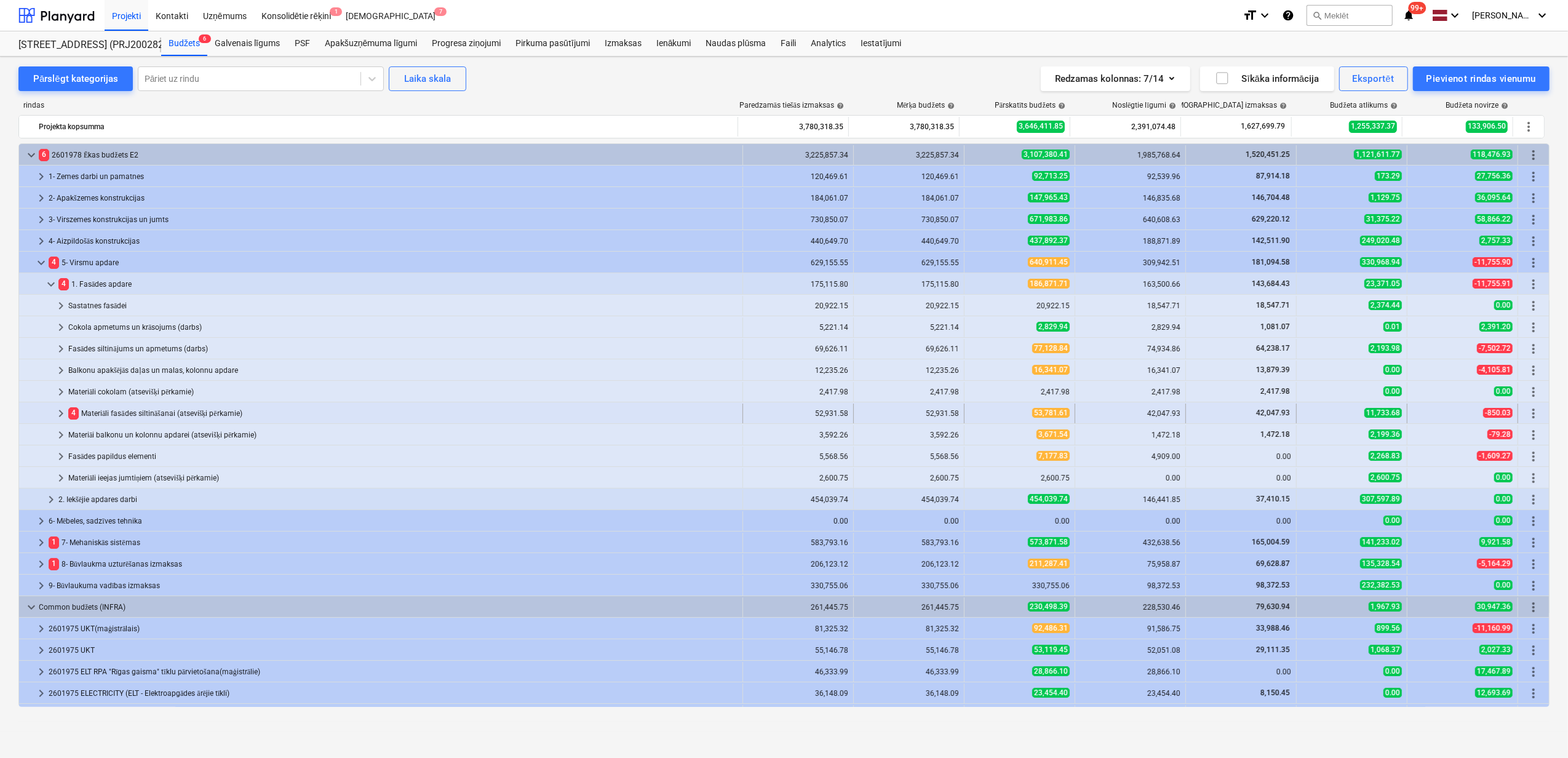
click at [129, 416] on div "4 Materiāli fasādes siltināšanai (atsevišķi pērkamie)" at bounding box center [403, 413] width 669 height 19
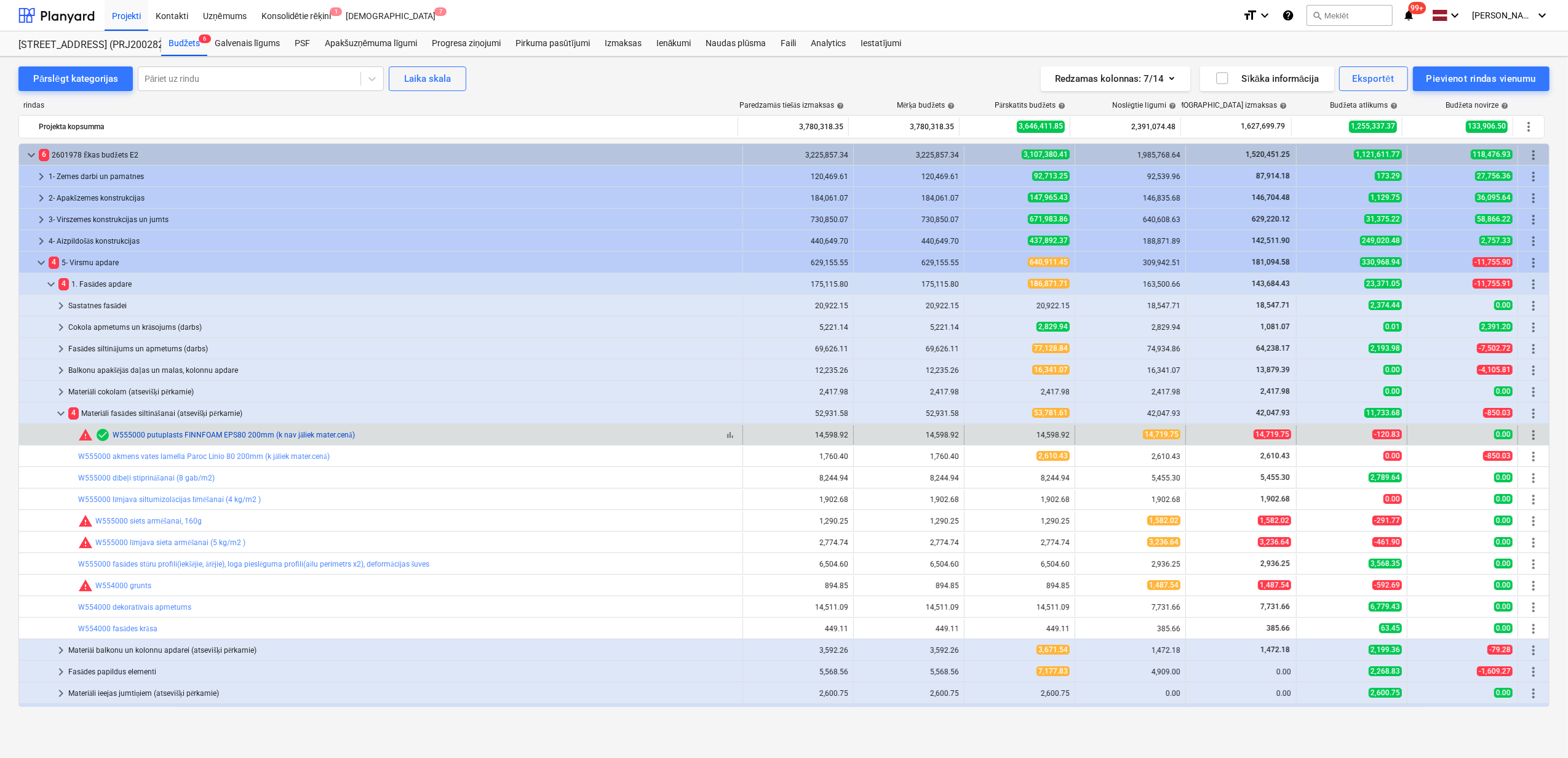
click at [207, 438] on link "W555000 putuplasts FINNFOAM EPS80 200mm (k nav jāliek mater.cenā)" at bounding box center [234, 435] width 243 height 9
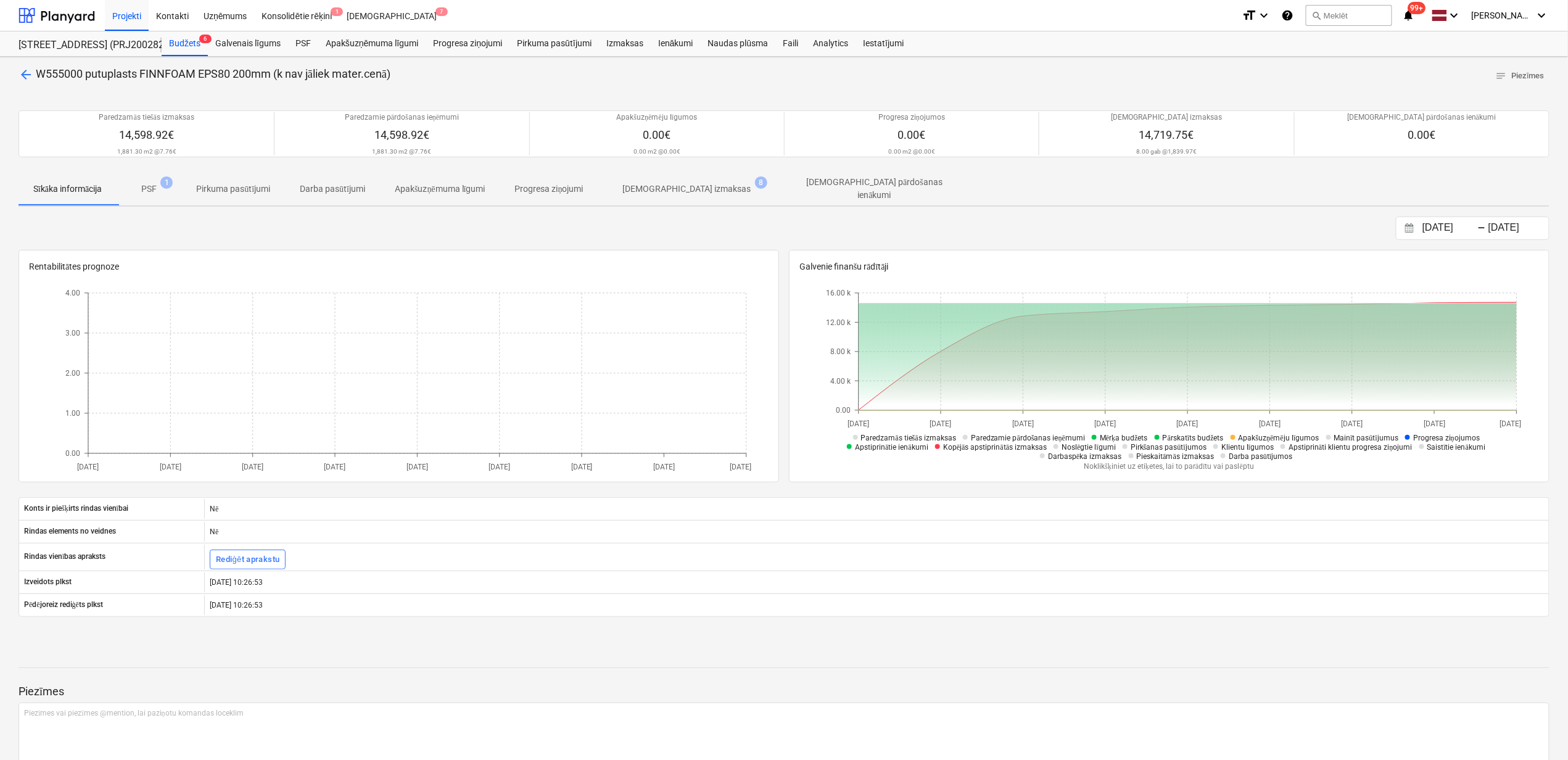
click at [667, 191] on p "[DEMOGRAPHIC_DATA] izmaksas" at bounding box center [688, 189] width 128 height 13
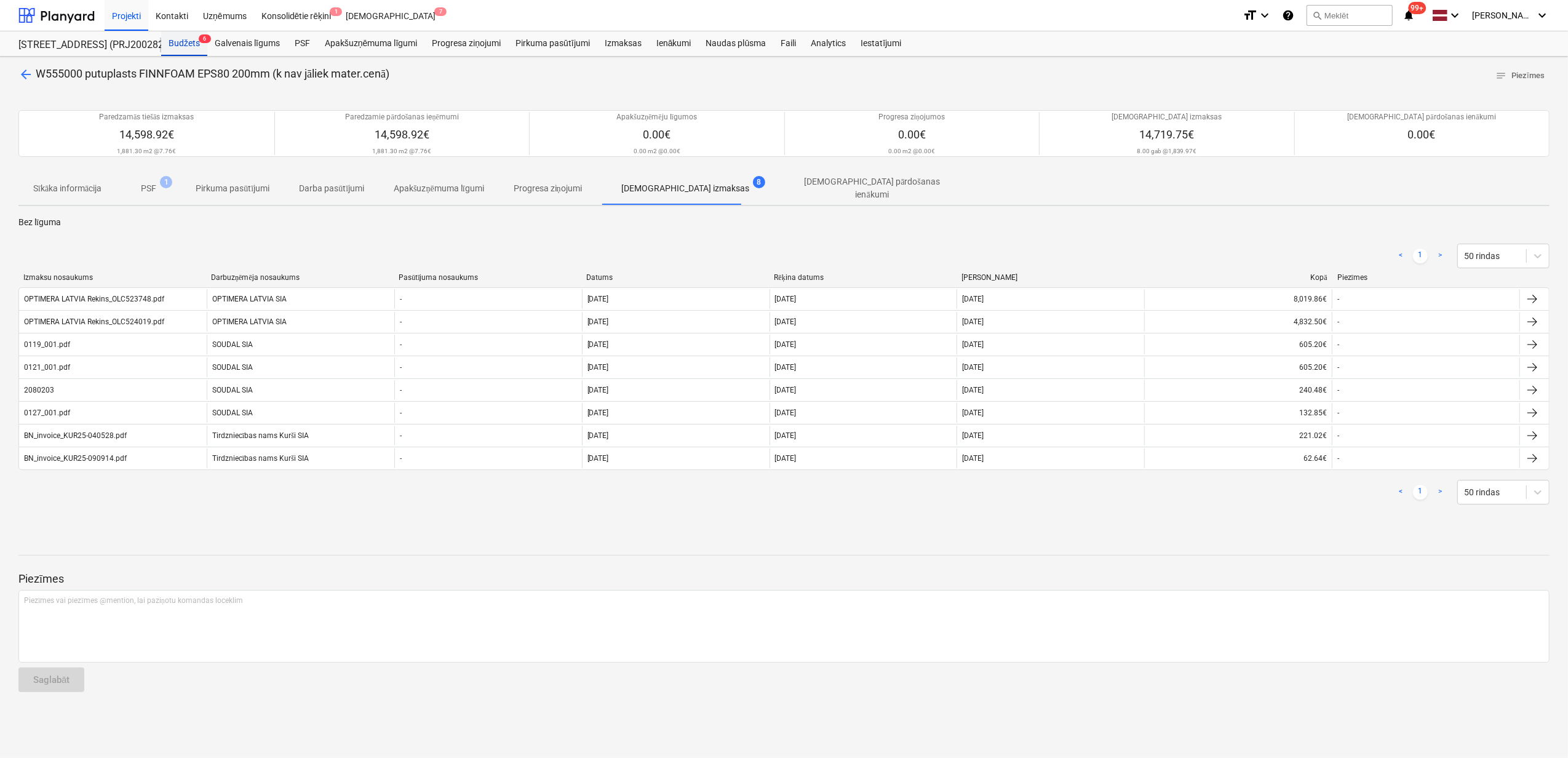
click at [179, 47] on div "Budžets 6" at bounding box center [185, 44] width 46 height 24
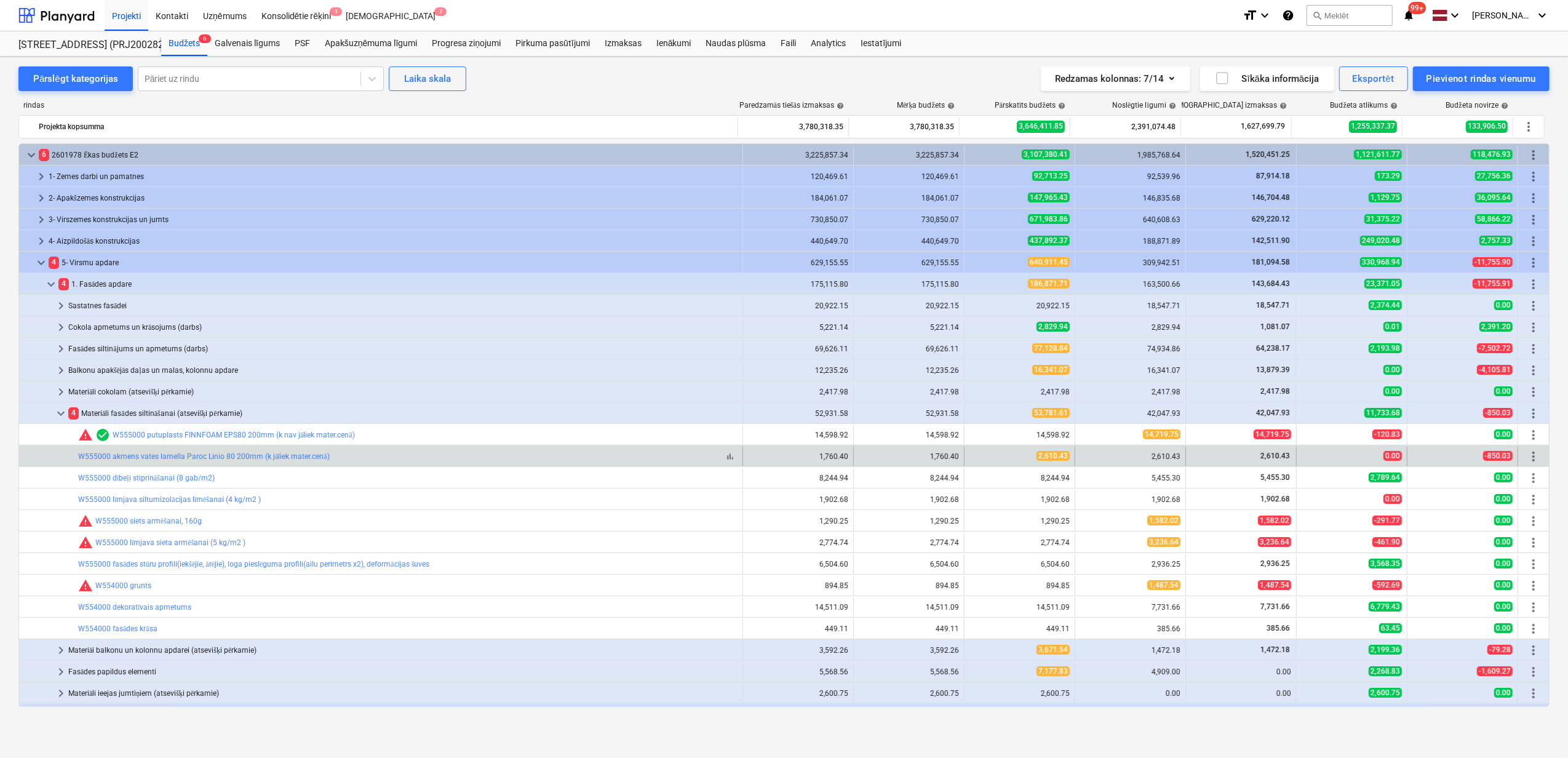
click at [350, 454] on div "bar_chart W555000 akmens vates lamella Paroc Linio 80 200mm (k jāliek mater.cen…" at bounding box center [408, 457] width 660 height 9
click at [302, 459] on link "W555000 akmens vates lamella Paroc Linio 80 200mm (k jāliek mater.cenā)" at bounding box center [204, 457] width 252 height 9
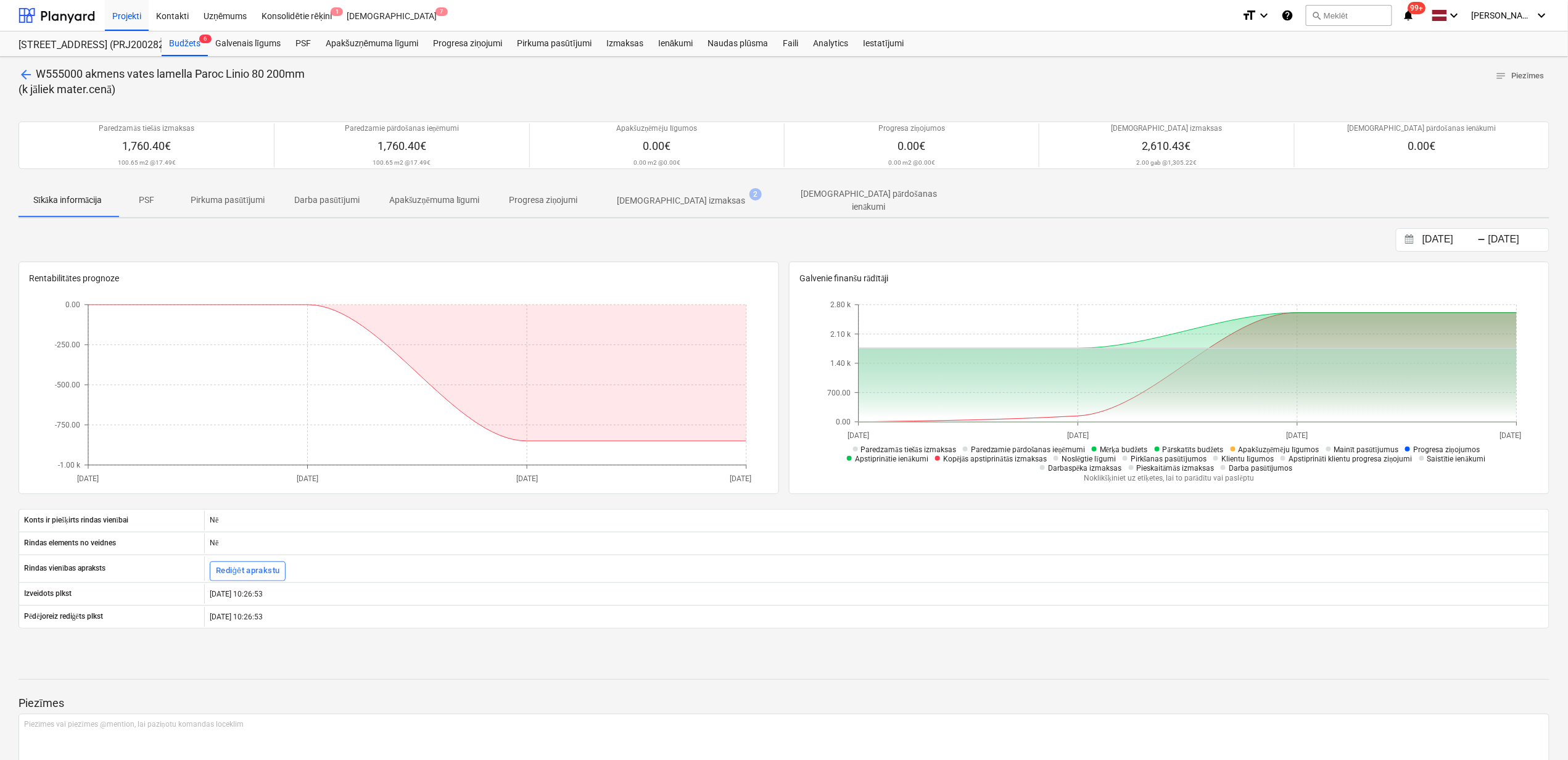
click at [685, 197] on p "[DEMOGRAPHIC_DATA] izmaksas" at bounding box center [682, 201] width 128 height 13
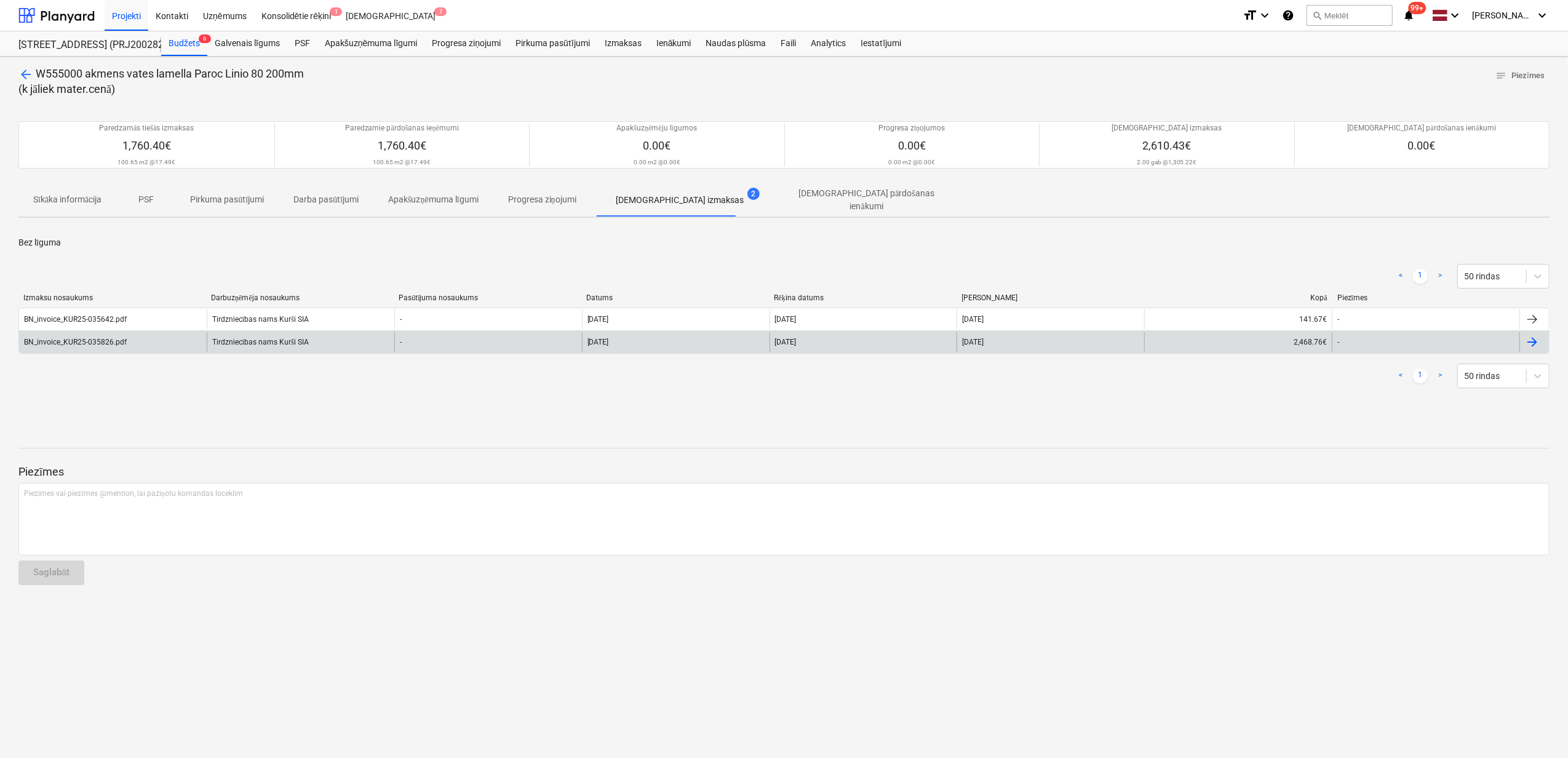
click at [286, 338] on div "Tirdzniecības nams Kurši SIA" at bounding box center [300, 342] width 187 height 19
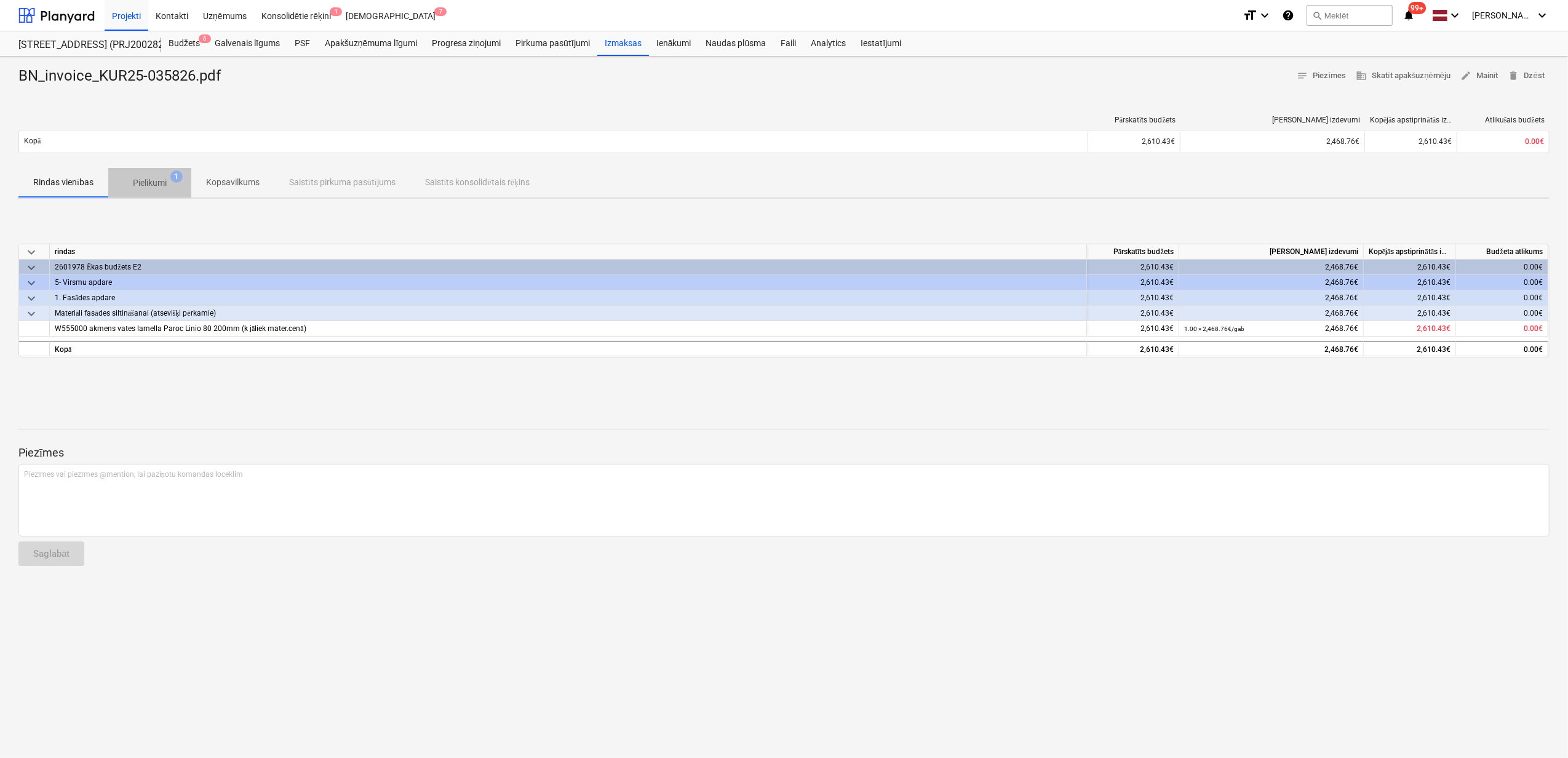
click at [155, 179] on p "Pielikumi" at bounding box center [149, 183] width 34 height 13
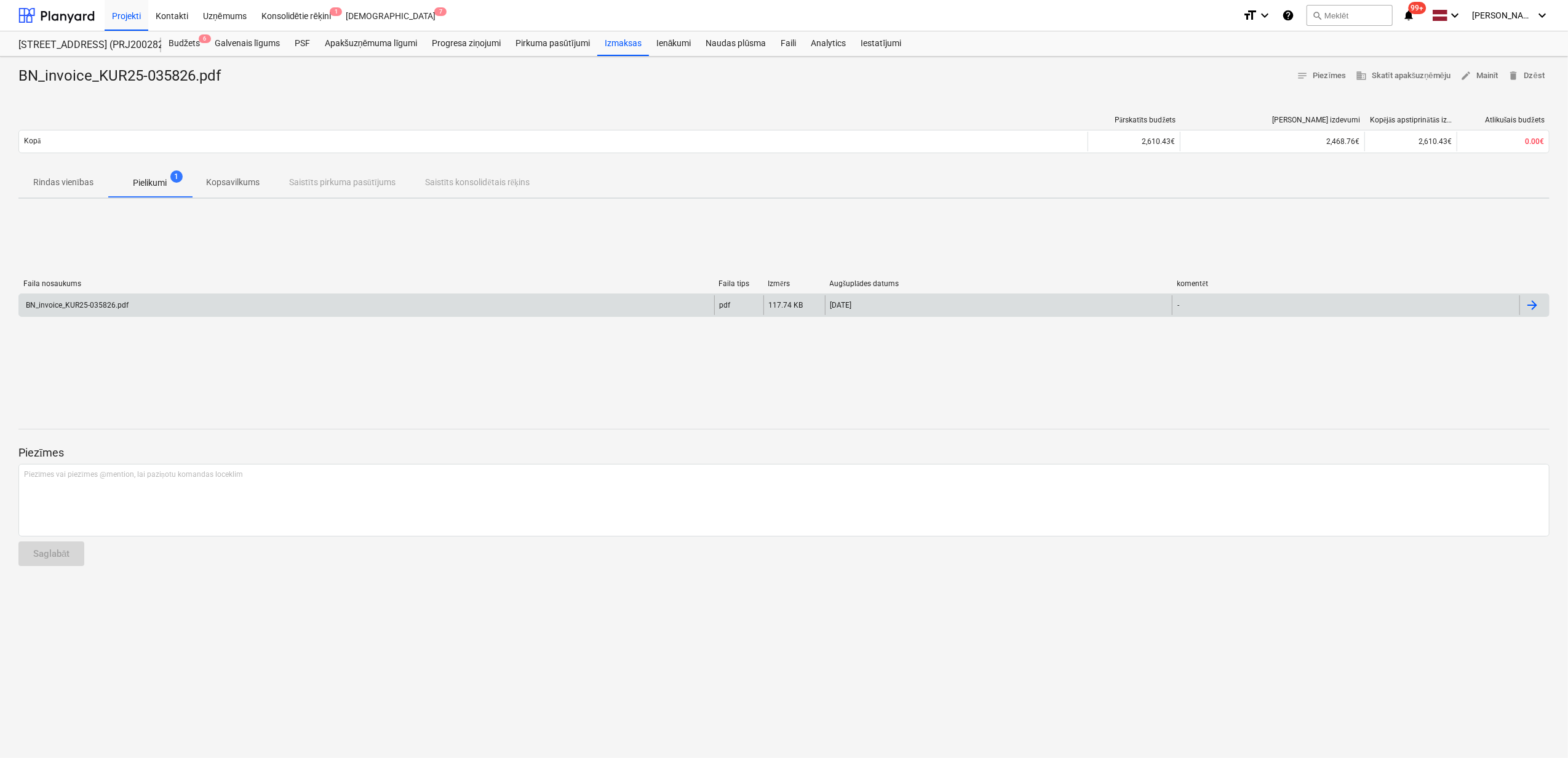
click at [133, 300] on div "BN_invoice_KUR25-035826.pdf" at bounding box center [367, 304] width 695 height 19
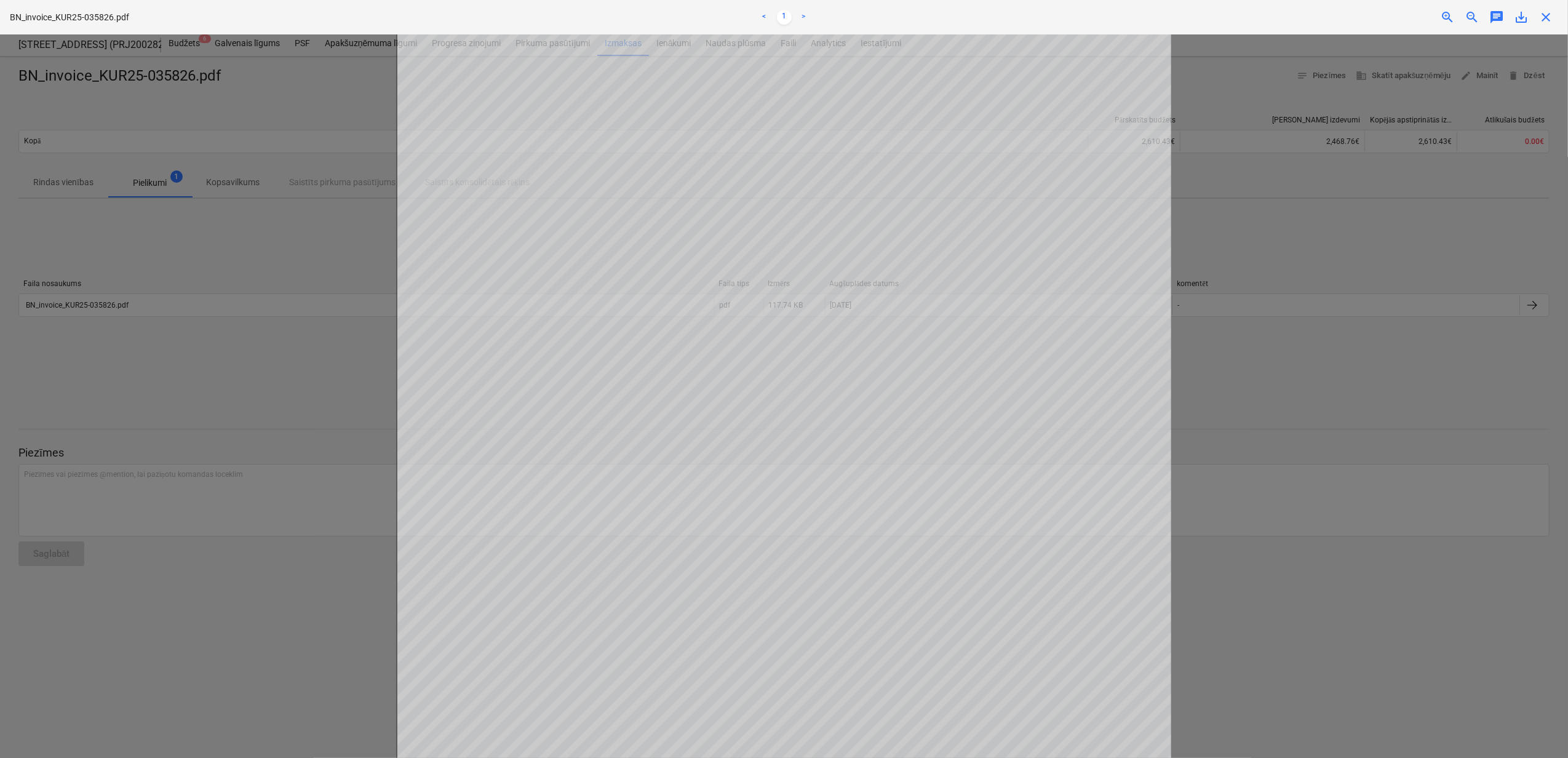
drag, startPoint x: 1544, startPoint y: 17, endPoint x: 1548, endPoint y: 24, distance: 8.1
click at [1544, 17] on div "Neizdevās iegūt projektu" at bounding box center [1396, 13] width 332 height 26
click at [1546, 18] on div "Neizdevās iegūt projektu" at bounding box center [1396, 13] width 332 height 26
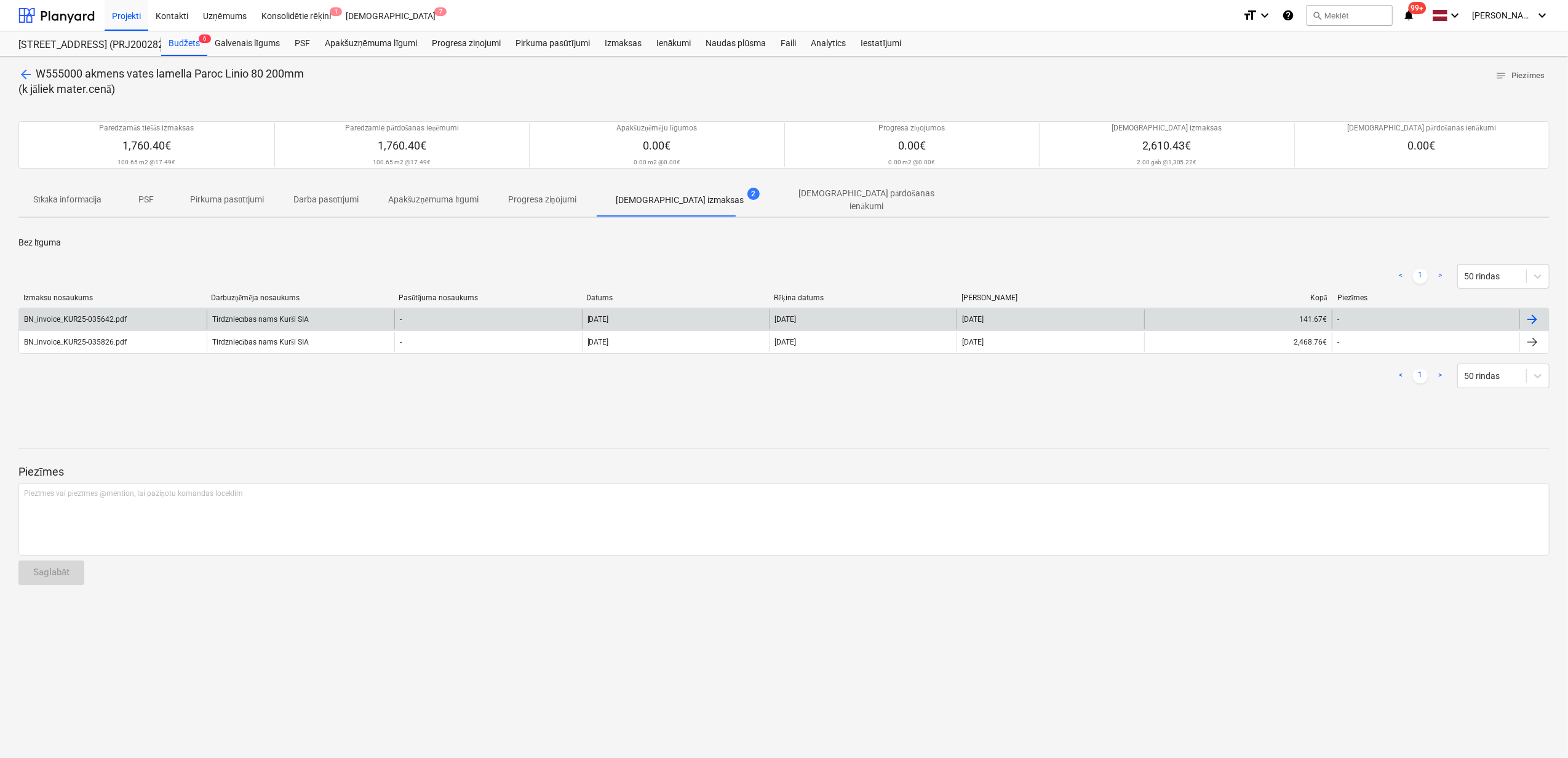
click at [241, 323] on div "Tirdzniecības nams Kurši SIA" at bounding box center [300, 319] width 187 height 19
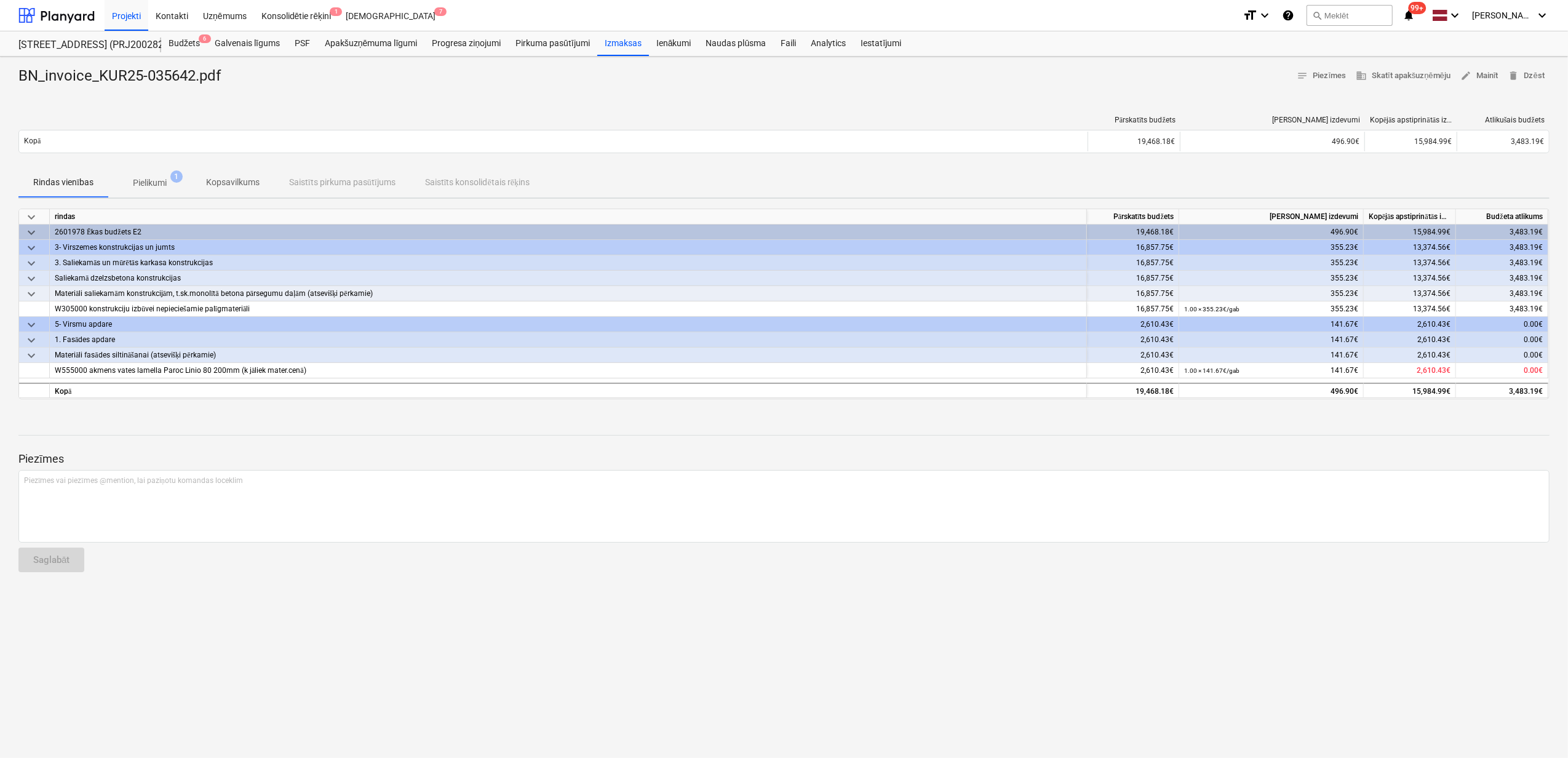
click at [144, 179] on p "Pielikumi" at bounding box center [149, 183] width 34 height 13
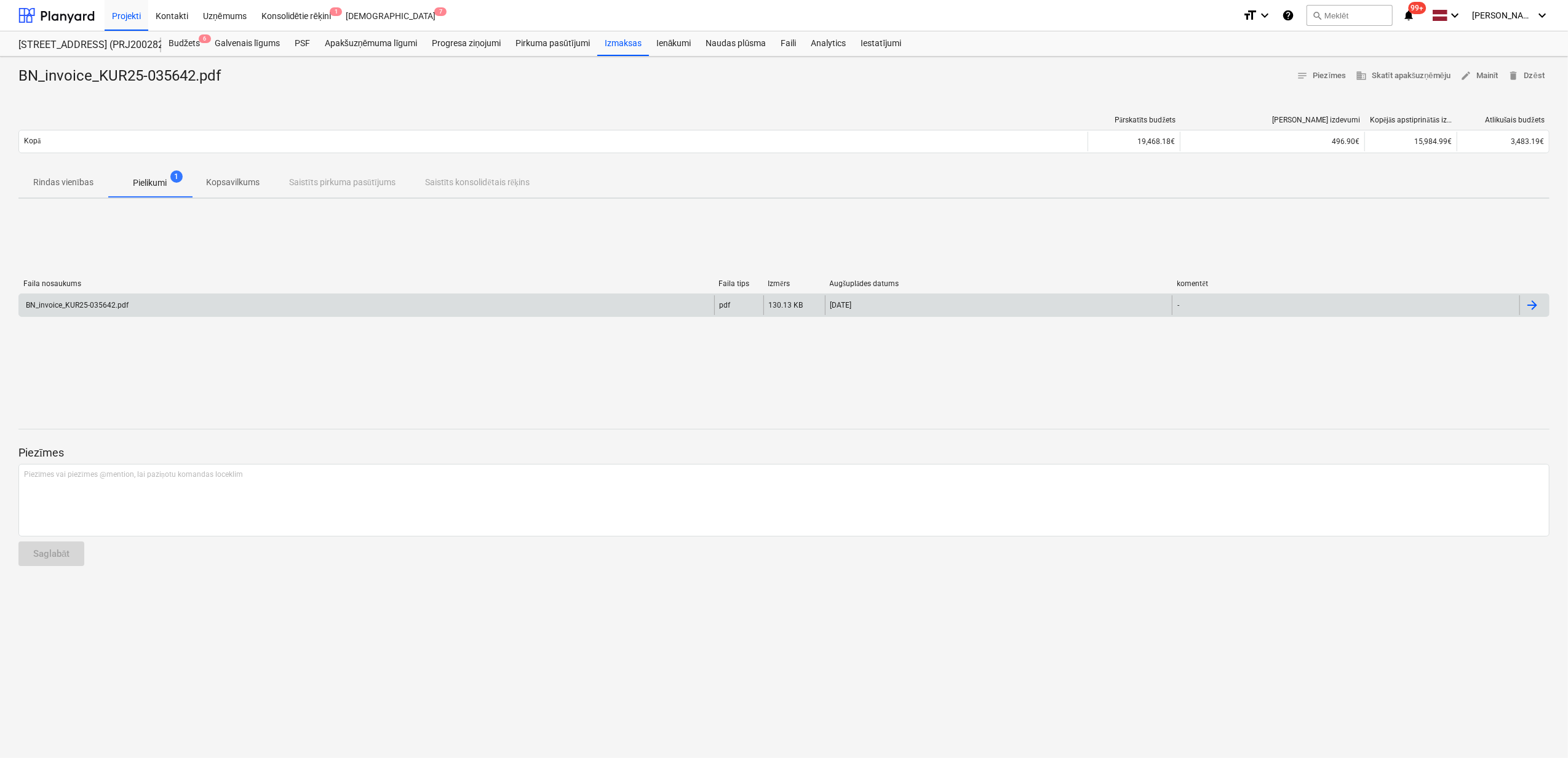
click at [127, 309] on div "BN_invoice_KUR25-035642.pdf" at bounding box center [76, 305] width 105 height 9
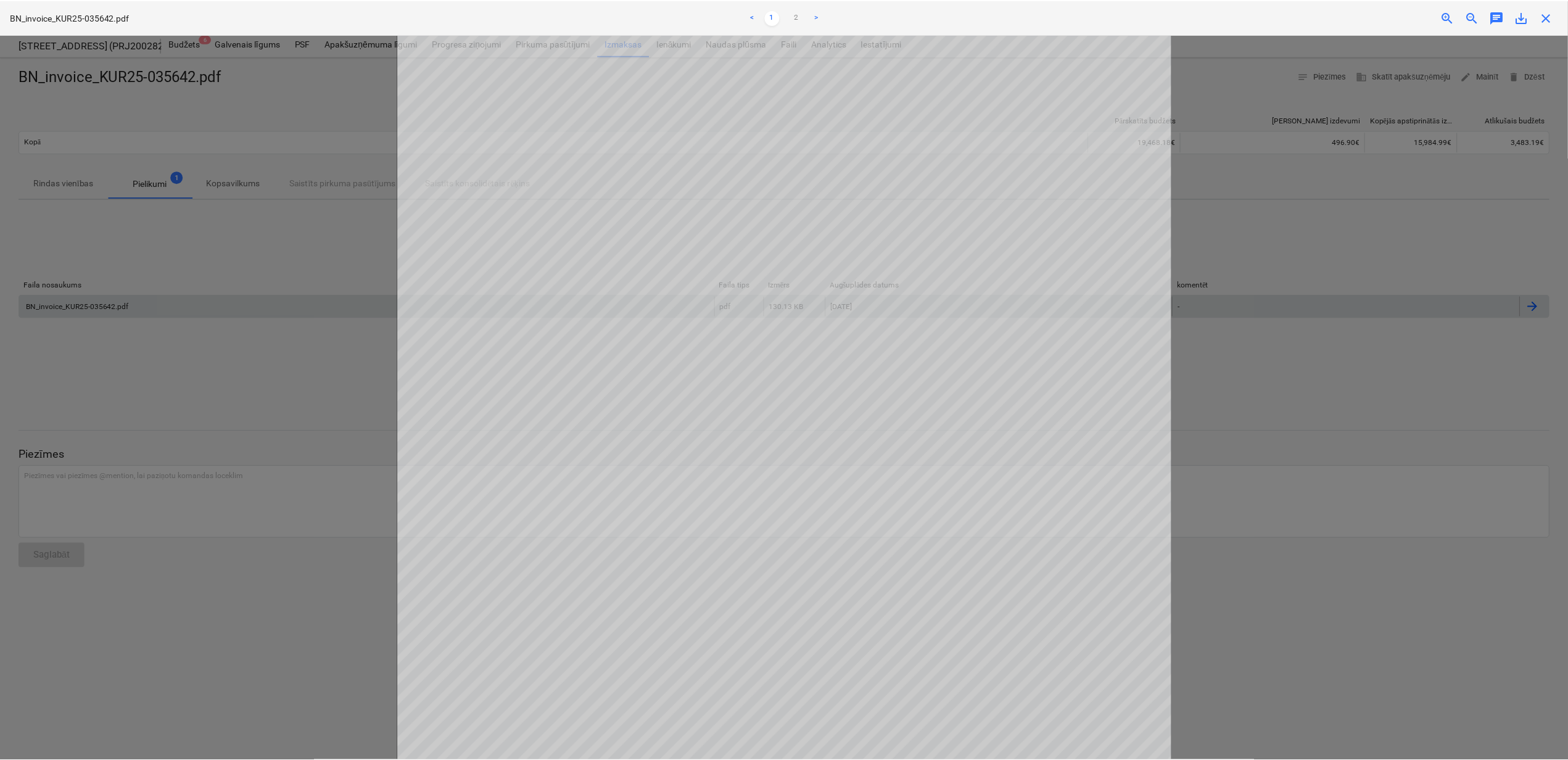
scroll to position [82, 0]
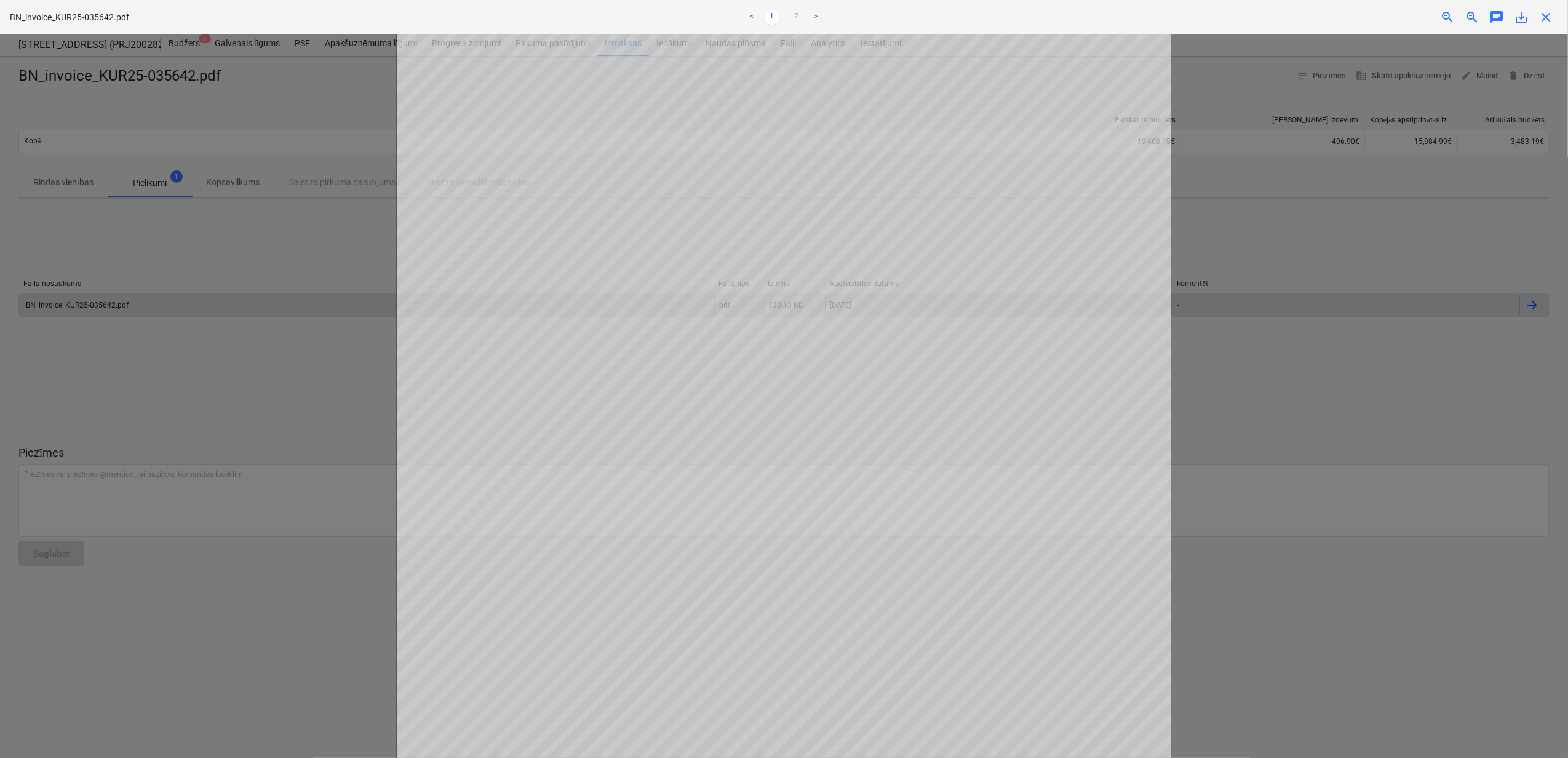
click at [1544, 19] on div "Neizdevās iegūt projektu" at bounding box center [1396, 13] width 332 height 26
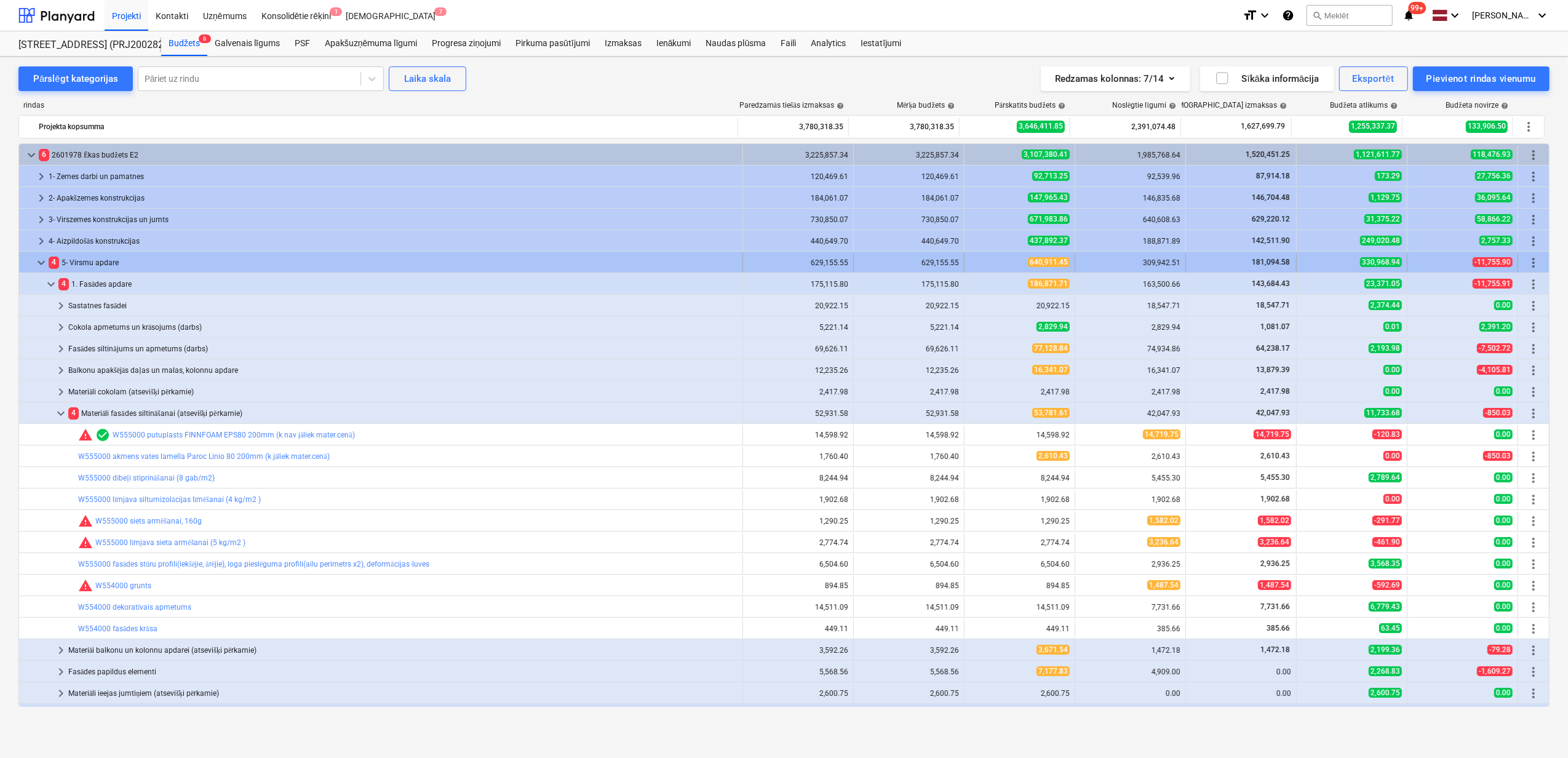
click at [41, 265] on span "keyboard_arrow_down" at bounding box center [41, 263] width 15 height 15
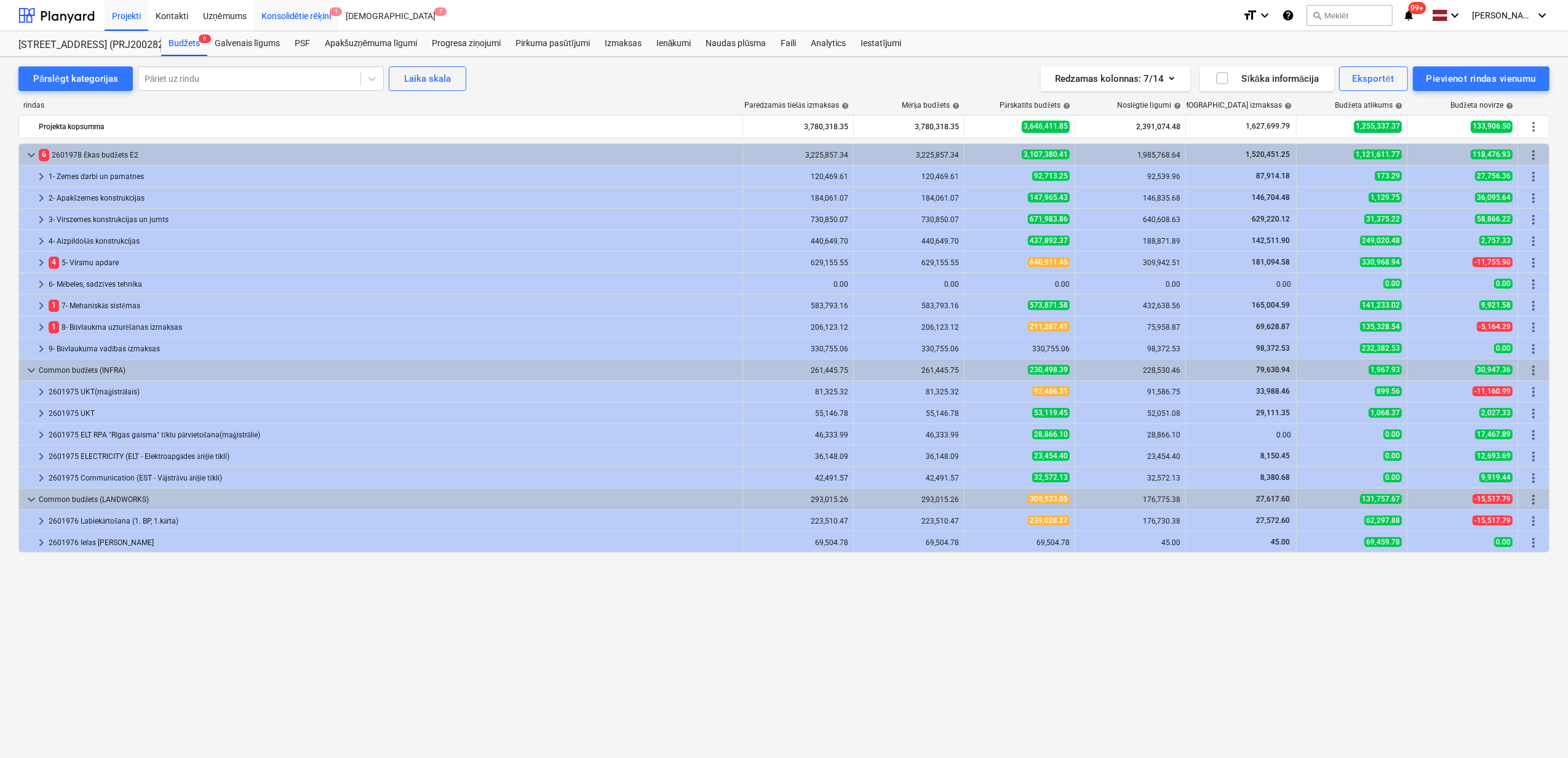
click at [302, 19] on div "Konsolidētie rēķini 1" at bounding box center [297, 15] width 85 height 32
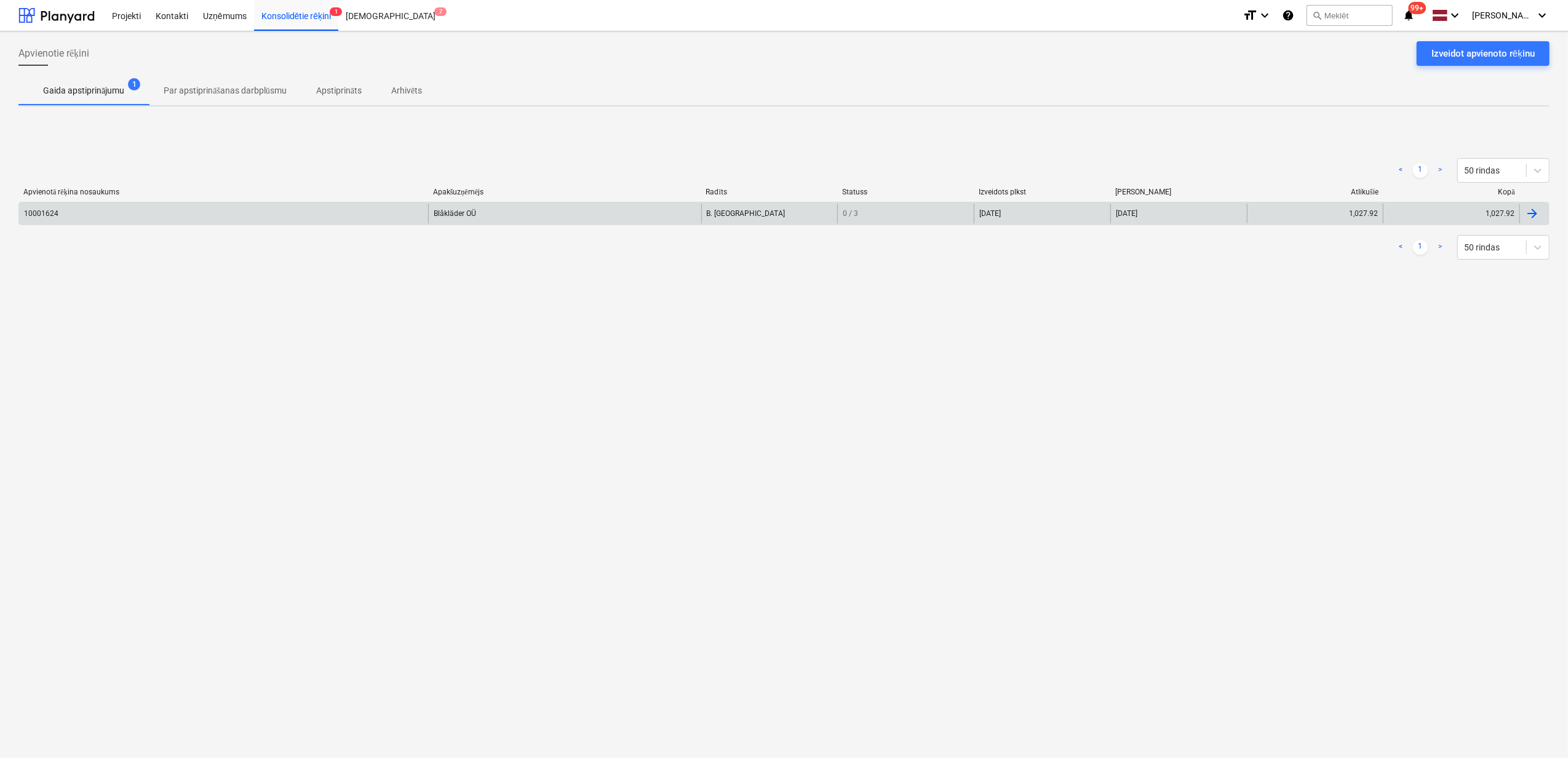
click at [294, 217] on div "10001624" at bounding box center [224, 213] width 409 height 19
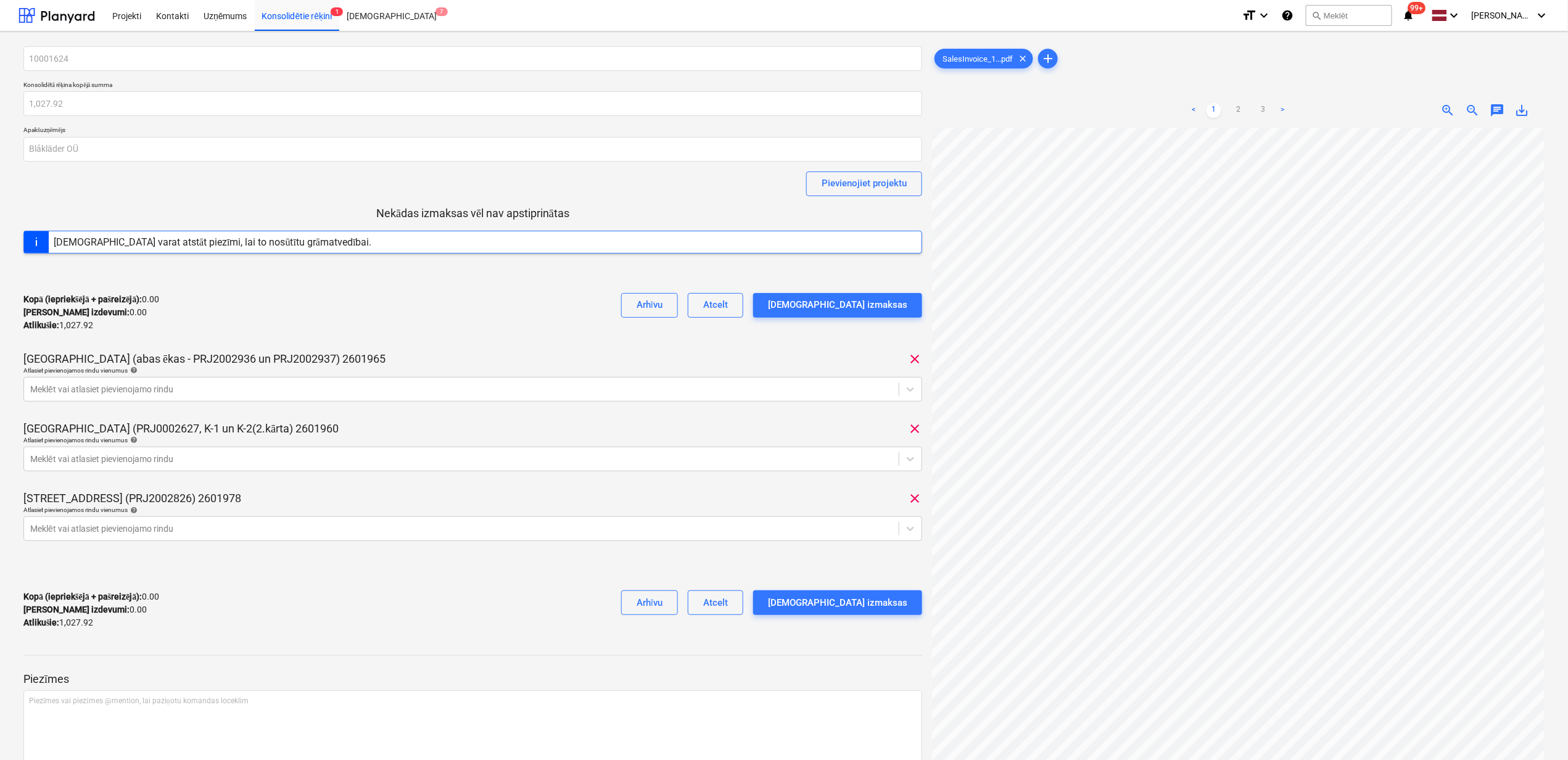
scroll to position [306, 121]
click at [275, 533] on div at bounding box center [461, 528] width 862 height 12
click at [149, 535] on div at bounding box center [461, 528] width 862 height 12
type input "81700"
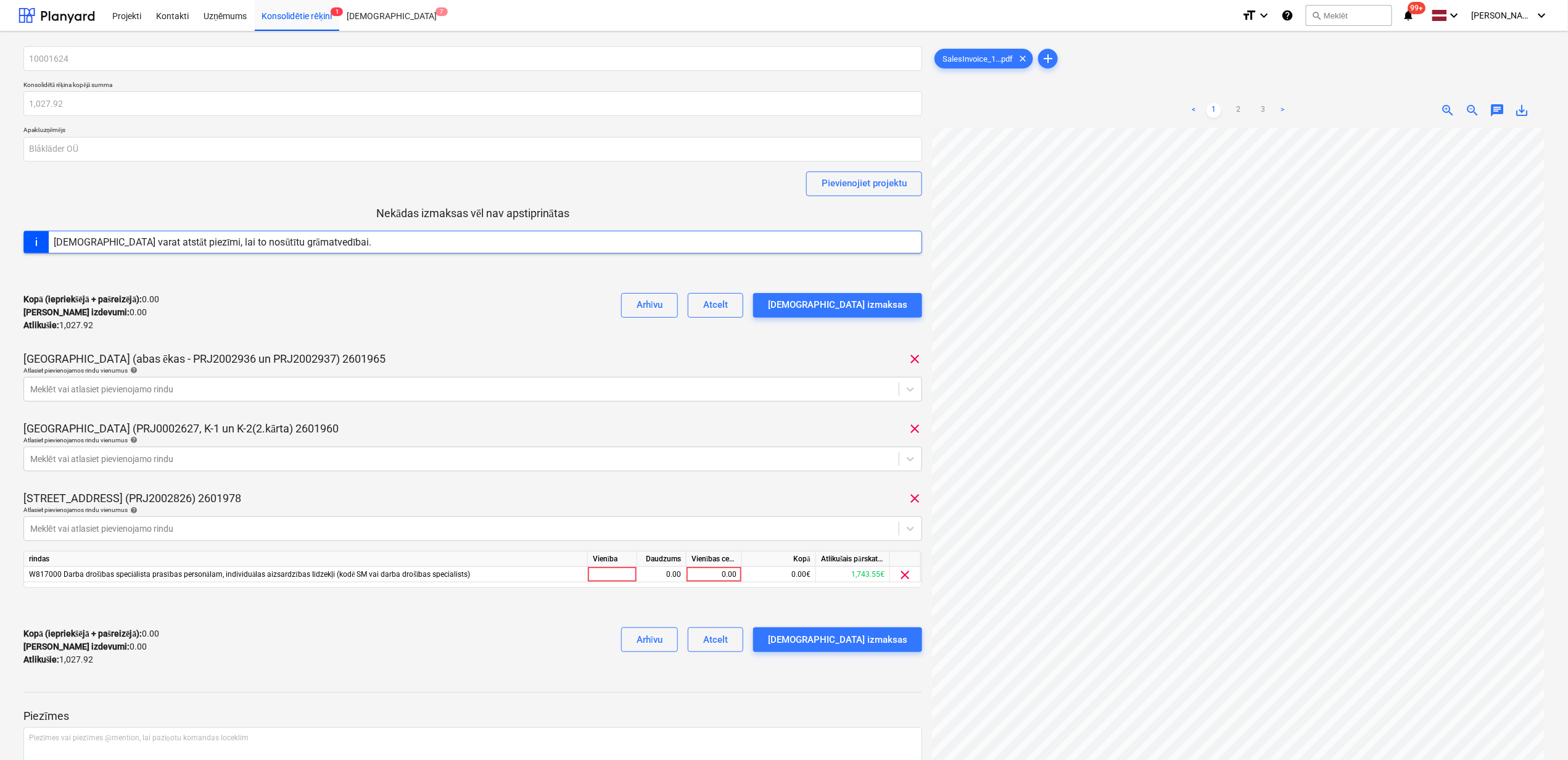
click at [808, 485] on div "10001624 Konsolidētā rēķina kopējā summa 1,027.92 Apakšuzņēmējs Blåkläder OÜ Pi…" at bounding box center [473, 361] width 899 height 630
click at [695, 575] on div "0.00" at bounding box center [714, 574] width 45 height 15
click at [711, 582] on div "0.00" at bounding box center [714, 574] width 45 height 15
type input "756.46"
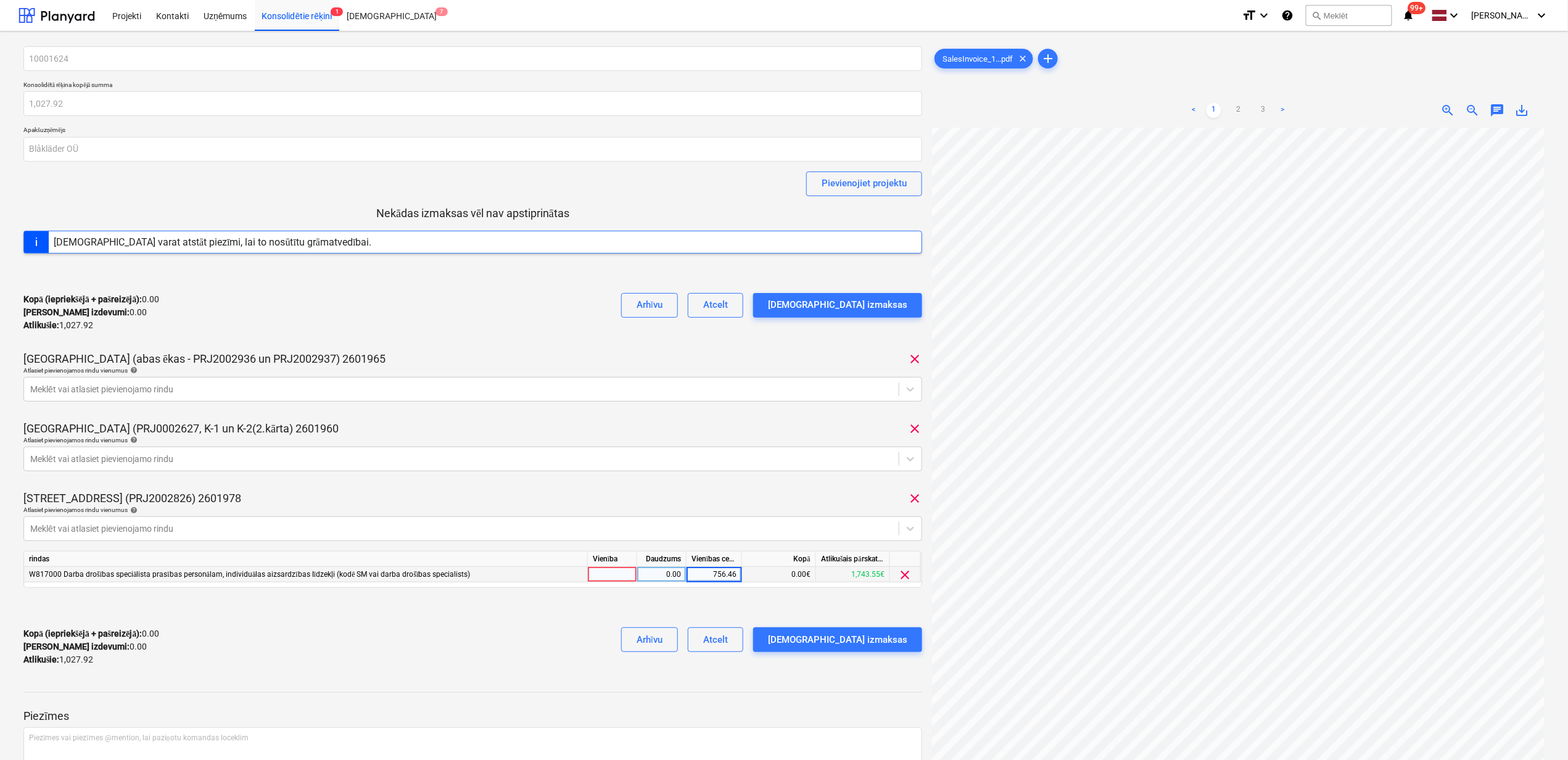
click at [477, 615] on div at bounding box center [473, 607] width 899 height 19
click at [872, 647] on div "Apstipriniet izmaksas" at bounding box center [838, 640] width 140 height 16
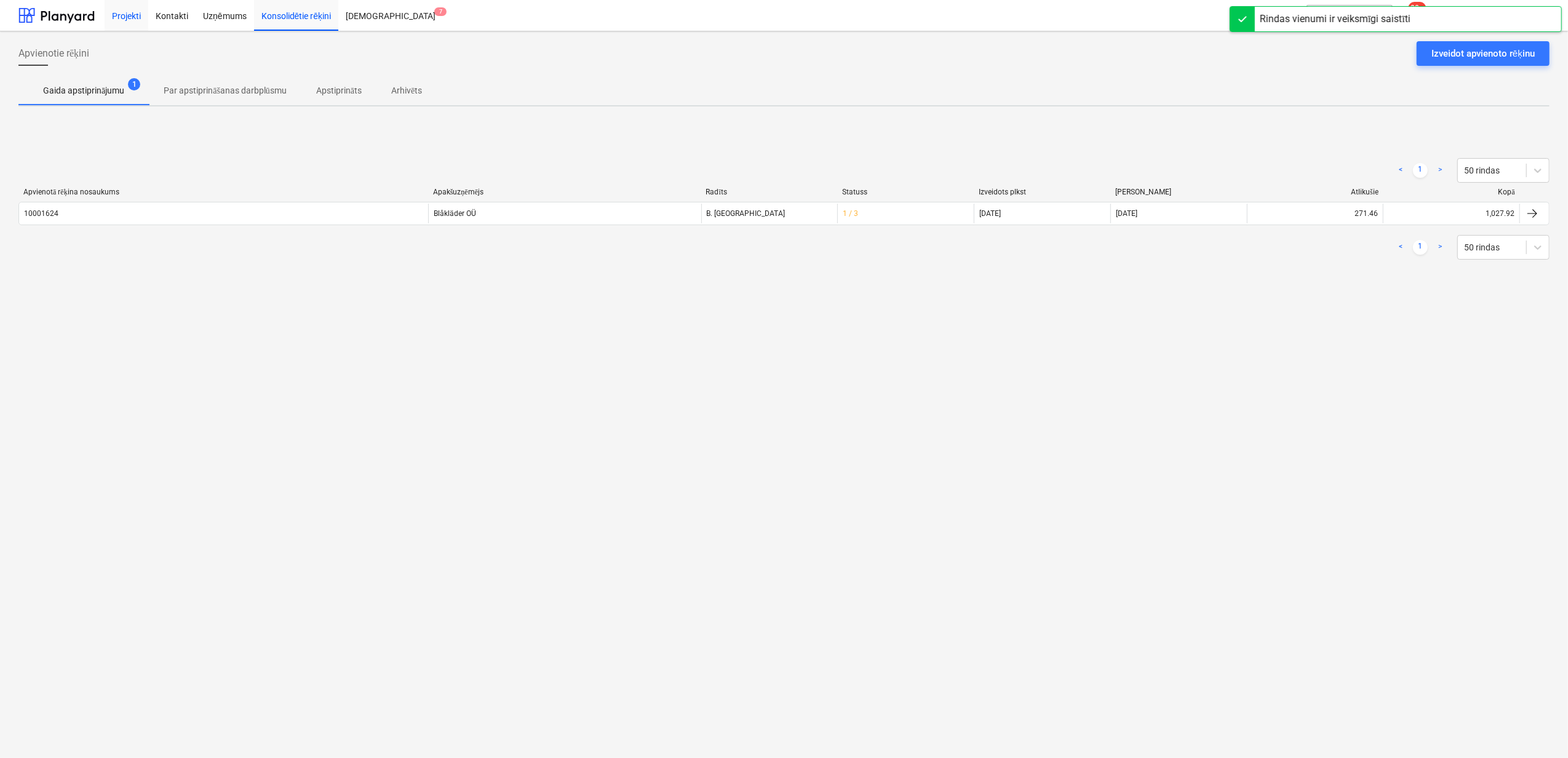
click at [123, 17] on div "Projekti" at bounding box center [126, 15] width 44 height 32
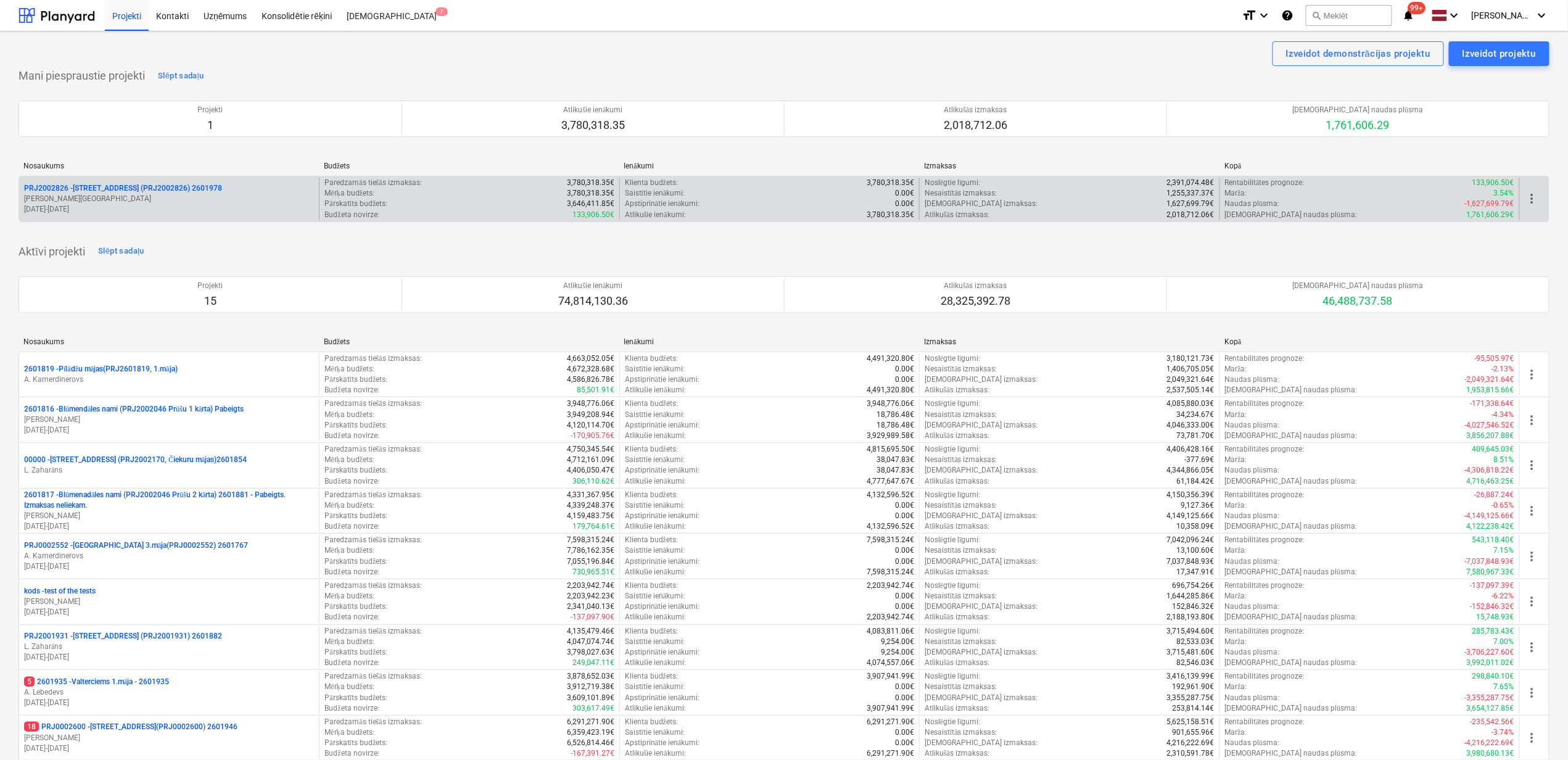
click at [104, 196] on p "[PERSON_NAME]" at bounding box center [168, 199] width 290 height 11
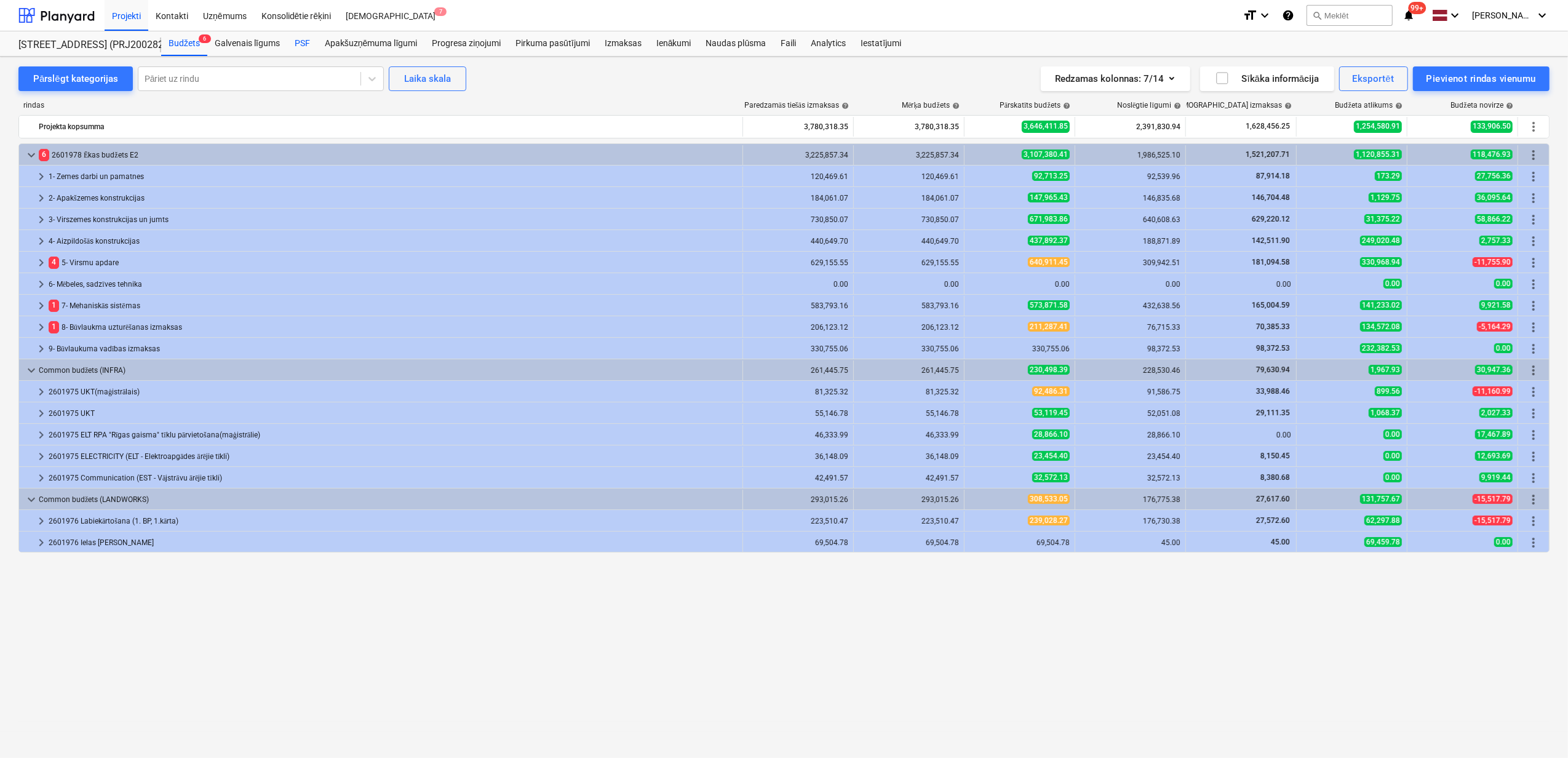
click at [299, 45] on div "PSF" at bounding box center [302, 44] width 30 height 24
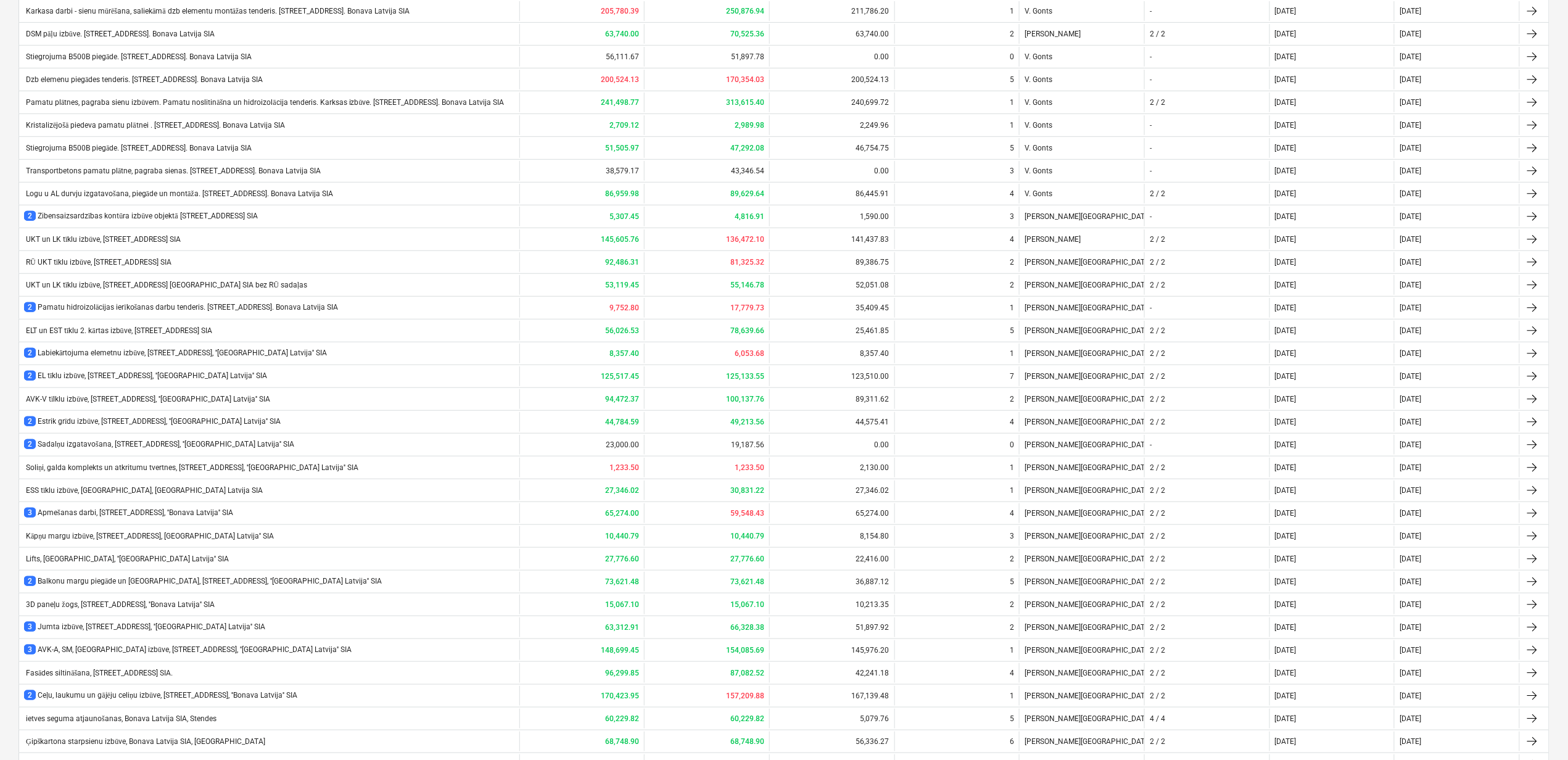
scroll to position [649, 0]
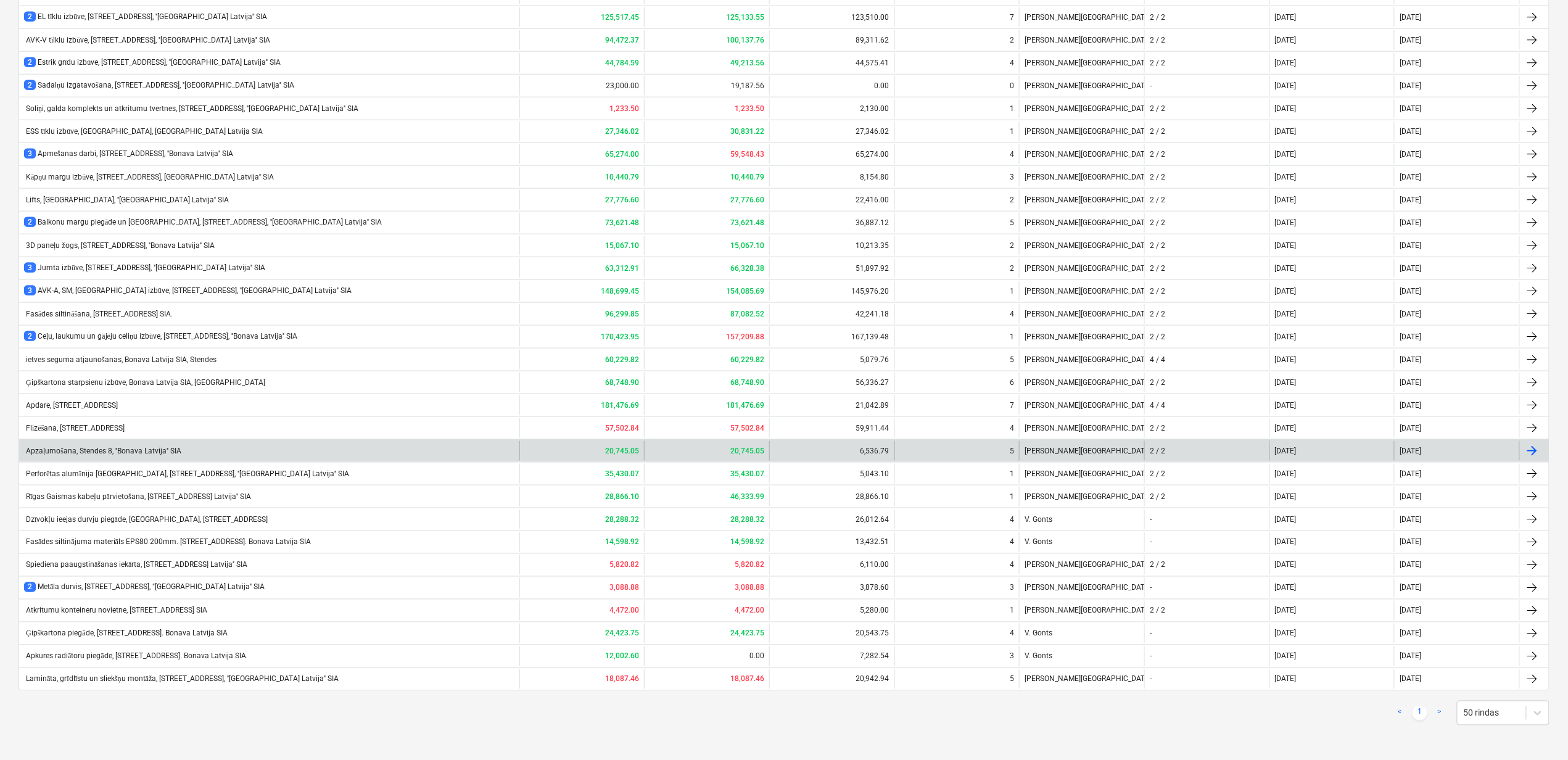
click at [83, 445] on div "Apzaļumošana, Stendes 8, ''Bonava Latvija'' SIA" at bounding box center [269, 451] width 500 height 19
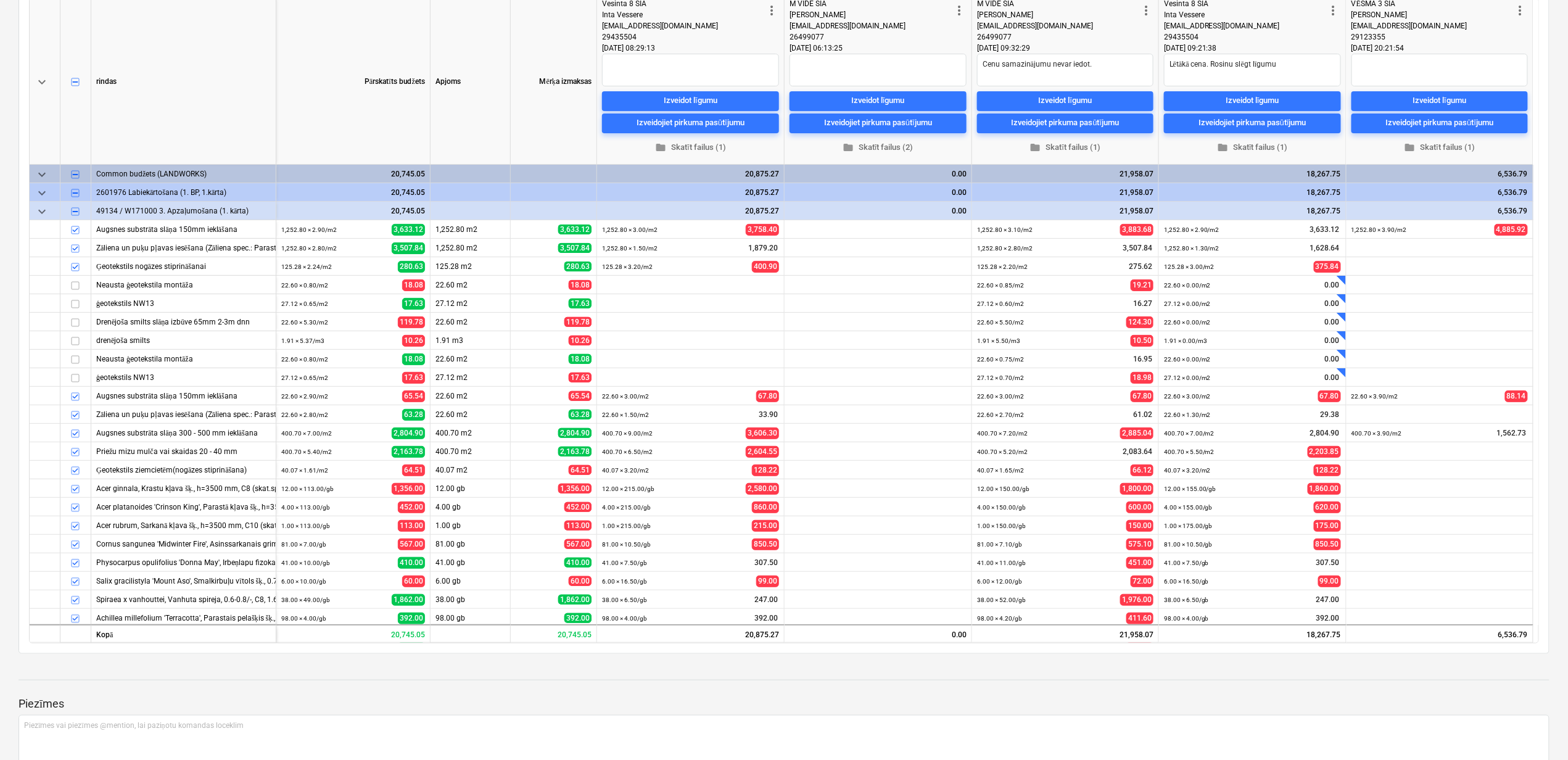
scroll to position [164, 0]
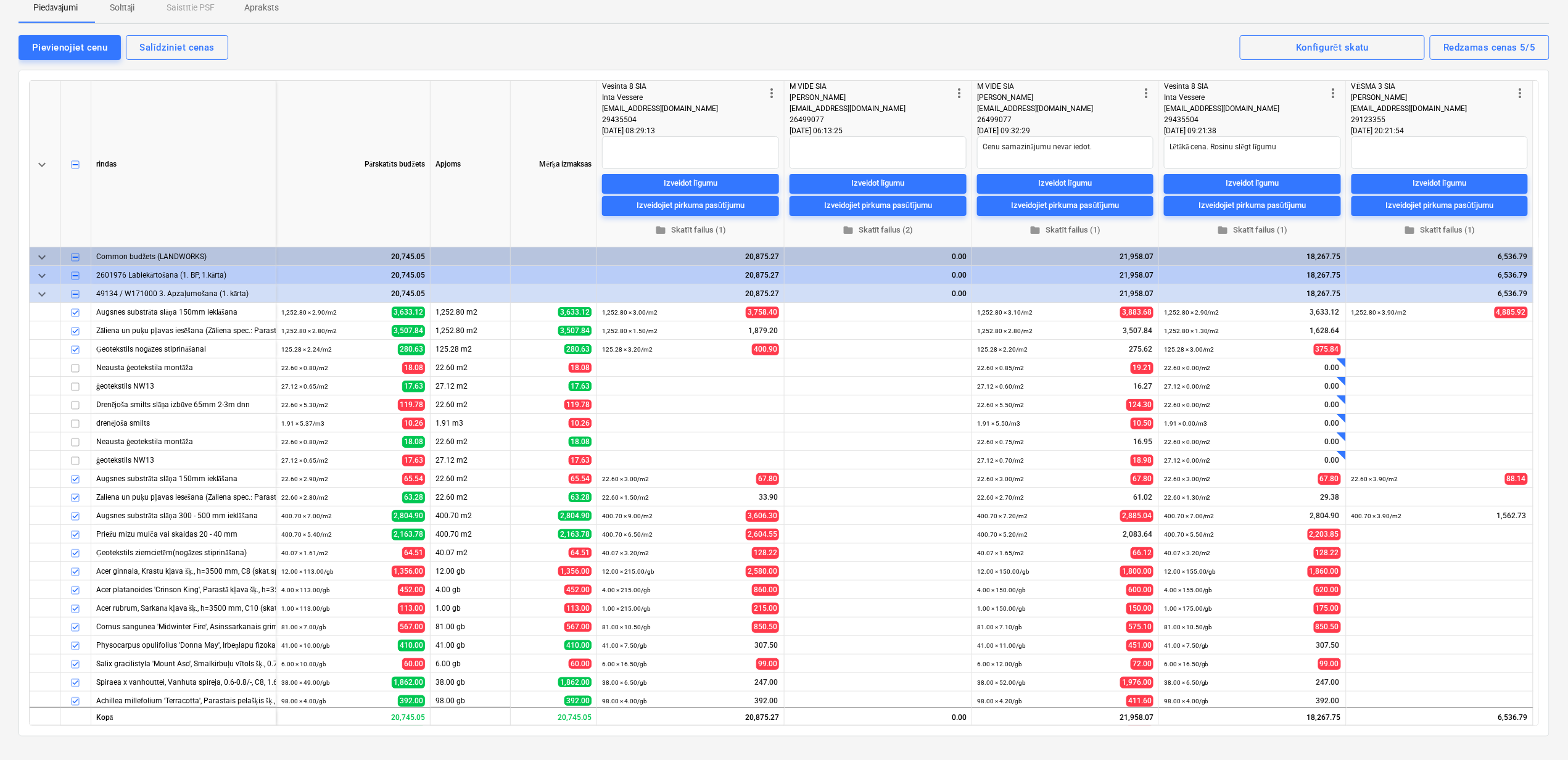
click at [74, 294] on input "checkbox" at bounding box center [75, 294] width 15 height 15
type textarea "x"
checkbox input "true"
click at [75, 294] on input "checkbox" at bounding box center [75, 294] width 15 height 15
type textarea "x"
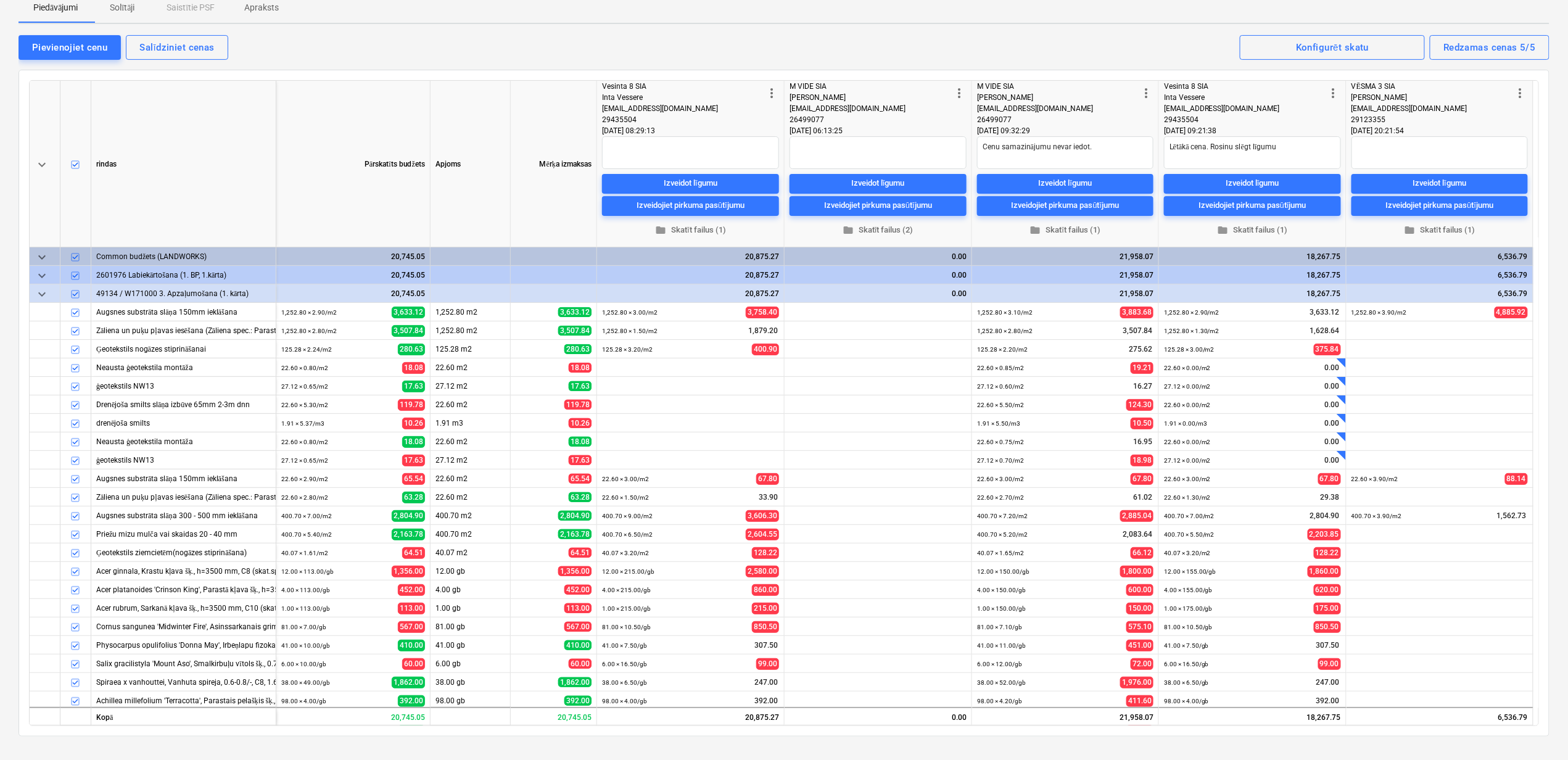
checkbox input "false"
click at [80, 517] on input "checkbox" at bounding box center [75, 516] width 15 height 15
click at [75, 477] on input "checkbox" at bounding box center [75, 479] width 15 height 15
click at [76, 312] on input "checkbox" at bounding box center [75, 312] width 15 height 15
click at [176, 43] on div "Salīdziniet cenas" at bounding box center [177, 48] width 75 height 16
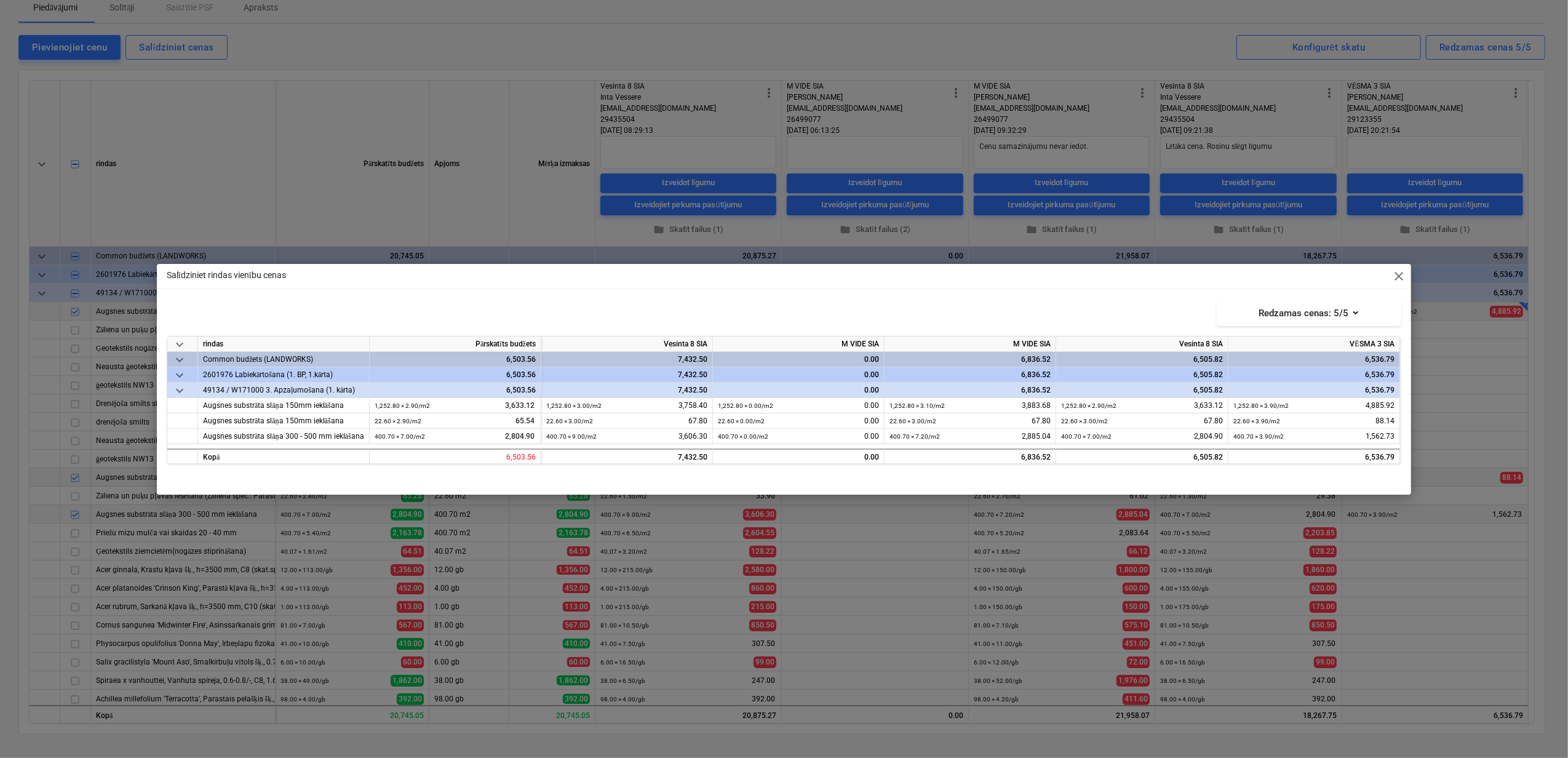
drag, startPoint x: 1396, startPoint y: 276, endPoint x: 1399, endPoint y: 303, distance: 27.2
click at [1396, 276] on span "close" at bounding box center [1399, 276] width 15 height 15
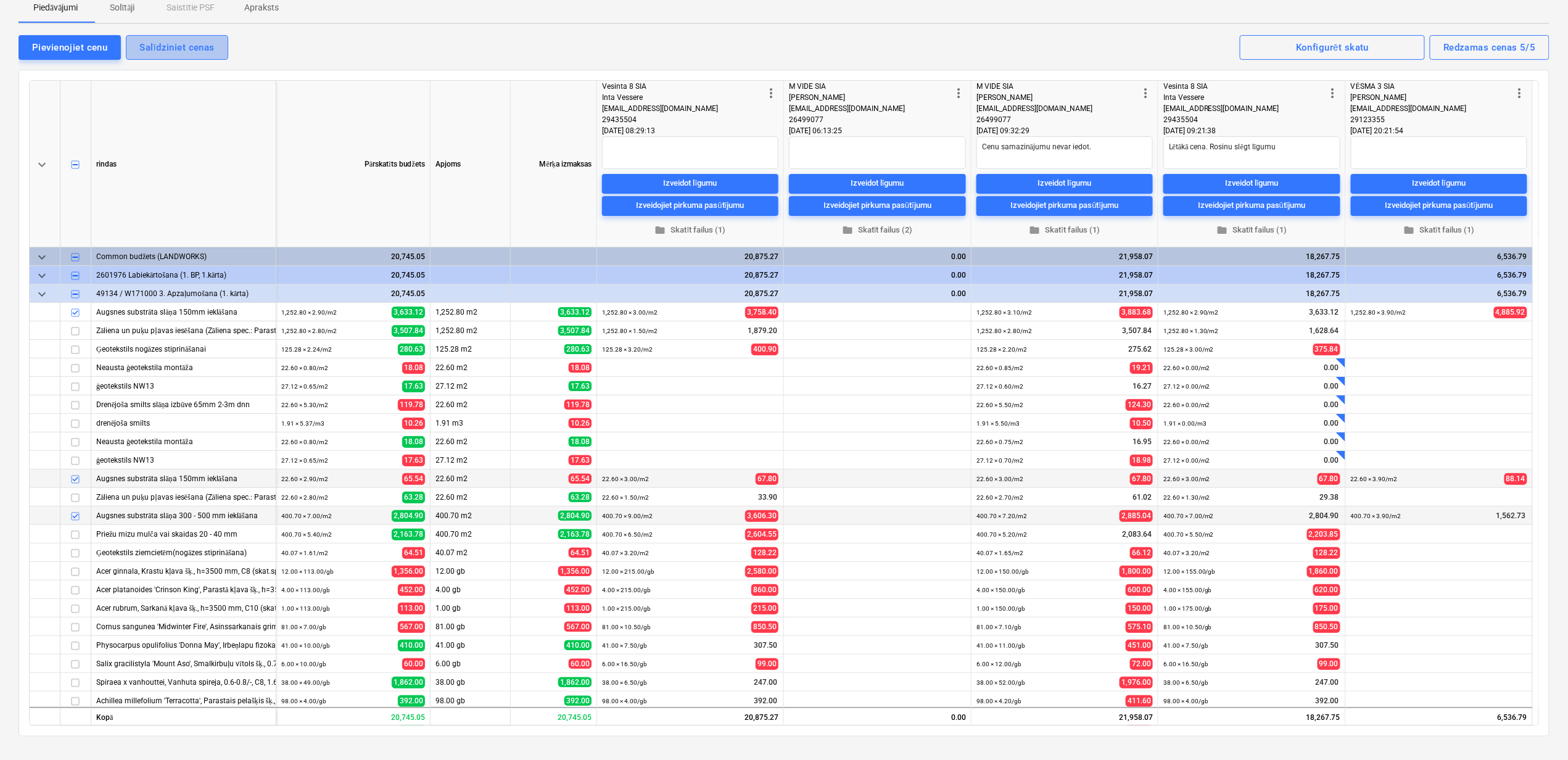
click at [181, 43] on div "Salīdziniet cenas" at bounding box center [177, 48] width 75 height 16
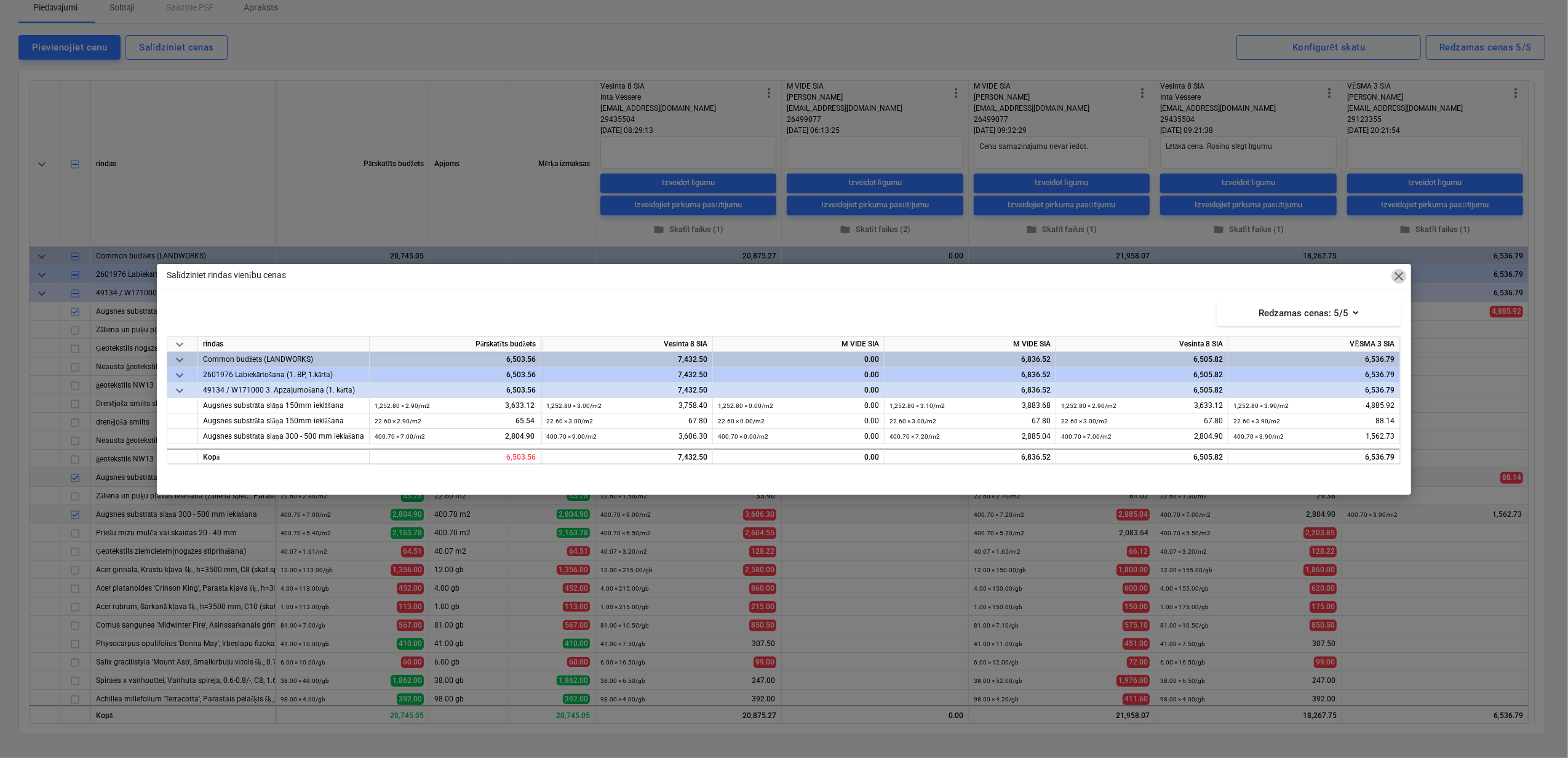
click at [1403, 279] on span "close" at bounding box center [1399, 276] width 15 height 15
type textarea "x"
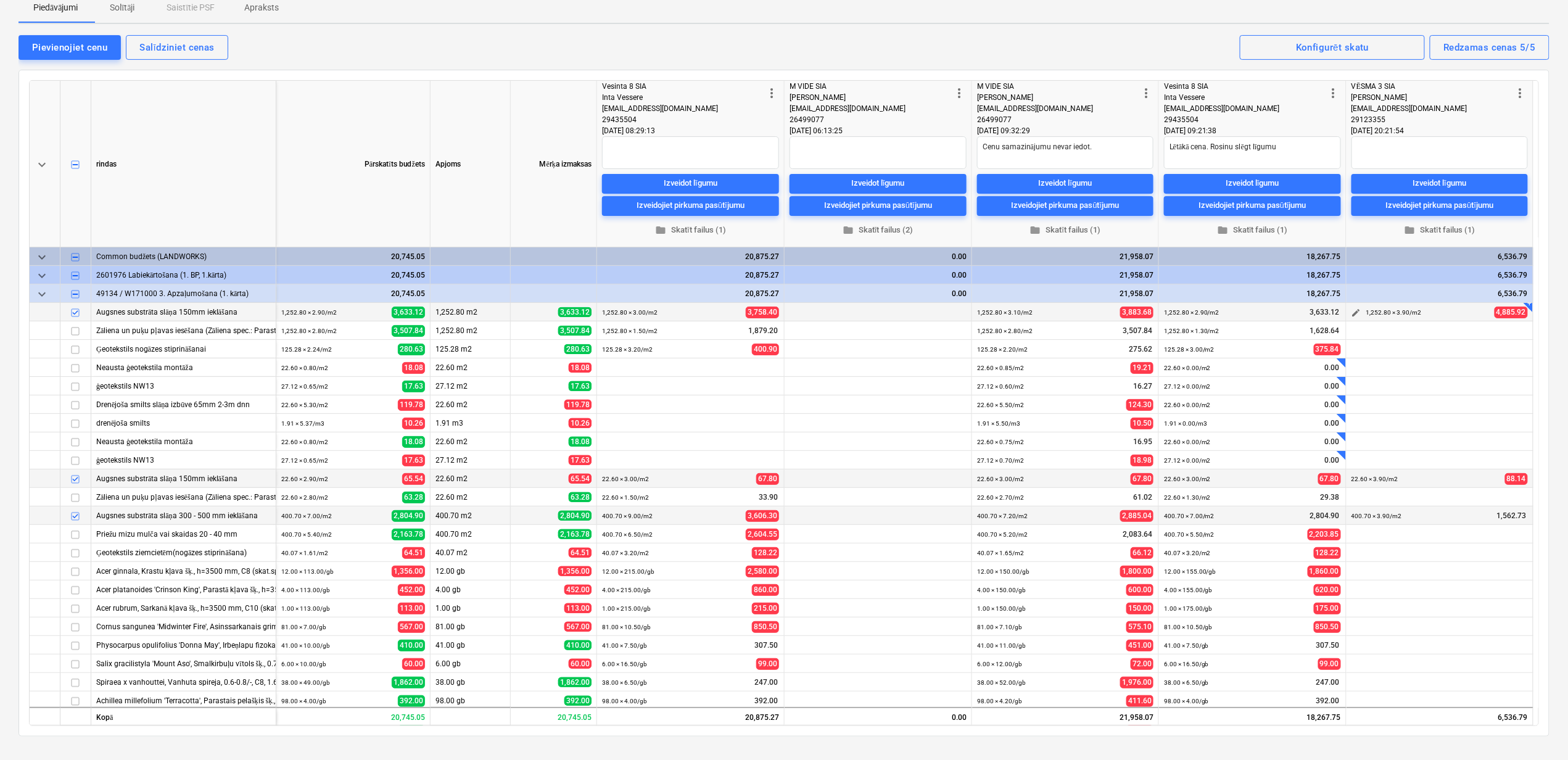
click at [1403, 312] on small "1,252.80 × 3.90 / m2" at bounding box center [1394, 312] width 55 height 6
click at [1356, 312] on span "edit" at bounding box center [1357, 313] width 10 height 10
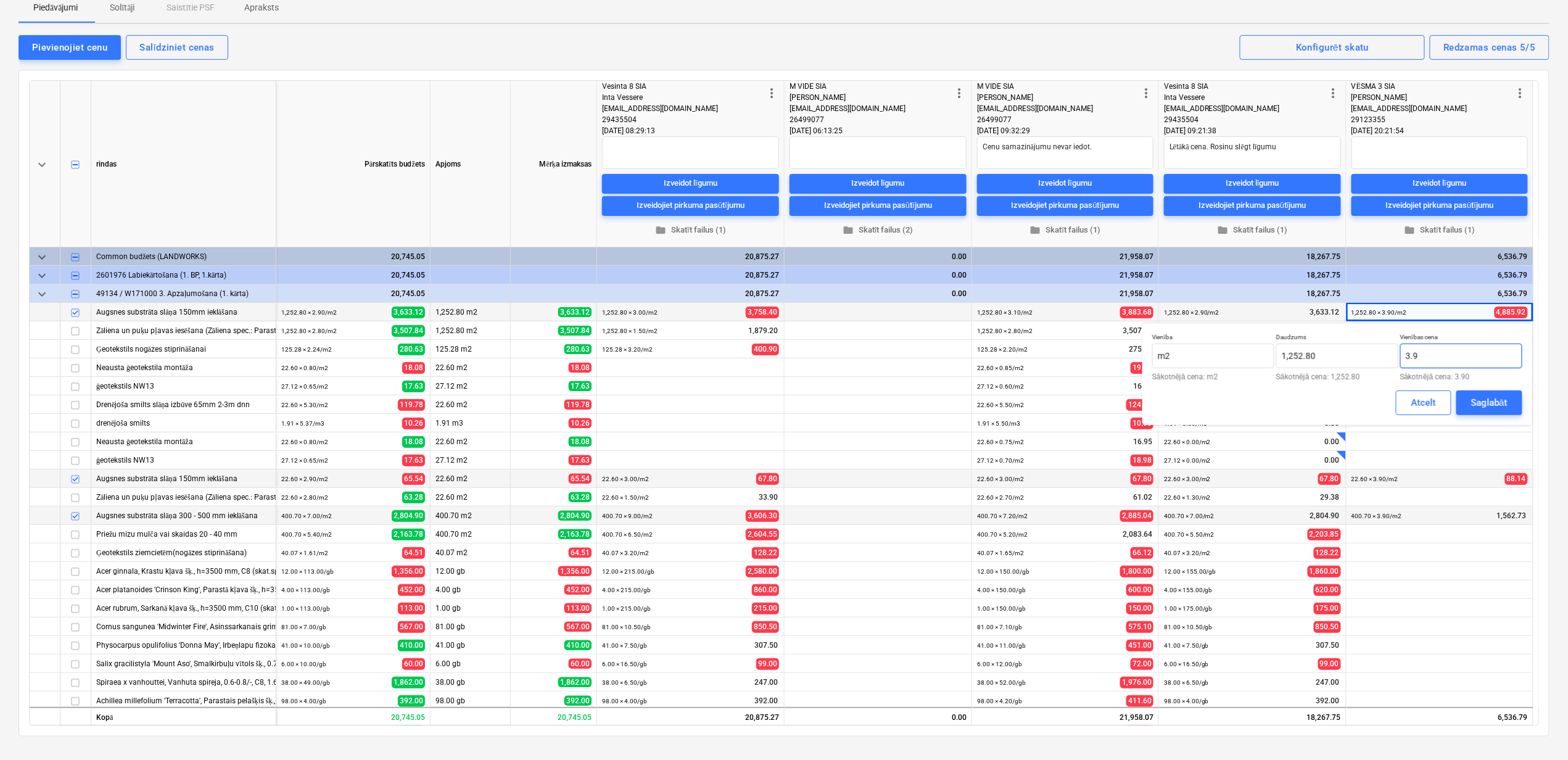
click at [1419, 356] on input "3.9" at bounding box center [1461, 356] width 122 height 24
type input "3.80"
click at [1498, 407] on div "Saglabāt" at bounding box center [1490, 402] width 37 height 16
type textarea "x"
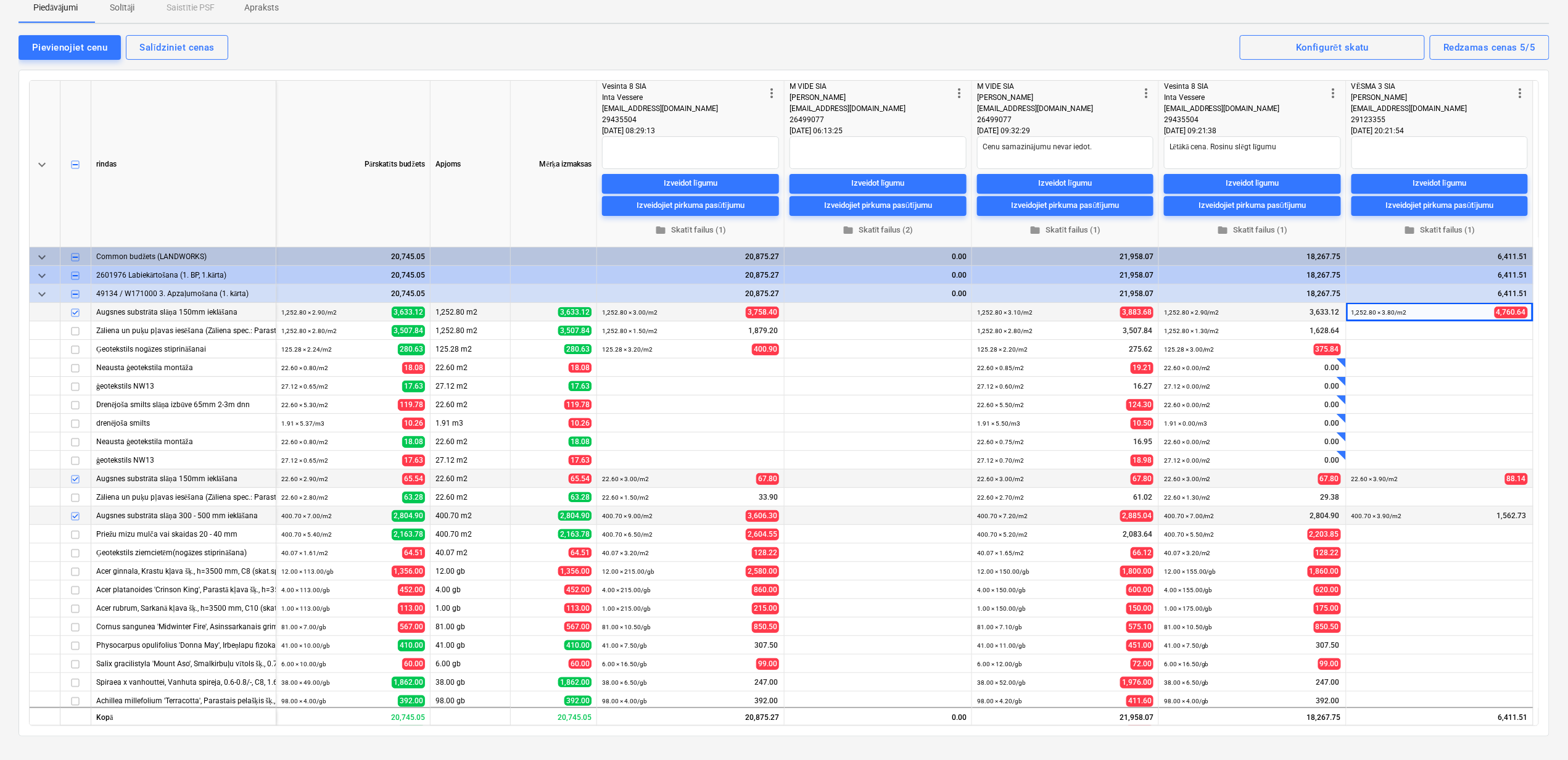
click at [1355, 480] on span "edit" at bounding box center [1357, 479] width 10 height 10
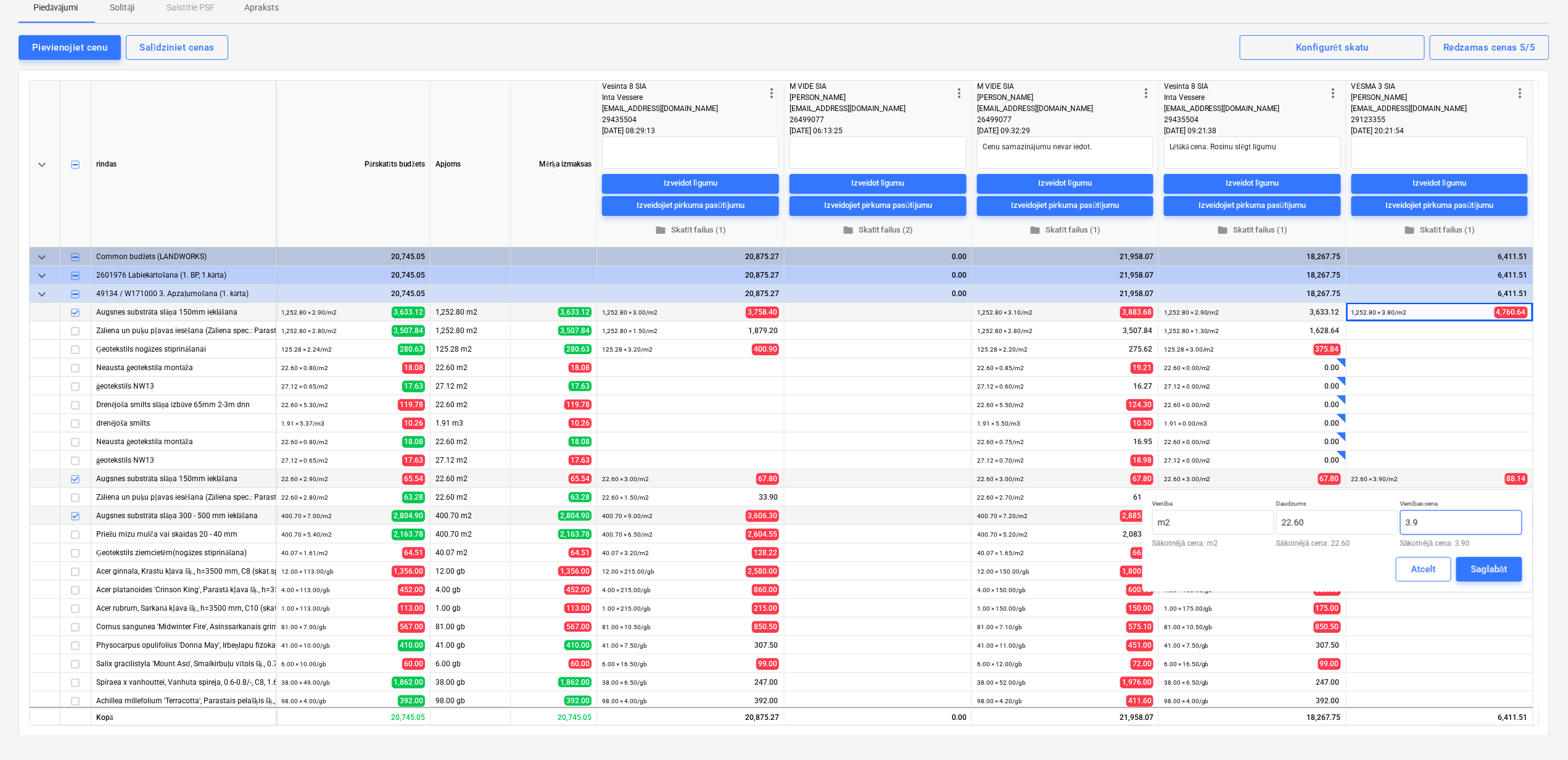
click at [1422, 519] on input "3.9" at bounding box center [1461, 522] width 122 height 24
type input "3.80"
click at [1494, 566] on div "Saglabāt" at bounding box center [1490, 569] width 37 height 16
type textarea "x"
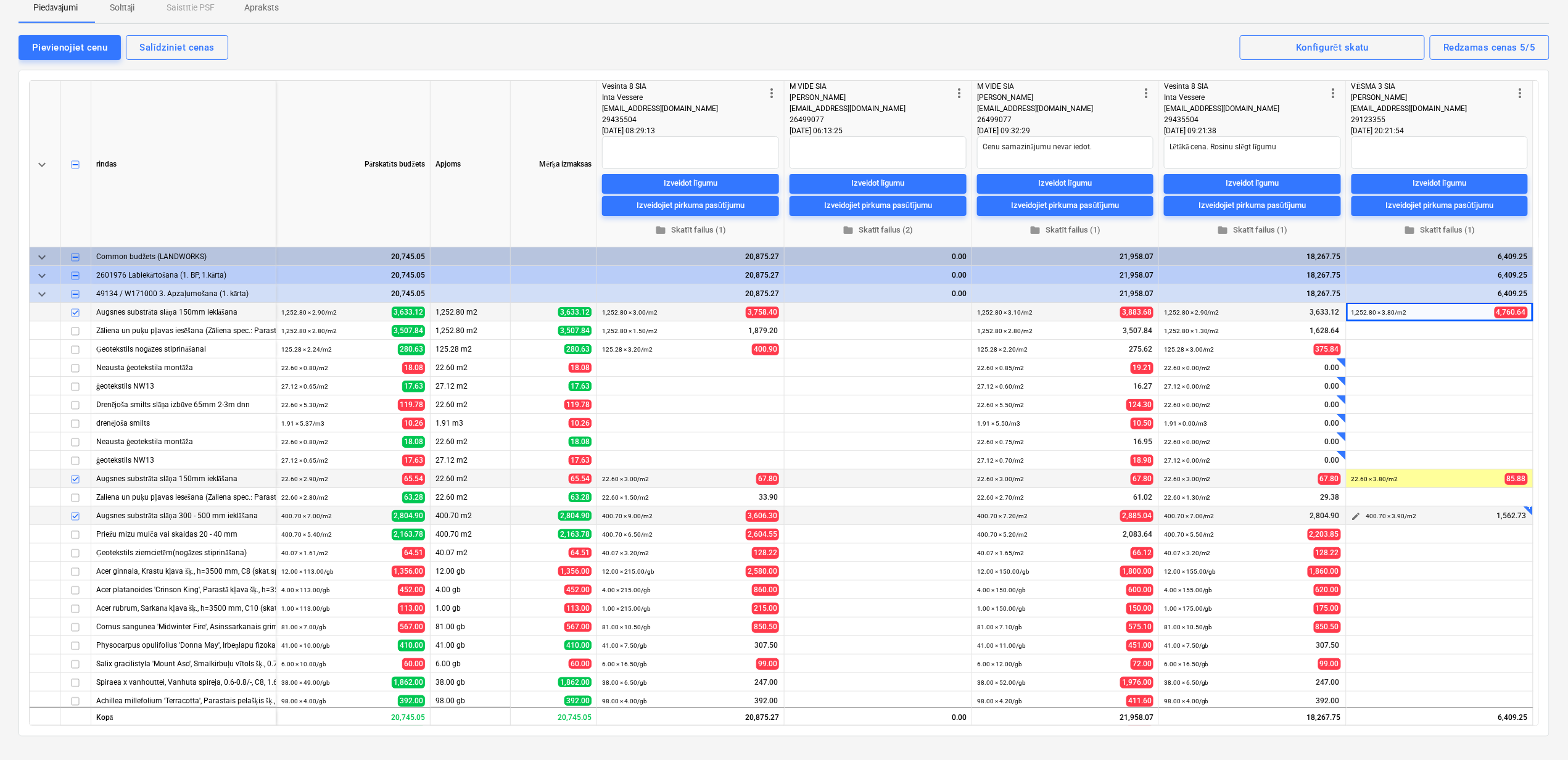
click at [1356, 516] on span "edit" at bounding box center [1357, 516] width 10 height 10
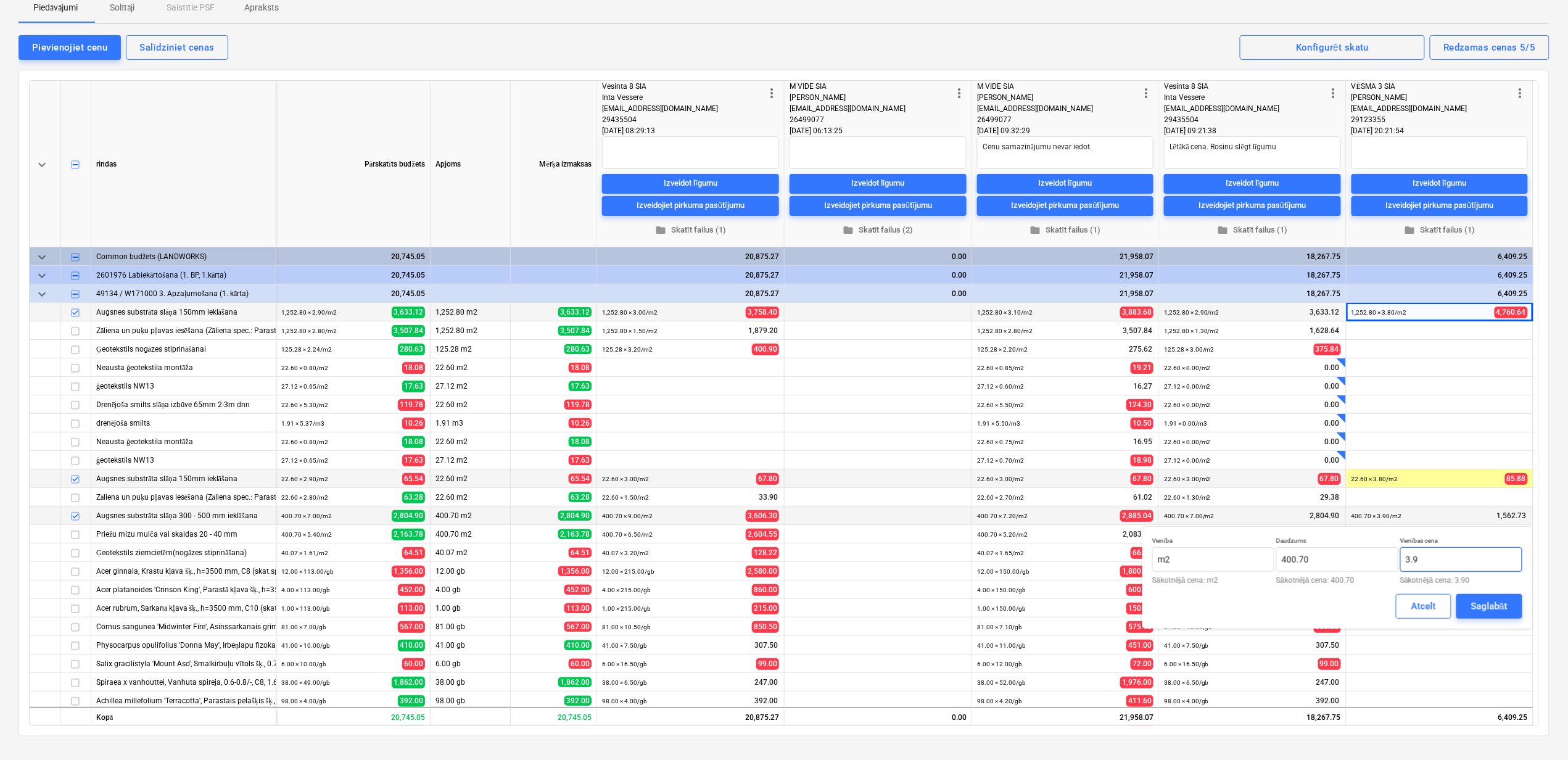
click at [1425, 561] on input "3.9" at bounding box center [1461, 559] width 122 height 24
type input "3.80"
click at [1479, 605] on div "Saglabāt" at bounding box center [1490, 606] width 37 height 16
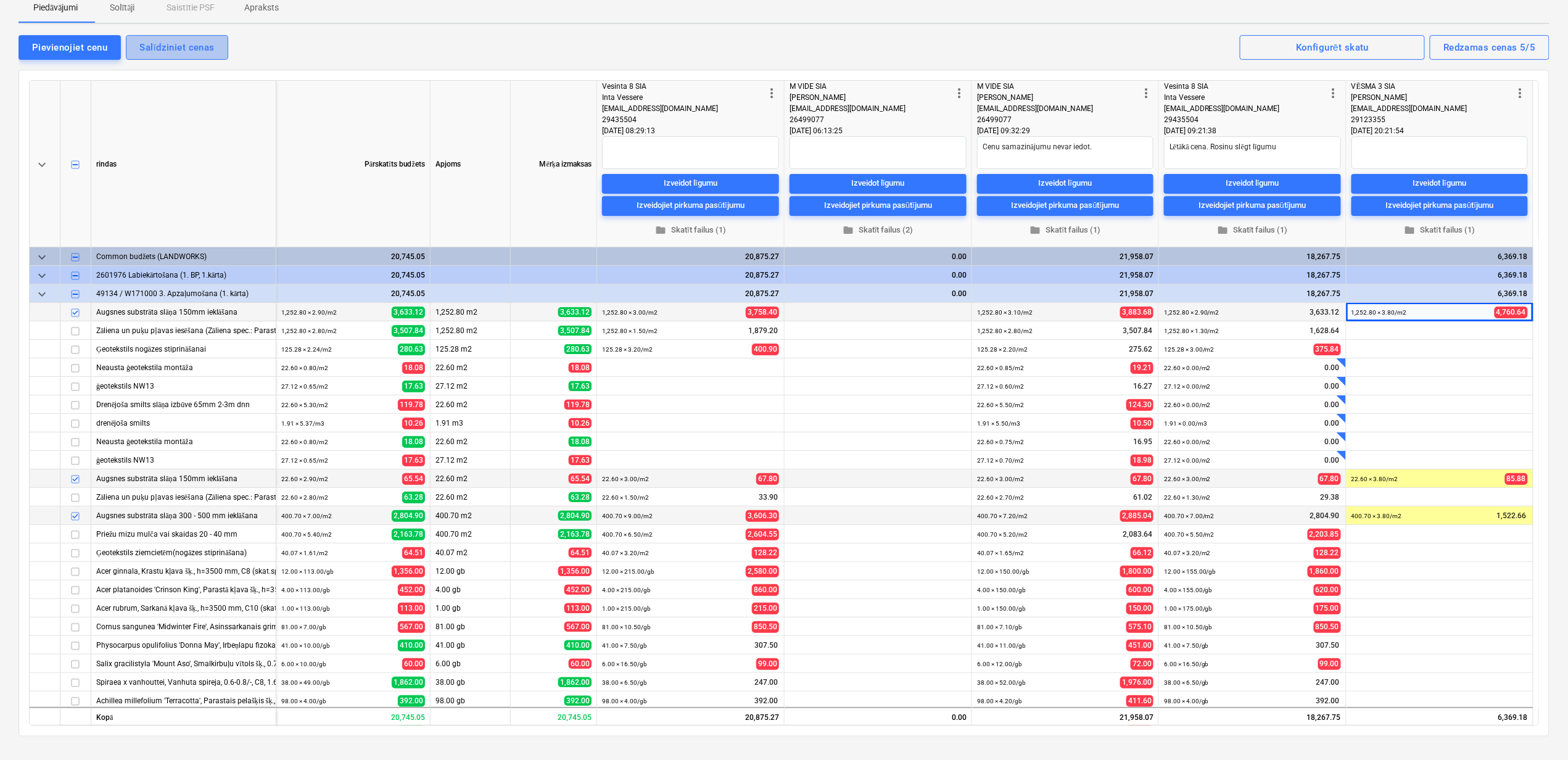
click at [175, 43] on div "Salīdziniet cenas" at bounding box center [177, 48] width 75 height 16
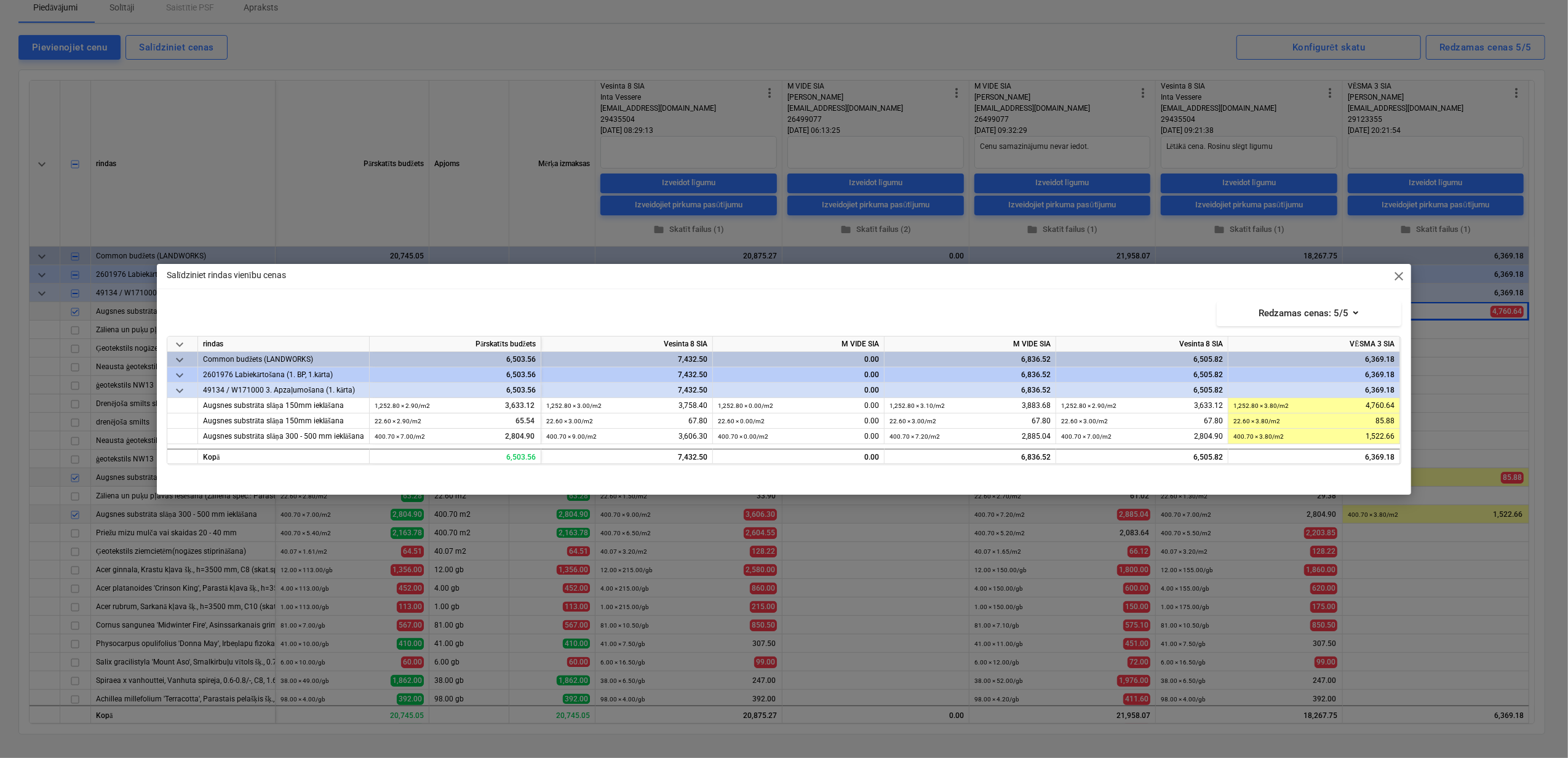
click at [1400, 274] on span "close" at bounding box center [1399, 276] width 15 height 15
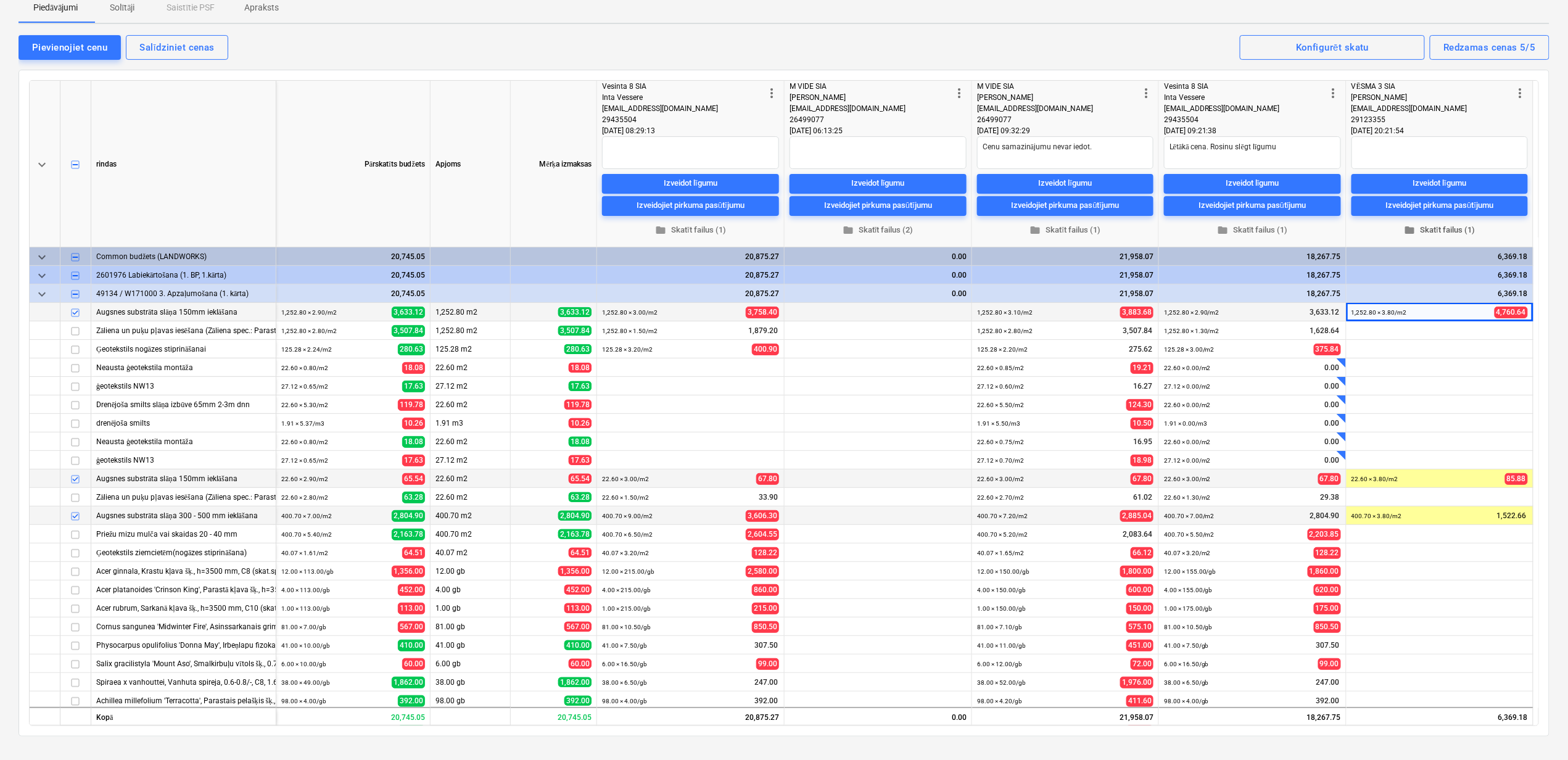
click at [1431, 227] on span "folder Skatīt failus (1)" at bounding box center [1439, 230] width 166 height 14
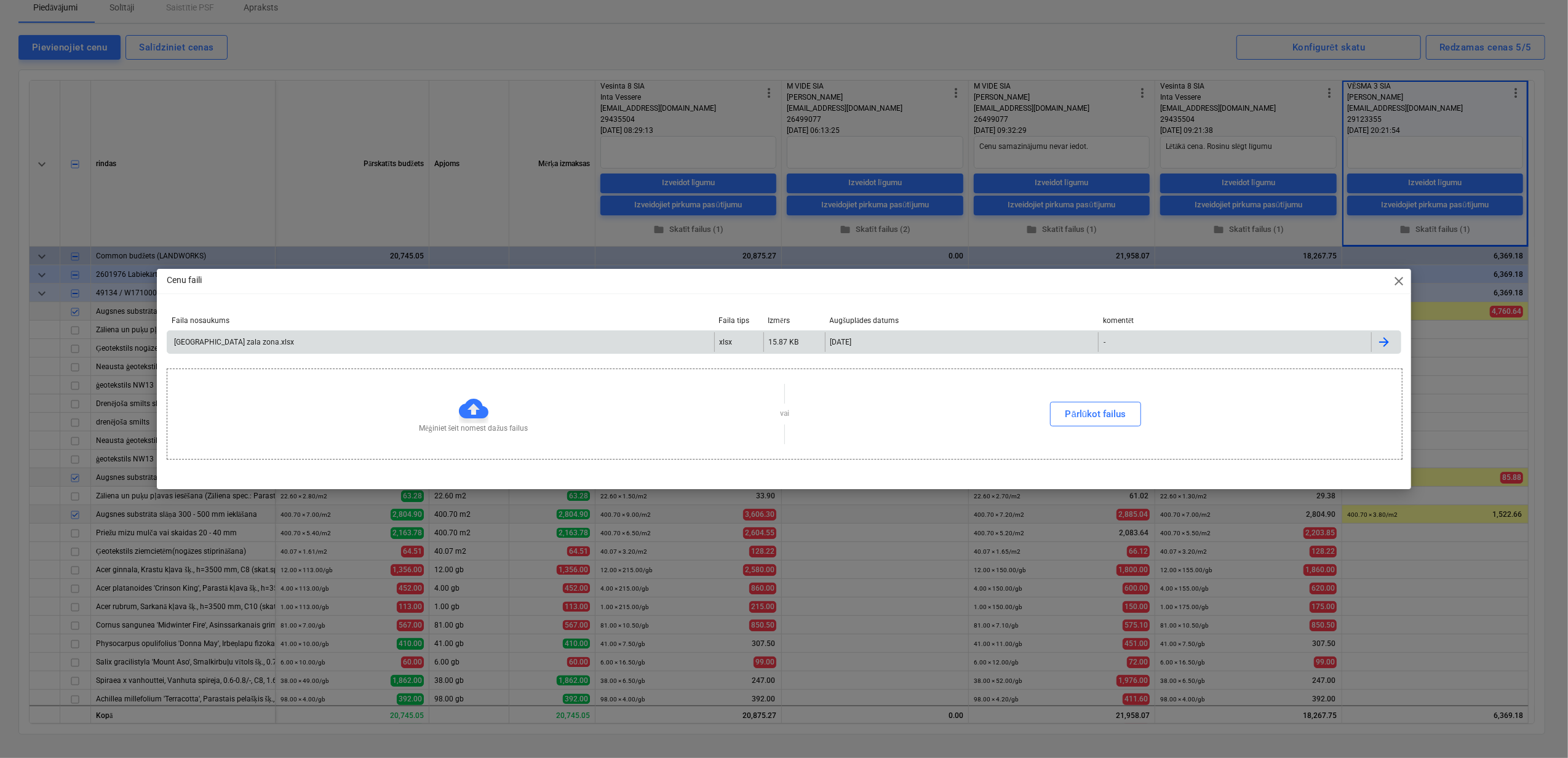
click at [243, 342] on div "Stendes iela zala zona.xlsx" at bounding box center [233, 342] width 122 height 9
drag, startPoint x: 933, startPoint y: 407, endPoint x: 1163, endPoint y: 350, distance: 237.0
click at [933, 407] on div "Pārlūkot failus" at bounding box center [1096, 414] width 613 height 24
click at [1398, 279] on span "close" at bounding box center [1399, 281] width 15 height 15
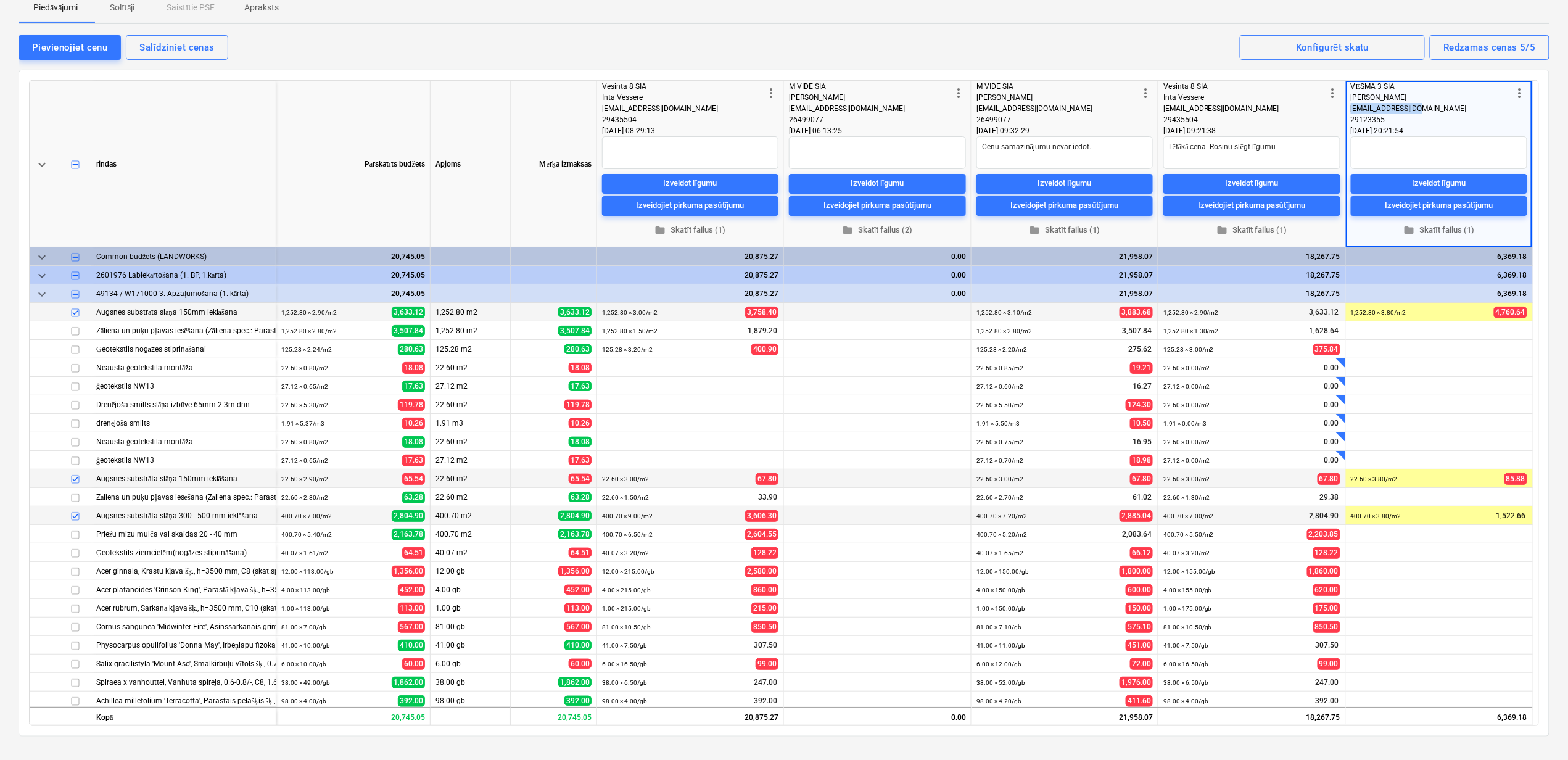
drag, startPoint x: 1426, startPoint y: 105, endPoint x: 1353, endPoint y: 107, distance: 73.0
click at [1353, 107] on div "ojares11@gmail.com" at bounding box center [1432, 108] width 162 height 11
copy span "ojares11@gmail.com"
drag, startPoint x: 1400, startPoint y: 84, endPoint x: 1348, endPoint y: 84, distance: 52.0
click at [1348, 84] on div "more_vert VĒSMA 3 SIA Ojārs Mastiņš ojares11@gmail.com 29123355 02.10.2025 20:2…" at bounding box center [1440, 163] width 187 height 166
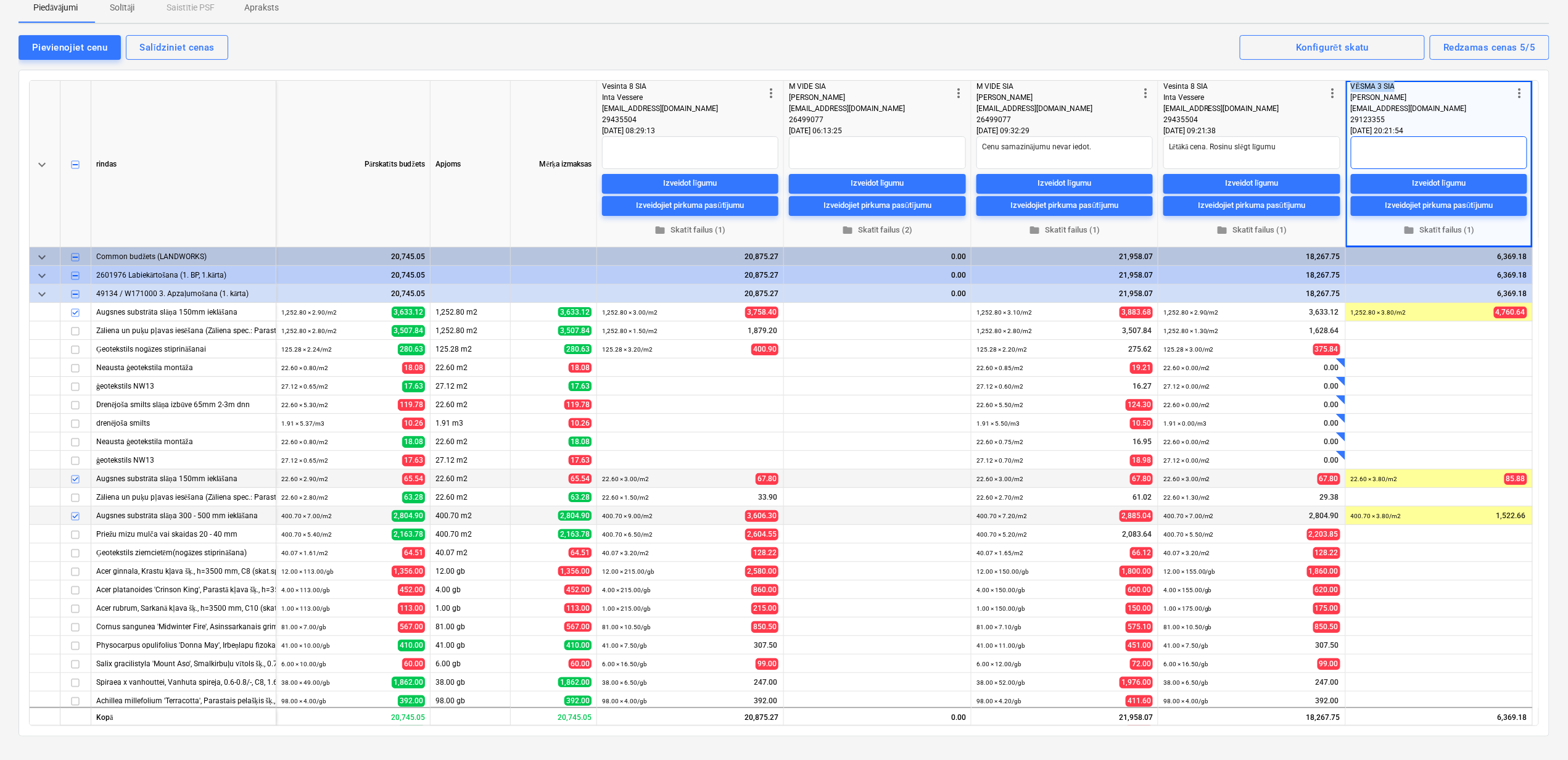
copy div "VĒSMA 3 SIA"
drag, startPoint x: 1388, startPoint y: 119, endPoint x: 1353, endPoint y: 119, distance: 35.0
click at [1353, 119] on div "29123355" at bounding box center [1432, 119] width 162 height 11
copy div "29123355"
click at [58, 48] on div "Pievienojiet cenu" at bounding box center [70, 48] width 76 height 16
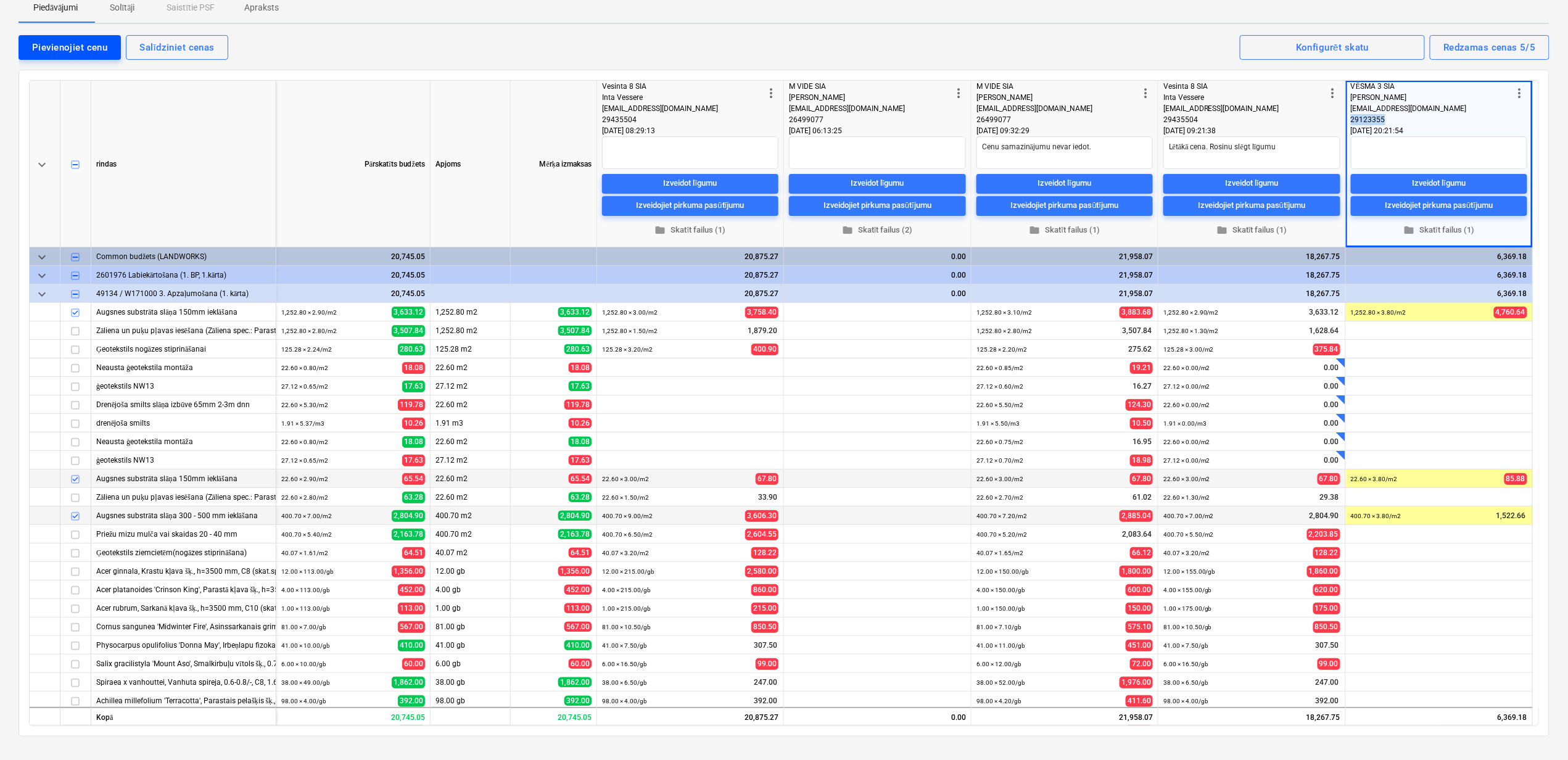
type textarea "x"
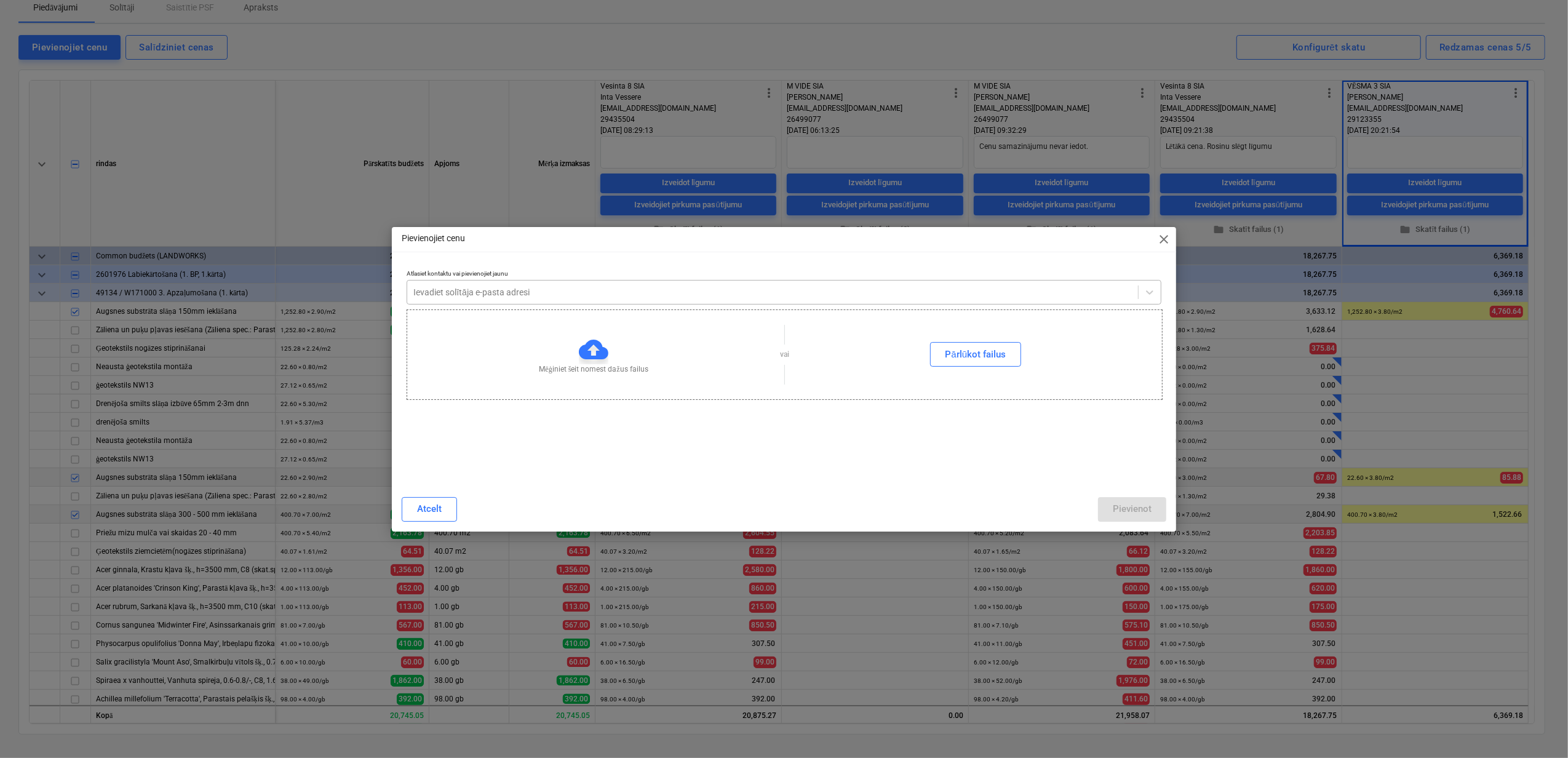
click at [480, 294] on div at bounding box center [773, 291] width 719 height 12
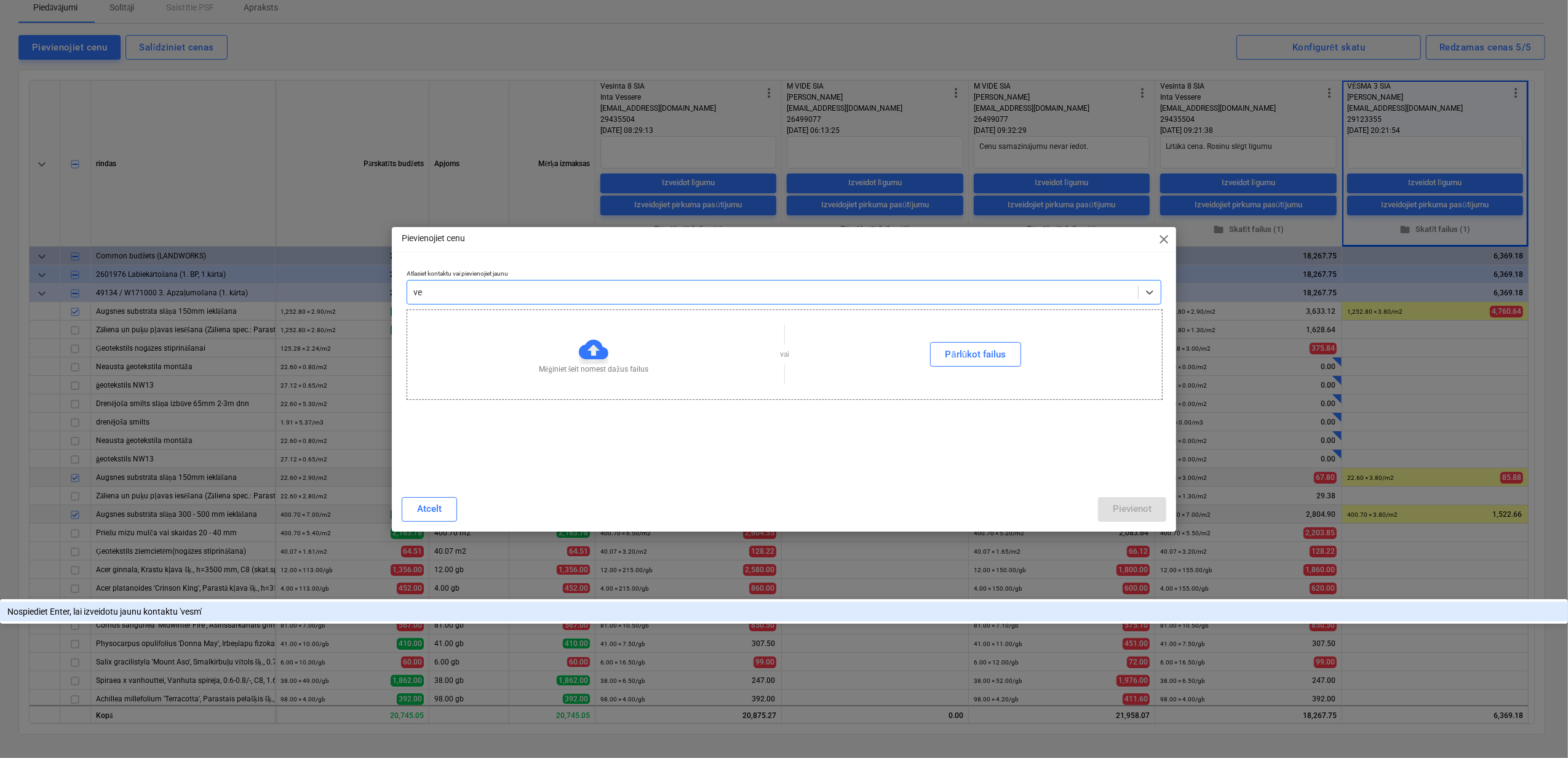
type input "v"
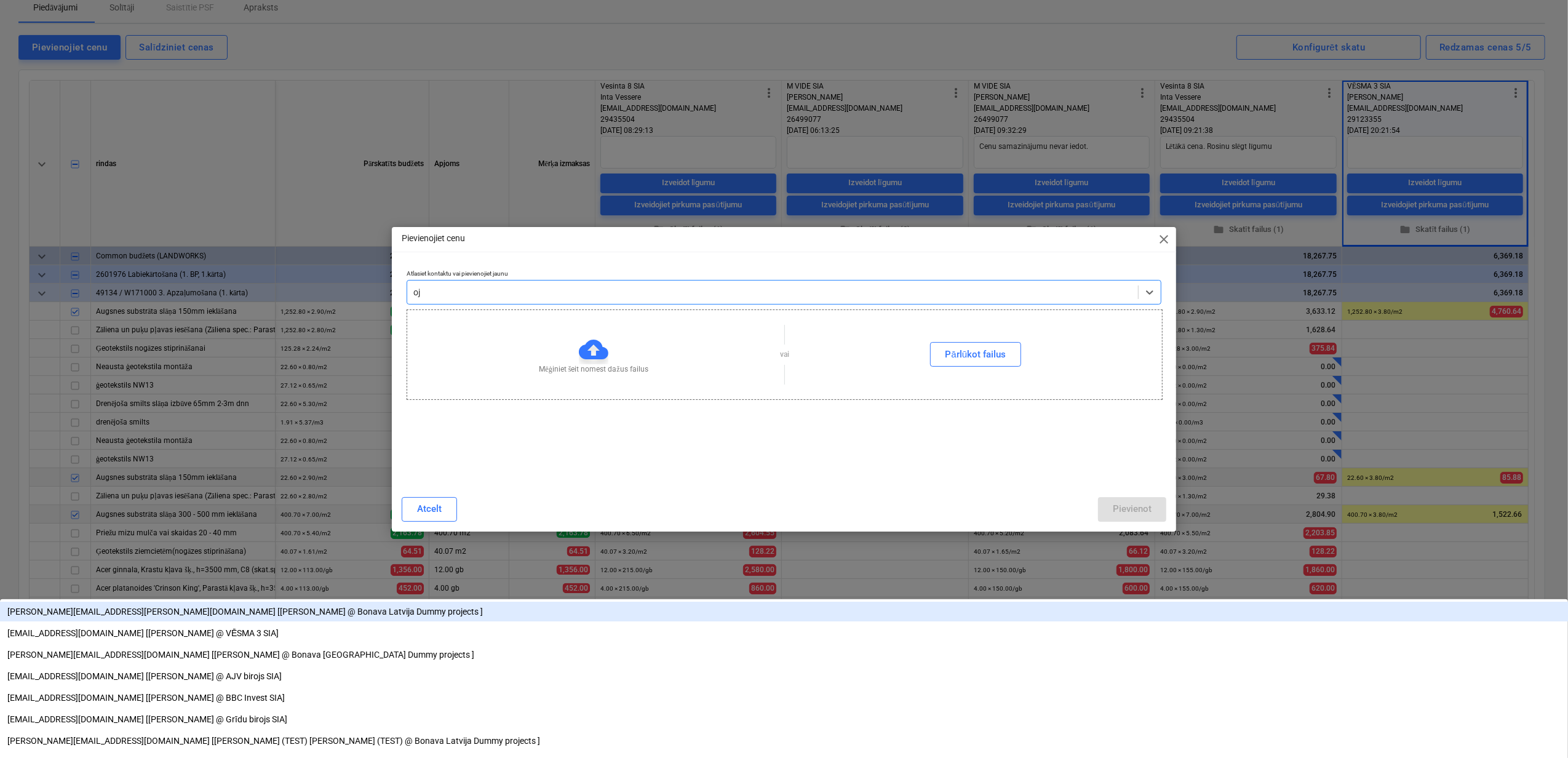
type input "oja"
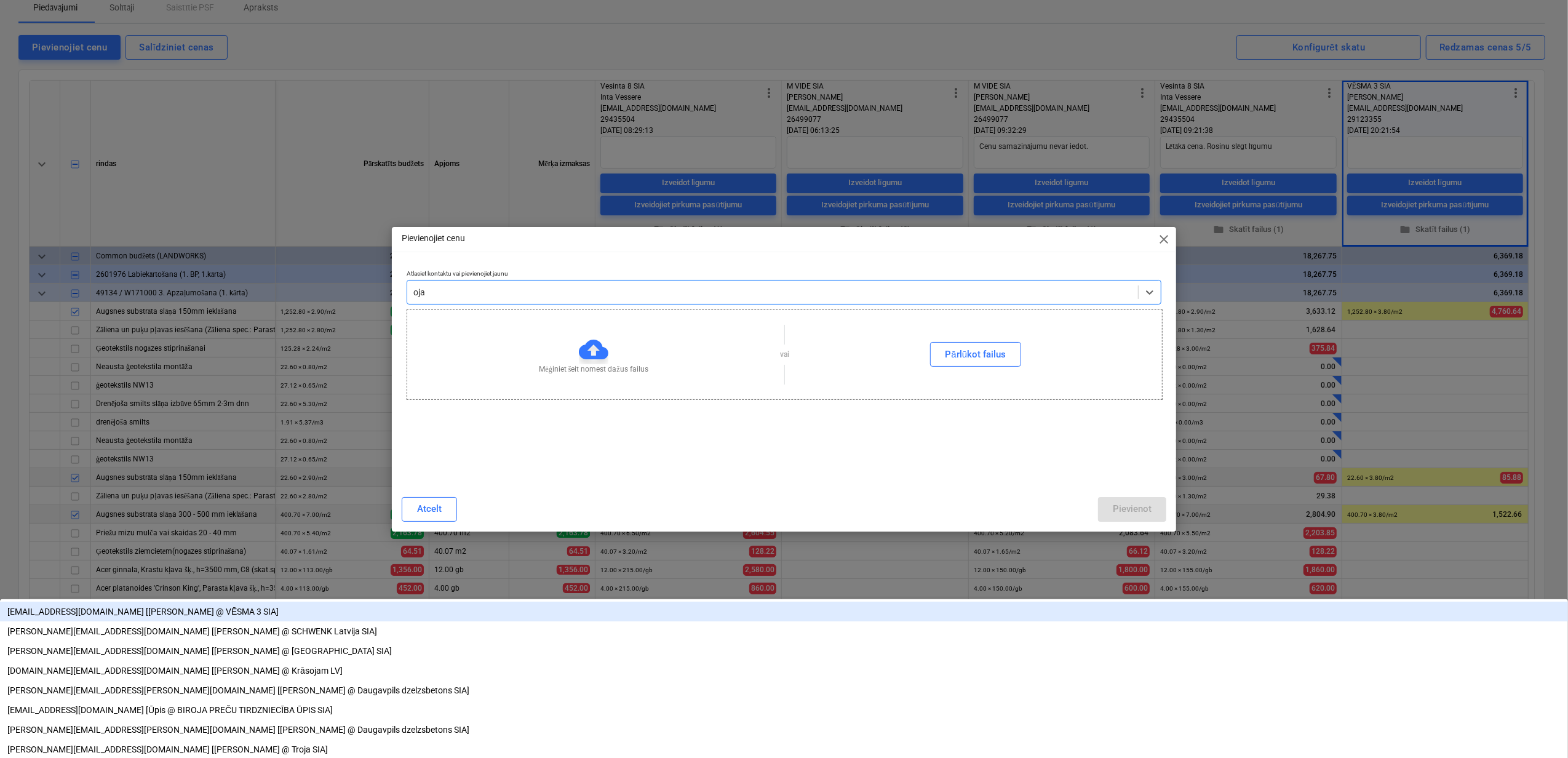
click at [508, 602] on div "ojares11@gmail.com [Ojārs Mastiņš @ VĒSMA 3 SIA]" at bounding box center [784, 611] width 1568 height 19
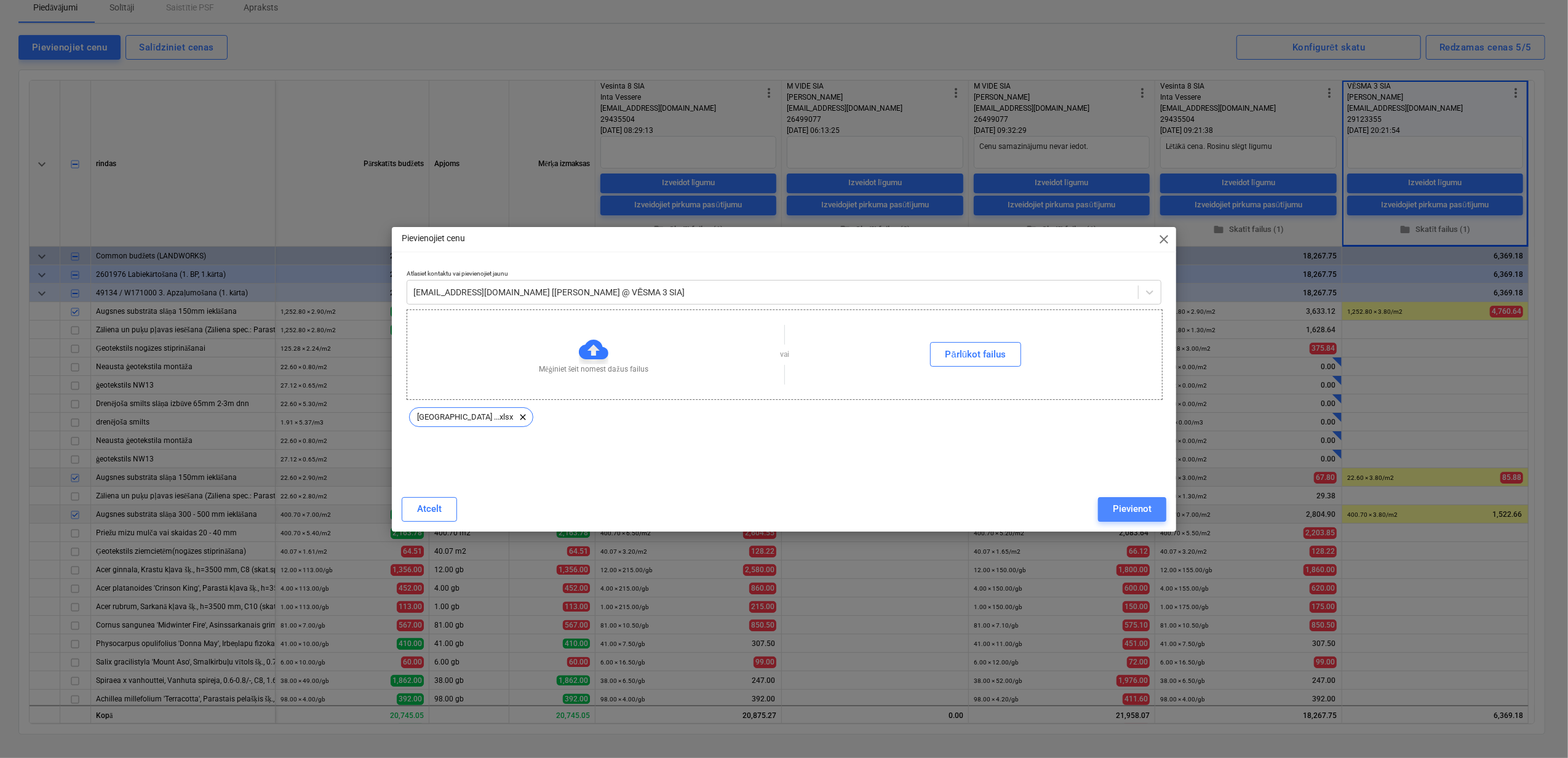
click at [1114, 510] on div "Pievienot" at bounding box center [1132, 509] width 39 height 16
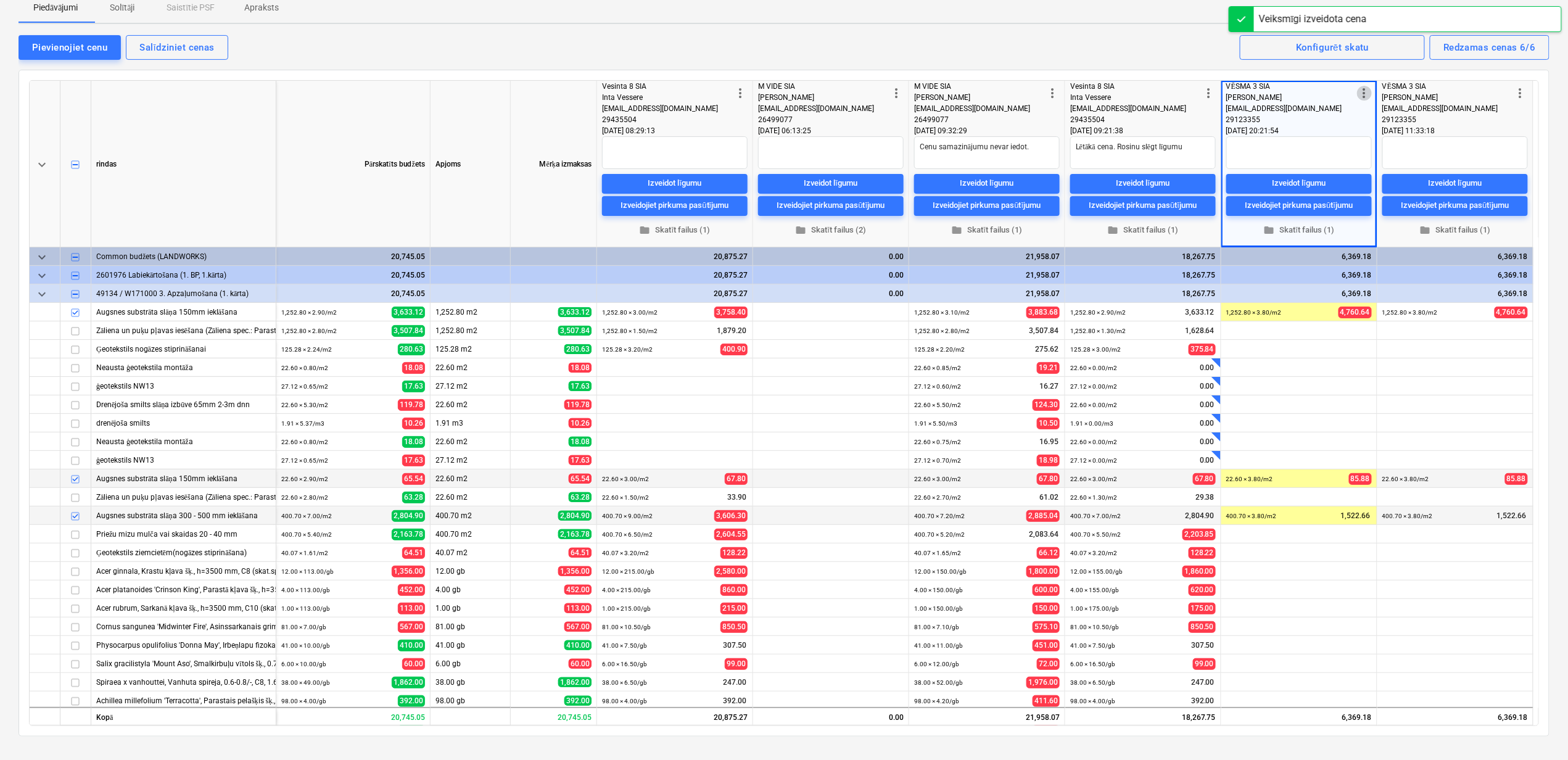
click at [1361, 93] on span "more_vert" at bounding box center [1364, 93] width 15 height 15
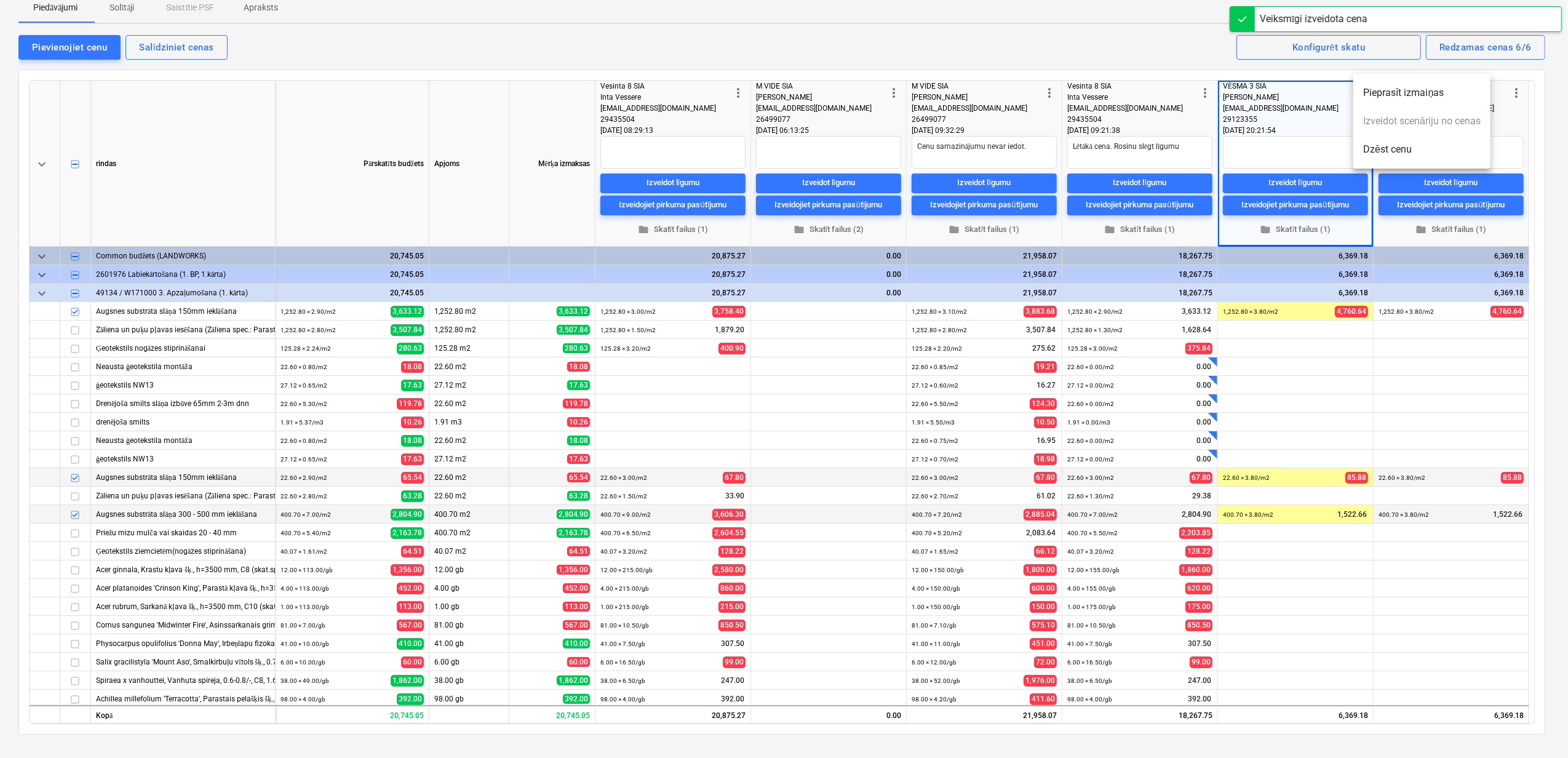
click at [1372, 154] on li "Dzēst cenu" at bounding box center [1422, 149] width 137 height 28
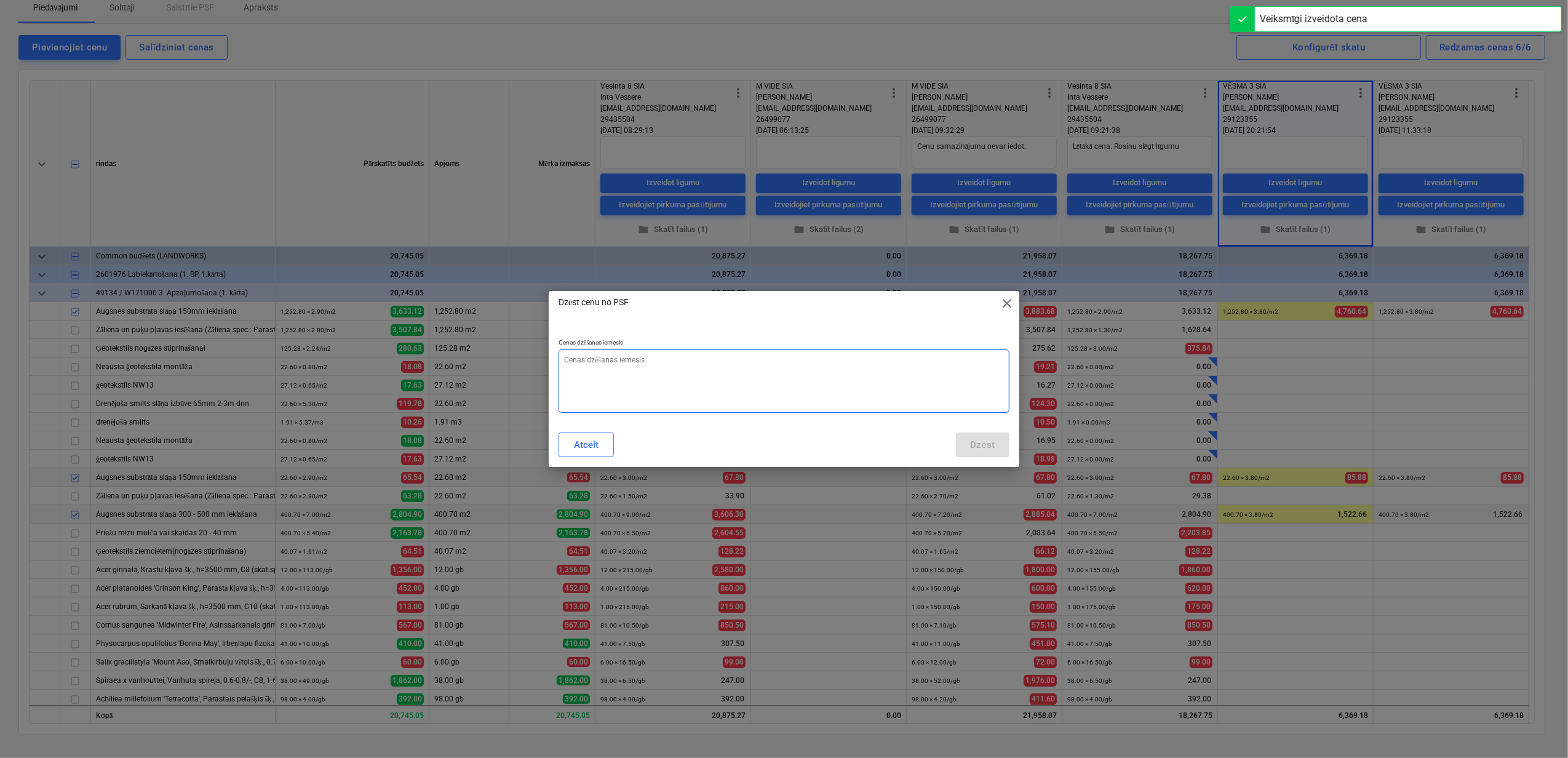
click at [596, 381] on textarea at bounding box center [784, 381] width 451 height 63
type textarea "x"
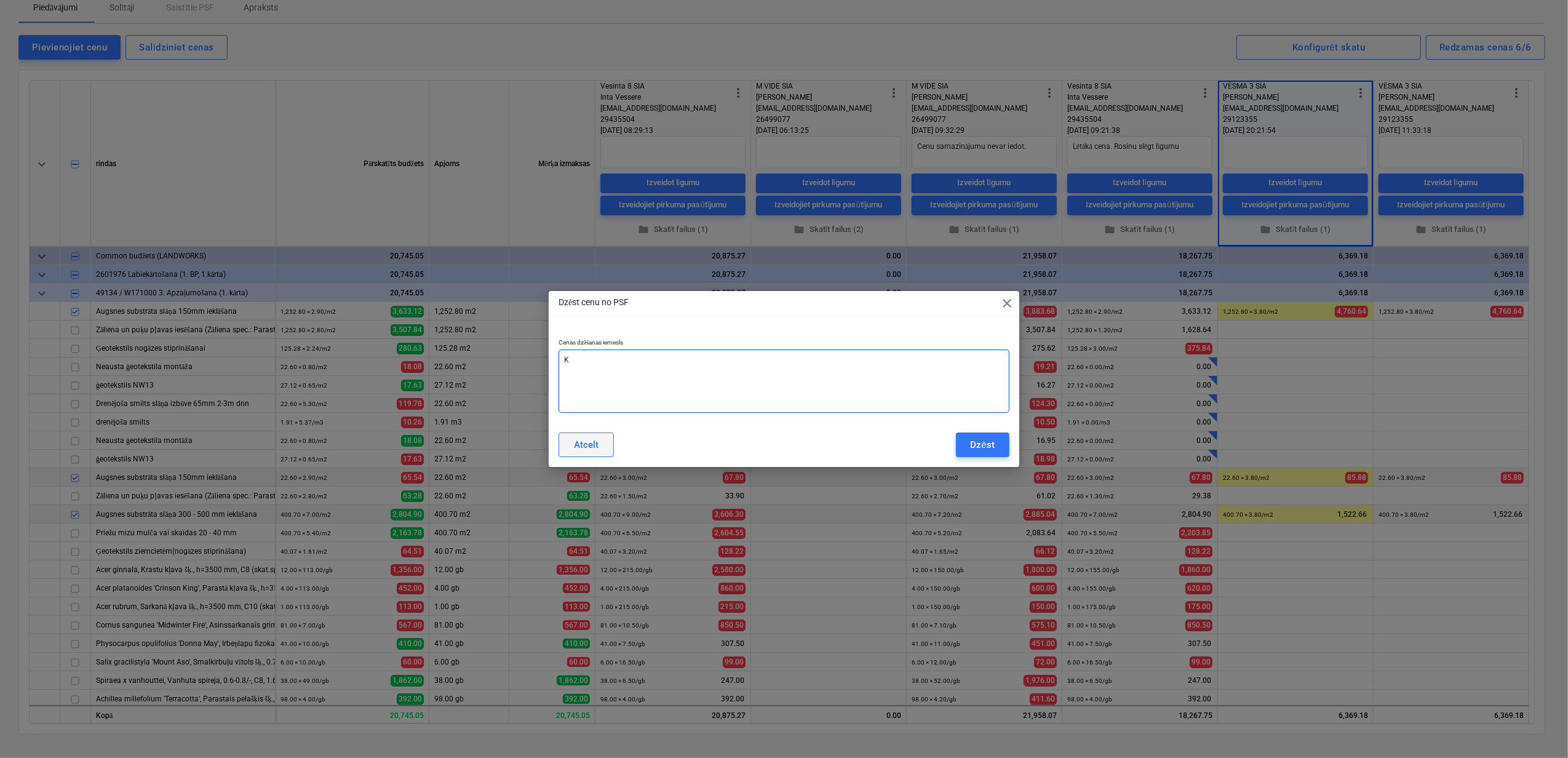
type textarea "K"
click at [596, 450] on div "Atcelt" at bounding box center [587, 444] width 24 height 16
type textarea "x"
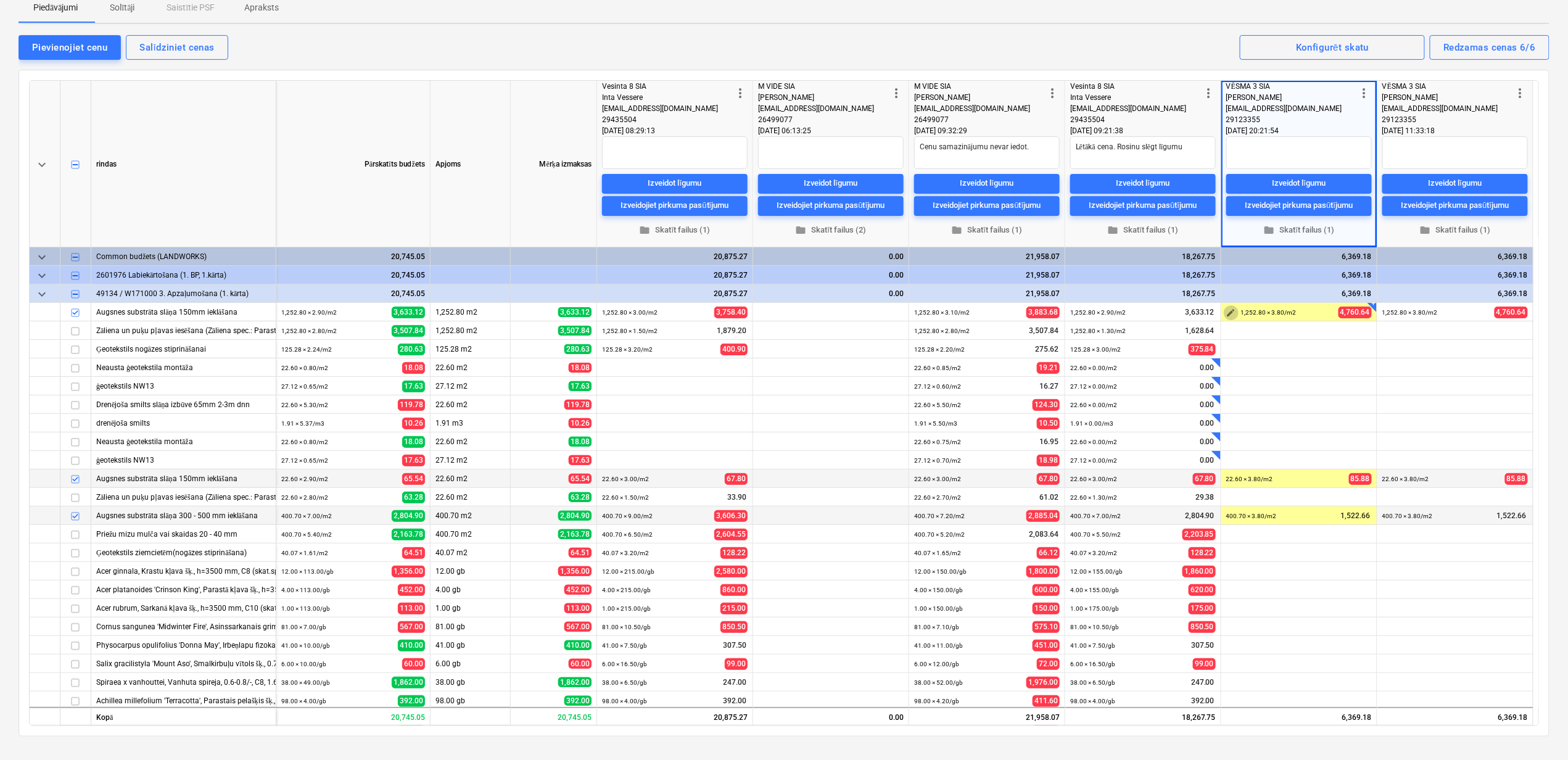
click at [1229, 311] on span "edit" at bounding box center [1232, 313] width 10 height 10
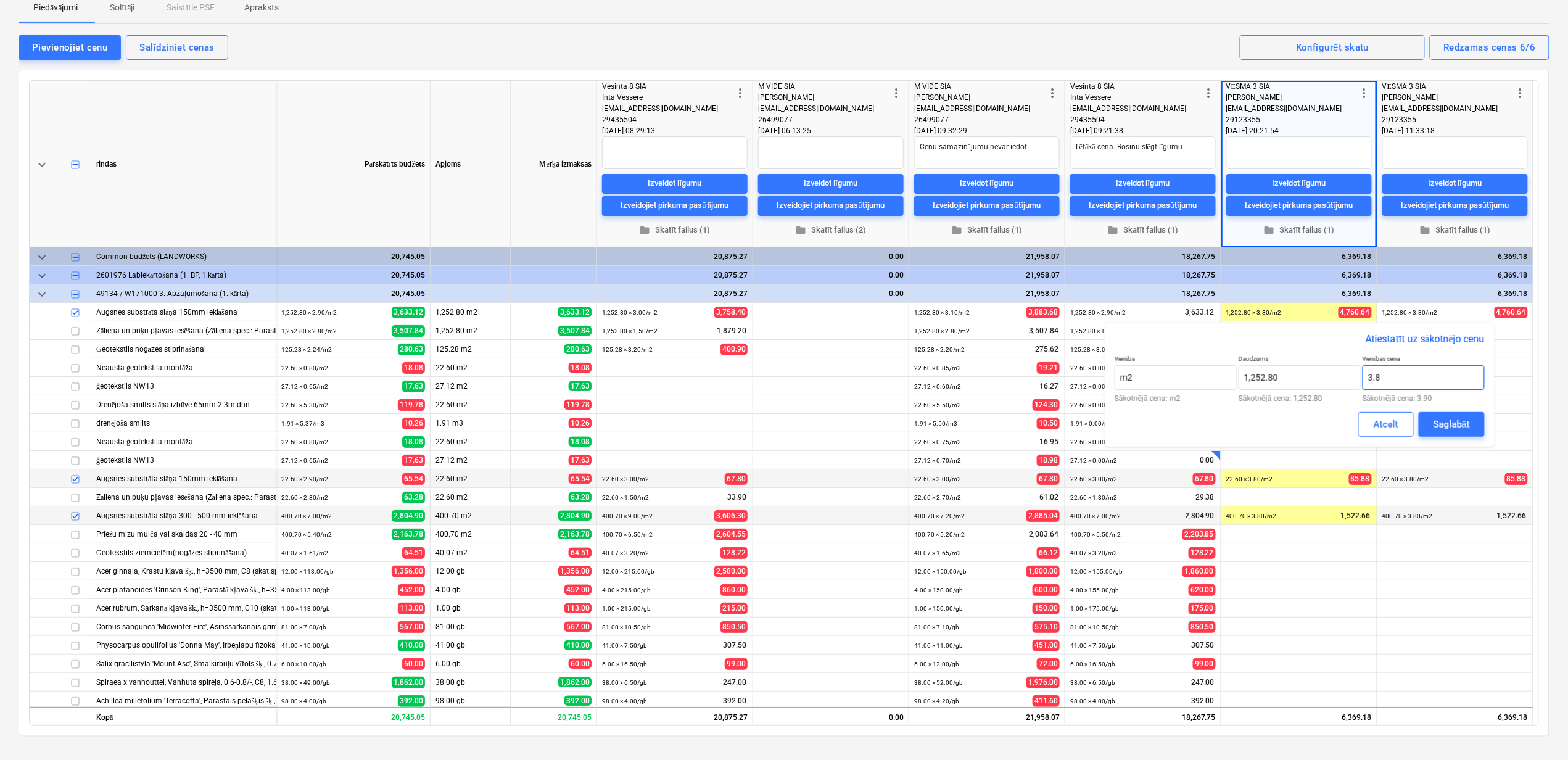
click at [1404, 376] on input "3.8" at bounding box center [1424, 377] width 122 height 24
type input "3.90"
drag, startPoint x: 1443, startPoint y: 415, endPoint x: 1454, endPoint y: 427, distance: 16.3
click at [1448, 416] on div "Saglabāt" at bounding box center [1452, 424] width 37 height 16
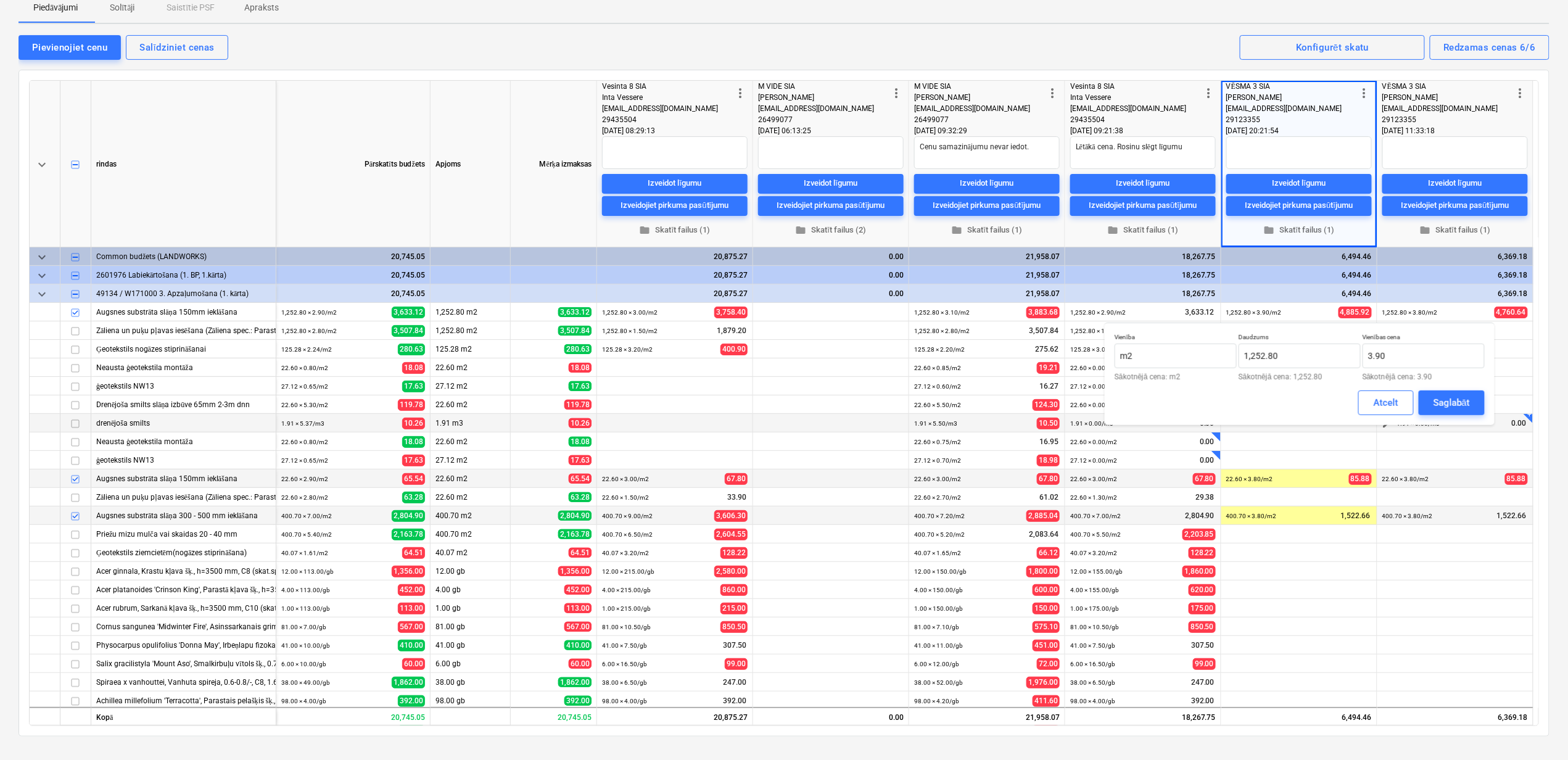
type textarea "x"
click at [1230, 484] on span "edit" at bounding box center [1232, 479] width 10 height 10
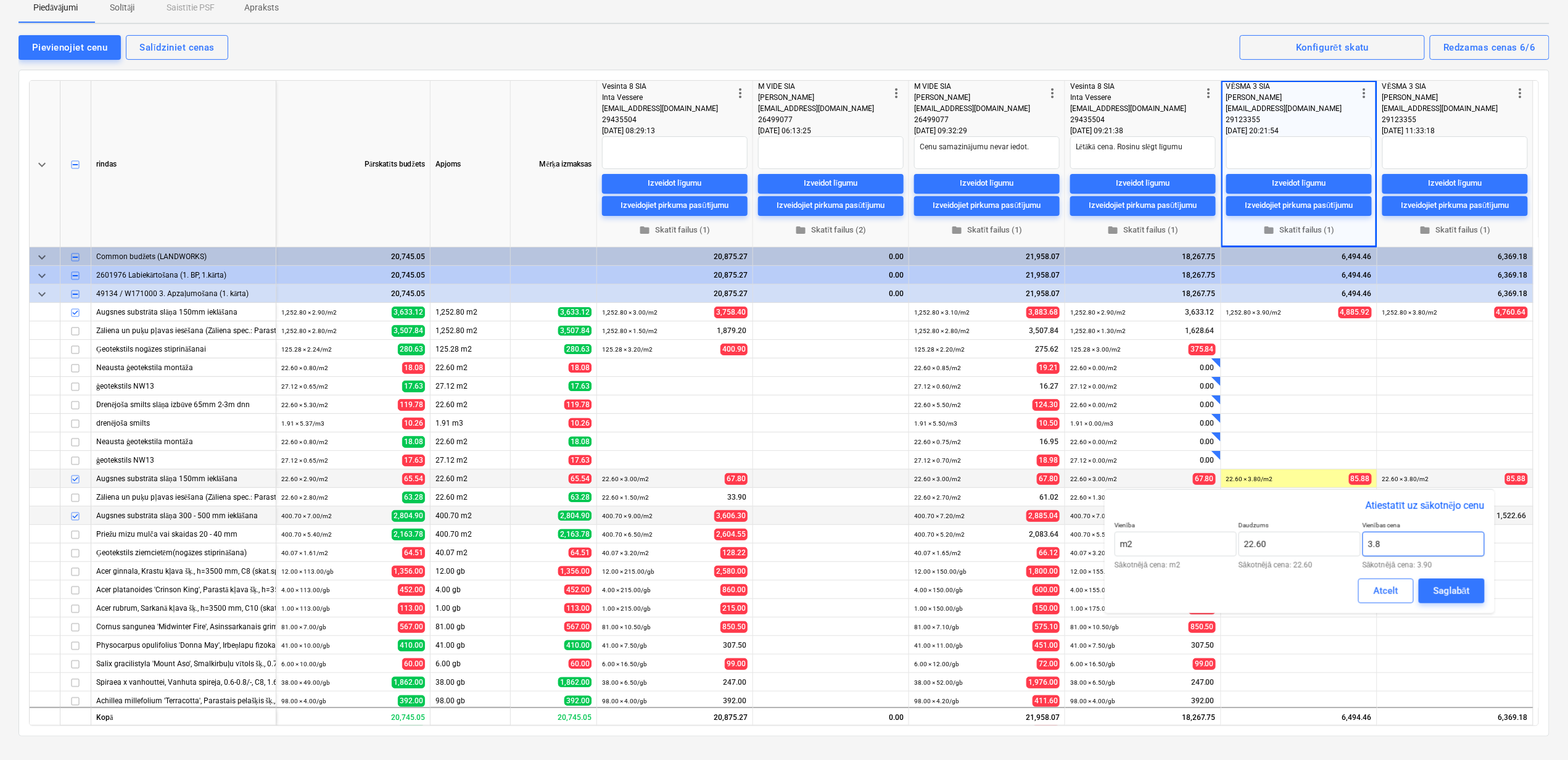
click at [1393, 540] on input "3.8" at bounding box center [1424, 544] width 122 height 24
type input "3.90"
click at [1449, 596] on div "Saglabāt" at bounding box center [1452, 591] width 37 height 16
type textarea "x"
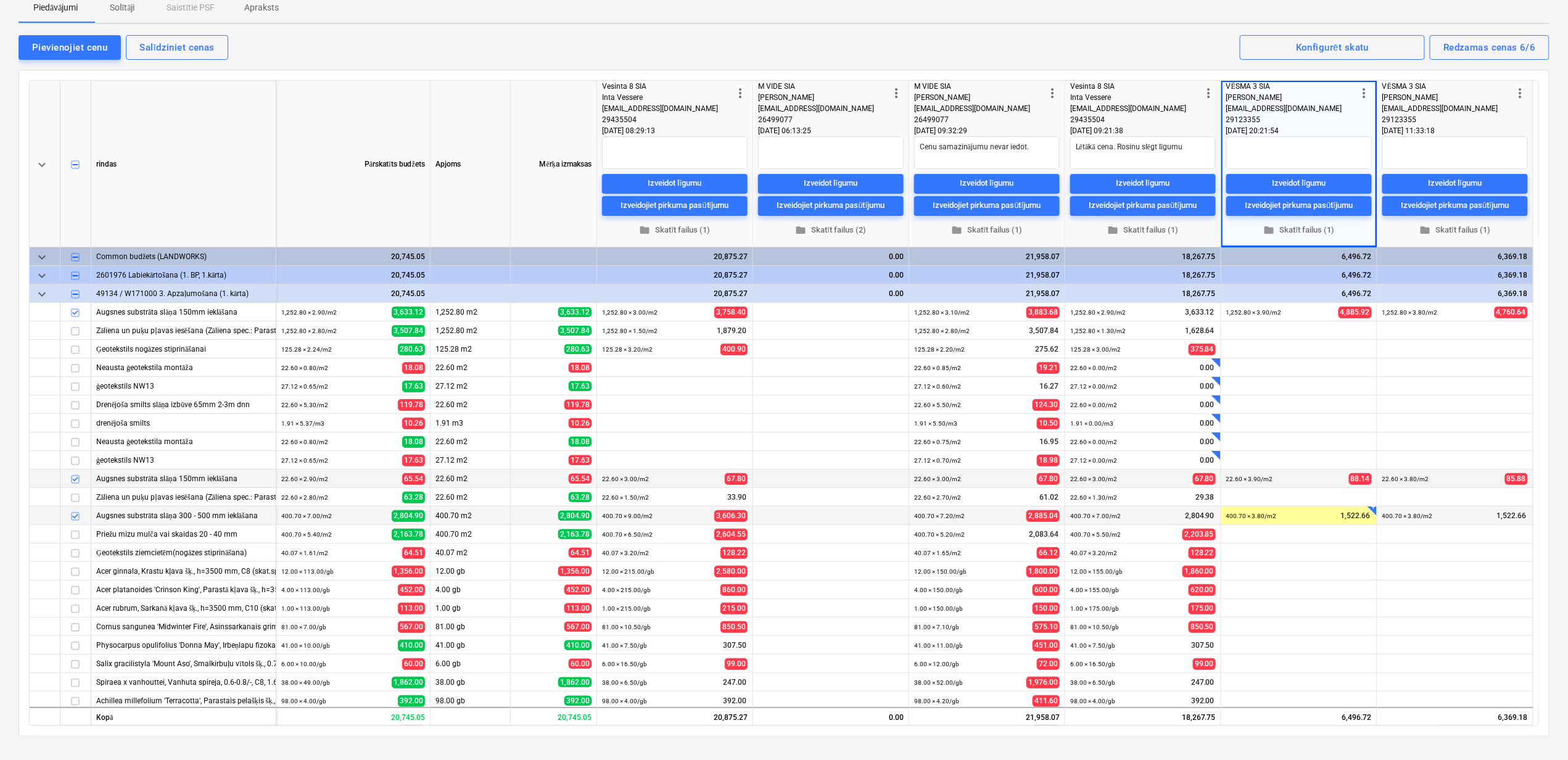
click at [1222, 511] on div "+ edit 400.70 × 3.80 / m2 1,522.66" at bounding box center [1299, 516] width 156 height 19
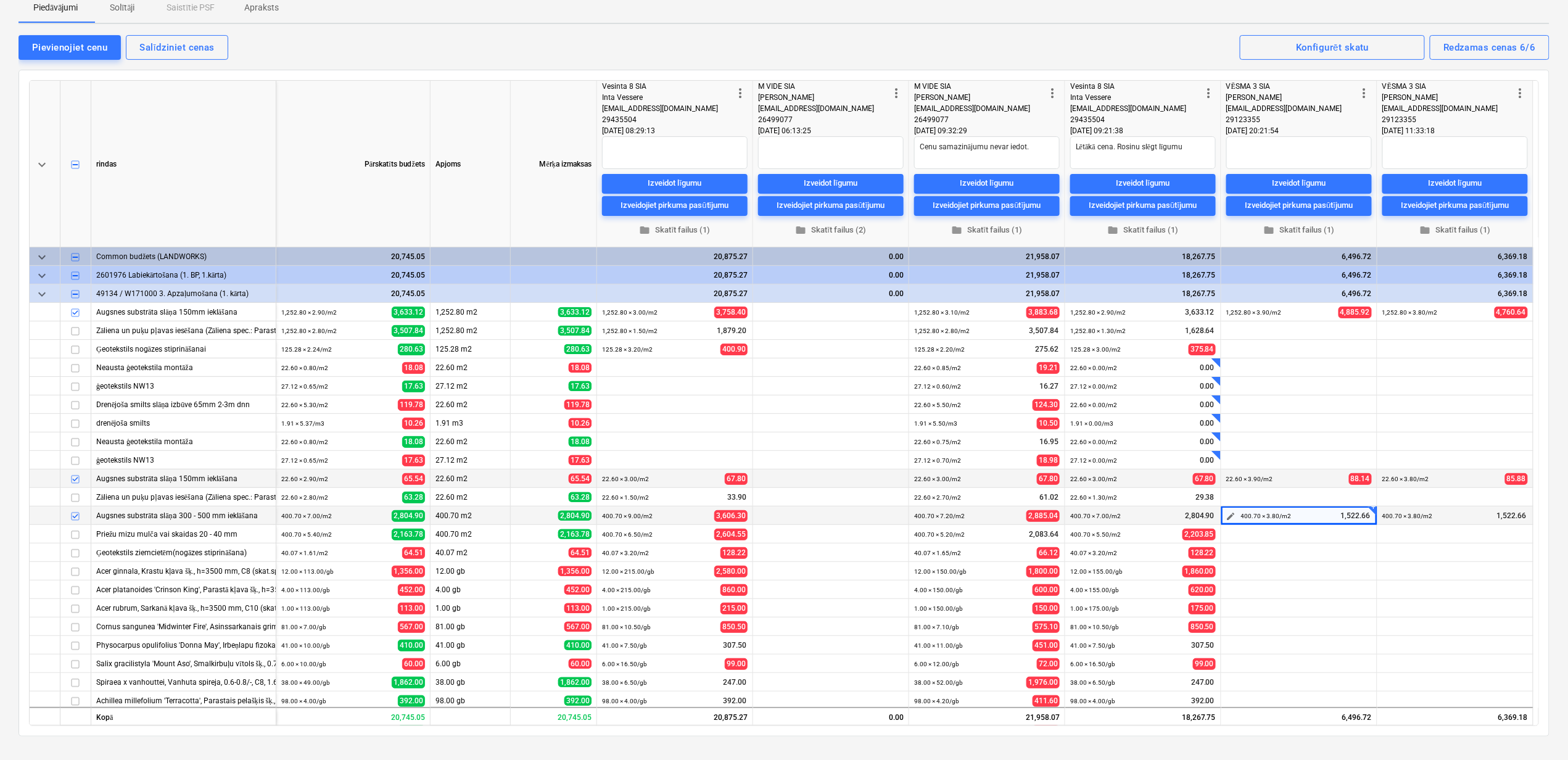
click at [1227, 516] on button "edit" at bounding box center [1231, 516] width 15 height 15
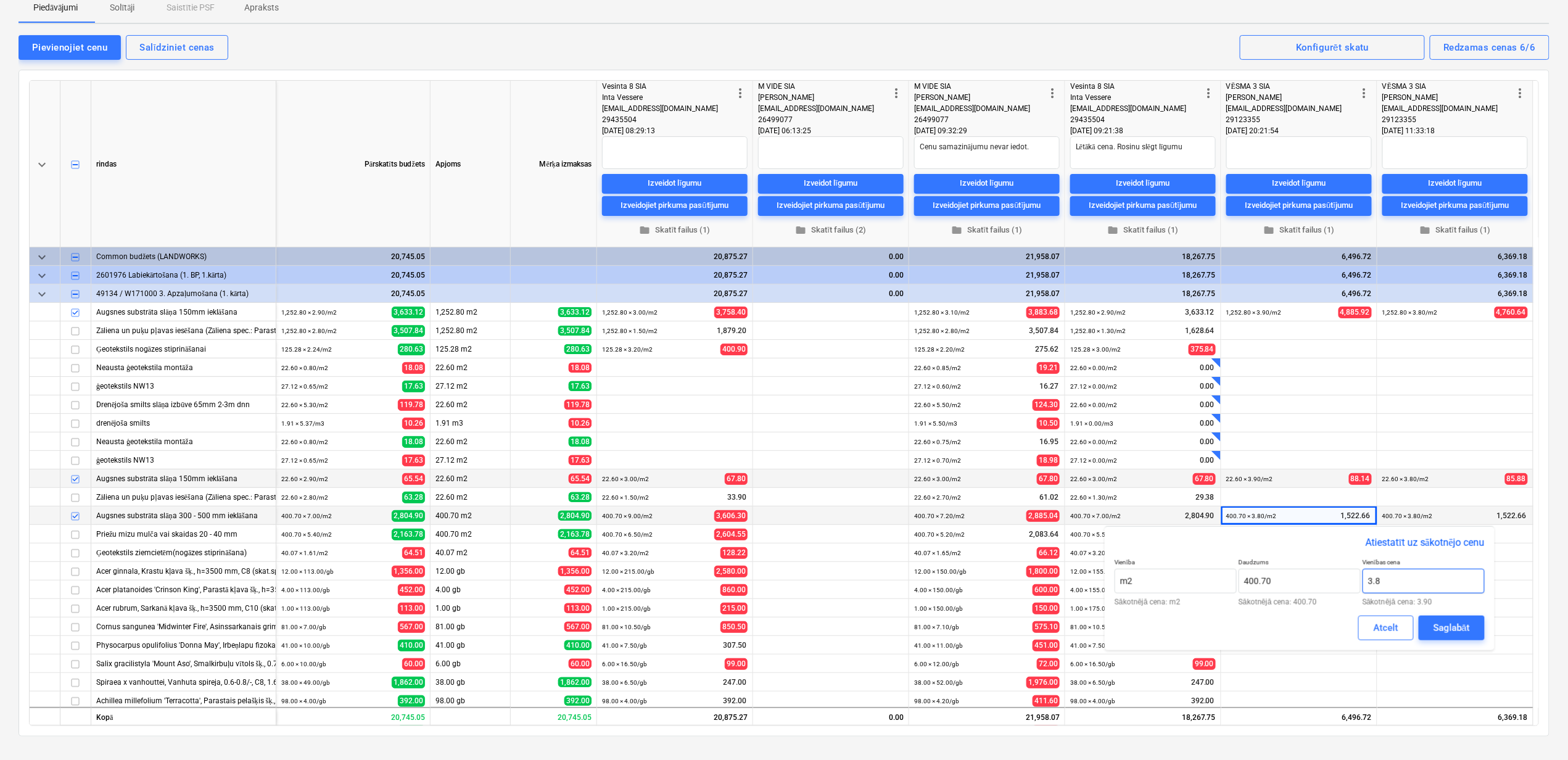
click at [1405, 584] on input "3.8" at bounding box center [1424, 581] width 122 height 24
type input "3.90"
click at [1451, 623] on div "Saglabāt" at bounding box center [1452, 628] width 37 height 16
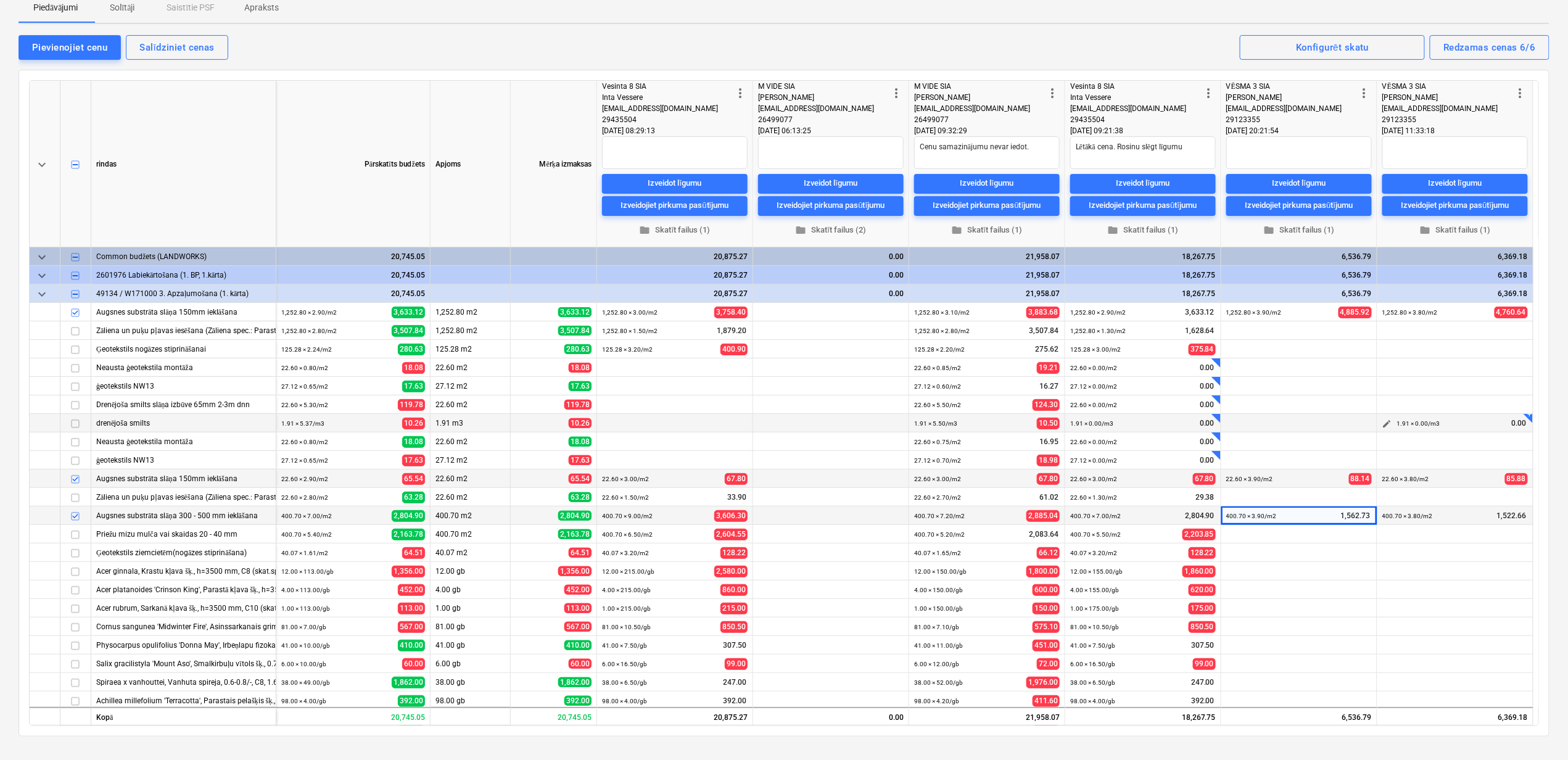
click at [1434, 428] on div "1.91 × 0.00 / m3" at bounding box center [1419, 423] width 43 height 19
click at [171, 42] on div "Salīdziniet cenas" at bounding box center [177, 48] width 75 height 16
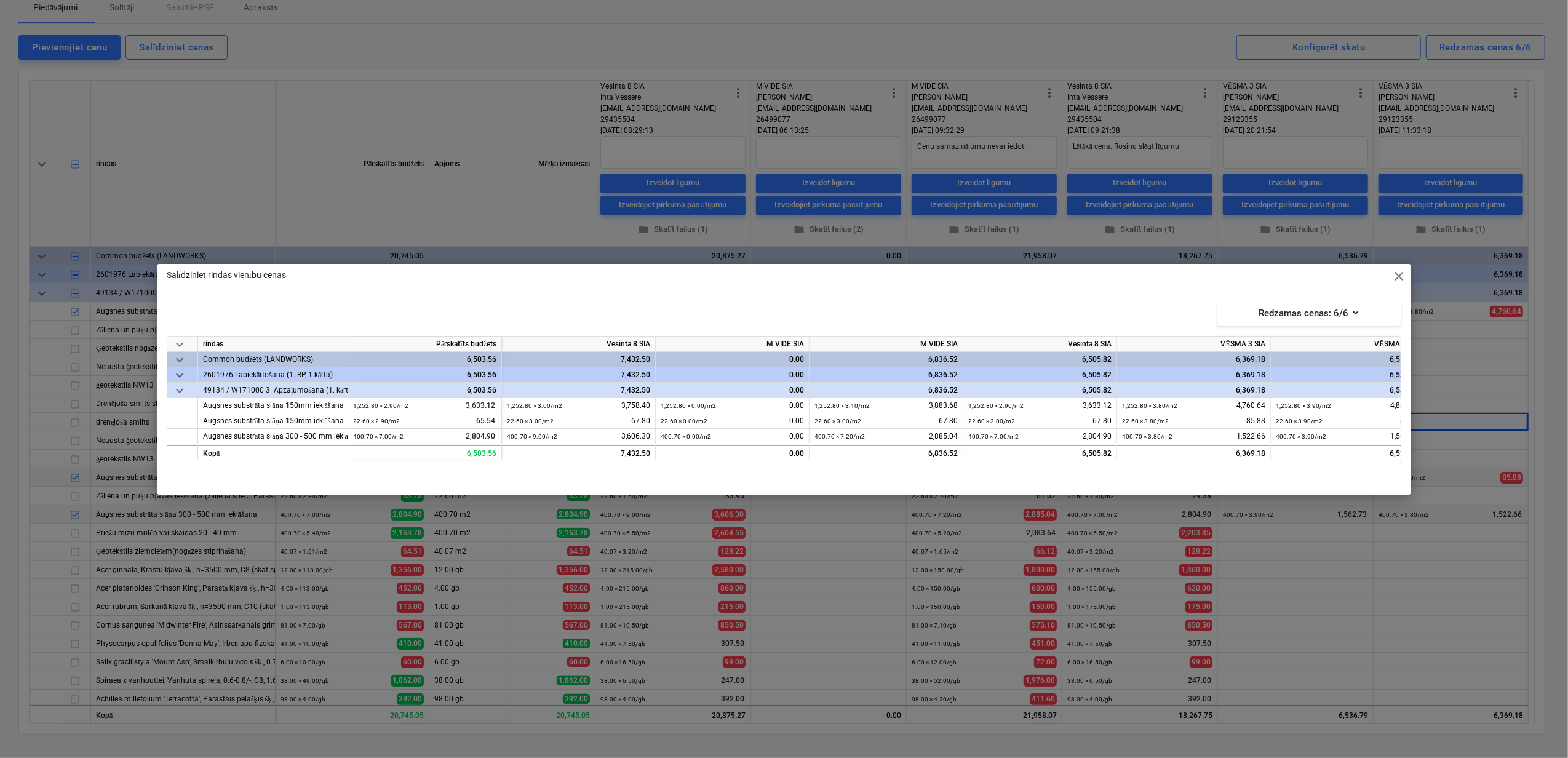
click at [1391, 269] on div "Salīdziniet rindas vienību cenas close" at bounding box center [784, 276] width 1254 height 24
click at [1399, 271] on span "close" at bounding box center [1399, 276] width 15 height 15
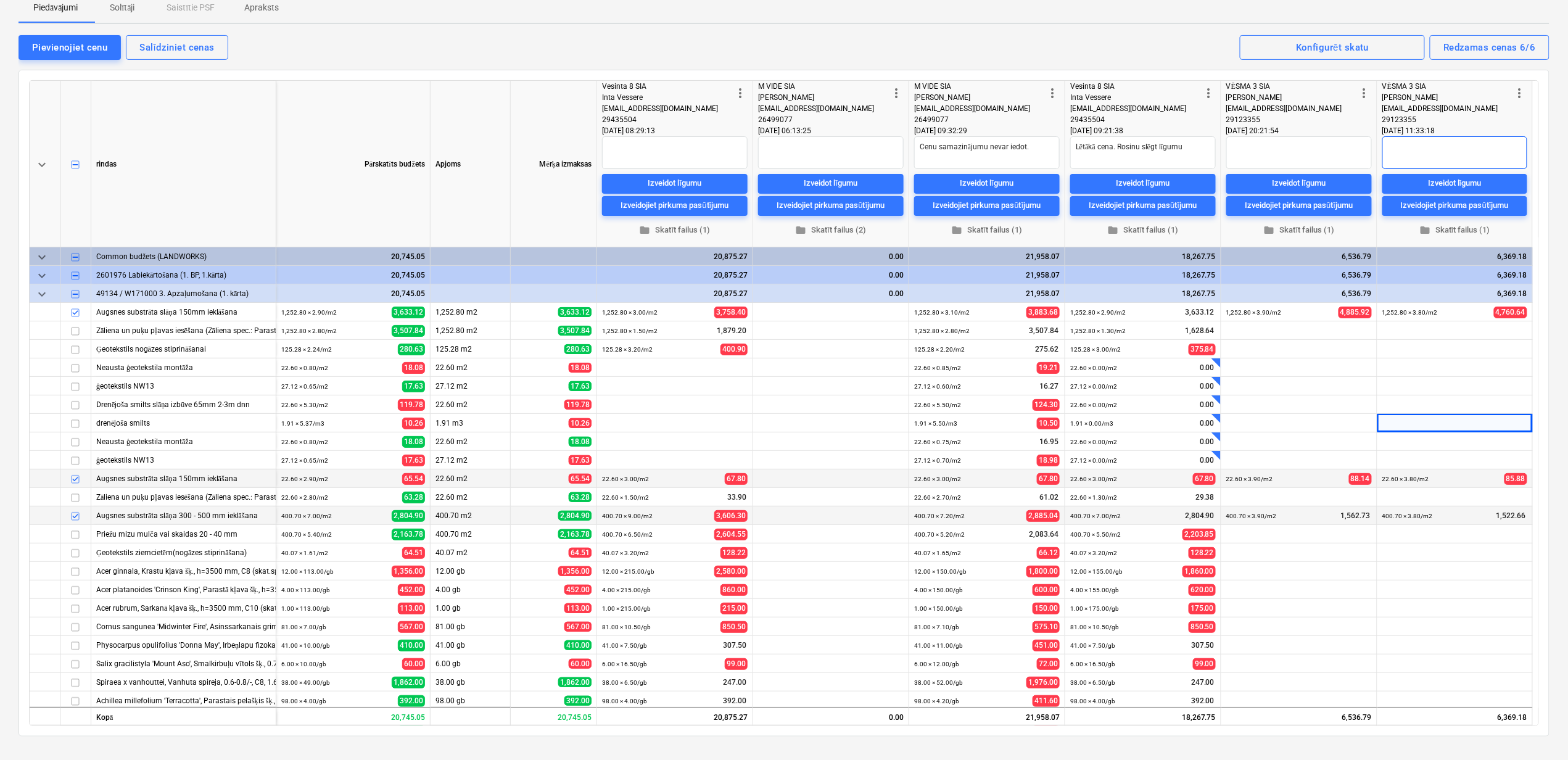
click at [1415, 156] on textarea at bounding box center [1454, 152] width 145 height 32
type textarea "x"
type textarea "R"
type textarea "x"
type textarea "Ro"
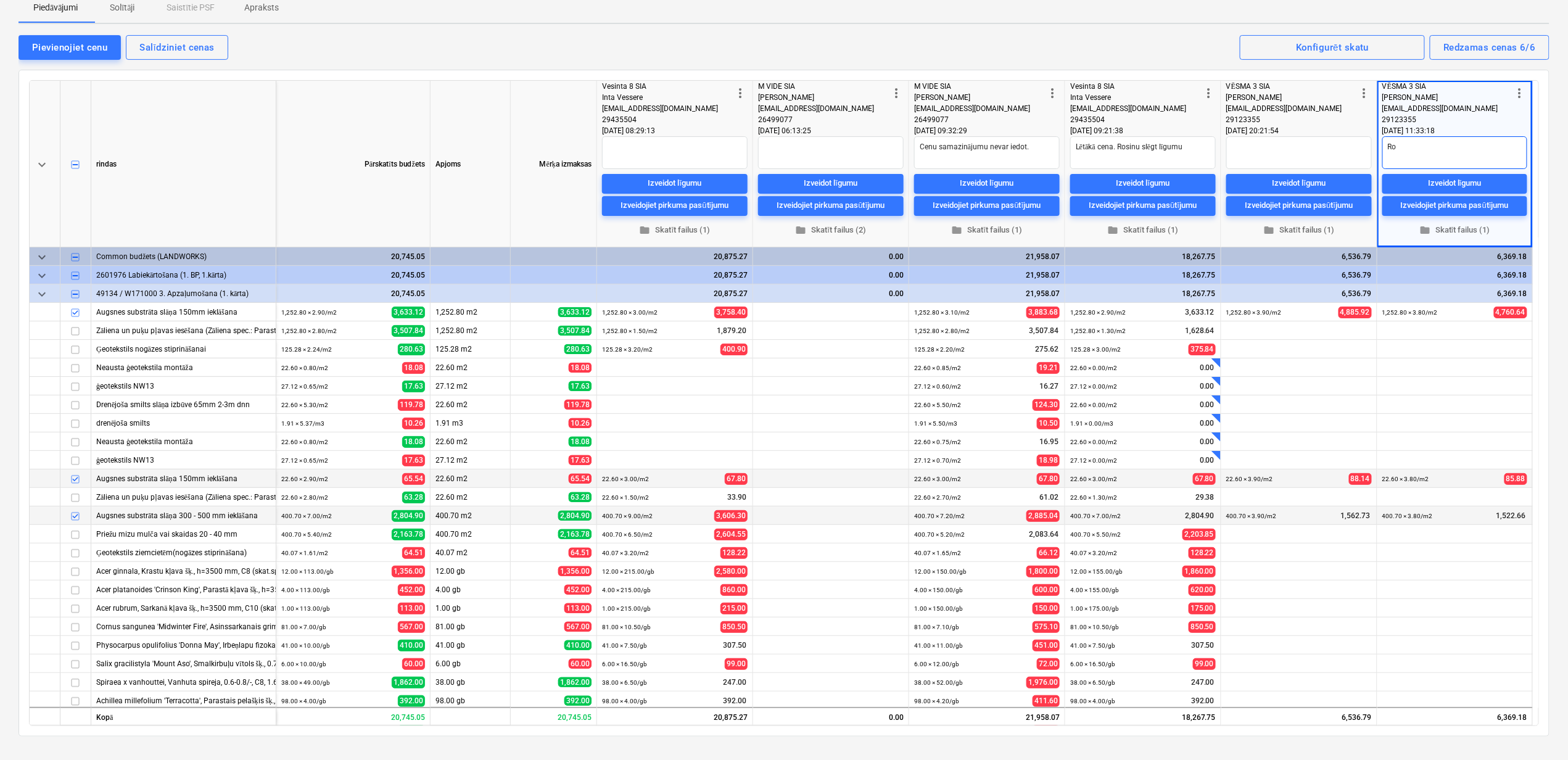
type textarea "x"
type textarea "Ros"
type textarea "x"
type textarea "Rosi"
type textarea "x"
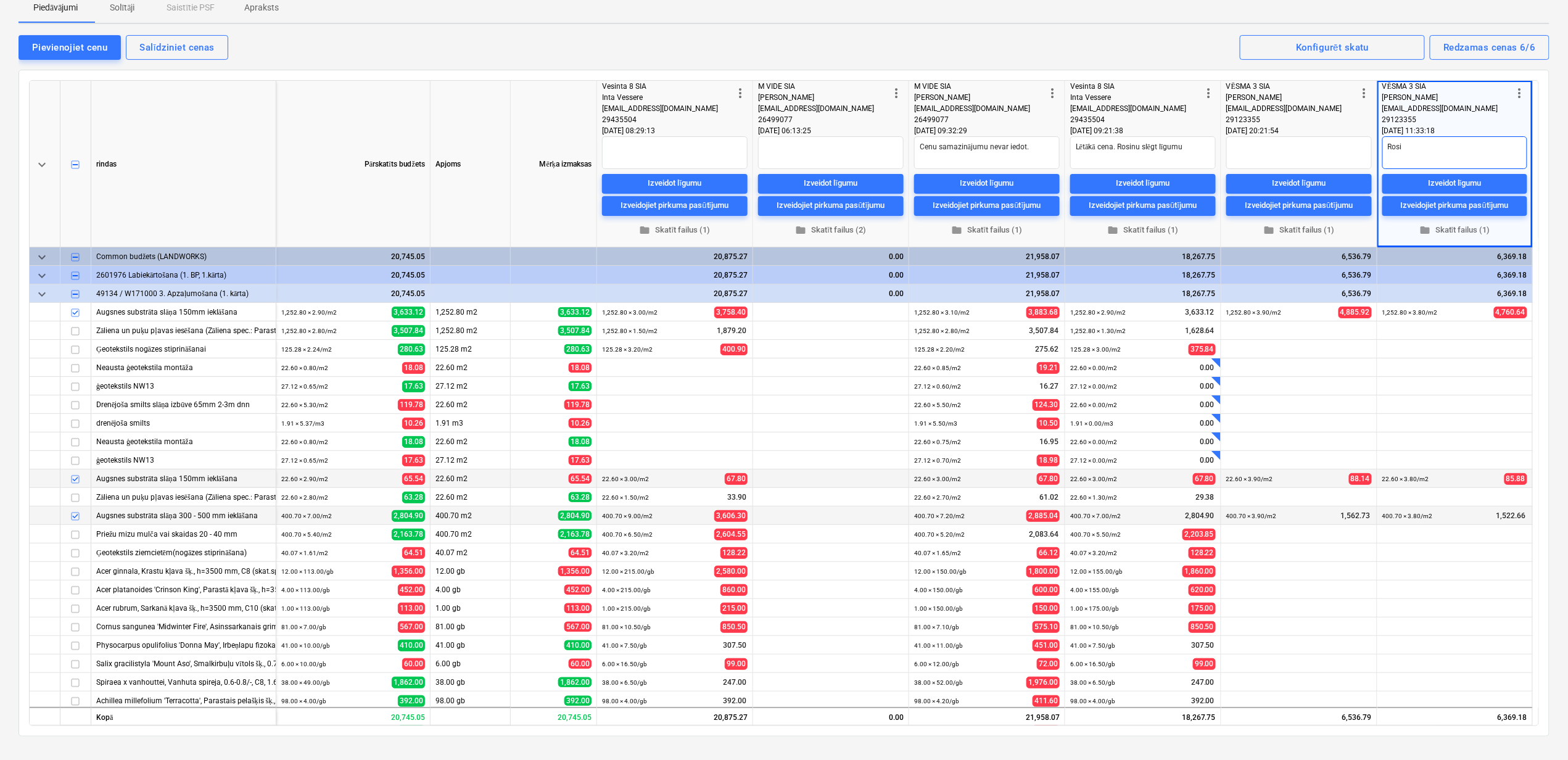
type textarea "Rosin"
type textarea "x"
type textarea "Rosinu"
type textarea "x"
type textarea "Rosinu"
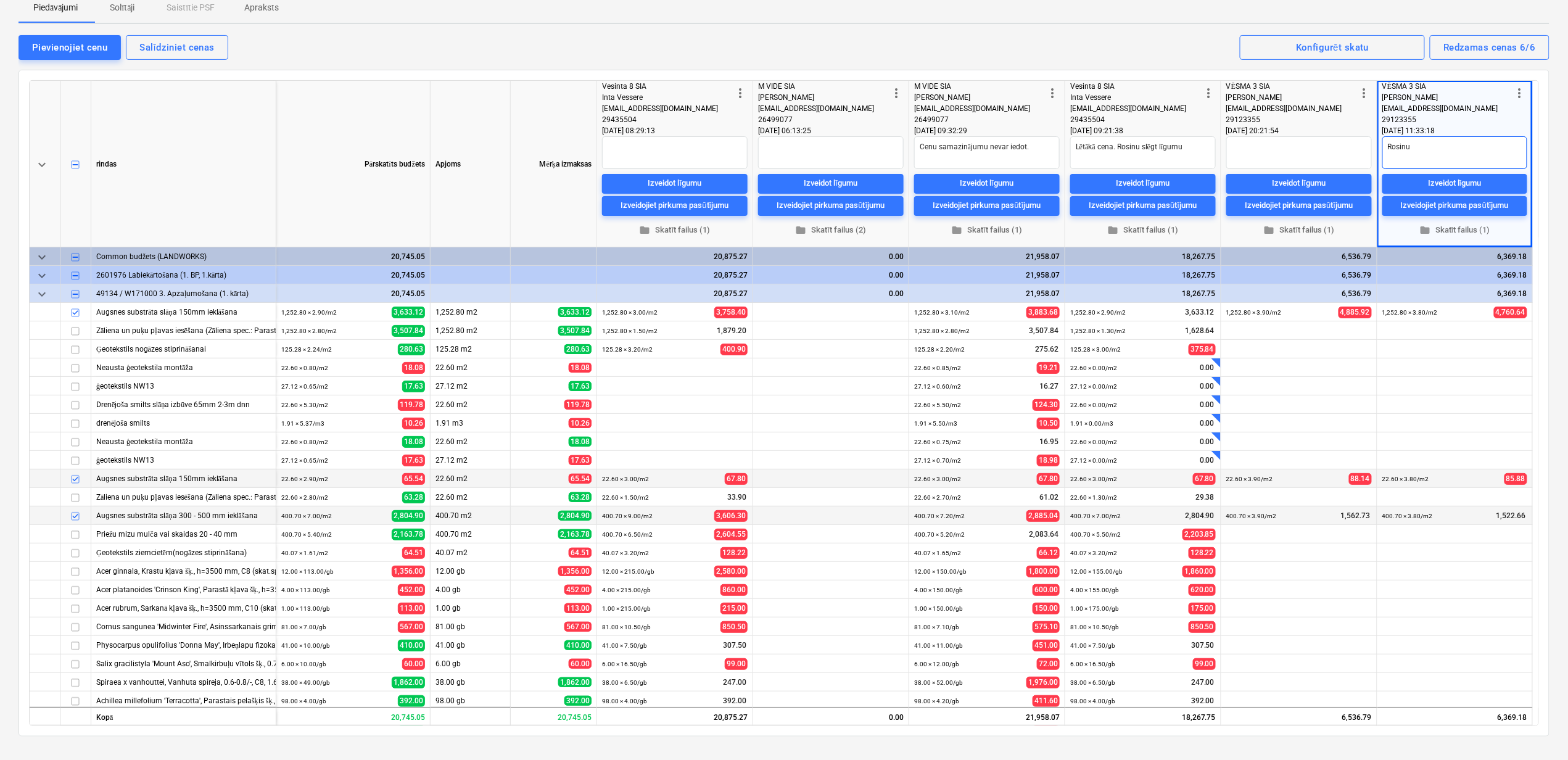
type textarea "x"
type textarea "Rosinu a"
type textarea "x"
type textarea "Rosinu at"
type textarea "x"
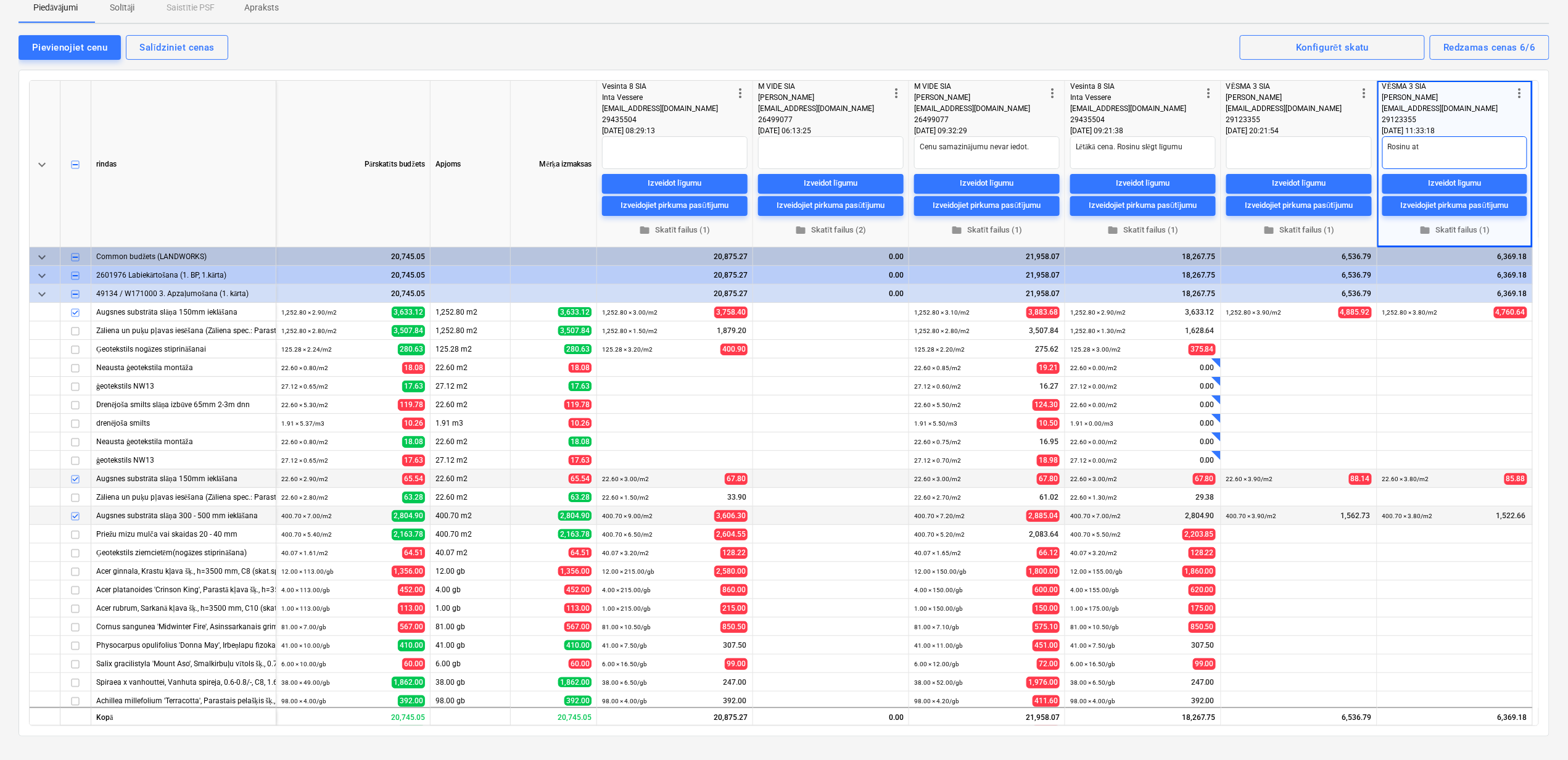
type textarea "Rosinu atd"
type textarea "x"
type textarea "Rosinu atdo"
type textarea "x"
type textarea "Rosinu atdot"
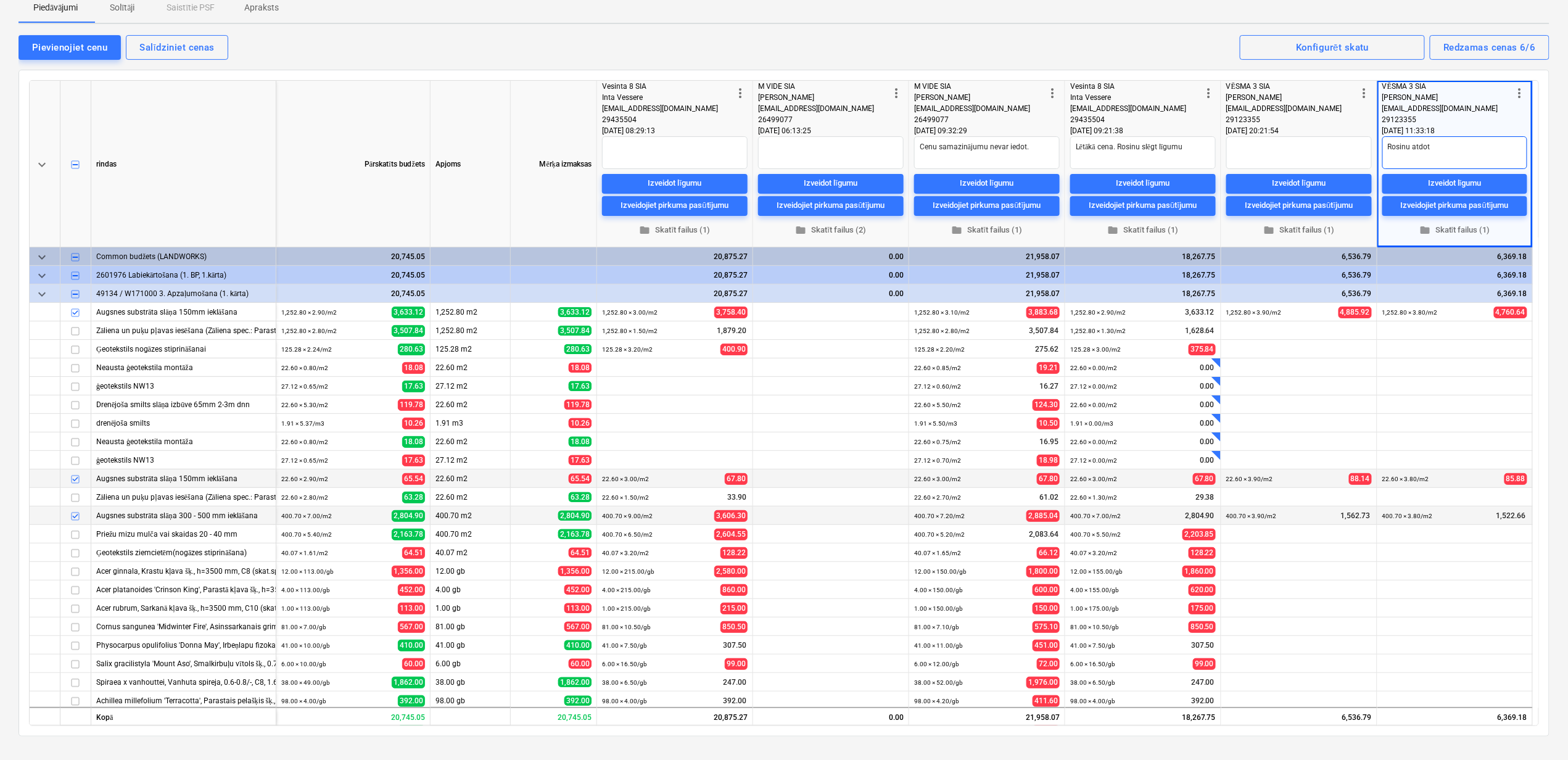
type textarea "x"
type textarea "Rosinu atdot"
type textarea "x"
type textarea "Rosinu atdot š"
type textarea "x"
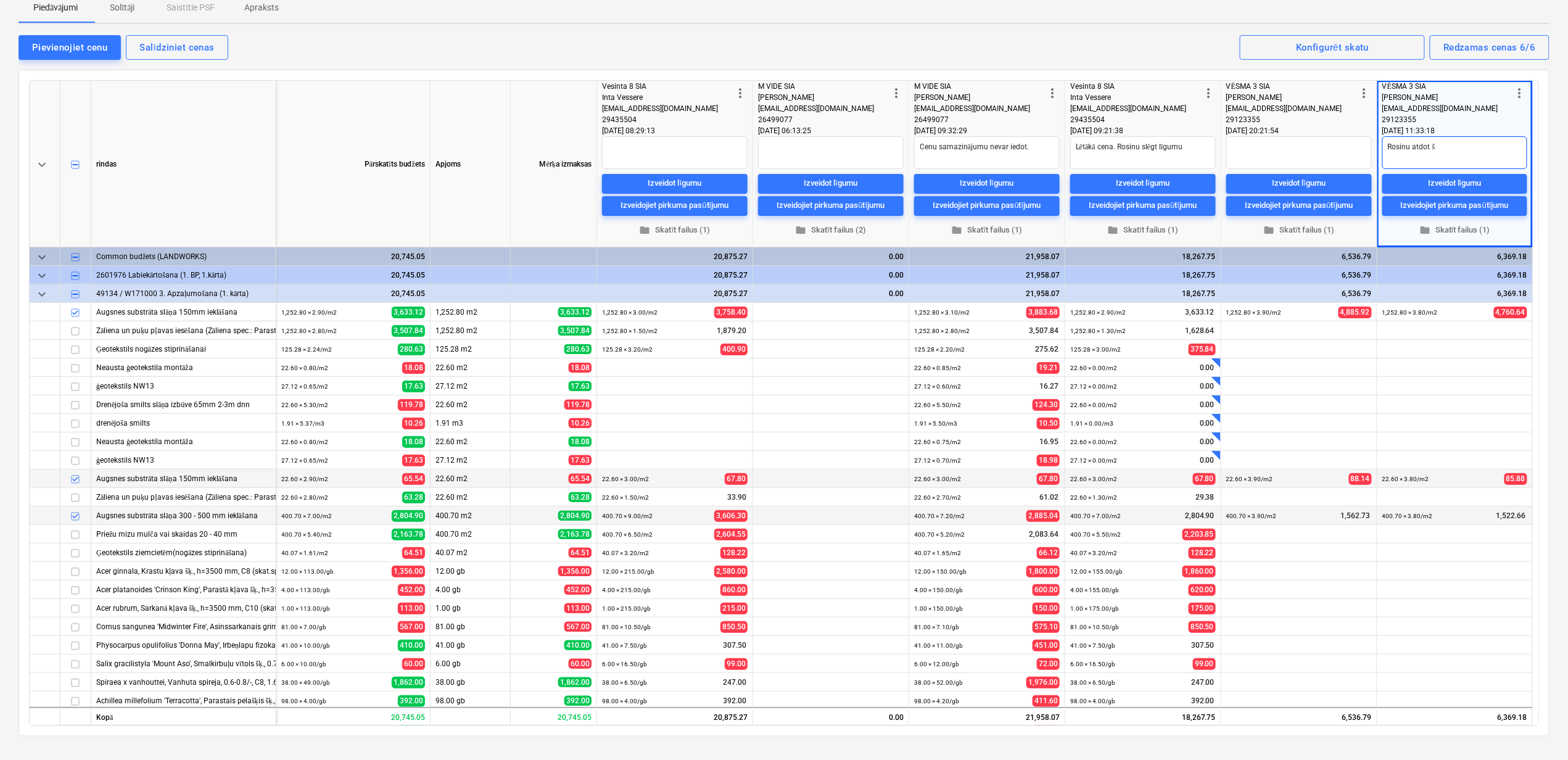
type textarea "Rosinu atdot šo"
type textarea "x"
type textarea "Rosinu atdot šo"
type textarea "x"
type textarea "Rosinu atdot š"
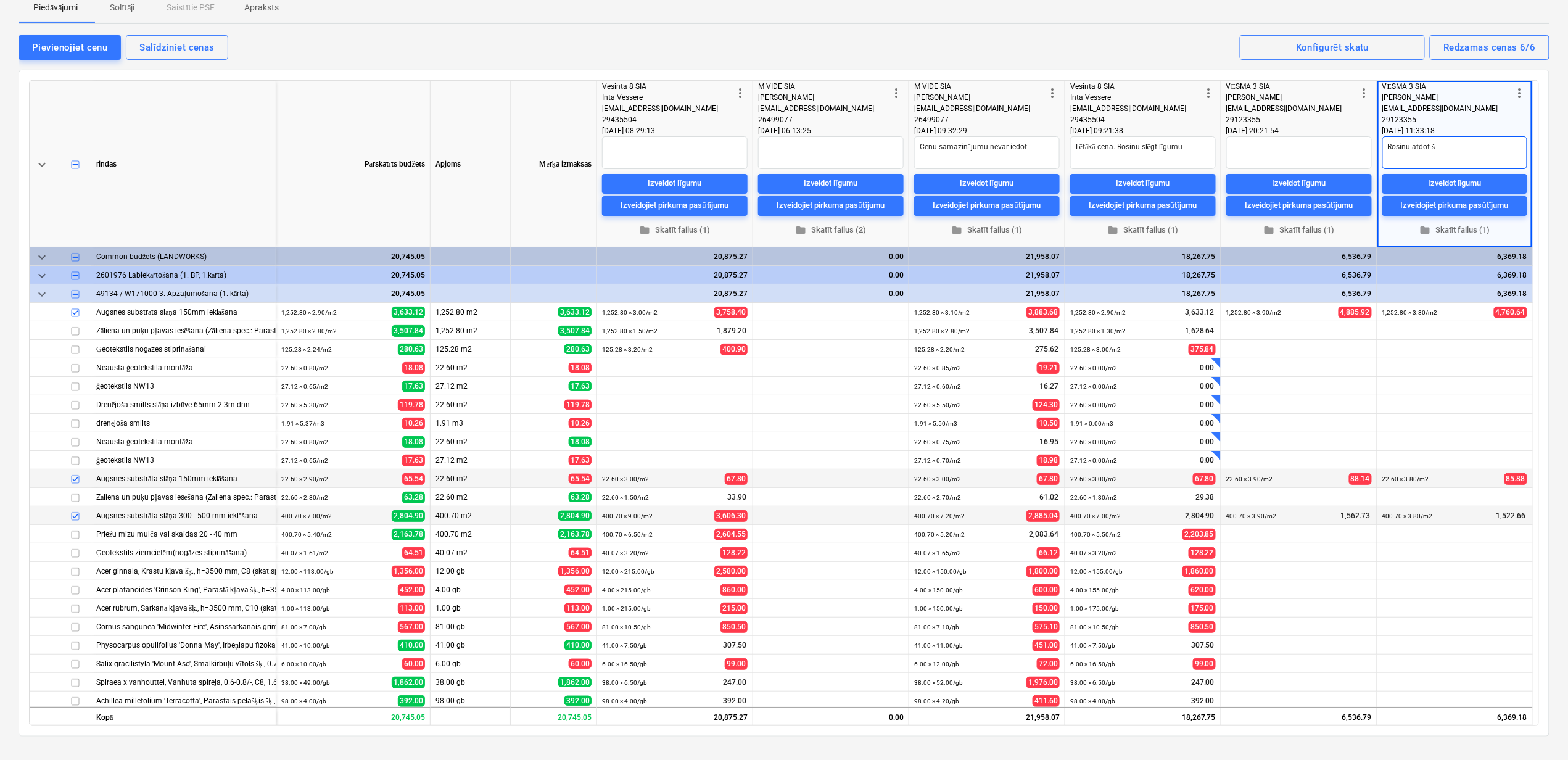
type textarea "x"
type textarea "Rosinu atdot"
type textarea "x"
type textarea "Rosinu atdot"
type textarea "x"
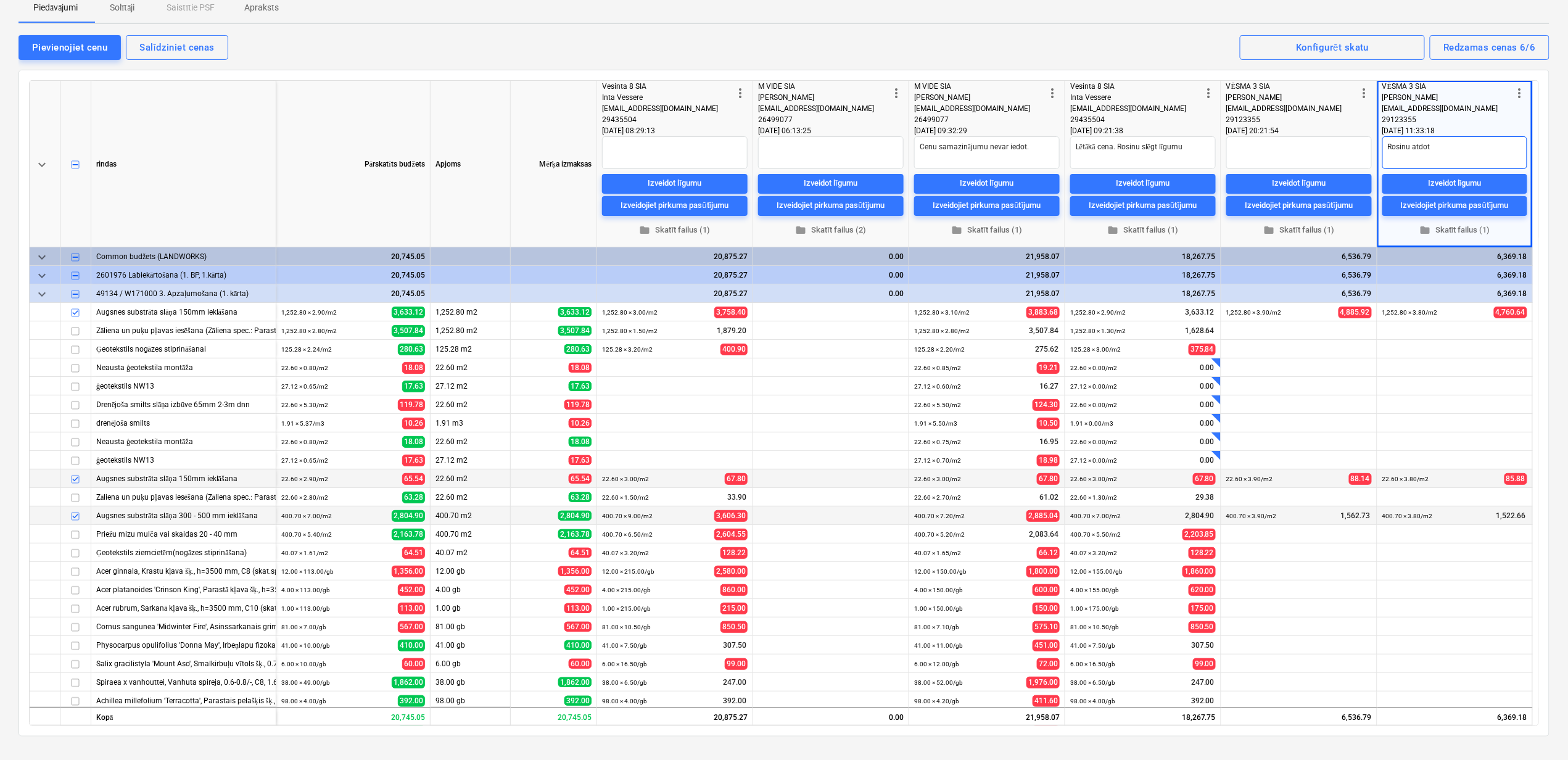
type textarea "Rosinu atdo"
type textarea "x"
type textarea "Rosinu atd"
type textarea "x"
type textarea "Rosinu atdo"
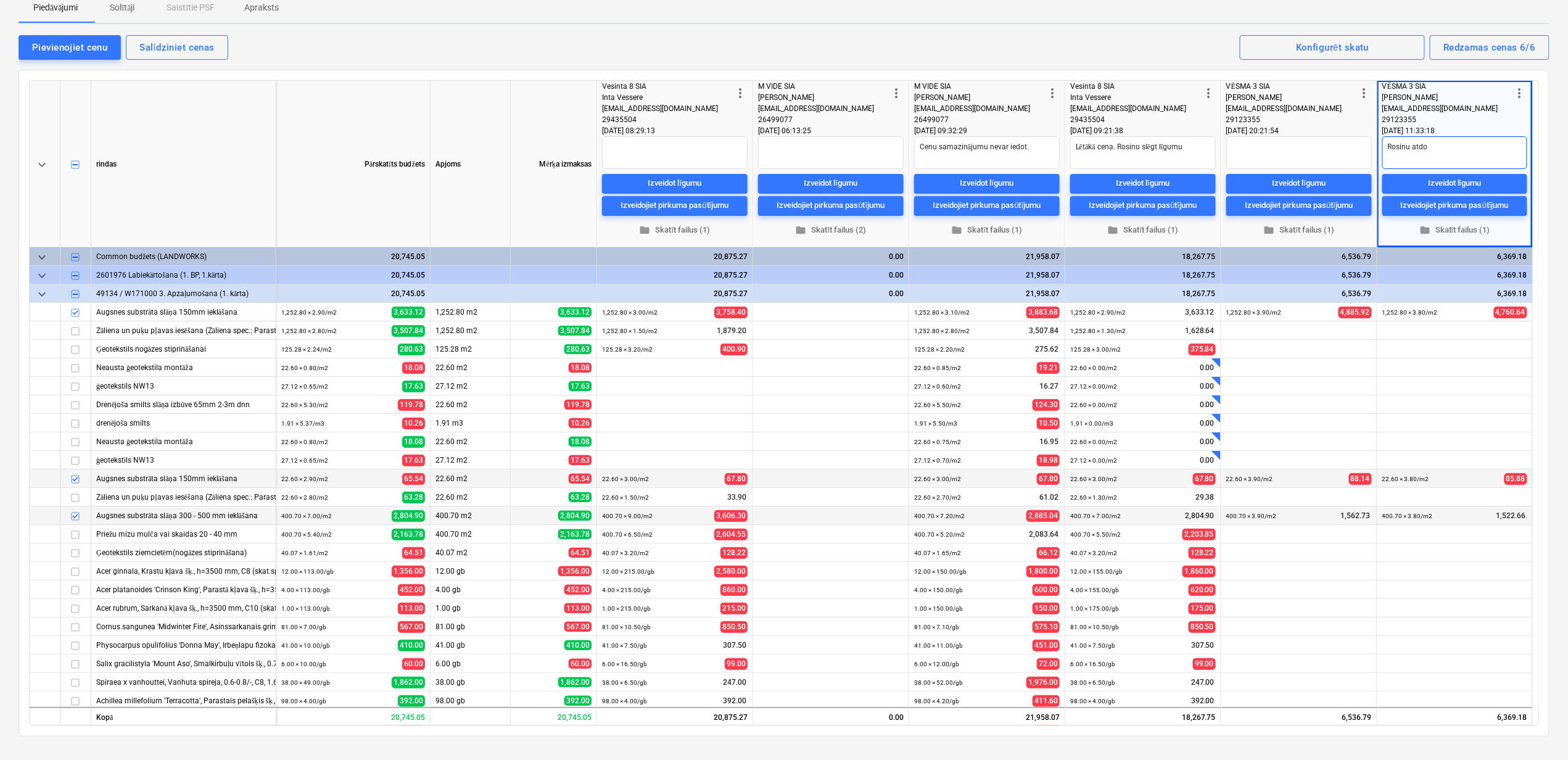
type textarea "x"
type textarea "Rosinu atdot"
type textarea "x"
type textarea "Rosinu atdot"
type textarea "x"
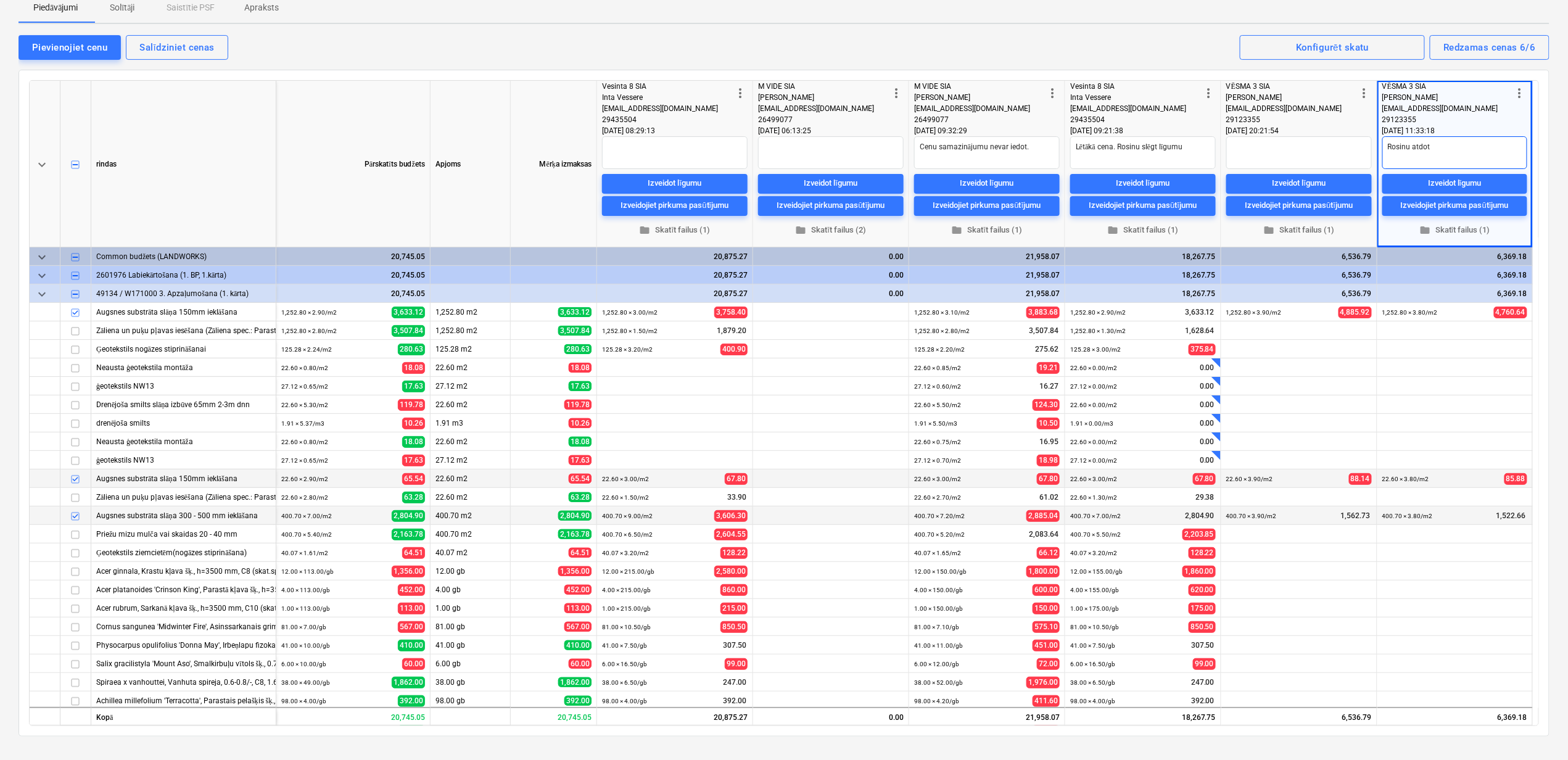
type textarea "Rosinu atdot m"
type textarea "x"
type textarea "Rosinu atdot me"
type textarea "x"
type textarea "Rosinu atdot mel"
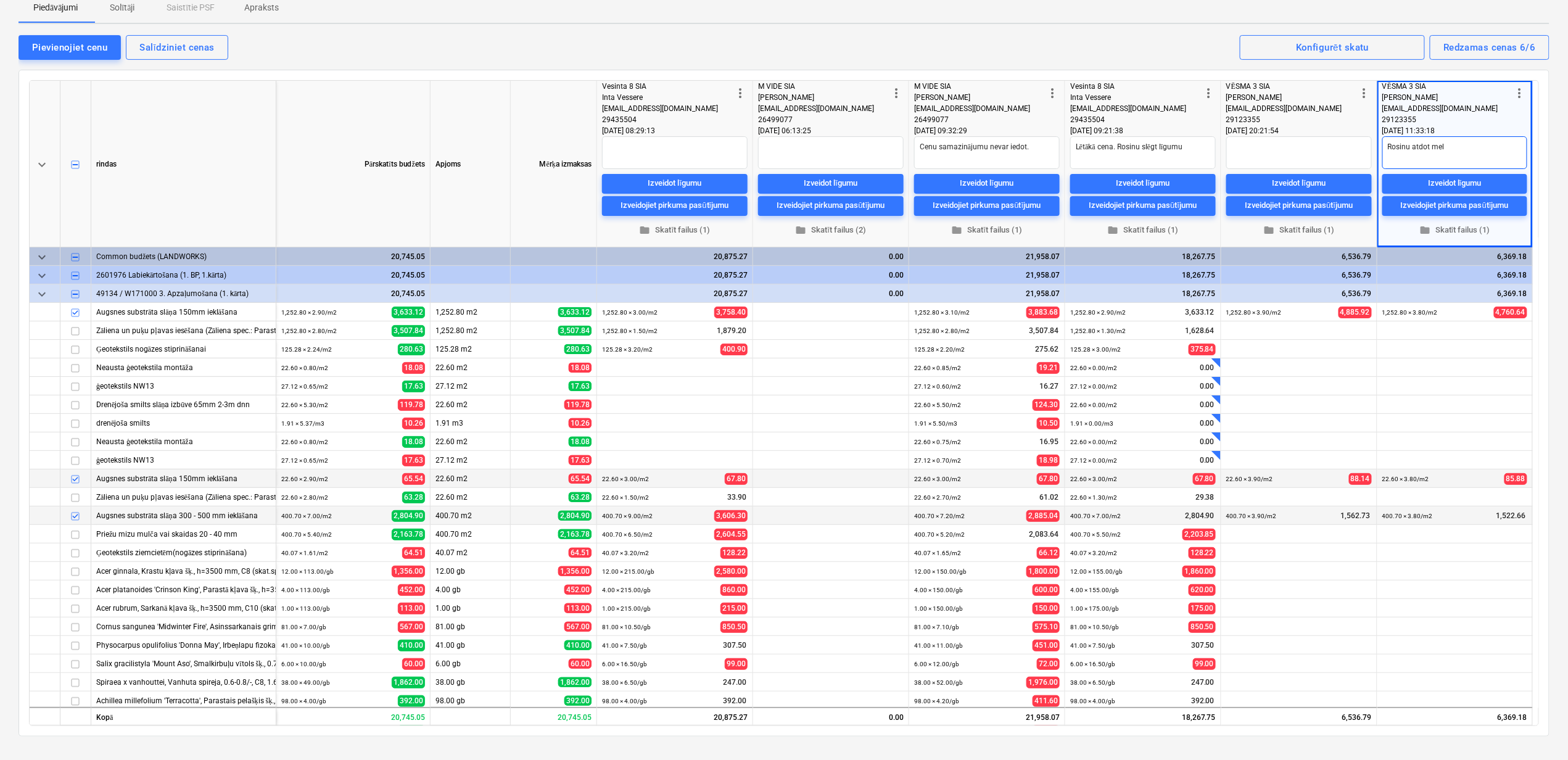
type textarea "x"
type textarea "Rosinu atdot meln"
type textarea "x"
type textarea "Rosinu atdot melnz"
type textarea "x"
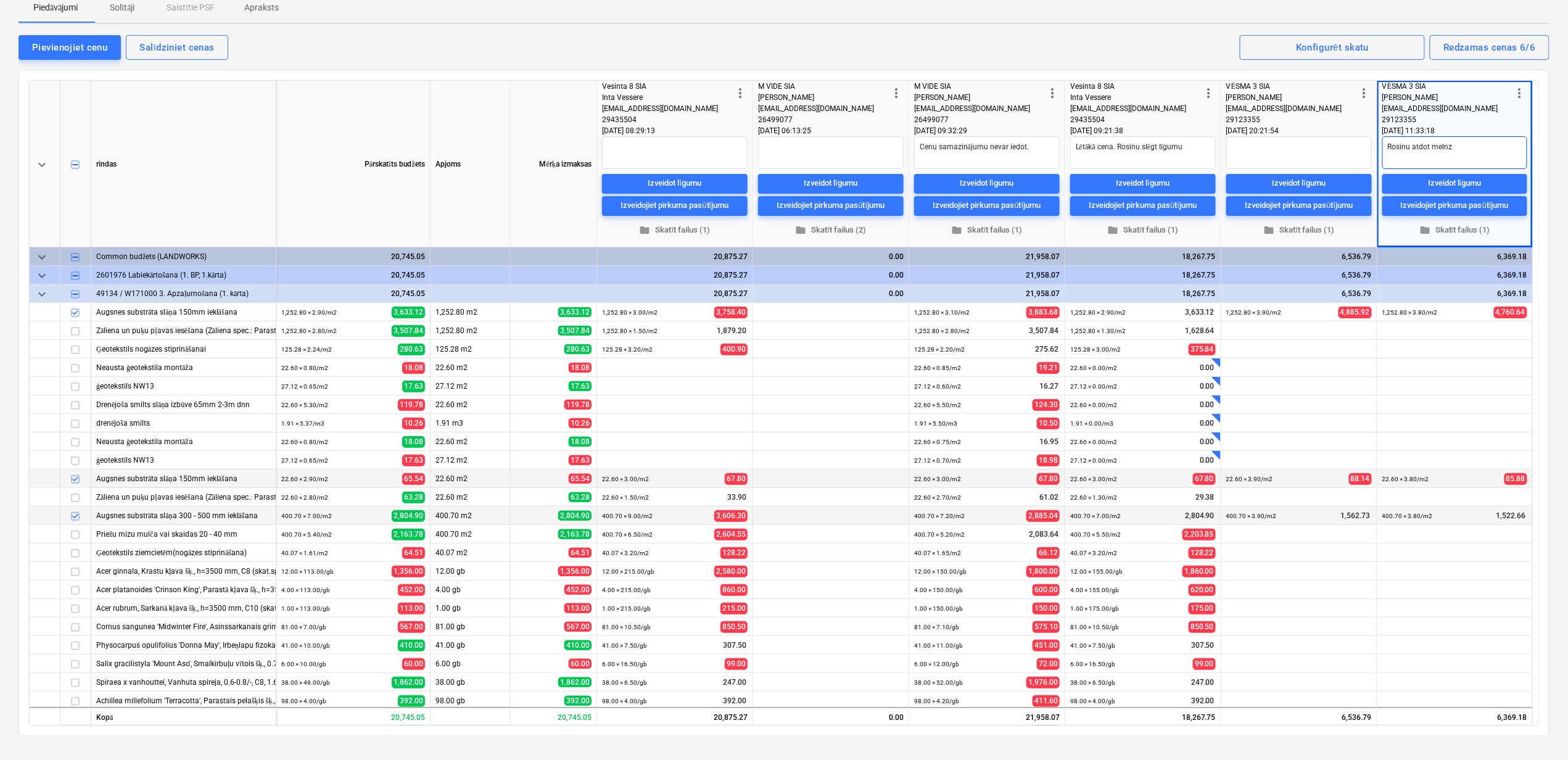
type textarea "Rosinu atdot melnze"
type textarea "x"
type textarea "Rosinu atdot melnzem"
type textarea "x"
type textarea "Rosinu atdot melnzeme"
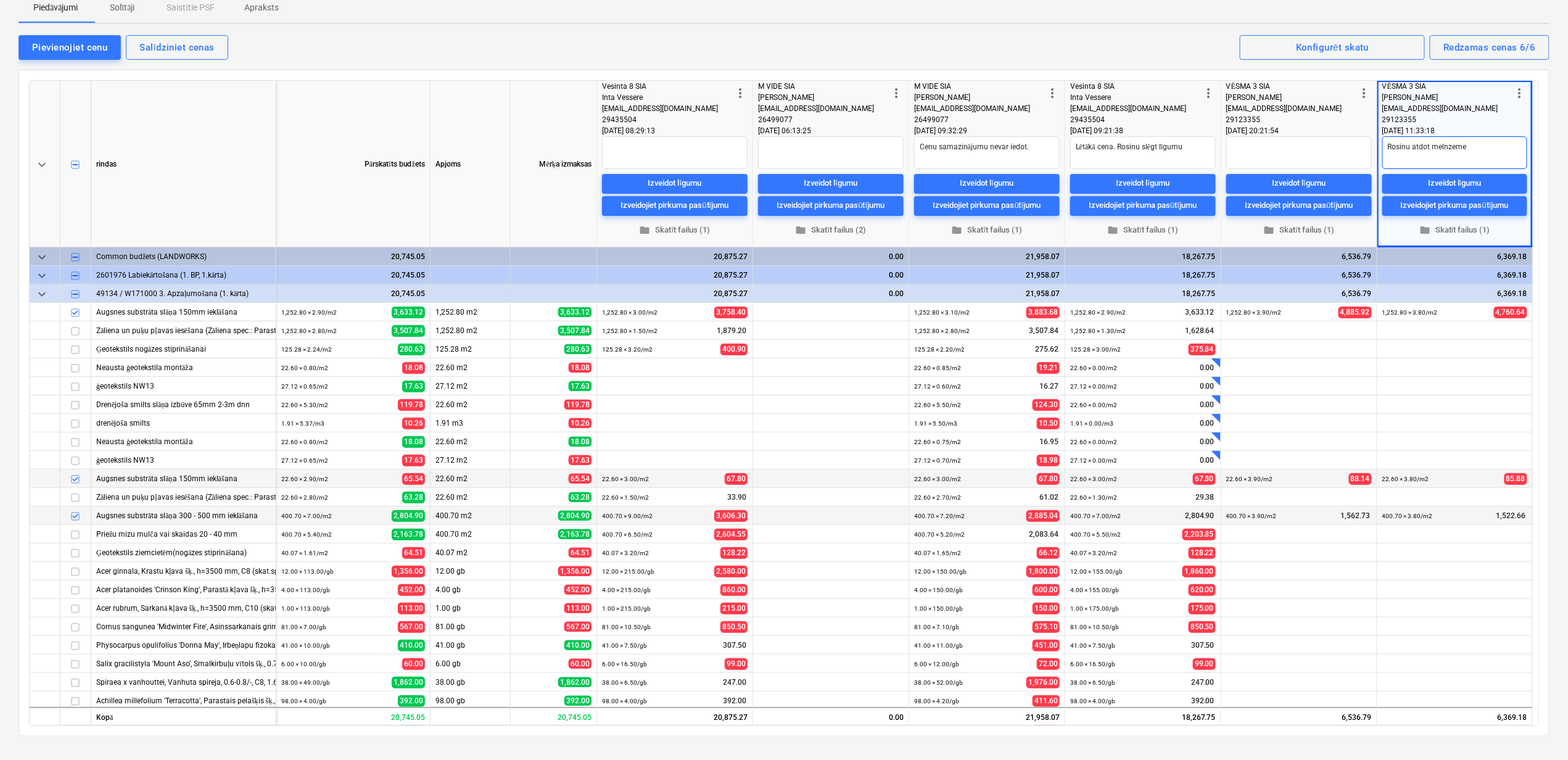
type textarea "x"
type textarea "Rosinu atdot melnzemes"
type textarea "x"
type textarea "Rosinu atdot melnzemes"
type textarea "x"
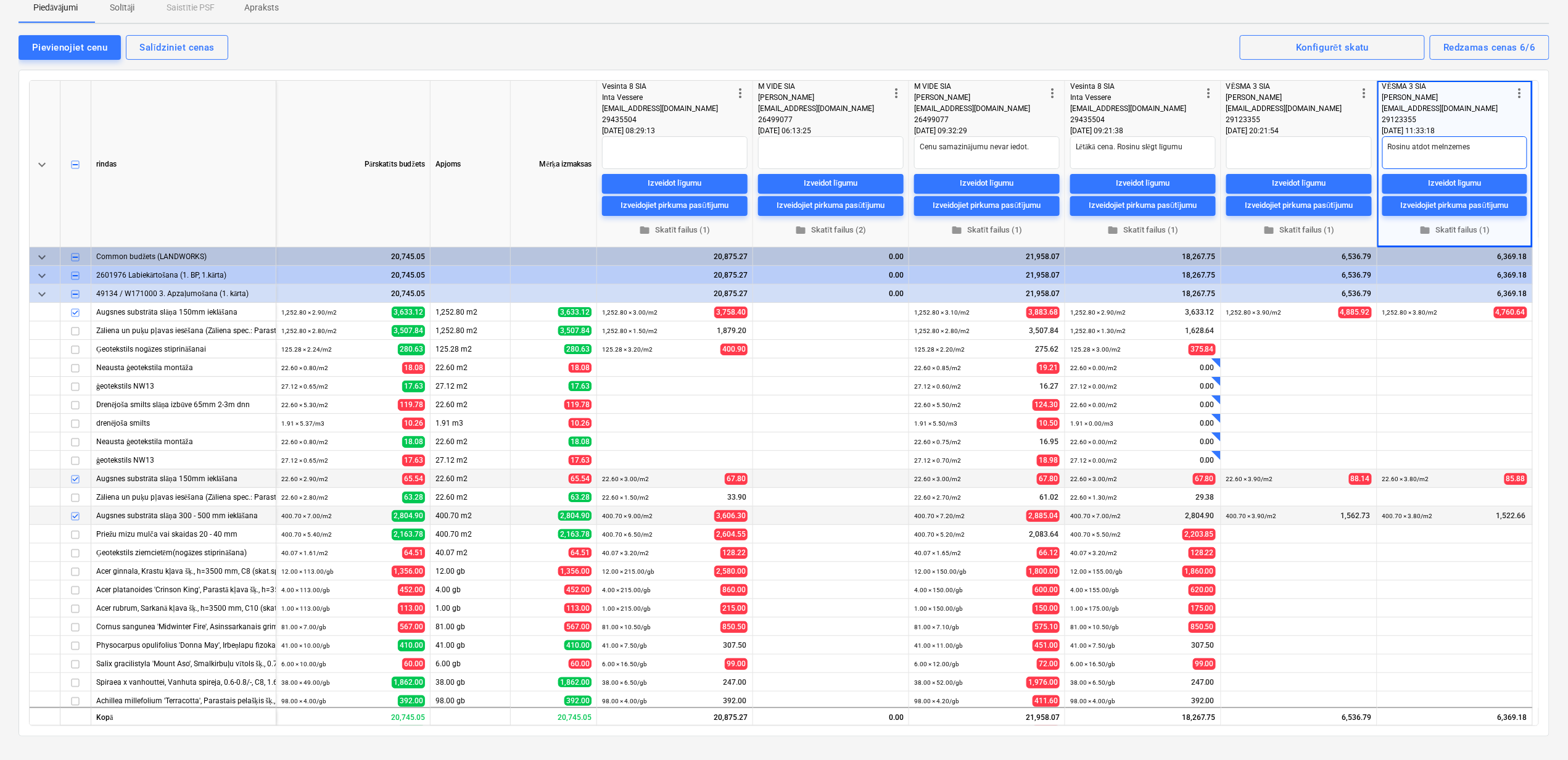
type textarea "Rosinu atdot melnzemes a"
type textarea "x"
type textarea "Rosinu atdot melnzemes ap"
type textarea "x"
type textarea "Rosinu atdot melnzemes apj"
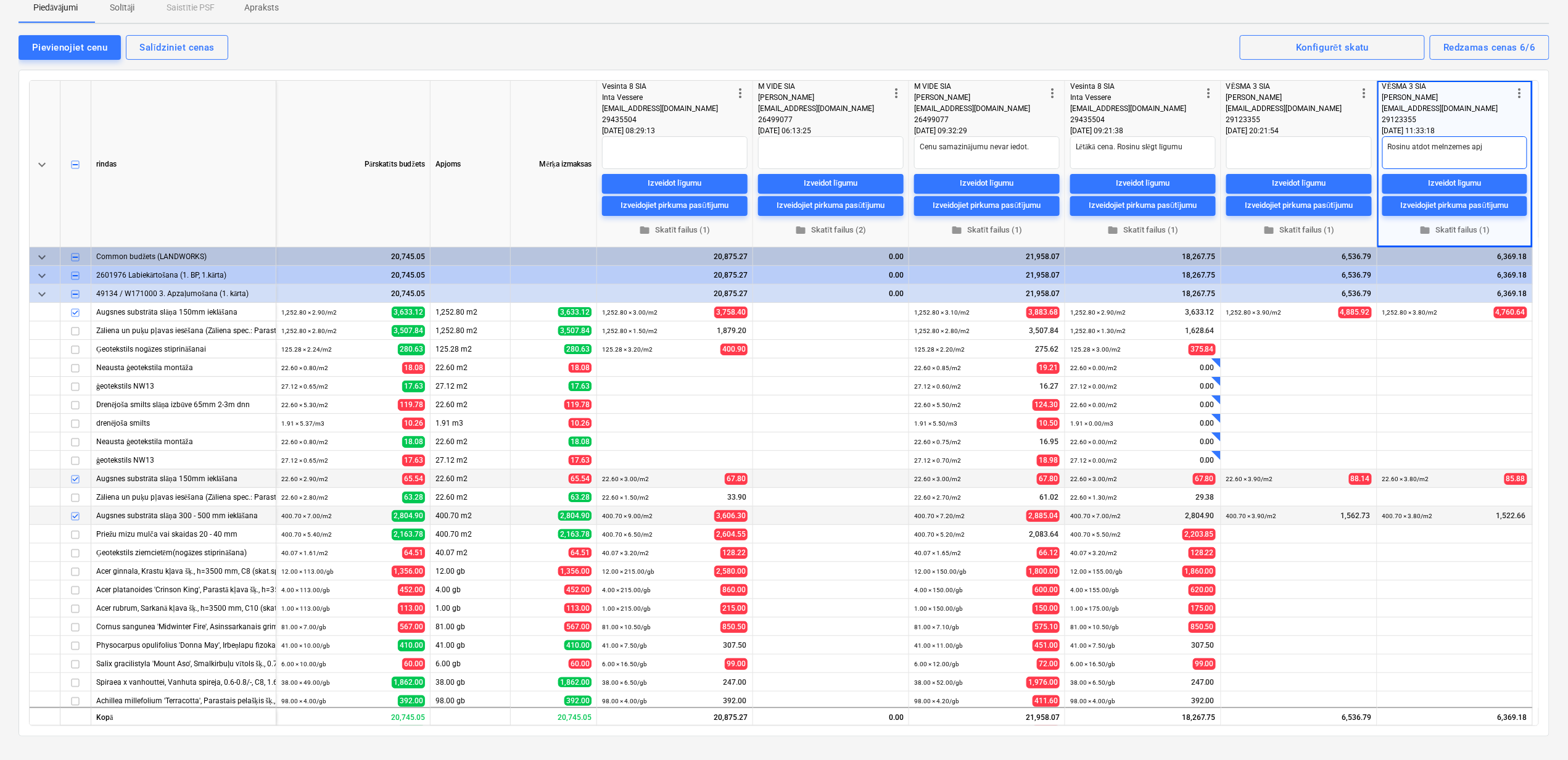
type textarea "x"
type textarea "Rosinu atdot melnzemes apjo"
type textarea "x"
type textarea "Rosinu atdot melnzemes apjom"
type textarea "x"
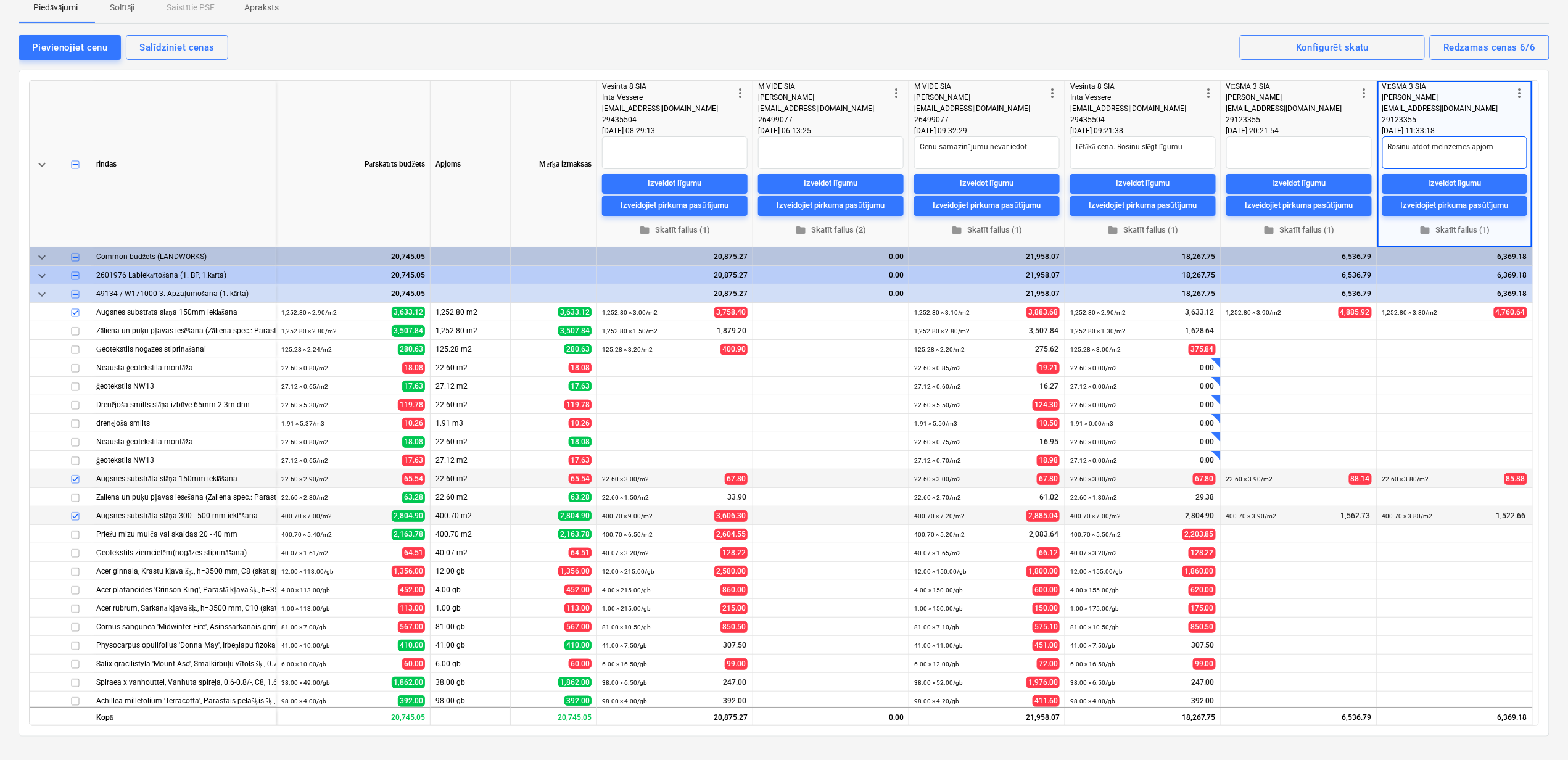
type textarea "Rosinu atdot melnzemes apjomu"
type textarea "x"
type textarea "Rosinu atdot melnzemes apjomu"
type textarea "x"
type textarea "Rosinu atdot melnzemes apjomu V"
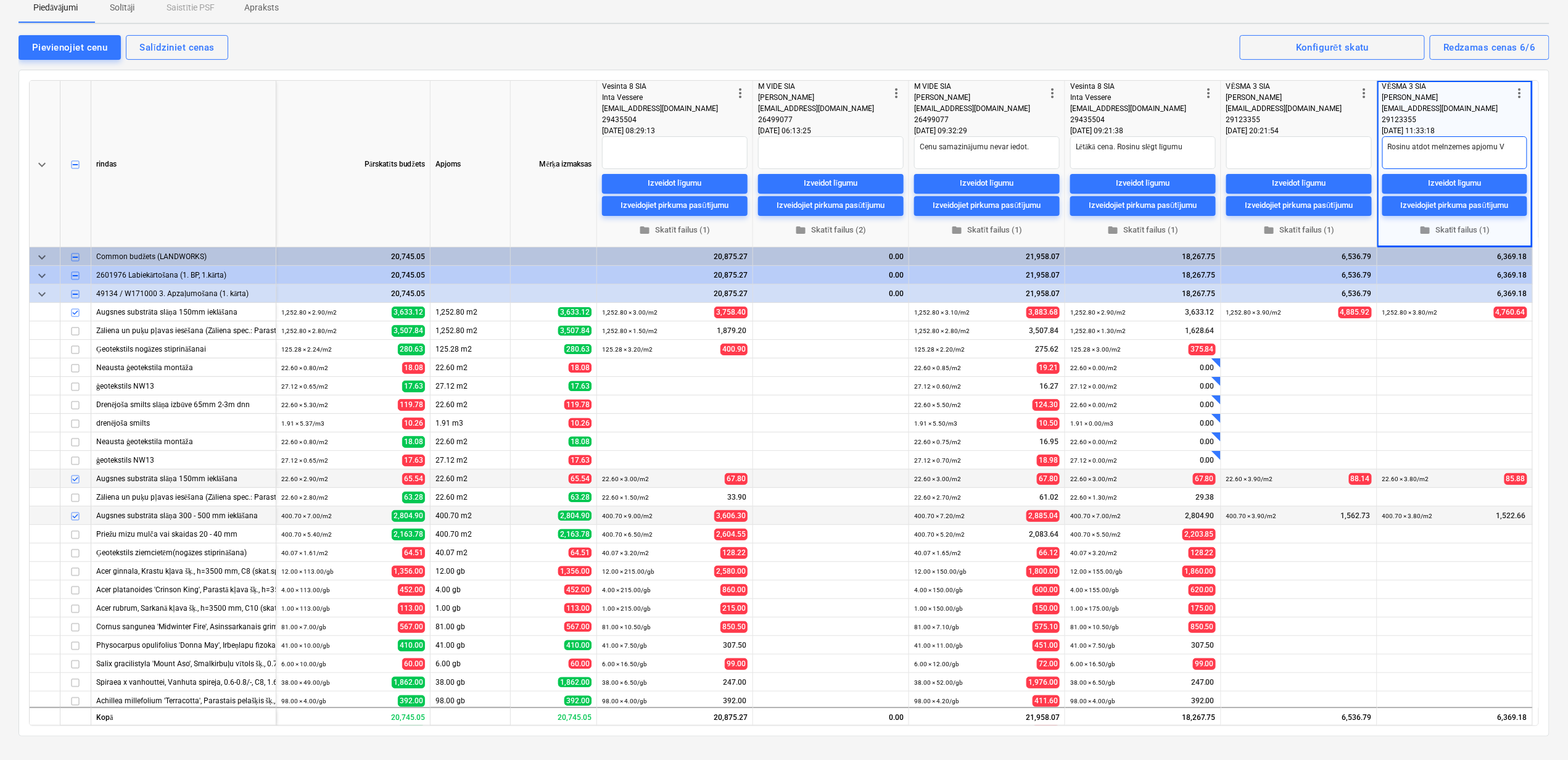
type textarea "x"
type textarea "Rosinu atdot melnzemes apjomu Vē"
type textarea "x"
type textarea "Rosinu atdot melnzemes apjomu Vēs"
type textarea "x"
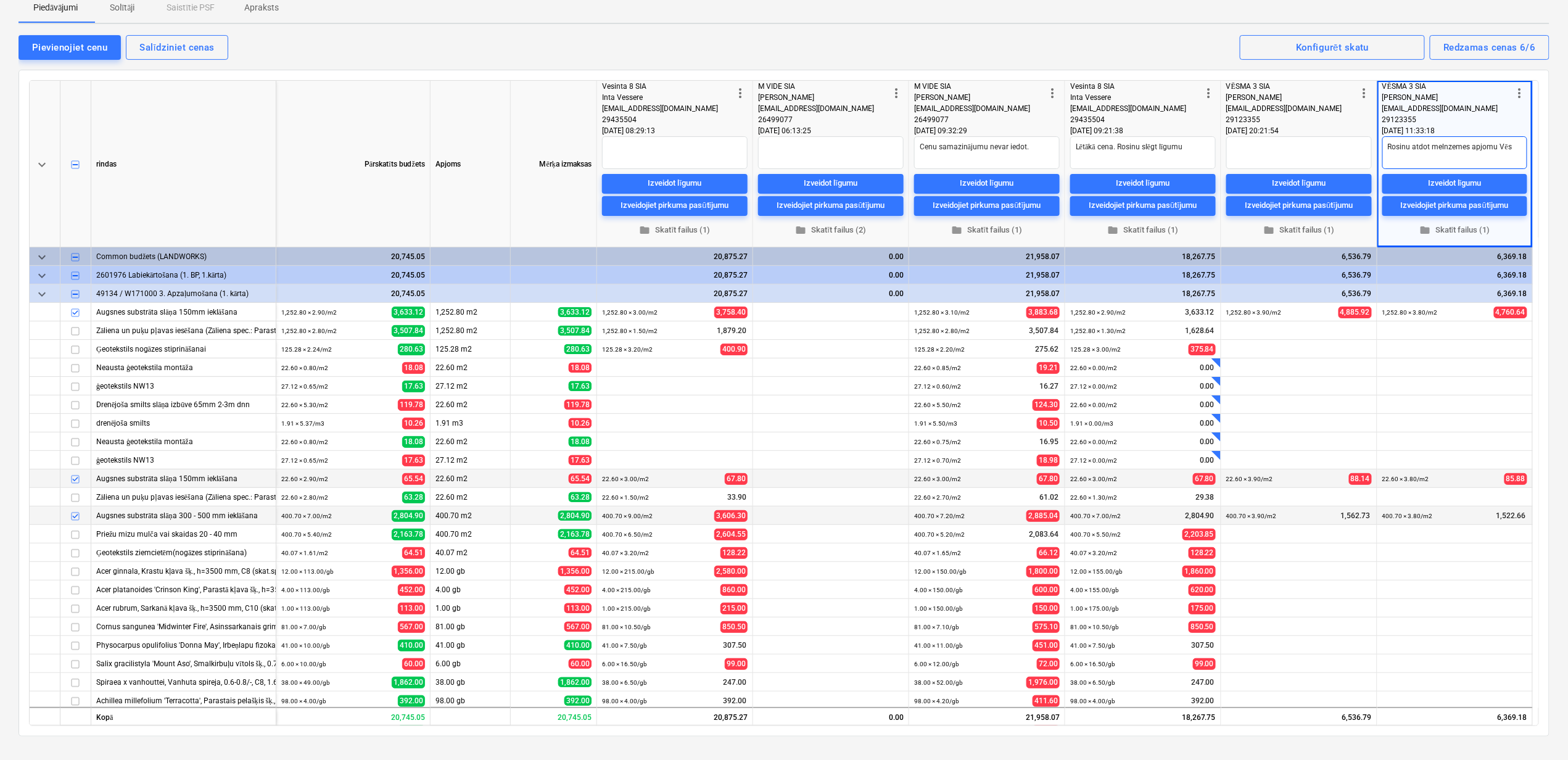
type textarea "Rosinu atdot melnzemes apjomu Vēsm"
type textarea "x"
type textarea "Rosinu atdot melnzemes apjomu Vēsma"
type textarea "x"
type textarea "Rosinu atdot melnzemes apjomu Vēsma"
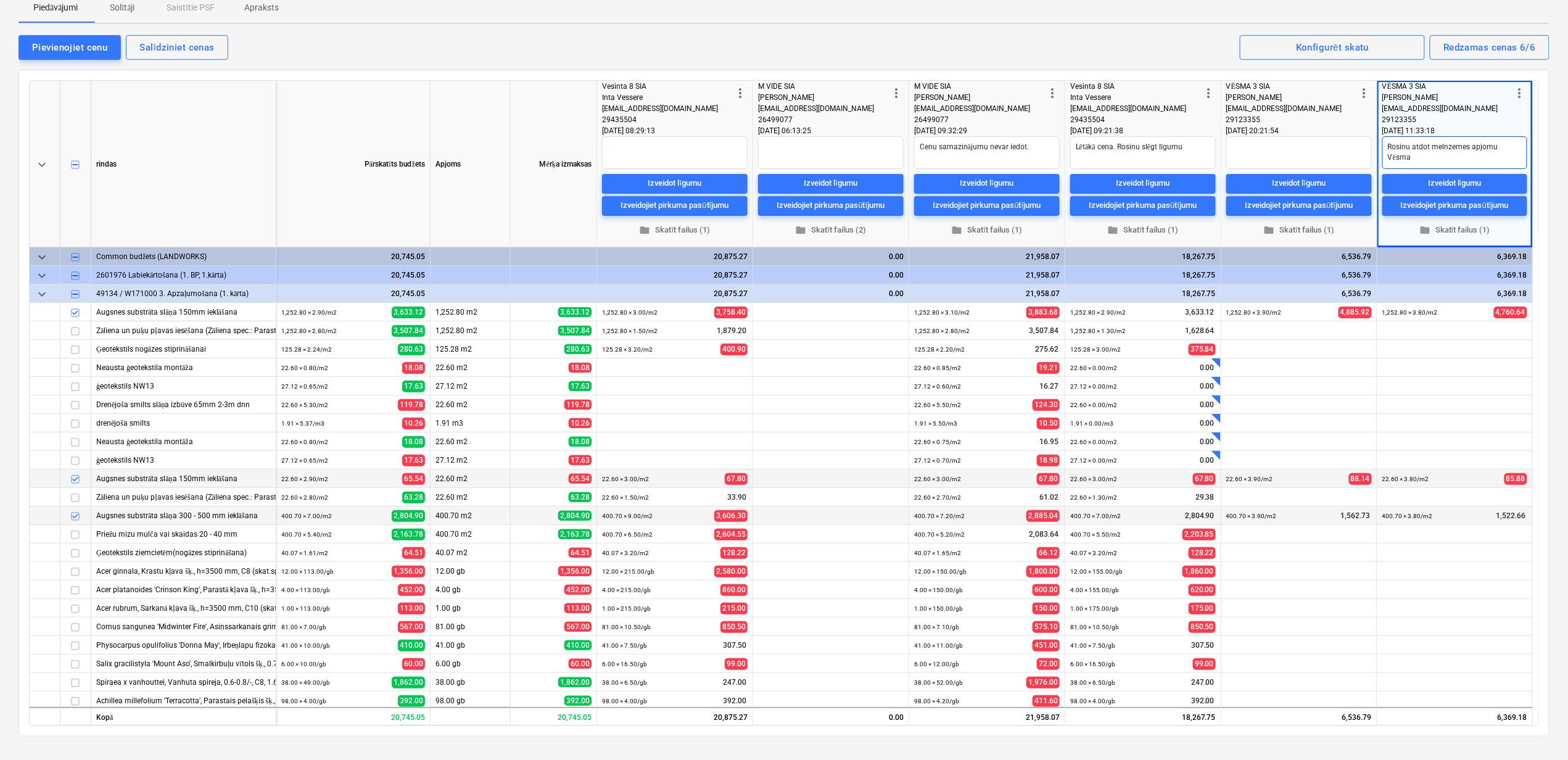
type textarea "x"
type textarea "Rosinu atdot melnzemes apjomu Vēsma 3"
type textarea "x"
type textarea "Rosinu atdot melnzemes apjomu Vēsma 3."
type textarea "x"
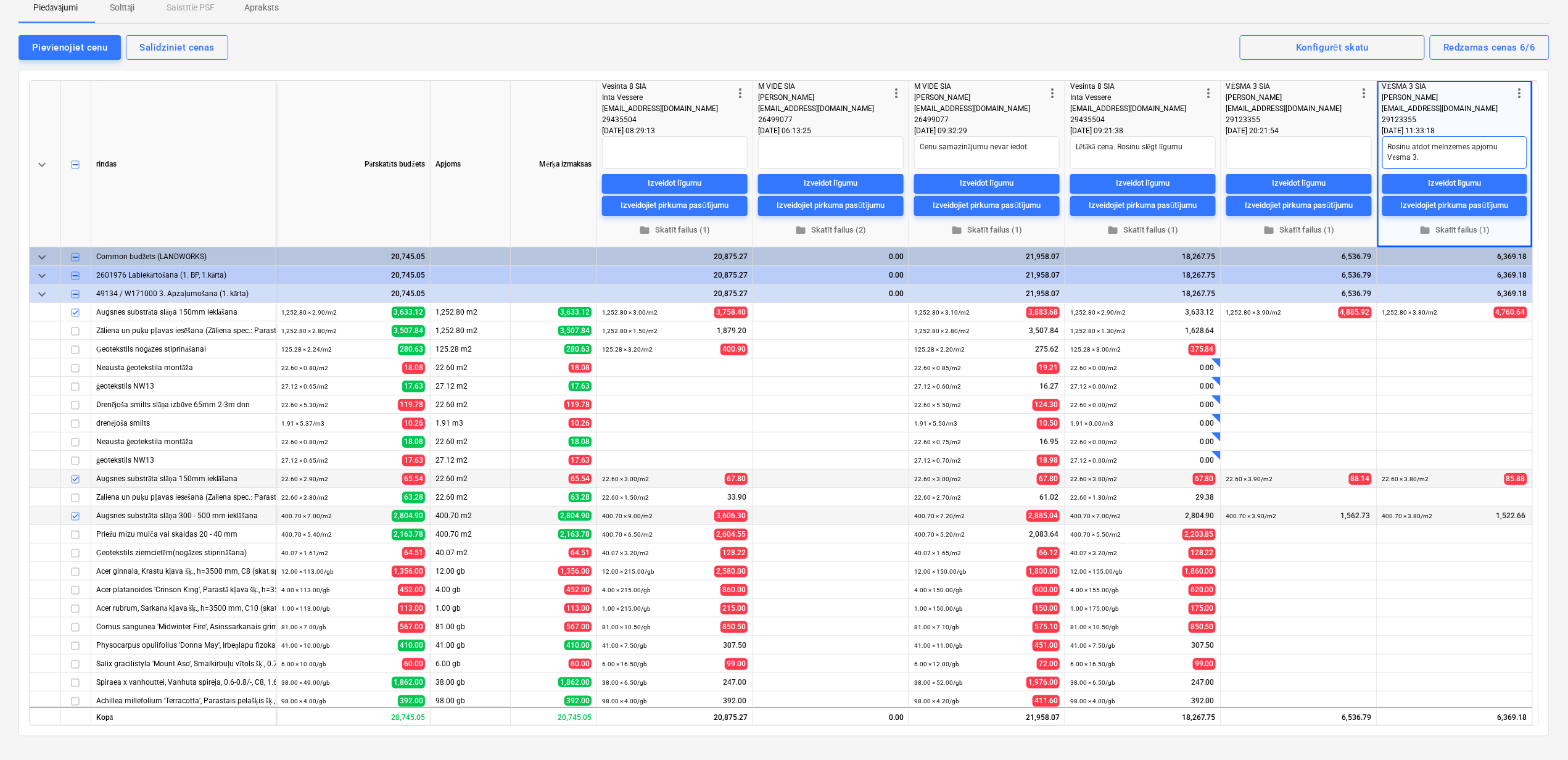
type textarea "Rosinu atdot melnzemes apjomu Vēsma 3."
type textarea "x"
type textarea "Rosinu atdot melnzemes apjomu Vēsma 3. L"
type textarea "x"
type textarea "Rosinu atdot melnzemes apjomu Vēsma 3. Lē"
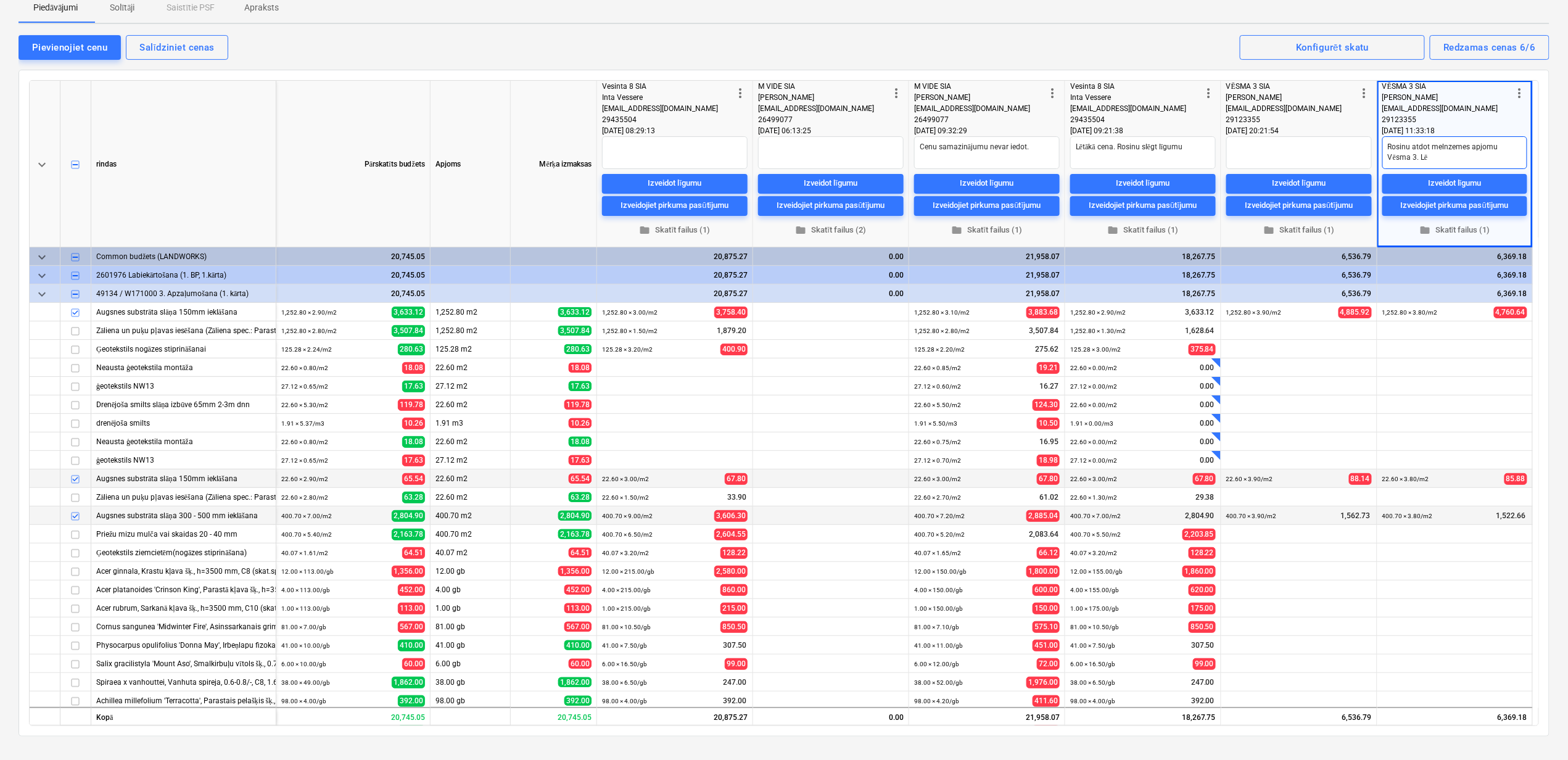
type textarea "x"
type textarea "Rosinu atdot melnzemes apjomu Vēsma 3. Lēt"
type textarea "x"
type textarea "Rosinu atdot melnzemes apjomu Vēsma 3. Lētā"
type textarea "x"
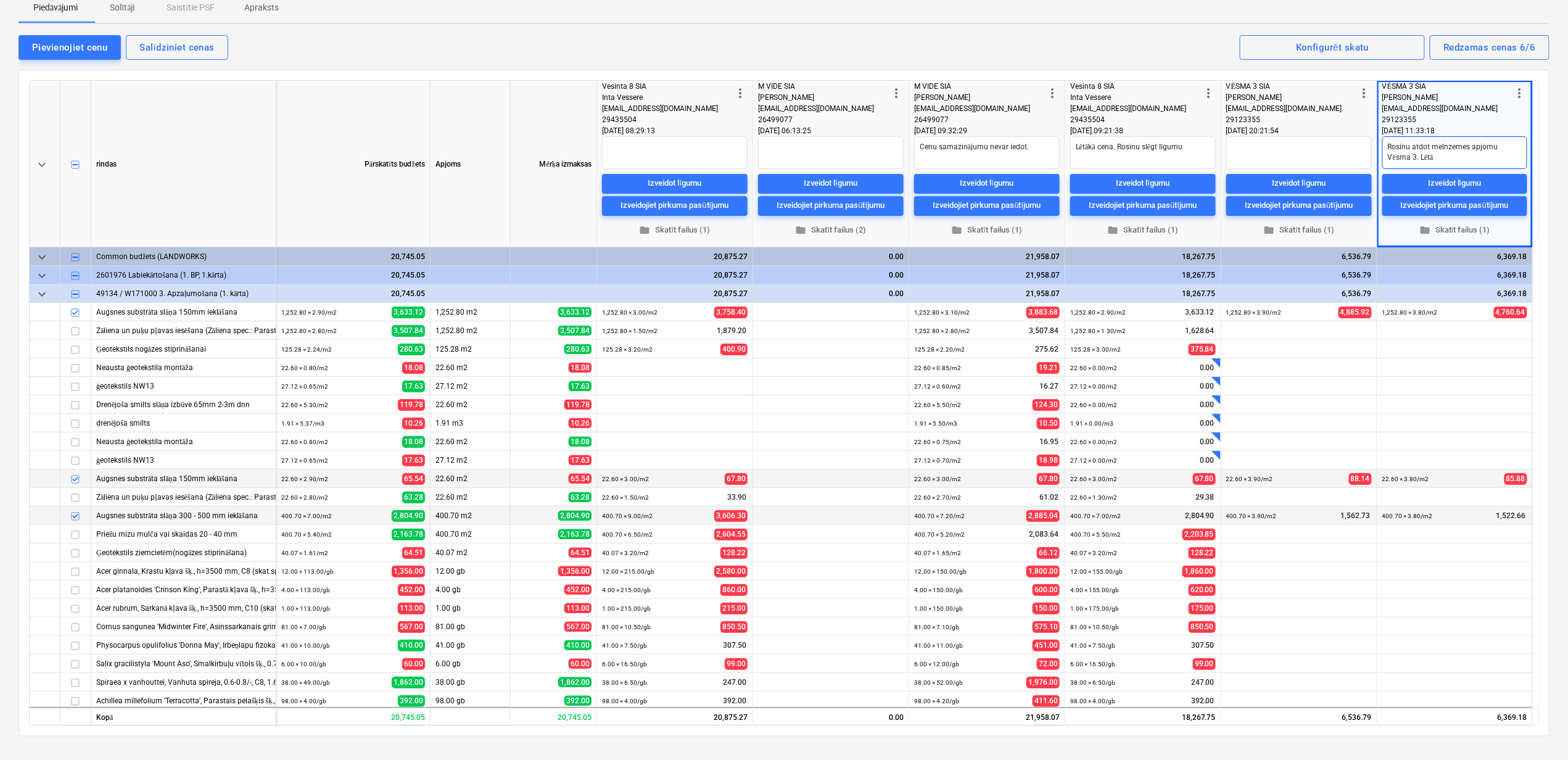
type textarea "Rosinu atdot melnzemes apjomu Vēsma 3. Lētāk"
type textarea "x"
type textarea "Rosinu atdot melnzemes apjomu Vēsma 3. Lētāka"
type textarea "x"
type textarea "Rosinu atdot melnzemes apjomu Vēsma 3. Lētāka p"
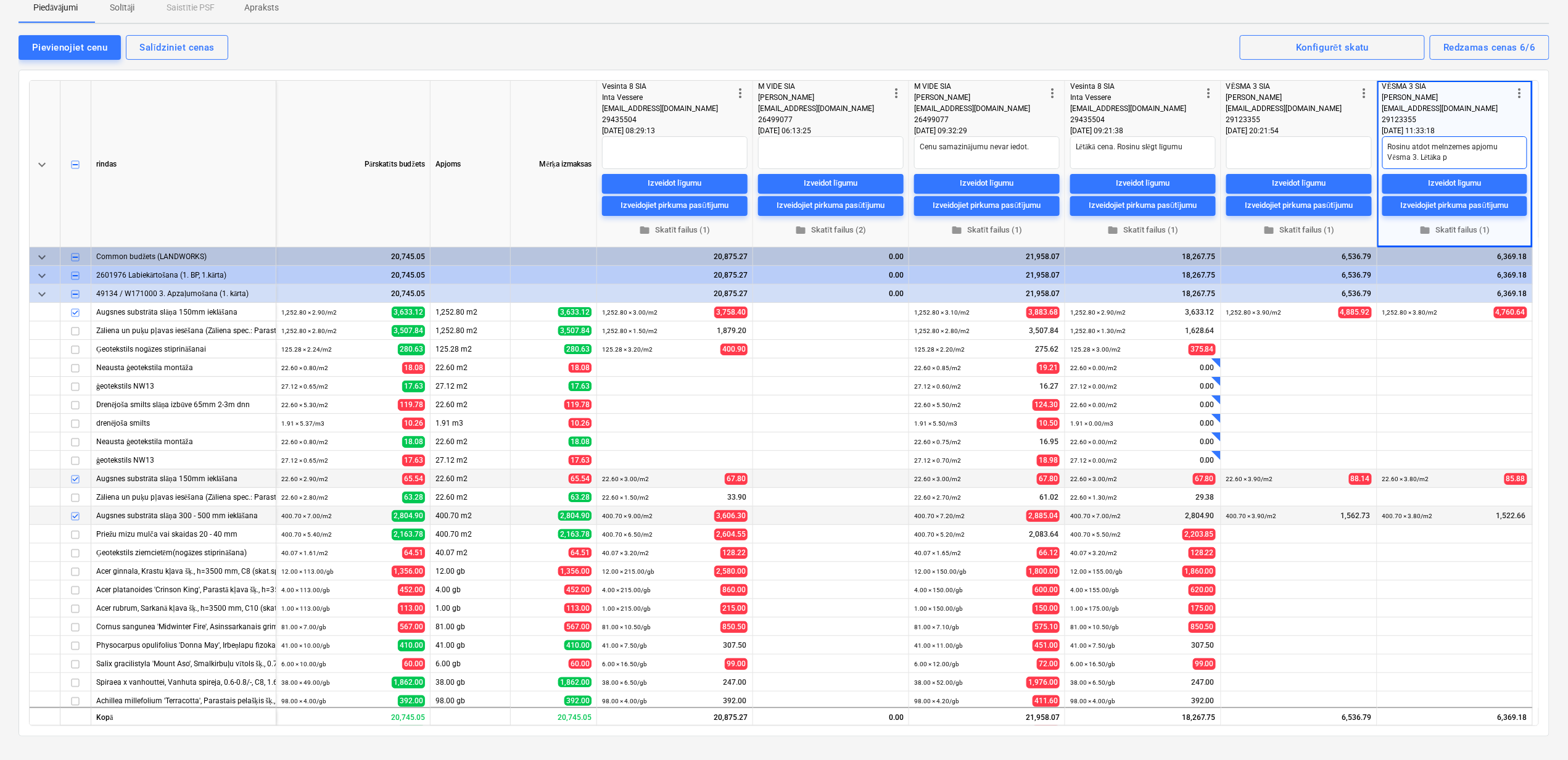
type textarea "x"
type textarea "Rosinu atdot melnzemes apjomu Vēsma 3. Lētāka p["
type textarea "x"
type textarea "Rosinu atdot melnzemes apjomu Vēsma 3. Lētāka p[a"
type textarea "x"
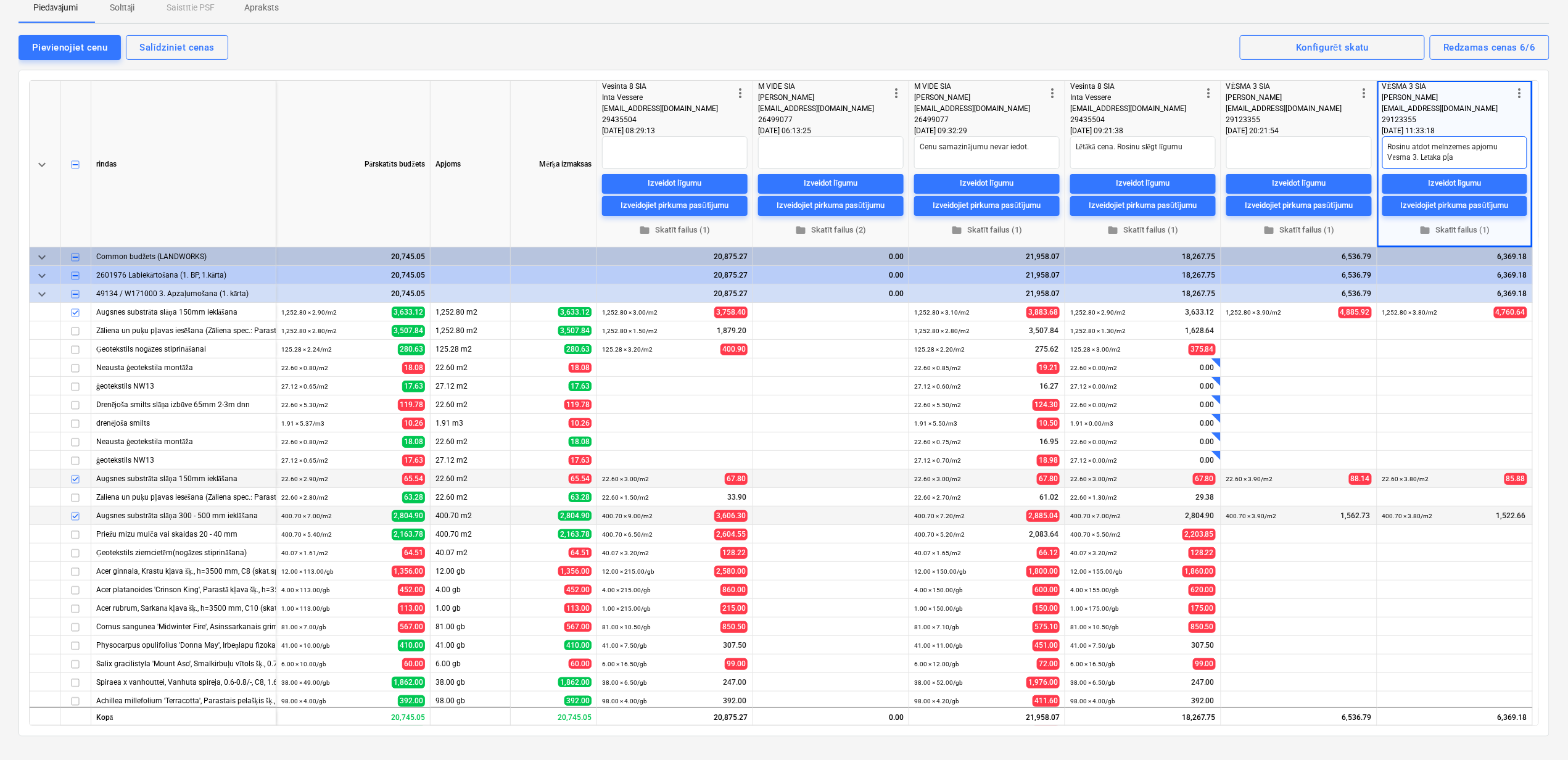
type textarea "Rosinu atdot melnzemes apjomu Vēsma 3. Lētāka p["
type textarea "x"
type textarea "Rosinu atdot melnzemes apjomu Vēsma 3. Lētāka p"
type textarea "x"
type textarea "Rosinu atdot melnzemes apjomu Vēsma 3. Lētāka pa"
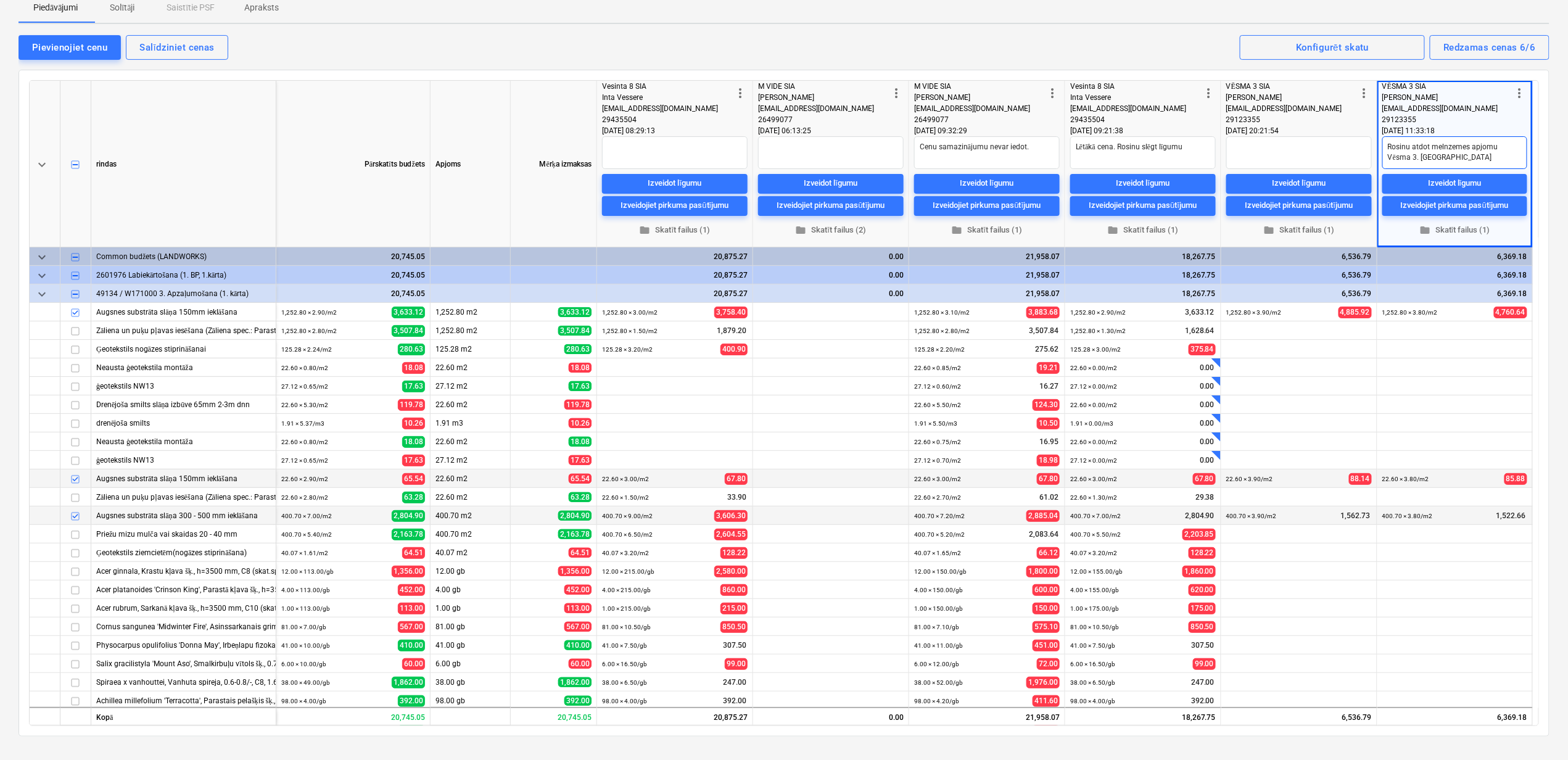
type textarea "x"
type textarea "Rosinu atdot melnzemes apjomu Vēsma 3. Lētāka par"
type textarea "x"
type textarea "Rosinu atdot melnzemes apjomu Vēsma 3. Lētāka par"
type textarea "x"
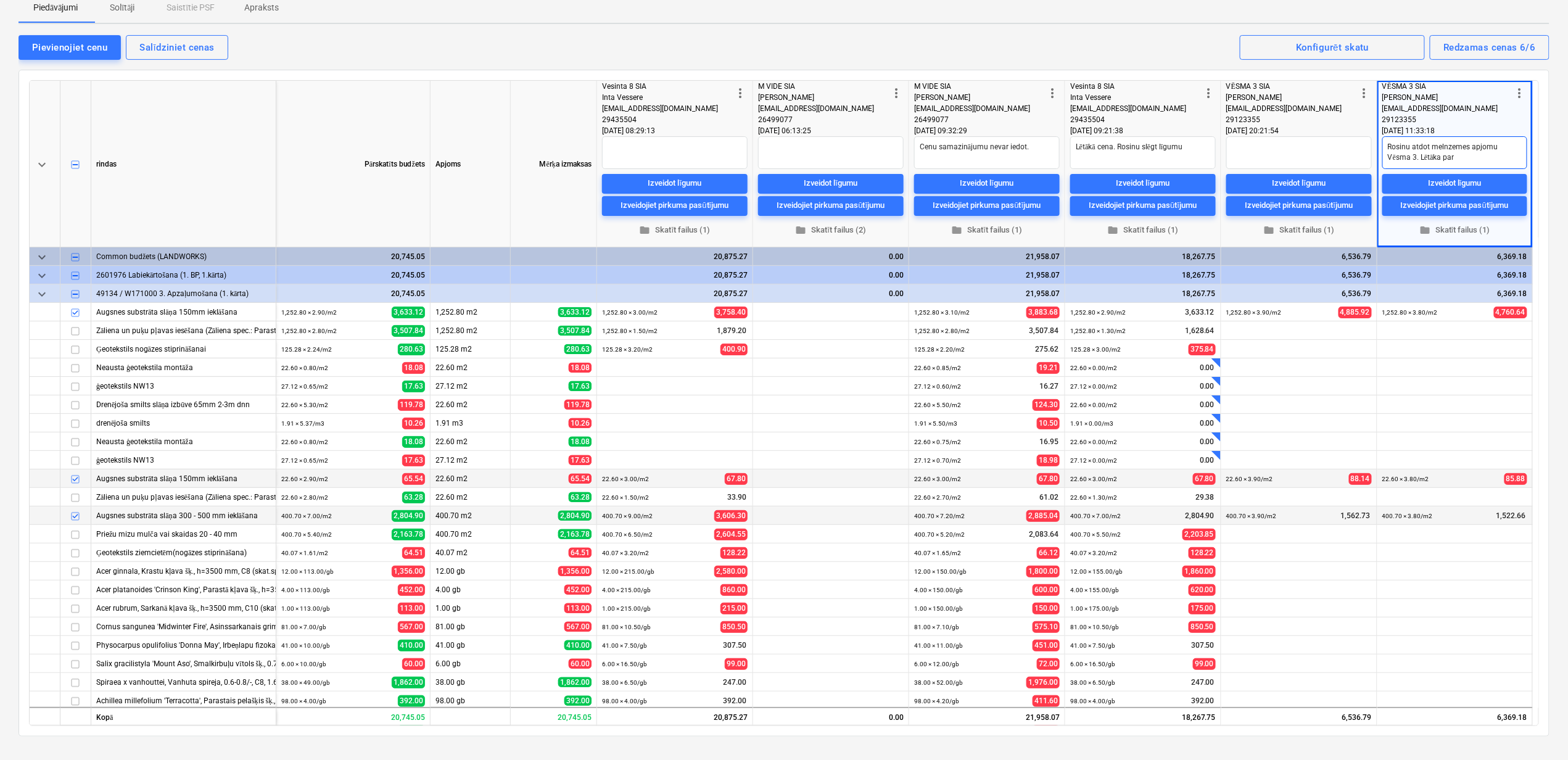
type textarea "Rosinu atdot melnzemes apjomu Vēsma 3. Lētāka par V"
type textarea "x"
type textarea "Rosinu atdot melnzemes apjomu Vēsma 3. Lētāka par Ve"
type textarea "x"
type textarea "Rosinu atdot melnzemes apjomu Vēsma 3. Lētāka par Ves"
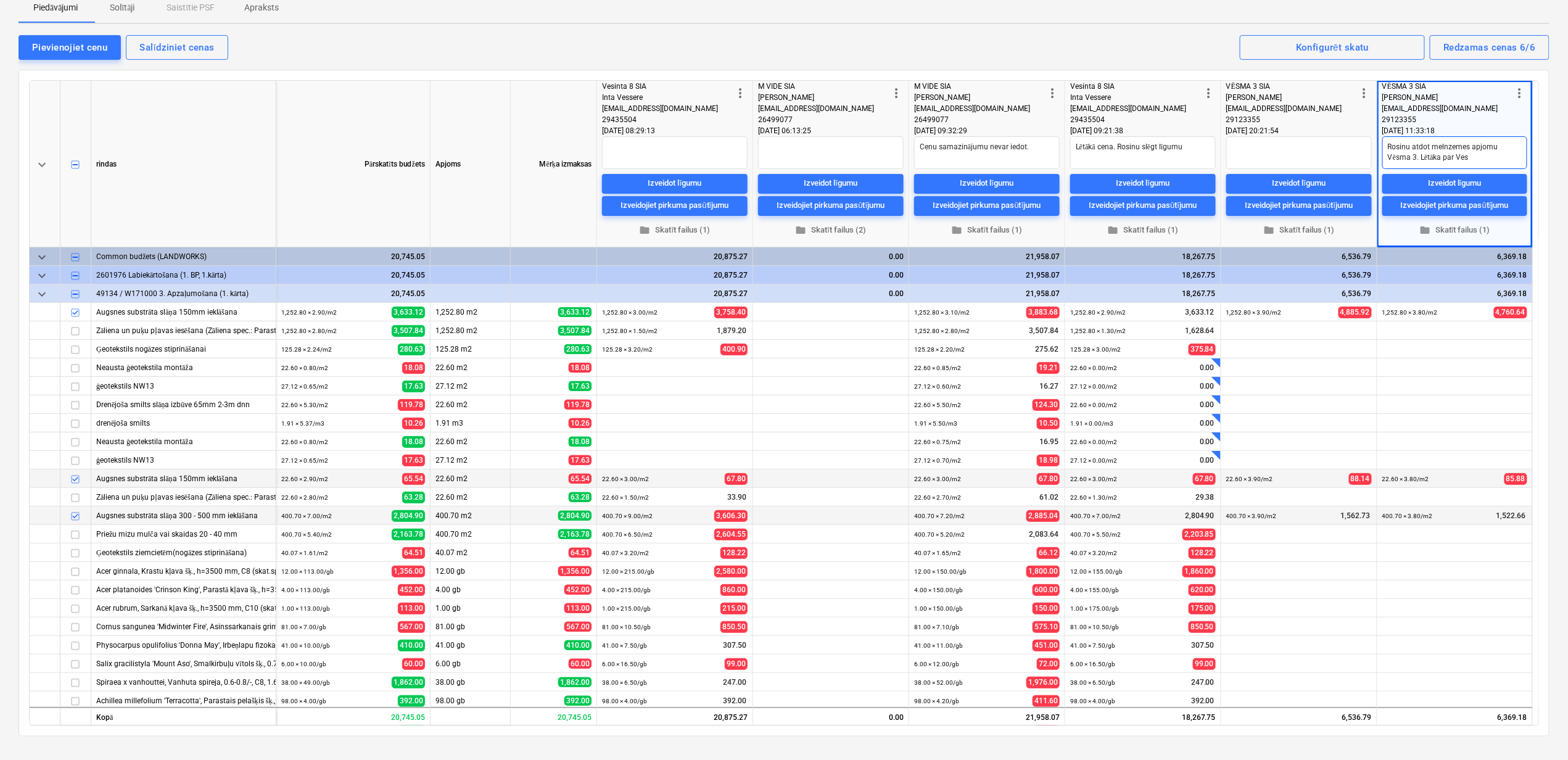
type textarea "x"
type textarea "Rosinu atdot melnzemes apjomu Vēsma 3. Lētāka par Vesi"
type textarea "x"
type textarea "Rosinu atdot melnzemes apjomu Vēsma 3. Lētāka par Vesin"
type textarea "x"
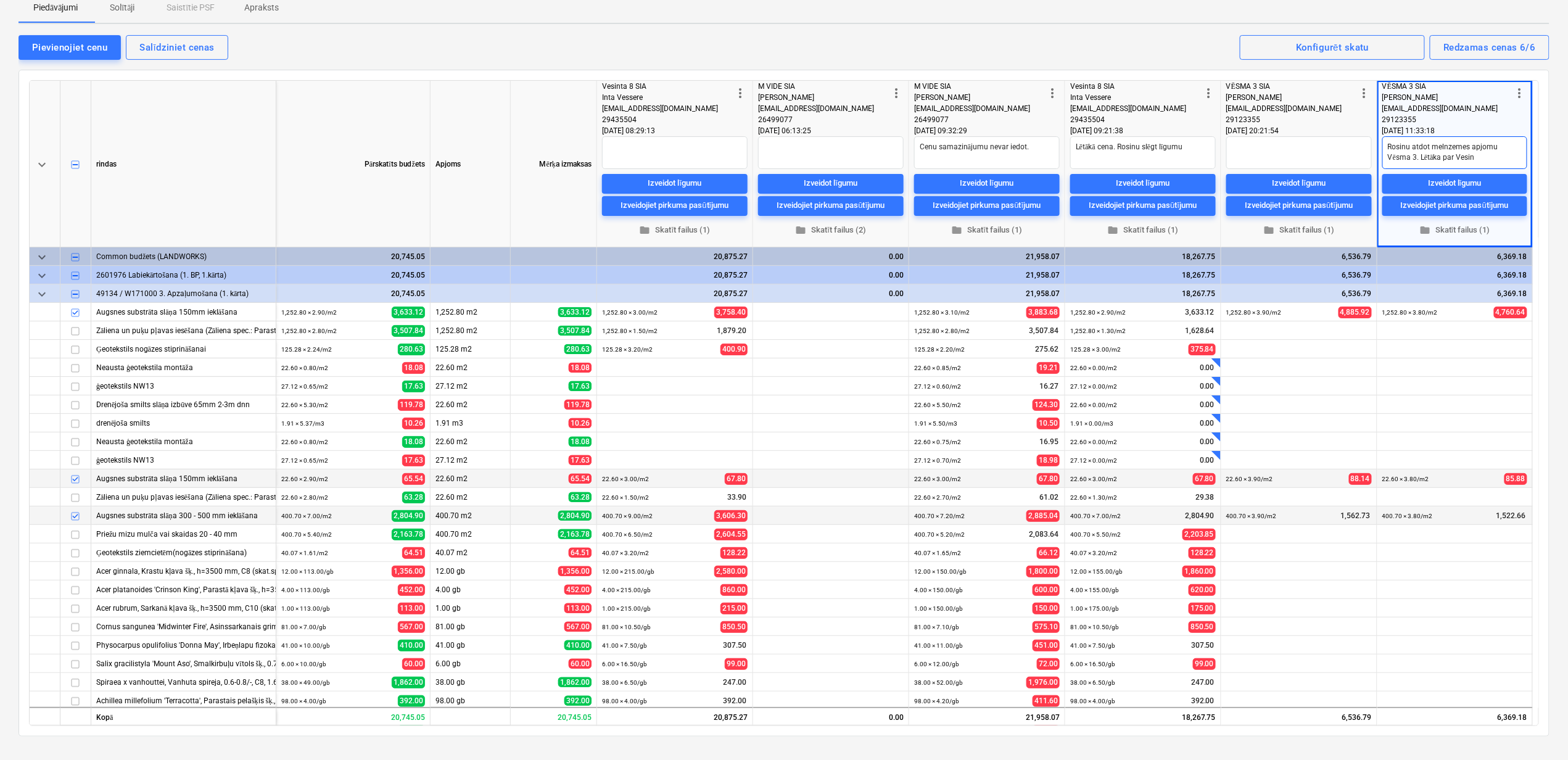
type textarea "Rosinu atdot melnzemes apjomu Vēsma 3. Lētāka par Vesint"
type textarea "x"
type textarea "Rosinu atdot melnzemes apjomu Vēsma 3. Lētāka par Vesintu"
type textarea "x"
type textarea "Rosinu atdot melnzemes apjomu Vēsma 3. Lētāka par Vesintu"
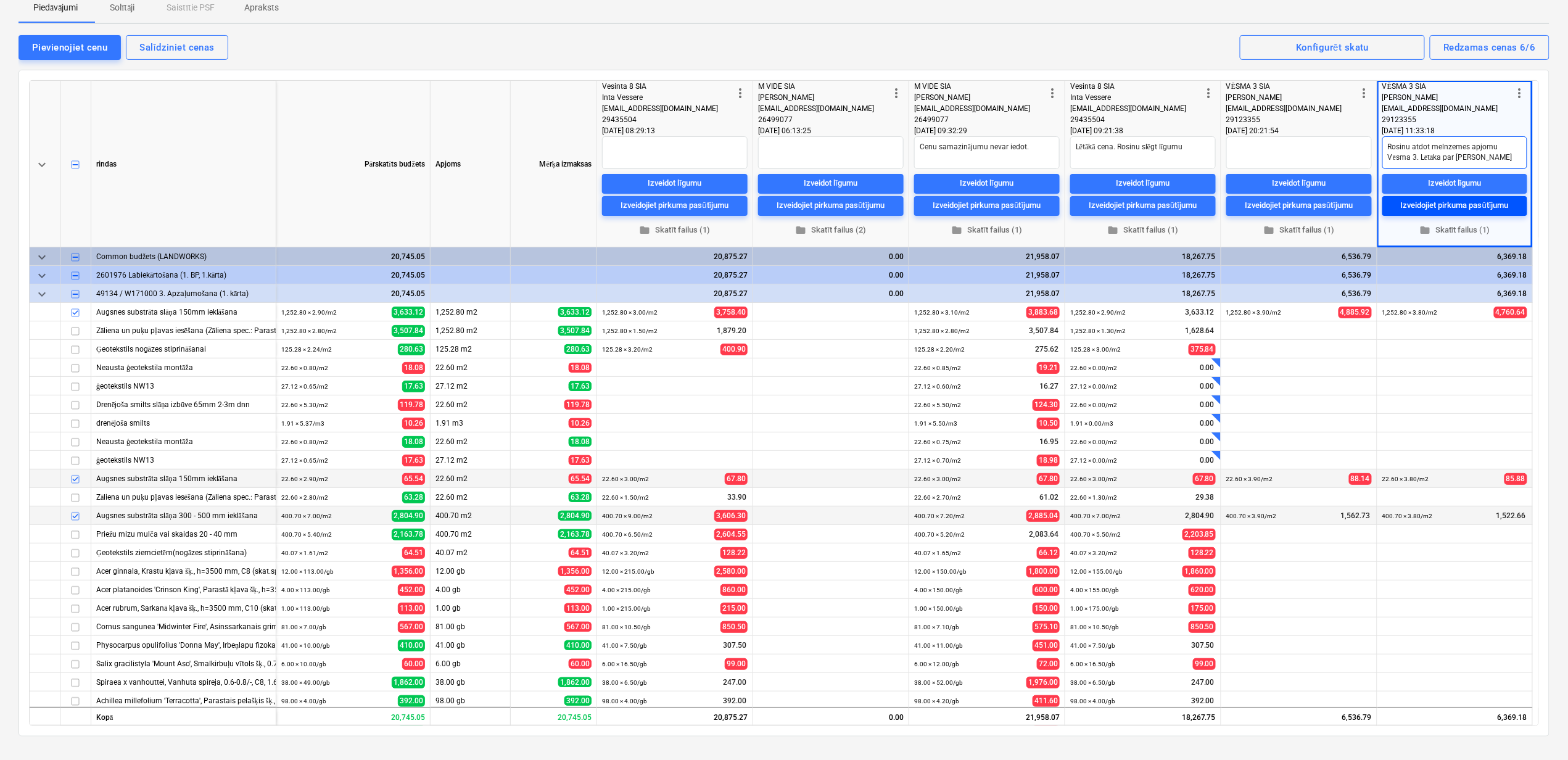
type textarea "x"
type textarea "Rosinu atdot melnzemes apjomu Vēsma 3. Lētāka par Vesintu"
type textarea "x"
type textarea "Rosinu atdot melnzemes apjomu Vēsma 3. Lētāka par Vesintua"
type textarea "x"
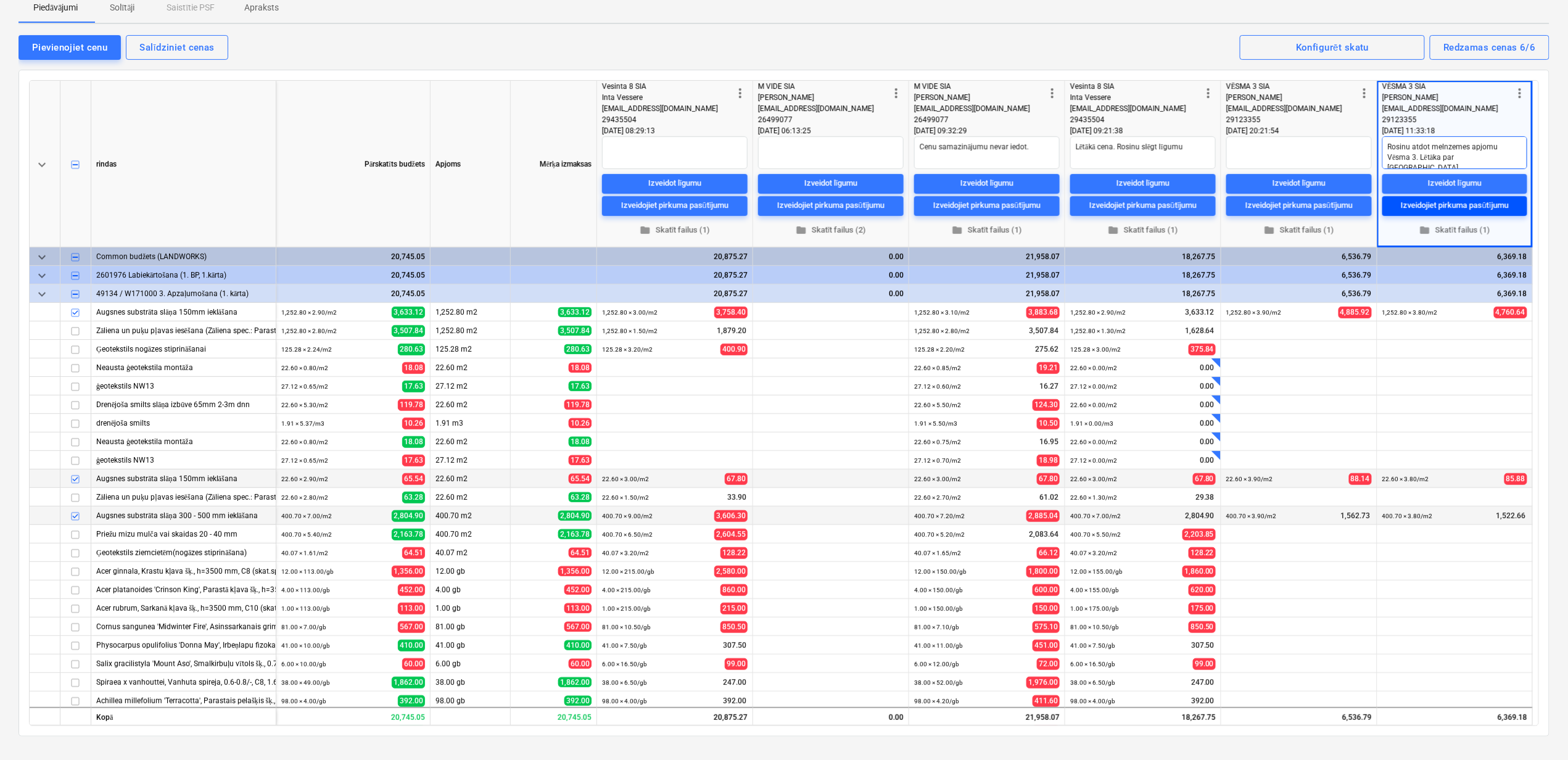
type textarea "Rosinu atdot melnzemes apjomu Vēsma 3. Lētāka par Vesintua8"
type textarea "x"
type textarea "Rosinu atdot melnzemes apjomu Vēsma 3. Lētāka par Vesintua"
type textarea "x"
type textarea "Rosinu atdot melnzemes apjomu Vēsma 3. Lētāka par Vesintua"
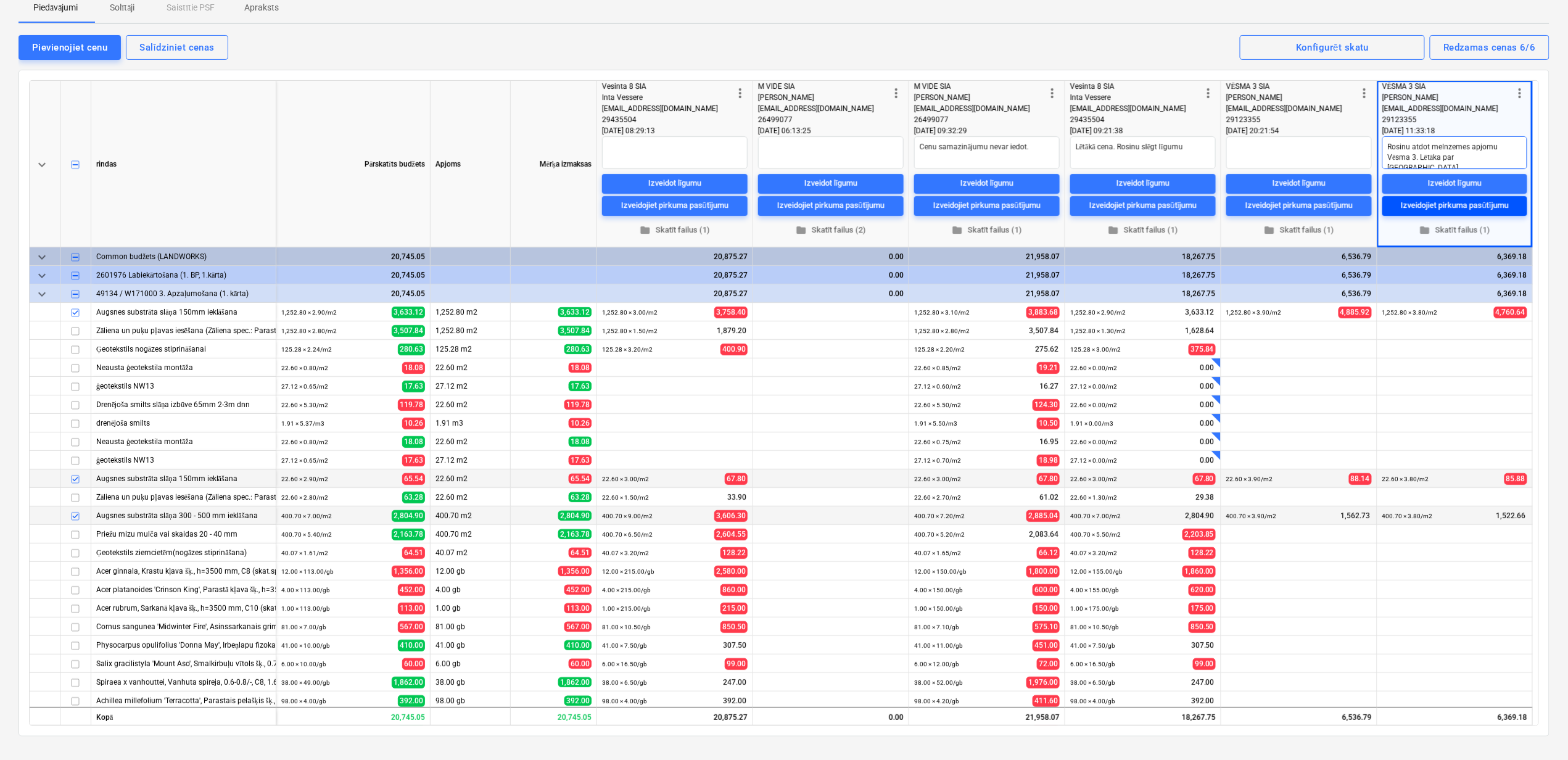
type textarea "x"
type textarea "Rosinu atdot melnzemes apjomu Vēsma 3. Lētāka par Vesintua"
type textarea "x"
type textarea "Rosinu atdot melnzemes apjomu Vēsma 3. Lētāka par Vesintu"
type textarea "x"
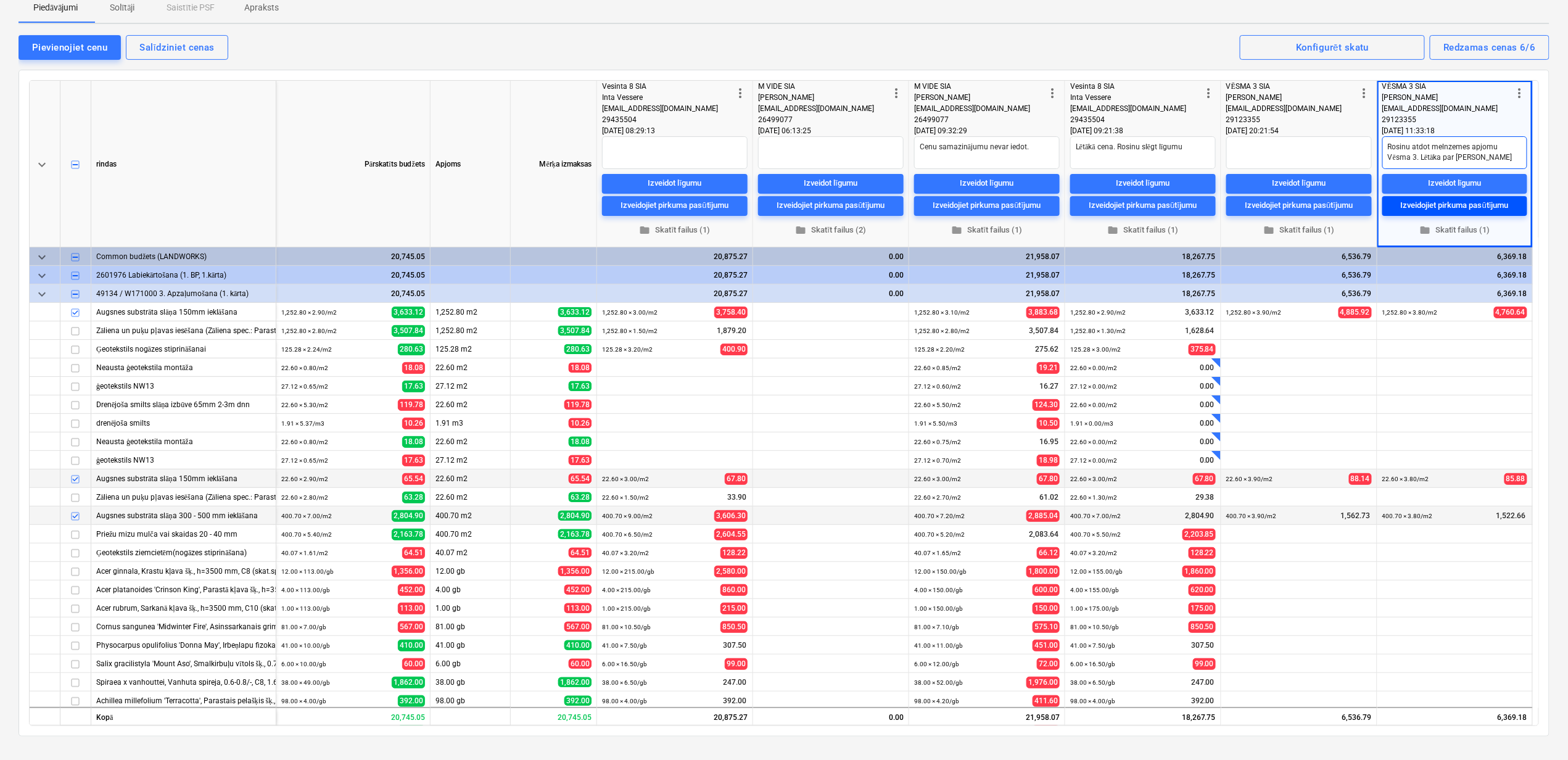
type textarea "Rosinu atdot melnzemes apjomu Vēsma 3. Lētāka par Vesint"
type textarea "x"
type textarea "Rosinu atdot melnzemes apjomu Vēsma 3. Lētāka par Vesinta"
type textarea "x"
type textarea "Rosinu atdot melnzemes apjomu Vēsma 3. Lētāka par Vesinta"
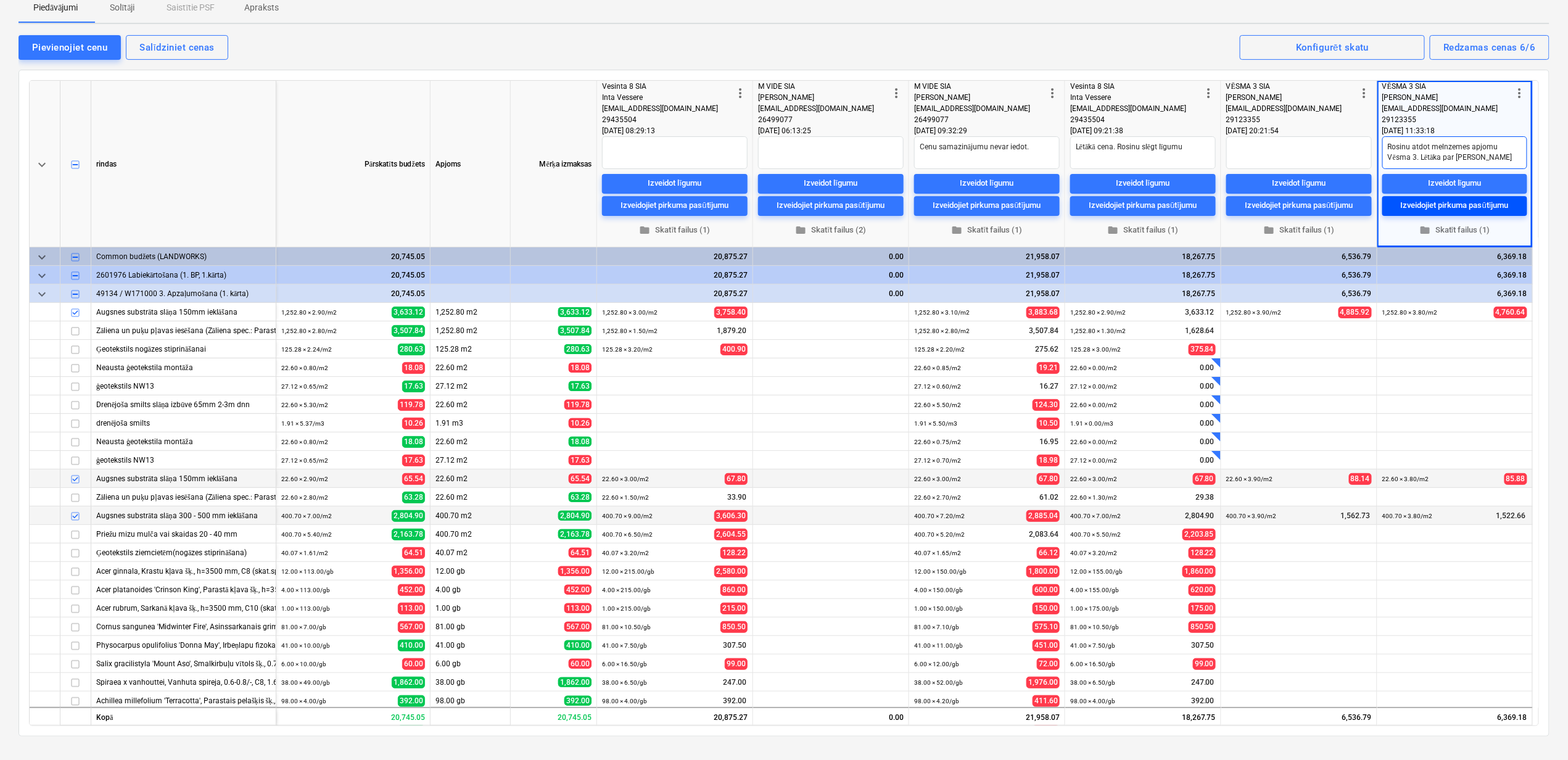
type textarea "x"
type textarea "Rosinu atdot melnzemes apjomu Vēsma 3. Lētāka par Vesinta 8"
type textarea "x"
type textarea "Rosinu atdot melnzemes apjomu Vēsma 3. Lētāka par Vesinta 8"
type textarea "x"
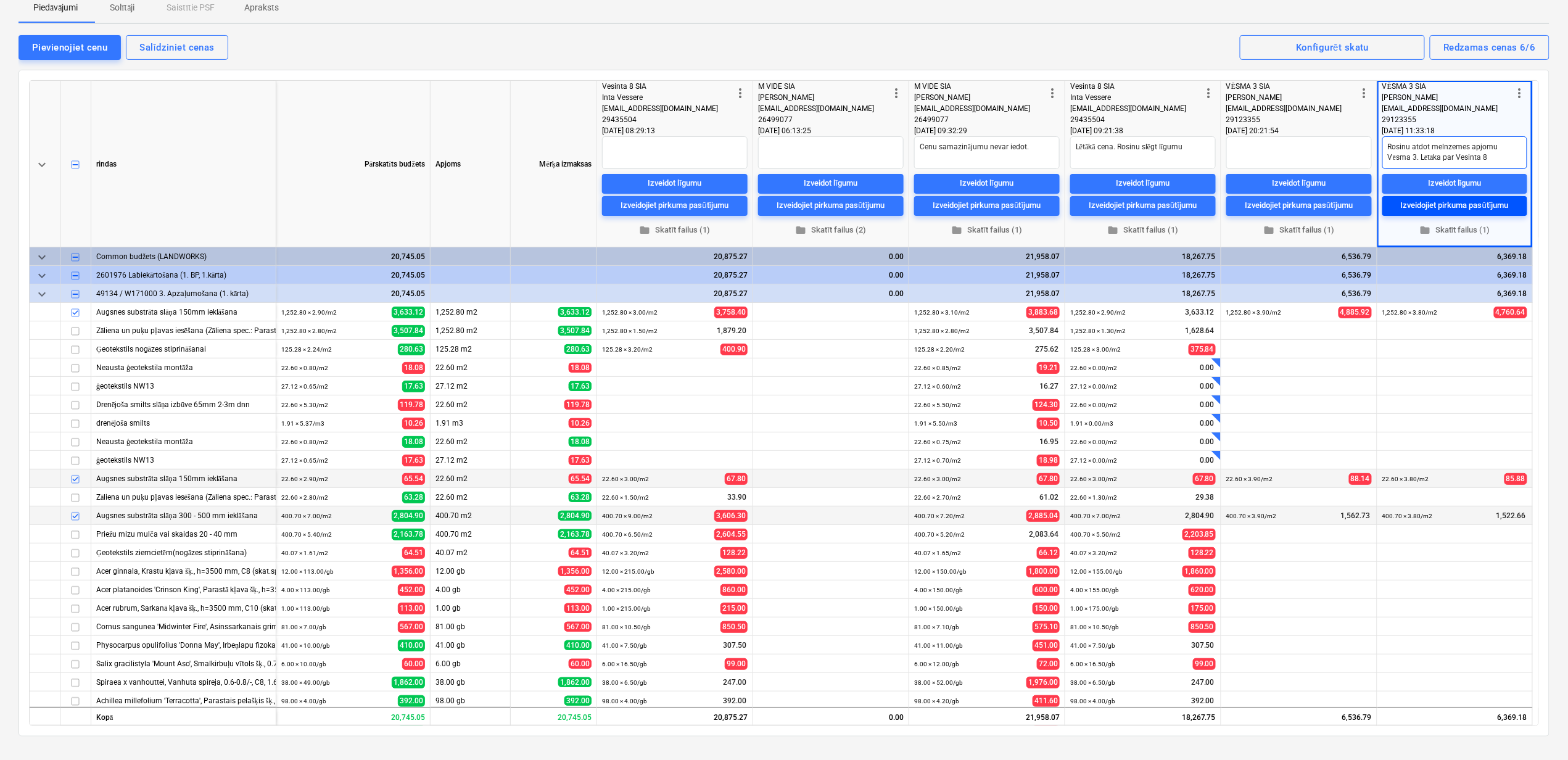
type textarea "Rosinu atdot melnzemes apjomu Vēsma 3. Lētāka par Vesinta 8 S"
type textarea "x"
type textarea "Rosinu atdot melnzemes apjomu Vēsma 3. Lētāka par Vesinta 8 SI"
type textarea "x"
type textarea "Rosinu atdot melnzemes apjomu Vēsma 3. Lētāka par Vesinta 8 SIA"
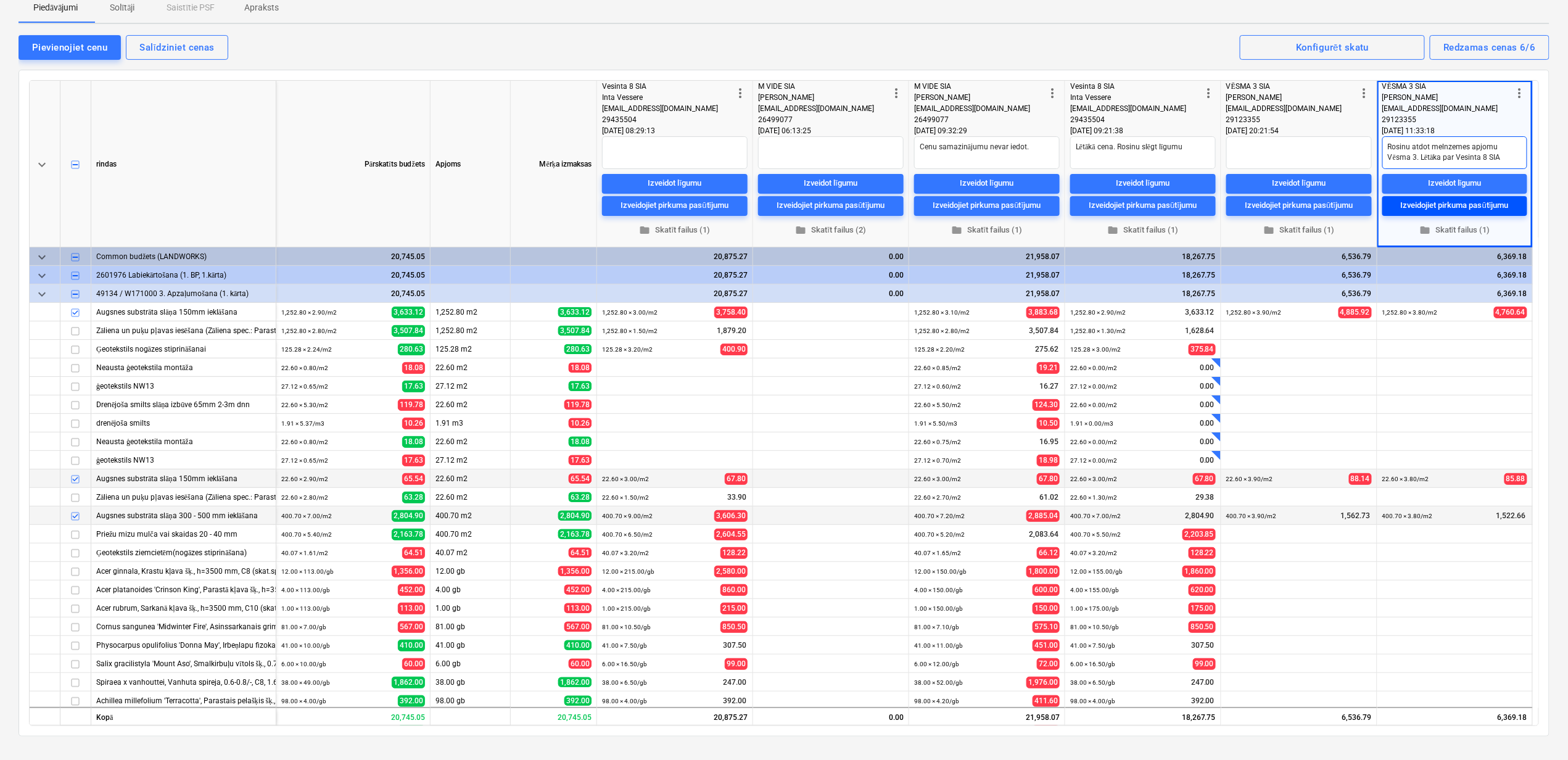
type textarea "x"
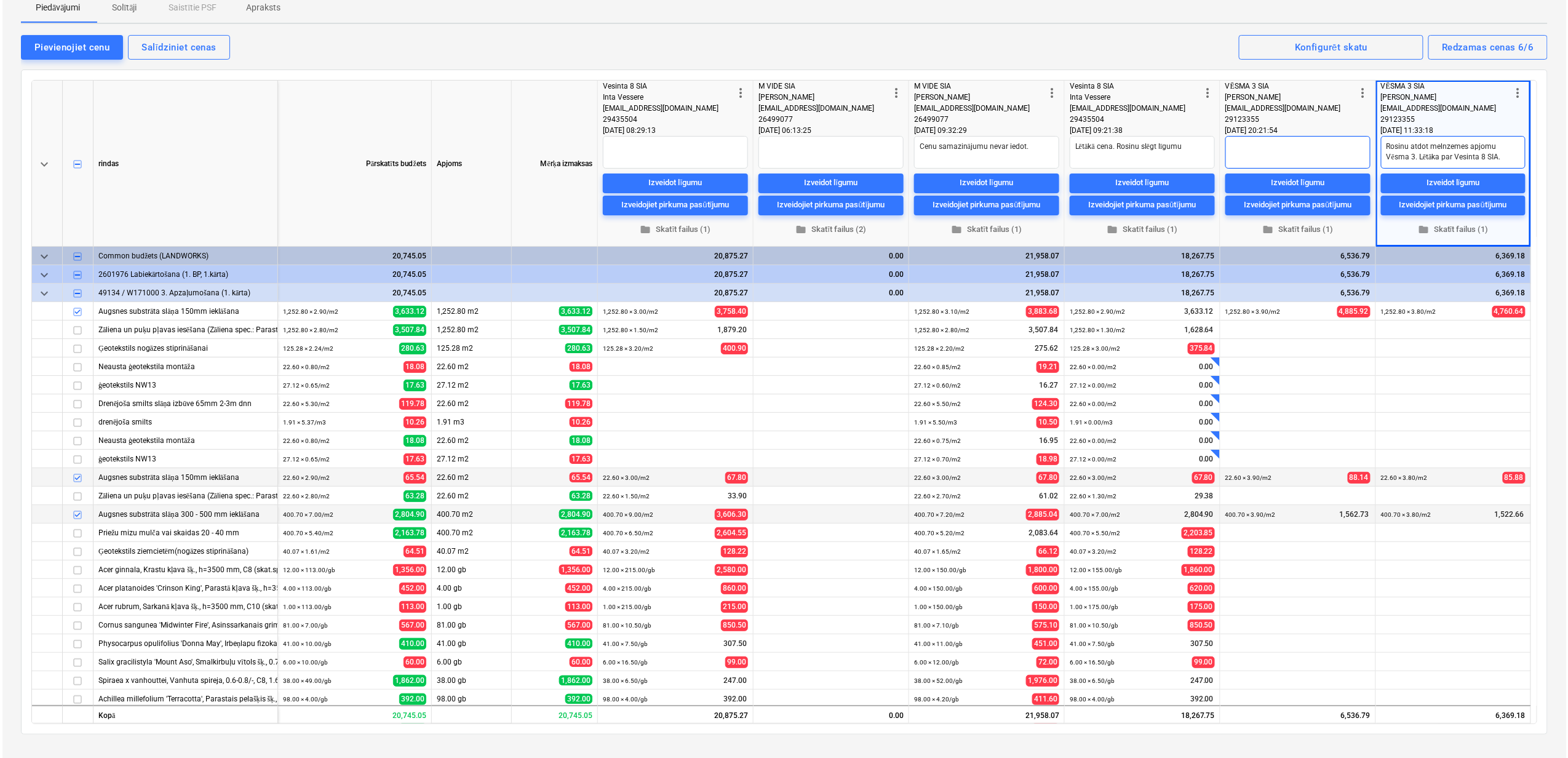
scroll to position [0, 0]
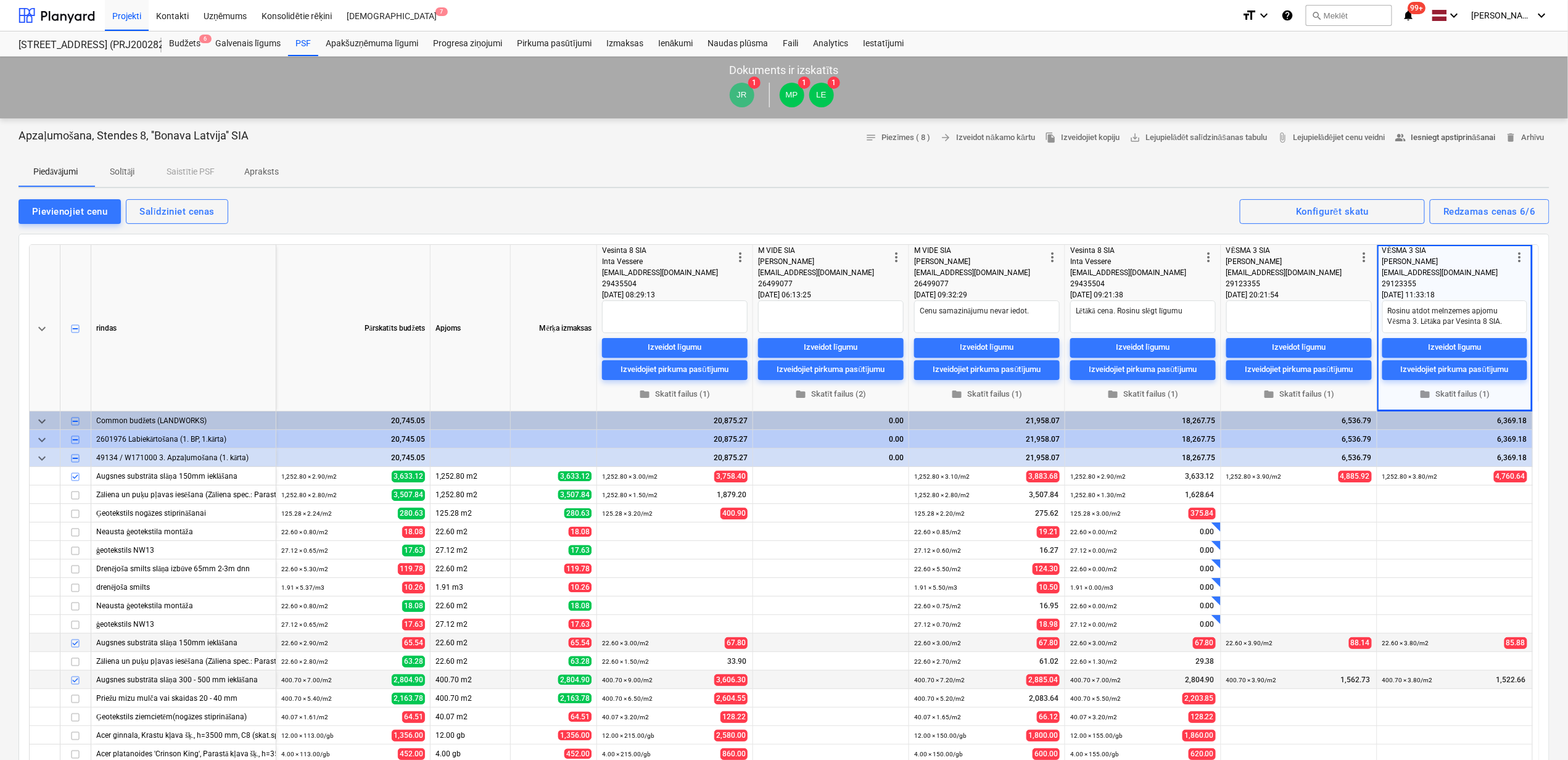
click at [1433, 137] on span "people_alt Iesniegt apstiprināšanai" at bounding box center [1446, 138] width 101 height 14
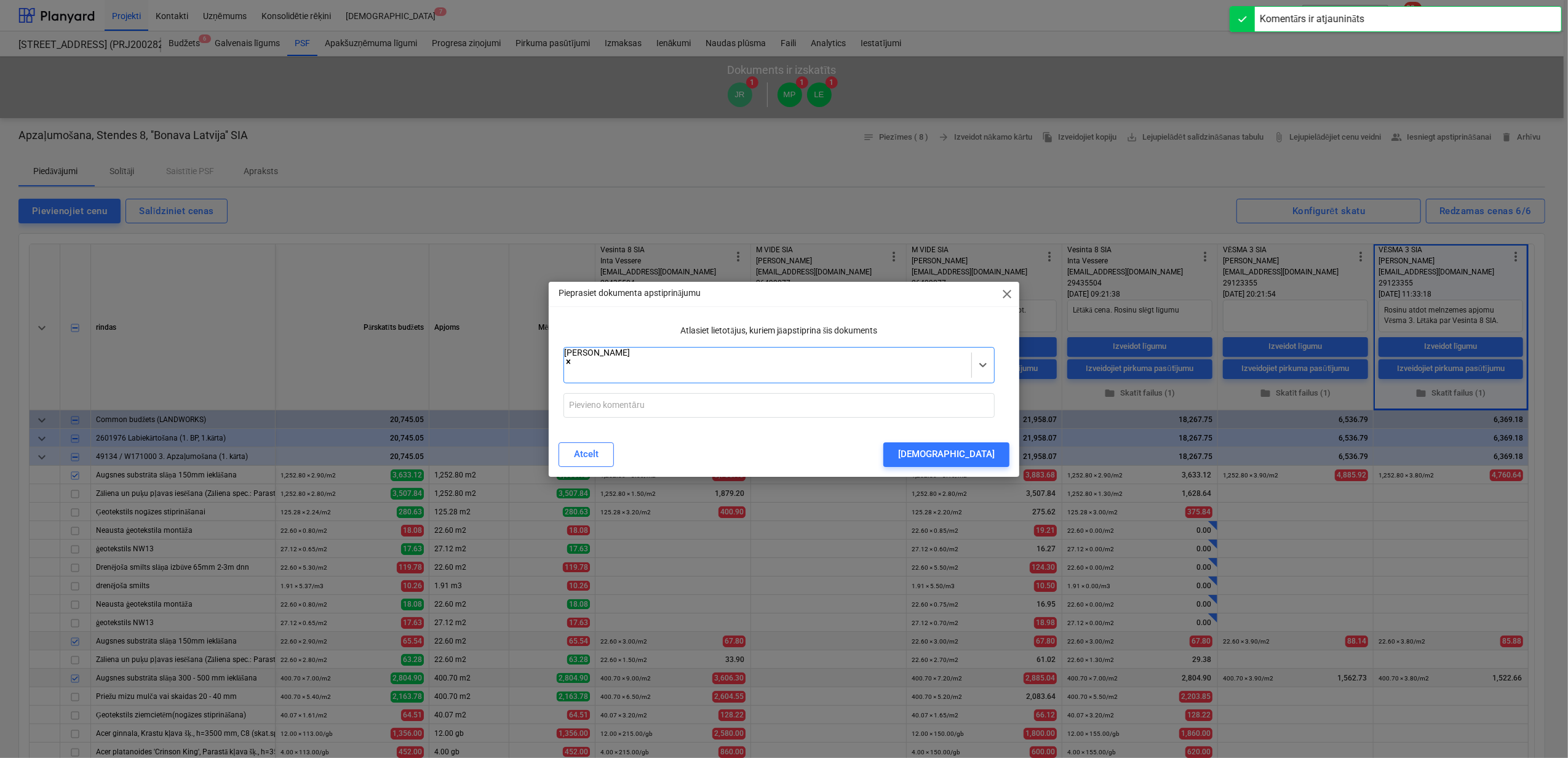
scroll to position [86, 0]
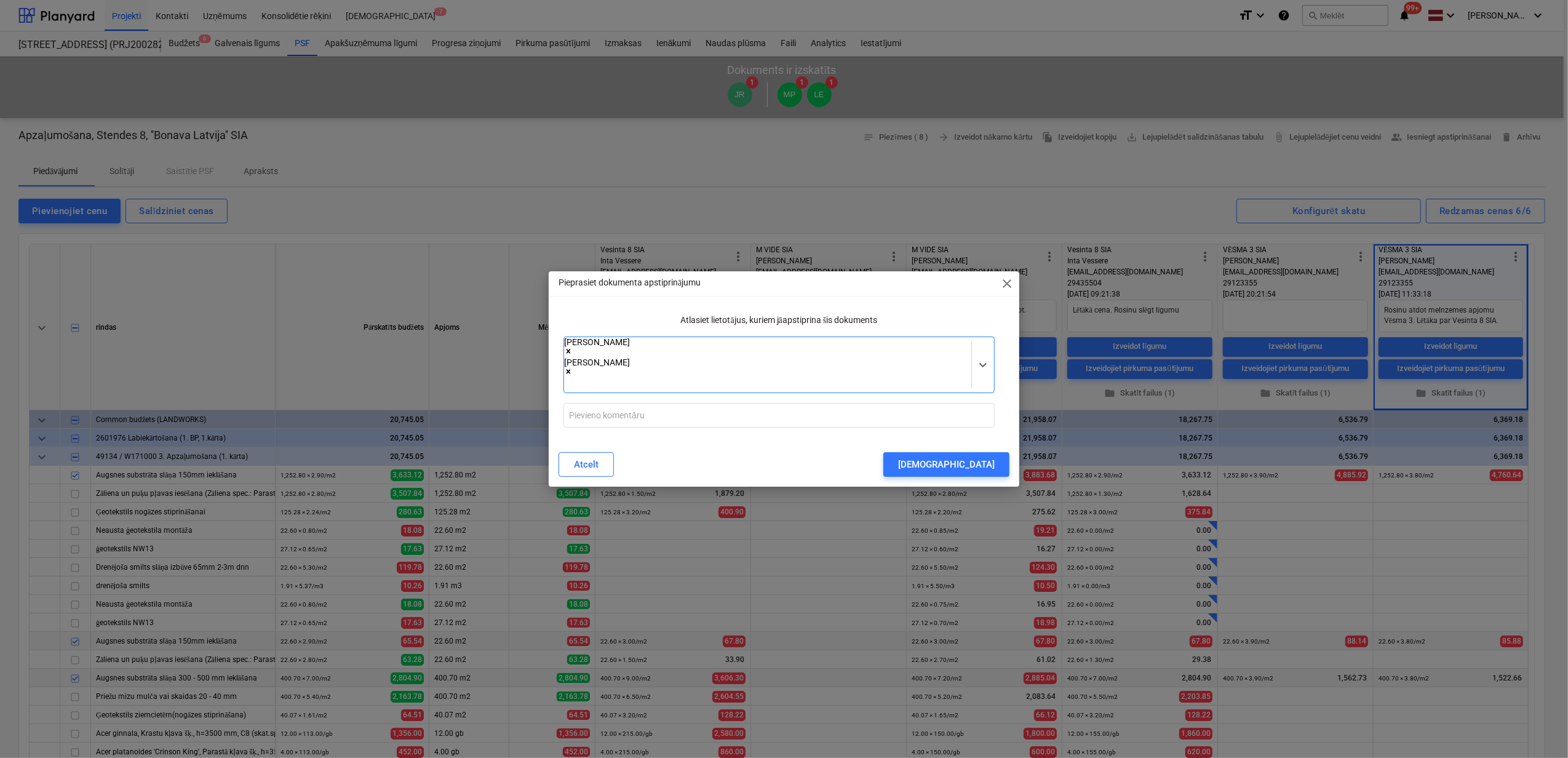
click at [938, 325] on div "Atlasiet lietotājus, kuriem jāapstiprina šis dokuments" at bounding box center [779, 320] width 441 height 23
click at [974, 457] on div "Nosūtīt" at bounding box center [946, 464] width 97 height 16
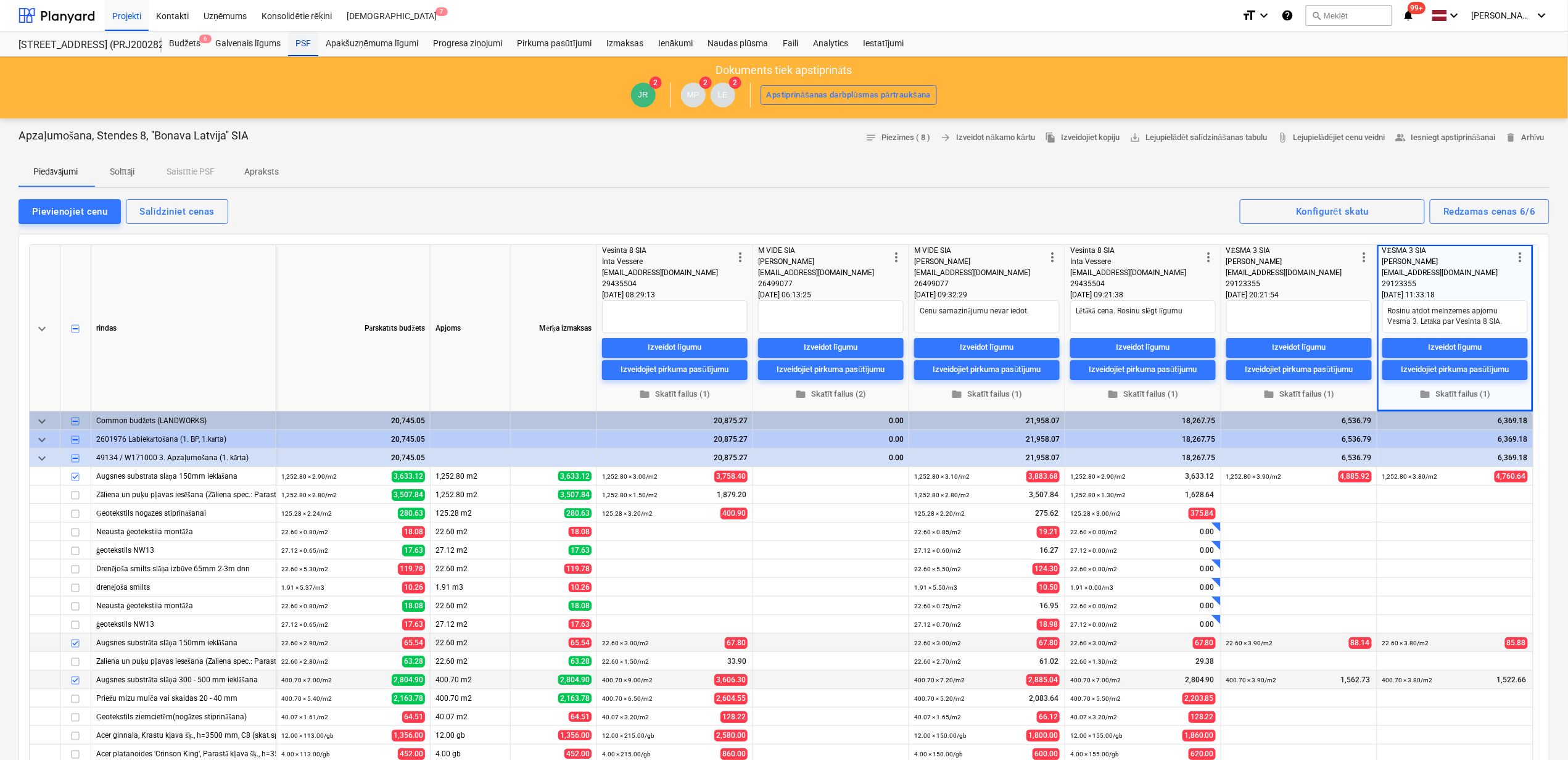
drag, startPoint x: 307, startPoint y: 41, endPoint x: 304, endPoint y: 47, distance: 6.7
click at [307, 41] on div "PSF" at bounding box center [303, 44] width 30 height 24
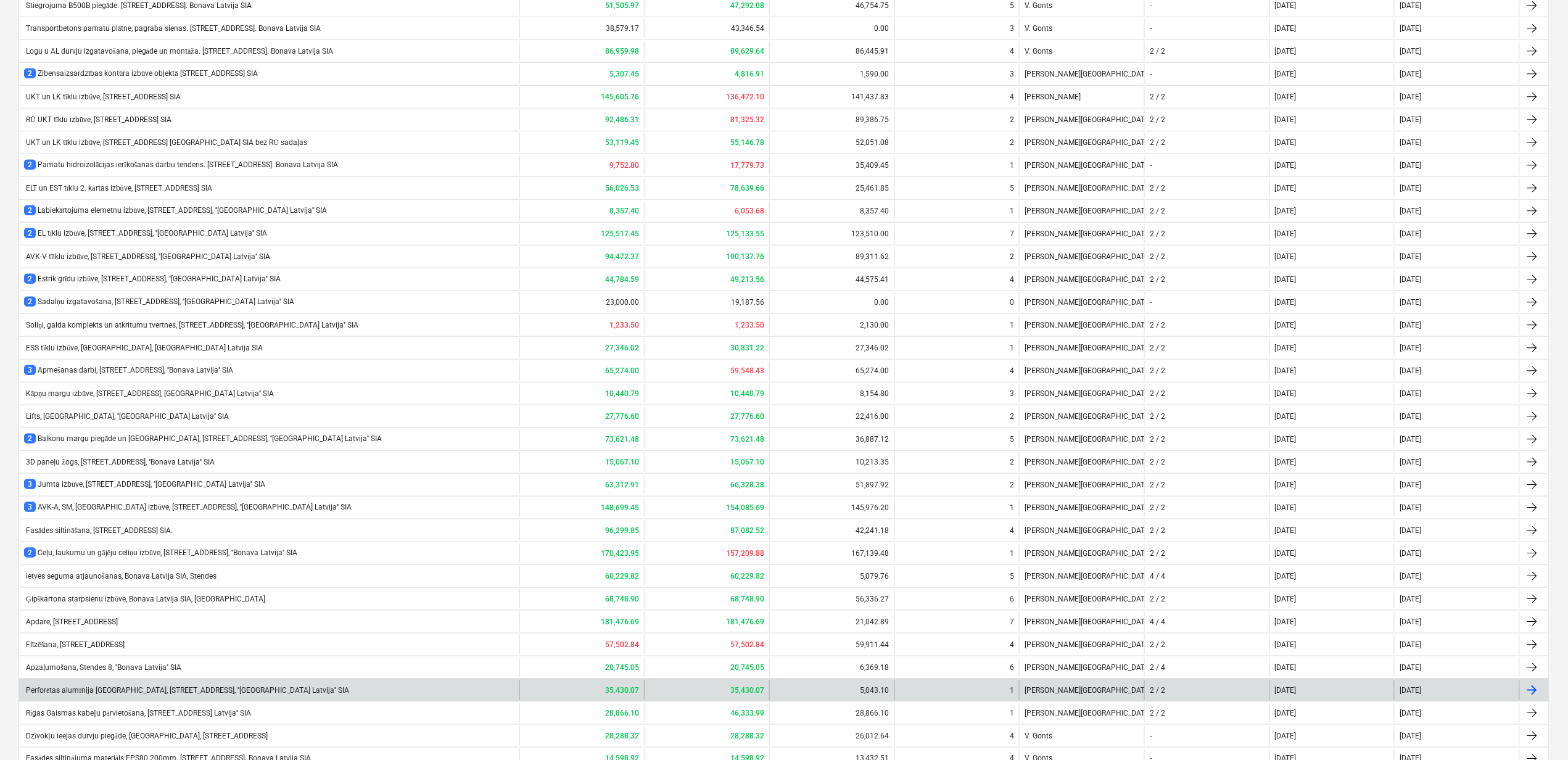
scroll to position [649, 0]
